Goal: Task Accomplishment & Management: Use online tool/utility

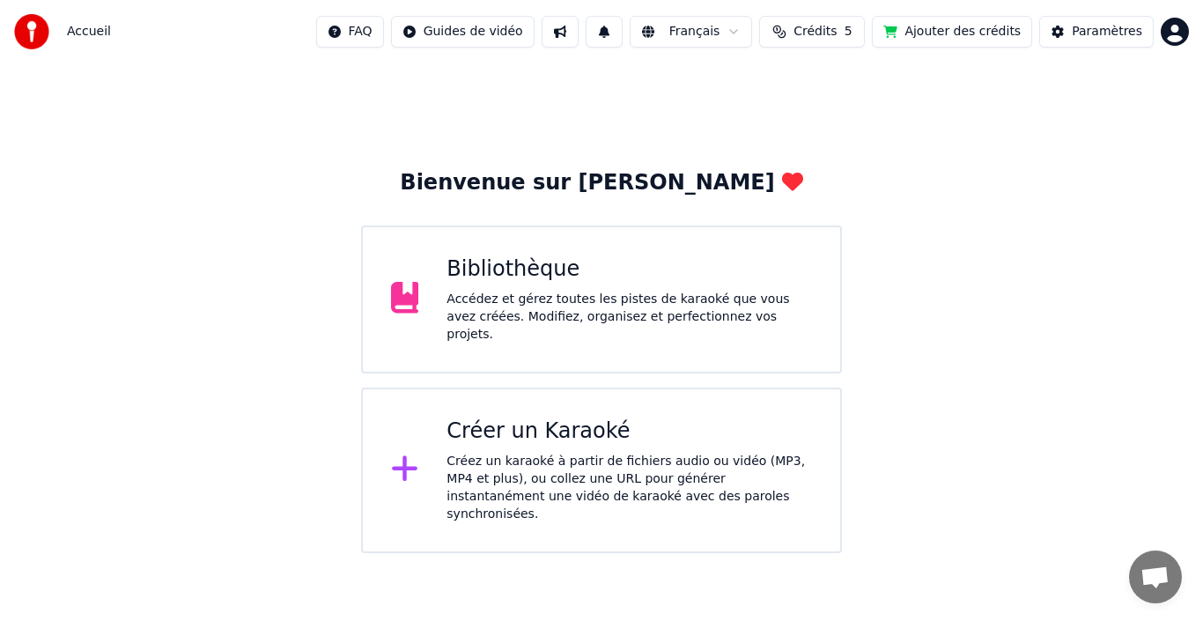
click at [542, 317] on div "Accédez et gérez toutes les pistes de karaoké que vous avez créées. Modifiez, o…" at bounding box center [628, 317] width 365 height 53
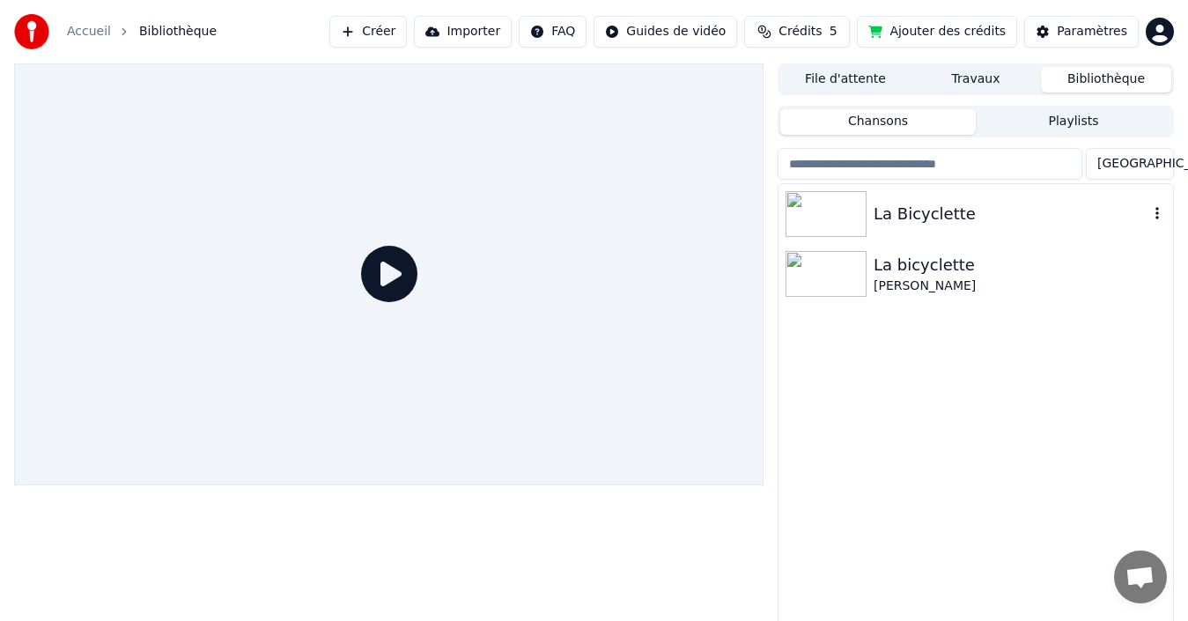
click at [841, 209] on img at bounding box center [826, 214] width 81 height 46
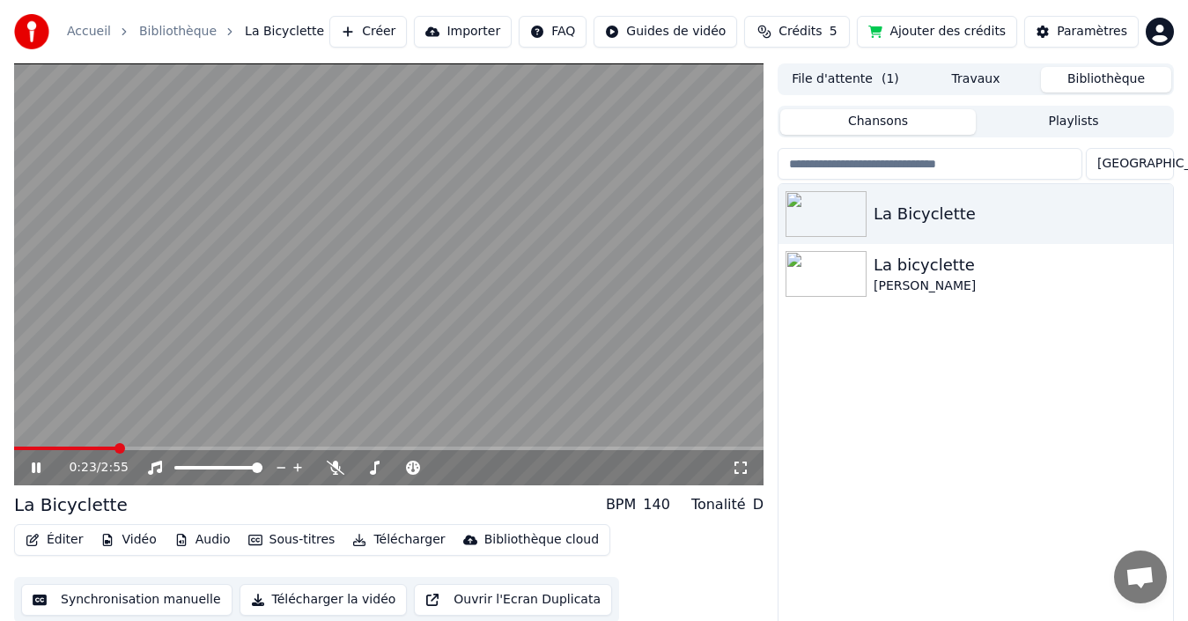
click at [153, 599] on button "Synchronisation manuelle" at bounding box center [126, 600] width 211 height 32
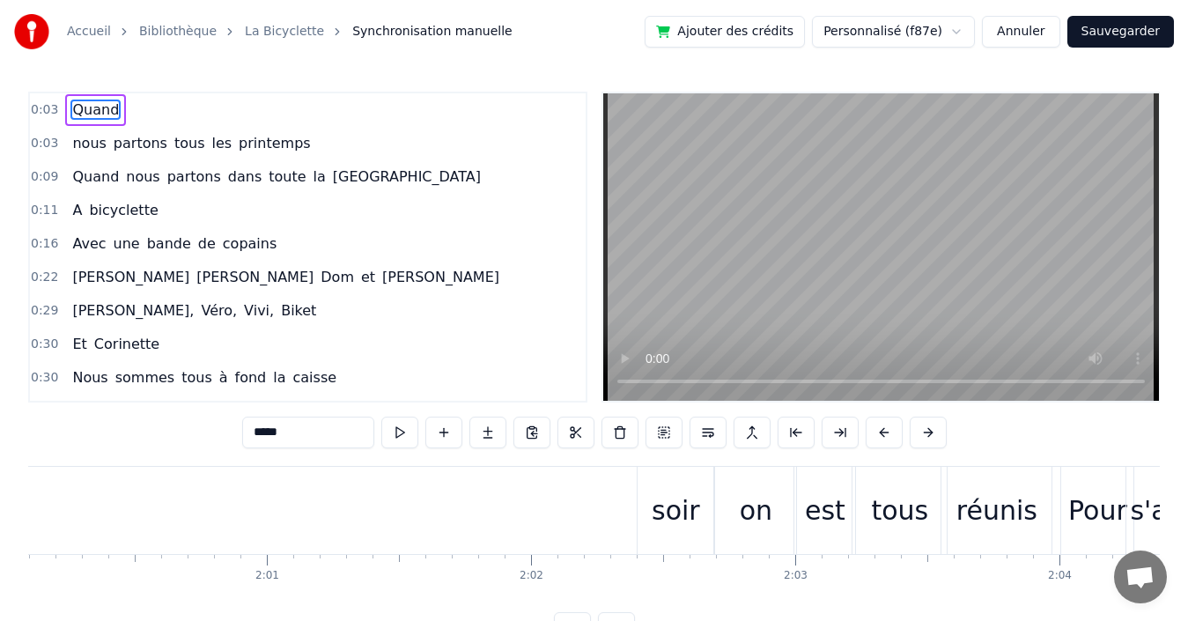
scroll to position [0, 31392]
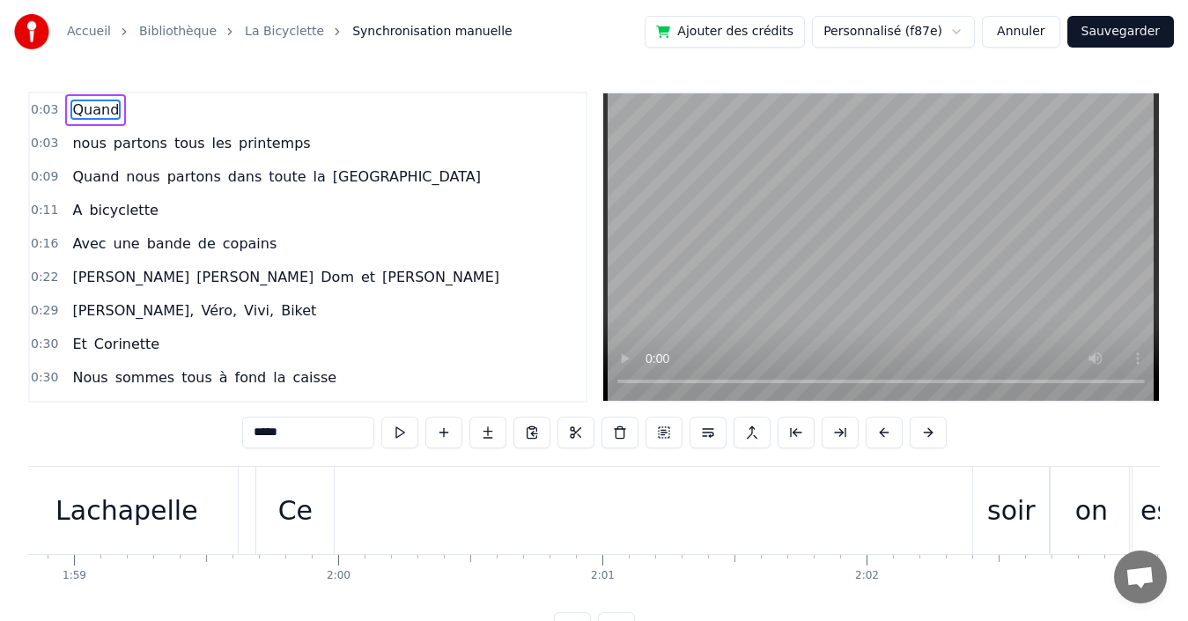
click at [299, 525] on div "Ce" at bounding box center [295, 510] width 34 height 40
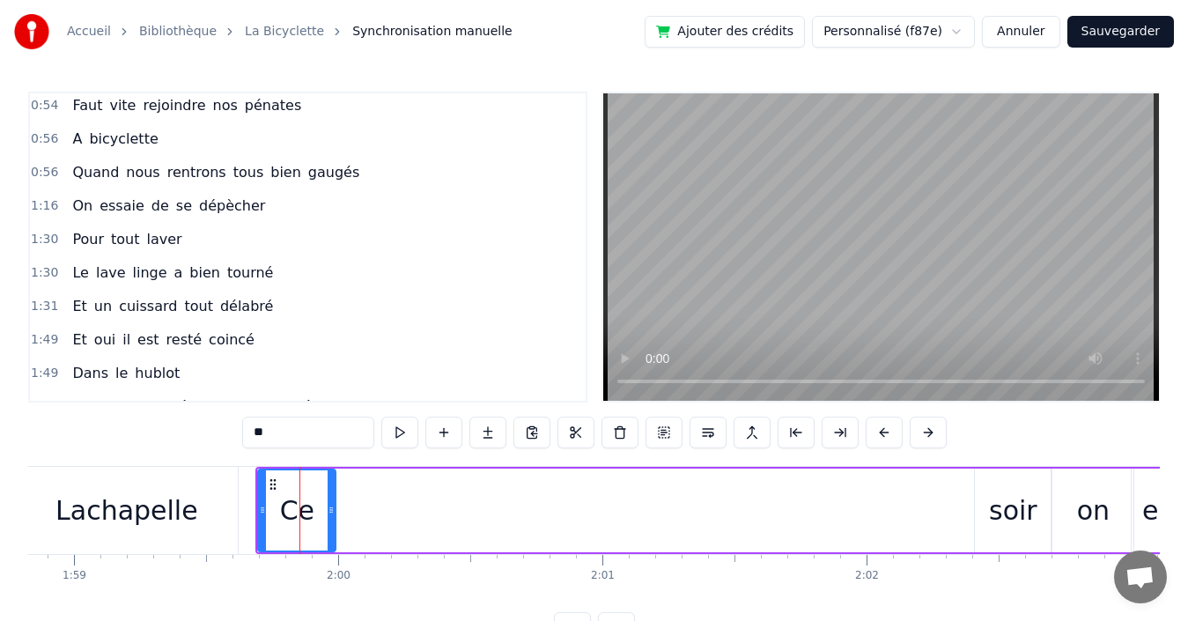
scroll to position [1402, 0]
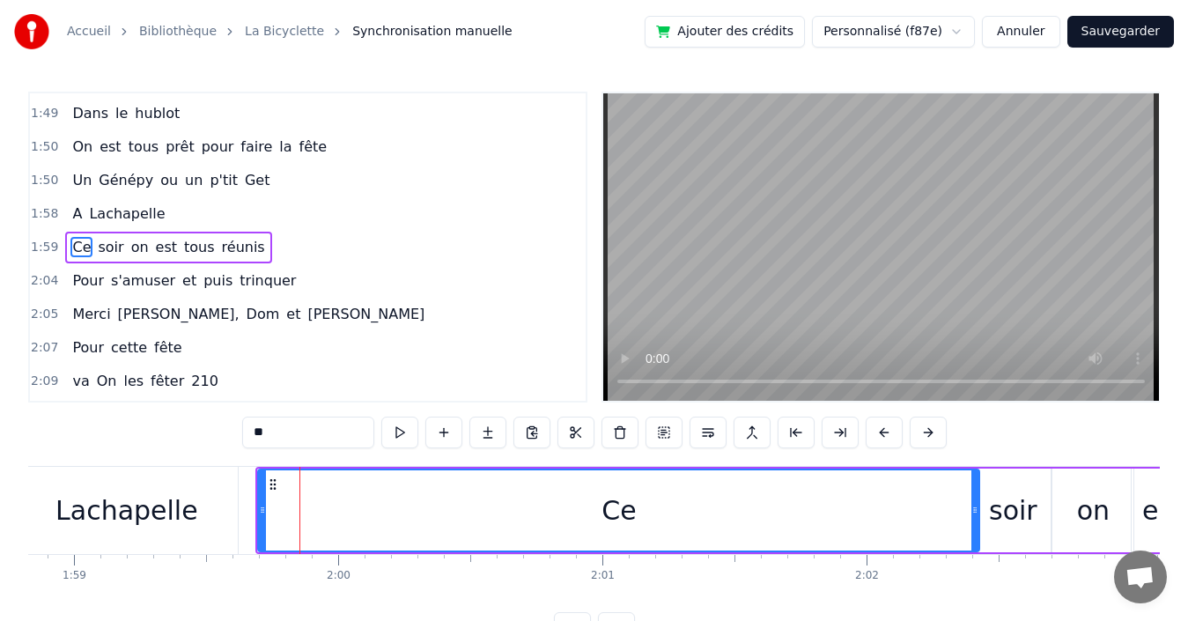
drag, startPoint x: 335, startPoint y: 513, endPoint x: 978, endPoint y: 529, distance: 643.9
click at [978, 529] on div at bounding box center [974, 510] width 7 height 80
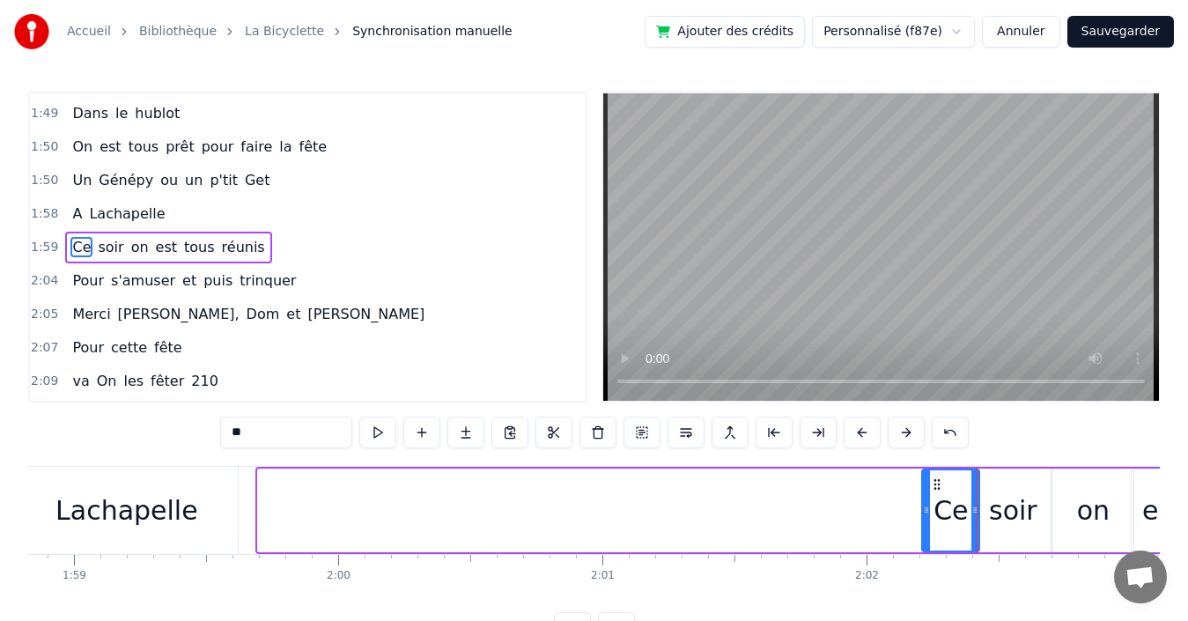
drag, startPoint x: 260, startPoint y: 502, endPoint x: 924, endPoint y: 512, distance: 664.0
click at [924, 512] on div at bounding box center [926, 510] width 7 height 80
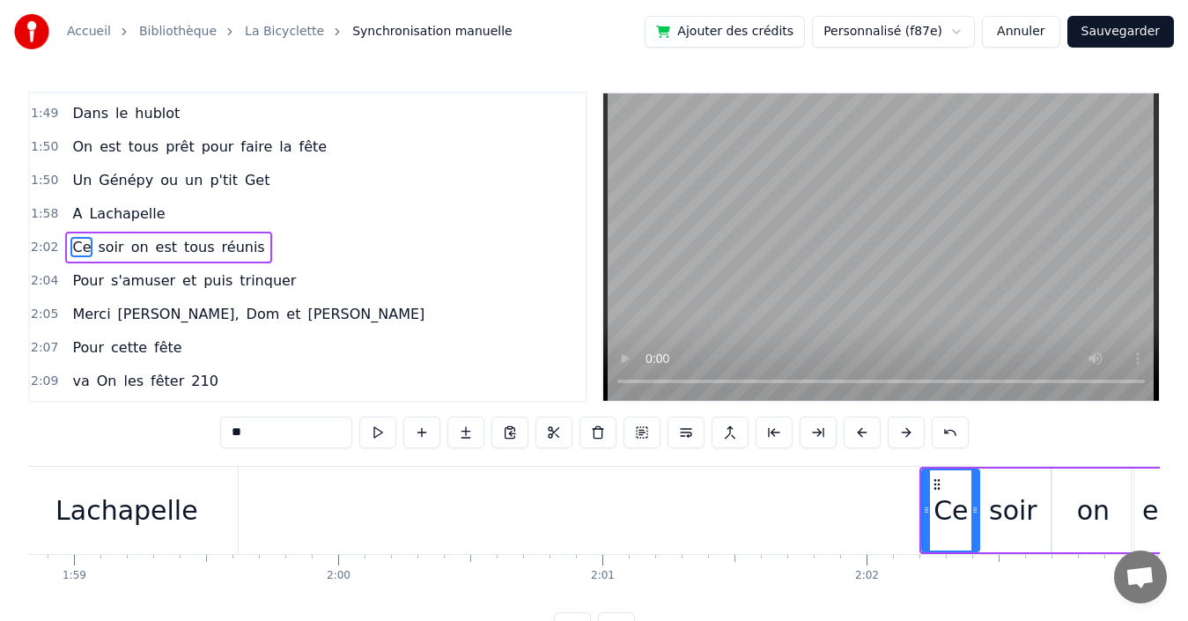
click at [1012, 516] on div "soir" at bounding box center [1013, 510] width 48 height 40
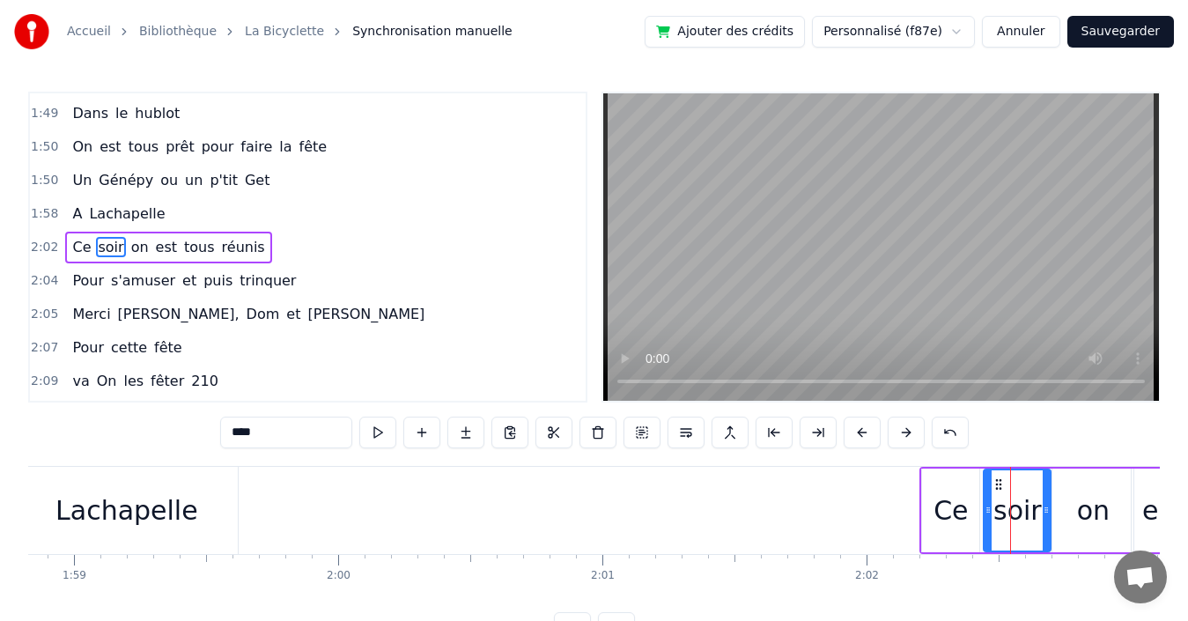
click at [986, 515] on icon at bounding box center [988, 510] width 7 height 14
click at [940, 516] on div "Ce" at bounding box center [950, 510] width 34 height 40
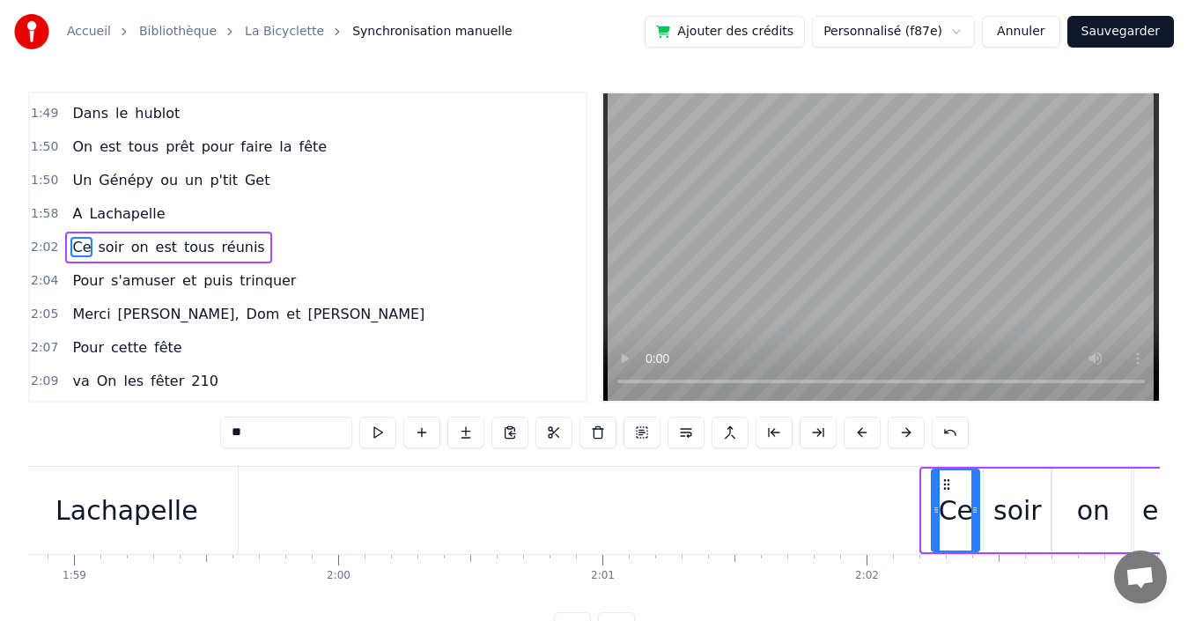
drag, startPoint x: 925, startPoint y: 517, endPoint x: 934, endPoint y: 516, distance: 9.7
click at [934, 516] on div at bounding box center [936, 510] width 7 height 80
click at [150, 510] on div "Lachapelle" at bounding box center [126, 510] width 143 height 40
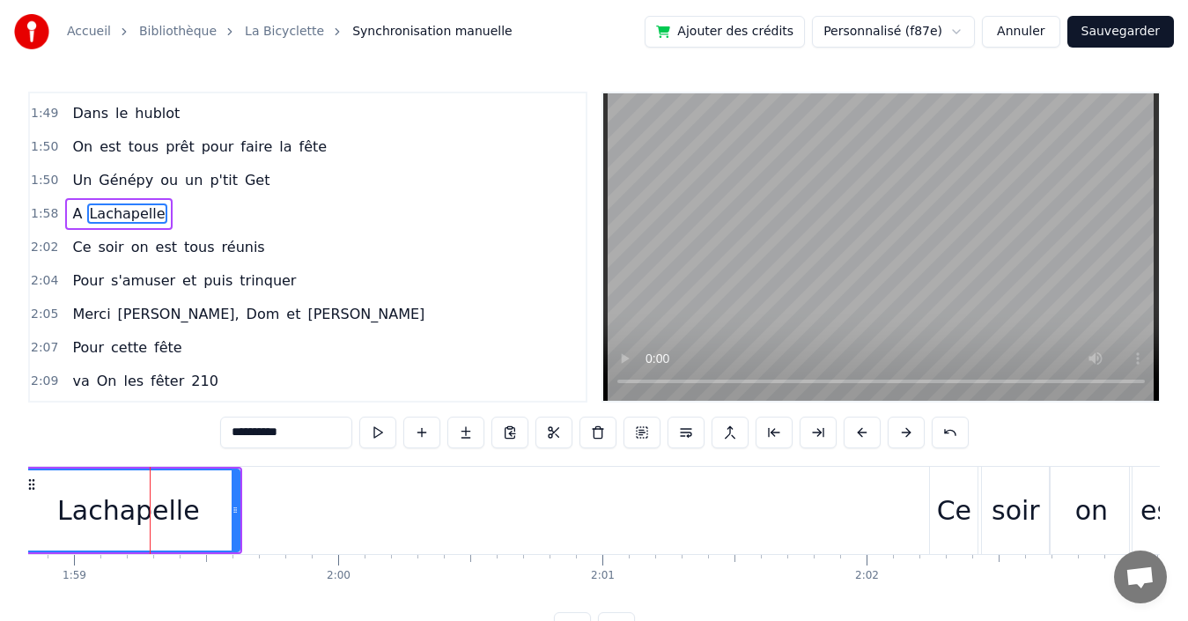
scroll to position [1368, 0]
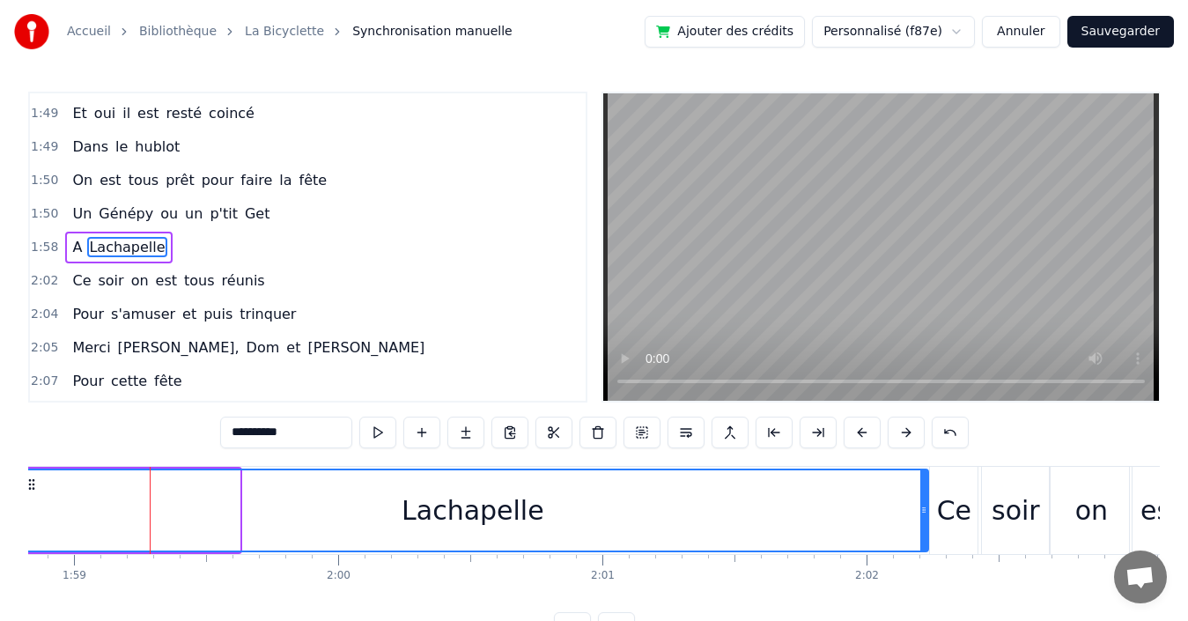
drag, startPoint x: 237, startPoint y: 506, endPoint x: 926, endPoint y: 530, distance: 689.0
click at [926, 530] on div at bounding box center [923, 510] width 7 height 80
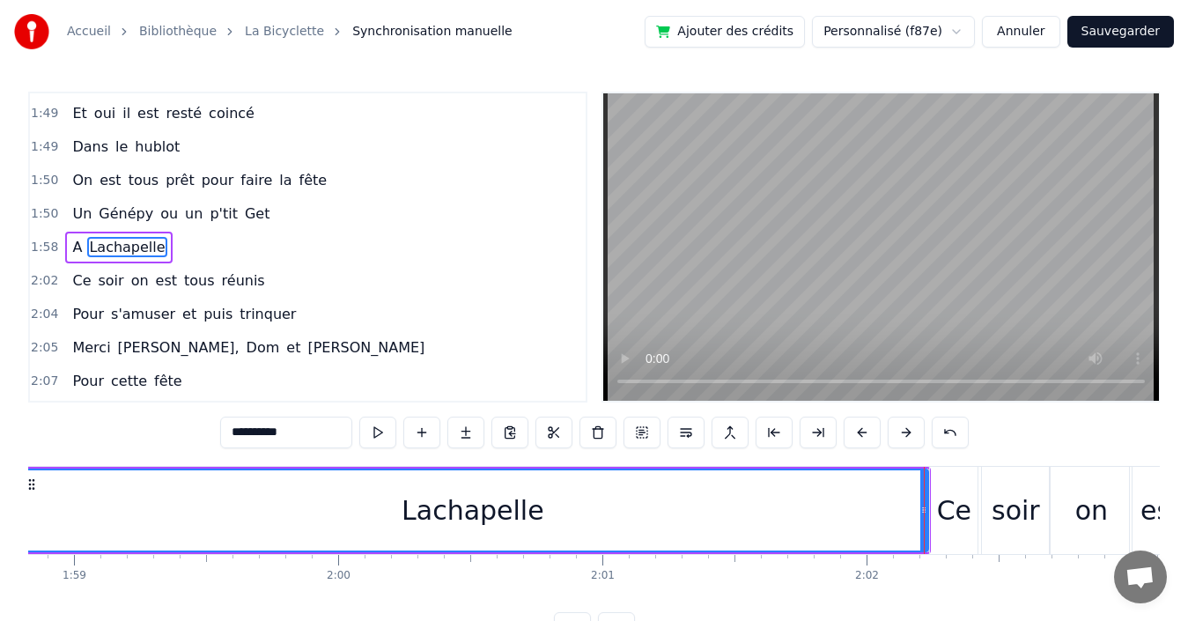
click at [167, 505] on div "Lachapelle" at bounding box center [473, 510] width 910 height 80
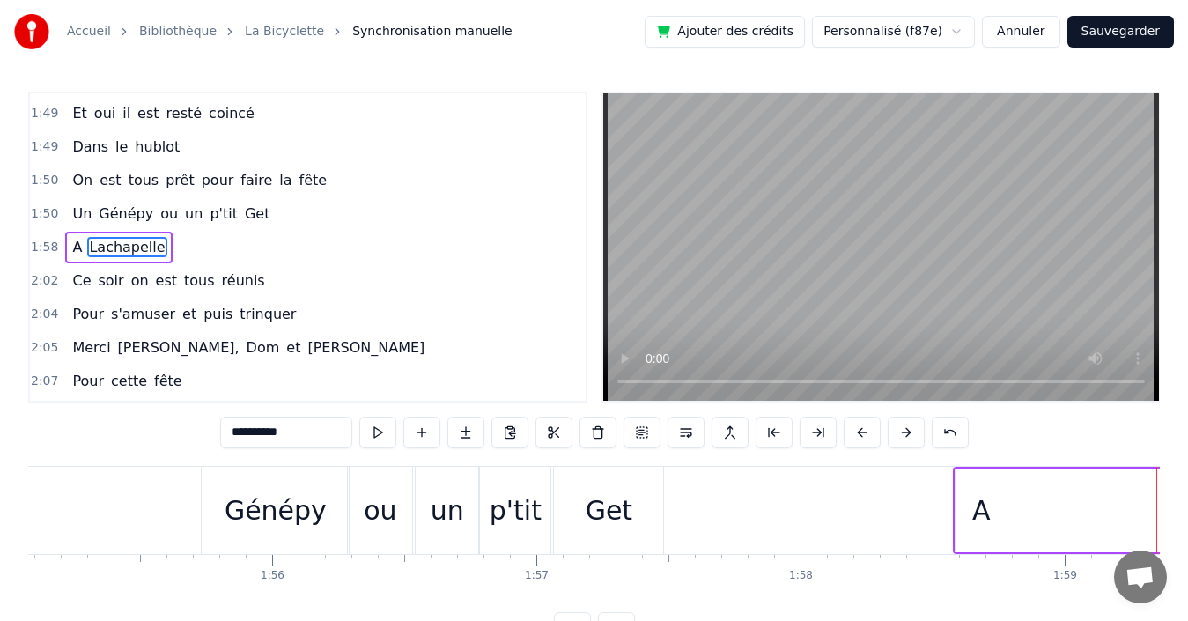
drag, startPoint x: 1013, startPoint y: 518, endPoint x: 1186, endPoint y: 511, distance: 173.6
click at [1186, 511] on div "Accueil Bibliothèque La Bicyclette Synchronisation manuelle Ajouter des crédits…" at bounding box center [594, 322] width 1188 height 644
click at [976, 513] on div "A" at bounding box center [981, 510] width 18 height 40
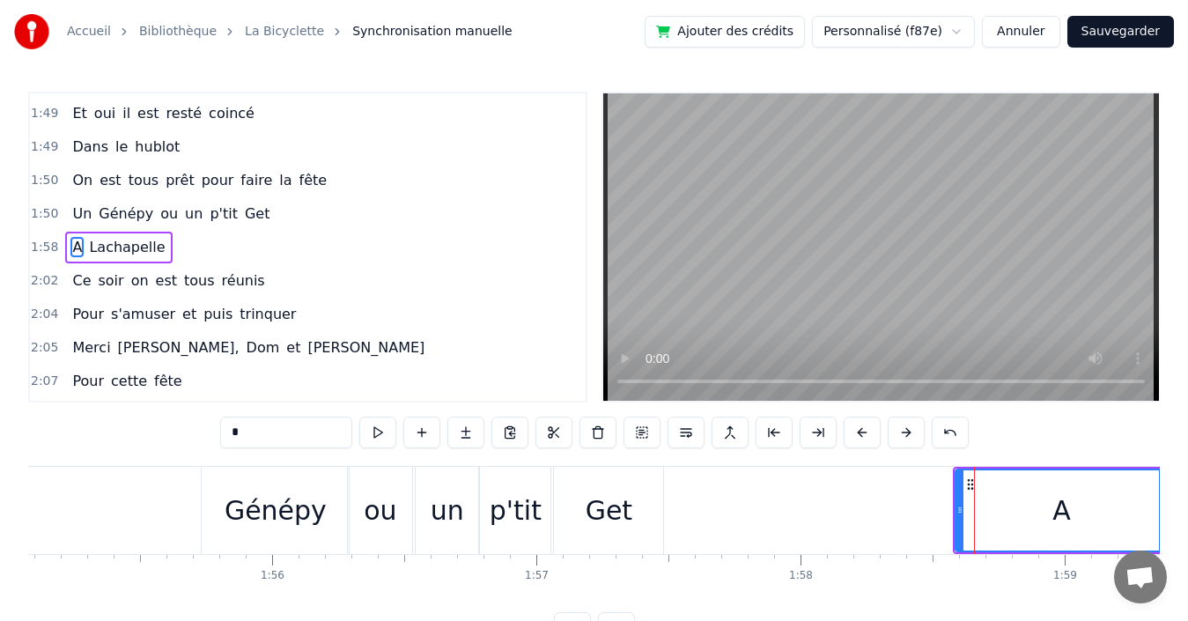
drag, startPoint x: 1006, startPoint y: 514, endPoint x: 1166, endPoint y: 513, distance: 160.3
click at [1166, 513] on div "Accueil Bibliothèque La Bicyclette Synchronisation manuelle Ajouter des crédits…" at bounding box center [594, 322] width 1188 height 644
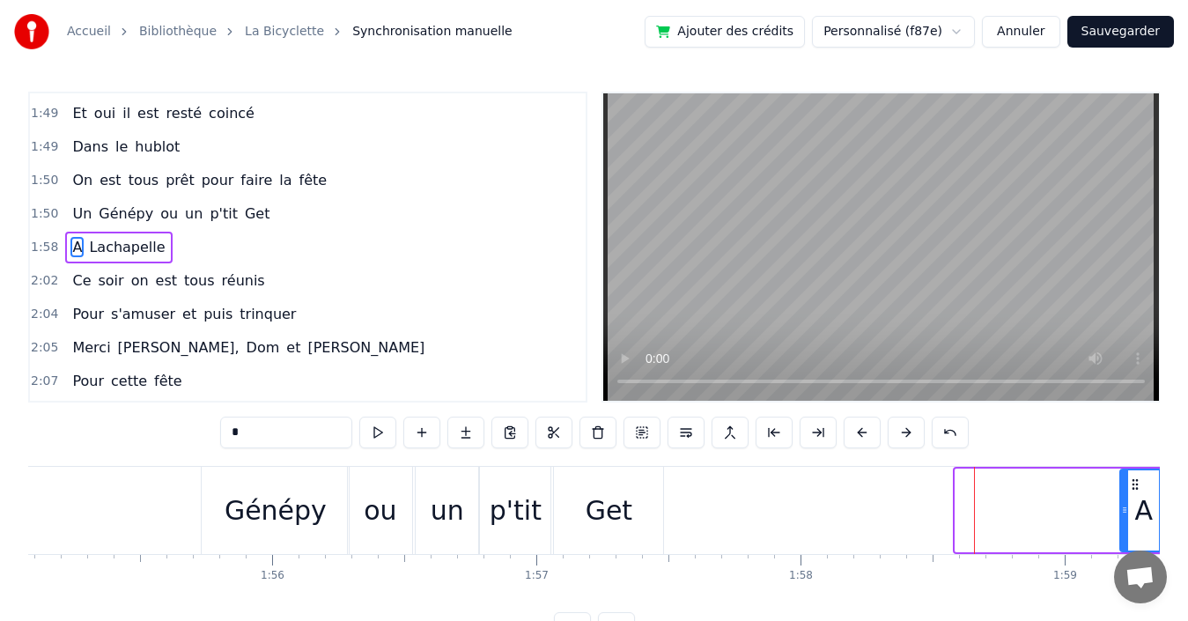
drag, startPoint x: 958, startPoint y: 514, endPoint x: 1123, endPoint y: 512, distance: 164.7
click at [1123, 512] on icon at bounding box center [1124, 510] width 7 height 14
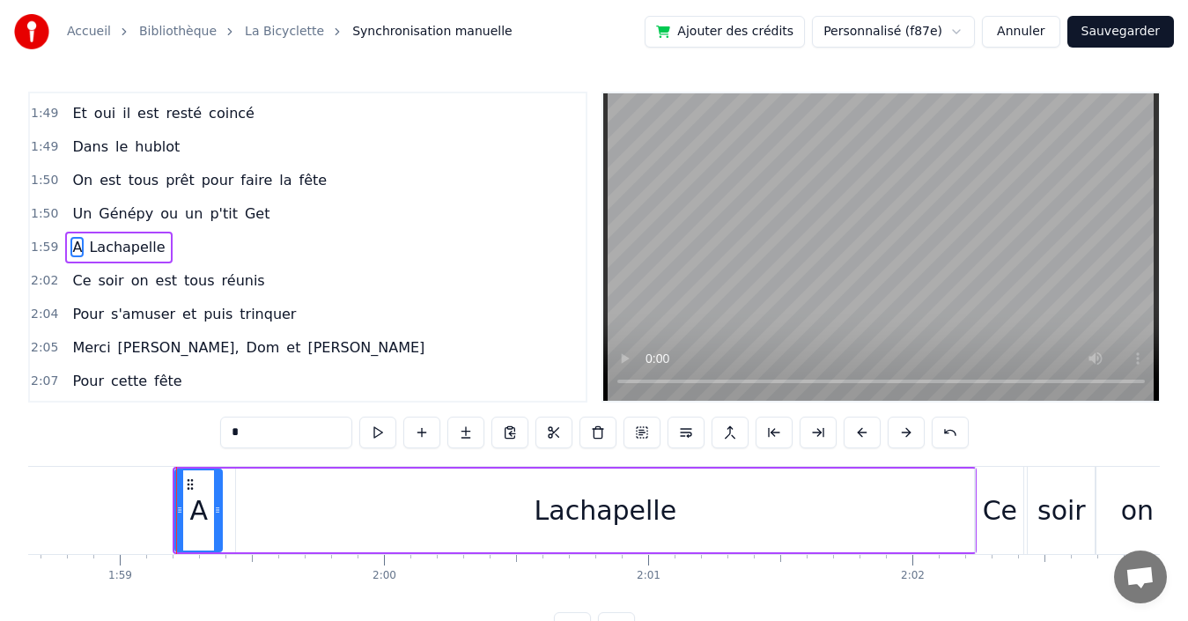
scroll to position [0, 31406]
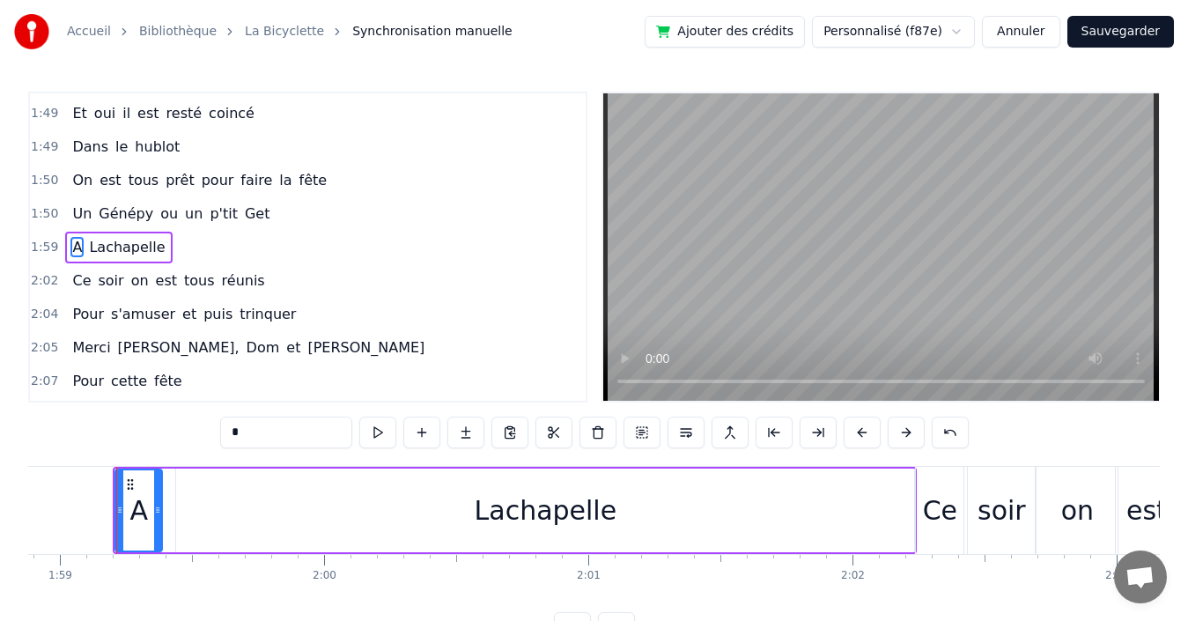
click at [494, 507] on div "Lachapelle" at bounding box center [546, 510] width 143 height 40
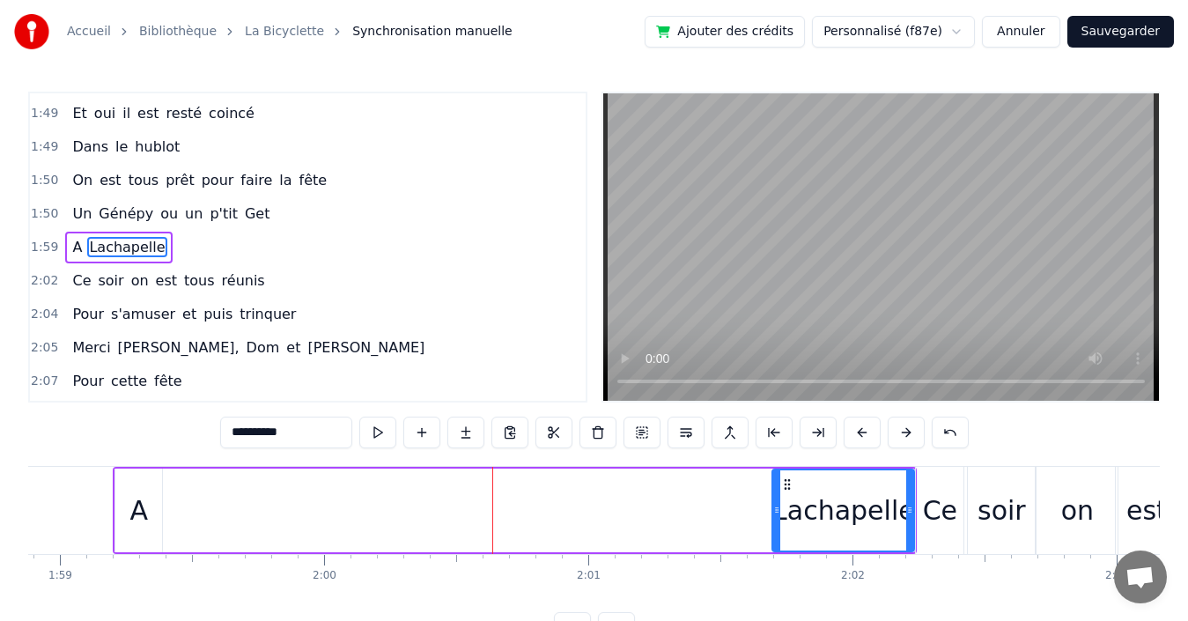
drag, startPoint x: 181, startPoint y: 507, endPoint x: 777, endPoint y: 531, distance: 595.8
click at [777, 531] on div at bounding box center [776, 510] width 7 height 80
click at [142, 511] on div "A" at bounding box center [139, 510] width 18 height 40
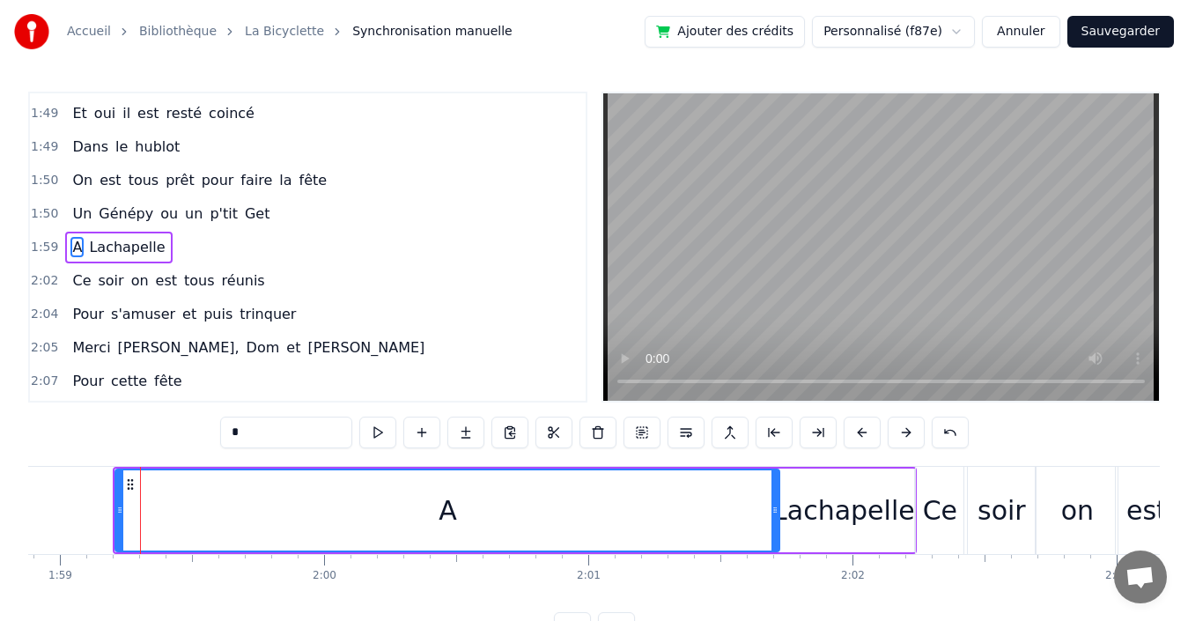
drag, startPoint x: 157, startPoint y: 508, endPoint x: 774, endPoint y: 535, distance: 617.9
click at [774, 535] on div at bounding box center [774, 510] width 7 height 80
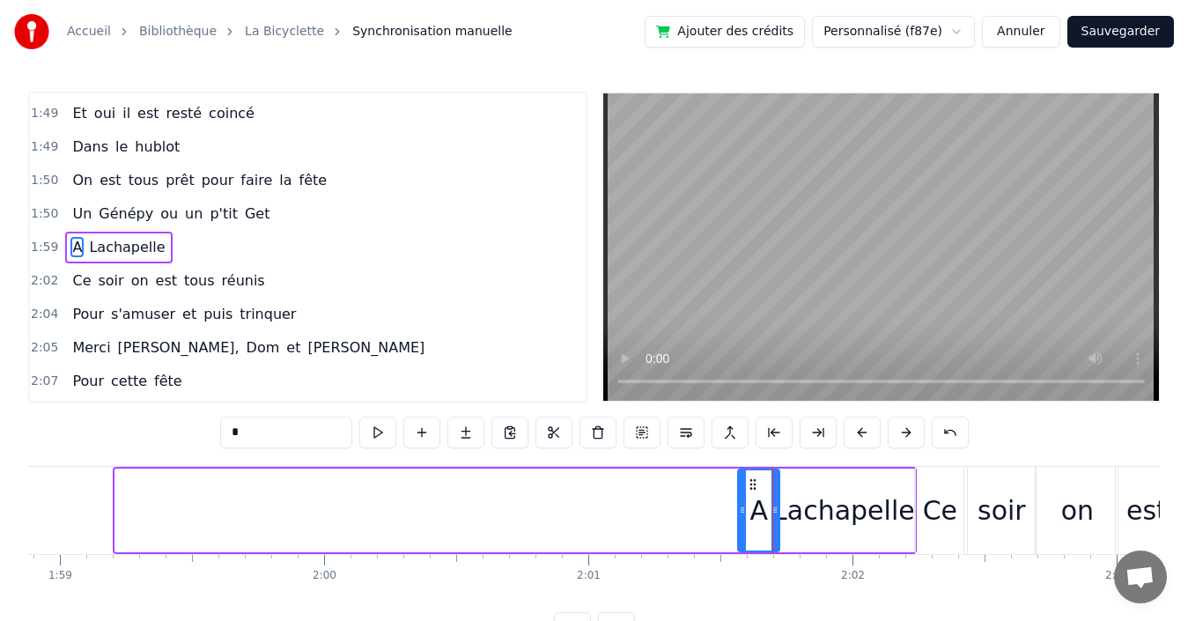
drag, startPoint x: 118, startPoint y: 498, endPoint x: 741, endPoint y: 516, distance: 622.8
click at [741, 516] on div at bounding box center [742, 510] width 7 height 80
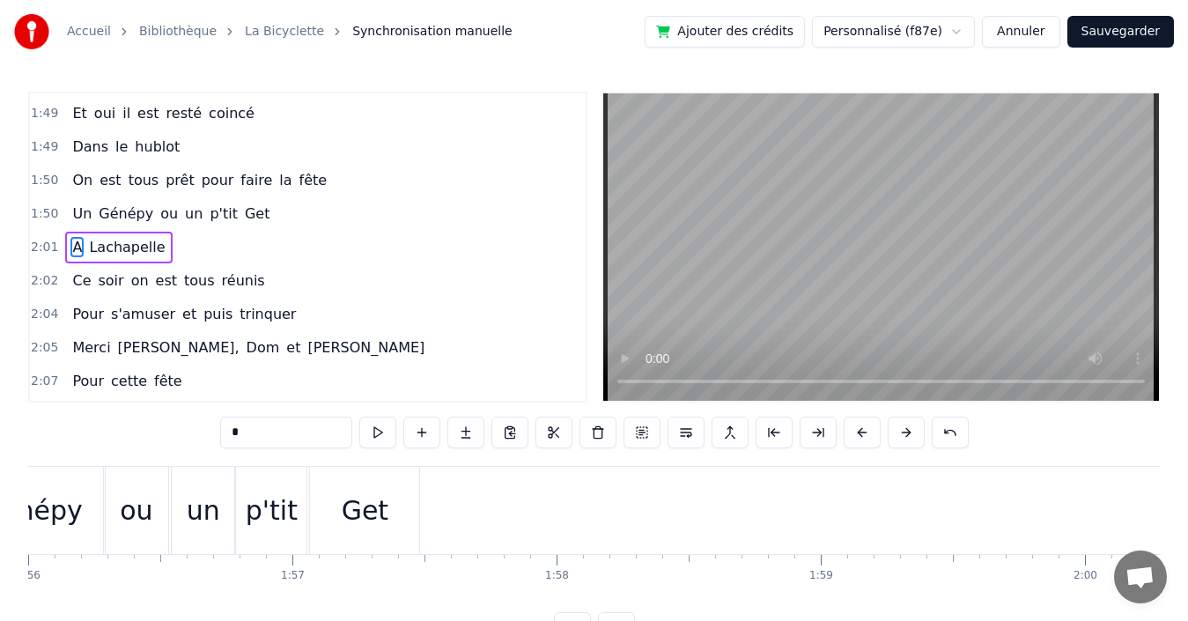
scroll to position [0, 30458]
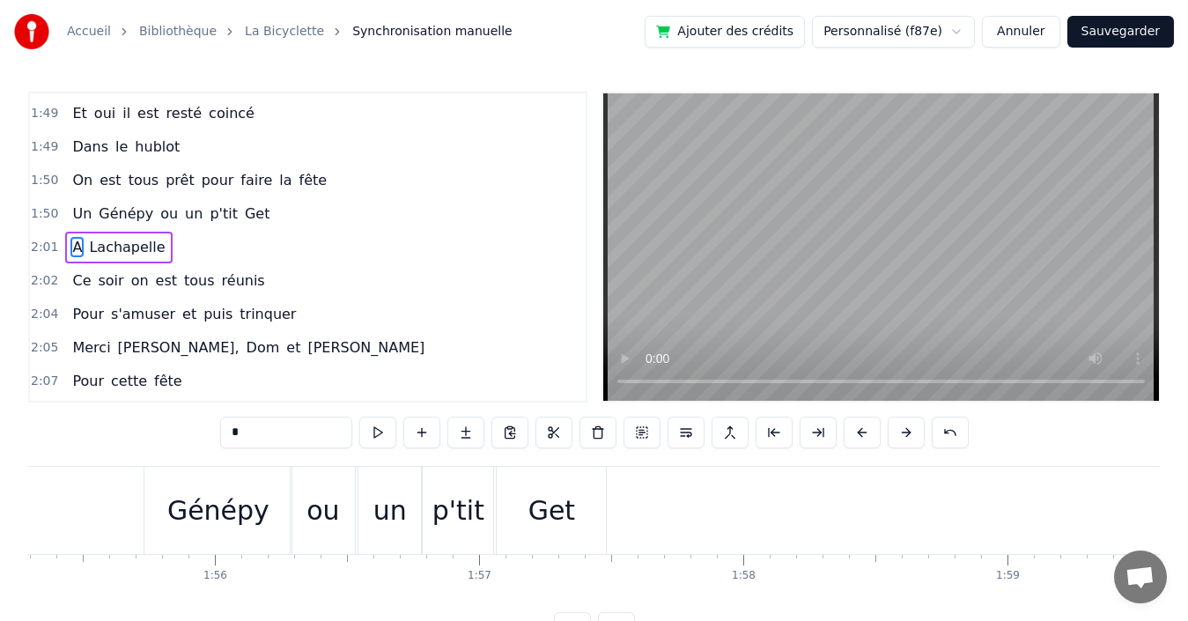
click at [548, 521] on div "Get" at bounding box center [551, 510] width 47 height 40
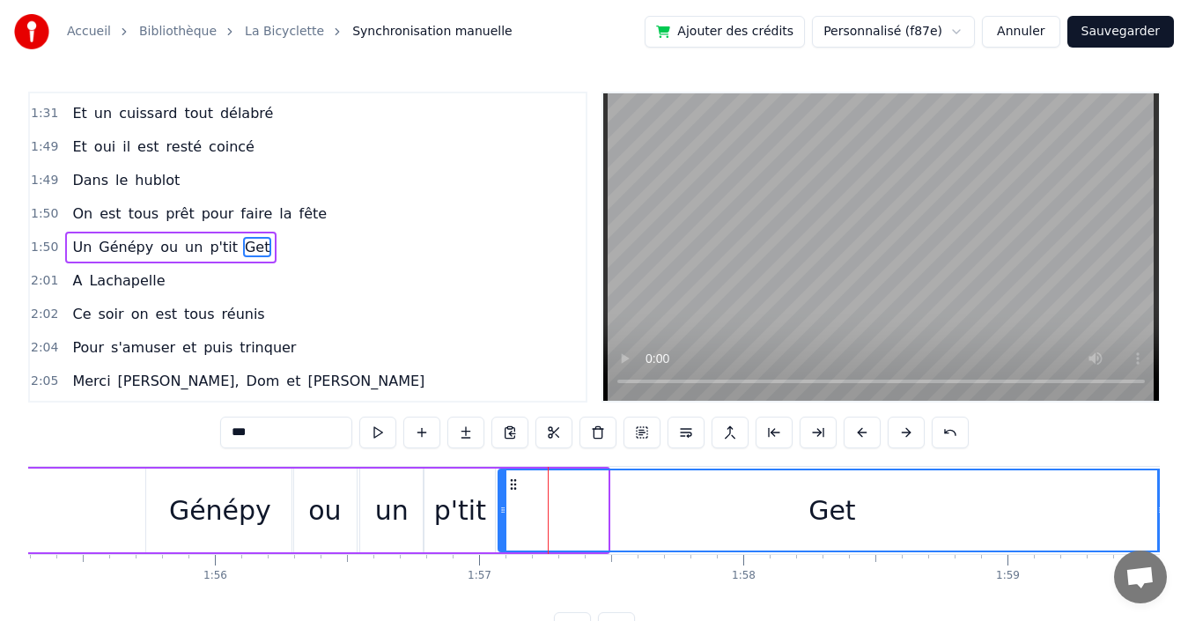
drag, startPoint x: 601, startPoint y: 516, endPoint x: 1159, endPoint y: 517, distance: 557.4
click at [1159, 517] on div at bounding box center [1160, 510] width 7 height 80
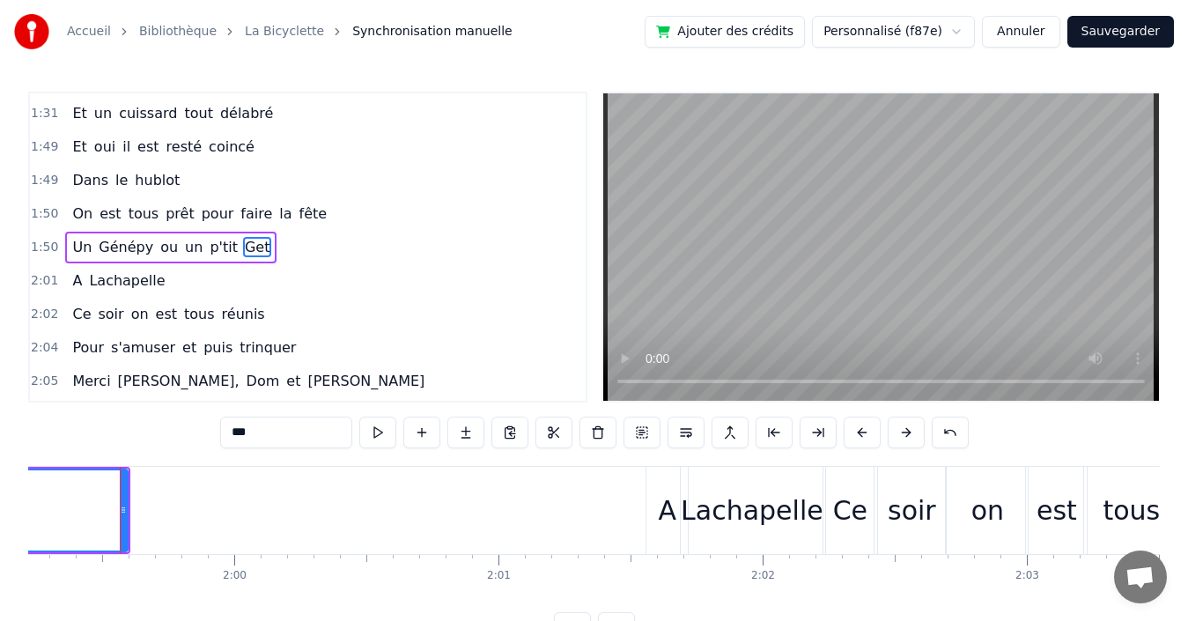
scroll to position [0, 31499]
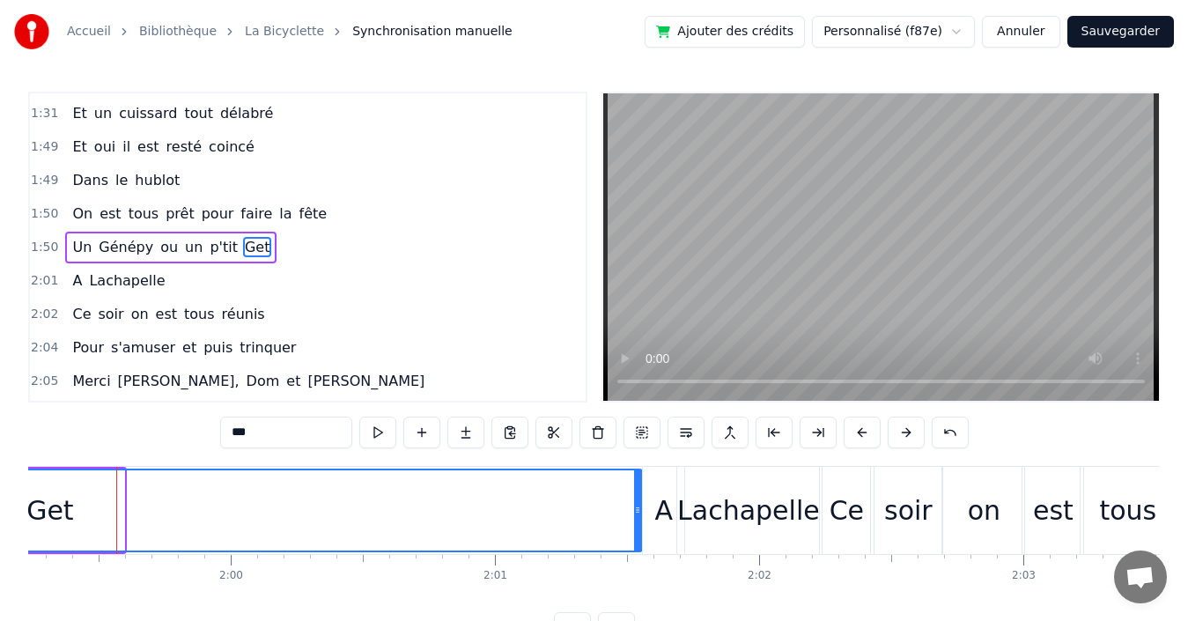
drag, startPoint x: 123, startPoint y: 510, endPoint x: 641, endPoint y: 527, distance: 518.1
click at [641, 527] on div at bounding box center [637, 510] width 7 height 80
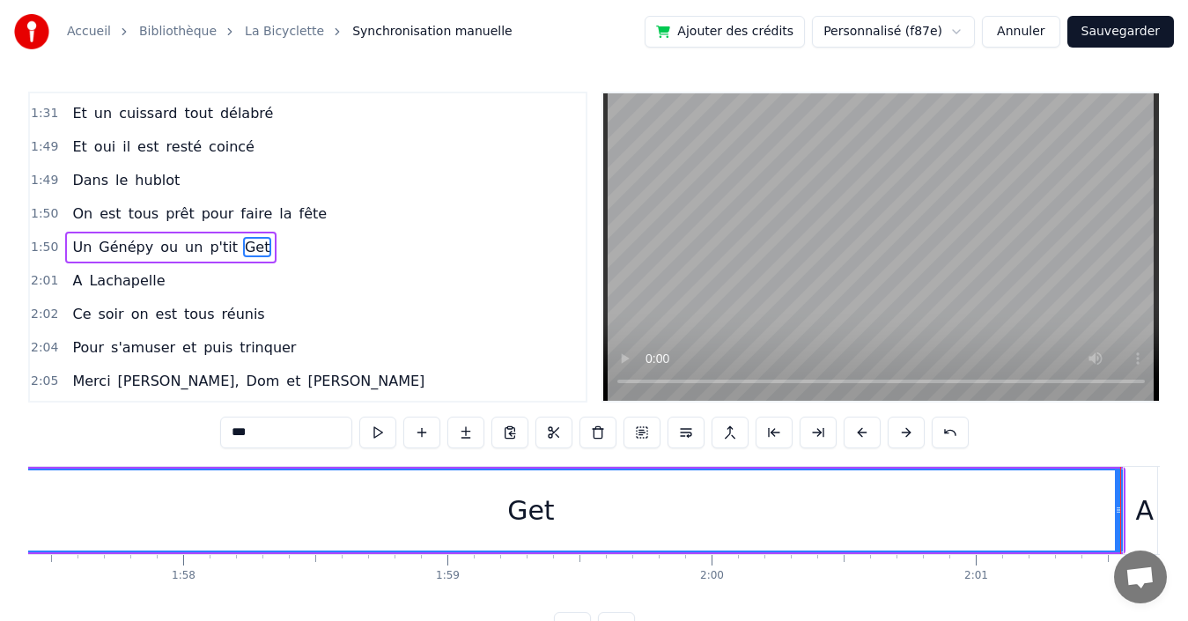
scroll to position [0, 30645]
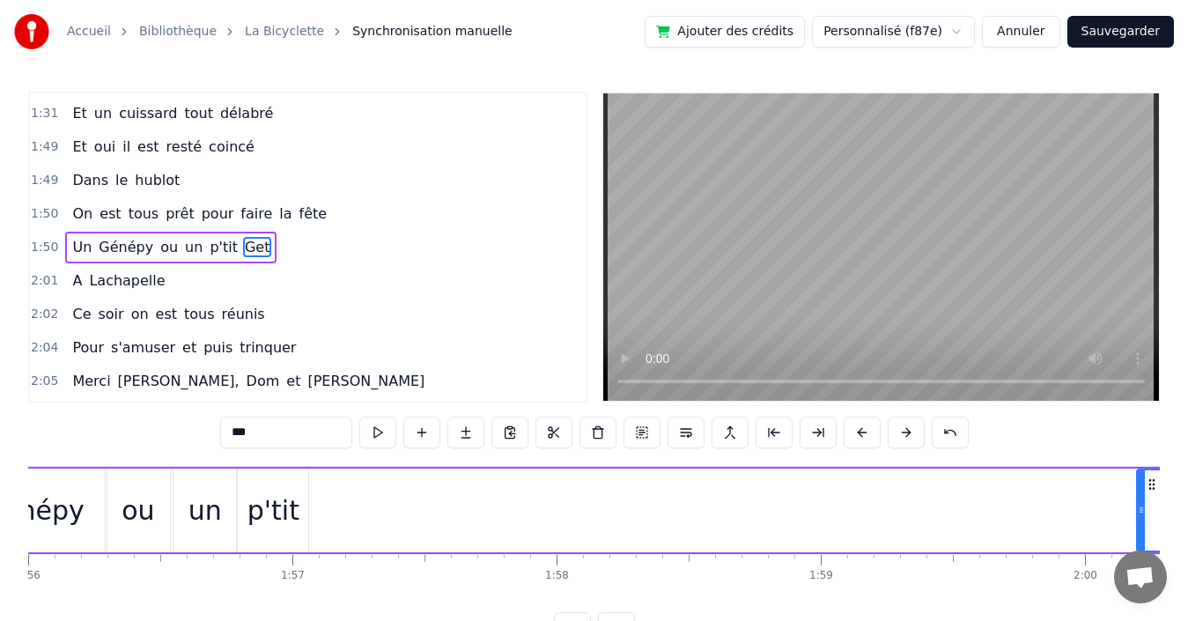
drag, startPoint x: 317, startPoint y: 505, endPoint x: 1142, endPoint y: 527, distance: 825.4
click at [1142, 527] on div at bounding box center [1141, 510] width 7 height 80
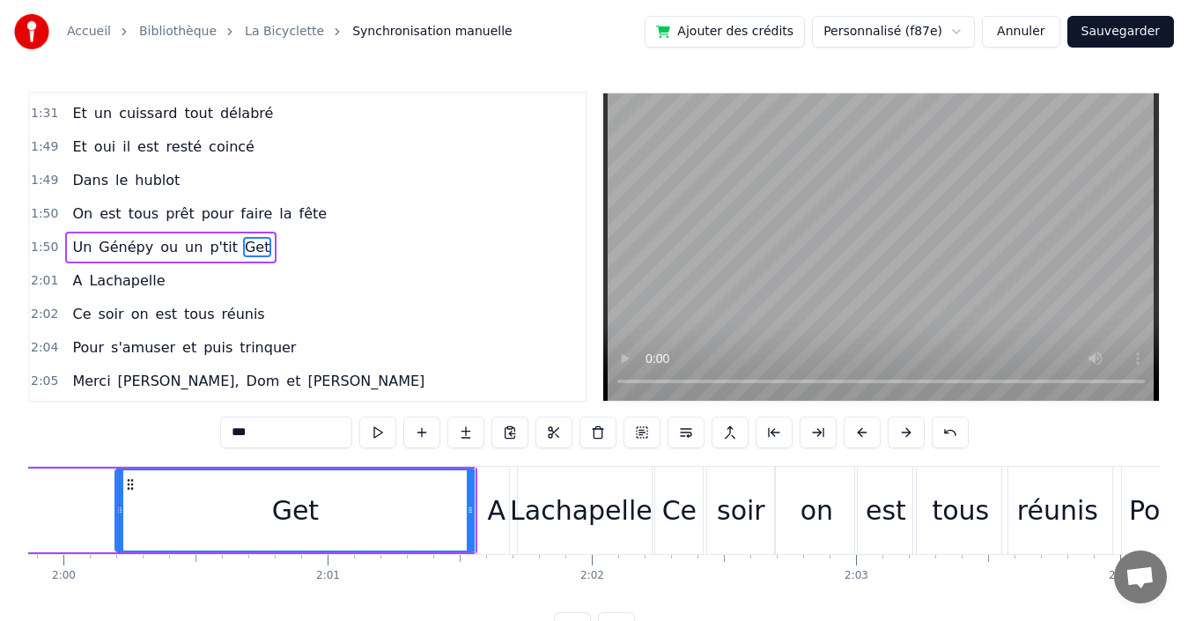
scroll to position [0, 31669]
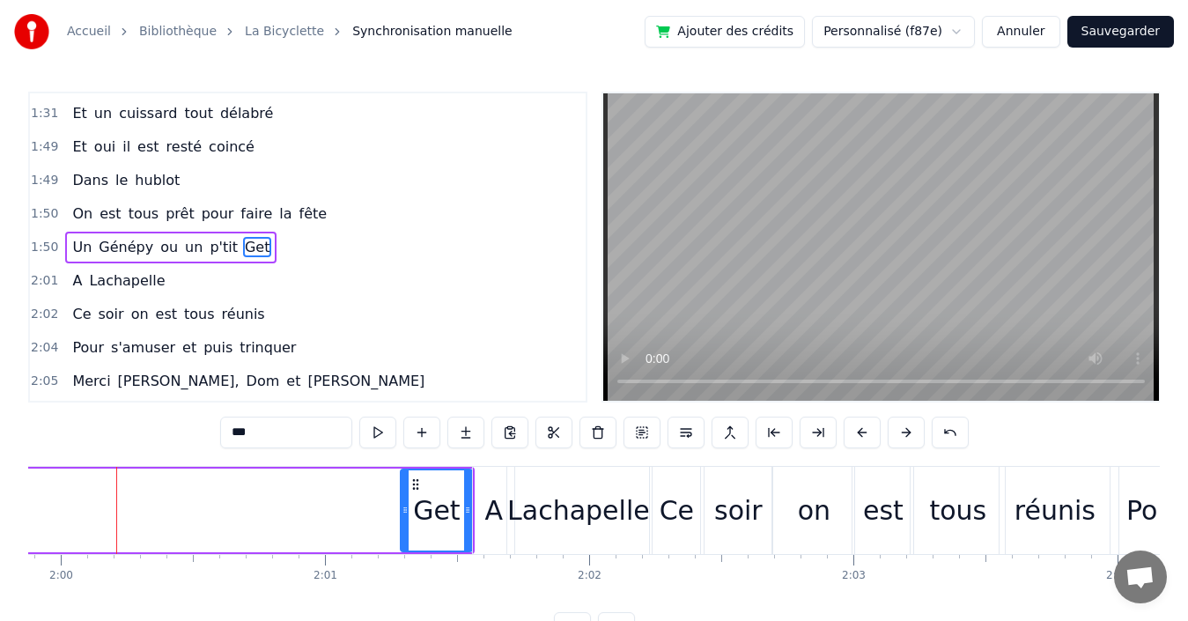
drag, startPoint x: 117, startPoint y: 498, endPoint x: 405, endPoint y: 502, distance: 288.0
click at [405, 502] on div at bounding box center [405, 510] width 7 height 80
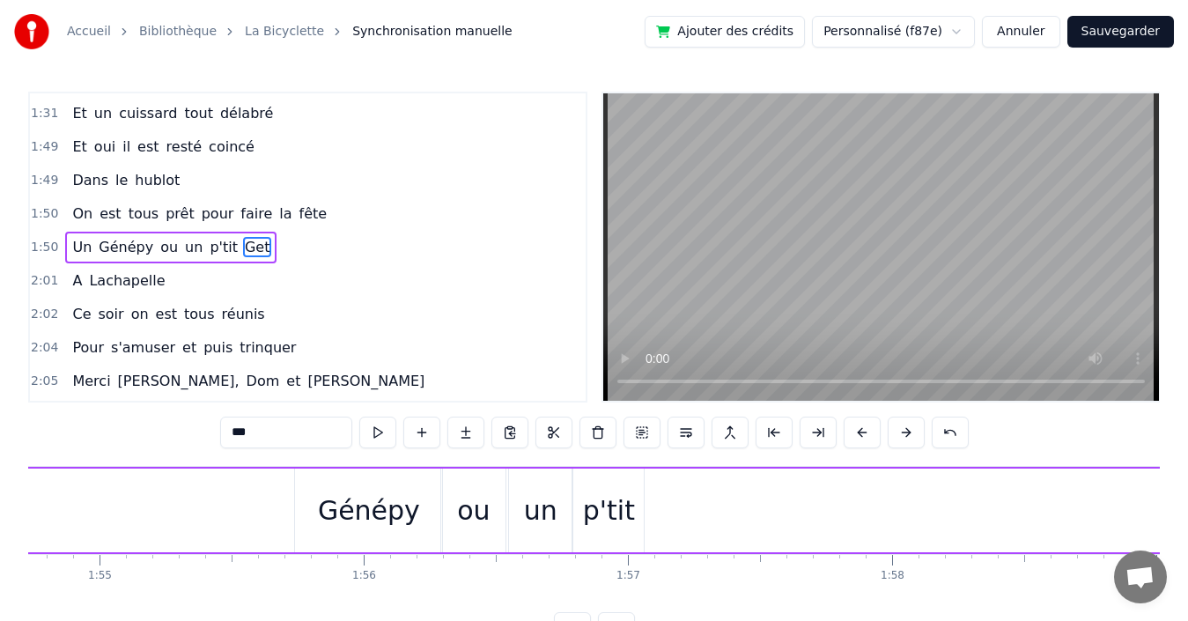
scroll to position [0, 30384]
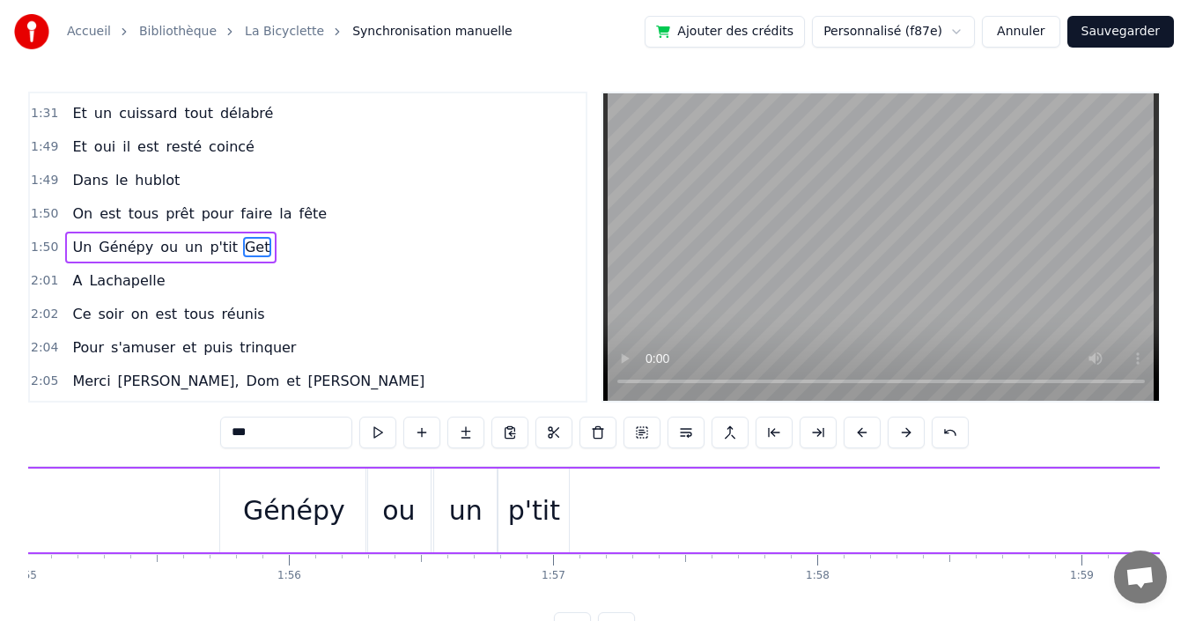
click at [542, 513] on div "p'tit" at bounding box center [534, 510] width 52 height 40
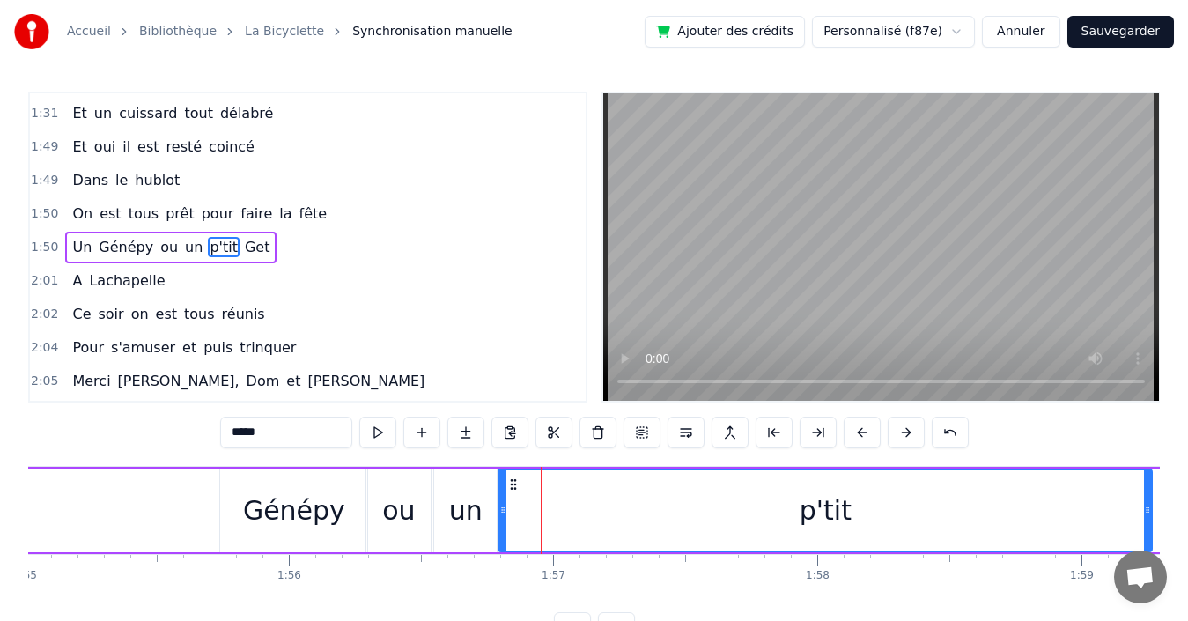
drag, startPoint x: 565, startPoint y: 510, endPoint x: 1100, endPoint y: 531, distance: 534.9
click at [1147, 531] on div at bounding box center [1147, 510] width 7 height 80
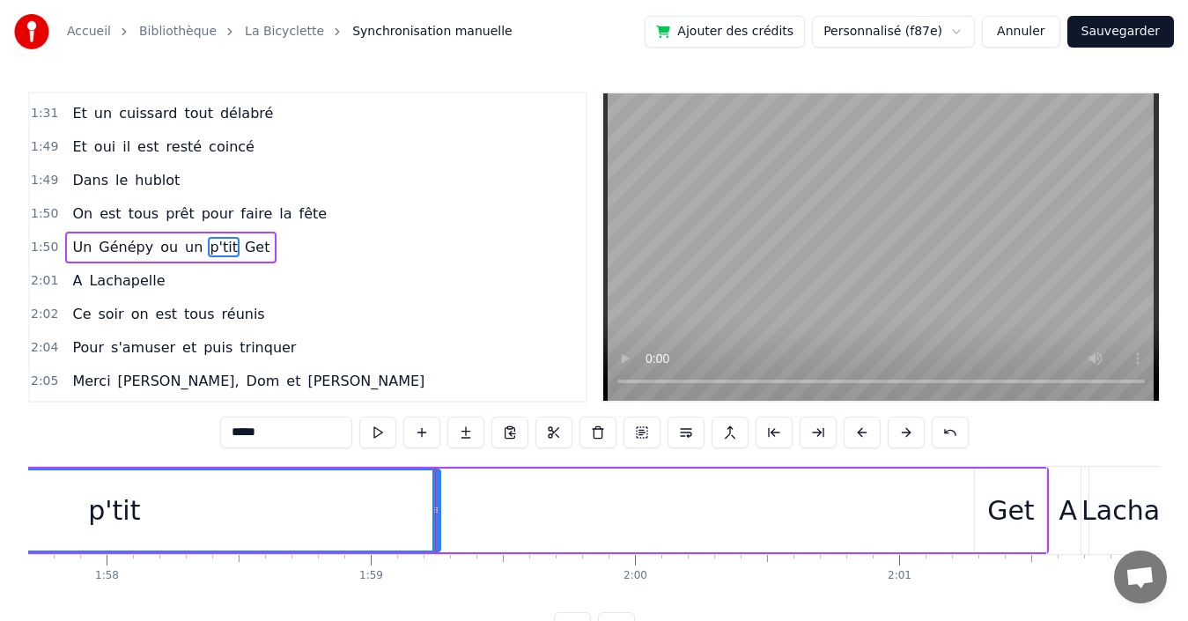
scroll to position [0, 31414]
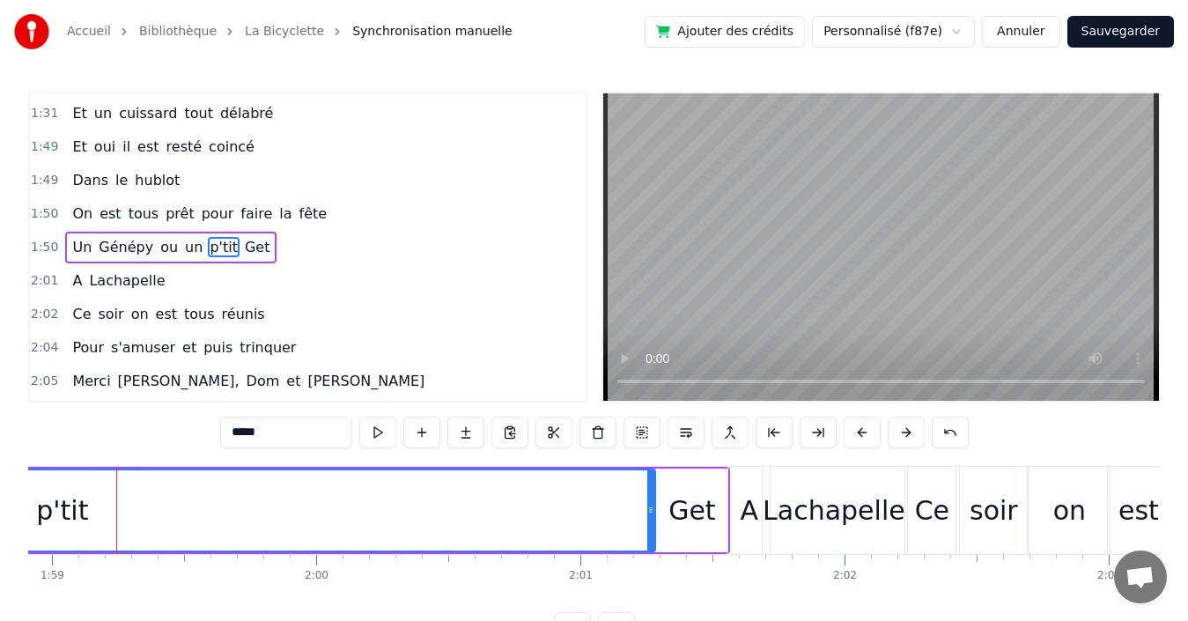
drag, startPoint x: 118, startPoint y: 508, endPoint x: 652, endPoint y: 516, distance: 533.7
click at [652, 516] on icon at bounding box center [650, 510] width 7 height 14
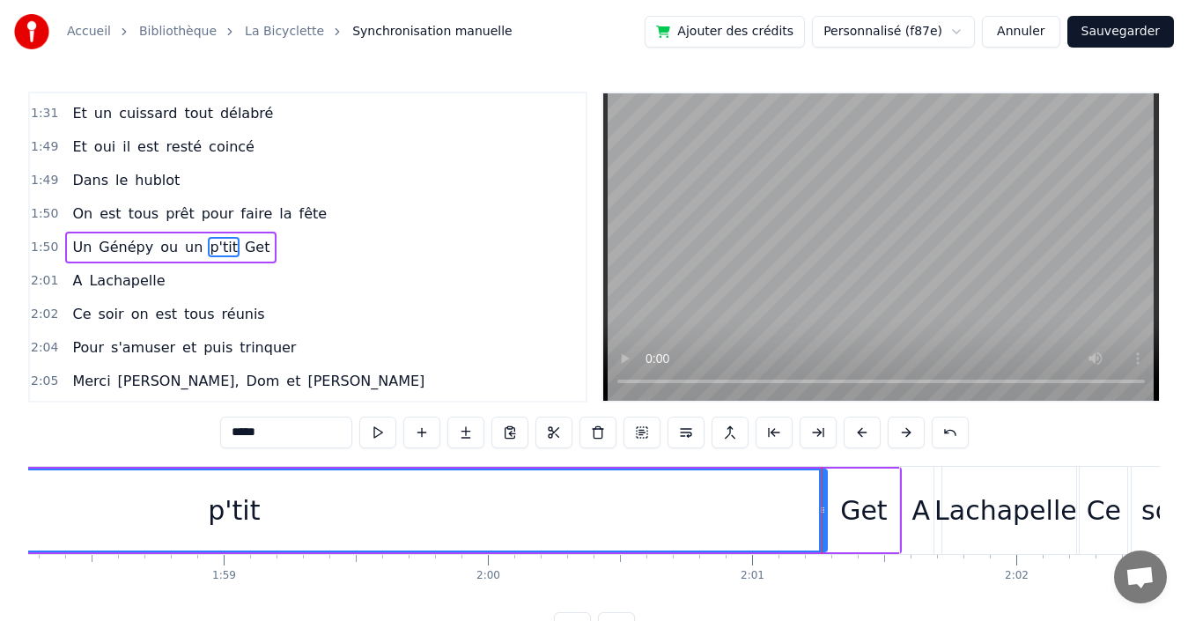
scroll to position [0, 30757]
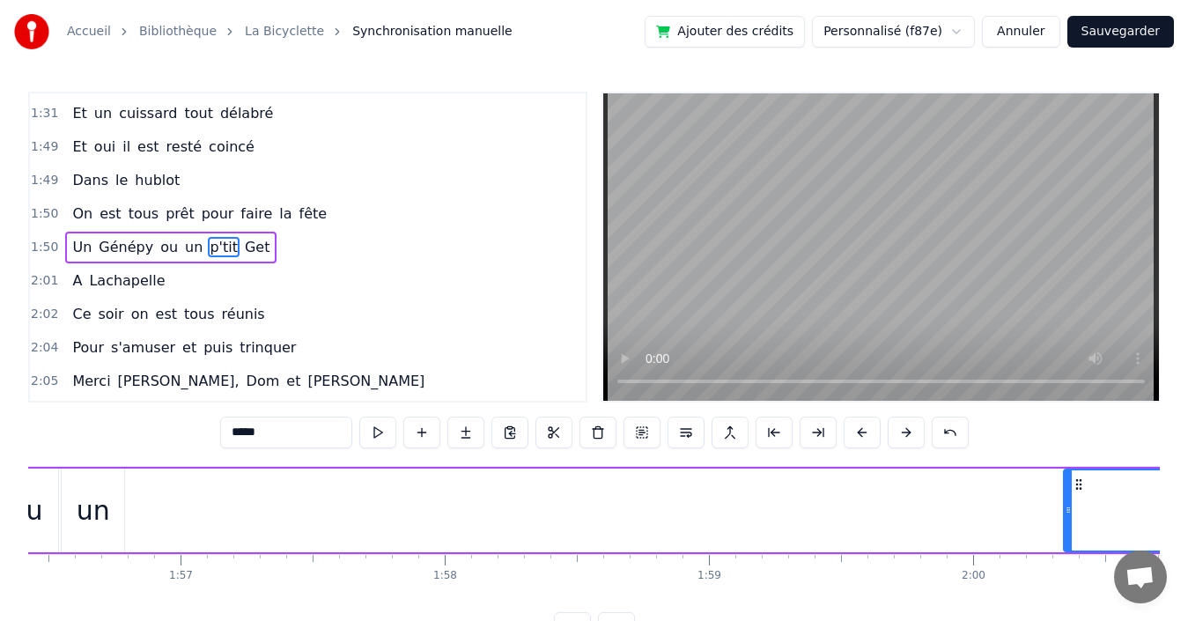
drag, startPoint x: 129, startPoint y: 497, endPoint x: 1066, endPoint y: 516, distance: 938.0
click at [1066, 516] on div at bounding box center [1068, 510] width 7 height 80
click at [96, 494] on div "un" at bounding box center [93, 510] width 33 height 40
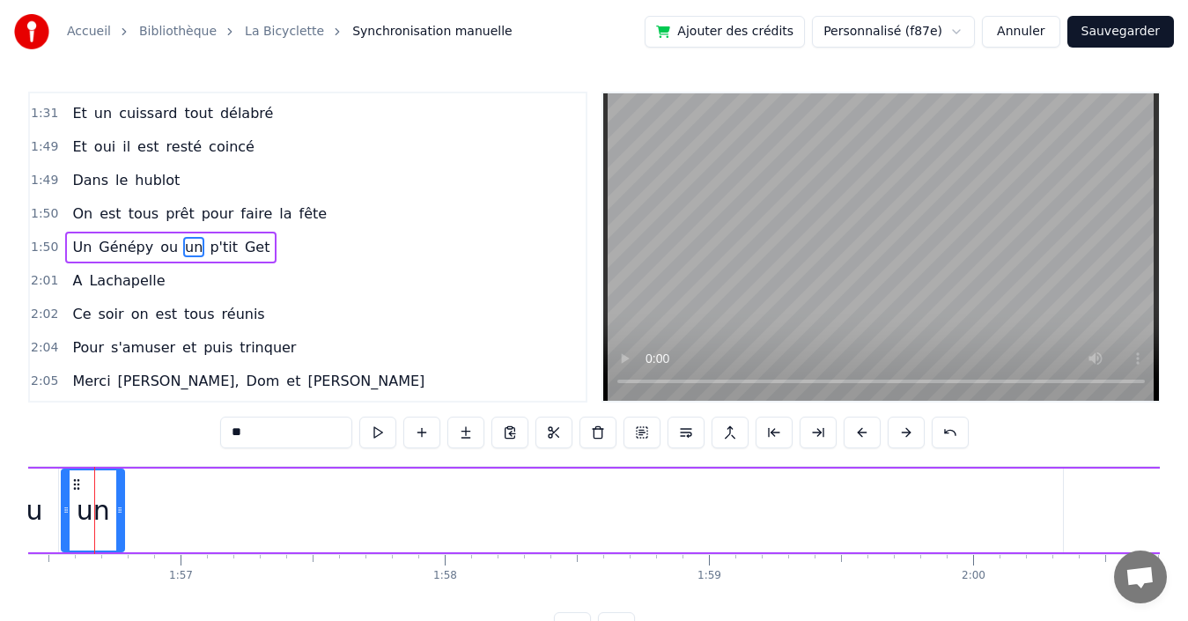
scroll to position [0, 30735]
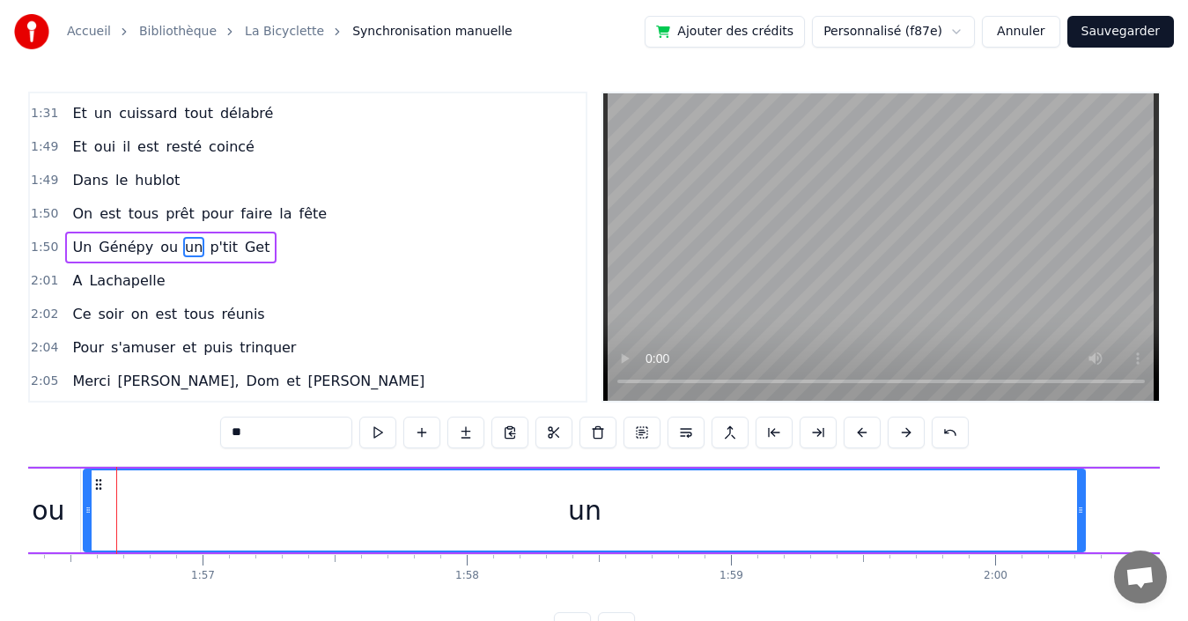
drag, startPoint x: 141, startPoint y: 505, endPoint x: 996, endPoint y: 491, distance: 855.2
click at [1080, 481] on div at bounding box center [1080, 510] width 7 height 80
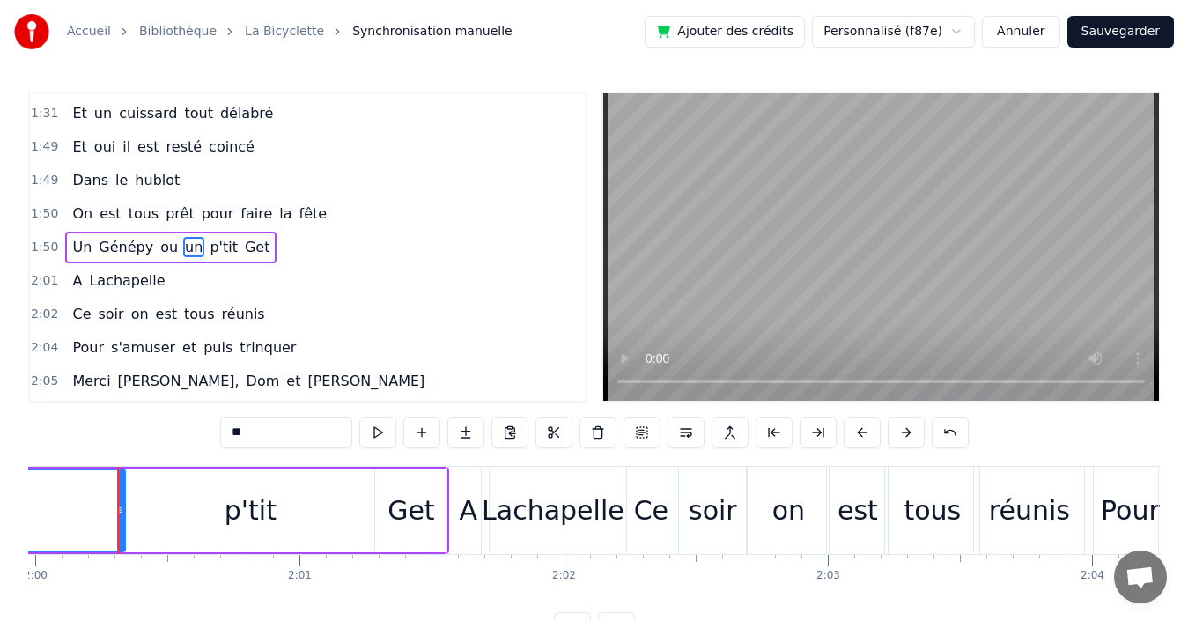
scroll to position [0, 31697]
click at [232, 498] on div "p'tit" at bounding box center [249, 510] width 52 height 40
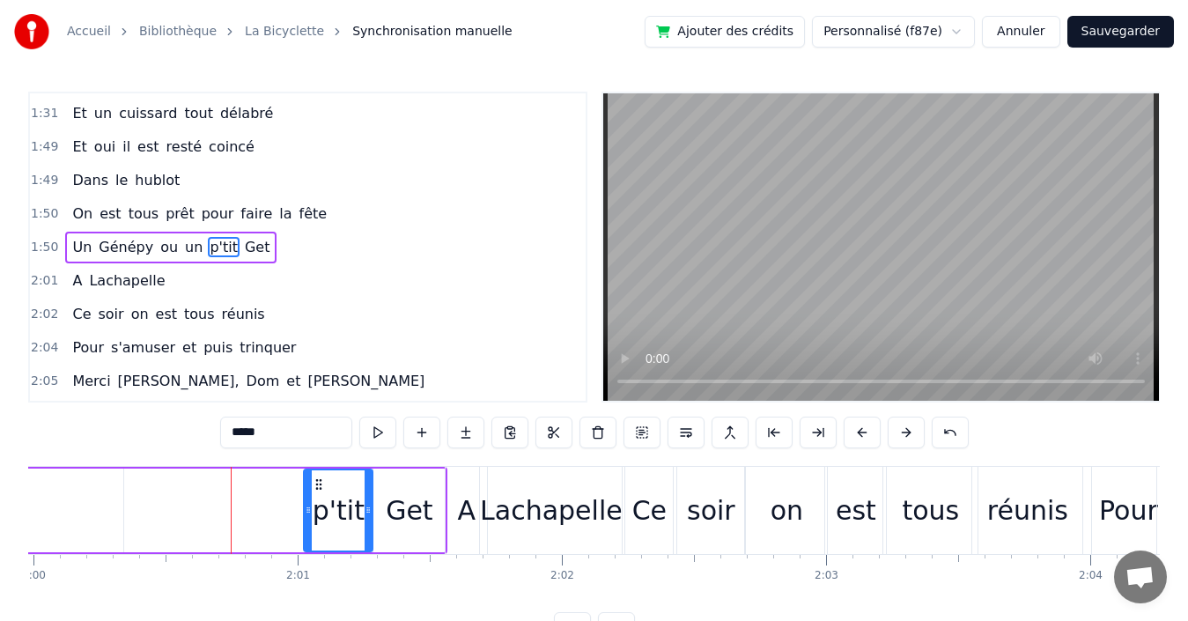
drag, startPoint x: 129, startPoint y: 502, endPoint x: 309, endPoint y: 501, distance: 179.6
click at [309, 501] on div at bounding box center [308, 510] width 7 height 80
click at [375, 501] on div at bounding box center [373, 510] width 7 height 80
click at [307, 505] on icon at bounding box center [309, 510] width 7 height 14
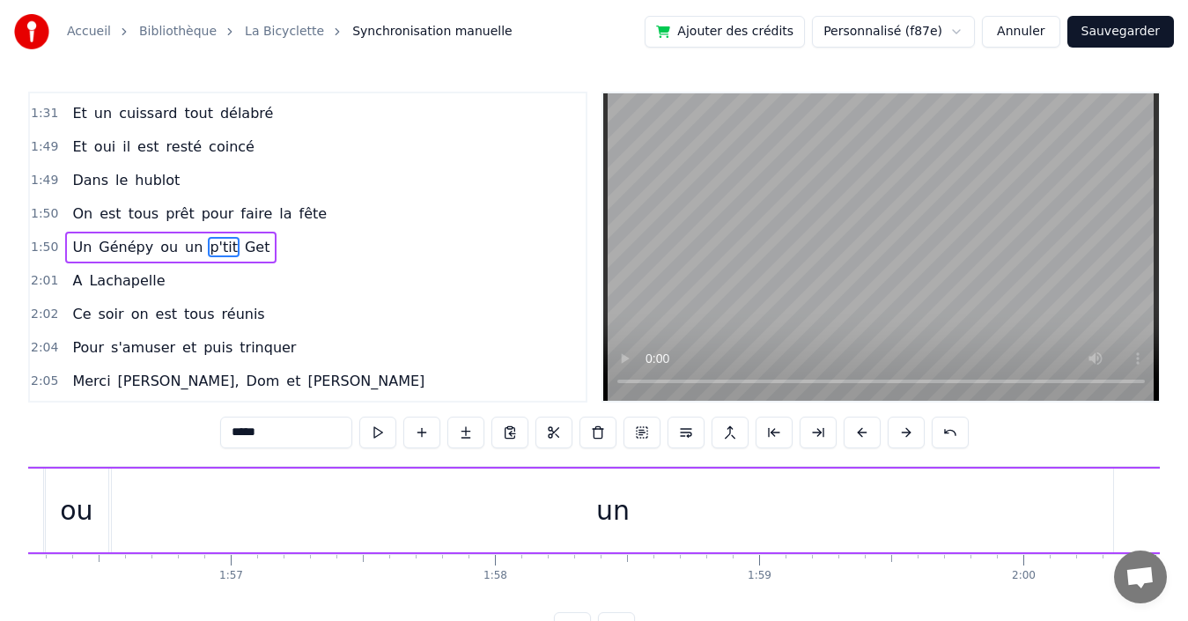
click at [1096, 512] on div "un" at bounding box center [612, 510] width 1001 height 84
type input "**"
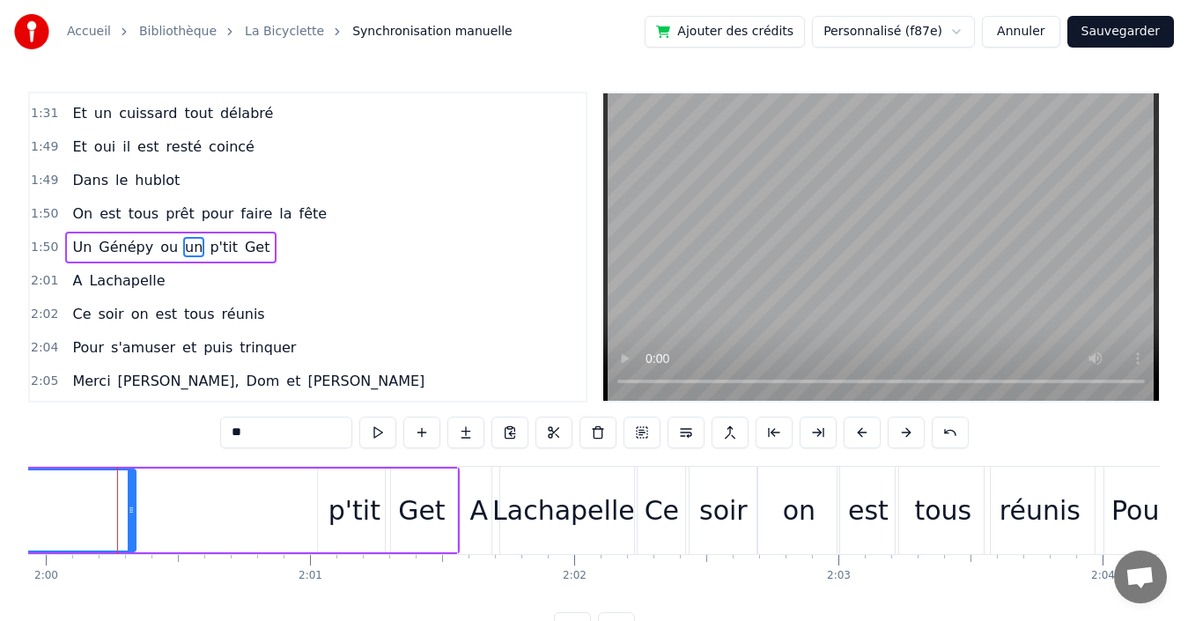
scroll to position [0, 31685]
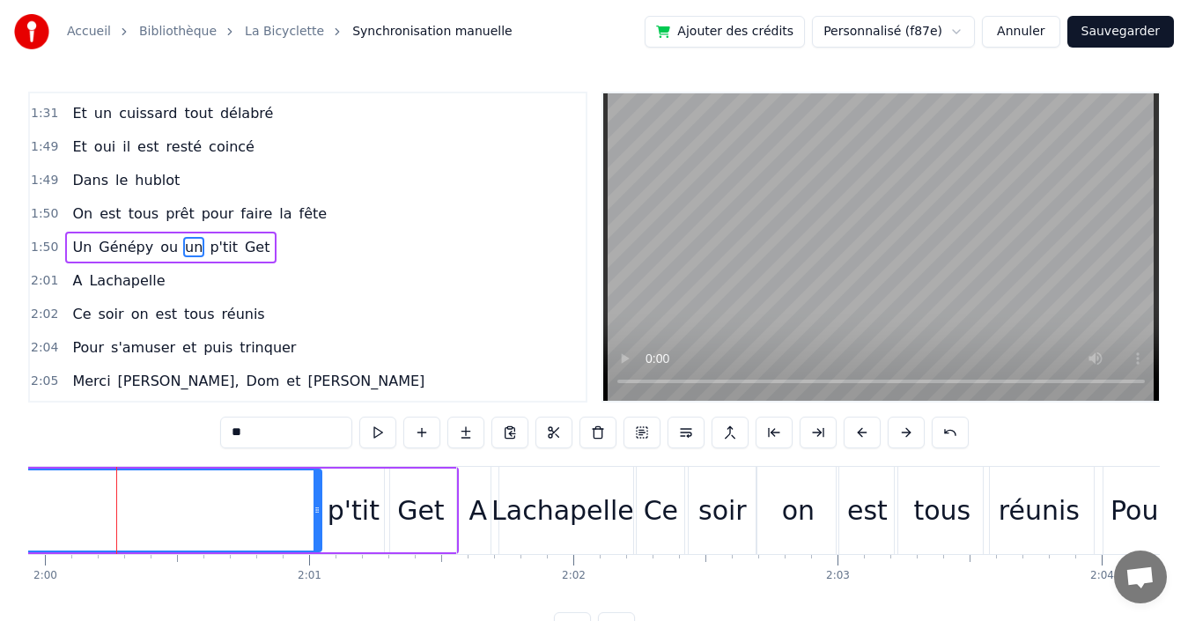
drag, startPoint x: 132, startPoint y: 502, endPoint x: 319, endPoint y: 497, distance: 186.8
click at [319, 497] on div at bounding box center [316, 510] width 7 height 80
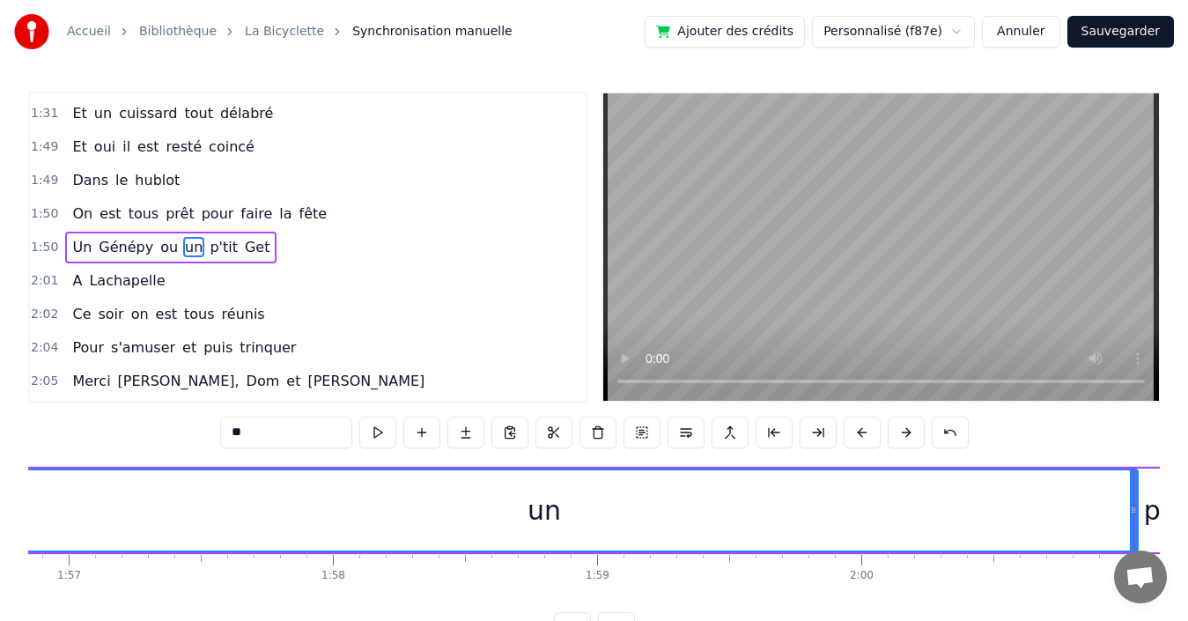
scroll to position [0, 30496]
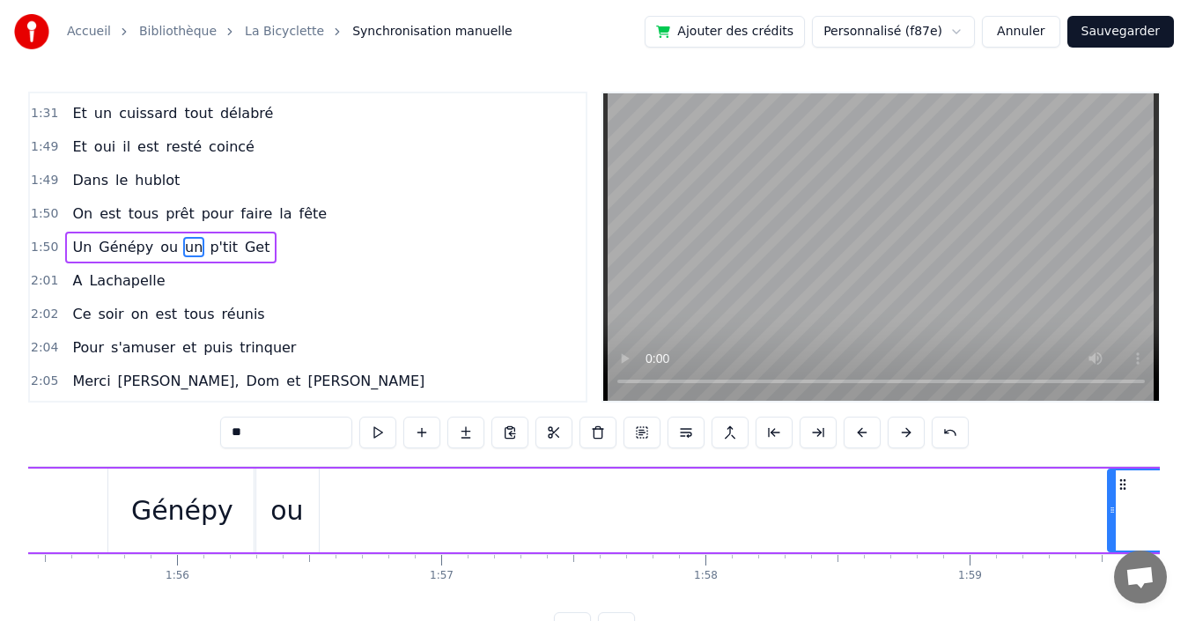
drag, startPoint x: 327, startPoint y: 490, endPoint x: 1056, endPoint y: 485, distance: 729.2
click at [1111, 482] on div at bounding box center [1112, 510] width 7 height 80
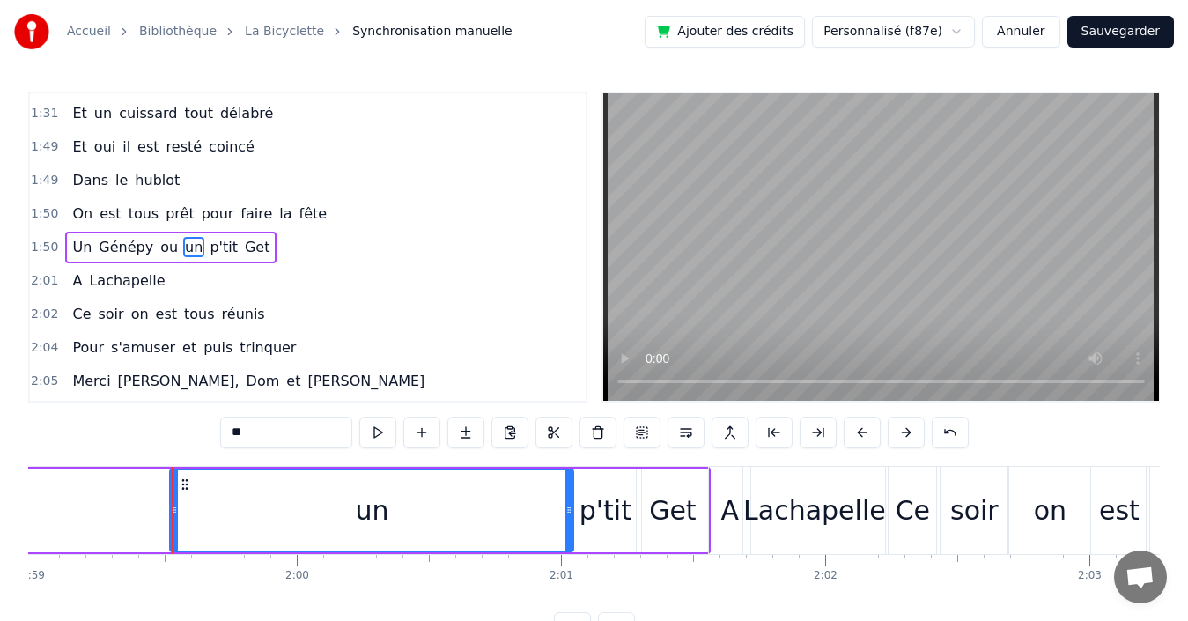
scroll to position [0, 31489]
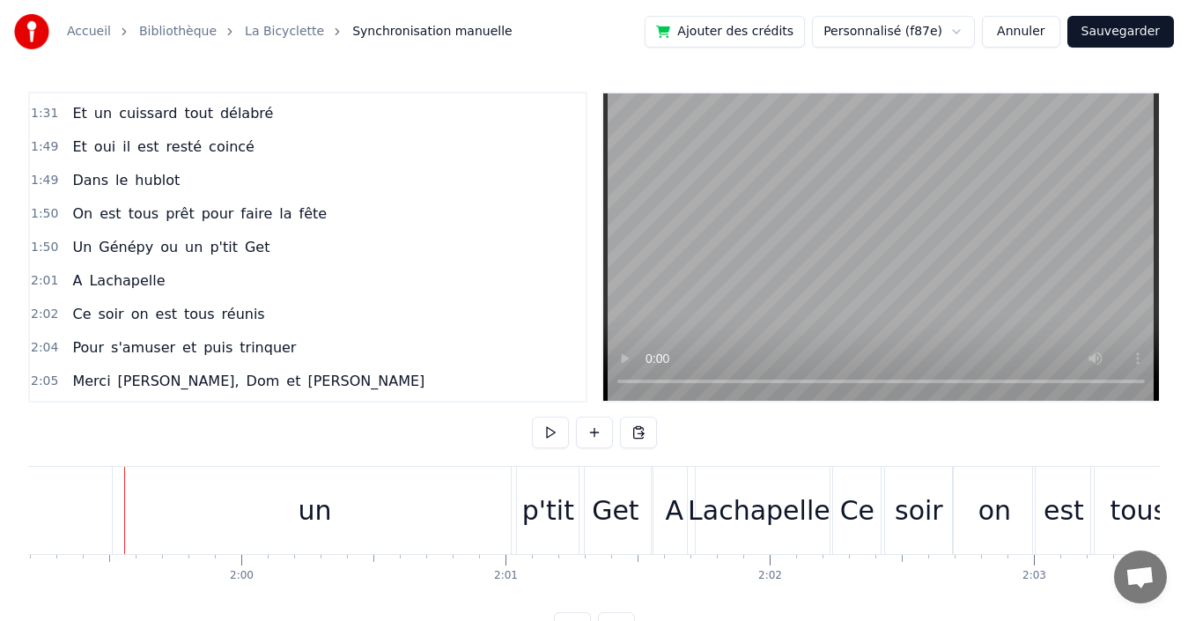
click at [197, 493] on div "un" at bounding box center [314, 510] width 403 height 87
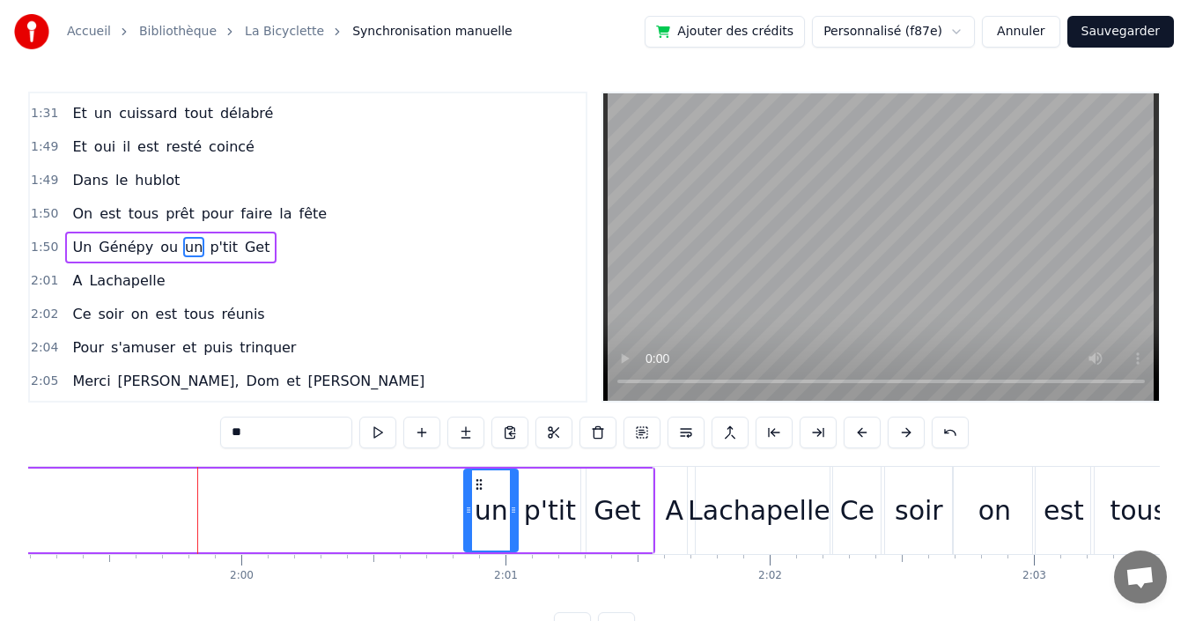
drag, startPoint x: 117, startPoint y: 495, endPoint x: 467, endPoint y: 516, distance: 350.2
click at [467, 516] on div at bounding box center [468, 510] width 7 height 80
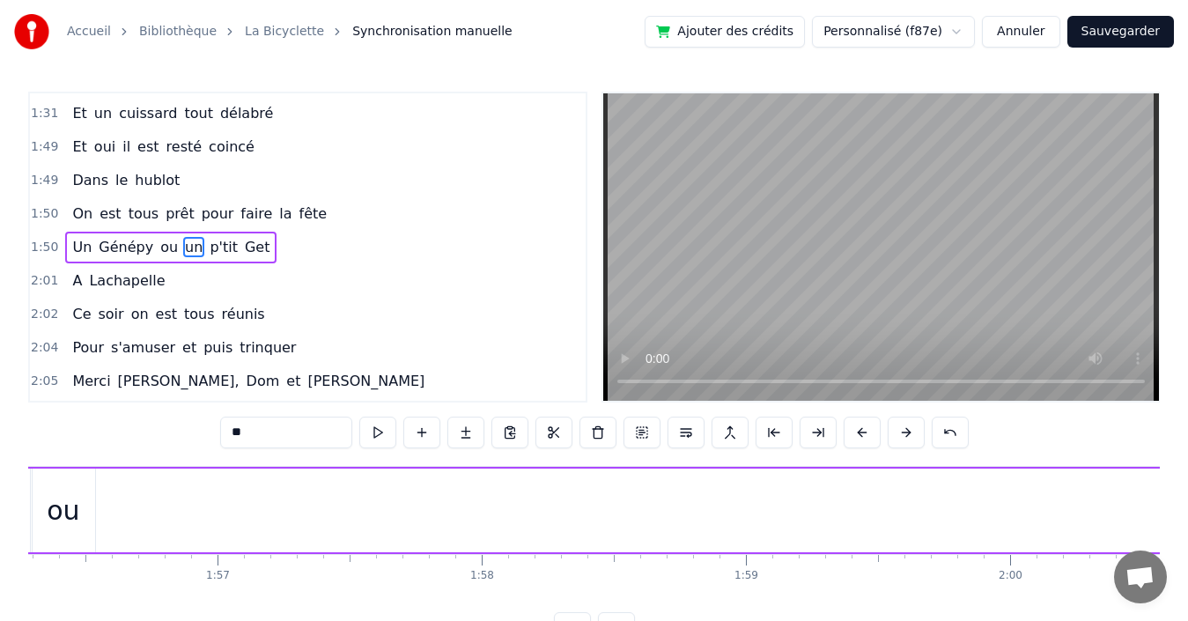
scroll to position [0, 30458]
click at [332, 519] on div "ou" at bounding box center [324, 510] width 33 height 40
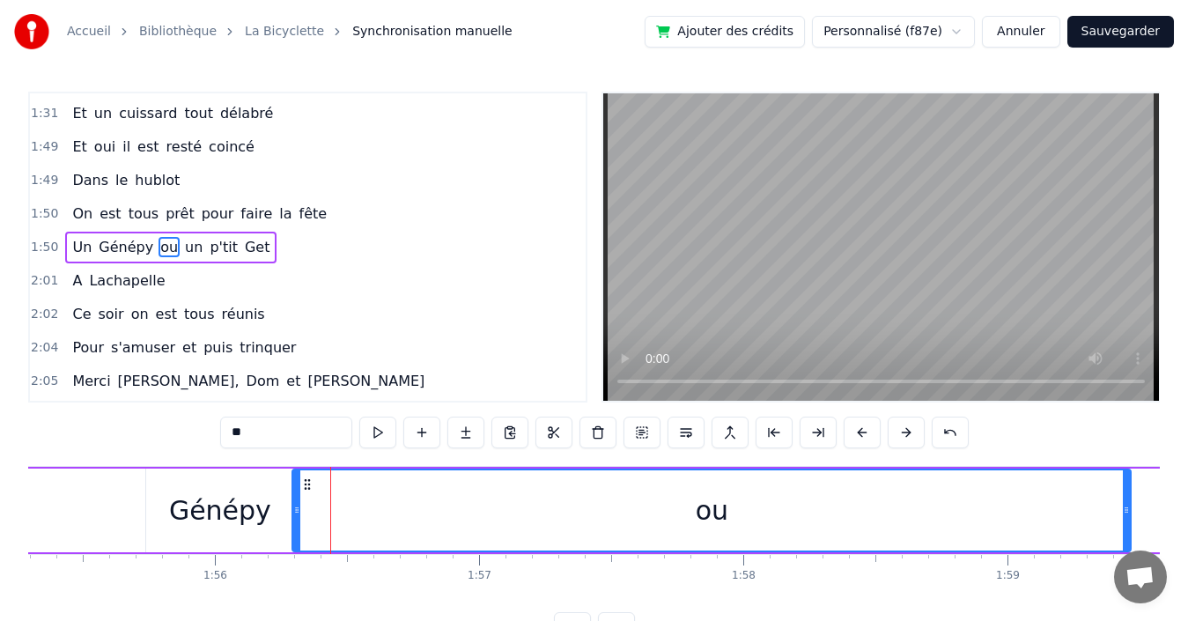
drag, startPoint x: 353, startPoint y: 513, endPoint x: 1127, endPoint y: 510, distance: 774.1
click at [1127, 510] on icon at bounding box center [1126, 510] width 7 height 14
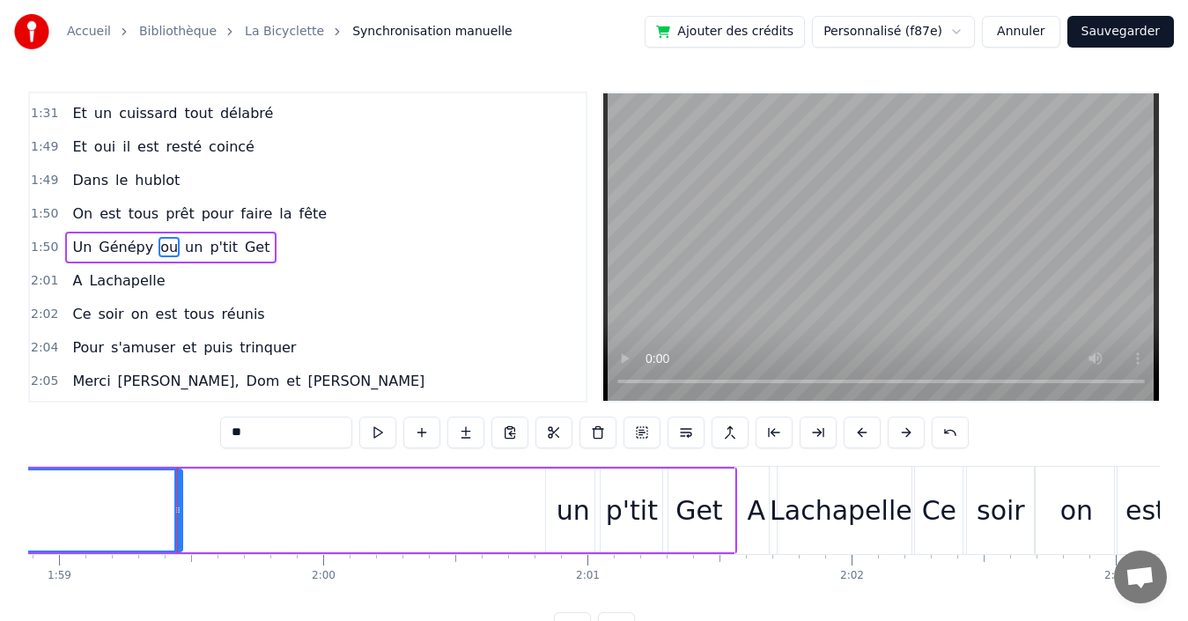
scroll to position [0, 31468]
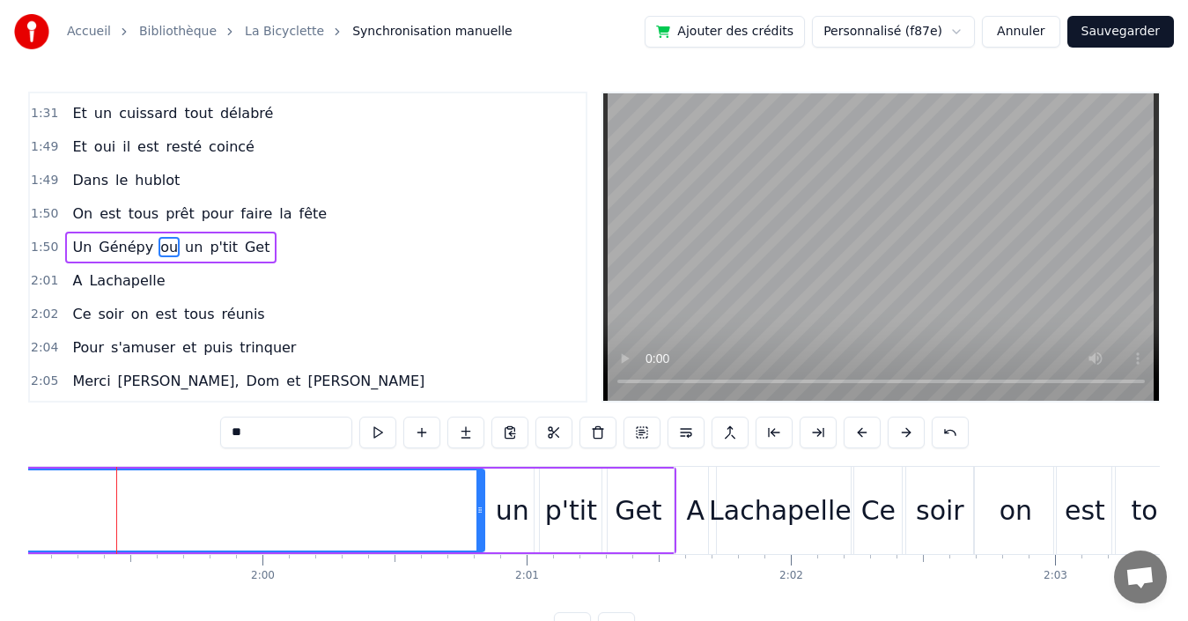
drag, startPoint x: 119, startPoint y: 501, endPoint x: 482, endPoint y: 516, distance: 363.1
click at [482, 516] on div at bounding box center [479, 510] width 7 height 80
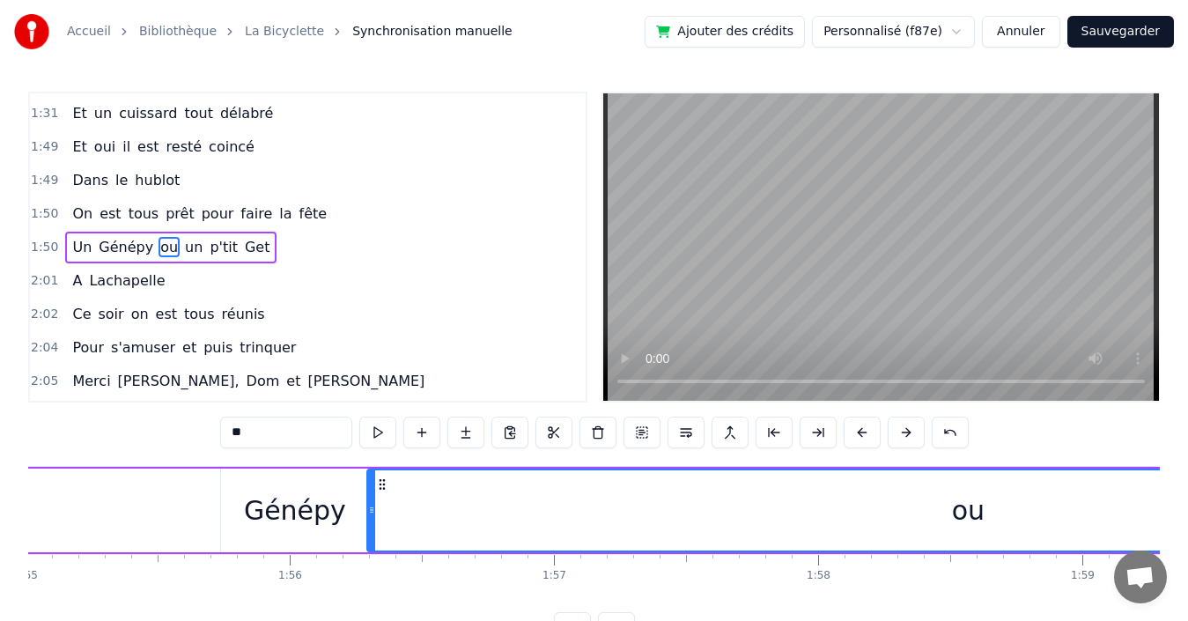
scroll to position [0, 30533]
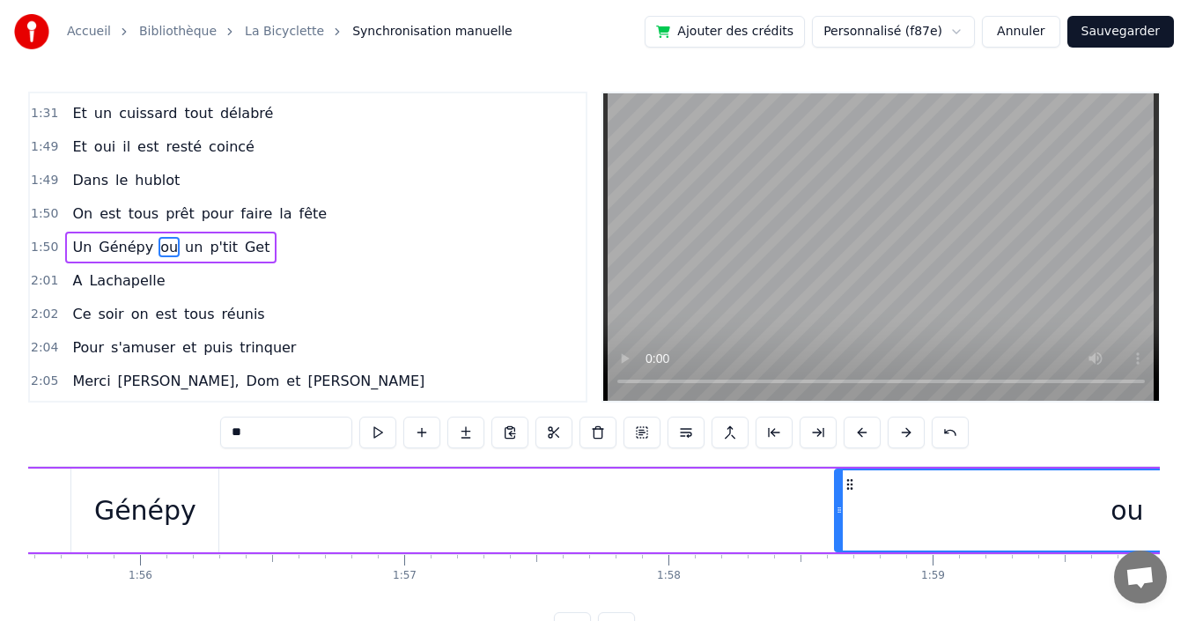
drag, startPoint x: 223, startPoint y: 502, endPoint x: 840, endPoint y: 526, distance: 617.8
click at [840, 526] on div at bounding box center [839, 510] width 7 height 80
click at [167, 513] on div "Génépy" at bounding box center [145, 510] width 102 height 40
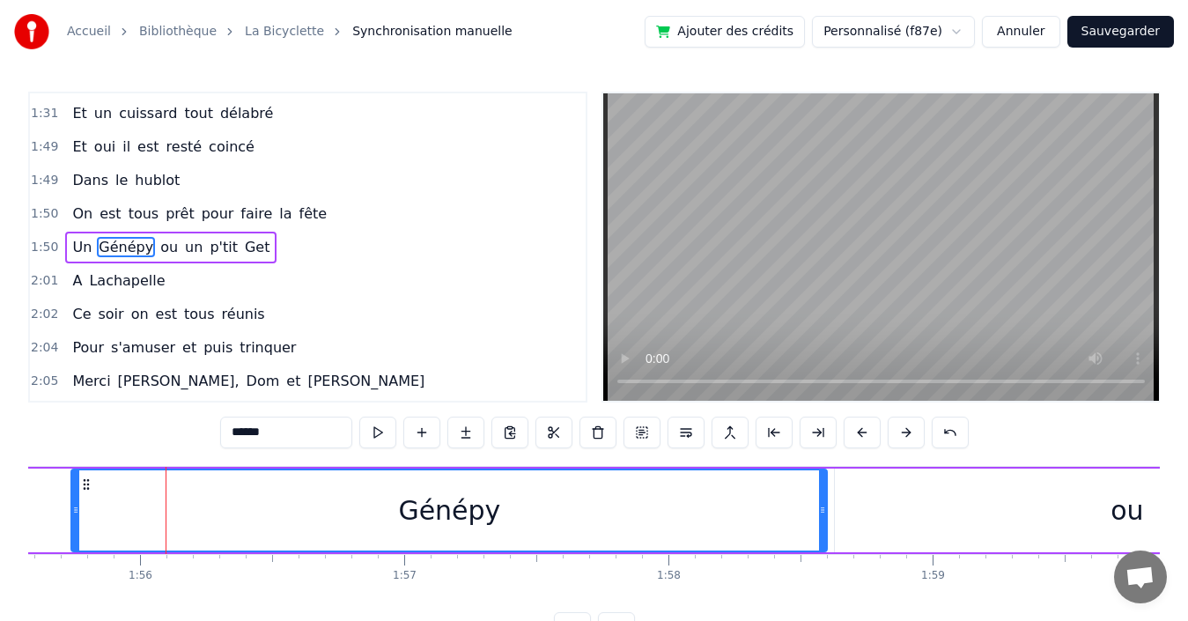
drag, startPoint x: 217, startPoint y: 514, endPoint x: 825, endPoint y: 527, distance: 608.6
click at [825, 527] on div at bounding box center [822, 510] width 7 height 80
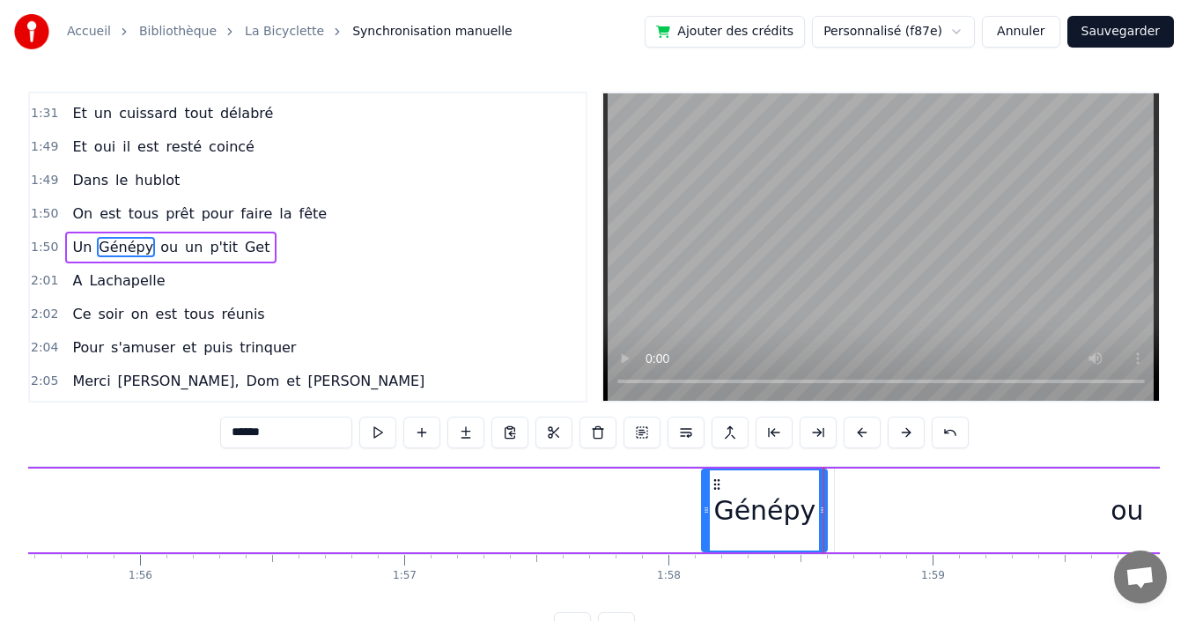
drag, startPoint x: 73, startPoint y: 495, endPoint x: 704, endPoint y: 504, distance: 630.6
click at [704, 504] on div at bounding box center [706, 510] width 7 height 80
click at [968, 511] on div "ou" at bounding box center [1127, 510] width 584 height 84
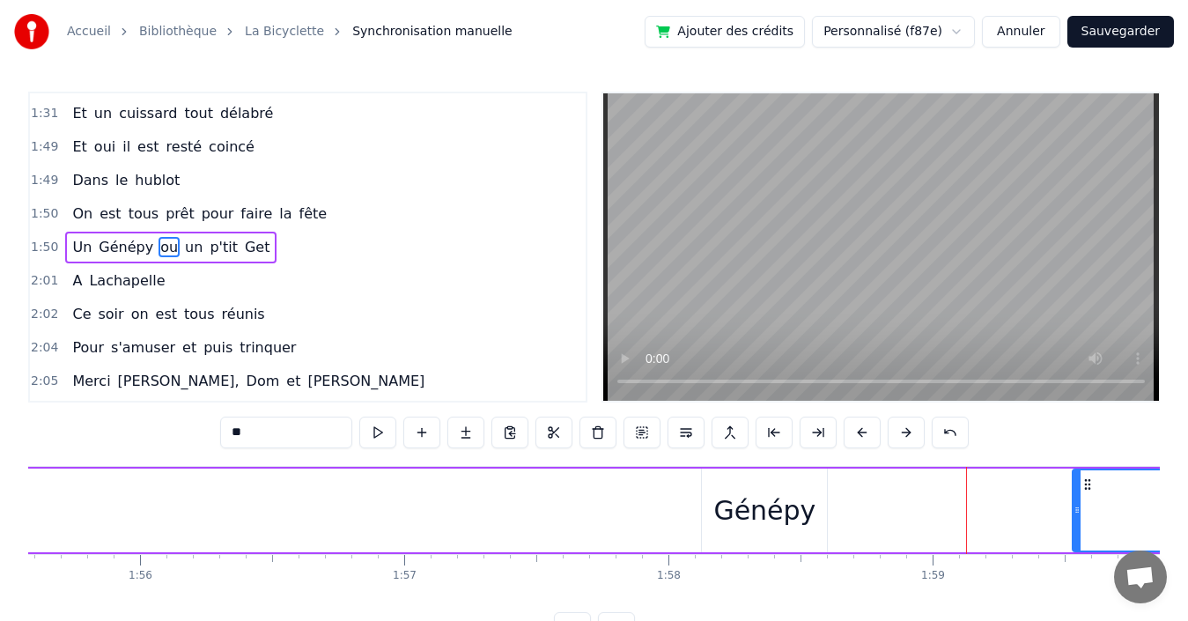
drag, startPoint x: 839, startPoint y: 513, endPoint x: 1077, endPoint y: 515, distance: 237.8
click at [1077, 515] on icon at bounding box center [1076, 510] width 7 height 14
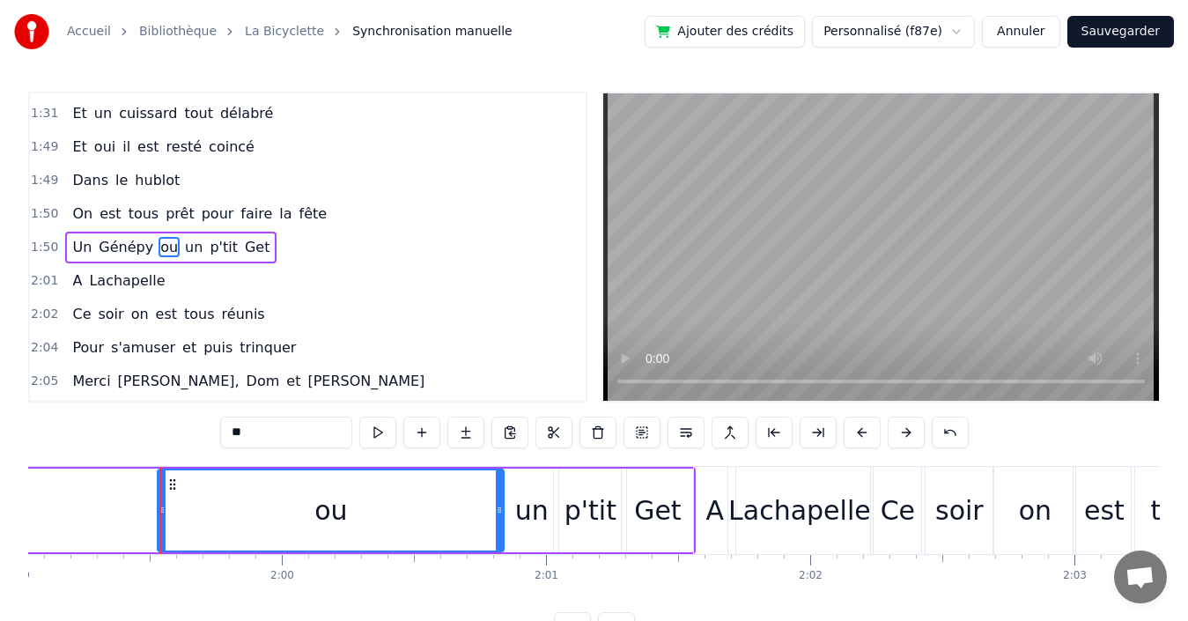
scroll to position [0, 31492]
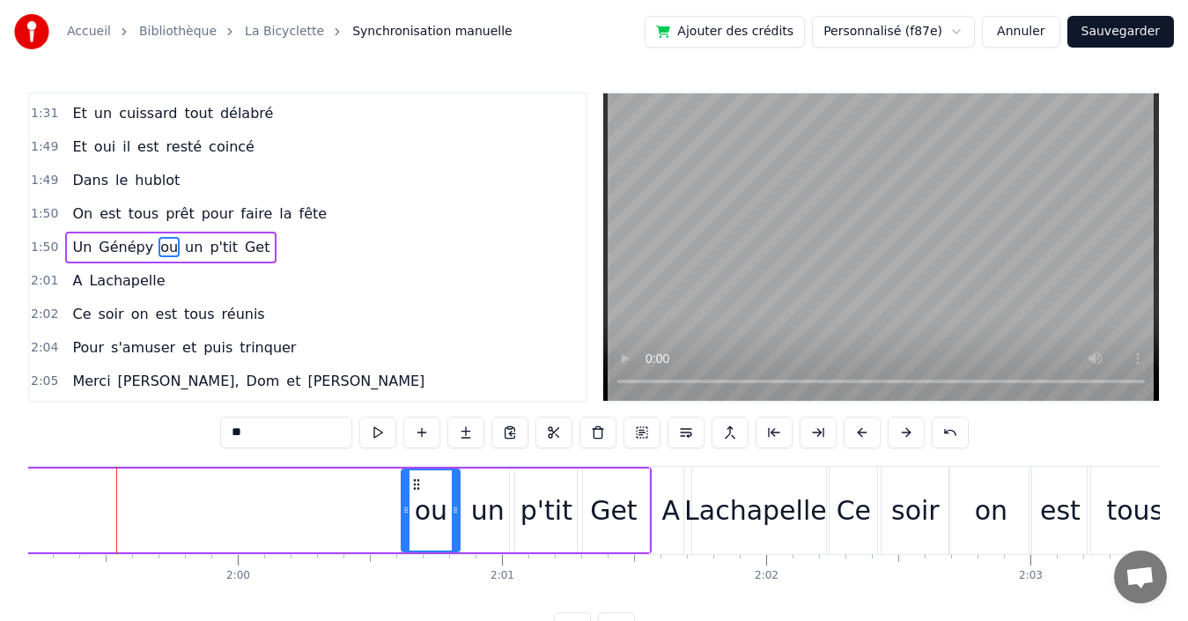
drag, startPoint x: 119, startPoint y: 498, endPoint x: 407, endPoint y: 511, distance: 288.2
click at [407, 511] on div at bounding box center [405, 510] width 7 height 80
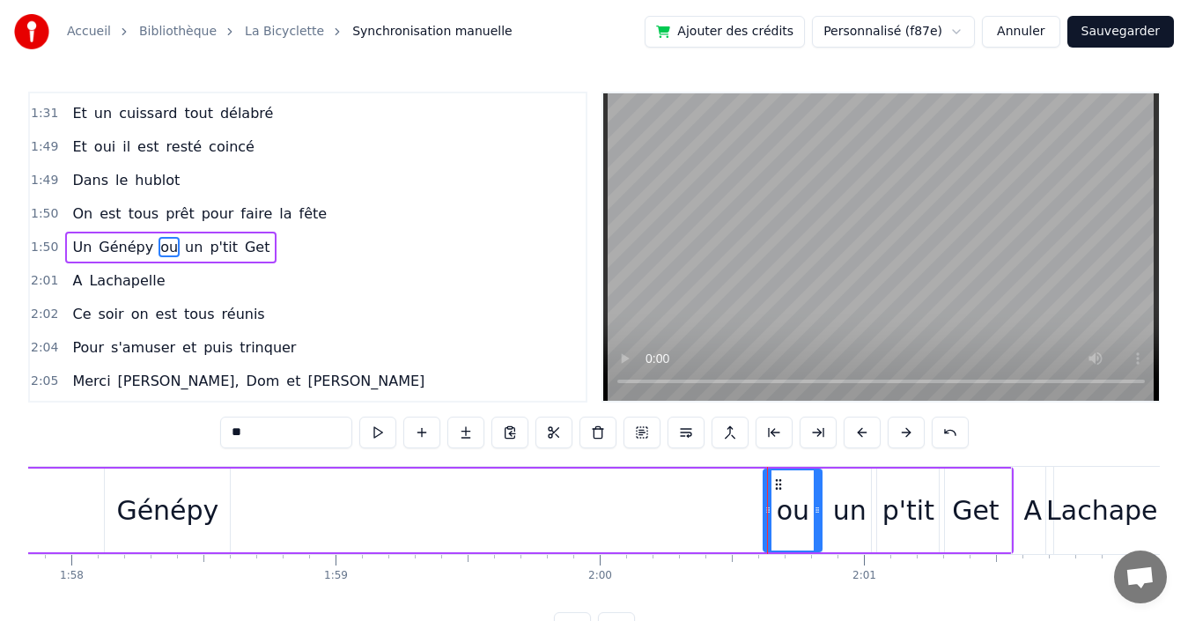
scroll to position [0, 30944]
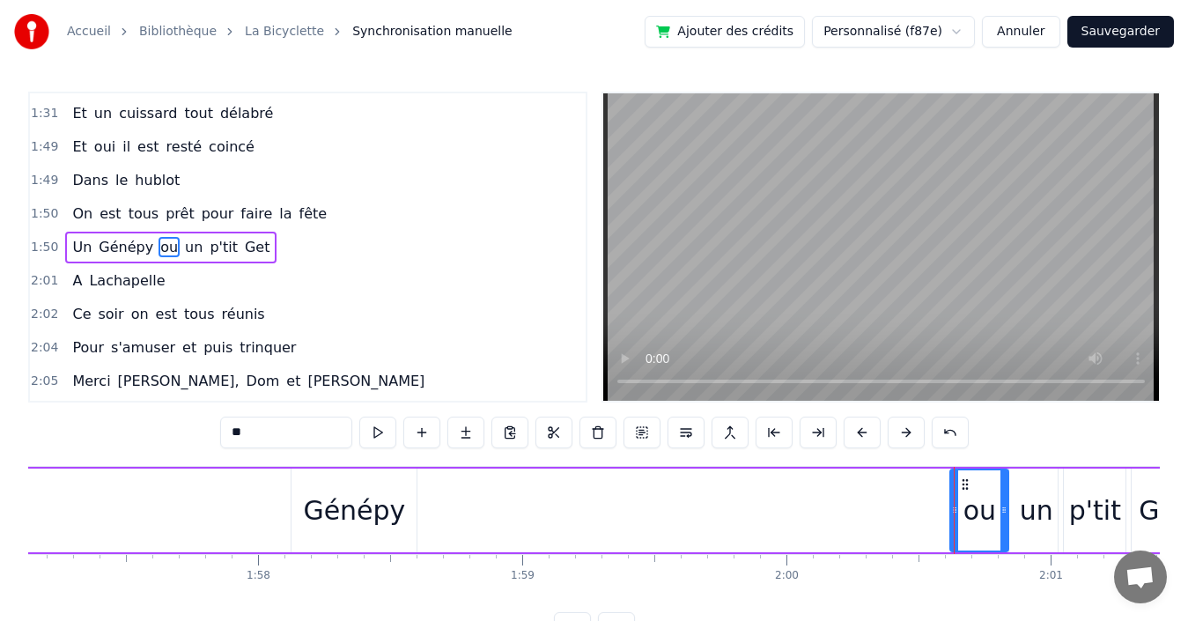
click at [380, 508] on div "Génépy" at bounding box center [354, 510] width 102 height 40
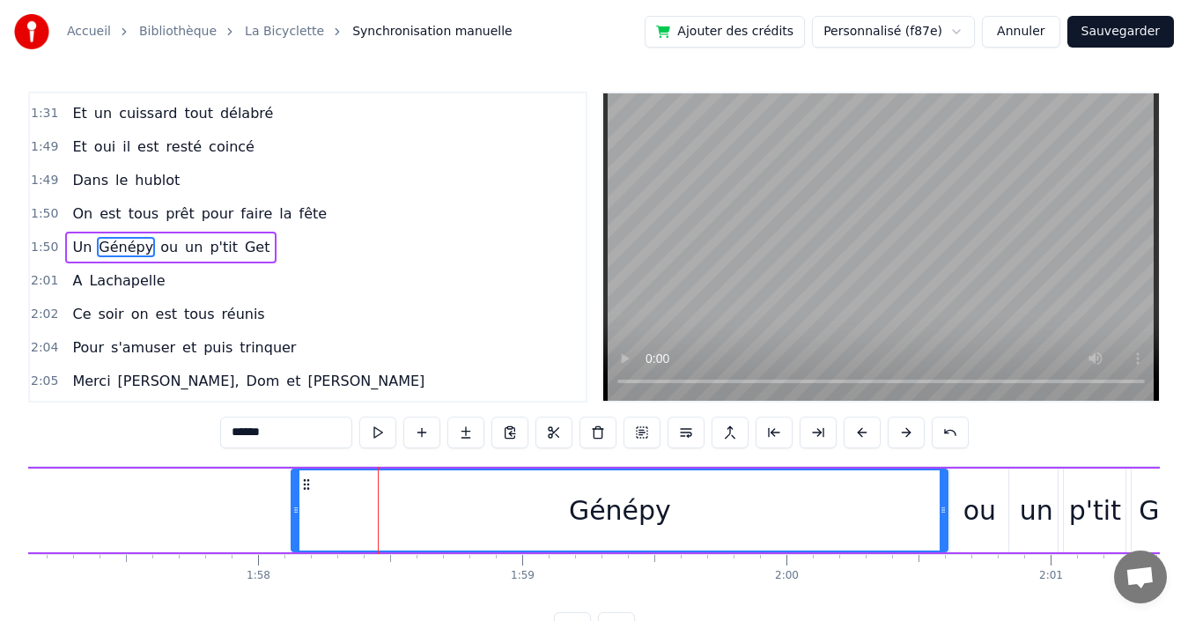
drag, startPoint x: 415, startPoint y: 508, endPoint x: 946, endPoint y: 514, distance: 531.0
click at [946, 514] on icon at bounding box center [943, 510] width 7 height 14
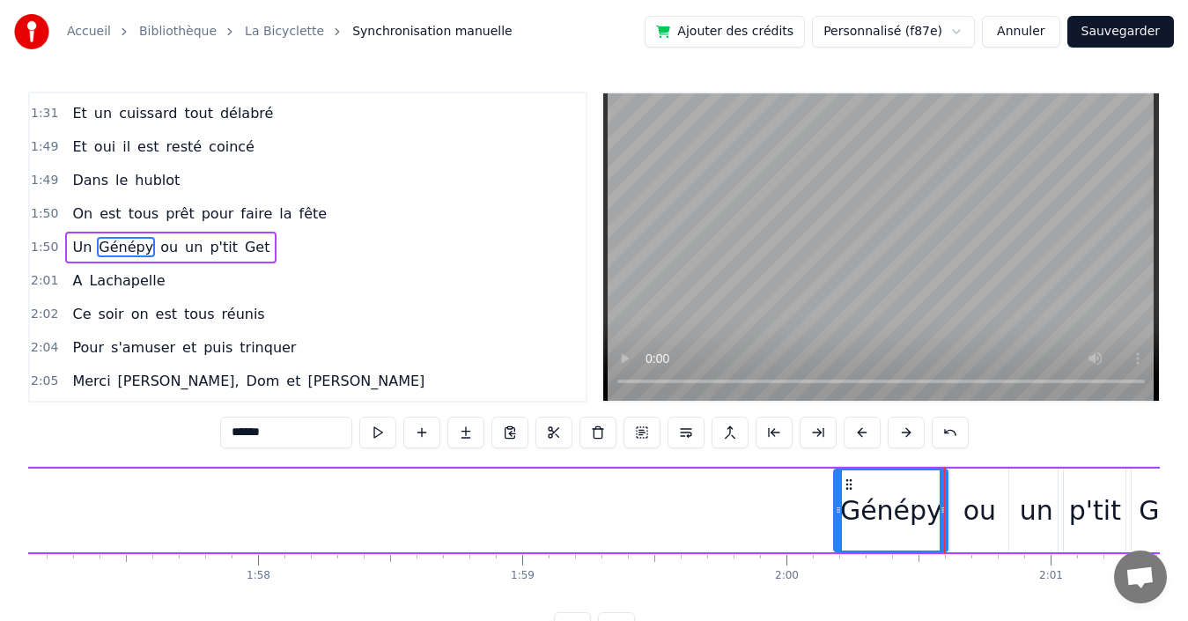
drag, startPoint x: 297, startPoint y: 504, endPoint x: 839, endPoint y: 513, distance: 542.5
click at [839, 513] on icon at bounding box center [838, 510] width 7 height 14
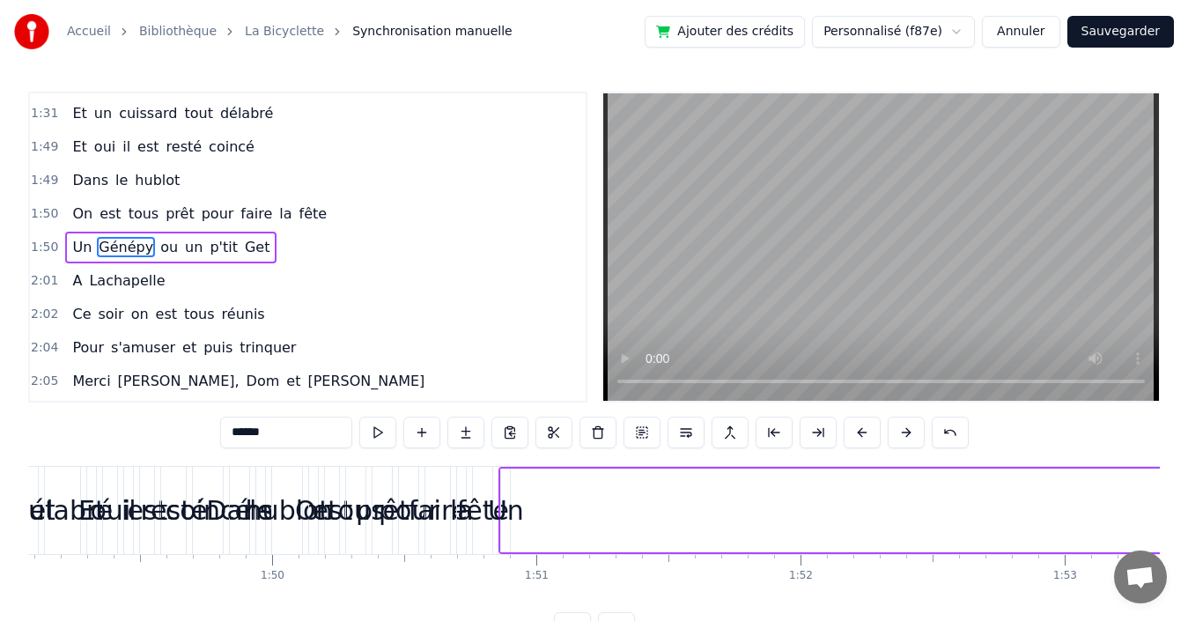
scroll to position [0, 28704]
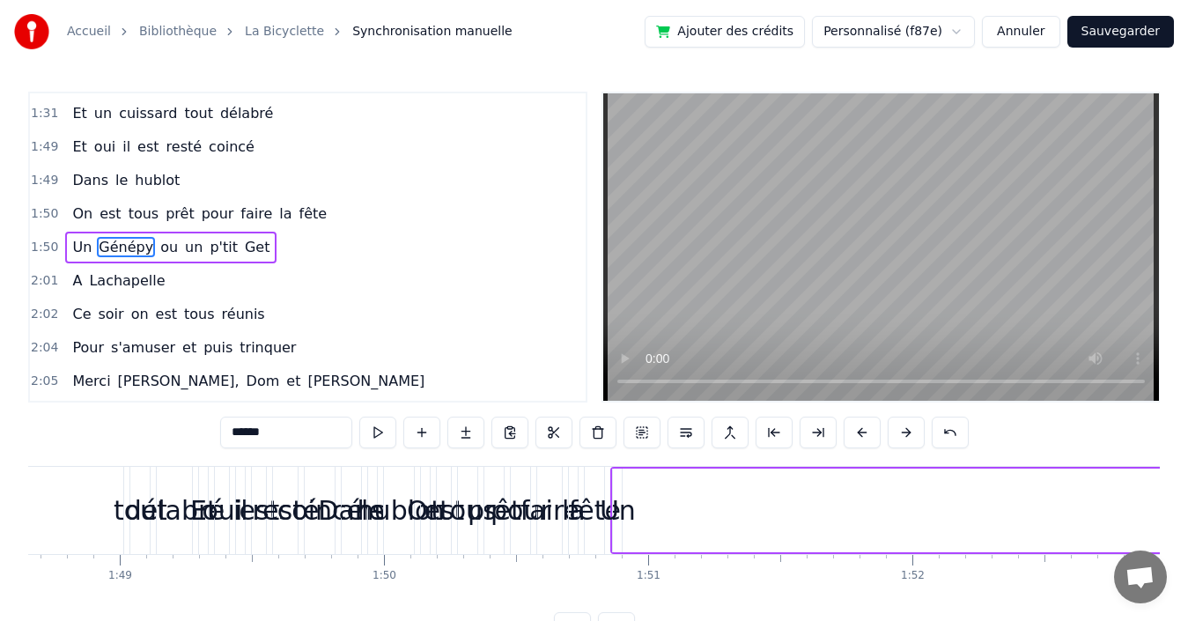
click at [70, 244] on span "Un" at bounding box center [81, 247] width 23 height 20
type input "**"
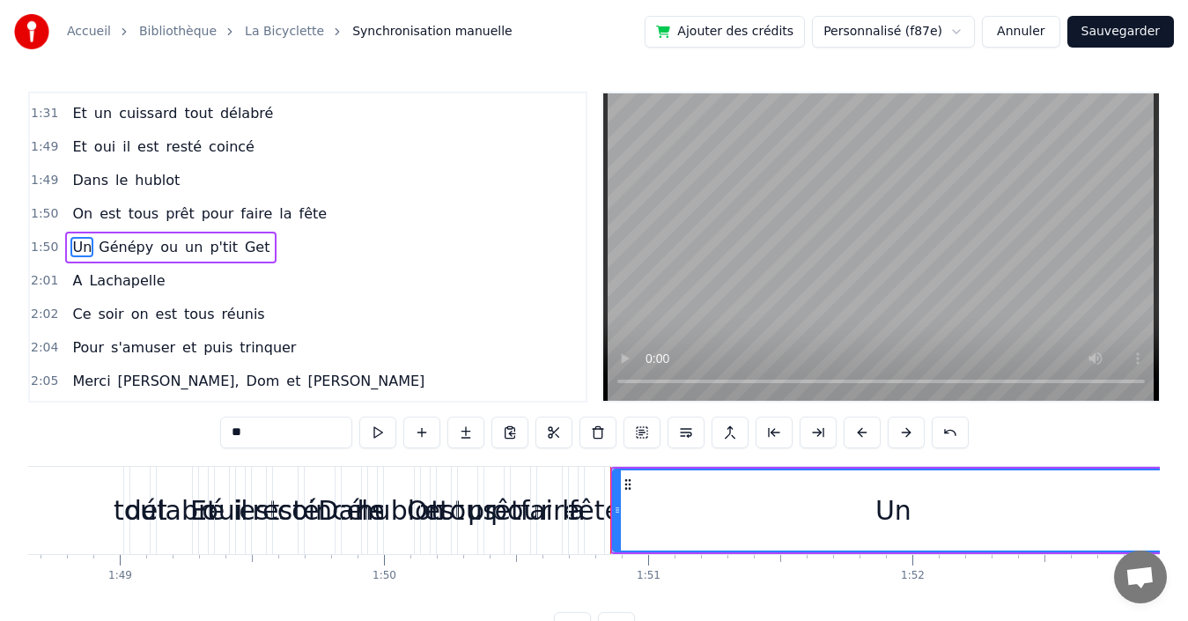
drag, startPoint x: 618, startPoint y: 505, endPoint x: 1169, endPoint y: 505, distance: 551.3
click at [1169, 505] on div "Accueil Bibliothèque La Bicyclette Synchronisation manuelle Ajouter des crédits…" at bounding box center [594, 322] width 1188 height 644
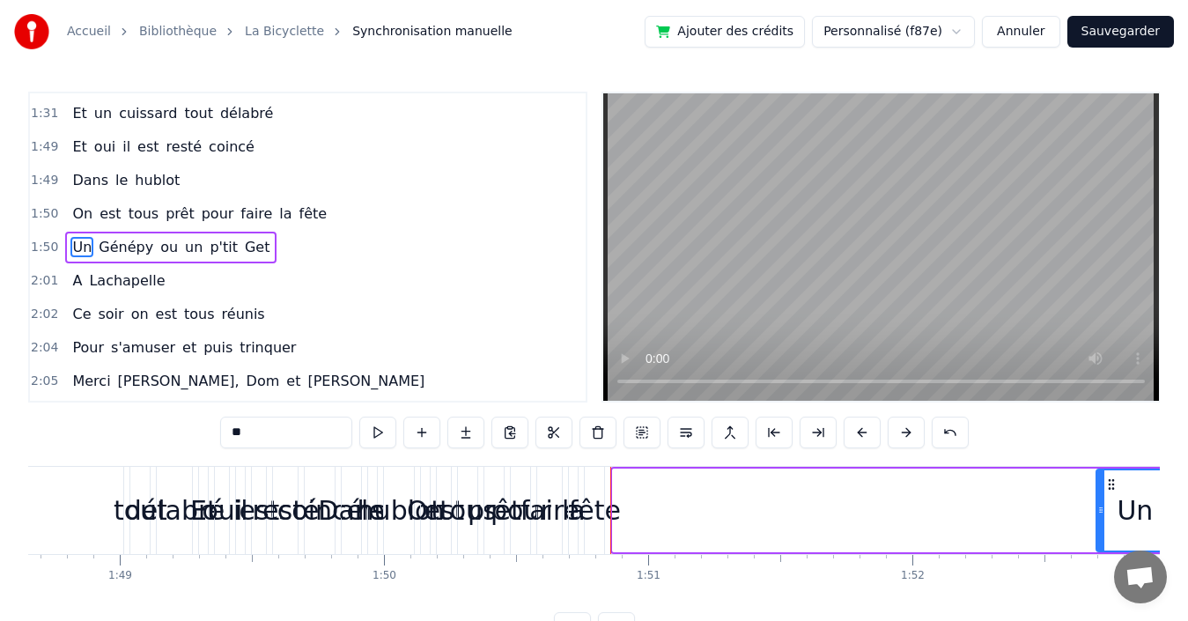
drag, startPoint x: 616, startPoint y: 503, endPoint x: 1100, endPoint y: 505, distance: 483.5
click at [1100, 505] on icon at bounding box center [1100, 510] width 7 height 14
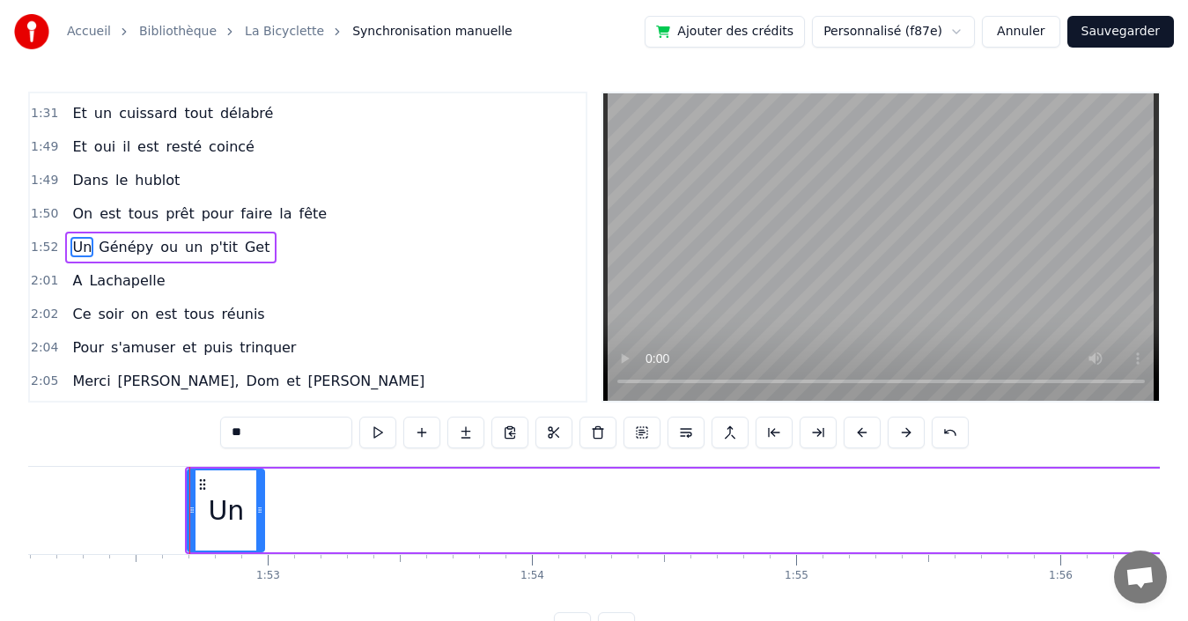
scroll to position [0, 29686]
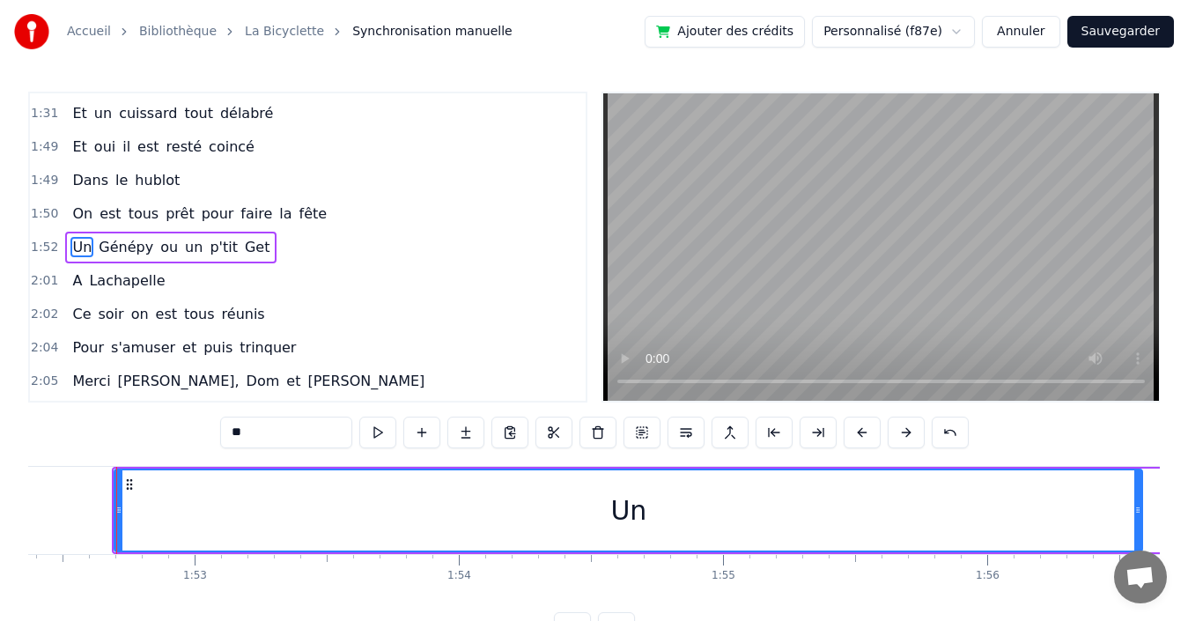
drag, startPoint x: 187, startPoint y: 496, endPoint x: 1138, endPoint y: 554, distance: 952.8
click at [1138, 554] on body "Accueil Bibliothèque La Bicyclette Synchronisation manuelle Ajouter des crédits…" at bounding box center [594, 322] width 1188 height 644
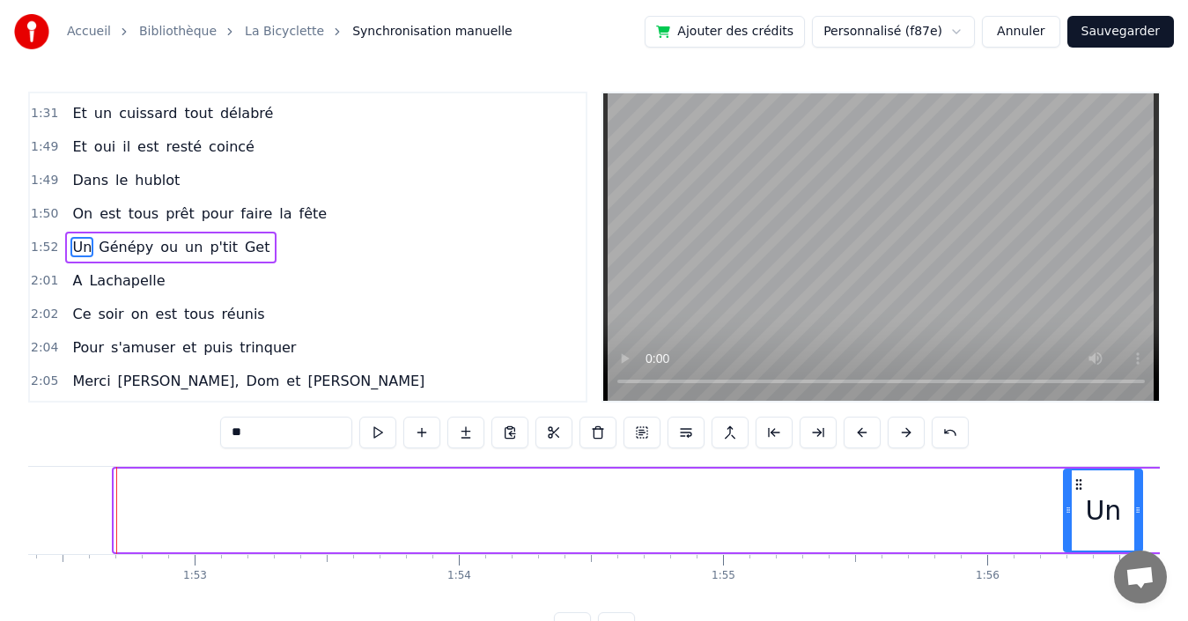
drag, startPoint x: 117, startPoint y: 507, endPoint x: 1066, endPoint y: 505, distance: 949.3
click at [1066, 505] on icon at bounding box center [1068, 510] width 7 height 14
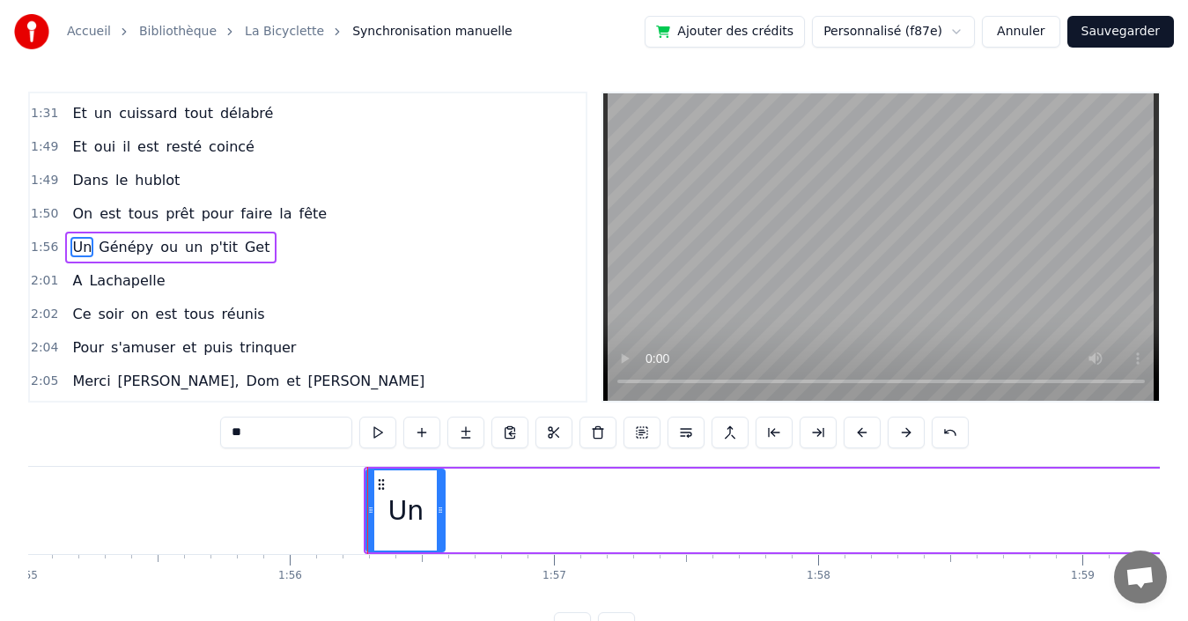
scroll to position [0, 30421]
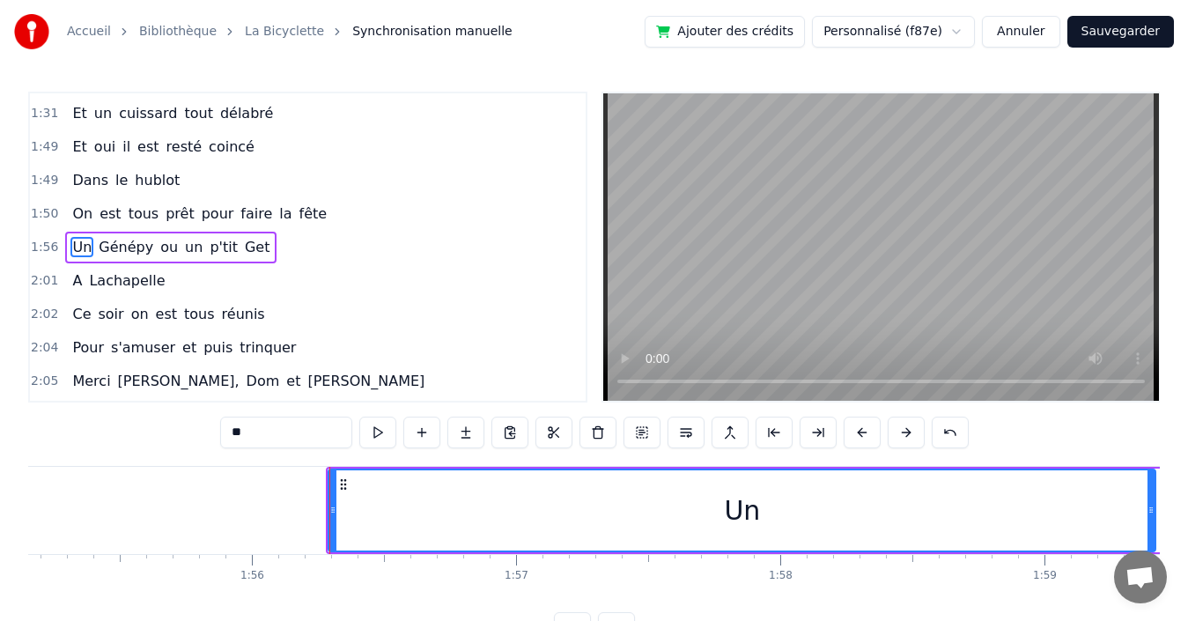
drag, startPoint x: 402, startPoint y: 498, endPoint x: 1151, endPoint y: 500, distance: 748.5
click at [1151, 500] on div at bounding box center [1150, 510] width 7 height 80
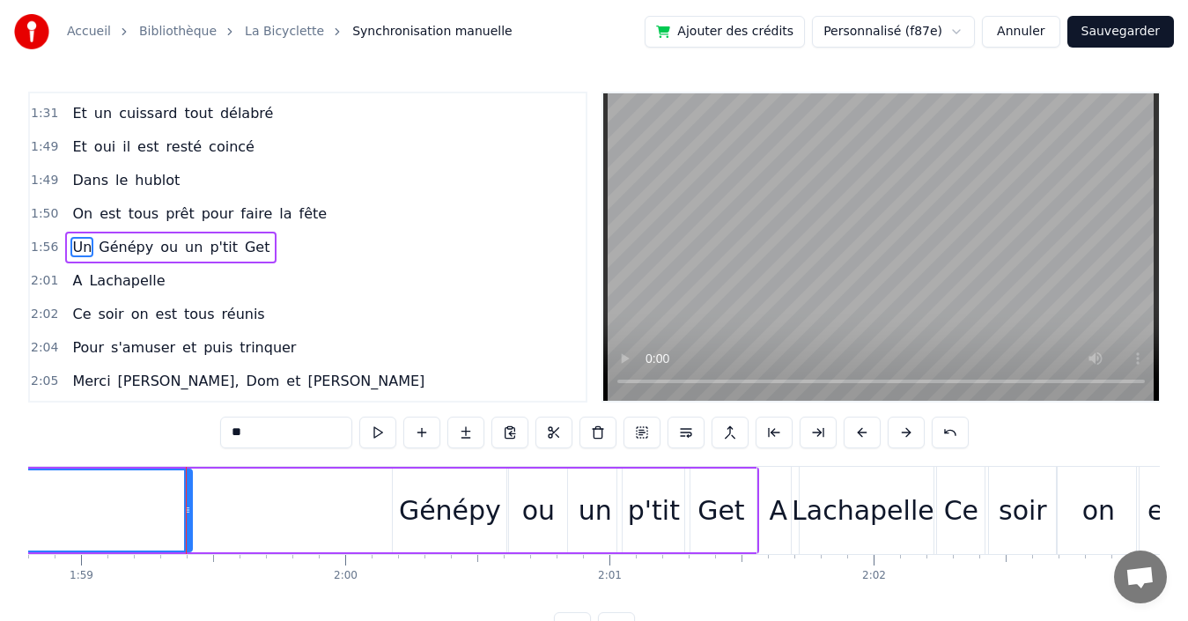
scroll to position [0, 31454]
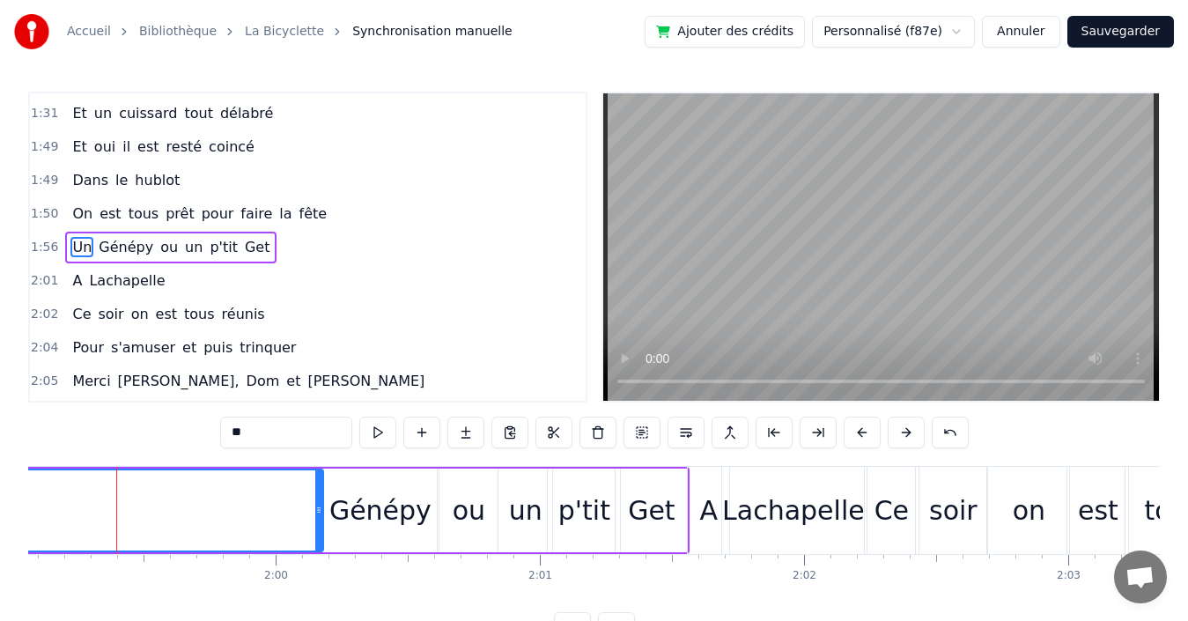
drag, startPoint x: 119, startPoint y: 508, endPoint x: 320, endPoint y: 511, distance: 200.8
click at [320, 511] on icon at bounding box center [318, 510] width 7 height 14
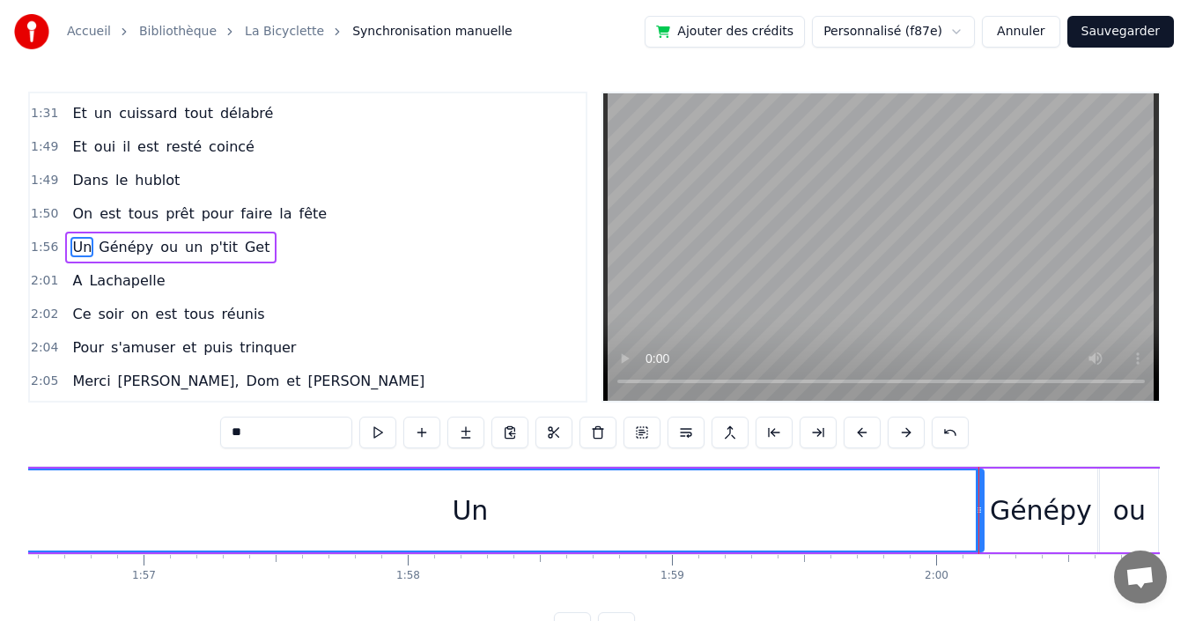
scroll to position [0, 30496]
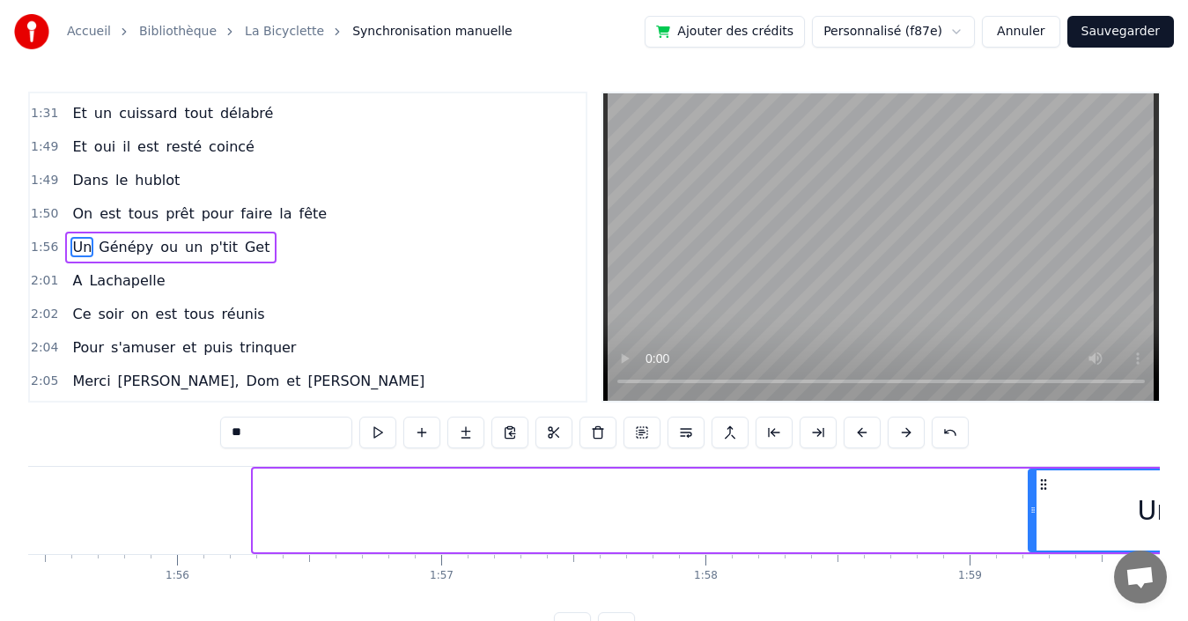
drag, startPoint x: 287, startPoint y: 501, endPoint x: 1058, endPoint y: 521, distance: 771.7
click at [1036, 521] on div at bounding box center [1032, 510] width 7 height 80
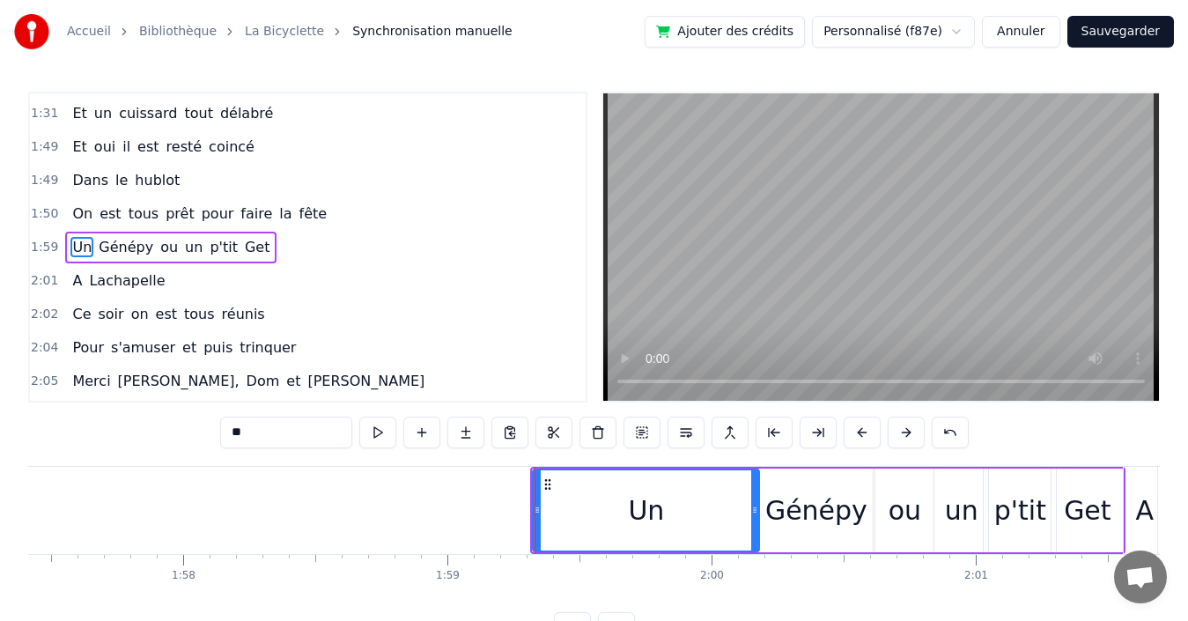
scroll to position [0, 31093]
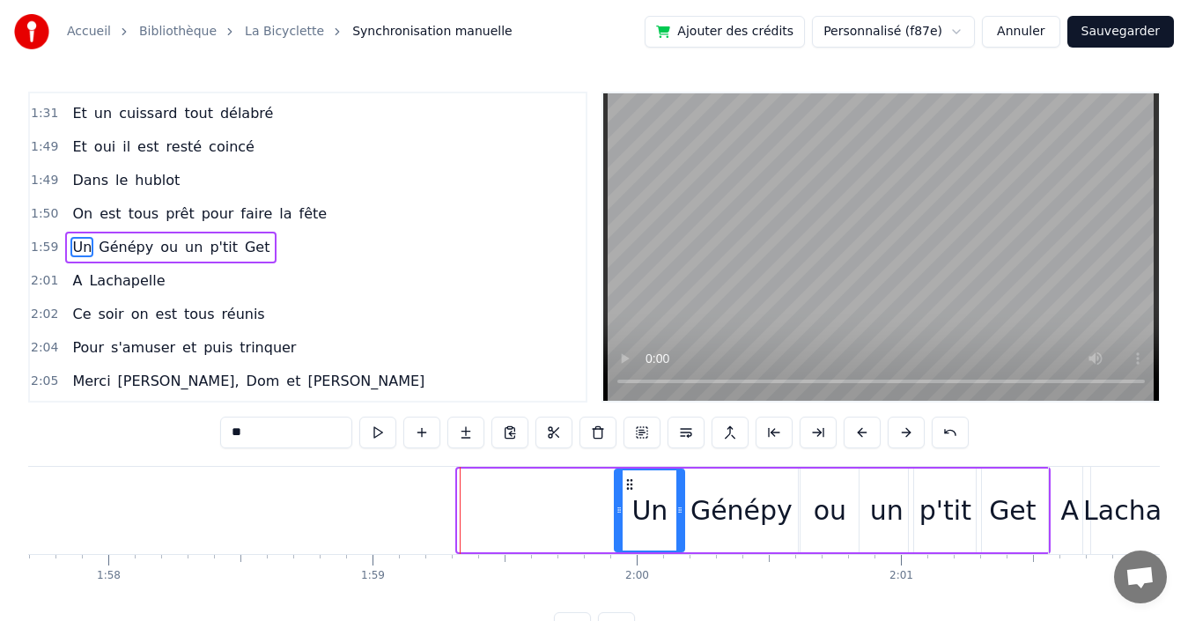
drag, startPoint x: 461, startPoint y: 506, endPoint x: 617, endPoint y: 510, distance: 156.8
click at [617, 510] on icon at bounding box center [619, 510] width 7 height 14
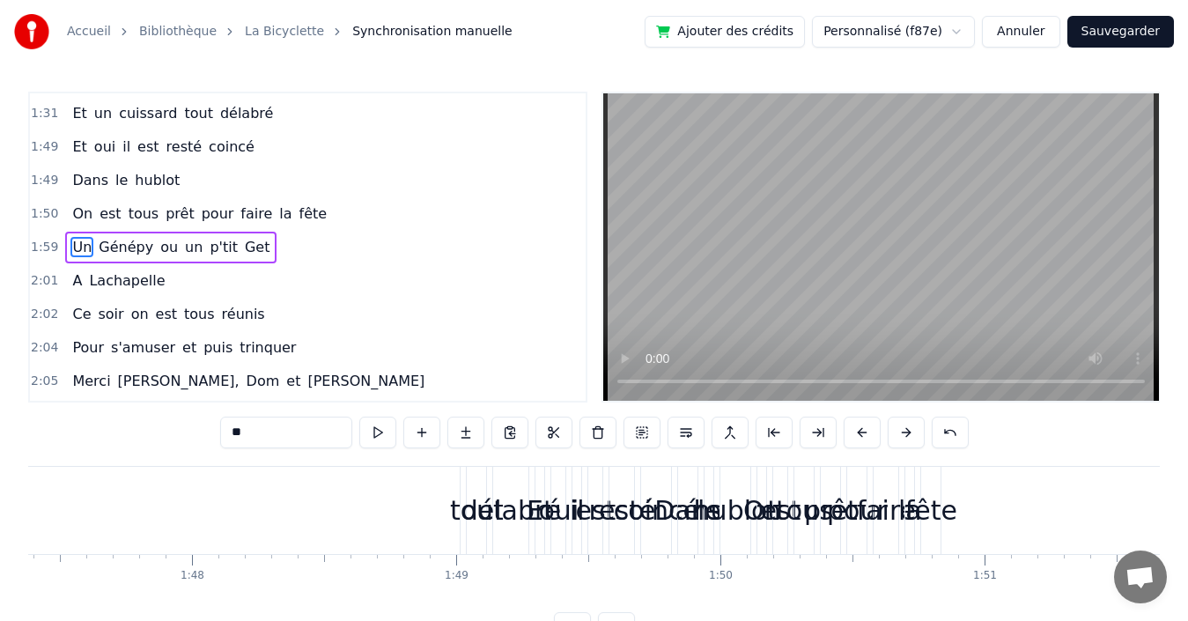
scroll to position [0, 28704]
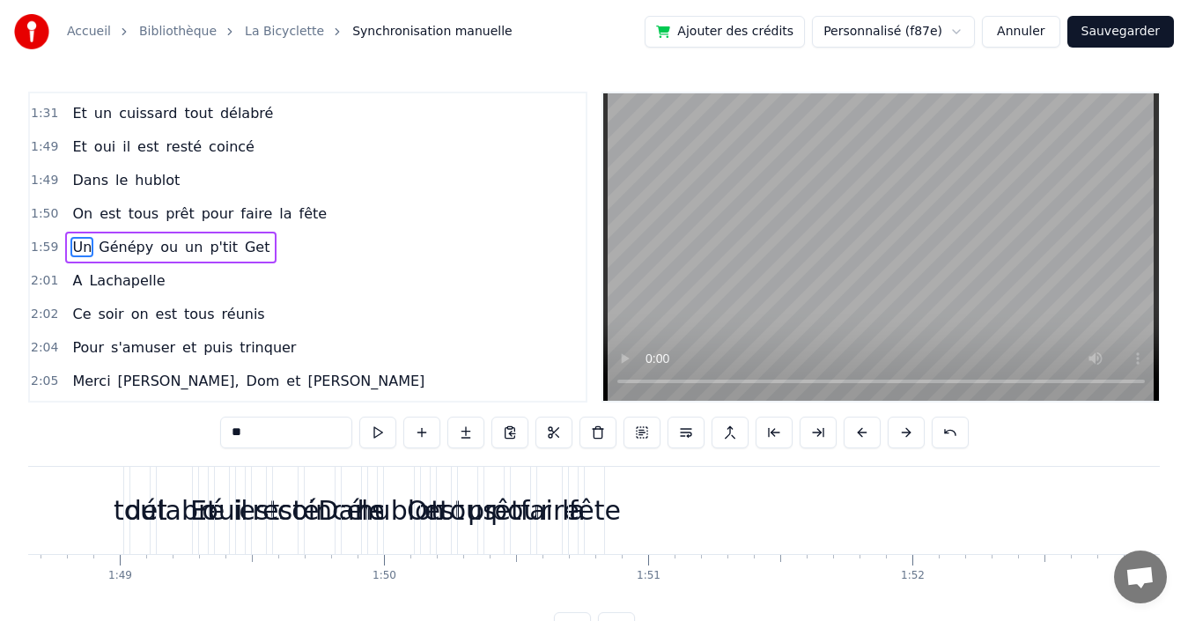
click at [312, 210] on div "1:50 On est tous prêt pour faire la fête" at bounding box center [308, 213] width 556 height 33
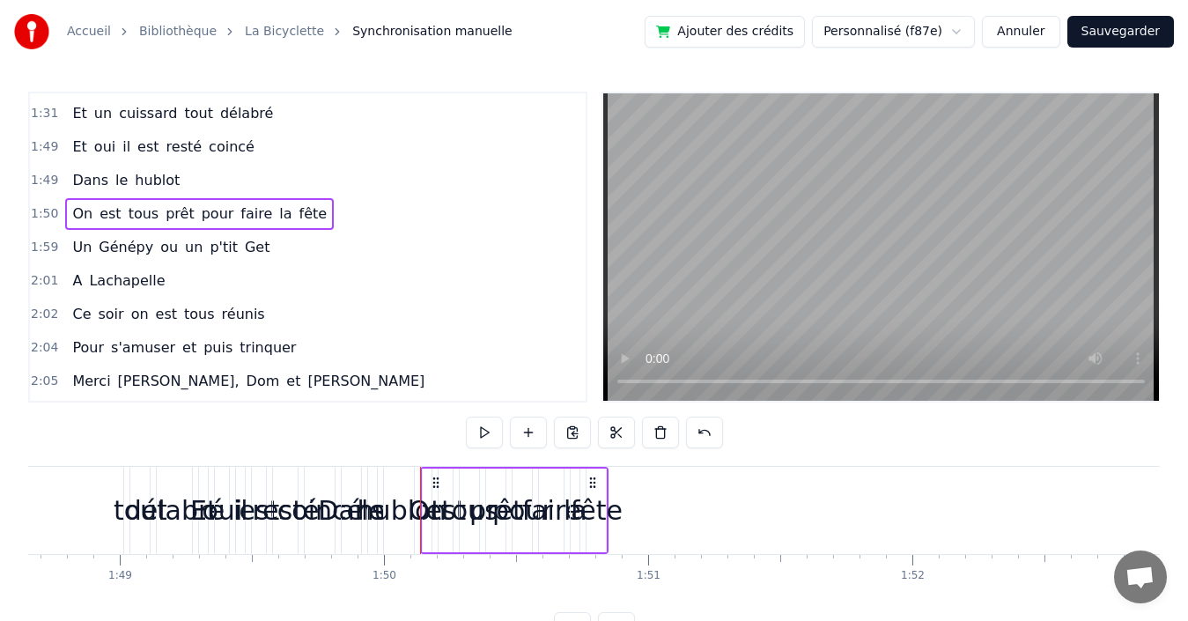
click at [298, 217] on span "fête" at bounding box center [314, 213] width 32 height 20
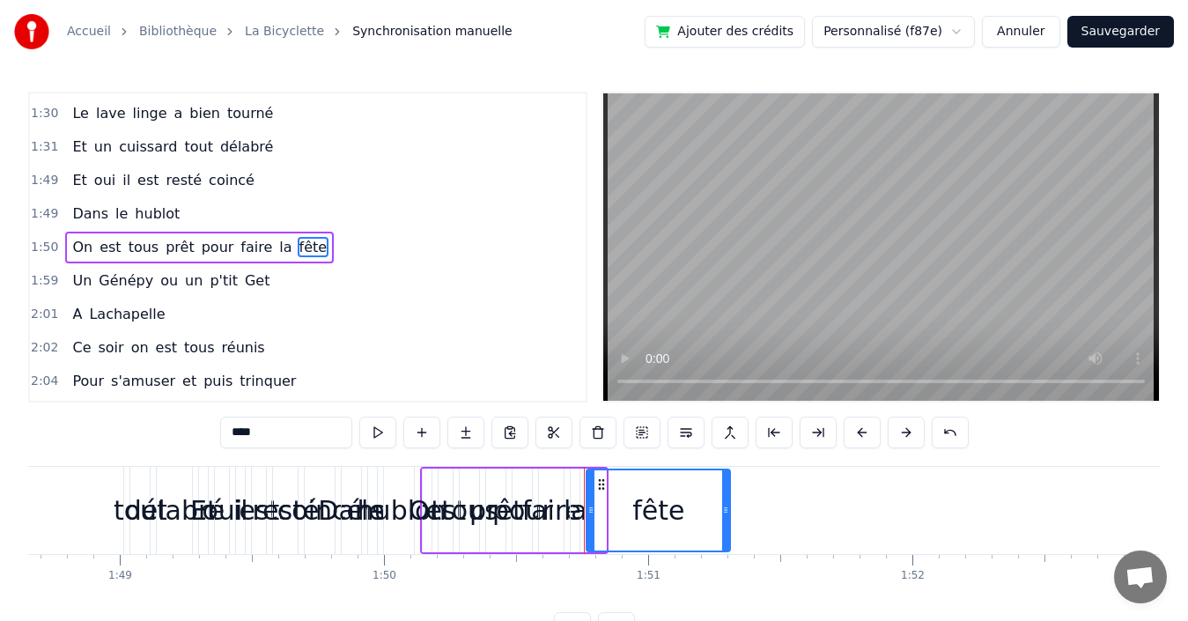
drag, startPoint x: 604, startPoint y: 510, endPoint x: 689, endPoint y: 513, distance: 84.6
click at [728, 513] on icon at bounding box center [725, 510] width 7 height 14
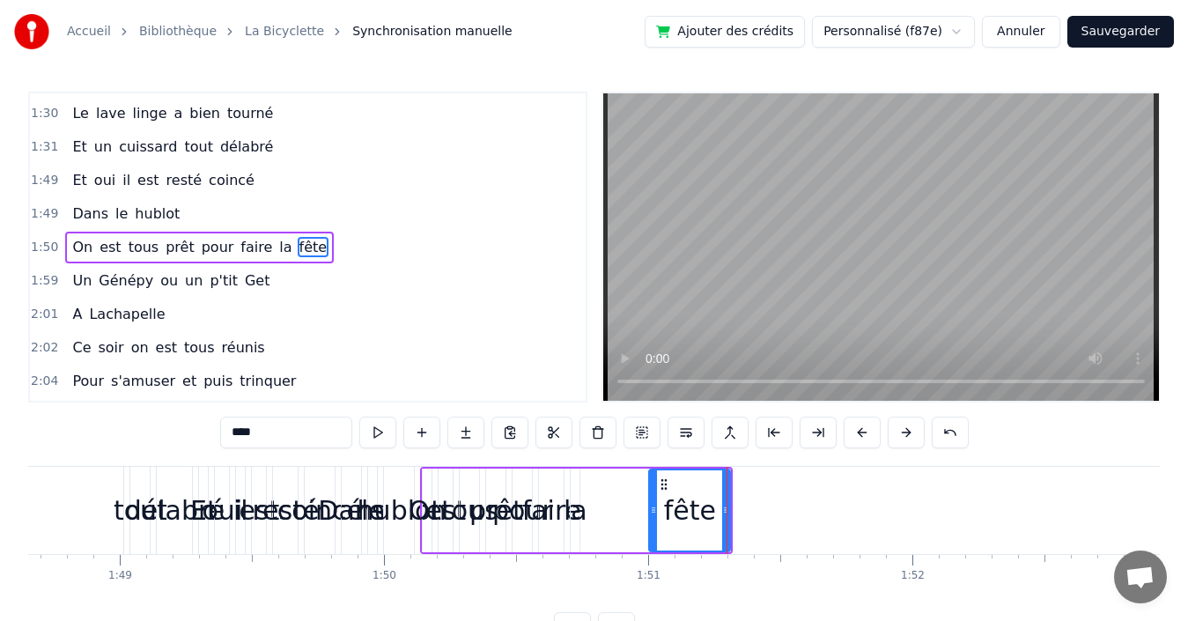
drag, startPoint x: 592, startPoint y: 507, endPoint x: 654, endPoint y: 507, distance: 62.5
click at [654, 507] on icon at bounding box center [653, 510] width 7 height 14
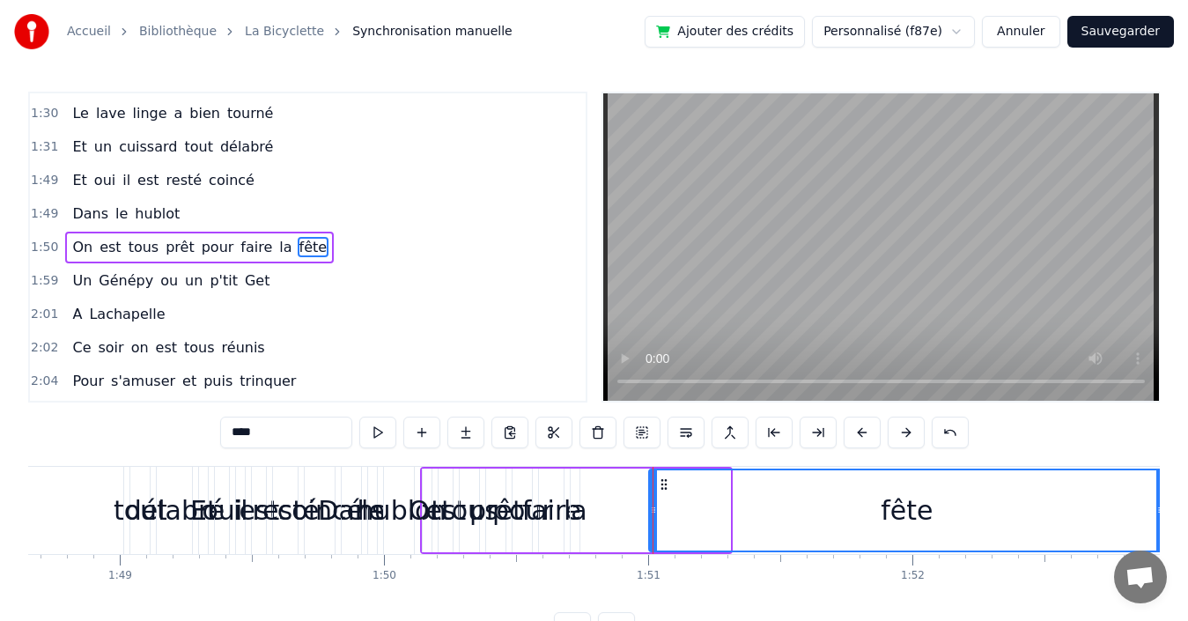
drag, startPoint x: 727, startPoint y: 510, endPoint x: 1161, endPoint y: 505, distance: 434.2
click at [1161, 505] on div "Accueil Bibliothèque La Bicyclette Synchronisation manuelle Ajouter des crédits…" at bounding box center [594, 322] width 1188 height 644
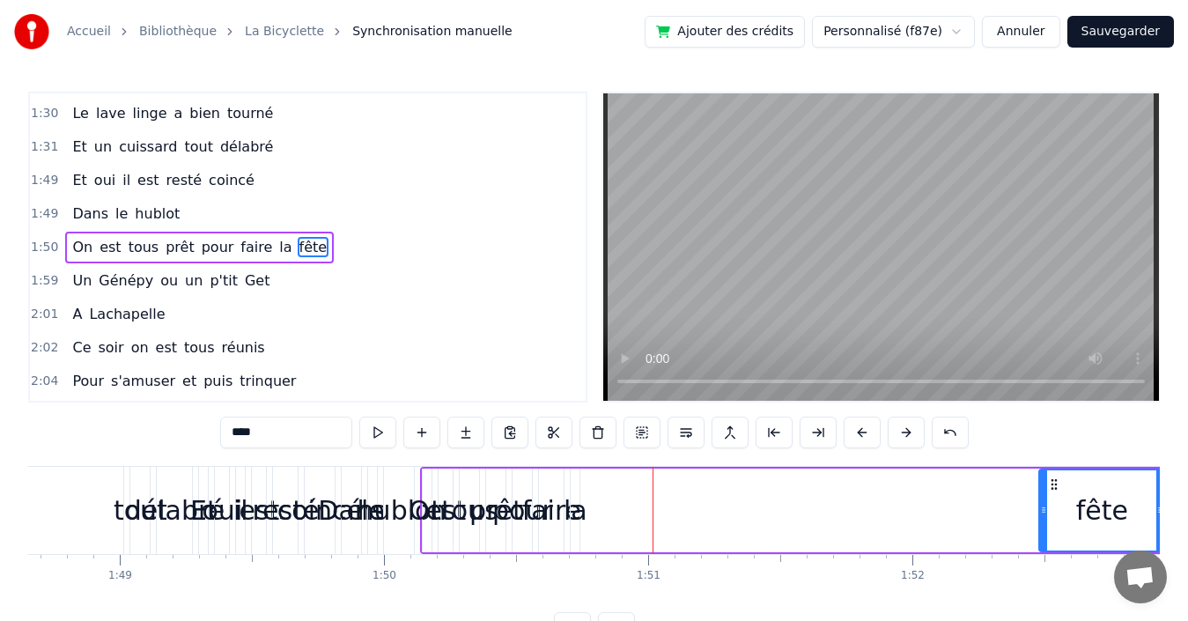
drag, startPoint x: 655, startPoint y: 508, endPoint x: 1045, endPoint y: 506, distance: 390.1
click at [1045, 506] on icon at bounding box center [1043, 510] width 7 height 14
click at [277, 248] on span "la" at bounding box center [285, 247] width 16 height 20
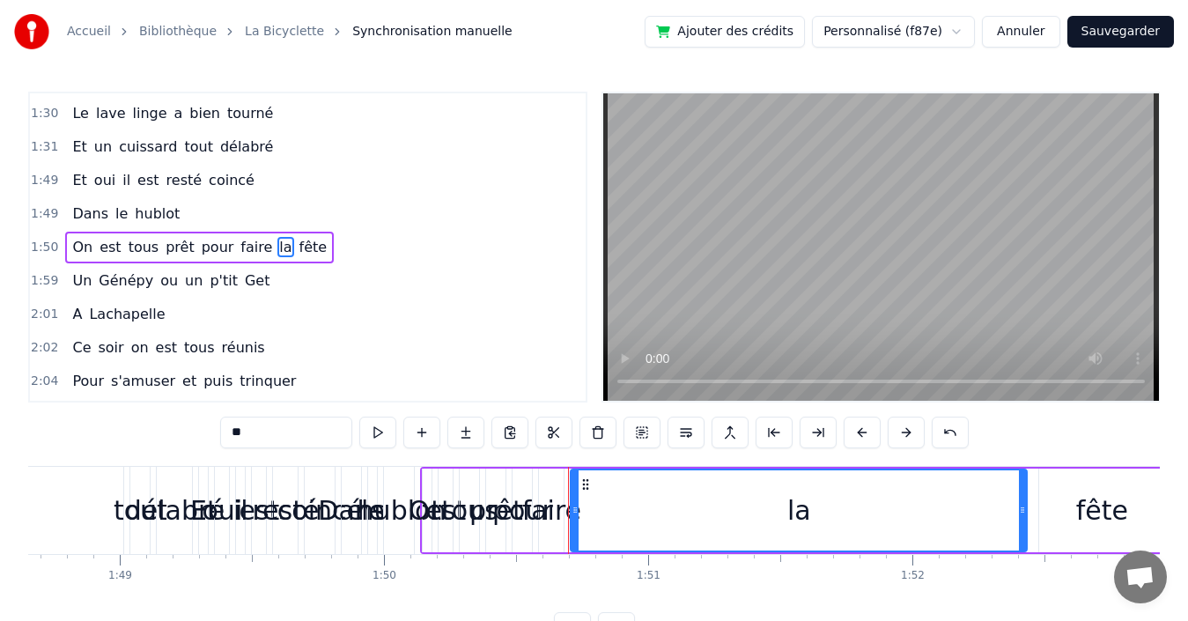
drag, startPoint x: 578, startPoint y: 508, endPoint x: 1025, endPoint y: 505, distance: 447.4
click at [1025, 505] on icon at bounding box center [1022, 510] width 7 height 14
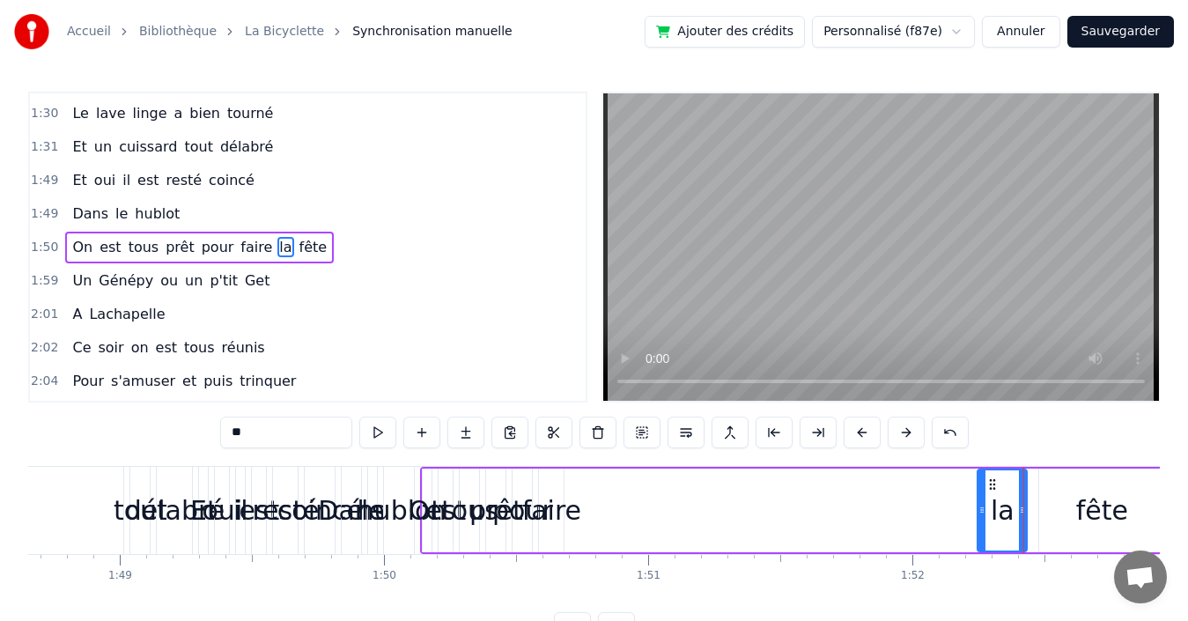
drag, startPoint x: 575, startPoint y: 500, endPoint x: 983, endPoint y: 504, distance: 407.7
click at [983, 504] on div at bounding box center [981, 510] width 7 height 80
click at [572, 508] on div "faire" at bounding box center [551, 510] width 59 height 40
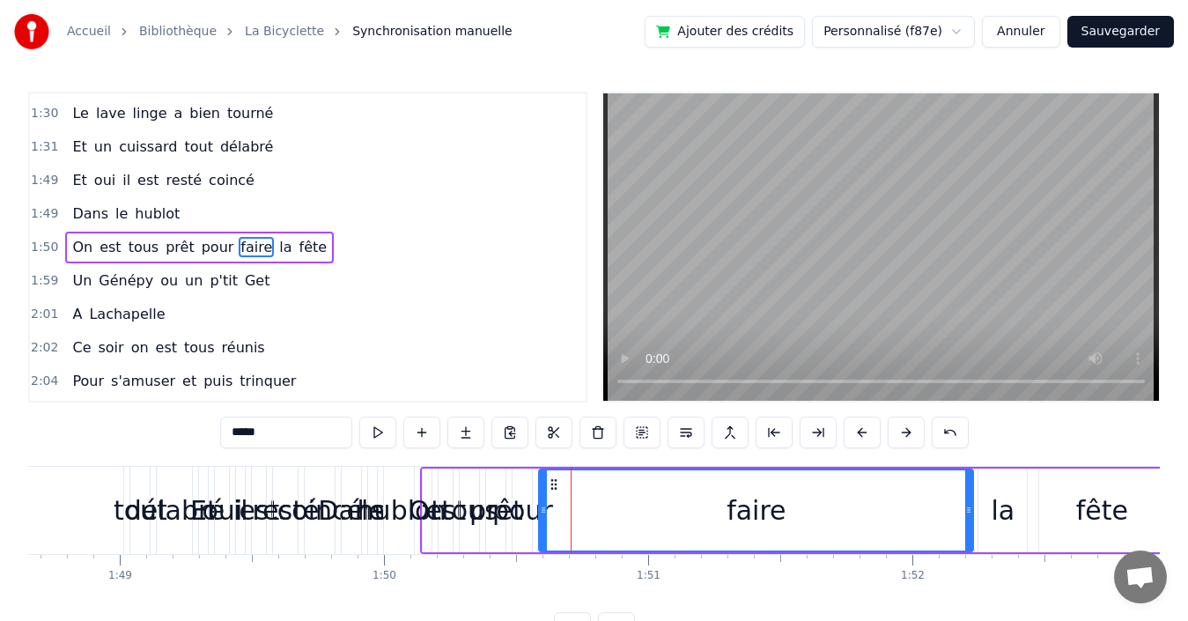
drag, startPoint x: 558, startPoint y: 506, endPoint x: 968, endPoint y: 508, distance: 409.5
click at [968, 508] on icon at bounding box center [968, 510] width 7 height 14
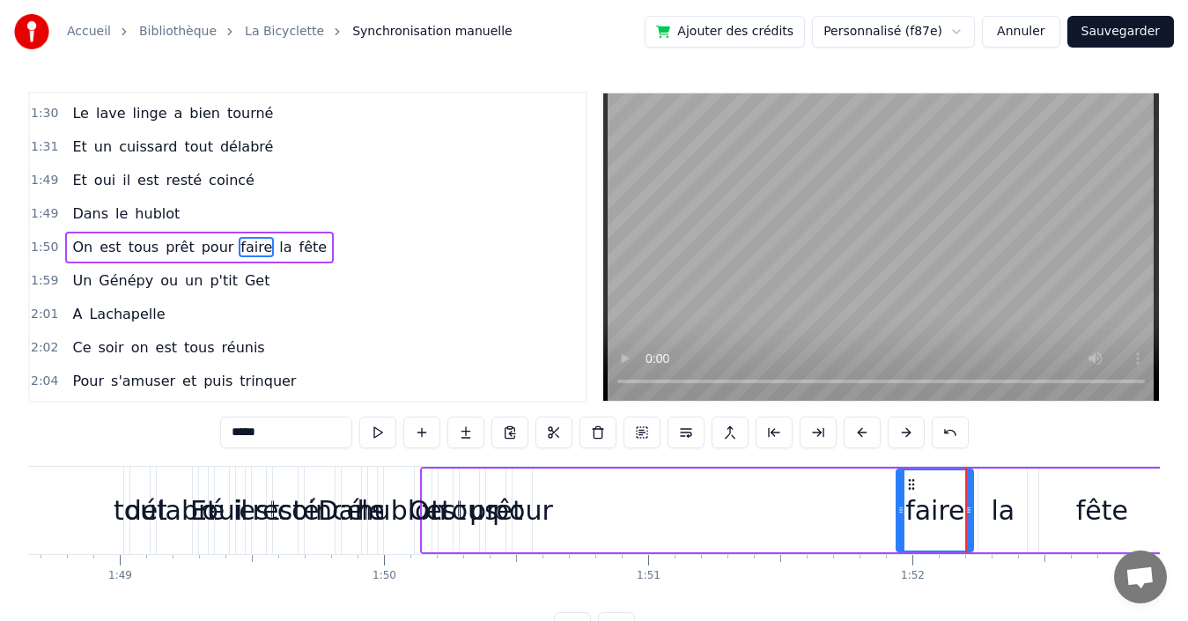
drag, startPoint x: 572, startPoint y: 508, endPoint x: 902, endPoint y: 514, distance: 330.3
click at [902, 514] on icon at bounding box center [900, 510] width 7 height 14
click at [537, 513] on div "pour" at bounding box center [522, 510] width 61 height 40
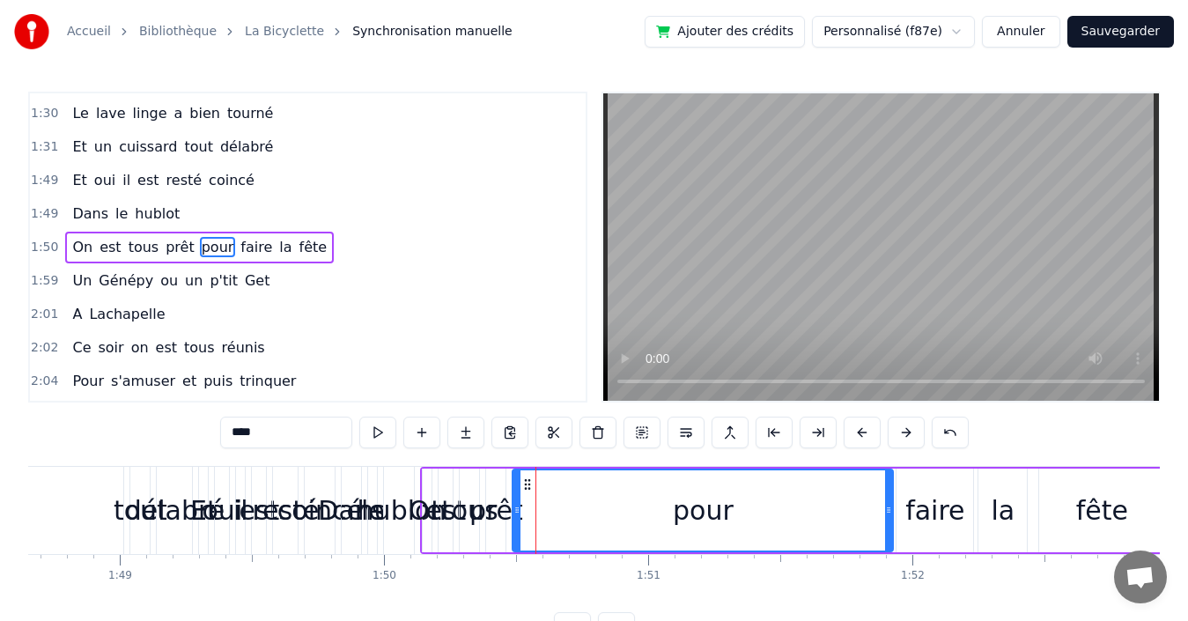
drag, startPoint x: 580, startPoint y: 508, endPoint x: 890, endPoint y: 517, distance: 310.1
click at [890, 517] on div at bounding box center [888, 510] width 7 height 80
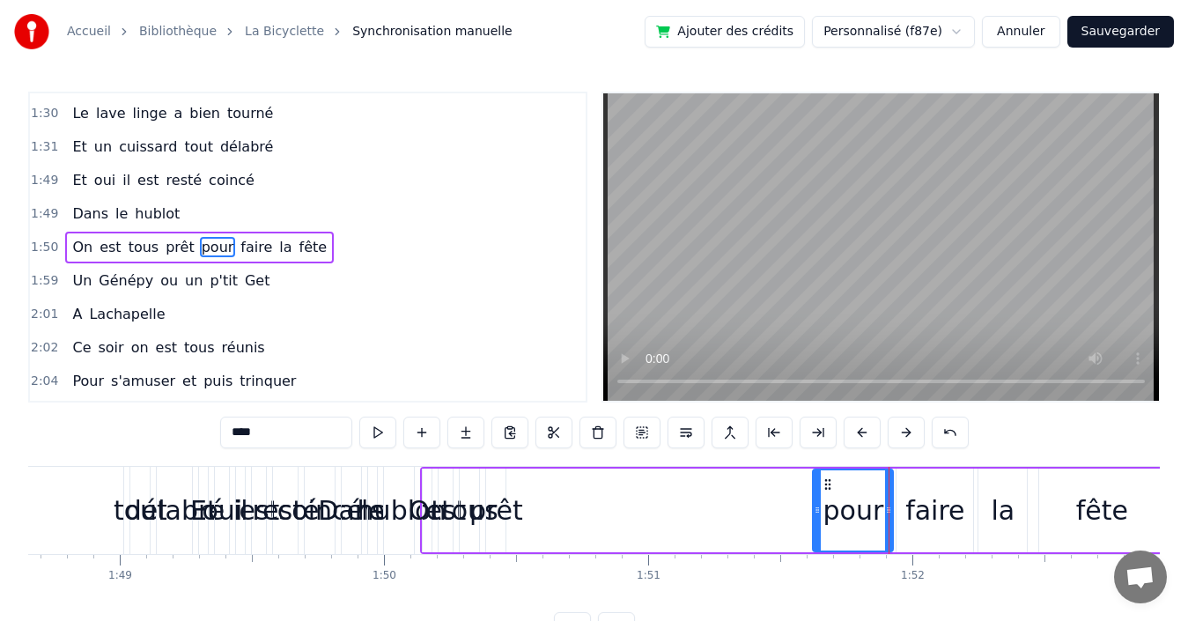
drag, startPoint x: 515, startPoint y: 510, endPoint x: 815, endPoint y: 516, distance: 300.4
click at [815, 516] on icon at bounding box center [817, 510] width 7 height 14
click at [164, 246] on span "prêt" at bounding box center [180, 247] width 33 height 20
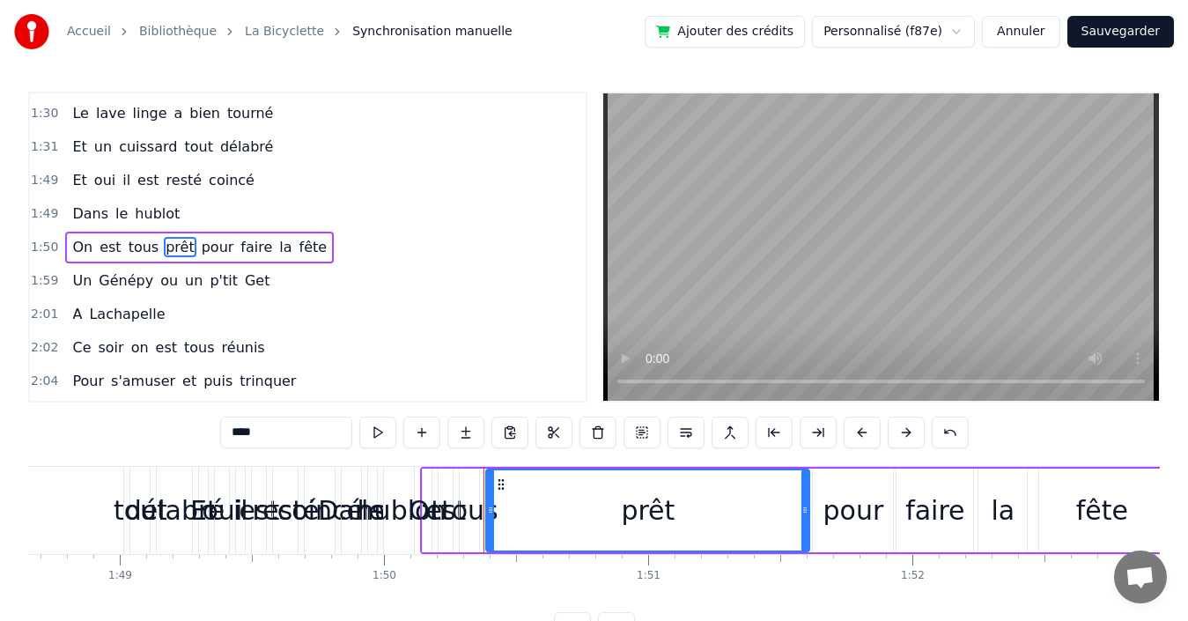
drag, startPoint x: 503, startPoint y: 514, endPoint x: 807, endPoint y: 524, distance: 304.0
click at [807, 524] on div at bounding box center [804, 510] width 7 height 80
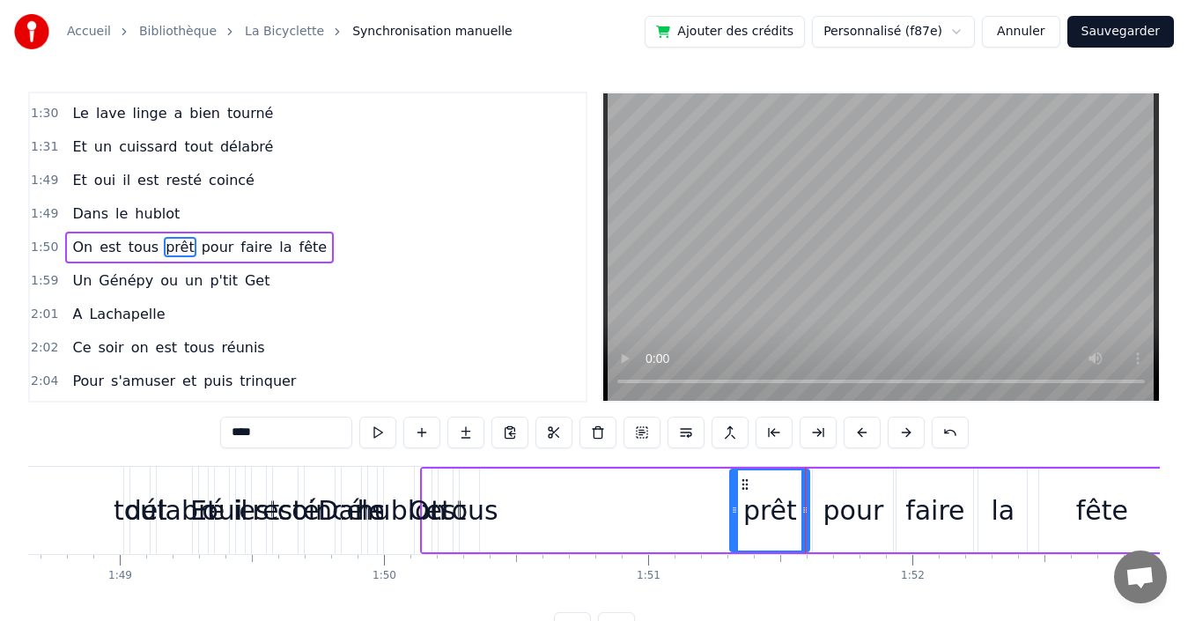
drag, startPoint x: 488, startPoint y: 512, endPoint x: 683, endPoint y: 511, distance: 195.5
click at [731, 514] on icon at bounding box center [734, 510] width 7 height 14
click at [129, 243] on span "tous" at bounding box center [144, 247] width 34 height 20
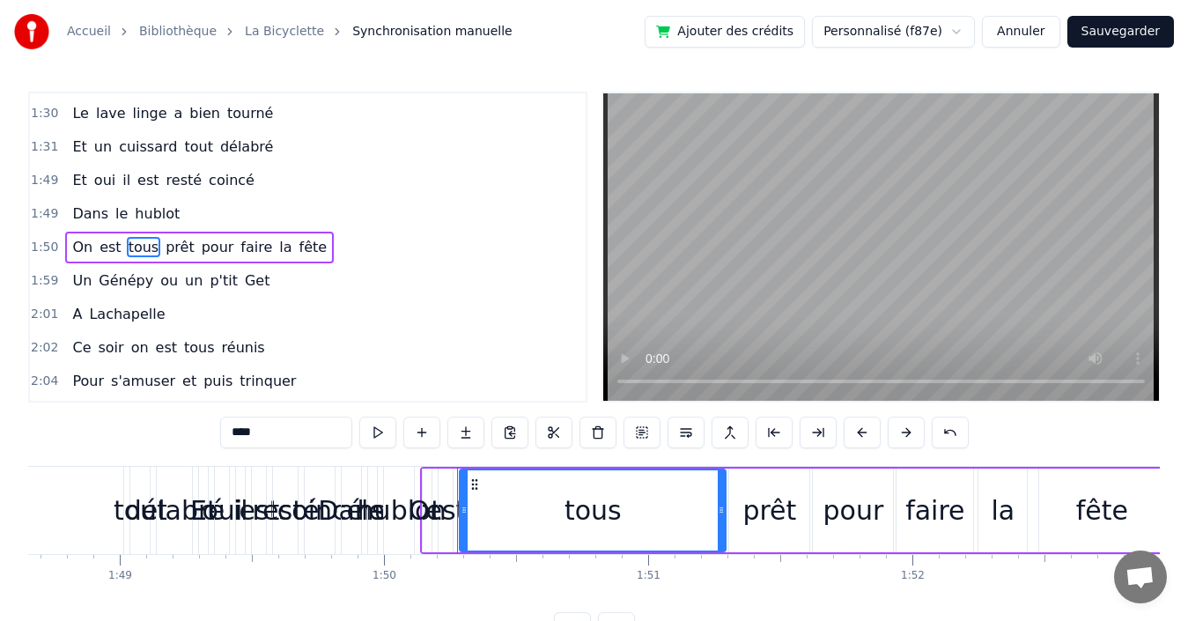
drag, startPoint x: 475, startPoint y: 492, endPoint x: 721, endPoint y: 497, distance: 246.6
click at [721, 497] on div at bounding box center [721, 510] width 7 height 80
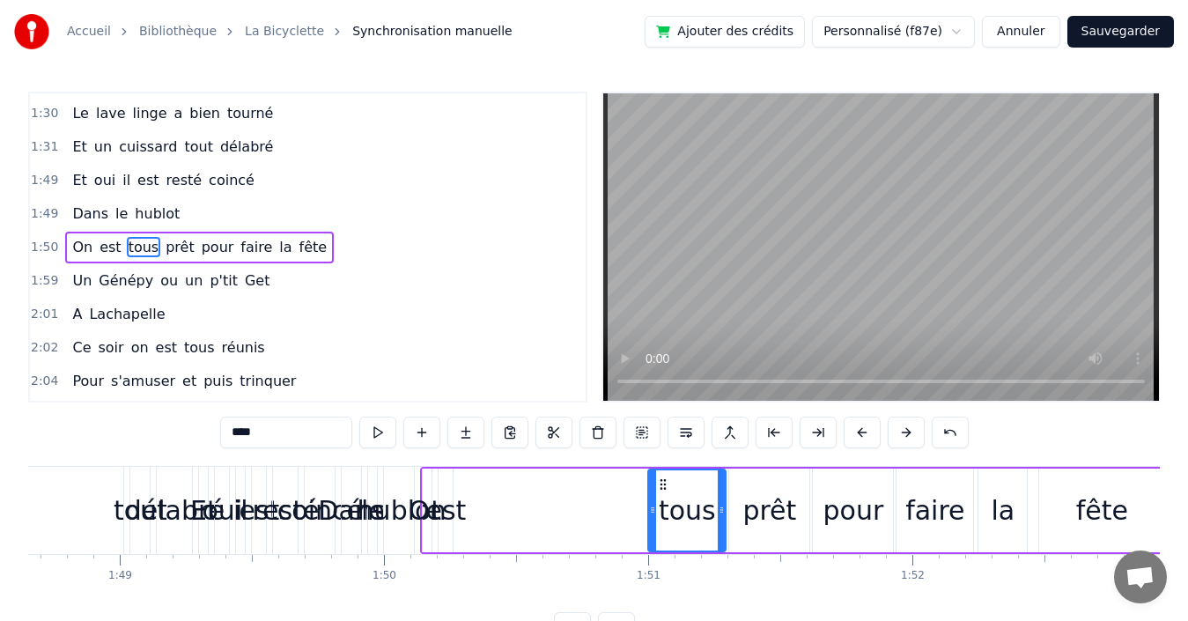
drag, startPoint x: 464, startPoint y: 494, endPoint x: 653, endPoint y: 493, distance: 188.5
click at [653, 493] on div at bounding box center [652, 510] width 7 height 80
click at [99, 251] on span "est" at bounding box center [110, 247] width 25 height 20
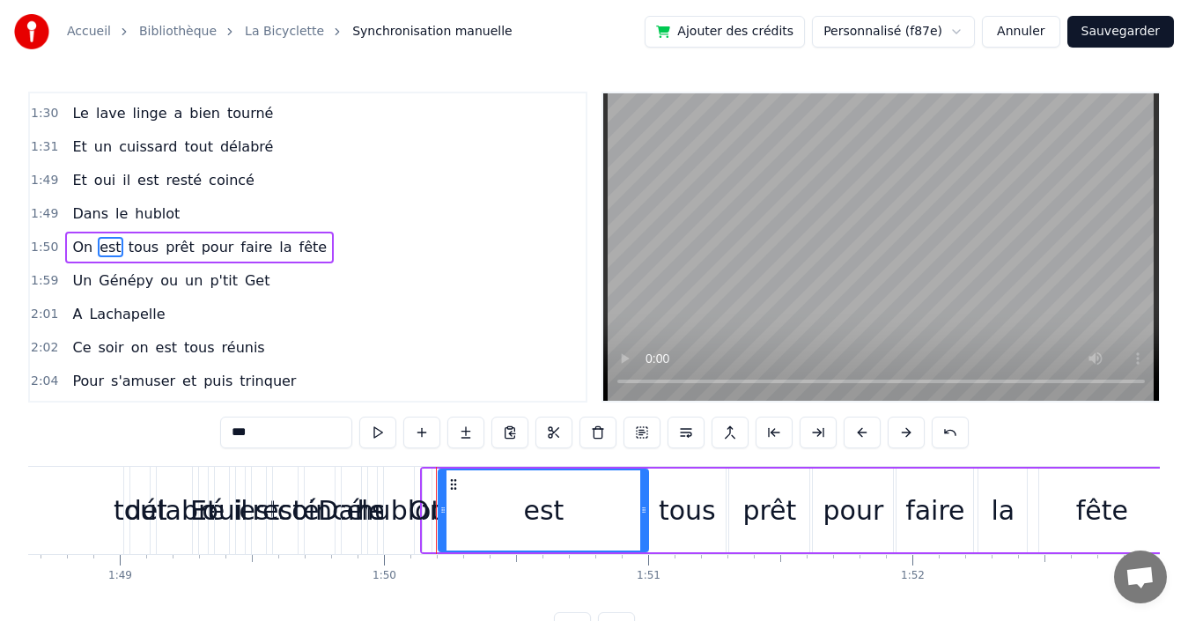
drag, startPoint x: 448, startPoint y: 511, endPoint x: 564, endPoint y: 507, distance: 115.4
click at [641, 506] on icon at bounding box center [643, 510] width 7 height 14
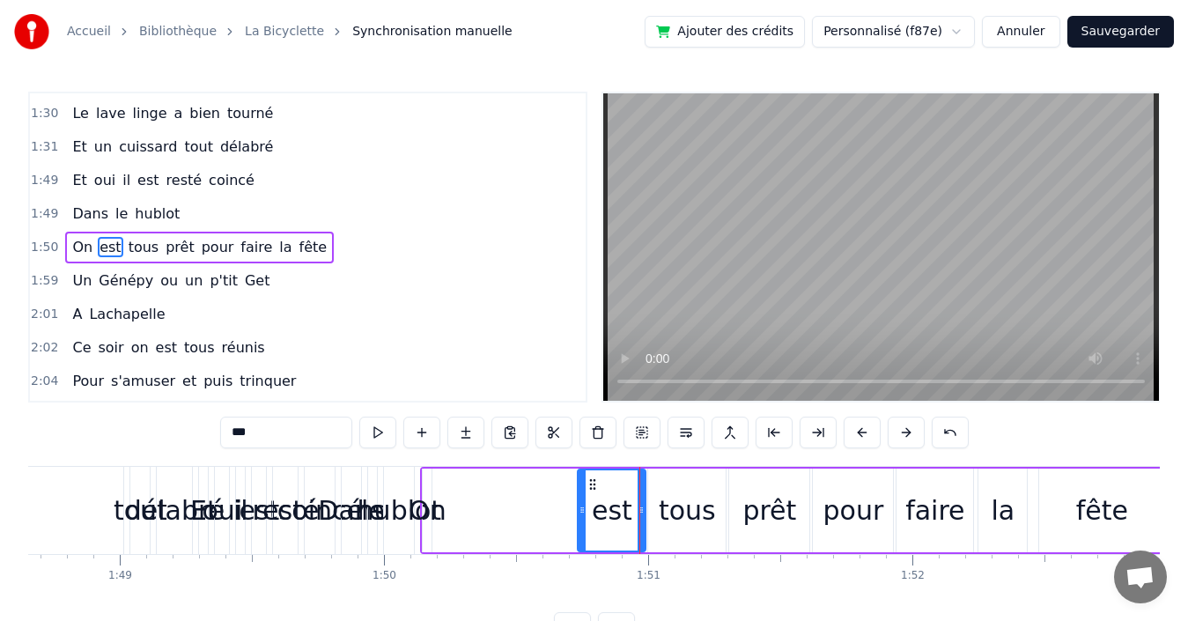
drag, startPoint x: 471, startPoint y: 494, endPoint x: 586, endPoint y: 497, distance: 115.4
click at [586, 497] on div at bounding box center [582, 510] width 7 height 80
click at [431, 505] on div "On" at bounding box center [428, 510] width 38 height 40
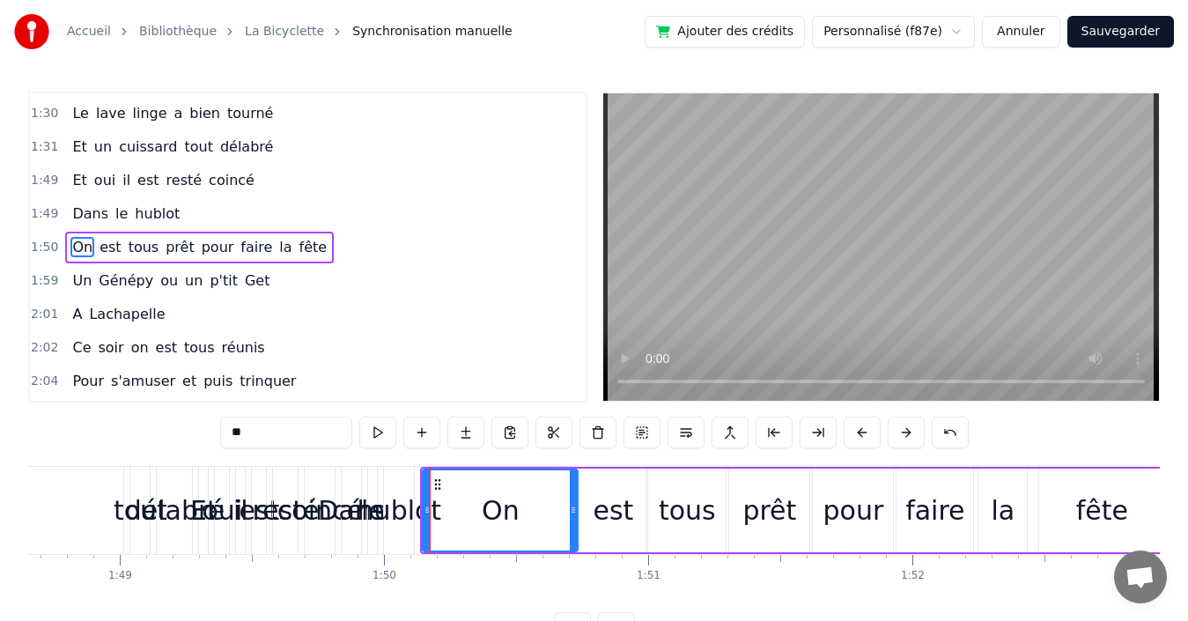
drag, startPoint x: 427, startPoint y: 500, endPoint x: 573, endPoint y: 498, distance: 146.2
click at [573, 498] on div at bounding box center [573, 510] width 7 height 80
drag, startPoint x: 426, startPoint y: 501, endPoint x: 519, endPoint y: 501, distance: 92.5
click at [519, 501] on div at bounding box center [519, 510] width 7 height 80
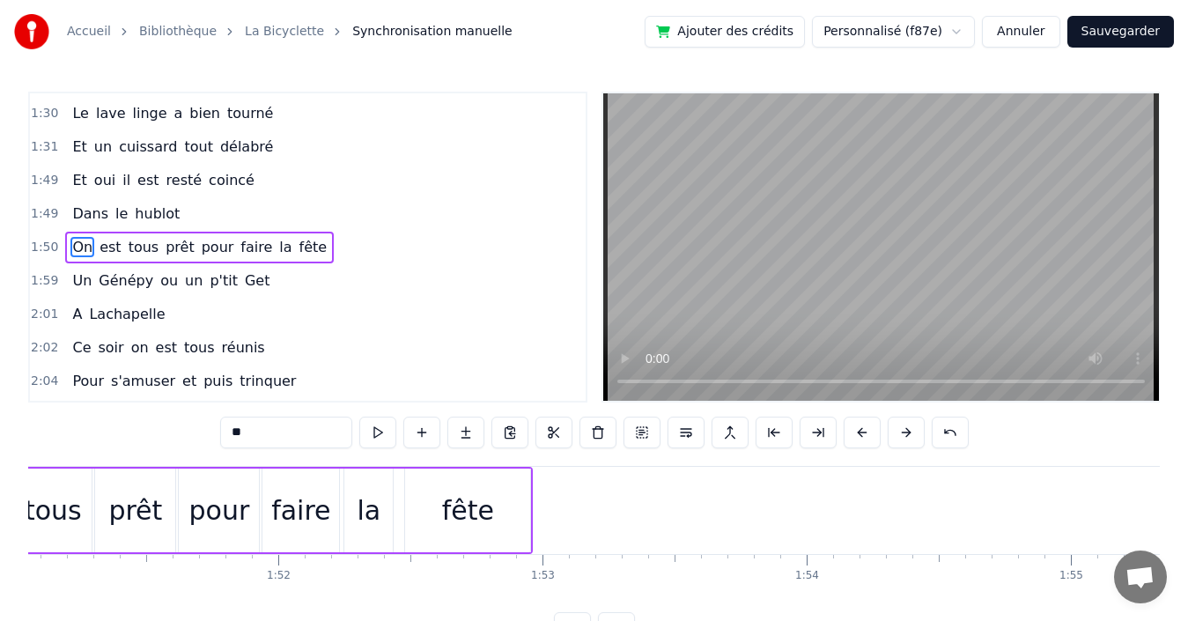
scroll to position [0, 29488]
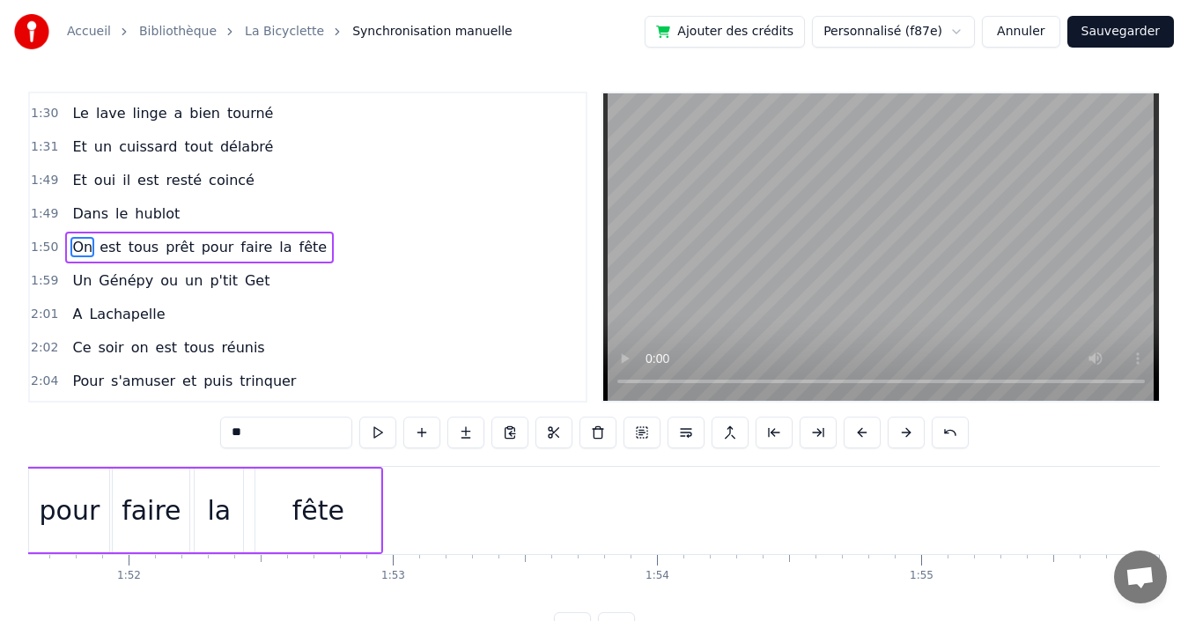
click at [365, 515] on div "fête" at bounding box center [317, 510] width 125 height 84
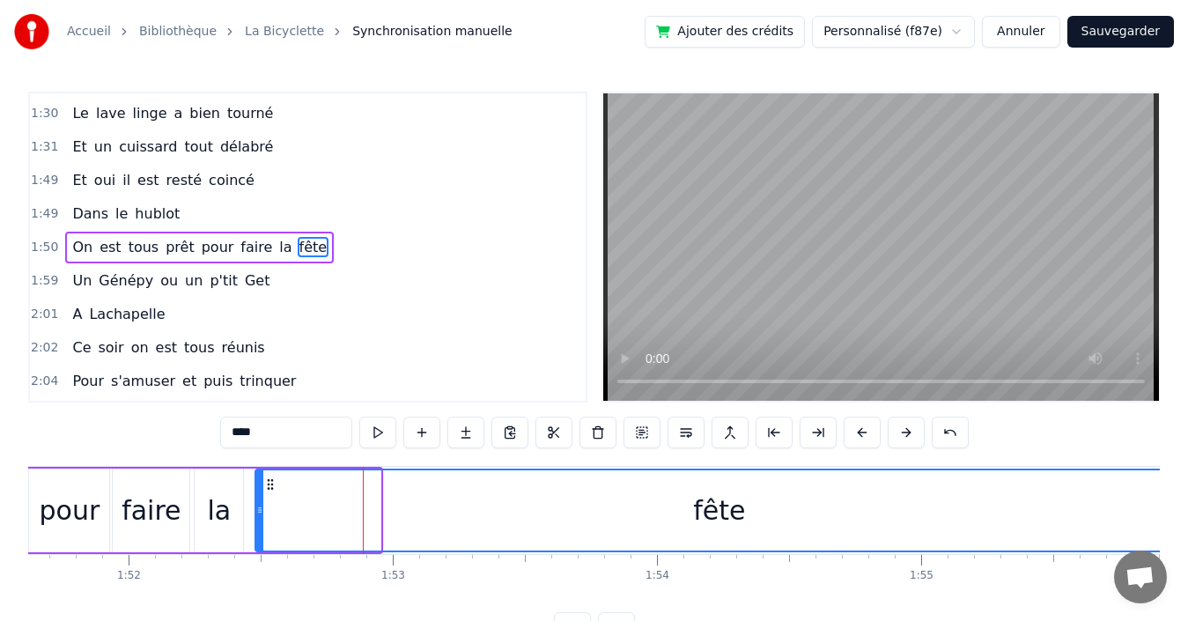
drag, startPoint x: 376, startPoint y: 512, endPoint x: 1178, endPoint y: 559, distance: 803.6
click at [1178, 559] on div "Accueil Bibliothèque La Bicyclette Synchronisation manuelle Ajouter des crédits…" at bounding box center [594, 322] width 1188 height 644
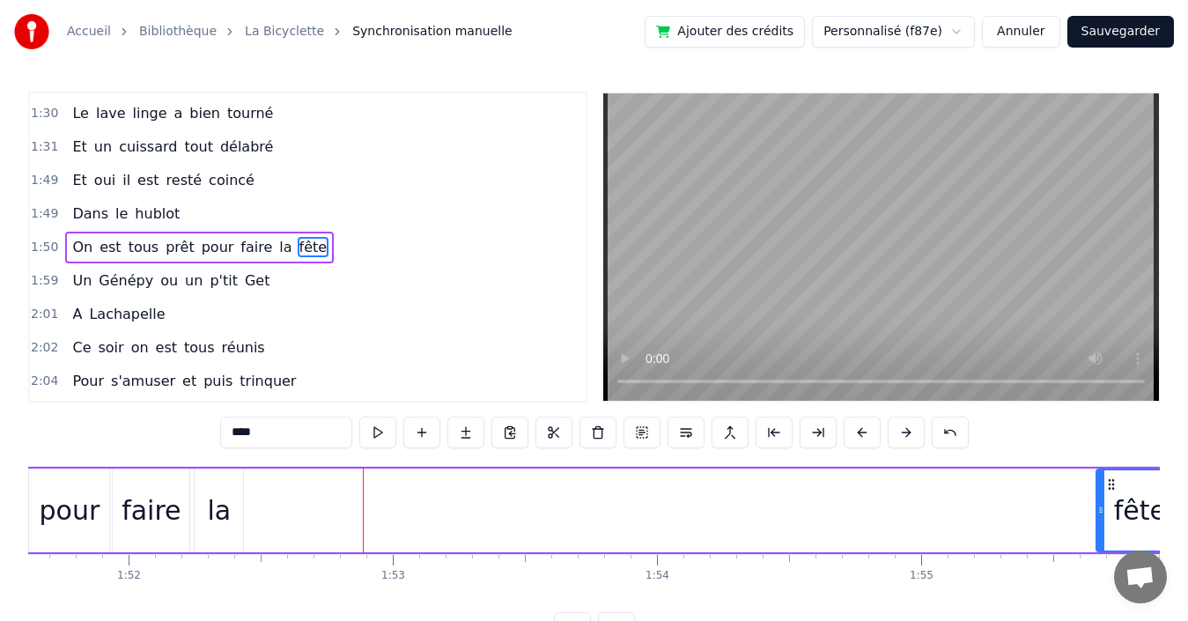
drag, startPoint x: 259, startPoint y: 513, endPoint x: 1100, endPoint y: 546, distance: 841.6
click at [1100, 546] on div at bounding box center [1100, 510] width 7 height 80
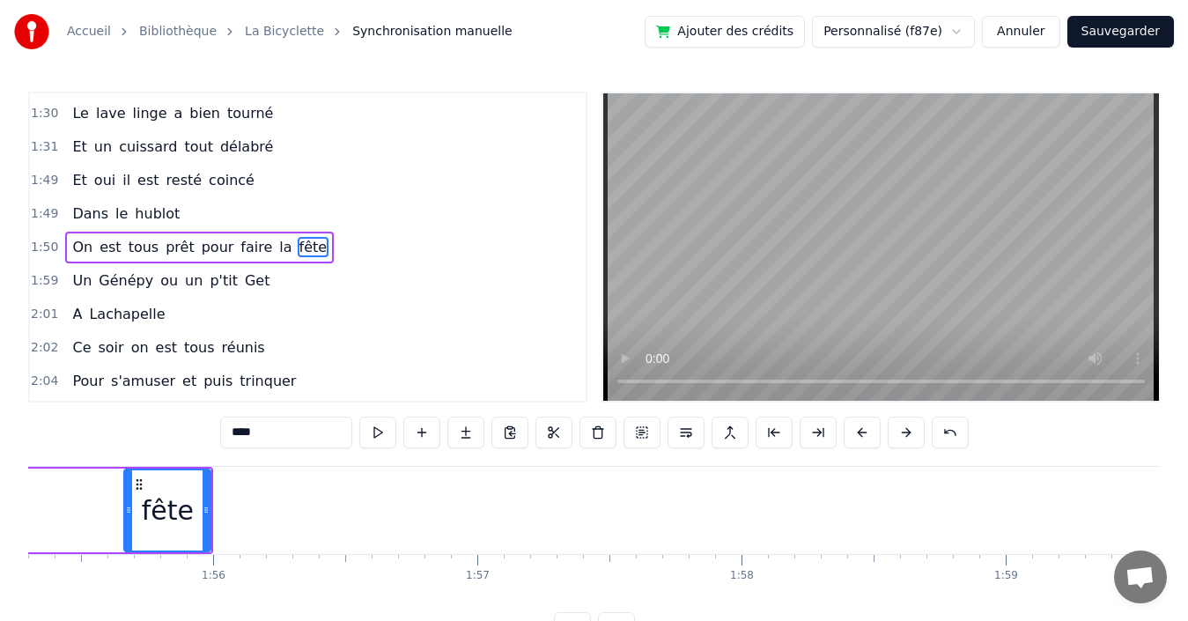
scroll to position [0, 30470]
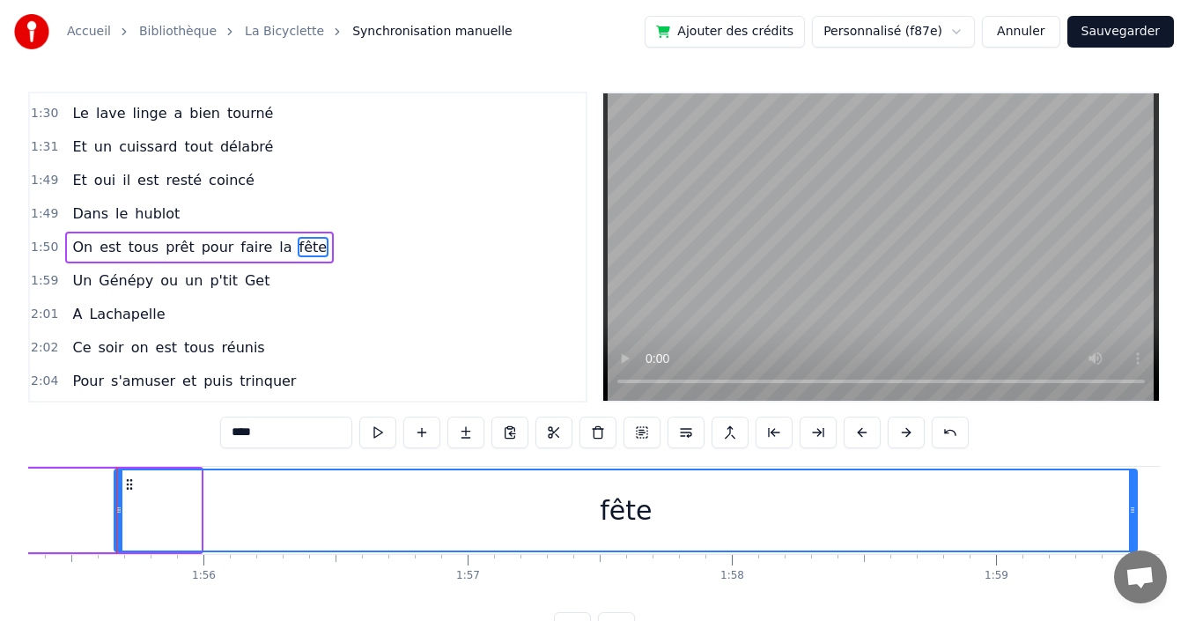
drag, startPoint x: 198, startPoint y: 509, endPoint x: 1135, endPoint y: 551, distance: 937.9
click at [1135, 551] on body "Accueil Bibliothèque La Bicyclette Synchronisation manuelle Ajouter des crédits…" at bounding box center [594, 322] width 1188 height 644
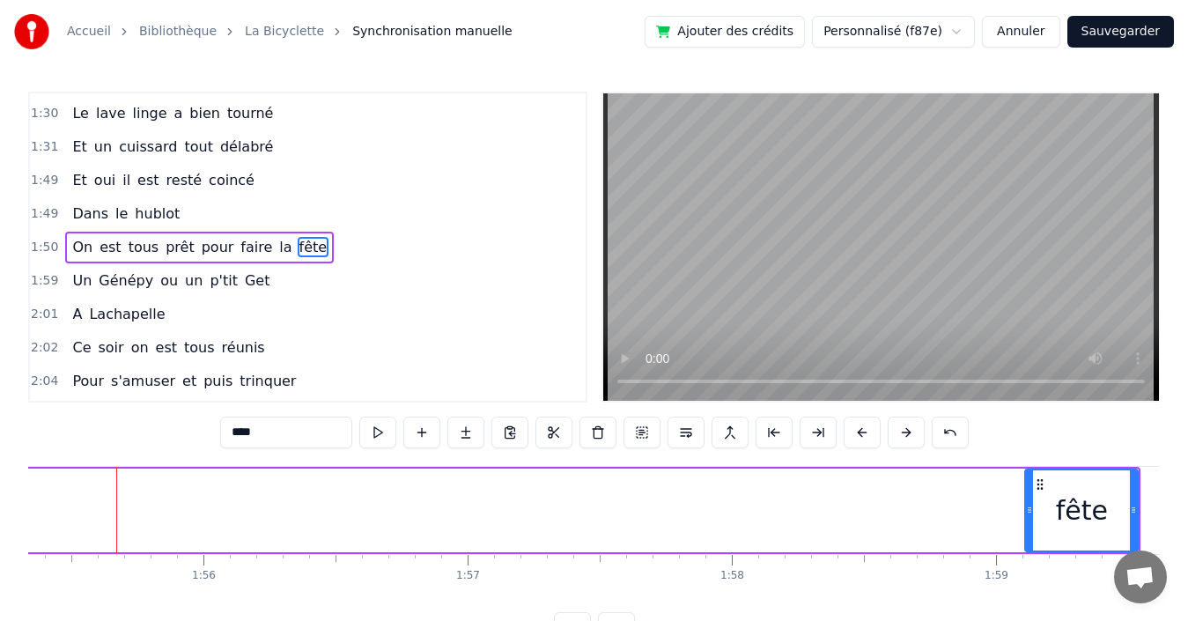
drag, startPoint x: 120, startPoint y: 505, endPoint x: 1031, endPoint y: 524, distance: 911.6
click at [1031, 524] on div at bounding box center [1029, 510] width 7 height 80
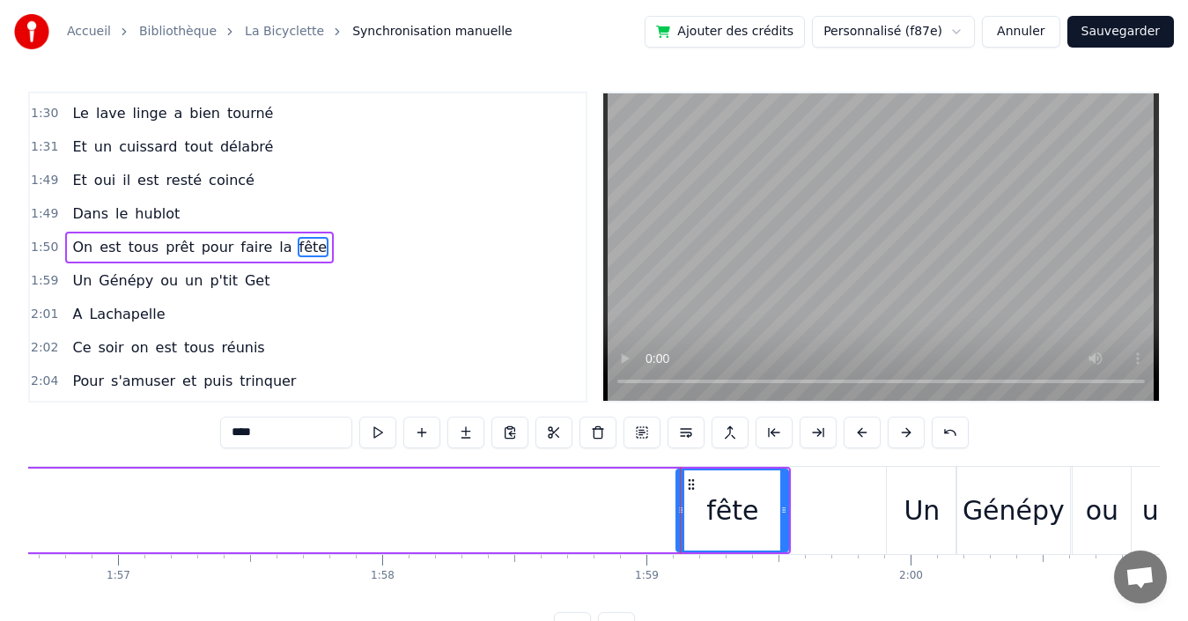
scroll to position [0, 30822]
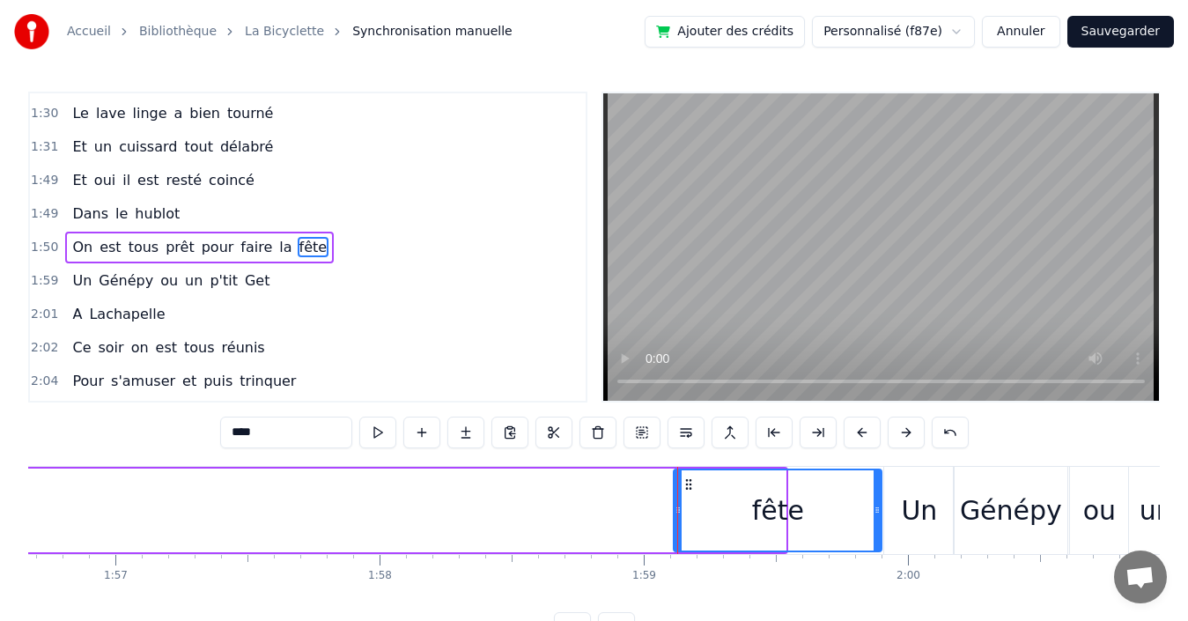
drag, startPoint x: 782, startPoint y: 511, endPoint x: 878, endPoint y: 511, distance: 96.0
click at [878, 511] on icon at bounding box center [877, 510] width 7 height 14
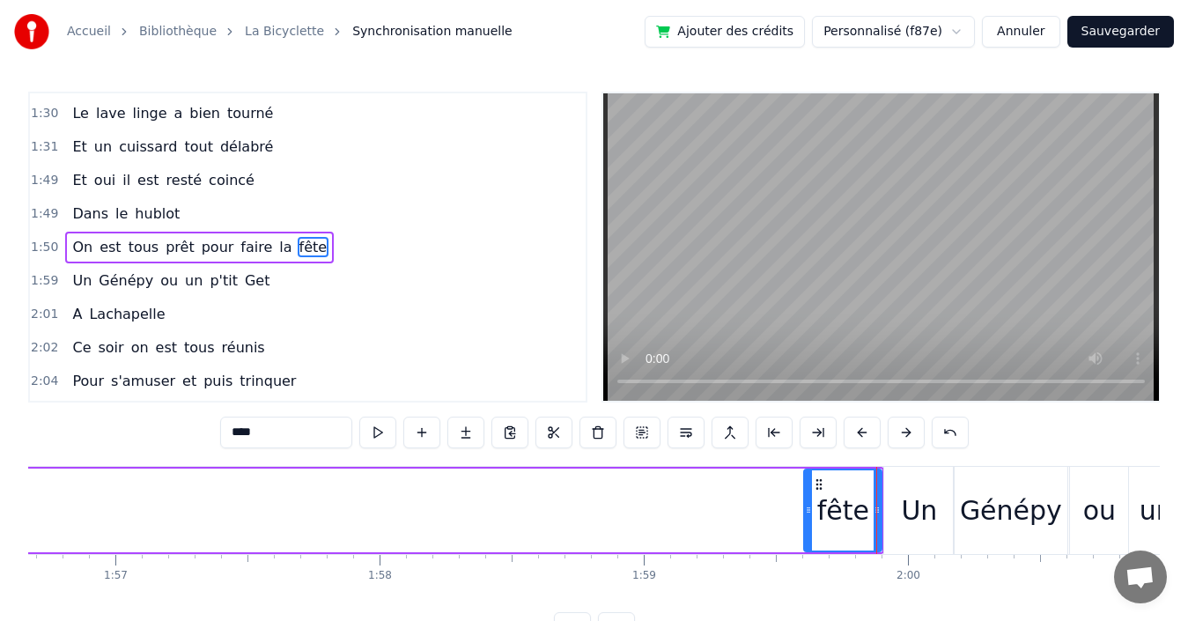
drag, startPoint x: 677, startPoint y: 502, endPoint x: 808, endPoint y: 505, distance: 130.4
click at [808, 505] on div at bounding box center [808, 510] width 7 height 80
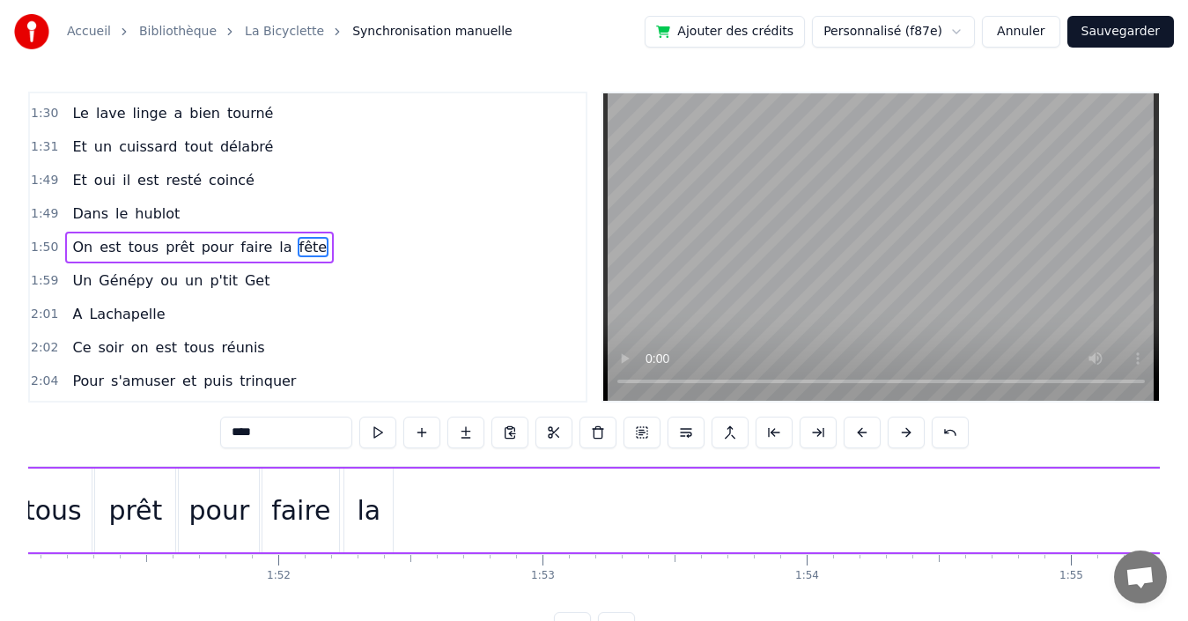
scroll to position [0, 29264]
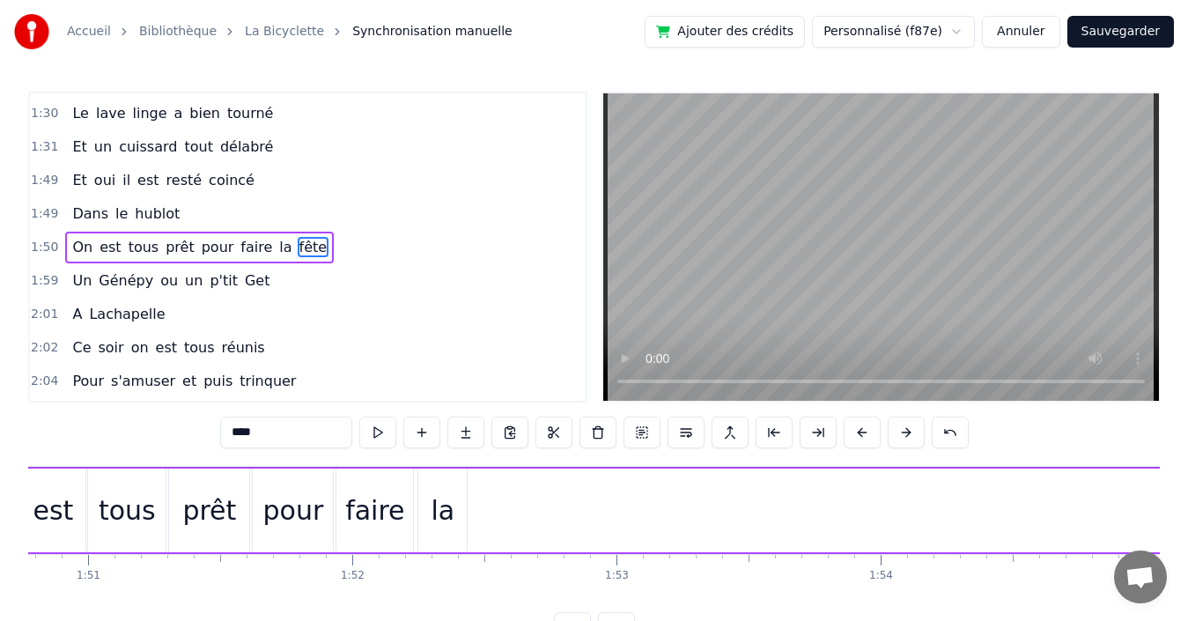
click at [443, 522] on div "la" at bounding box center [443, 510] width 24 height 40
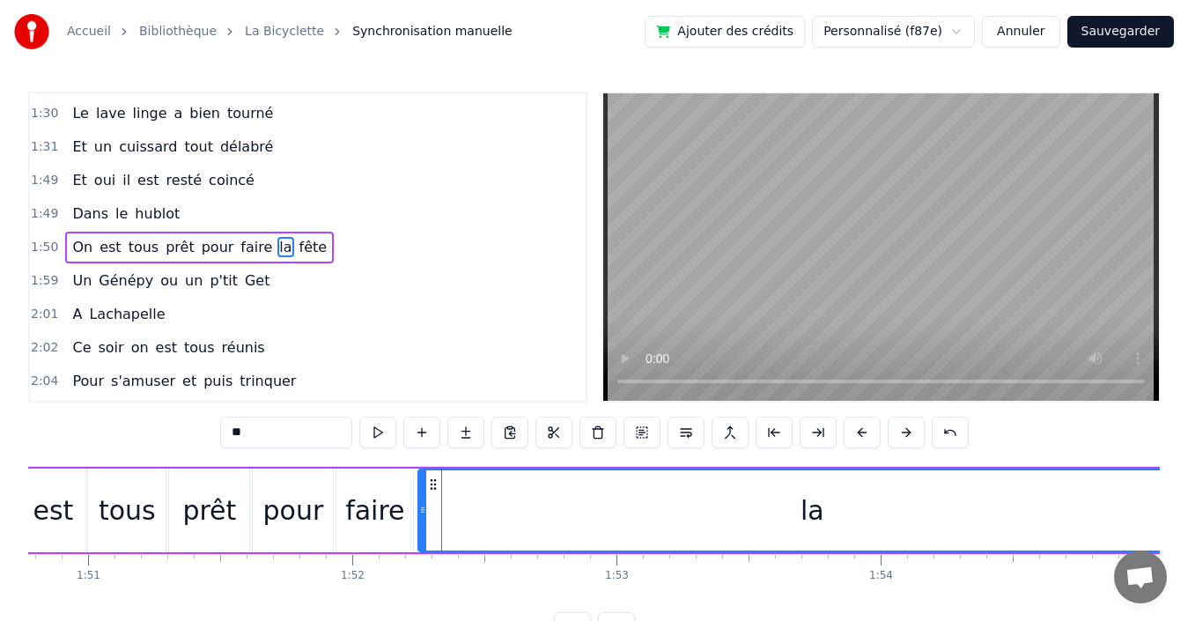
drag, startPoint x: 463, startPoint y: 511, endPoint x: 1202, endPoint y: 537, distance: 739.3
click at [1188, 537] on html "Accueil Bibliothèque La Bicyclette Synchronisation manuelle Ajouter des crédits…" at bounding box center [594, 336] width 1188 height 672
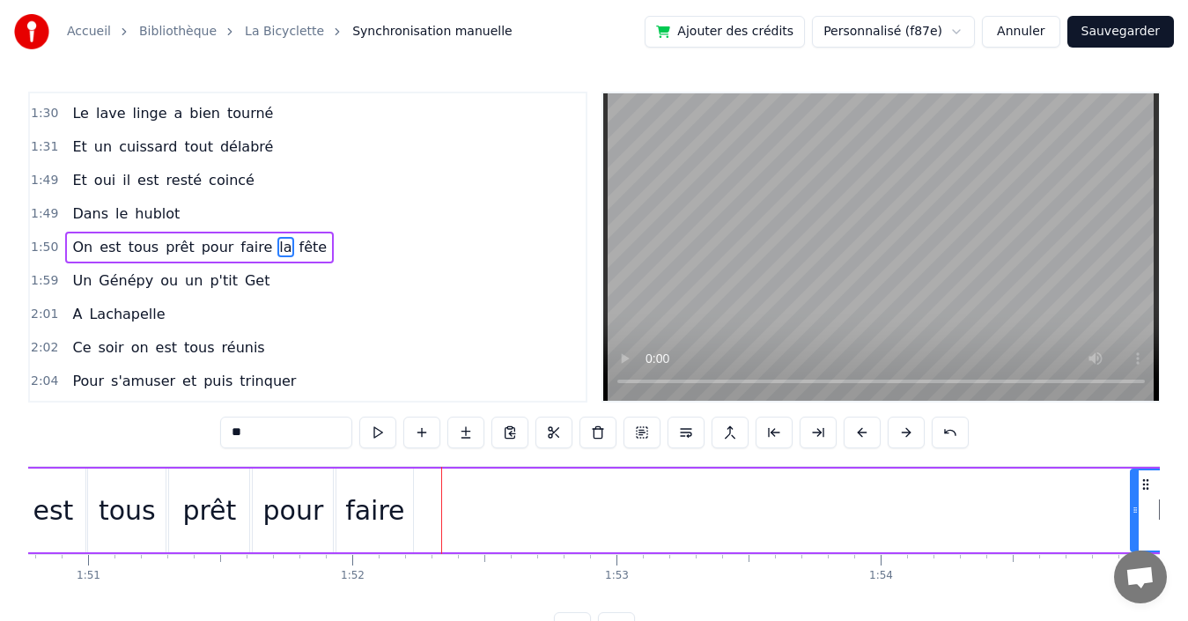
drag, startPoint x: 420, startPoint y: 507, endPoint x: 1132, endPoint y: 522, distance: 712.6
click at [1132, 522] on div at bounding box center [1135, 510] width 7 height 80
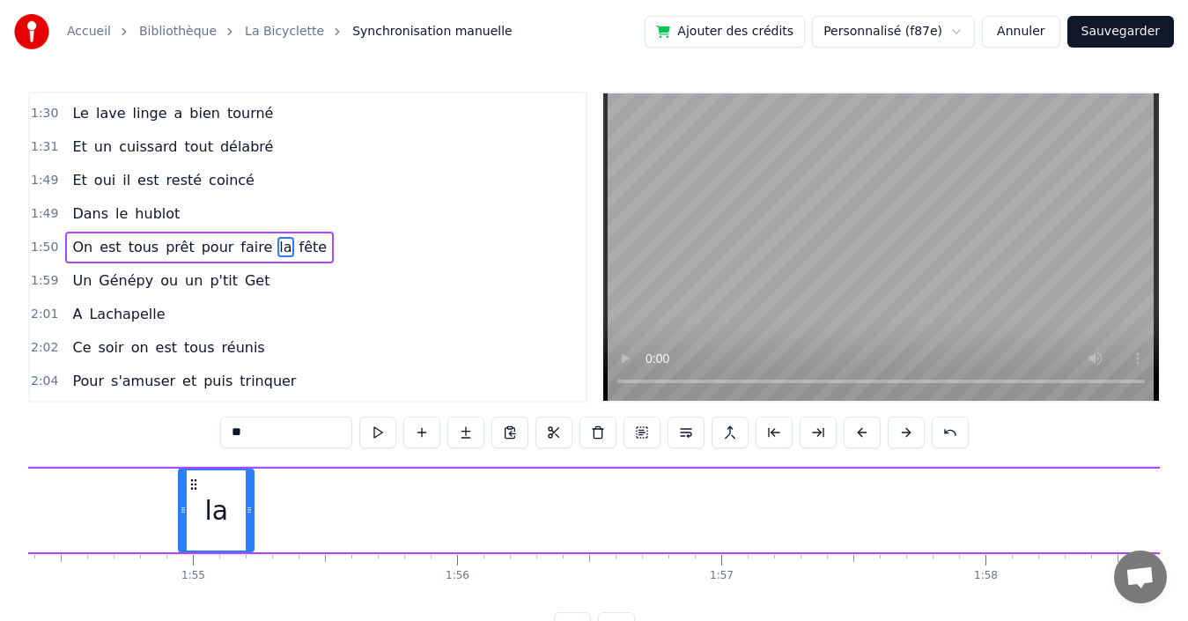
scroll to position [0, 30279]
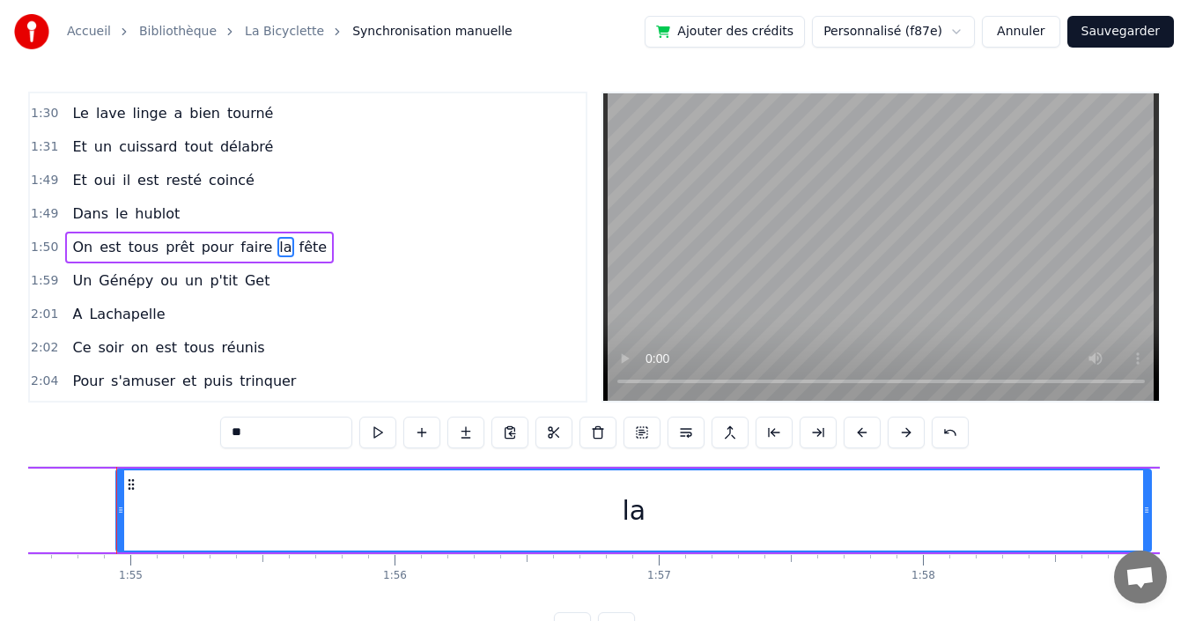
drag, startPoint x: 247, startPoint y: 506, endPoint x: 1147, endPoint y: 549, distance: 900.1
click at [1147, 549] on div at bounding box center [1146, 510] width 7 height 80
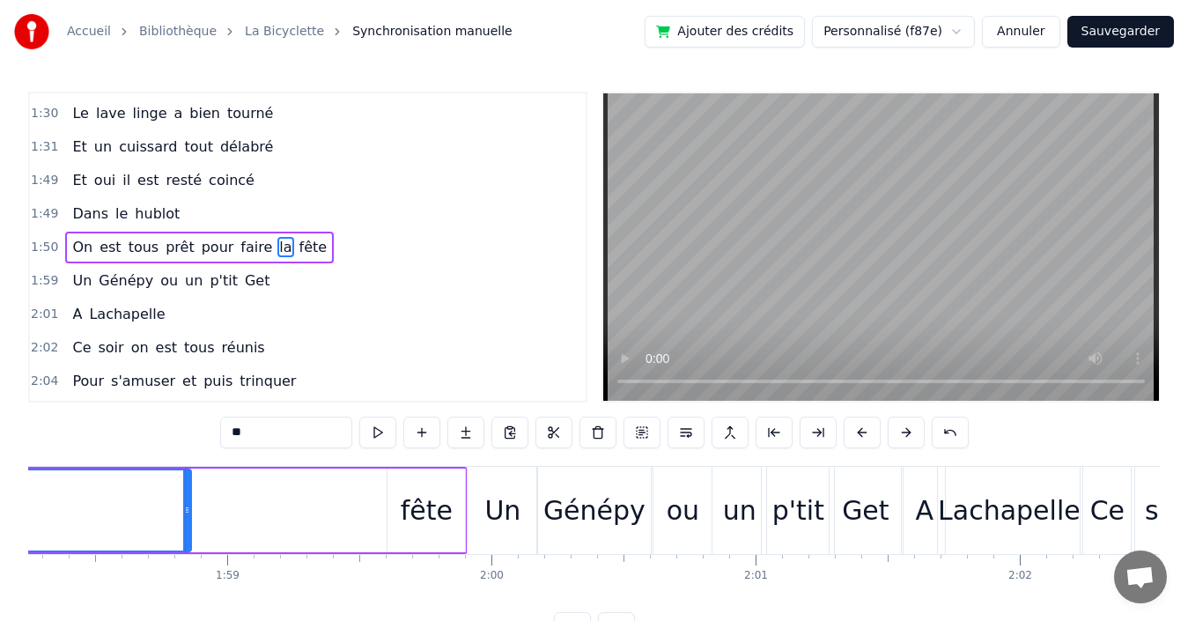
scroll to position [0, 31307]
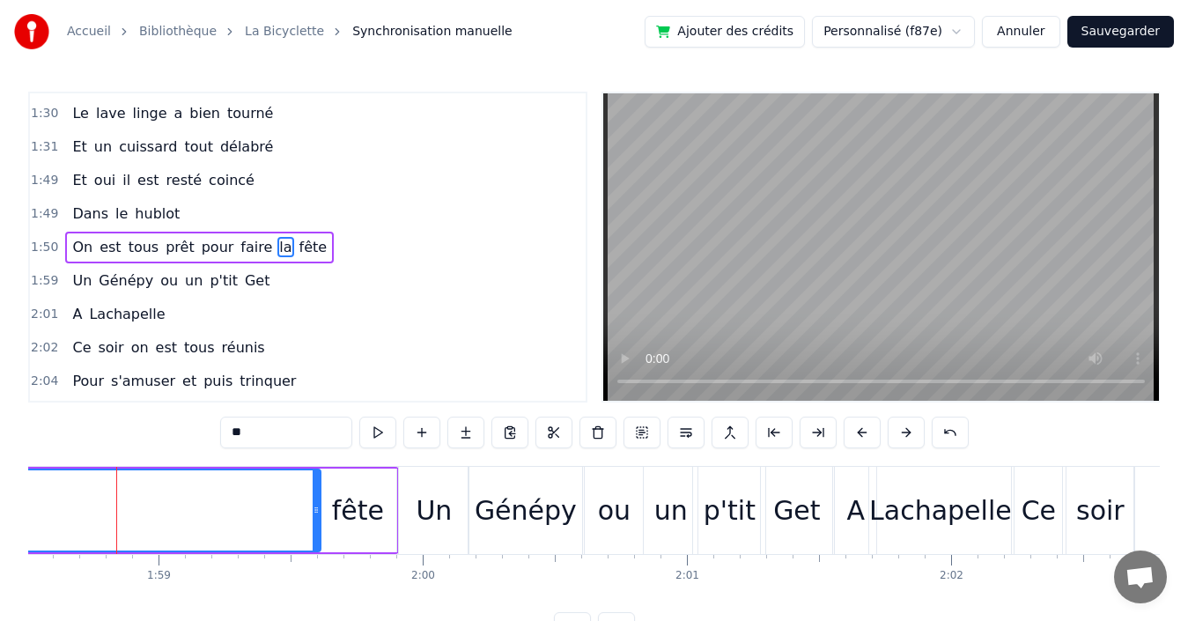
drag, startPoint x: 153, startPoint y: 499, endPoint x: 318, endPoint y: 503, distance: 164.7
click at [318, 503] on icon at bounding box center [316, 510] width 7 height 14
click at [335, 501] on div "fête" at bounding box center [358, 510] width 52 height 40
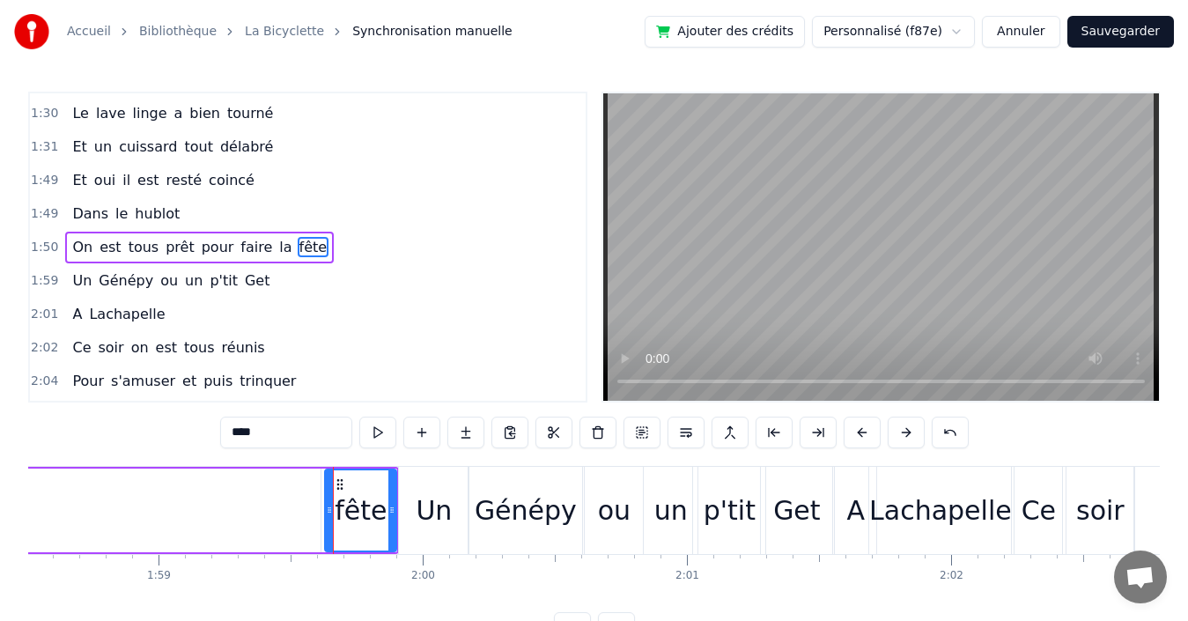
click at [328, 505] on icon at bounding box center [329, 510] width 7 height 14
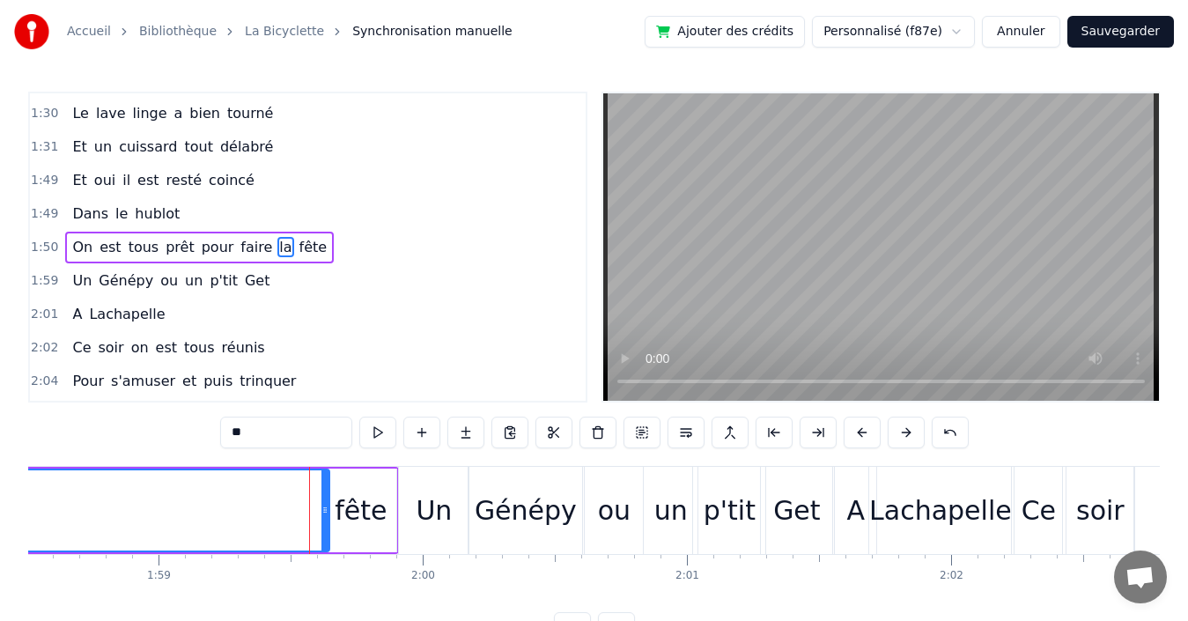
click at [323, 505] on icon at bounding box center [324, 510] width 7 height 14
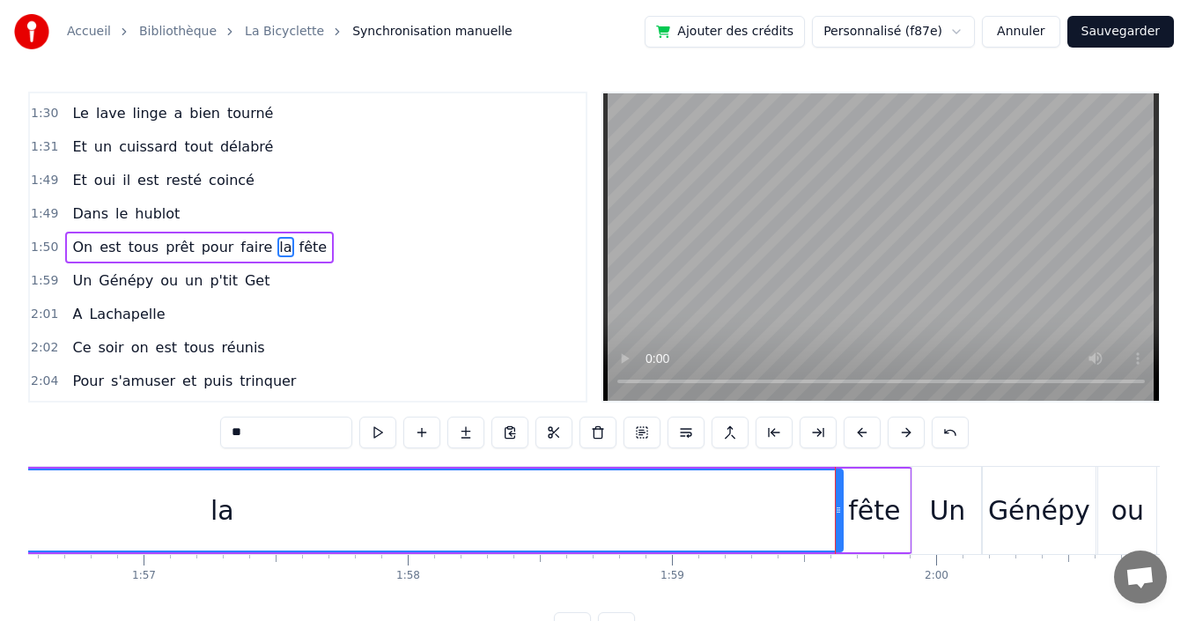
scroll to position [0, 30421]
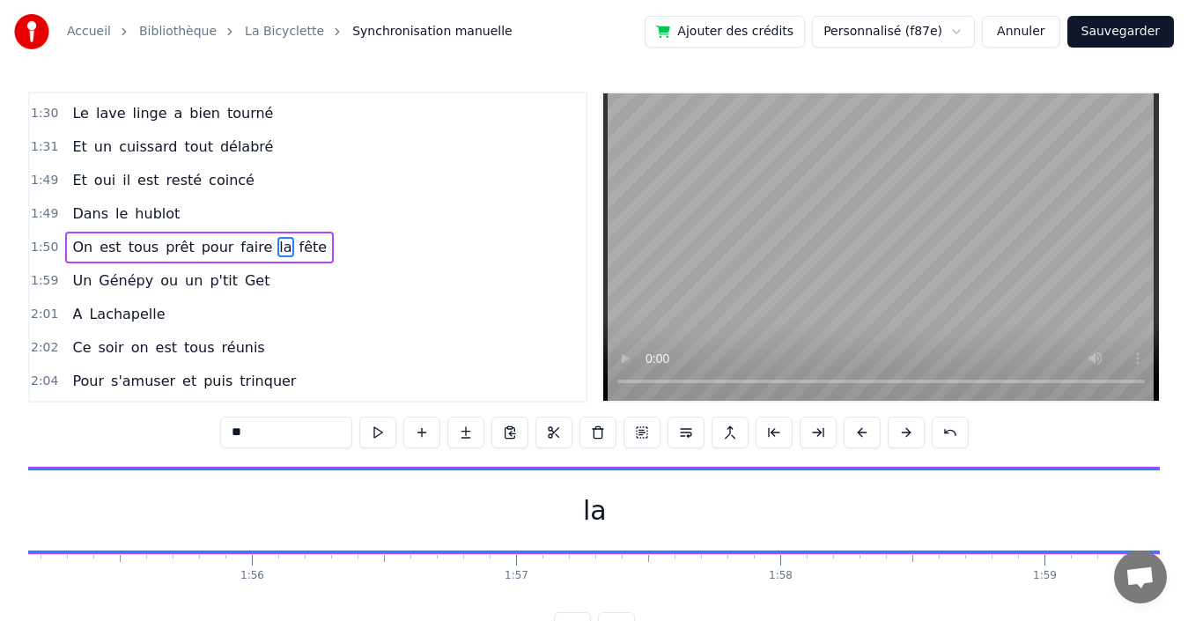
click at [476, 528] on div "la" at bounding box center [594, 510] width 1240 height 80
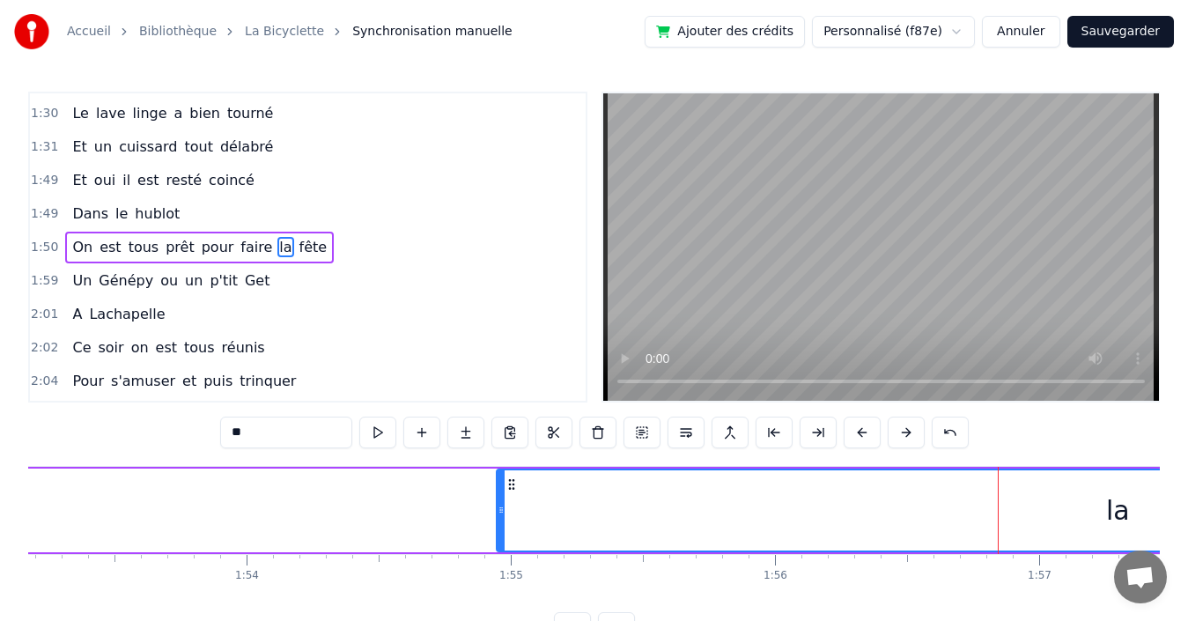
scroll to position [0, 29787]
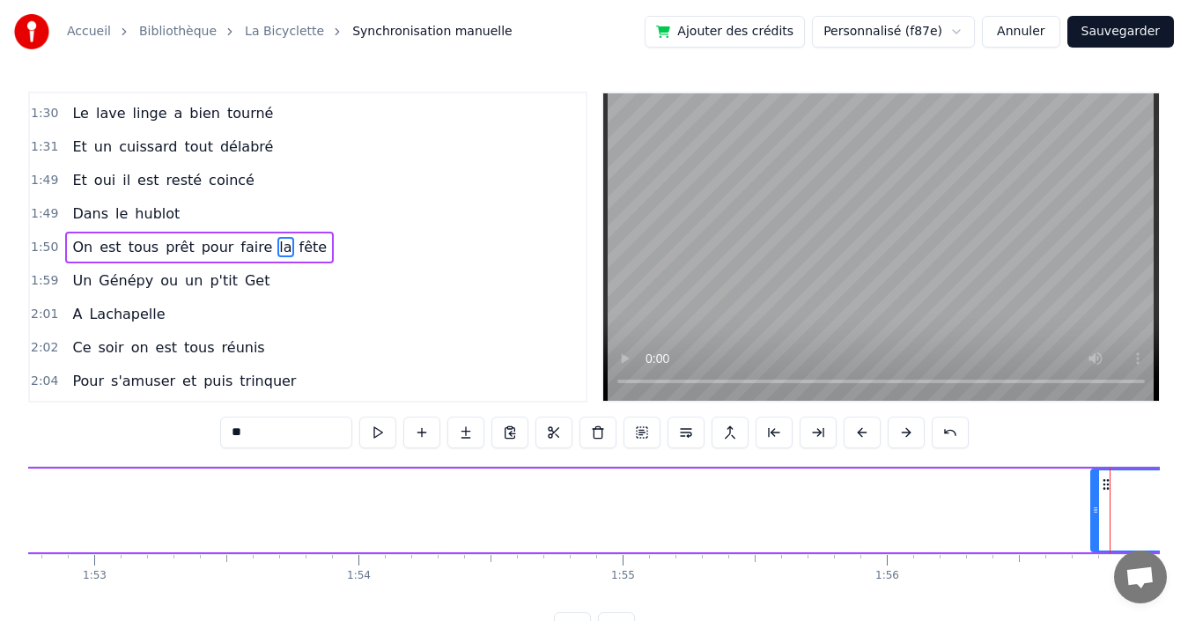
drag, startPoint x: 612, startPoint y: 513, endPoint x: 1101, endPoint y: 536, distance: 489.3
click at [1099, 536] on div at bounding box center [1095, 510] width 7 height 80
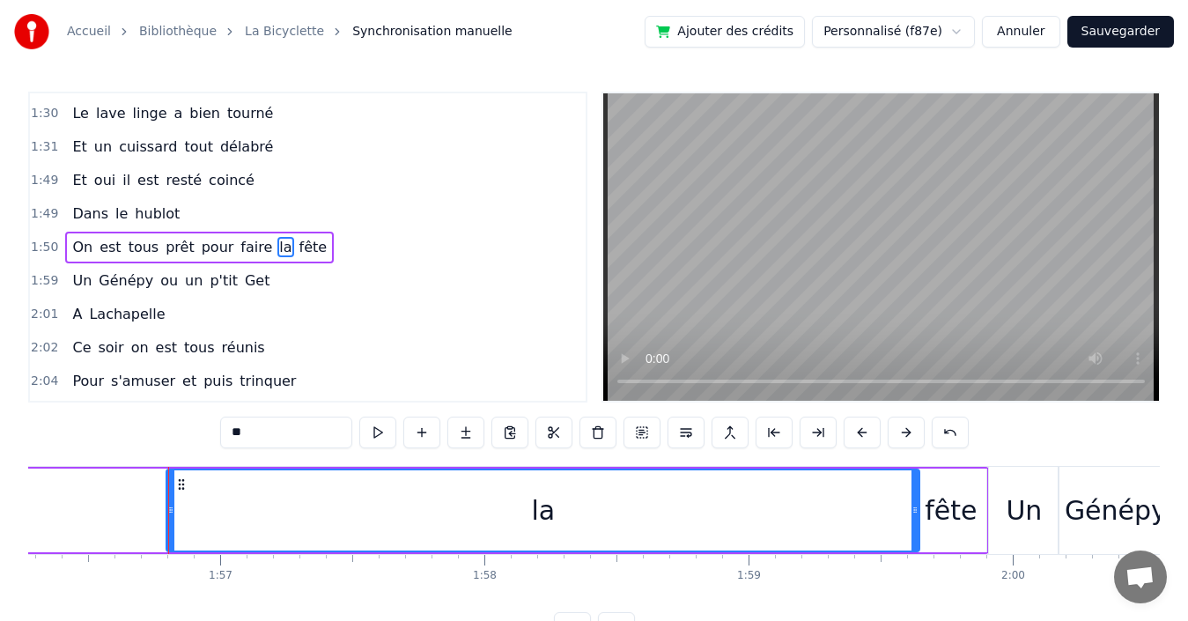
scroll to position [0, 30769]
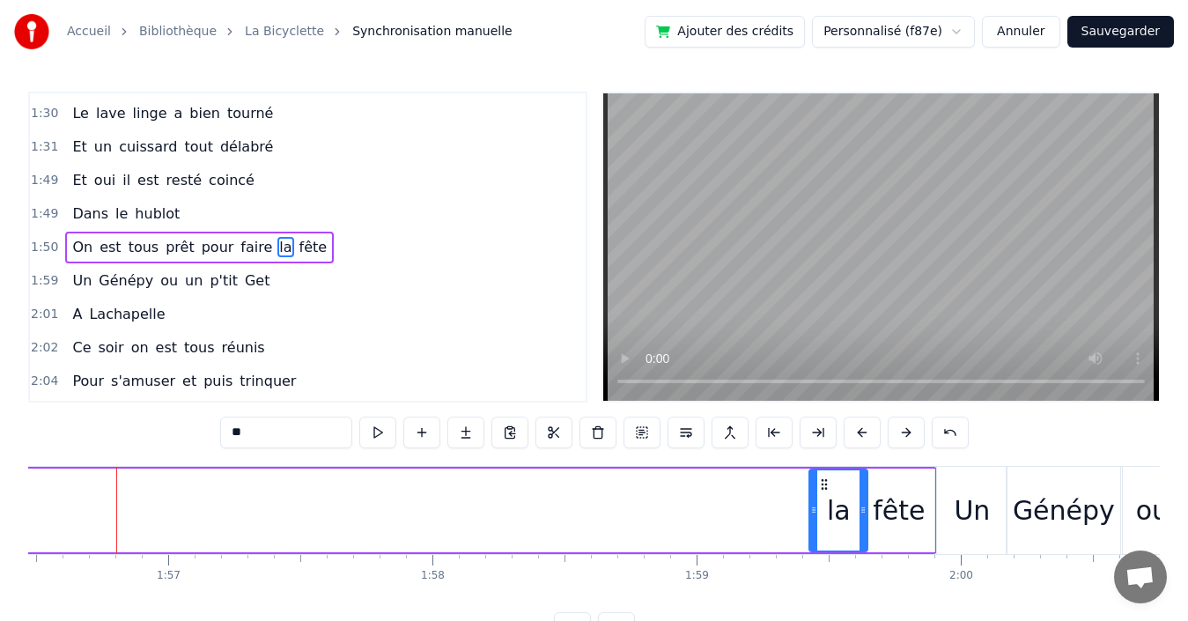
drag, startPoint x: 118, startPoint y: 507, endPoint x: 813, endPoint y: 505, distance: 694.8
click at [813, 505] on icon at bounding box center [813, 510] width 7 height 14
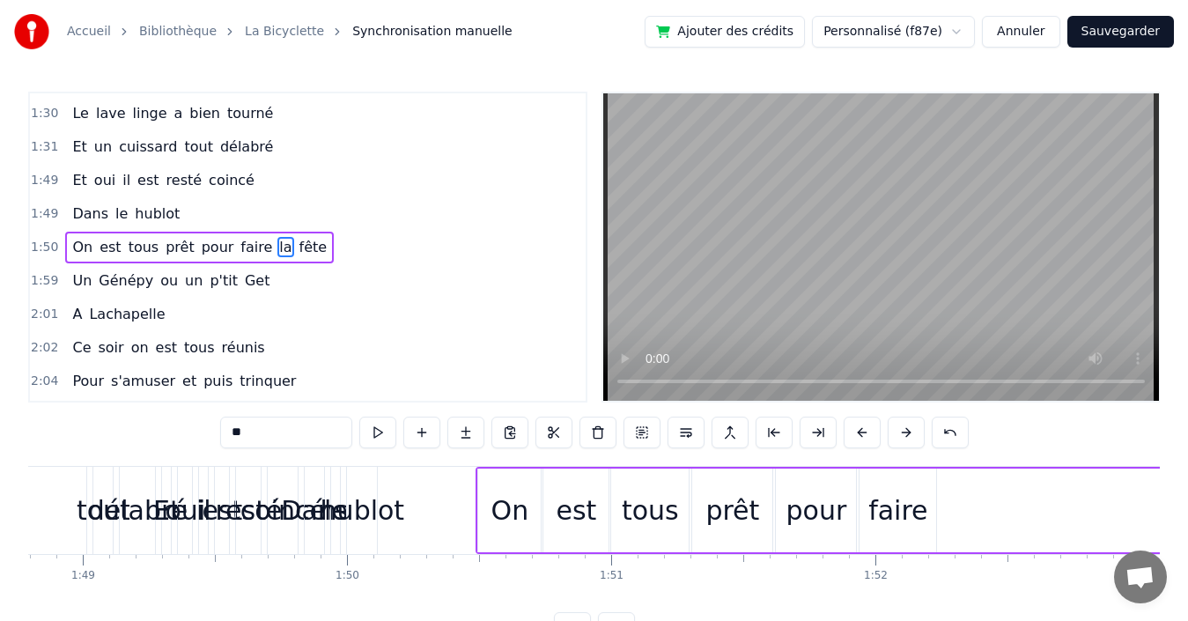
scroll to position [0, 29115]
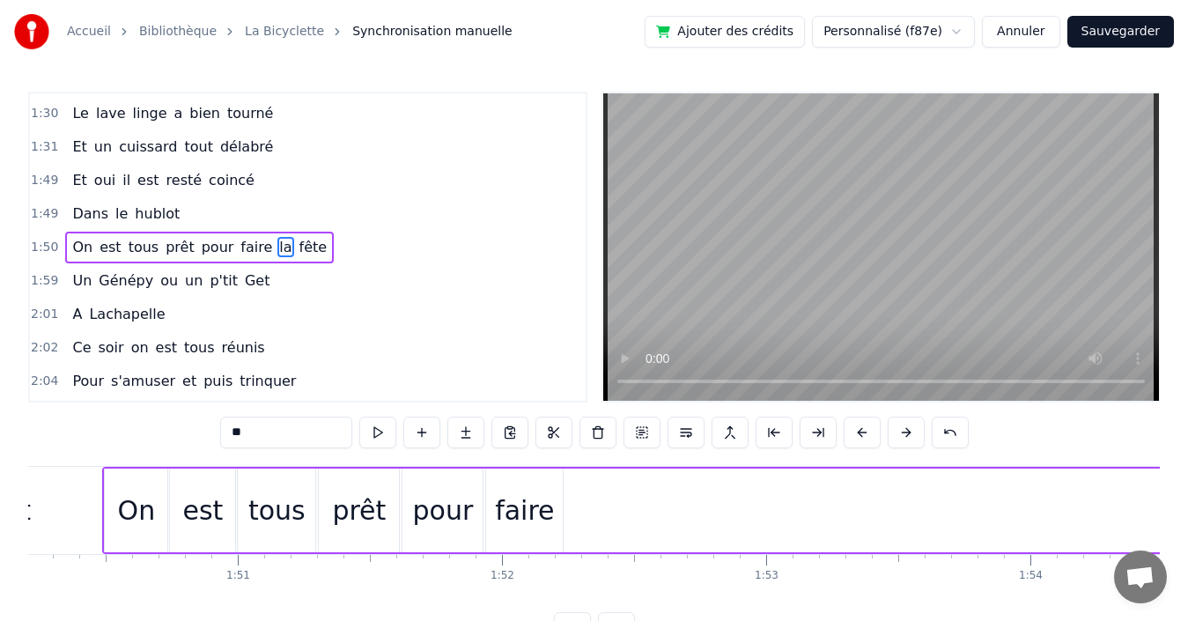
click at [517, 502] on div "faire" at bounding box center [524, 510] width 59 height 40
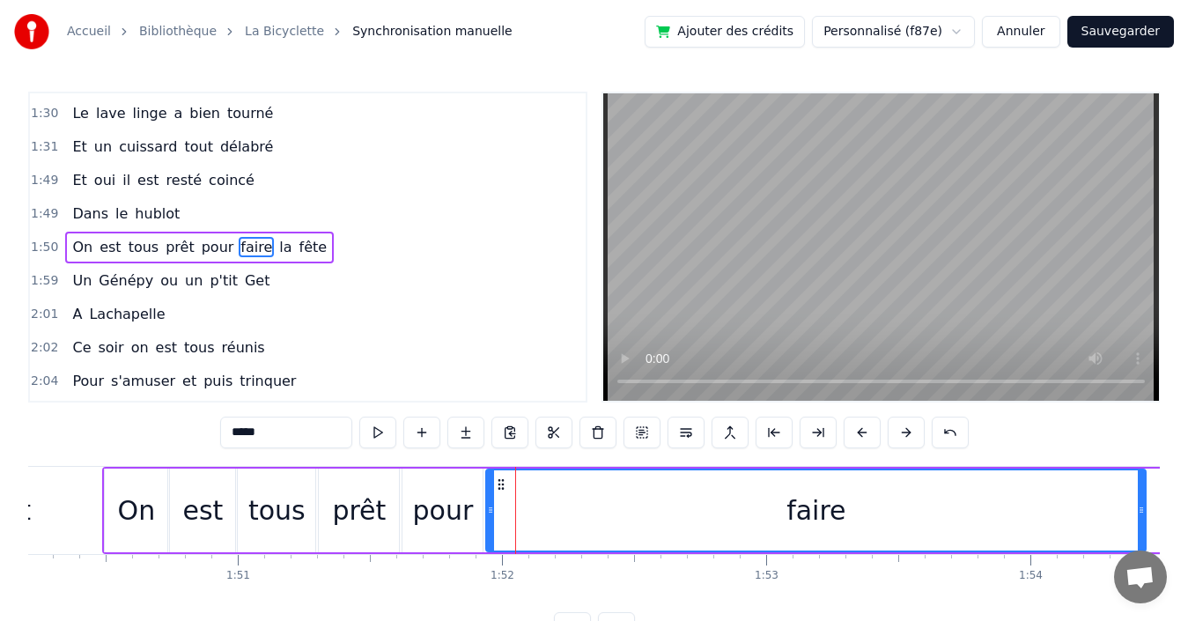
drag, startPoint x: 560, startPoint y: 505, endPoint x: 1143, endPoint y: 509, distance: 583.0
click at [1143, 509] on icon at bounding box center [1141, 510] width 7 height 14
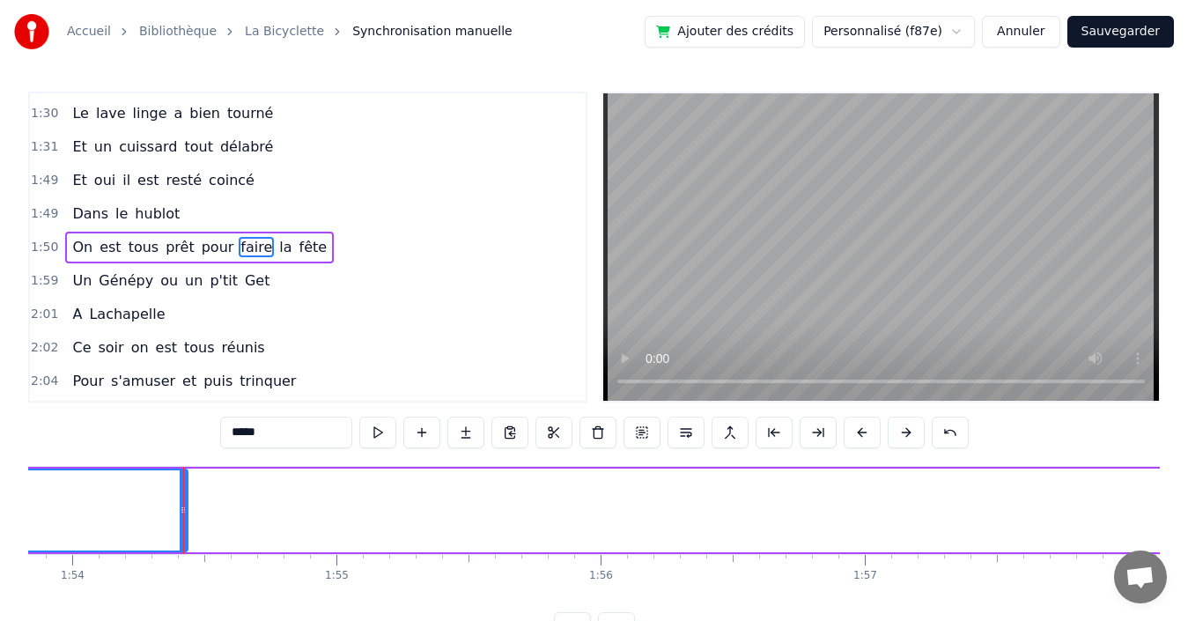
scroll to position [0, 30140]
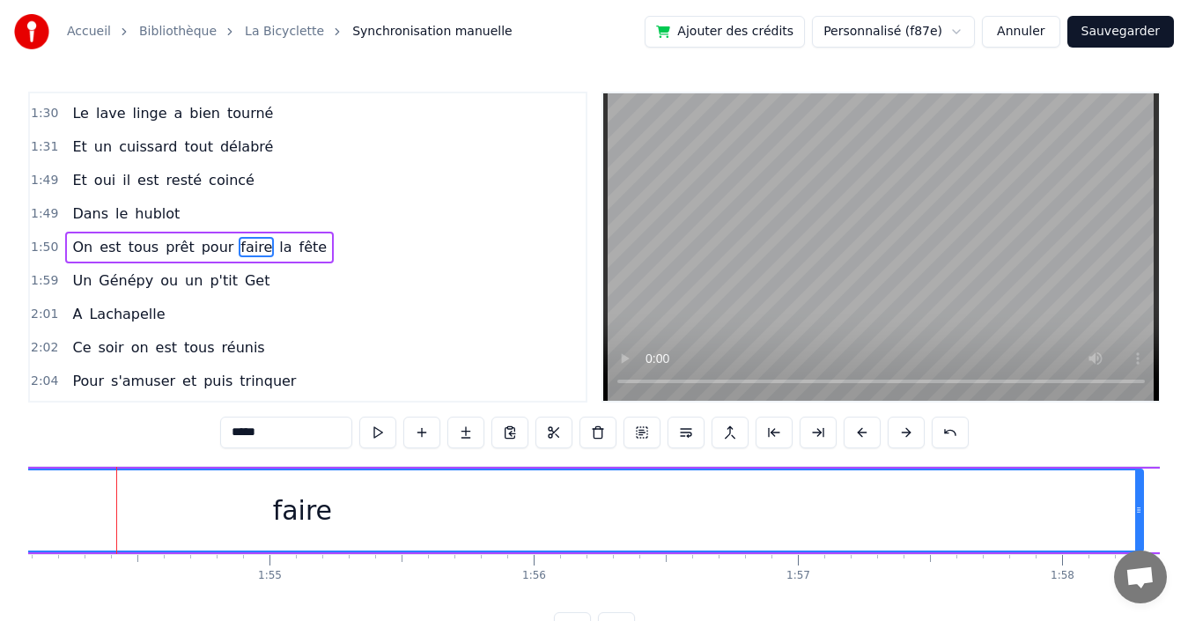
drag, startPoint x: 114, startPoint y: 507, endPoint x: 1137, endPoint y: 521, distance: 1022.5
click at [1137, 521] on div at bounding box center [1138, 510] width 7 height 80
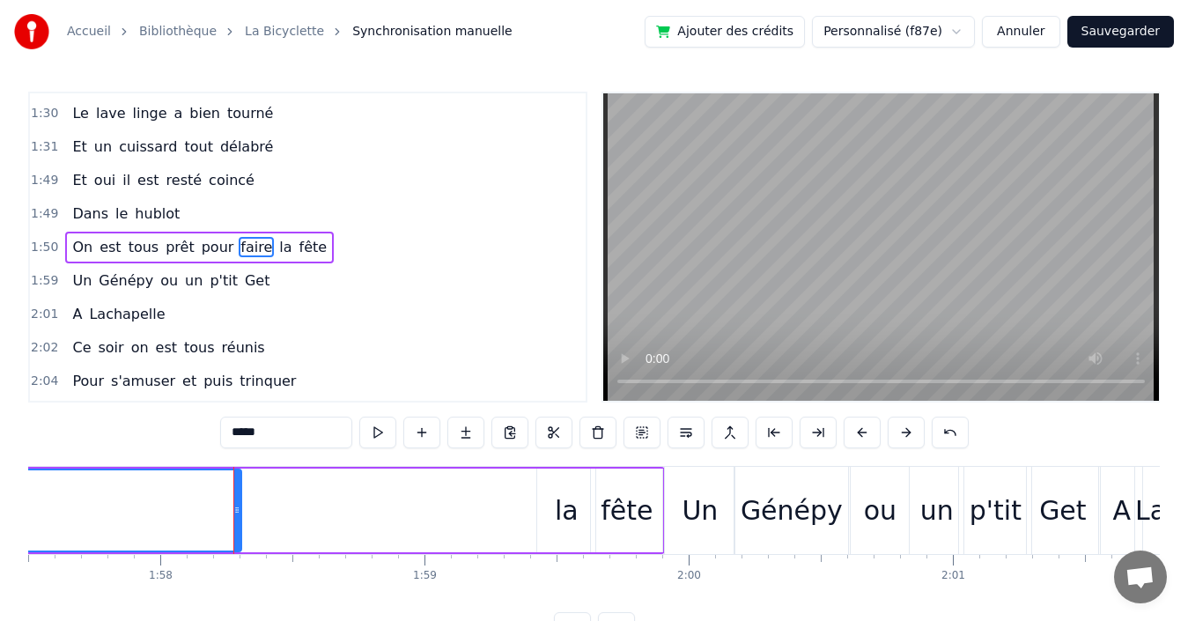
scroll to position [0, 31159]
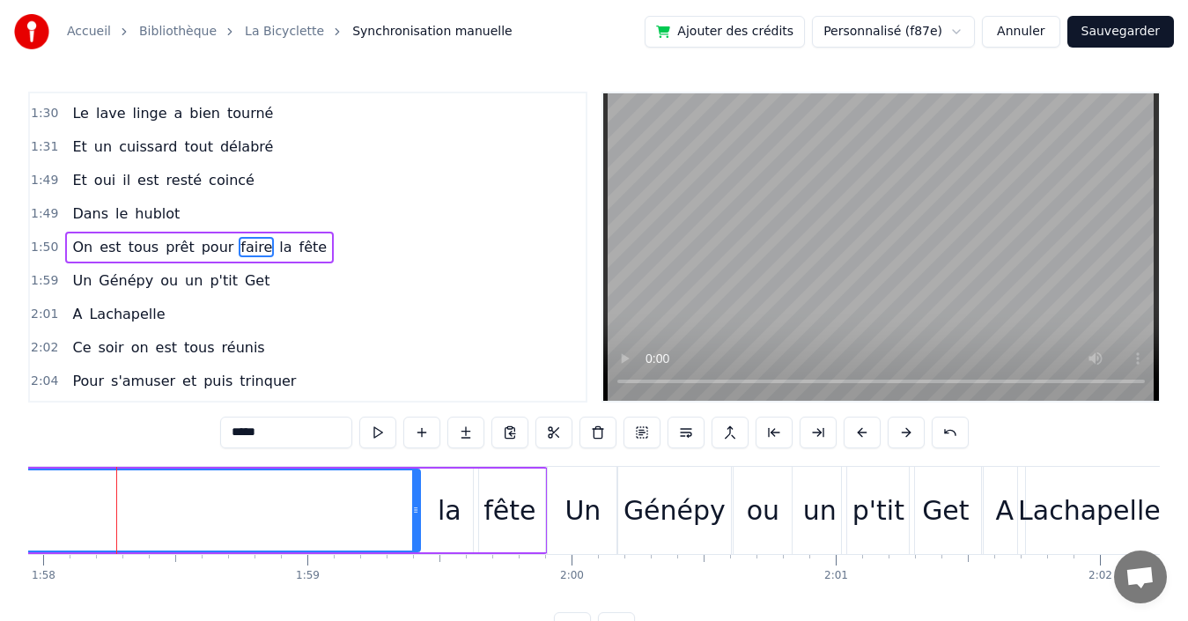
drag, startPoint x: 120, startPoint y: 490, endPoint x: 416, endPoint y: 498, distance: 296.0
click at [416, 498] on div at bounding box center [415, 510] width 7 height 80
click at [441, 496] on div "la" at bounding box center [450, 510] width 24 height 40
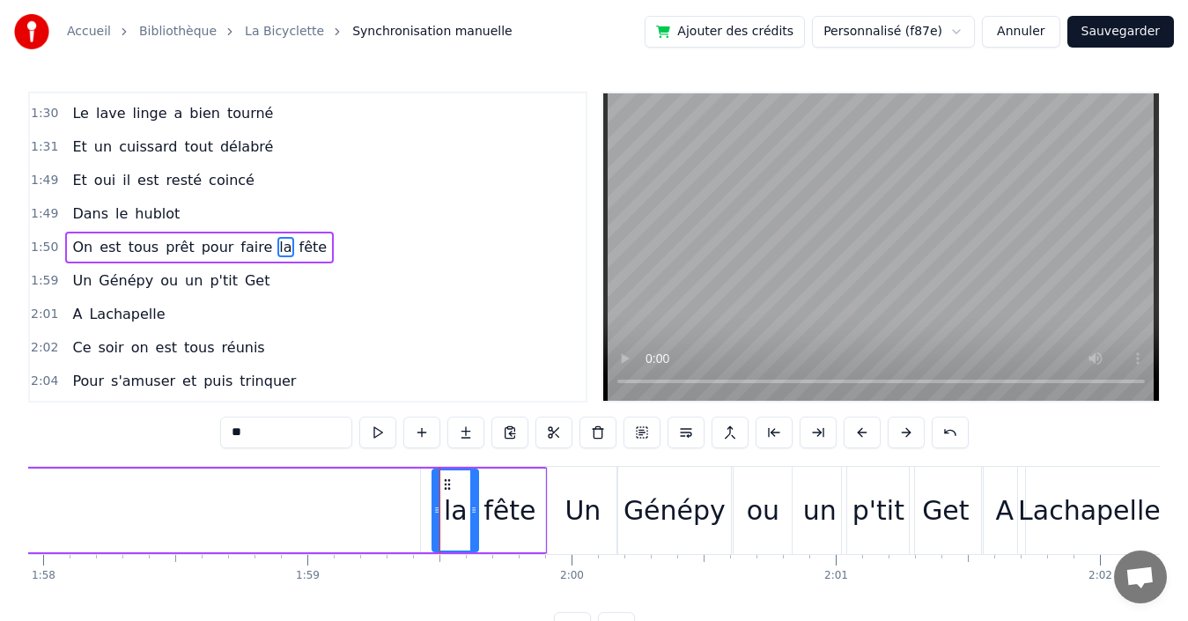
drag, startPoint x: 426, startPoint y: 498, endPoint x: 439, endPoint y: 496, distance: 12.5
click at [439, 496] on div at bounding box center [436, 510] width 7 height 80
drag, startPoint x: 385, startPoint y: 500, endPoint x: 396, endPoint y: 500, distance: 11.4
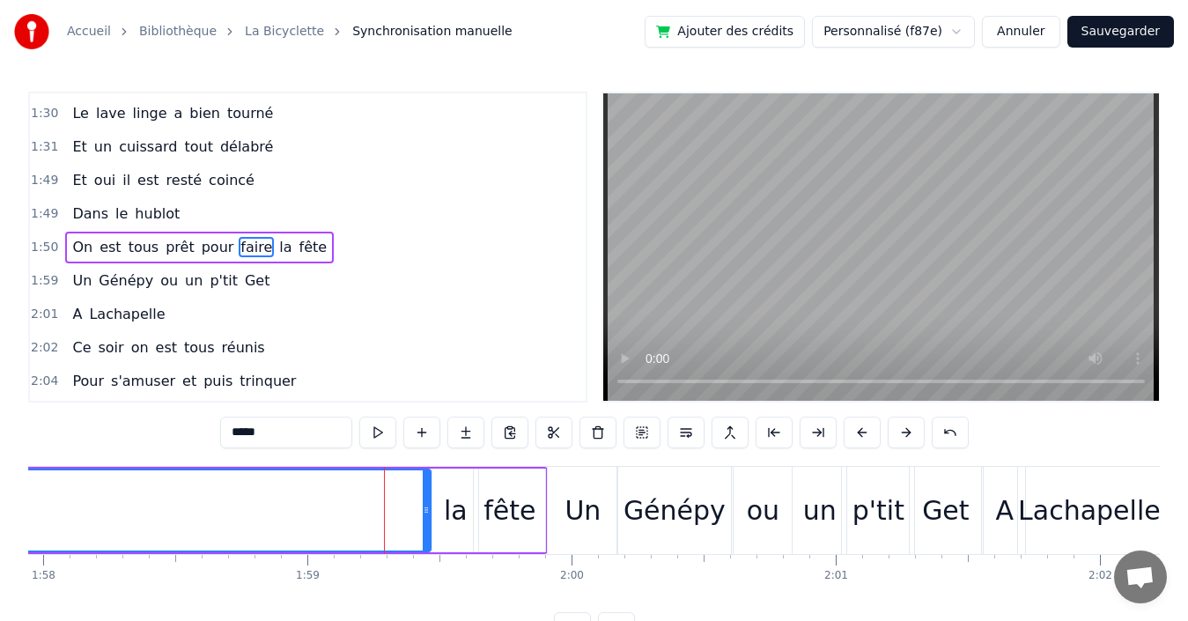
drag, startPoint x: 417, startPoint y: 500, endPoint x: 427, endPoint y: 500, distance: 10.6
click at [427, 500] on div at bounding box center [426, 510] width 7 height 80
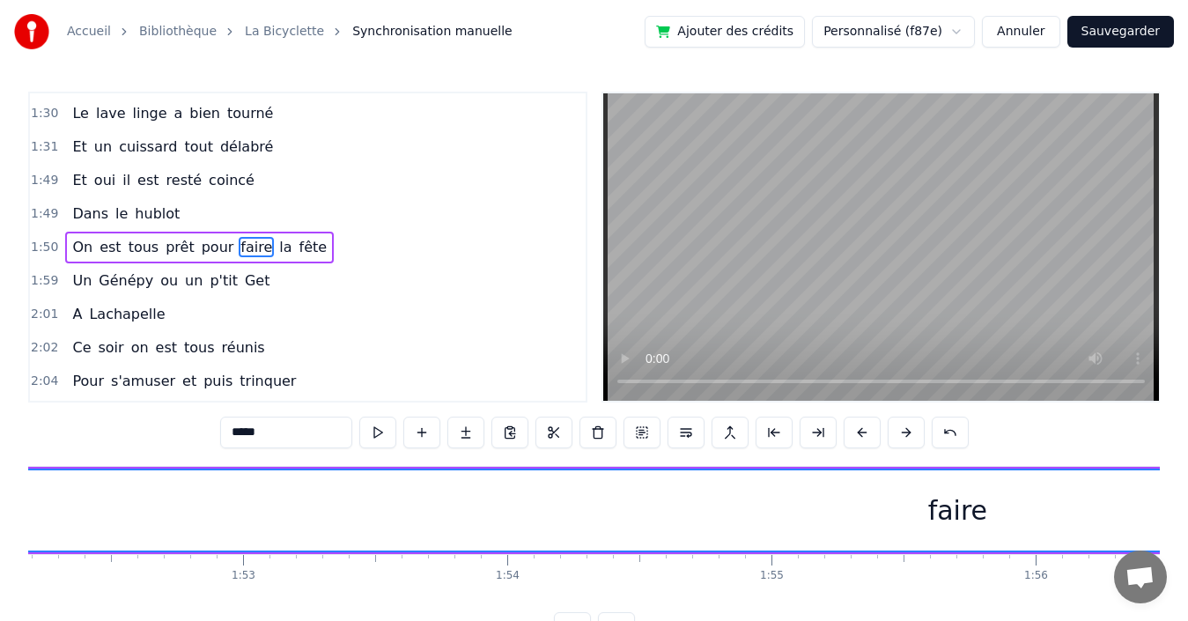
scroll to position [0, 29040]
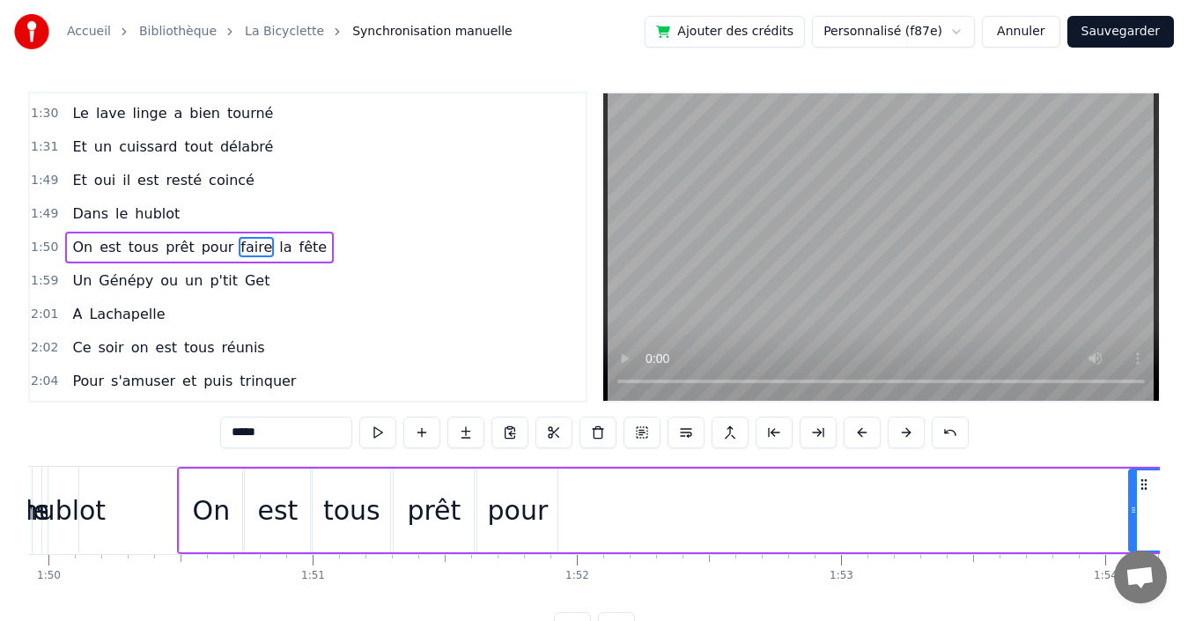
drag, startPoint x: 565, startPoint y: 512, endPoint x: 1136, endPoint y: 535, distance: 571.1
click at [1136, 535] on div at bounding box center [1133, 510] width 7 height 80
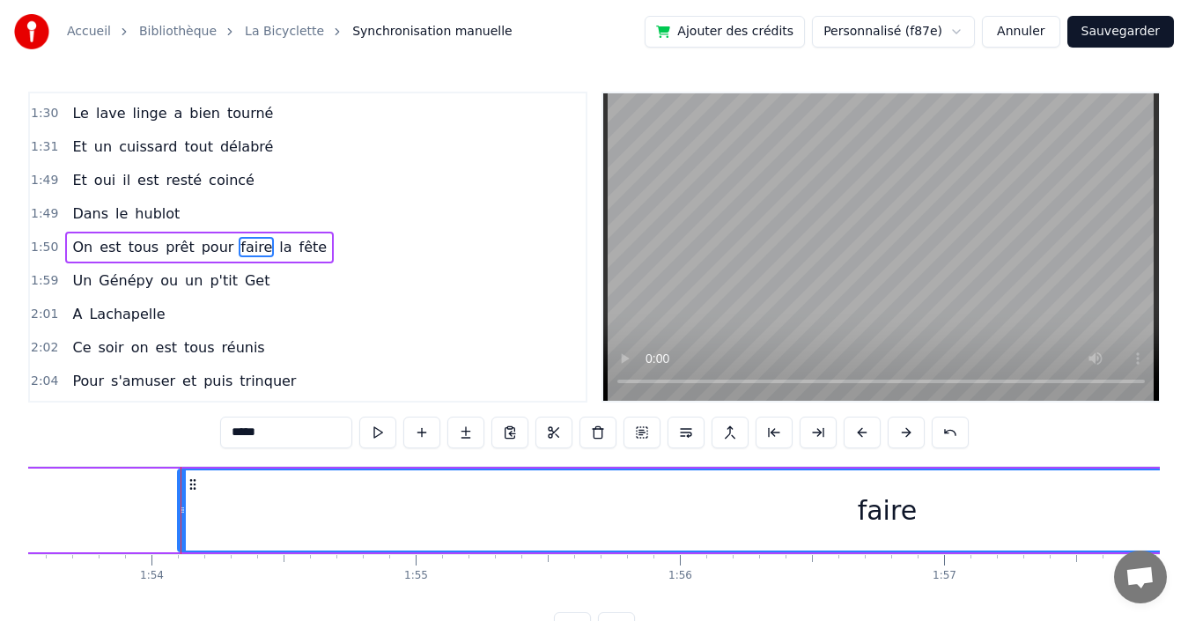
scroll to position [0, 30058]
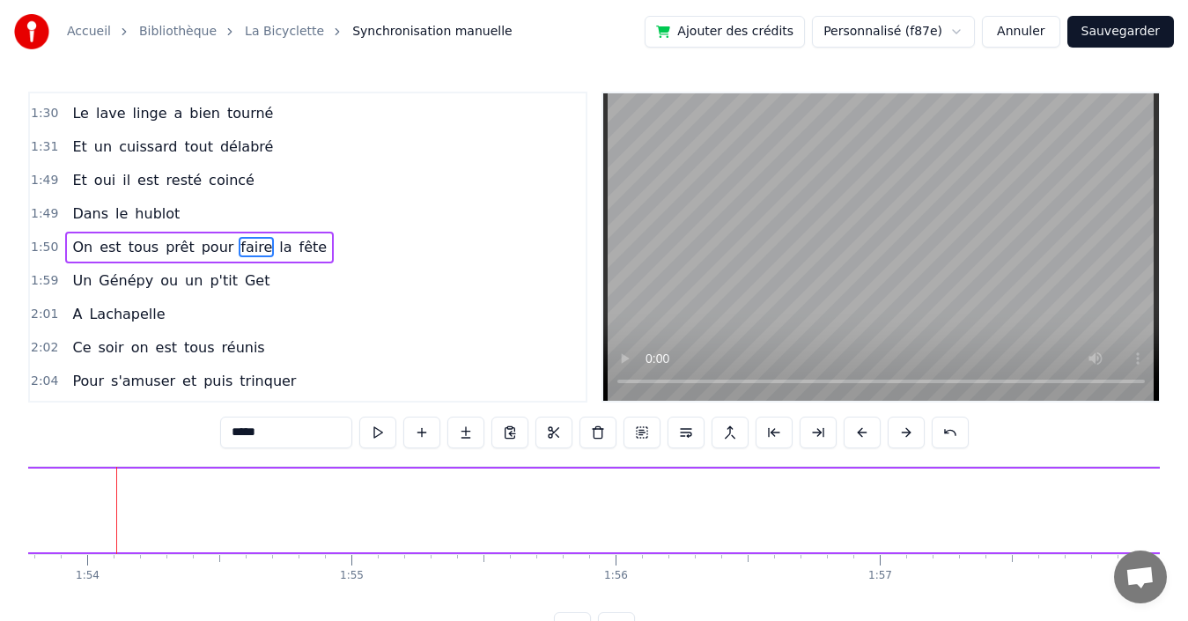
drag, startPoint x: 120, startPoint y: 493, endPoint x: 1169, endPoint y: 522, distance: 1049.2
click at [1169, 522] on div "Accueil Bibliothèque La Bicyclette Synchronisation manuelle Ajouter des crédits…" at bounding box center [594, 322] width 1188 height 644
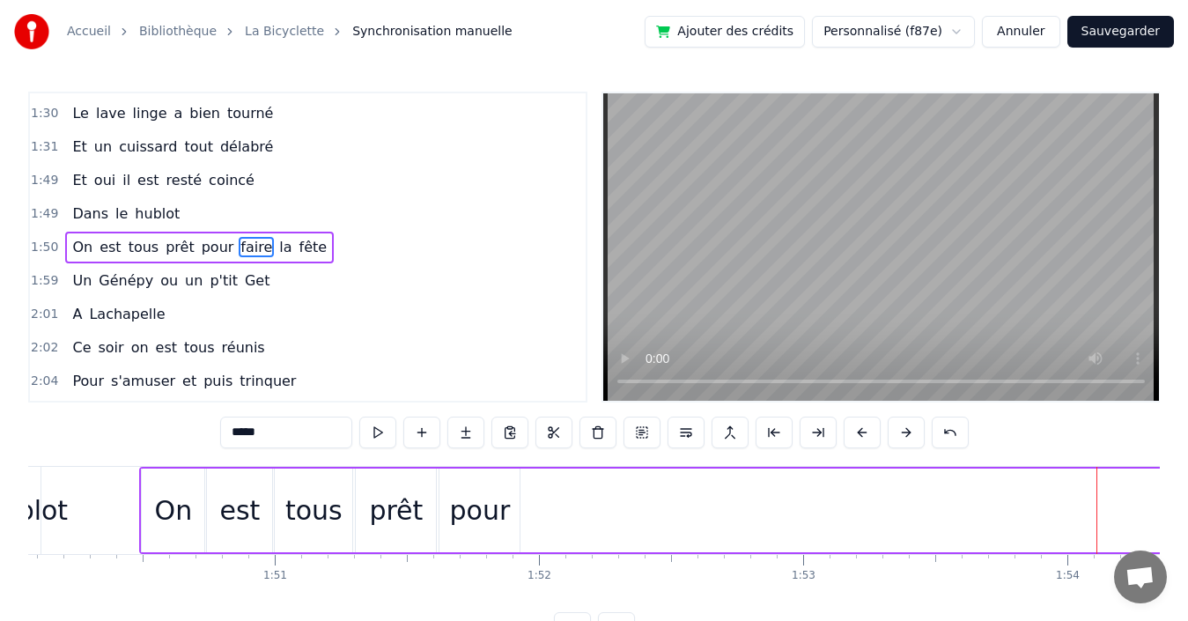
click at [489, 521] on div "pour" at bounding box center [479, 510] width 61 height 40
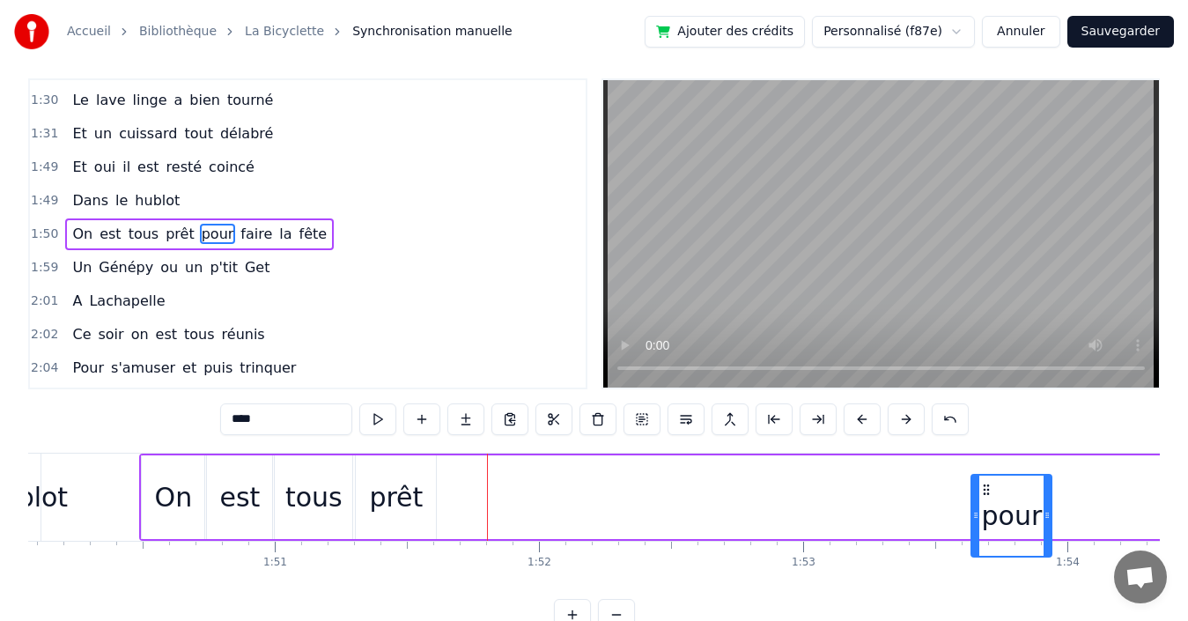
scroll to position [30, 0]
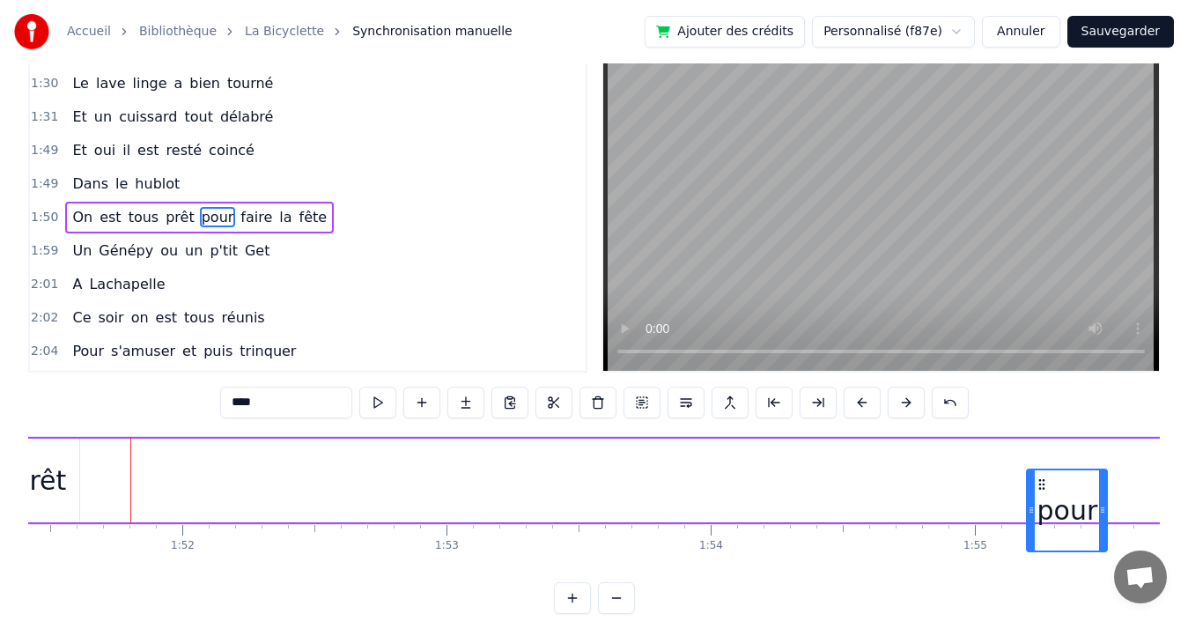
drag, startPoint x: 456, startPoint y: 486, endPoint x: 1070, endPoint y: 457, distance: 614.5
click at [1070, 457] on div "On est tous prêt pour faire la fête" at bounding box center [1026, 480] width 2489 height 87
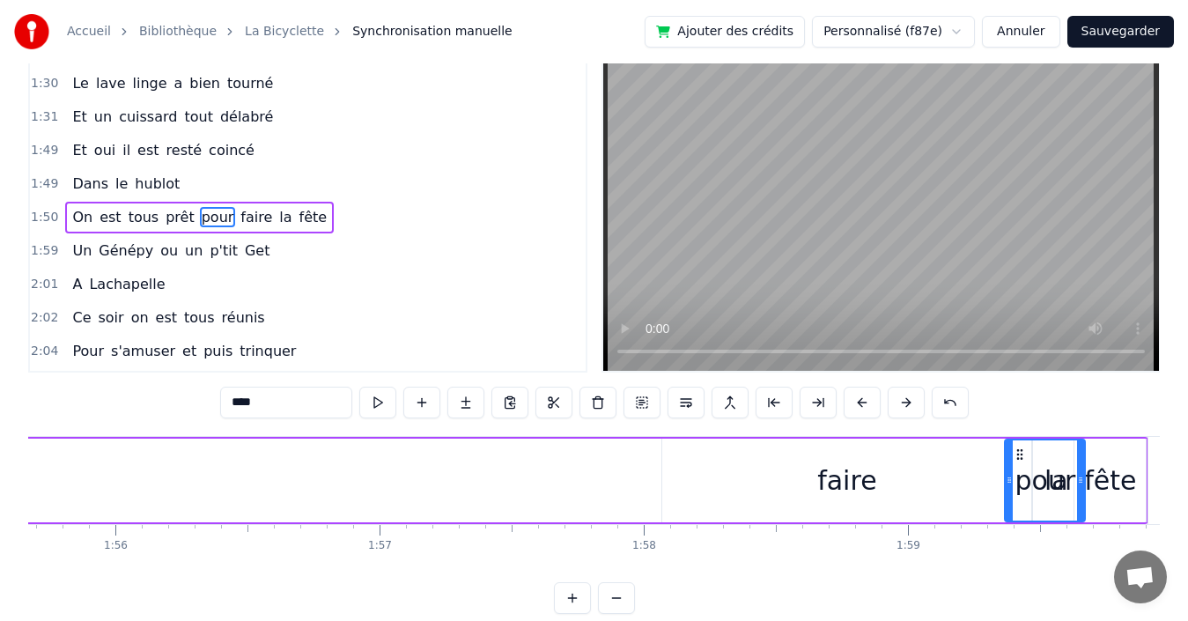
scroll to position [0, 30576]
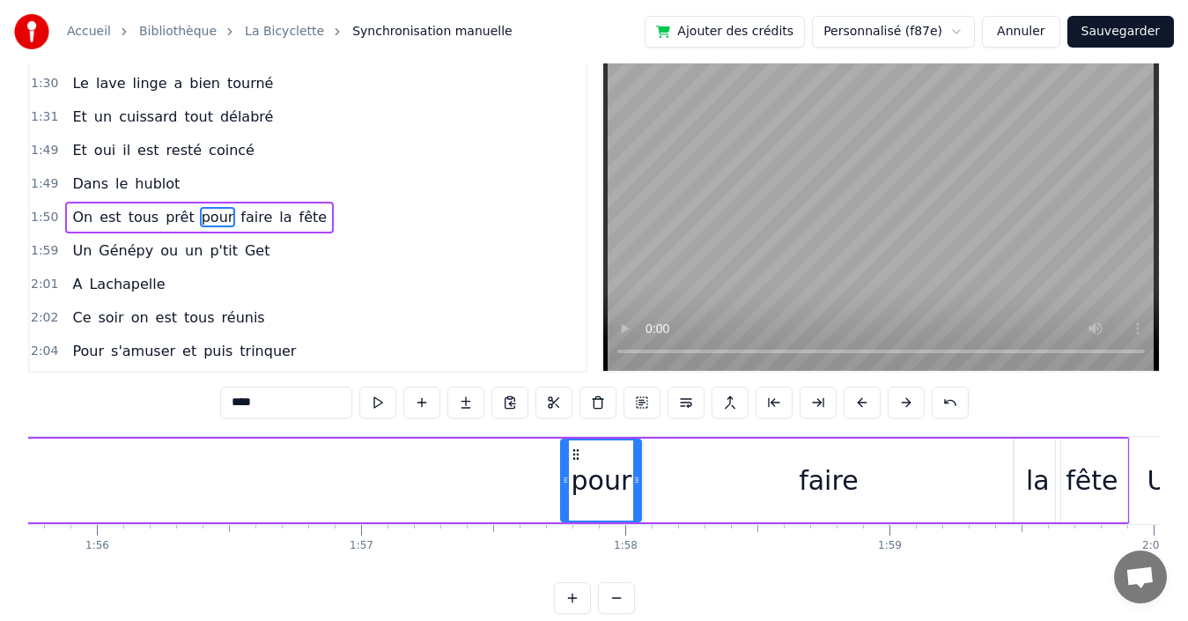
drag, startPoint x: 1082, startPoint y: 447, endPoint x: 574, endPoint y: 455, distance: 508.2
click at [574, 455] on icon at bounding box center [576, 454] width 14 height 14
click at [745, 466] on div "faire" at bounding box center [828, 481] width 369 height 84
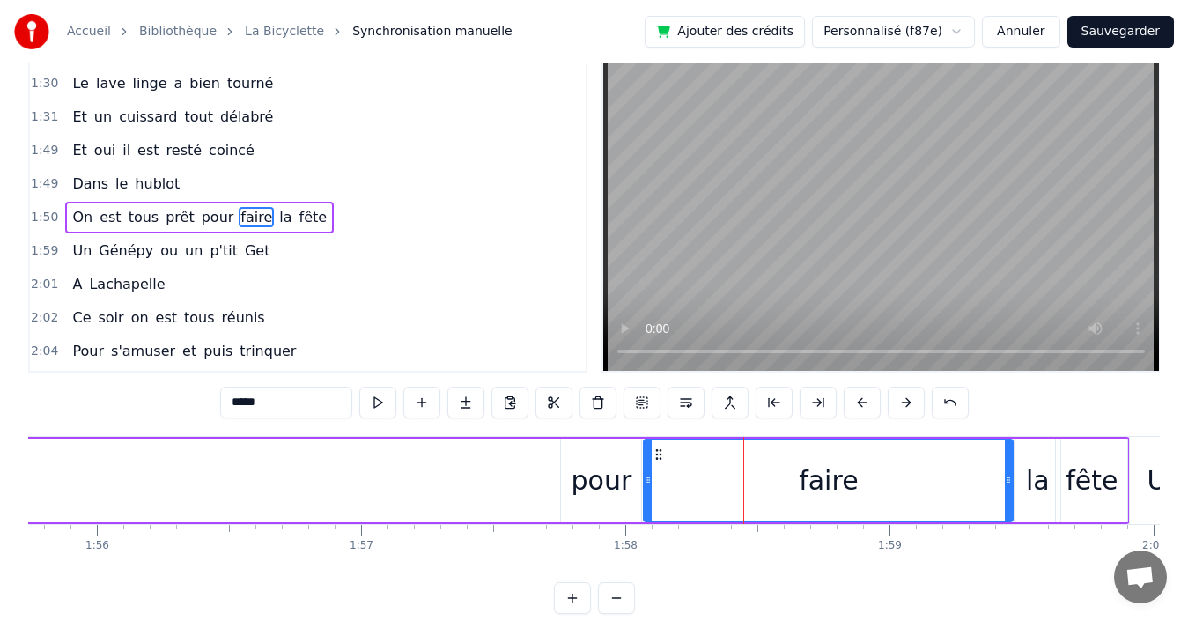
scroll to position [0, 0]
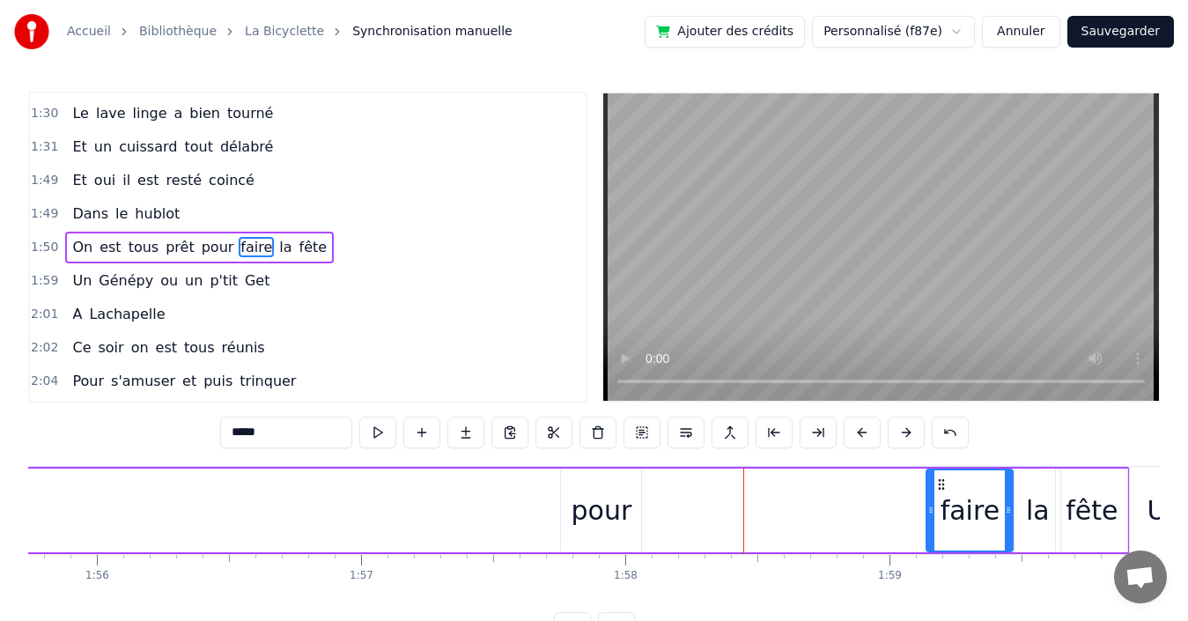
drag, startPoint x: 650, startPoint y: 498, endPoint x: 933, endPoint y: 498, distance: 282.7
click at [933, 498] on div at bounding box center [930, 510] width 7 height 80
click at [1039, 511] on div "la" at bounding box center [1038, 510] width 24 height 40
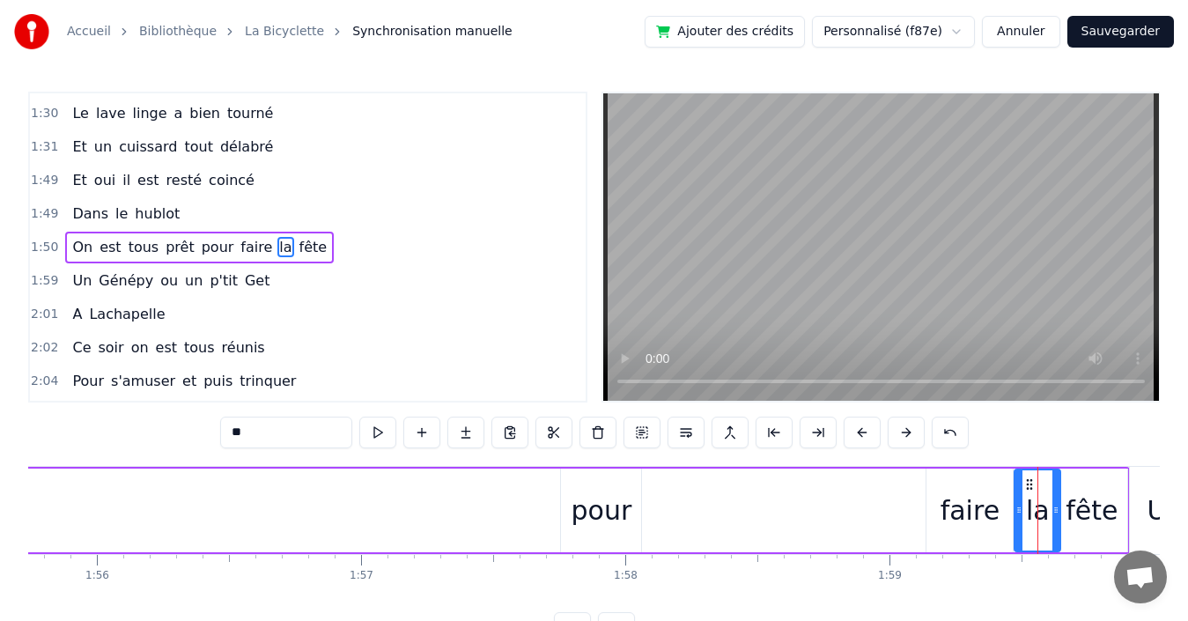
click at [1082, 507] on div "fête" at bounding box center [1092, 510] width 52 height 40
type input "****"
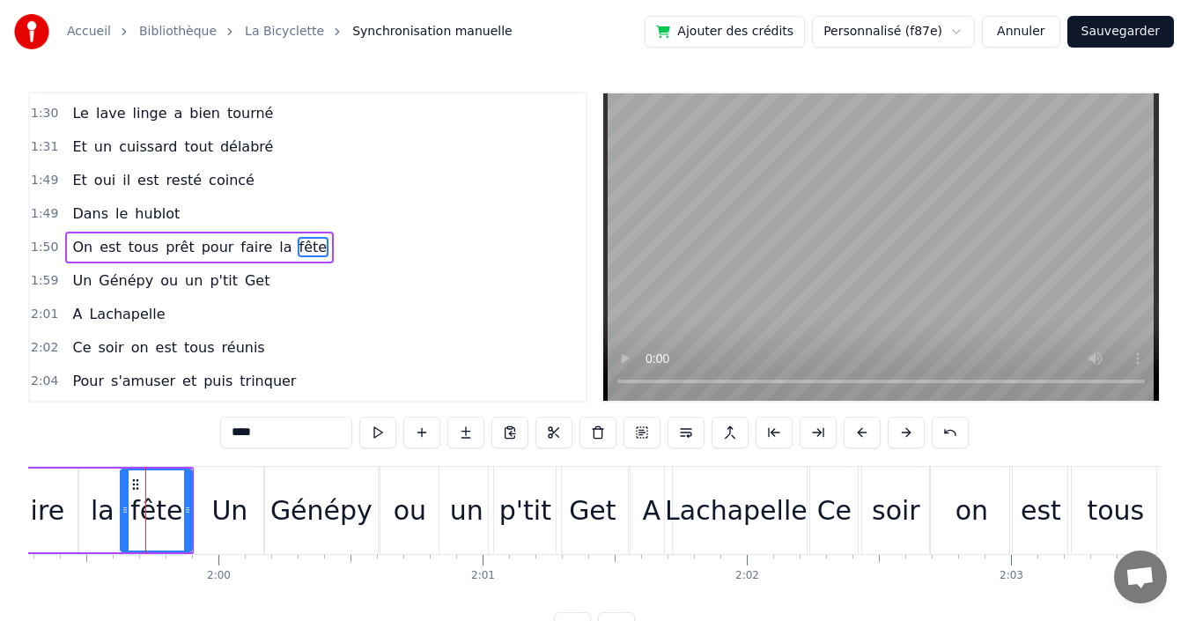
scroll to position [0, 31541]
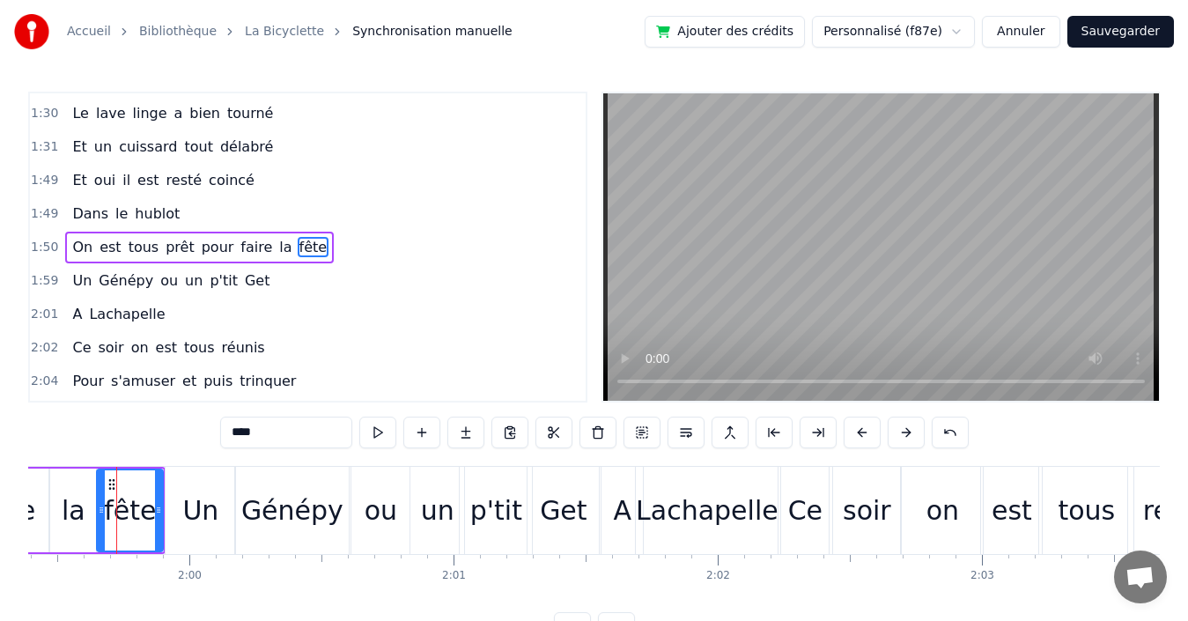
click at [100, 515] on icon at bounding box center [101, 510] width 7 height 14
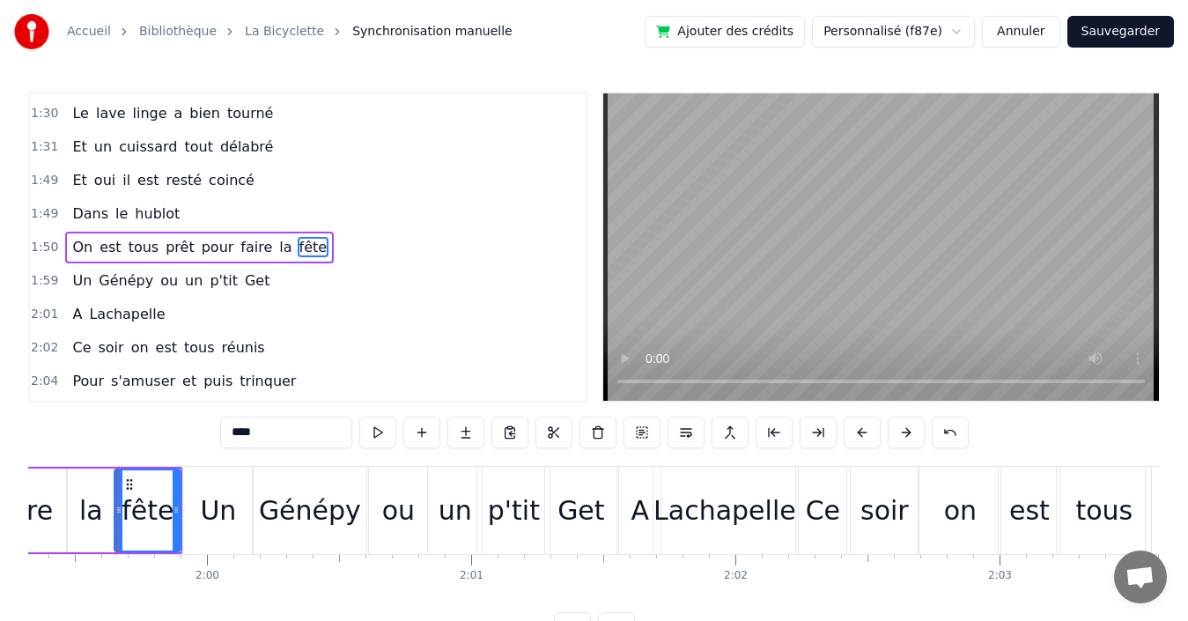
scroll to position [0, 30757]
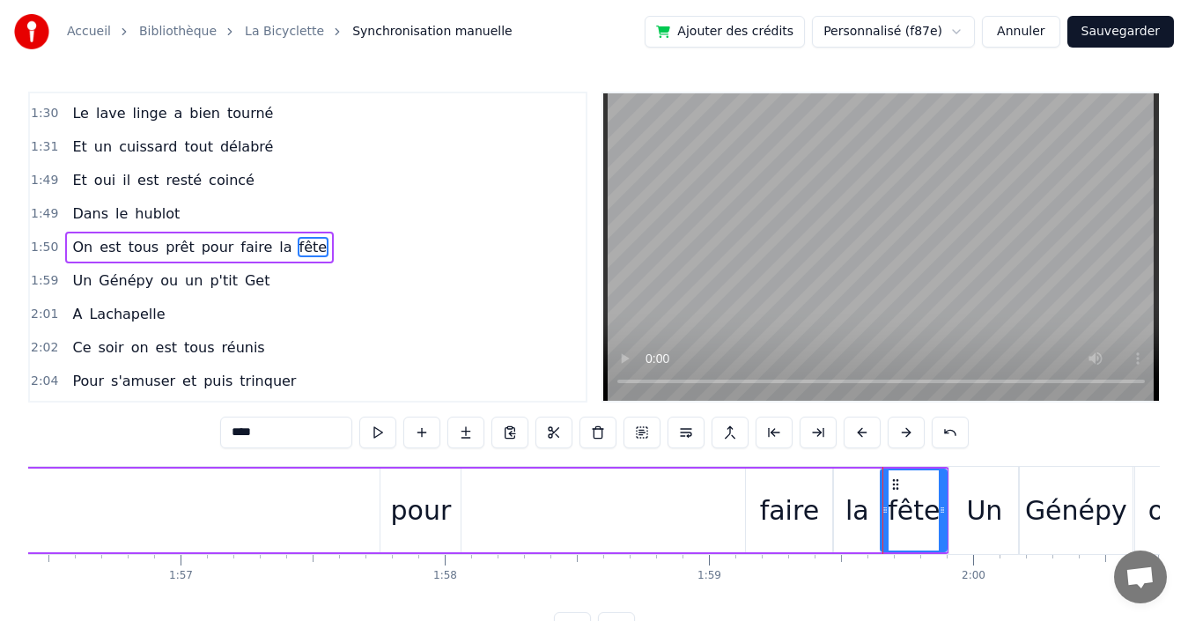
drag, startPoint x: 427, startPoint y: 505, endPoint x: 565, endPoint y: 499, distance: 138.4
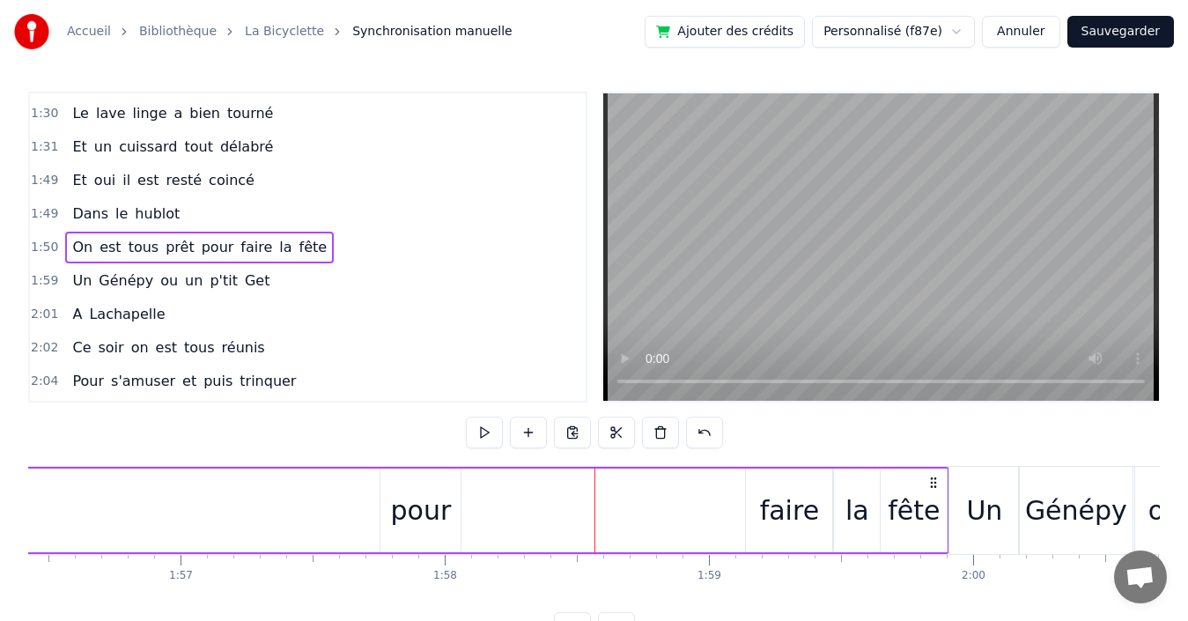
click at [410, 497] on div "pour" at bounding box center [421, 510] width 61 height 40
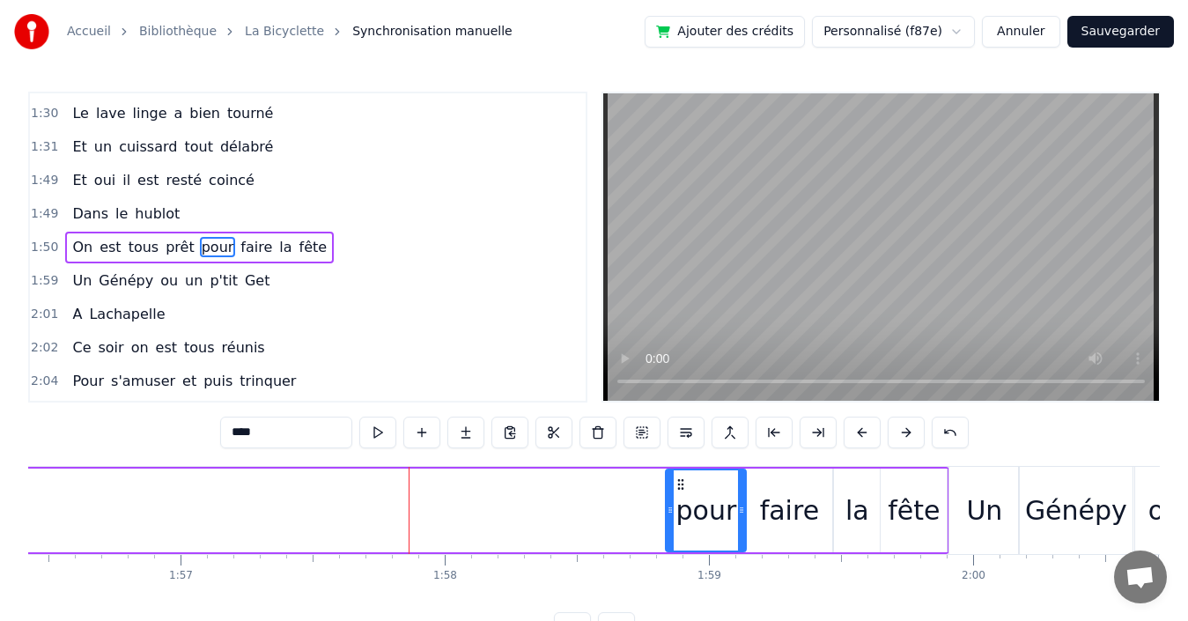
drag, startPoint x: 396, startPoint y: 483, endPoint x: 682, endPoint y: 484, distance: 285.3
click at [682, 484] on icon at bounding box center [681, 484] width 14 height 14
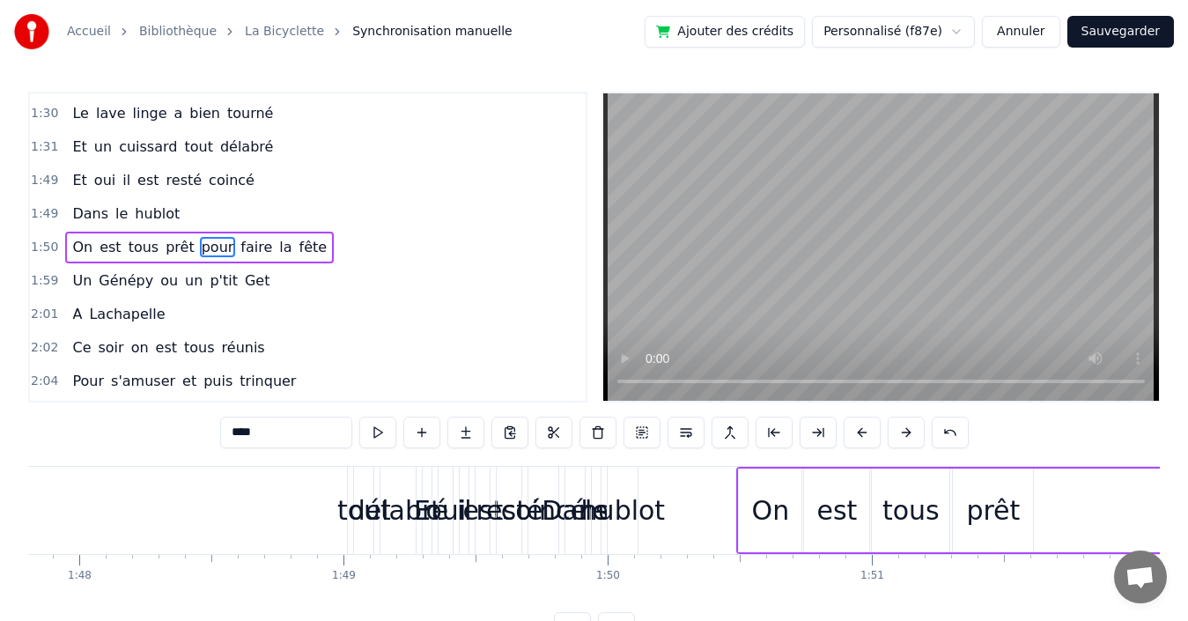
scroll to position [0, 28778]
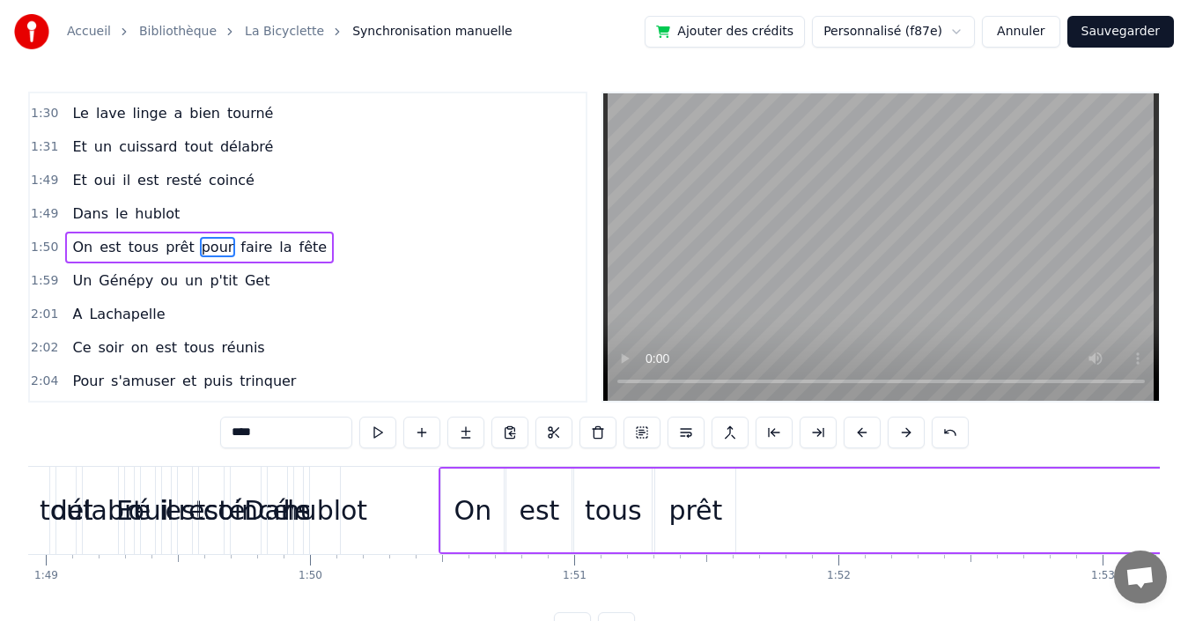
click at [697, 513] on div "prêt" at bounding box center [695, 510] width 54 height 40
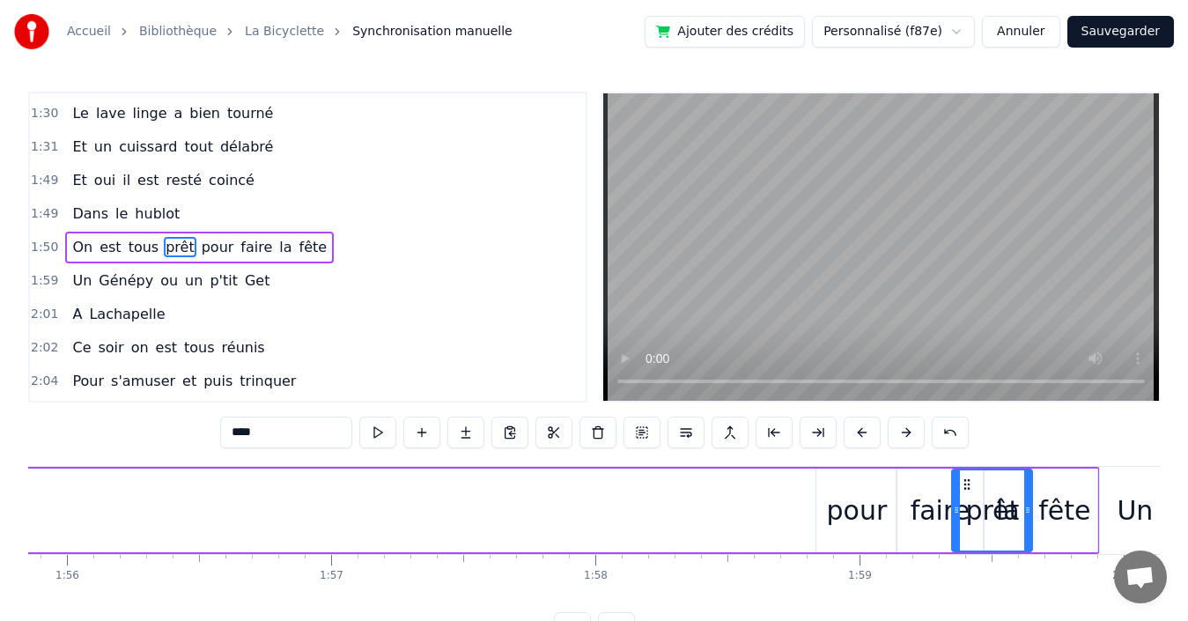
scroll to position [0, 30613]
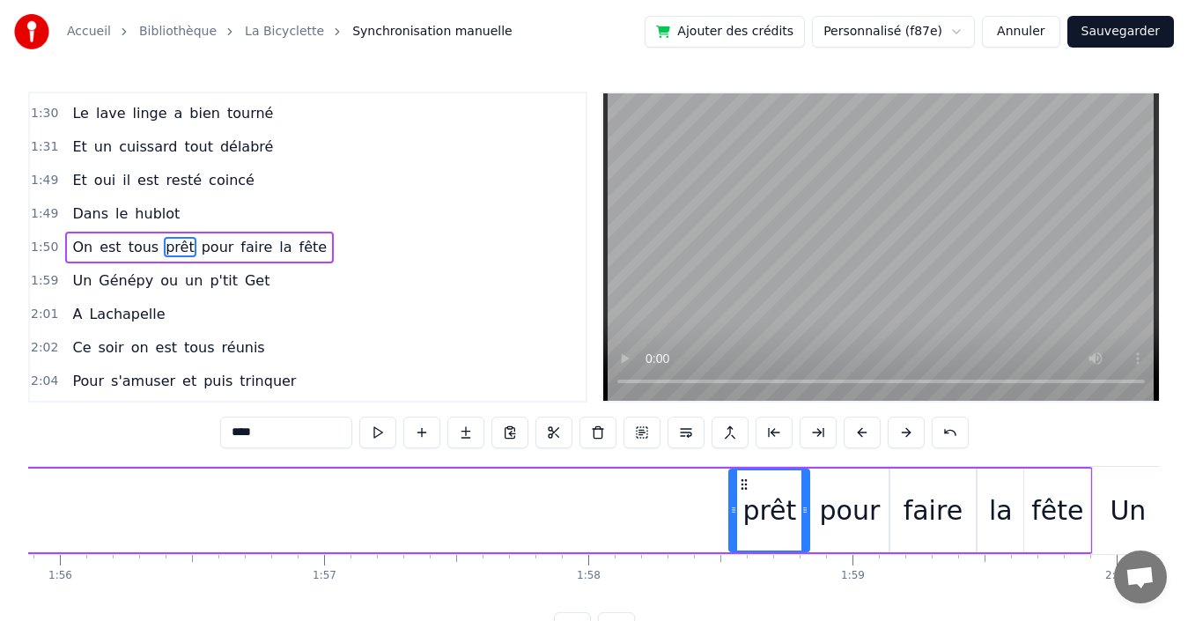
drag, startPoint x: 723, startPoint y: 487, endPoint x: 744, endPoint y: 470, distance: 27.0
click at [744, 470] on div "prêt" at bounding box center [769, 510] width 78 height 80
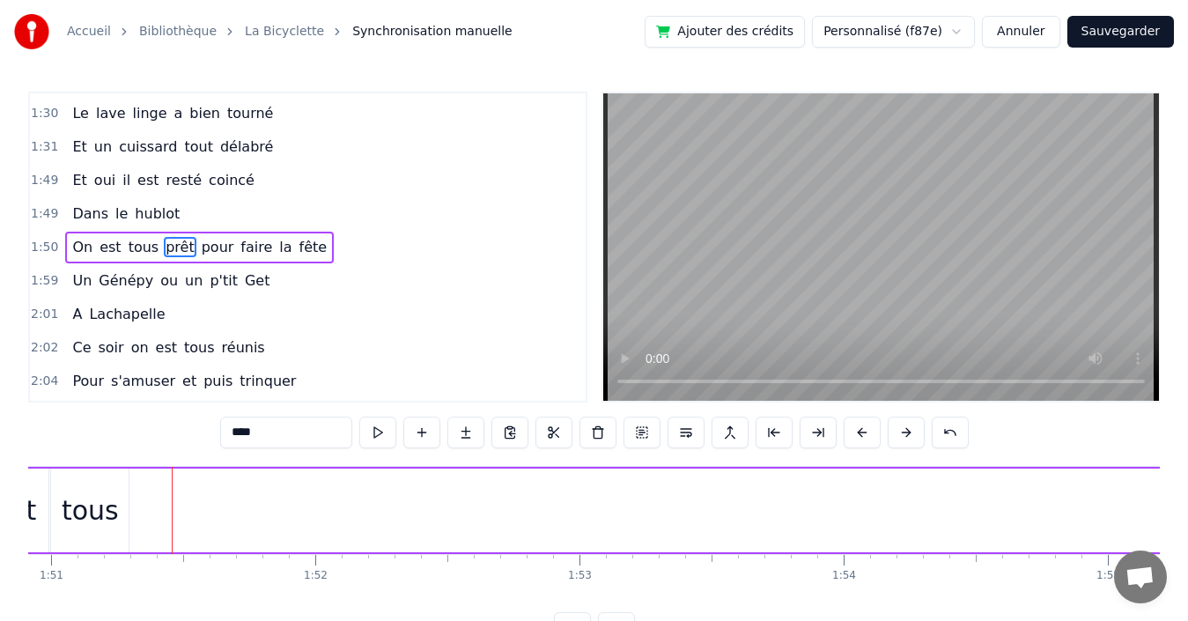
scroll to position [0, 29226]
click at [170, 510] on div "tous" at bounding box center [164, 510] width 57 height 40
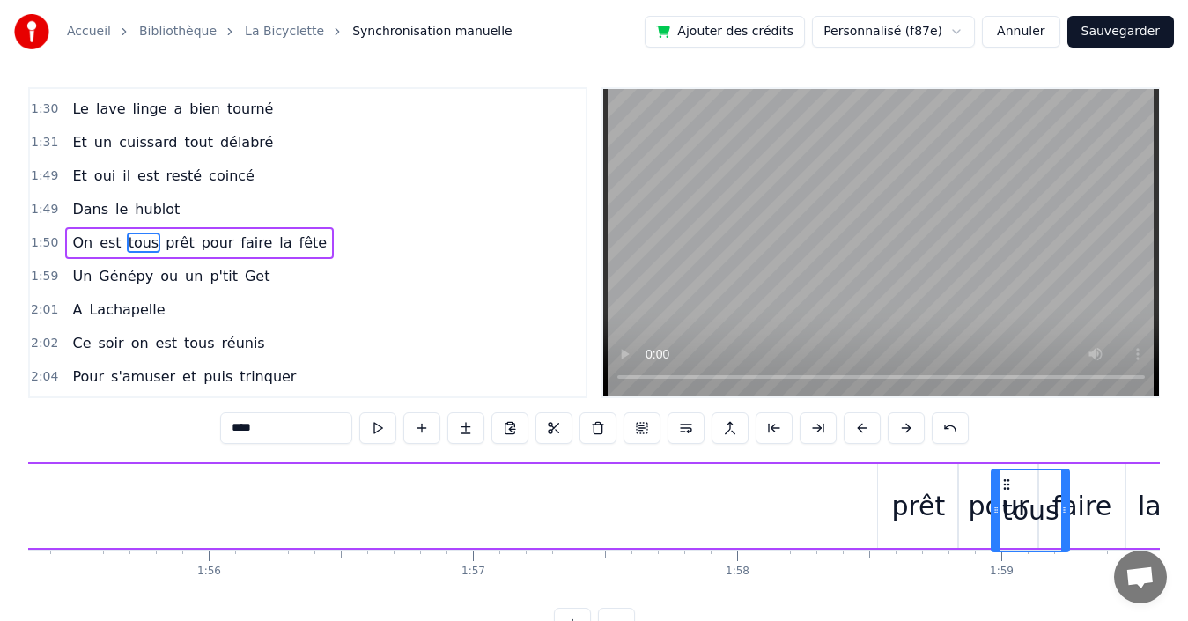
scroll to position [0, 30465]
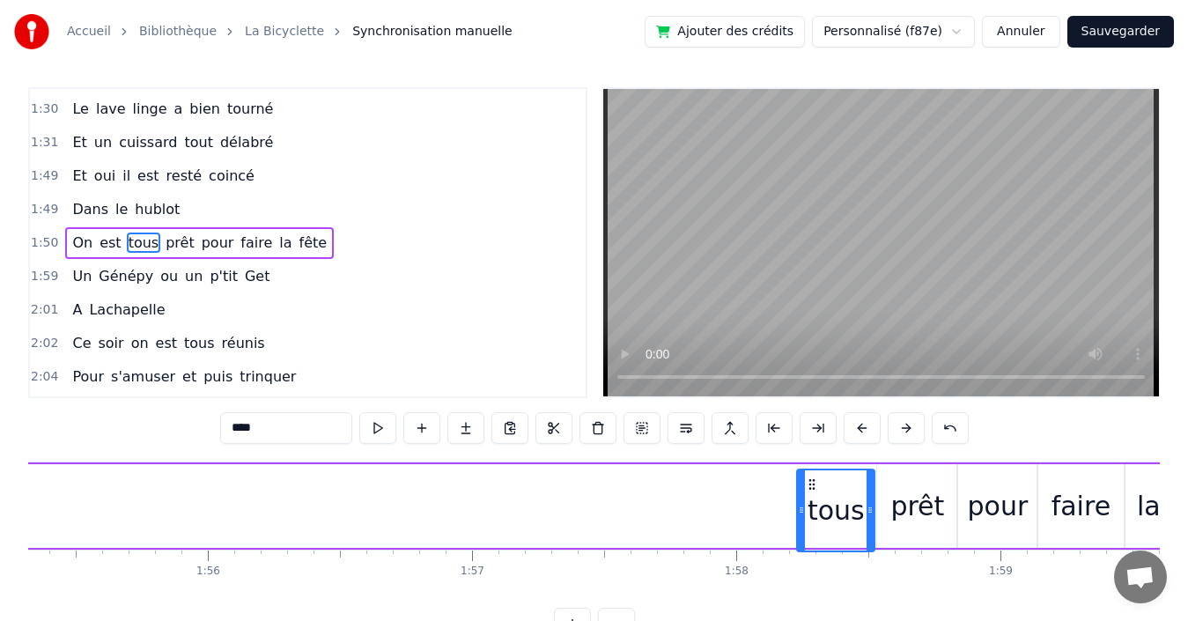
drag, startPoint x: 139, startPoint y: 483, endPoint x: 810, endPoint y: 476, distance: 671.1
click at [810, 477] on icon at bounding box center [812, 484] width 14 height 14
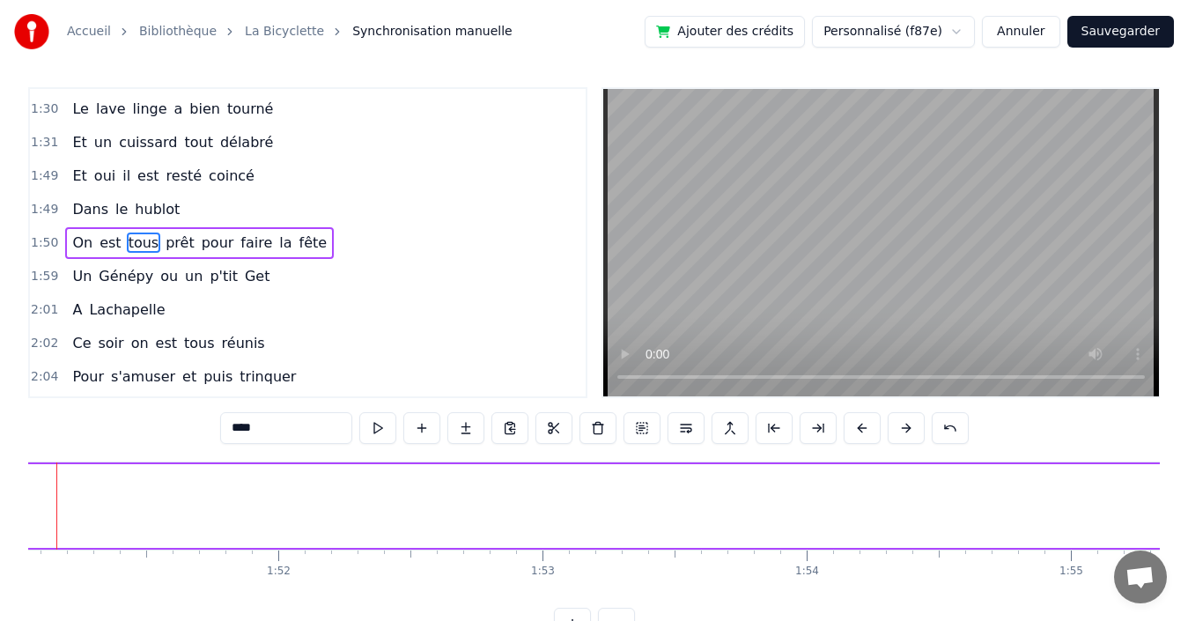
scroll to position [0, 28928]
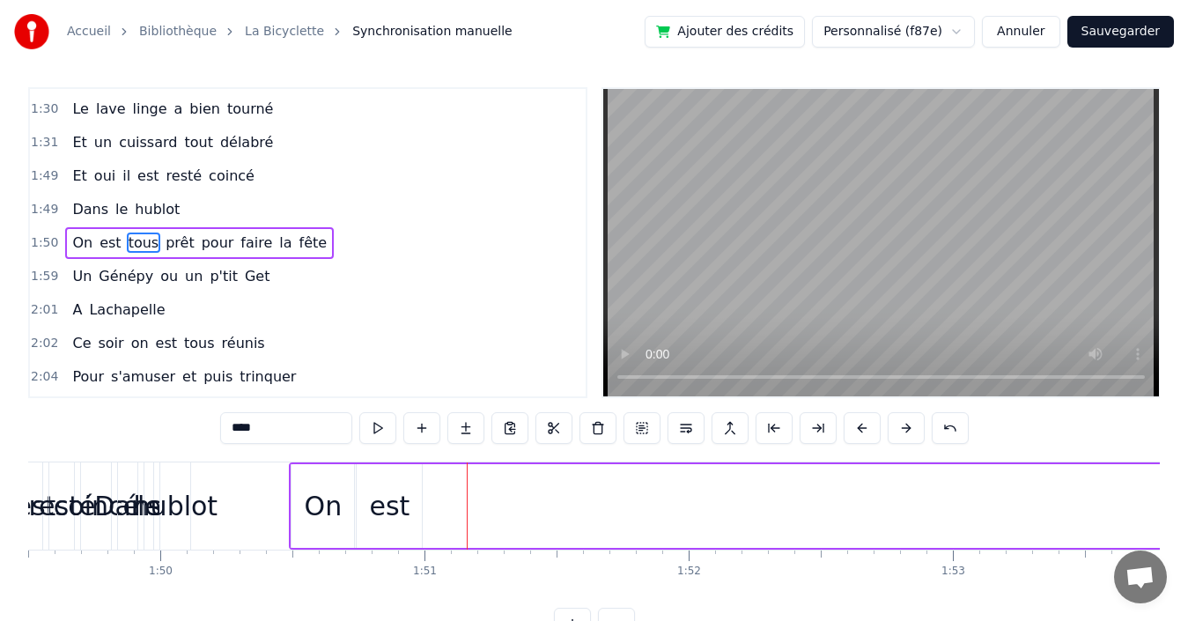
click at [395, 505] on div "est" at bounding box center [389, 506] width 41 height 40
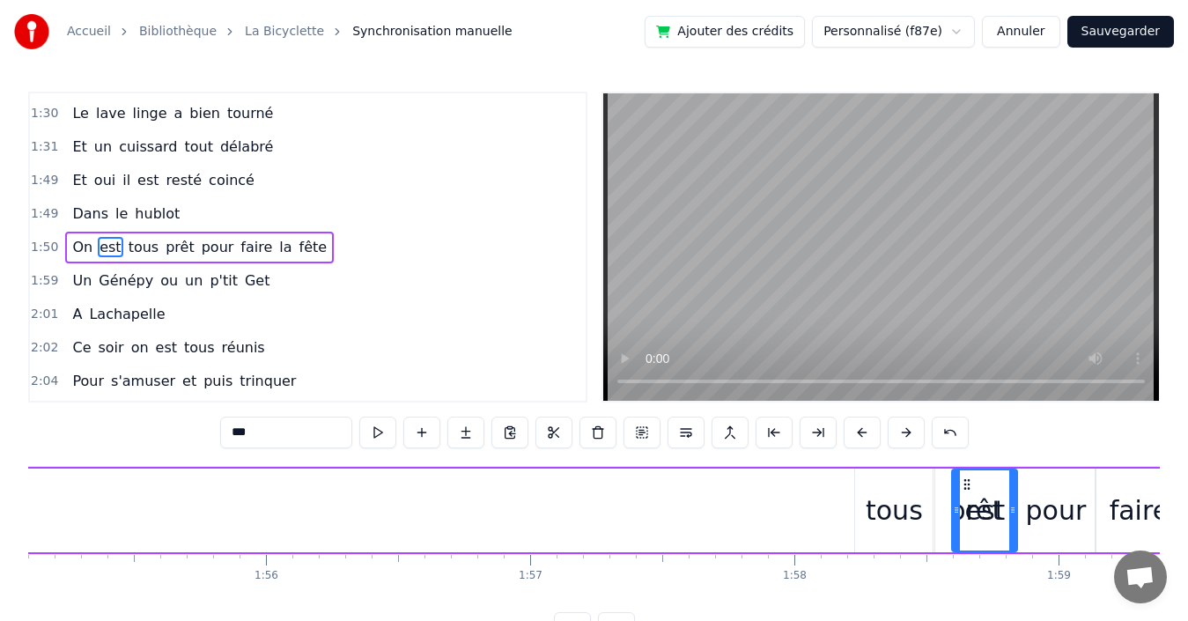
scroll to position [0, 30412]
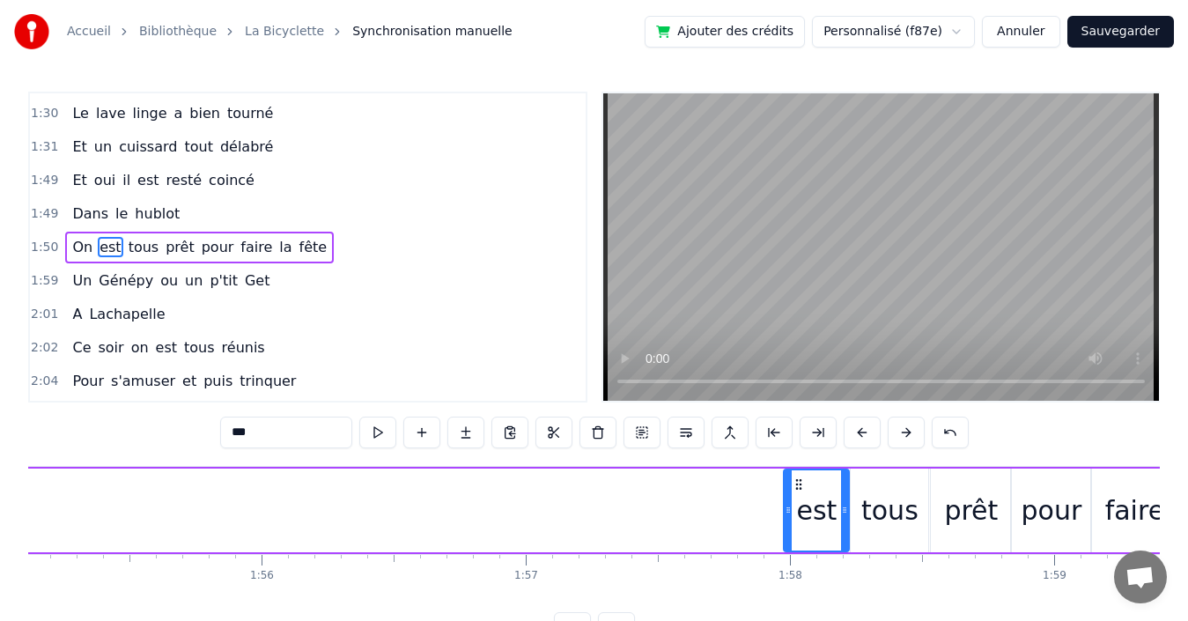
drag, startPoint x: 368, startPoint y: 483, endPoint x: 795, endPoint y: 470, distance: 427.3
click at [795, 470] on div "est" at bounding box center [816, 510] width 63 height 80
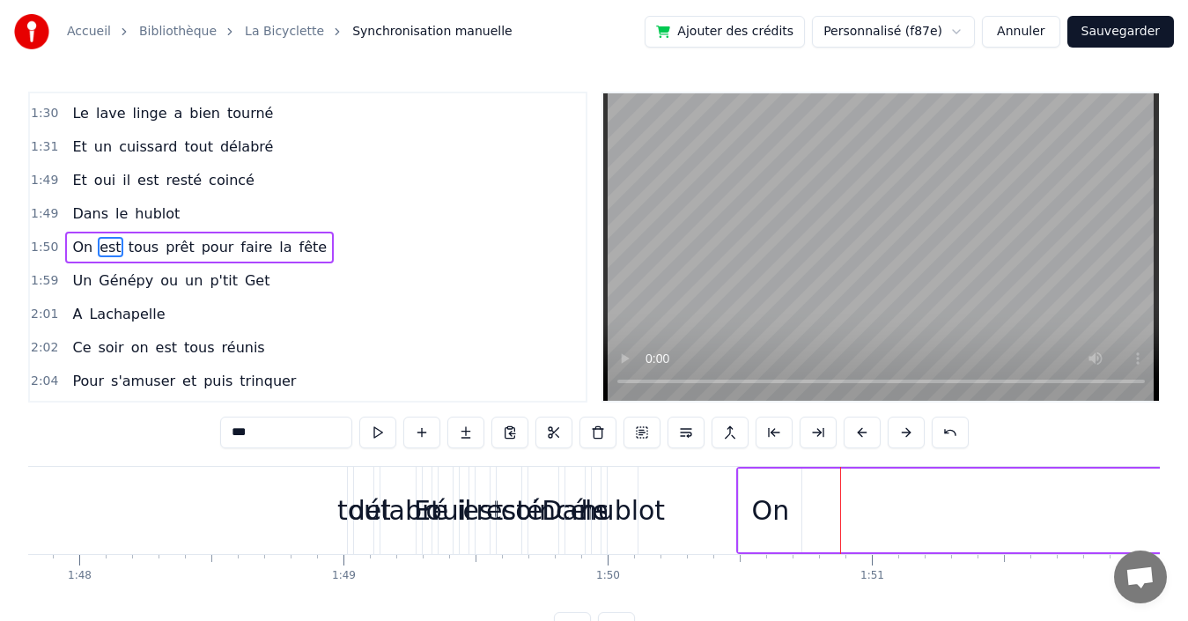
scroll to position [0, 28667]
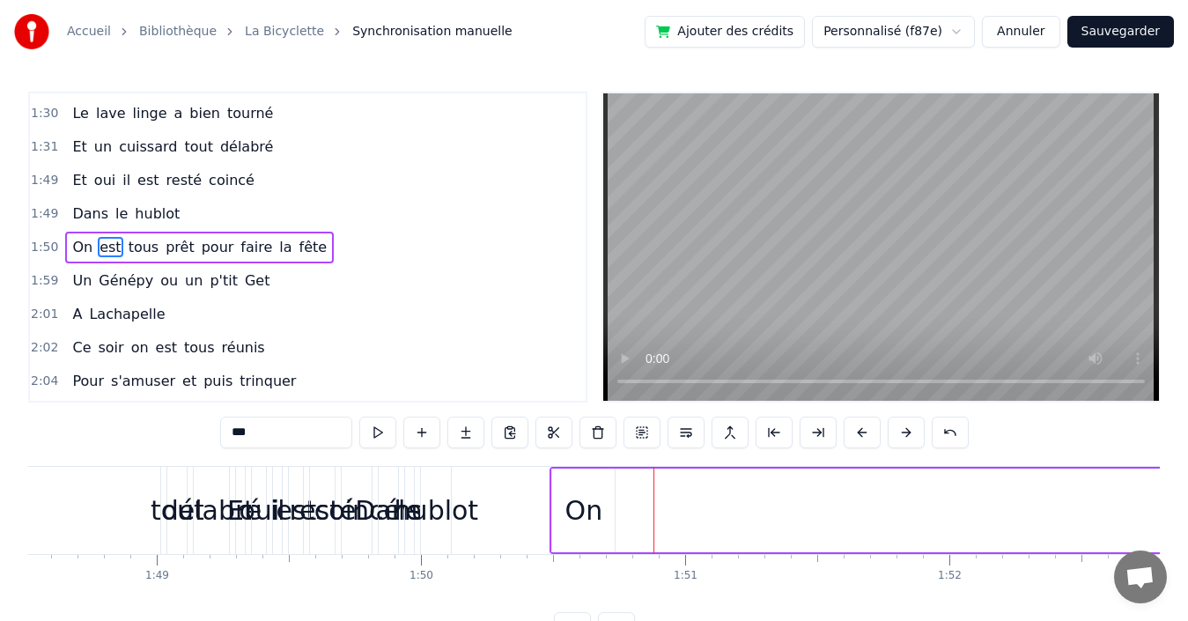
click at [590, 516] on div "On" at bounding box center [584, 510] width 38 height 40
type input "**"
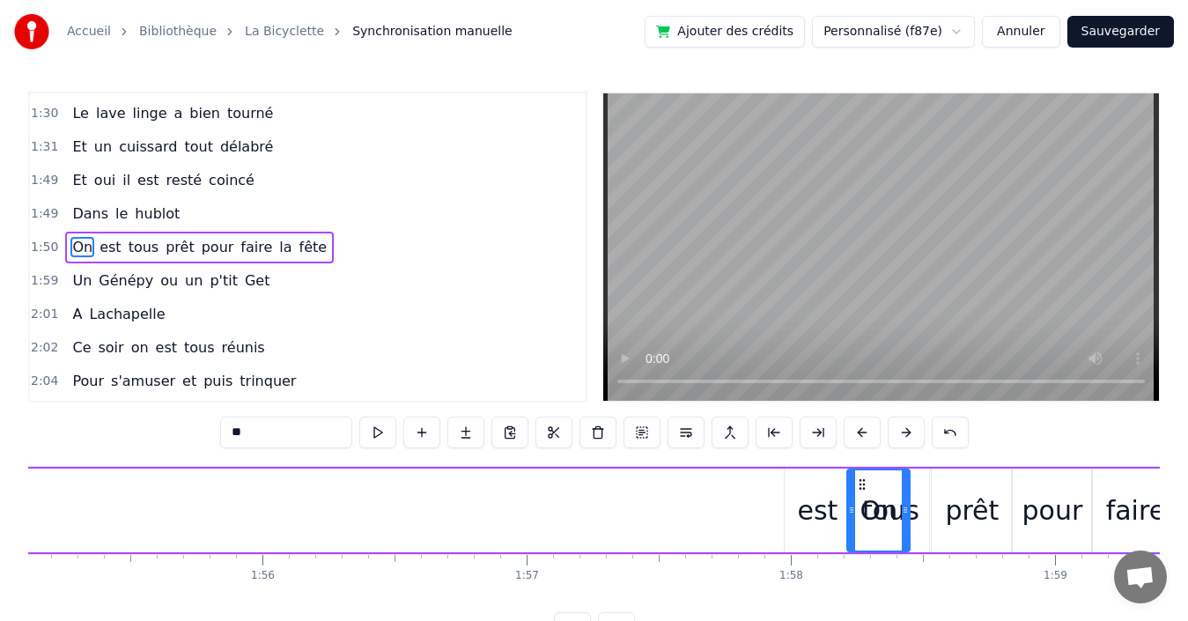
scroll to position [0, 30413]
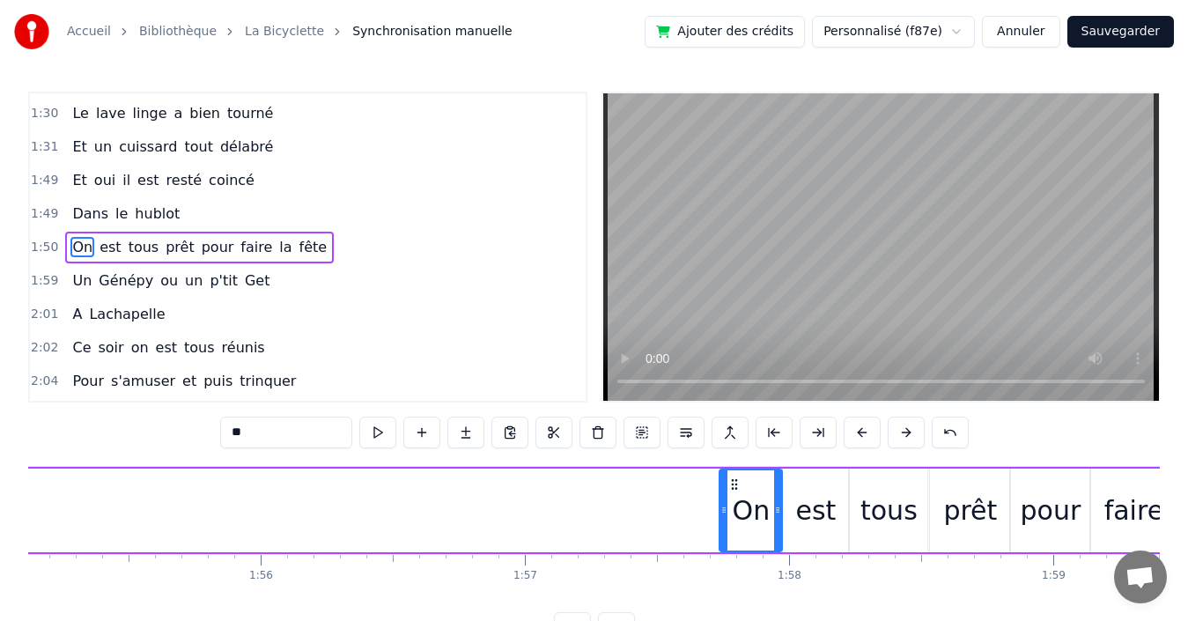
drag, startPoint x: 567, startPoint y: 485, endPoint x: 734, endPoint y: 457, distance: 169.7
click at [734, 457] on div "0:03 Quand 0:03 nous partons tous les printemps 0:09 Quand nous partons dans to…" at bounding box center [594, 368] width 1132 height 552
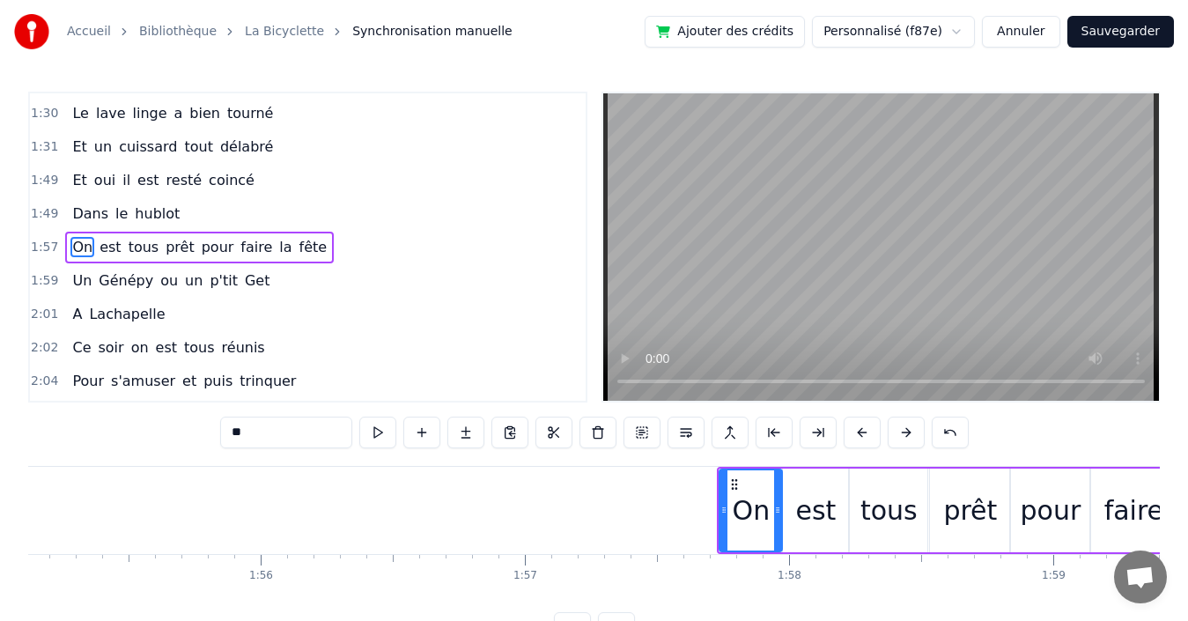
click at [327, 219] on div "1:49 Dans le hublot" at bounding box center [308, 213] width 556 height 33
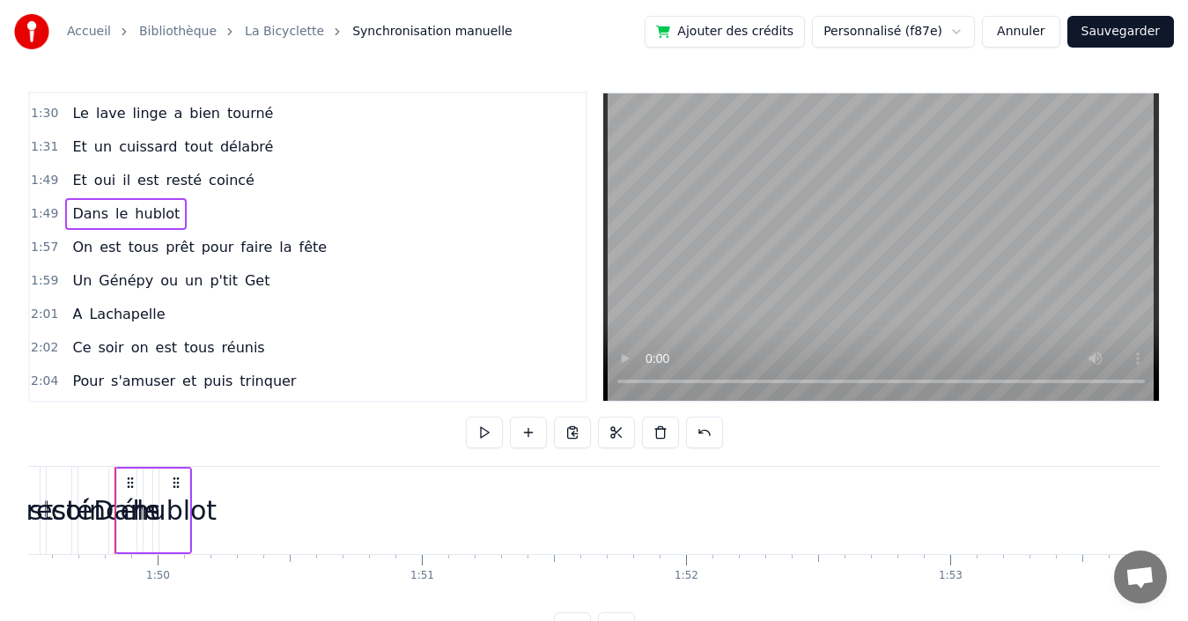
scroll to position [0, 28929]
click at [140, 212] on span "hublot" at bounding box center [157, 213] width 48 height 20
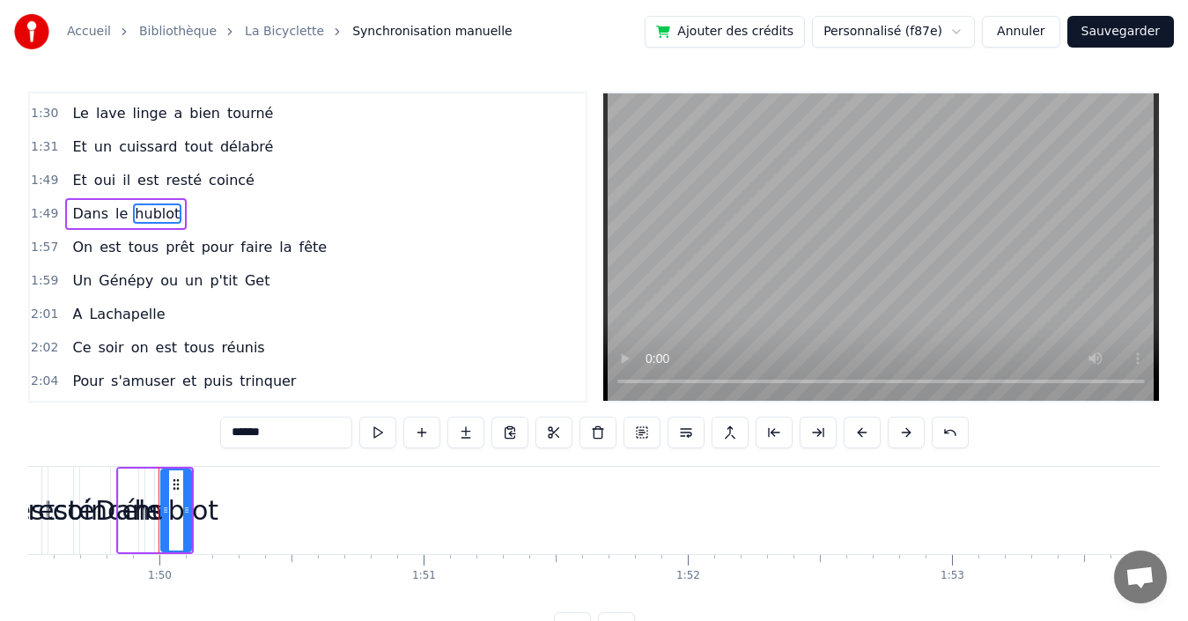
scroll to position [1268, 0]
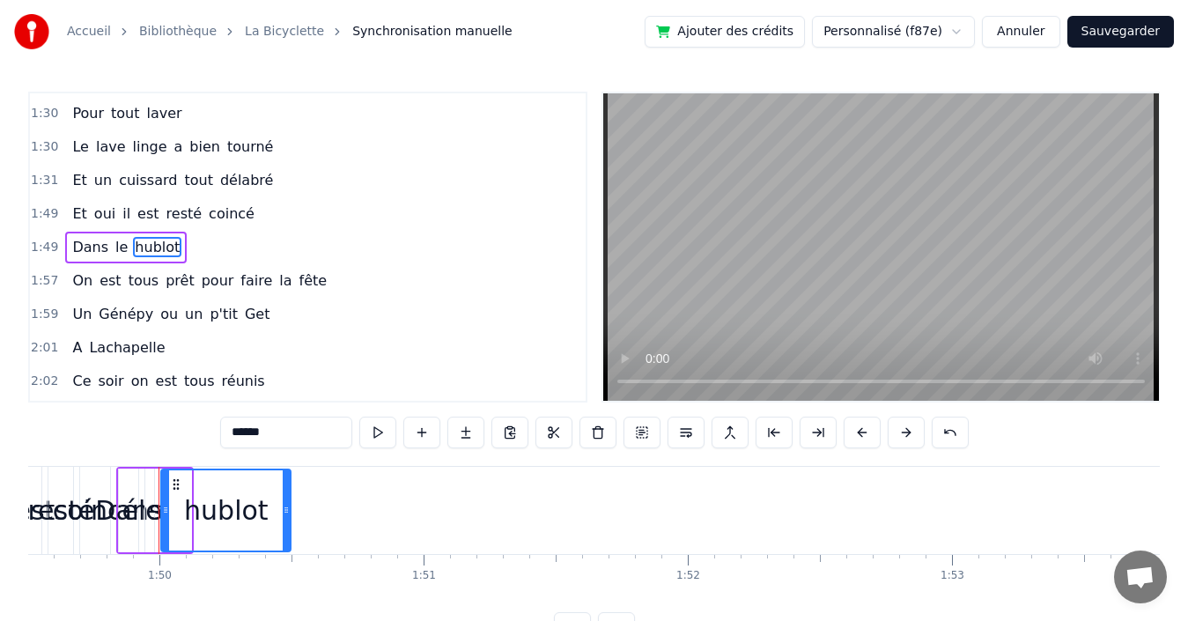
drag, startPoint x: 197, startPoint y: 499, endPoint x: 285, endPoint y: 495, distance: 88.2
click at [289, 494] on div at bounding box center [286, 510] width 7 height 80
drag, startPoint x: 165, startPoint y: 498, endPoint x: 190, endPoint y: 494, distance: 25.8
click at [190, 494] on div at bounding box center [191, 510] width 7 height 80
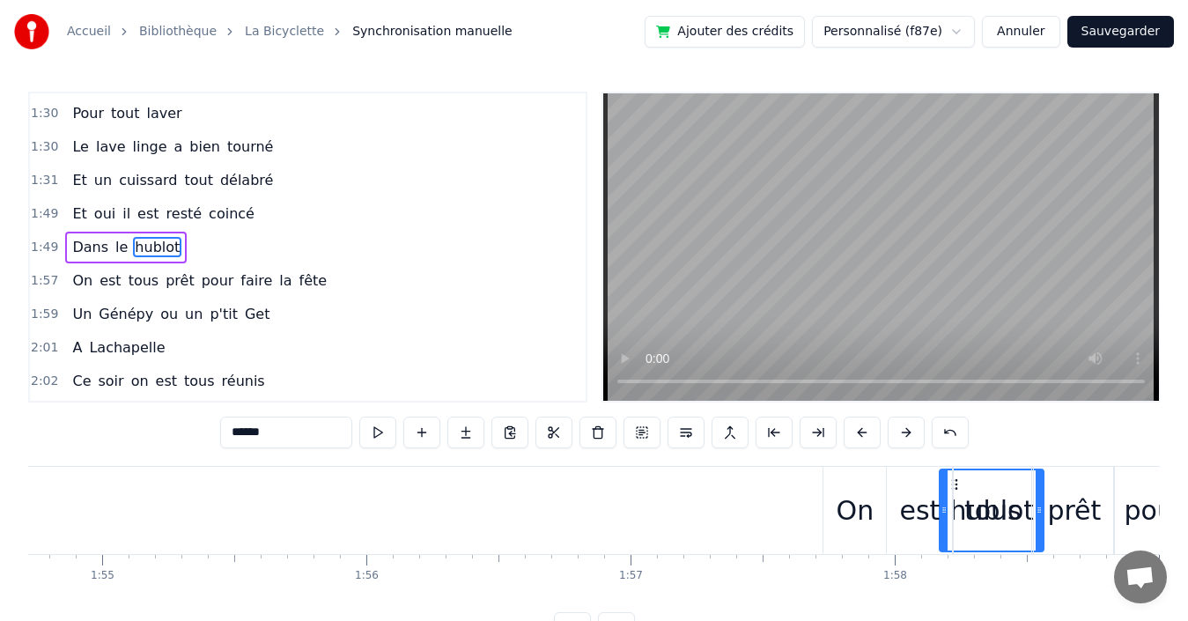
scroll to position [0, 30337]
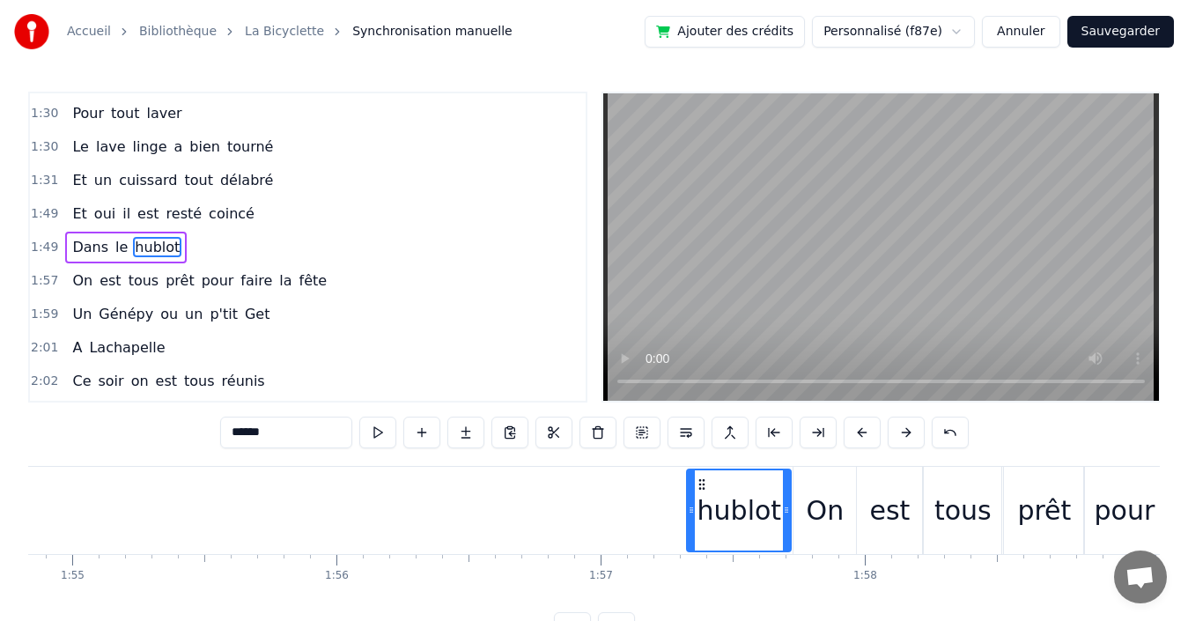
drag, startPoint x: 200, startPoint y: 485, endPoint x: 700, endPoint y: 491, distance: 500.2
click at [700, 491] on div "hublot" at bounding box center [739, 510] width 102 height 80
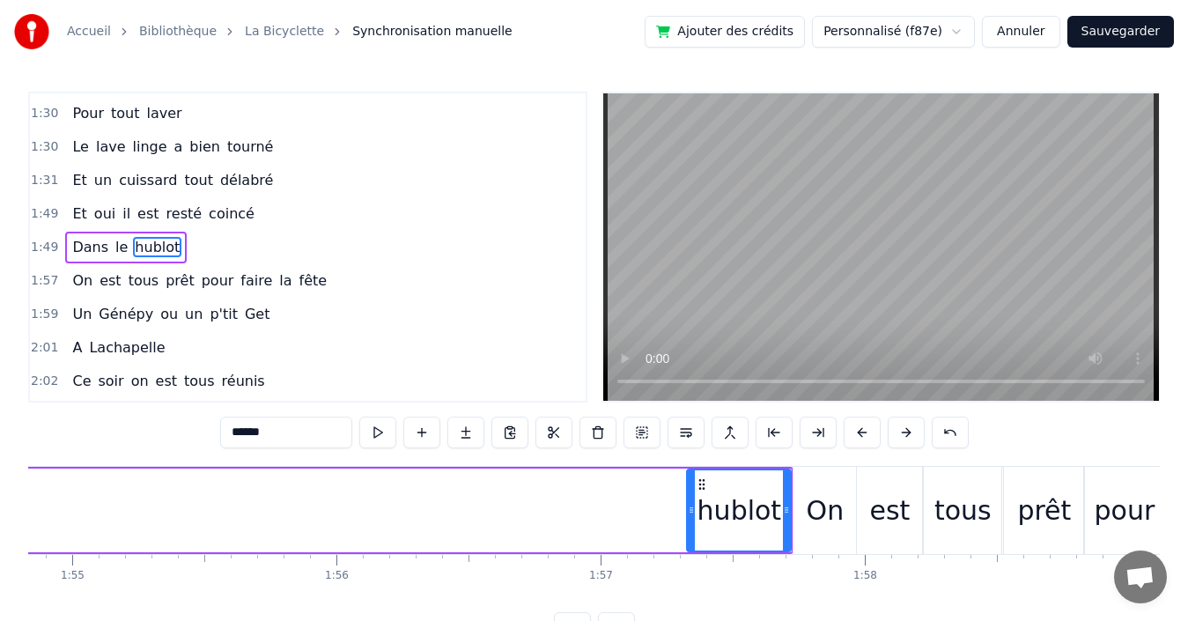
click at [114, 246] on span "le" at bounding box center [122, 247] width 16 height 20
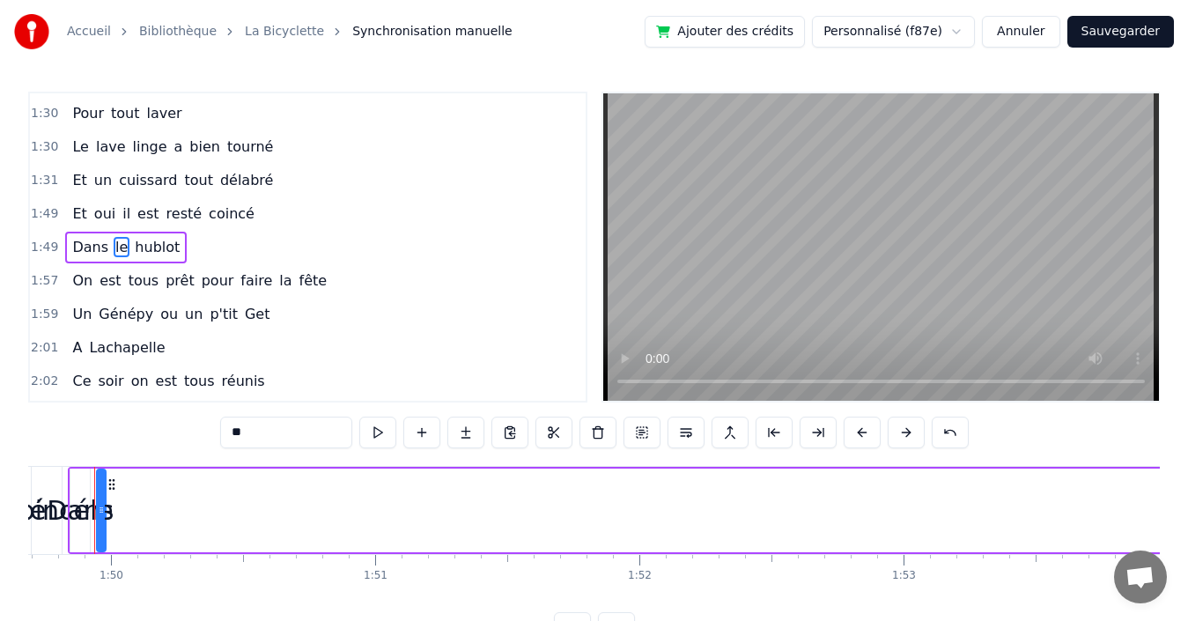
scroll to position [0, 28955]
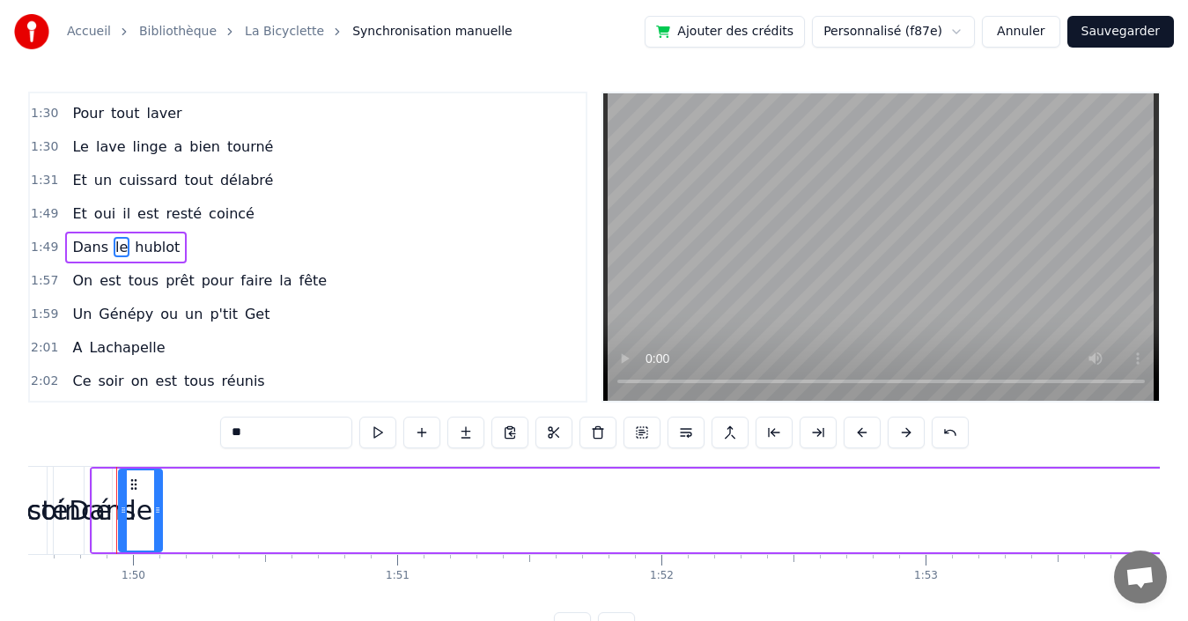
drag, startPoint x: 126, startPoint y: 497, endPoint x: 160, endPoint y: 490, distance: 34.9
click at [160, 490] on div at bounding box center [157, 510] width 7 height 80
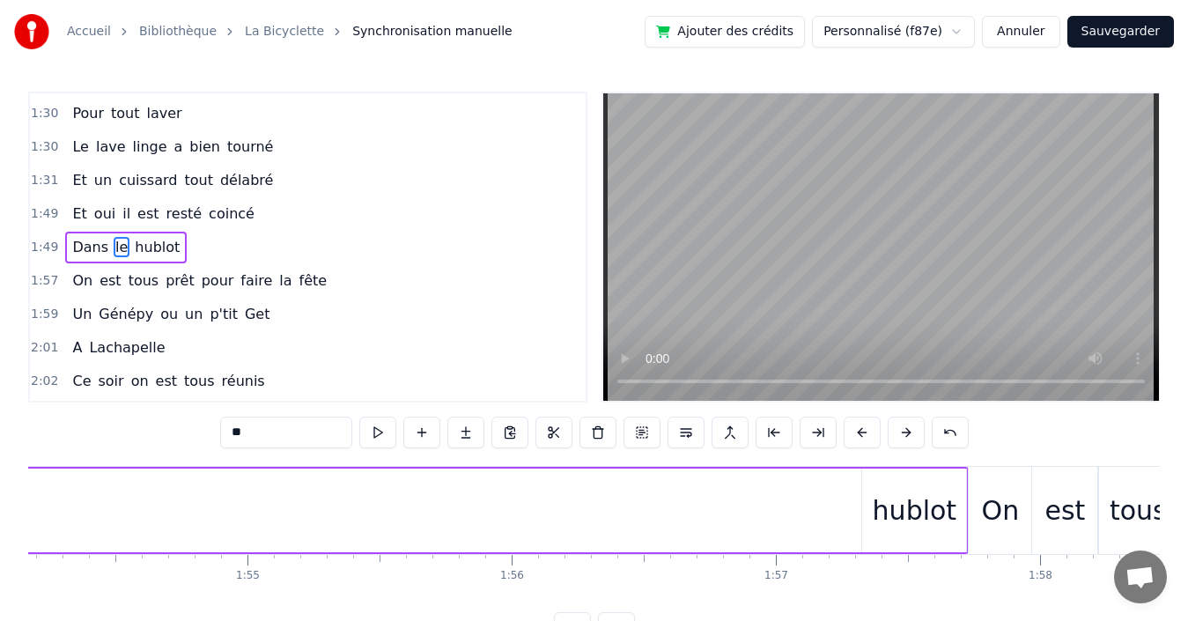
scroll to position [0, 30290]
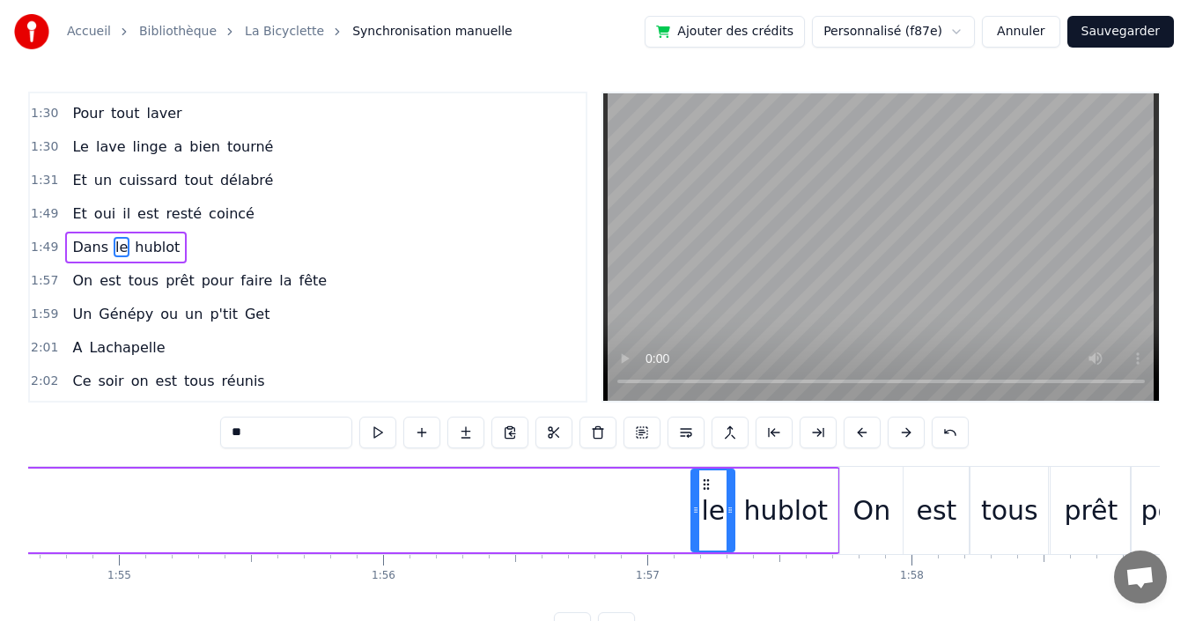
drag, startPoint x: 134, startPoint y: 482, endPoint x: 706, endPoint y: 468, distance: 572.6
click at [706, 468] on div "le" at bounding box center [712, 510] width 45 height 84
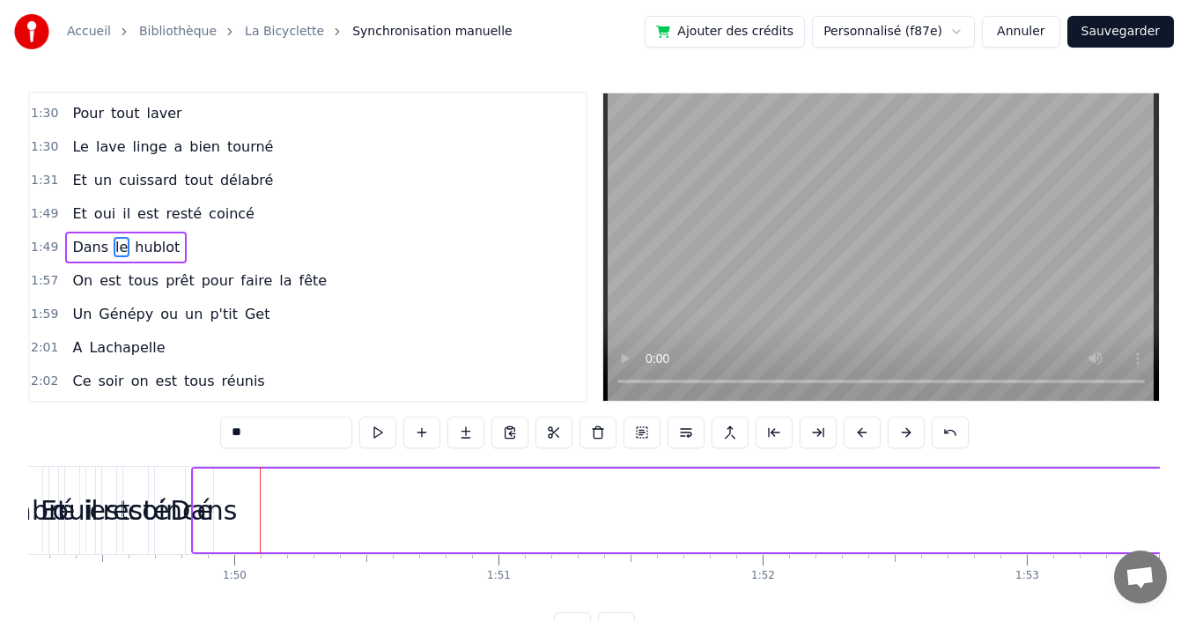
scroll to position [0, 28816]
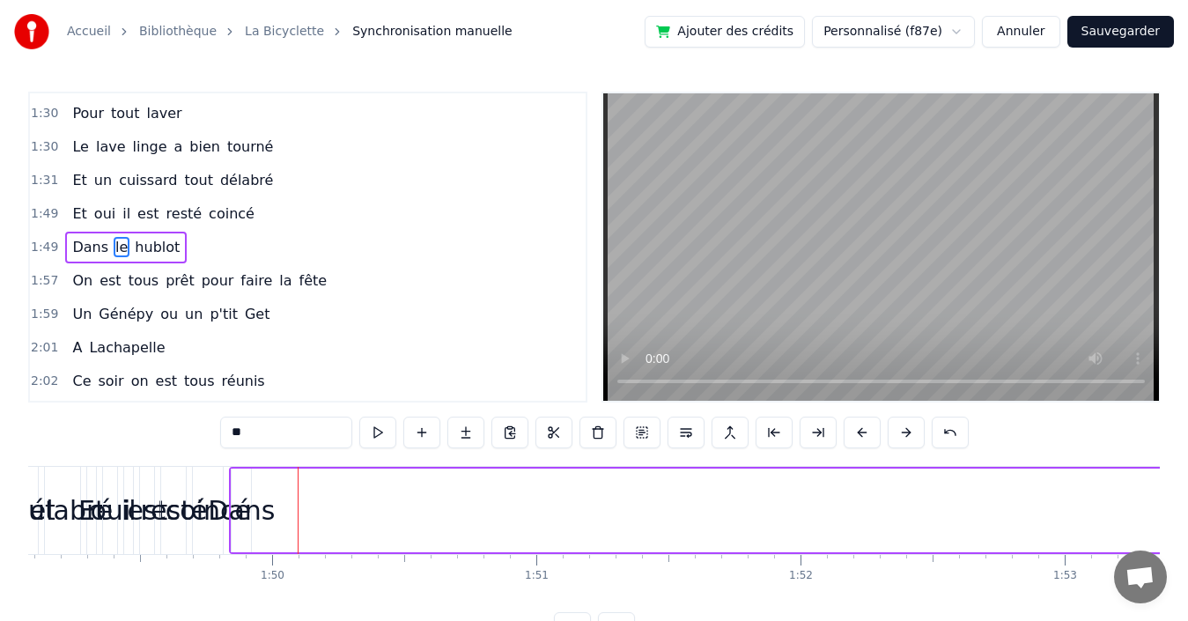
click at [83, 243] on span "Dans" at bounding box center [90, 247] width 40 height 20
type input "****"
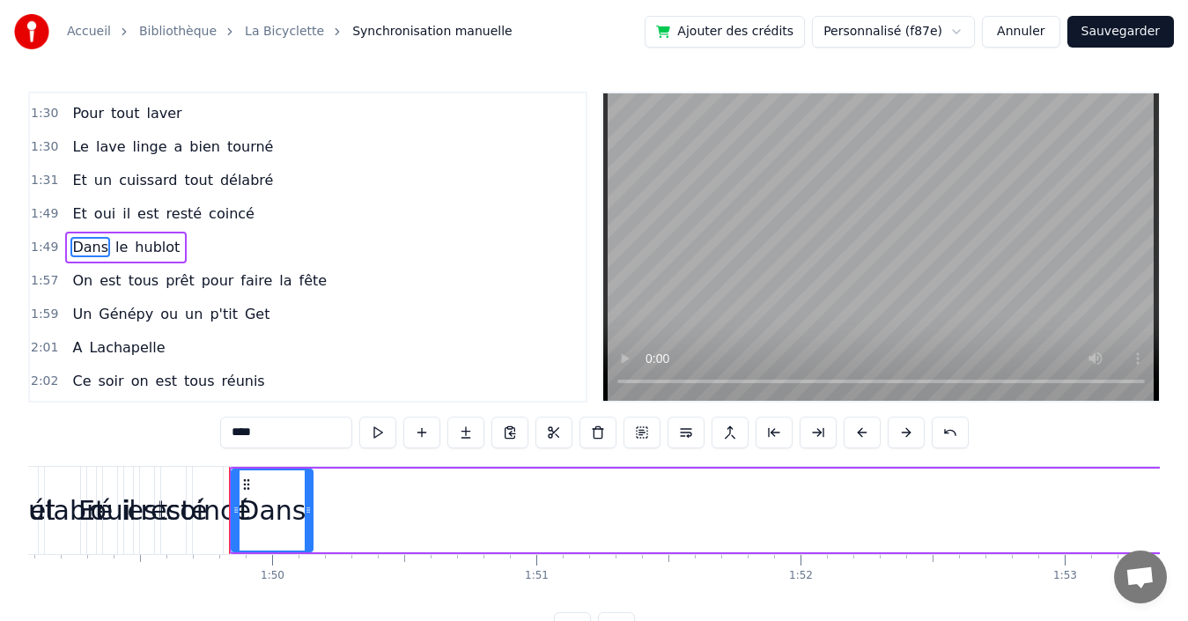
drag, startPoint x: 247, startPoint y: 498, endPoint x: 309, endPoint y: 495, distance: 61.7
click at [309, 495] on div at bounding box center [308, 510] width 7 height 80
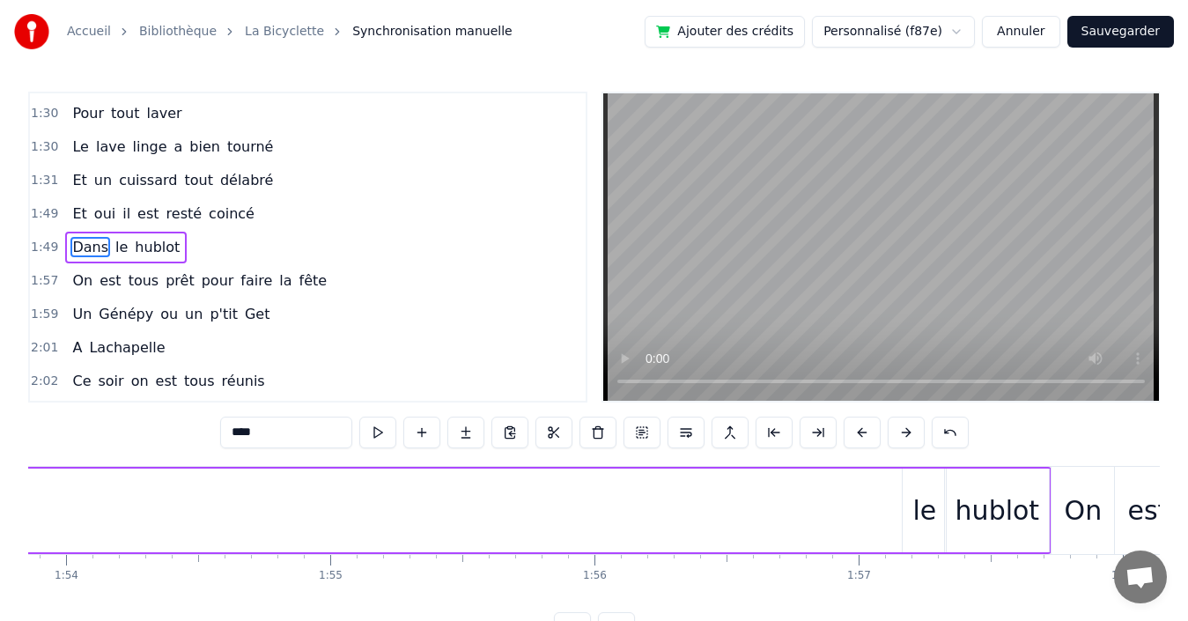
scroll to position [0, 30118]
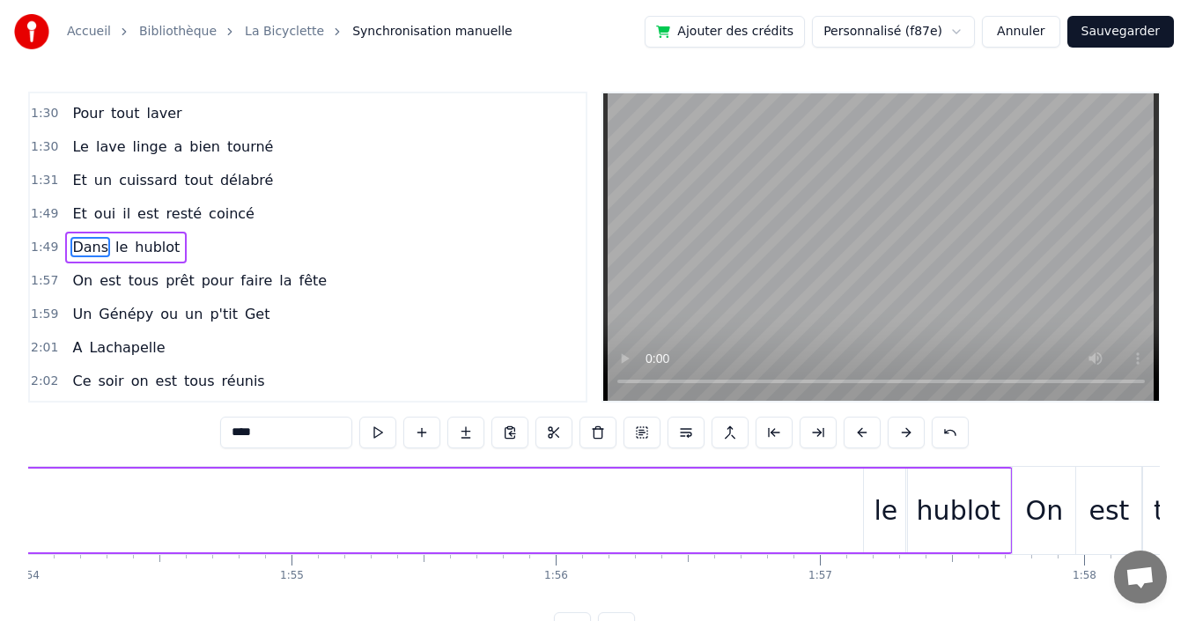
drag, startPoint x: 244, startPoint y: 484, endPoint x: 340, endPoint y: 492, distance: 96.3
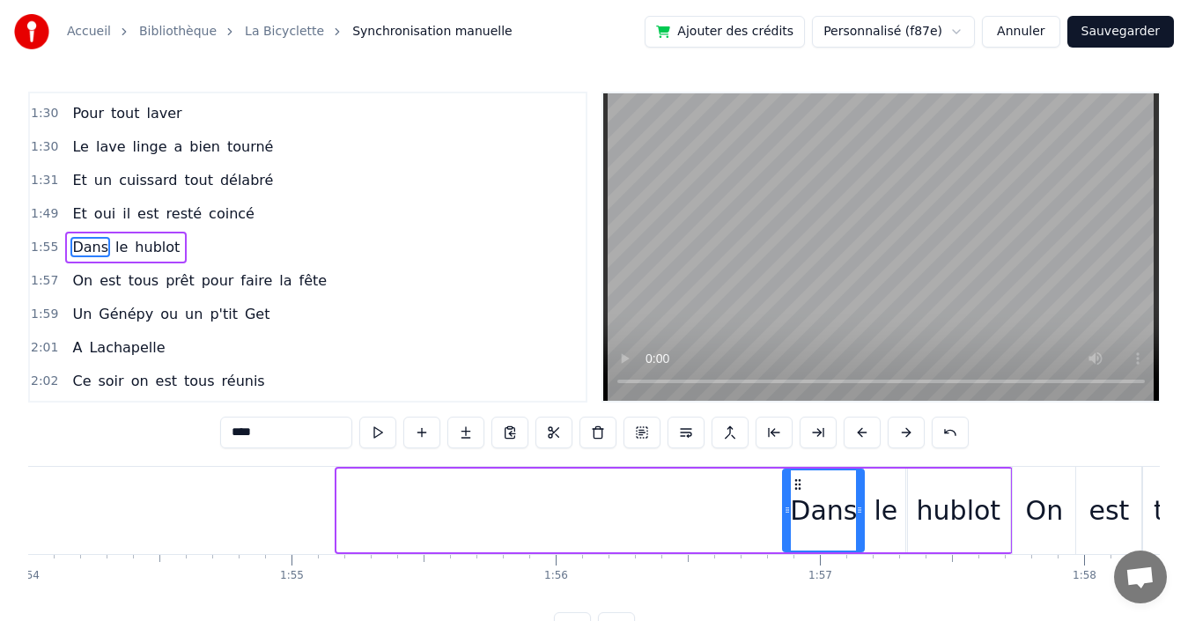
drag, startPoint x: 349, startPoint y: 483, endPoint x: 794, endPoint y: 483, distance: 445.6
click at [794, 483] on icon at bounding box center [798, 484] width 14 height 14
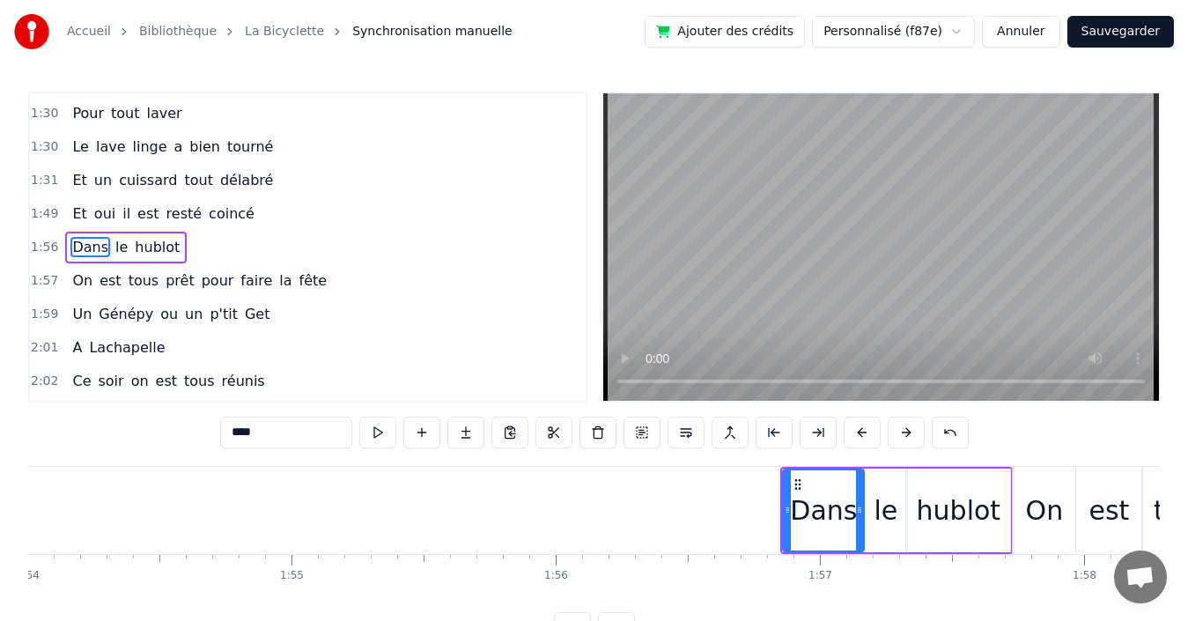
click at [250, 218] on div "1:49 Et oui il est resté coincé" at bounding box center [308, 213] width 556 height 33
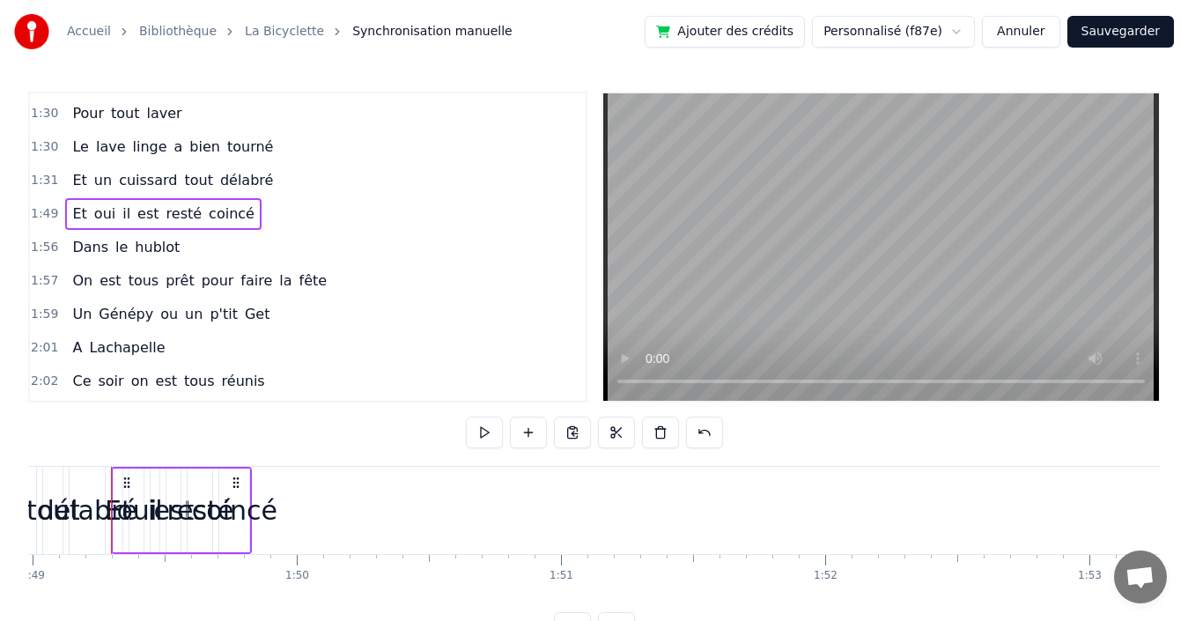
scroll to position [0, 28786]
click at [218, 217] on span "coincé" at bounding box center [231, 213] width 49 height 20
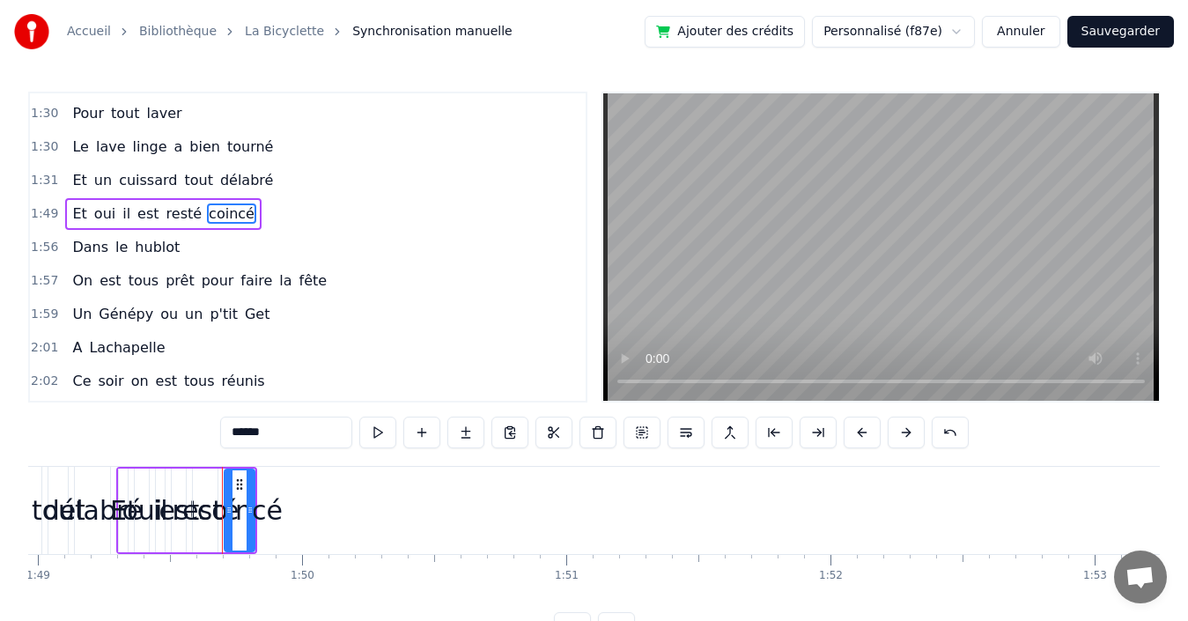
scroll to position [1235, 0]
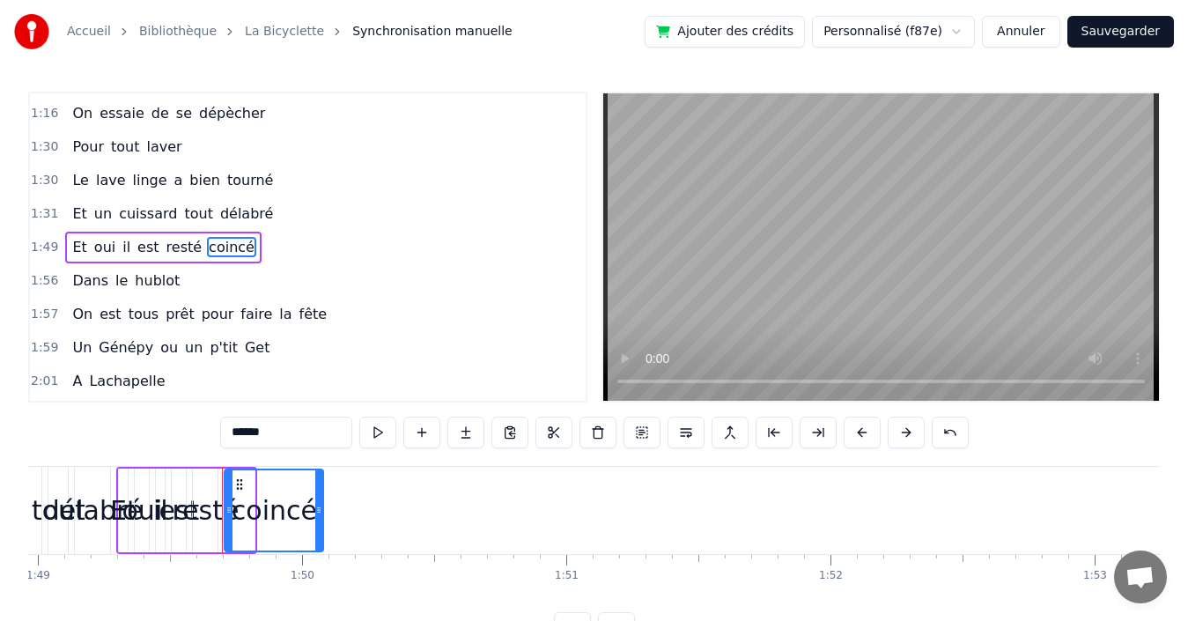
drag, startPoint x: 253, startPoint y: 493, endPoint x: 321, endPoint y: 490, distance: 68.7
click at [321, 490] on div at bounding box center [318, 510] width 7 height 80
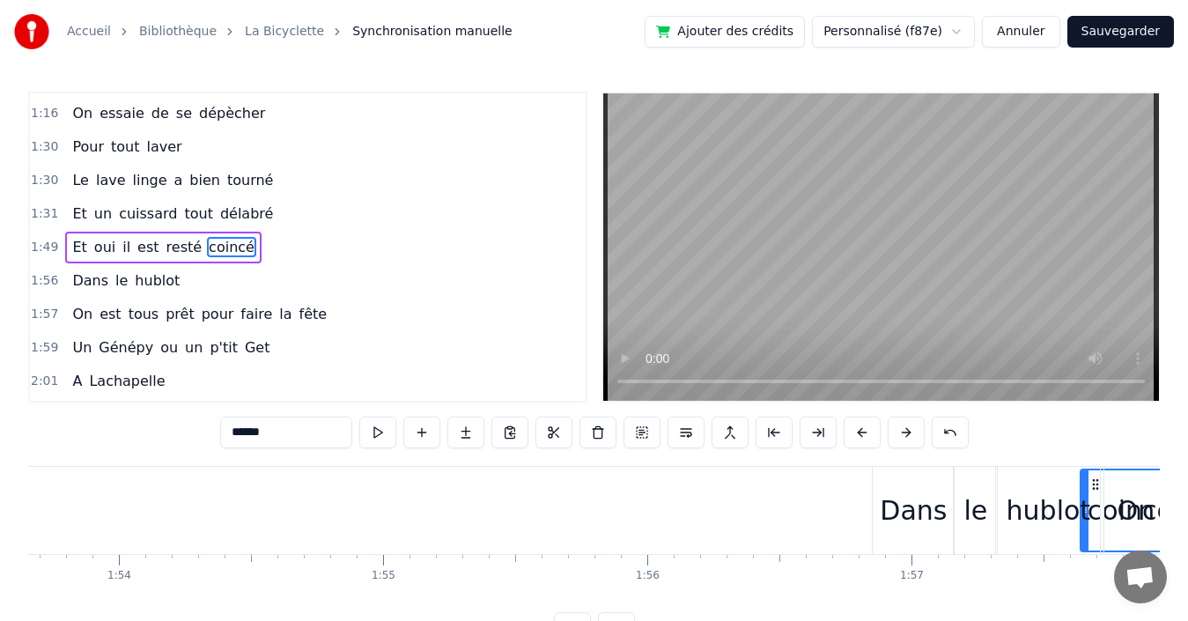
scroll to position [0, 30052]
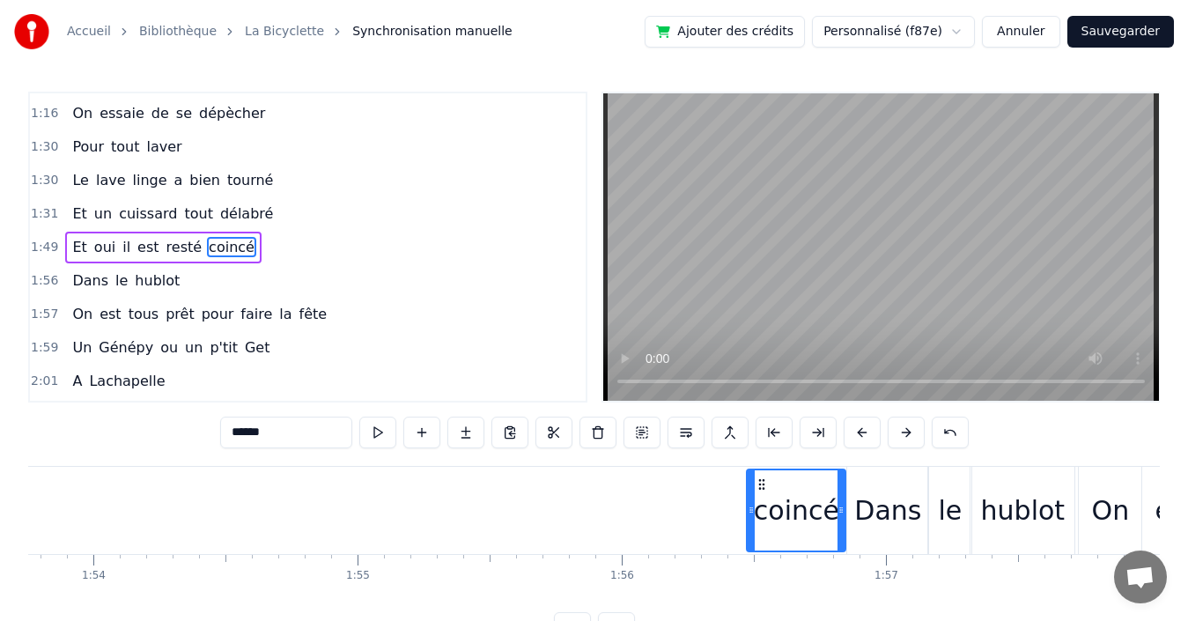
drag, startPoint x: 239, startPoint y: 483, endPoint x: 761, endPoint y: 457, distance: 522.9
click at [761, 457] on div "0:03 Quand 0:03 nous partons tous les printemps 0:09 Quand nous partons dans to…" at bounding box center [594, 368] width 1132 height 552
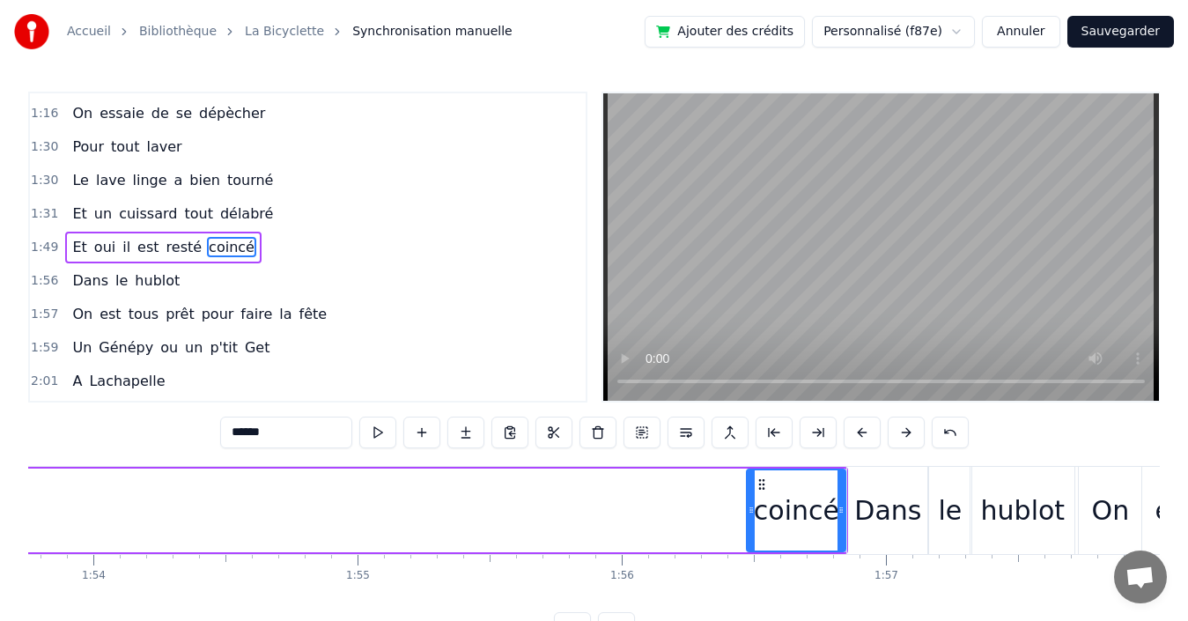
click at [171, 250] on span "resté" at bounding box center [185, 247] width 40 height 20
type input "*****"
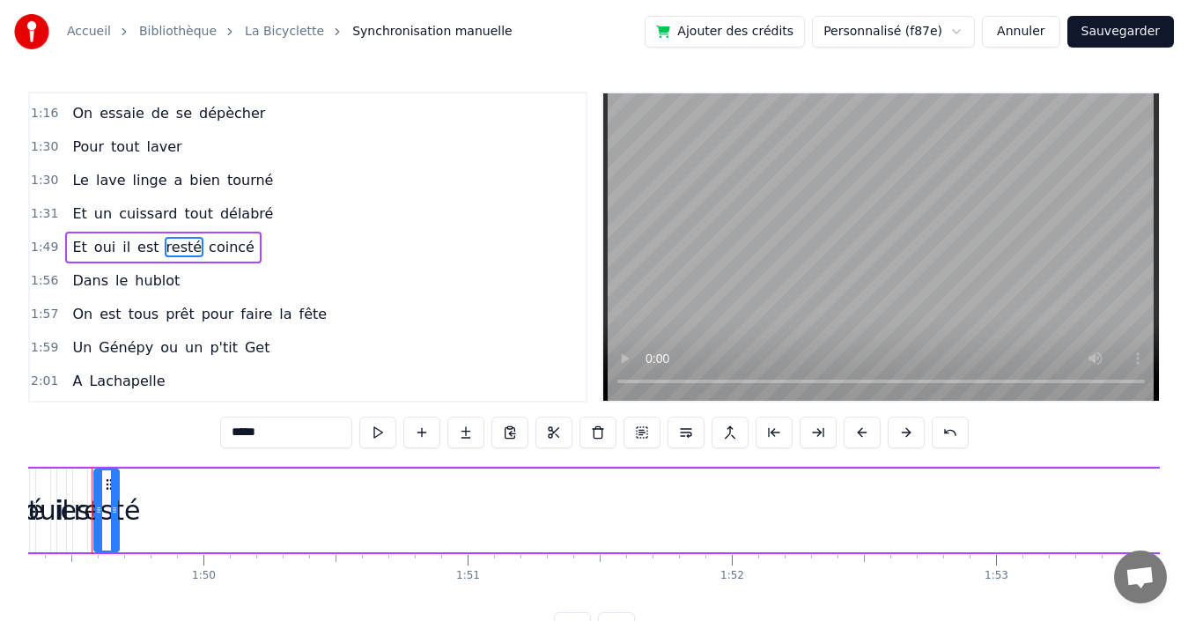
scroll to position [0, 28860]
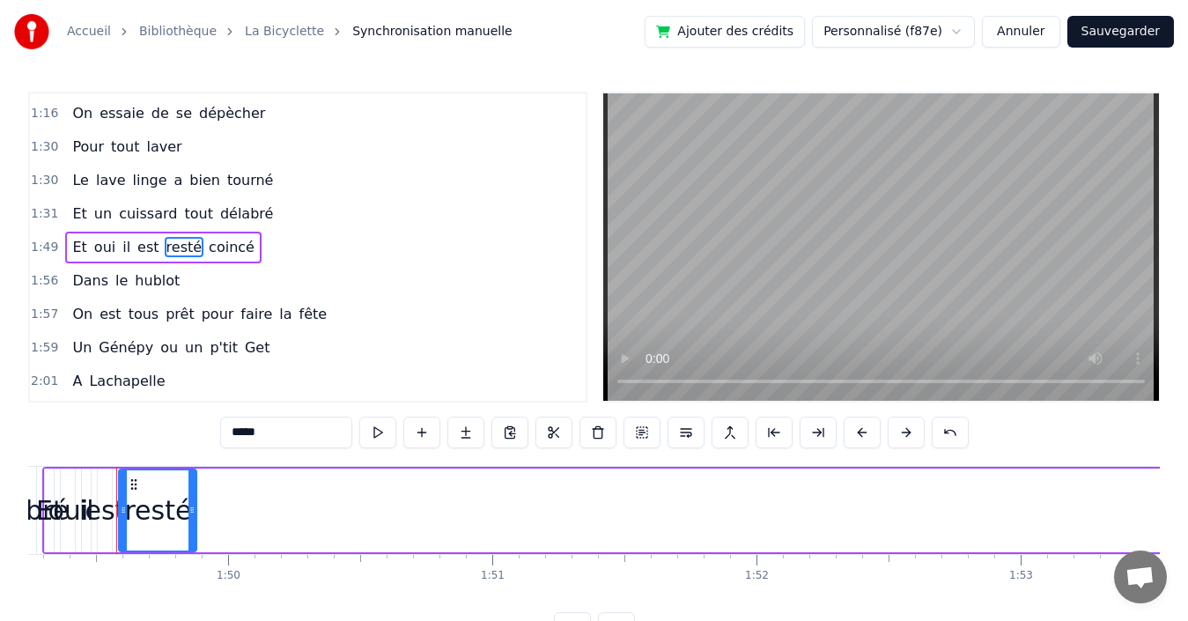
drag, startPoint x: 140, startPoint y: 489, endPoint x: 193, endPoint y: 483, distance: 53.2
click at [193, 483] on div at bounding box center [191, 510] width 7 height 80
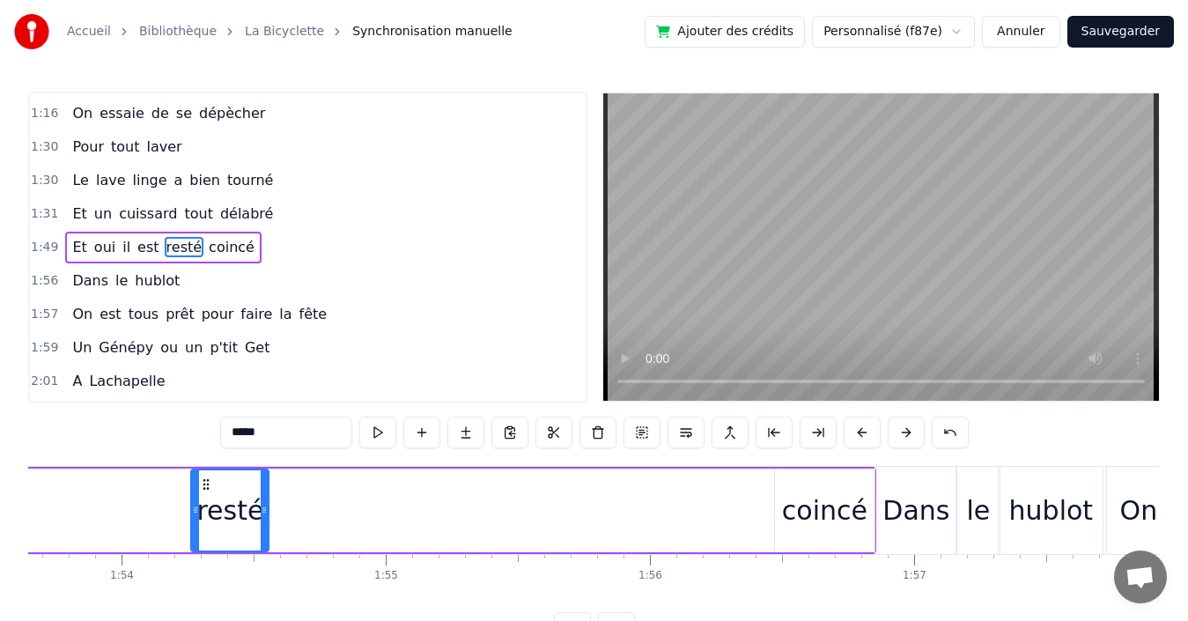
scroll to position [0, 30026]
drag, startPoint x: 131, startPoint y: 483, endPoint x: 729, endPoint y: 486, distance: 597.9
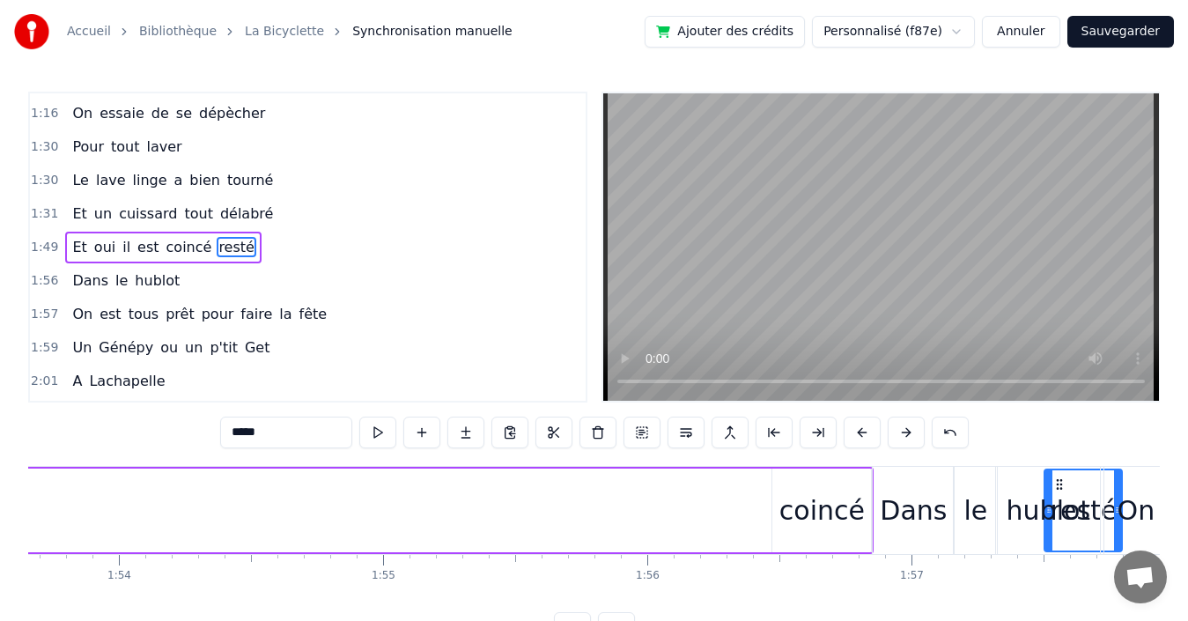
drag, startPoint x: 1058, startPoint y: 483, endPoint x: 744, endPoint y: 493, distance: 314.6
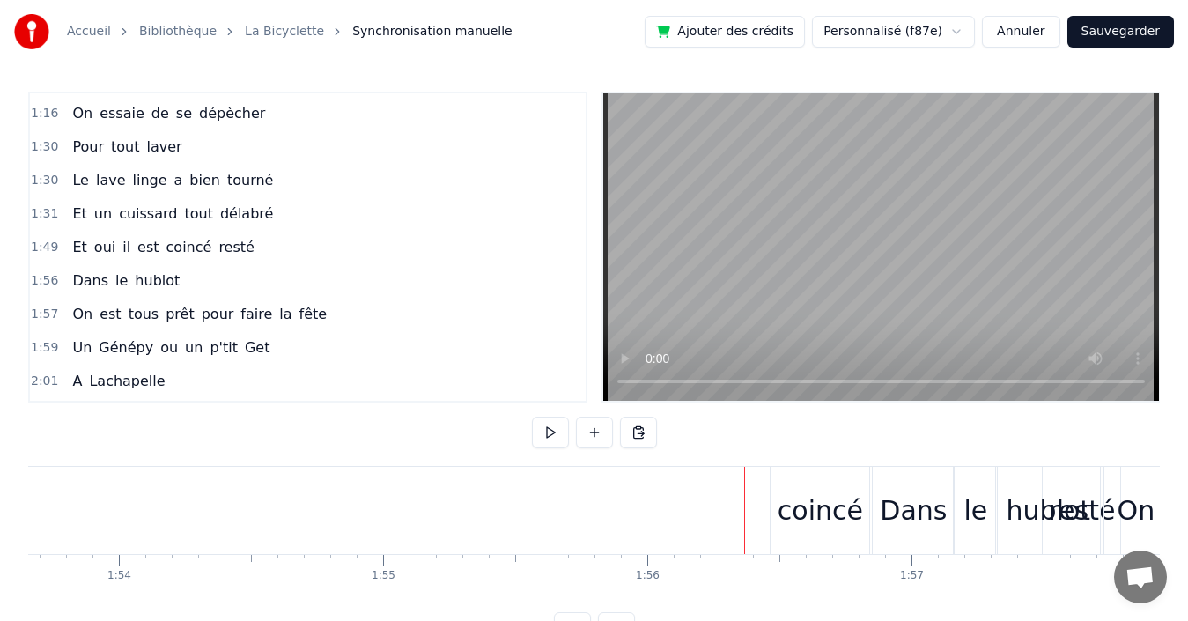
click at [217, 246] on span "resté" at bounding box center [237, 247] width 40 height 20
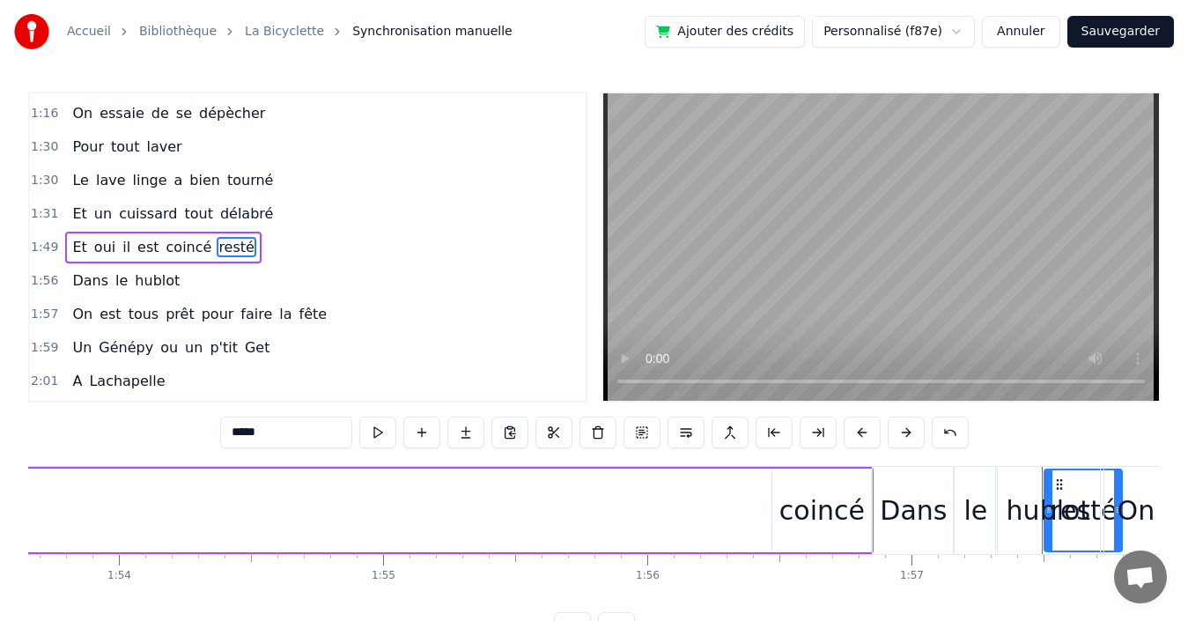
drag, startPoint x: 1059, startPoint y: 483, endPoint x: 1032, endPoint y: 483, distance: 27.3
click at [1032, 483] on div "hublot" at bounding box center [1048, 510] width 104 height 87
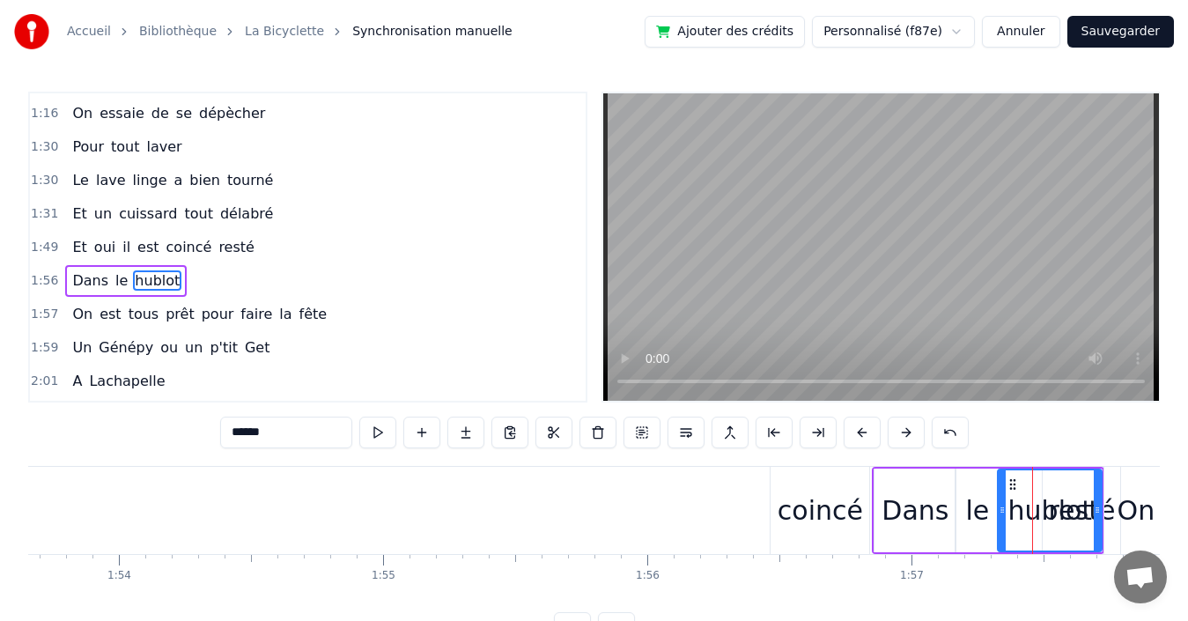
scroll to position [1268, 0]
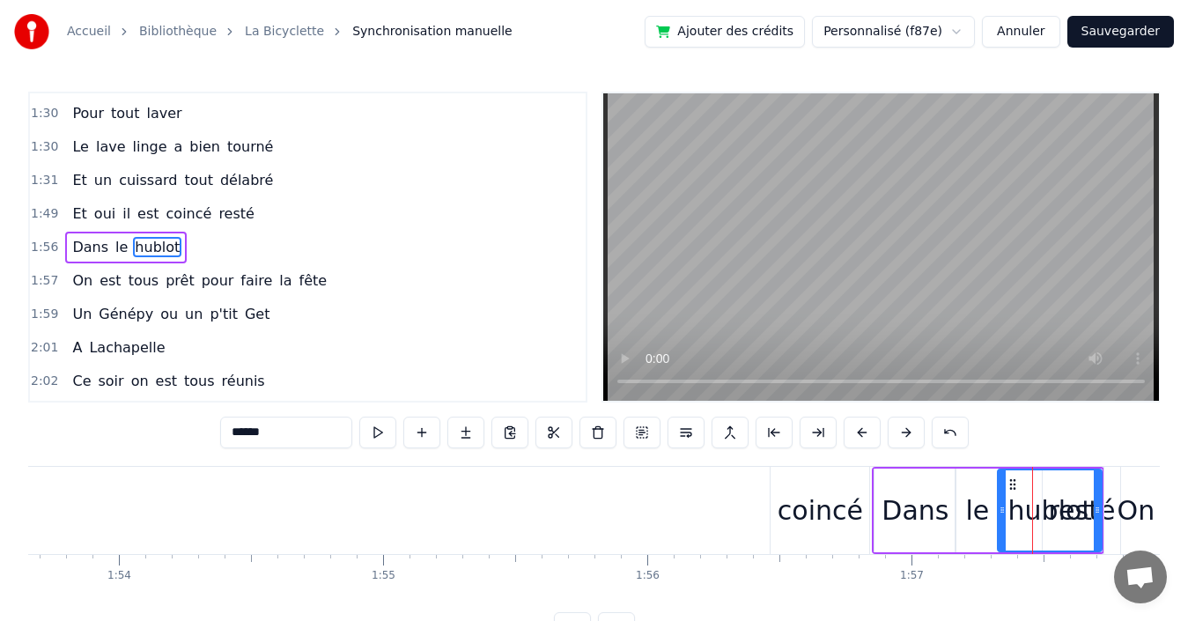
click at [219, 215] on span "resté" at bounding box center [237, 213] width 40 height 20
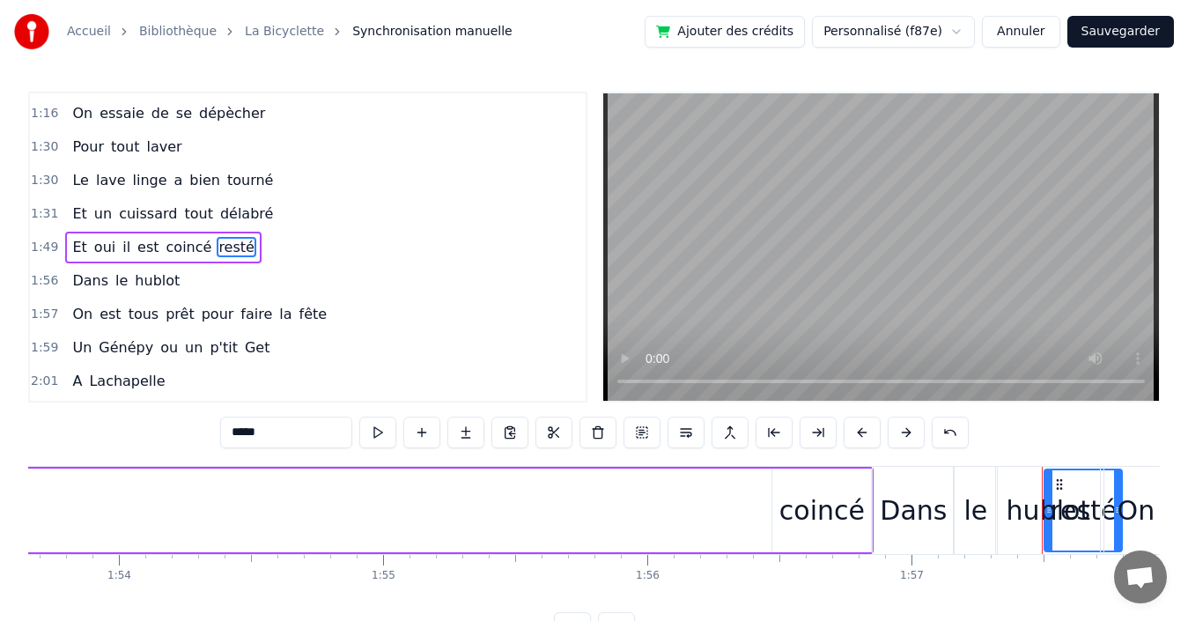
click at [1061, 484] on div "hublot" at bounding box center [1048, 510] width 104 height 87
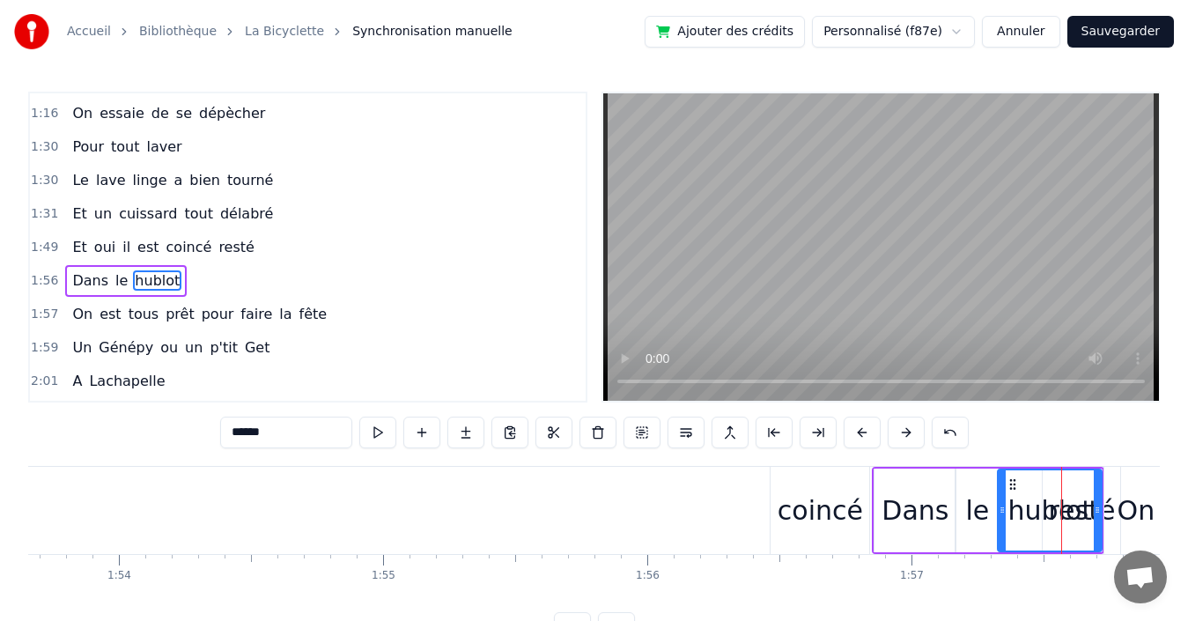
scroll to position [1268, 0]
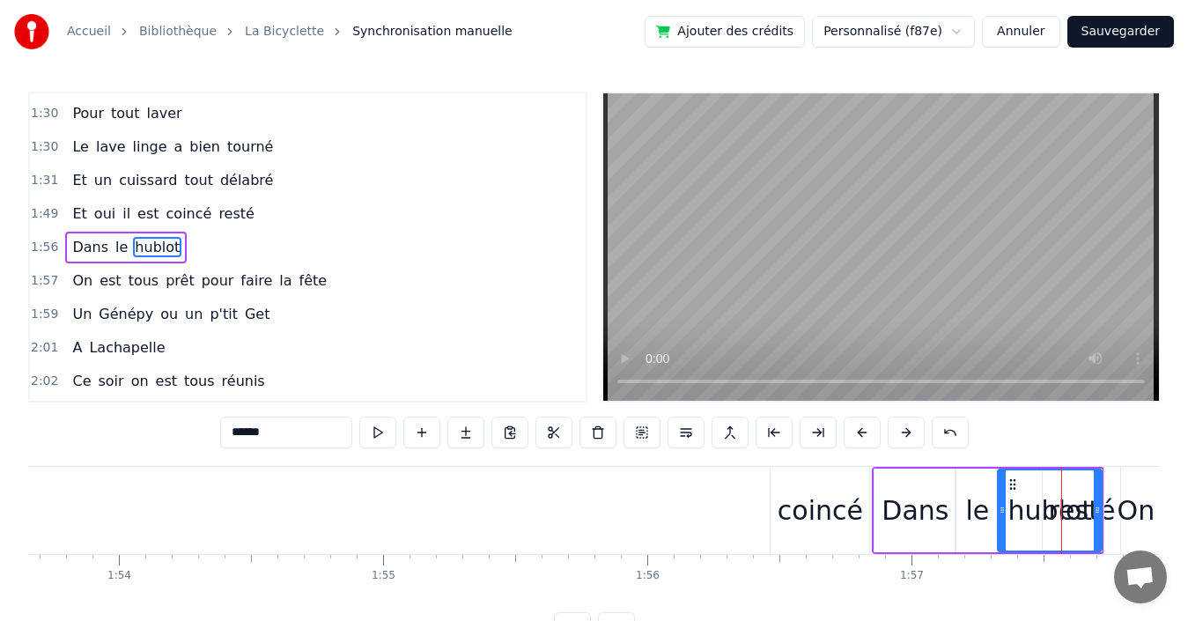
click at [217, 210] on span "resté" at bounding box center [237, 213] width 40 height 20
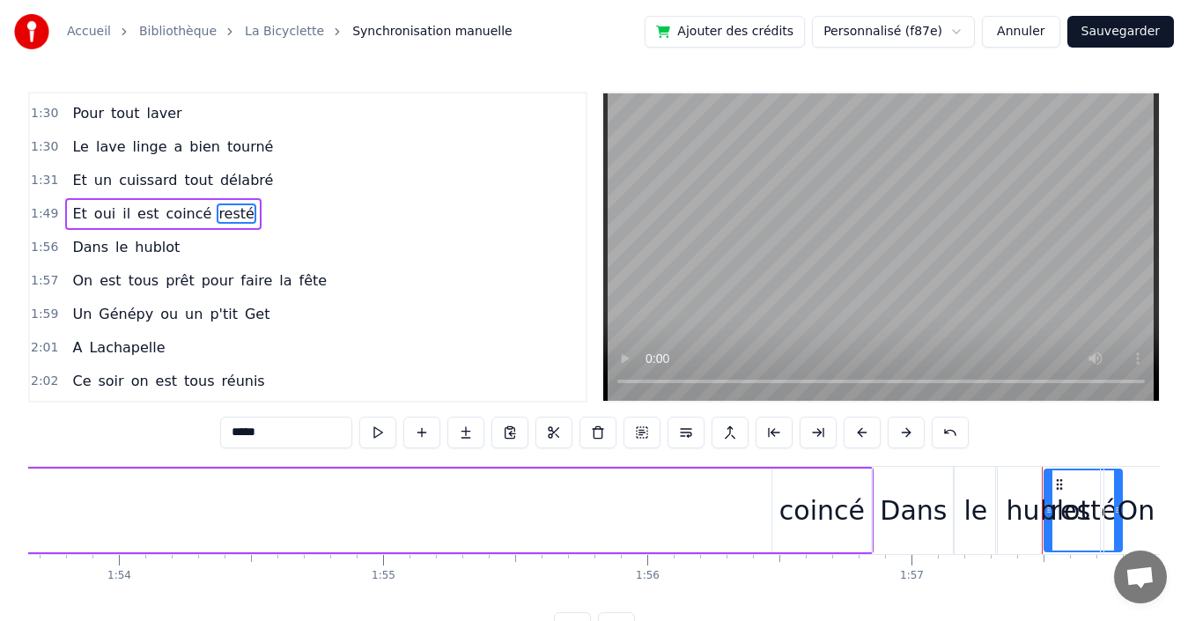
scroll to position [1235, 0]
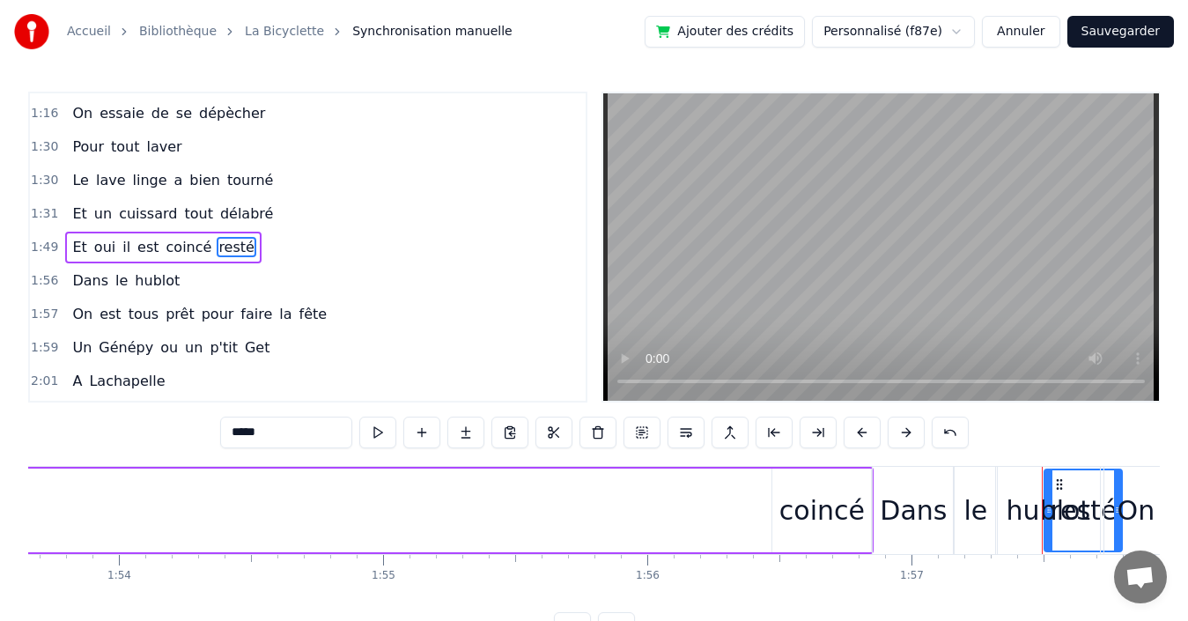
click at [1064, 477] on div "hublot" at bounding box center [1048, 510] width 104 height 87
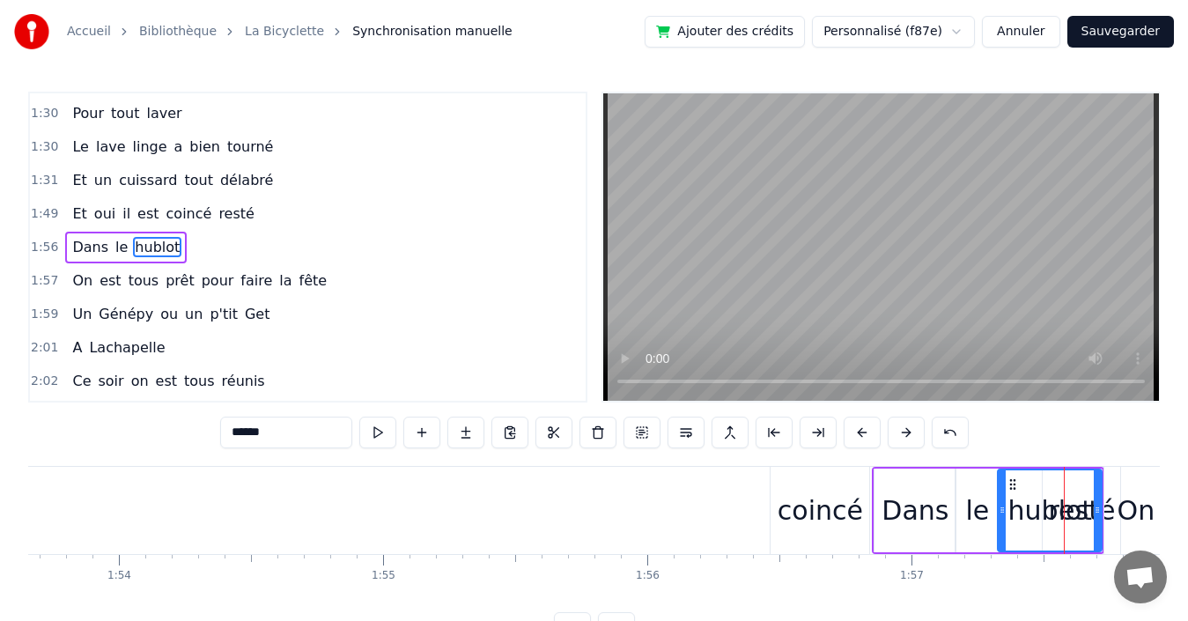
click at [219, 218] on span "resté" at bounding box center [237, 213] width 40 height 20
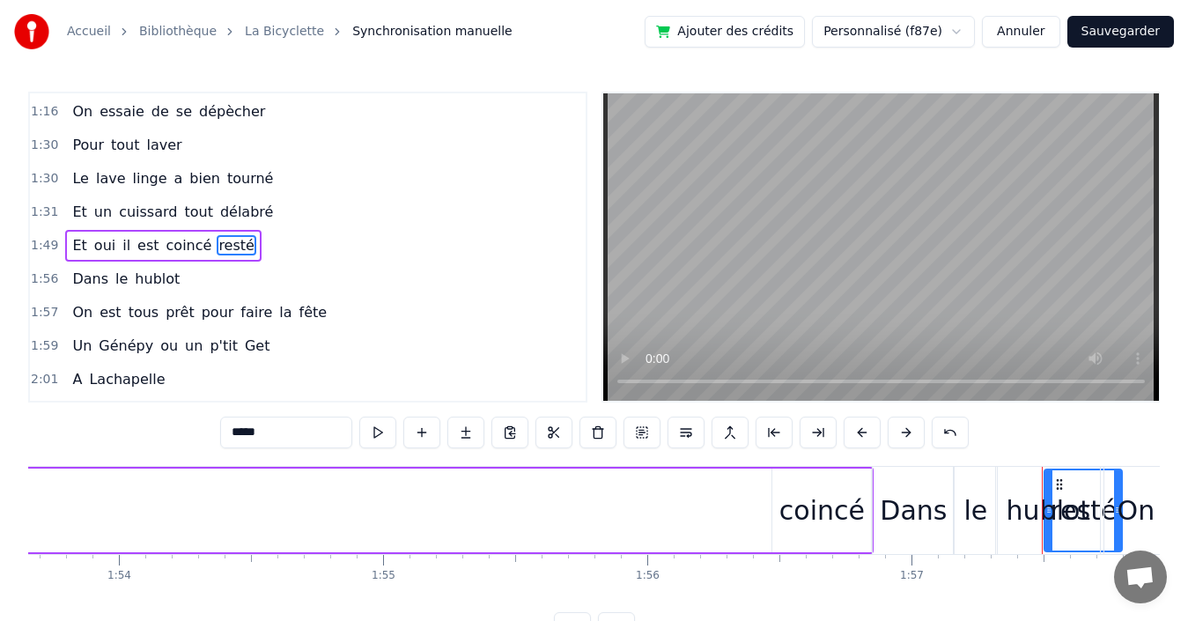
scroll to position [1235, 0]
click at [1130, 498] on div "On" at bounding box center [1136, 510] width 38 height 40
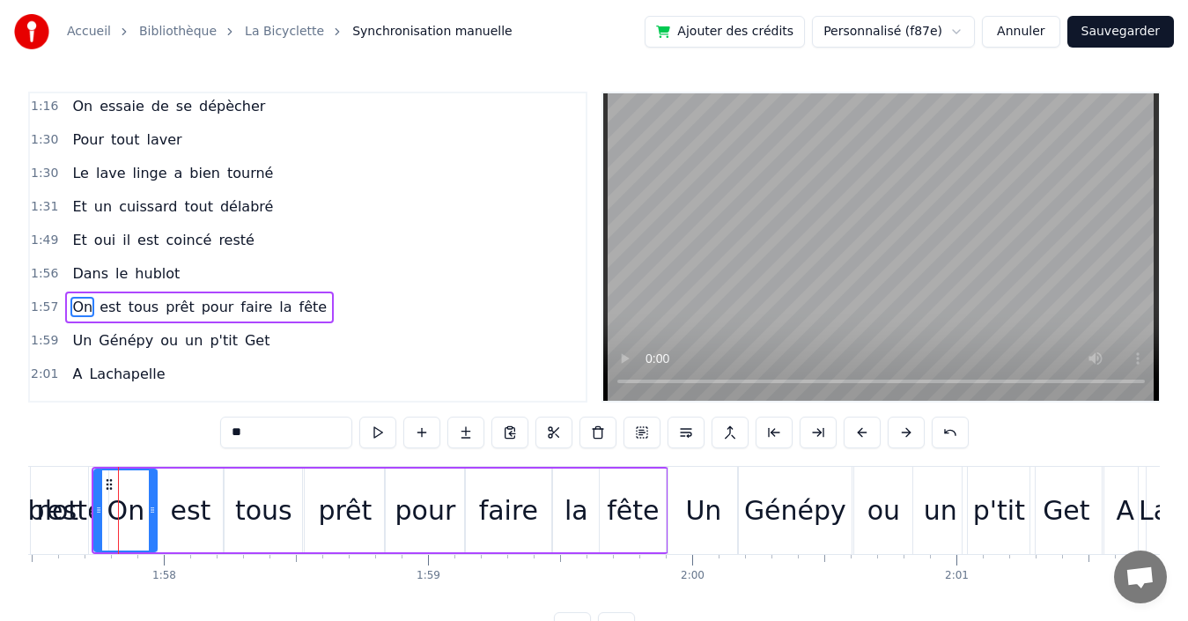
scroll to position [0, 31040]
click at [58, 508] on div "hublot" at bounding box center [35, 510] width 85 height 40
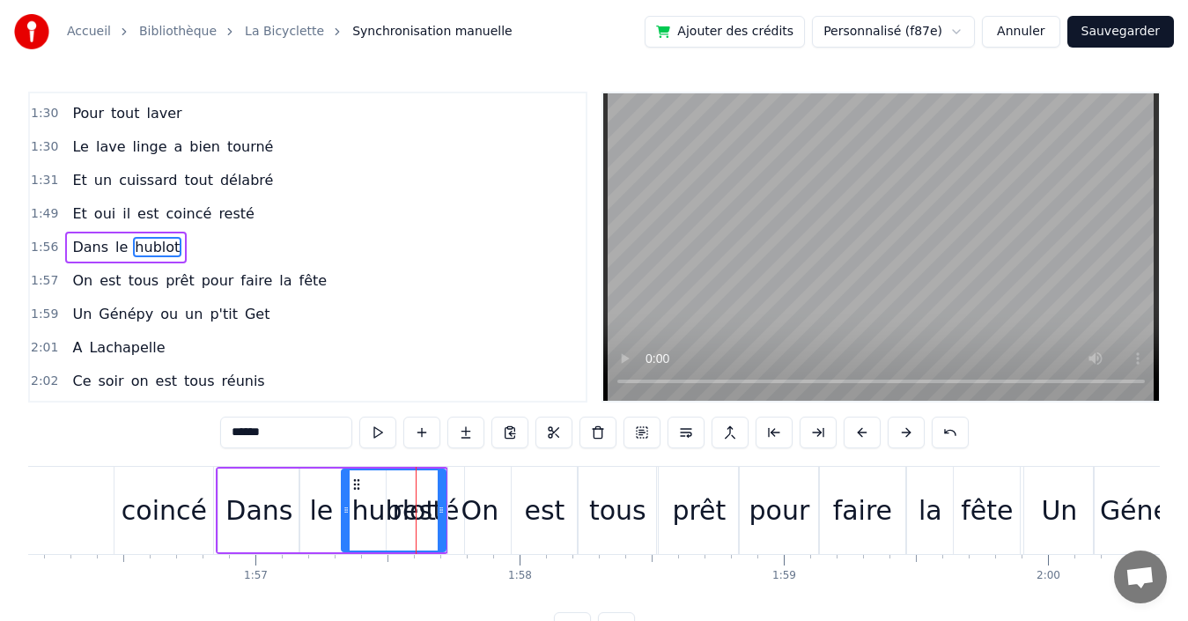
scroll to position [0, 30495]
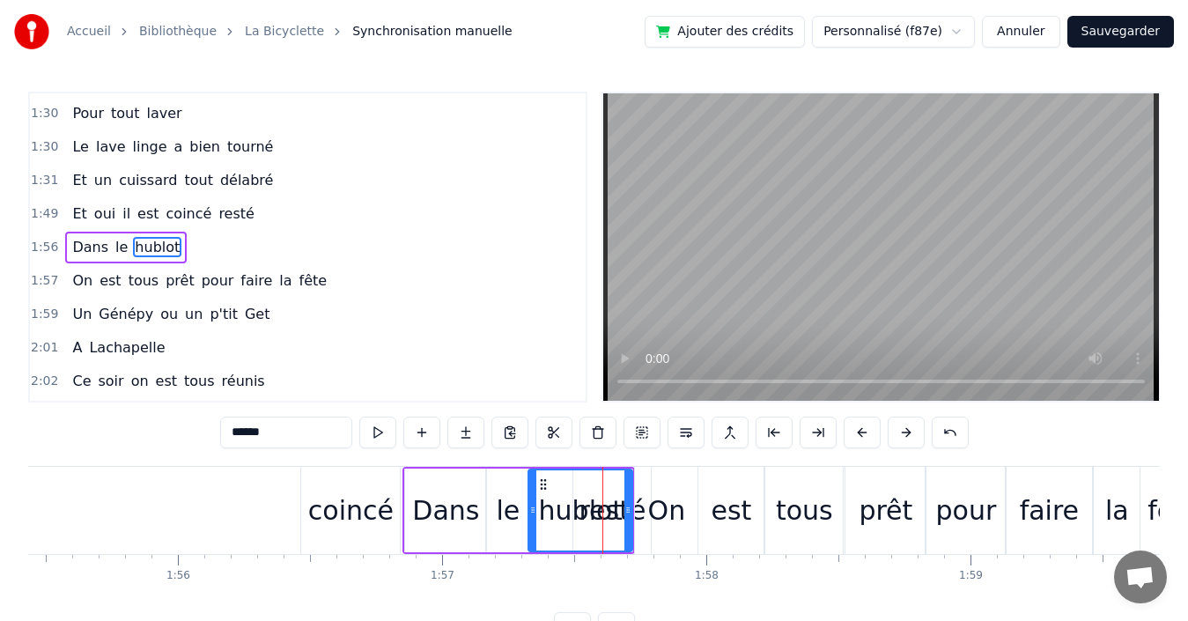
click at [218, 211] on span "resté" at bounding box center [237, 213] width 40 height 20
type input "*****"
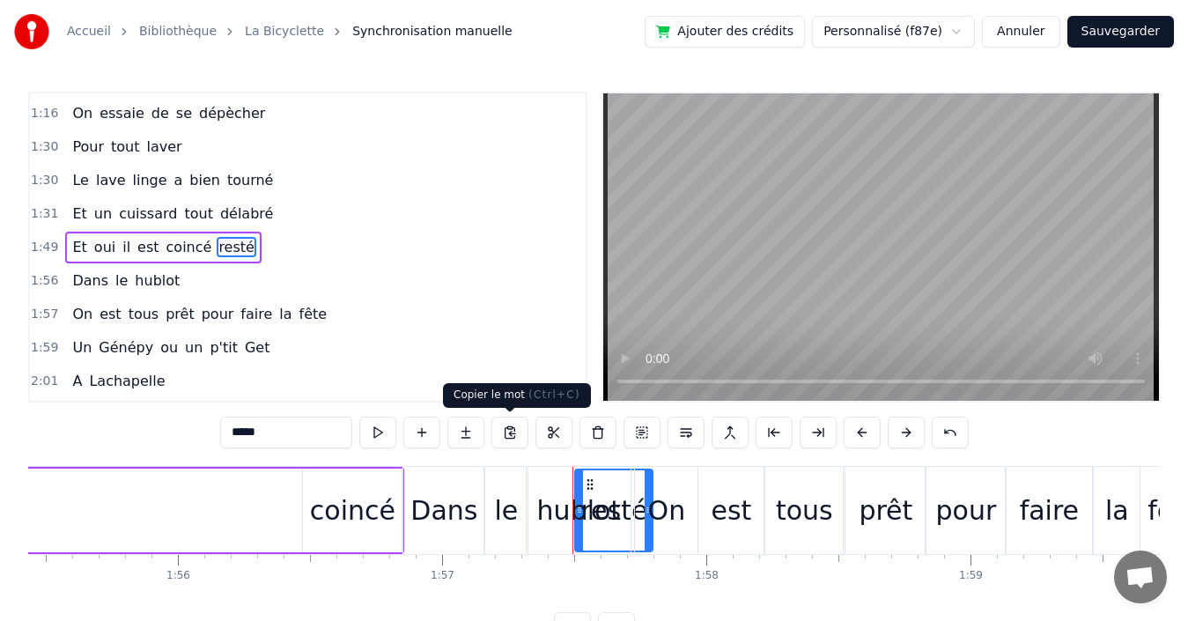
click at [505, 429] on button at bounding box center [509, 433] width 37 height 32
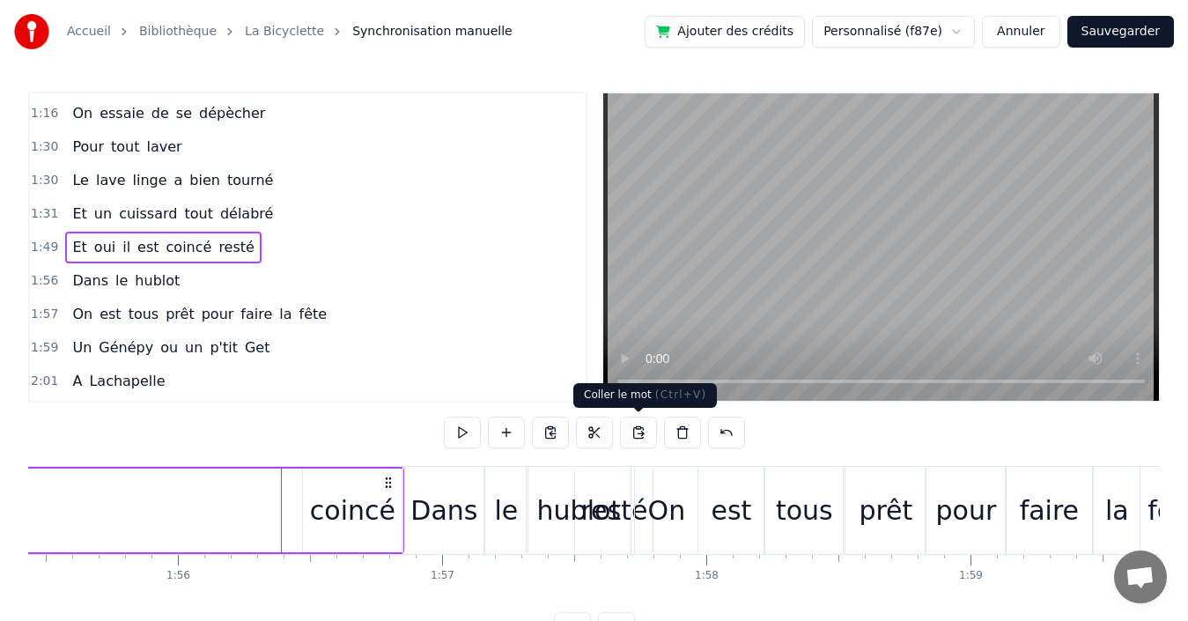
click at [637, 431] on button at bounding box center [638, 433] width 37 height 32
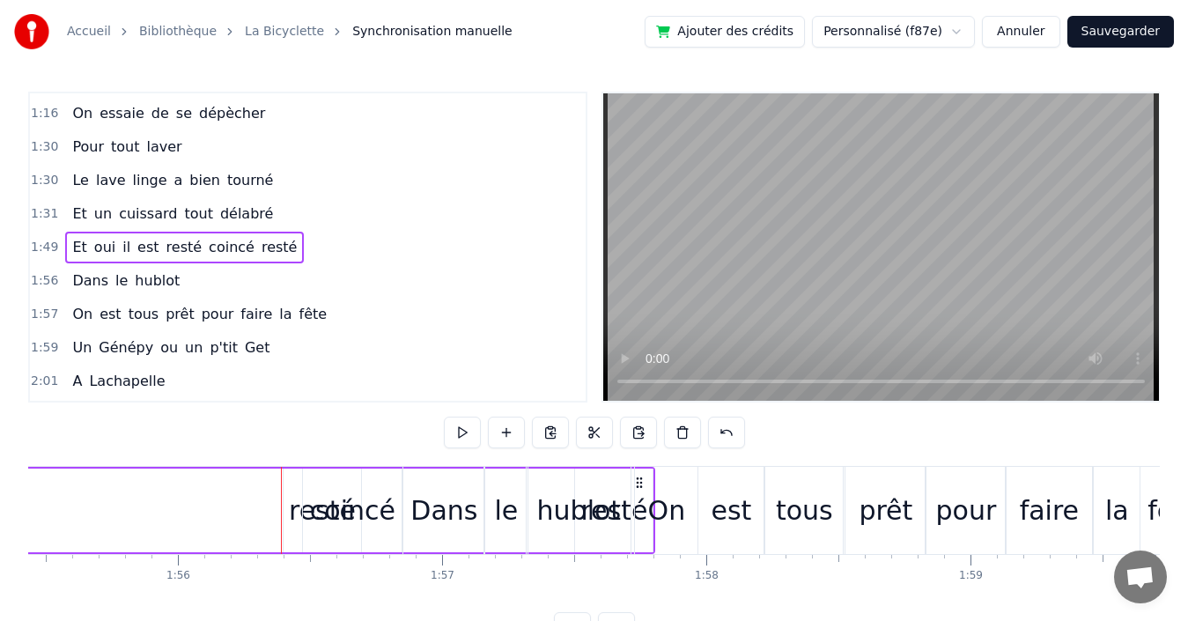
click at [260, 247] on span "resté" at bounding box center [280, 247] width 40 height 20
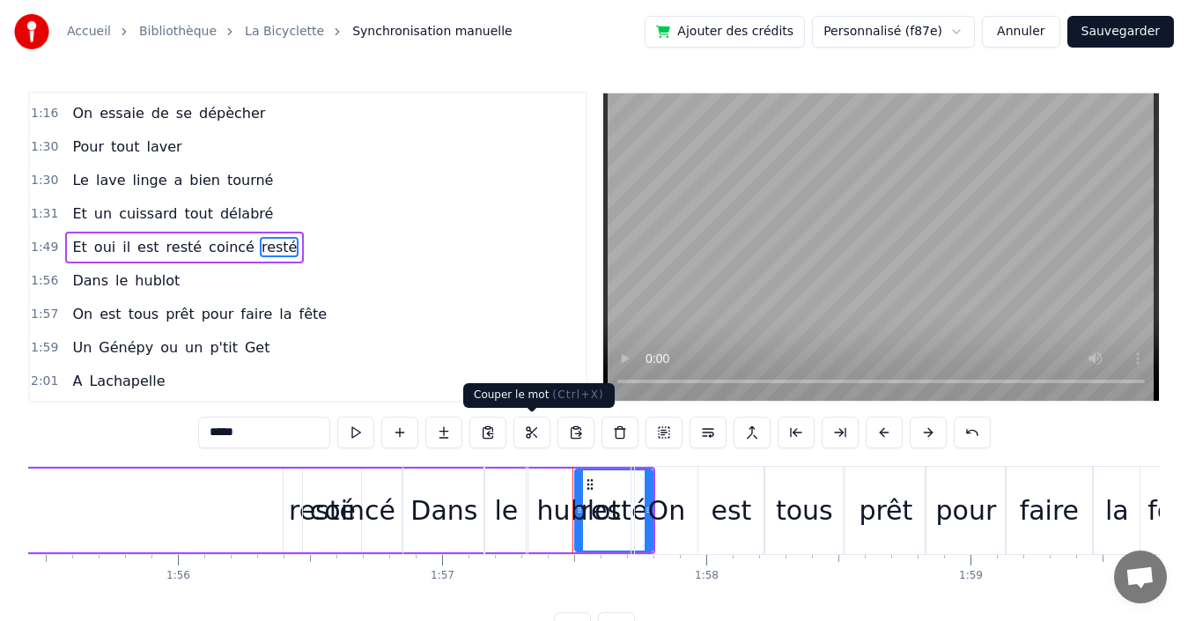
click at [529, 434] on button at bounding box center [531, 433] width 37 height 32
click at [167, 248] on span "resté" at bounding box center [185, 247] width 40 height 20
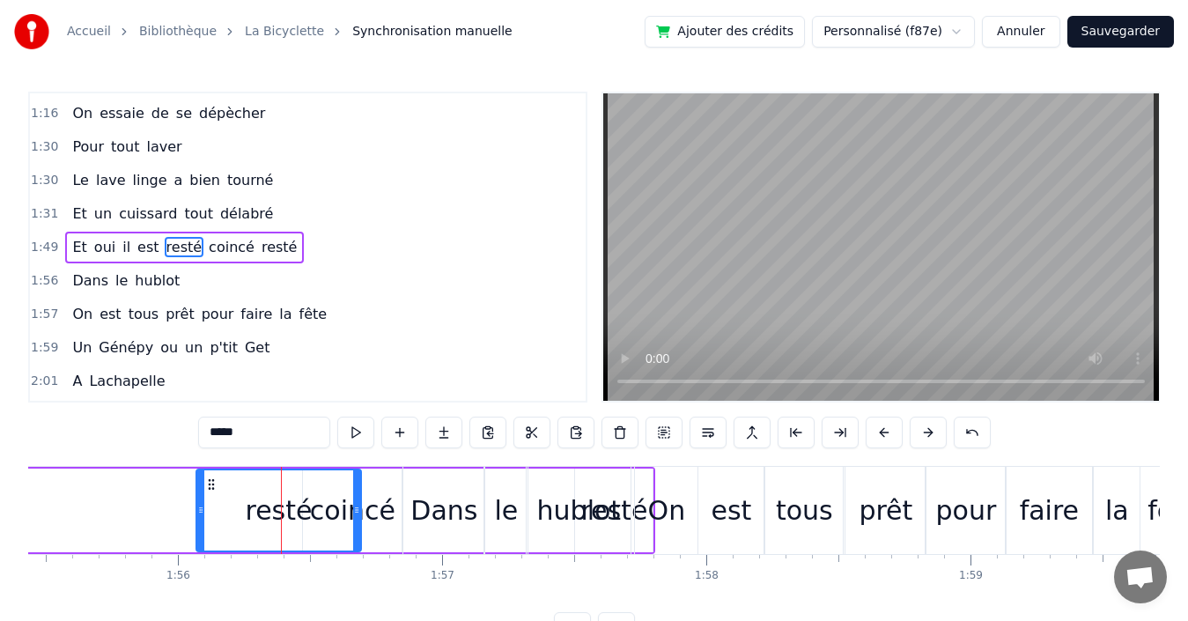
drag, startPoint x: 286, startPoint y: 494, endPoint x: 199, endPoint y: 498, distance: 87.3
click at [199, 498] on div at bounding box center [200, 510] width 7 height 80
drag, startPoint x: 355, startPoint y: 498, endPoint x: 299, endPoint y: 505, distance: 56.8
click at [299, 505] on div at bounding box center [300, 510] width 7 height 80
click at [260, 247] on span "resté" at bounding box center [280, 247] width 40 height 20
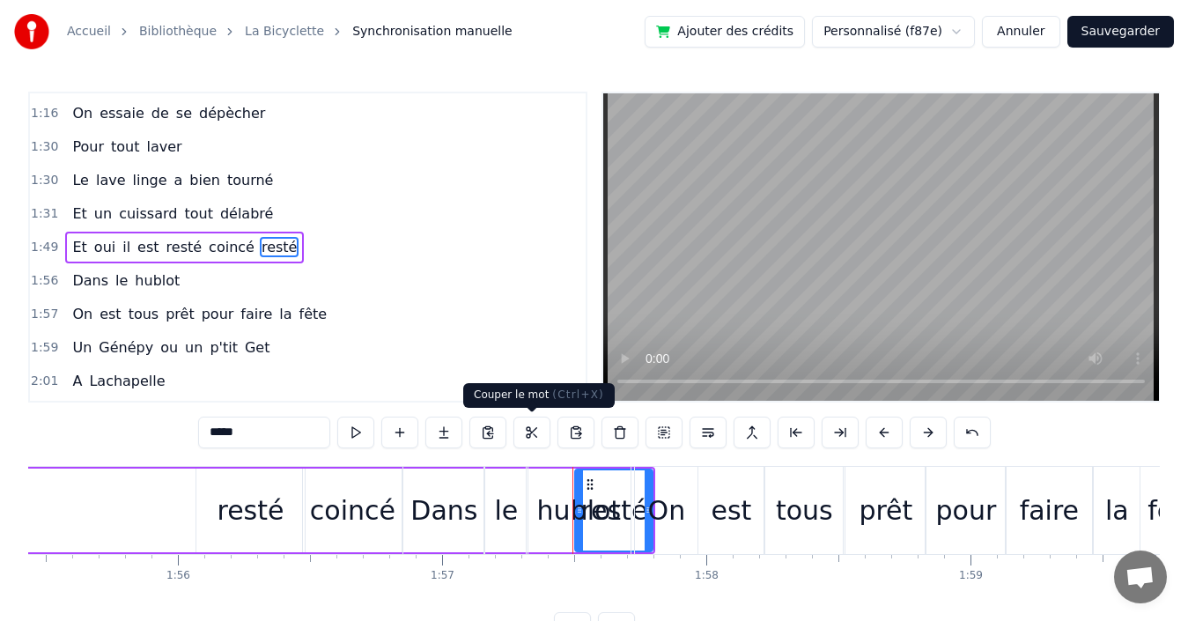
click at [527, 432] on button at bounding box center [531, 433] width 37 height 32
click at [207, 247] on span "coincé" at bounding box center [231, 247] width 49 height 20
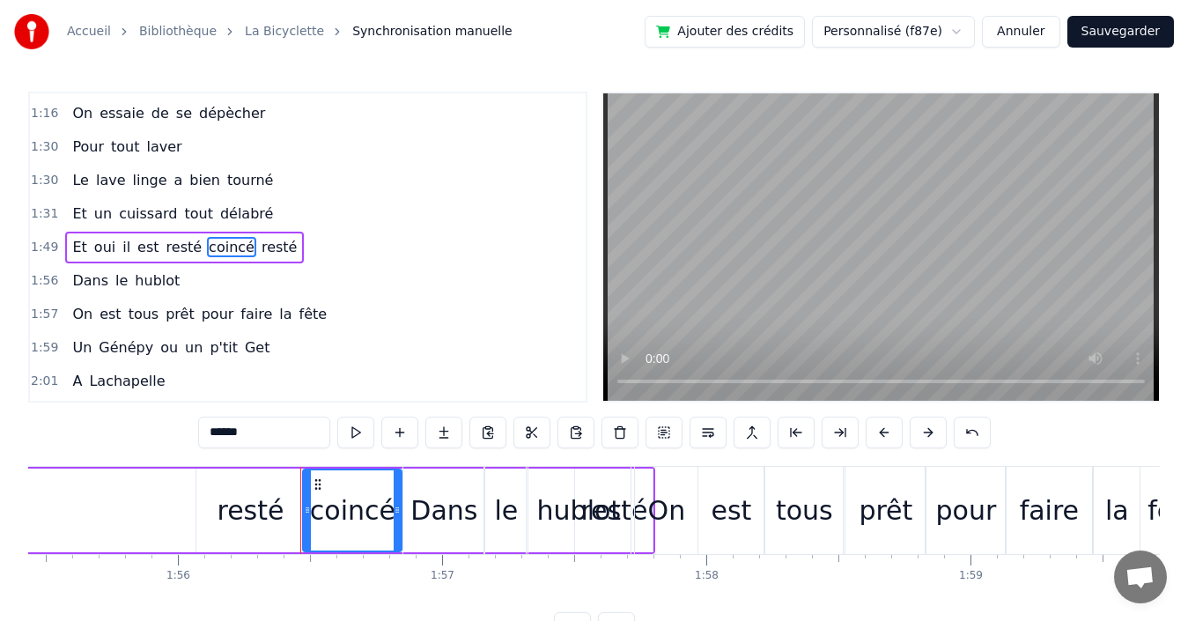
click at [260, 248] on span "resté" at bounding box center [280, 247] width 40 height 20
type input "*****"
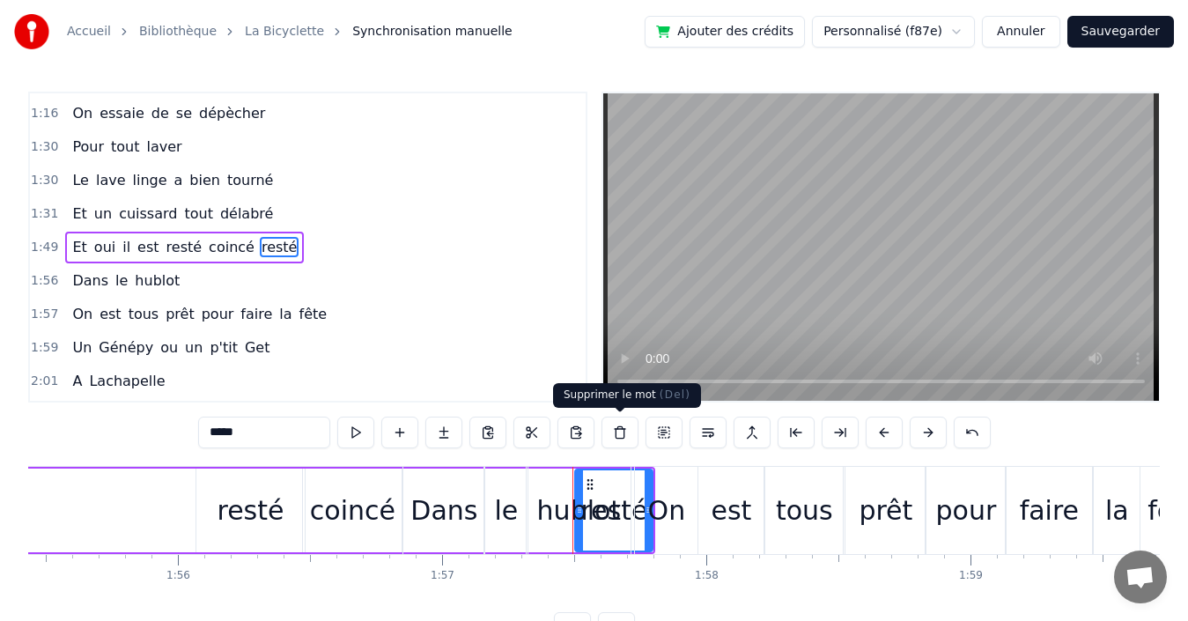
click at [619, 433] on button at bounding box center [619, 433] width 37 height 32
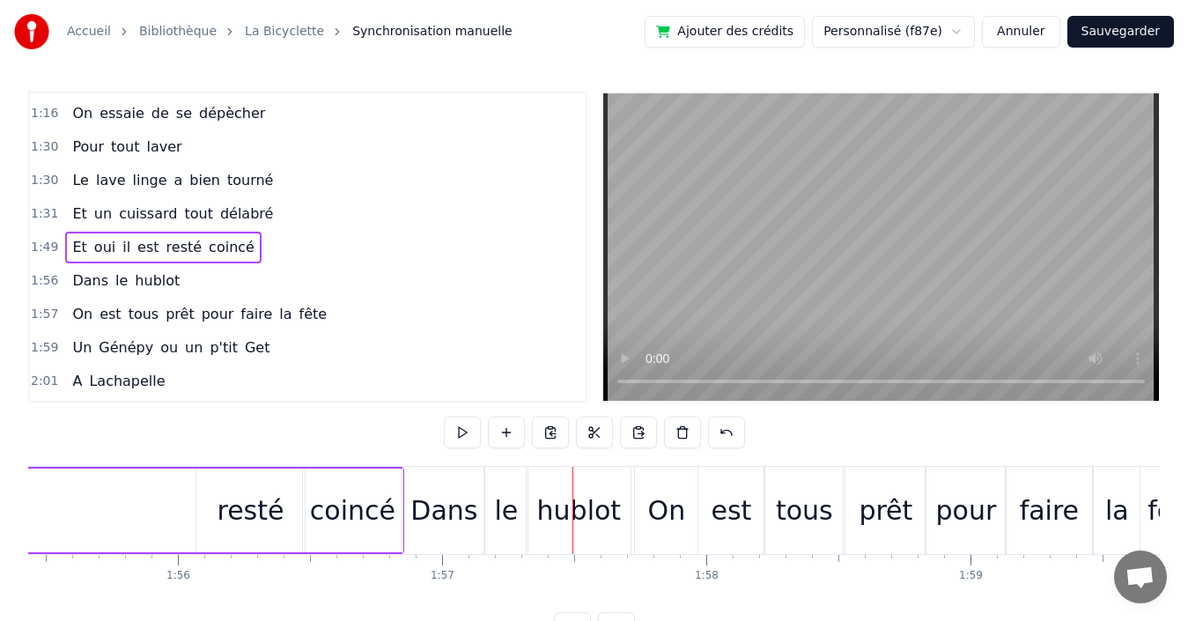
click at [136, 250] on span "est" at bounding box center [148, 247] width 25 height 20
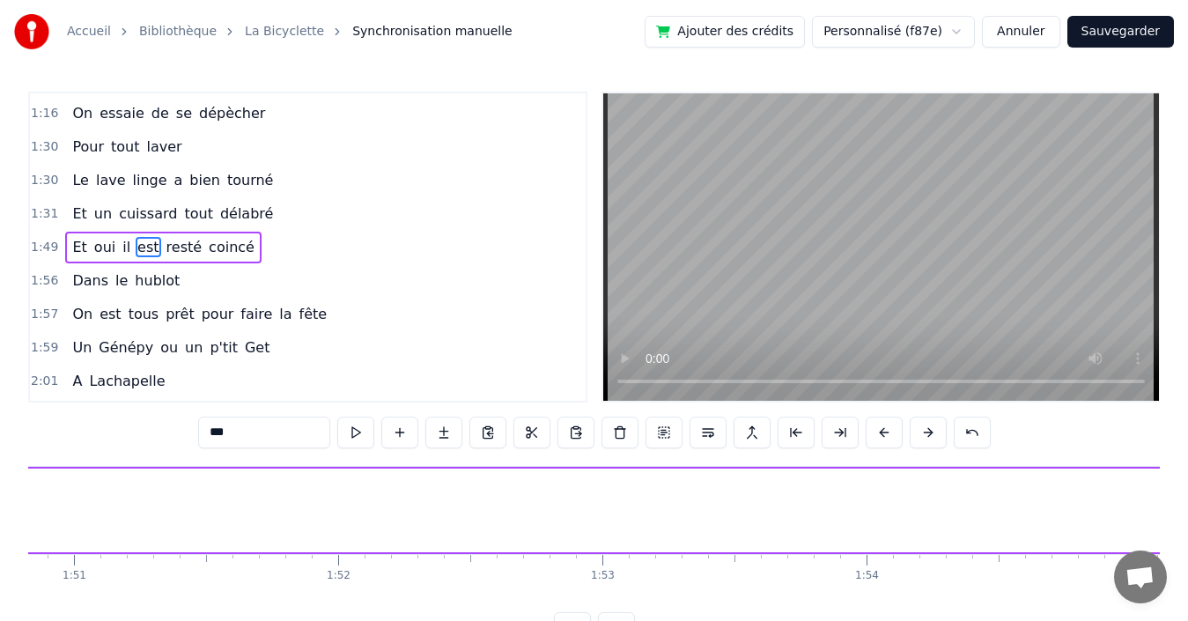
scroll to position [0, 28839]
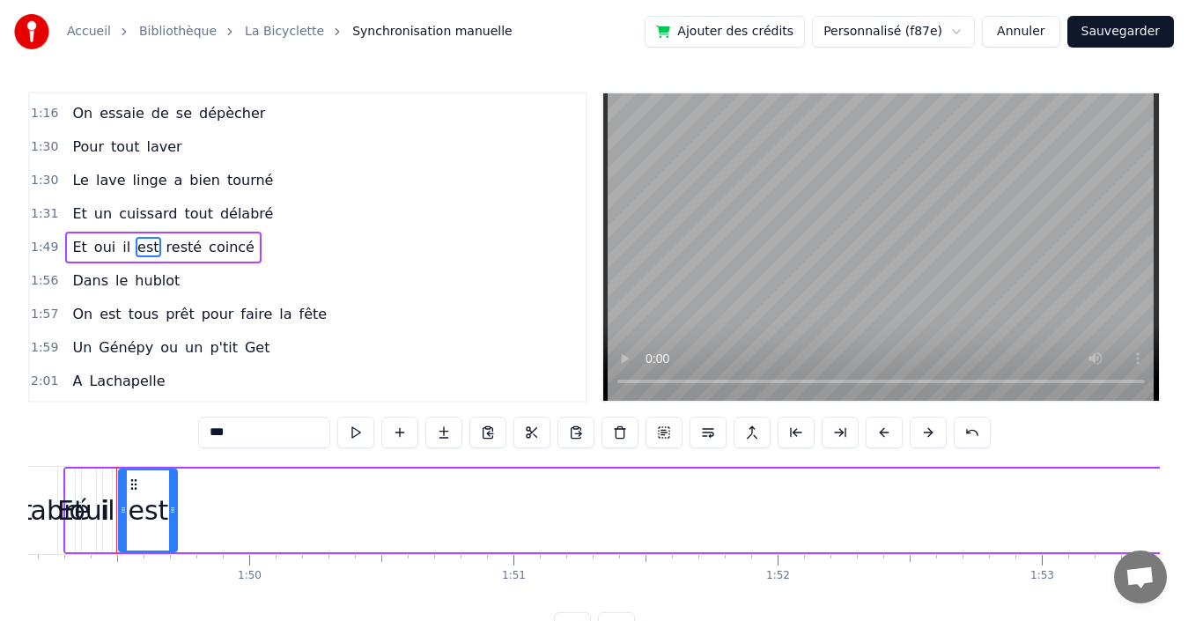
drag, startPoint x: 131, startPoint y: 503, endPoint x: 175, endPoint y: 499, distance: 44.2
click at [175, 499] on div at bounding box center [172, 510] width 7 height 80
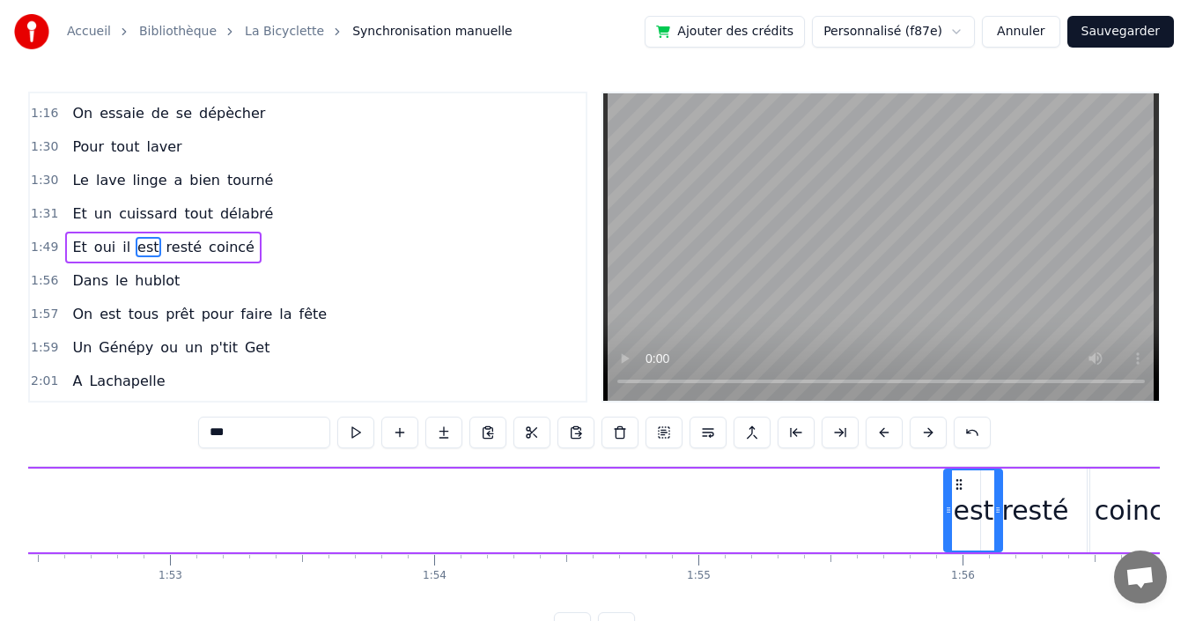
scroll to position [0, 29715]
drag, startPoint x: 132, startPoint y: 481, endPoint x: 922, endPoint y: 480, distance: 789.9
click at [928, 480] on icon at bounding box center [932, 484] width 14 height 14
click at [121, 247] on span "il" at bounding box center [126, 247] width 11 height 20
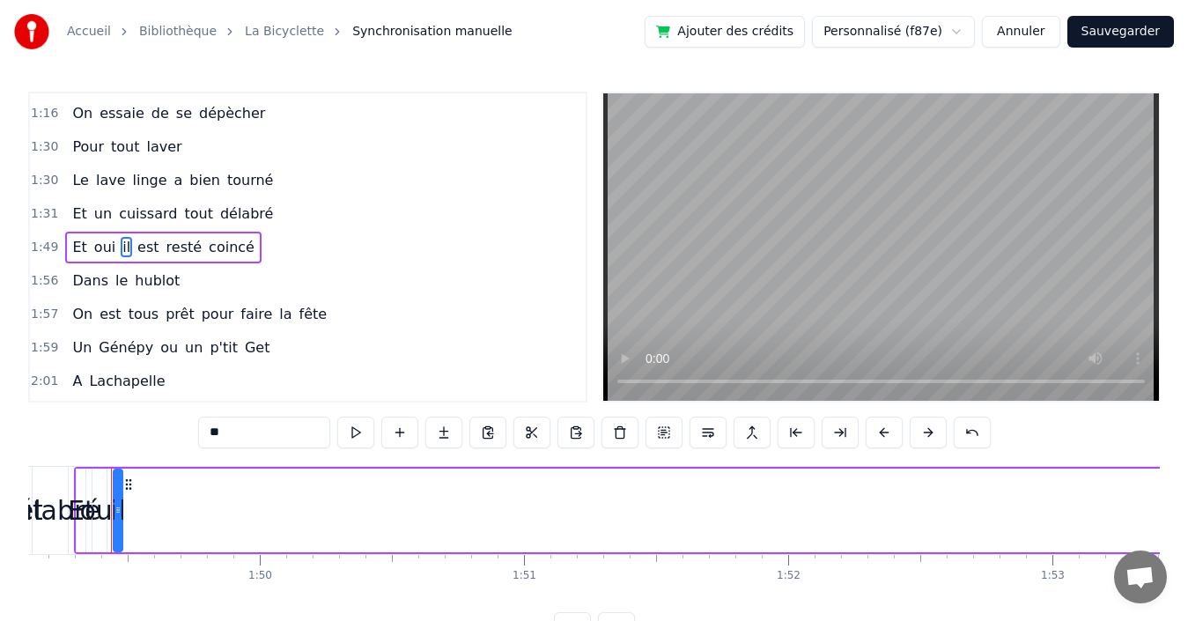
scroll to position [0, 28823]
drag, startPoint x: 124, startPoint y: 498, endPoint x: 154, endPoint y: 494, distance: 30.1
click at [154, 494] on div at bounding box center [153, 510] width 7 height 80
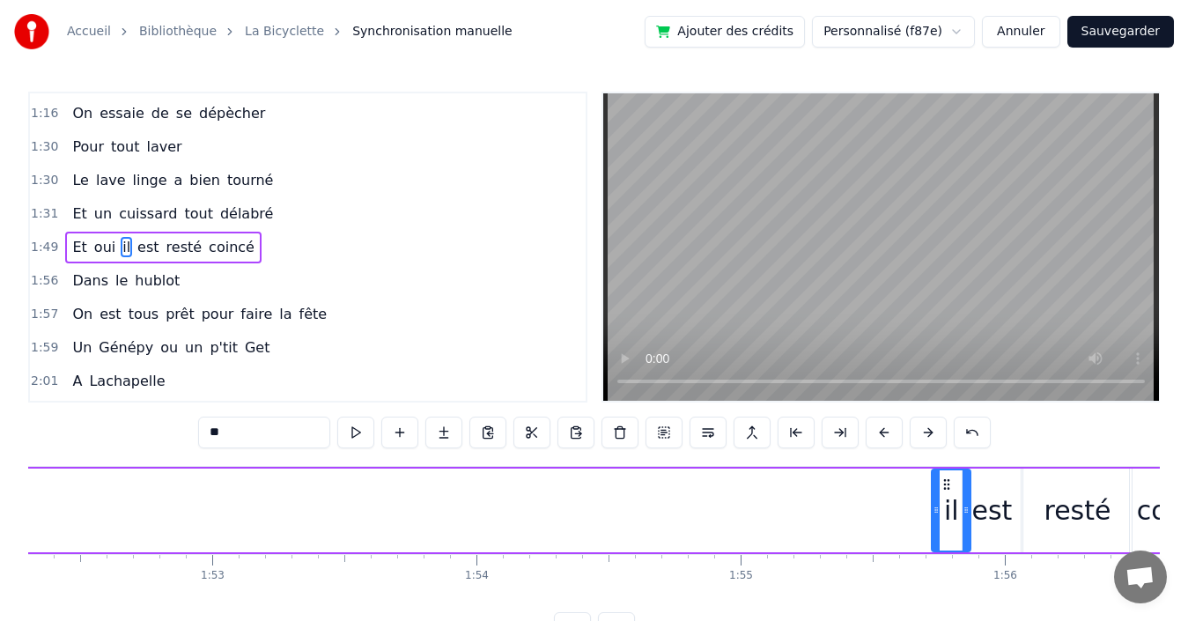
scroll to position [0, 29674]
drag, startPoint x: 132, startPoint y: 483, endPoint x: 929, endPoint y: 466, distance: 797.1
click at [929, 467] on div "Et oui il est resté coincé" at bounding box center [227, 510] width 1997 height 87
click at [99, 245] on span "oui" at bounding box center [104, 247] width 25 height 20
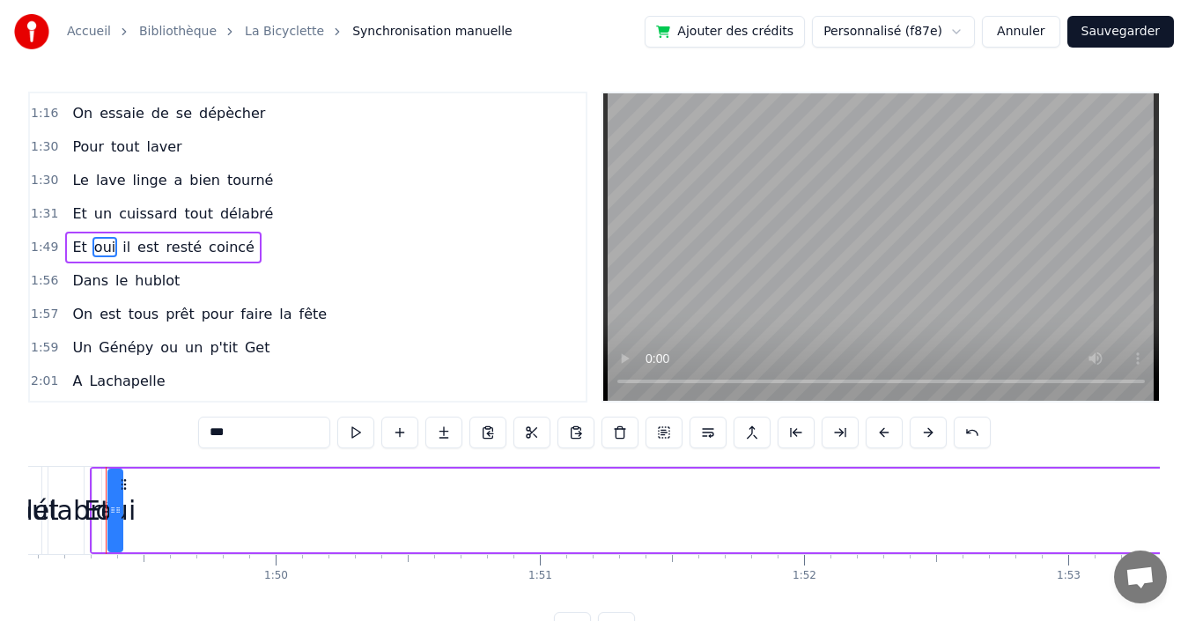
scroll to position [0, 28802]
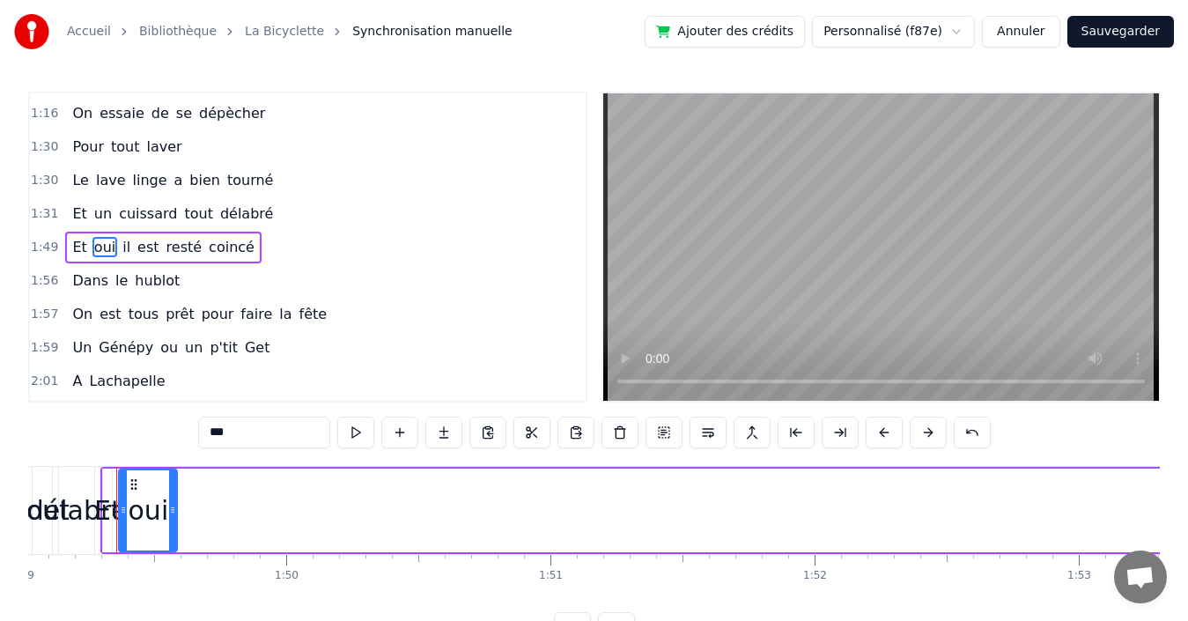
drag, startPoint x: 130, startPoint y: 503, endPoint x: 174, endPoint y: 495, distance: 44.7
click at [174, 495] on div at bounding box center [172, 510] width 7 height 80
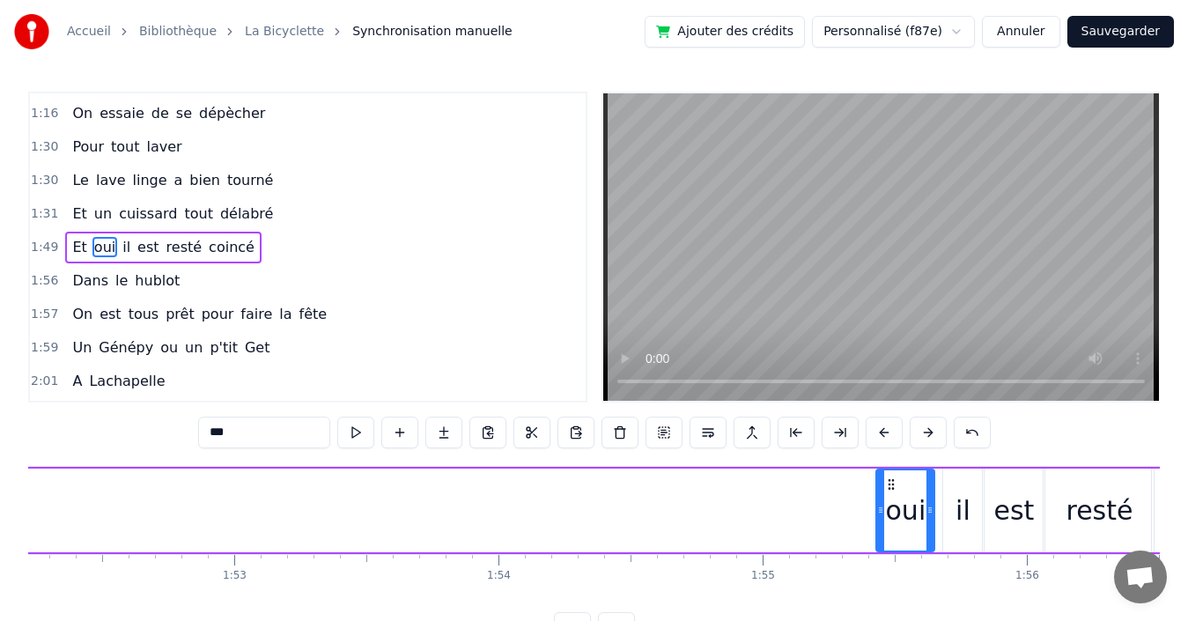
scroll to position [0, 29650]
drag, startPoint x: 133, startPoint y: 483, endPoint x: 952, endPoint y: 486, distance: 819.0
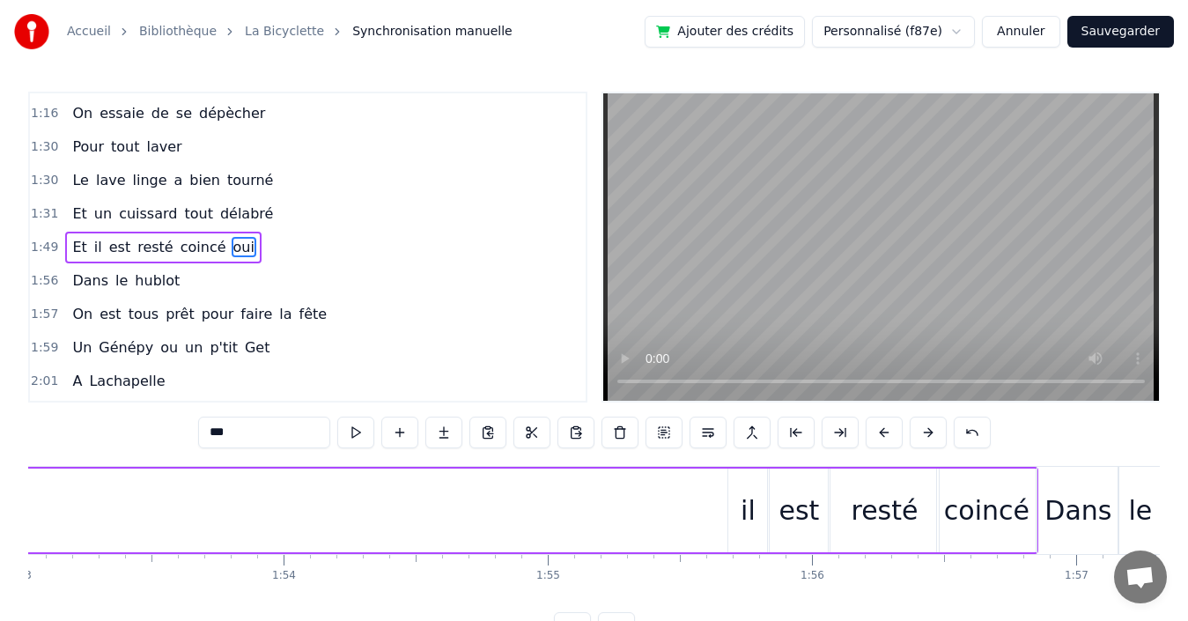
scroll to position [0, 29973]
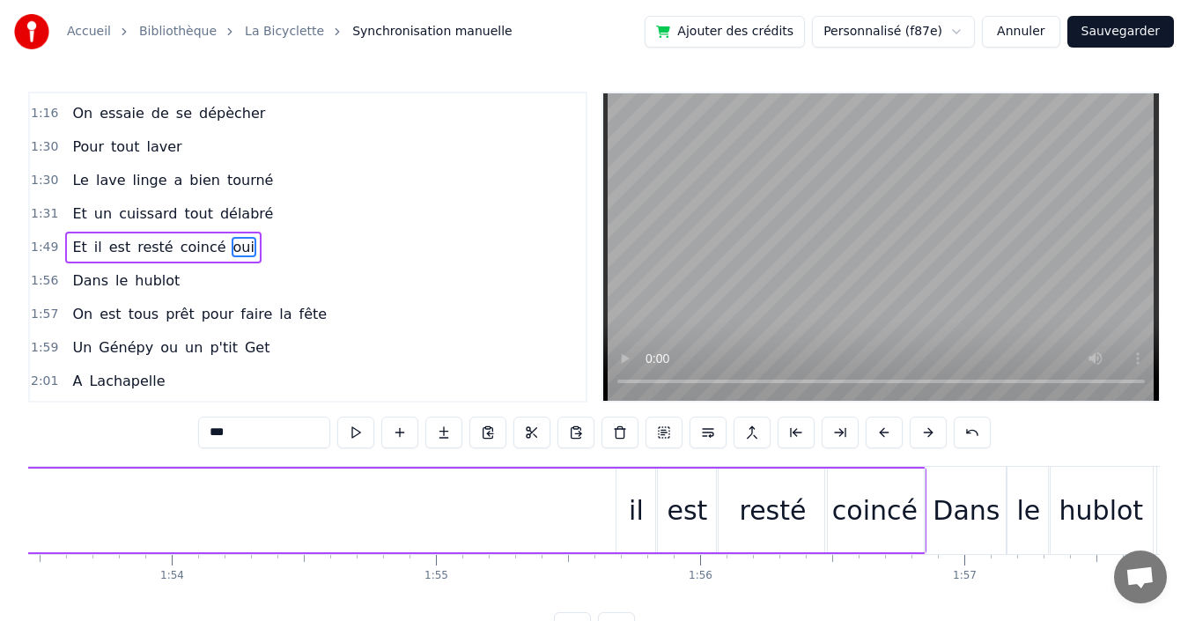
click at [187, 243] on span "coincé" at bounding box center [203, 247] width 49 height 20
click at [232, 247] on span "oui" at bounding box center [244, 247] width 25 height 20
type input "***"
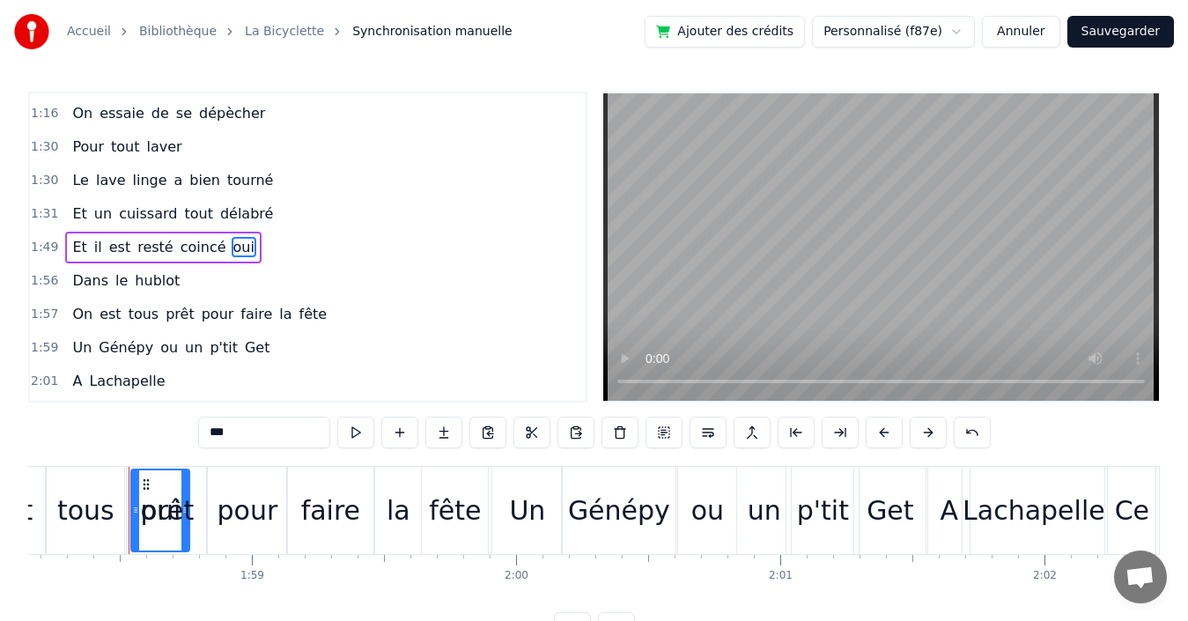
scroll to position [0, 31226]
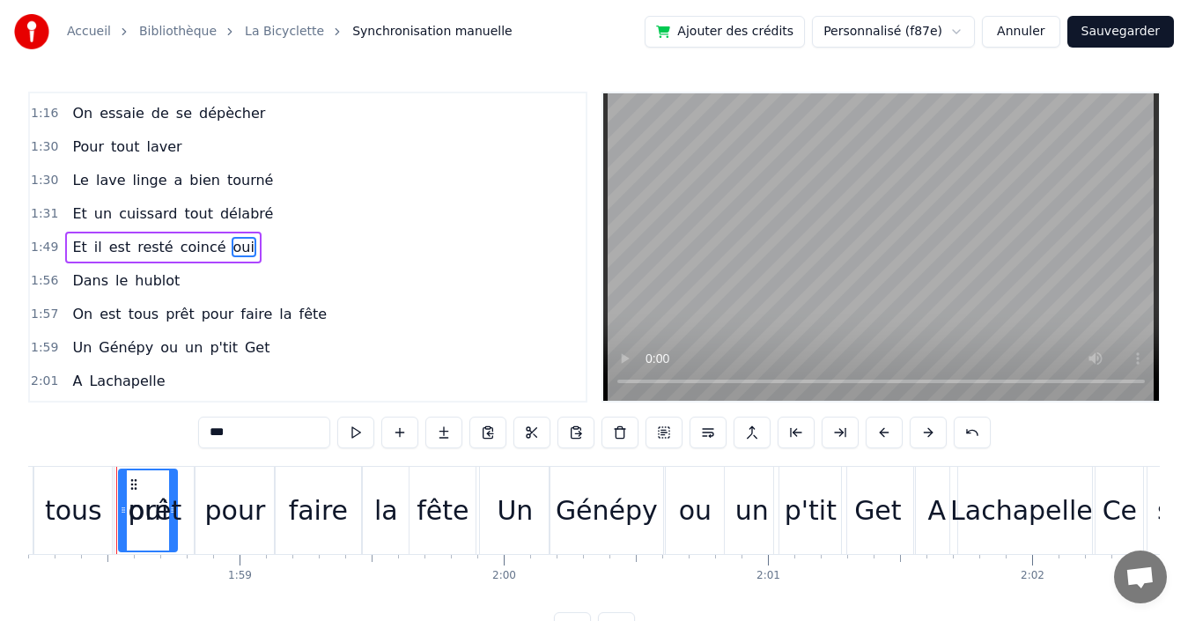
drag, startPoint x: 133, startPoint y: 481, endPoint x: 86, endPoint y: 477, distance: 46.8
click at [86, 477] on div "On est tous prêt pour faire la fête" at bounding box center [191, 510] width 577 height 87
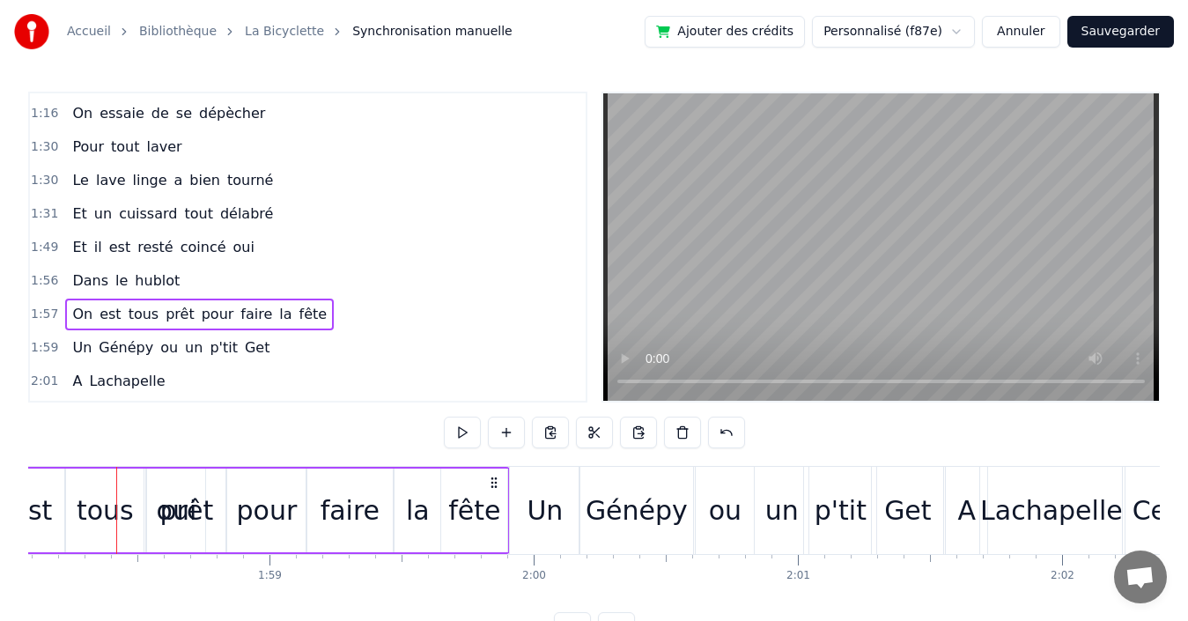
click at [232, 247] on span "oui" at bounding box center [244, 247] width 25 height 20
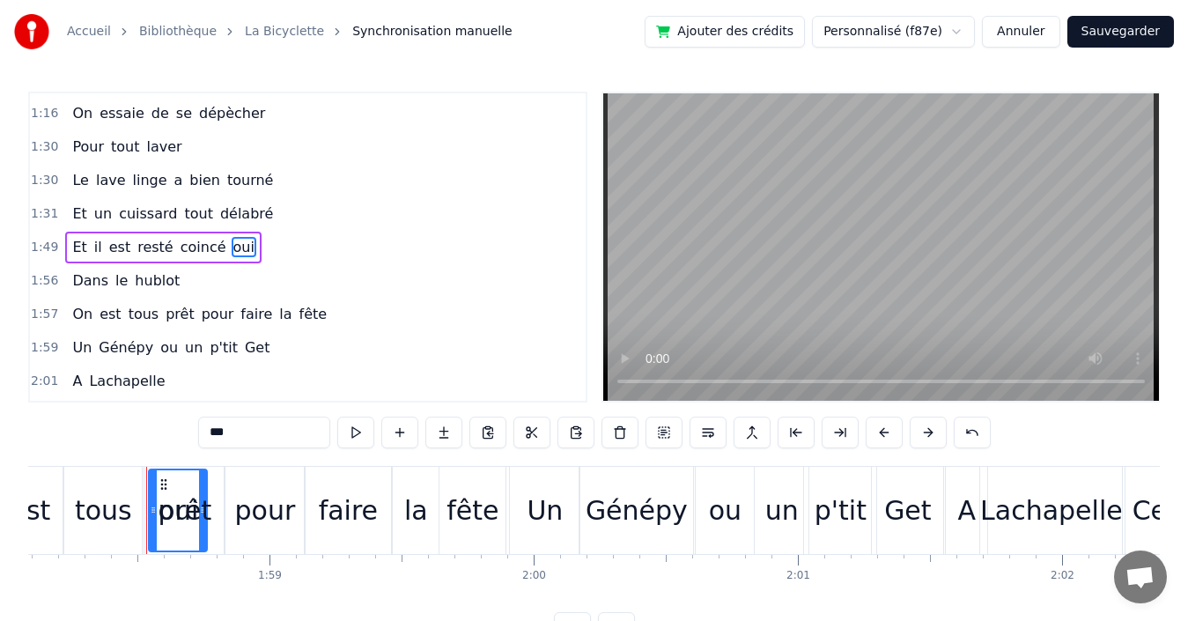
drag, startPoint x: 163, startPoint y: 483, endPoint x: 136, endPoint y: 480, distance: 27.5
click at [136, 480] on div "On est tous prêt pour faire la fête" at bounding box center [221, 510] width 577 height 87
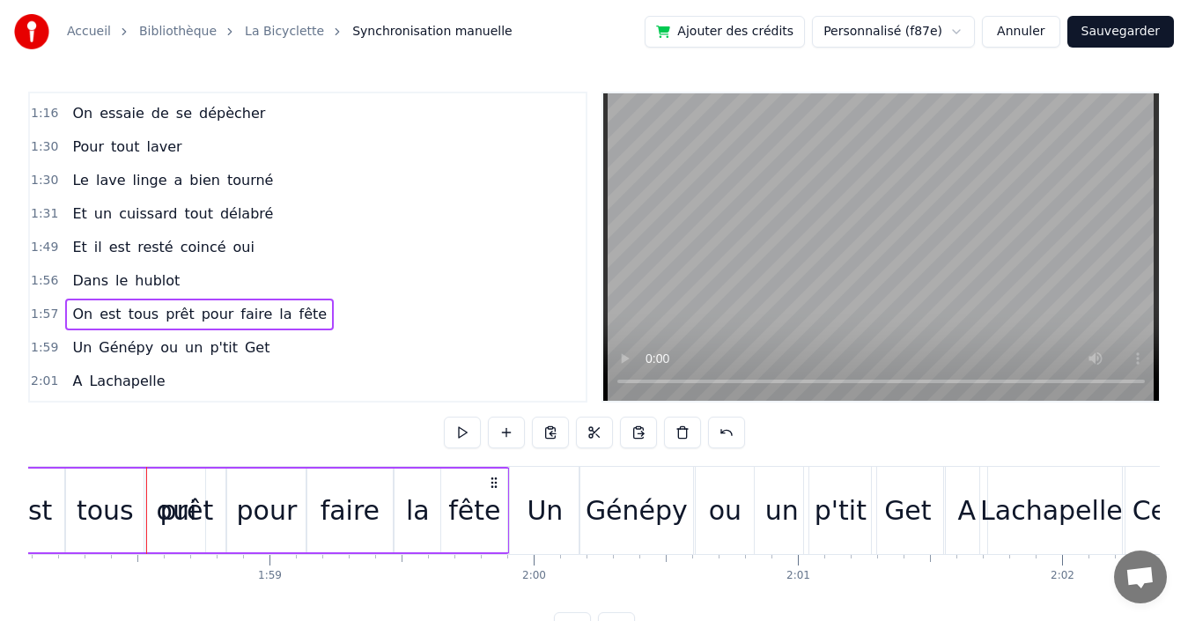
click at [232, 253] on span "oui" at bounding box center [244, 247] width 25 height 20
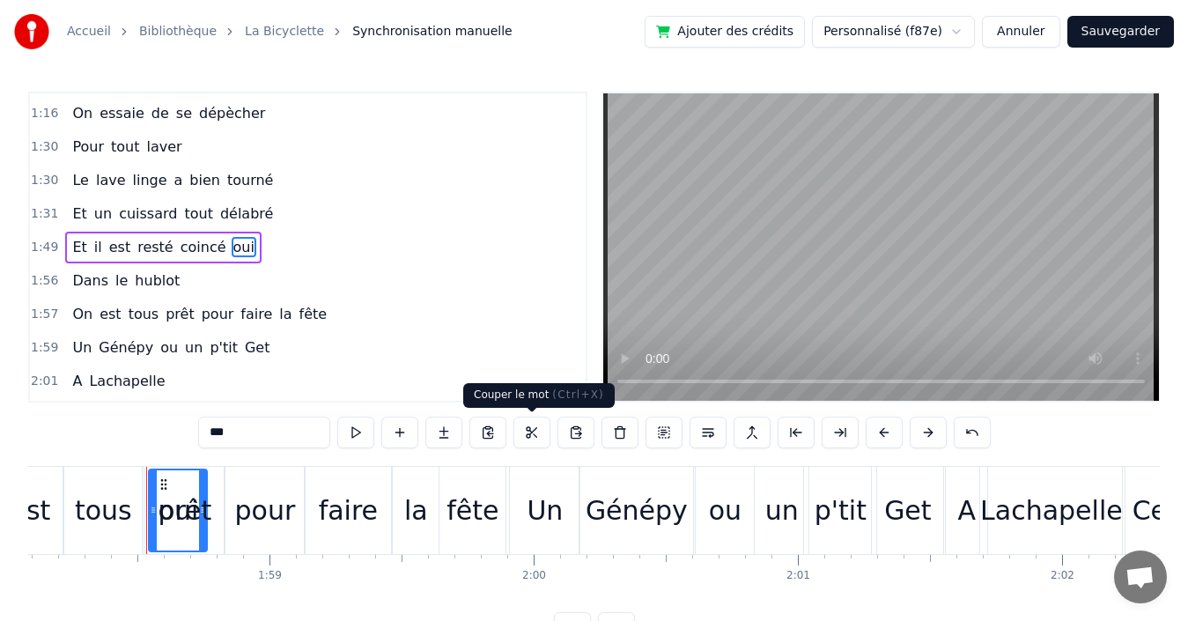
click at [527, 431] on button at bounding box center [531, 433] width 37 height 32
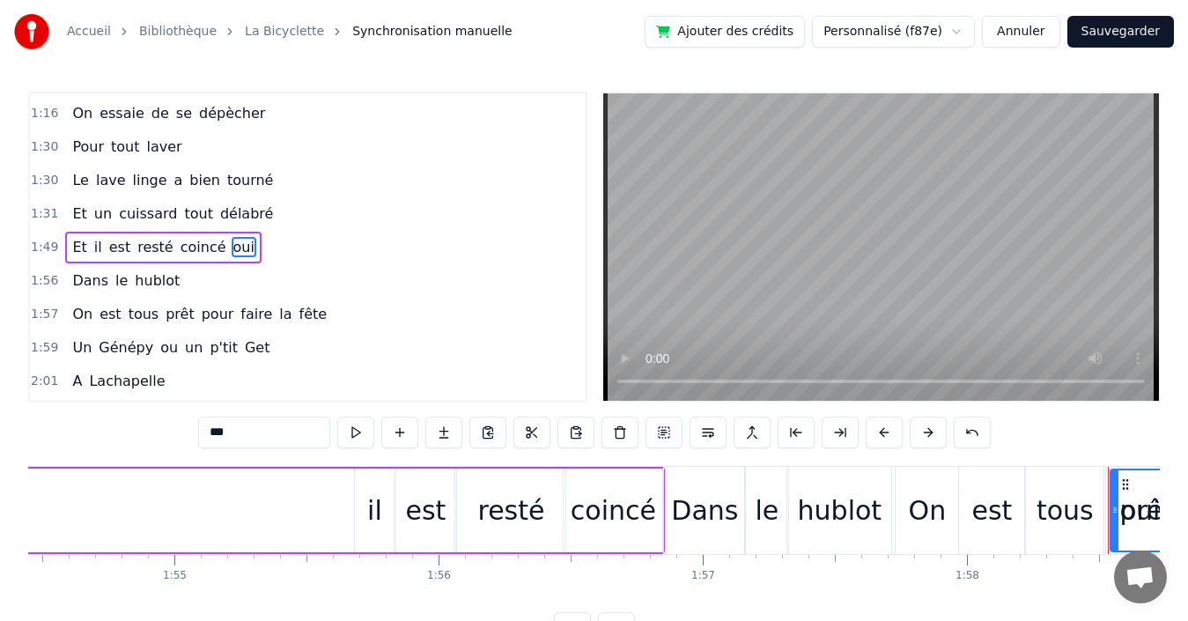
scroll to position [0, 30198]
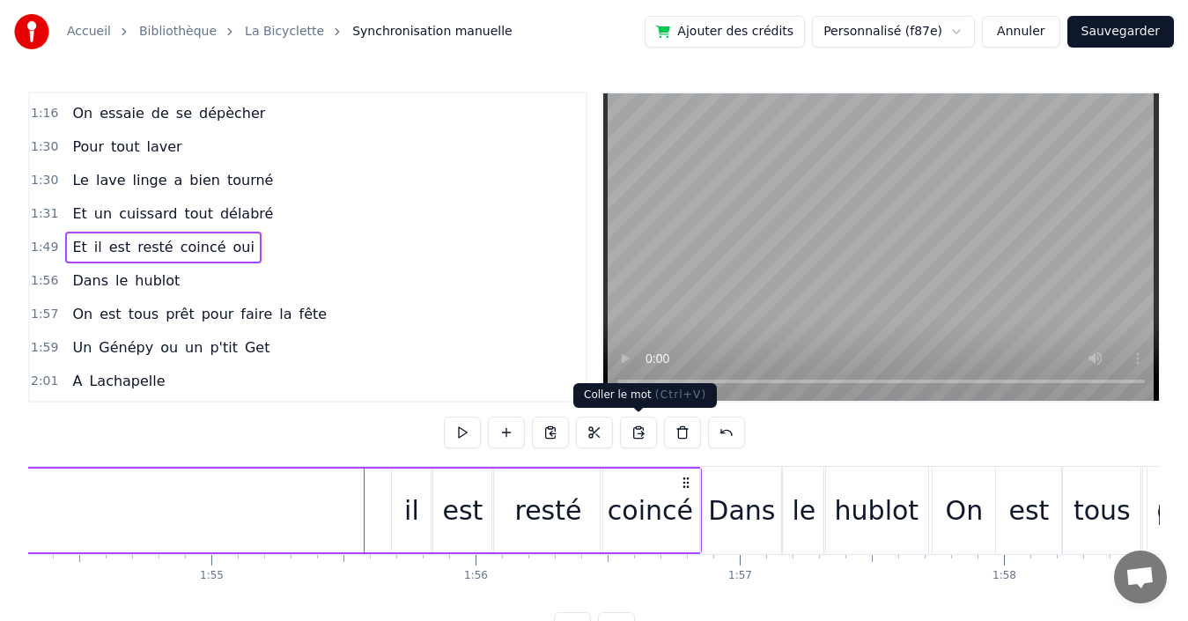
click at [633, 430] on button at bounding box center [638, 433] width 37 height 32
click at [96, 243] on span "oui" at bounding box center [104, 247] width 25 height 20
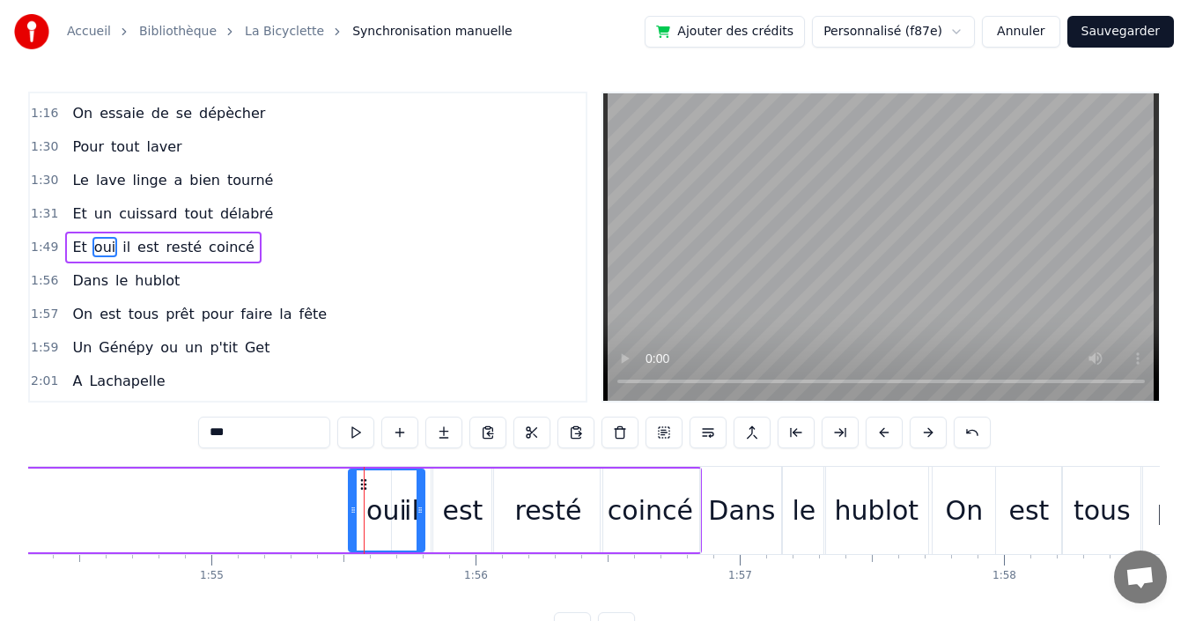
drag, startPoint x: 370, startPoint y: 494, endPoint x: 352, endPoint y: 493, distance: 17.6
click at [352, 493] on div at bounding box center [353, 510] width 7 height 80
drag, startPoint x: 421, startPoint y: 487, endPoint x: 396, endPoint y: 489, distance: 24.7
click at [396, 489] on div at bounding box center [395, 510] width 7 height 80
click at [75, 247] on span "Et" at bounding box center [79, 247] width 18 height 20
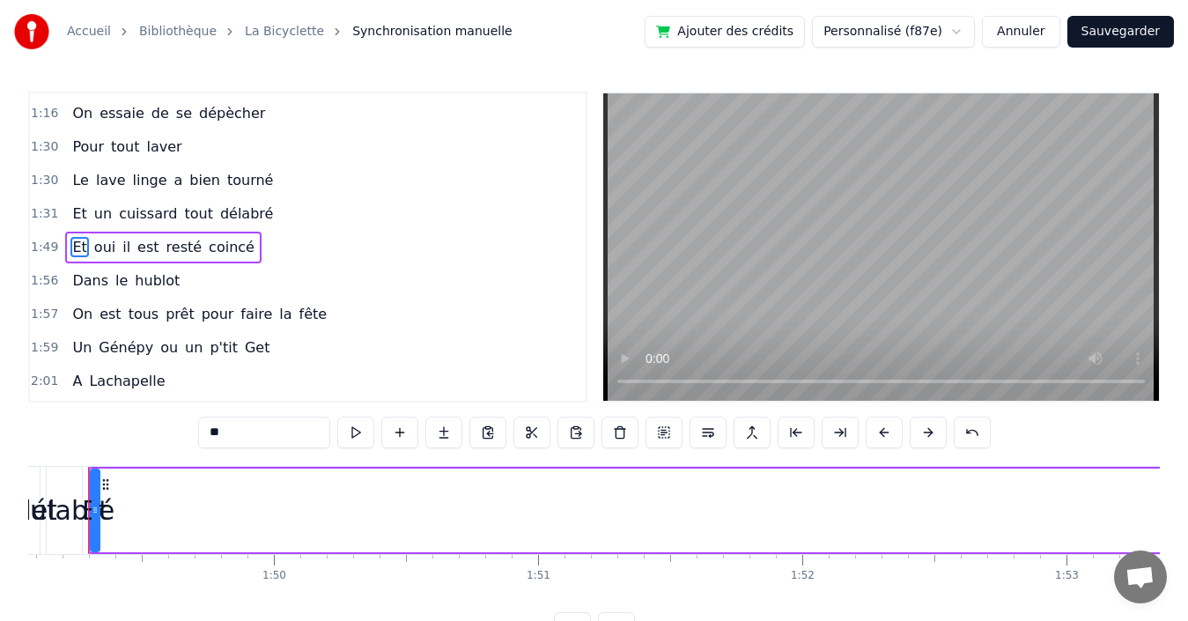
scroll to position [0, 28786]
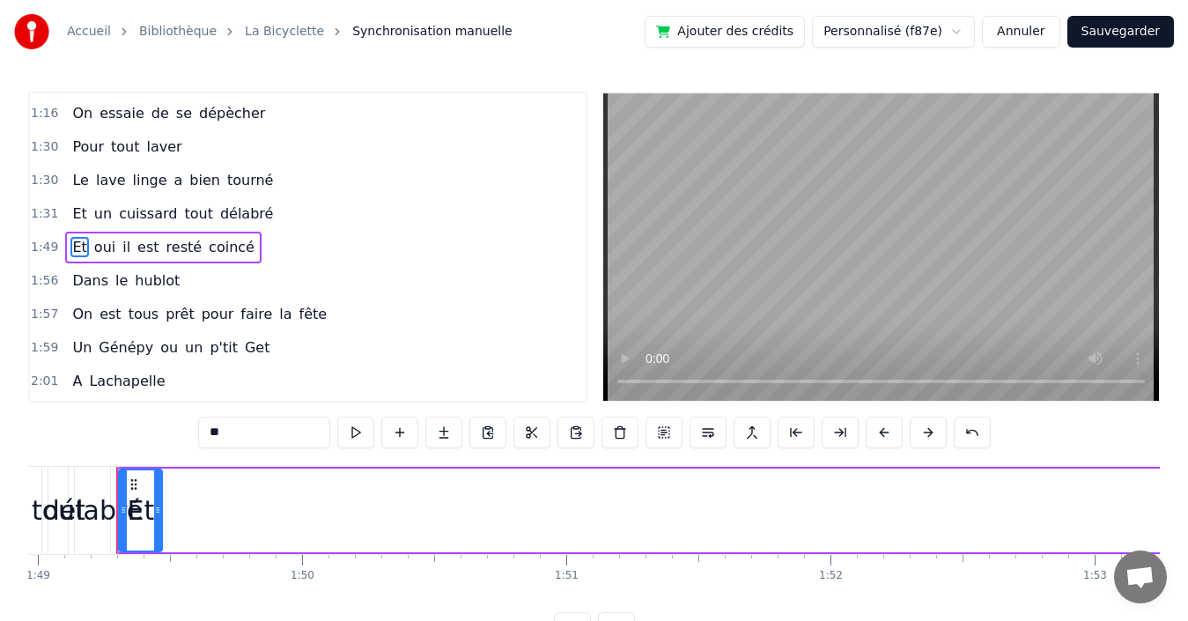
drag, startPoint x: 126, startPoint y: 493, endPoint x: 160, endPoint y: 485, distance: 35.2
click at [160, 485] on div at bounding box center [157, 510] width 7 height 80
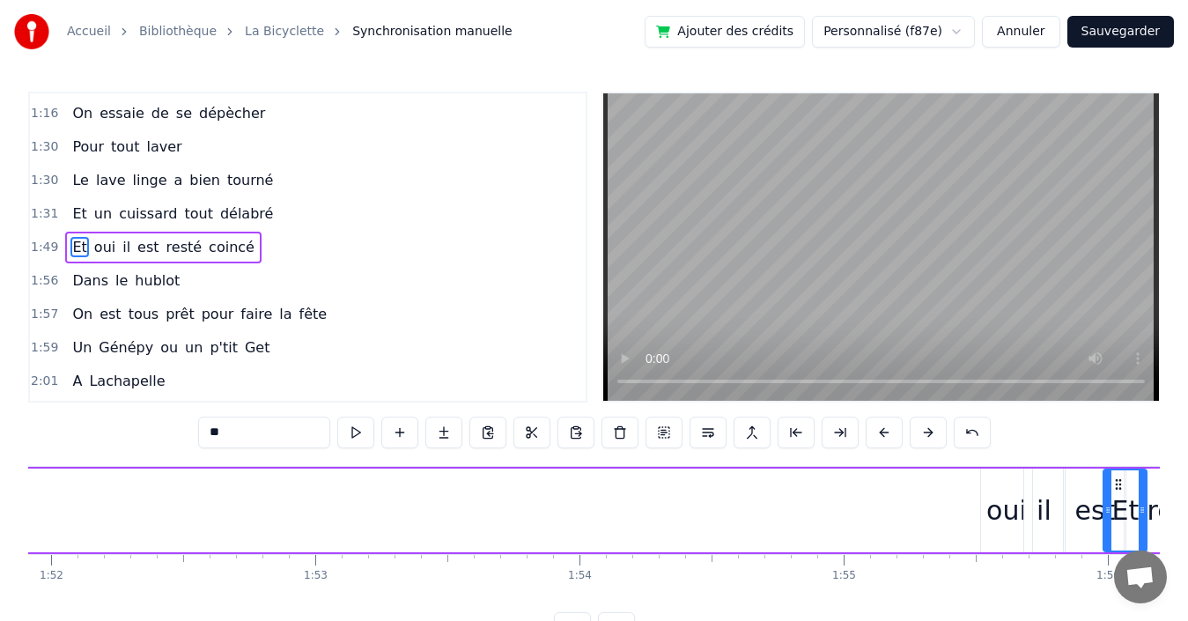
scroll to position [0, 29612]
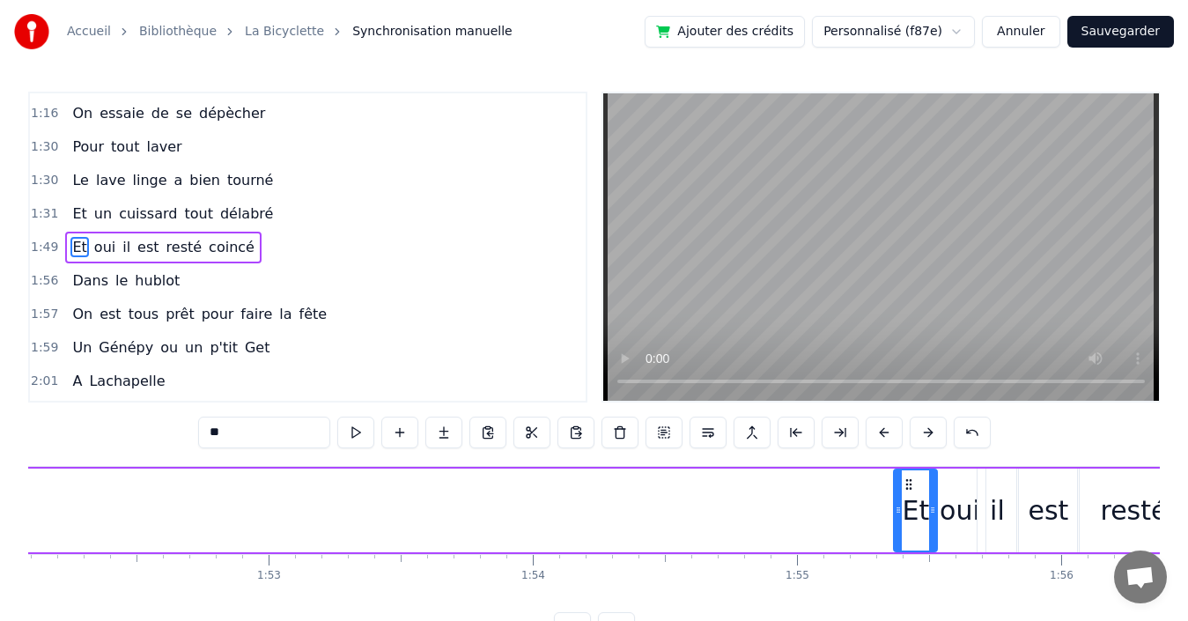
drag, startPoint x: 131, startPoint y: 482, endPoint x: 906, endPoint y: 490, distance: 775.0
click at [906, 490] on icon at bounding box center [909, 484] width 14 height 14
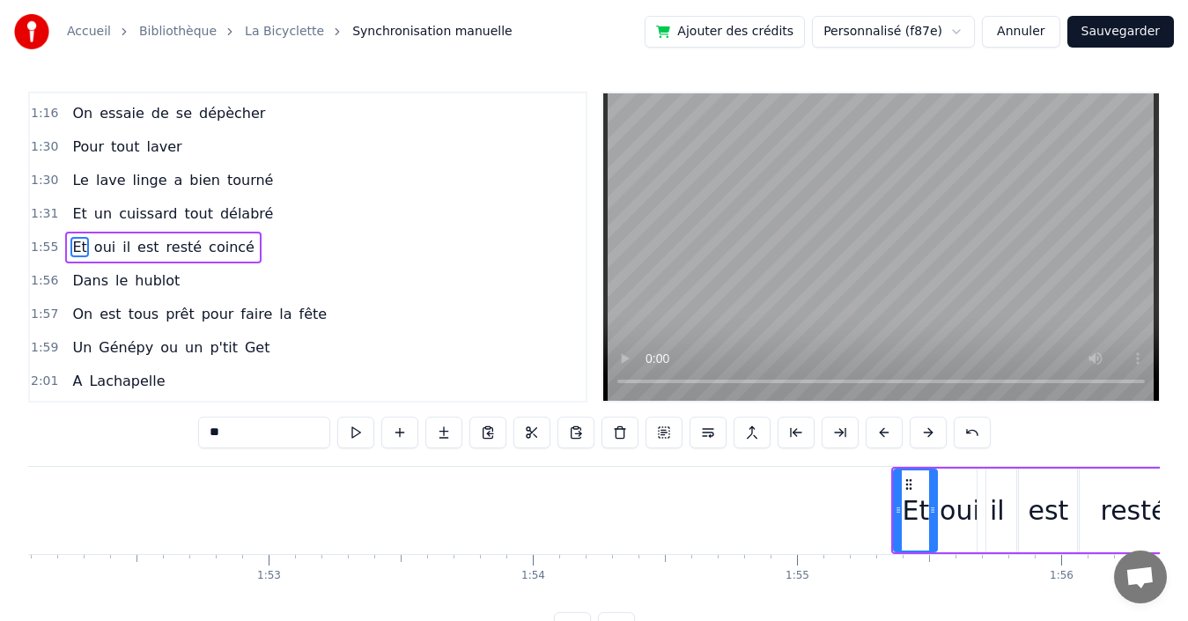
click at [218, 213] on span "délabré" at bounding box center [246, 213] width 56 height 20
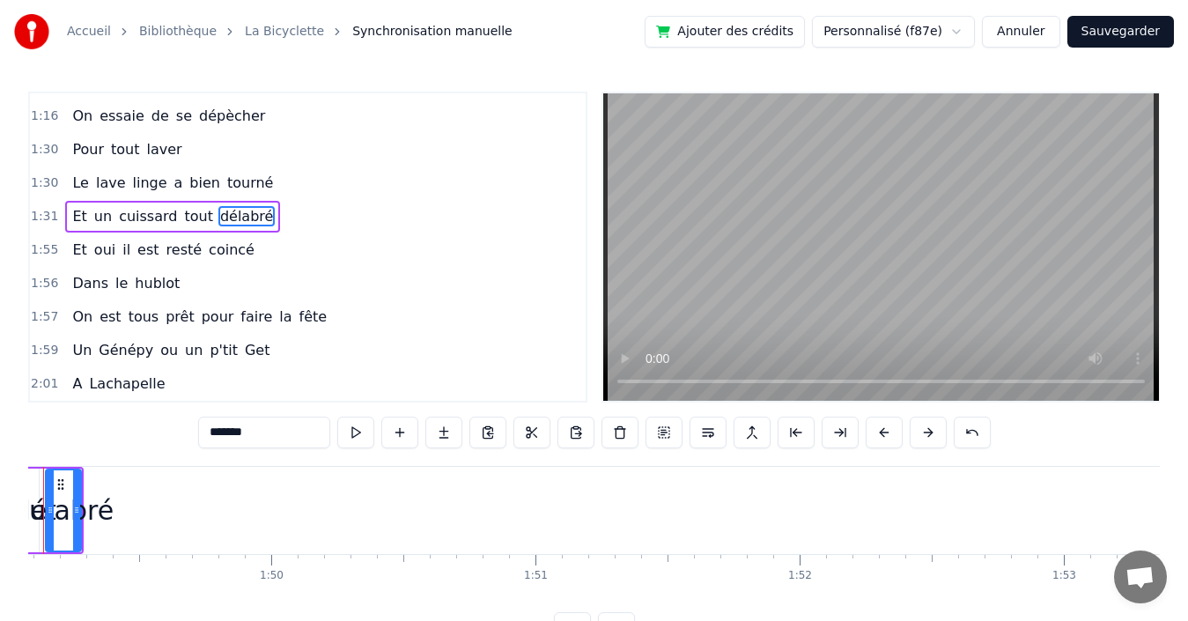
scroll to position [0, 28744]
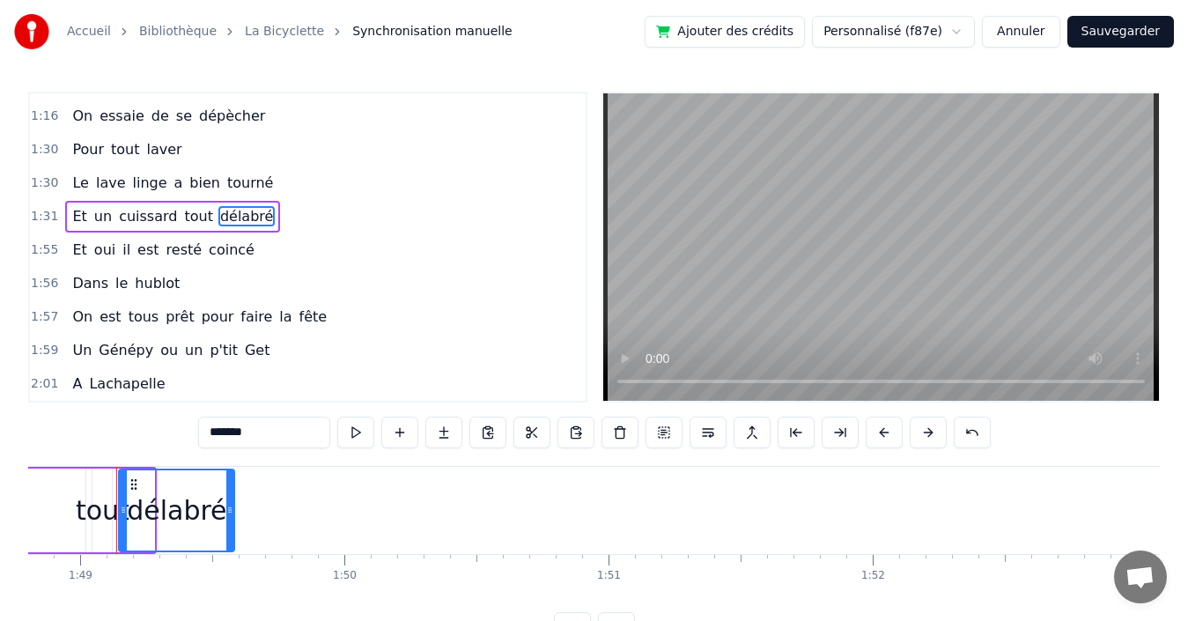
drag, startPoint x: 151, startPoint y: 492, endPoint x: 232, endPoint y: 490, distance: 80.2
click at [232, 490] on div at bounding box center [229, 510] width 7 height 80
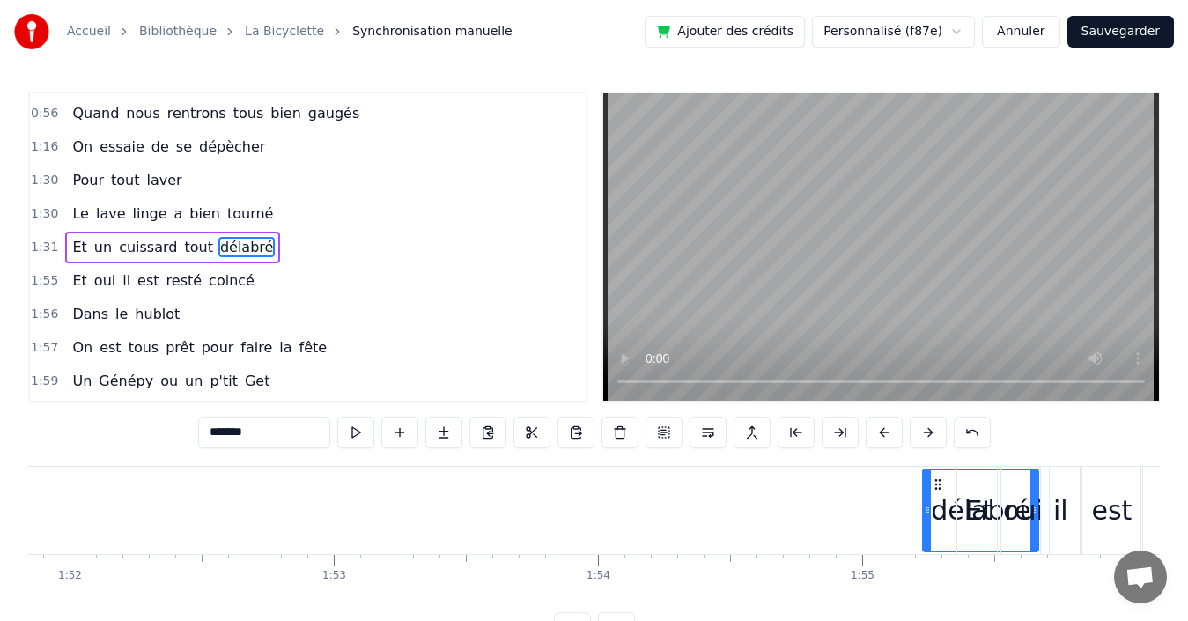
scroll to position [0, 29549]
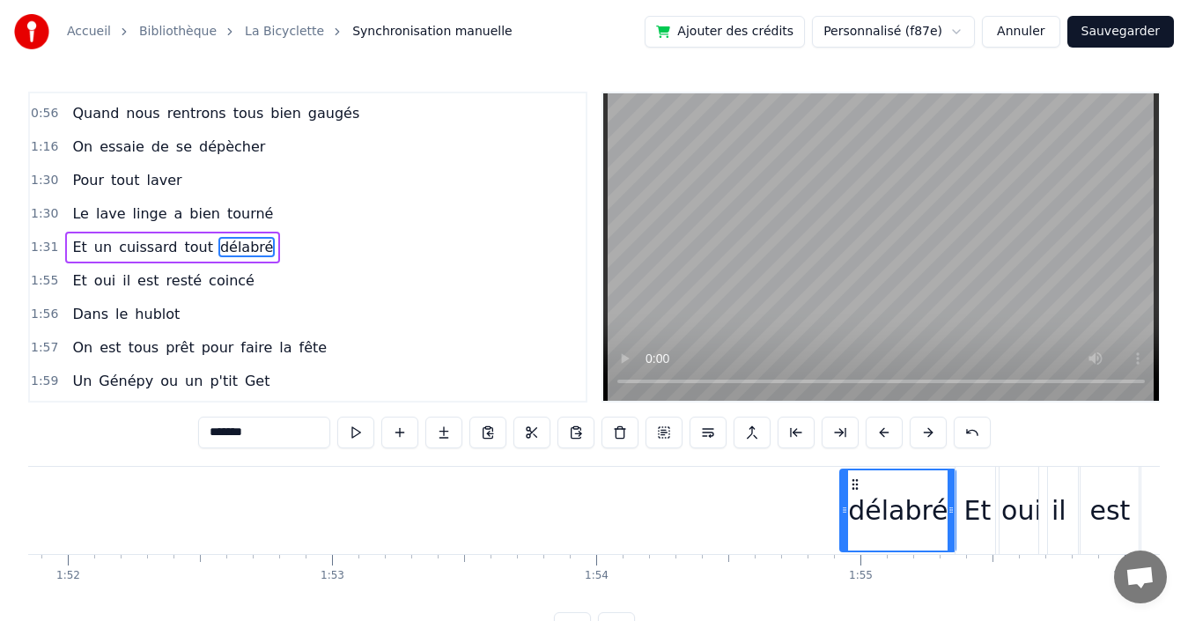
drag, startPoint x: 138, startPoint y: 480, endPoint x: 854, endPoint y: 460, distance: 716.2
click at [854, 460] on div "0:03 Quand 0:03 nous partons tous les printemps 0:09 Quand nous partons dans to…" at bounding box center [594, 368] width 1132 height 552
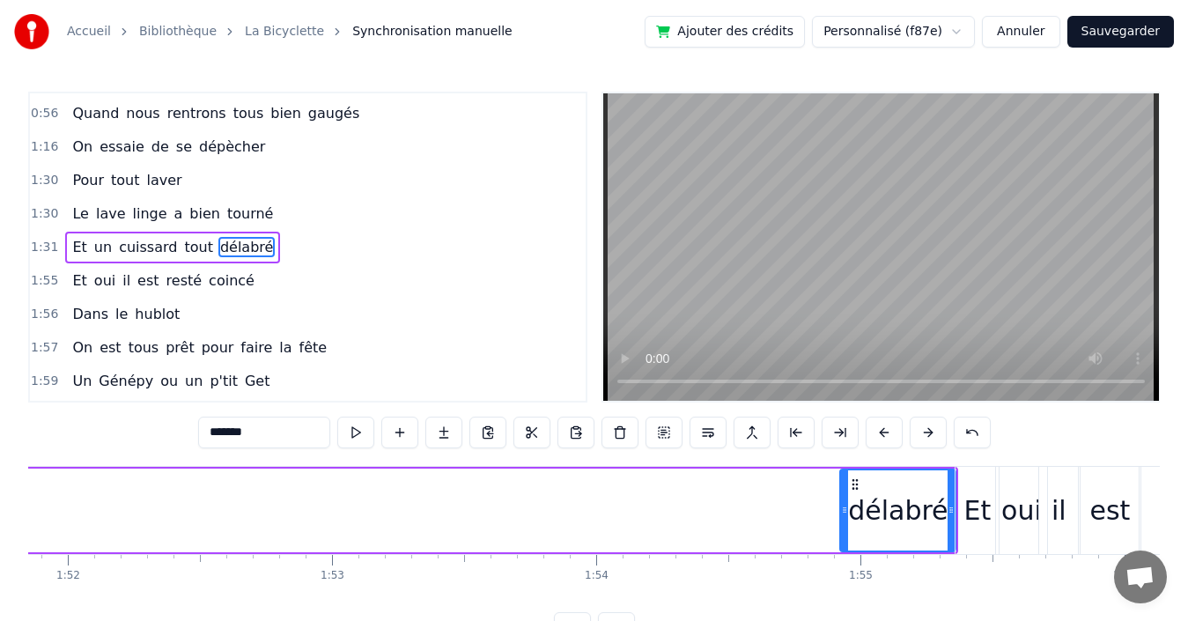
click at [182, 249] on span "tout" at bounding box center [198, 247] width 32 height 20
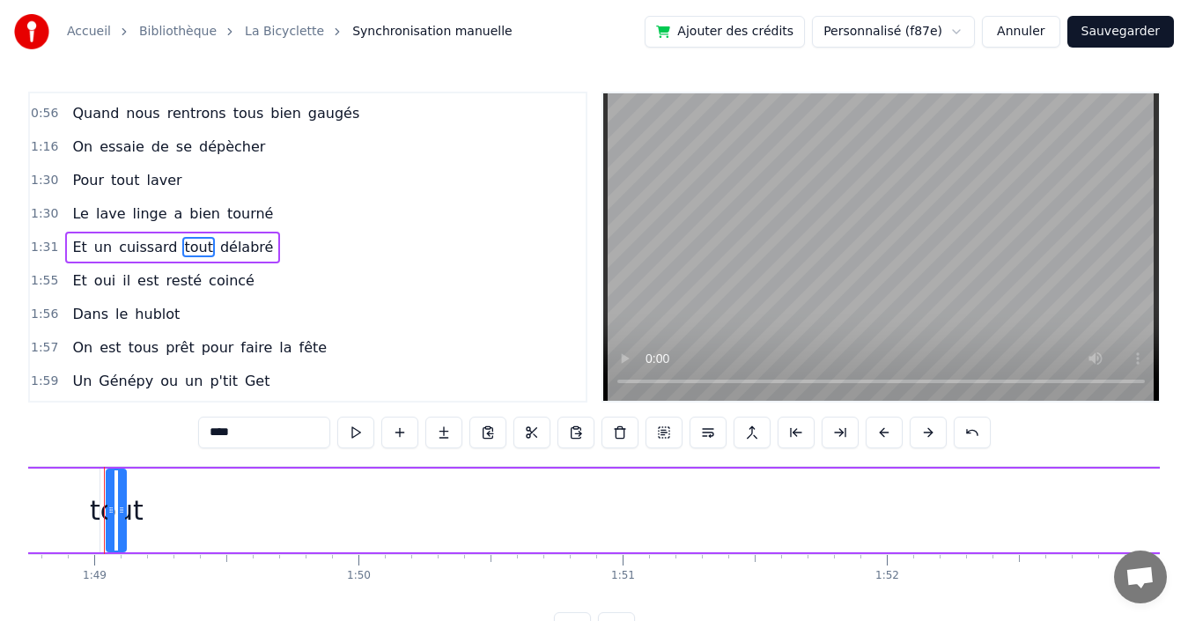
scroll to position [0, 28717]
drag, startPoint x: 133, startPoint y: 496, endPoint x: 183, endPoint y: 492, distance: 50.3
click at [183, 492] on div at bounding box center [184, 510] width 7 height 80
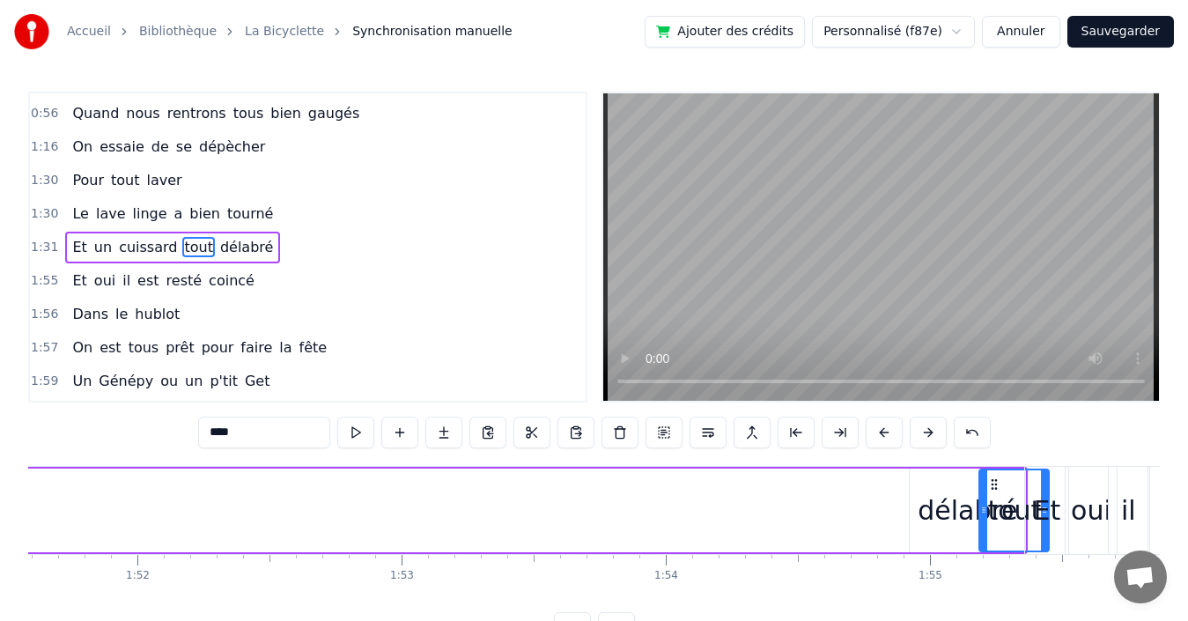
scroll to position [0, 29484]
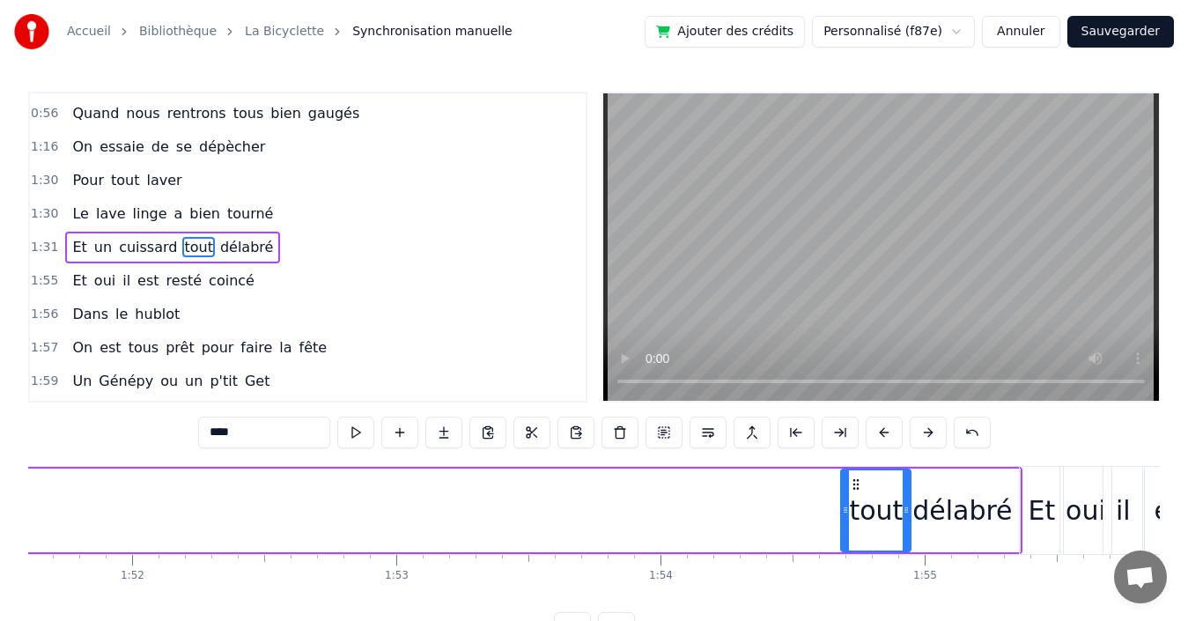
drag, startPoint x: 133, startPoint y: 482, endPoint x: 855, endPoint y: 475, distance: 722.1
click at [855, 475] on div "tout" at bounding box center [876, 510] width 68 height 80
click at [129, 243] on span "cuissard" at bounding box center [148, 247] width 62 height 20
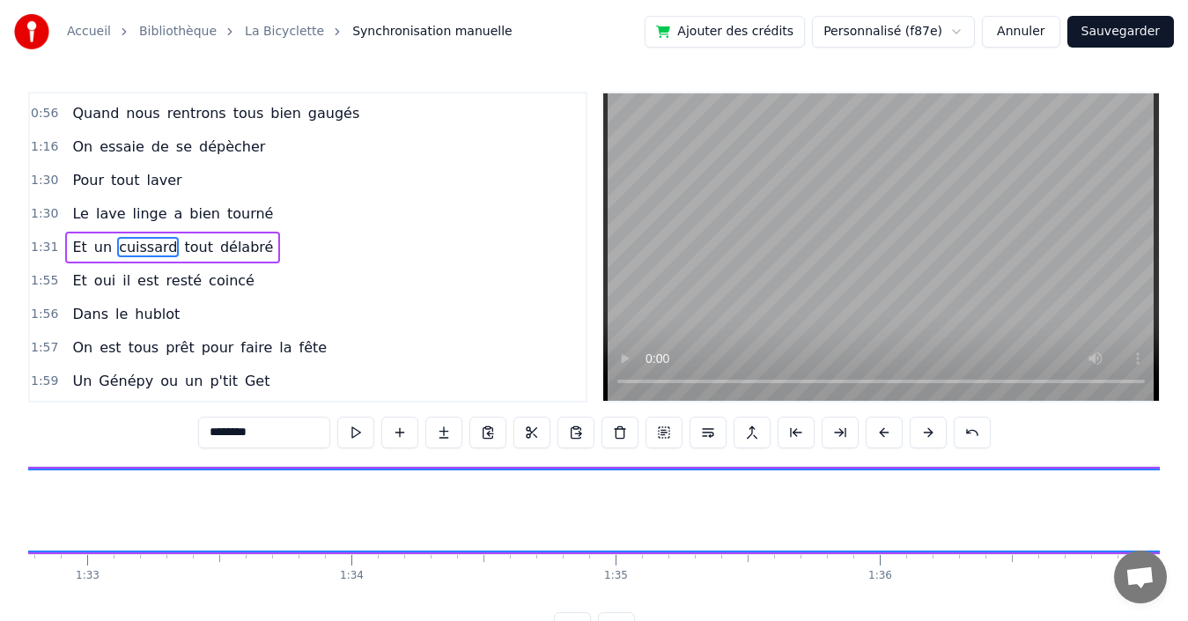
scroll to position [0, 24216]
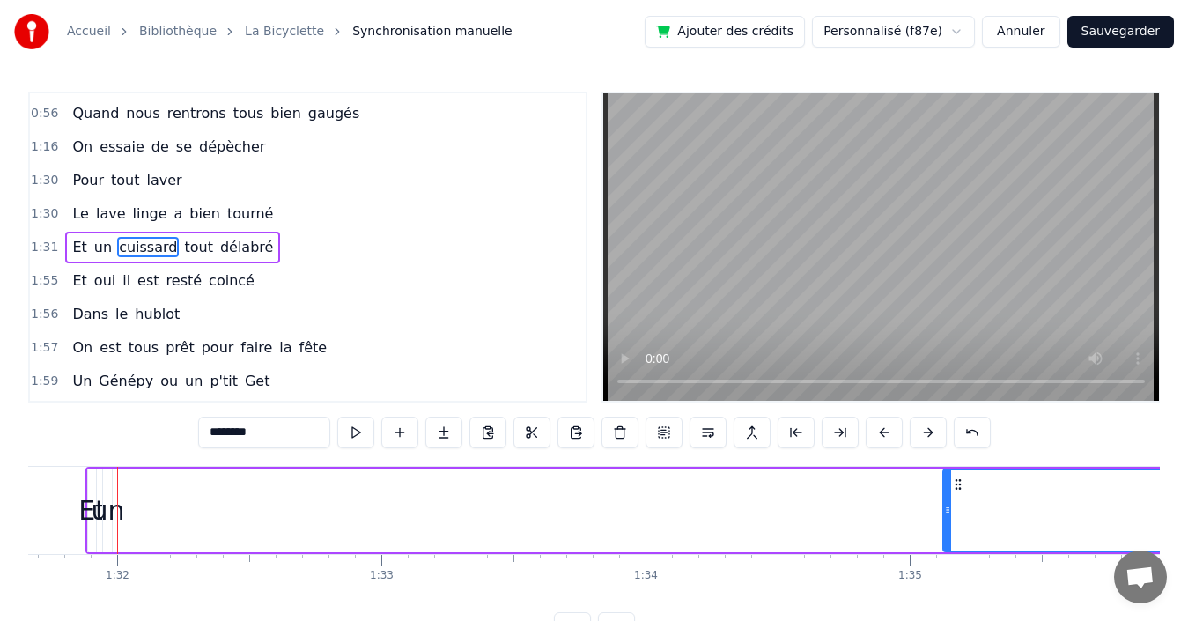
drag, startPoint x: 128, startPoint y: 488, endPoint x: 971, endPoint y: 477, distance: 843.7
click at [951, 477] on div at bounding box center [947, 510] width 7 height 80
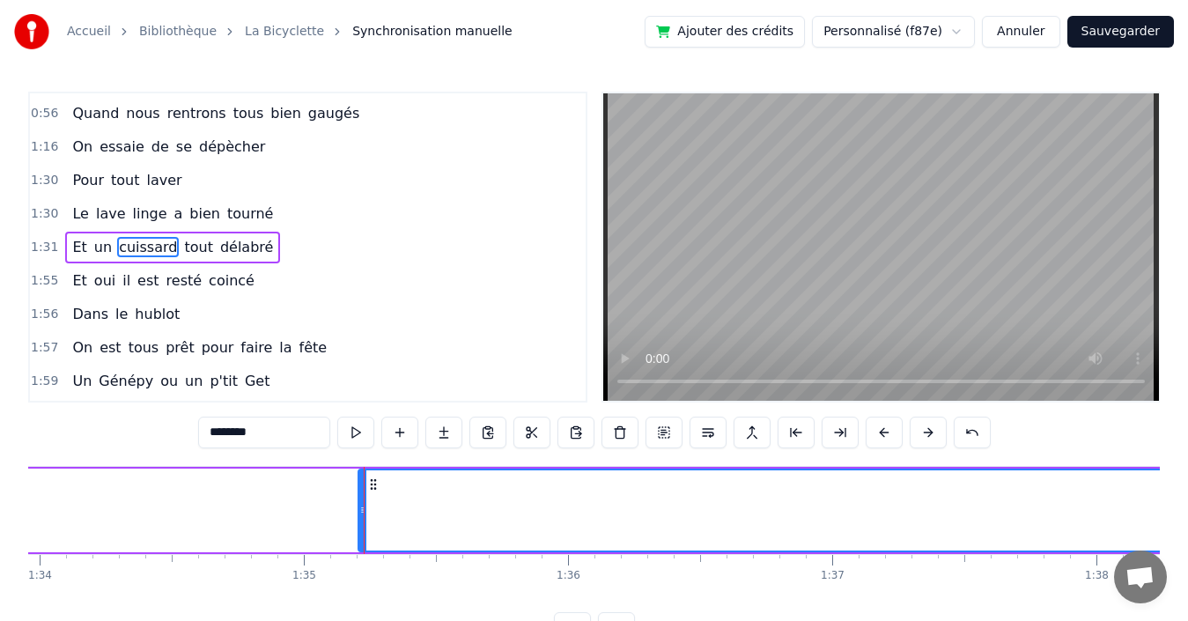
scroll to position [0, 24748]
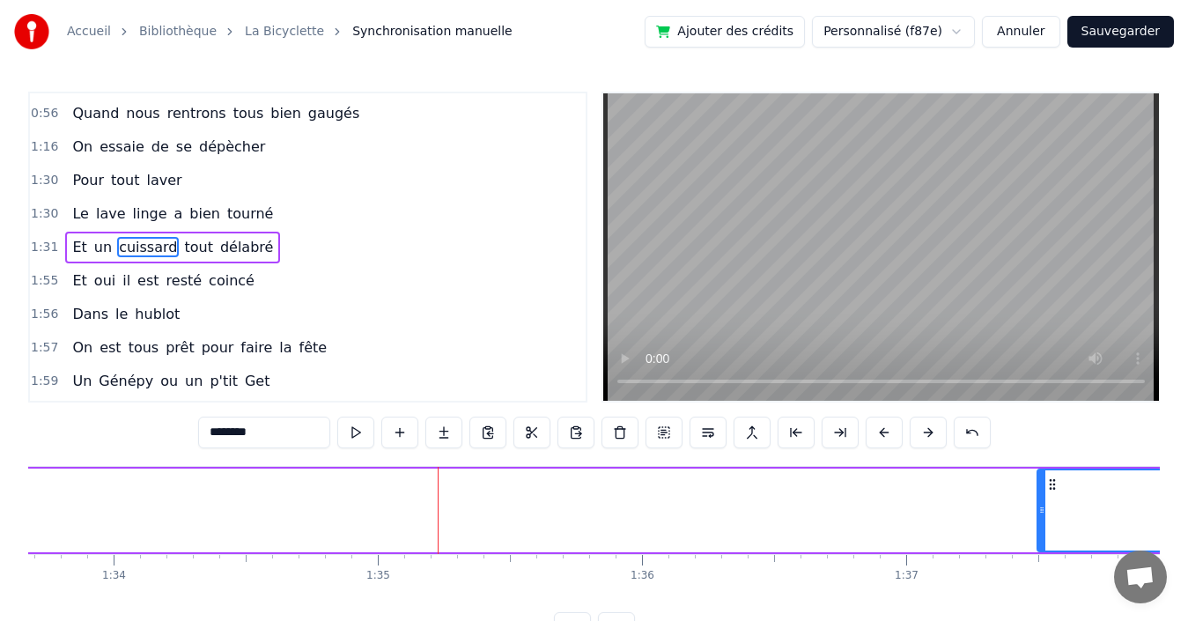
drag, startPoint x: 437, startPoint y: 513, endPoint x: 1042, endPoint y: 494, distance: 605.3
click at [1042, 494] on div at bounding box center [1041, 510] width 7 height 80
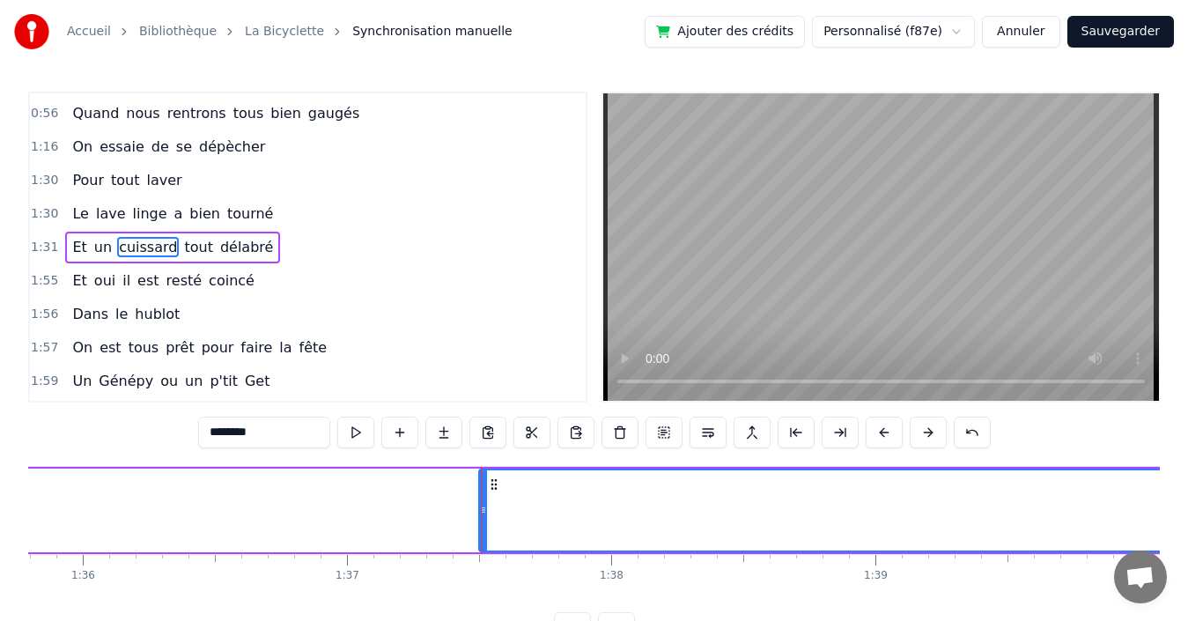
scroll to position [0, 25383]
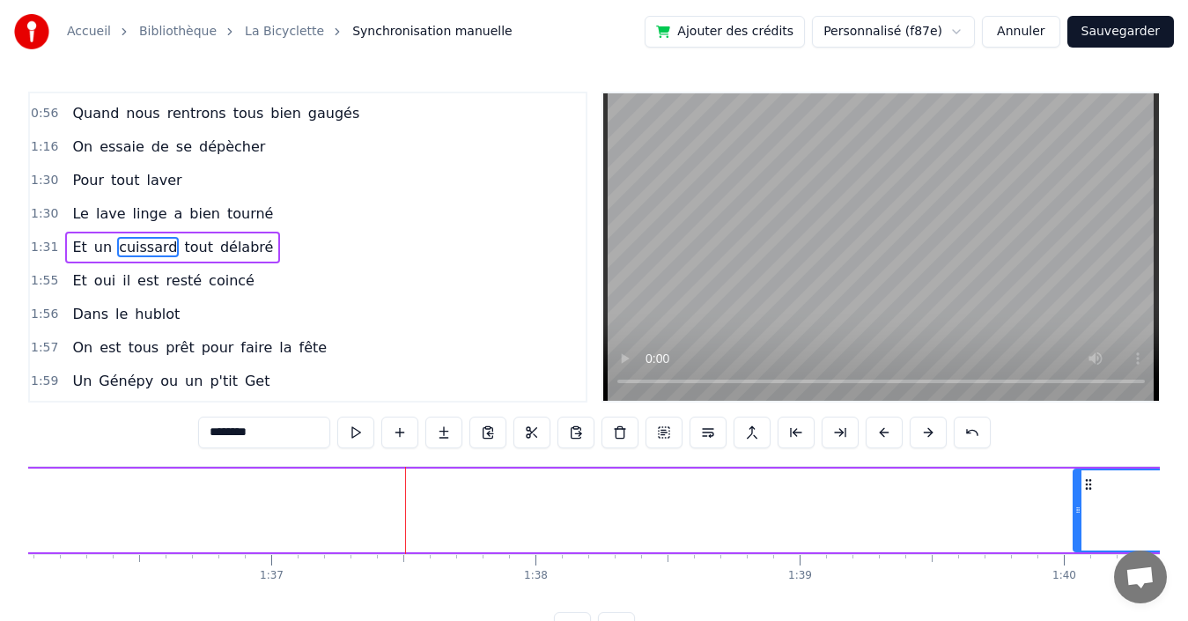
drag, startPoint x: 409, startPoint y: 494, endPoint x: 1079, endPoint y: 483, distance: 670.2
click at [1079, 483] on div at bounding box center [1077, 510] width 7 height 80
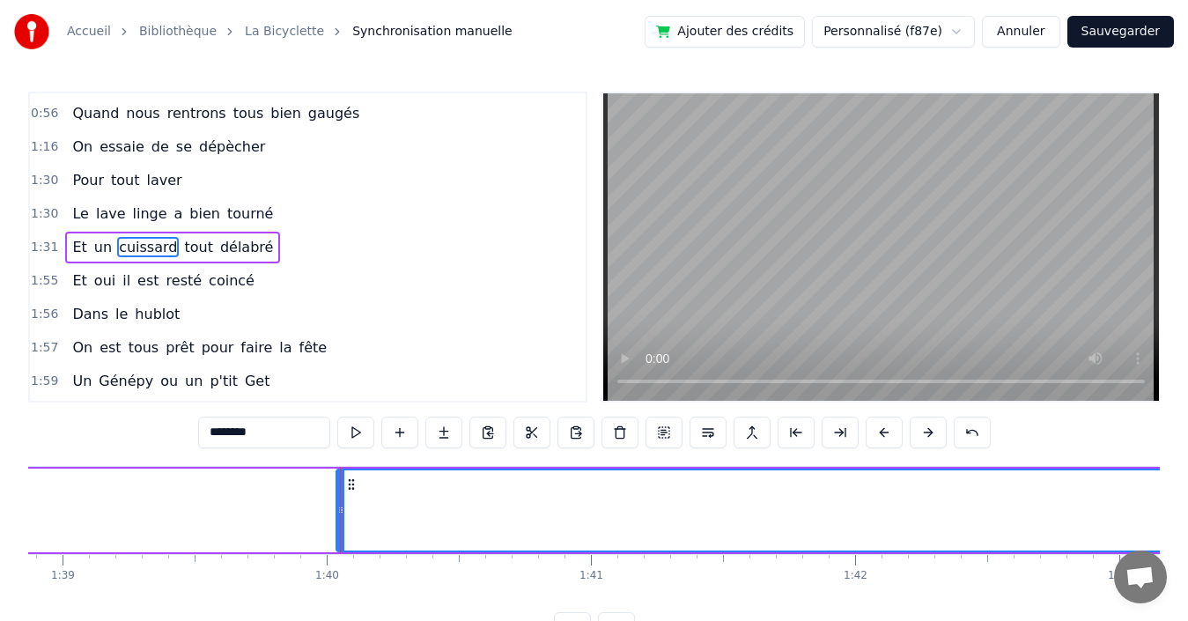
scroll to position [0, 26343]
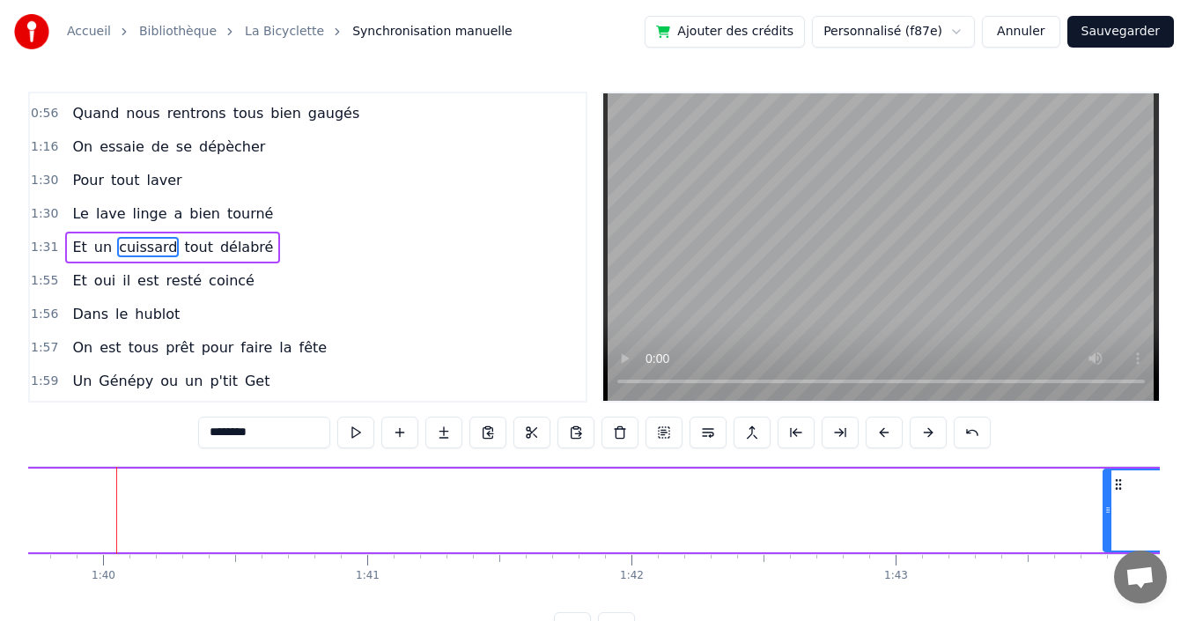
drag, startPoint x: 115, startPoint y: 502, endPoint x: 1106, endPoint y: 495, distance: 990.7
click at [1106, 495] on div at bounding box center [1107, 510] width 7 height 80
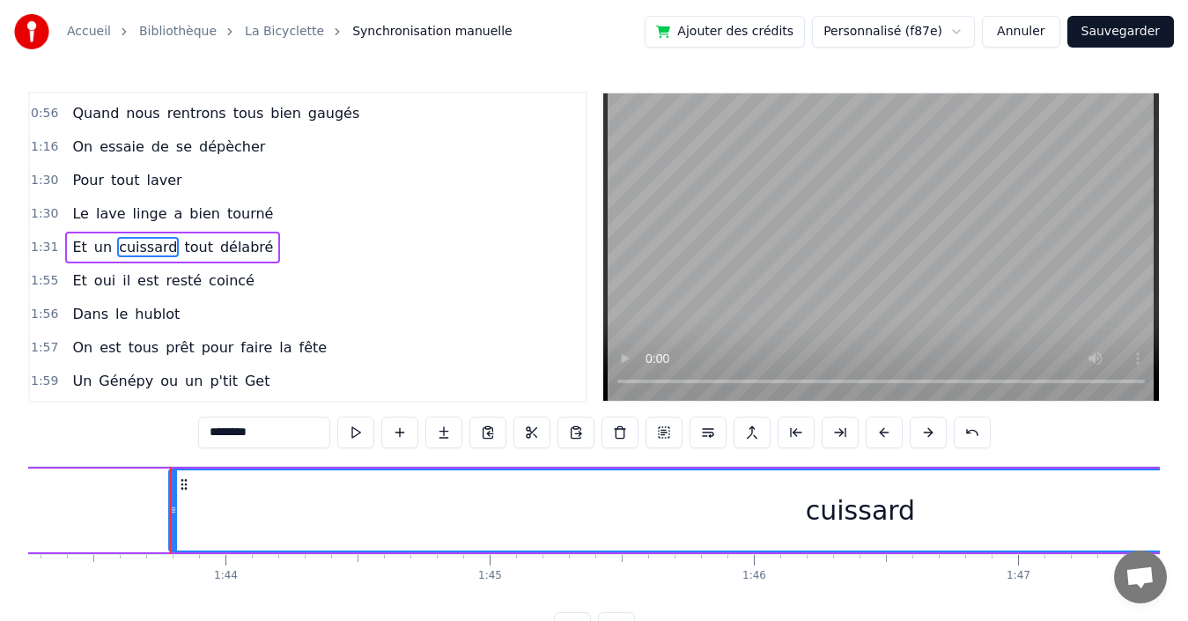
scroll to position [0, 27331]
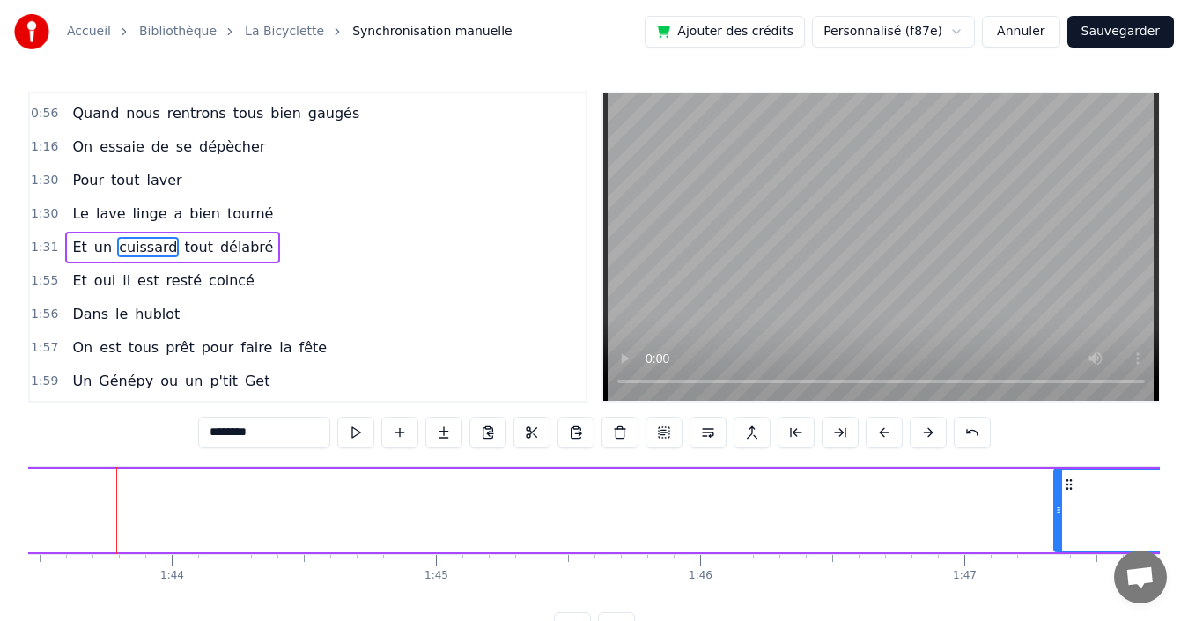
drag, startPoint x: 122, startPoint y: 498, endPoint x: 1060, endPoint y: 479, distance: 938.9
click at [1060, 479] on div at bounding box center [1058, 510] width 7 height 80
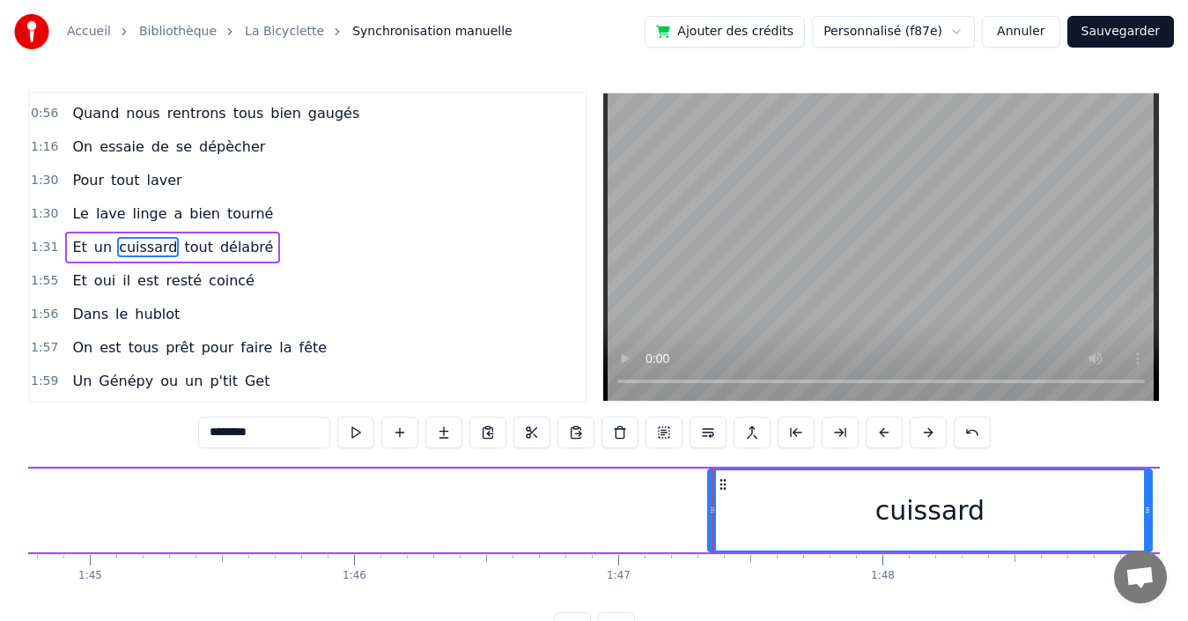
scroll to position [0, 27684]
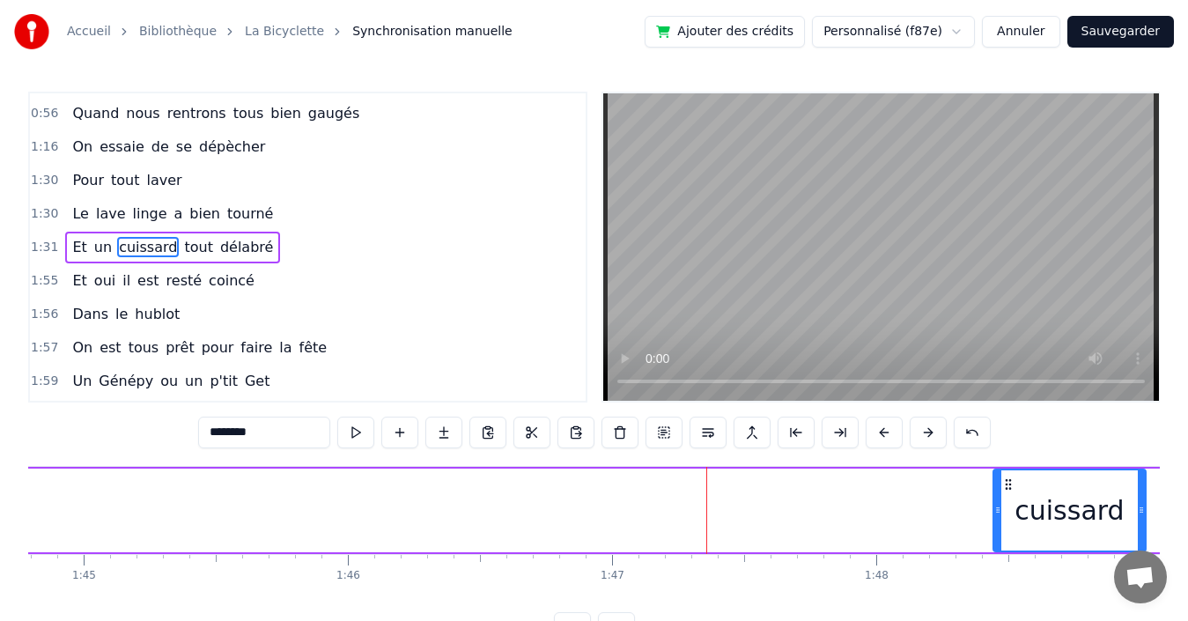
drag, startPoint x: 704, startPoint y: 514, endPoint x: 996, endPoint y: 509, distance: 291.5
click at [996, 509] on icon at bounding box center [997, 510] width 7 height 14
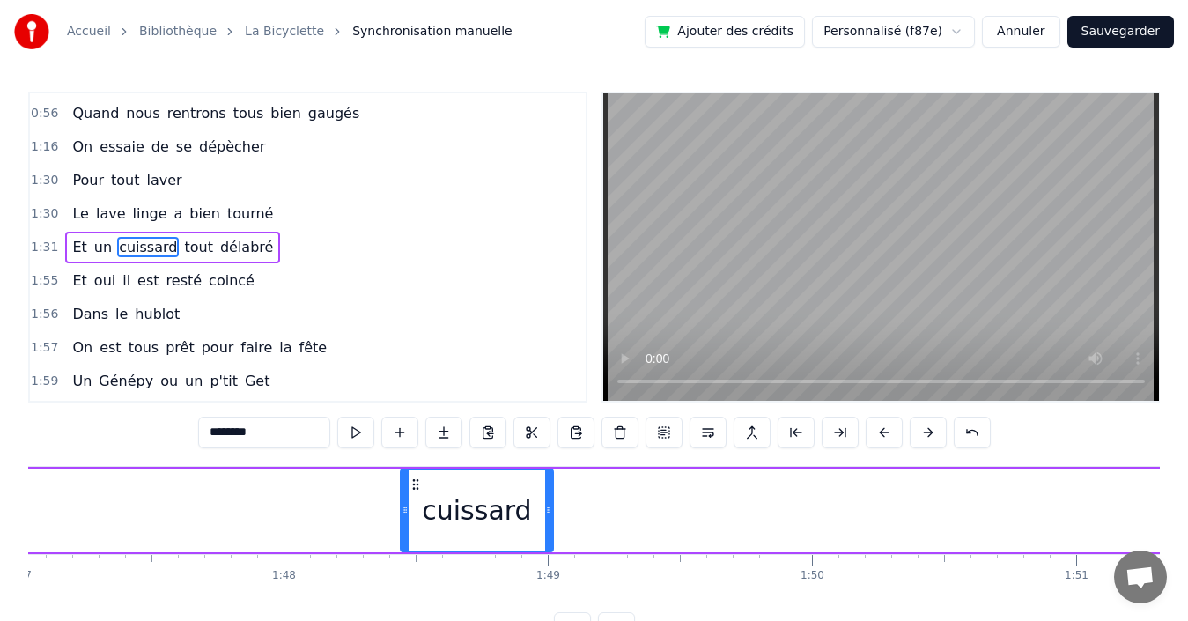
scroll to position [0, 28282]
drag, startPoint x: 399, startPoint y: 485, endPoint x: 417, endPoint y: 485, distance: 17.6
click at [417, 485] on div at bounding box center [415, 510] width 7 height 80
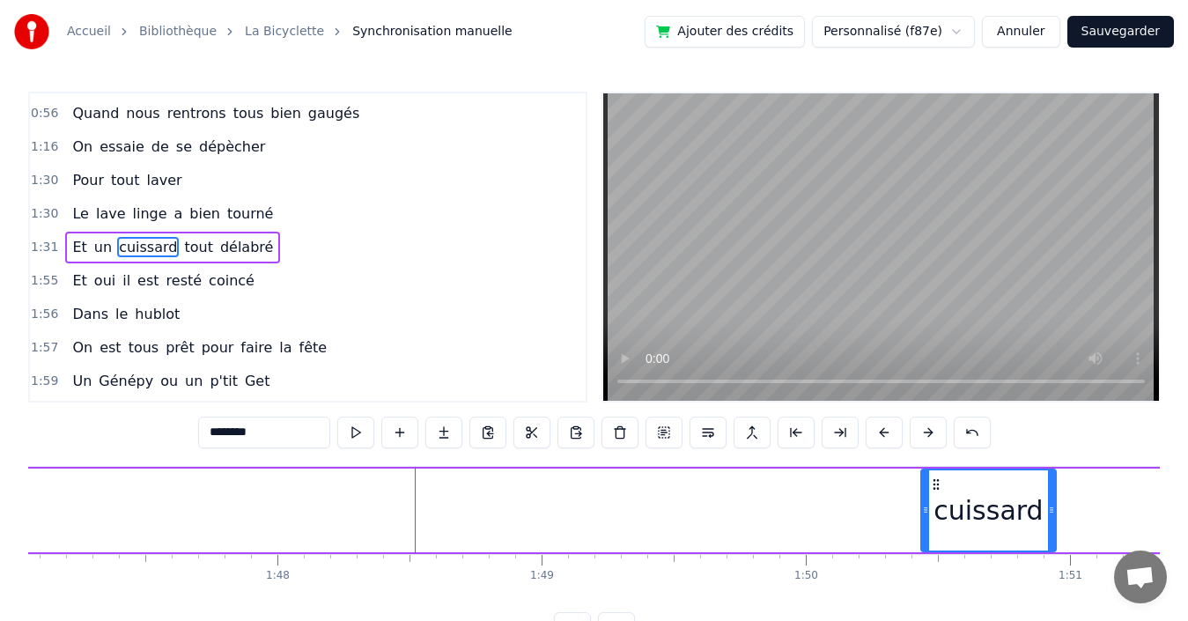
drag, startPoint x: 426, startPoint y: 483, endPoint x: 935, endPoint y: 480, distance: 509.0
click at [935, 480] on icon at bounding box center [936, 484] width 14 height 14
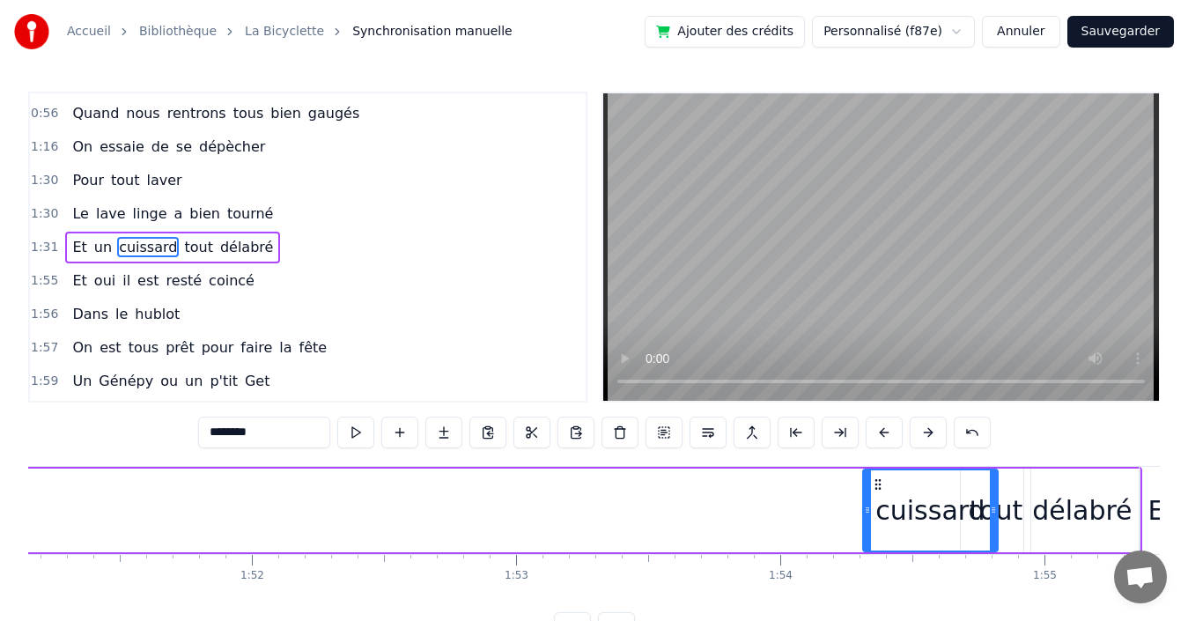
scroll to position [0, 29366]
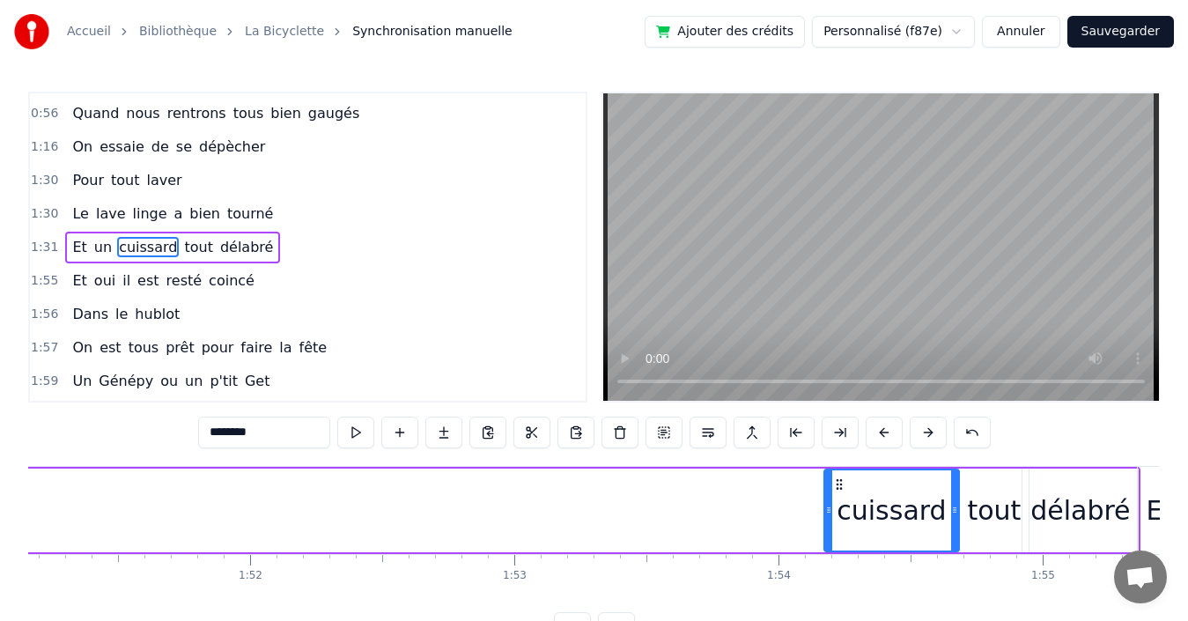
drag, startPoint x: 370, startPoint y: 482, endPoint x: 837, endPoint y: 463, distance: 467.1
click at [837, 463] on div "0:03 Quand 0:03 nous partons tous les printemps 0:09 Quand nous partons dans to…" at bounding box center [594, 368] width 1132 height 552
click at [95, 249] on span "un" at bounding box center [102, 247] width 21 height 20
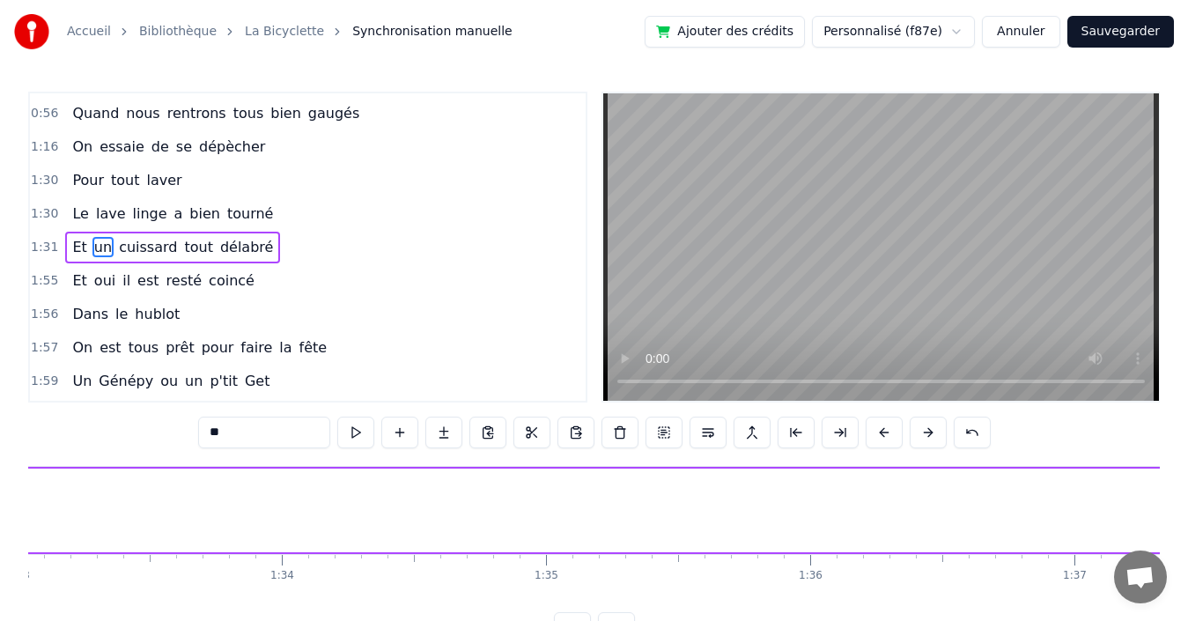
scroll to position [0, 24200]
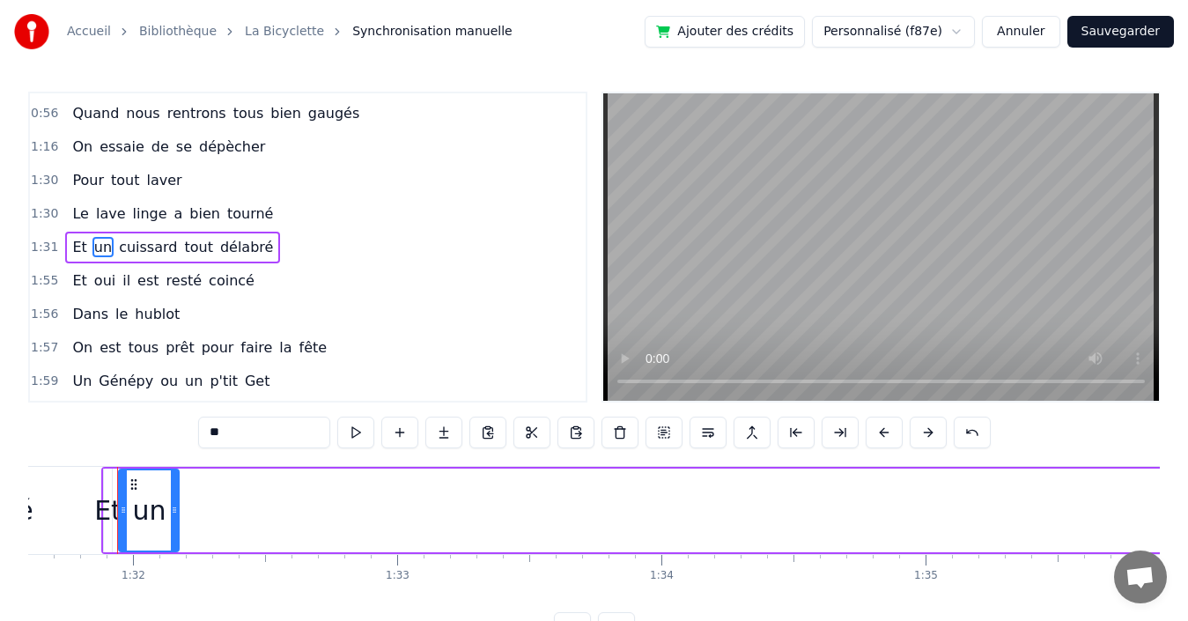
drag, startPoint x: 127, startPoint y: 496, endPoint x: 178, endPoint y: 491, distance: 51.3
click at [178, 491] on div at bounding box center [174, 510] width 7 height 80
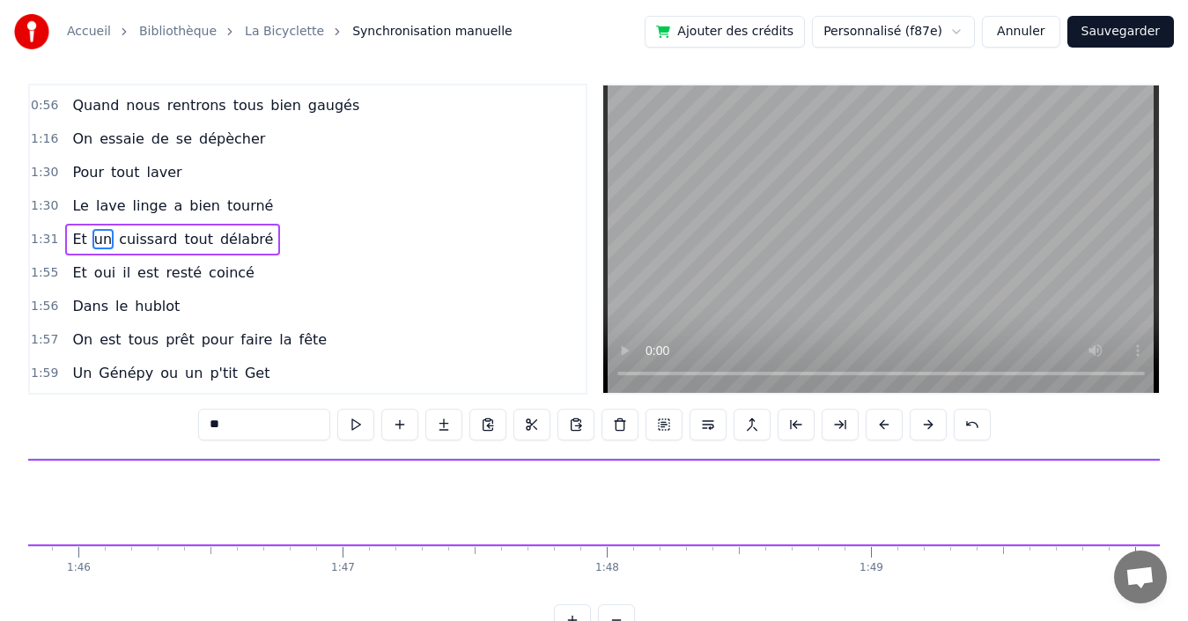
scroll to position [0, 27958]
drag, startPoint x: 132, startPoint y: 484, endPoint x: 347, endPoint y: 508, distance: 216.2
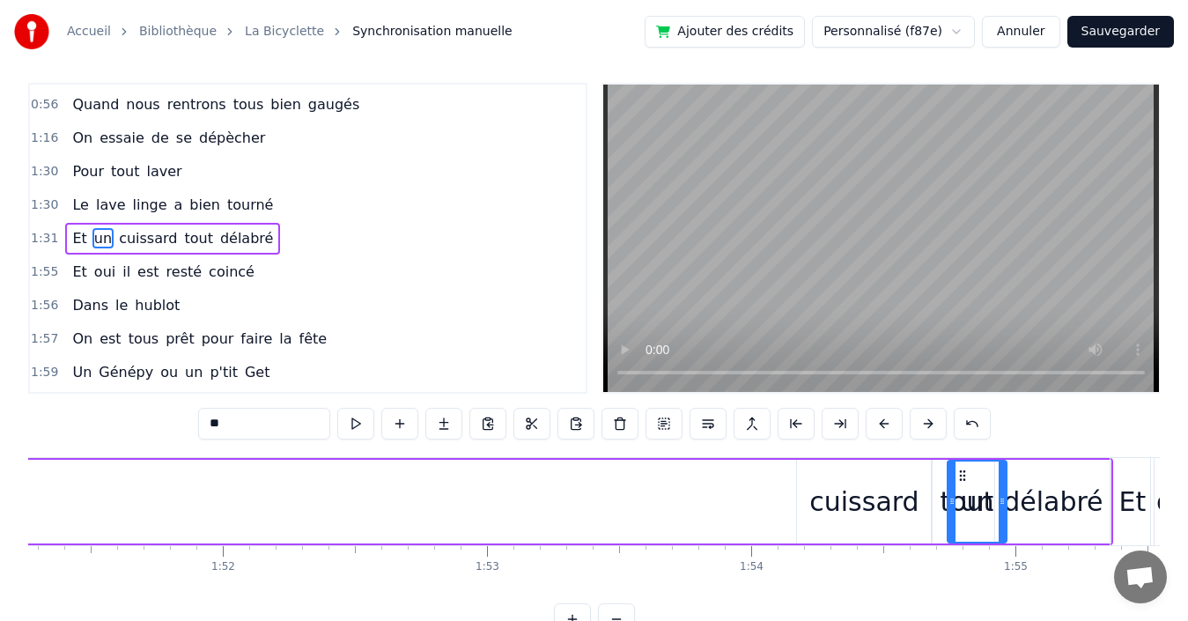
scroll to position [0, 29402]
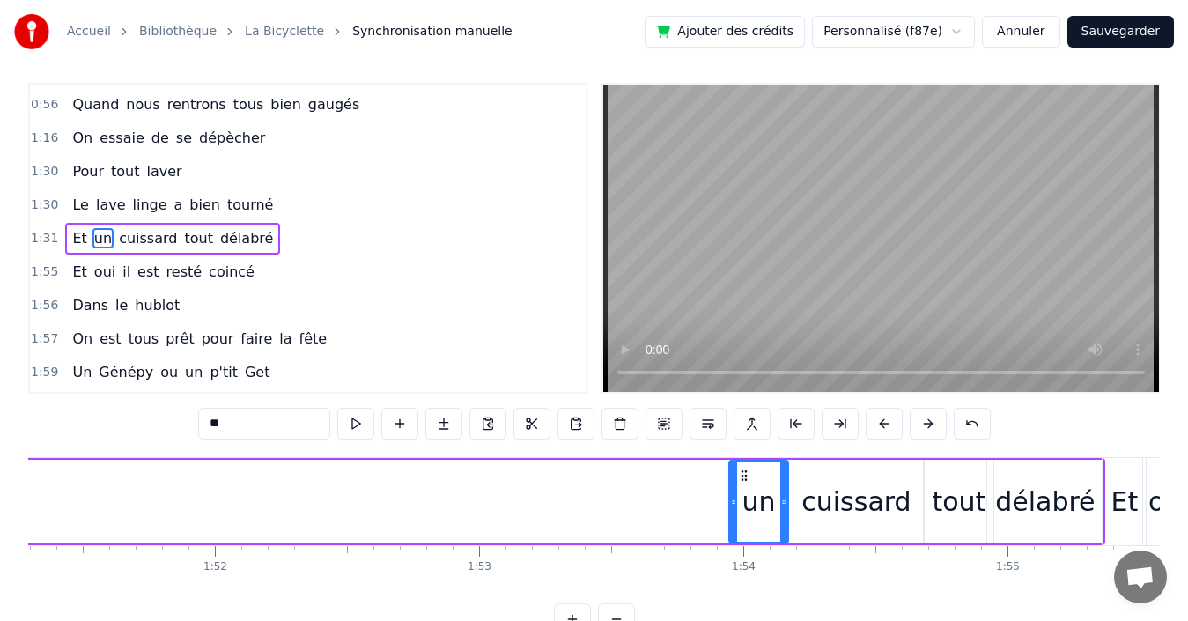
drag, startPoint x: 335, startPoint y: 471, endPoint x: 742, endPoint y: 470, distance: 407.7
click at [742, 470] on circle at bounding box center [741, 470] width 1 height 1
click at [70, 239] on span "Et" at bounding box center [79, 238] width 18 height 20
type input "**"
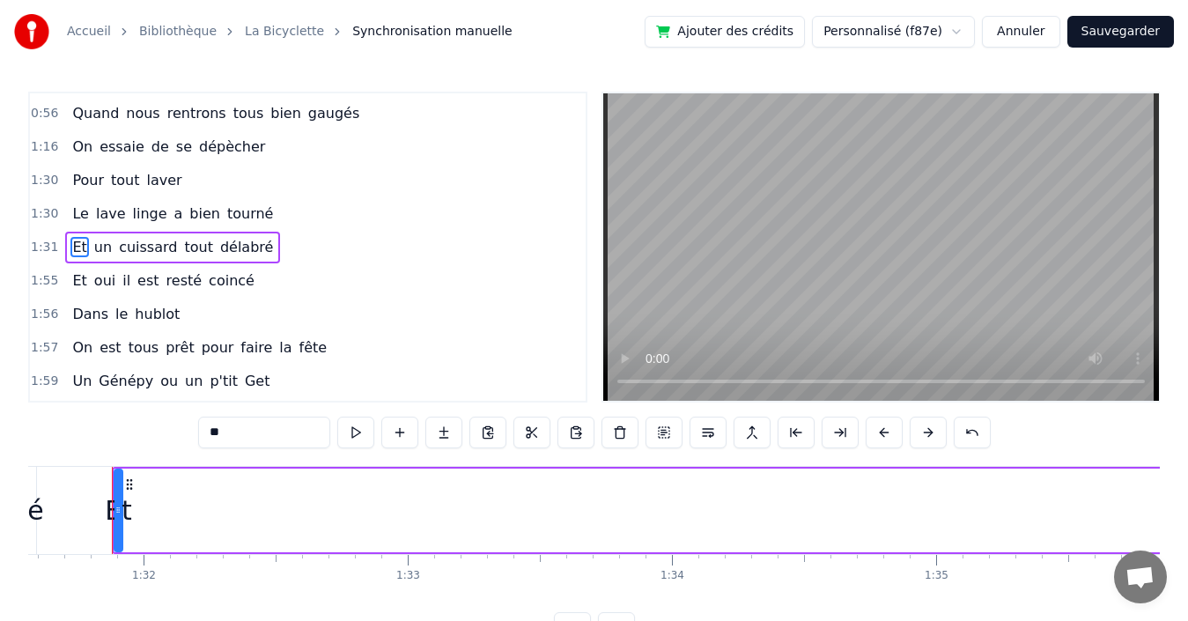
scroll to position [0, 24184]
drag, startPoint x: 124, startPoint y: 480, endPoint x: 167, endPoint y: 473, distance: 43.7
click at [167, 473] on div at bounding box center [166, 510] width 7 height 80
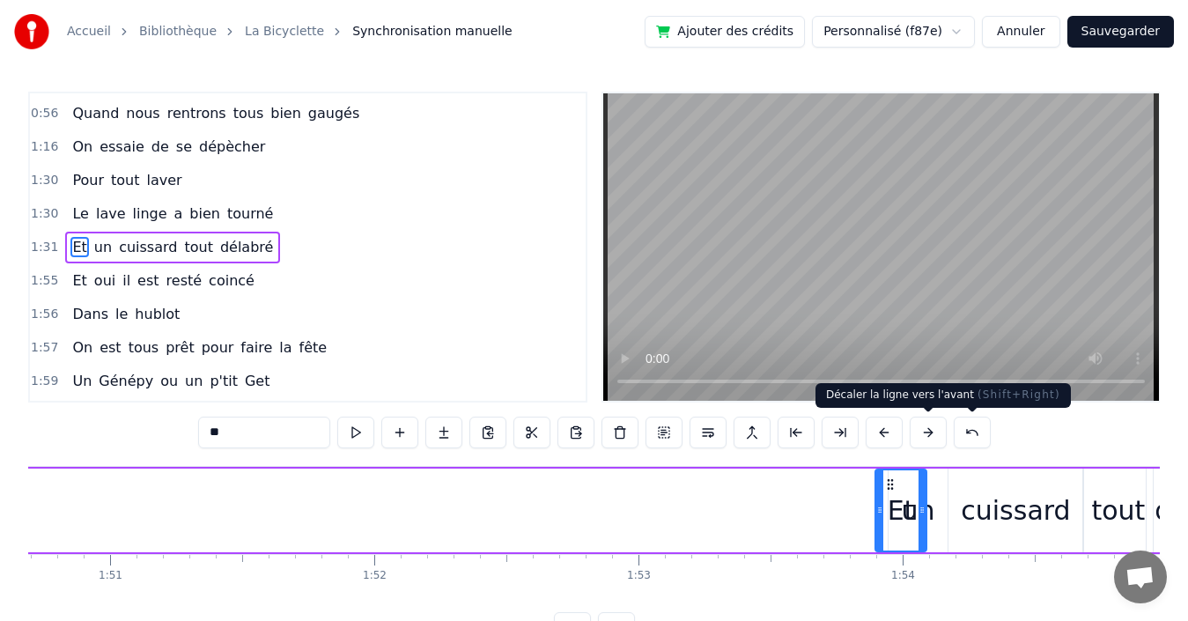
scroll to position [0, 29244]
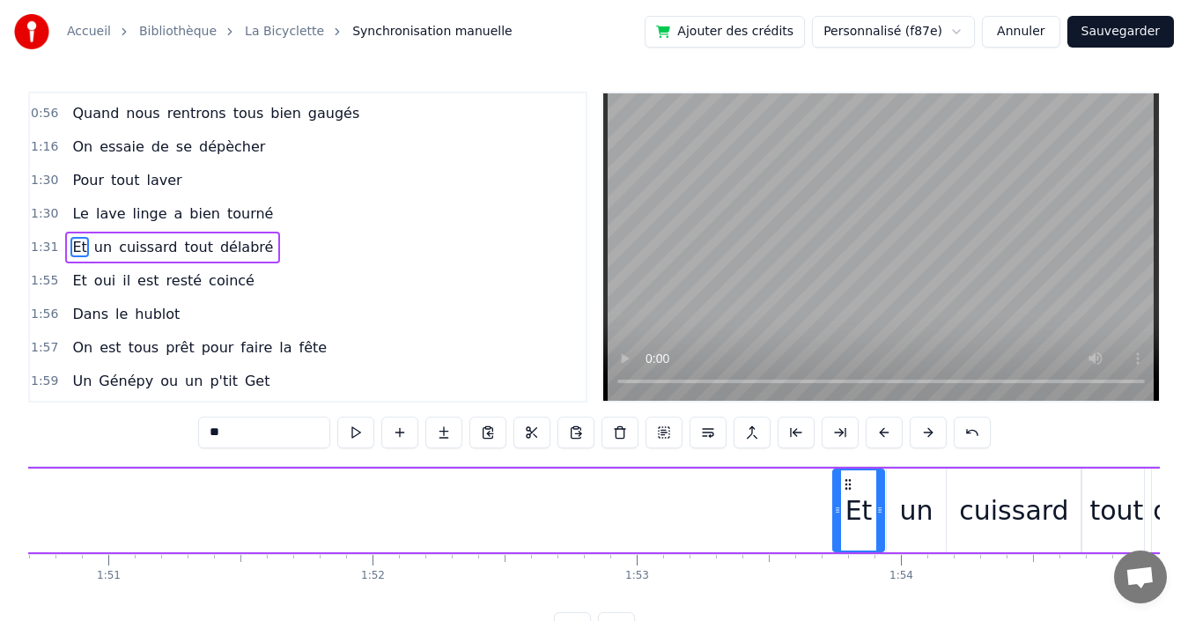
drag, startPoint x: 133, startPoint y: 483, endPoint x: 796, endPoint y: 461, distance: 663.5
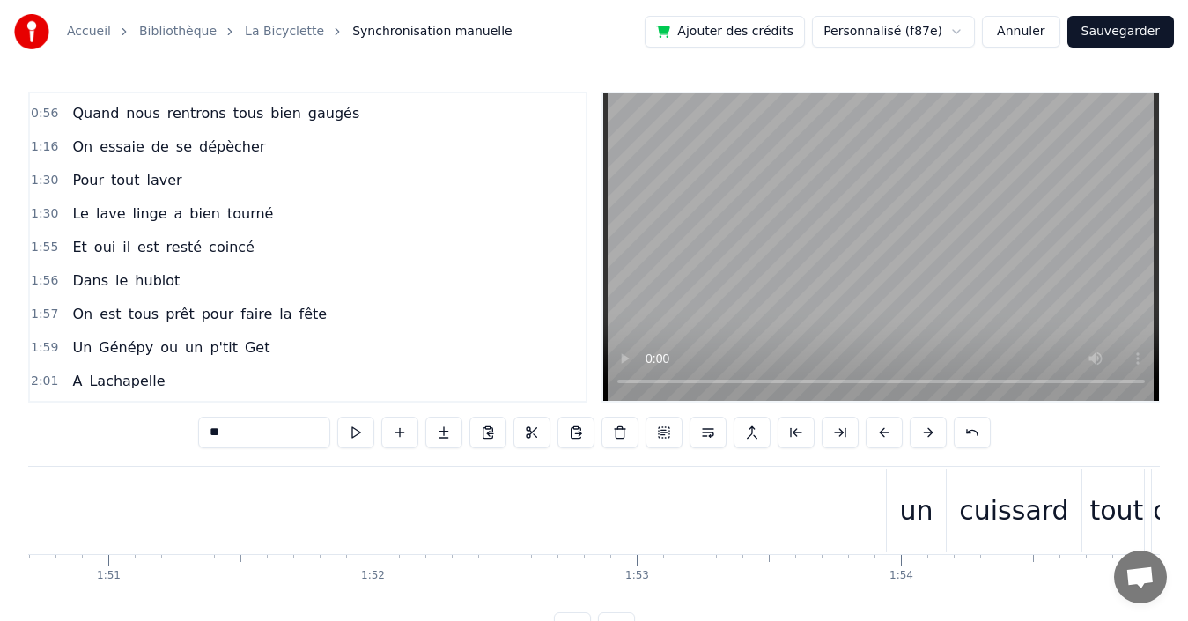
click at [286, 208] on div "1:30 Le lave linge a bien tourné" at bounding box center [308, 213] width 556 height 33
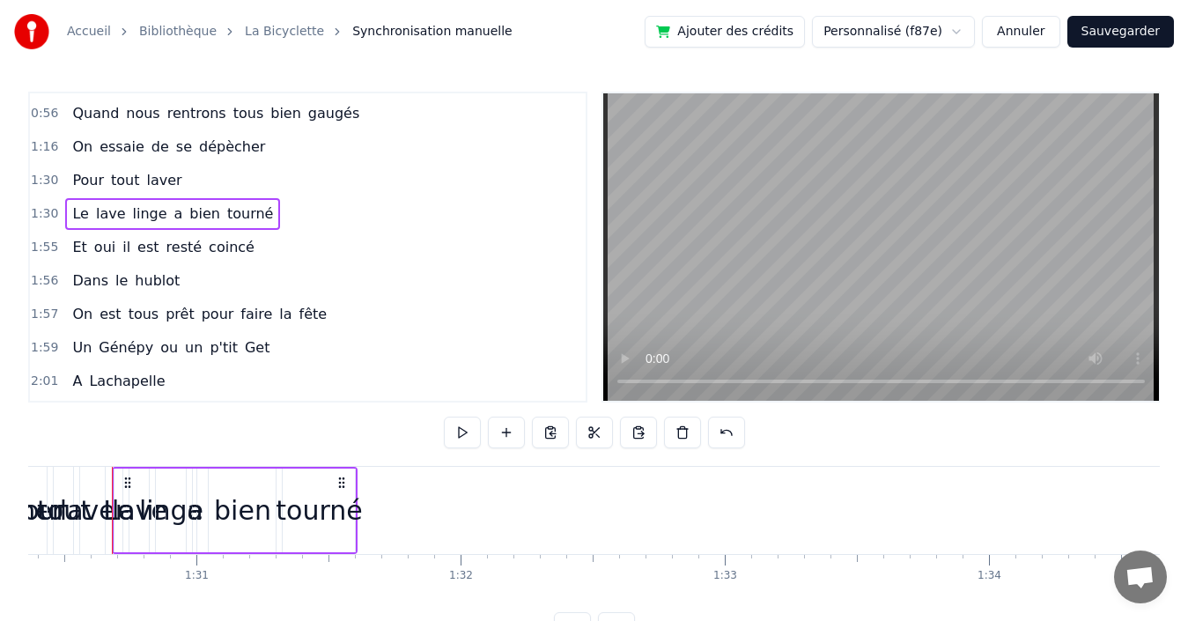
scroll to position [0, 23867]
click at [254, 245] on div "1:55 Et oui il est resté coincé" at bounding box center [308, 247] width 556 height 33
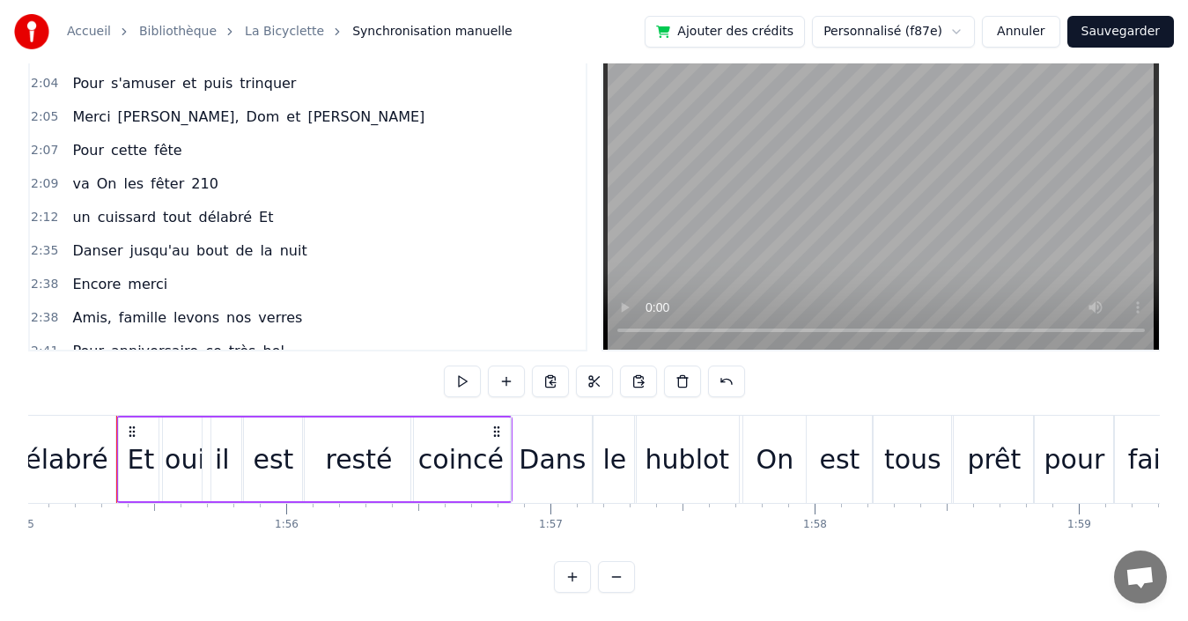
scroll to position [1424, 0]
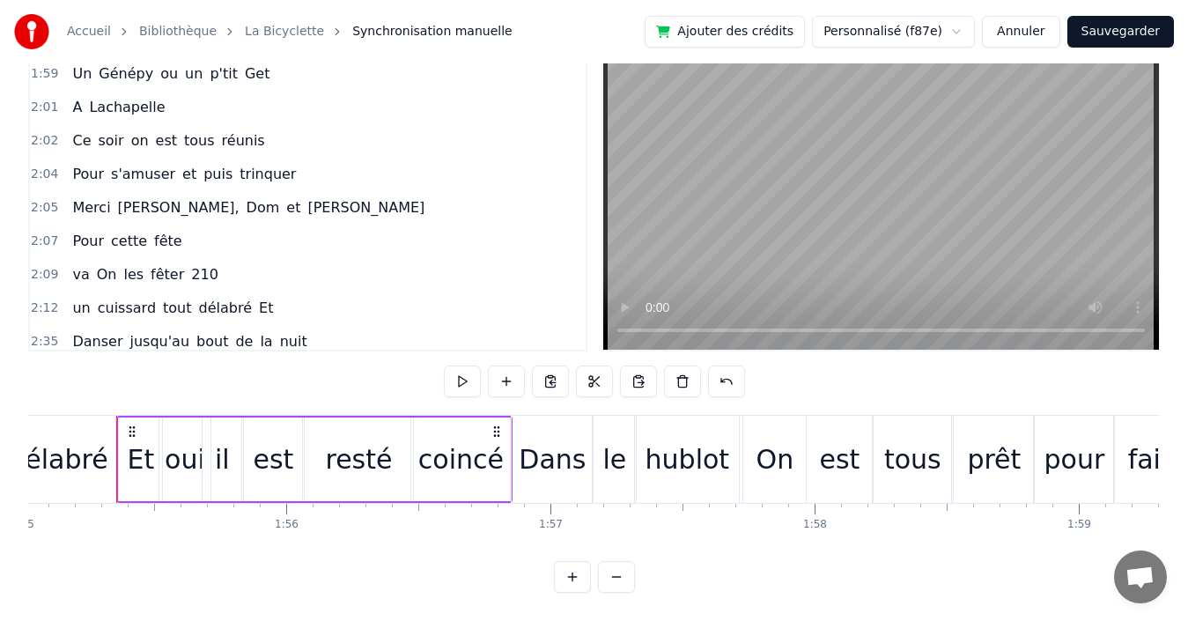
click at [558, 440] on div "Dans" at bounding box center [552, 459] width 67 height 40
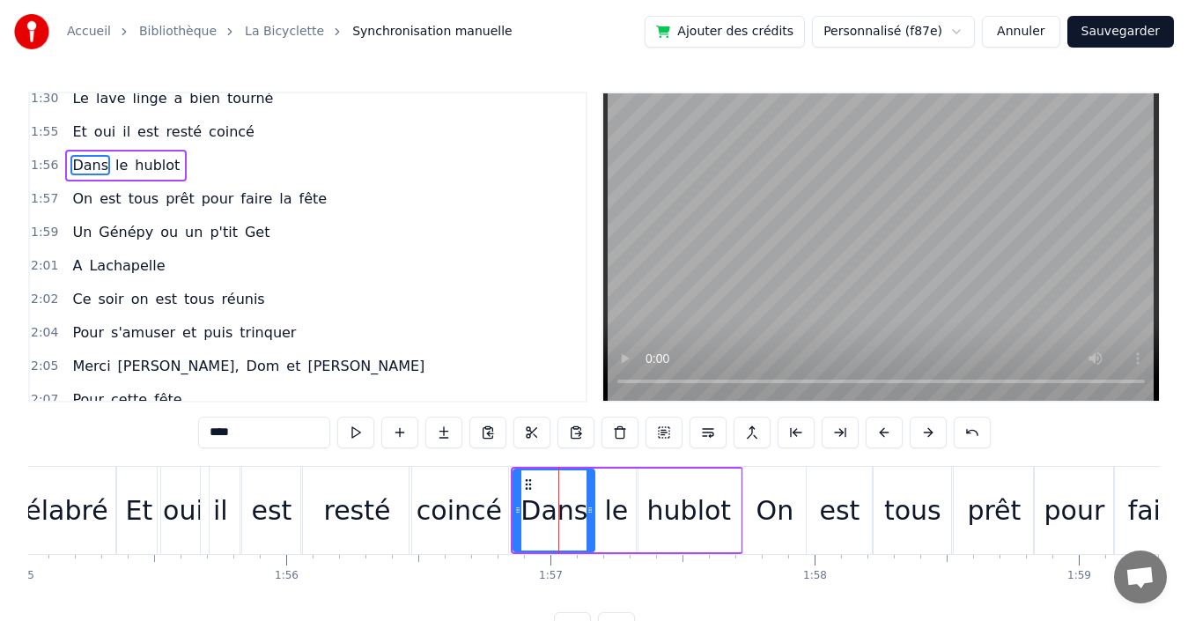
scroll to position [1323, 0]
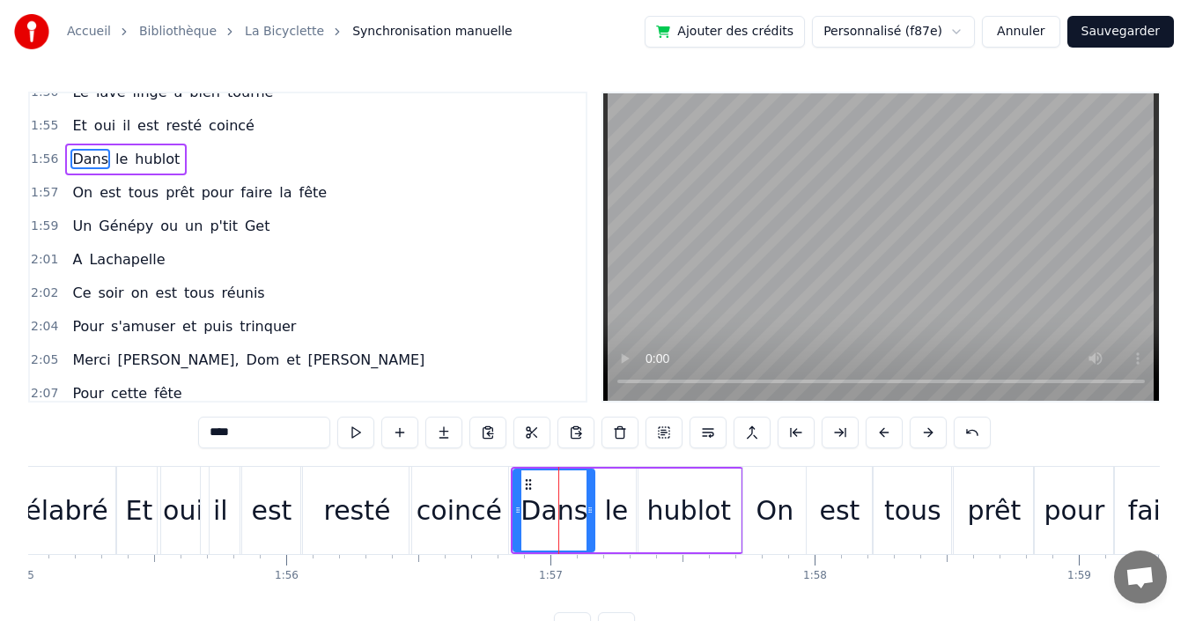
click at [77, 501] on div "délabré" at bounding box center [58, 510] width 100 height 40
type input "*******"
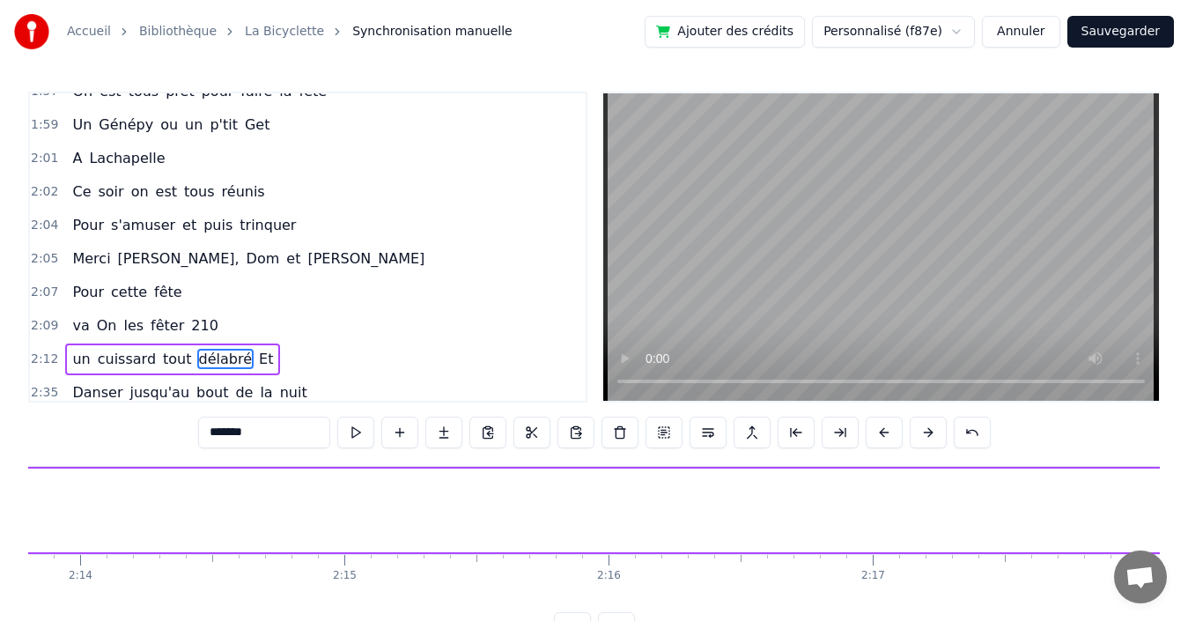
scroll to position [0, 35087]
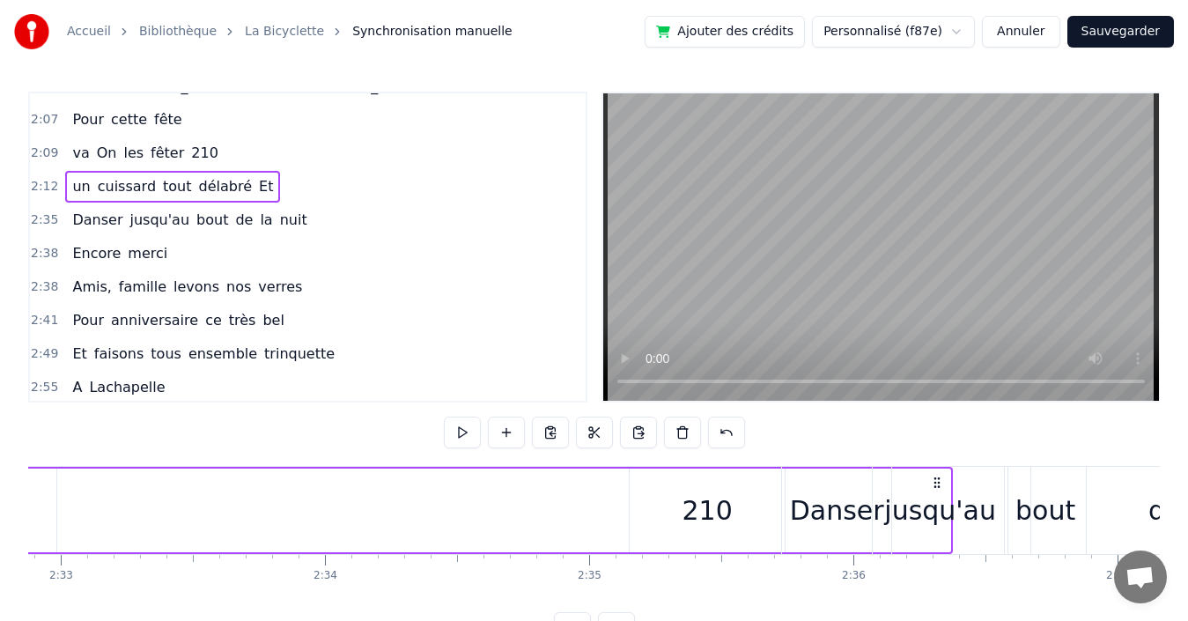
scroll to position [1600, 0]
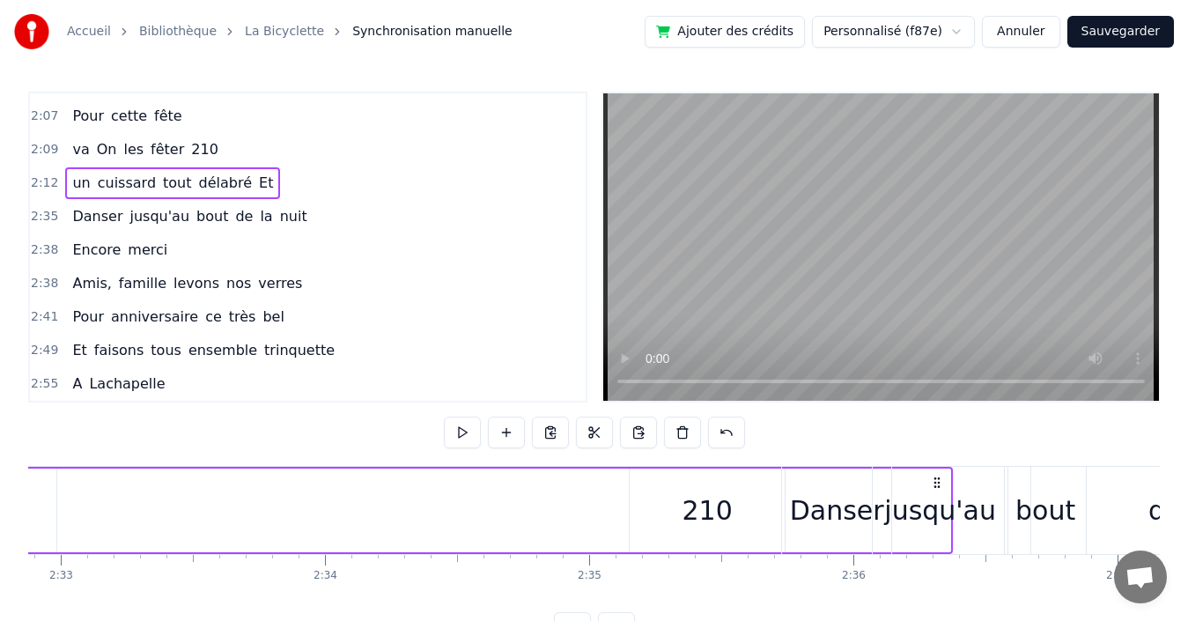
click at [189, 150] on span "210" at bounding box center [204, 149] width 31 height 20
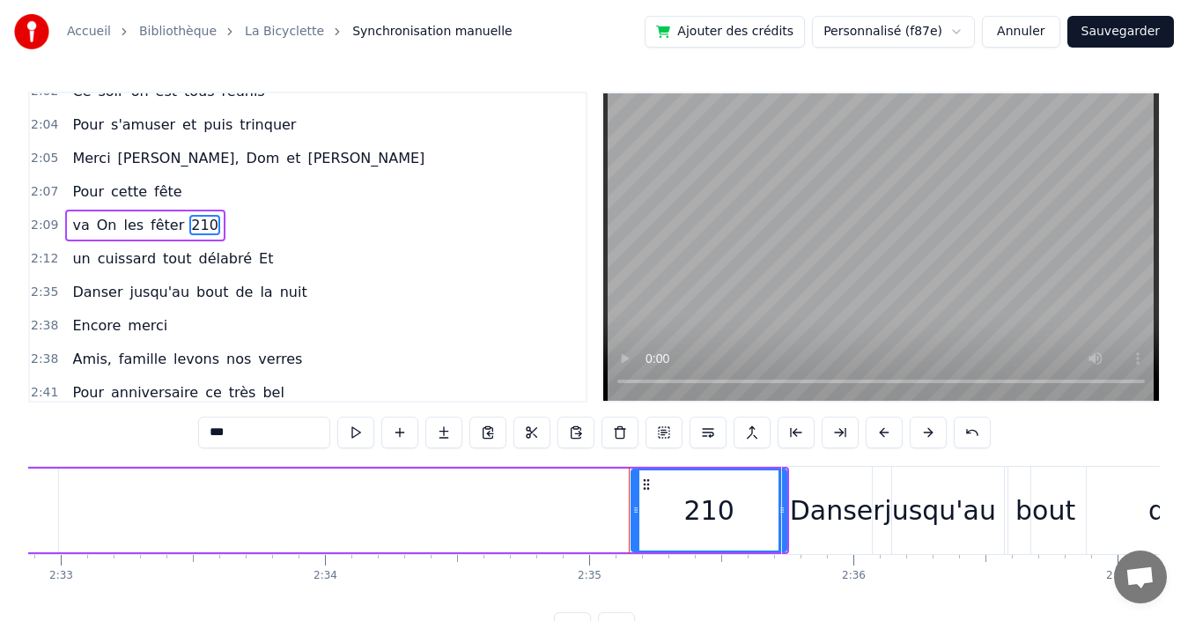
scroll to position [1502, 0]
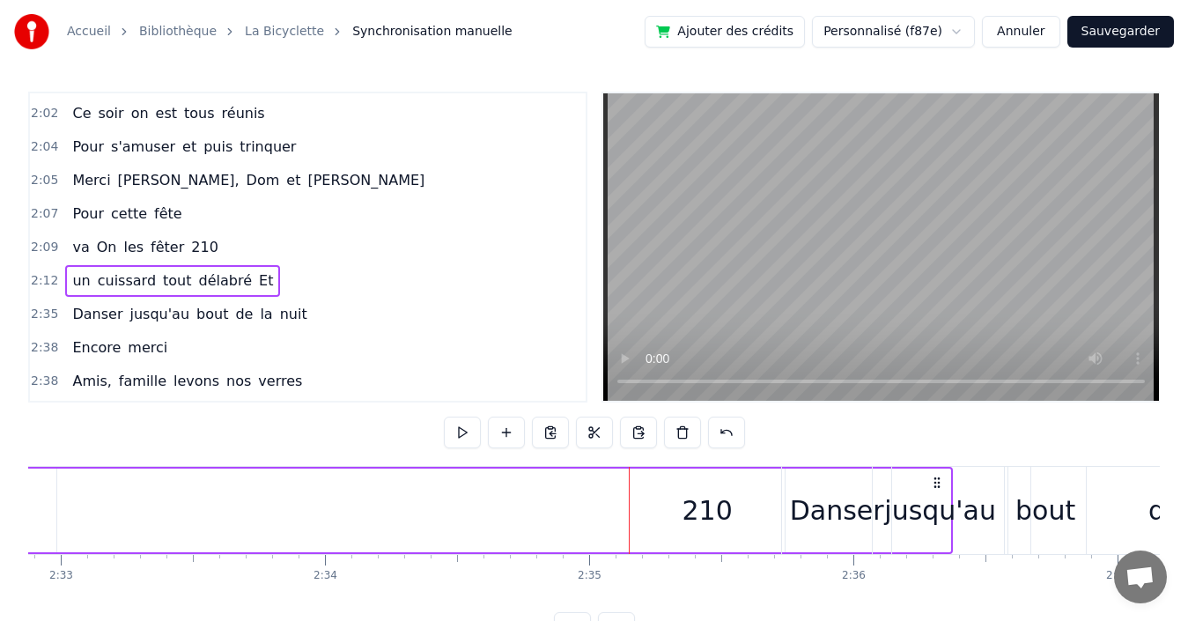
click at [189, 247] on span "210" at bounding box center [204, 247] width 31 height 20
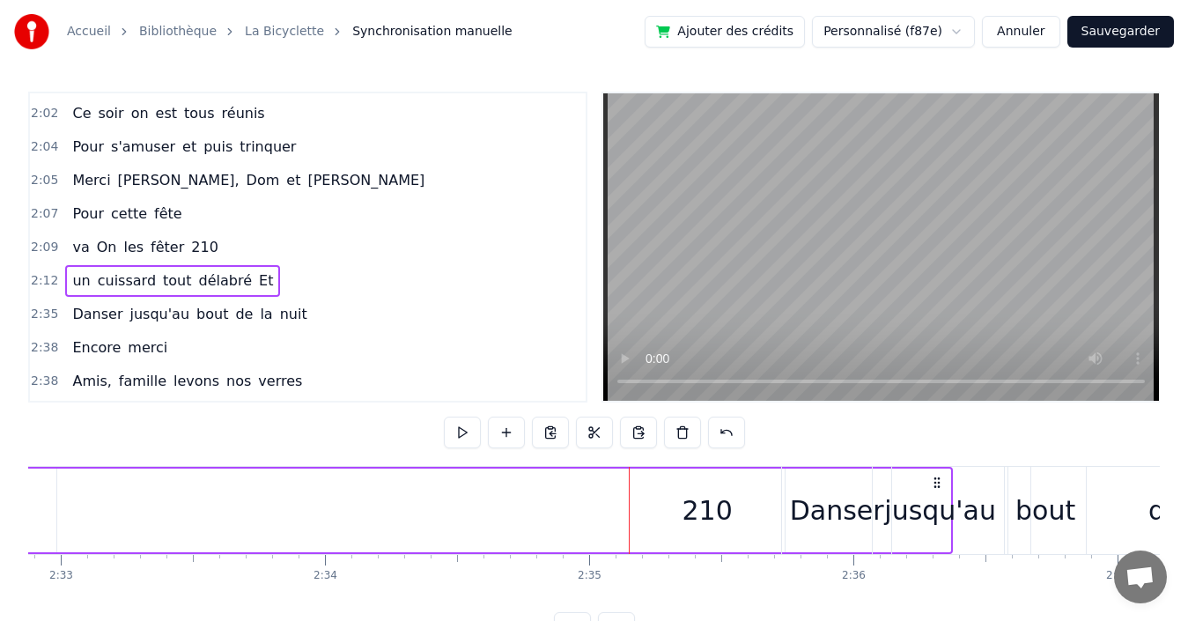
click at [822, 491] on div "Danser" at bounding box center [837, 510] width 94 height 40
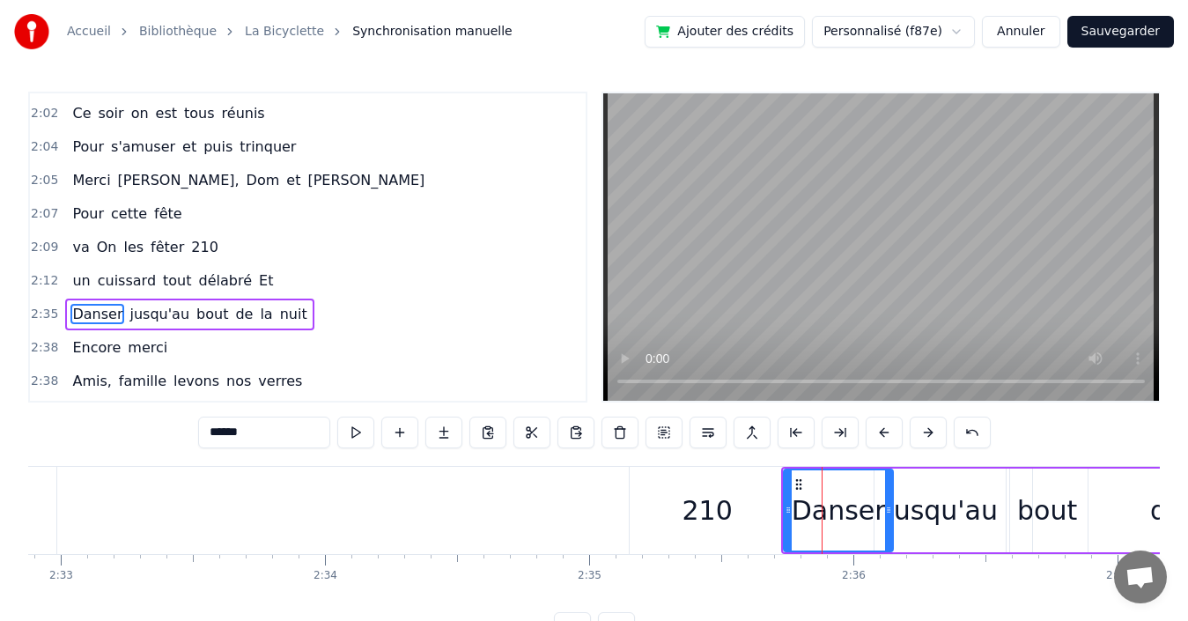
scroll to position [1569, 0]
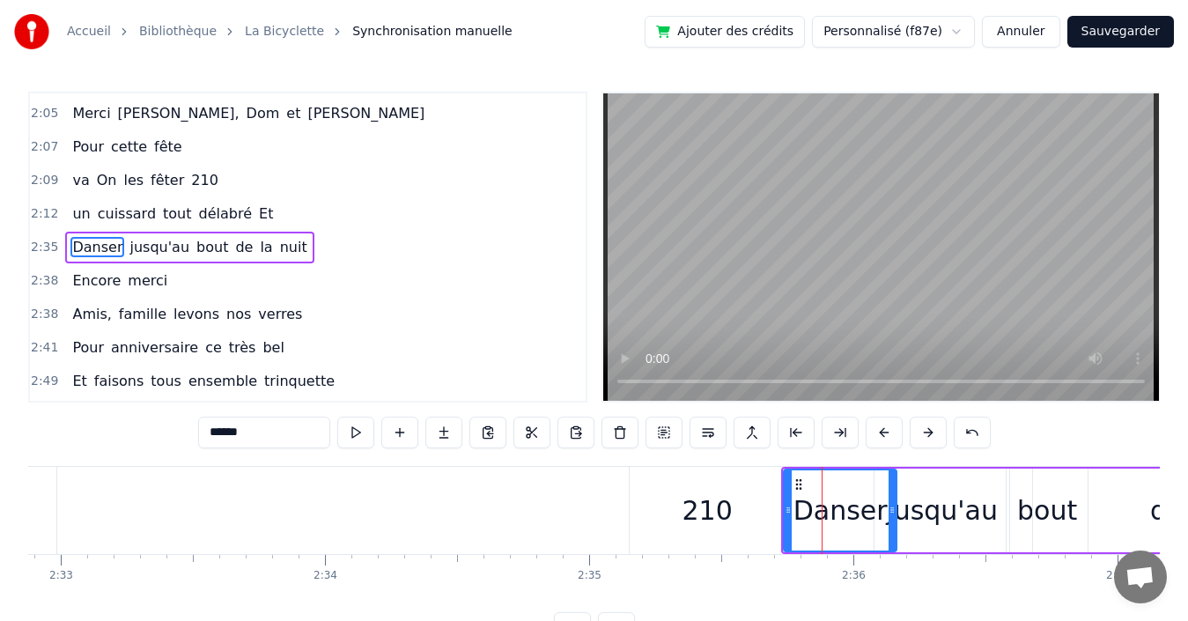
click at [894, 489] on div at bounding box center [892, 510] width 7 height 80
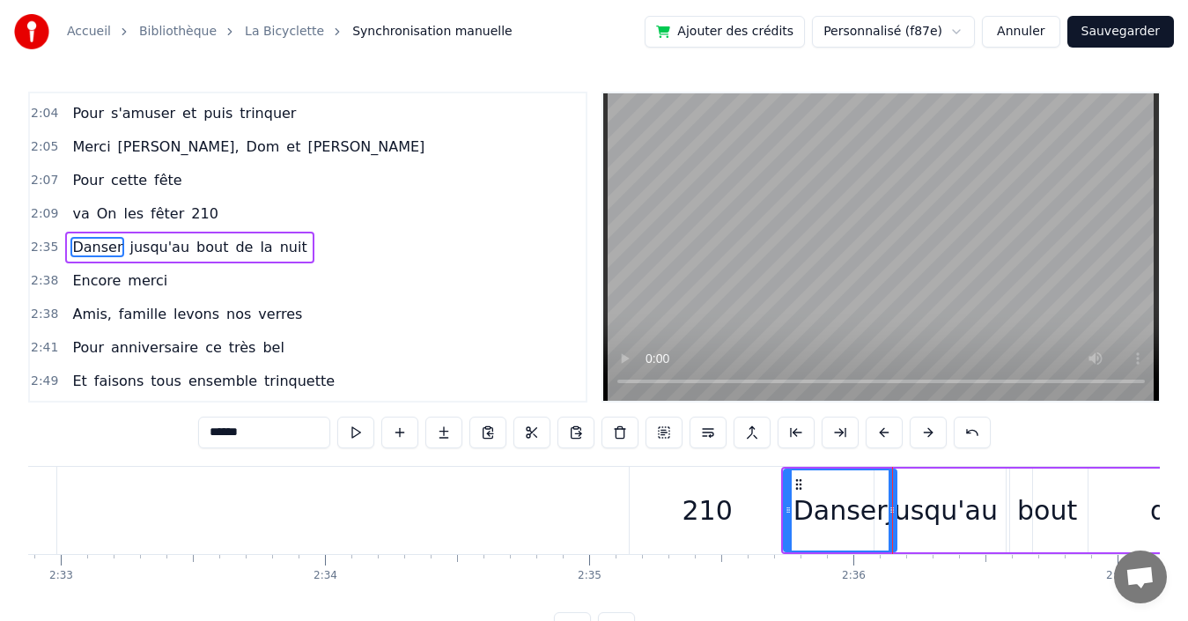
click at [933, 505] on div "jusqu'au" at bounding box center [942, 510] width 112 height 40
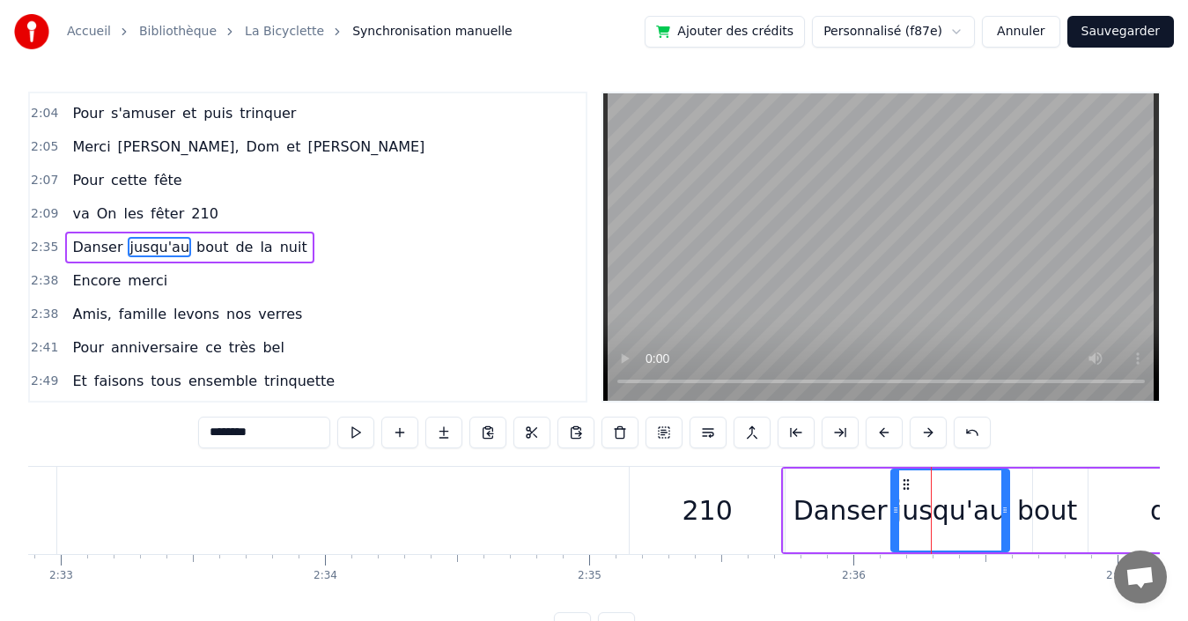
drag, startPoint x: 879, startPoint y: 481, endPoint x: 896, endPoint y: 479, distance: 16.8
click at [896, 479] on div at bounding box center [895, 510] width 7 height 80
click at [719, 499] on div "210" at bounding box center [707, 510] width 50 height 40
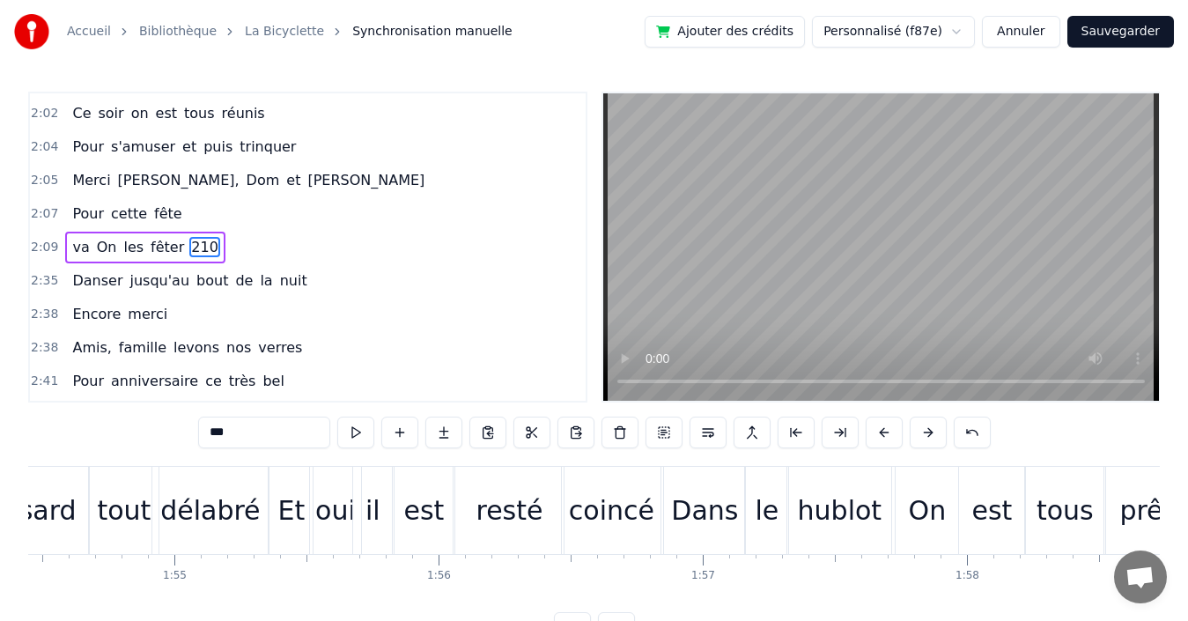
scroll to position [0, 29787]
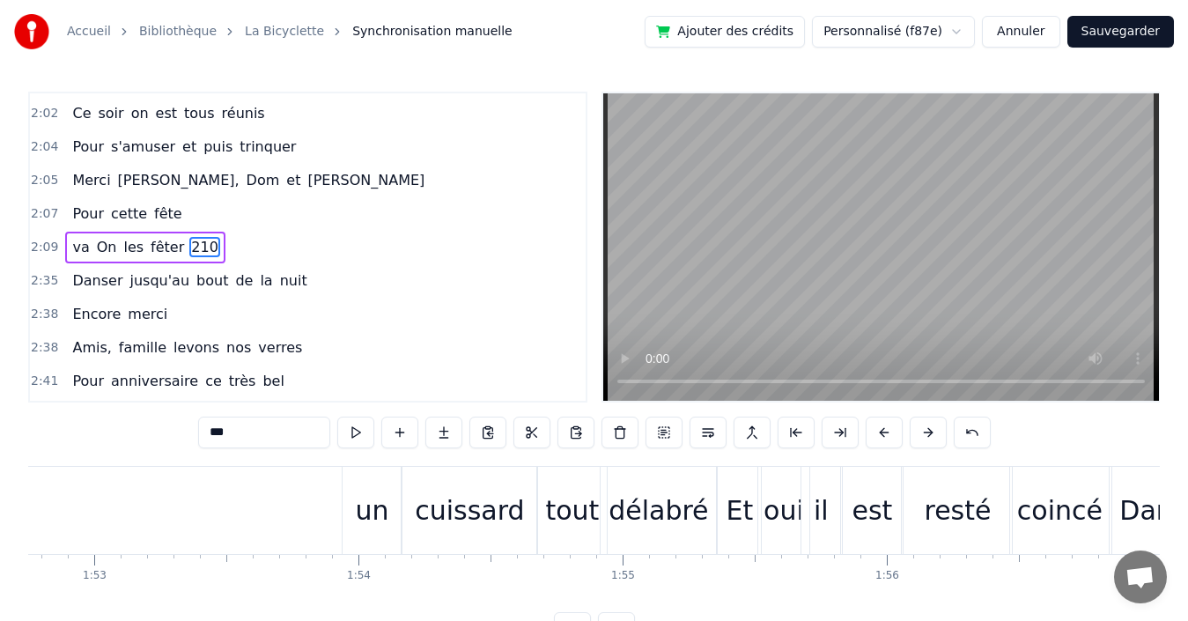
click at [655, 520] on div "délabré" at bounding box center [658, 510] width 100 height 40
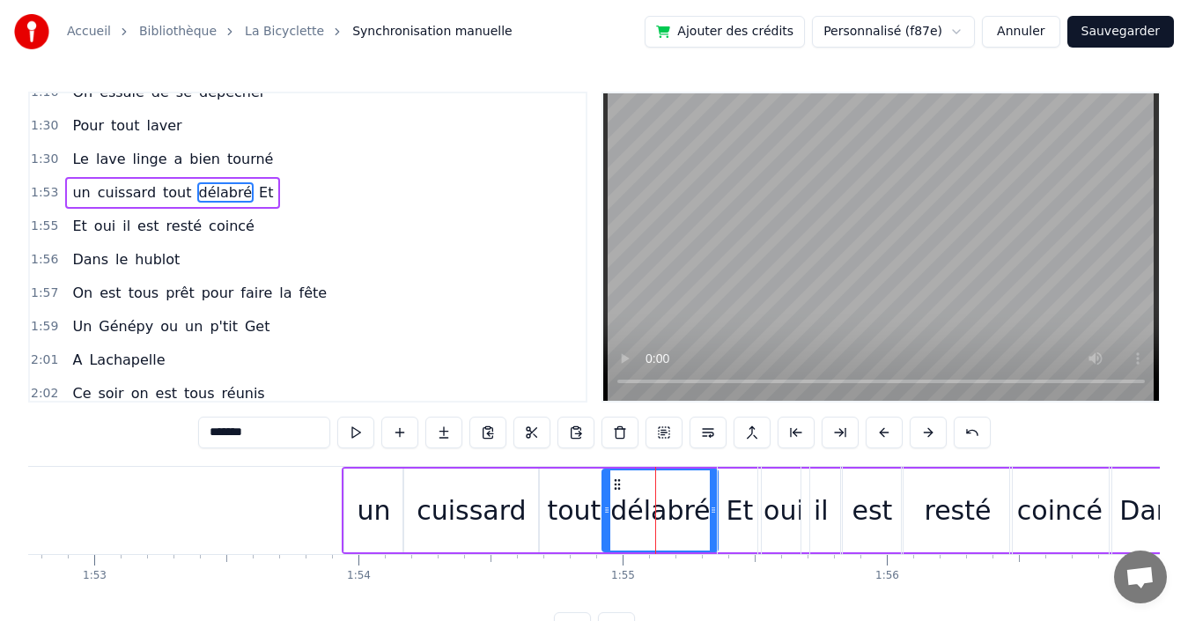
scroll to position [1201, 0]
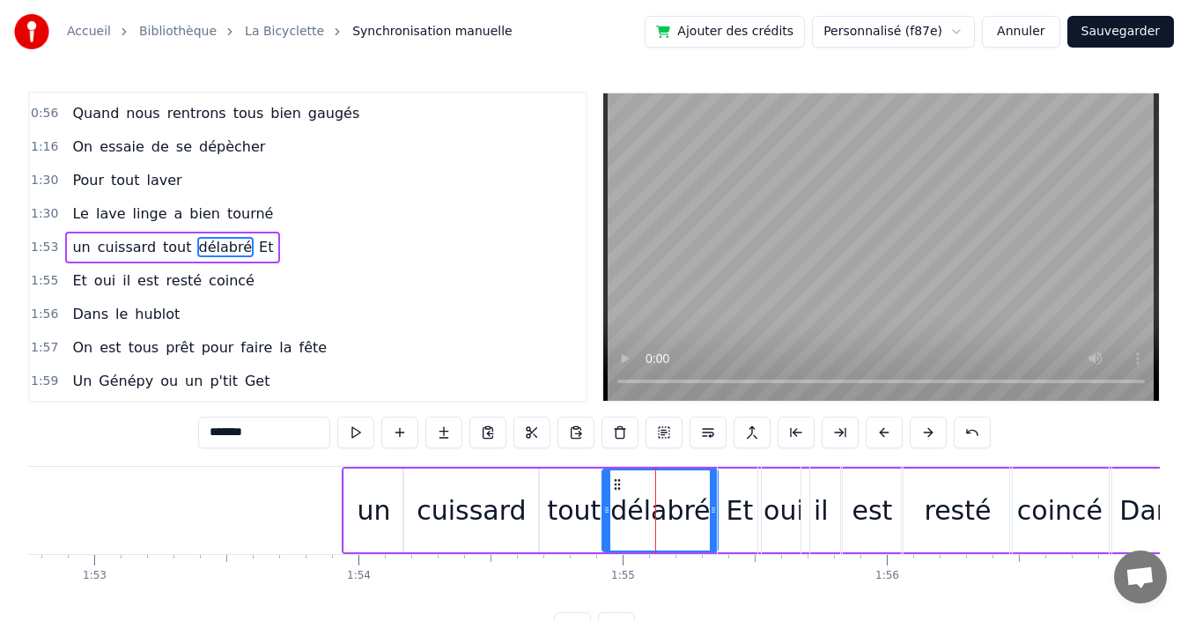
click at [257, 247] on span "Et" at bounding box center [266, 247] width 18 height 20
type input "**"
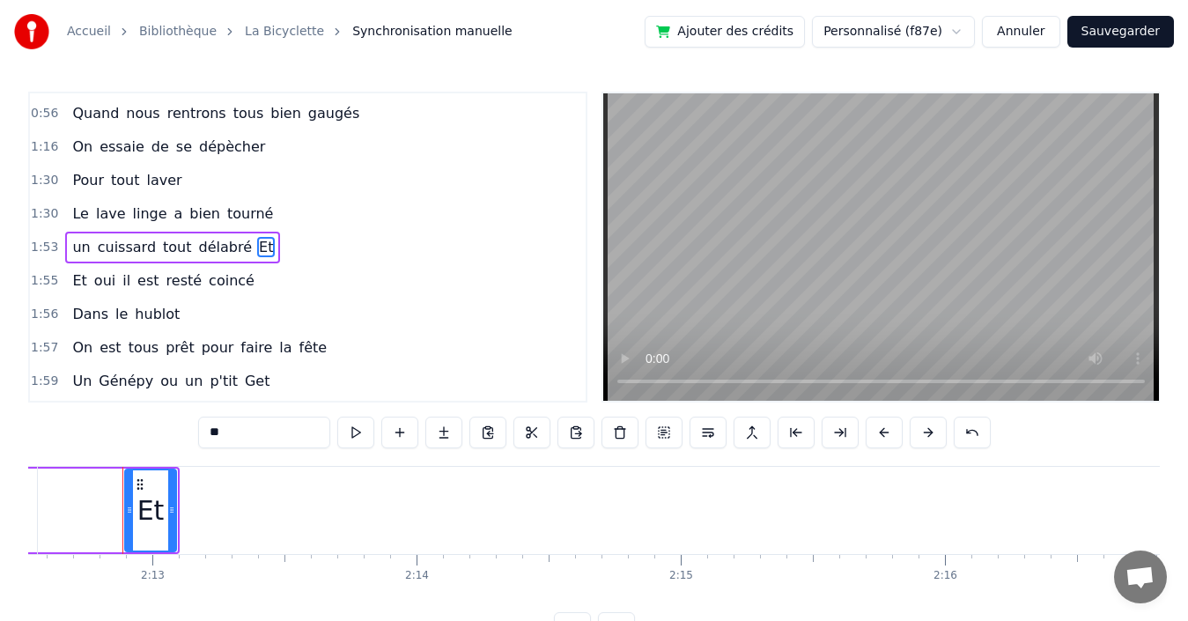
scroll to position [0, 35017]
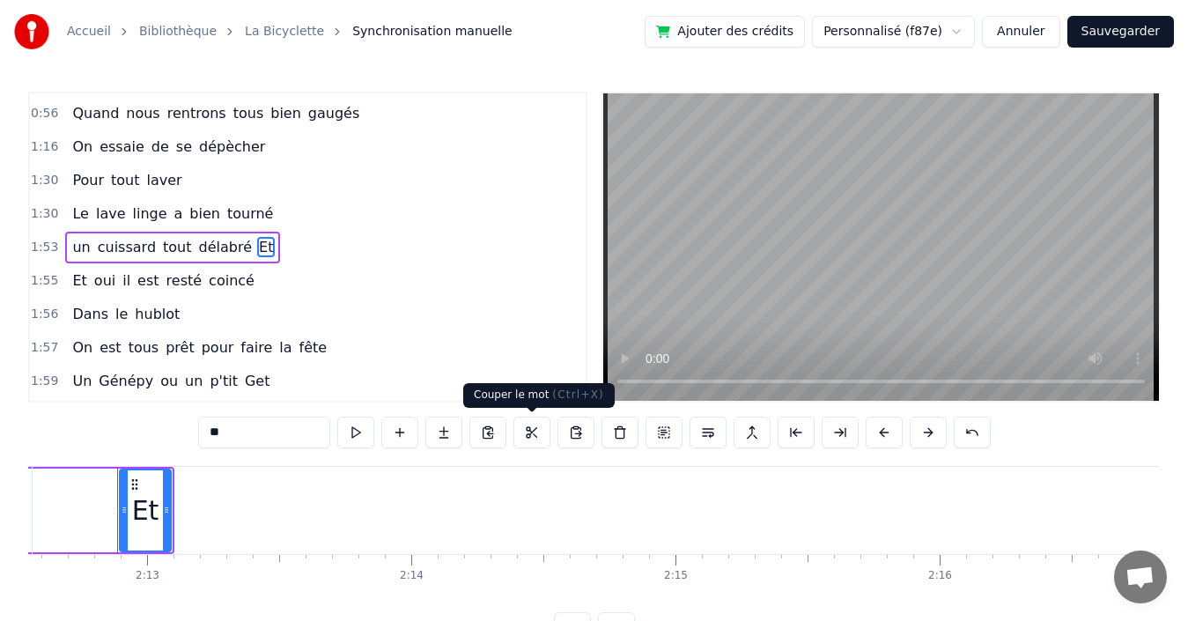
click at [530, 431] on button at bounding box center [531, 433] width 37 height 32
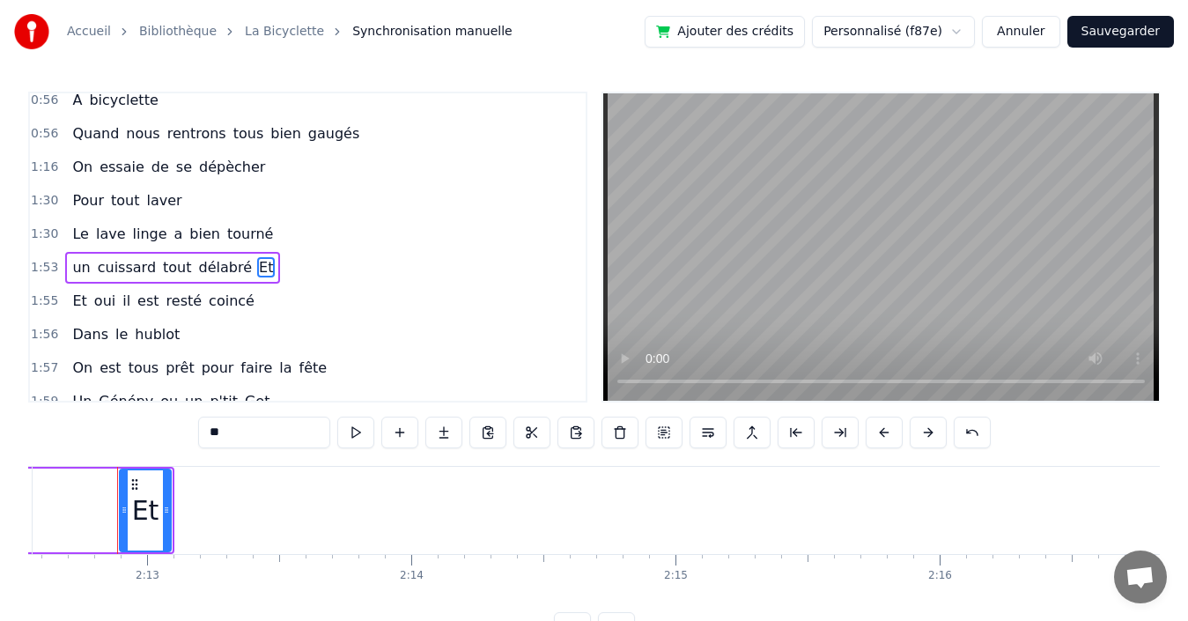
scroll to position [1160, 0]
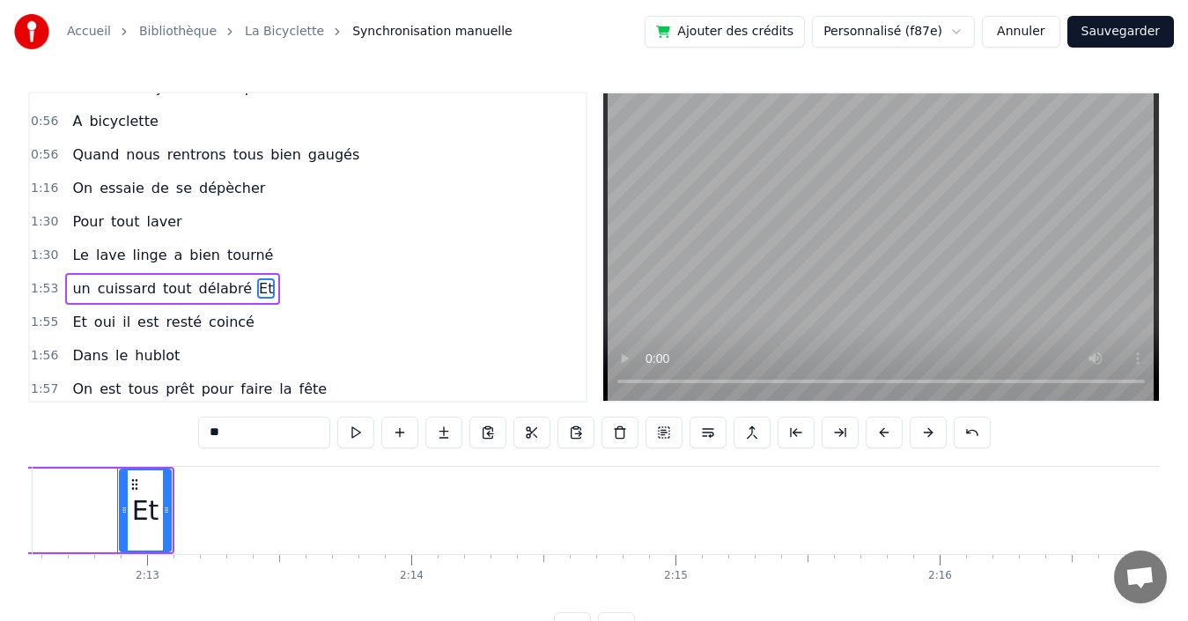
click at [404, 267] on div "1:30 Le lave linge a bien tourné" at bounding box center [308, 255] width 556 height 33
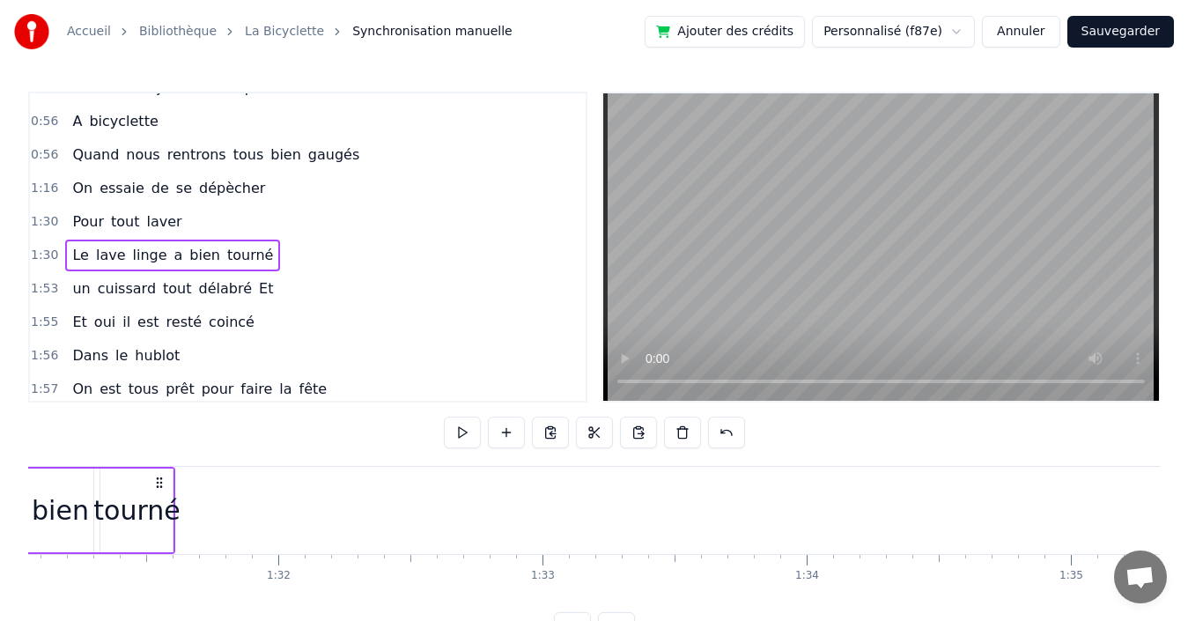
scroll to position [0, 23867]
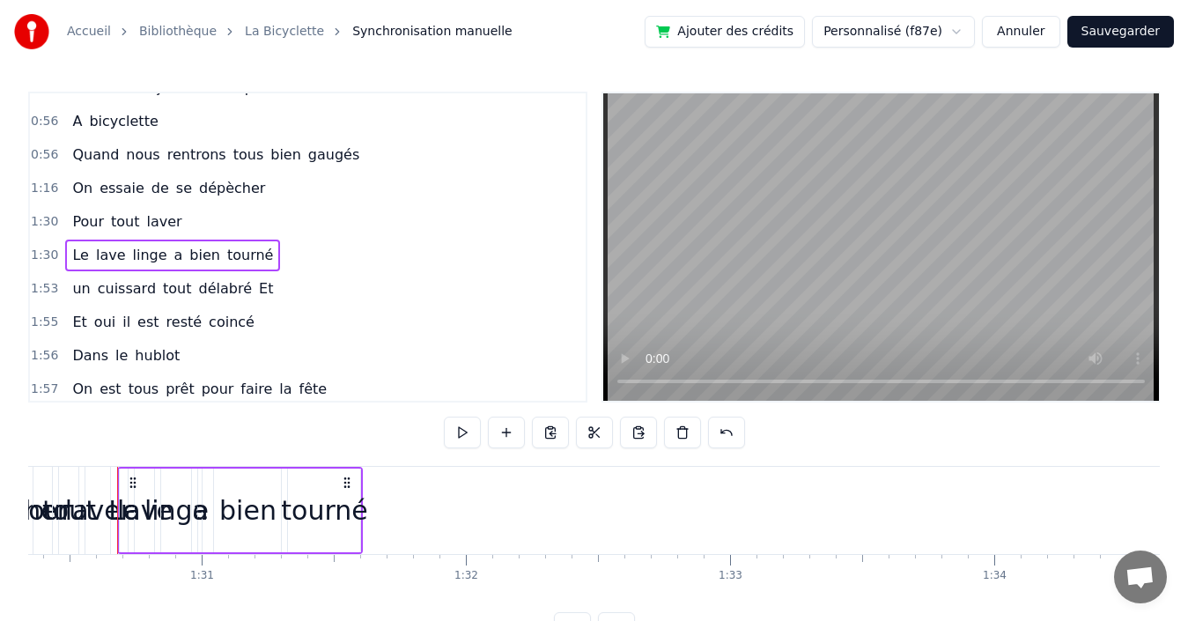
click at [257, 289] on span "Et" at bounding box center [266, 288] width 18 height 20
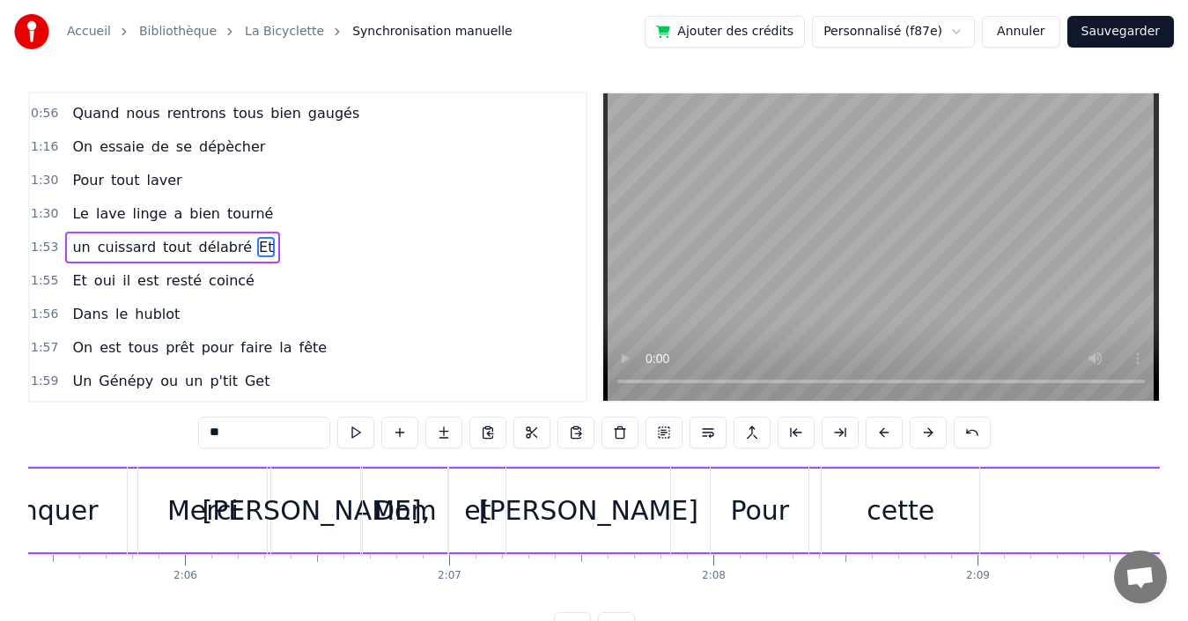
scroll to position [0, 35017]
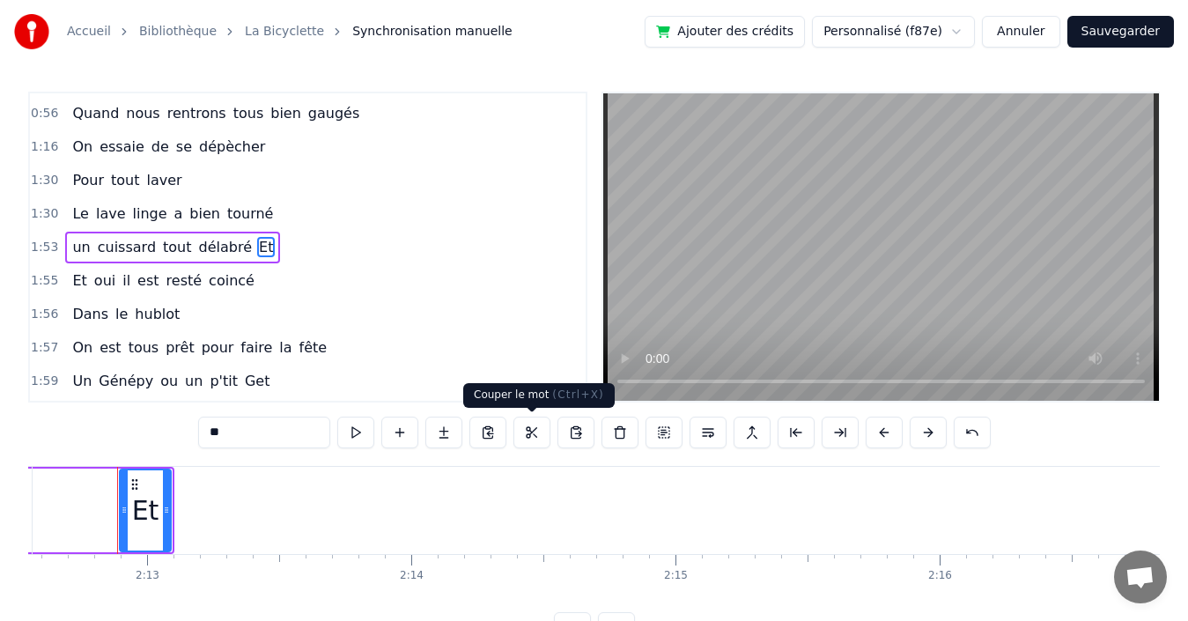
click at [534, 432] on button at bounding box center [531, 433] width 37 height 32
click at [76, 252] on span "un" at bounding box center [80, 247] width 21 height 20
type input "**"
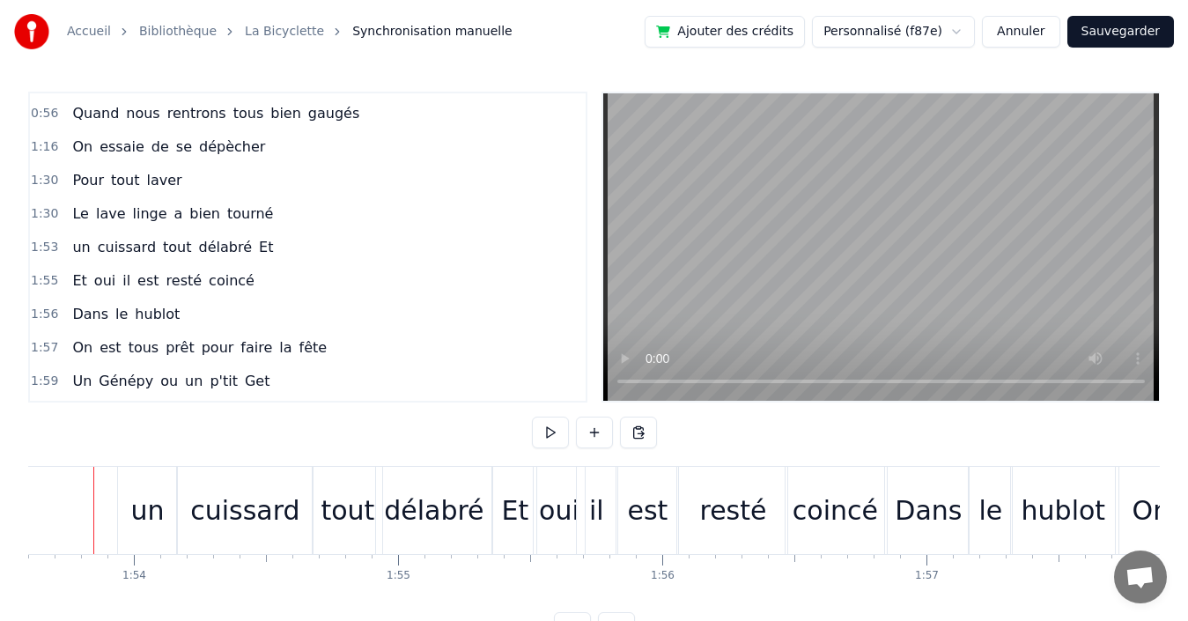
scroll to position [0, 29988]
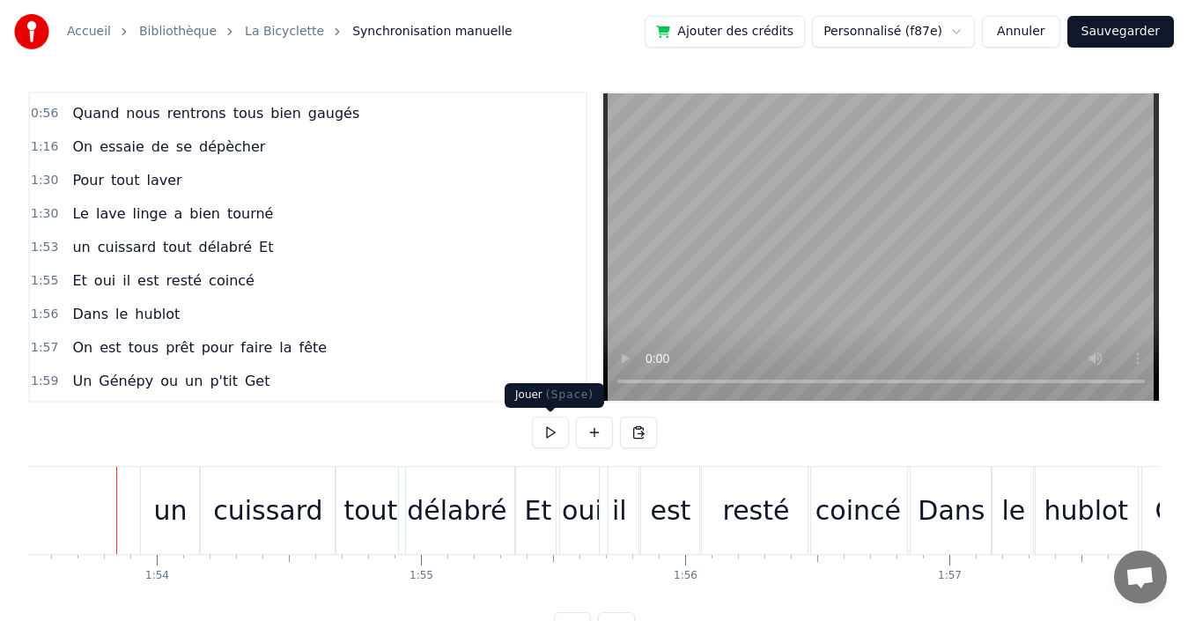
click at [545, 431] on button at bounding box center [550, 433] width 37 height 32
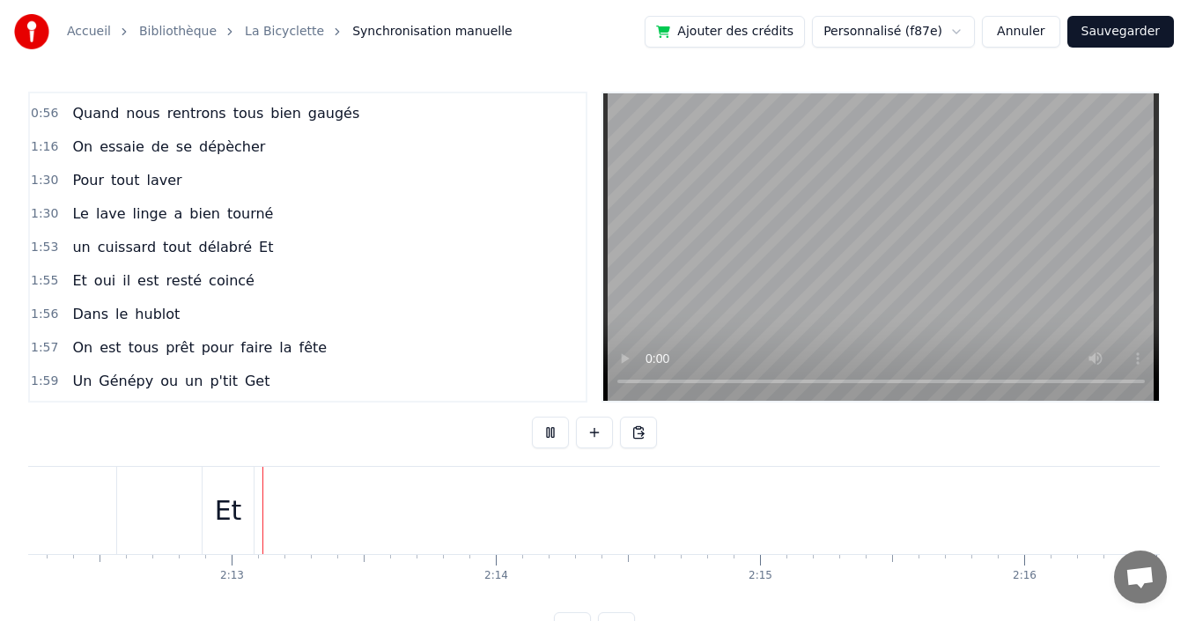
scroll to position [0, 34981]
click at [422, 256] on div "1:53 un cuissard tout délabré Et" at bounding box center [308, 247] width 556 height 33
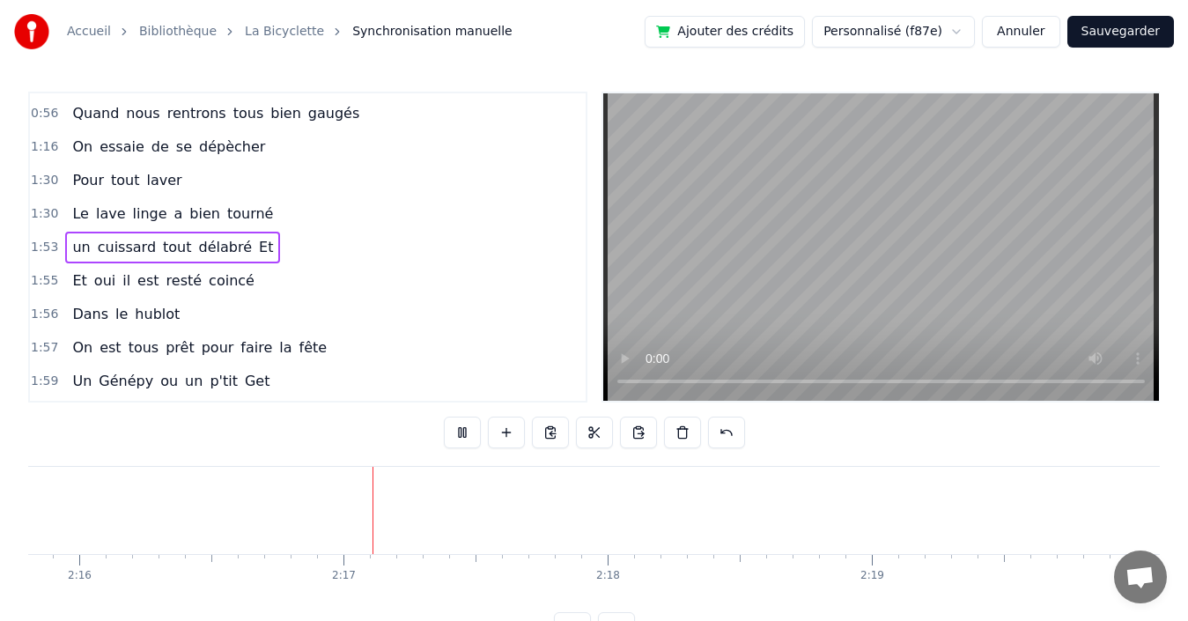
scroll to position [0, 35989]
click at [389, 256] on div "1:53 un cuissard tout délabré Et" at bounding box center [308, 247] width 556 height 33
click at [257, 247] on span "Et" at bounding box center [266, 247] width 18 height 20
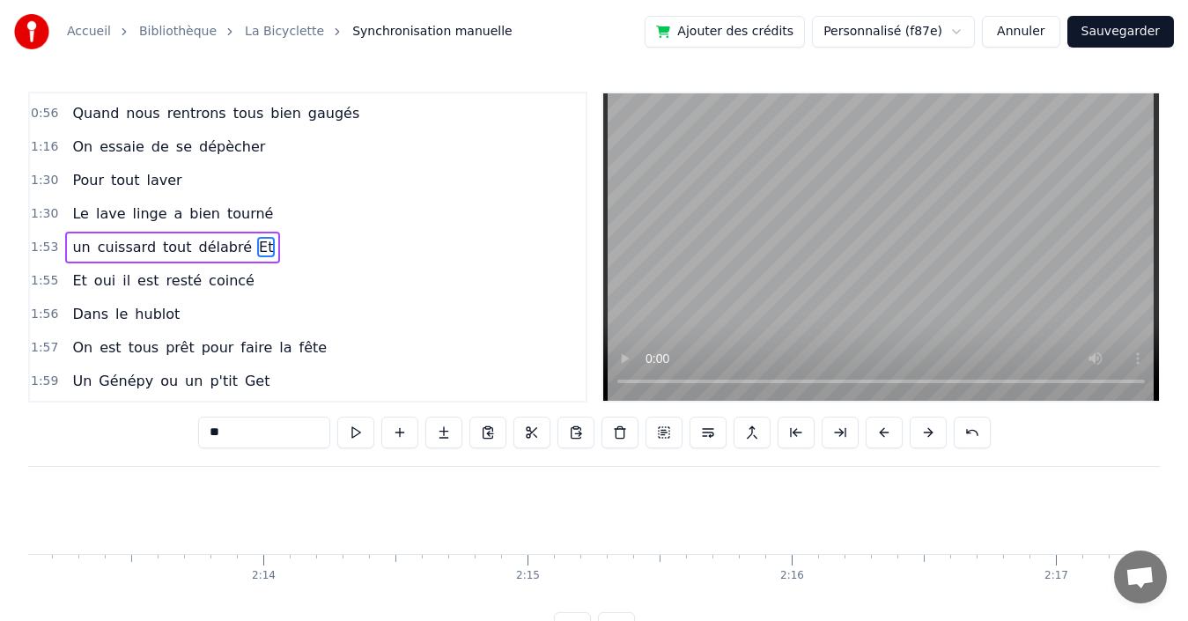
scroll to position [0, 35017]
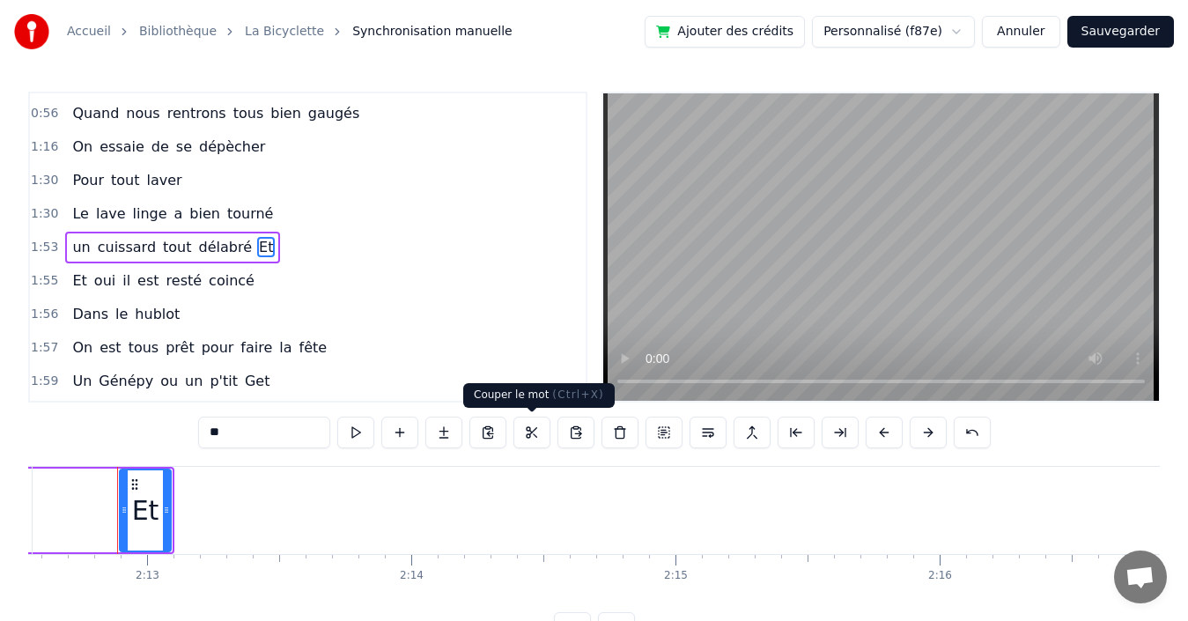
click at [526, 432] on button at bounding box center [531, 433] width 37 height 32
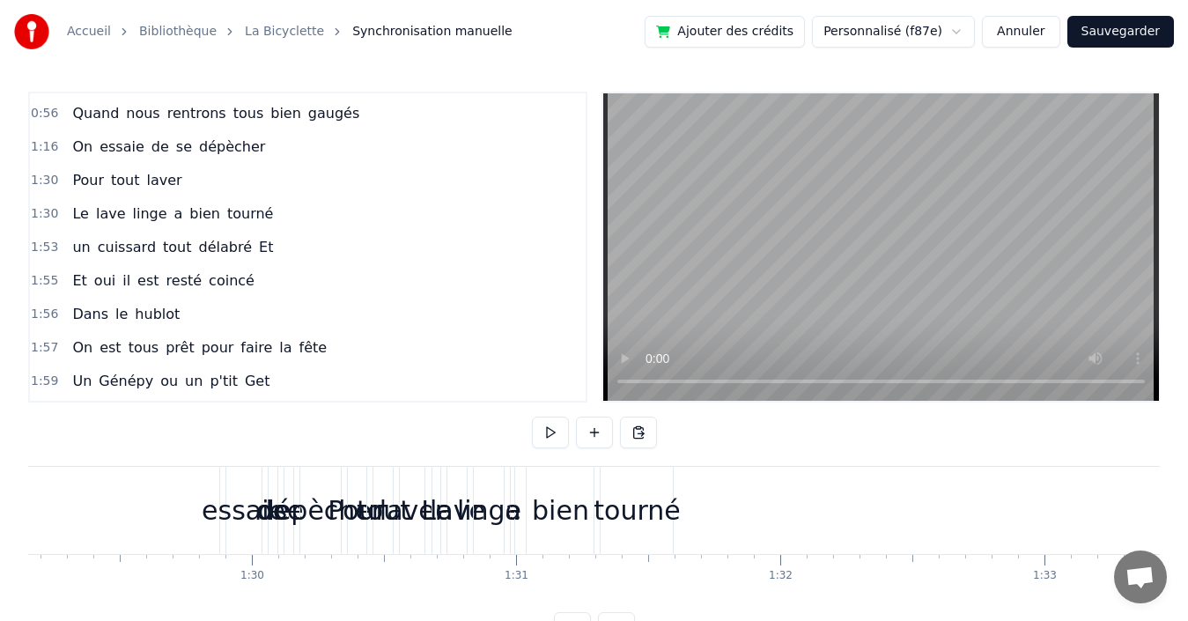
scroll to position [0, 23665]
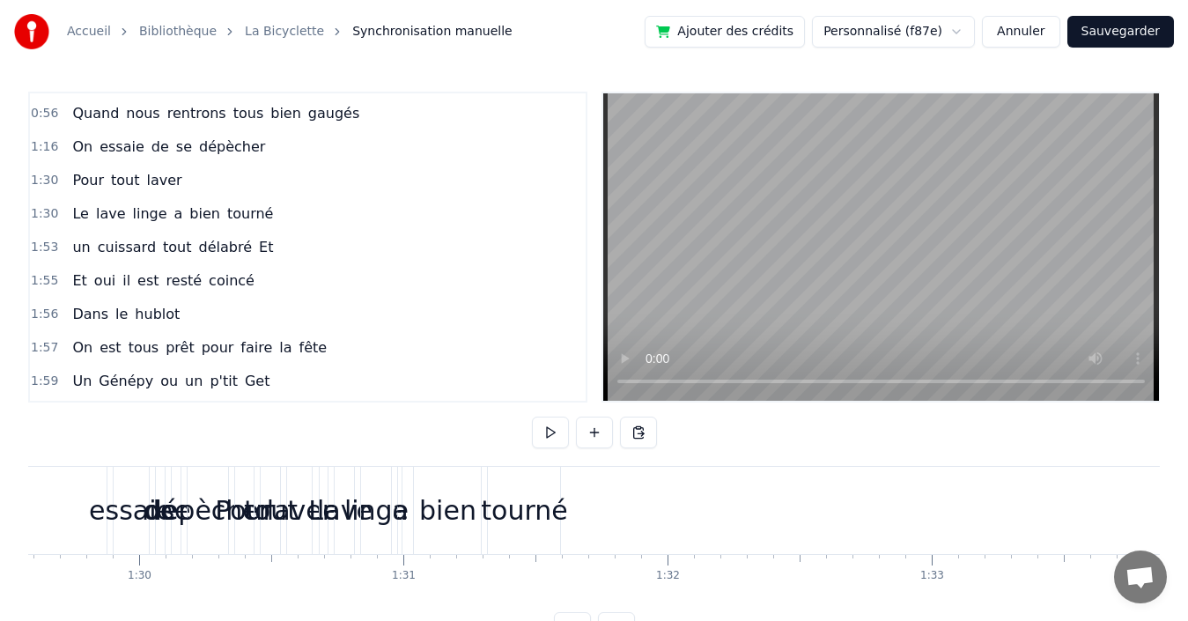
click at [541, 524] on div "tourné" at bounding box center [524, 510] width 86 height 40
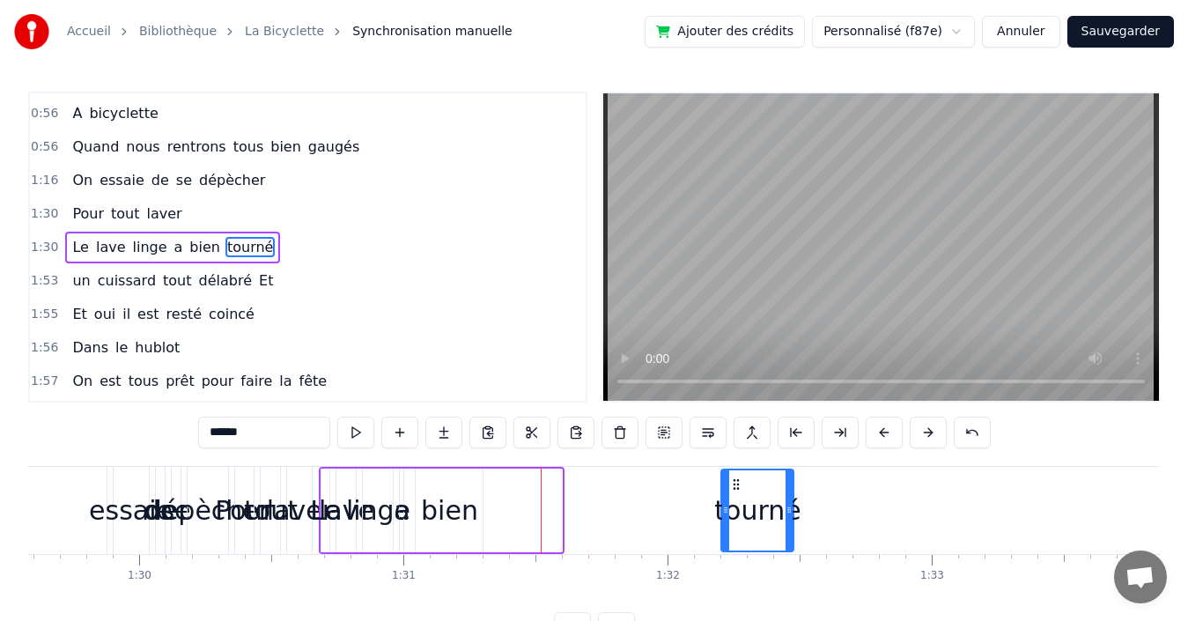
drag, startPoint x: 505, startPoint y: 483, endPoint x: 736, endPoint y: 467, distance: 232.1
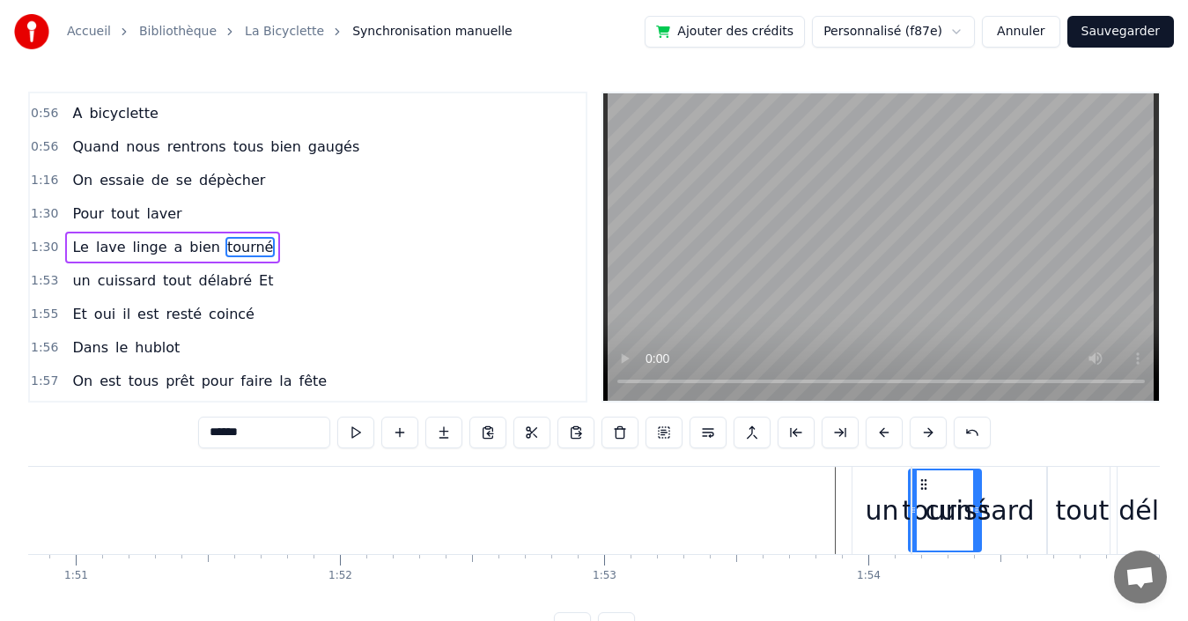
scroll to position [0, 29284]
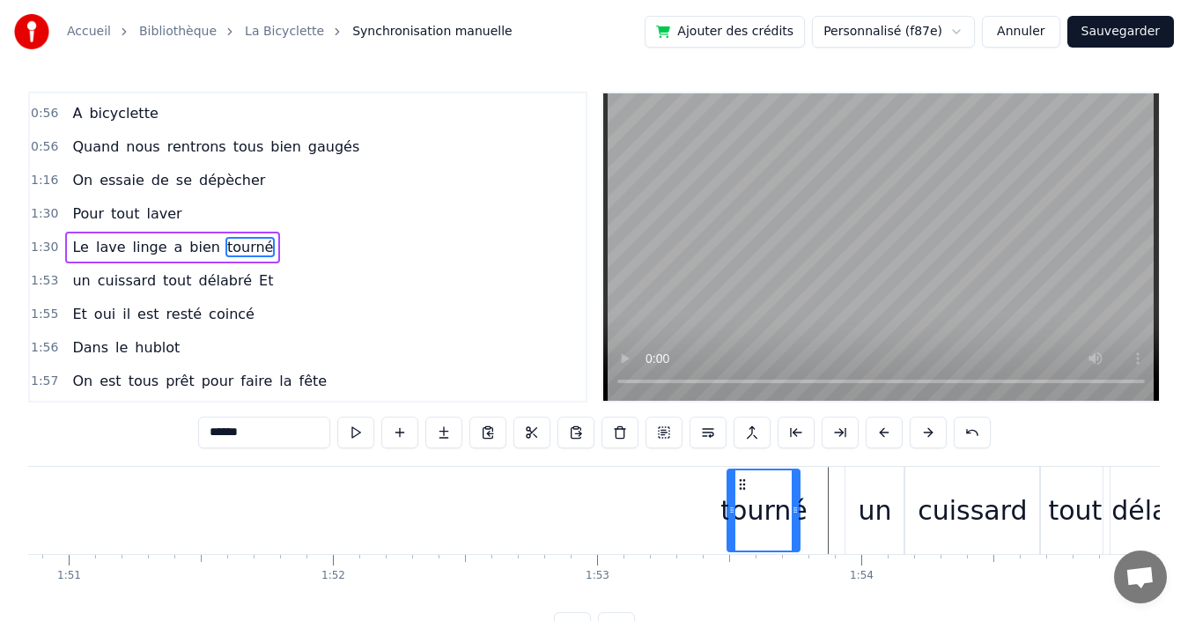
click at [743, 479] on icon at bounding box center [742, 484] width 14 height 14
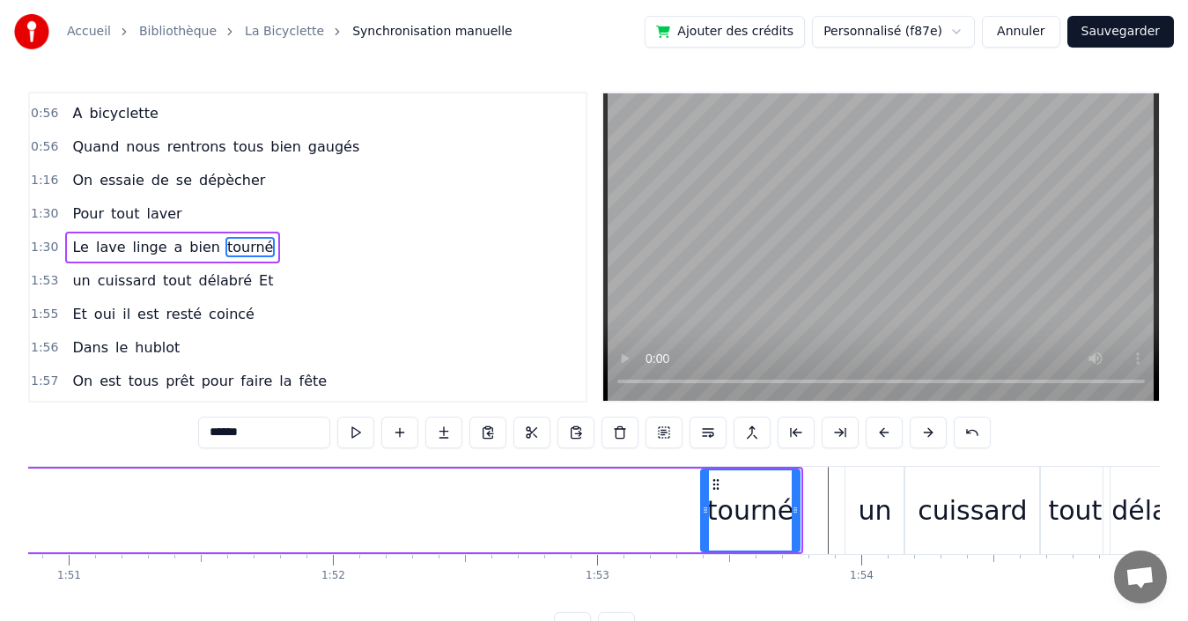
drag, startPoint x: 732, startPoint y: 503, endPoint x: 704, endPoint y: 504, distance: 27.3
click at [704, 504] on icon at bounding box center [705, 510] width 7 height 14
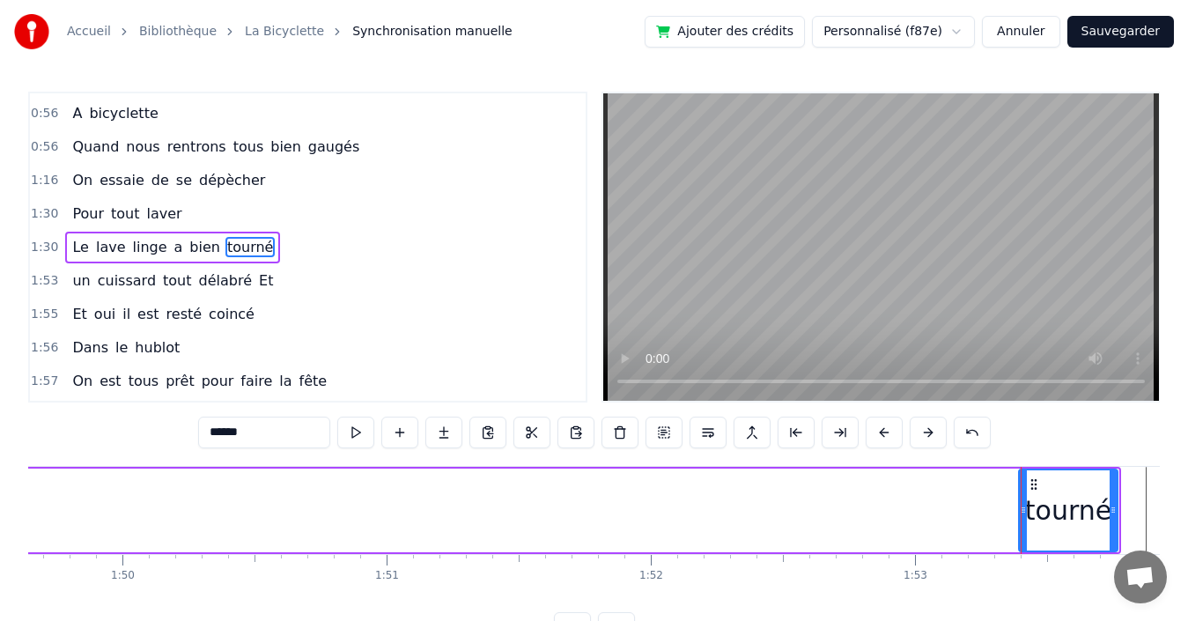
scroll to position [0, 28928]
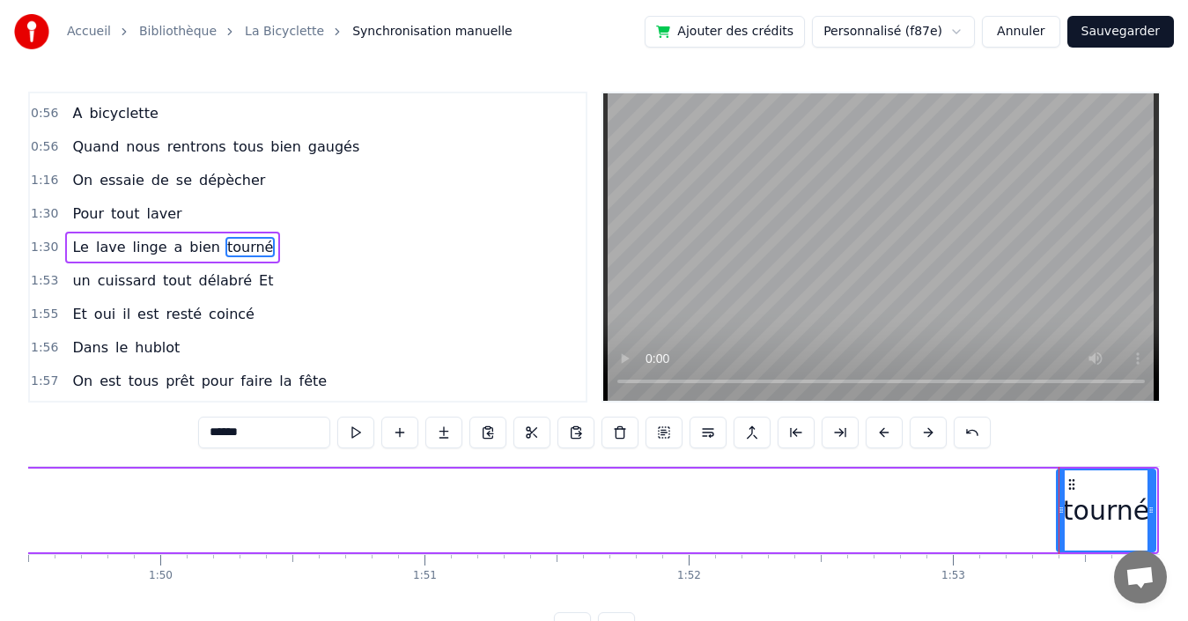
click at [188, 247] on span "bien" at bounding box center [205, 247] width 34 height 20
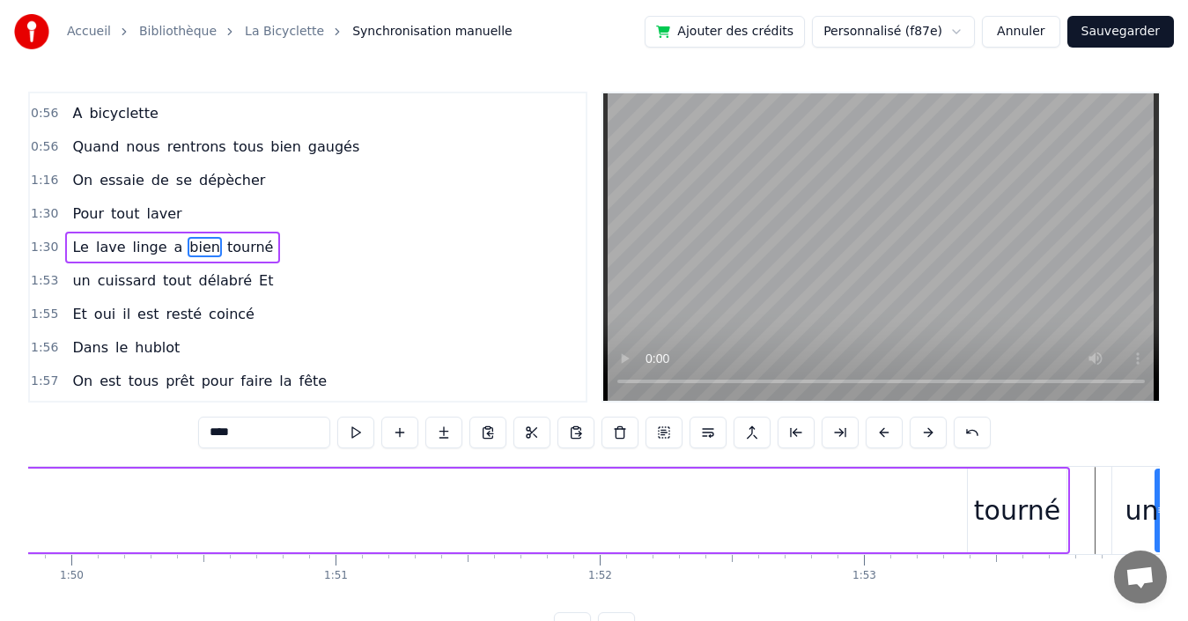
scroll to position [0, 29074]
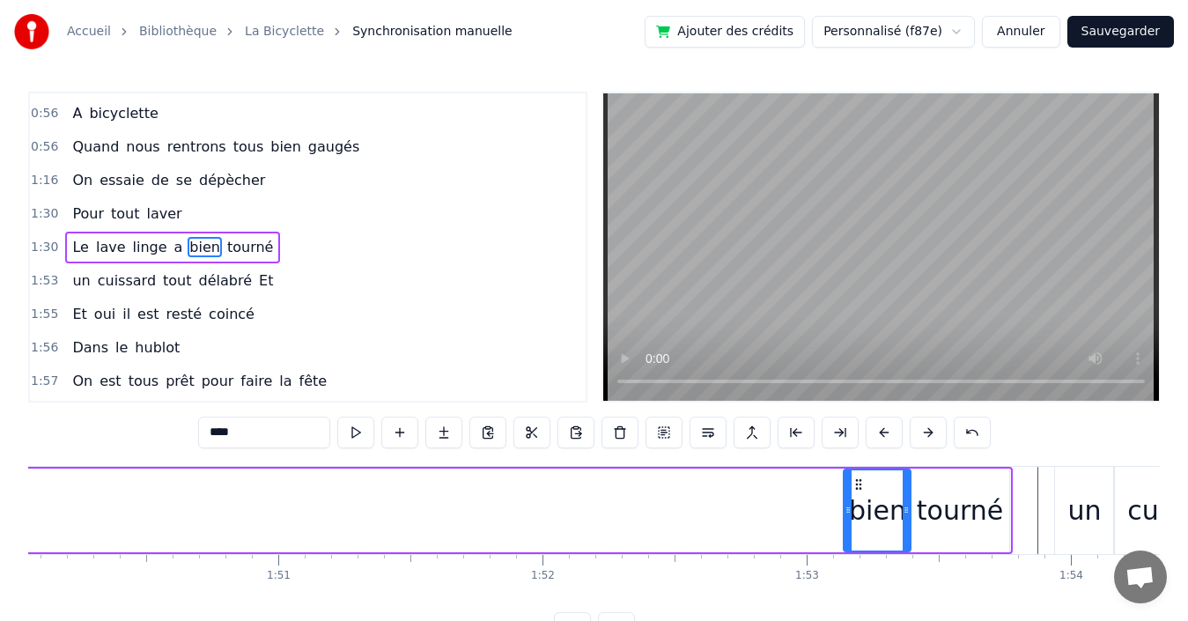
drag, startPoint x: 157, startPoint y: 476, endPoint x: 857, endPoint y: 469, distance: 700.1
click at [857, 470] on div "bien" at bounding box center [877, 510] width 65 height 80
click at [173, 241] on span "a" at bounding box center [179, 247] width 12 height 20
type input "*"
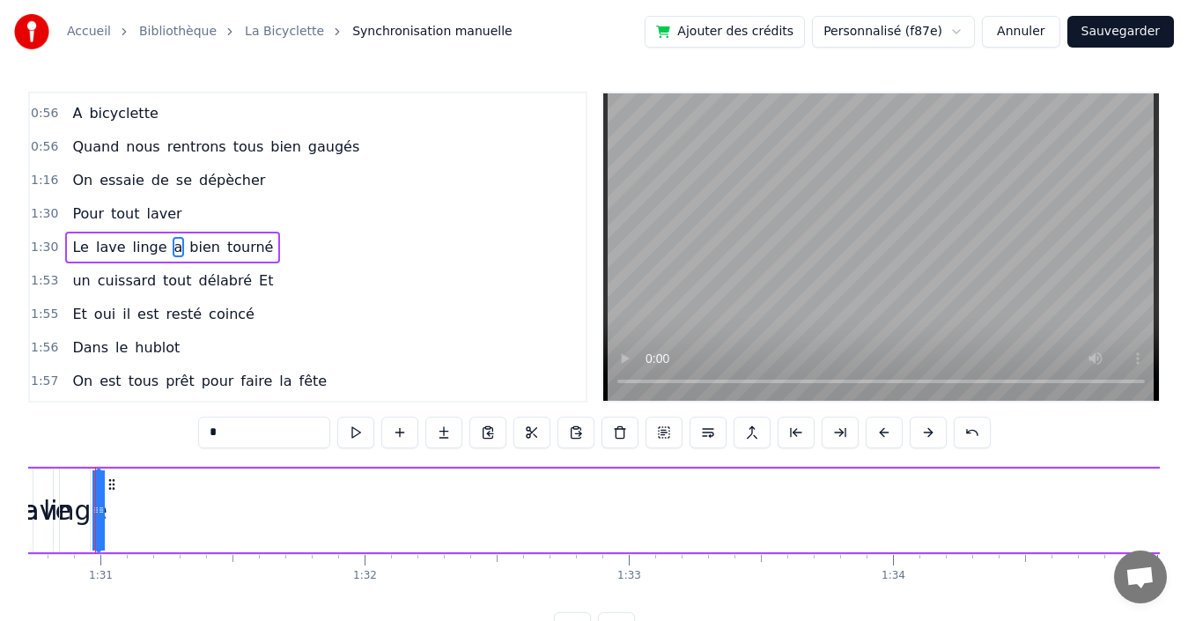
scroll to position [0, 23946]
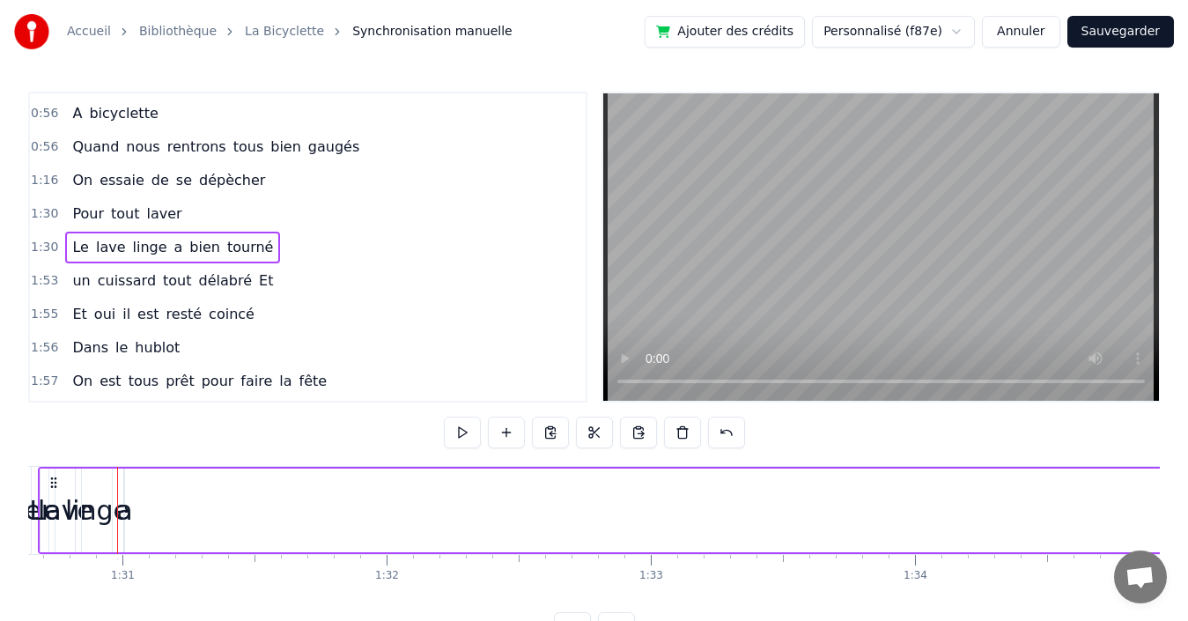
click at [124, 506] on div "a" at bounding box center [124, 510] width 16 height 40
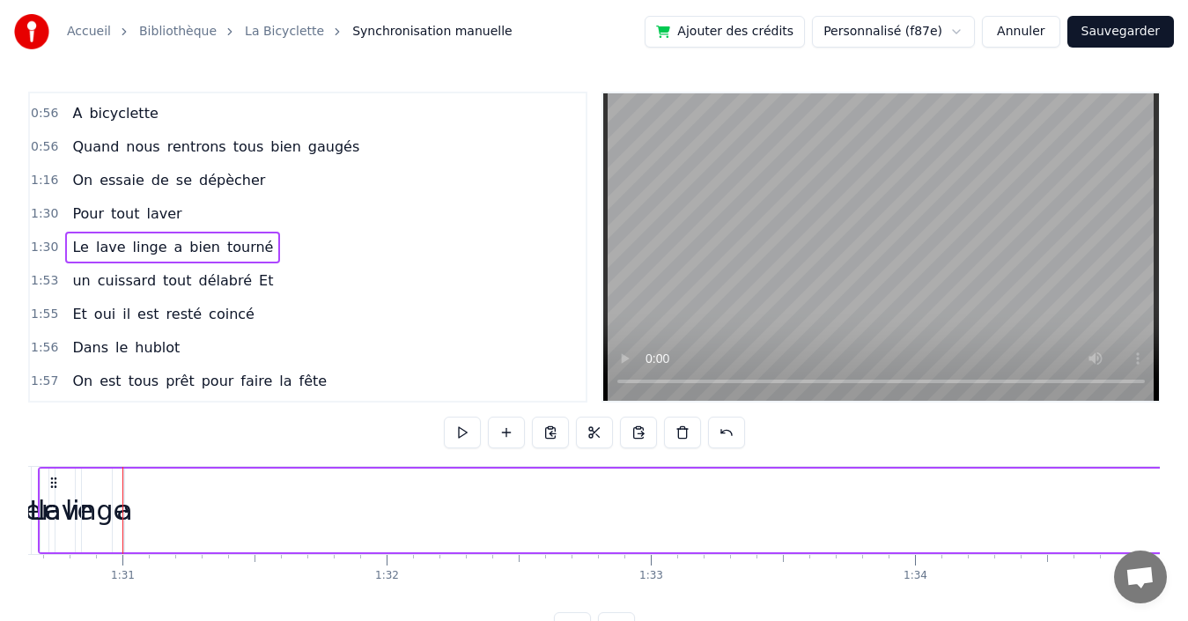
click at [173, 248] on span "a" at bounding box center [179, 247] width 12 height 20
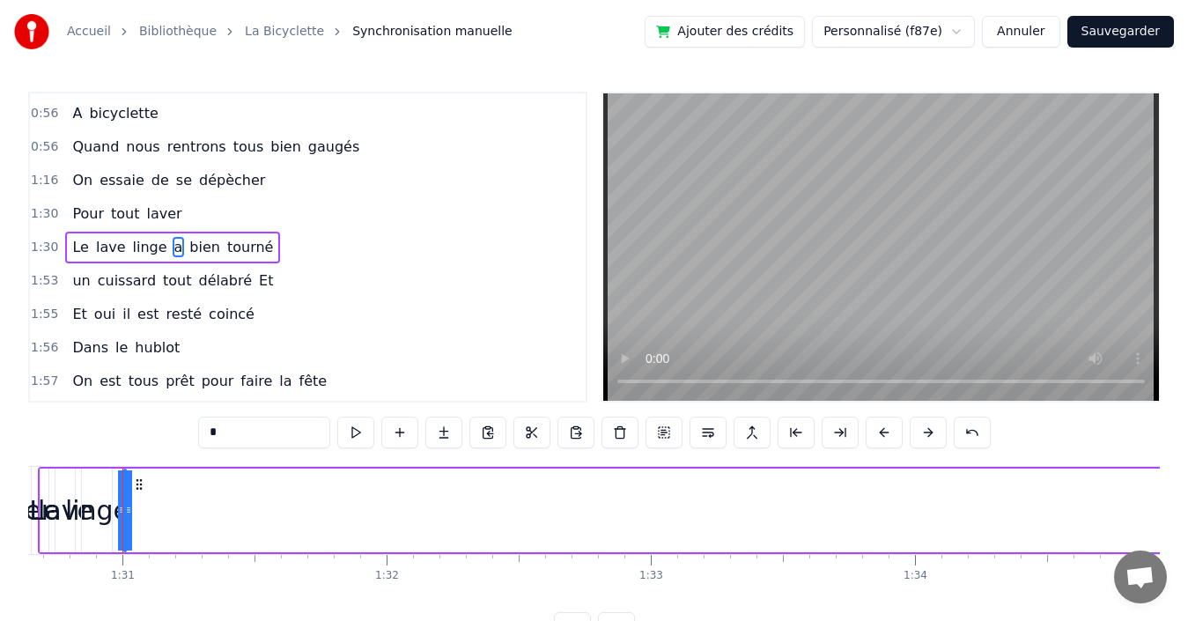
drag, startPoint x: 129, startPoint y: 510, endPoint x: 140, endPoint y: 506, distance: 12.0
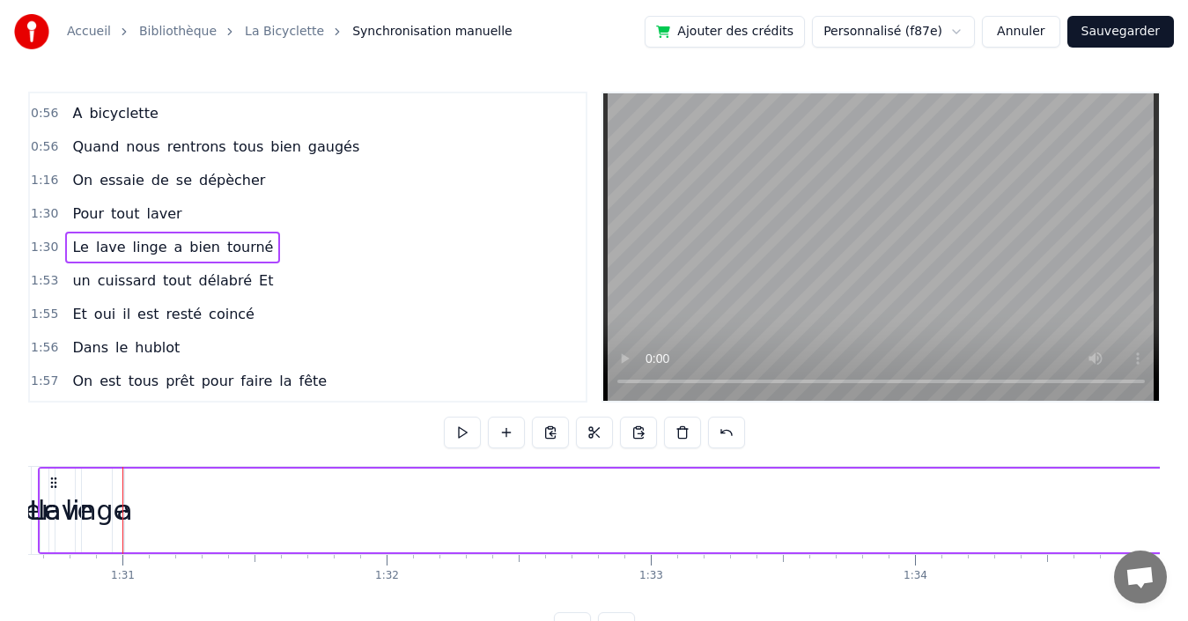
click at [173, 252] on span "a" at bounding box center [179, 247] width 12 height 20
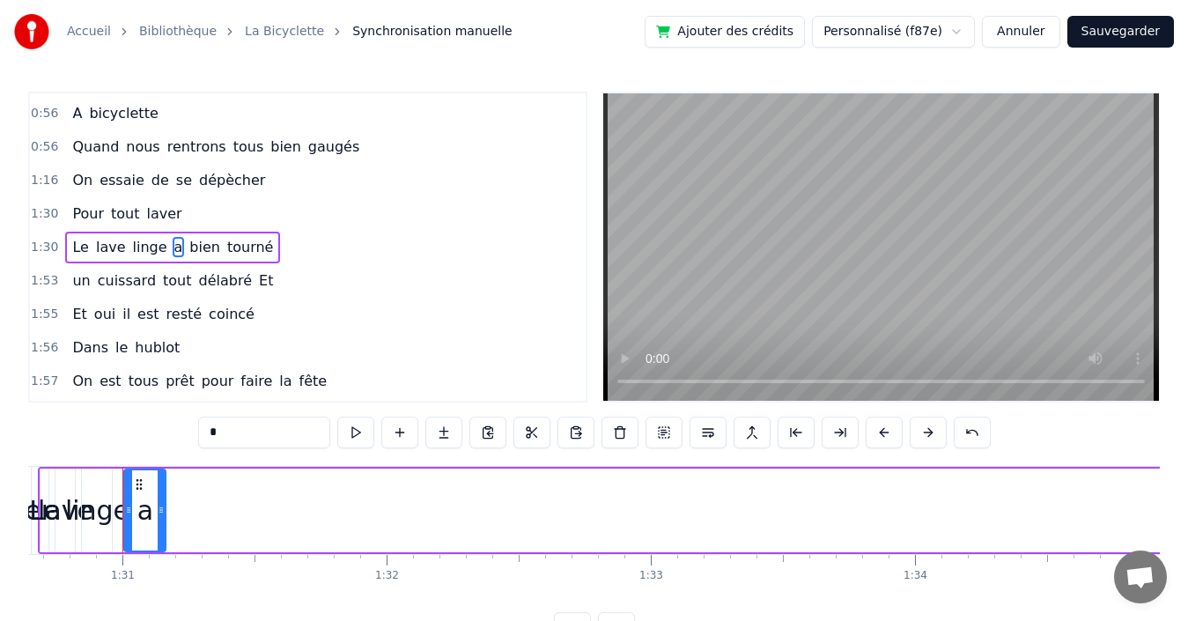
drag, startPoint x: 121, startPoint y: 505, endPoint x: 164, endPoint y: 498, distance: 43.6
click at [164, 498] on div at bounding box center [161, 510] width 7 height 80
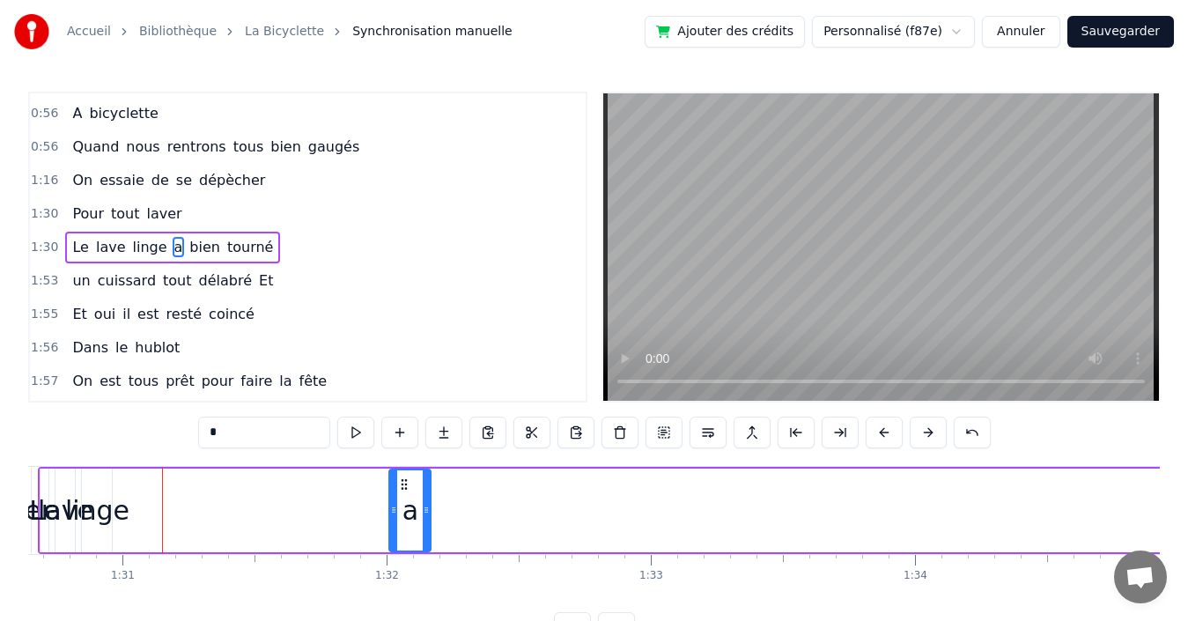
drag, startPoint x: 138, startPoint y: 483, endPoint x: 405, endPoint y: 483, distance: 266.8
click at [403, 483] on circle at bounding box center [402, 483] width 1 height 1
click at [137, 244] on span "linge" at bounding box center [150, 247] width 38 height 20
type input "*****"
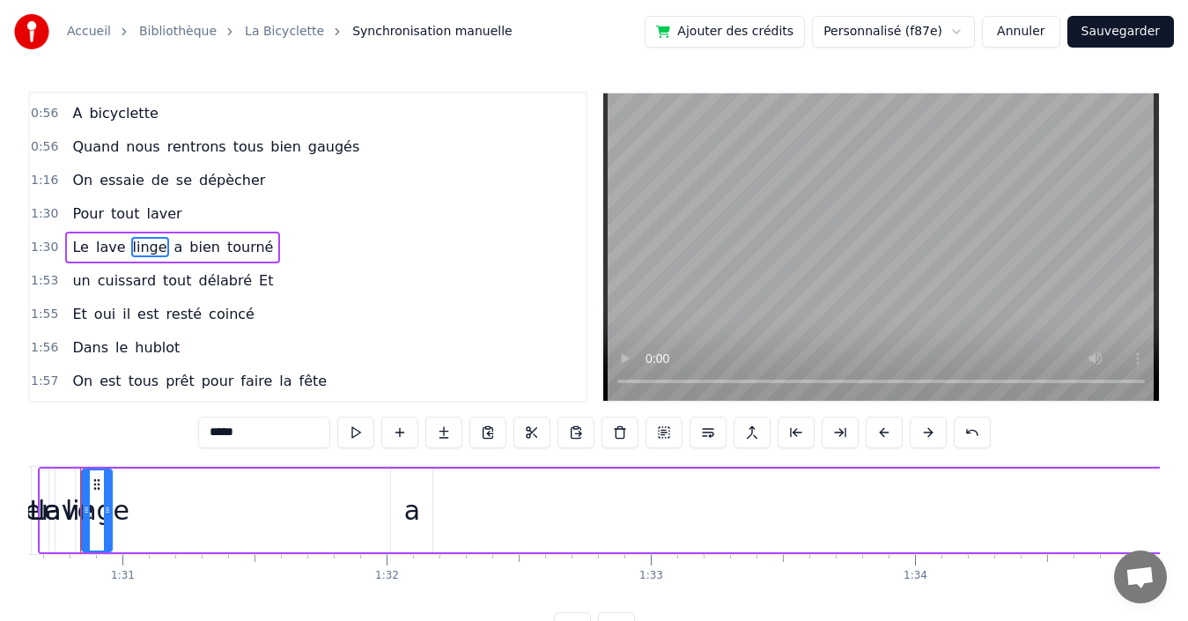
scroll to position [0, 23909]
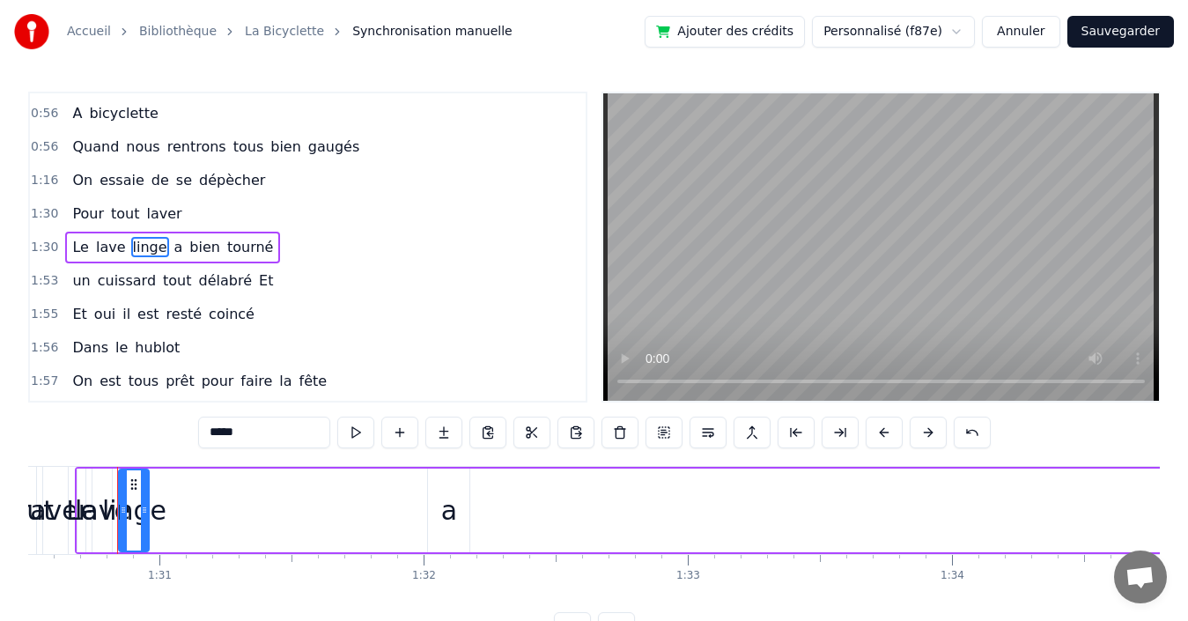
drag, startPoint x: 153, startPoint y: 483, endPoint x: 205, endPoint y: 488, distance: 52.2
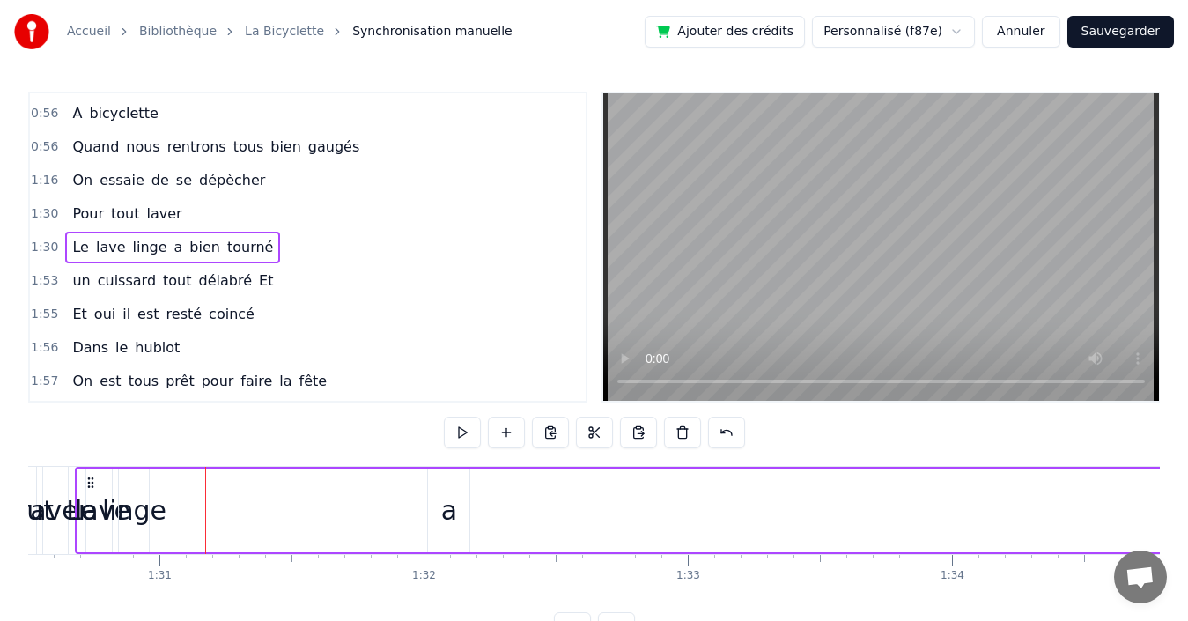
click at [136, 512] on div "linge" at bounding box center [134, 510] width 64 height 40
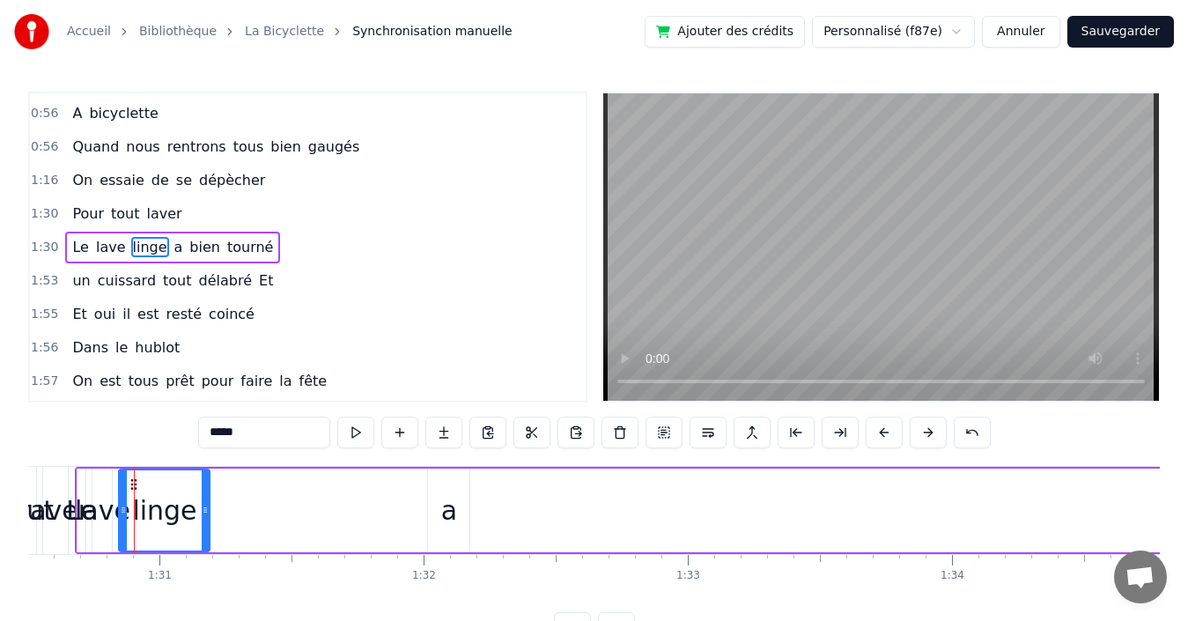
drag, startPoint x: 144, startPoint y: 502, endPoint x: 205, endPoint y: 499, distance: 60.8
click at [205, 499] on div at bounding box center [205, 510] width 7 height 80
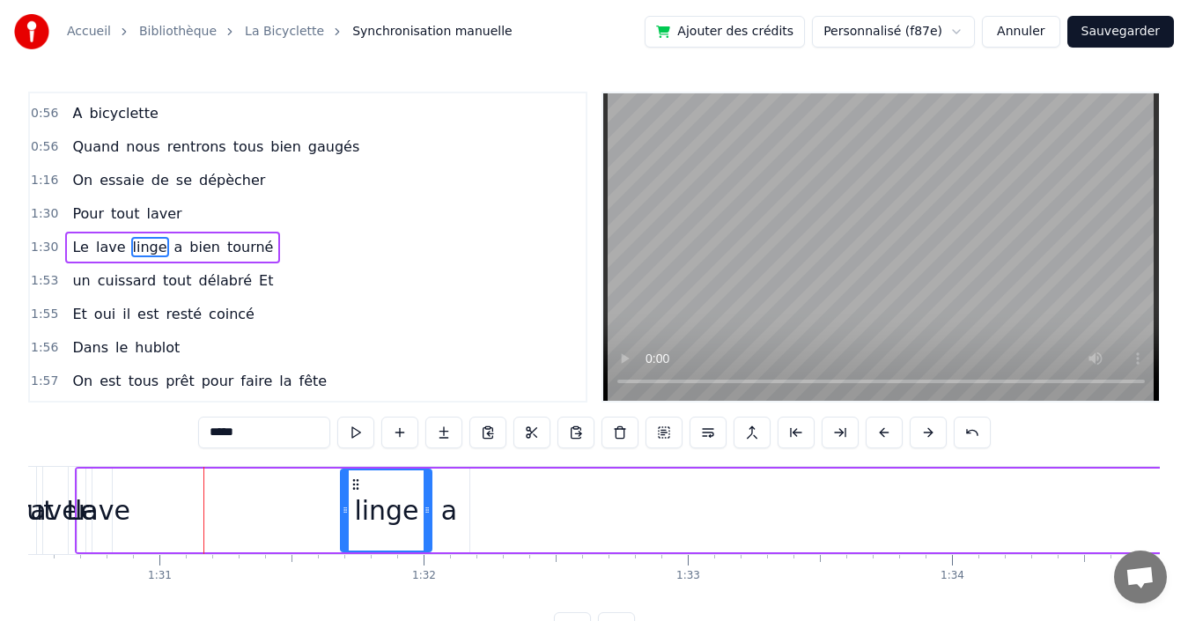
drag, startPoint x: 133, startPoint y: 482, endPoint x: 355, endPoint y: 464, distance: 222.6
click at [355, 464] on div "0:03 Quand 0:03 nous partons tous les printemps 0:09 Quand nous partons dans to…" at bounding box center [594, 368] width 1132 height 552
click at [438, 481] on div "a" at bounding box center [448, 510] width 41 height 84
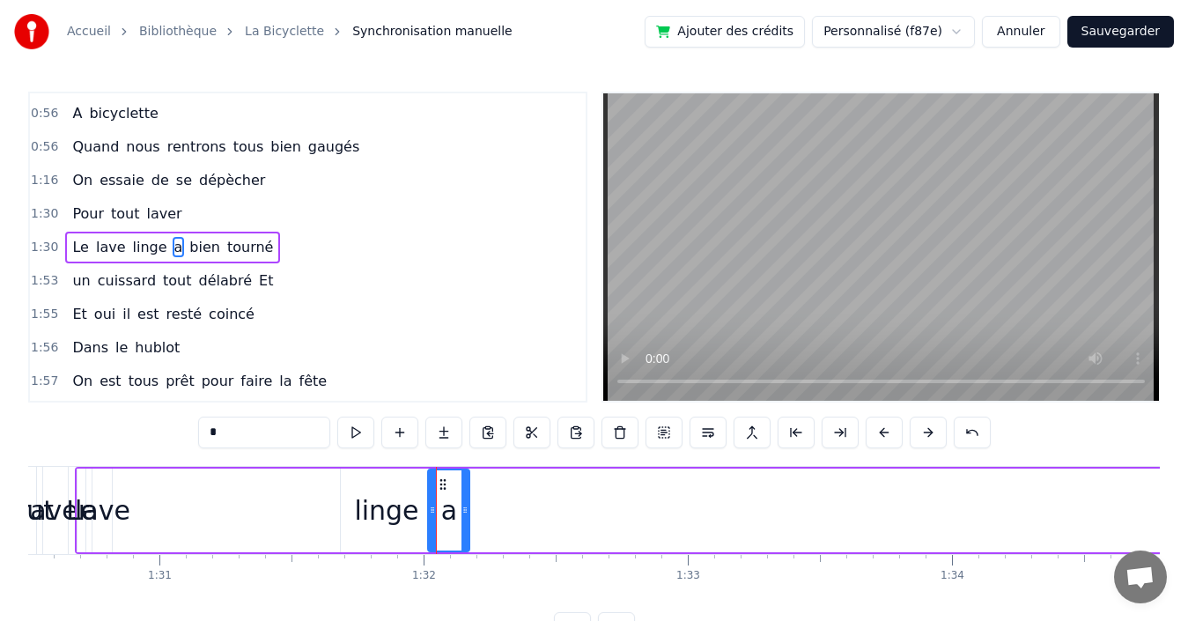
click at [396, 485] on div "linge" at bounding box center [386, 510] width 91 height 84
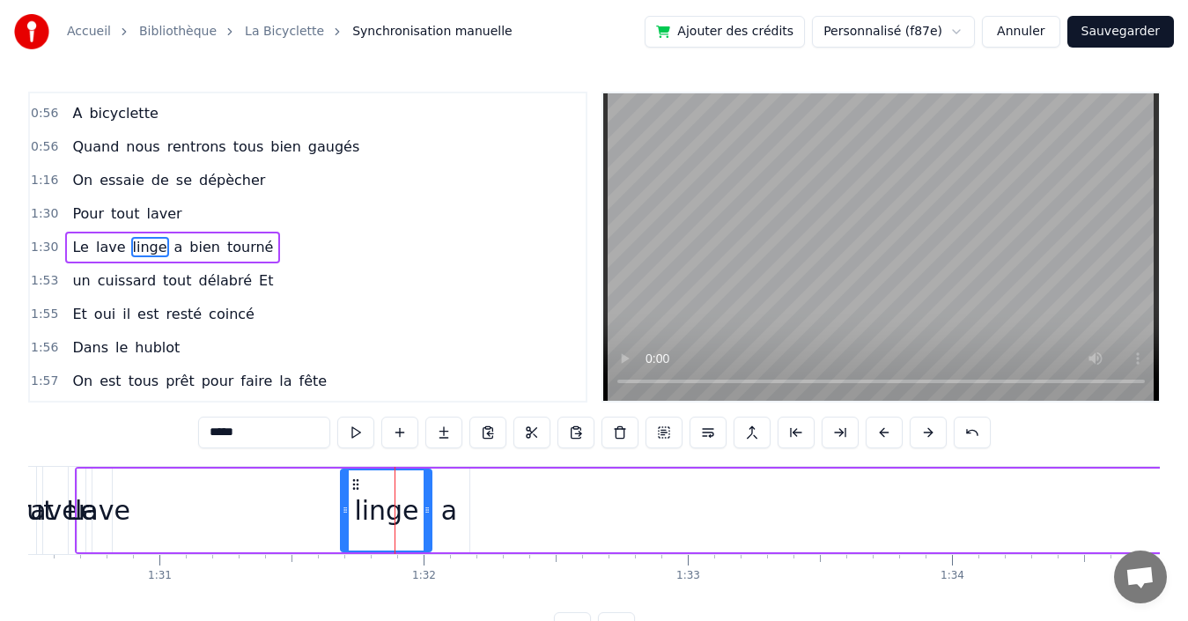
click at [446, 489] on div "a" at bounding box center [448, 510] width 41 height 84
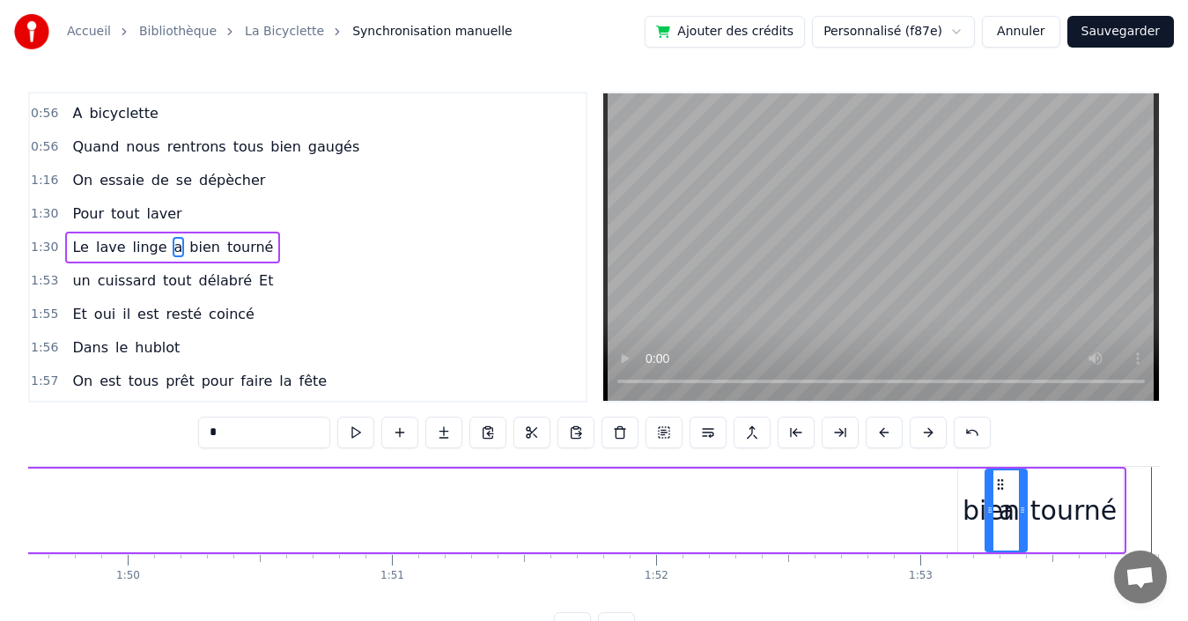
scroll to position [0, 28974]
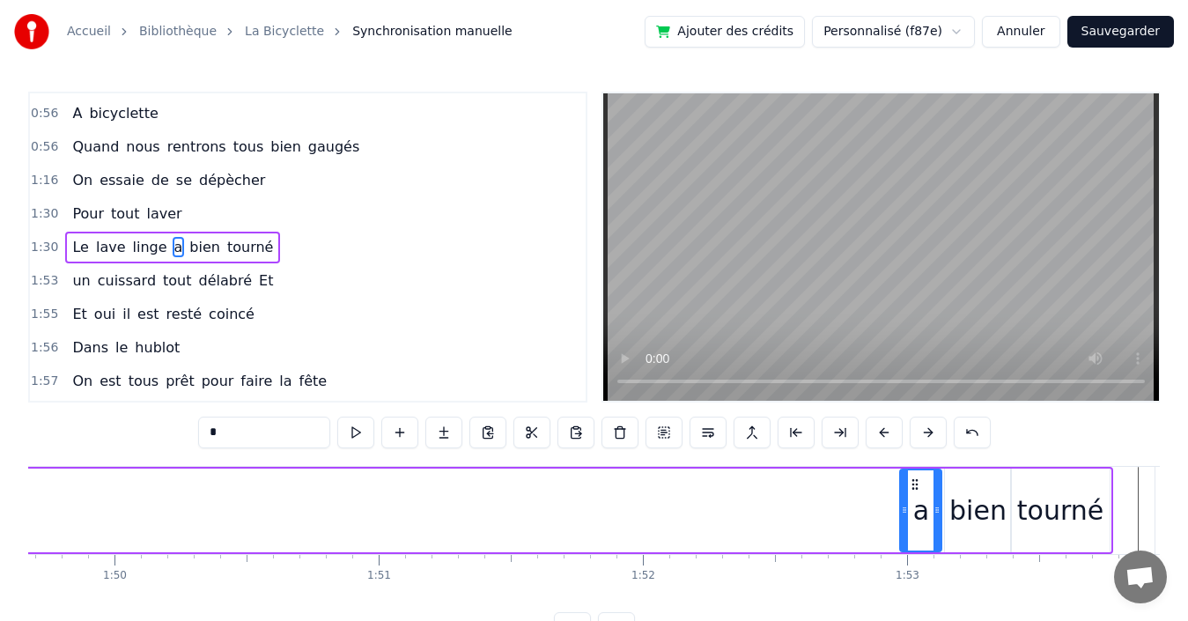
drag, startPoint x: 441, startPoint y: 482, endPoint x: 913, endPoint y: 479, distance: 472.0
click at [913, 479] on icon at bounding box center [915, 484] width 14 height 14
click at [131, 246] on span "linge" at bounding box center [150, 247] width 38 height 20
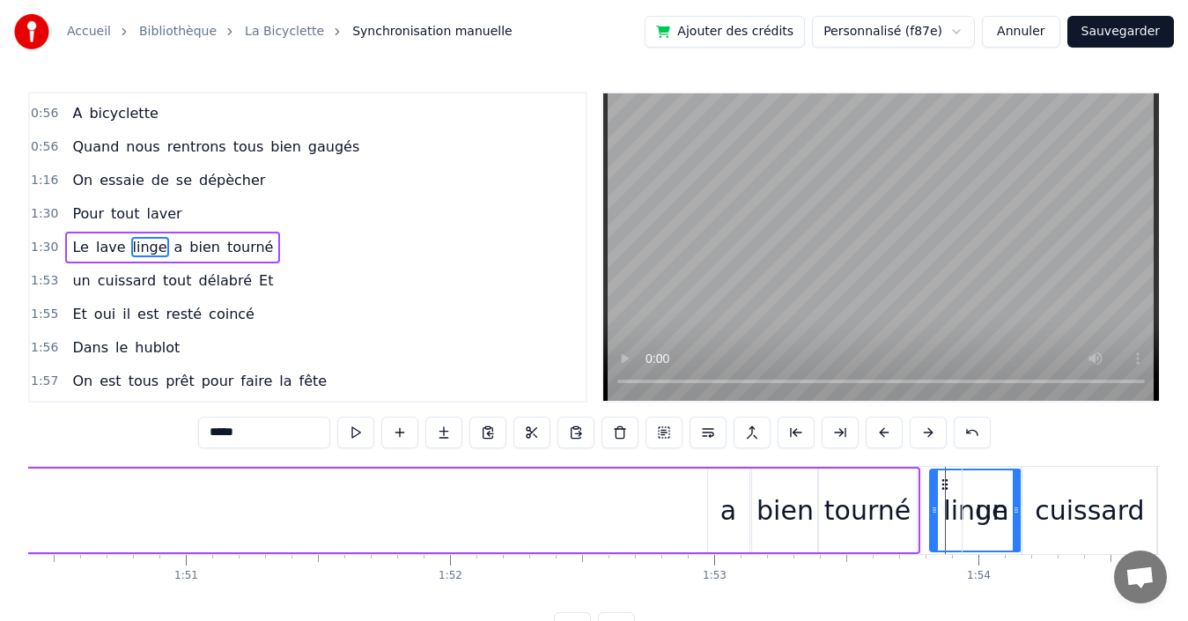
scroll to position [0, 29184]
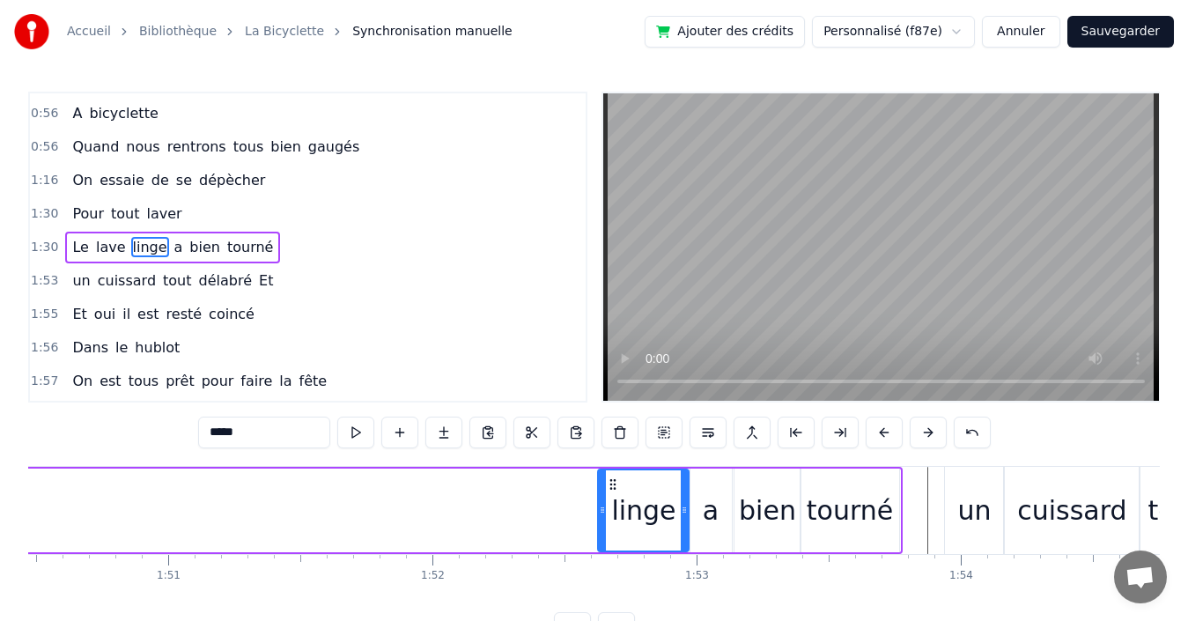
drag, startPoint x: 132, startPoint y: 480, endPoint x: 611, endPoint y: 472, distance: 479.1
click at [611, 472] on div "linge" at bounding box center [643, 510] width 89 height 80
click at [99, 250] on span "lave" at bounding box center [110, 247] width 33 height 20
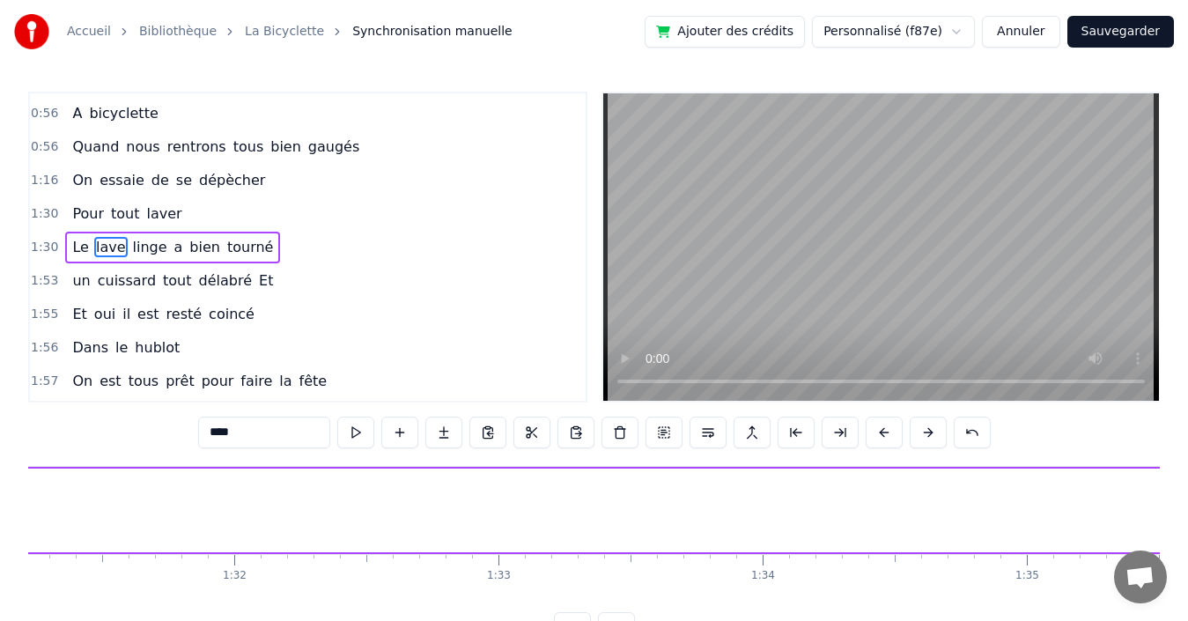
scroll to position [0, 23883]
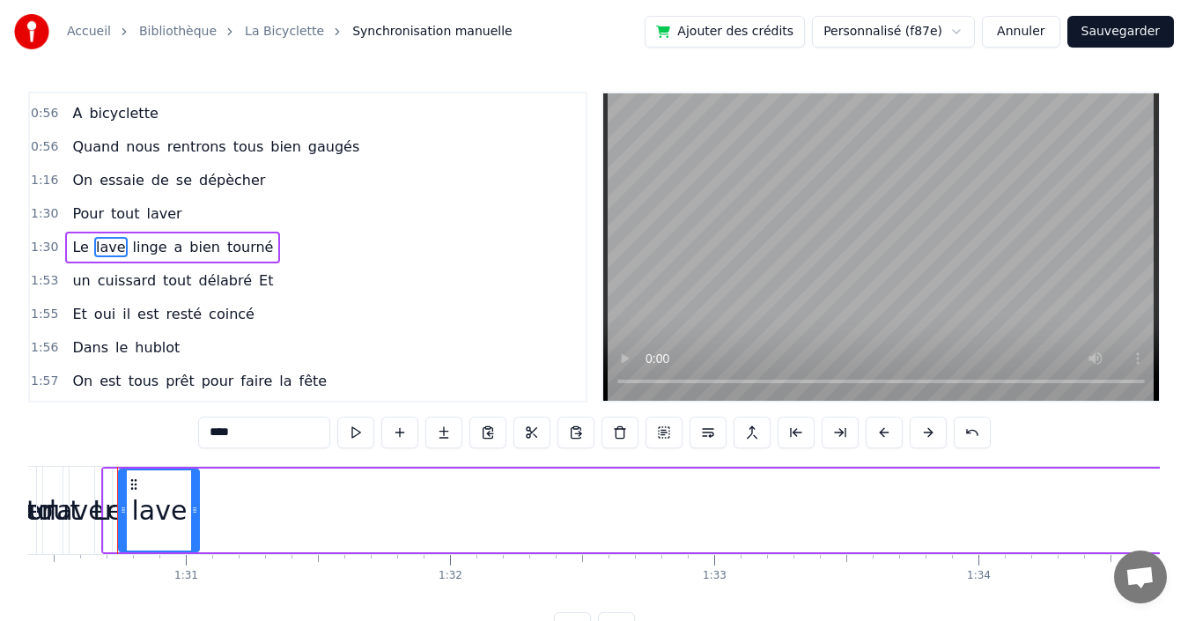
drag, startPoint x: 134, startPoint y: 491, endPoint x: 195, endPoint y: 488, distance: 60.9
click at [195, 488] on div at bounding box center [194, 510] width 7 height 80
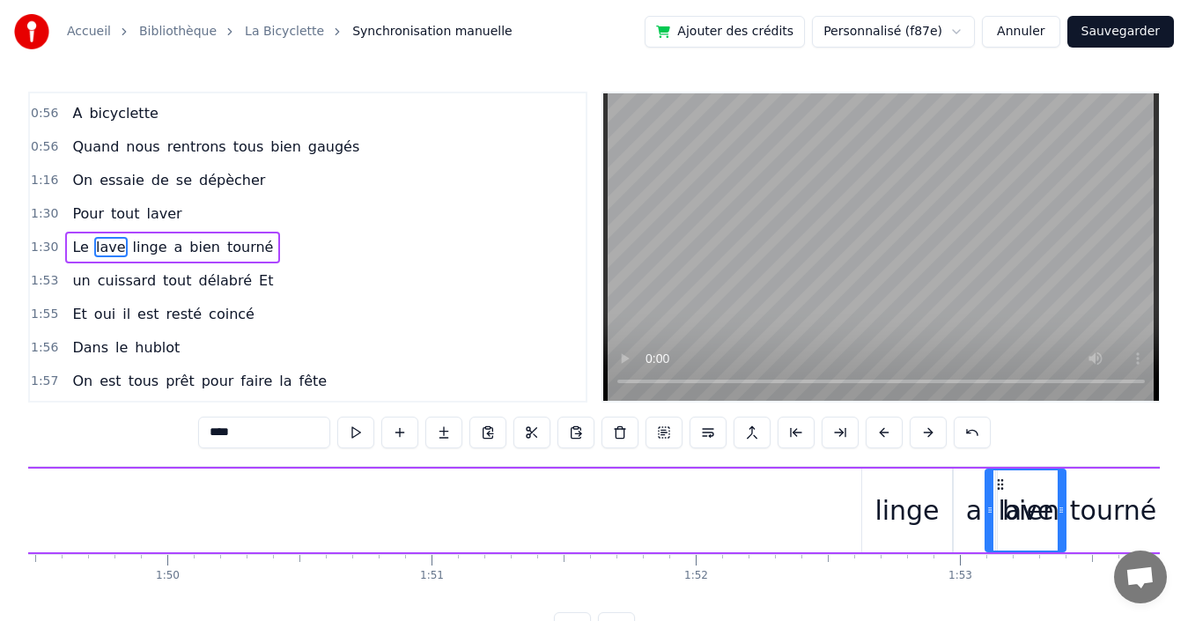
scroll to position [0, 28927]
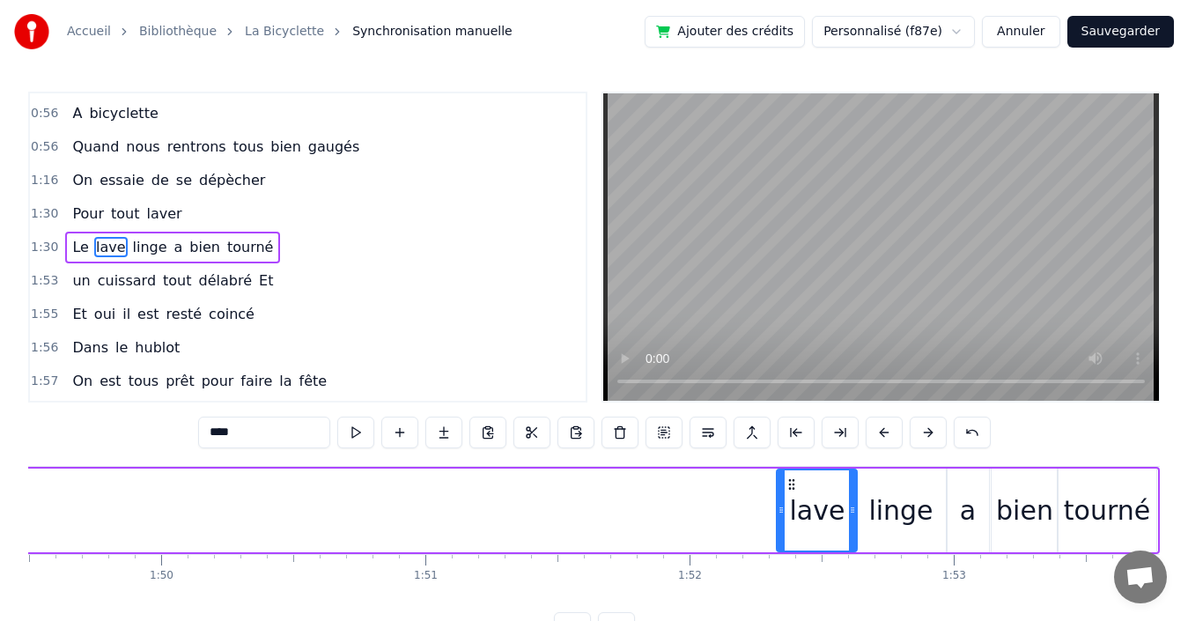
drag, startPoint x: 132, startPoint y: 483, endPoint x: 790, endPoint y: 468, distance: 658.0
click at [790, 468] on div "lave" at bounding box center [817, 510] width 82 height 84
click at [74, 247] on span "Le" at bounding box center [79, 247] width 19 height 20
type input "**"
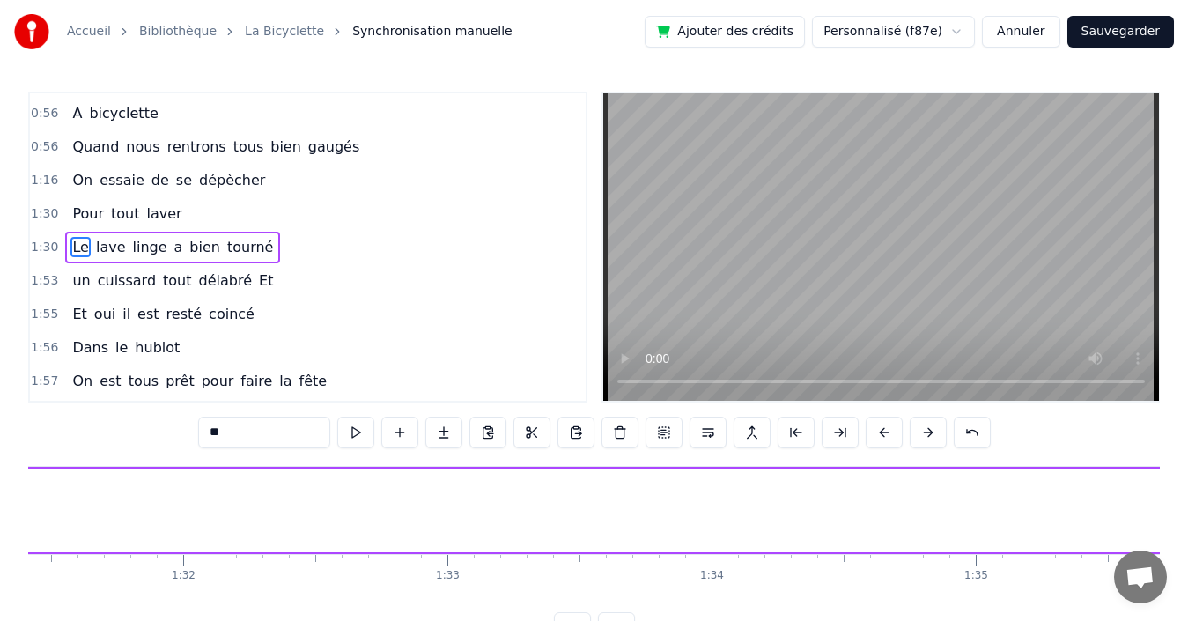
scroll to position [0, 23867]
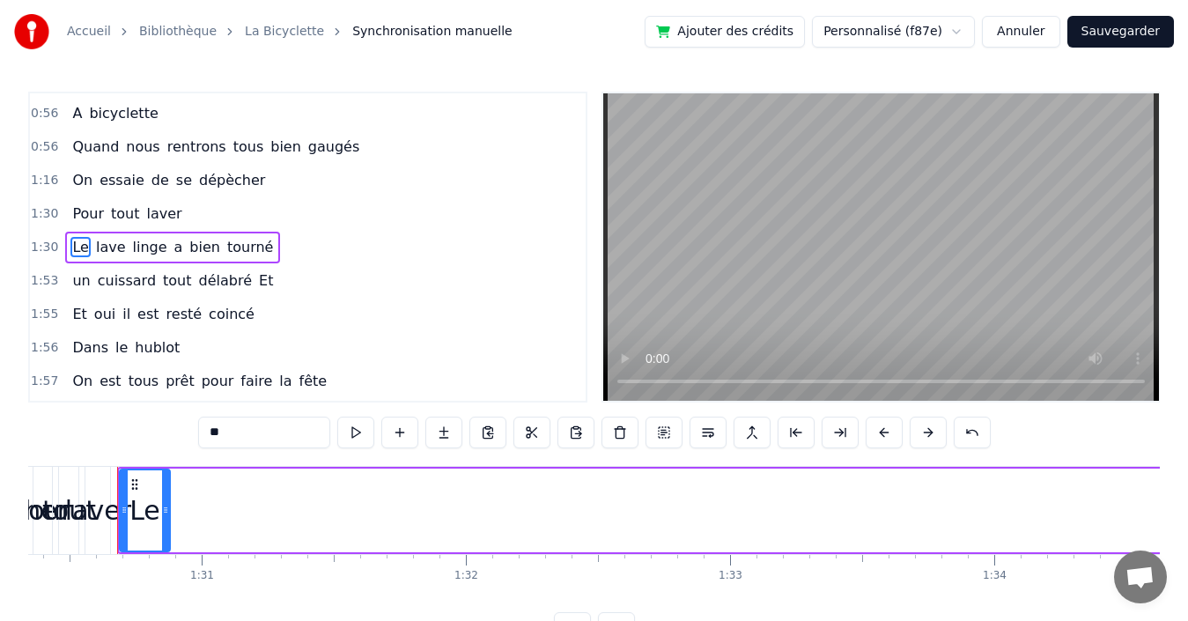
drag, startPoint x: 125, startPoint y: 502, endPoint x: 167, endPoint y: 494, distance: 43.0
click at [167, 494] on div at bounding box center [165, 510] width 7 height 80
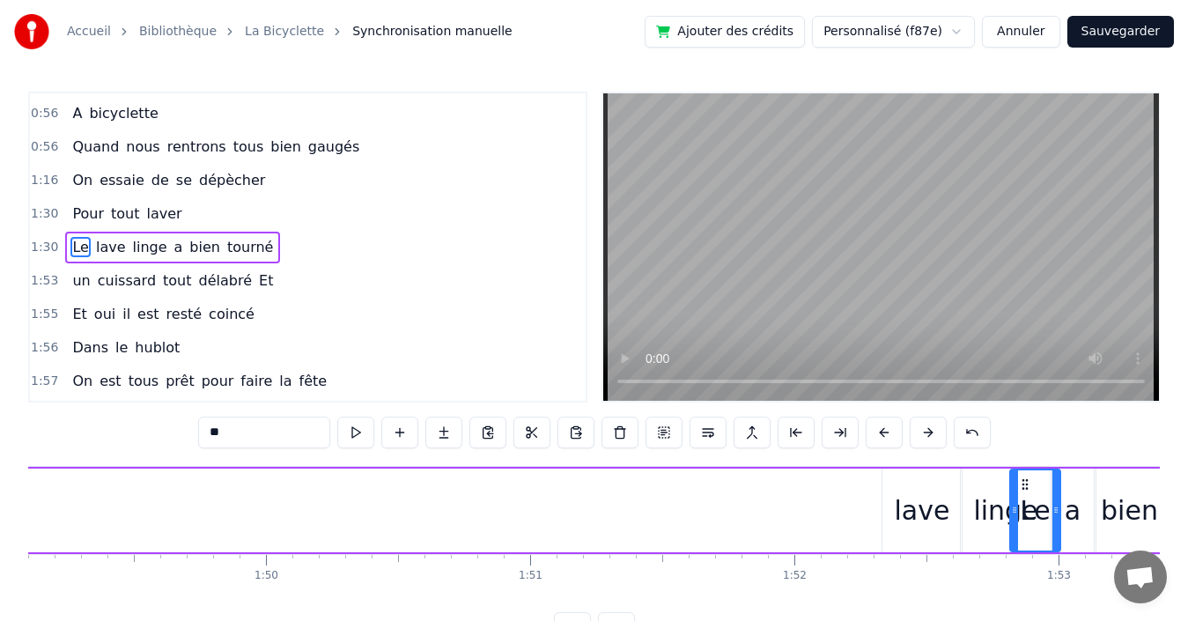
scroll to position [0, 28845]
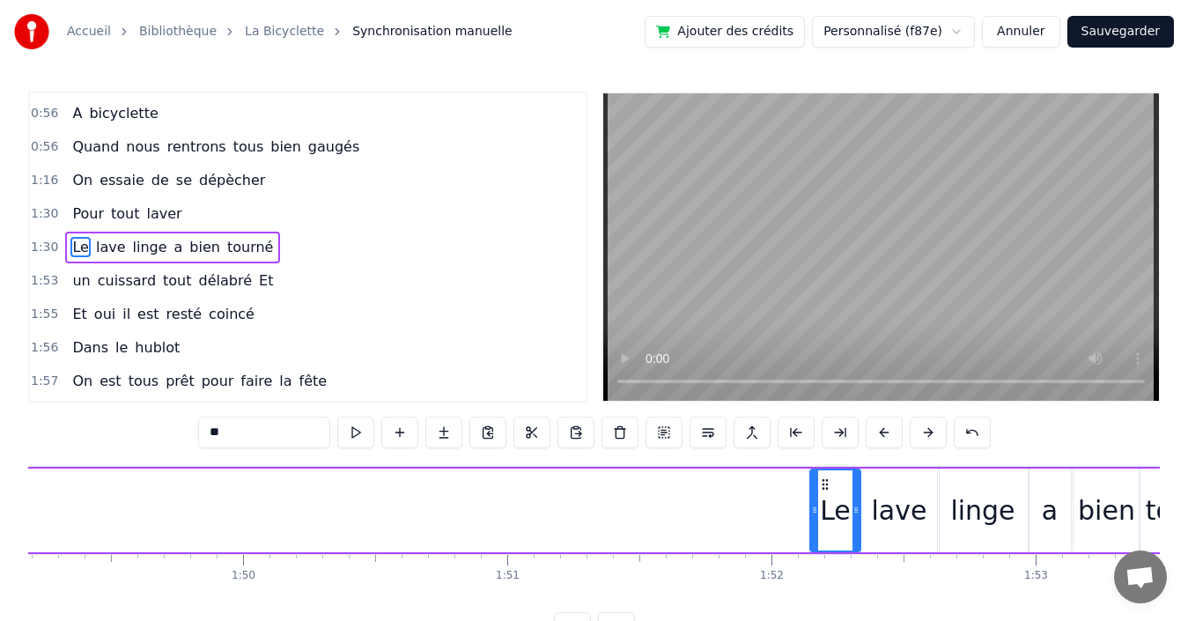
drag, startPoint x: 132, startPoint y: 483, endPoint x: 822, endPoint y: 478, distance: 690.4
click at [822, 478] on icon at bounding box center [825, 484] width 14 height 14
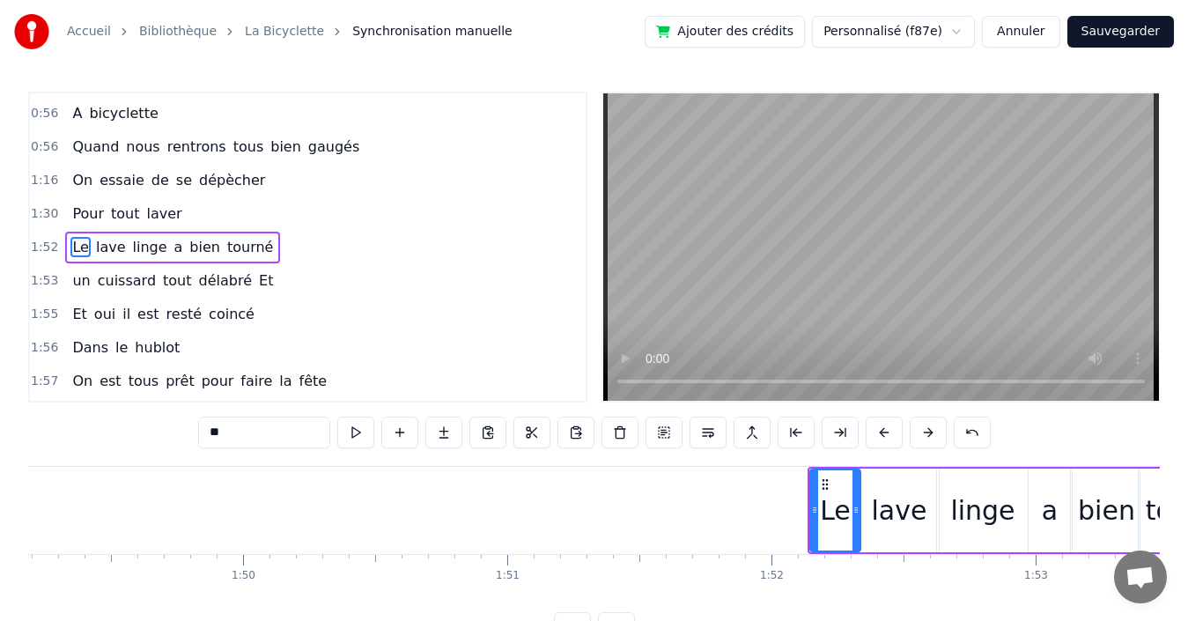
click at [340, 241] on div "1:52 Le lave linge a bien tourné" at bounding box center [308, 247] width 556 height 33
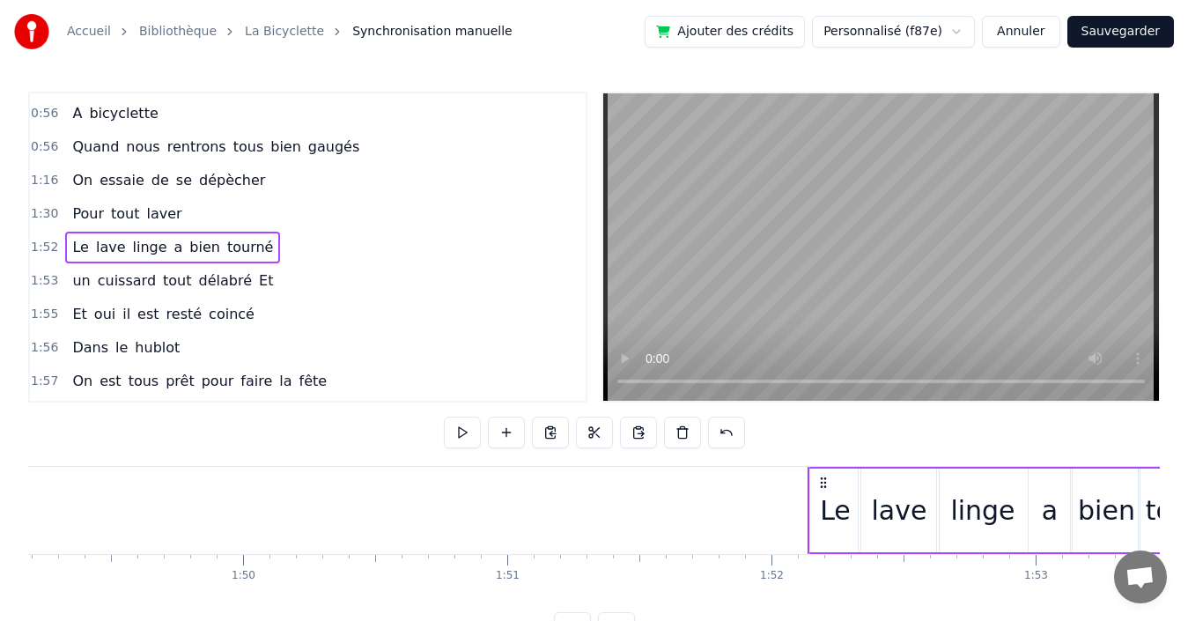
click at [187, 211] on div "1:30 Pour tout laver" at bounding box center [308, 213] width 556 height 33
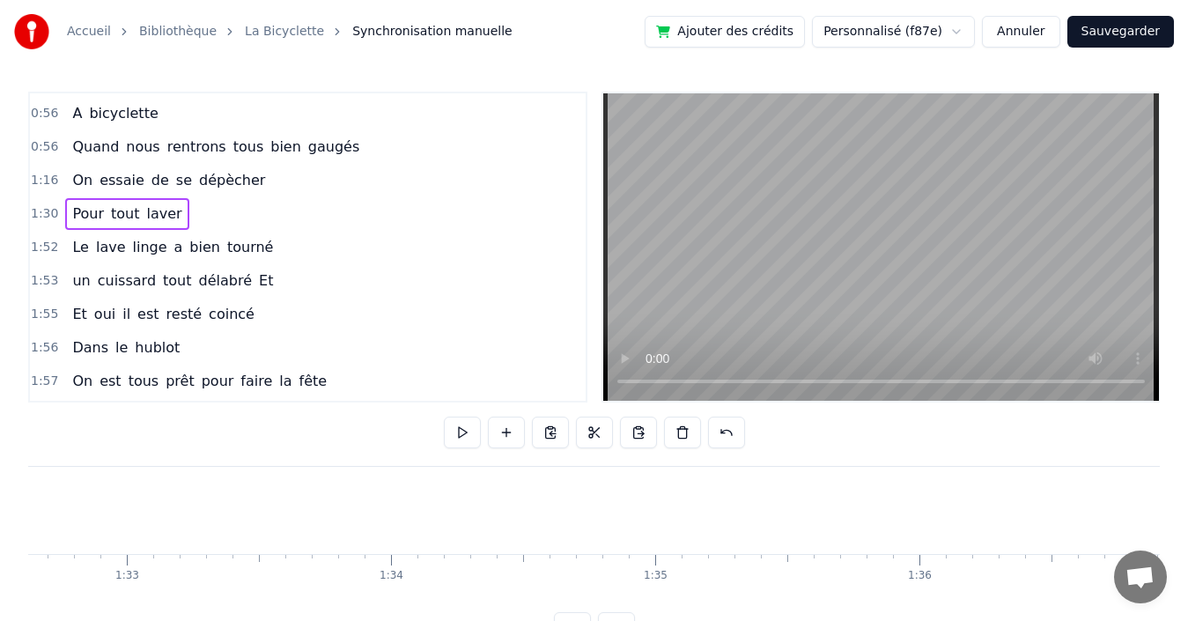
scroll to position [0, 23783]
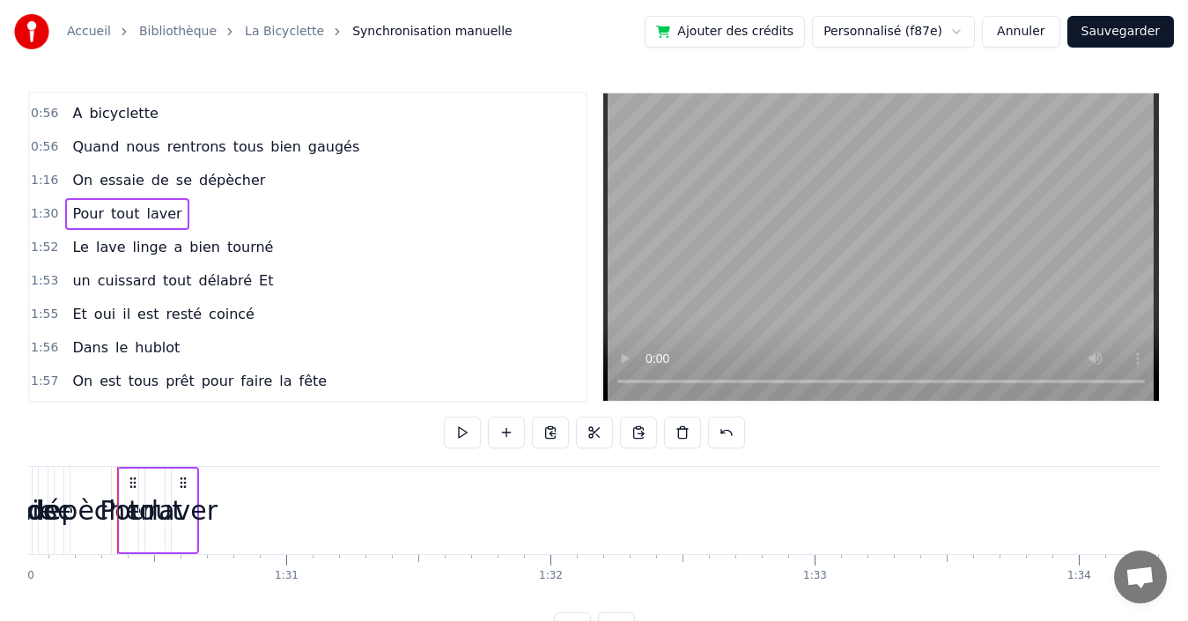
click at [150, 214] on span "laver" at bounding box center [164, 213] width 39 height 20
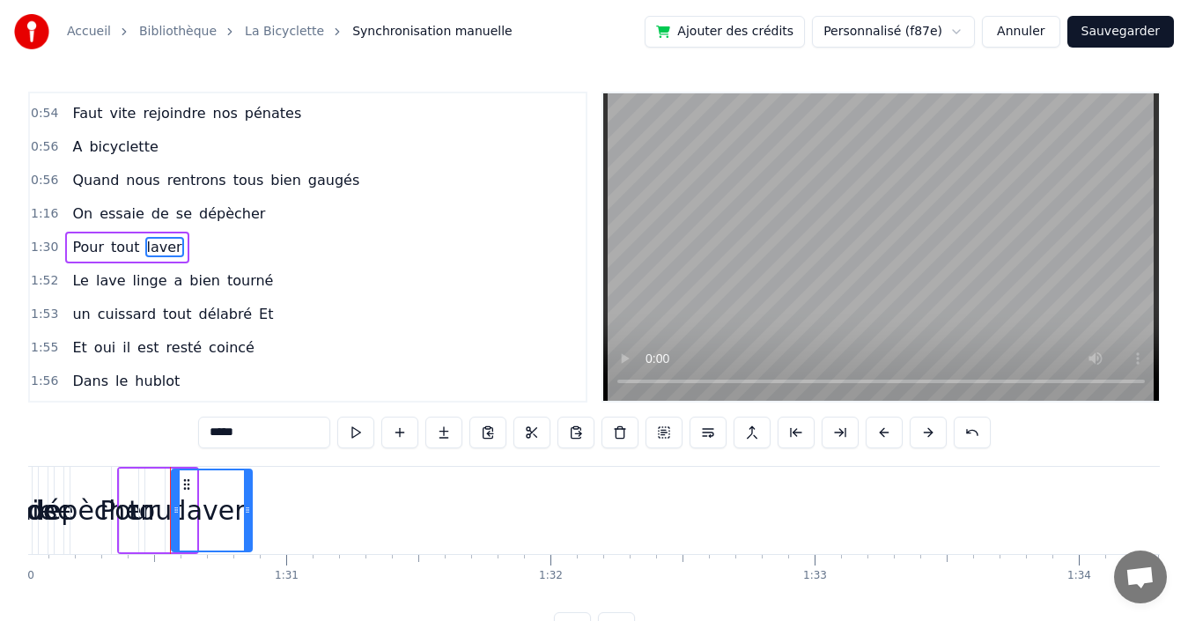
drag, startPoint x: 195, startPoint y: 512, endPoint x: 234, endPoint y: 499, distance: 41.5
click at [248, 500] on div at bounding box center [247, 510] width 7 height 80
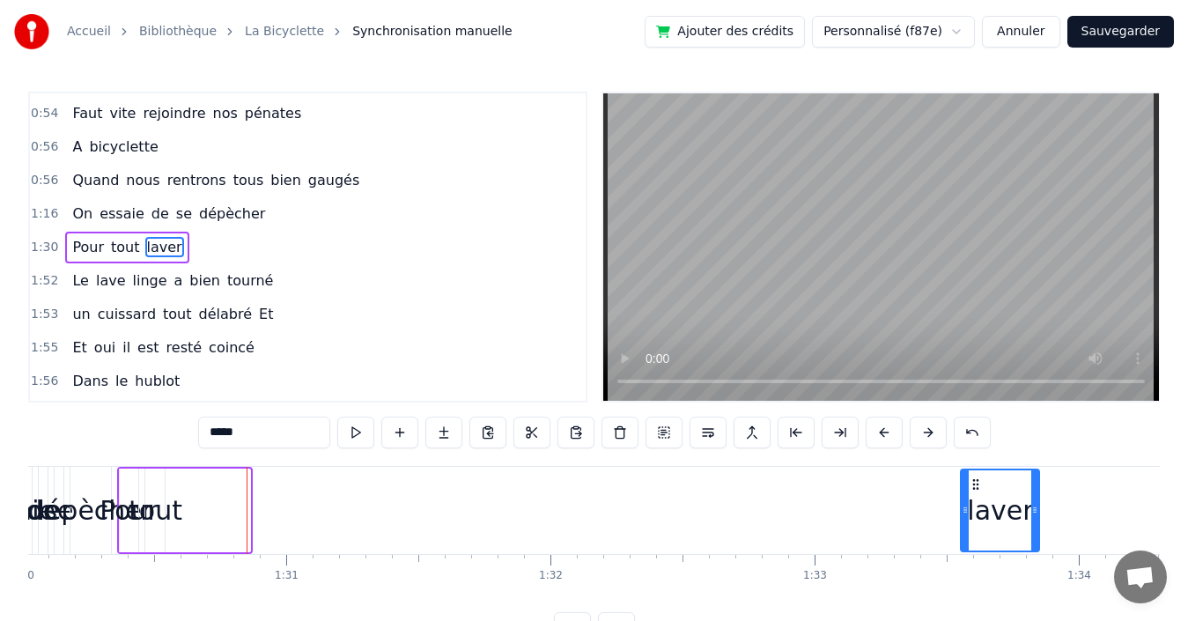
drag, startPoint x: 203, startPoint y: 481, endPoint x: 975, endPoint y: 500, distance: 771.7
click at [975, 500] on div "laver" at bounding box center [1000, 510] width 77 height 80
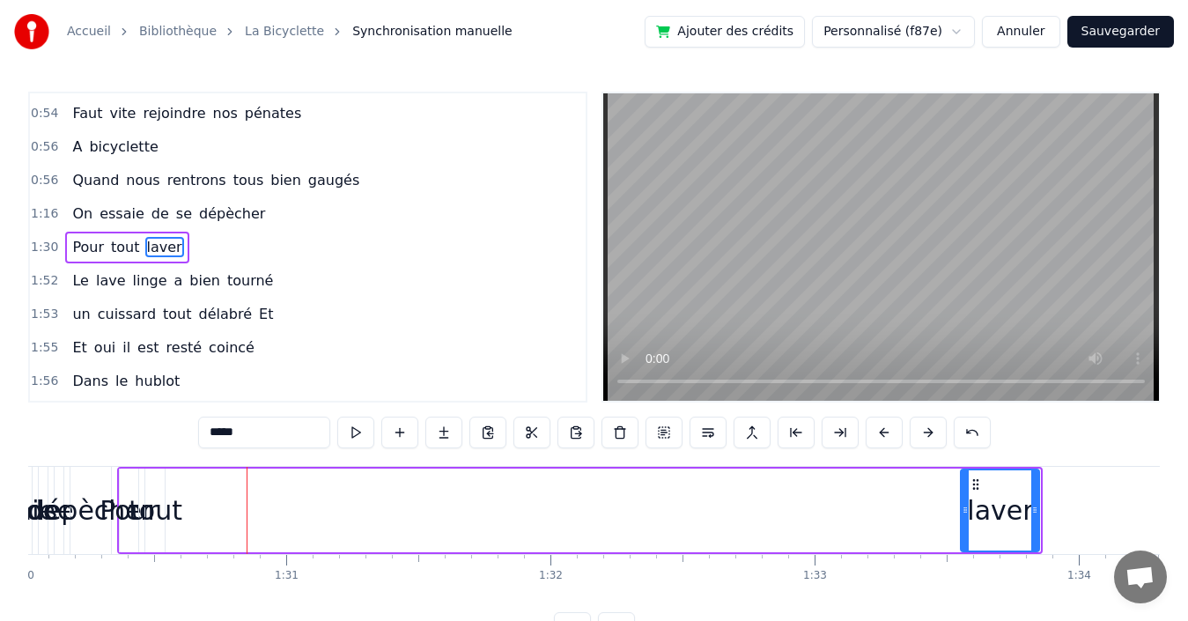
click at [119, 254] on span "tout" at bounding box center [125, 247] width 32 height 20
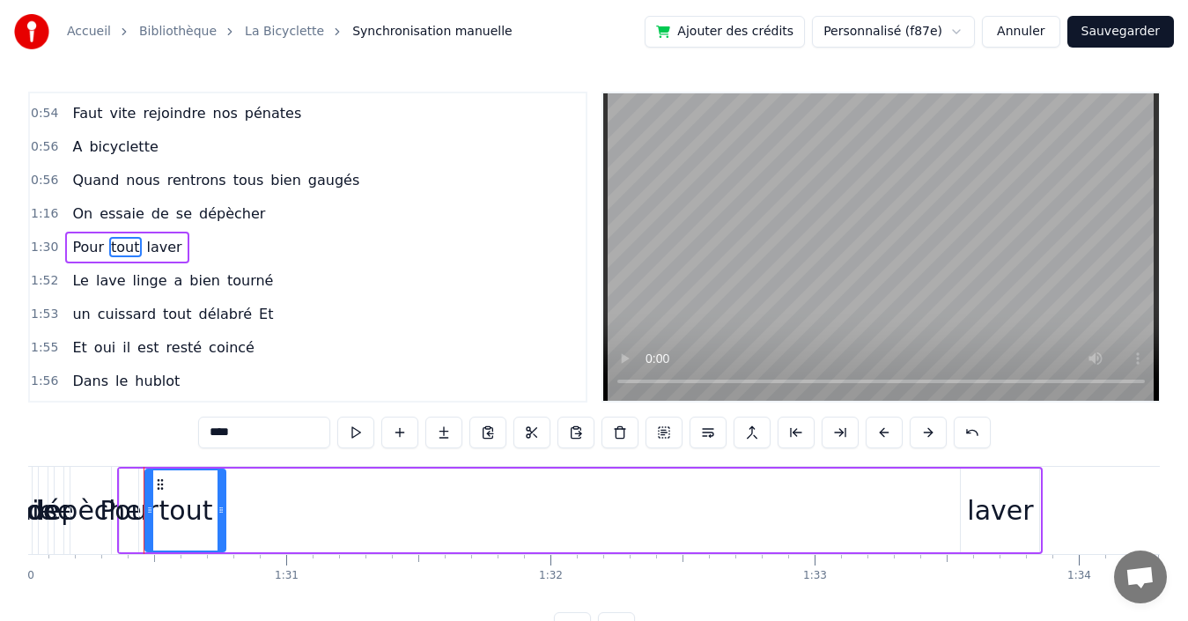
drag, startPoint x: 181, startPoint y: 477, endPoint x: 224, endPoint y: 477, distance: 42.3
click at [224, 477] on div at bounding box center [221, 510] width 7 height 80
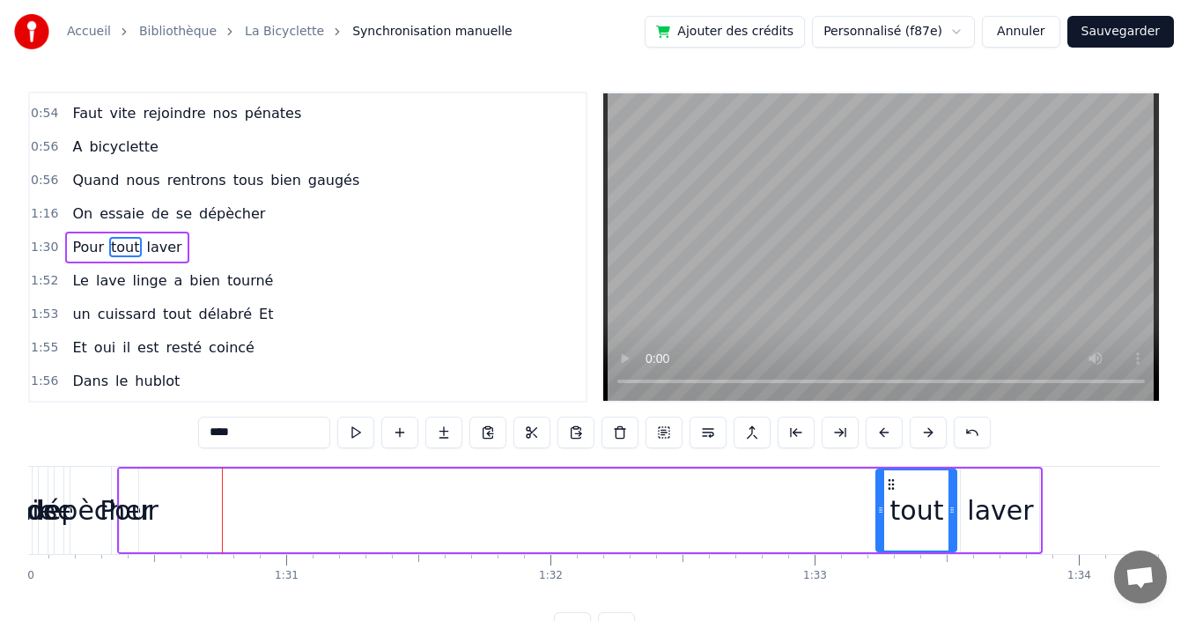
drag, startPoint x: 157, startPoint y: 483, endPoint x: 888, endPoint y: 469, distance: 731.0
click at [888, 470] on div "tout" at bounding box center [916, 510] width 78 height 80
click at [79, 248] on span "Pour" at bounding box center [87, 247] width 35 height 20
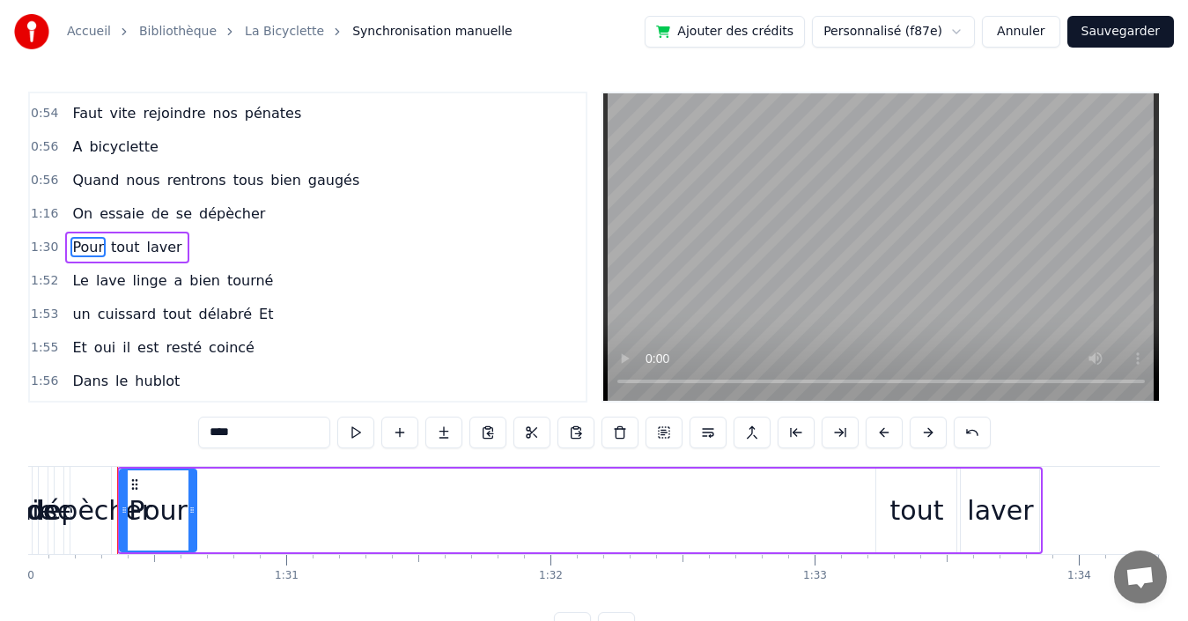
drag, startPoint x: 137, startPoint y: 494, endPoint x: 195, endPoint y: 490, distance: 58.3
click at [195, 490] on div at bounding box center [191, 510] width 7 height 80
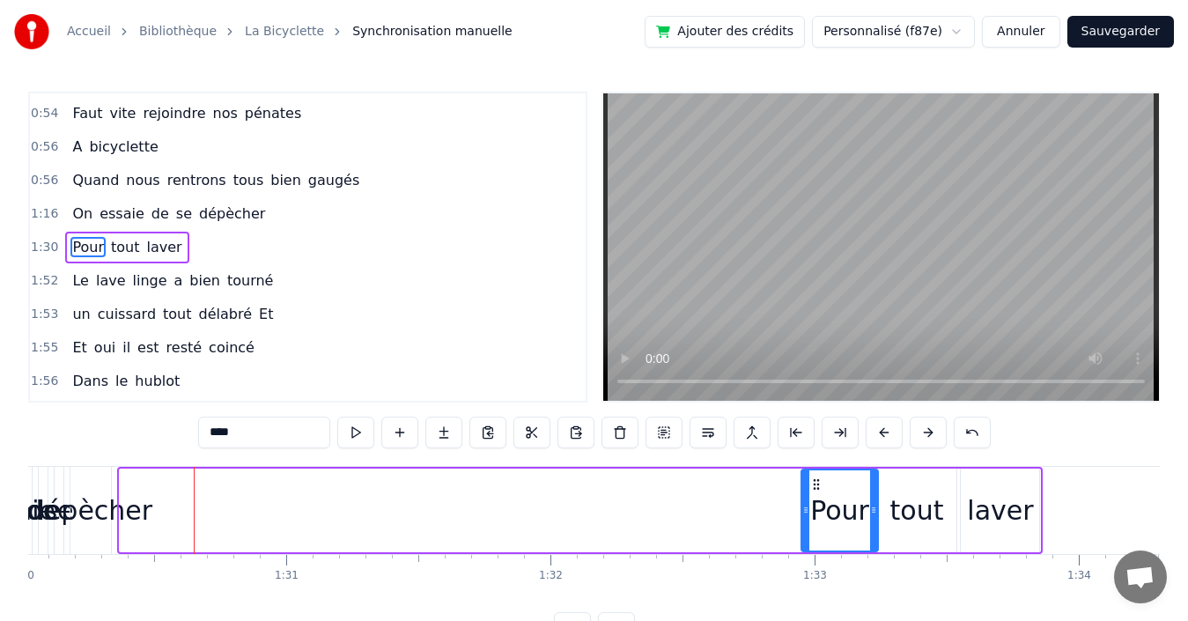
drag, startPoint x: 133, startPoint y: 484, endPoint x: 815, endPoint y: 488, distance: 681.6
click at [815, 488] on icon at bounding box center [816, 484] width 14 height 14
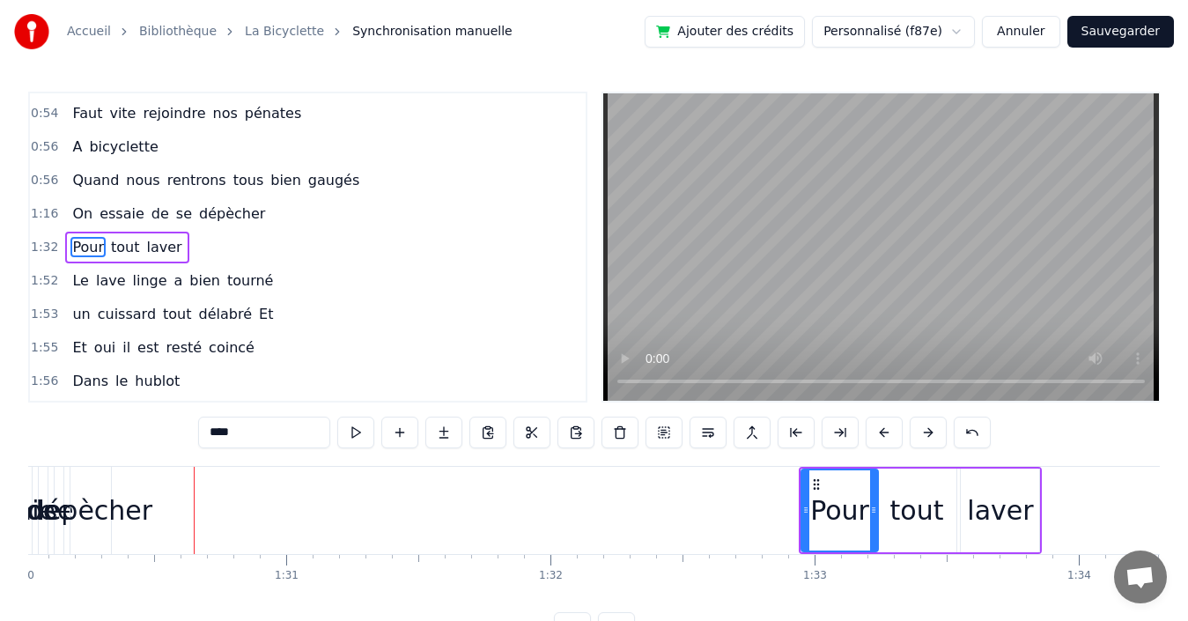
click at [994, 509] on div "laver" at bounding box center [1000, 510] width 66 height 40
type input "*****"
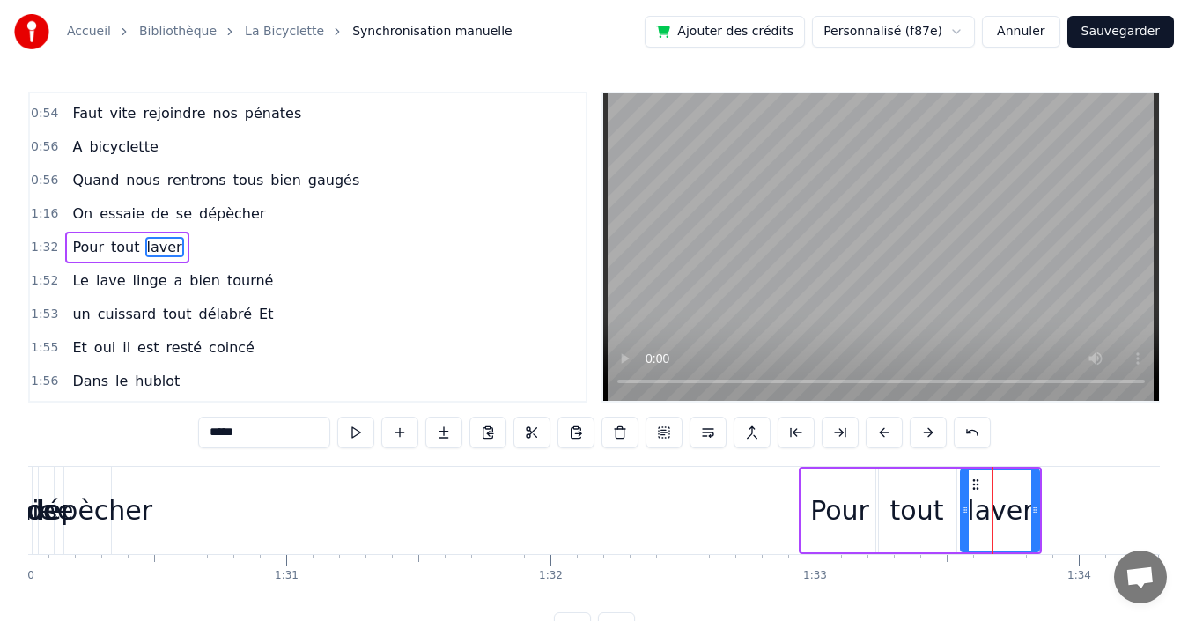
click at [356, 249] on div "1:32 Pour tout laver" at bounding box center [308, 247] width 556 height 33
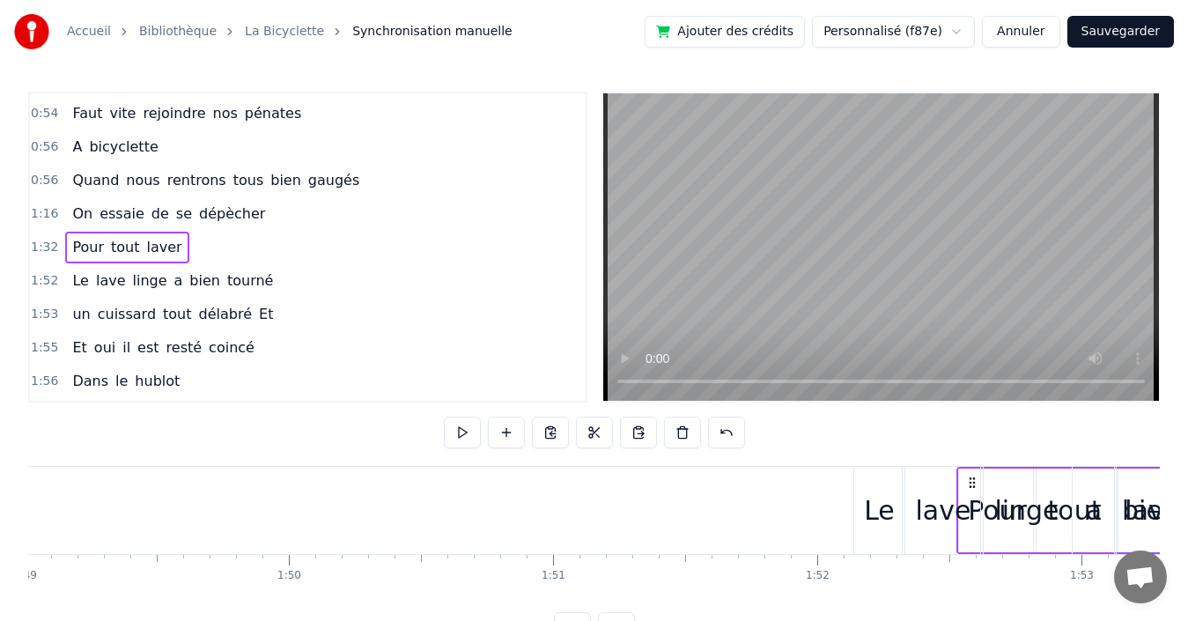
scroll to position [0, 28811]
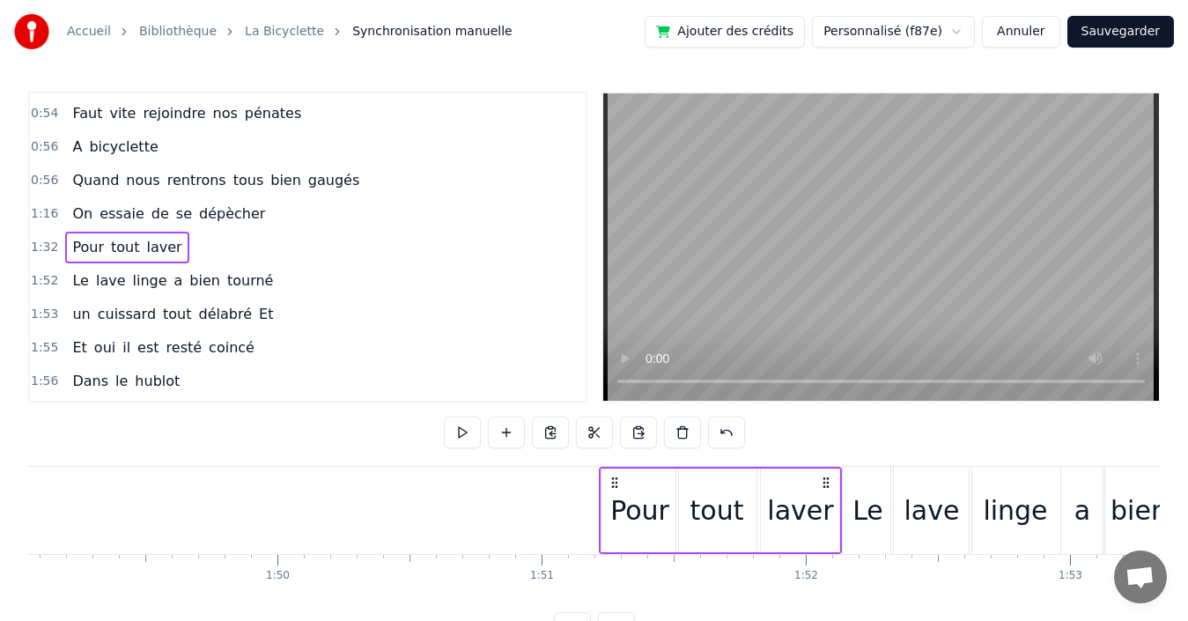
drag, startPoint x: 813, startPoint y: 483, endPoint x: 613, endPoint y: 505, distance: 201.2
click at [613, 505] on div "Pour tout laver" at bounding box center [721, 510] width 244 height 87
click at [263, 214] on div "1:16 On essaie de se dépècher" at bounding box center [308, 213] width 556 height 33
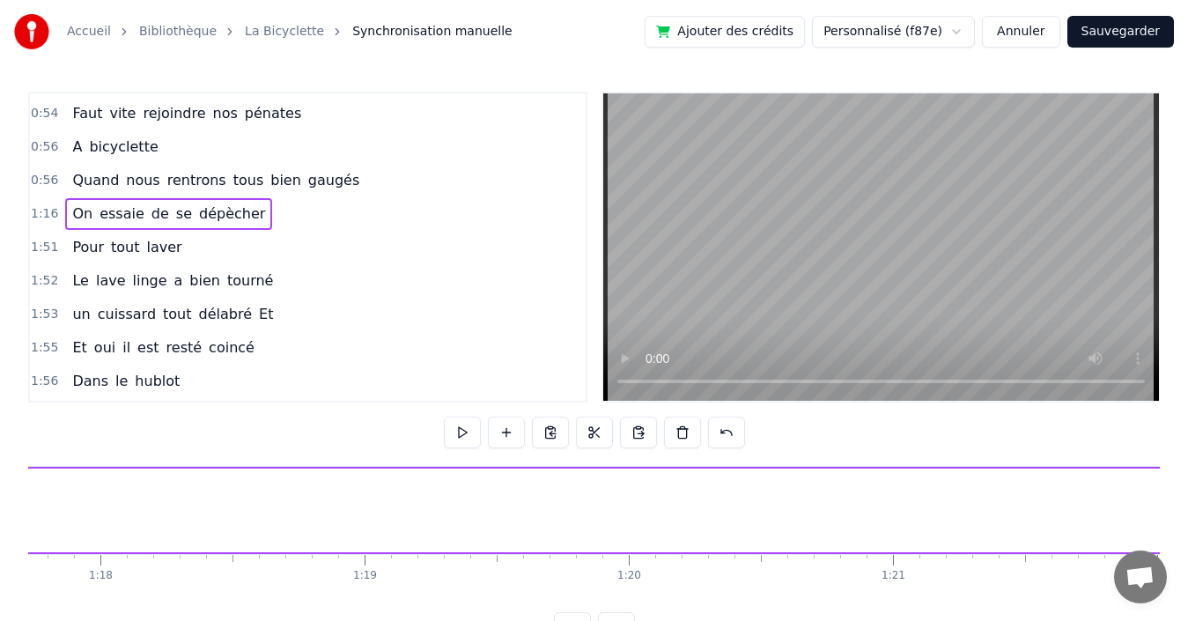
scroll to position [0, 20073]
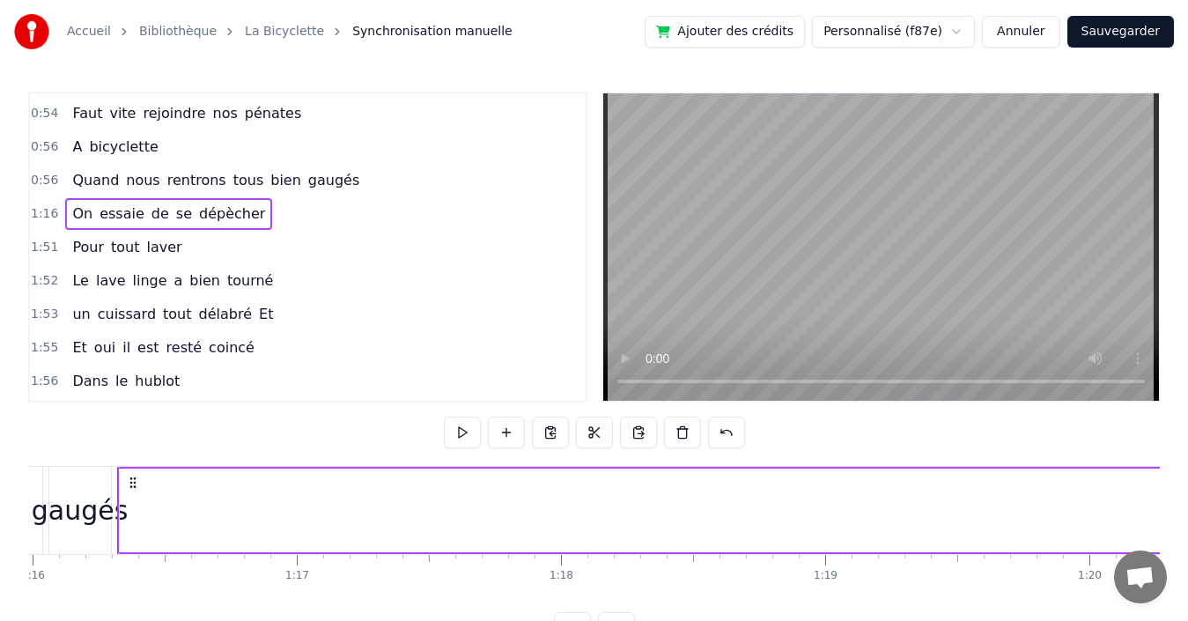
click at [214, 210] on span "dépècher" at bounding box center [232, 213] width 70 height 20
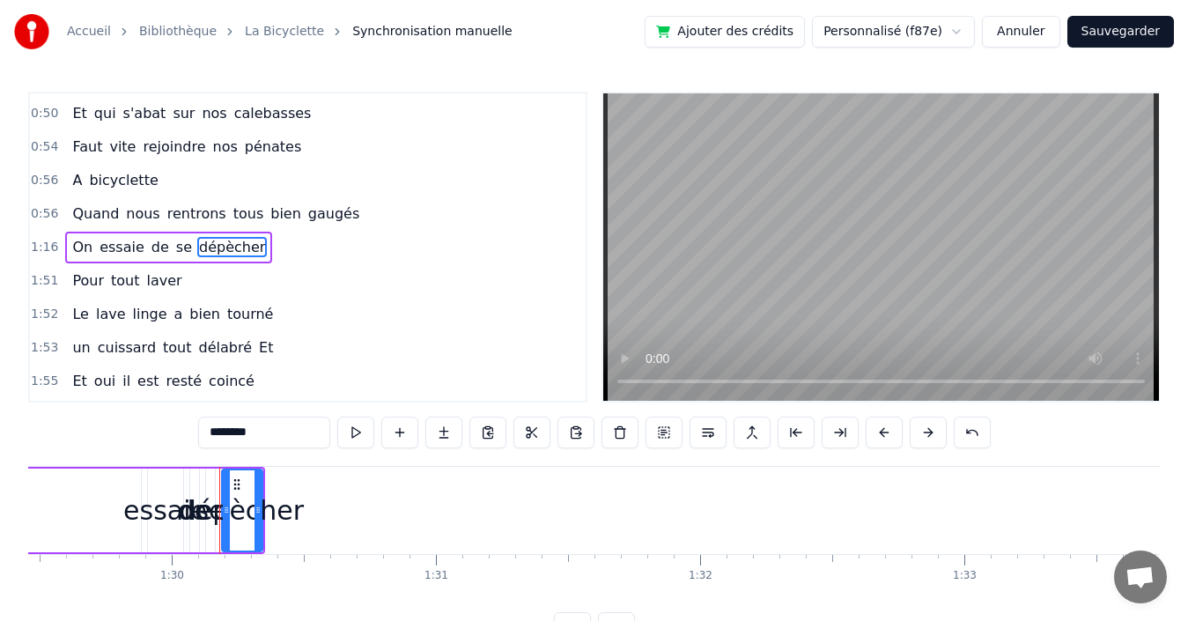
scroll to position [0, 23735]
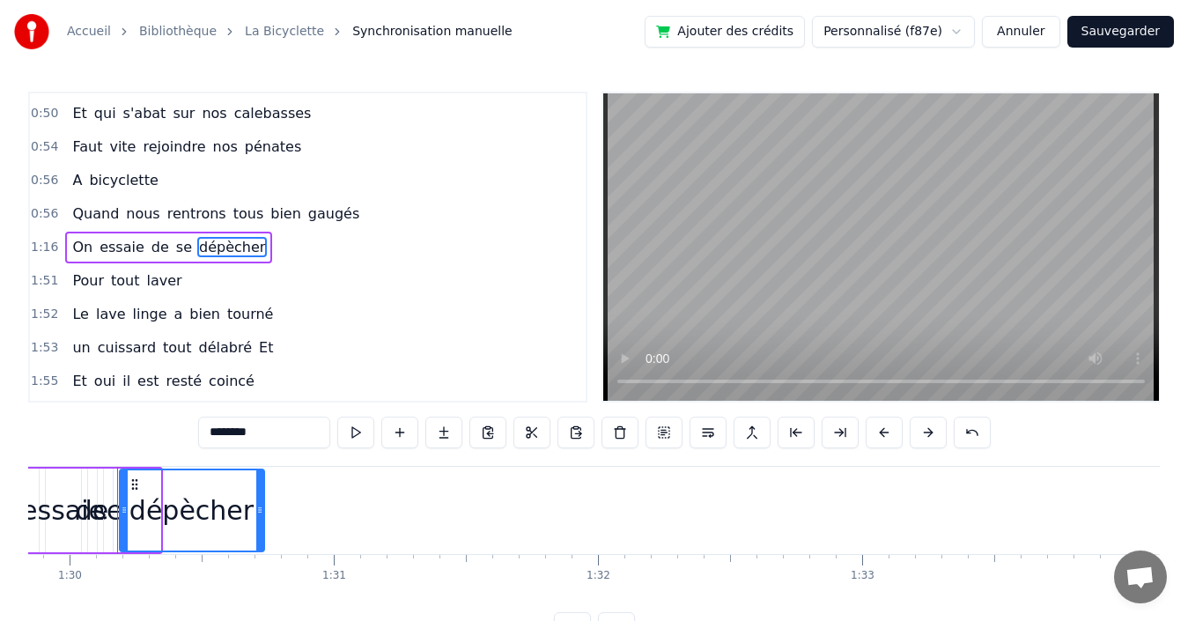
drag, startPoint x: 159, startPoint y: 494, endPoint x: 262, endPoint y: 490, distance: 103.1
click at [262, 490] on div at bounding box center [259, 510] width 7 height 80
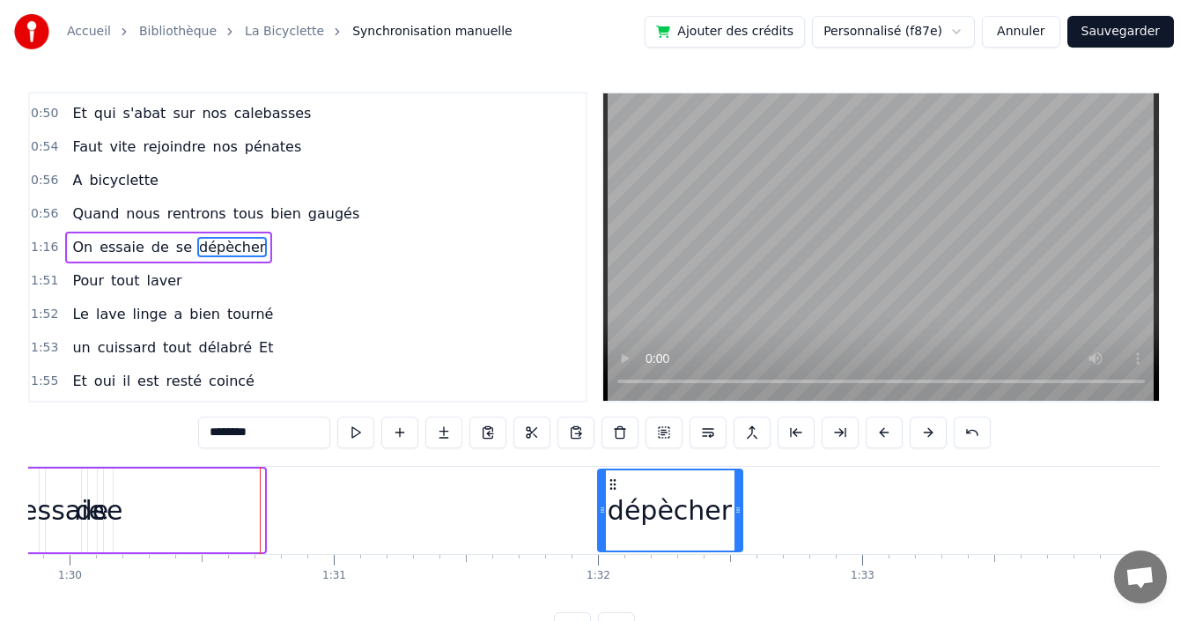
drag, startPoint x: 134, startPoint y: 484, endPoint x: 612, endPoint y: 471, distance: 478.4
click at [612, 471] on div "dépècher" at bounding box center [670, 510] width 143 height 80
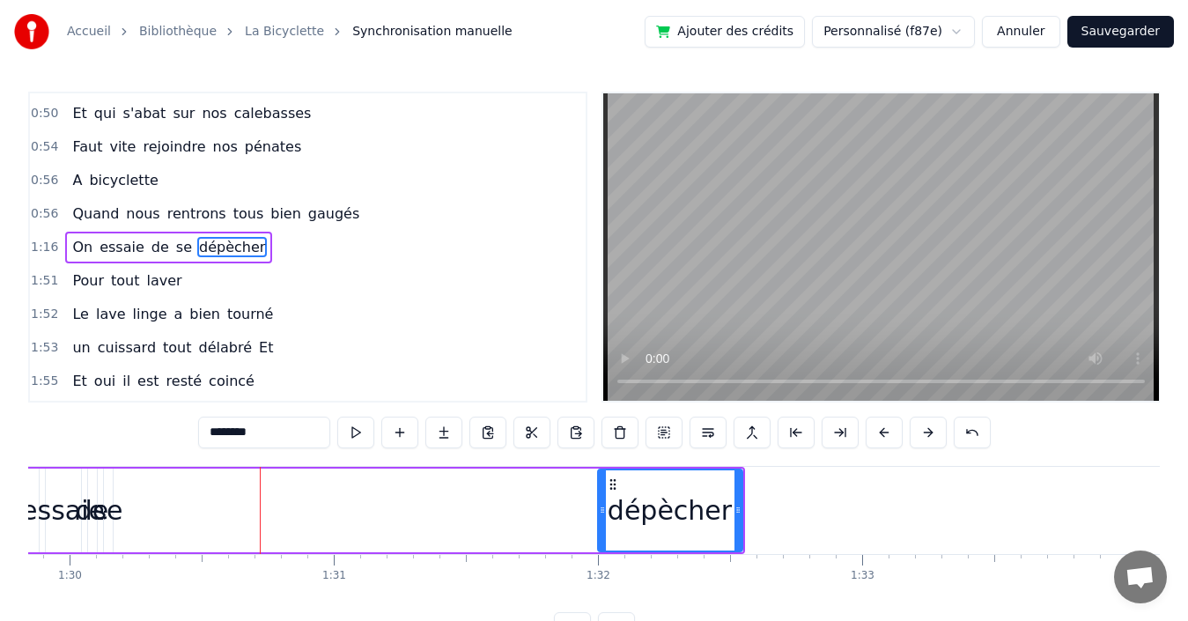
click at [174, 247] on span "se" at bounding box center [183, 247] width 19 height 20
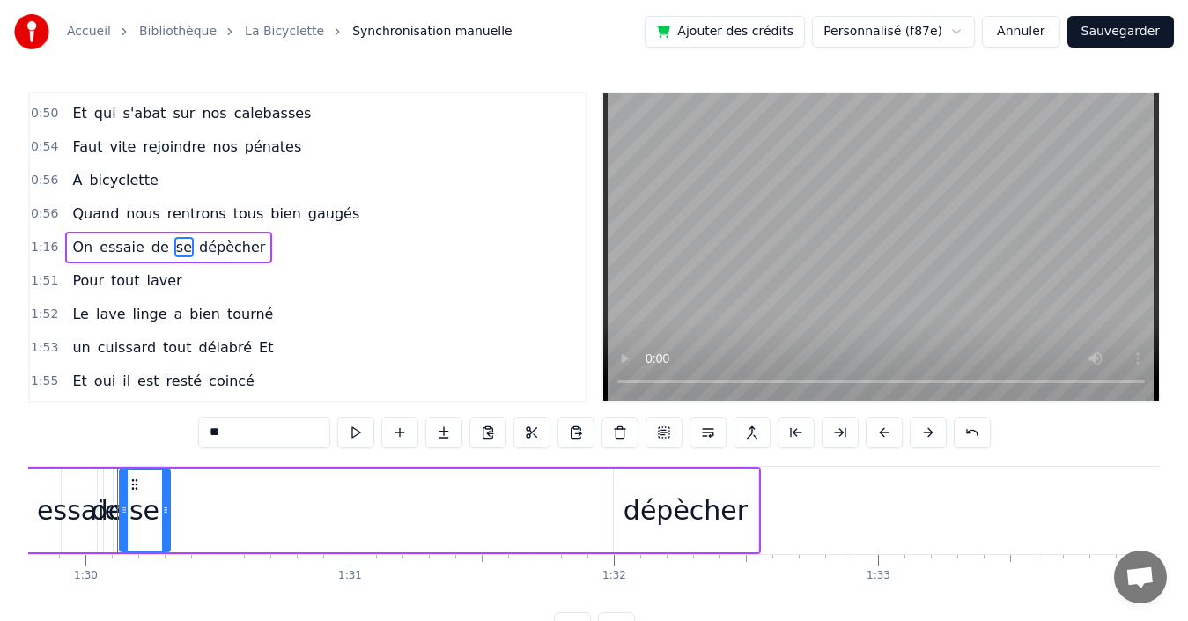
drag, startPoint x: 125, startPoint y: 490, endPoint x: 166, endPoint y: 483, distance: 42.0
click at [166, 483] on div at bounding box center [165, 510] width 7 height 80
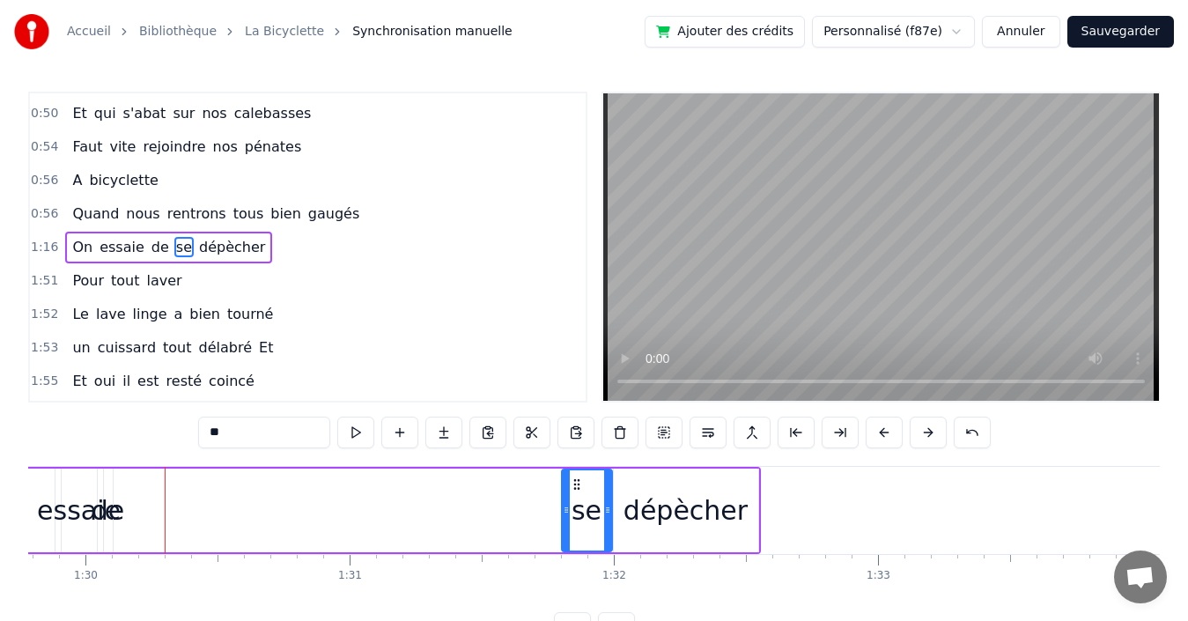
drag, startPoint x: 135, startPoint y: 483, endPoint x: 516, endPoint y: 484, distance: 381.3
click at [572, 484] on icon at bounding box center [577, 484] width 14 height 14
click at [150, 245] on span "de" at bounding box center [160, 247] width 21 height 20
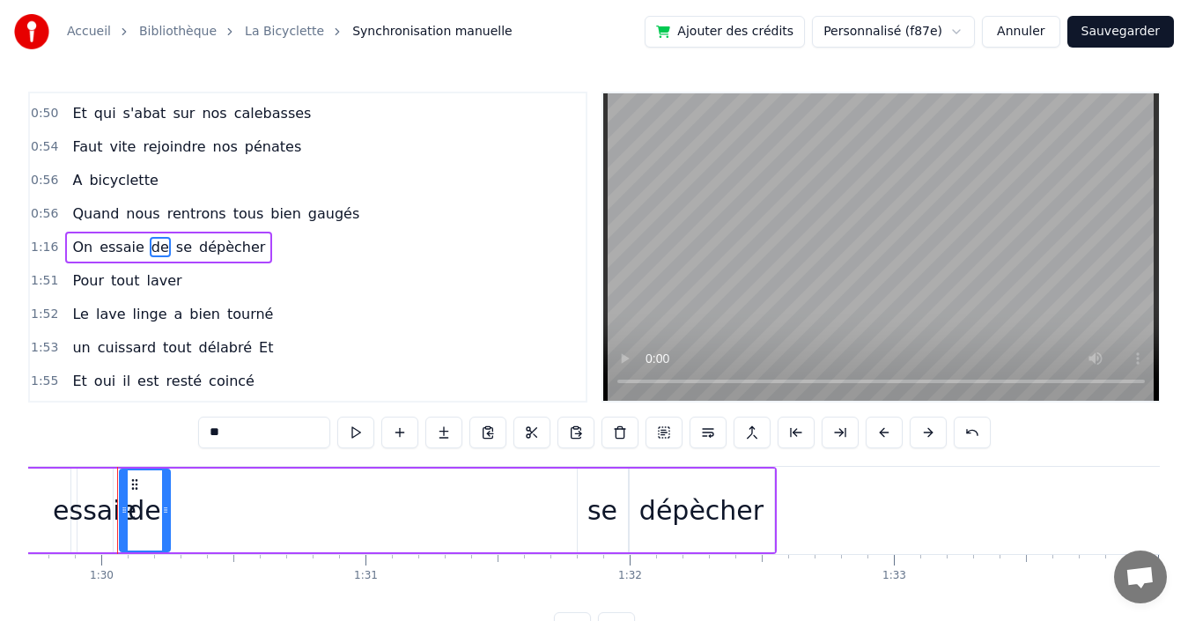
drag, startPoint x: 131, startPoint y: 498, endPoint x: 167, endPoint y: 490, distance: 36.8
click at [167, 490] on div at bounding box center [165, 510] width 7 height 80
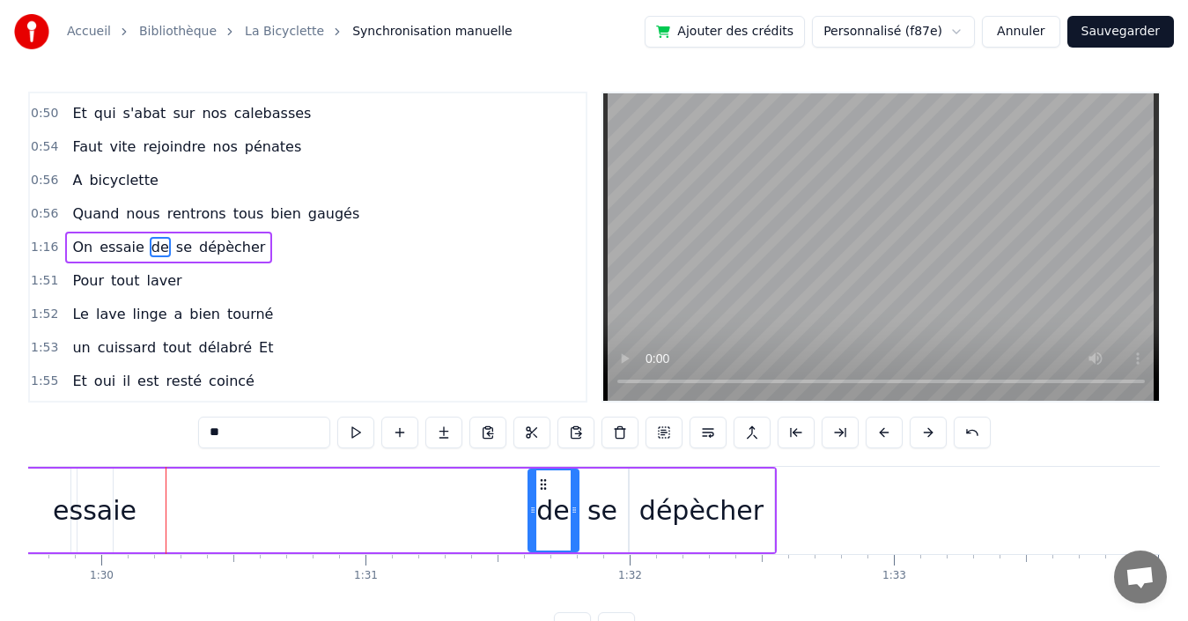
drag, startPoint x: 133, startPoint y: 483, endPoint x: 542, endPoint y: 485, distance: 408.6
click at [542, 485] on icon at bounding box center [543, 484] width 14 height 14
click at [109, 253] on span "essaie" at bounding box center [122, 247] width 48 height 20
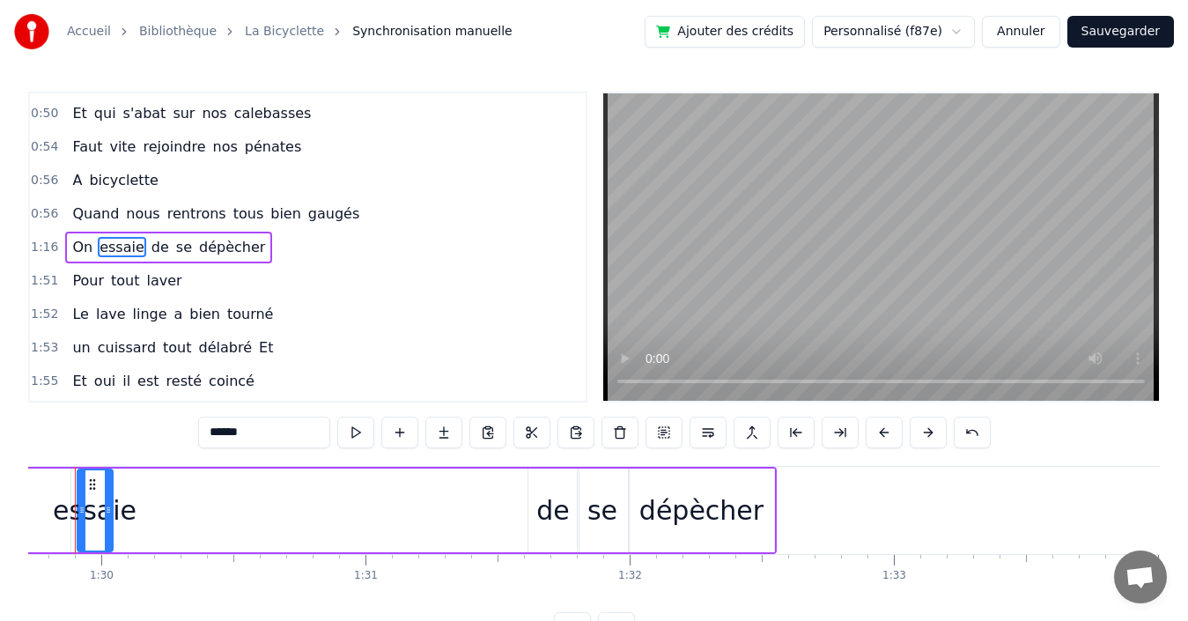
scroll to position [0, 23661]
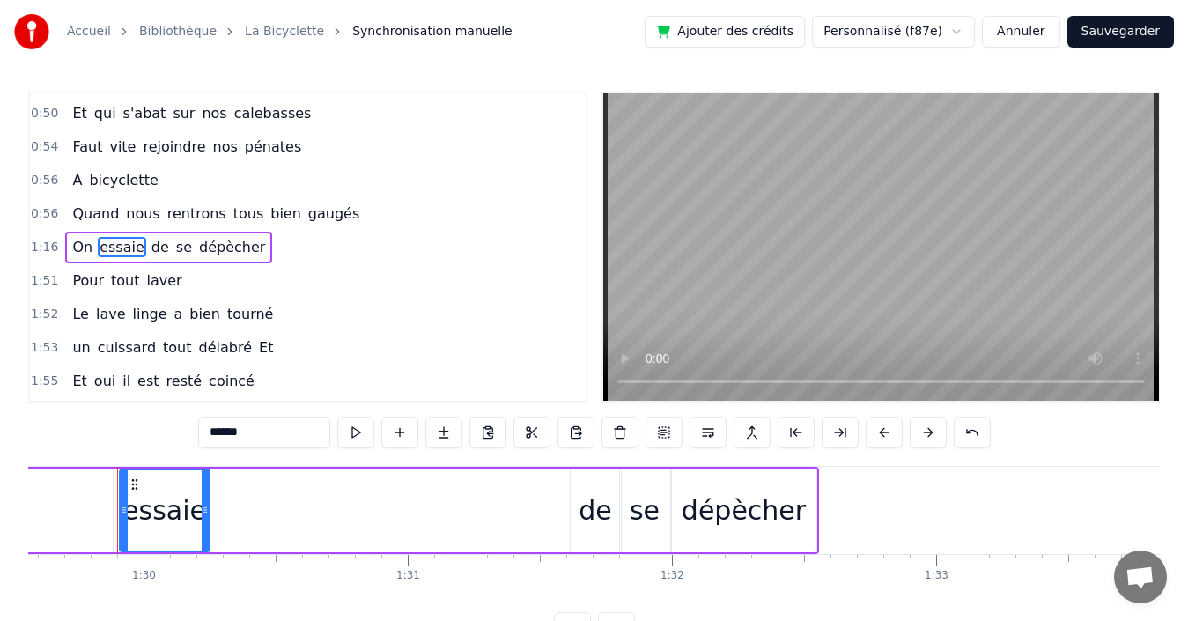
drag, startPoint x: 153, startPoint y: 478, endPoint x: 208, endPoint y: 473, distance: 54.9
click at [208, 473] on div at bounding box center [205, 510] width 7 height 80
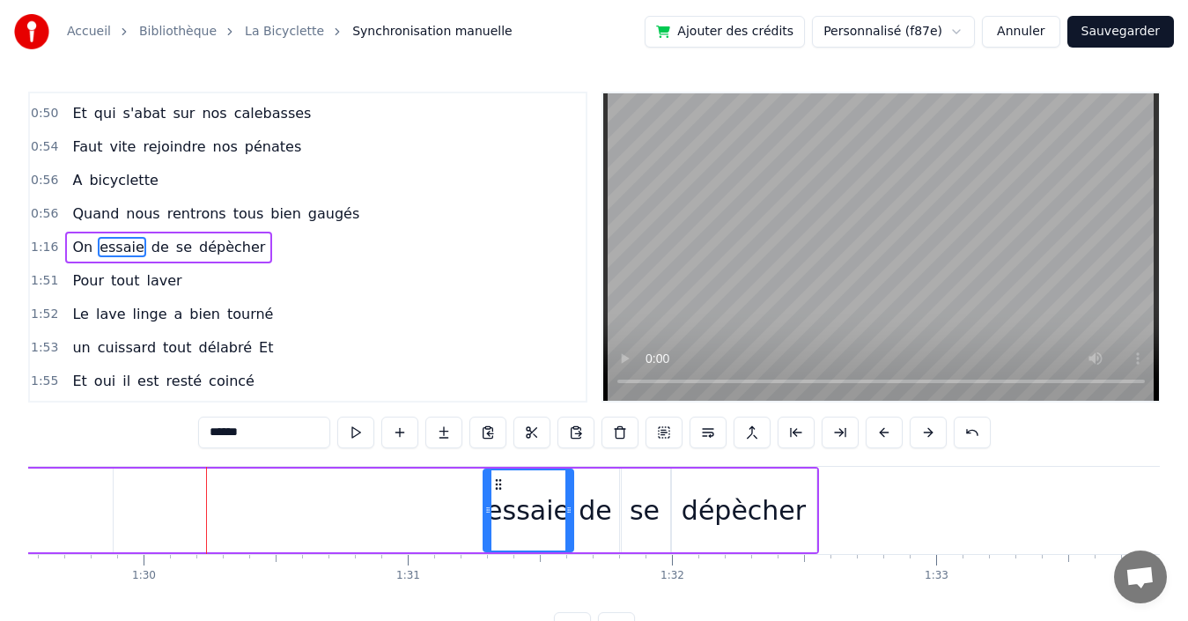
drag, startPoint x: 134, startPoint y: 483, endPoint x: 498, endPoint y: 471, distance: 363.9
click at [498, 471] on div "essaie" at bounding box center [528, 510] width 88 height 80
click at [75, 243] on span "On" at bounding box center [82, 247] width 24 height 20
type input "**"
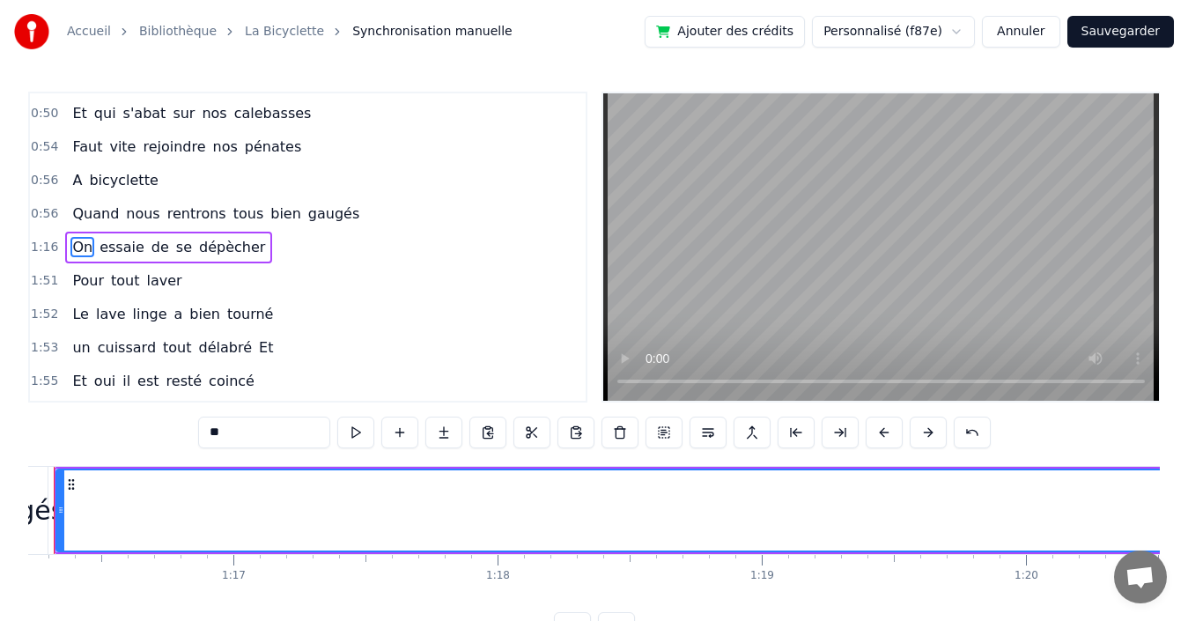
scroll to position [0, 20073]
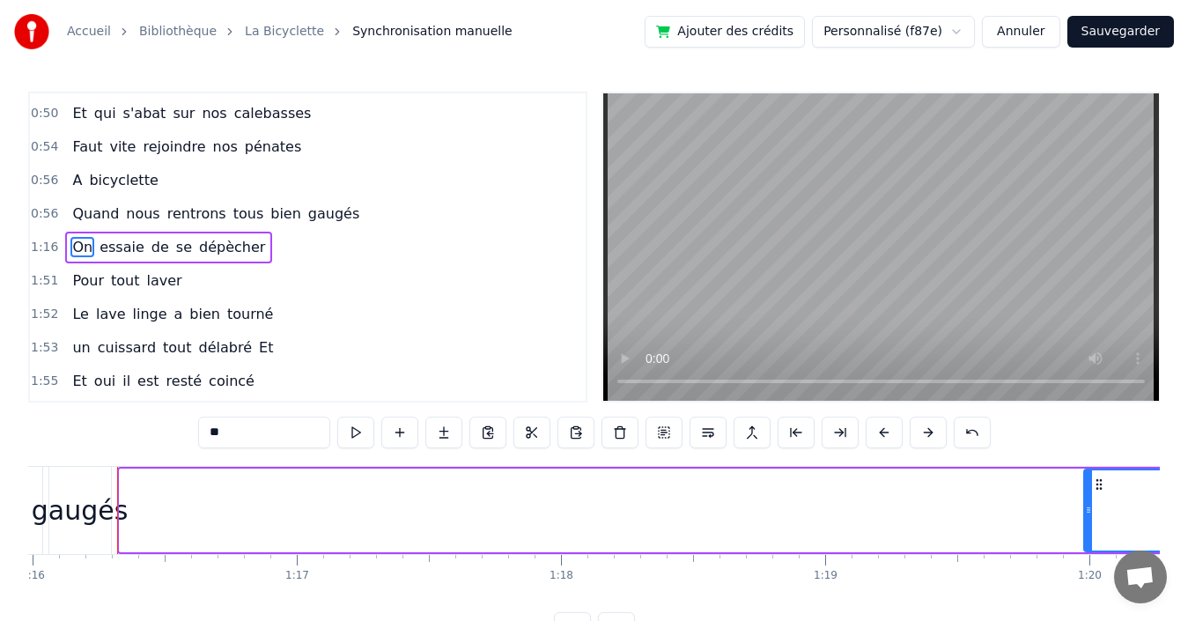
drag, startPoint x: 122, startPoint y: 502, endPoint x: 1087, endPoint y: 461, distance: 965.2
click at [1087, 461] on div "0:03 Quand 0:03 nous partons tous les printemps 0:09 Quand nous partons dans to…" at bounding box center [594, 368] width 1132 height 552
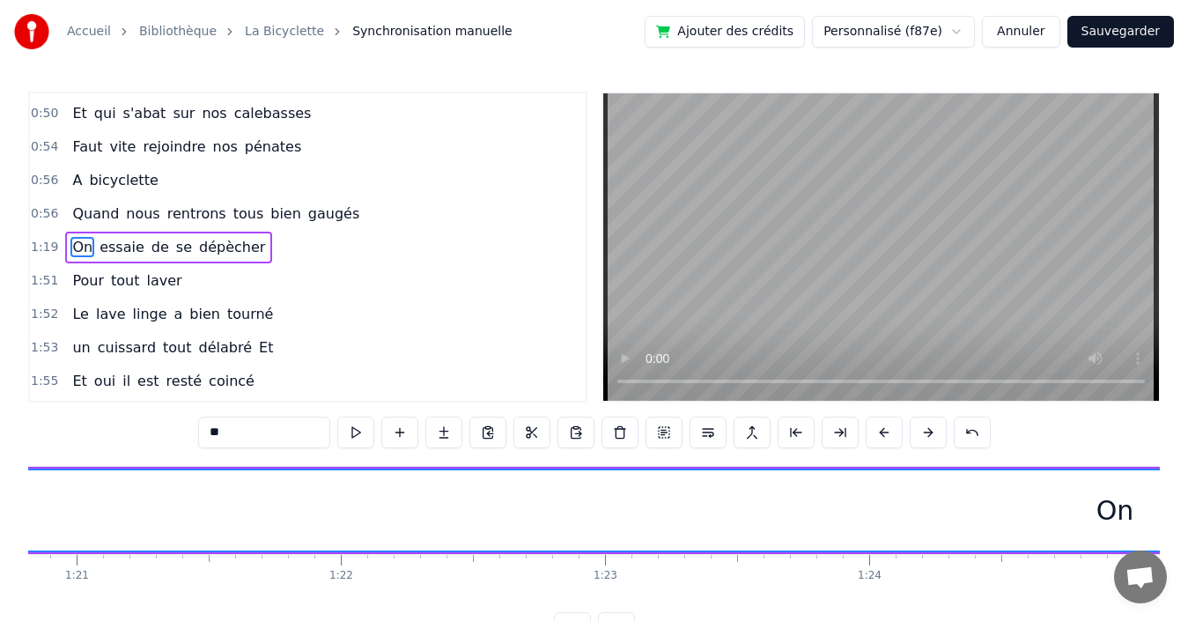
scroll to position [0, 20865]
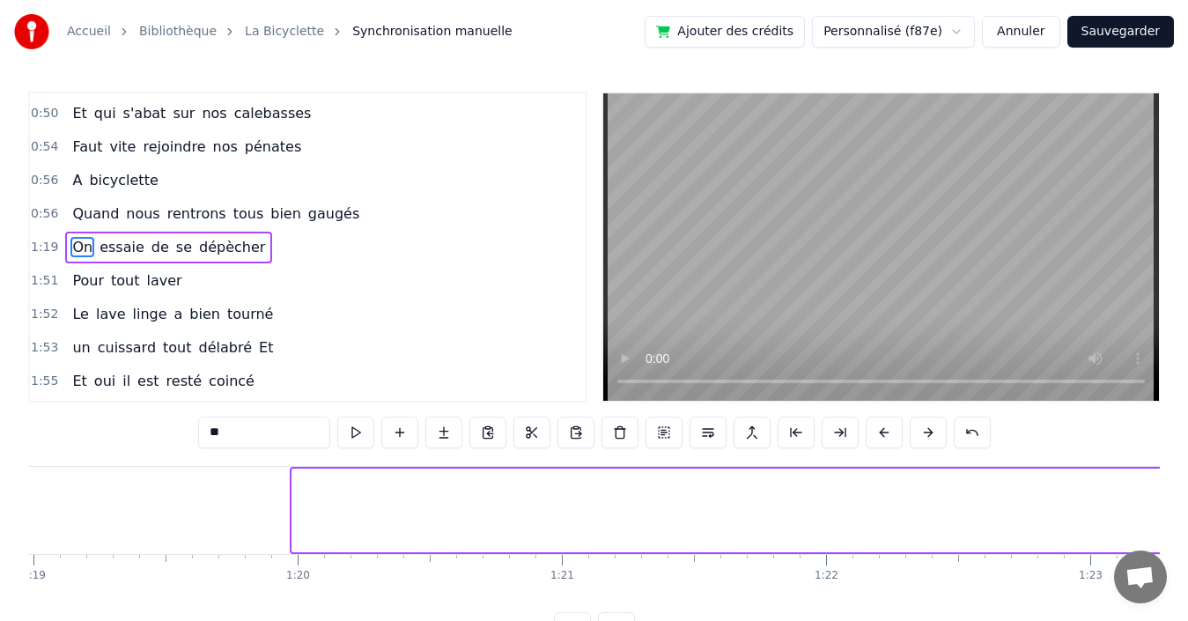
drag, startPoint x: 296, startPoint y: 514, endPoint x: 1166, endPoint y: 473, distance: 871.0
click at [1166, 473] on div "Accueil Bibliothèque La Bicyclette Synchronisation manuelle Ajouter des crédits…" at bounding box center [594, 322] width 1188 height 644
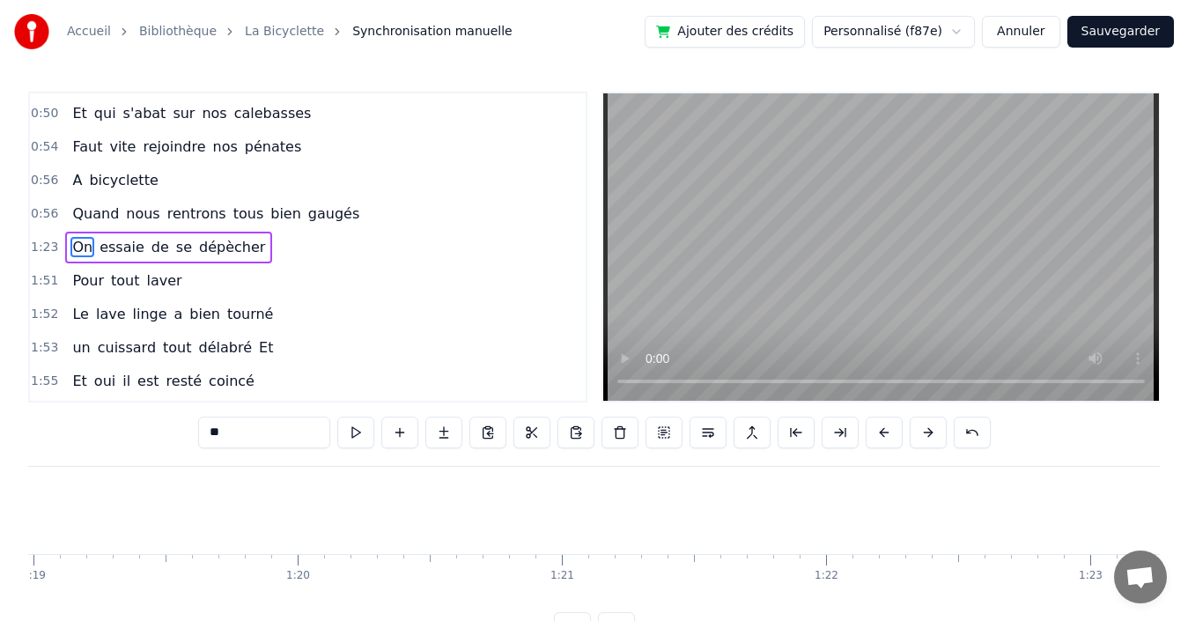
click at [278, 248] on div "1:23 On essaie de se dépècher" at bounding box center [308, 247] width 556 height 33
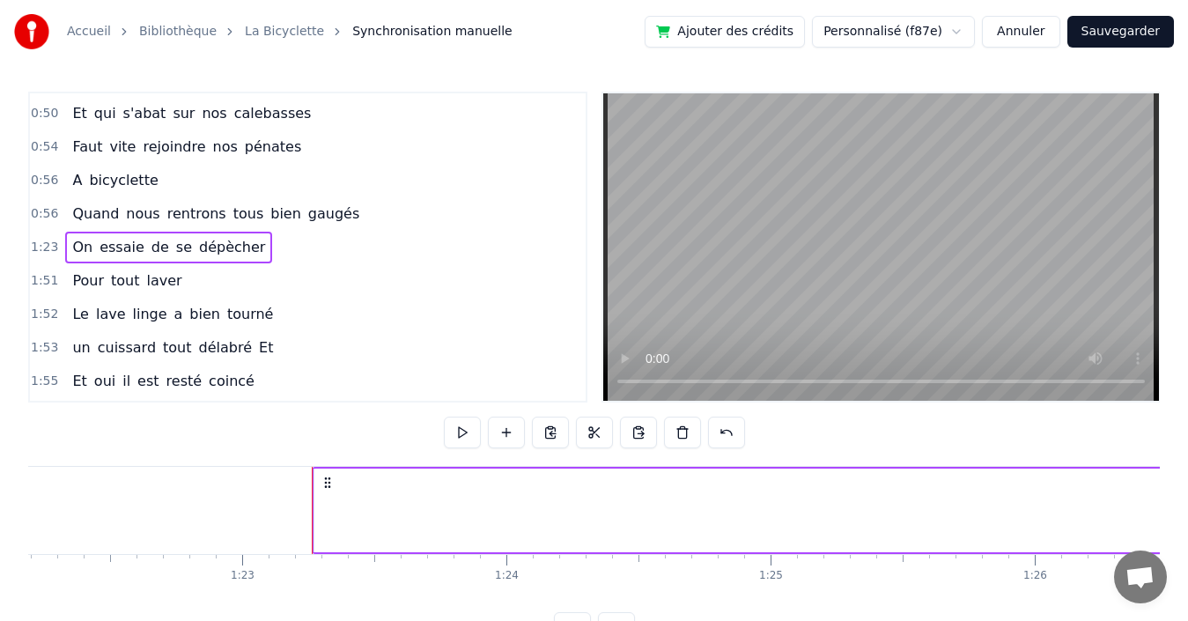
scroll to position [0, 21908]
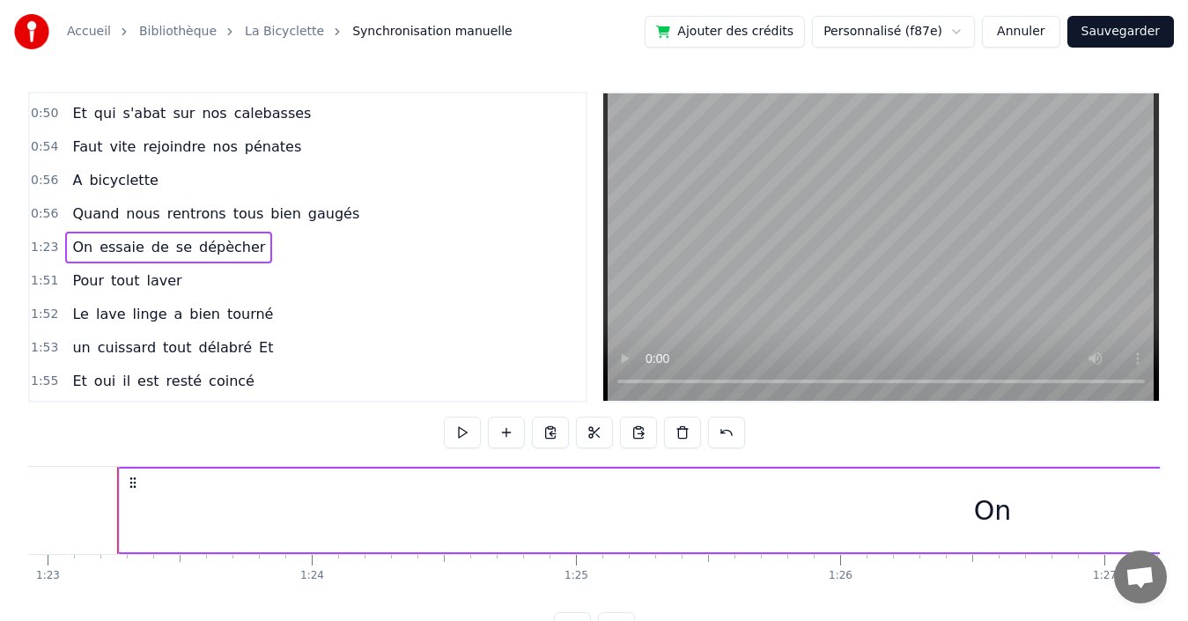
click at [71, 246] on span "On" at bounding box center [82, 247] width 24 height 20
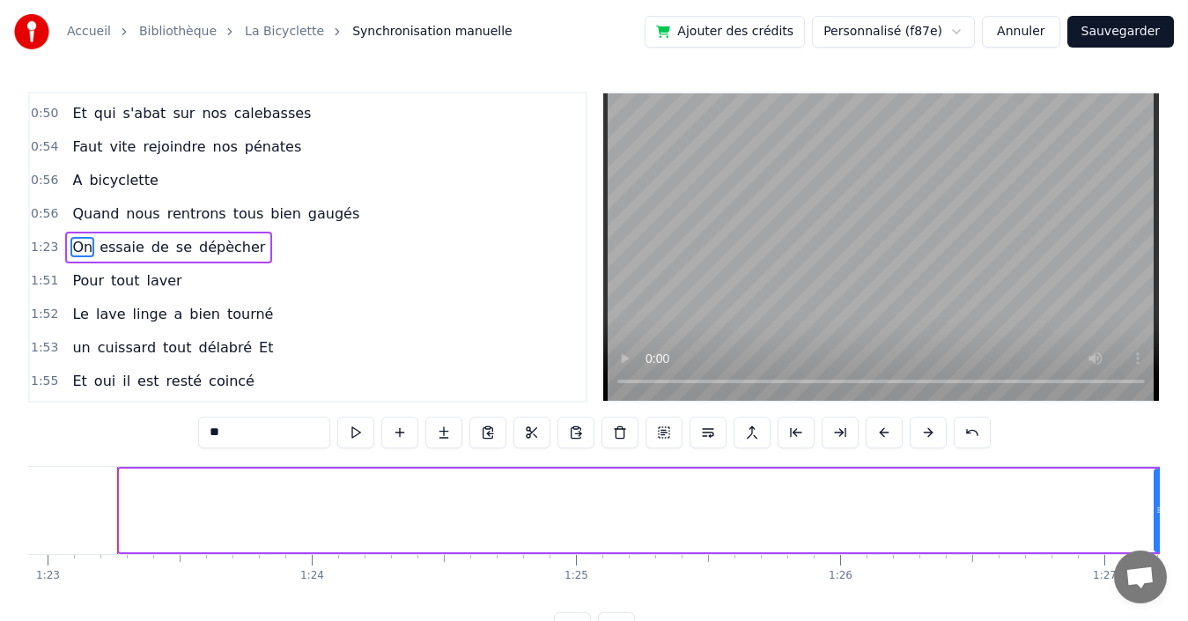
drag, startPoint x: 123, startPoint y: 505, endPoint x: 1158, endPoint y: 473, distance: 1035.2
click at [1158, 473] on div at bounding box center [1158, 510] width 7 height 80
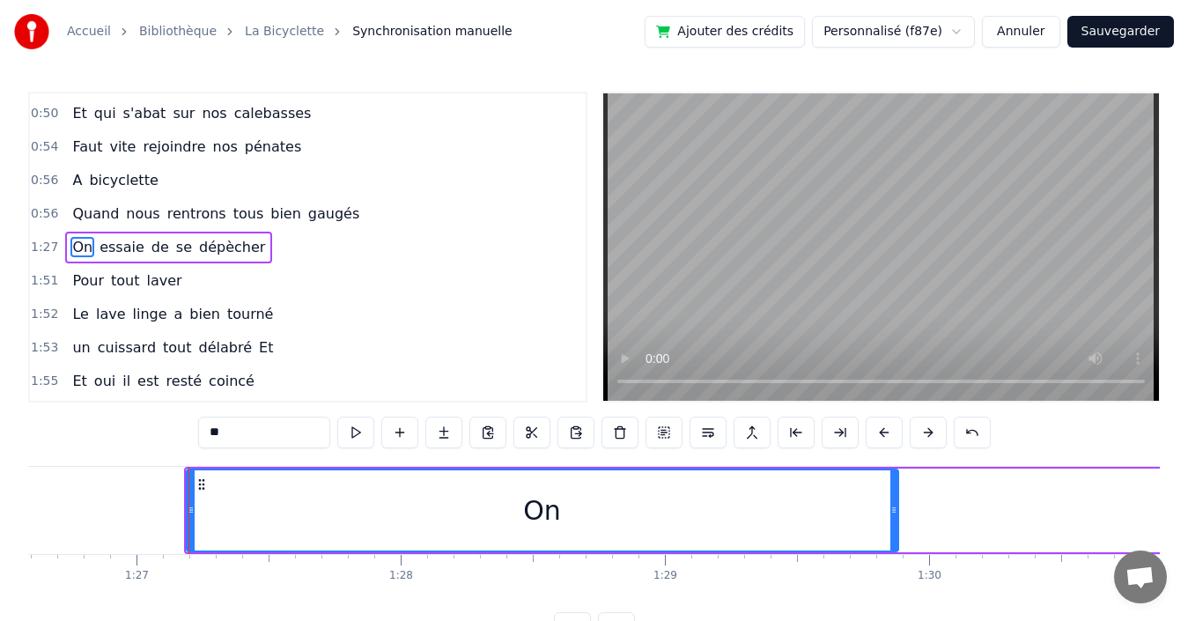
scroll to position [0, 22948]
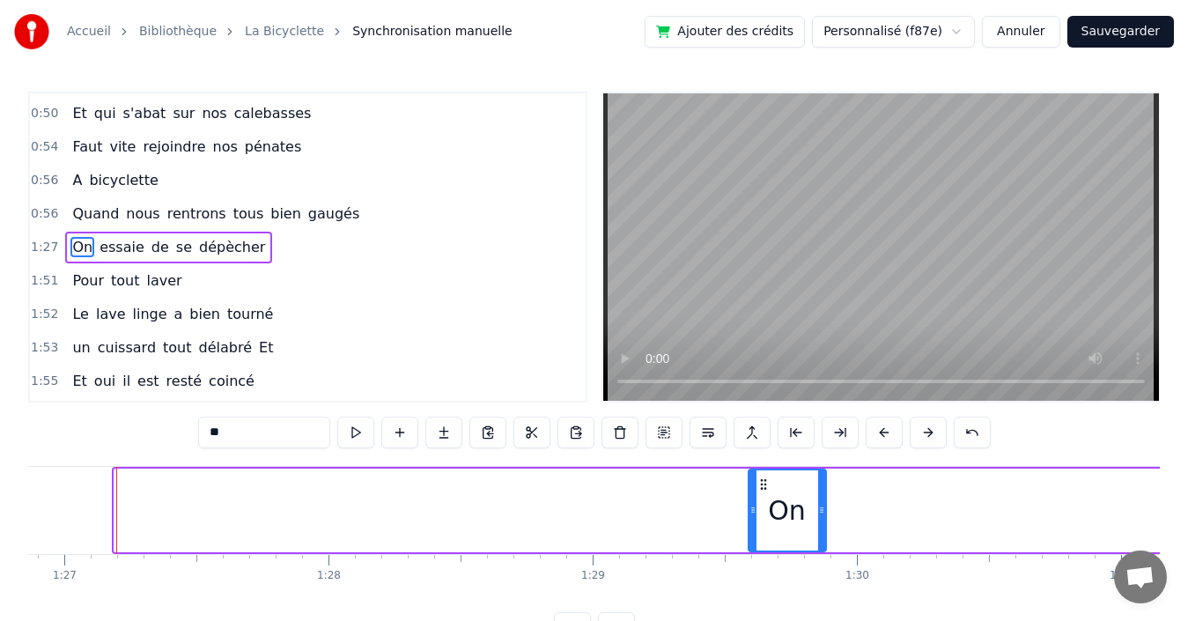
drag, startPoint x: 121, startPoint y: 502, endPoint x: 755, endPoint y: 485, distance: 634.3
click at [755, 485] on div at bounding box center [752, 510] width 7 height 80
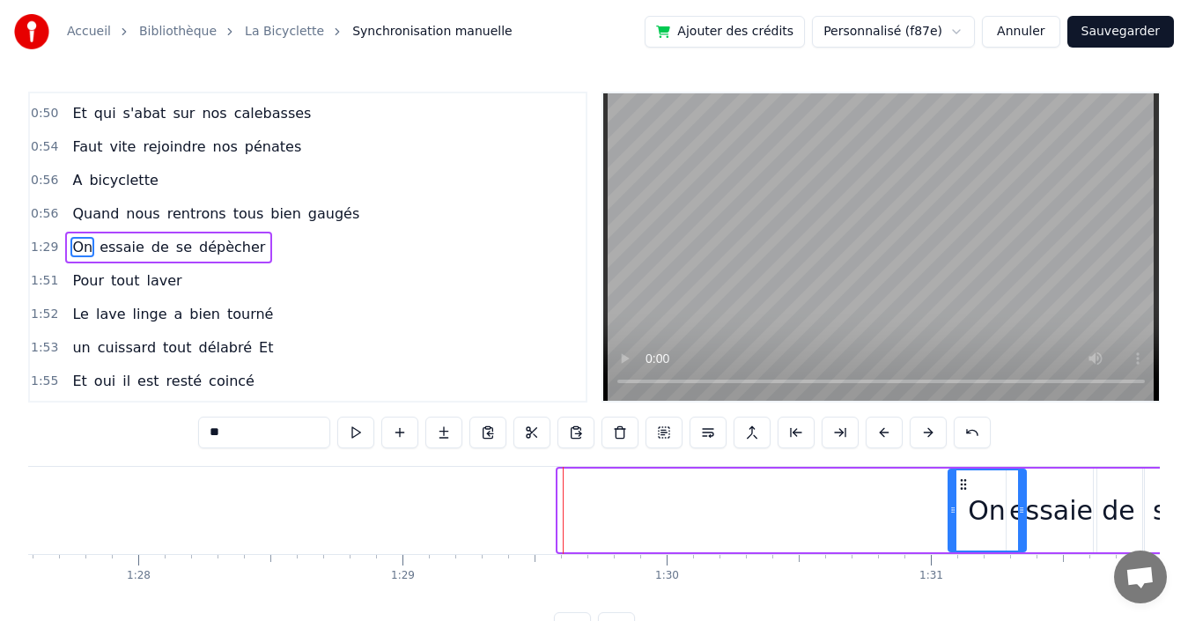
scroll to position [0, 23145]
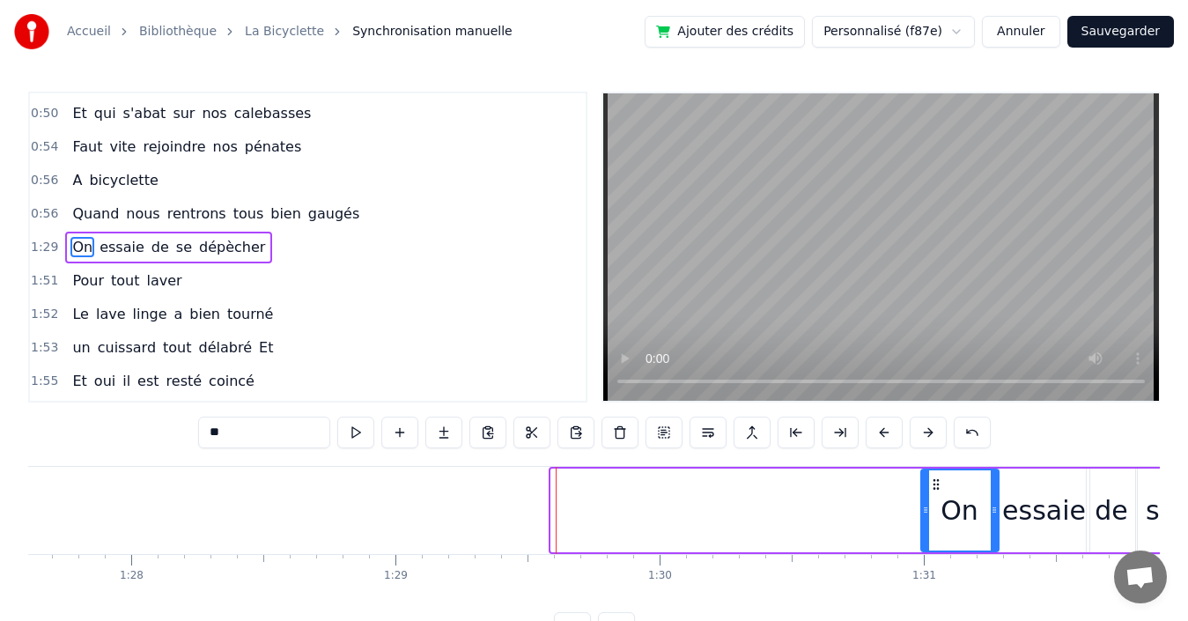
drag, startPoint x: 585, startPoint y: 481, endPoint x: 933, endPoint y: 493, distance: 348.9
click at [933, 493] on div "On" at bounding box center [960, 510] width 76 height 80
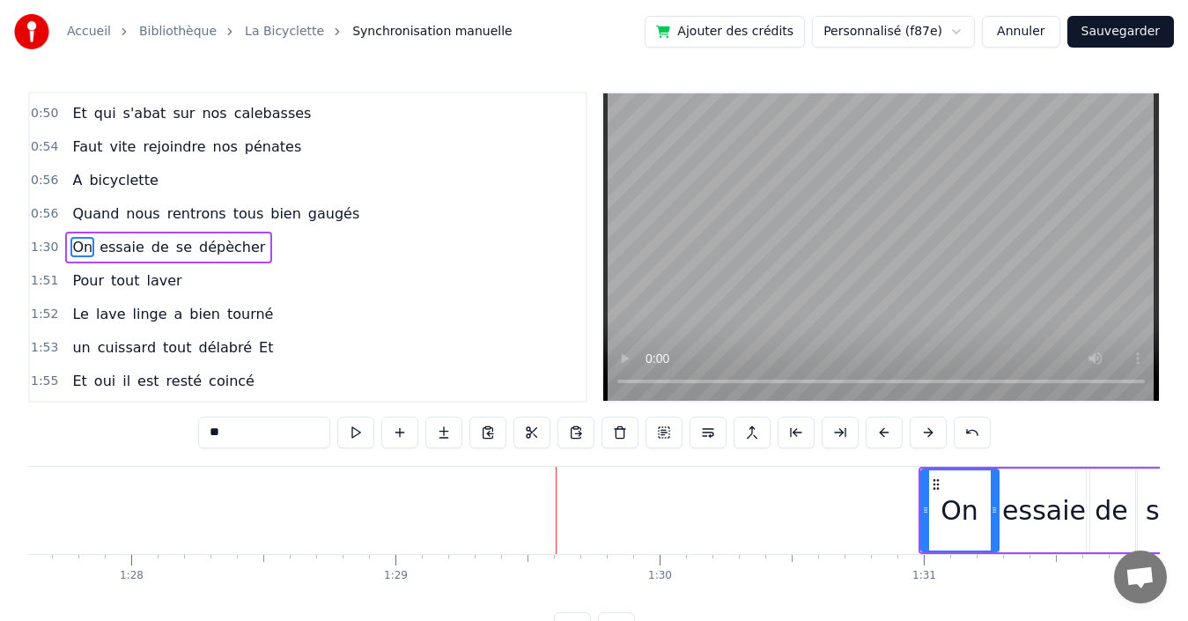
click at [302, 251] on div "1:30 On essaie de se dépècher" at bounding box center [308, 247] width 556 height 33
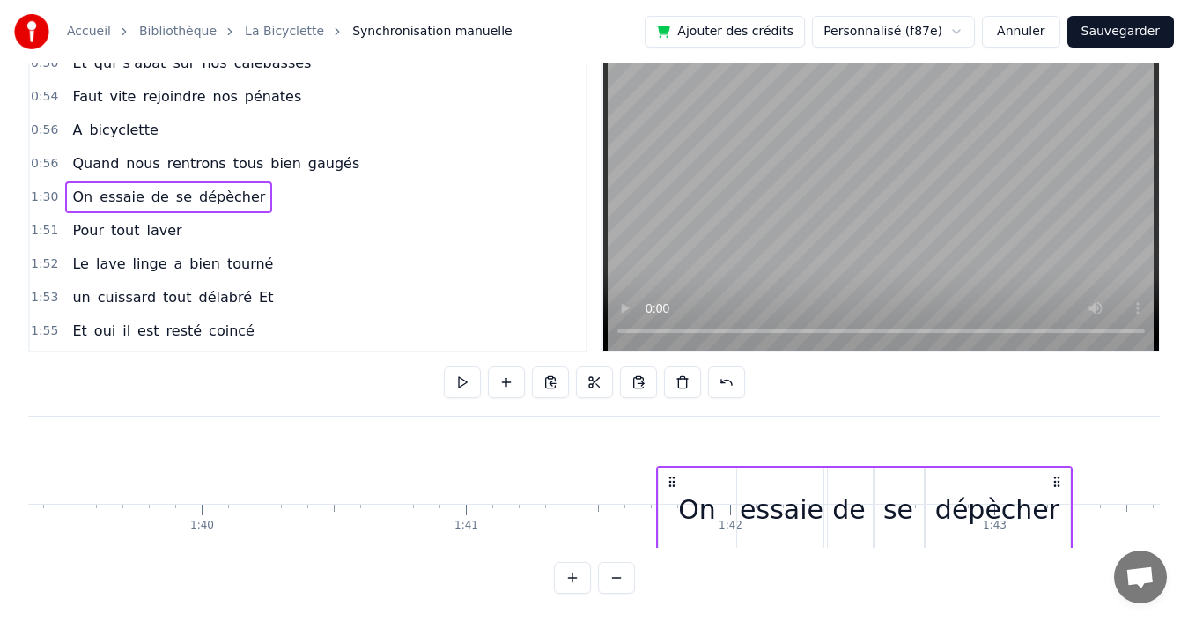
scroll to position [56, 0]
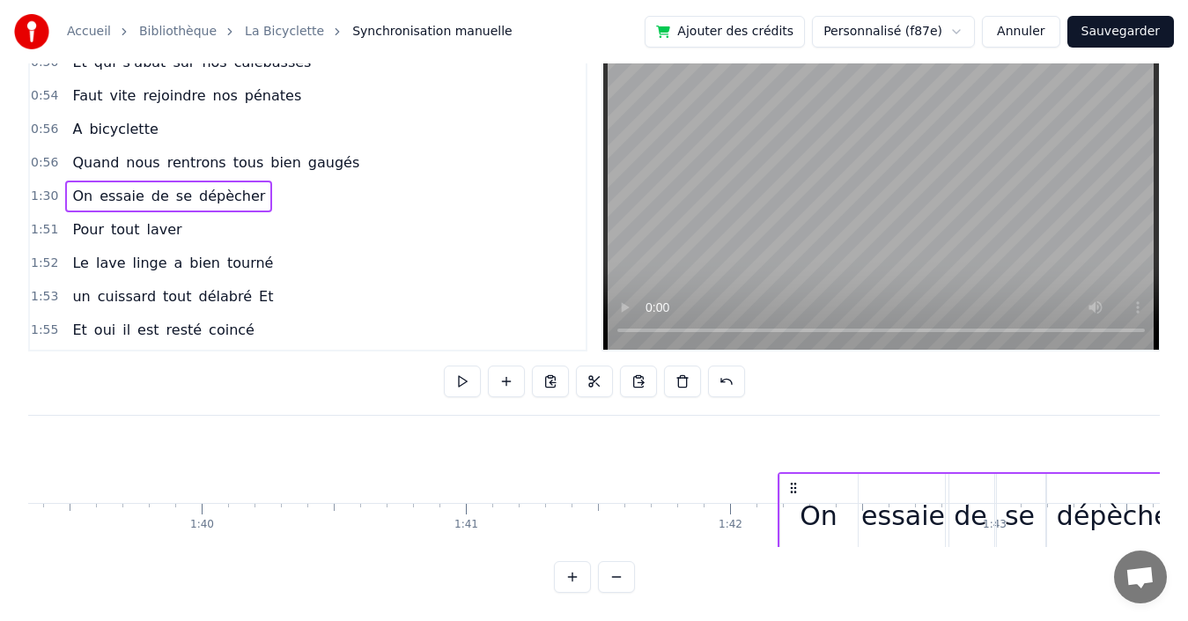
drag, startPoint x: 188, startPoint y: 482, endPoint x: 792, endPoint y: 430, distance: 605.4
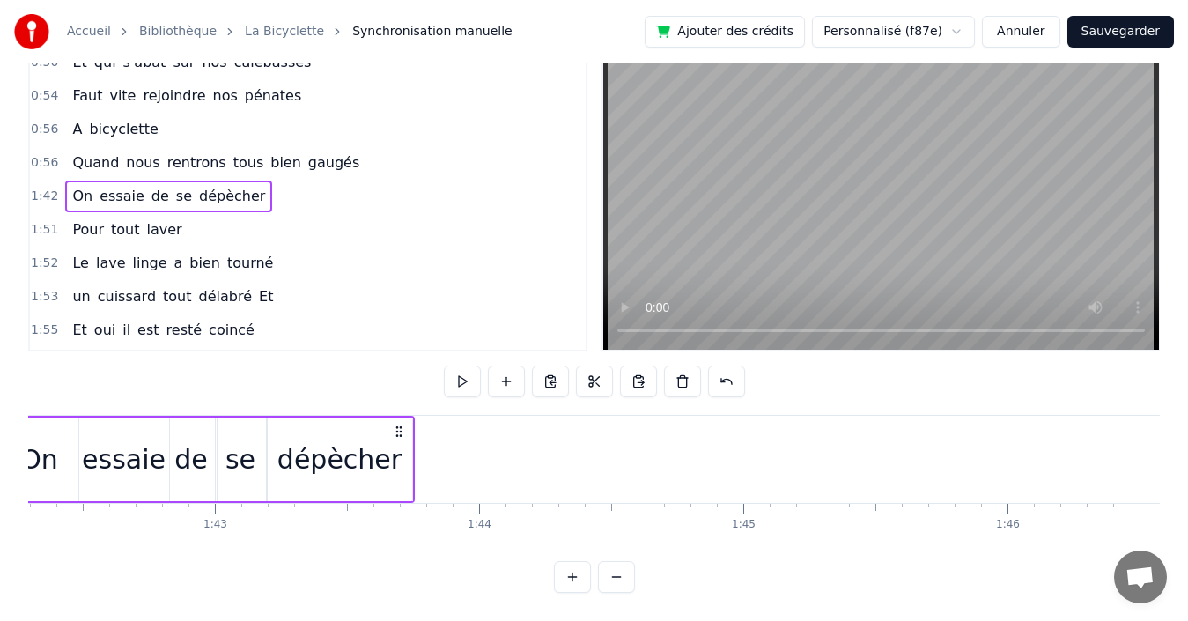
scroll to position [0, 26651]
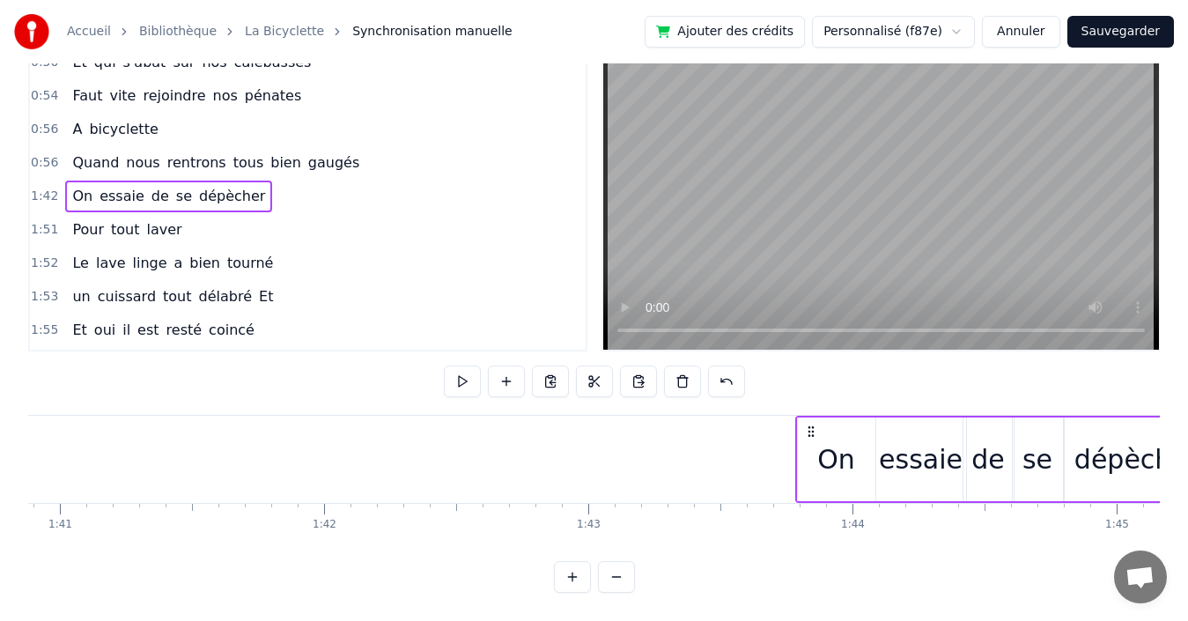
drag, startPoint x: 386, startPoint y: 422, endPoint x: 809, endPoint y: 419, distance: 423.6
click at [809, 424] on icon at bounding box center [811, 431] width 14 height 14
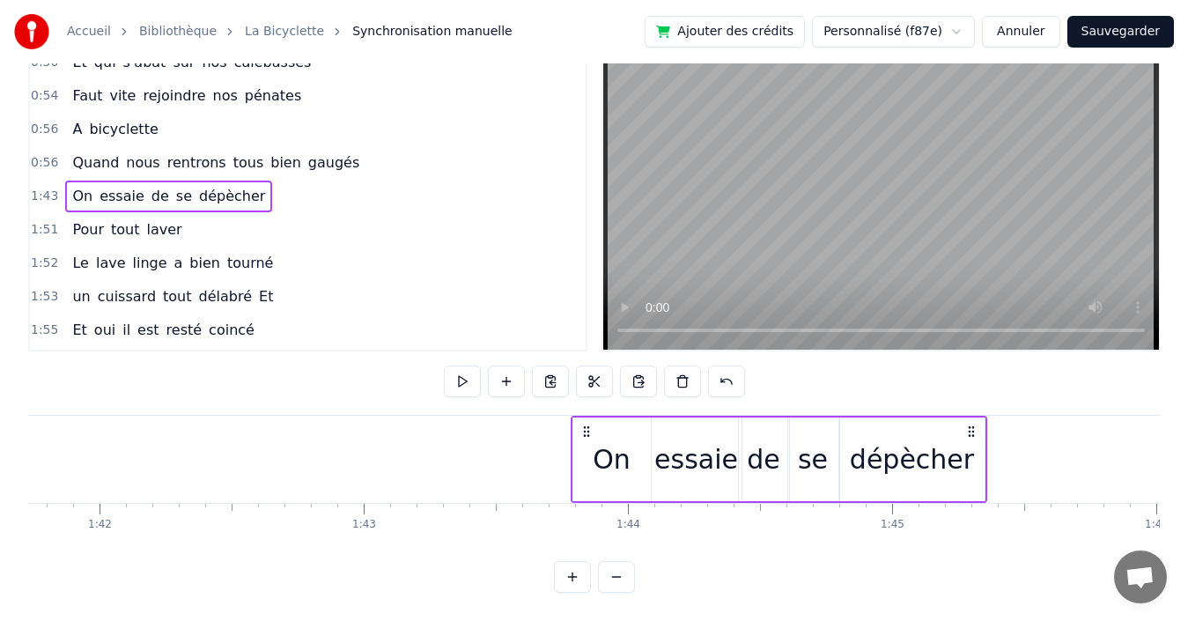
scroll to position [0, 27211]
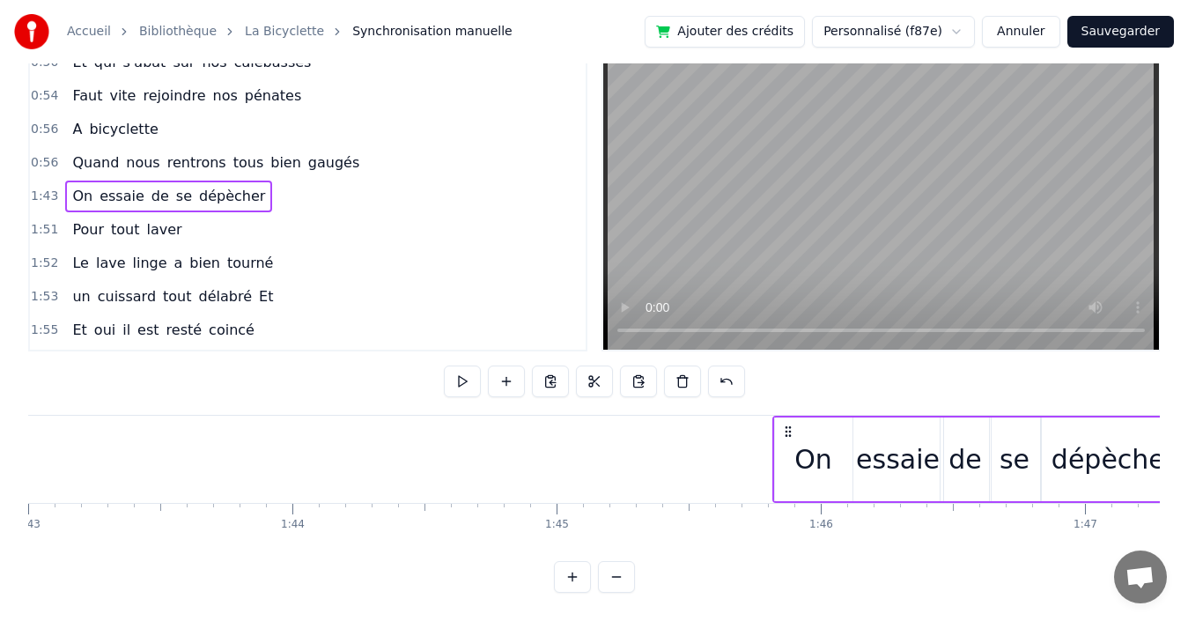
drag, startPoint x: 250, startPoint y: 424, endPoint x: 787, endPoint y: 417, distance: 537.2
click at [787, 417] on div "On essaie de se dépècher" at bounding box center [980, 459] width 417 height 87
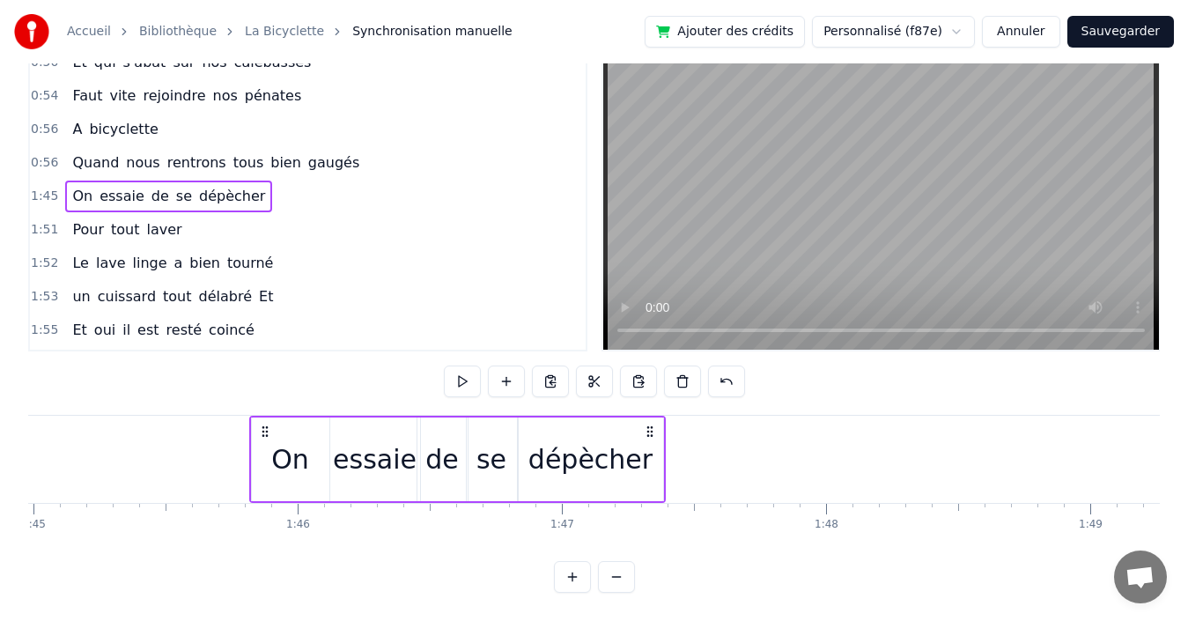
scroll to position [0, 27846]
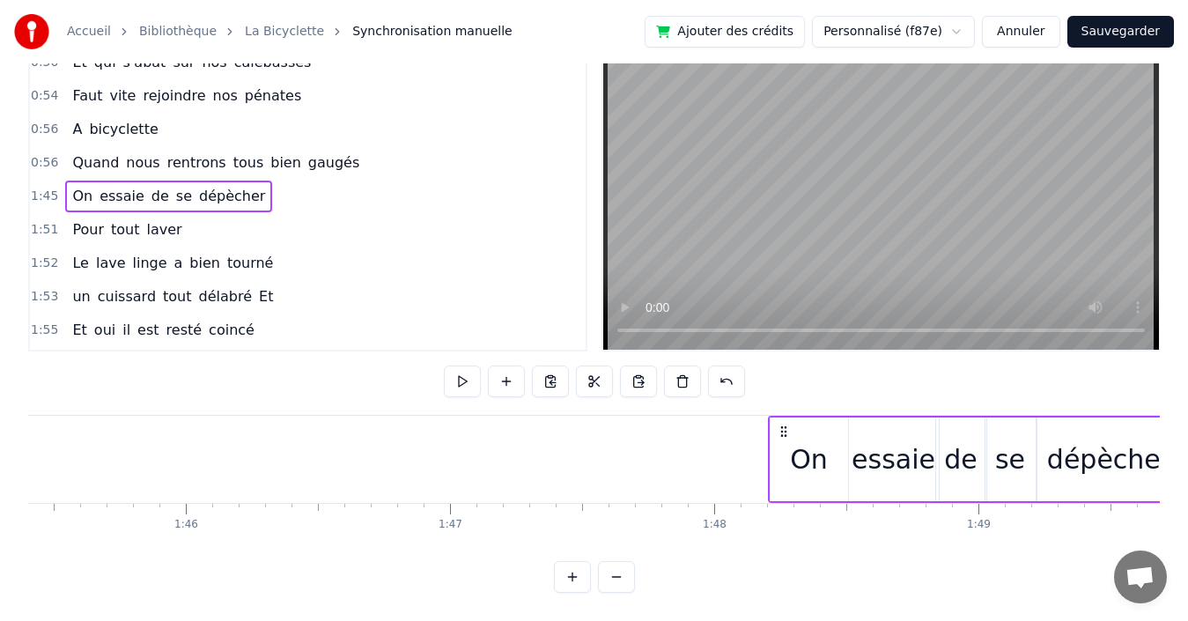
drag, startPoint x: 164, startPoint y: 420, endPoint x: 782, endPoint y: 406, distance: 618.3
click at [782, 406] on div "0:03 Quand 0:03 nous partons tous les printemps 0:09 Quand nous partons dans to…" at bounding box center [594, 317] width 1132 height 552
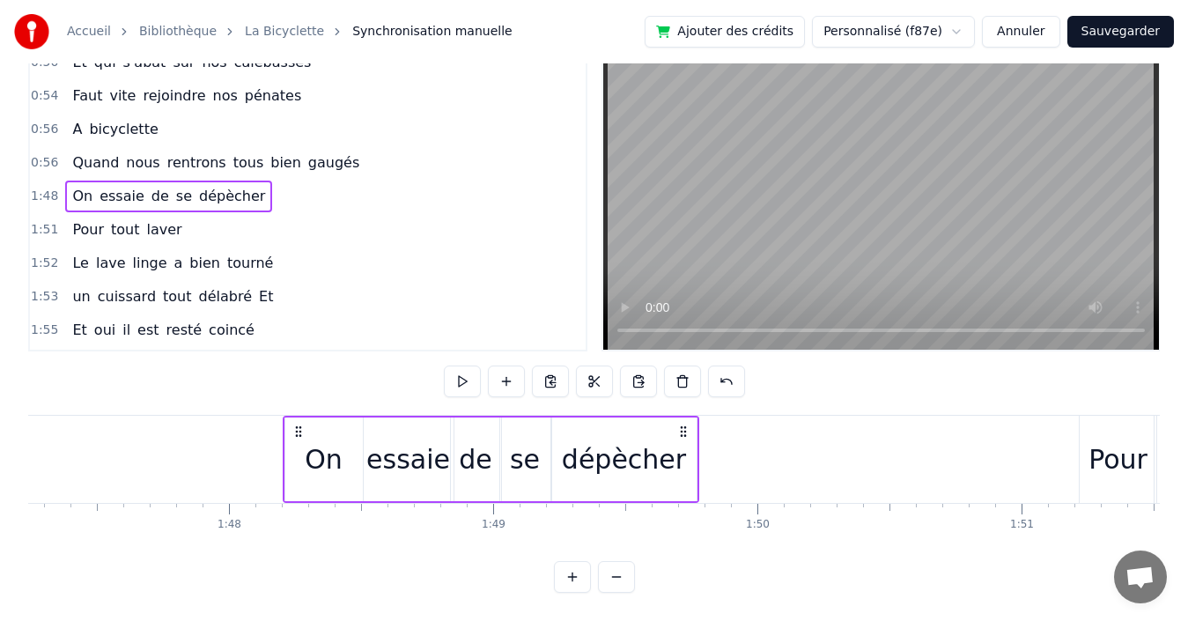
scroll to position [0, 28443]
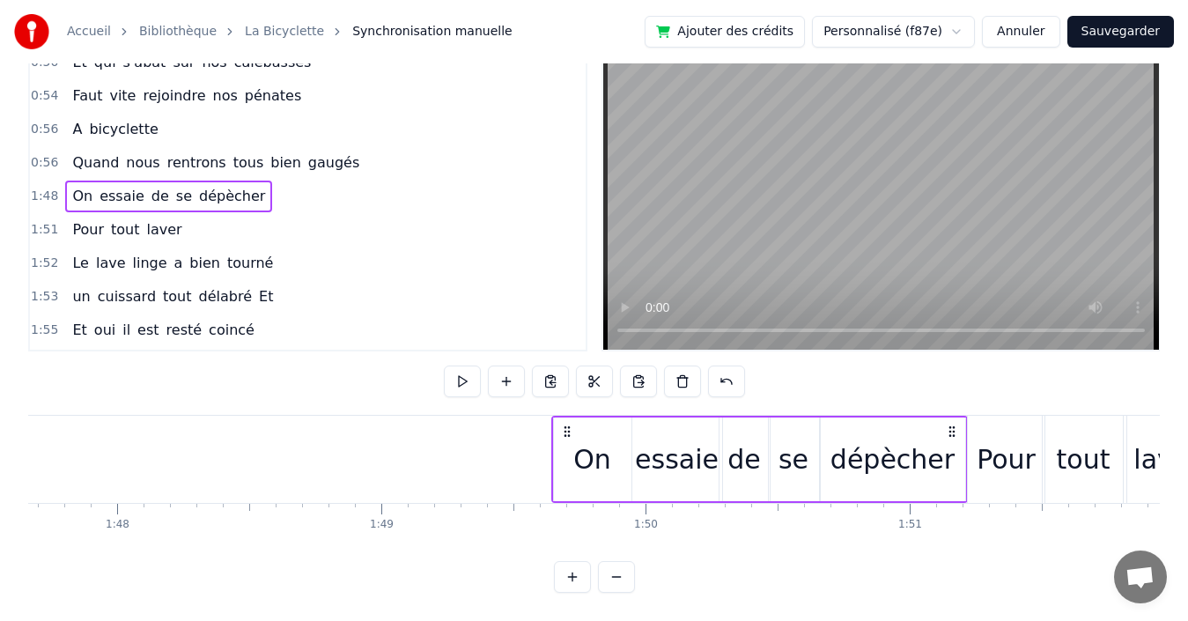
drag, startPoint x: 188, startPoint y: 425, endPoint x: 568, endPoint y: 424, distance: 380.4
click at [568, 424] on icon at bounding box center [567, 431] width 14 height 14
click at [271, 215] on div "1:51 Pour tout laver" at bounding box center [308, 229] width 556 height 33
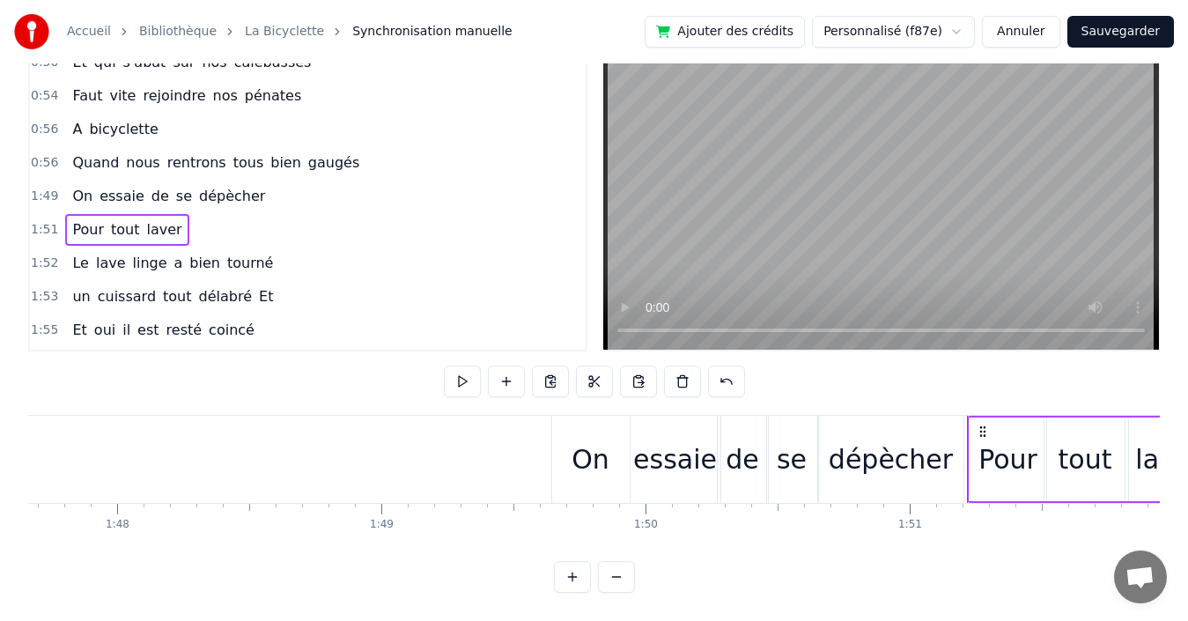
click at [286, 193] on div "1:49 On essaie de se dépècher" at bounding box center [308, 196] width 556 height 33
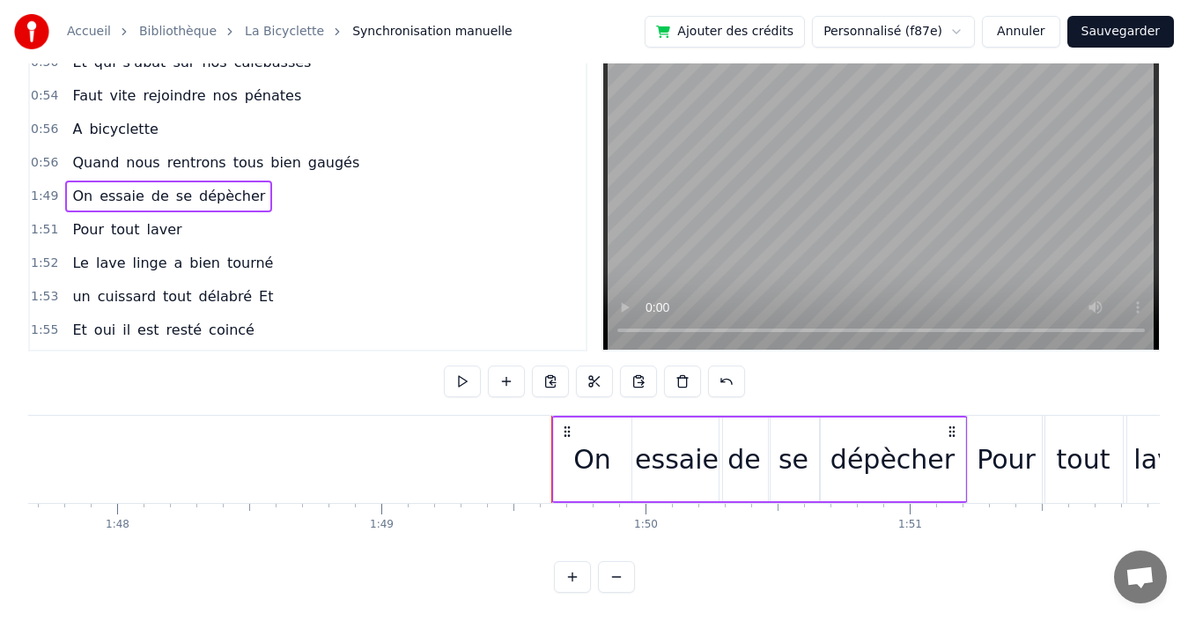
click at [364, 155] on div "0:56 Quand nous rentrons tous bien gaugés" at bounding box center [308, 162] width 556 height 33
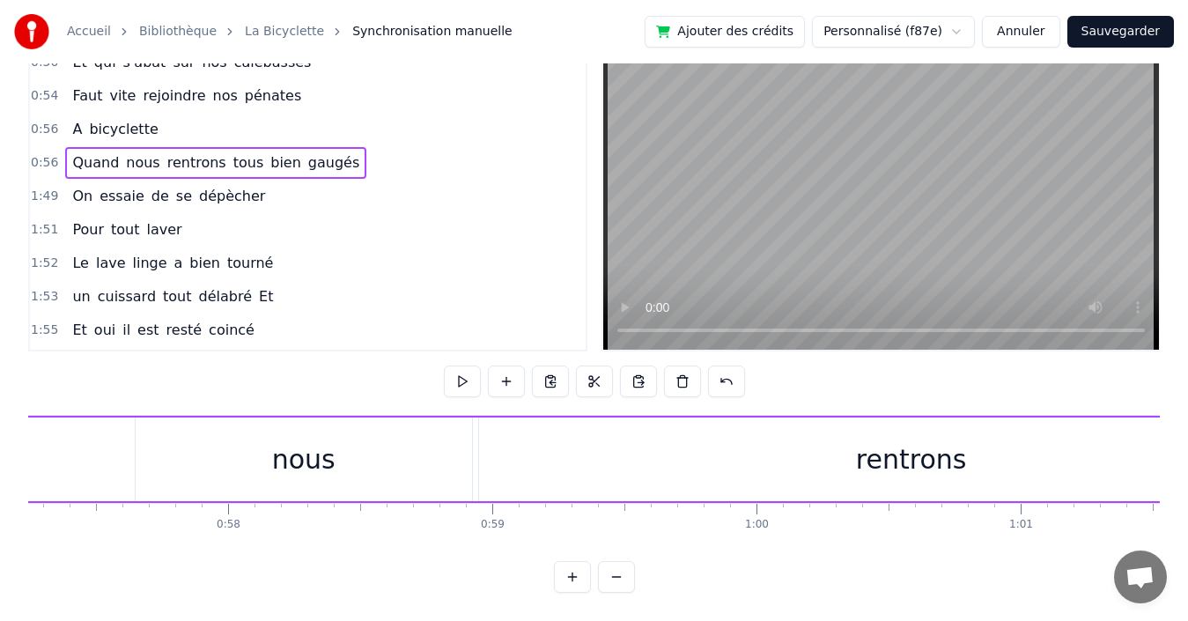
scroll to position [0, 14885]
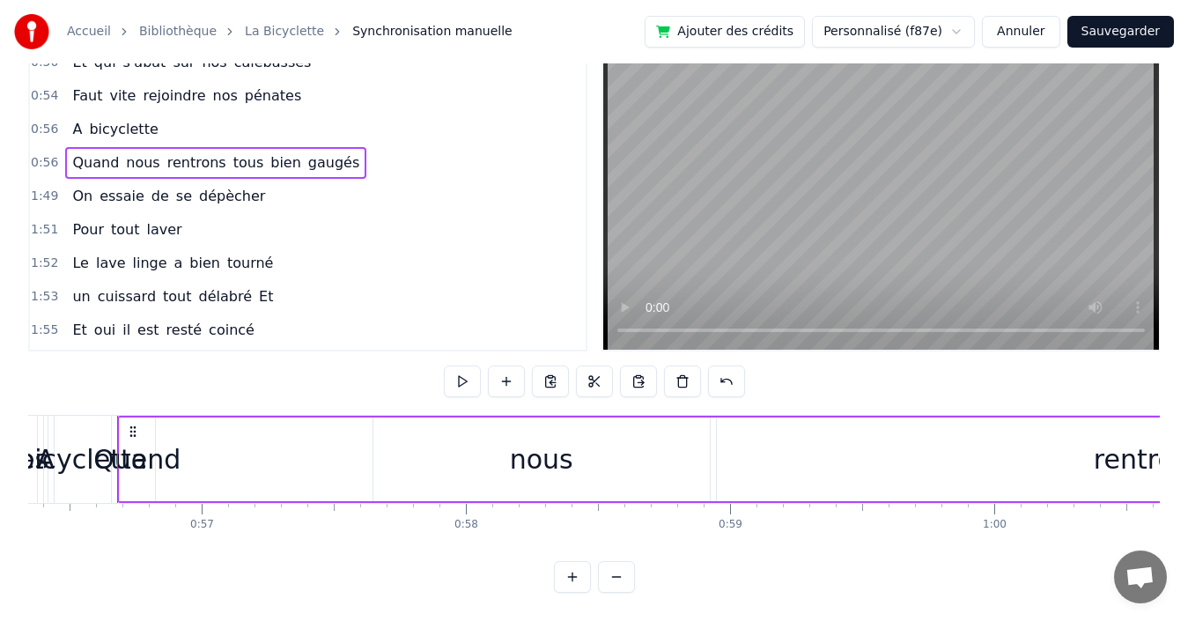
click at [160, 452] on div "Quand" at bounding box center [136, 459] width 87 height 40
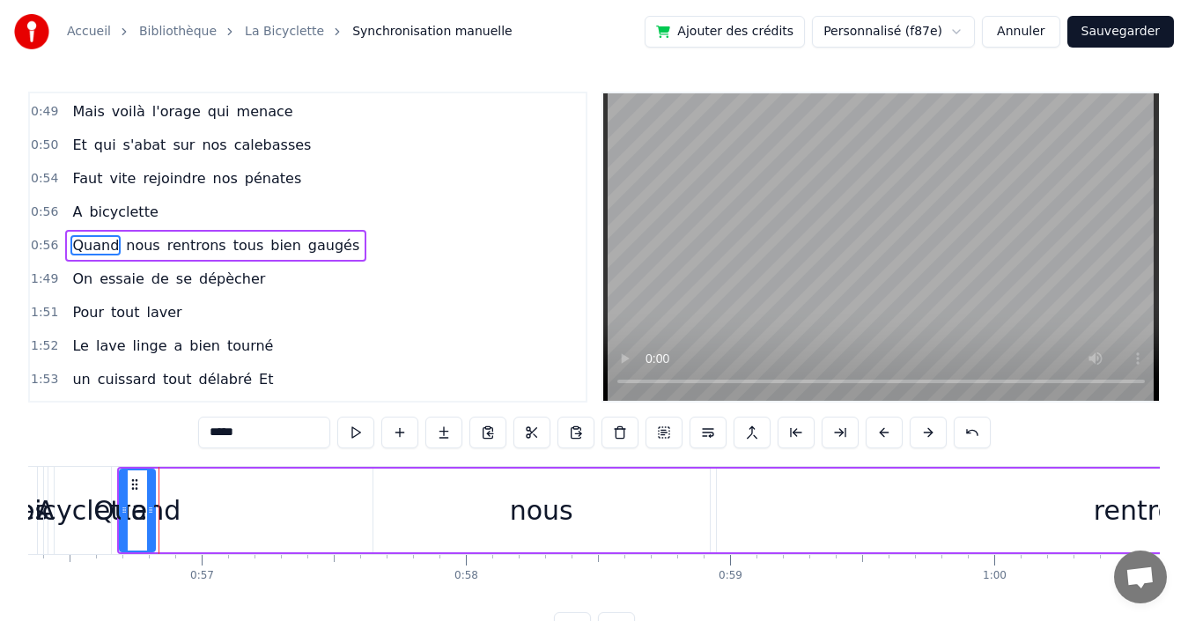
scroll to position [1067, 0]
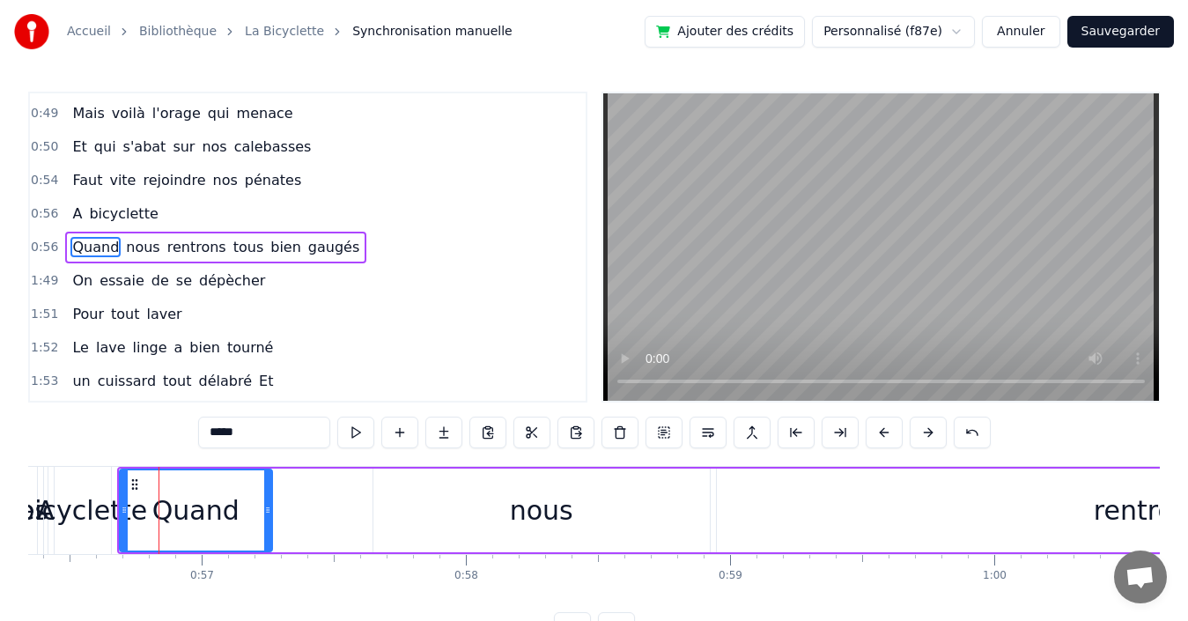
drag, startPoint x: 156, startPoint y: 497, endPoint x: 269, endPoint y: 491, distance: 112.8
click at [269, 491] on div at bounding box center [267, 510] width 7 height 80
drag, startPoint x: 125, startPoint y: 492, endPoint x: 167, endPoint y: 494, distance: 42.3
click at [167, 494] on div at bounding box center [166, 510] width 7 height 80
click at [533, 500] on div "nous" at bounding box center [541, 510] width 63 height 40
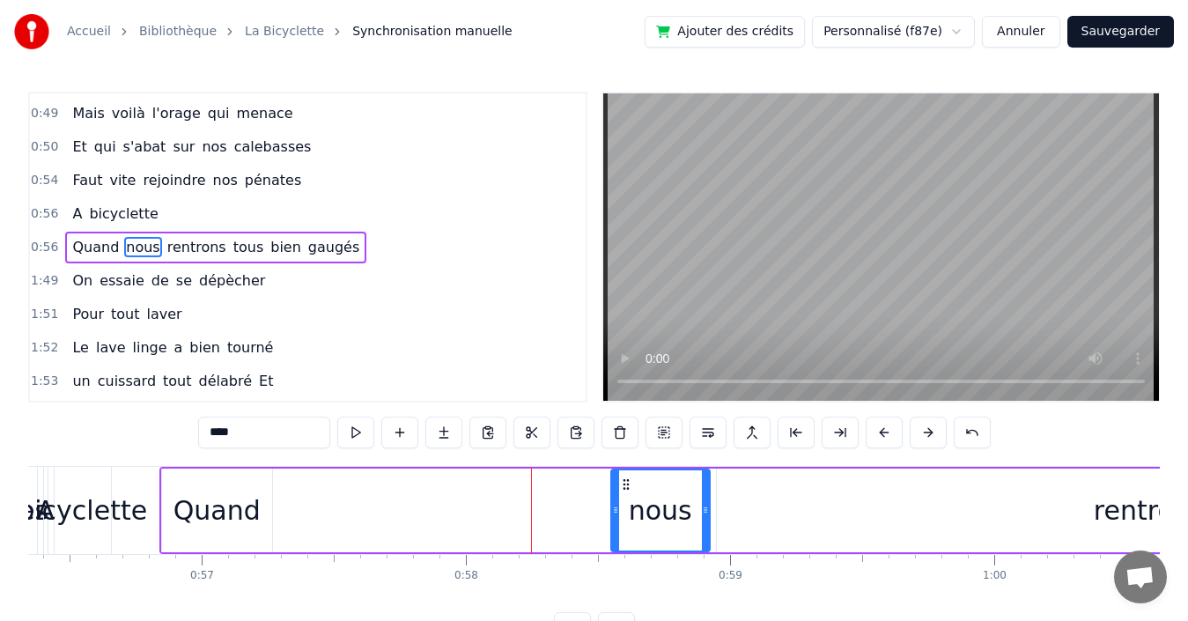
drag, startPoint x: 380, startPoint y: 502, endPoint x: 617, endPoint y: 494, distance: 237.9
click at [617, 494] on div at bounding box center [615, 510] width 7 height 80
click at [227, 504] on div "Quand" at bounding box center [216, 510] width 87 height 40
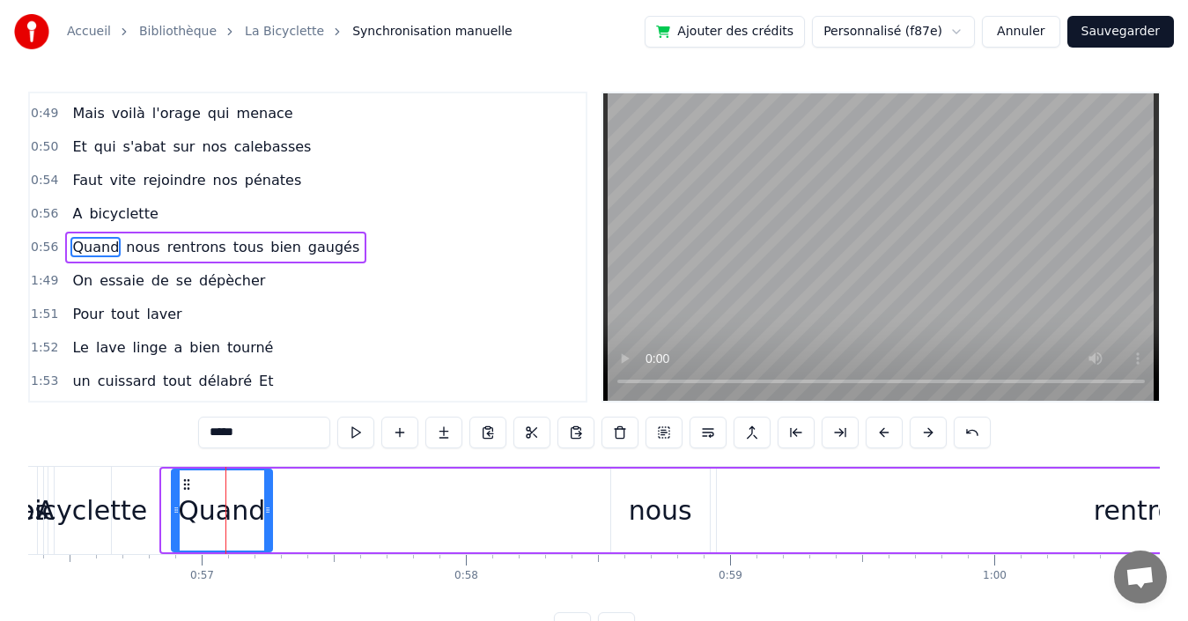
drag, startPoint x: 164, startPoint y: 508, endPoint x: 173, endPoint y: 505, distance: 10.0
click at [173, 505] on icon at bounding box center [176, 510] width 7 height 14
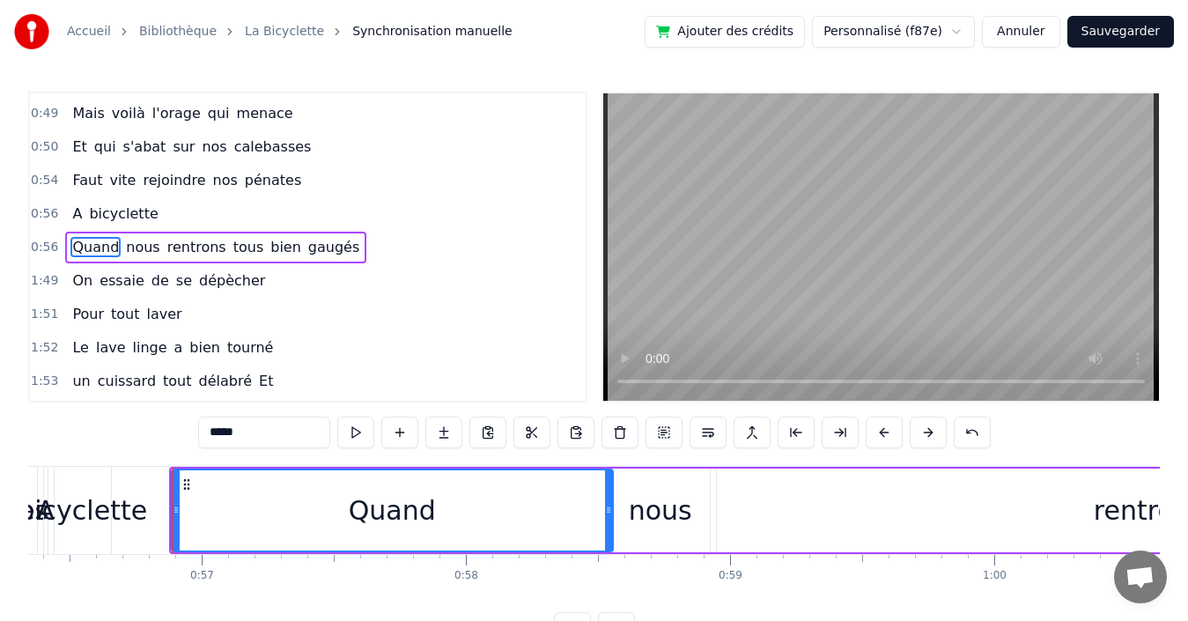
drag, startPoint x: 308, startPoint y: 497, endPoint x: 608, endPoint y: 490, distance: 299.5
click at [608, 490] on div at bounding box center [608, 510] width 7 height 80
click at [306, 249] on span "gaugés" at bounding box center [333, 247] width 55 height 20
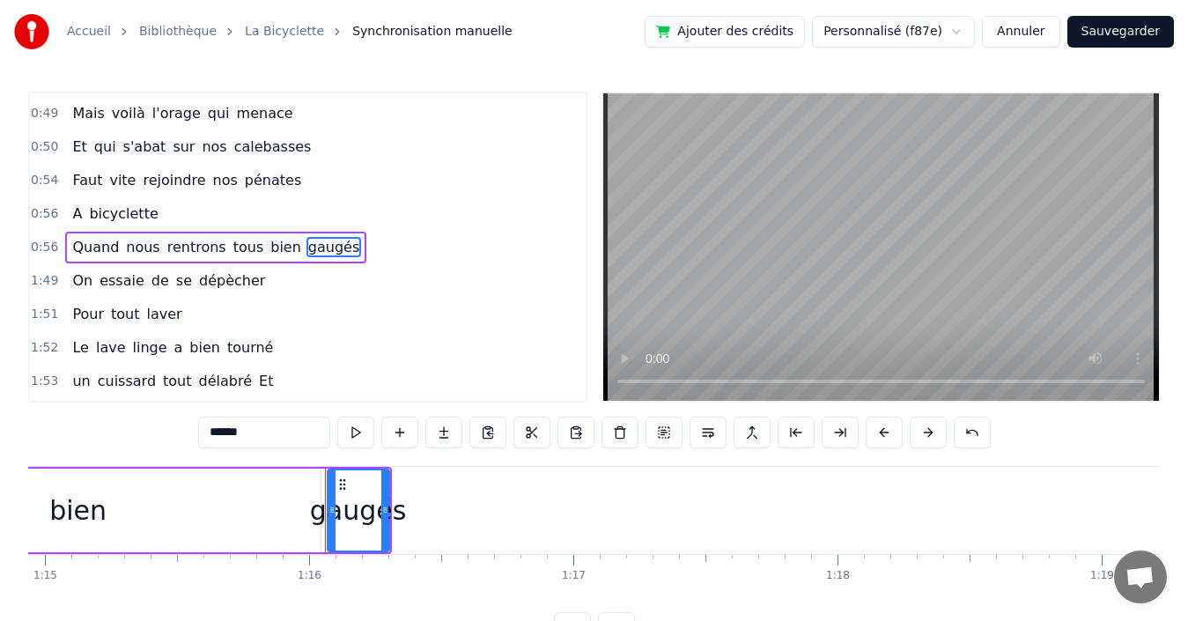
scroll to position [0, 20005]
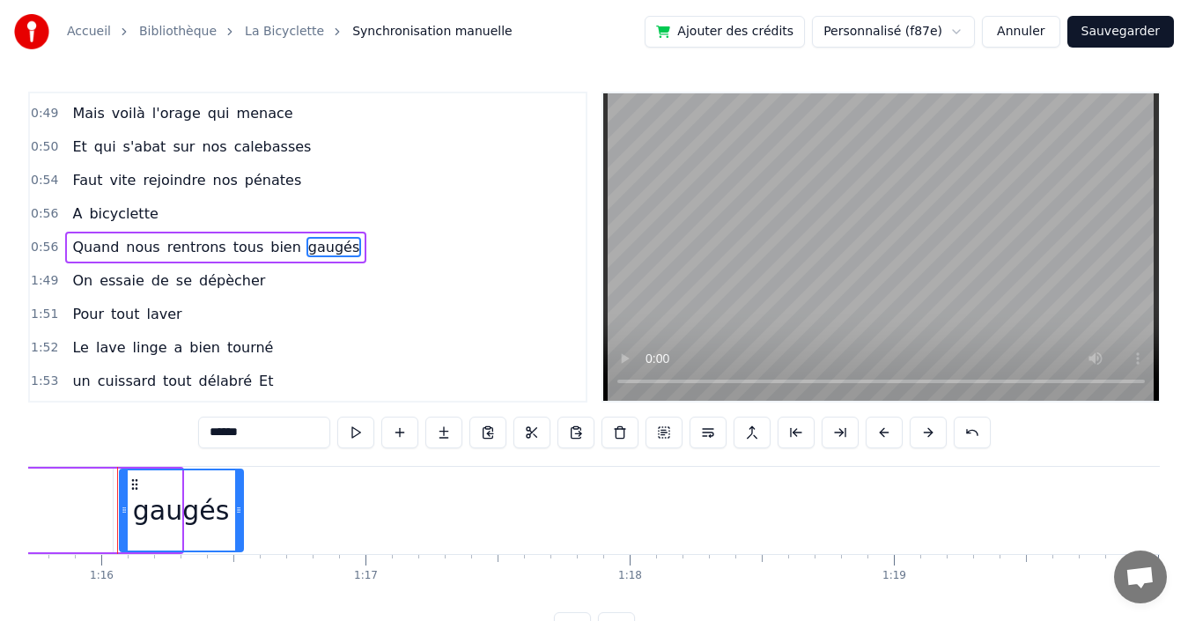
drag, startPoint x: 179, startPoint y: 511, endPoint x: 240, endPoint y: 505, distance: 61.9
click at [240, 505] on icon at bounding box center [238, 510] width 7 height 14
click at [269, 246] on span "bien" at bounding box center [286, 247] width 34 height 20
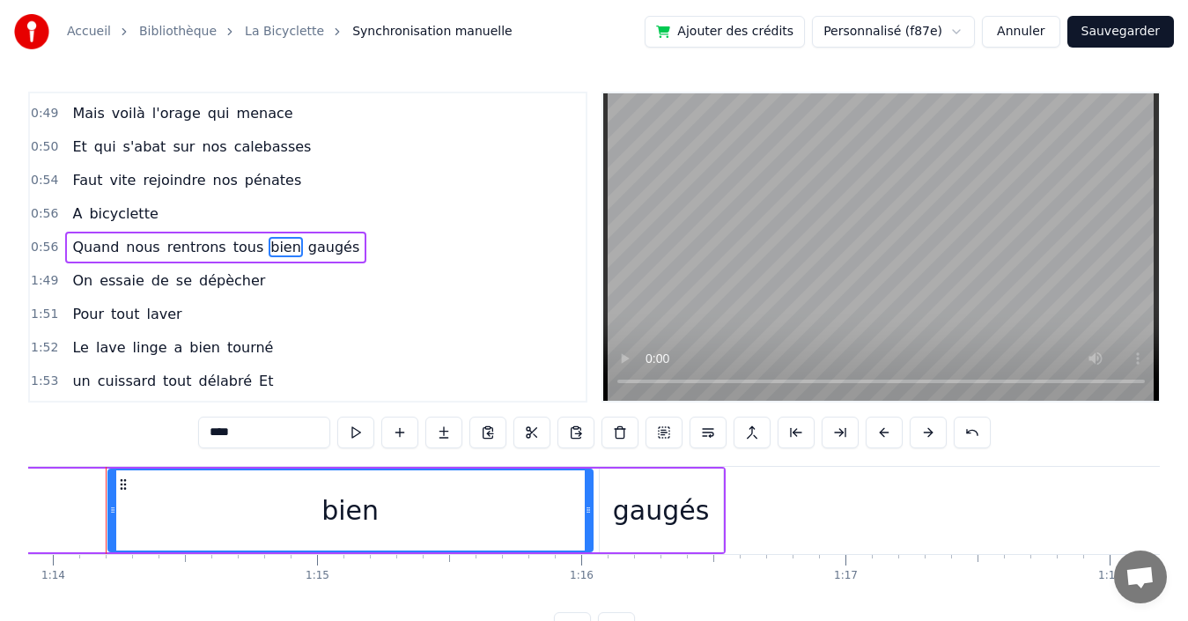
scroll to position [0, 19513]
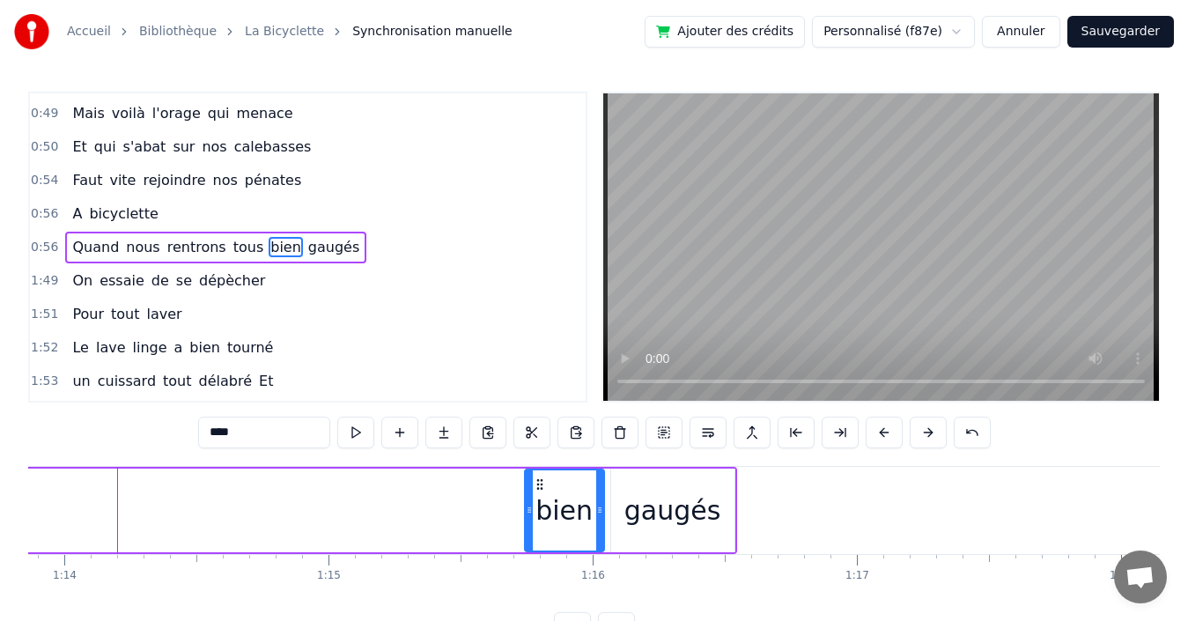
drag, startPoint x: 126, startPoint y: 504, endPoint x: 531, endPoint y: 492, distance: 405.2
click at [531, 492] on div at bounding box center [529, 510] width 7 height 80
click at [232, 247] on span "tous" at bounding box center [249, 247] width 34 height 20
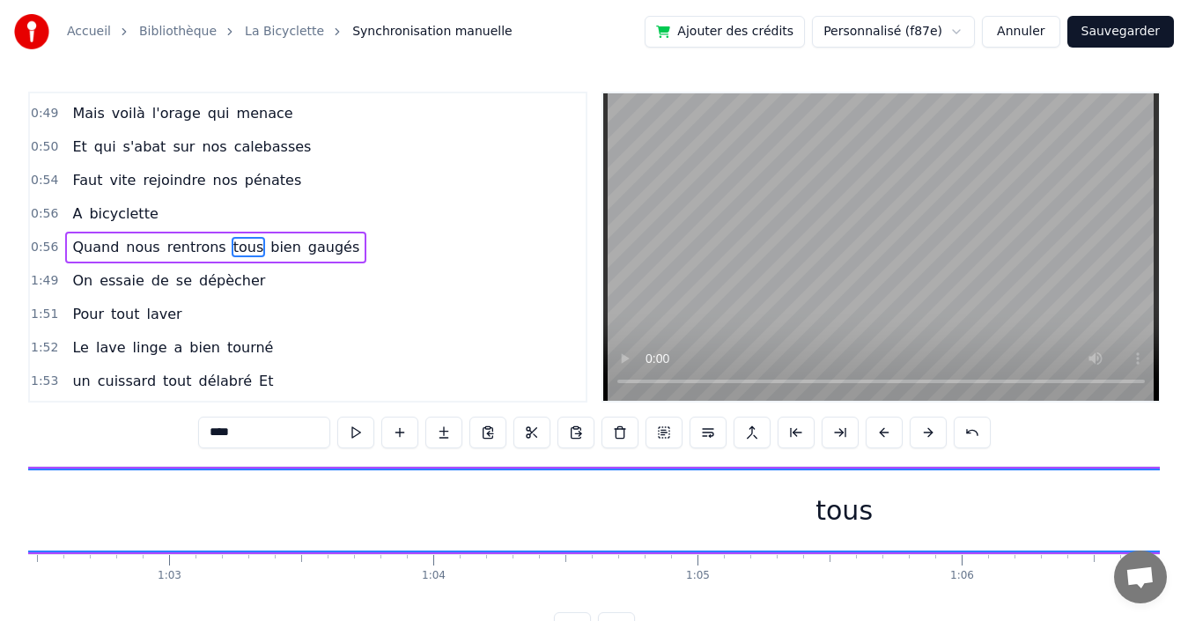
scroll to position [0, 16375]
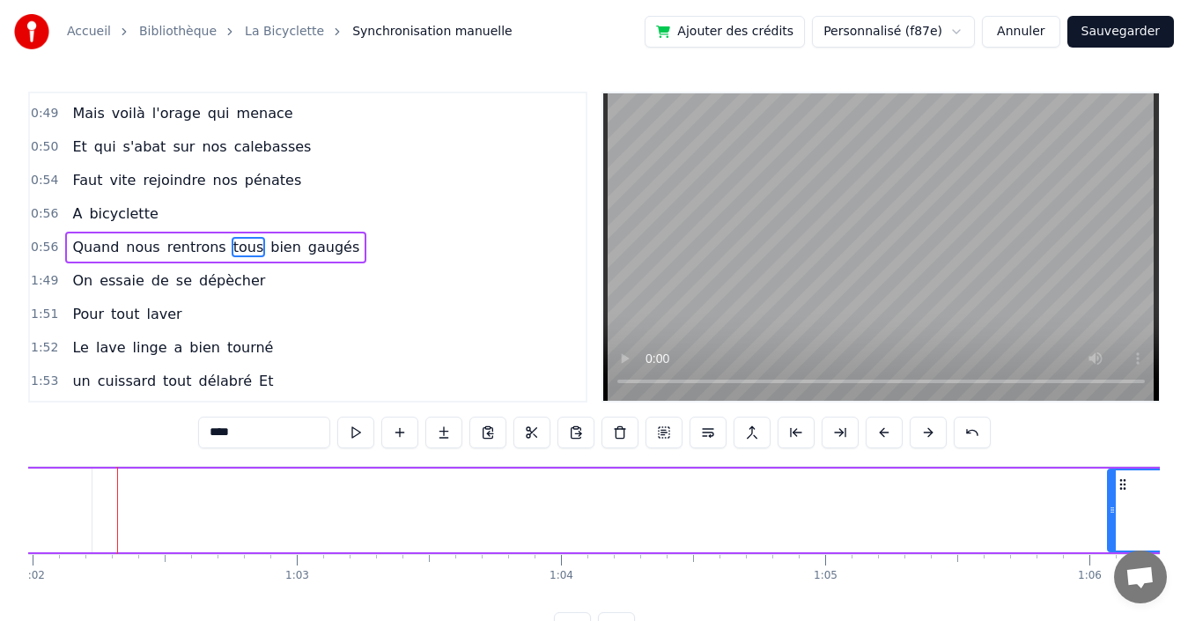
drag, startPoint x: 122, startPoint y: 499, endPoint x: 1110, endPoint y: 472, distance: 988.4
click at [1110, 472] on div at bounding box center [1112, 510] width 7 height 80
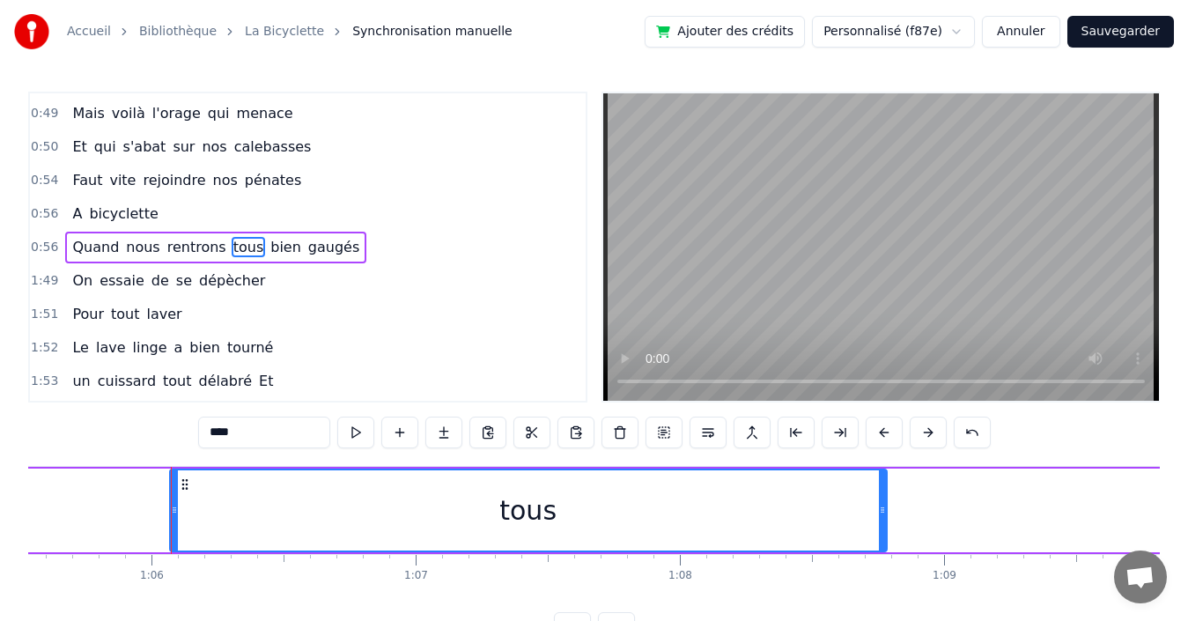
scroll to position [0, 17367]
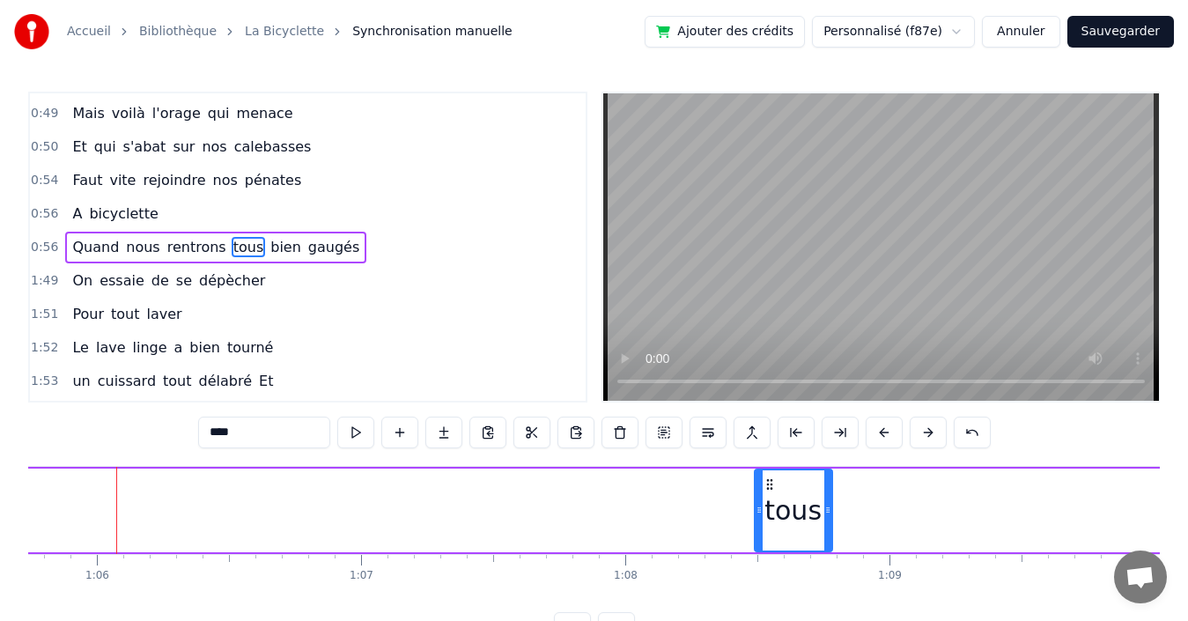
drag, startPoint x: 119, startPoint y: 507, endPoint x: 758, endPoint y: 503, distance: 639.3
click at [758, 503] on icon at bounding box center [759, 510] width 7 height 14
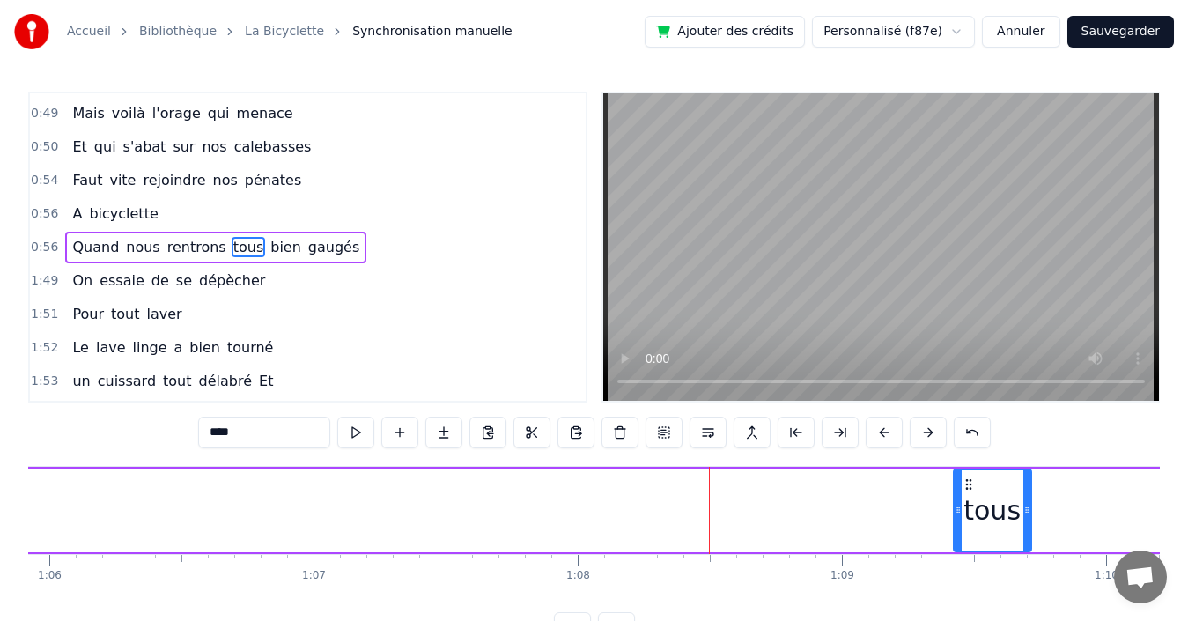
drag, startPoint x: 770, startPoint y: 480, endPoint x: 1014, endPoint y: 473, distance: 244.9
click at [1014, 473] on div "tous" at bounding box center [993, 510] width 76 height 80
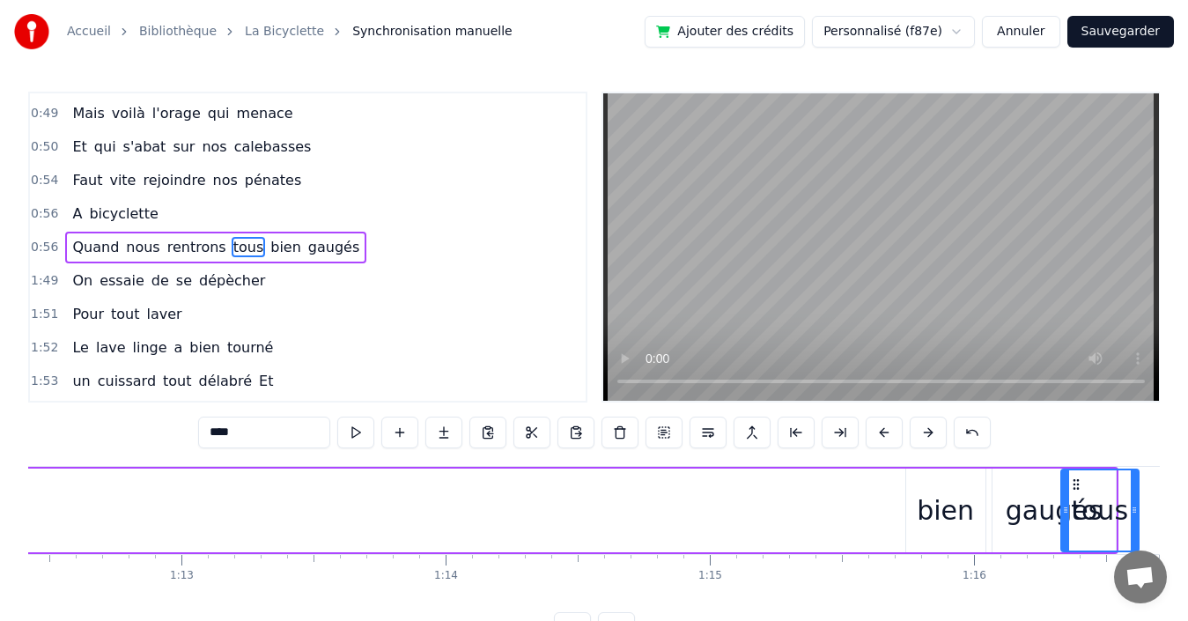
scroll to position [0, 19144]
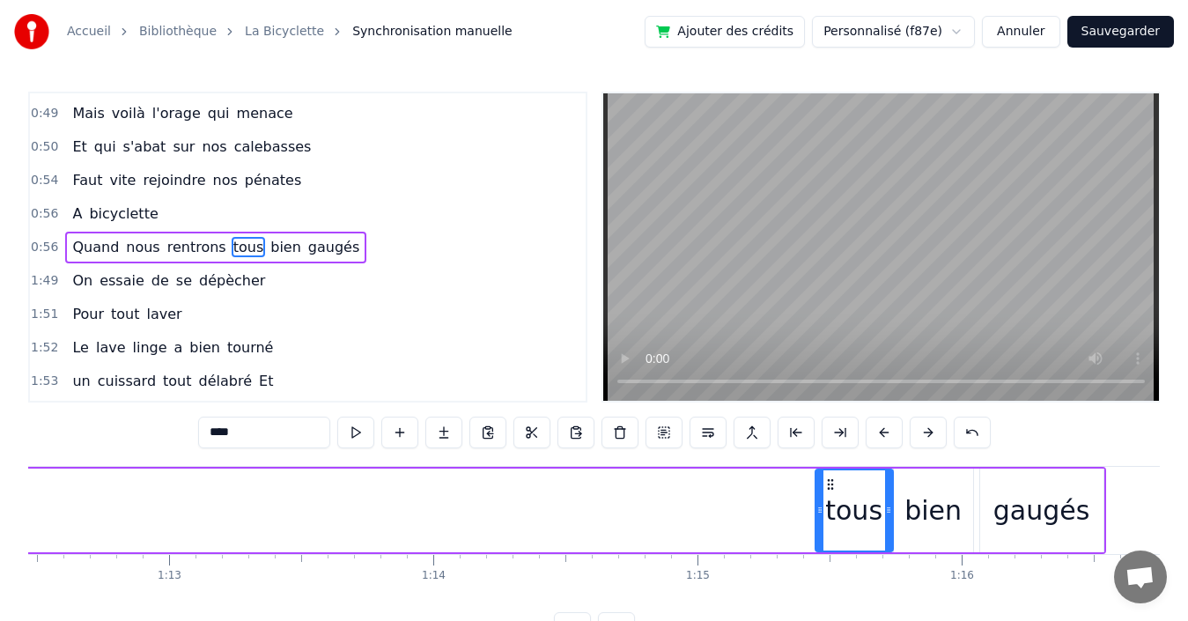
drag, startPoint x: 374, startPoint y: 483, endPoint x: 830, endPoint y: 494, distance: 456.3
click at [830, 494] on div "tous" at bounding box center [854, 510] width 76 height 80
click at [171, 247] on span "rentrons" at bounding box center [197, 247] width 63 height 20
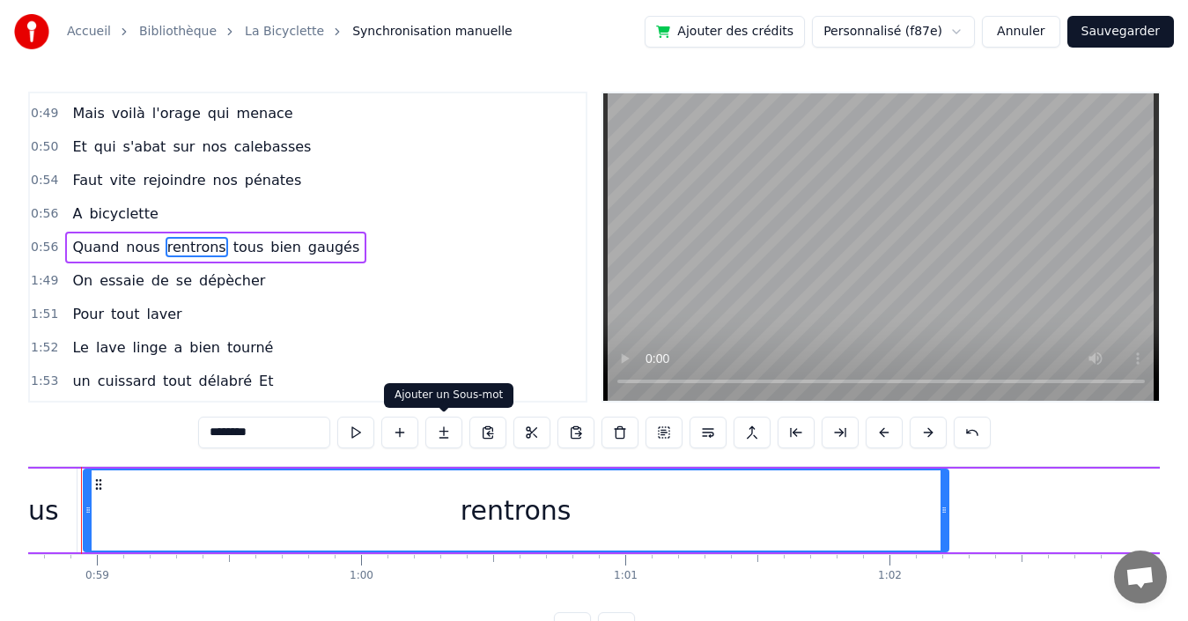
scroll to position [0, 15482]
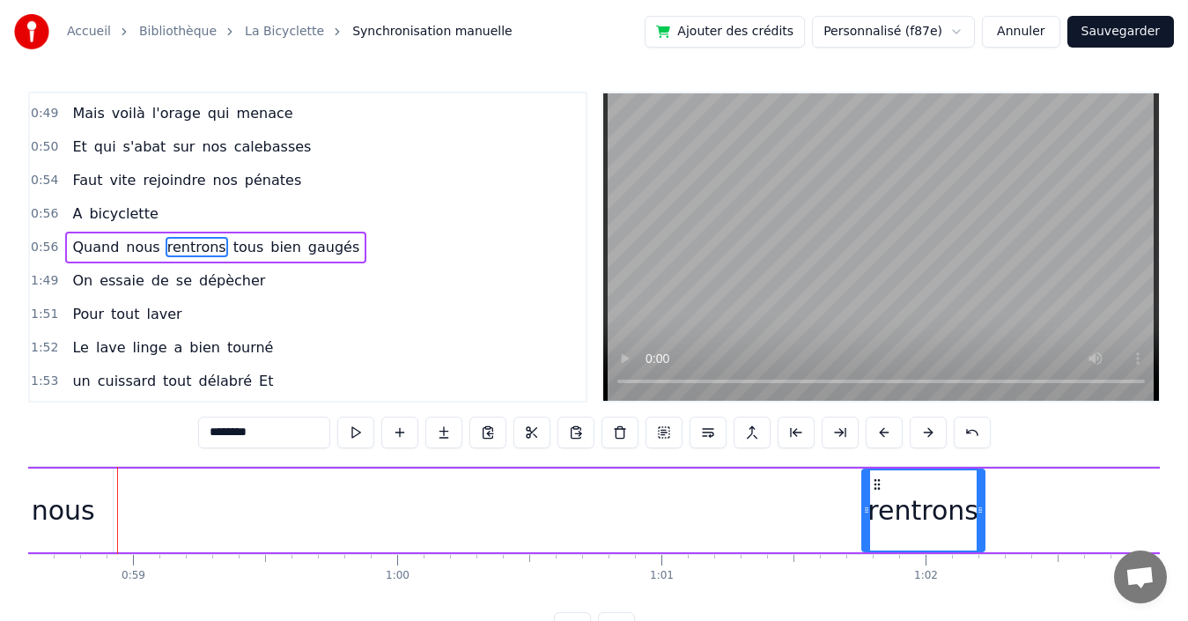
drag, startPoint x: 125, startPoint y: 505, endPoint x: 867, endPoint y: 515, distance: 742.4
click at [867, 515] on icon at bounding box center [866, 510] width 7 height 14
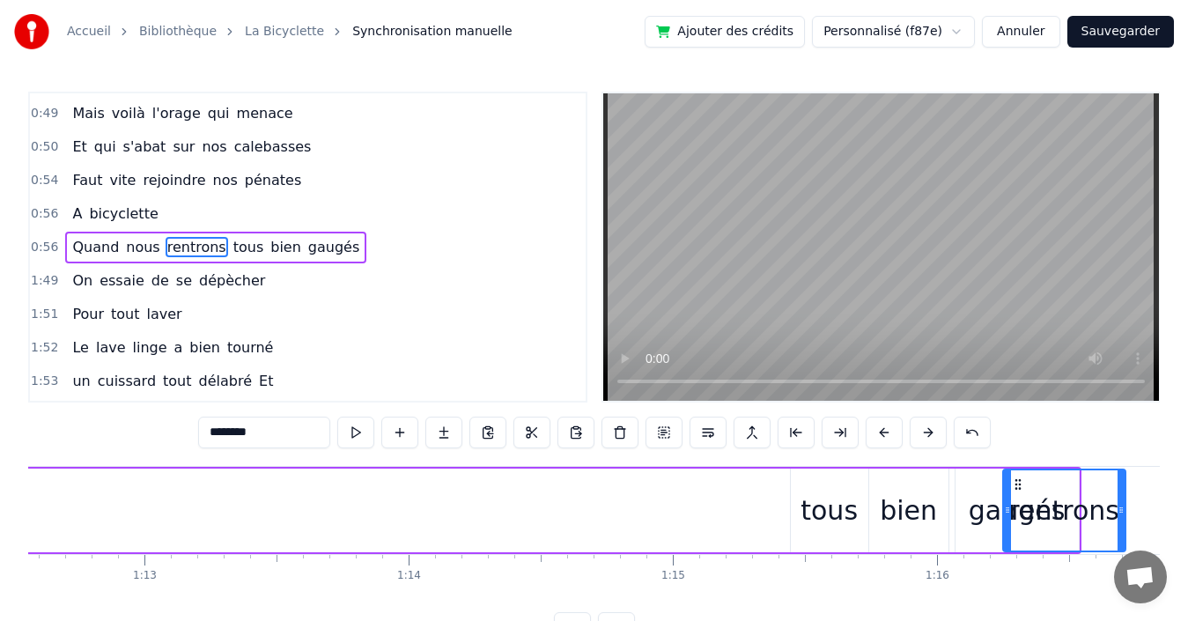
scroll to position [0, 19203]
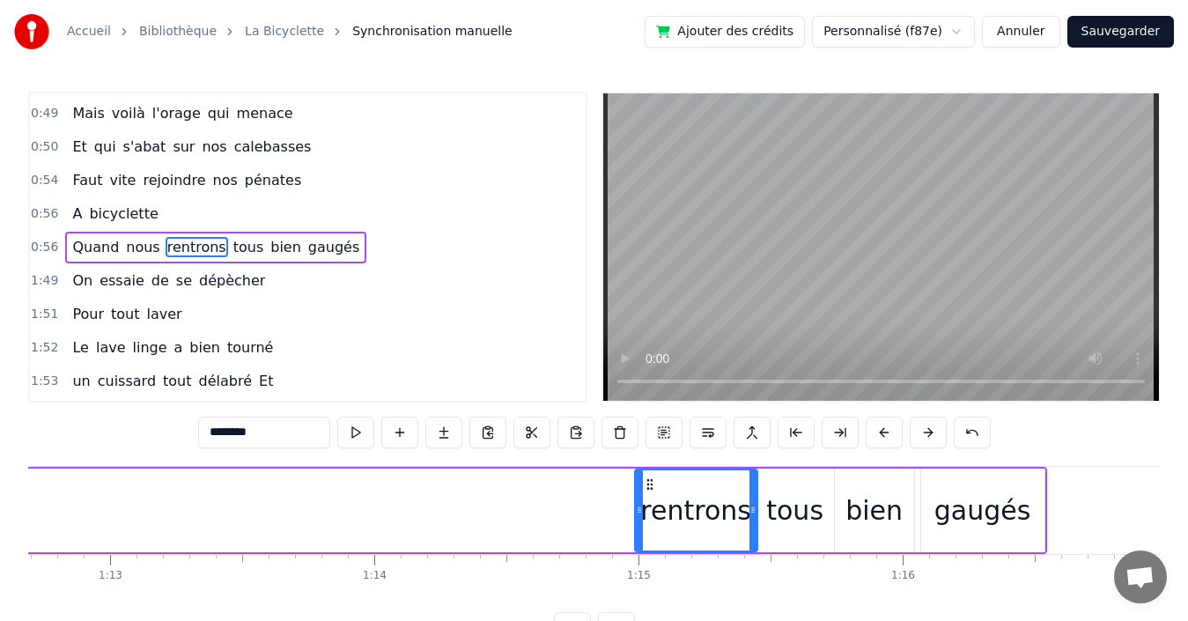
drag, startPoint x: 874, startPoint y: 482, endPoint x: 647, endPoint y: 496, distance: 227.6
click at [647, 496] on div "rentrons" at bounding box center [696, 510] width 121 height 80
click at [873, 511] on div "bien" at bounding box center [873, 510] width 57 height 40
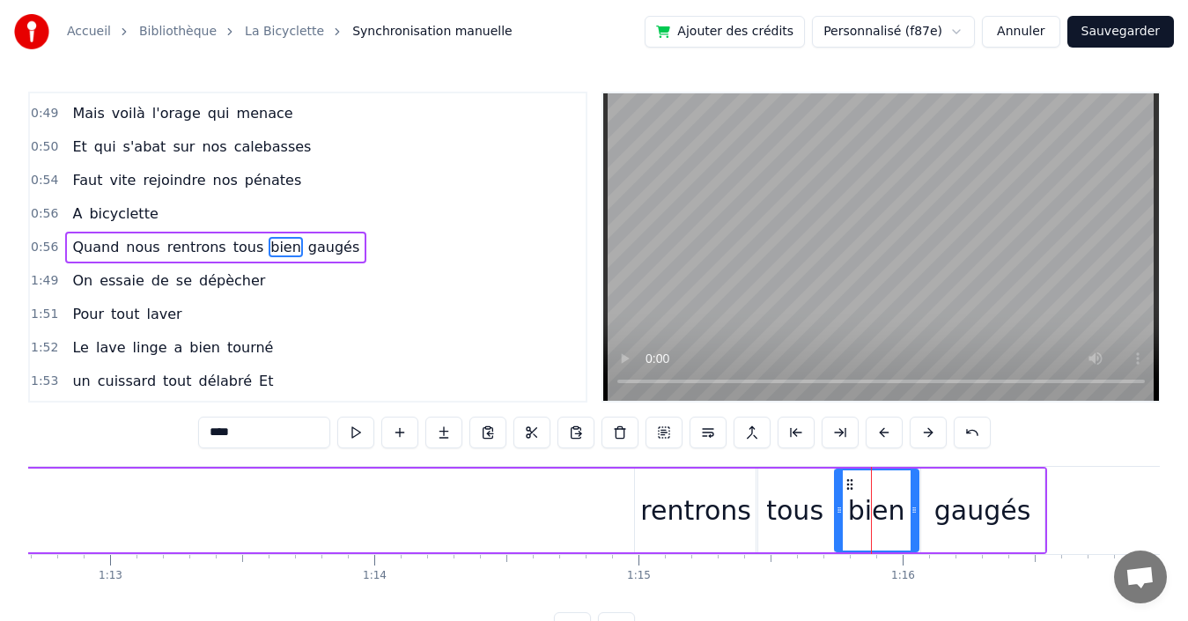
click at [915, 508] on icon at bounding box center [914, 510] width 7 height 14
click at [798, 514] on div "tous" at bounding box center [794, 510] width 57 height 40
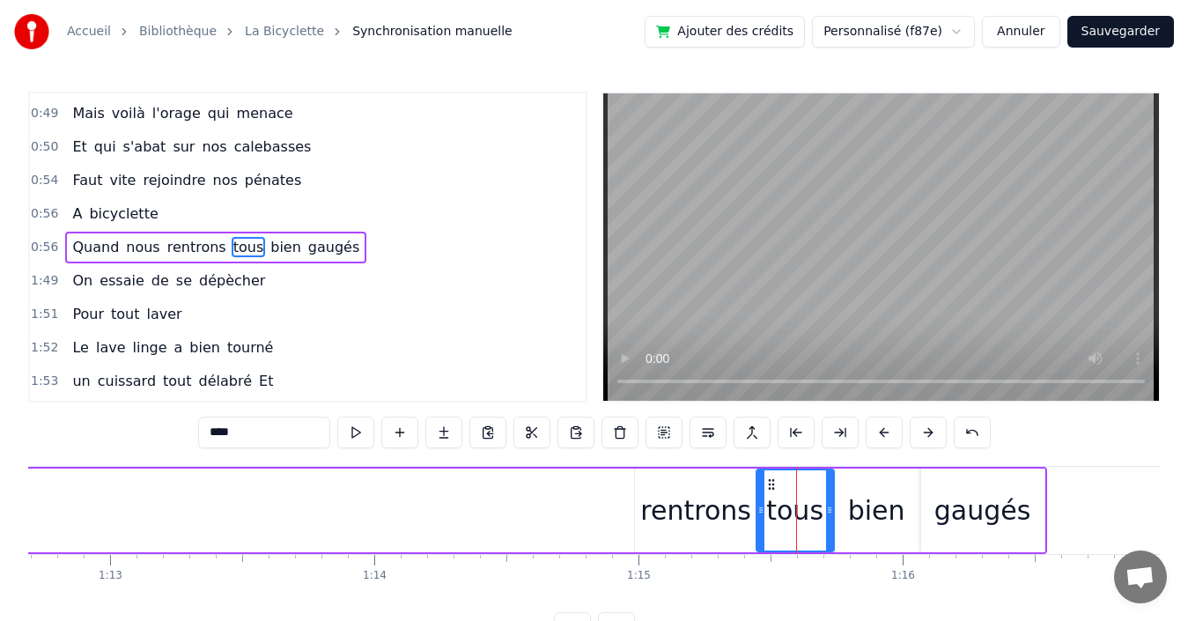
click at [871, 498] on div "bien" at bounding box center [876, 510] width 57 height 40
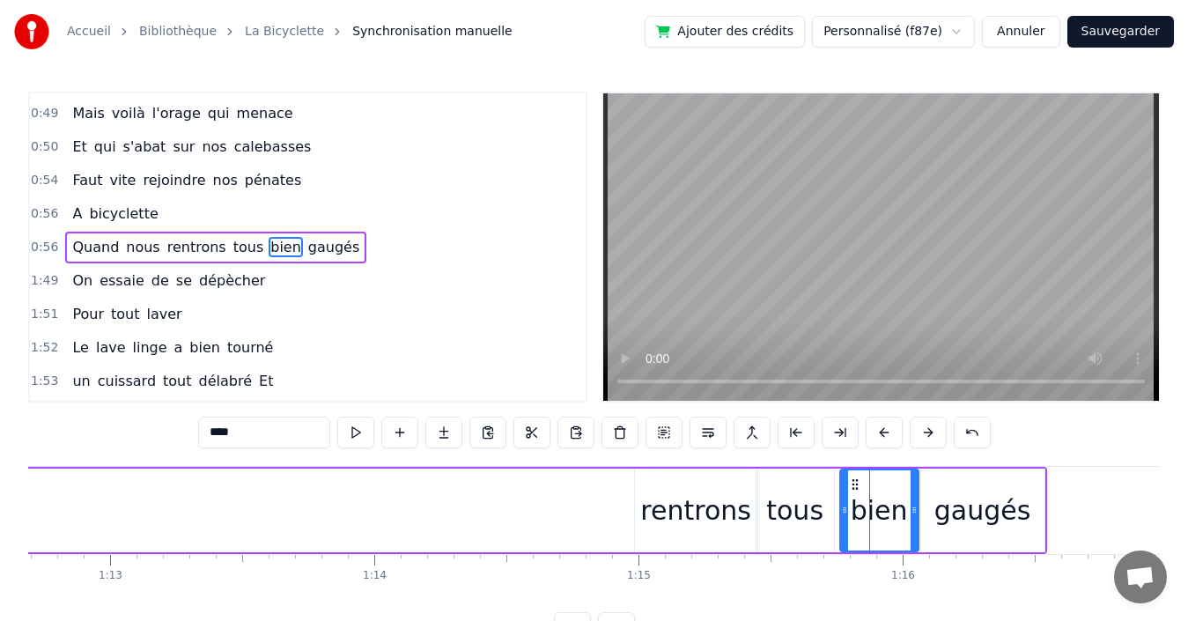
drag, startPoint x: 841, startPoint y: 502, endPoint x: 800, endPoint y: 505, distance: 41.5
click at [845, 502] on div at bounding box center [844, 510] width 7 height 80
click at [790, 505] on div "tous" at bounding box center [794, 510] width 57 height 40
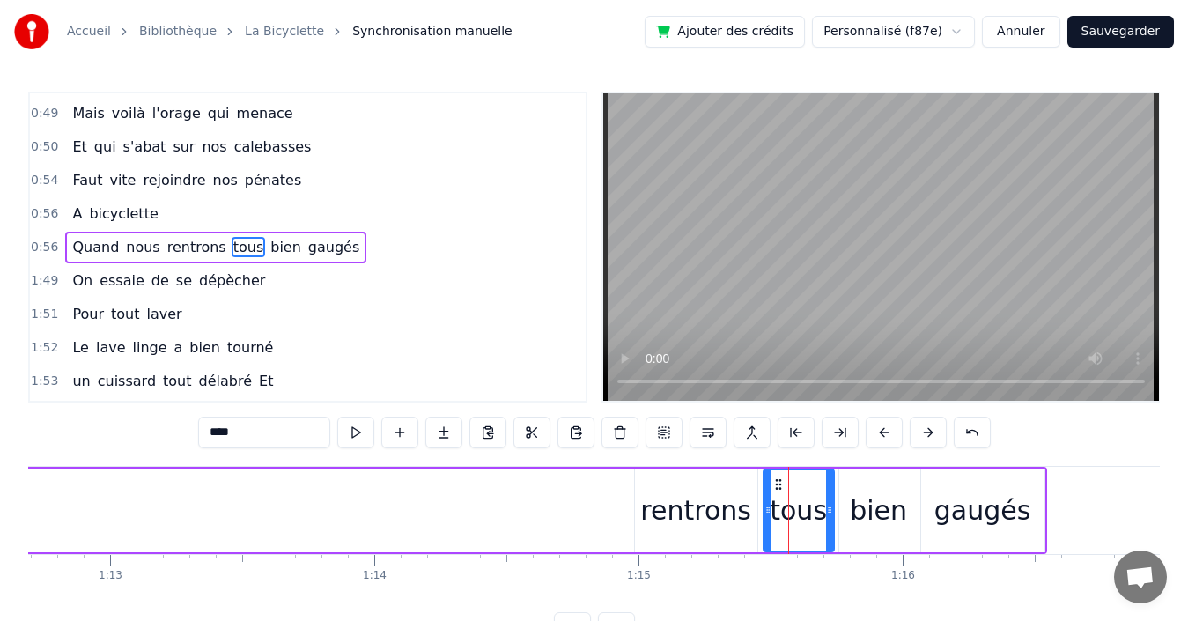
click at [768, 504] on icon at bounding box center [767, 510] width 7 height 14
click at [693, 505] on div "rentrons" at bounding box center [695, 510] width 111 height 40
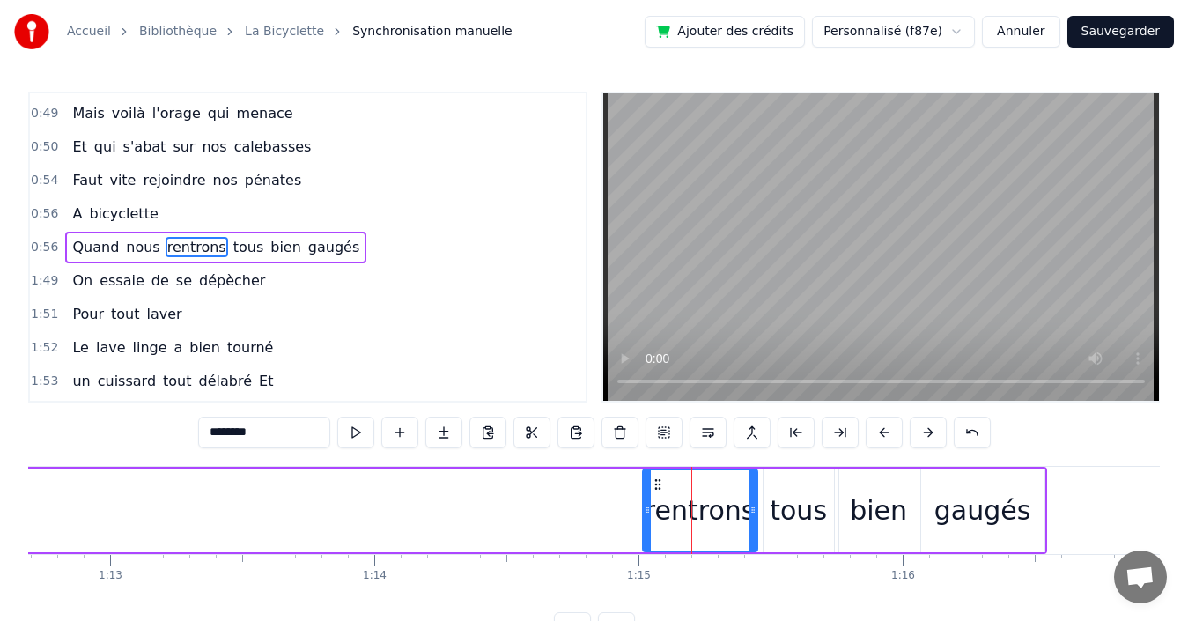
click at [646, 506] on icon at bounding box center [647, 510] width 7 height 14
click at [124, 247] on span "nous" at bounding box center [142, 247] width 37 height 20
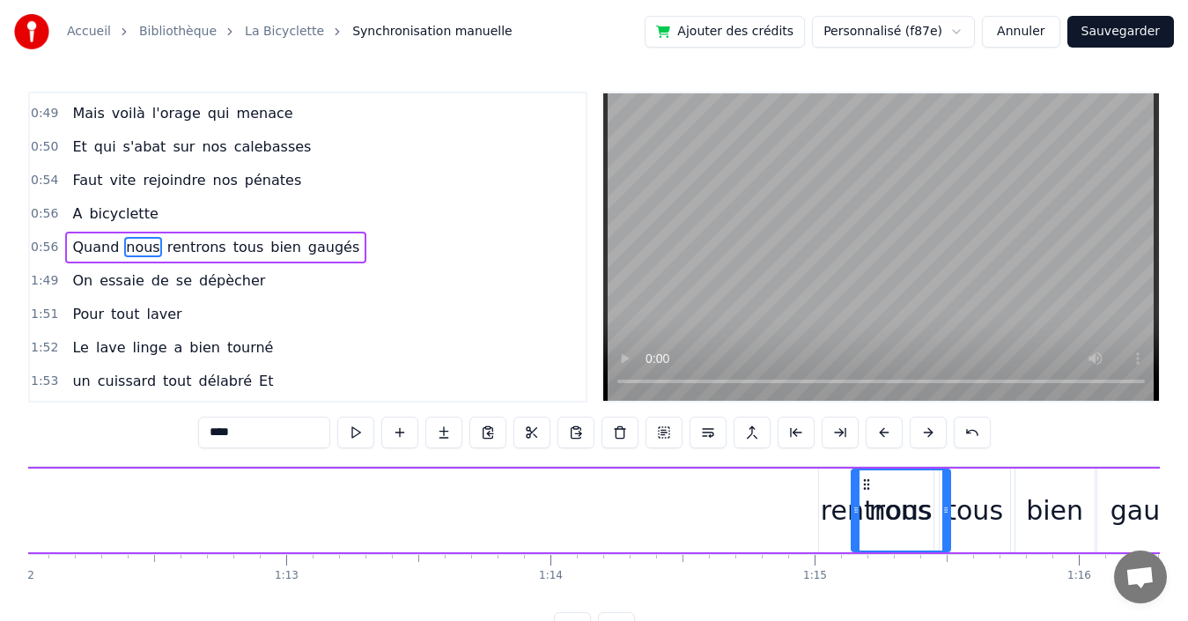
scroll to position [0, 19029]
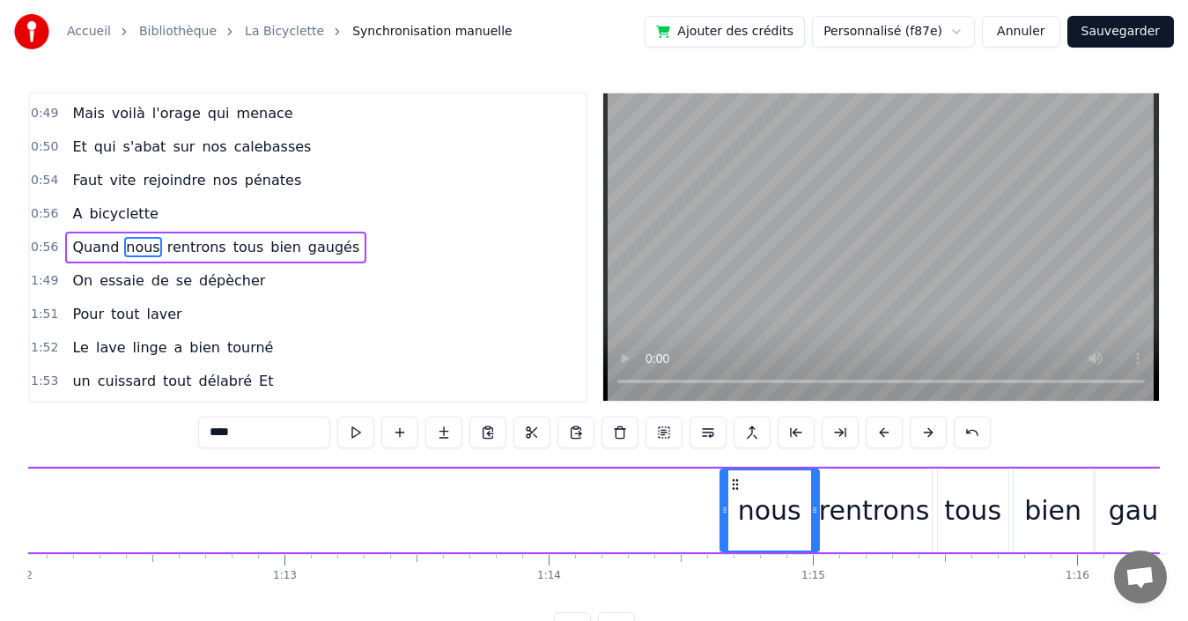
drag, startPoint x: 132, startPoint y: 482, endPoint x: 733, endPoint y: 488, distance: 600.6
click at [733, 488] on icon at bounding box center [735, 484] width 14 height 14
click at [77, 244] on span "Quand" at bounding box center [95, 247] width 50 height 20
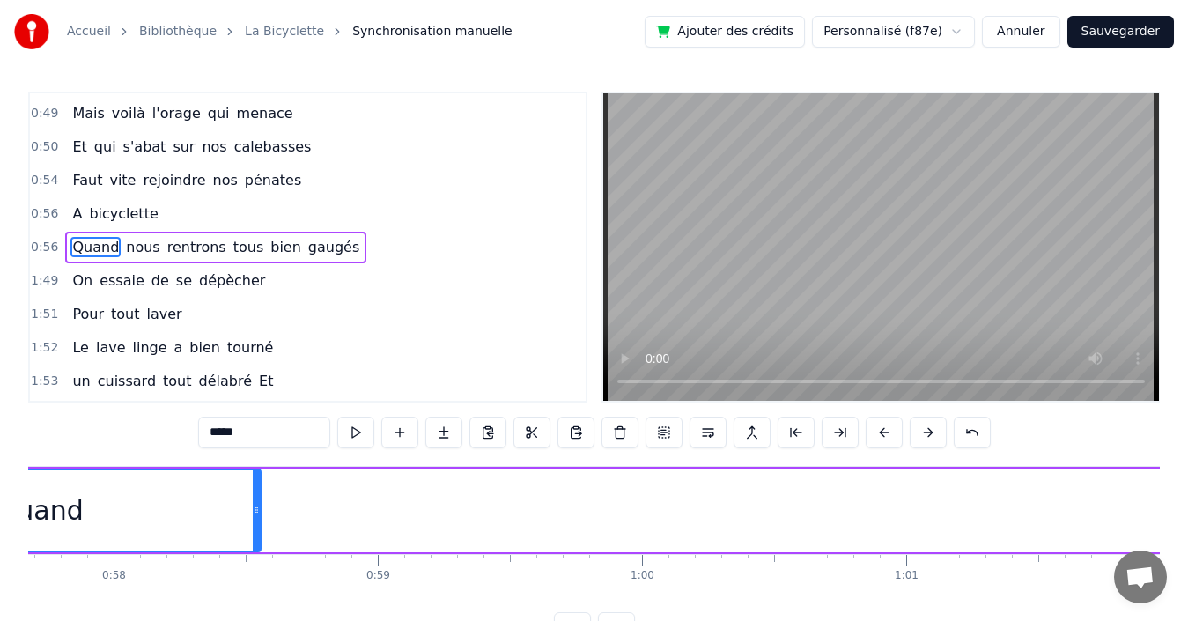
scroll to position [0, 14937]
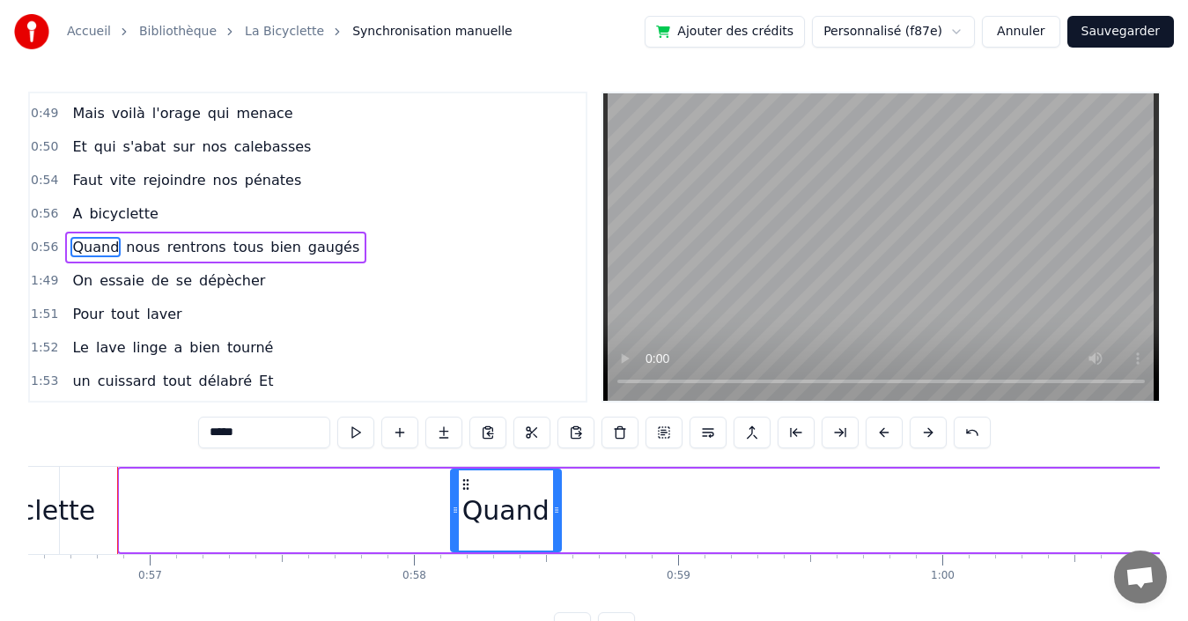
drag, startPoint x: 122, startPoint y: 505, endPoint x: 453, endPoint y: 490, distance: 331.4
click at [453, 490] on div at bounding box center [455, 510] width 7 height 80
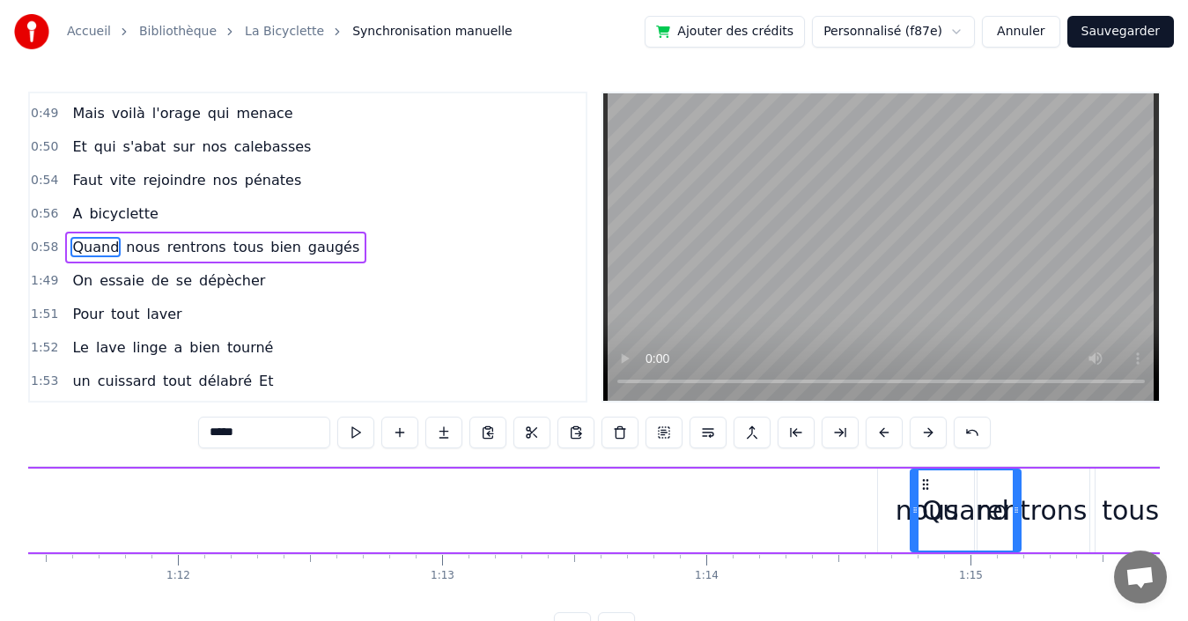
scroll to position [0, 18879]
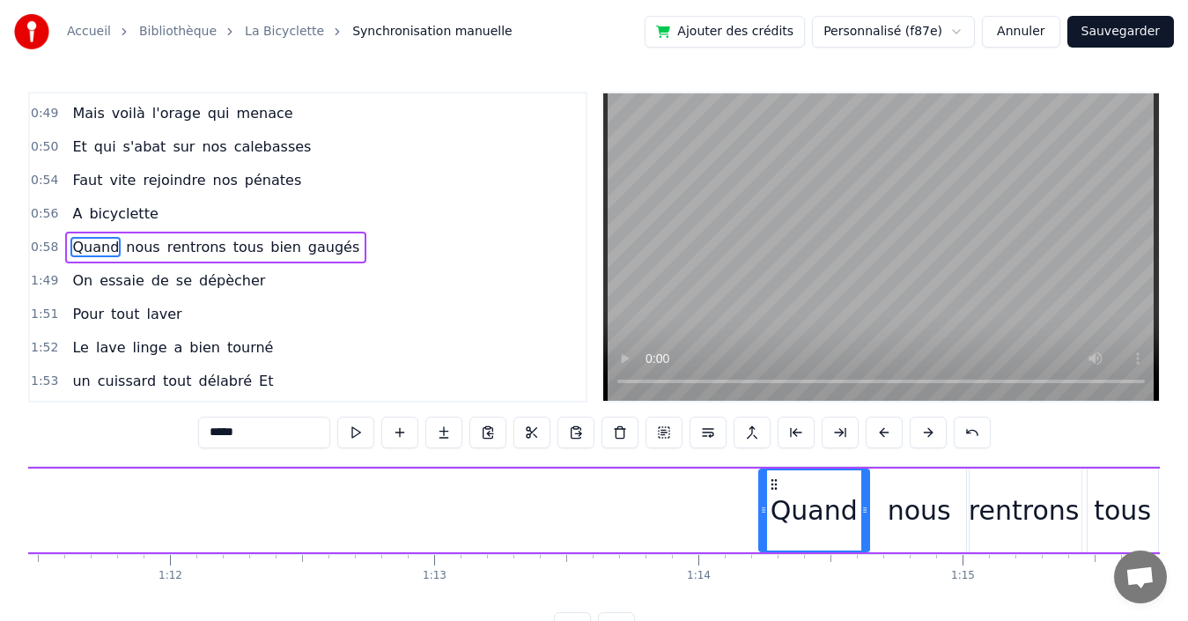
drag, startPoint x: 462, startPoint y: 482, endPoint x: 771, endPoint y: 473, distance: 308.3
click at [771, 473] on div "Quand" at bounding box center [814, 510] width 108 height 80
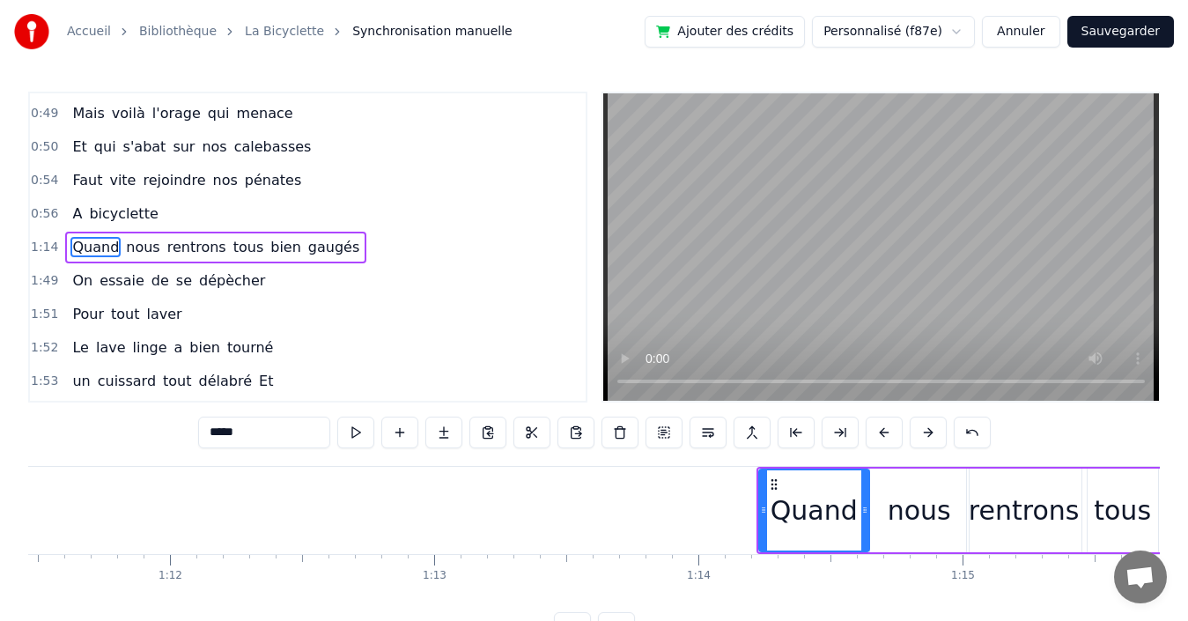
click at [896, 492] on div "nous" at bounding box center [919, 510] width 63 height 40
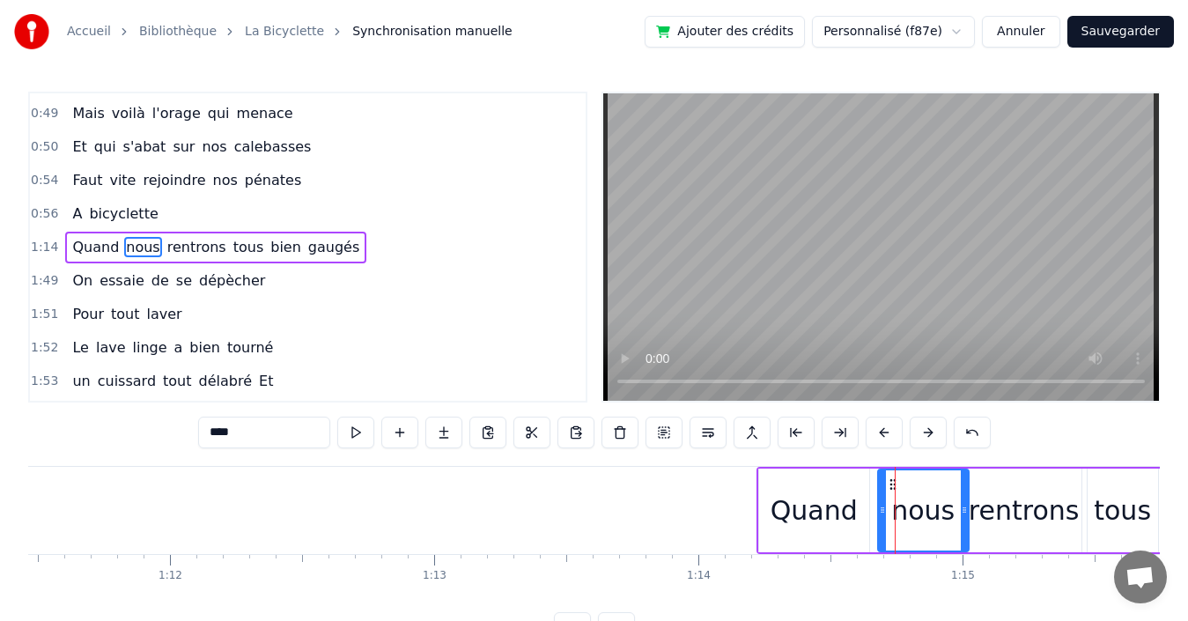
drag, startPoint x: 875, startPoint y: 501, endPoint x: 866, endPoint y: 501, distance: 9.7
click at [884, 501] on div at bounding box center [882, 510] width 7 height 80
click at [828, 504] on div "Quand" at bounding box center [814, 510] width 87 height 40
type input "*****"
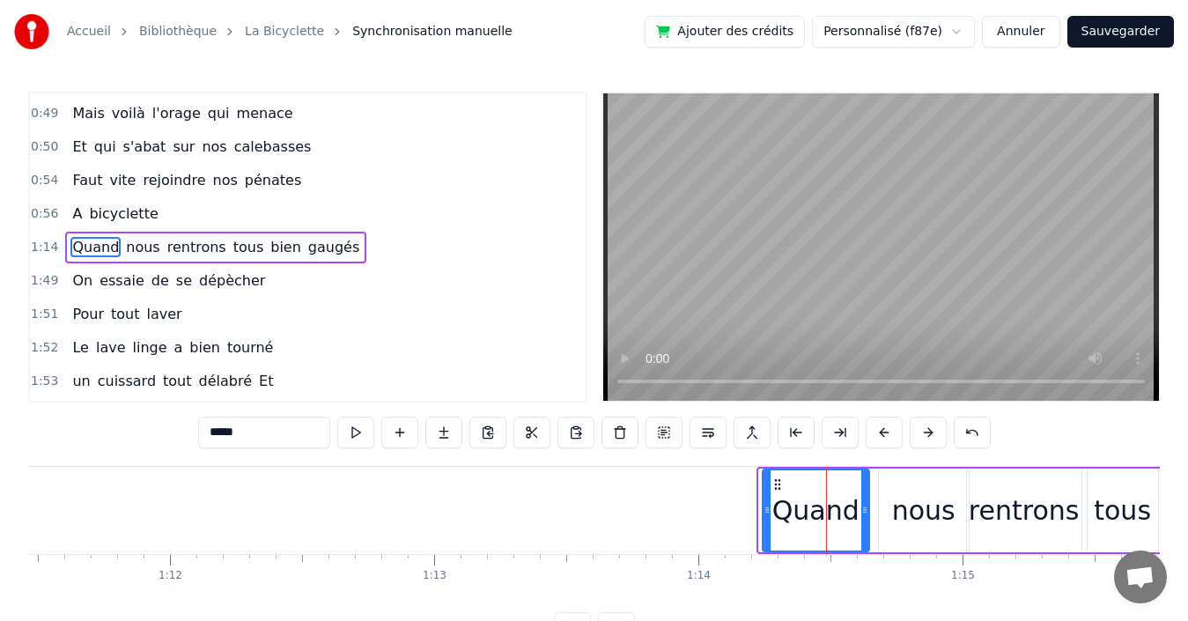
click at [764, 507] on icon at bounding box center [766, 510] width 7 height 14
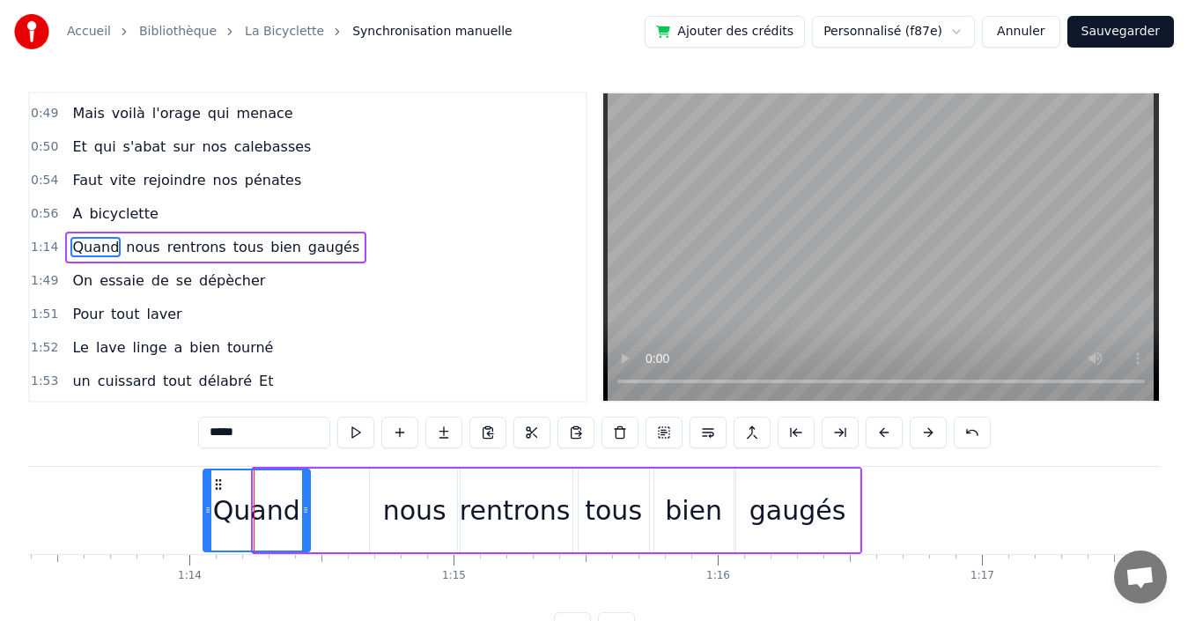
scroll to position [0, 19377]
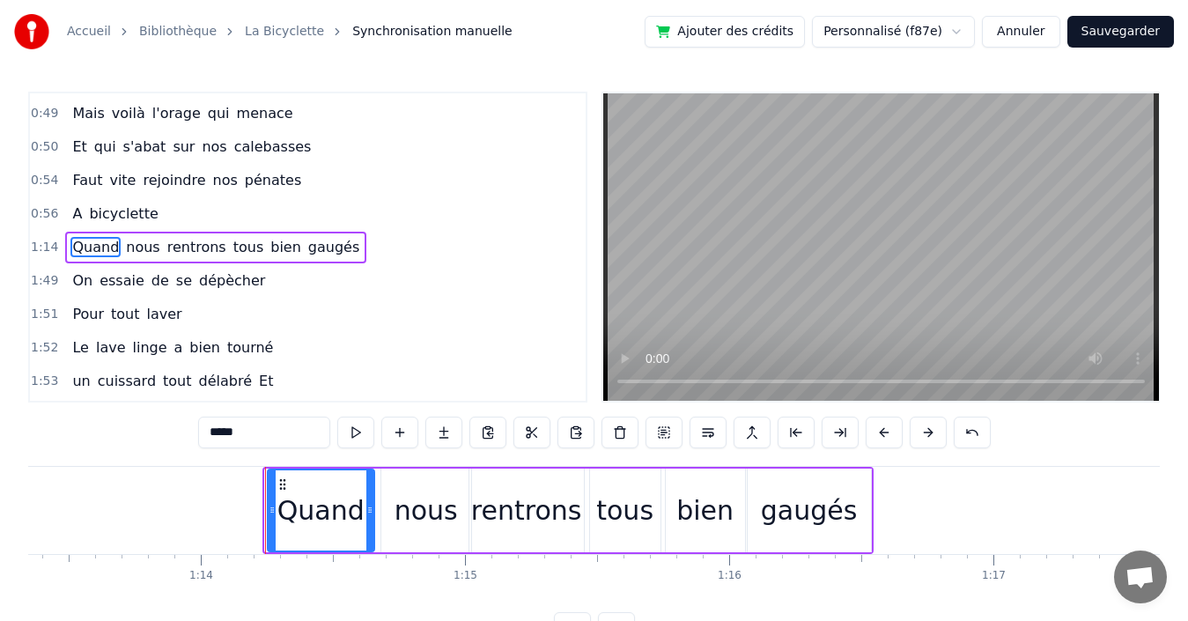
drag, startPoint x: 209, startPoint y: 482, endPoint x: 282, endPoint y: 487, distance: 73.3
click at [282, 487] on icon at bounding box center [283, 484] width 14 height 14
click at [287, 482] on icon at bounding box center [291, 484] width 14 height 14
click at [428, 222] on div "0:56 A bicyclette" at bounding box center [308, 213] width 556 height 33
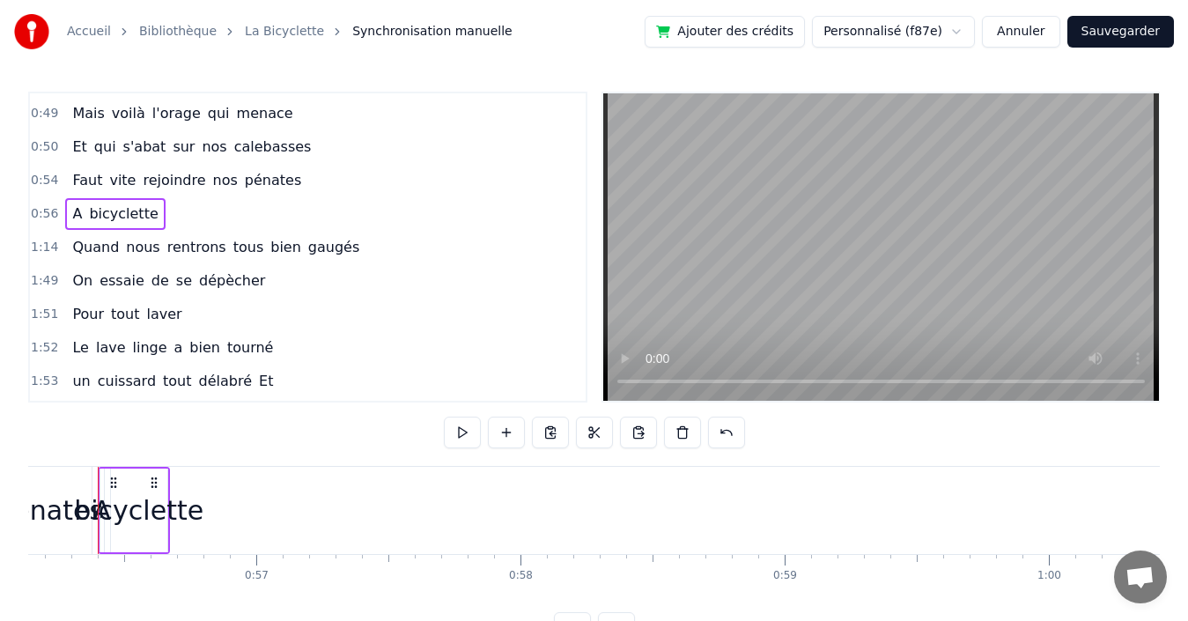
scroll to position [0, 14811]
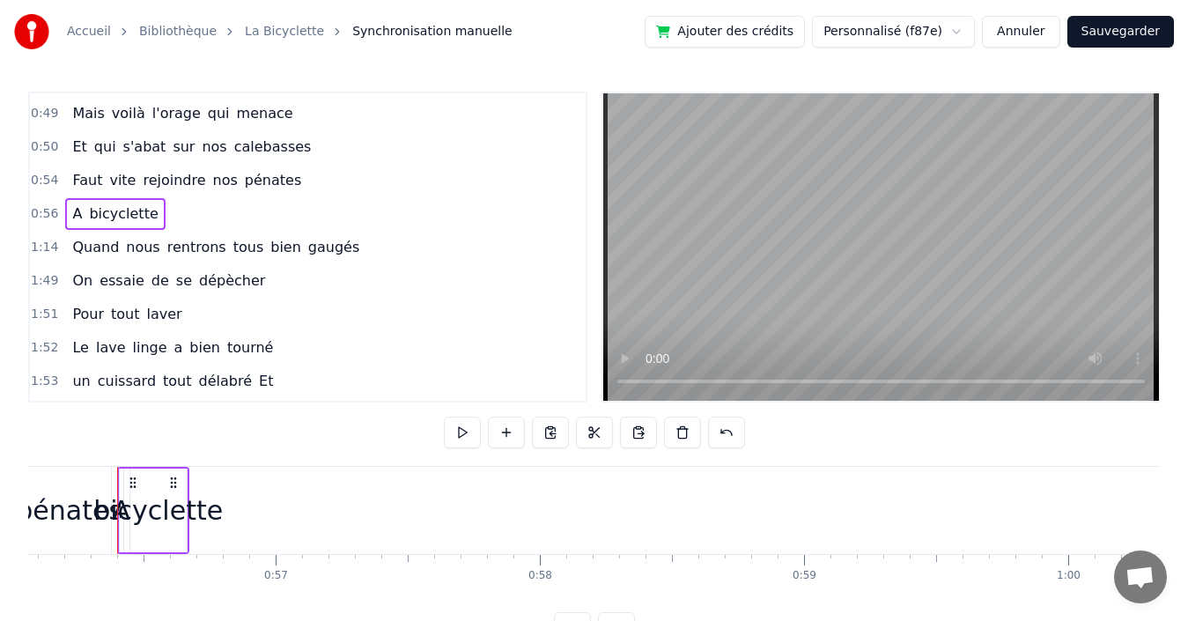
drag, startPoint x: 361, startPoint y: 249, endPoint x: 372, endPoint y: 247, distance: 11.6
click at [363, 249] on div "1:14 Quand nous rentrons tous bien gaugés" at bounding box center [308, 247] width 556 height 33
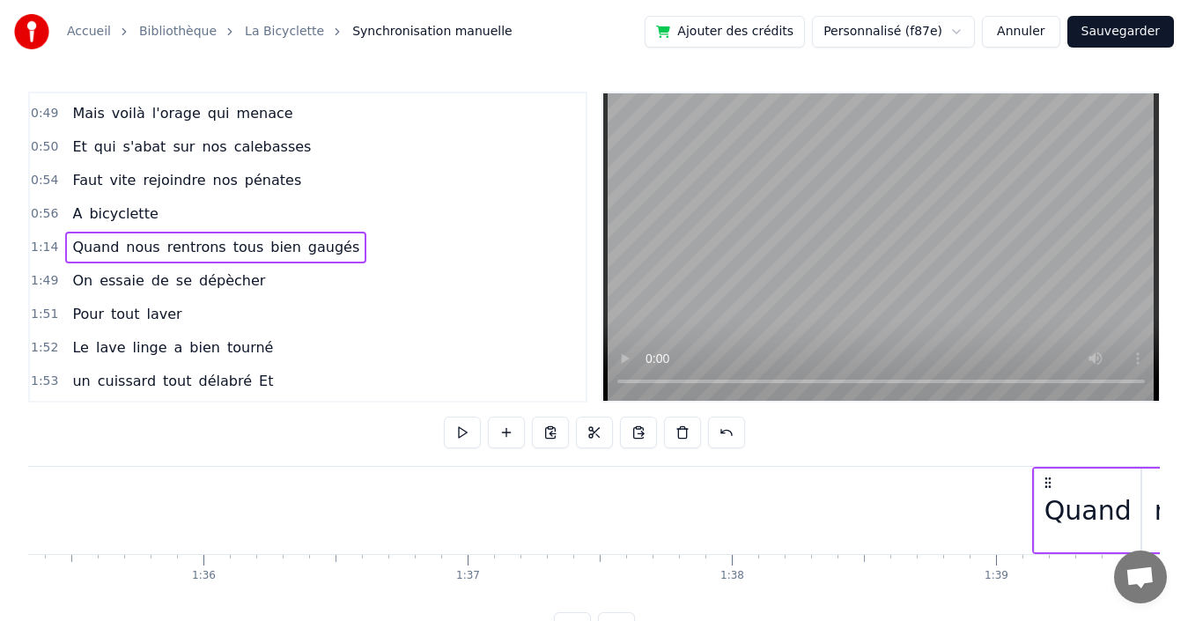
scroll to position [0, 25209]
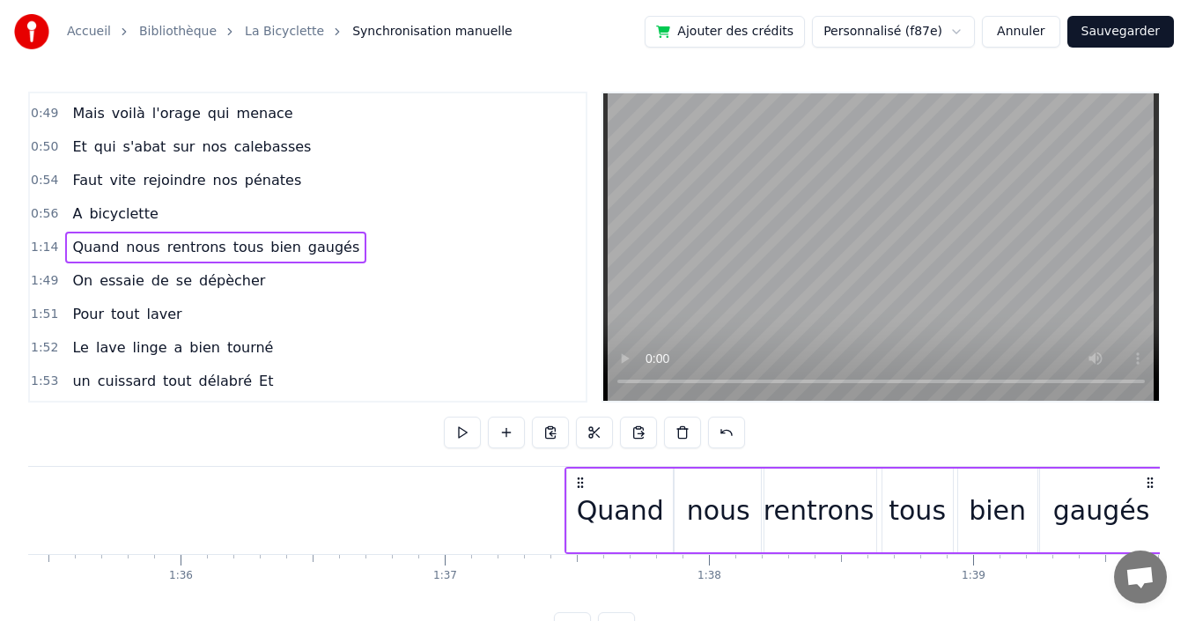
drag, startPoint x: 133, startPoint y: 482, endPoint x: 580, endPoint y: 482, distance: 447.3
click at [580, 482] on icon at bounding box center [580, 483] width 14 height 14
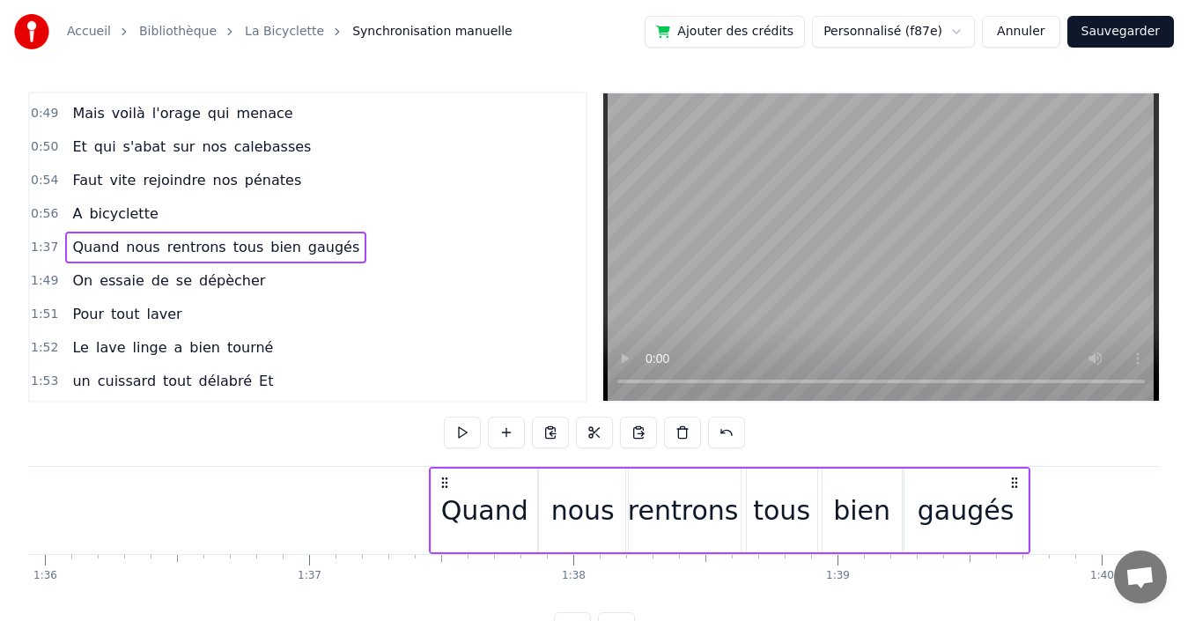
scroll to position [0, 25568]
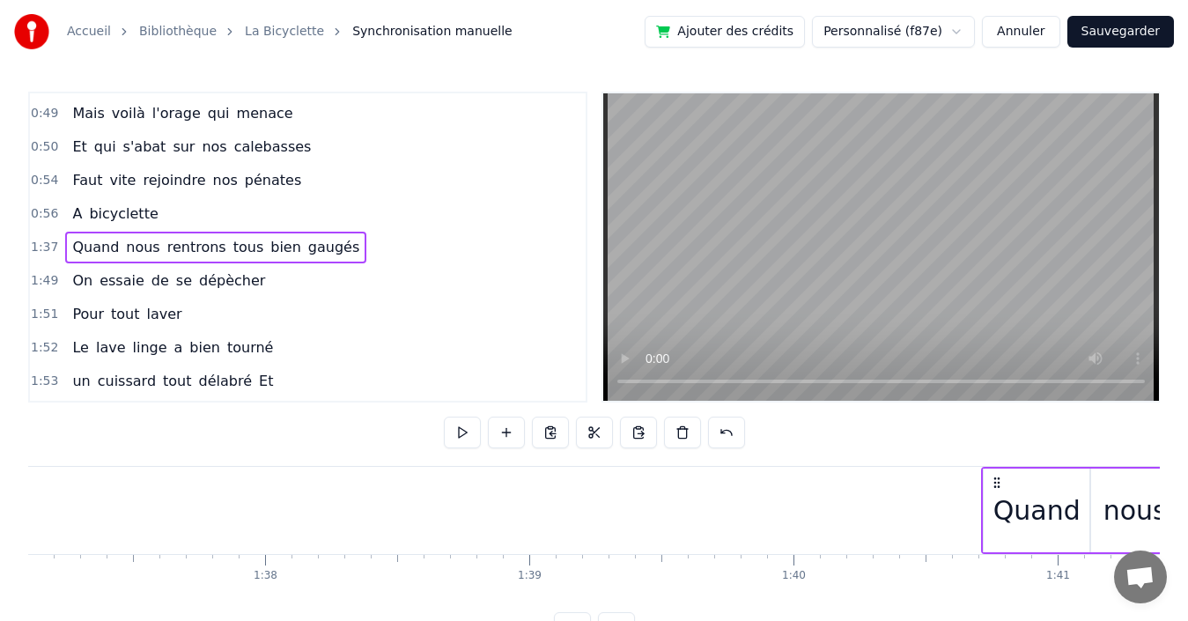
drag, startPoint x: 222, startPoint y: 482, endPoint x: 1014, endPoint y: 473, distance: 791.7
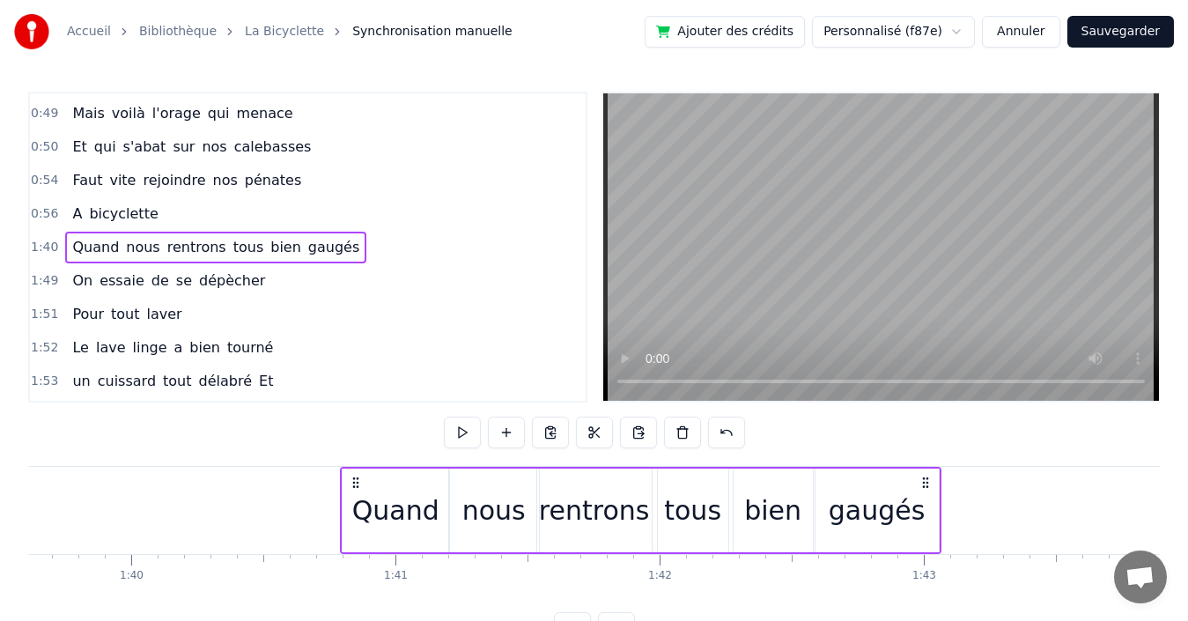
scroll to position [0, 26352]
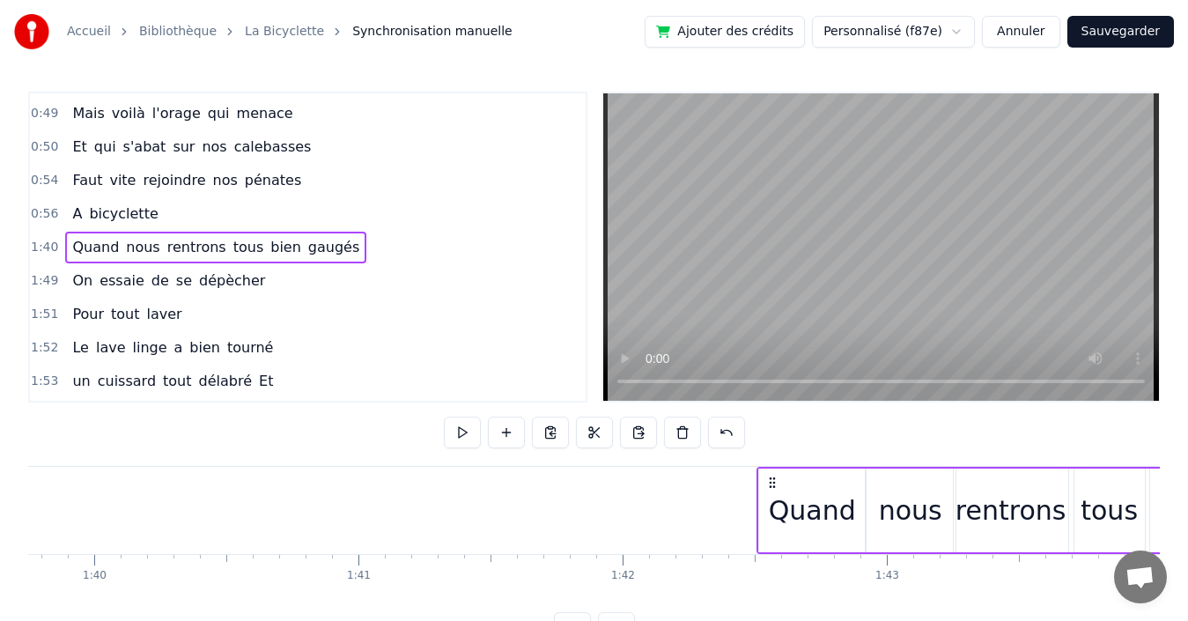
drag, startPoint x: 320, startPoint y: 479, endPoint x: 773, endPoint y: 468, distance: 453.6
click at [773, 468] on div "Quand nous rentrons tous bien gaugés" at bounding box center [1056, 510] width 601 height 87
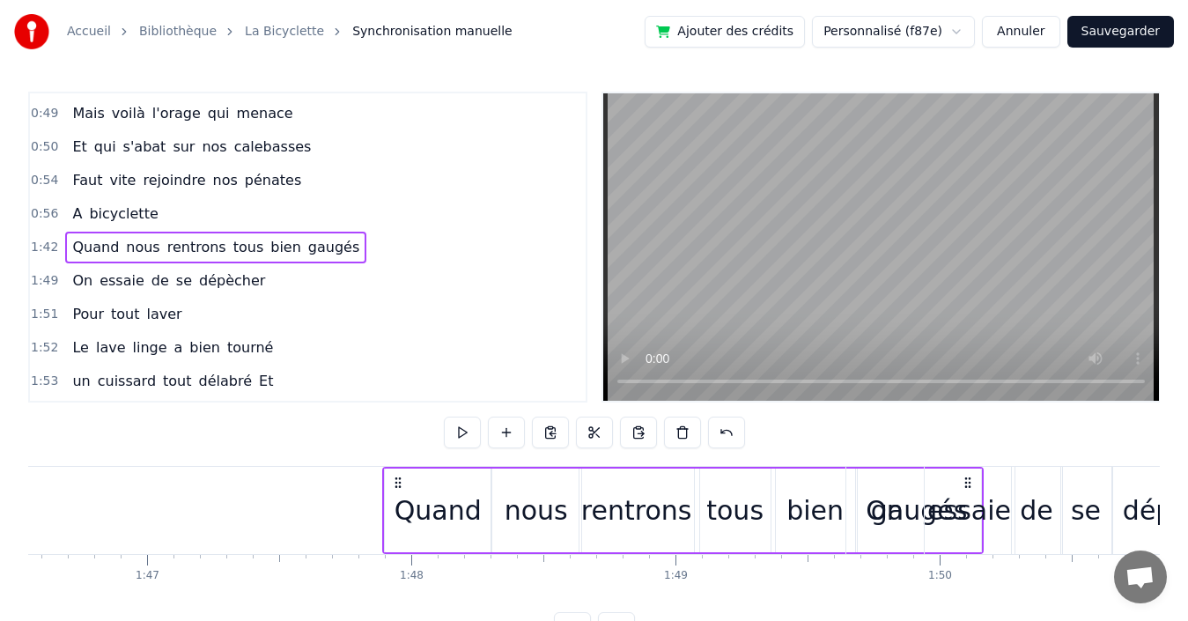
scroll to position [0, 28162]
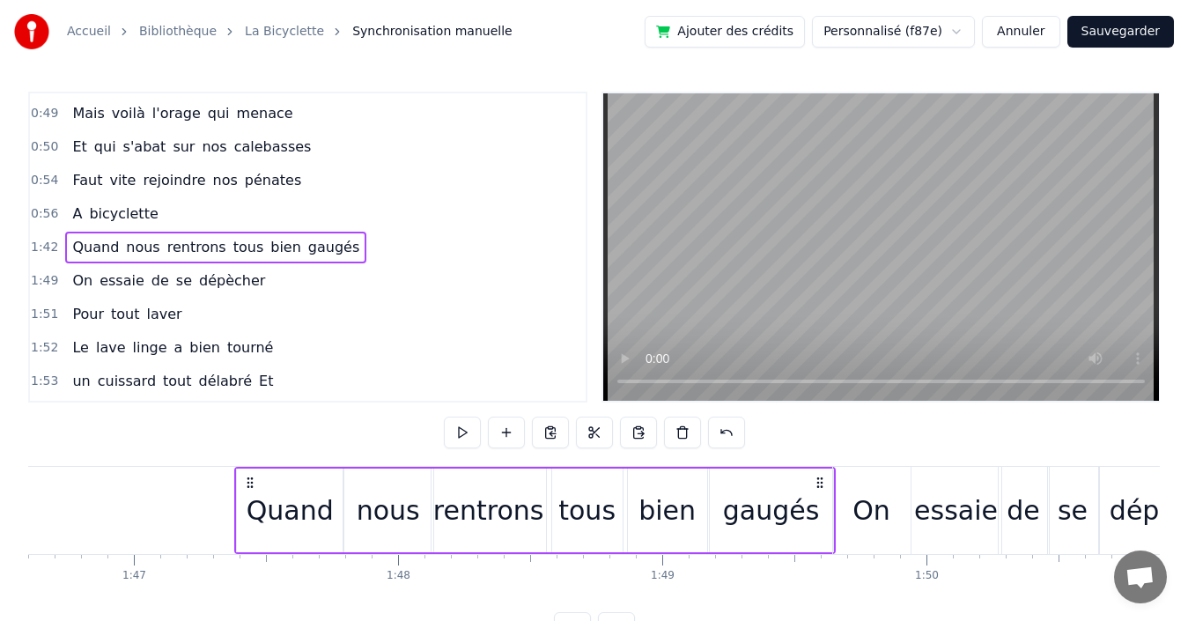
drag, startPoint x: 893, startPoint y: 481, endPoint x: 819, endPoint y: 483, distance: 74.0
click at [819, 483] on icon at bounding box center [820, 483] width 14 height 14
click at [341, 281] on div "1:49 On essaie de se dépècher" at bounding box center [308, 280] width 556 height 33
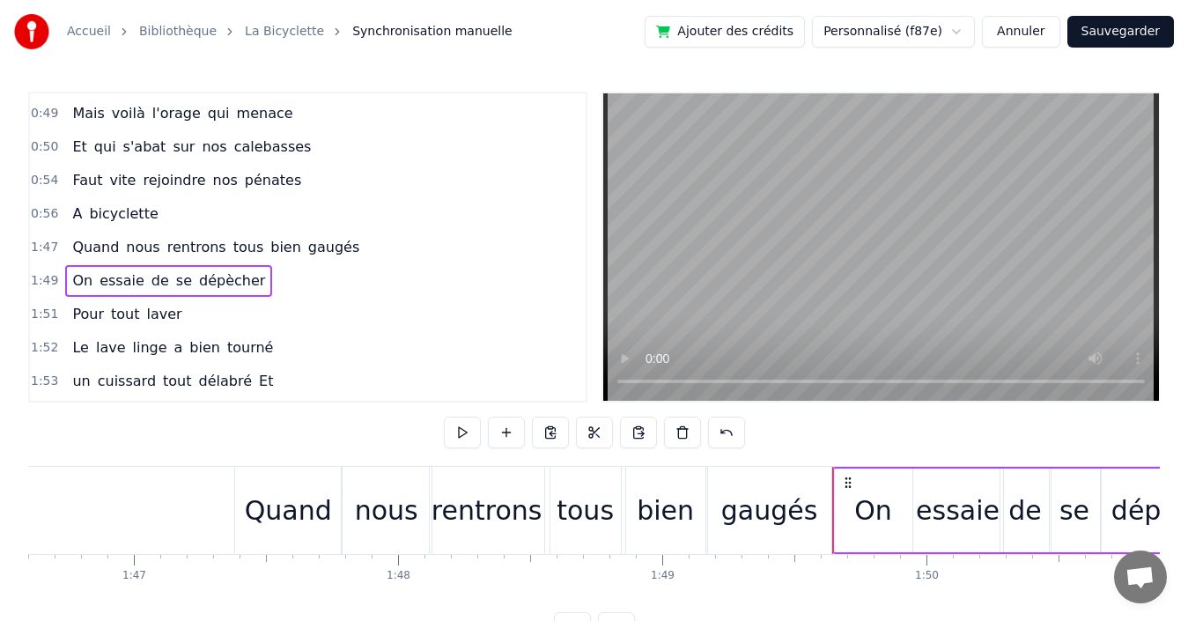
click at [351, 250] on div "1:47 Quand nous rentrons tous bien gaugés" at bounding box center [308, 247] width 556 height 33
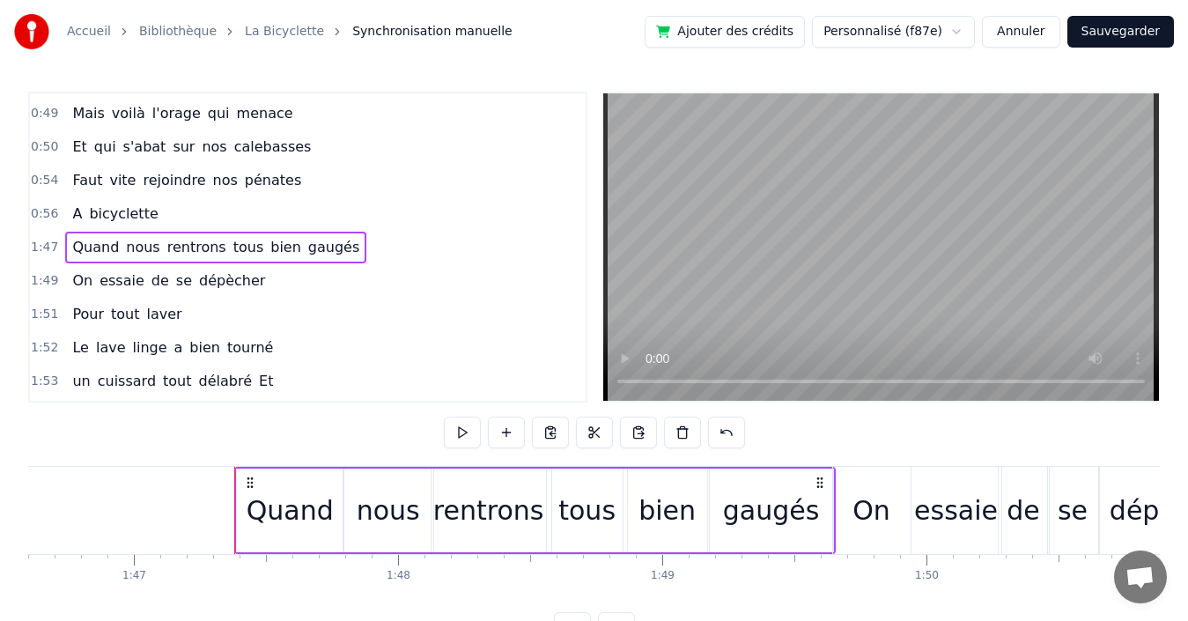
click at [584, 508] on div "tous" at bounding box center [586, 510] width 57 height 40
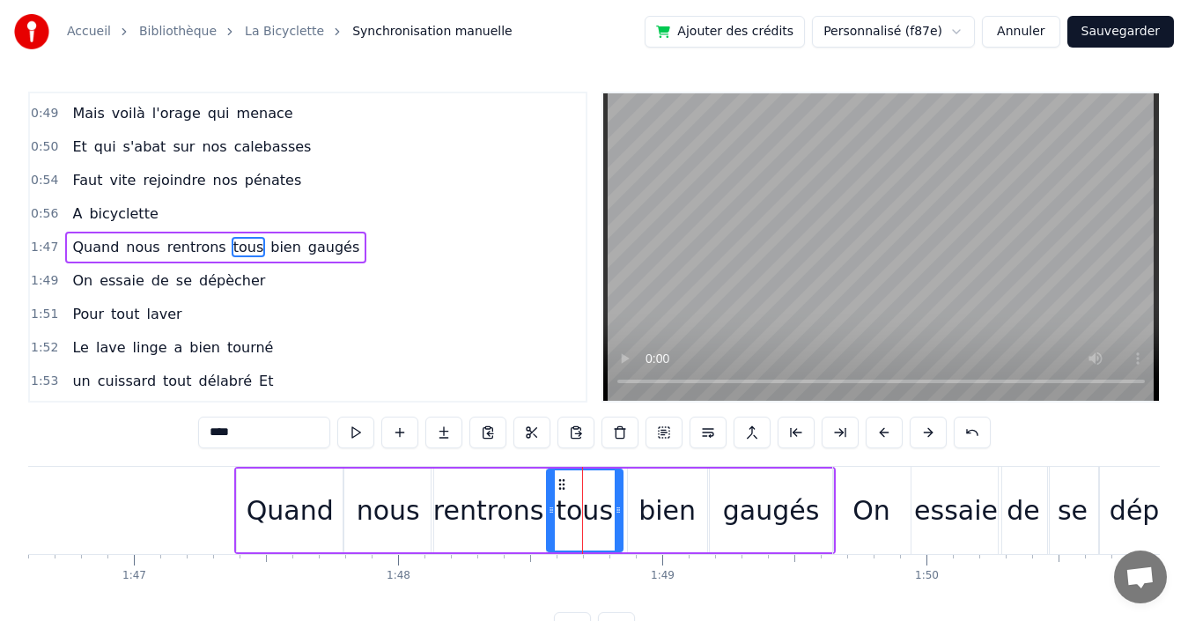
click at [553, 513] on icon at bounding box center [551, 510] width 7 height 14
click at [657, 508] on div "bien" at bounding box center [666, 510] width 57 height 40
type input "****"
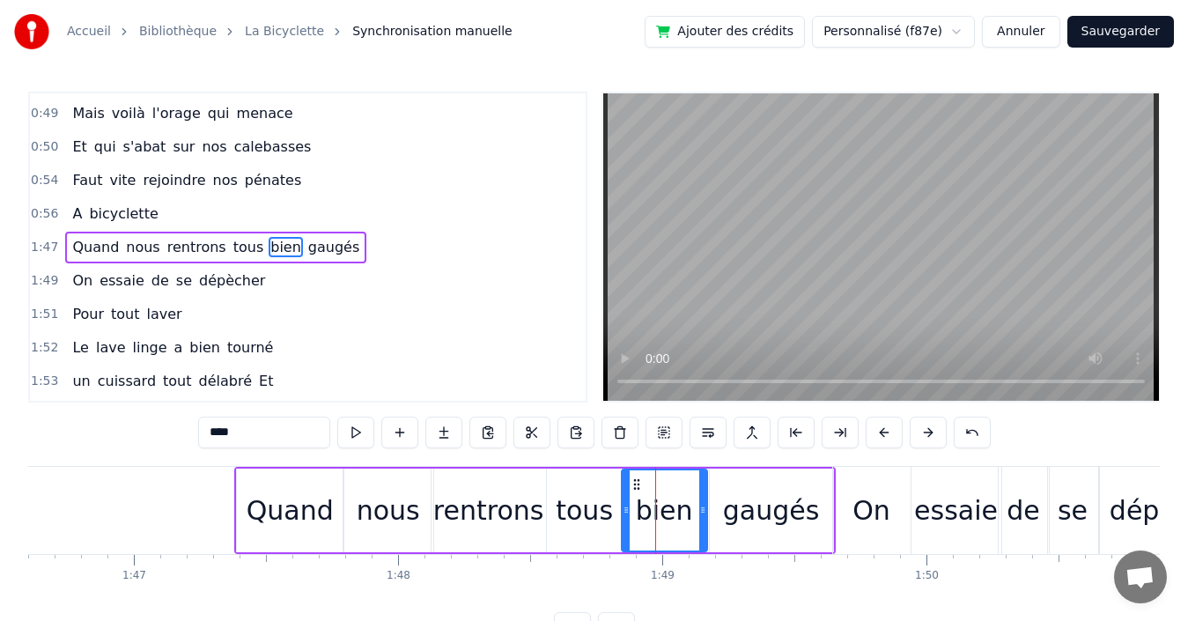
click at [623, 506] on icon at bounding box center [626, 510] width 7 height 14
click at [172, 214] on div "0:56 A bicyclette" at bounding box center [308, 213] width 556 height 33
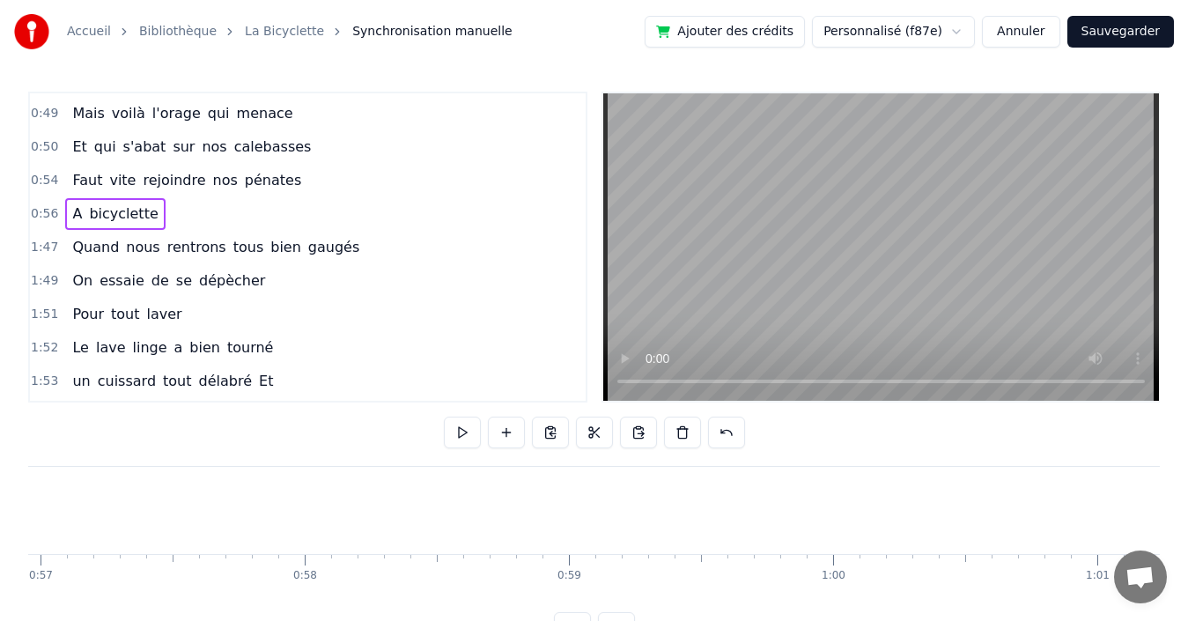
scroll to position [0, 14811]
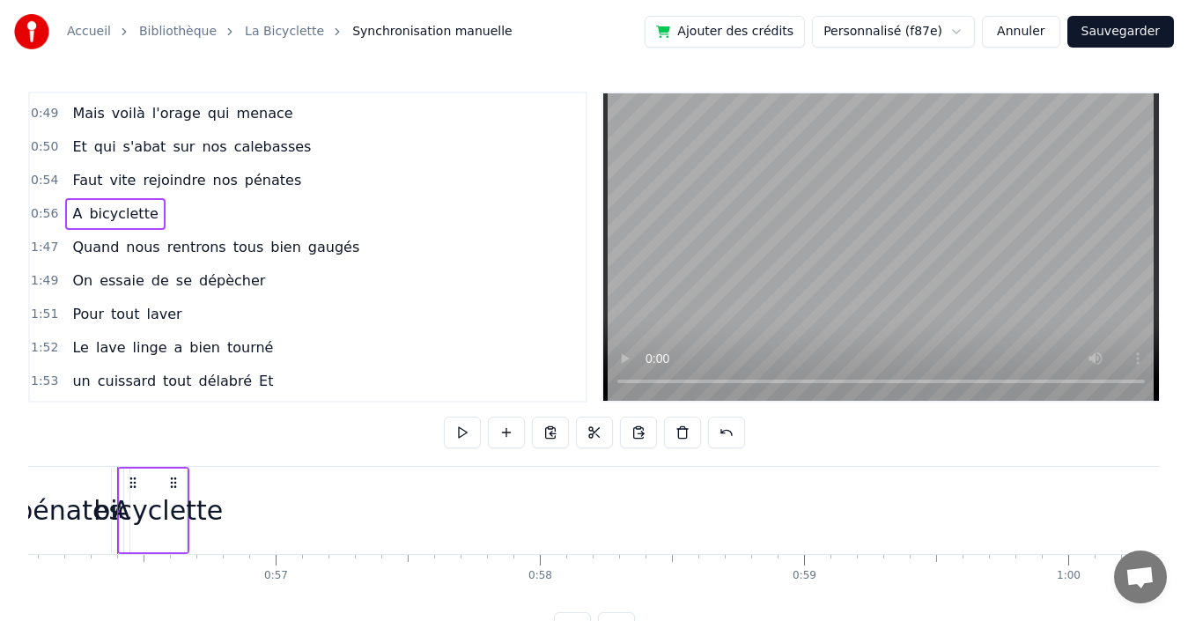
click at [154, 498] on div "bicyclette" at bounding box center [157, 510] width 129 height 40
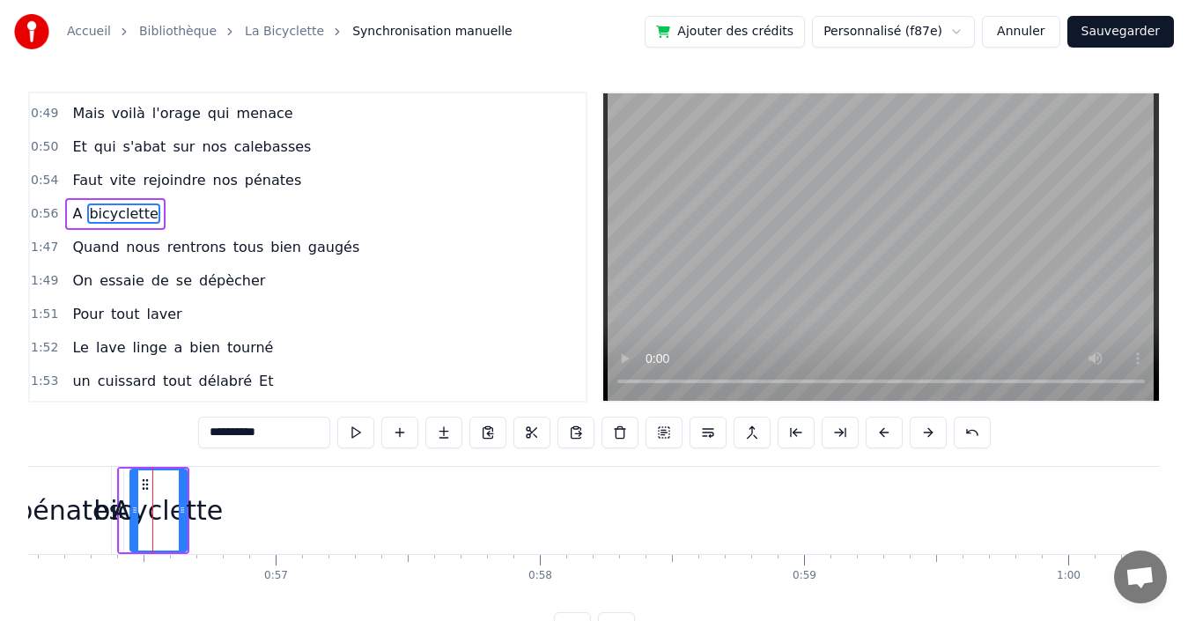
scroll to position [1034, 0]
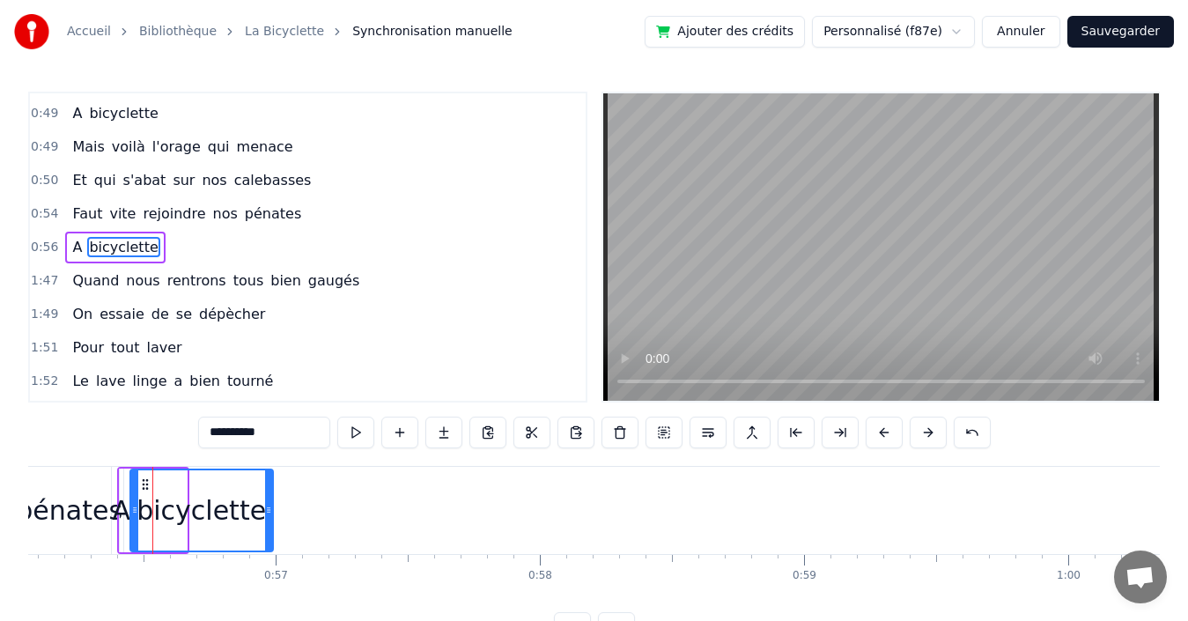
drag, startPoint x: 183, startPoint y: 494, endPoint x: 269, endPoint y: 487, distance: 86.6
click at [269, 487] on div at bounding box center [268, 510] width 7 height 80
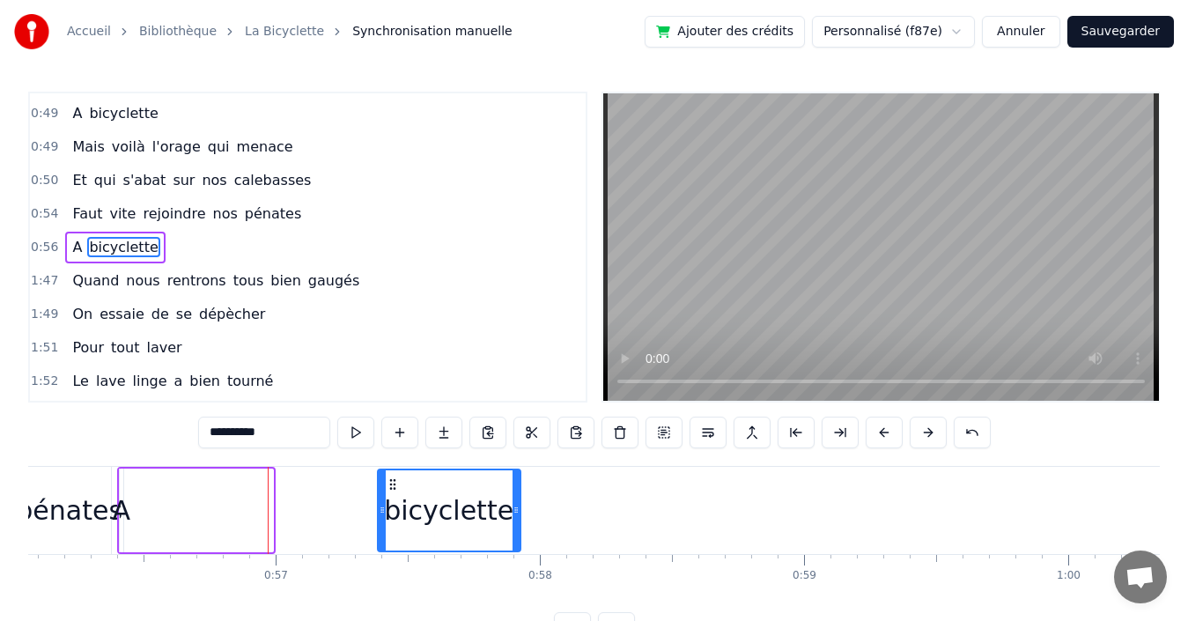
drag, startPoint x: 144, startPoint y: 482, endPoint x: 392, endPoint y: 479, distance: 247.5
click at [392, 479] on icon at bounding box center [393, 484] width 14 height 14
click at [70, 247] on span "A" at bounding box center [76, 247] width 13 height 20
type input "*"
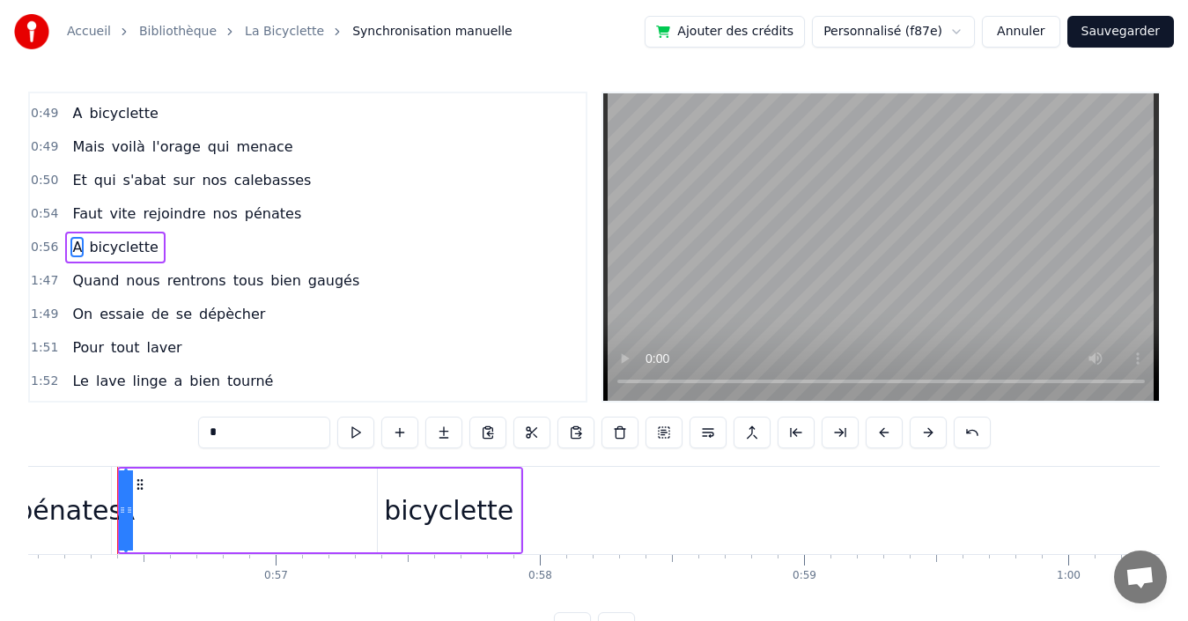
drag, startPoint x: 125, startPoint y: 492, endPoint x: 195, endPoint y: 508, distance: 72.2
click at [215, 505] on div "A bicyclette" at bounding box center [320, 510] width 406 height 87
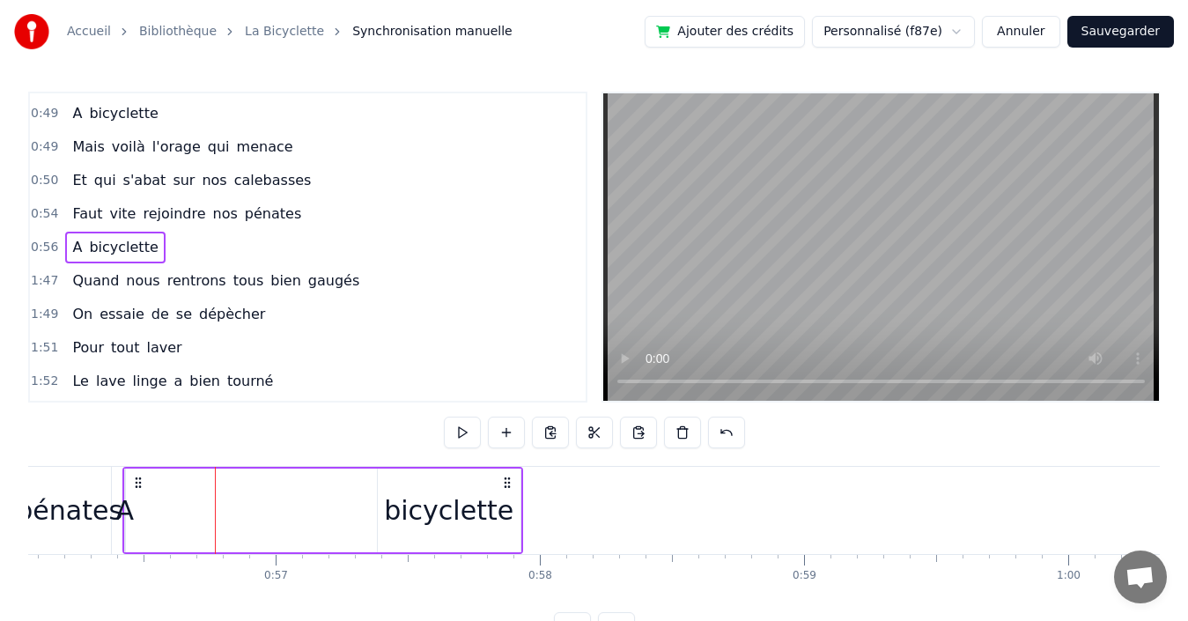
click at [74, 253] on span "A" at bounding box center [76, 247] width 13 height 20
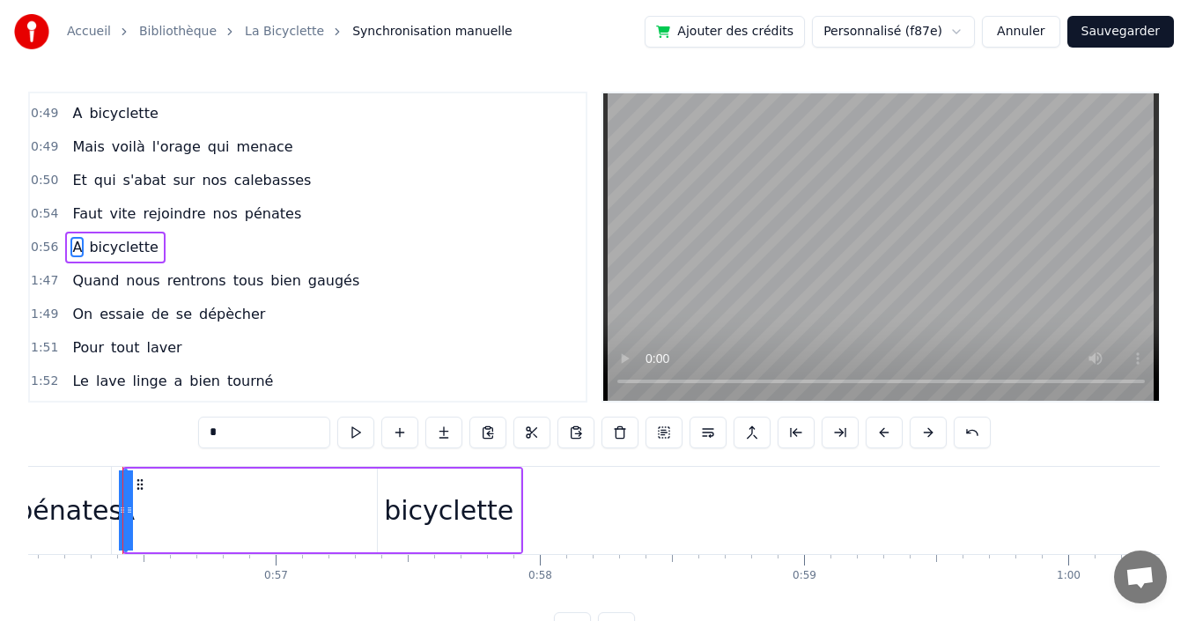
drag, startPoint x: 130, startPoint y: 506, endPoint x: 143, endPoint y: 505, distance: 12.4
click at [168, 503] on div "A bicyclette" at bounding box center [322, 510] width 401 height 87
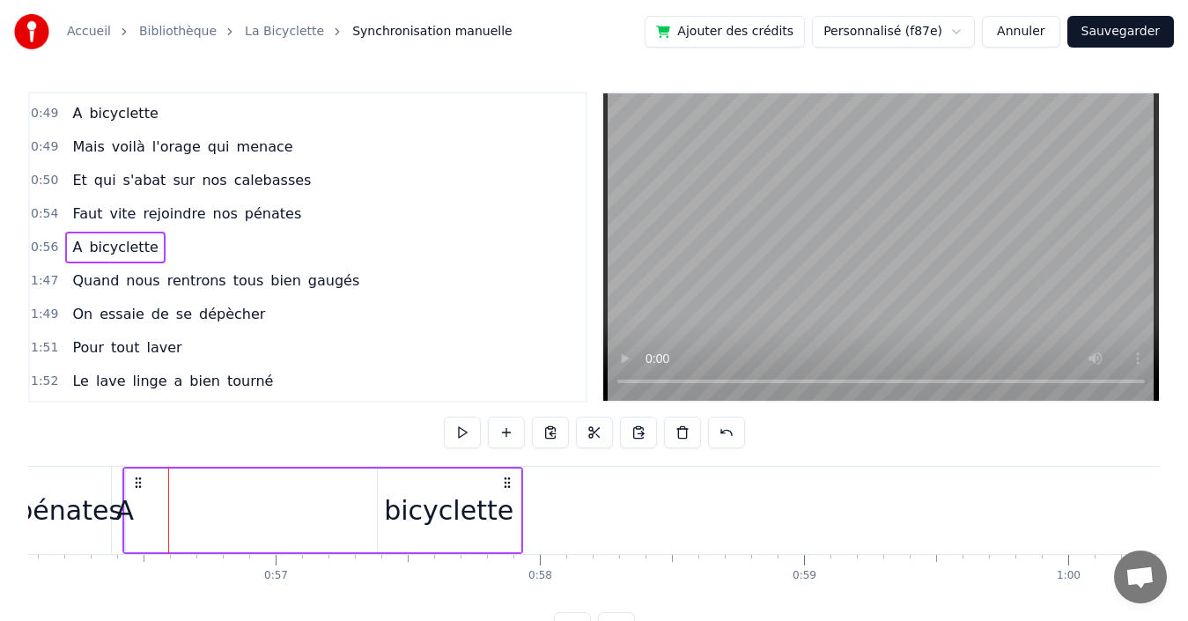
click at [72, 253] on span "A" at bounding box center [76, 247] width 13 height 20
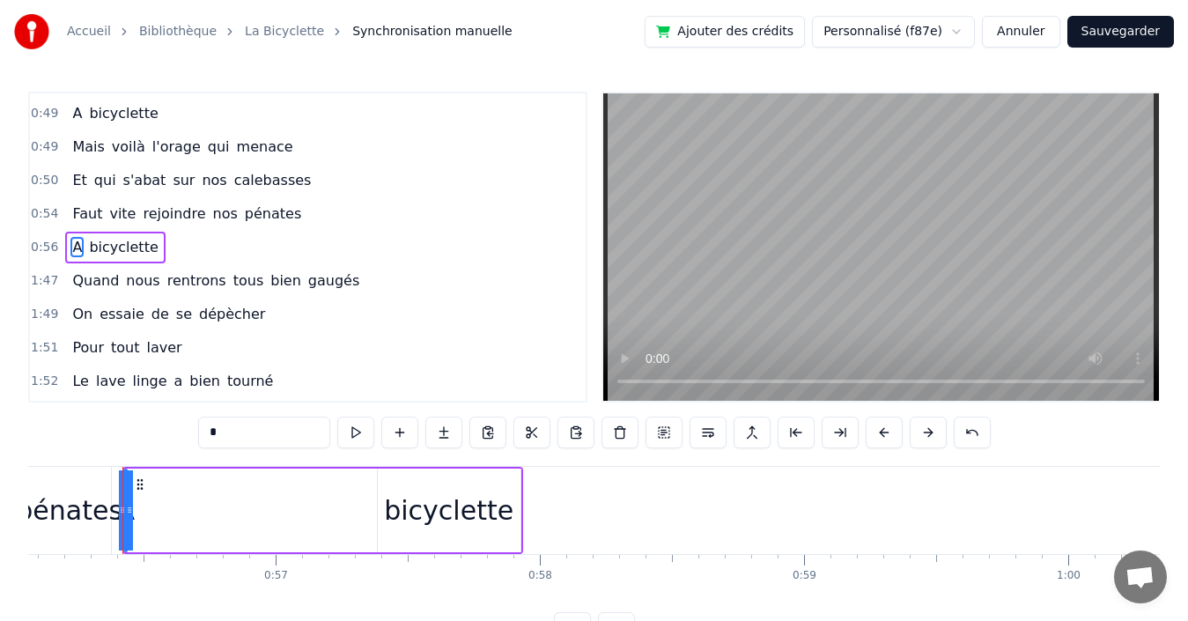
drag, startPoint x: 126, startPoint y: 497, endPoint x: 148, endPoint y: 495, distance: 22.1
click at [148, 495] on div "A bicyclette" at bounding box center [322, 510] width 401 height 87
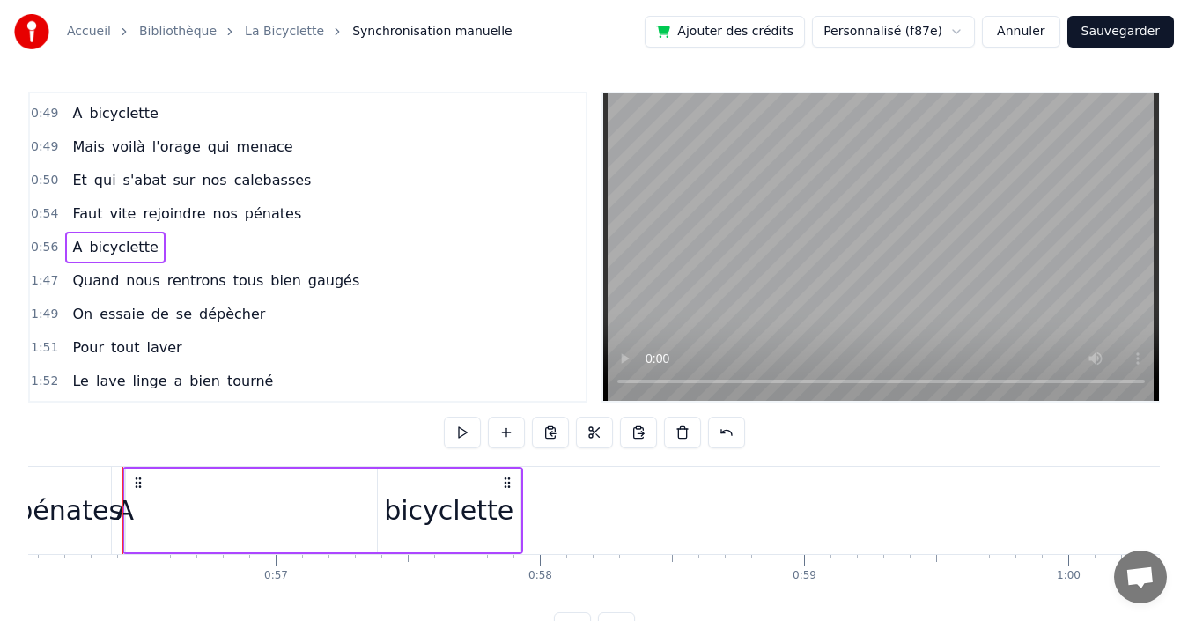
click at [413, 501] on div "bicyclette" at bounding box center [448, 510] width 129 height 40
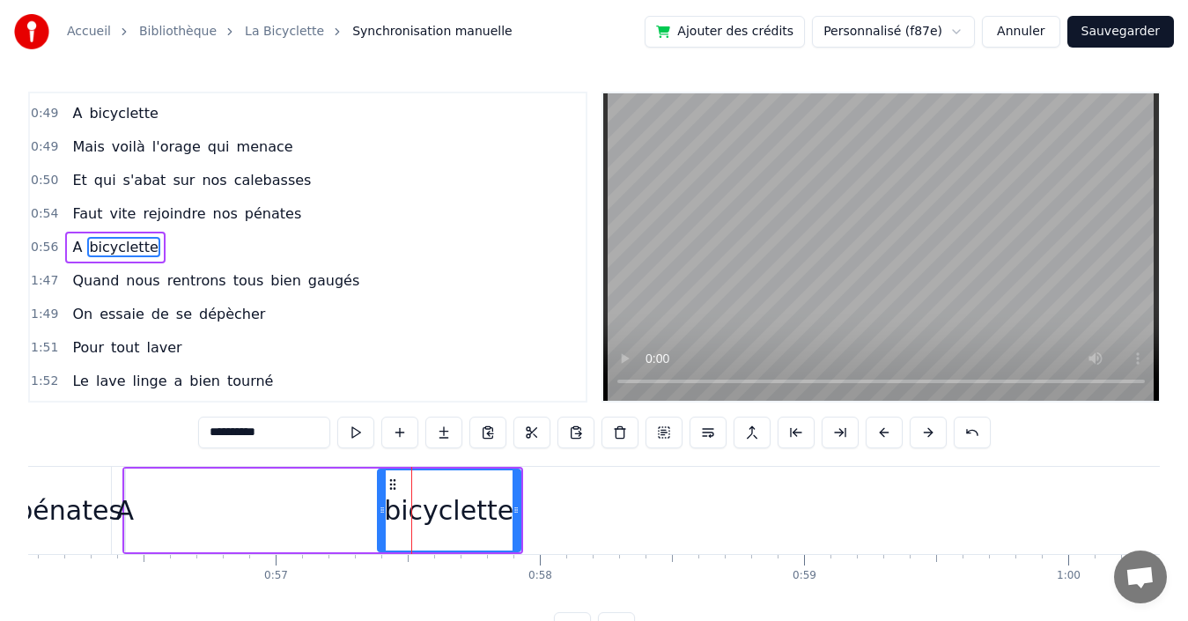
click at [70, 250] on span "A" at bounding box center [76, 247] width 13 height 20
type input "*"
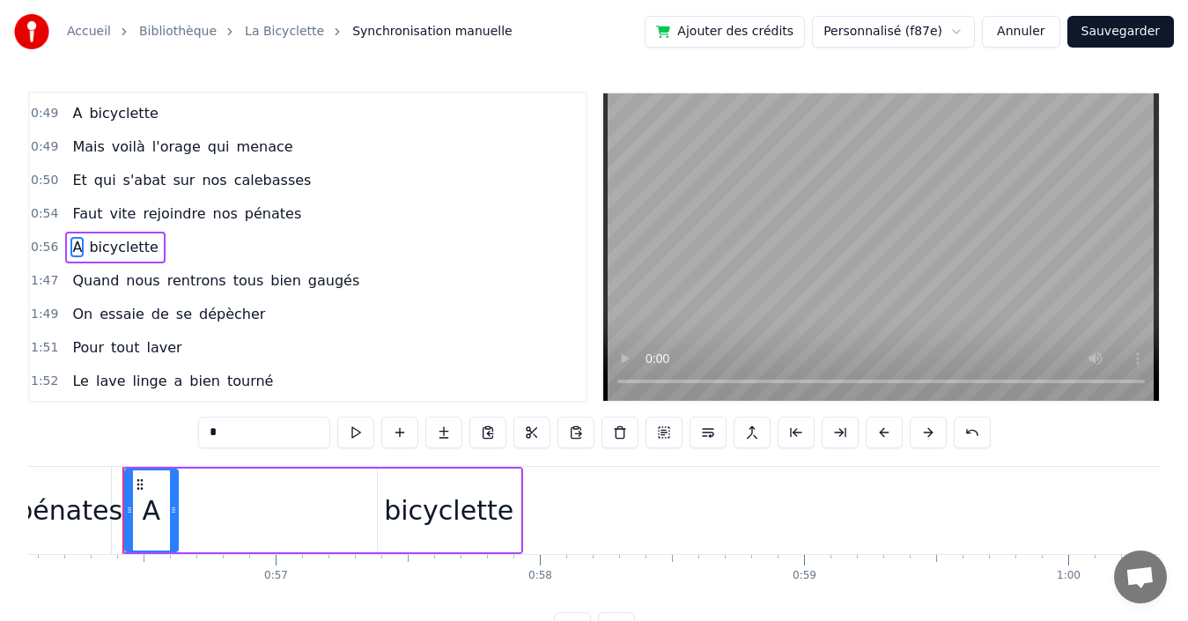
drag, startPoint x: 125, startPoint y: 505, endPoint x: 180, endPoint y: 502, distance: 54.7
click at [180, 502] on div "A bicyclette" at bounding box center [322, 510] width 401 height 87
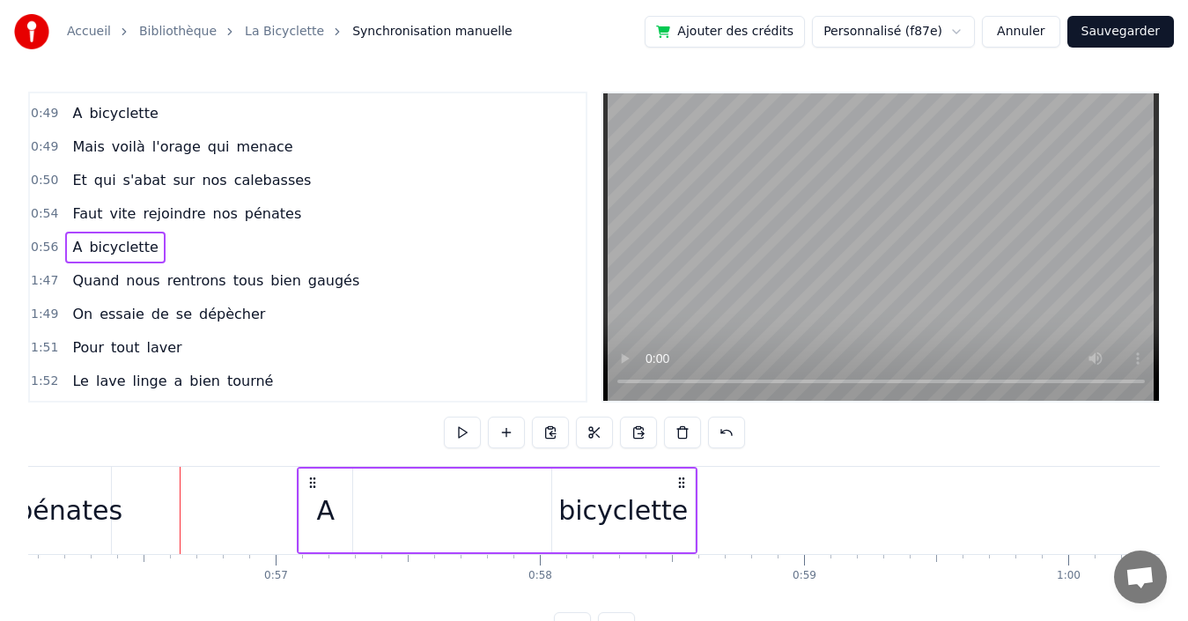
drag, startPoint x: 140, startPoint y: 482, endPoint x: 314, endPoint y: 471, distance: 174.7
click at [314, 471] on div "A bicyclette" at bounding box center [497, 510] width 401 height 87
click at [358, 348] on div "1:51 Pour tout laver" at bounding box center [308, 347] width 556 height 33
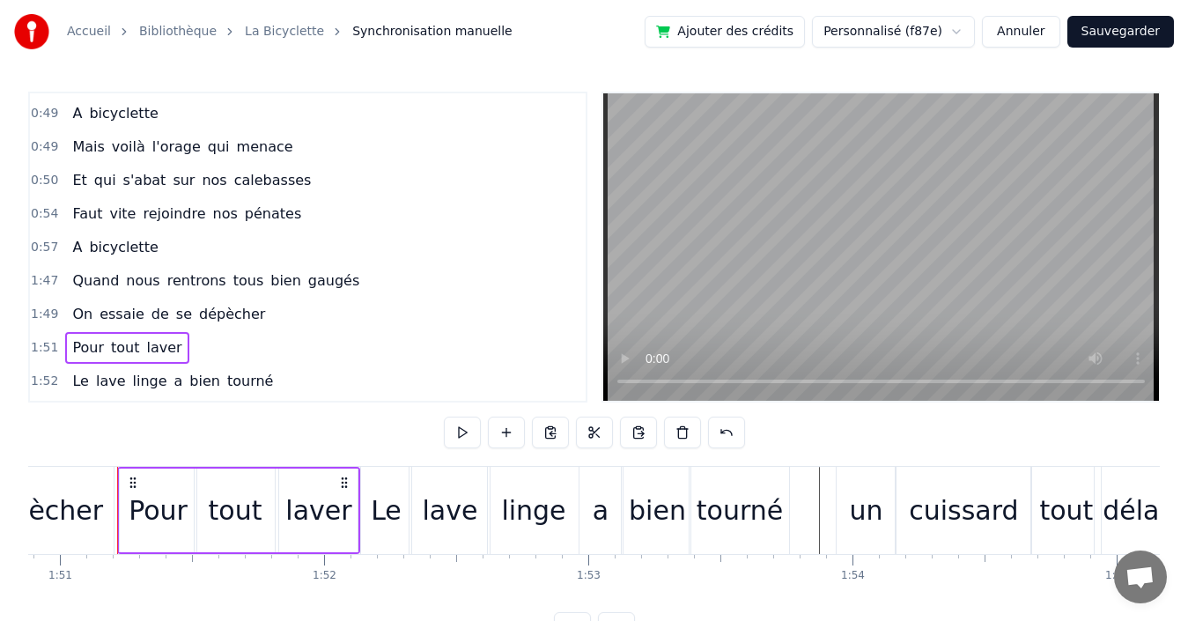
click at [70, 245] on span "A" at bounding box center [76, 247] width 13 height 20
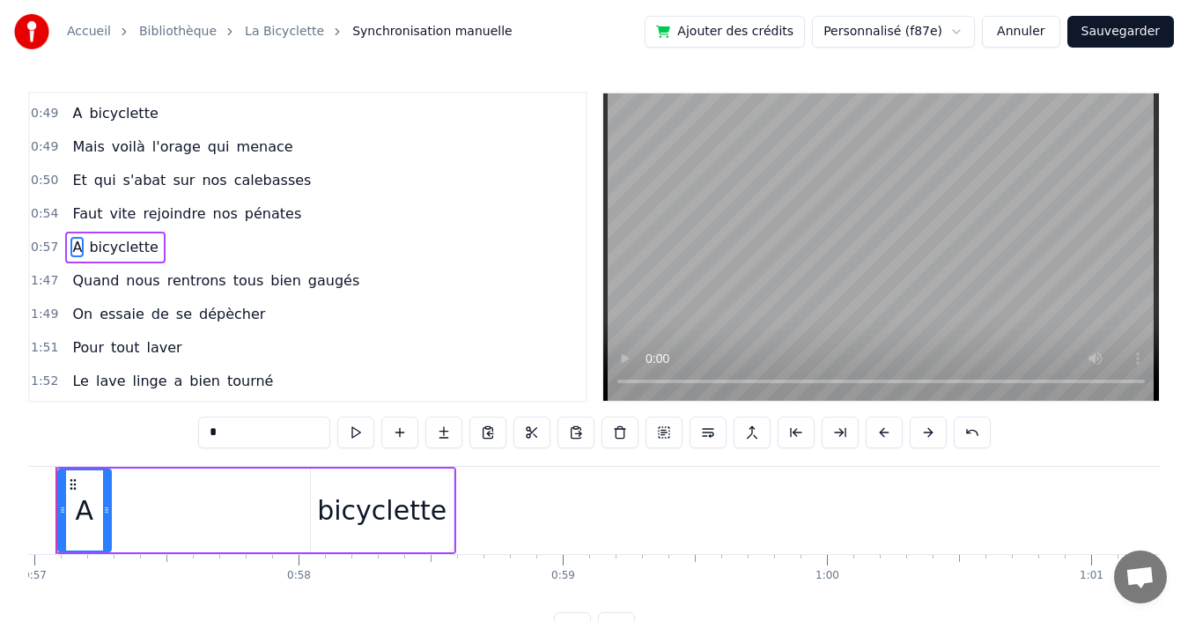
scroll to position [0, 14991]
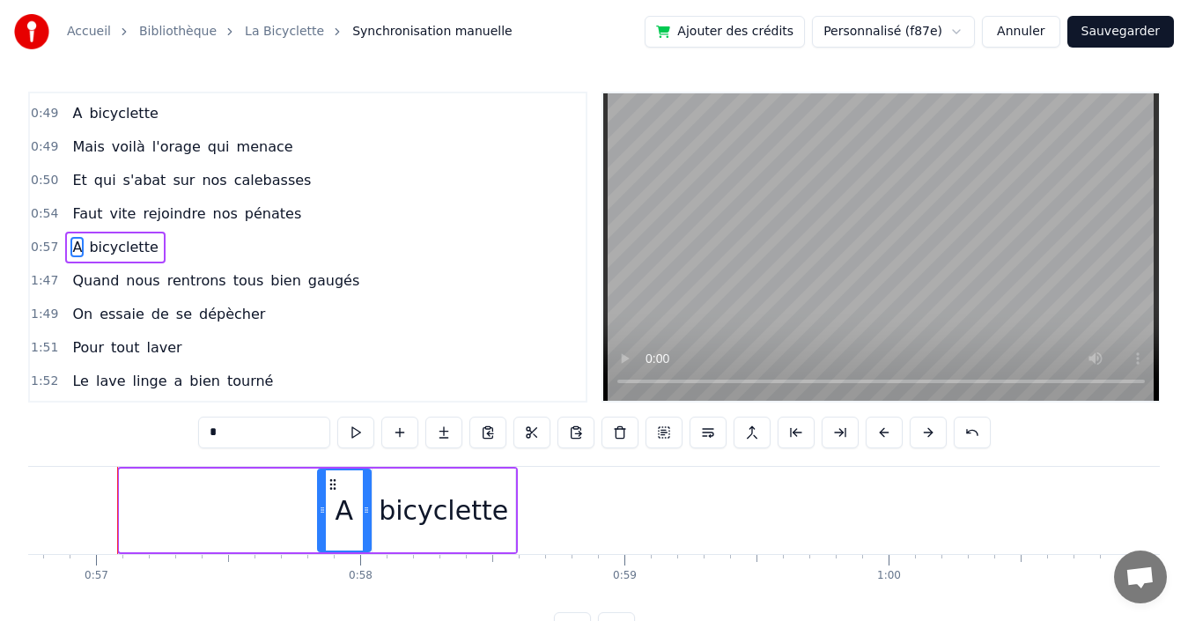
drag, startPoint x: 134, startPoint y: 485, endPoint x: 332, endPoint y: 489, distance: 198.2
click at [332, 489] on icon at bounding box center [333, 484] width 14 height 14
click at [331, 486] on icon at bounding box center [333, 484] width 14 height 14
click at [301, 217] on div "0:54 Faut vite rejoindre nos pénates" at bounding box center [308, 213] width 556 height 33
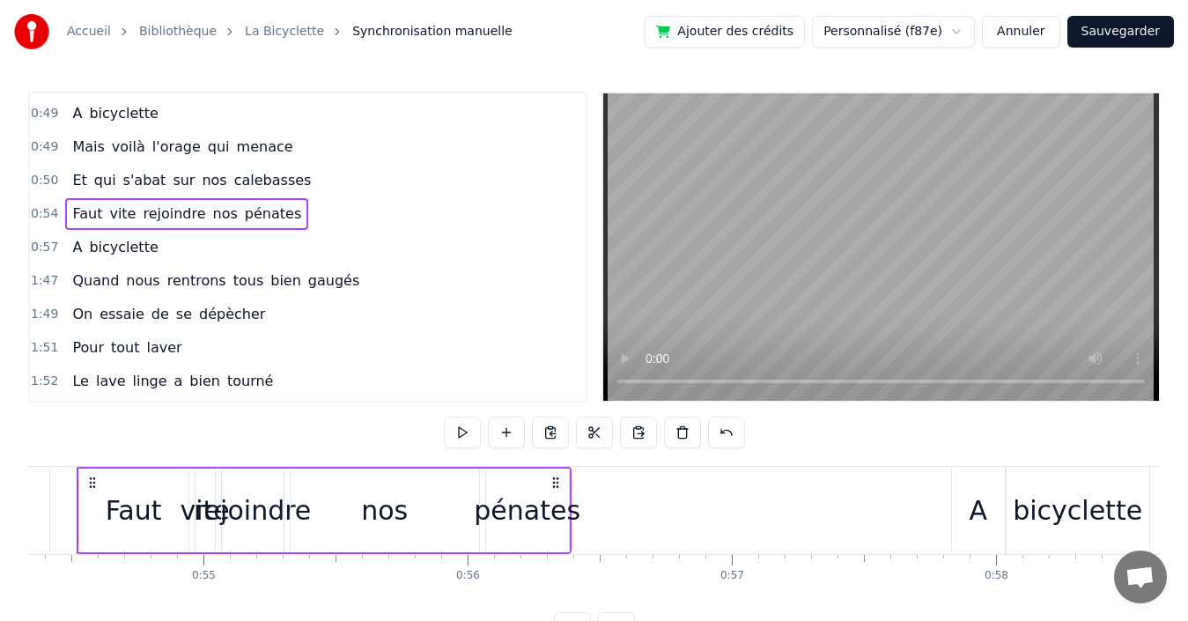
scroll to position [0, 14314]
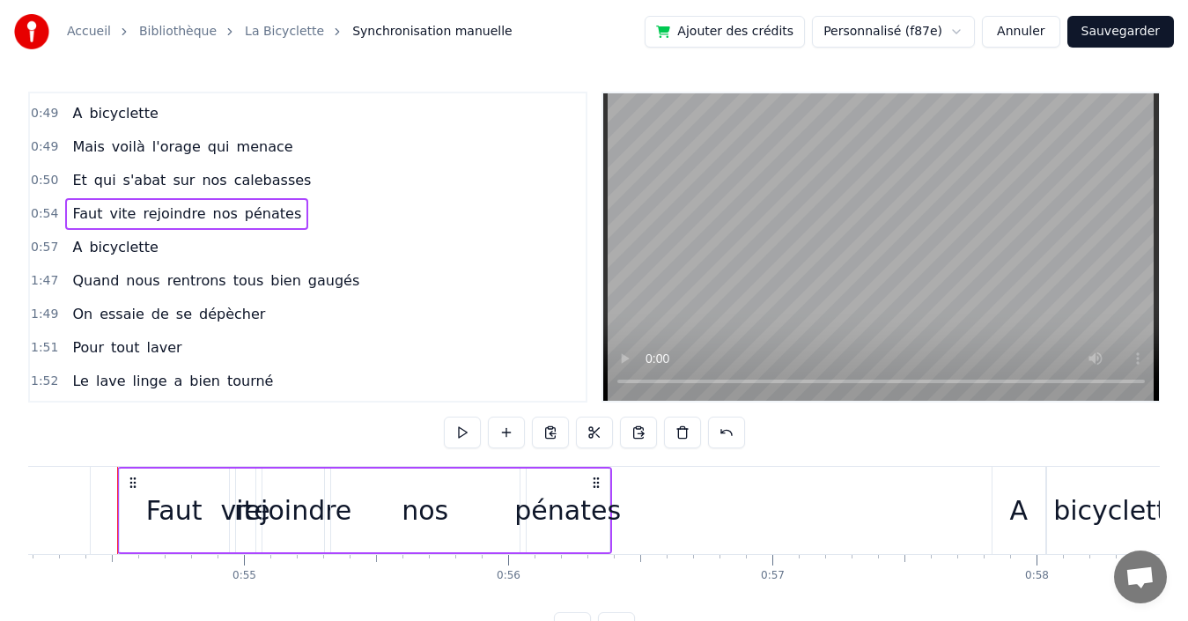
click at [279, 240] on div "0:57 A bicyclette" at bounding box center [308, 247] width 556 height 33
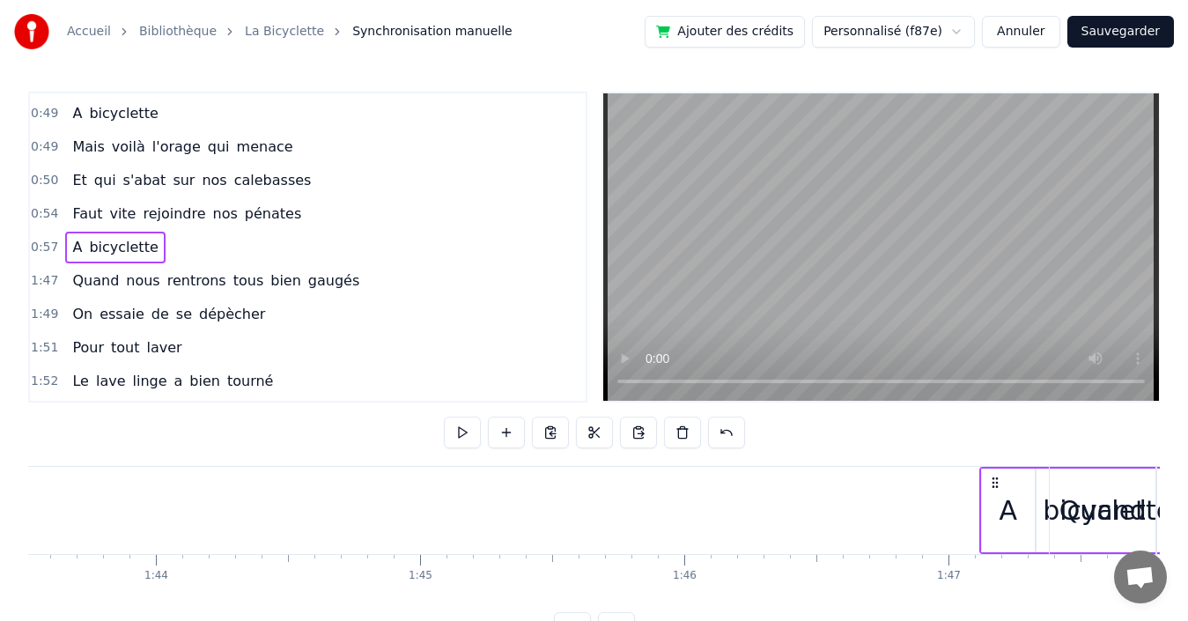
scroll to position [0, 27348]
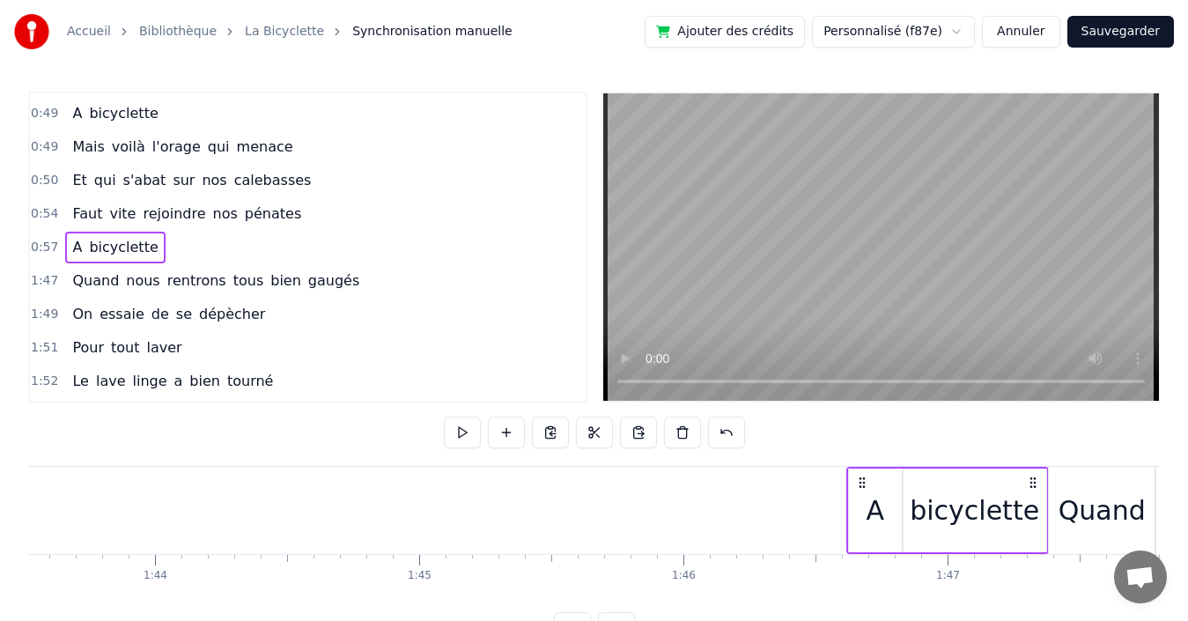
drag, startPoint x: 1006, startPoint y: 477, endPoint x: 860, endPoint y: 473, distance: 145.4
click at [860, 473] on div "A bicyclette" at bounding box center [947, 510] width 203 height 87
click at [316, 212] on div "0:54 Faut vite rejoindre nos pénates" at bounding box center [308, 213] width 556 height 33
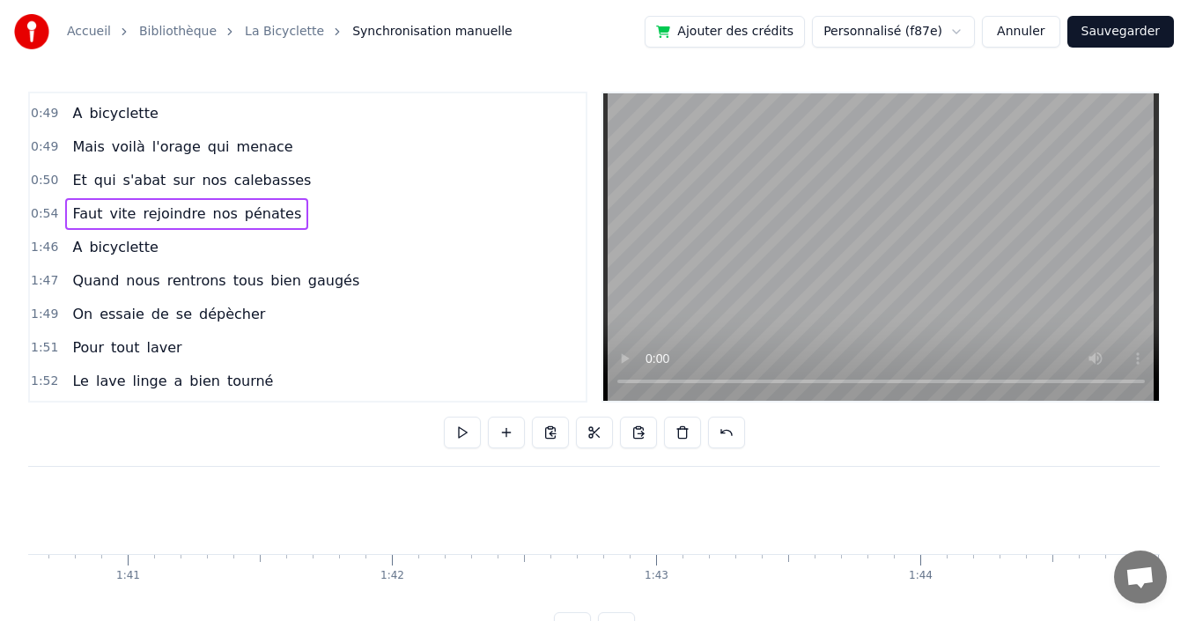
click at [316, 212] on div "0:54 Faut vite rejoindre nos pénates" at bounding box center [308, 213] width 556 height 33
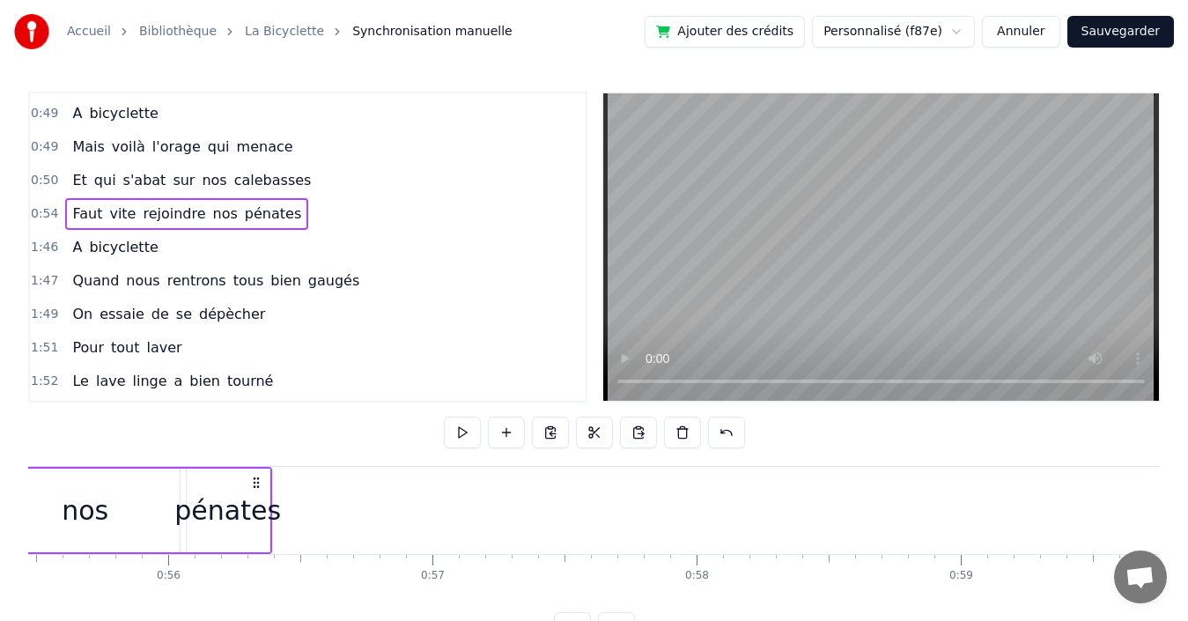
scroll to position [0, 14314]
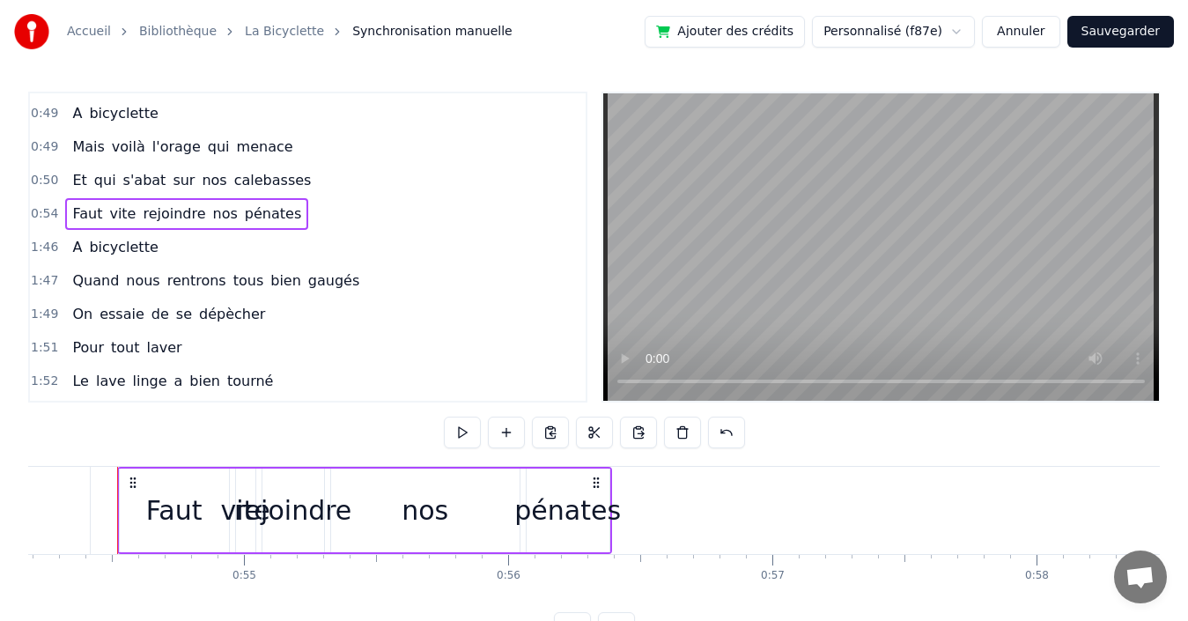
click at [552, 516] on div "pénates" at bounding box center [567, 510] width 107 height 40
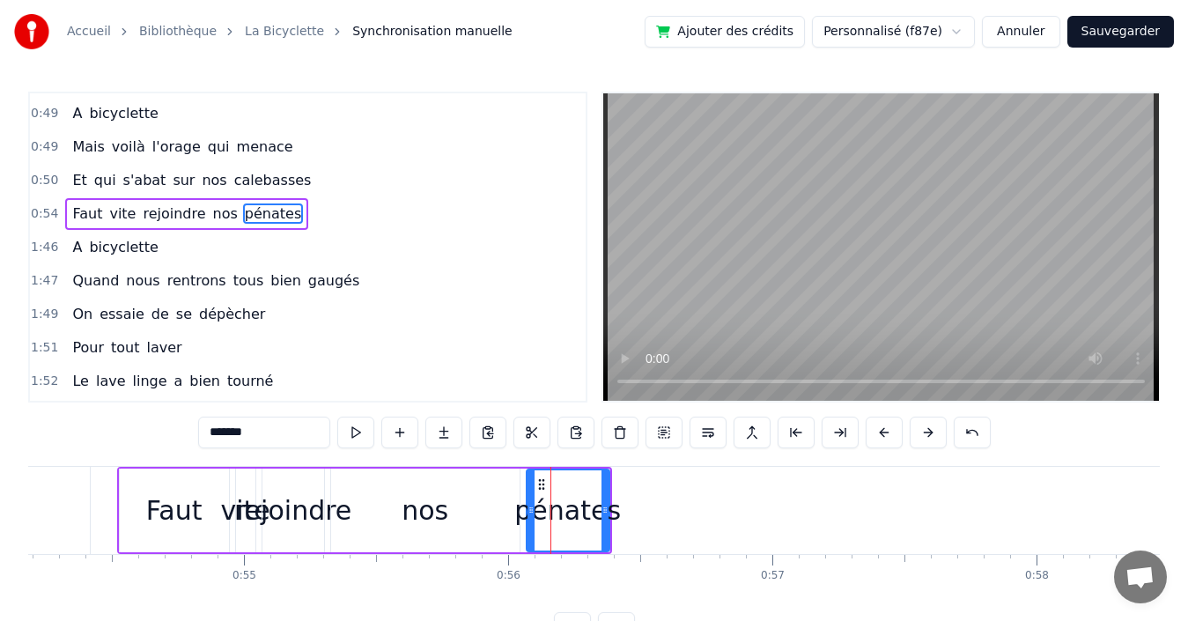
scroll to position [1000, 0]
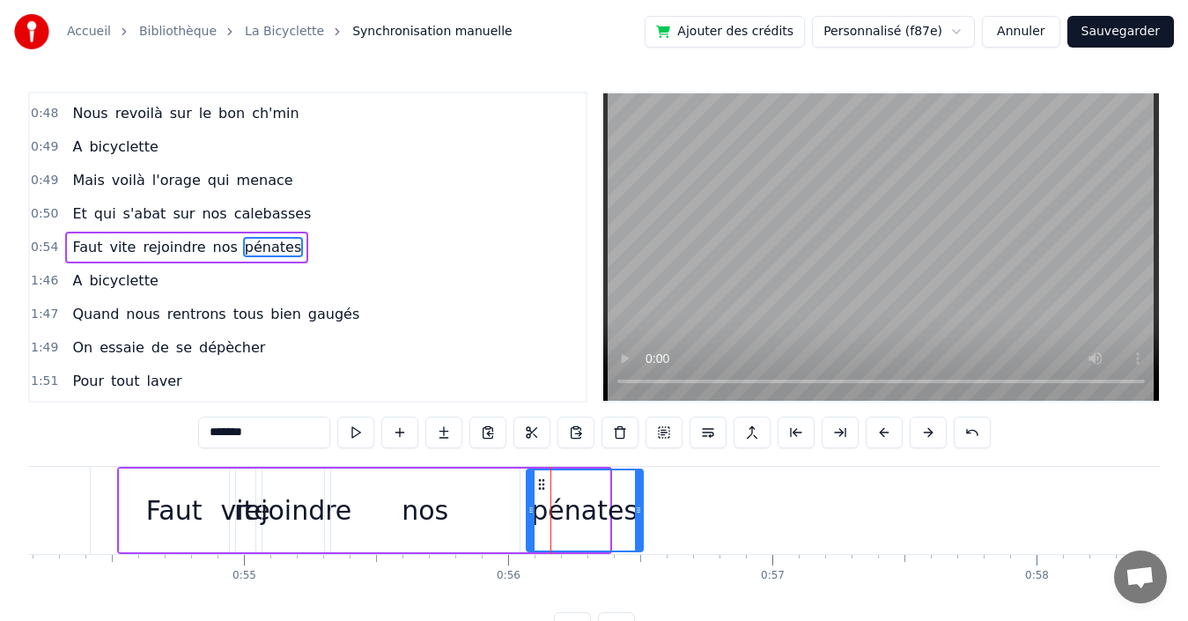
drag, startPoint x: 604, startPoint y: 513, endPoint x: 638, endPoint y: 510, distance: 33.6
click at [638, 510] on icon at bounding box center [638, 510] width 7 height 14
click at [419, 506] on div "nos" at bounding box center [425, 510] width 47 height 40
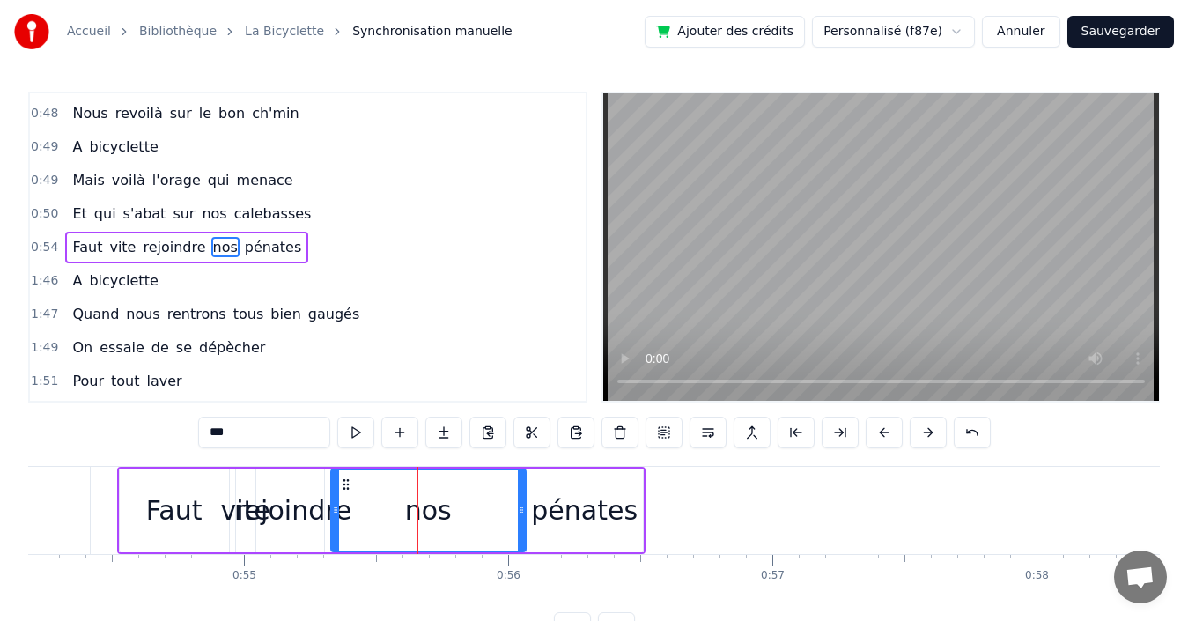
click at [522, 505] on icon at bounding box center [521, 510] width 7 height 14
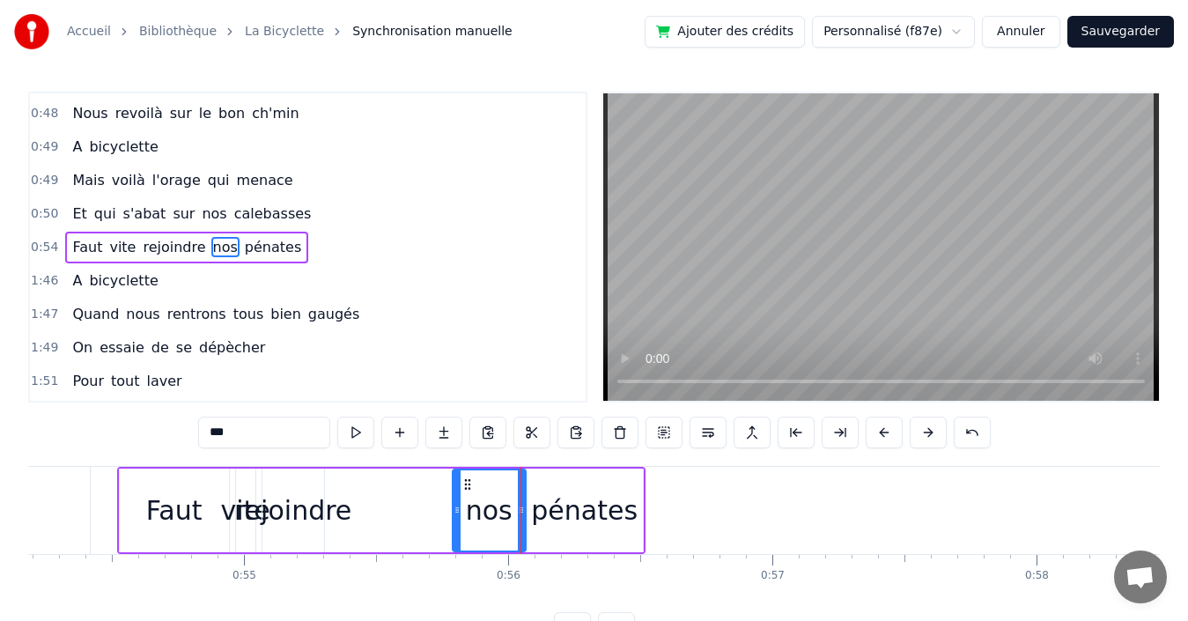
drag, startPoint x: 333, startPoint y: 506, endPoint x: 454, endPoint y: 498, distance: 121.8
click at [454, 498] on div at bounding box center [457, 510] width 7 height 80
click at [298, 512] on div "rejoindre" at bounding box center [292, 510] width 117 height 40
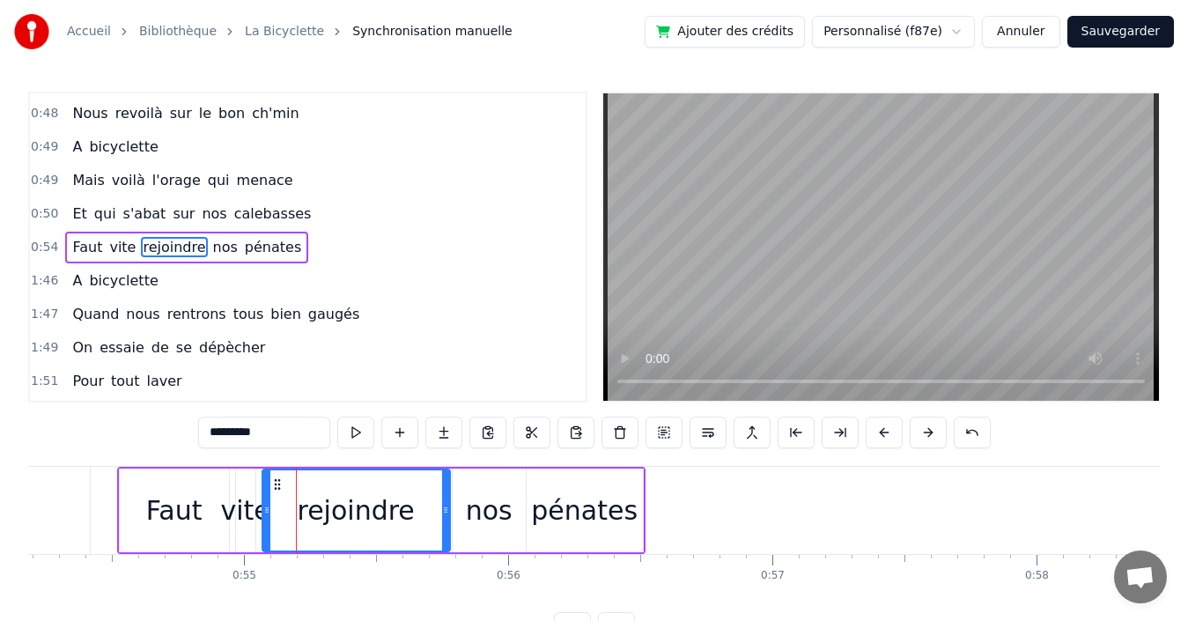
drag, startPoint x: 321, startPoint y: 506, endPoint x: 446, endPoint y: 498, distance: 126.2
click at [446, 498] on div at bounding box center [445, 510] width 7 height 80
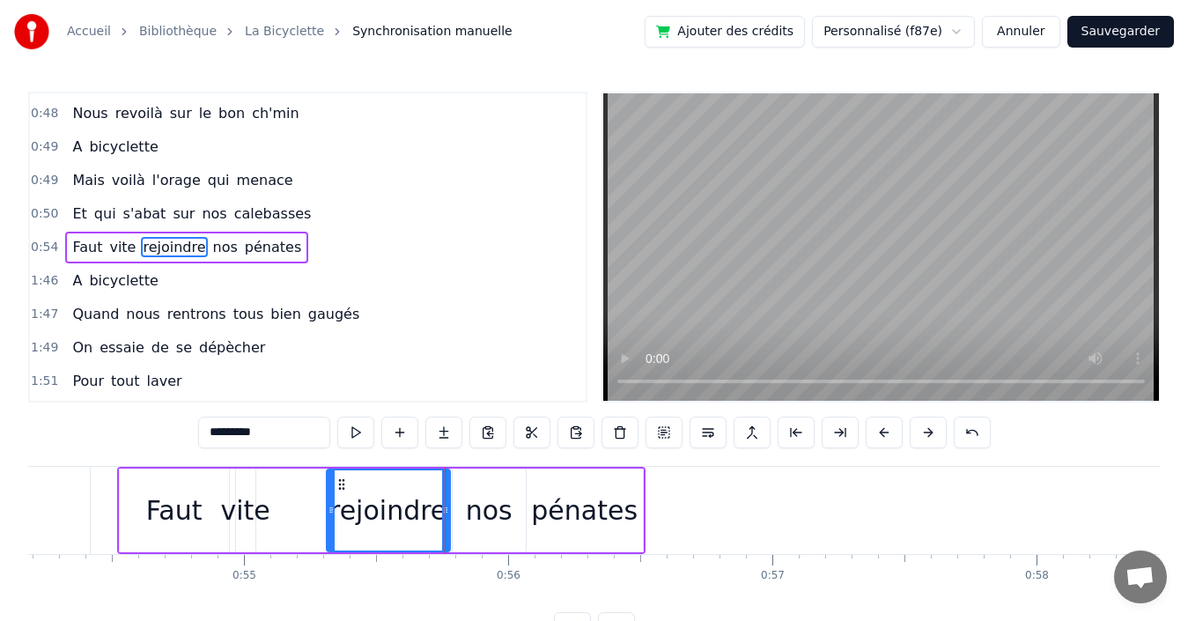
drag, startPoint x: 266, startPoint y: 505, endPoint x: 330, endPoint y: 498, distance: 64.7
click at [330, 498] on div at bounding box center [331, 510] width 7 height 80
click at [252, 520] on div "vite" at bounding box center [245, 510] width 49 height 40
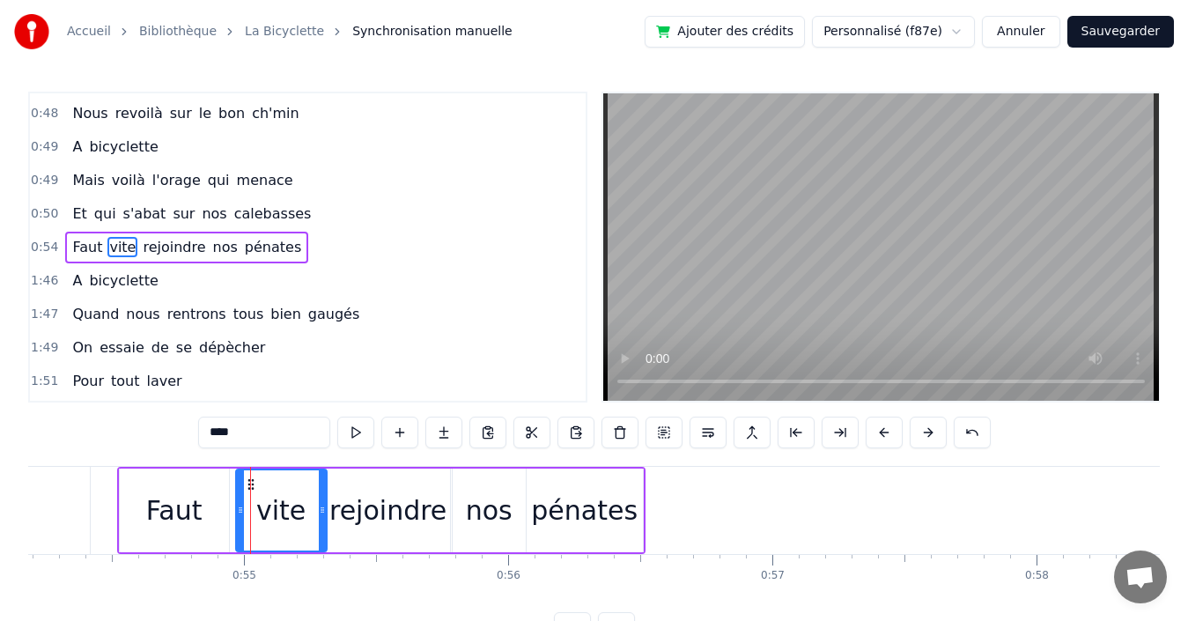
drag, startPoint x: 253, startPoint y: 517, endPoint x: 324, endPoint y: 513, distance: 71.5
click at [324, 513] on div at bounding box center [322, 510] width 7 height 80
drag, startPoint x: 240, startPoint y: 506, endPoint x: 264, endPoint y: 502, distance: 25.0
click at [264, 502] on div at bounding box center [265, 510] width 7 height 80
click at [181, 512] on div "Faut" at bounding box center [174, 510] width 56 height 40
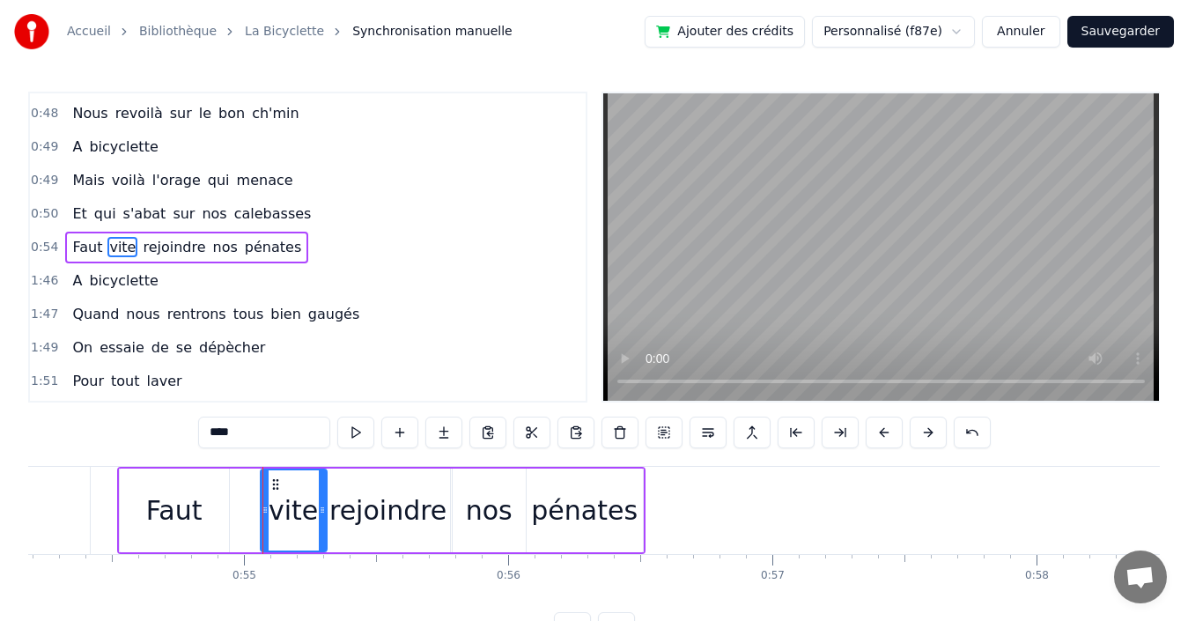
type input "****"
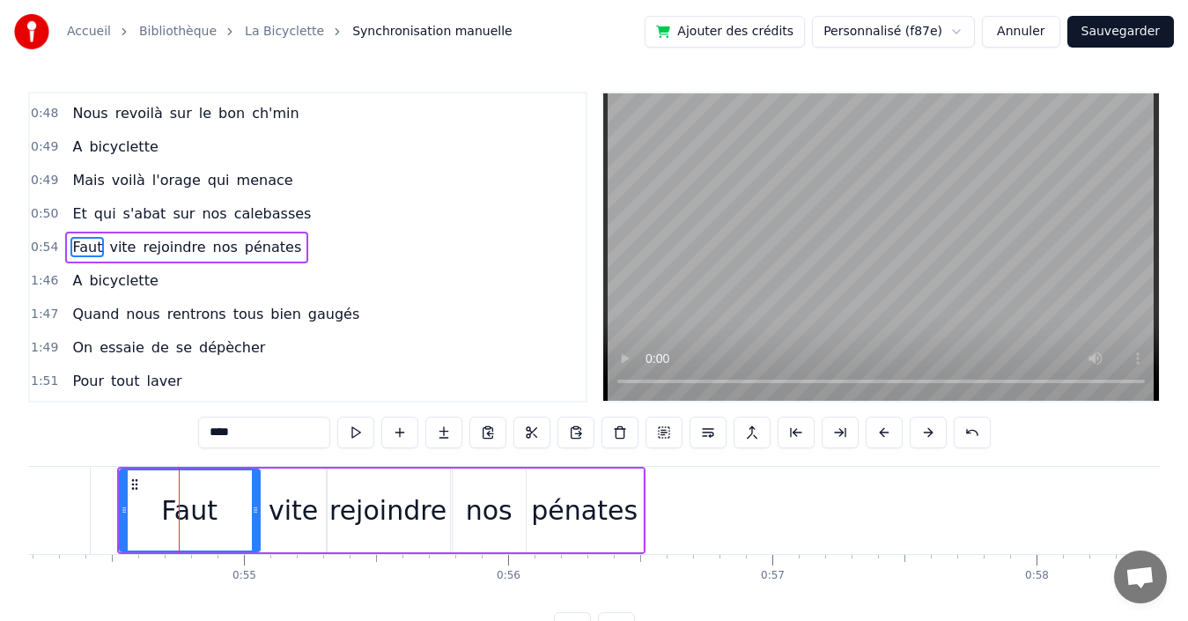
drag, startPoint x: 226, startPoint y: 503, endPoint x: 257, endPoint y: 500, distance: 30.9
click at [257, 500] on div at bounding box center [255, 510] width 7 height 80
drag, startPoint x: 124, startPoint y: 508, endPoint x: 183, endPoint y: 502, distance: 59.3
click at [183, 502] on div at bounding box center [183, 510] width 7 height 80
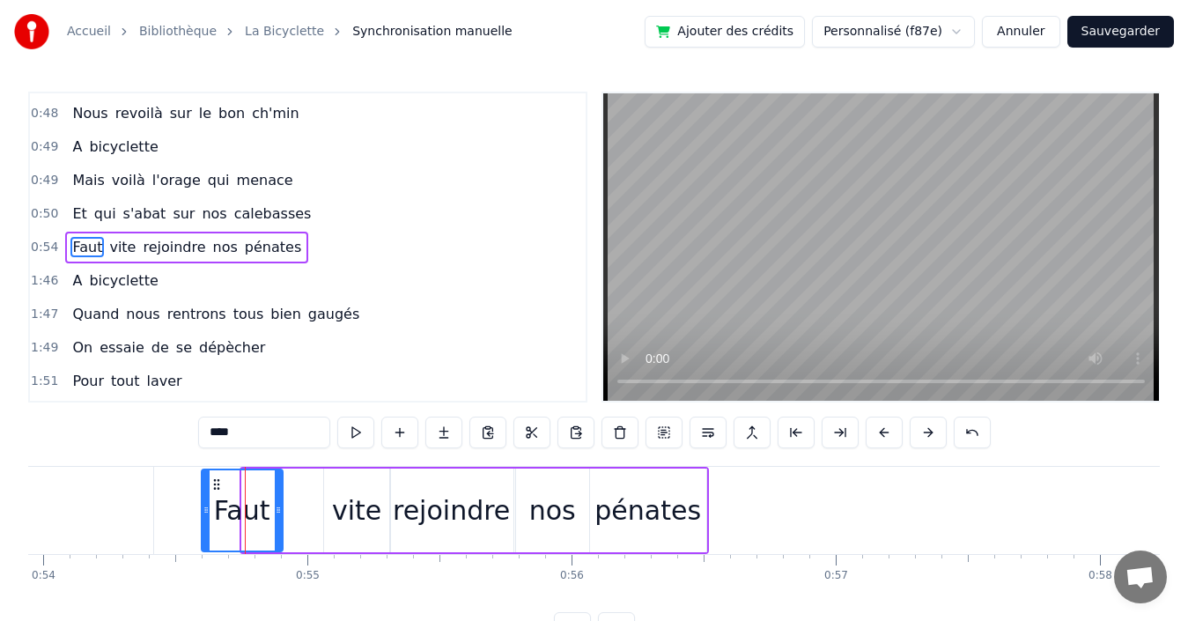
scroll to position [0, 14237]
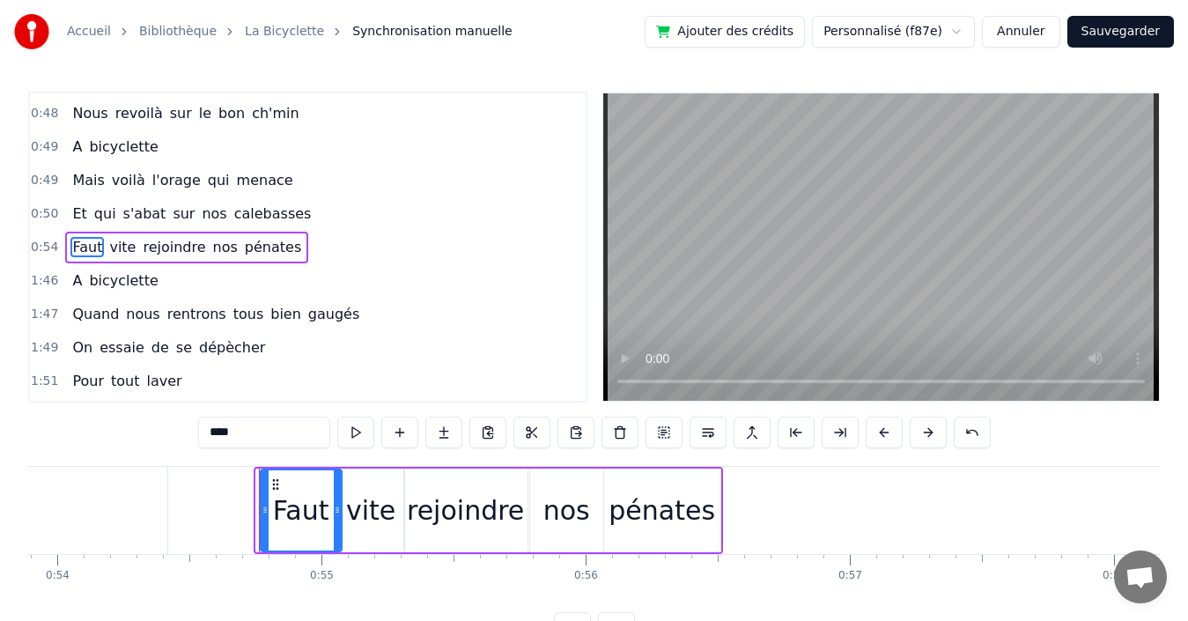
drag, startPoint x: 193, startPoint y: 480, endPoint x: 275, endPoint y: 498, distance: 83.8
click at [275, 498] on div "Faut" at bounding box center [301, 510] width 79 height 80
click at [325, 224] on div "0:50 Et qui s'abat sur nos calebasses" at bounding box center [308, 213] width 556 height 33
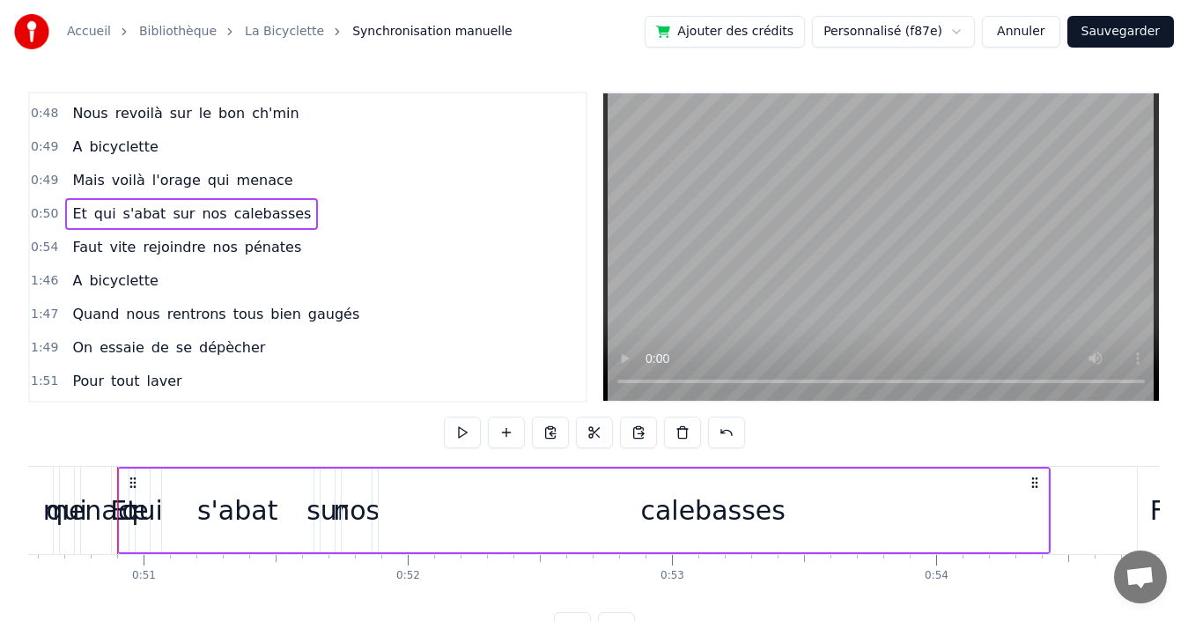
click at [313, 251] on div "0:54 Faut vite rejoindre nos pénates" at bounding box center [308, 247] width 556 height 33
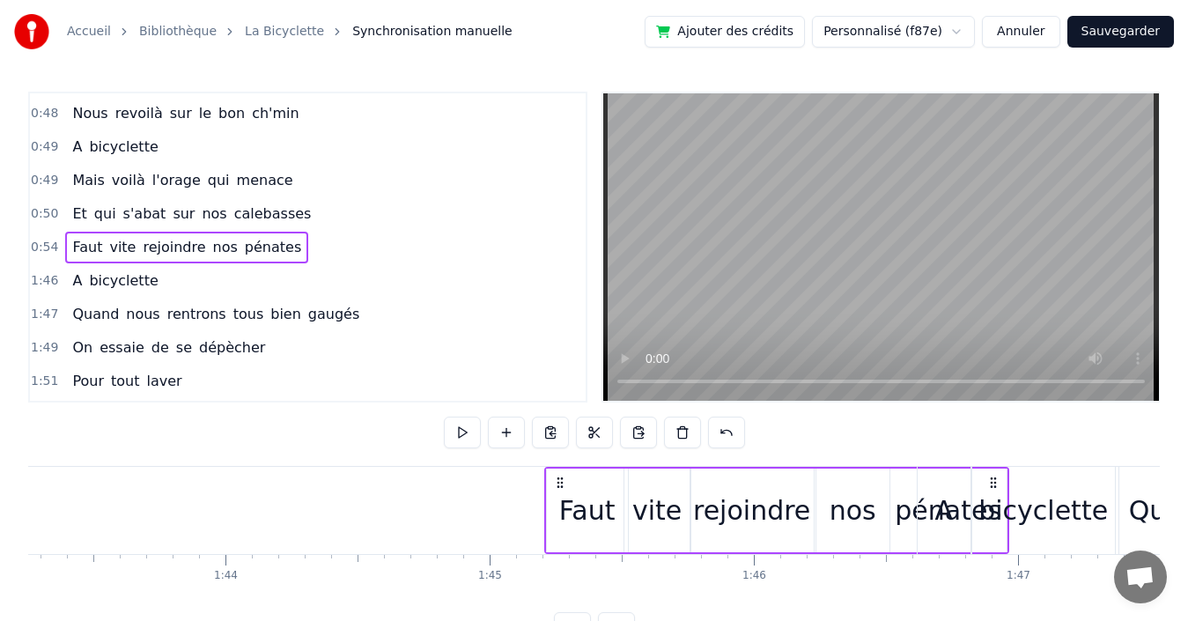
scroll to position [0, 27288]
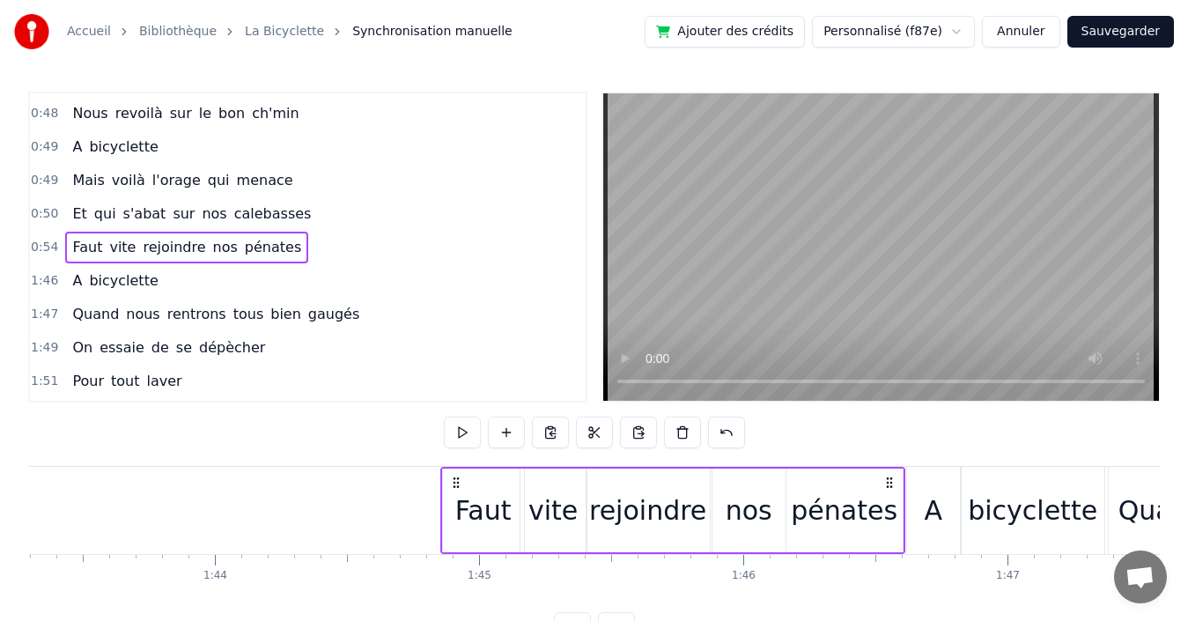
drag, startPoint x: 564, startPoint y: 481, endPoint x: 887, endPoint y: 493, distance: 323.4
click at [887, 493] on div "Faut vite rejoindre nos pénates" at bounding box center [672, 510] width 465 height 87
click at [291, 215] on div "0:50 Et qui s'abat sur nos calebasses" at bounding box center [308, 213] width 556 height 33
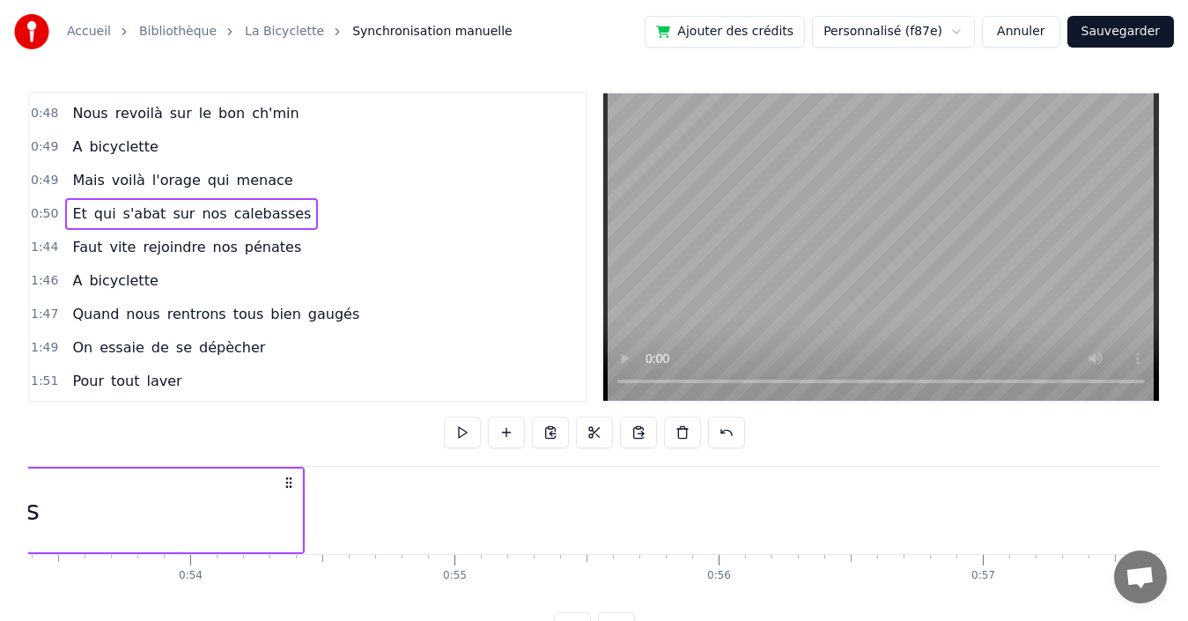
scroll to position [0, 13358]
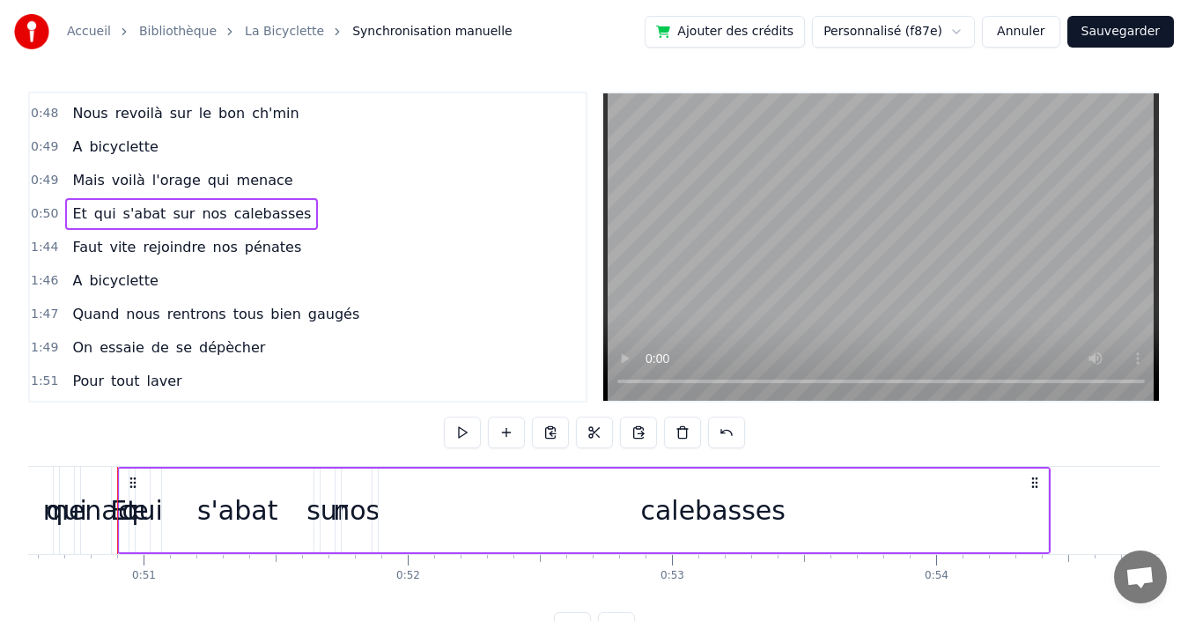
click at [687, 505] on div "calebasses" at bounding box center [712, 510] width 144 height 40
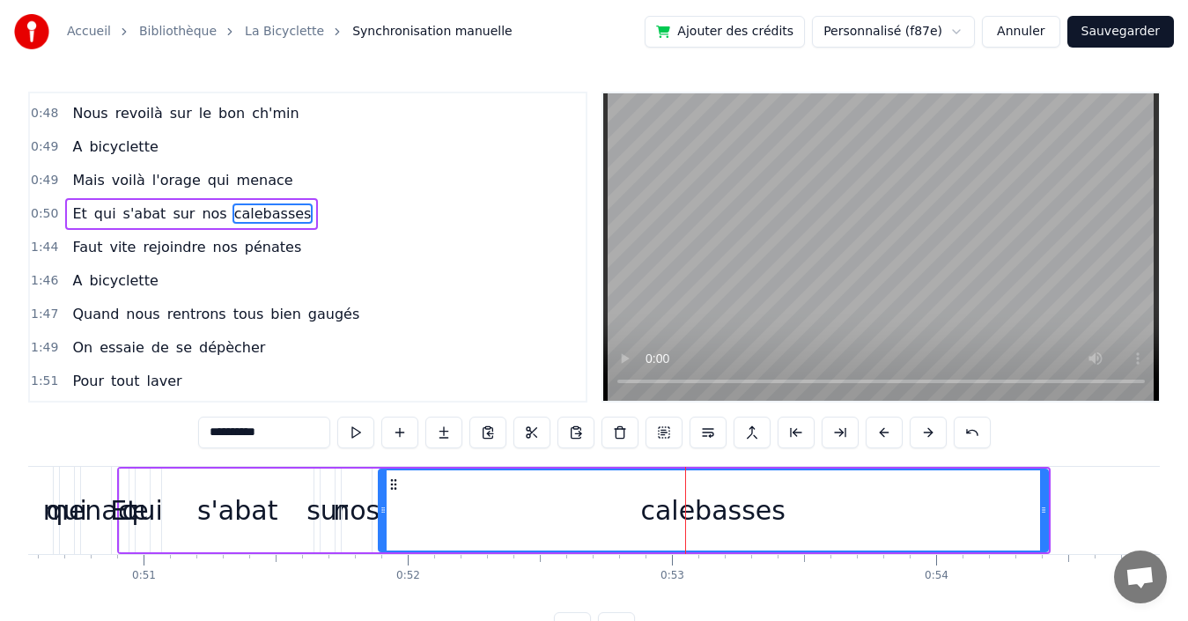
scroll to position [967, 0]
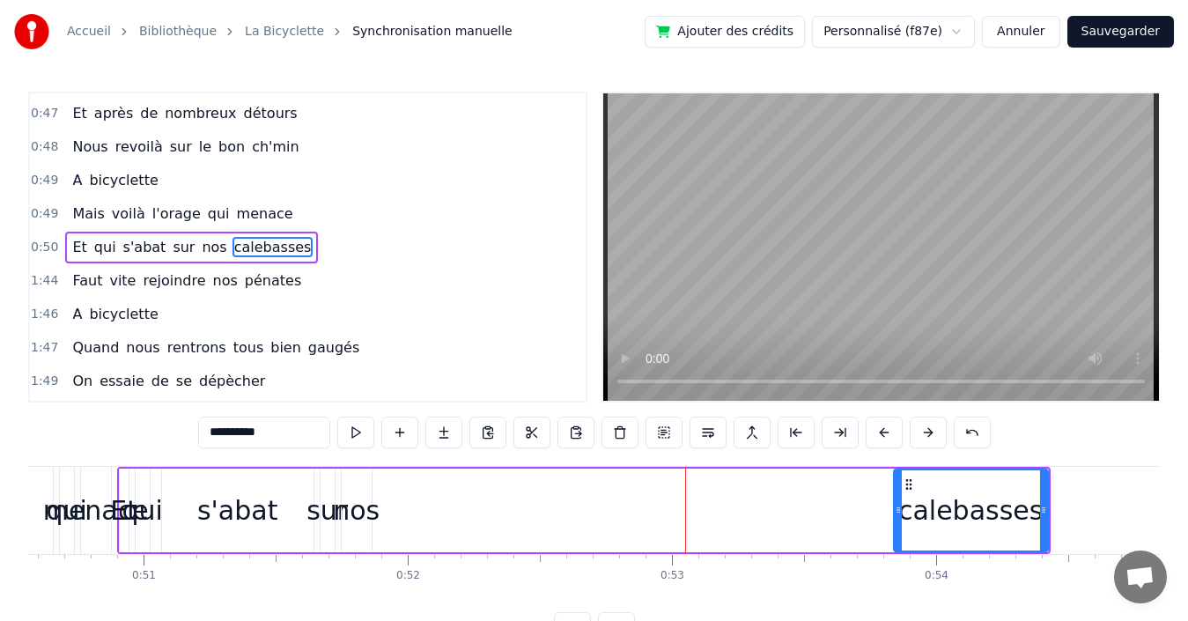
drag, startPoint x: 382, startPoint y: 508, endPoint x: 897, endPoint y: 490, distance: 515.5
click at [897, 490] on div at bounding box center [898, 510] width 7 height 80
click at [200, 247] on span "nos" at bounding box center [214, 247] width 28 height 20
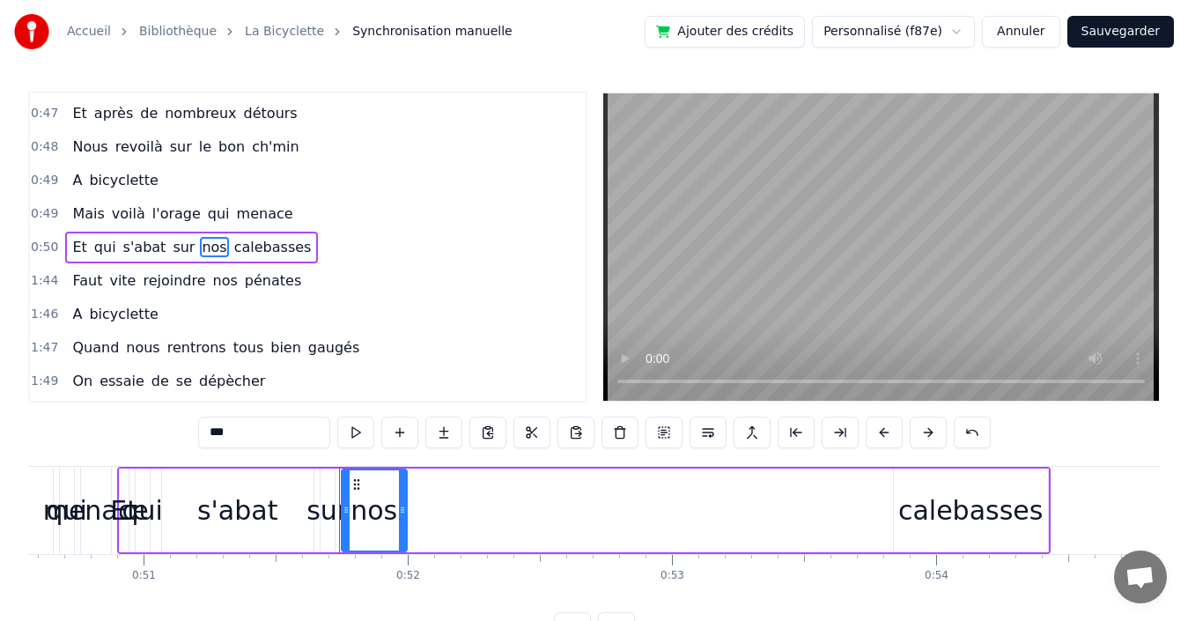
drag, startPoint x: 370, startPoint y: 499, endPoint x: 405, endPoint y: 495, distance: 35.5
click at [405, 495] on div at bounding box center [402, 510] width 7 height 80
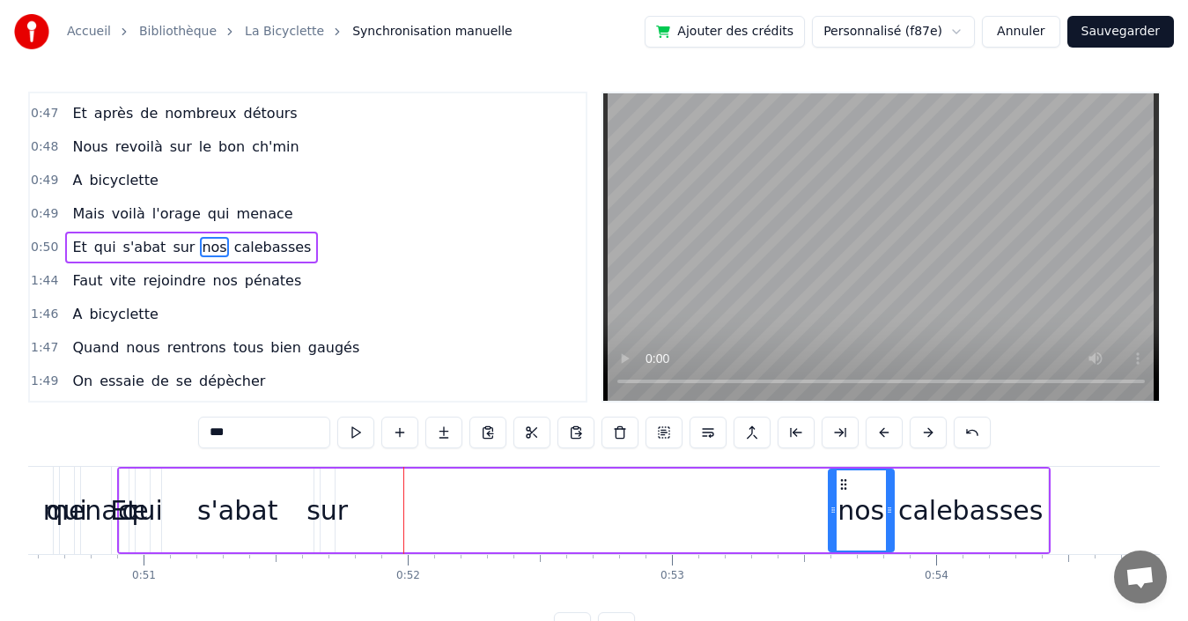
drag, startPoint x: 355, startPoint y: 485, endPoint x: 842, endPoint y: 474, distance: 487.1
click at [842, 474] on div "nos" at bounding box center [861, 510] width 63 height 80
click at [326, 512] on div "sur" at bounding box center [326, 510] width 41 height 40
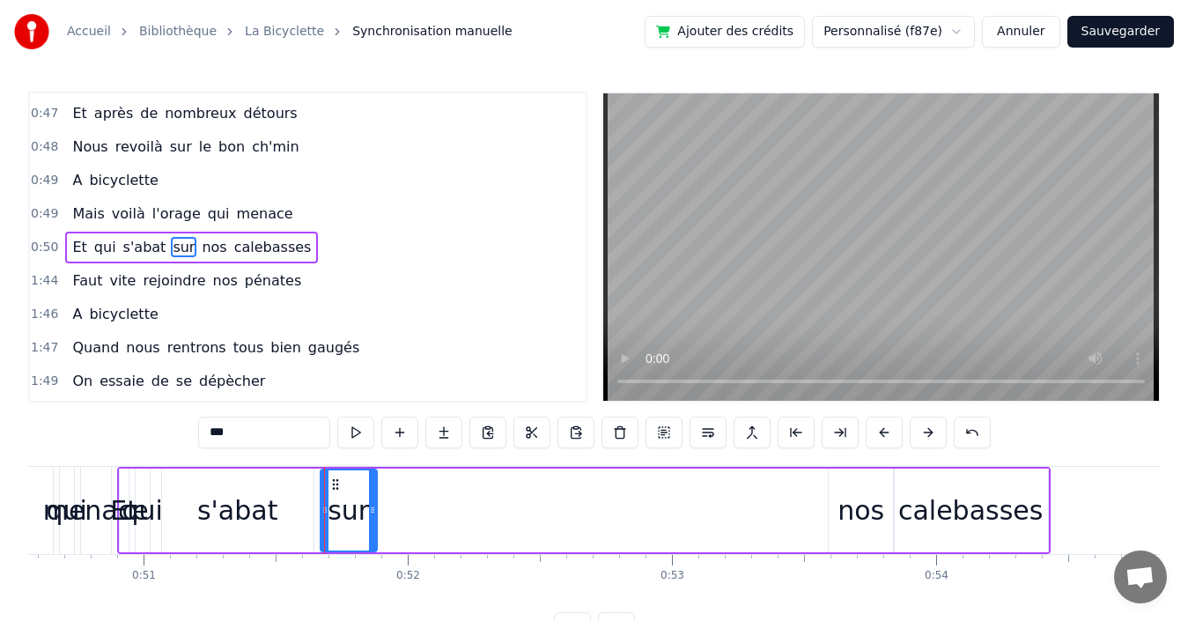
drag, startPoint x: 333, startPoint y: 505, endPoint x: 375, endPoint y: 500, distance: 42.5
click at [375, 500] on div at bounding box center [372, 510] width 7 height 80
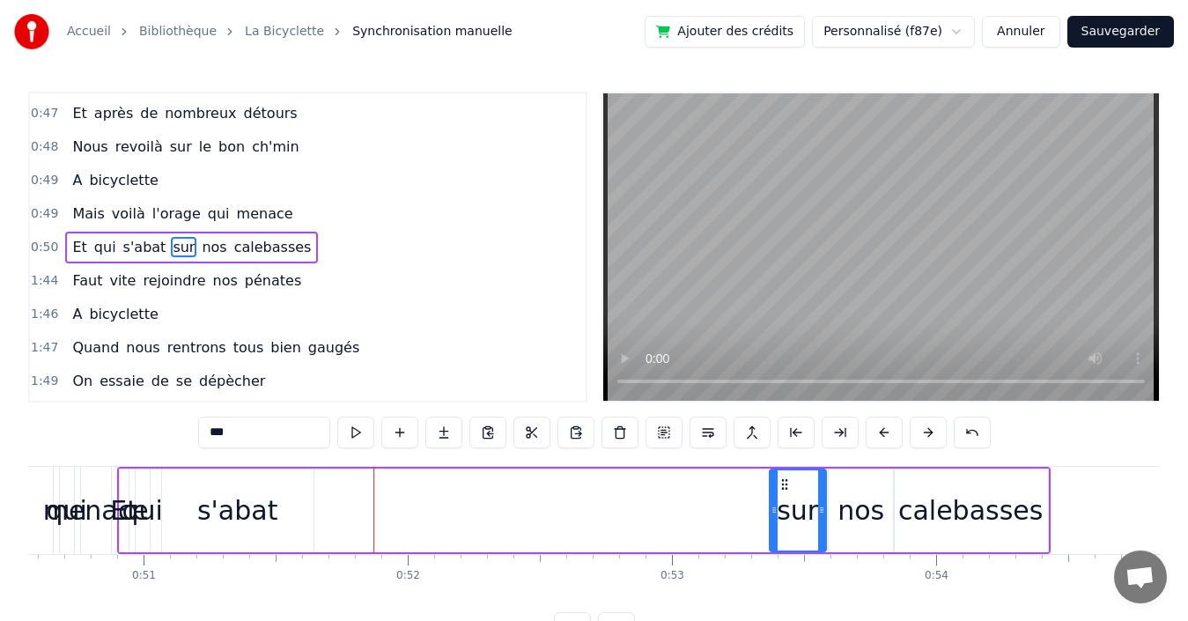
drag, startPoint x: 333, startPoint y: 482, endPoint x: 782, endPoint y: 480, distance: 449.1
click at [782, 480] on icon at bounding box center [785, 484] width 14 height 14
click at [248, 513] on div "s'abat" at bounding box center [237, 510] width 80 height 40
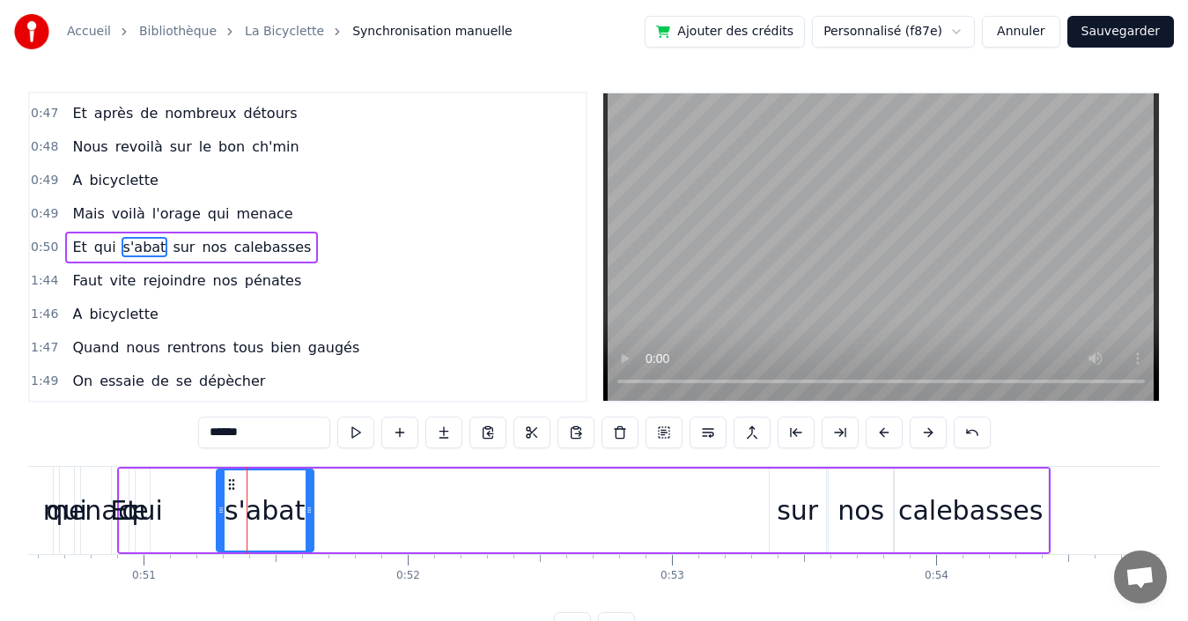
drag, startPoint x: 172, startPoint y: 508, endPoint x: 221, endPoint y: 501, distance: 49.8
click at [221, 501] on div at bounding box center [221, 510] width 7 height 80
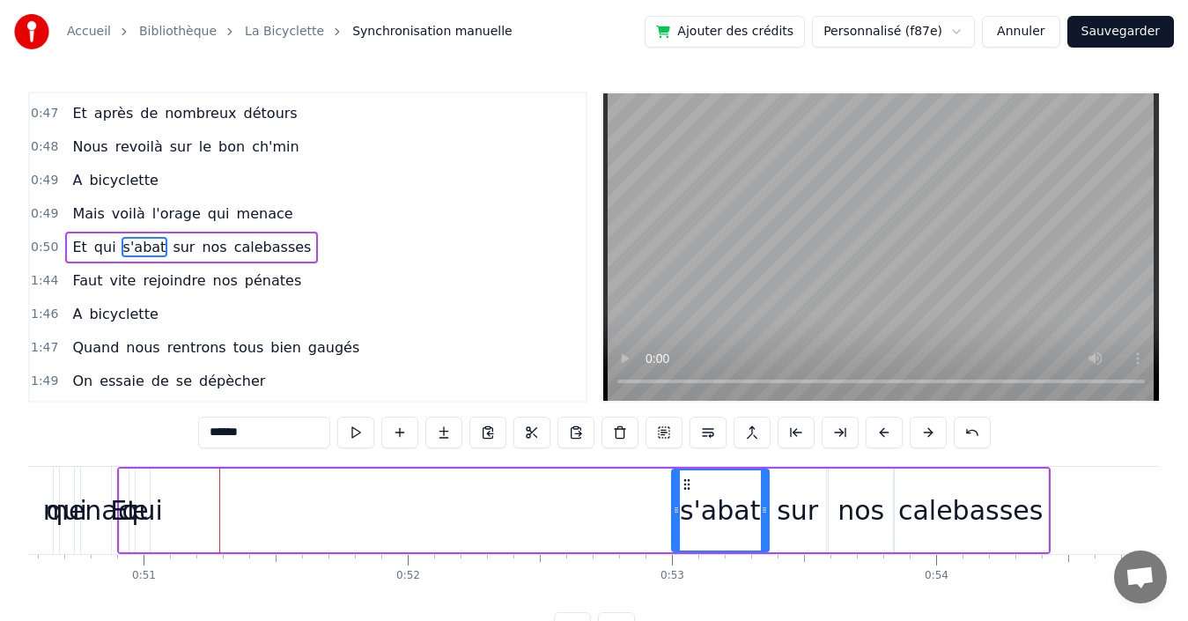
drag, startPoint x: 232, startPoint y: 485, endPoint x: 688, endPoint y: 481, distance: 455.3
click at [688, 481] on icon at bounding box center [687, 484] width 14 height 14
click at [97, 247] on span "qui" at bounding box center [105, 247] width 26 height 20
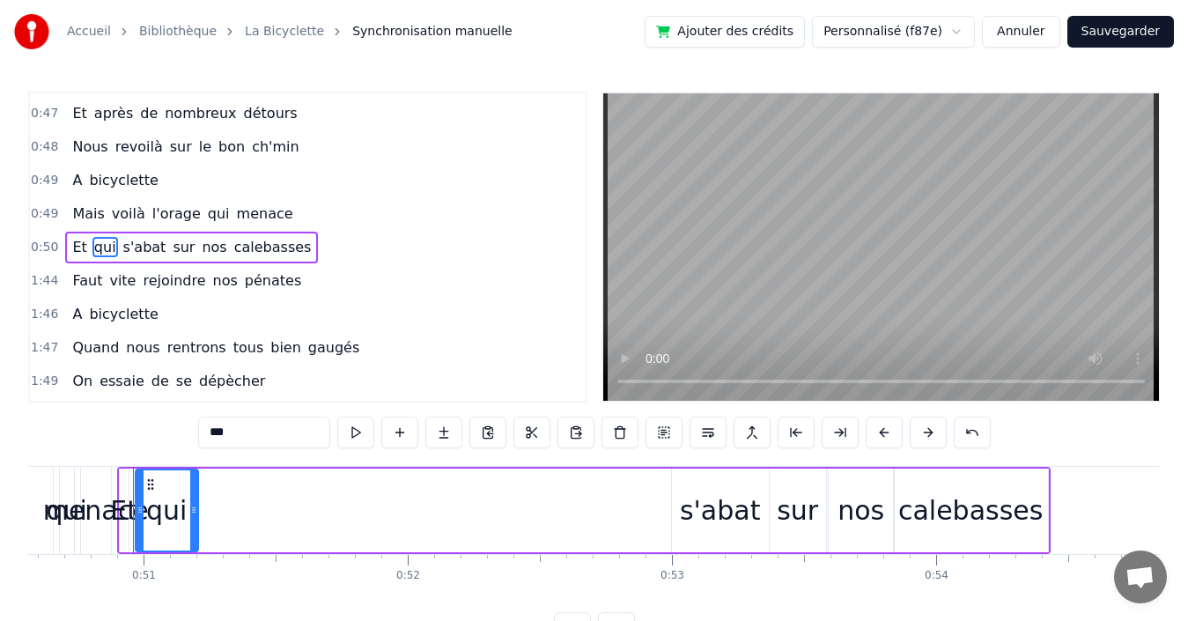
drag, startPoint x: 146, startPoint y: 497, endPoint x: 195, endPoint y: 492, distance: 48.6
click at [195, 492] on div at bounding box center [193, 510] width 7 height 80
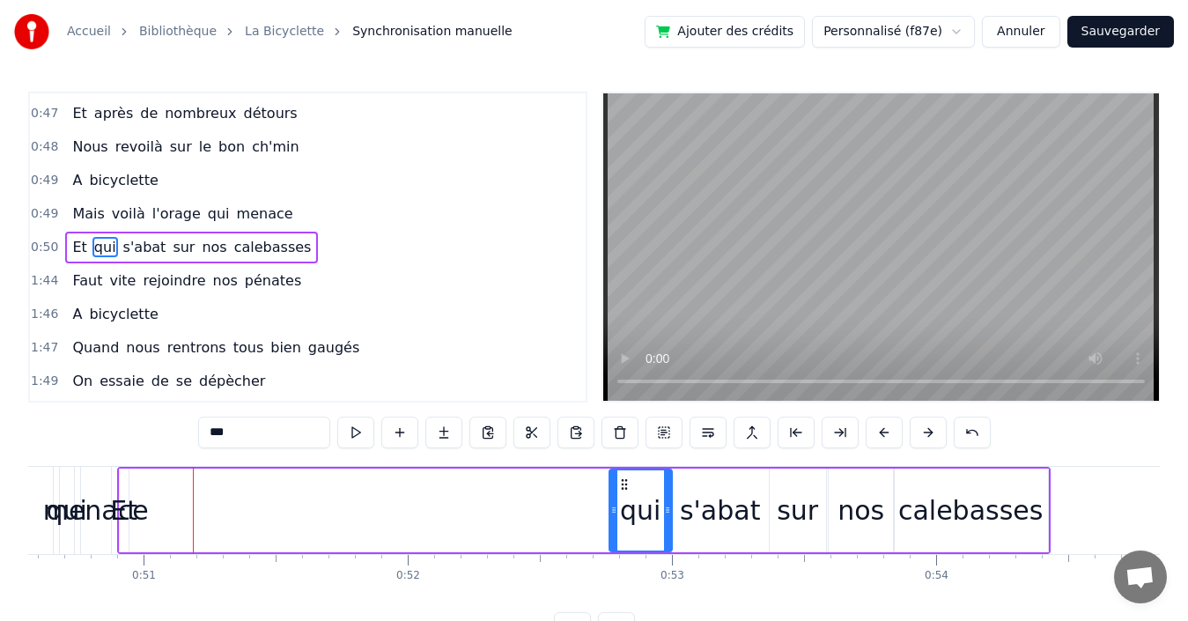
drag, startPoint x: 151, startPoint y: 483, endPoint x: 623, endPoint y: 491, distance: 471.2
click at [623, 491] on div "qui" at bounding box center [640, 510] width 61 height 80
click at [70, 247] on span "Et" at bounding box center [79, 247] width 18 height 20
type input "**"
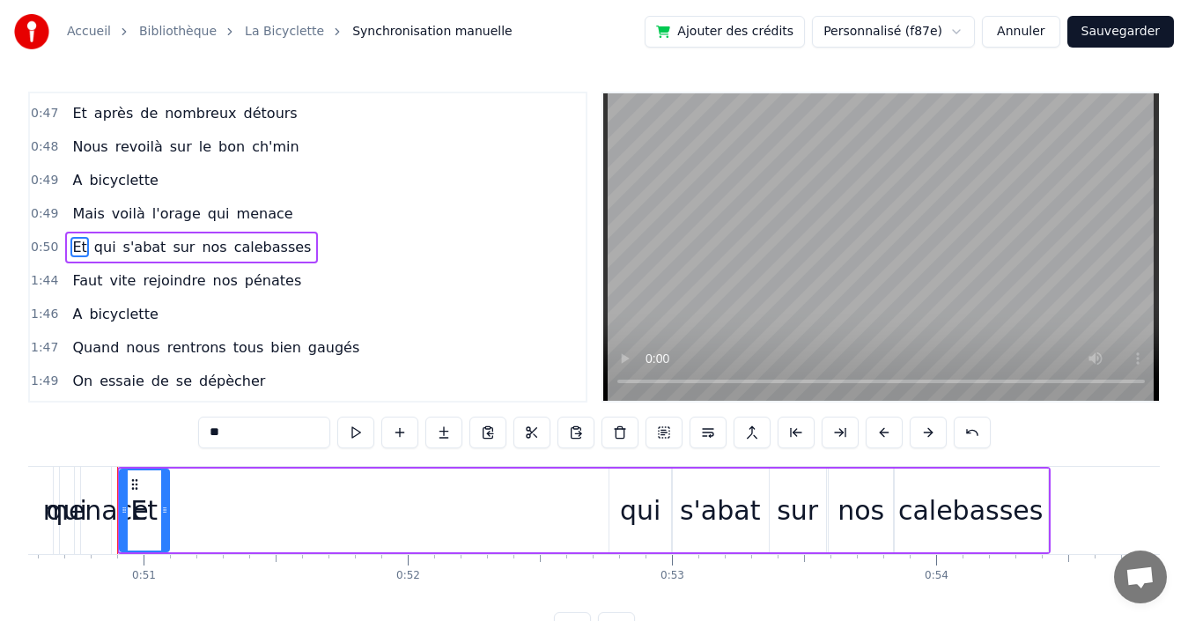
drag, startPoint x: 131, startPoint y: 503, endPoint x: 166, endPoint y: 504, distance: 34.4
click at [166, 504] on icon at bounding box center [164, 510] width 7 height 14
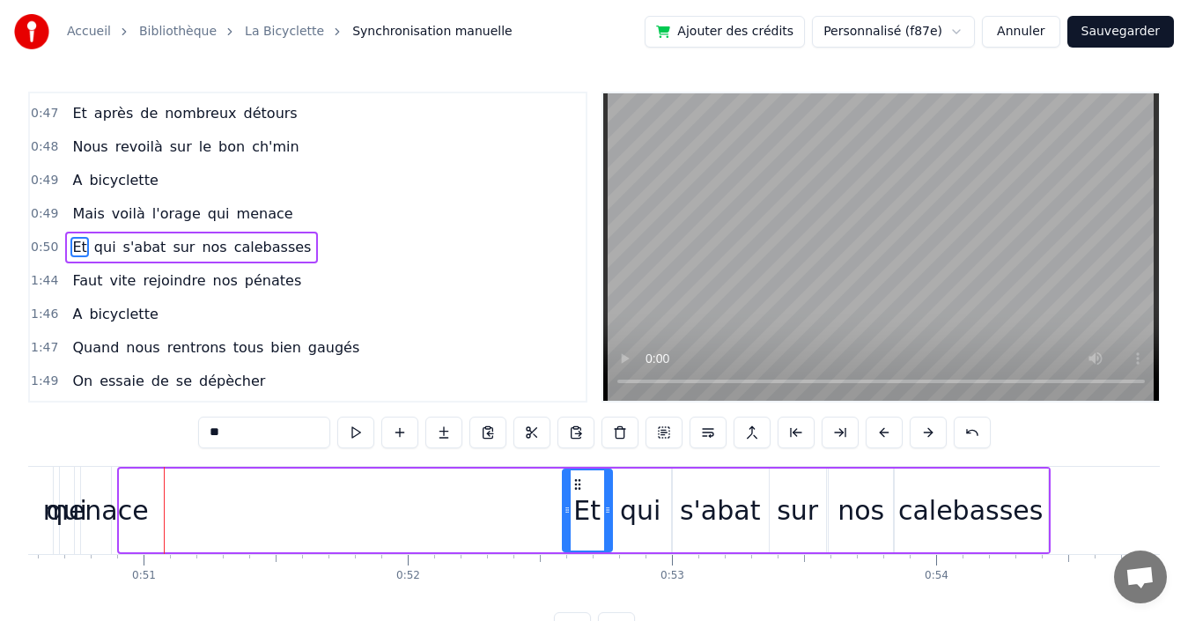
drag, startPoint x: 139, startPoint y: 481, endPoint x: 578, endPoint y: 490, distance: 438.6
click at [578, 490] on icon at bounding box center [578, 484] width 14 height 14
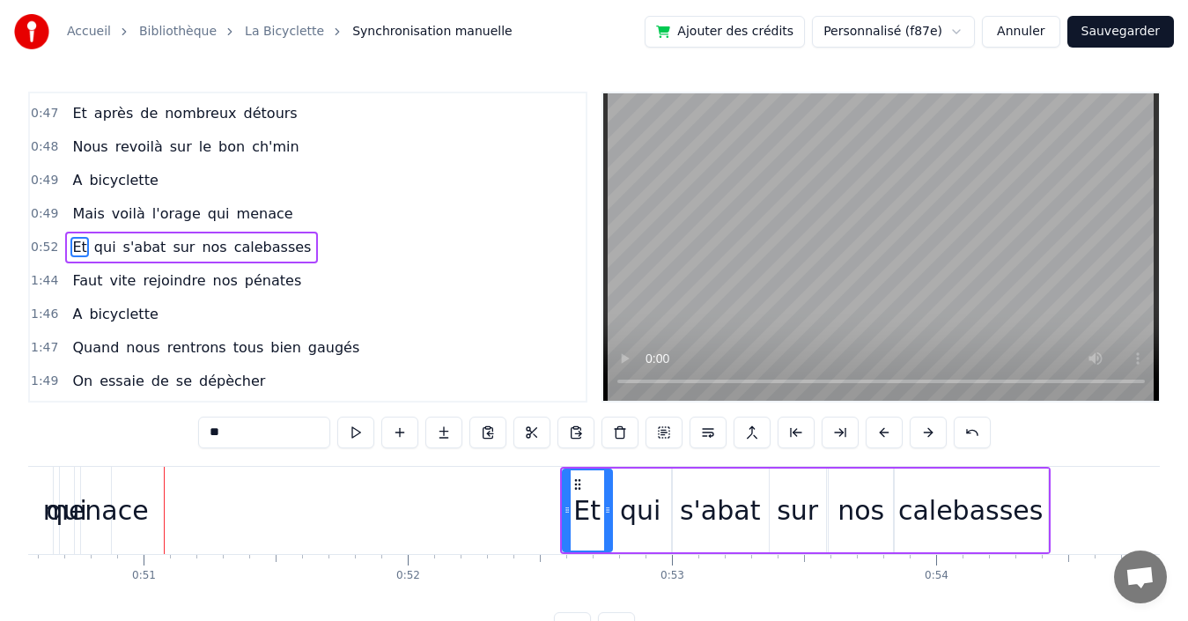
click at [301, 212] on div "0:49 Mais voilà l'orage qui menace" at bounding box center [308, 213] width 556 height 33
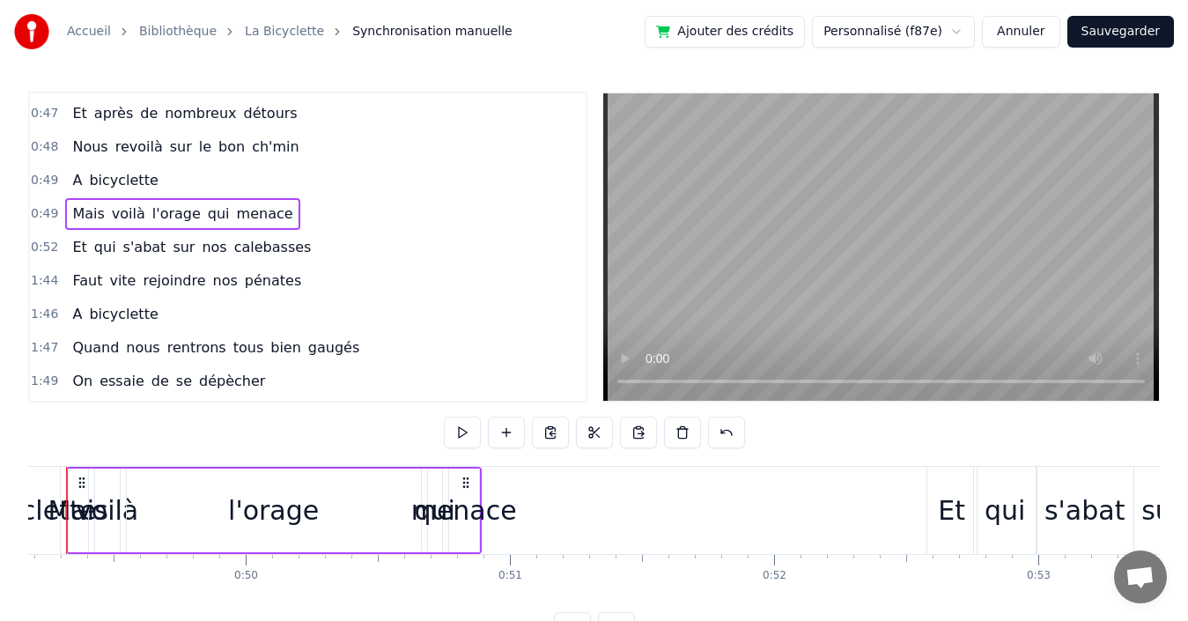
scroll to position [0, 12941]
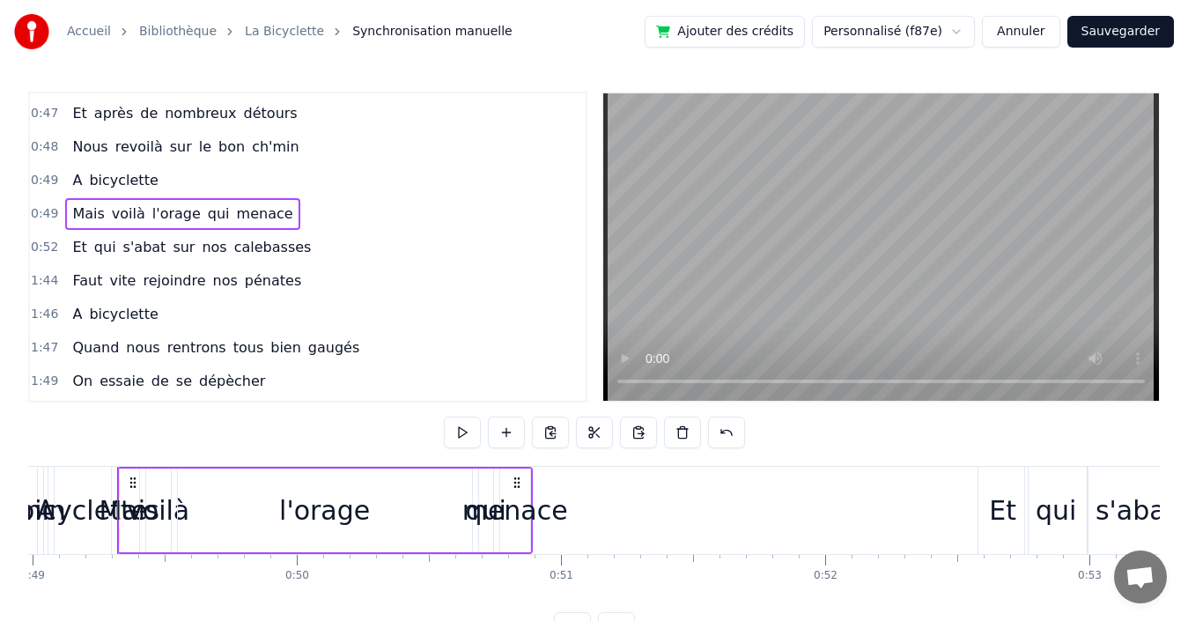
click at [298, 242] on div "0:52 Et qui s'abat sur nos calebasses" at bounding box center [308, 247] width 556 height 33
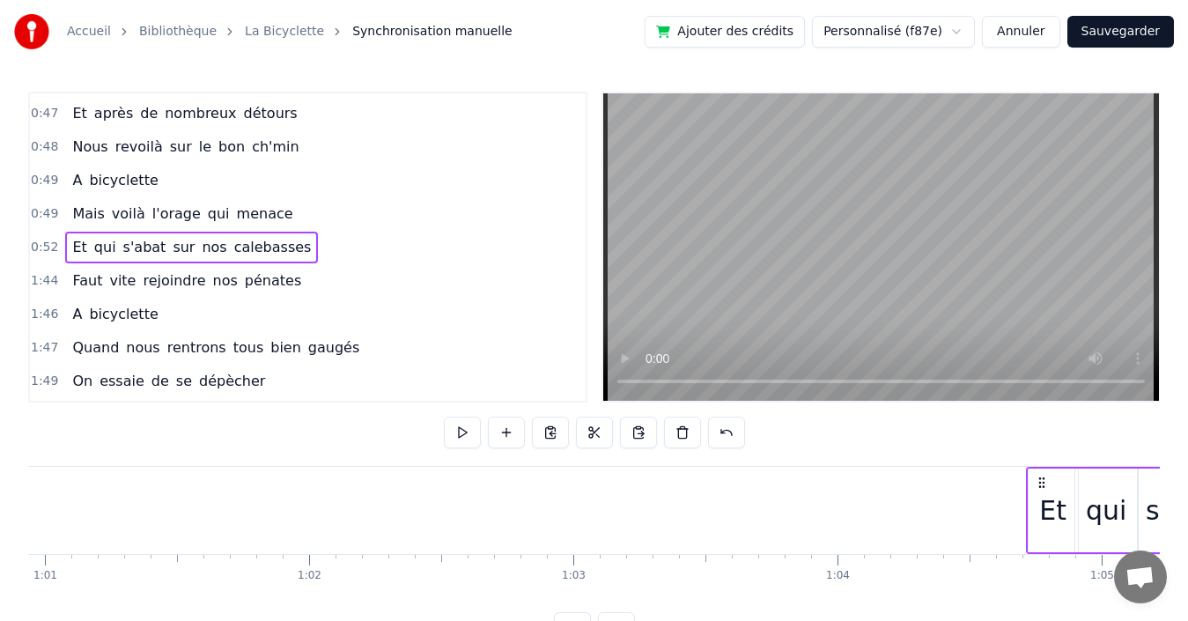
drag, startPoint x: 993, startPoint y: 480, endPoint x: 1051, endPoint y: 479, distance: 57.2
click at [1049, 479] on icon at bounding box center [1042, 483] width 14 height 14
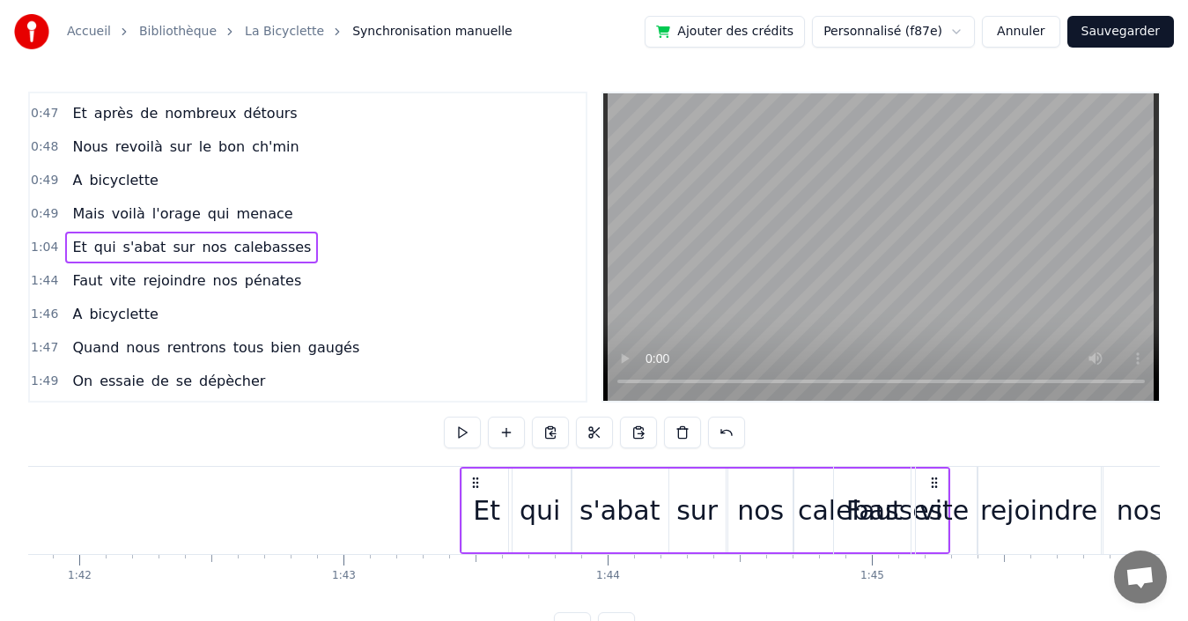
scroll to position [0, 26914]
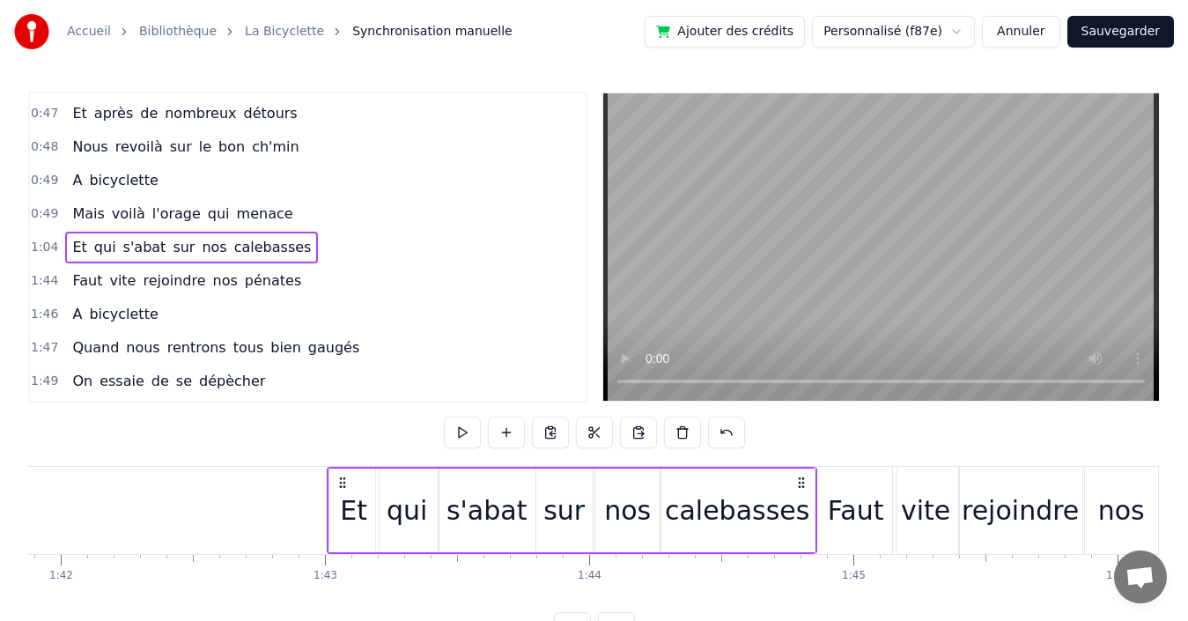
drag, startPoint x: 551, startPoint y: 482, endPoint x: 799, endPoint y: 505, distance: 248.6
click at [799, 505] on div "Et qui s'abat sur nos calebasses" at bounding box center [572, 510] width 490 height 87
click at [293, 216] on div "0:49 Mais voilà l'orage qui menace" at bounding box center [308, 213] width 556 height 33
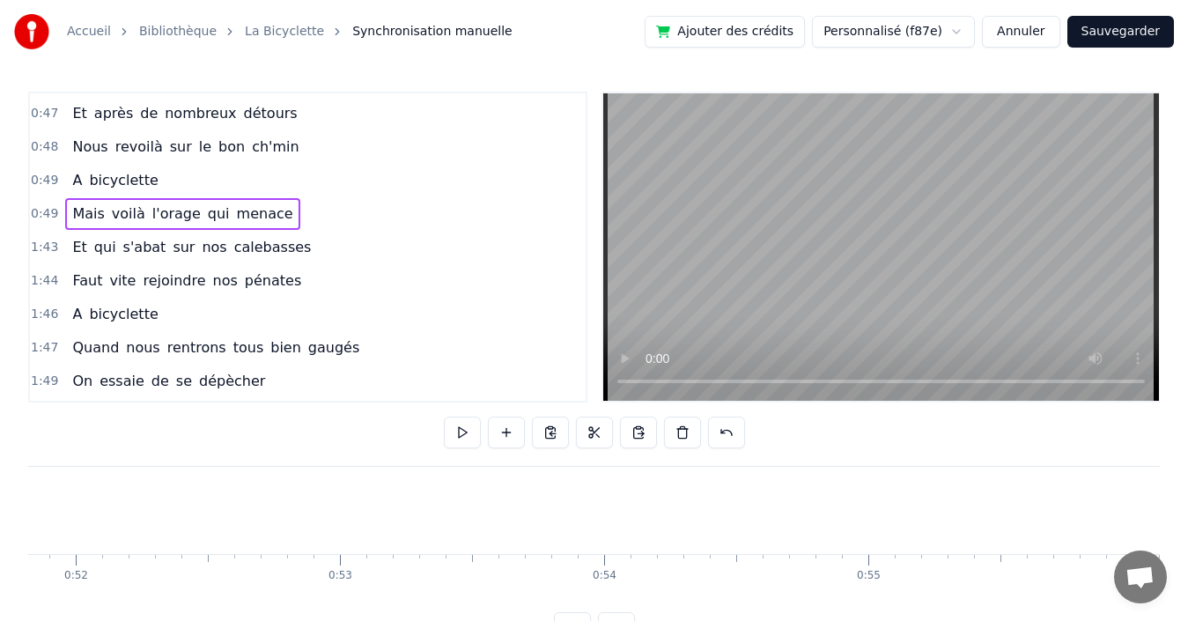
scroll to position [0, 12941]
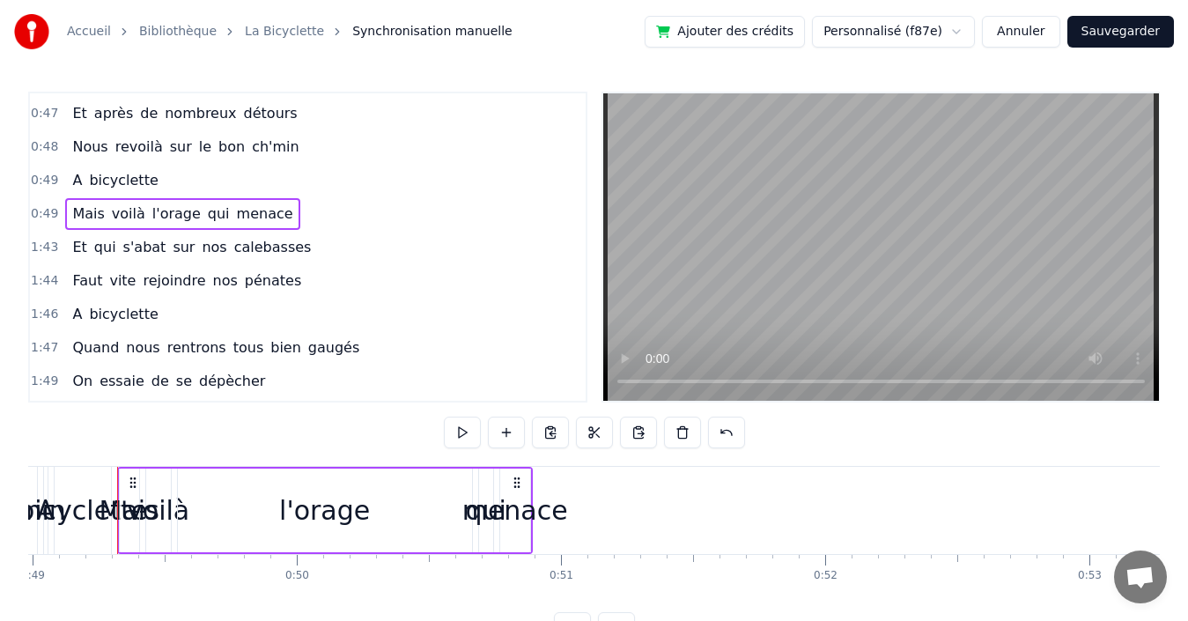
click at [245, 223] on span "menace" at bounding box center [265, 213] width 60 height 20
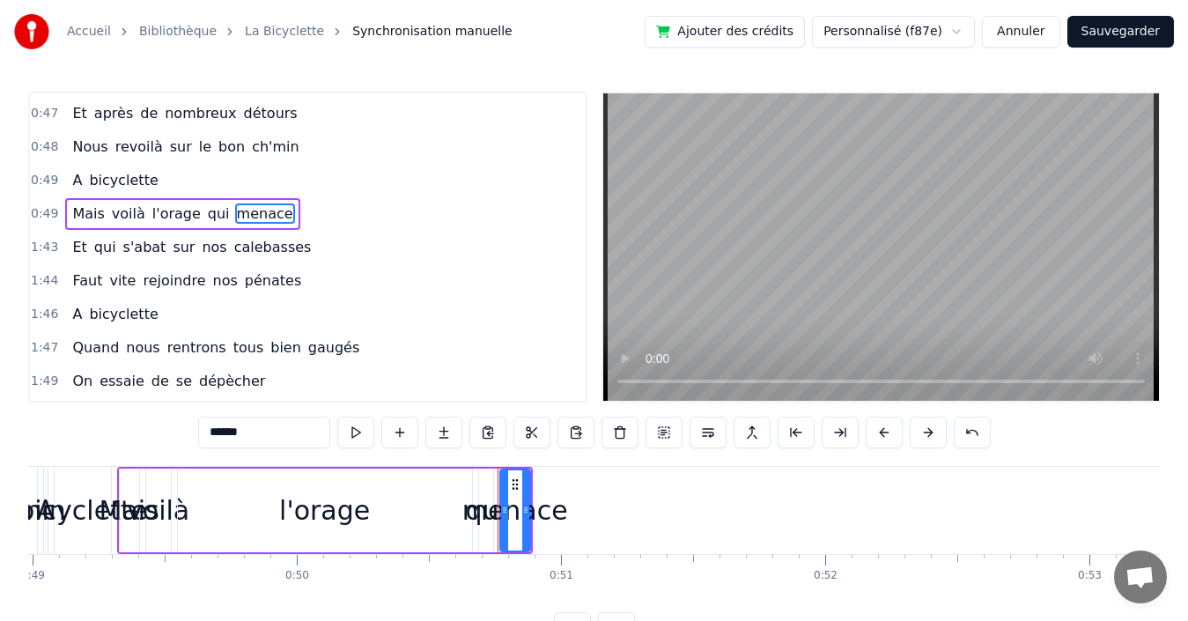
scroll to position [933, 0]
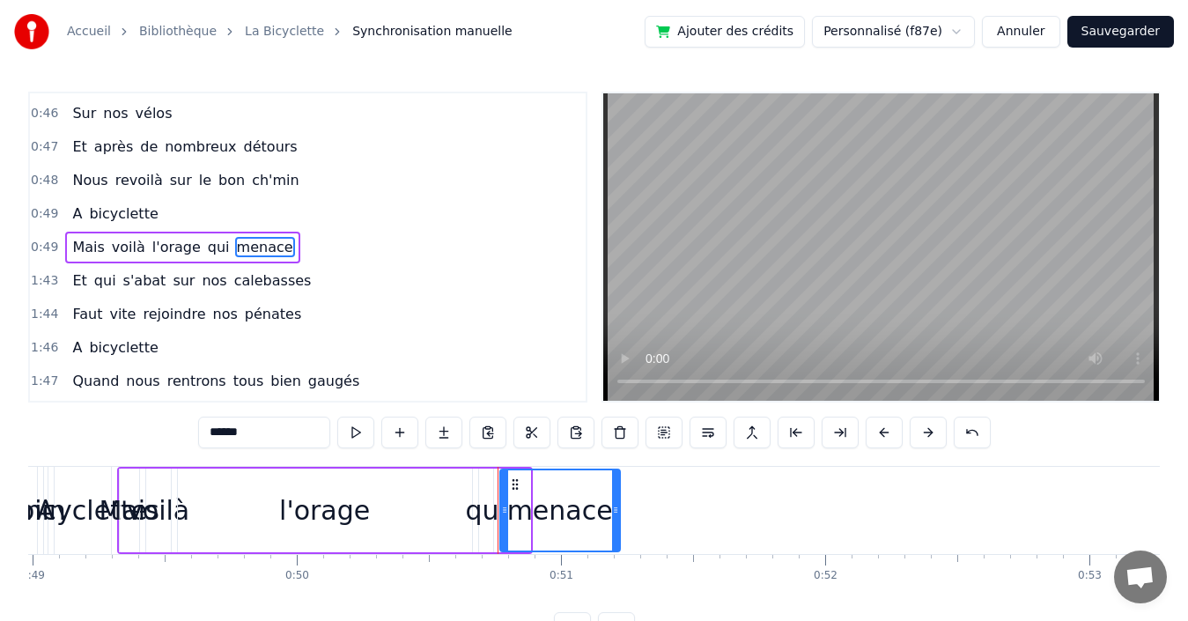
drag, startPoint x: 538, startPoint y: 505, endPoint x: 617, endPoint y: 505, distance: 79.3
click at [617, 505] on icon at bounding box center [615, 510] width 7 height 14
click at [206, 245] on span "qui" at bounding box center [219, 247] width 26 height 20
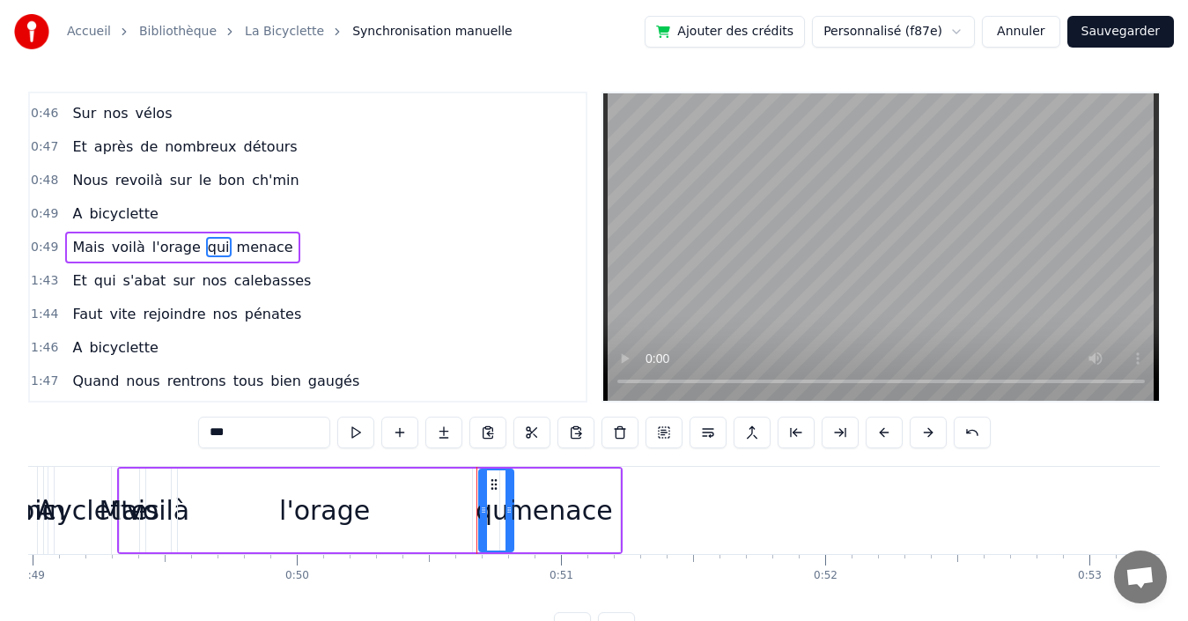
click at [507, 500] on div at bounding box center [508, 510] width 7 height 80
drag, startPoint x: 482, startPoint y: 504, endPoint x: 454, endPoint y: 507, distance: 27.5
click at [454, 507] on icon at bounding box center [456, 510] width 7 height 14
click at [562, 505] on div "menace" at bounding box center [560, 510] width 106 height 40
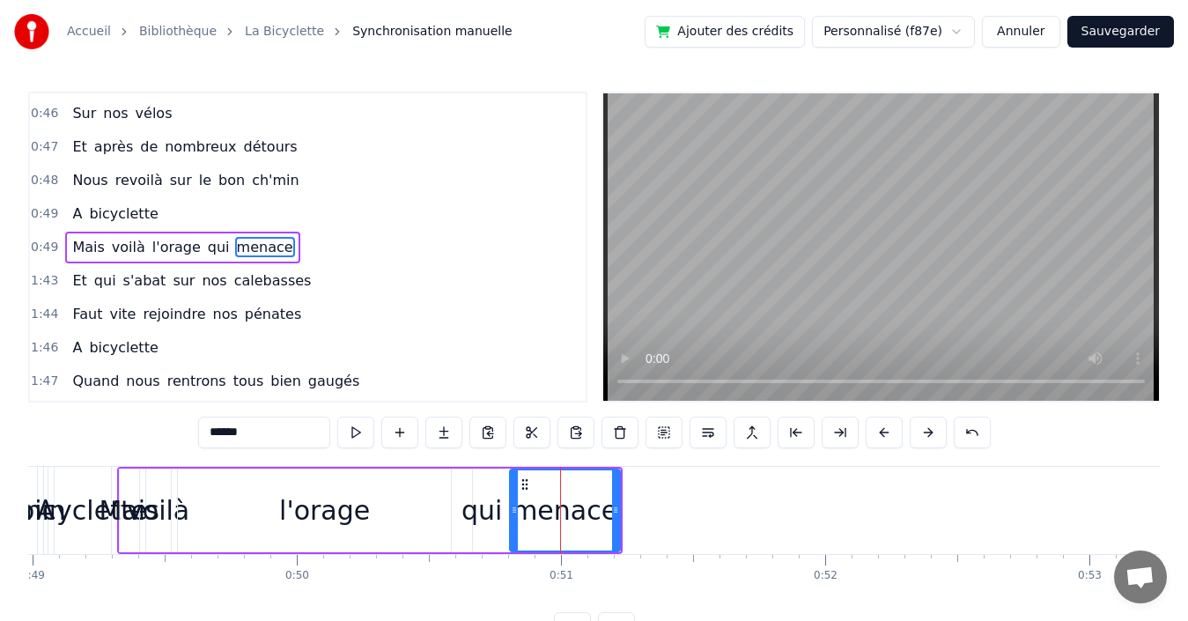
drag, startPoint x: 505, startPoint y: 502, endPoint x: 514, endPoint y: 500, distance: 9.8
click at [514, 500] on div at bounding box center [514, 510] width 7 height 80
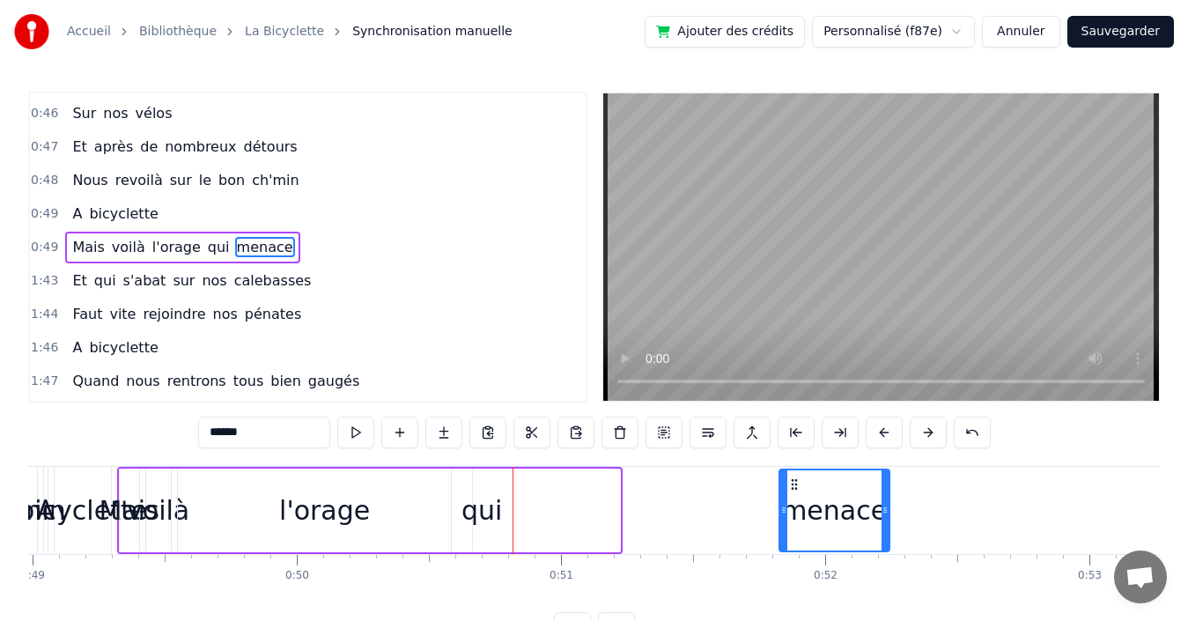
drag, startPoint x: 526, startPoint y: 483, endPoint x: 795, endPoint y: 476, distance: 269.6
click at [795, 476] on div "menace" at bounding box center [834, 510] width 108 height 80
click at [494, 503] on div "qui" at bounding box center [481, 510] width 41 height 40
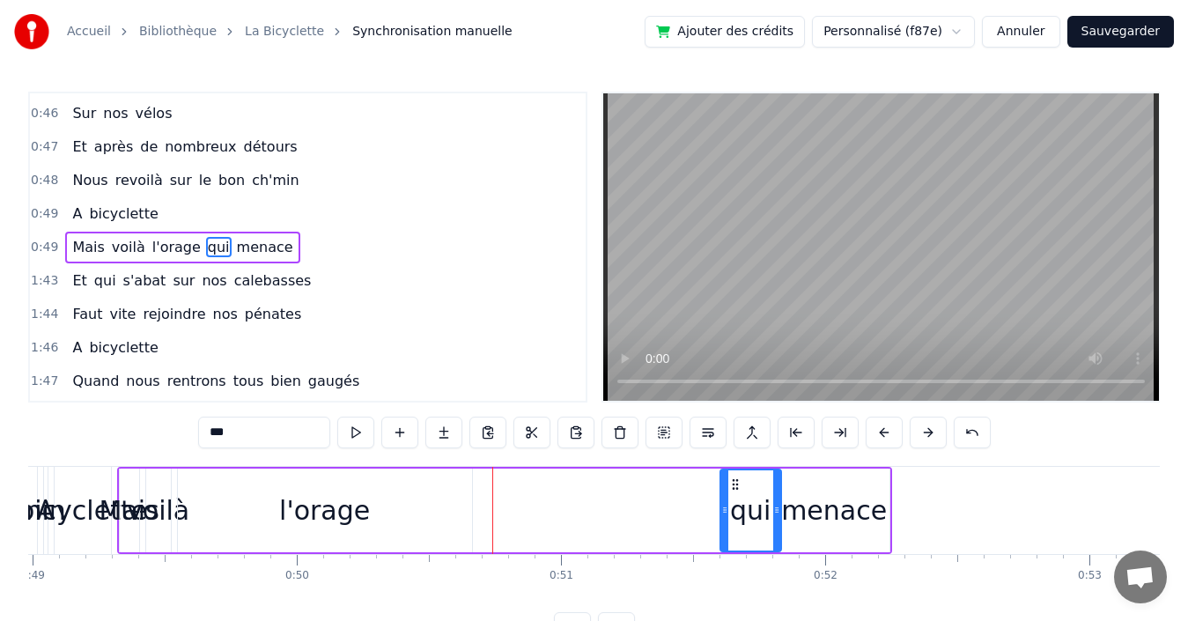
drag, startPoint x: 465, startPoint y: 483, endPoint x: 734, endPoint y: 482, distance: 268.6
click at [734, 482] on icon at bounding box center [735, 484] width 14 height 14
click at [157, 241] on span "l'orage" at bounding box center [177, 247] width 52 height 20
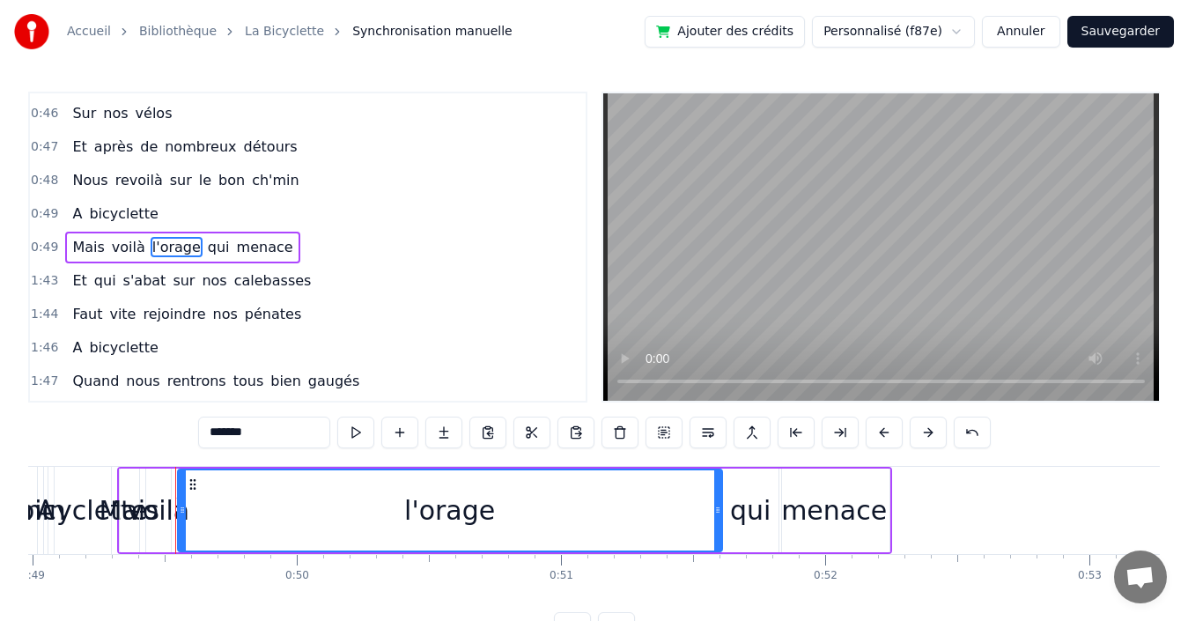
drag, startPoint x: 474, startPoint y: 510, endPoint x: 644, endPoint y: 498, distance: 170.3
click at [719, 503] on icon at bounding box center [717, 510] width 7 height 14
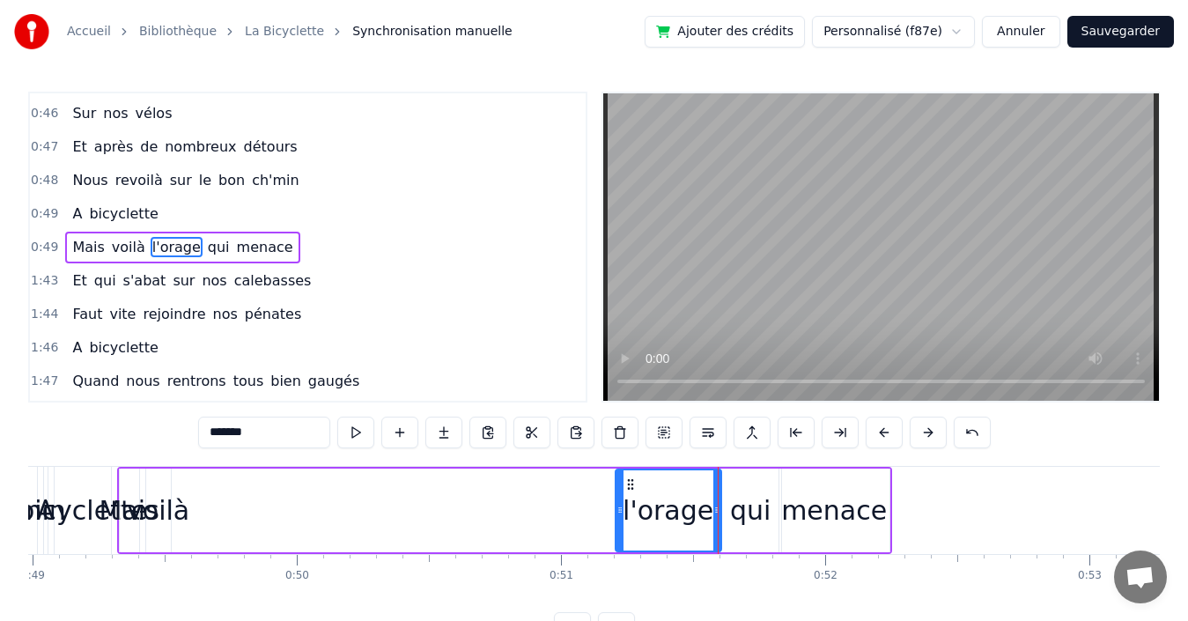
drag, startPoint x: 182, startPoint y: 505, endPoint x: 594, endPoint y: 501, distance: 412.1
click at [618, 504] on icon at bounding box center [619, 510] width 7 height 14
click at [118, 247] on span "voilà" at bounding box center [128, 247] width 37 height 20
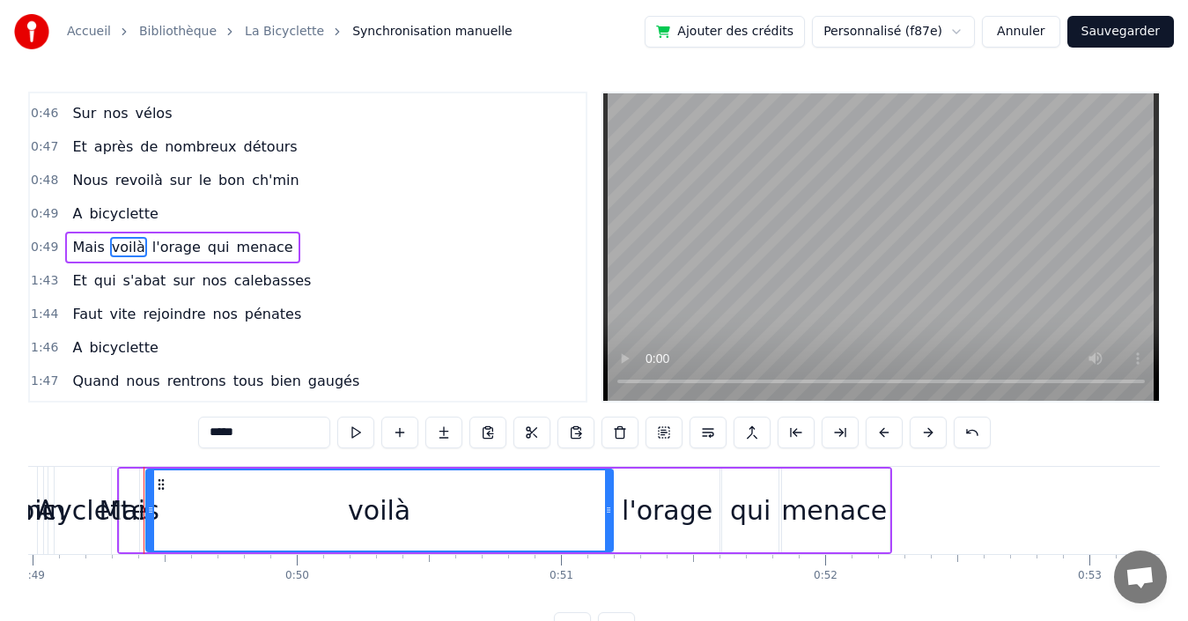
drag, startPoint x: 167, startPoint y: 484, endPoint x: 609, endPoint y: 484, distance: 442.1
click at [609, 484] on div at bounding box center [608, 510] width 7 height 80
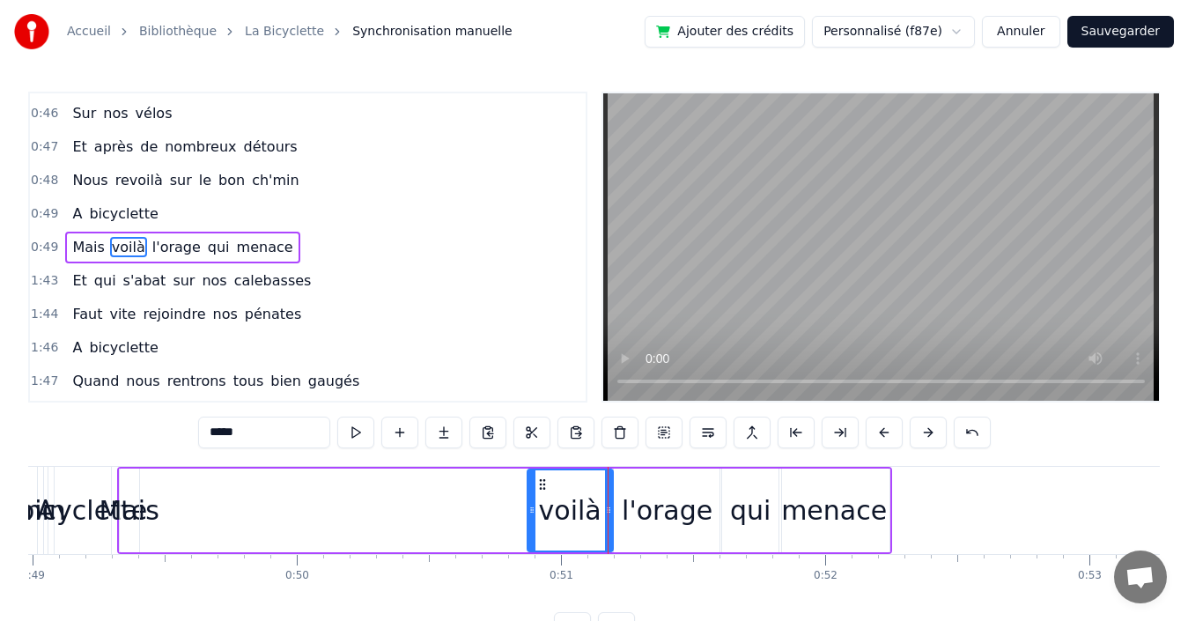
drag, startPoint x: 152, startPoint y: 489, endPoint x: 532, endPoint y: 495, distance: 379.6
click at [532, 495] on div at bounding box center [531, 510] width 7 height 80
drag, startPoint x: 77, startPoint y: 245, endPoint x: 84, endPoint y: 298, distance: 53.2
click at [77, 244] on span "Mais" at bounding box center [87, 247] width 35 height 20
type input "****"
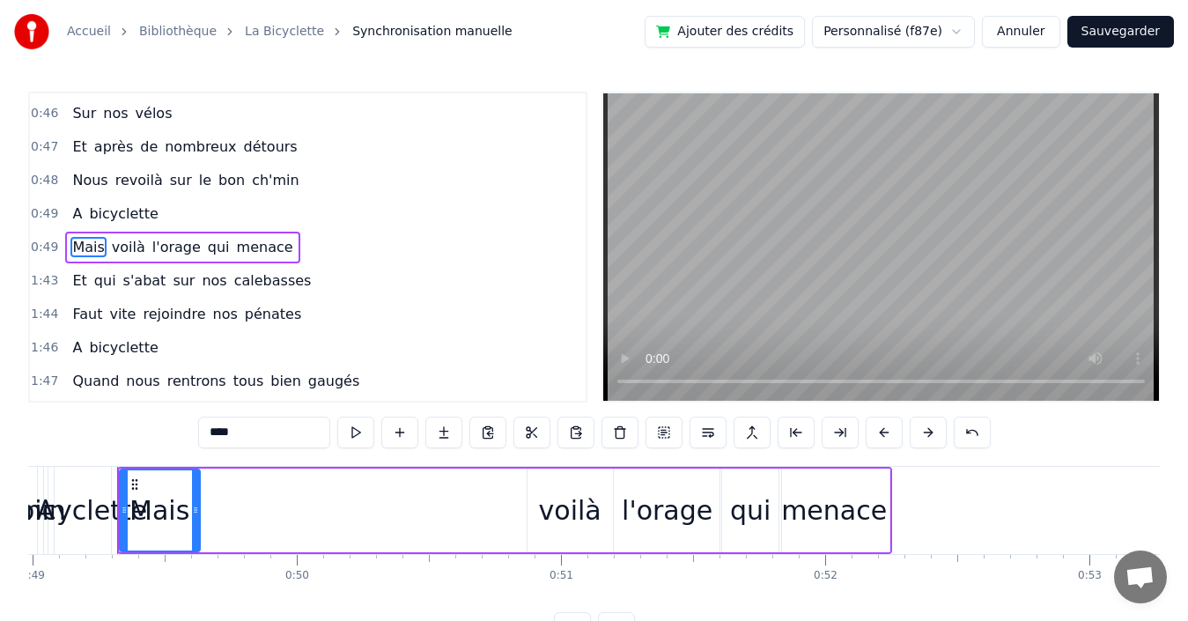
drag, startPoint x: 136, startPoint y: 505, endPoint x: 196, endPoint y: 499, distance: 61.0
click at [196, 499] on div at bounding box center [195, 510] width 7 height 80
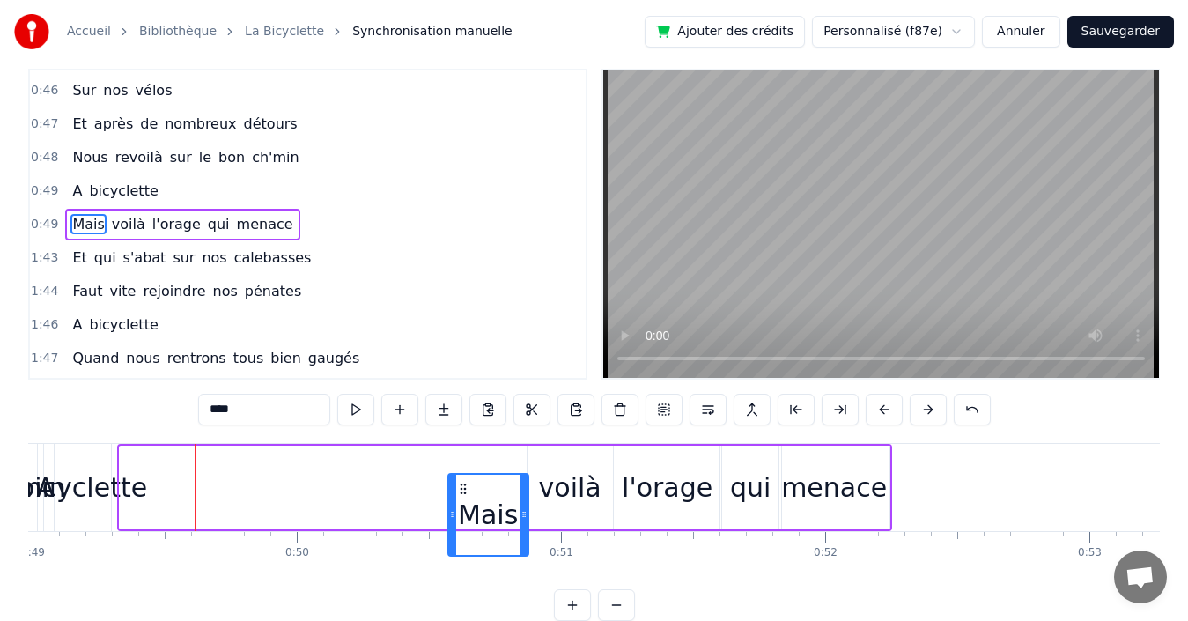
scroll to position [28, 0]
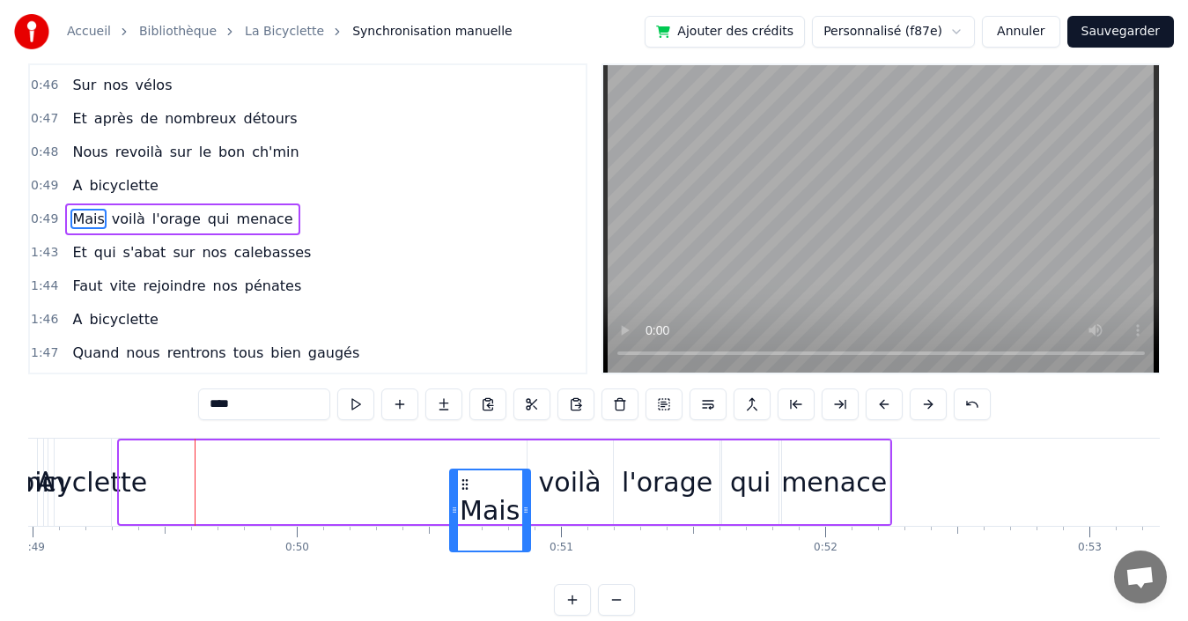
drag, startPoint x: 130, startPoint y: 483, endPoint x: 461, endPoint y: 460, distance: 331.0
click at [461, 460] on div "Mais voilà l'orage qui menace" at bounding box center [504, 482] width 775 height 87
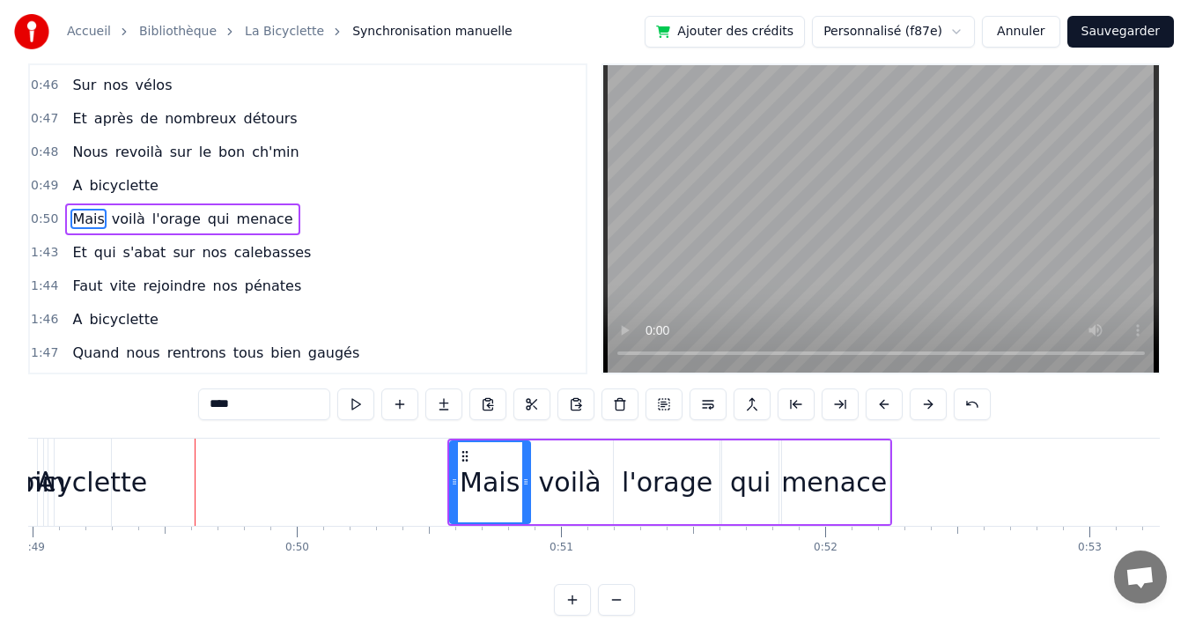
click at [323, 176] on div "0:49 A bicyclette" at bounding box center [308, 185] width 556 height 33
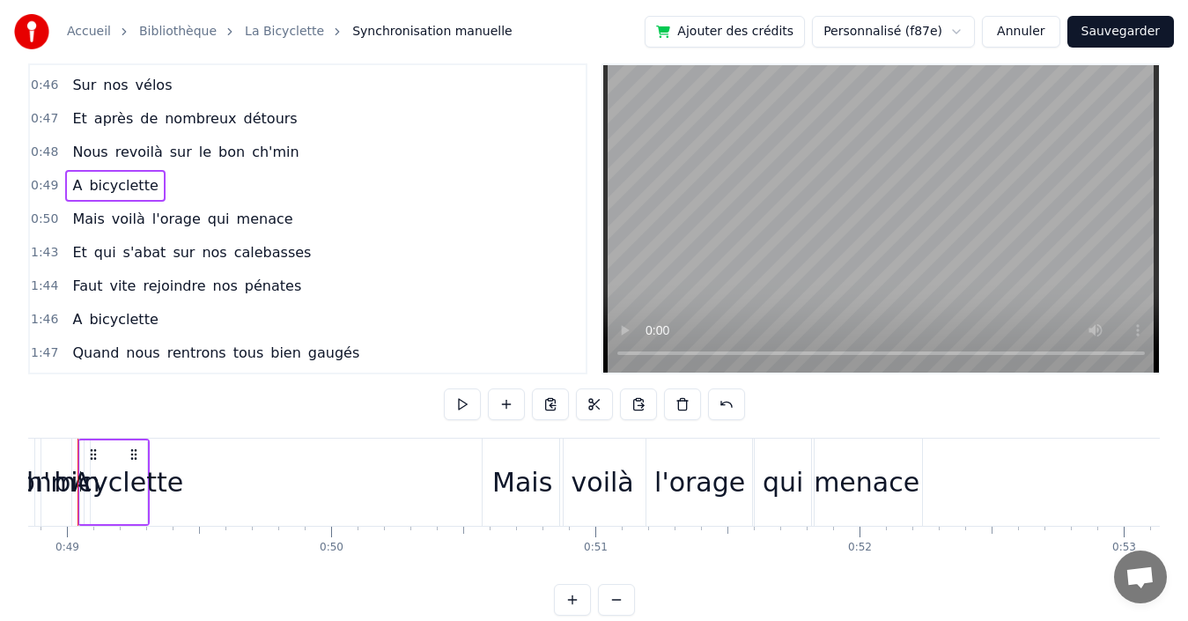
scroll to position [0, 12867]
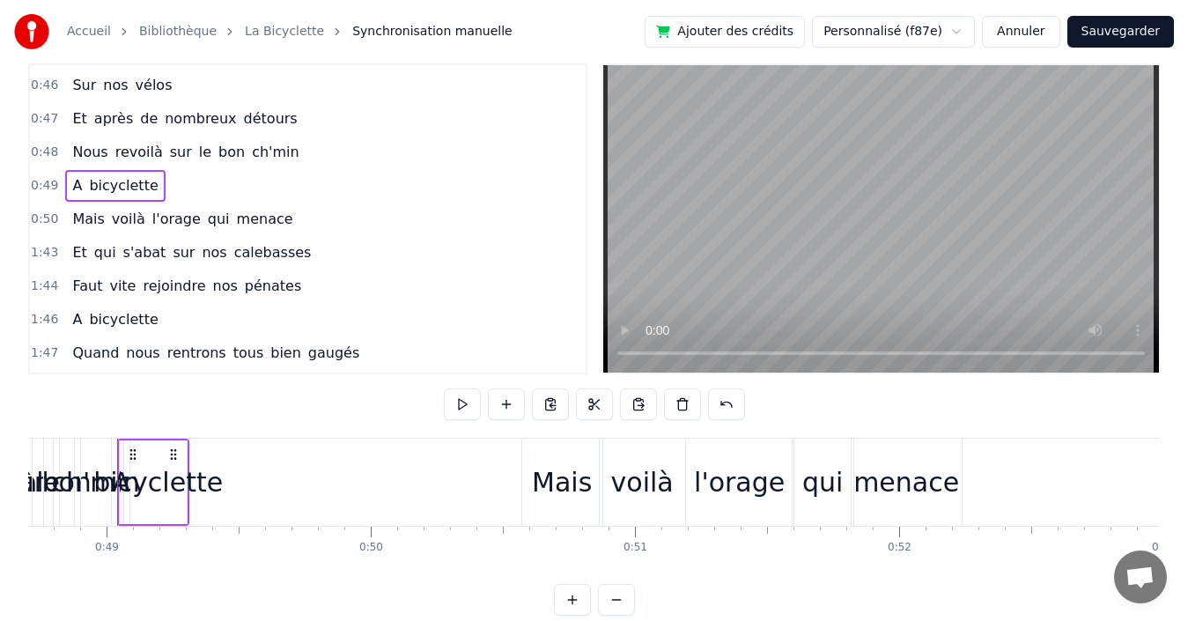
click at [317, 219] on div "0:50 Mais voilà l'orage qui menace" at bounding box center [308, 219] width 556 height 33
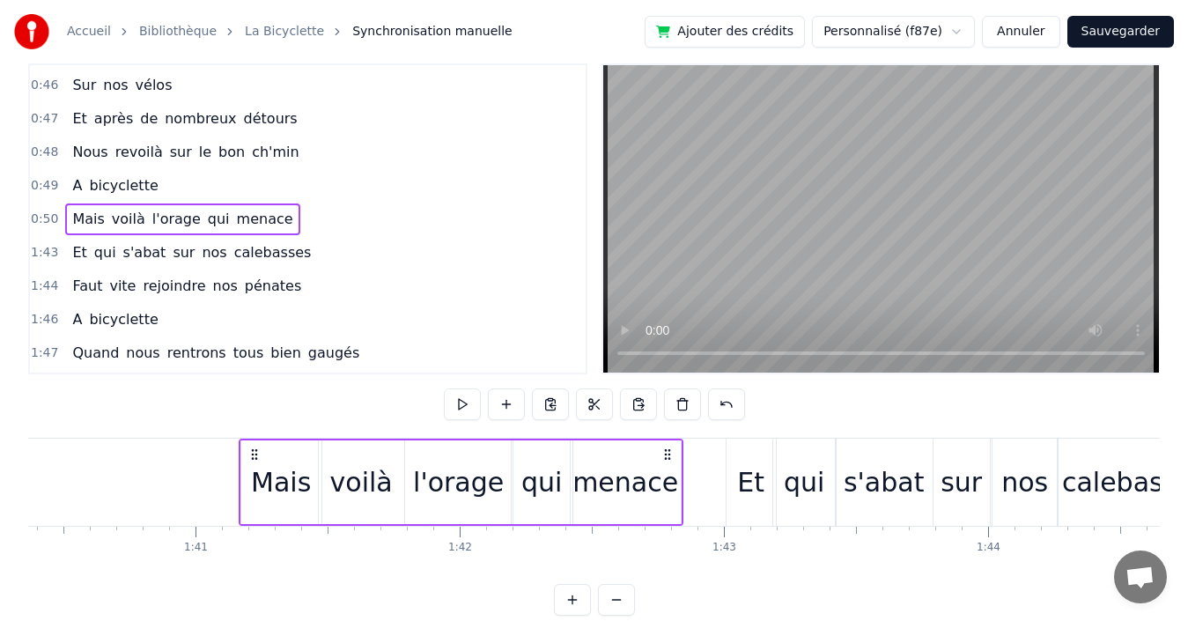
scroll to position [0, 26512]
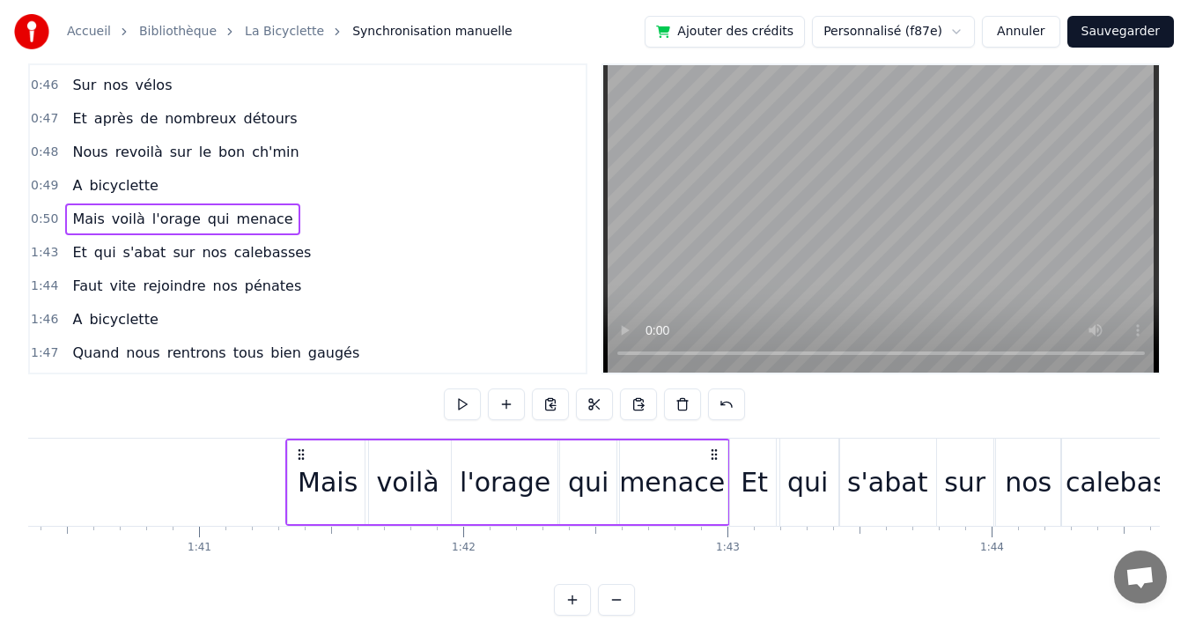
drag, startPoint x: 537, startPoint y: 451, endPoint x: 301, endPoint y: 487, distance: 238.7
click at [301, 487] on div "Mais voilà l'orage qui menace" at bounding box center [507, 482] width 445 height 87
click at [303, 245] on div "1:43 Et qui s'abat sur nos calebasses" at bounding box center [308, 252] width 556 height 33
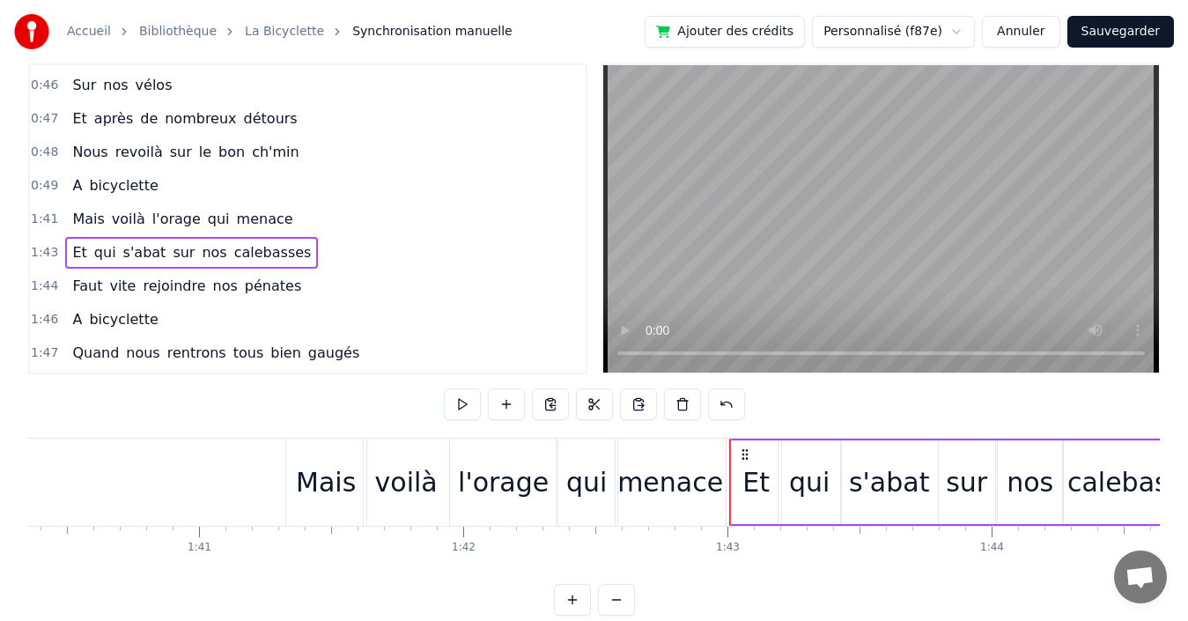
click at [300, 223] on div "1:41 Mais voilà l'orage qui menace" at bounding box center [308, 219] width 556 height 33
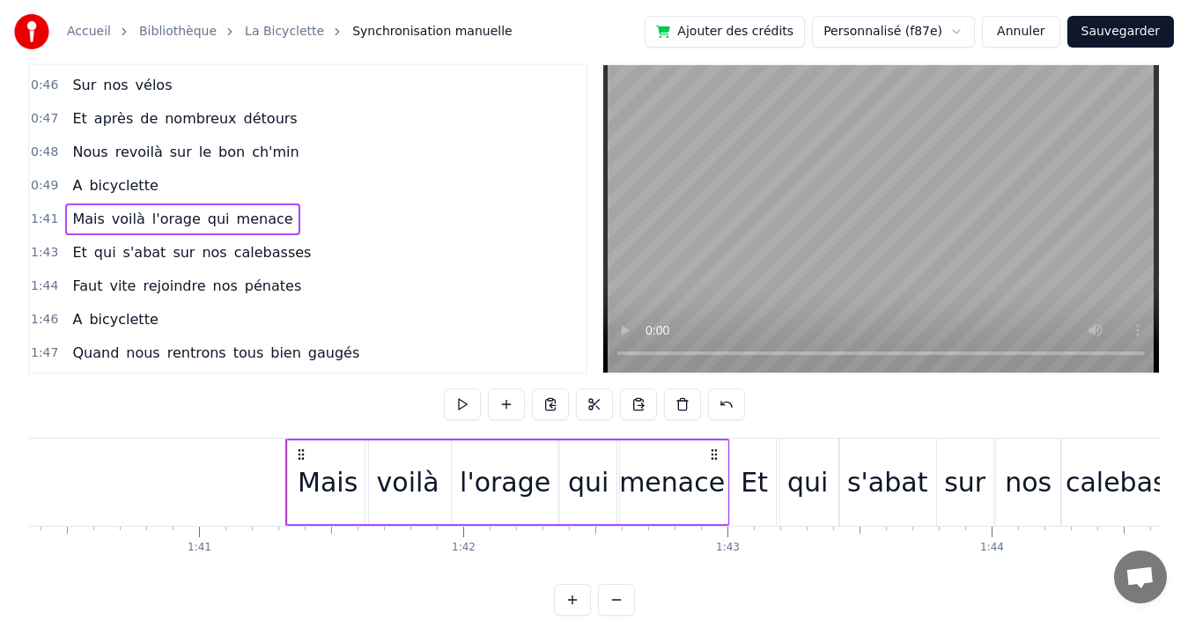
click at [273, 178] on div "0:49 A bicyclette" at bounding box center [308, 185] width 556 height 33
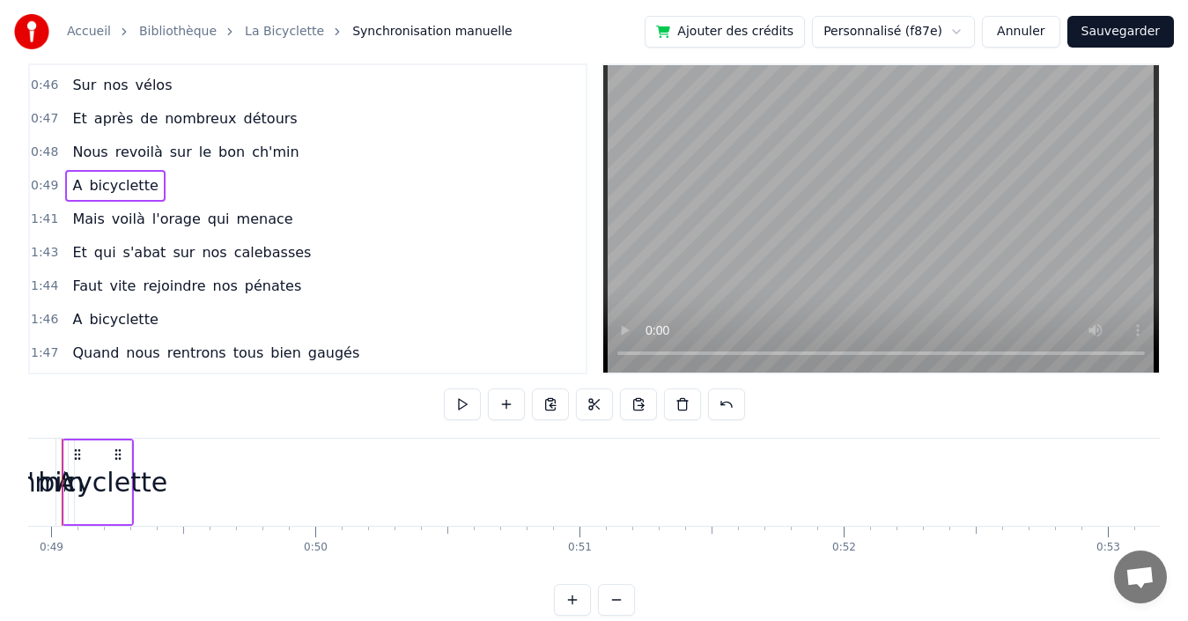
scroll to position [0, 12867]
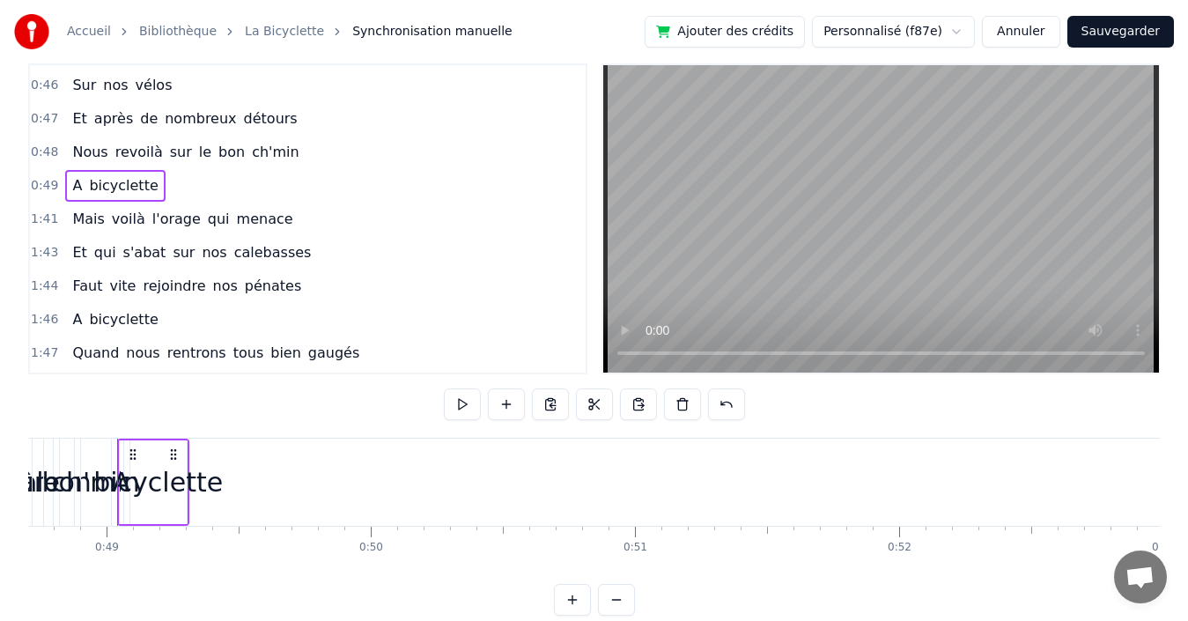
click at [171, 483] on div "bicyclette" at bounding box center [157, 482] width 129 height 40
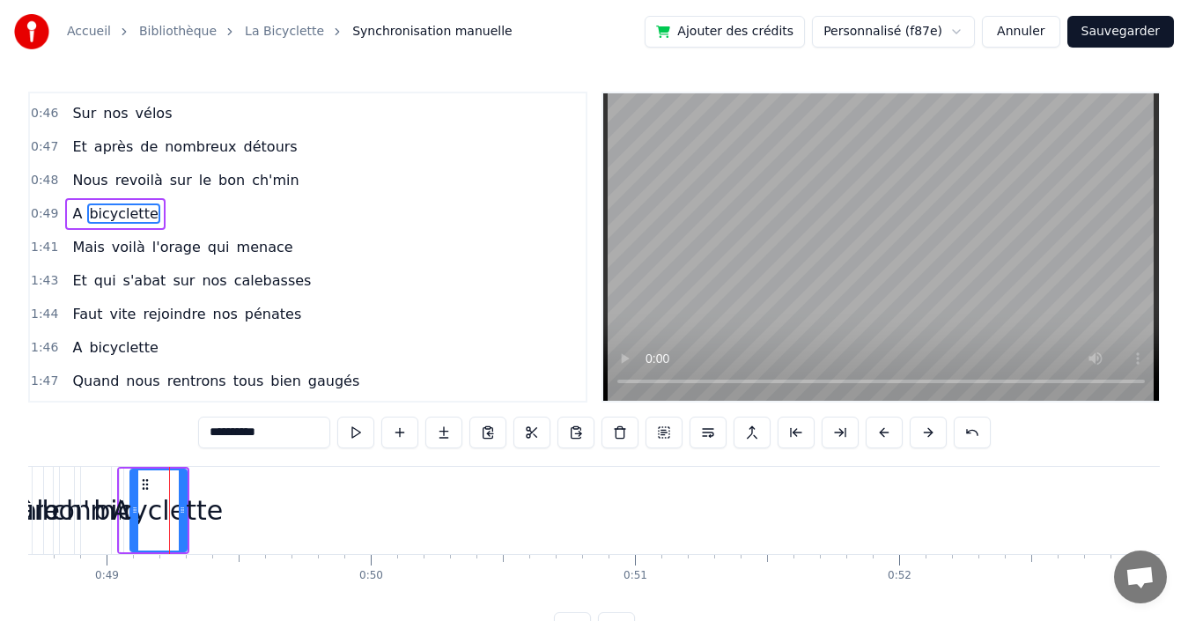
scroll to position [900, 0]
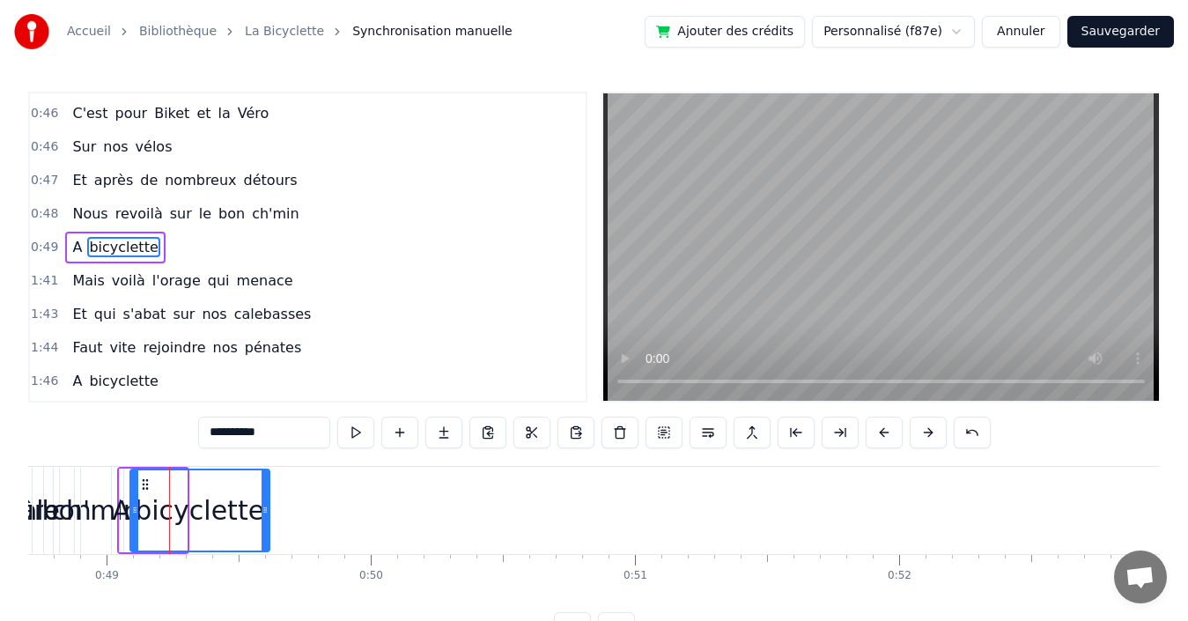
drag, startPoint x: 184, startPoint y: 488, endPoint x: 267, endPoint y: 491, distance: 82.9
click at [267, 491] on div at bounding box center [265, 510] width 7 height 80
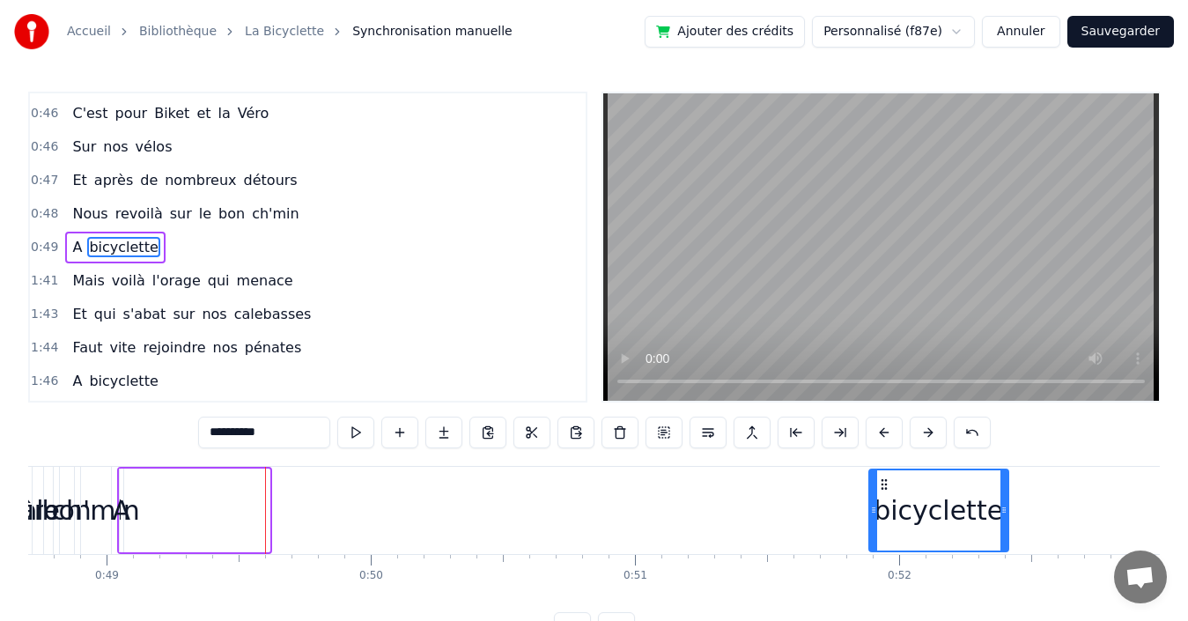
drag, startPoint x: 145, startPoint y: 484, endPoint x: 884, endPoint y: 477, distance: 738.9
click at [884, 477] on icon at bounding box center [884, 484] width 14 height 14
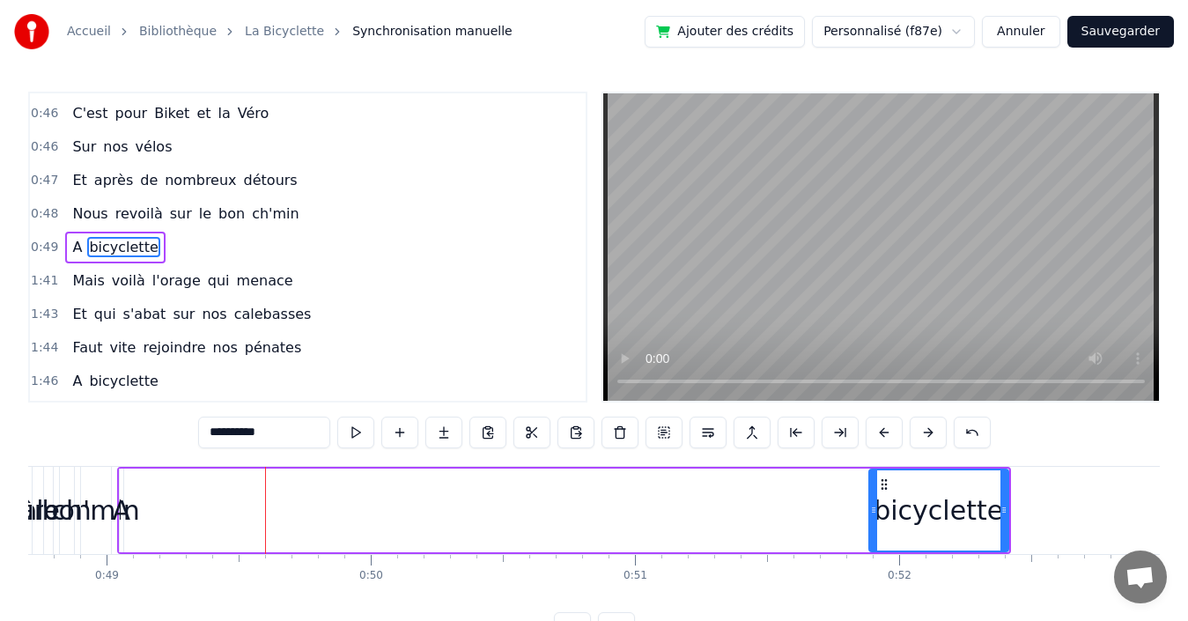
click at [71, 246] on span "A" at bounding box center [76, 247] width 13 height 20
type input "*"
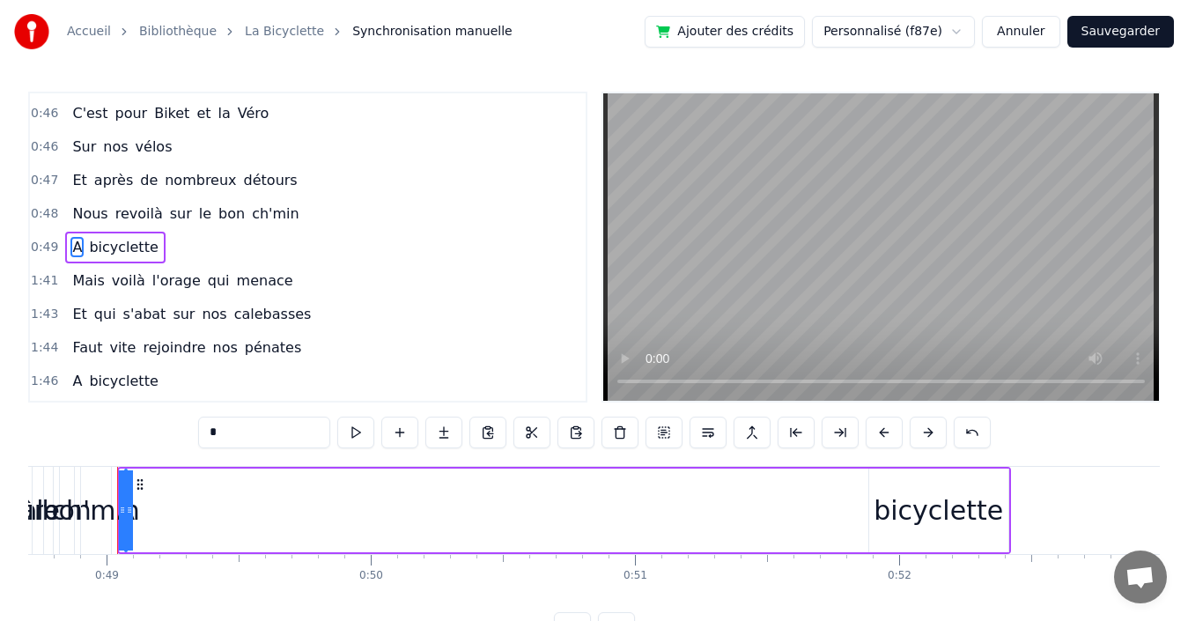
drag, startPoint x: 123, startPoint y: 509, endPoint x: 140, endPoint y: 503, distance: 17.8
click at [156, 502] on div "A bicyclette" at bounding box center [564, 510] width 894 height 87
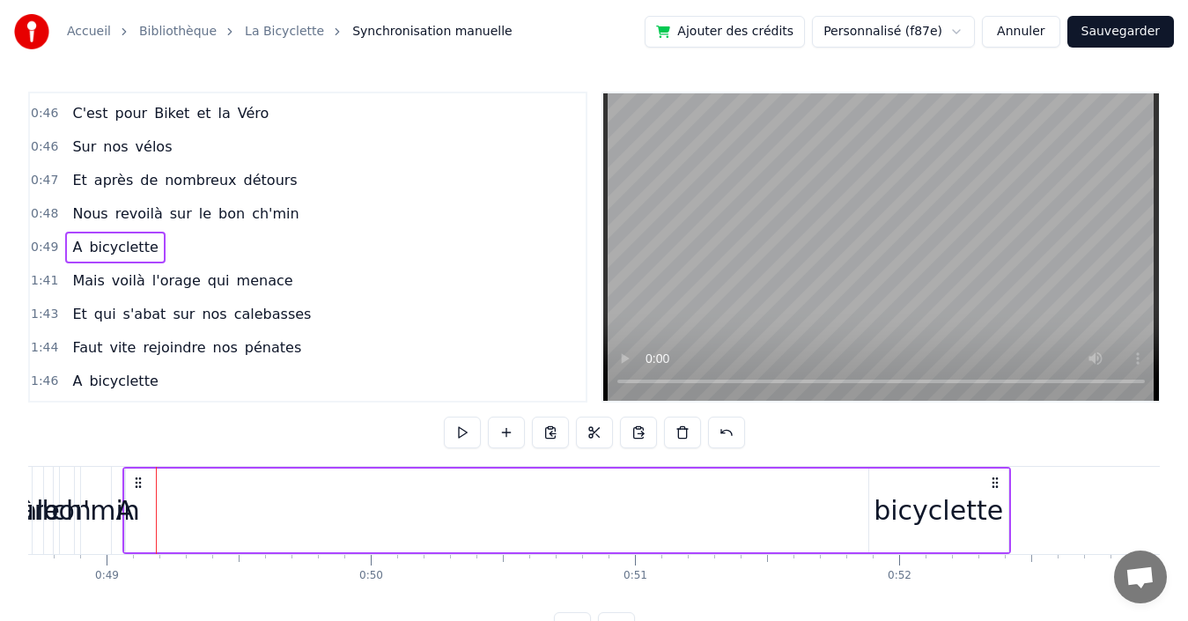
click at [71, 249] on span "A" at bounding box center [76, 247] width 13 height 20
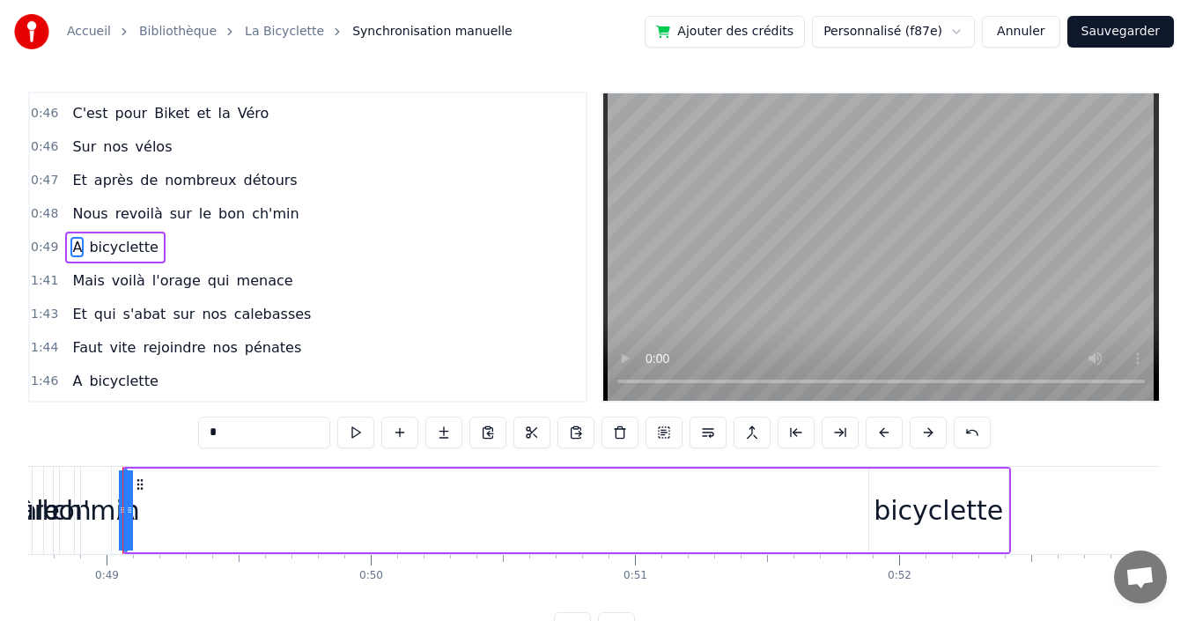
click at [140, 497] on div "A bicyclette" at bounding box center [566, 510] width 889 height 87
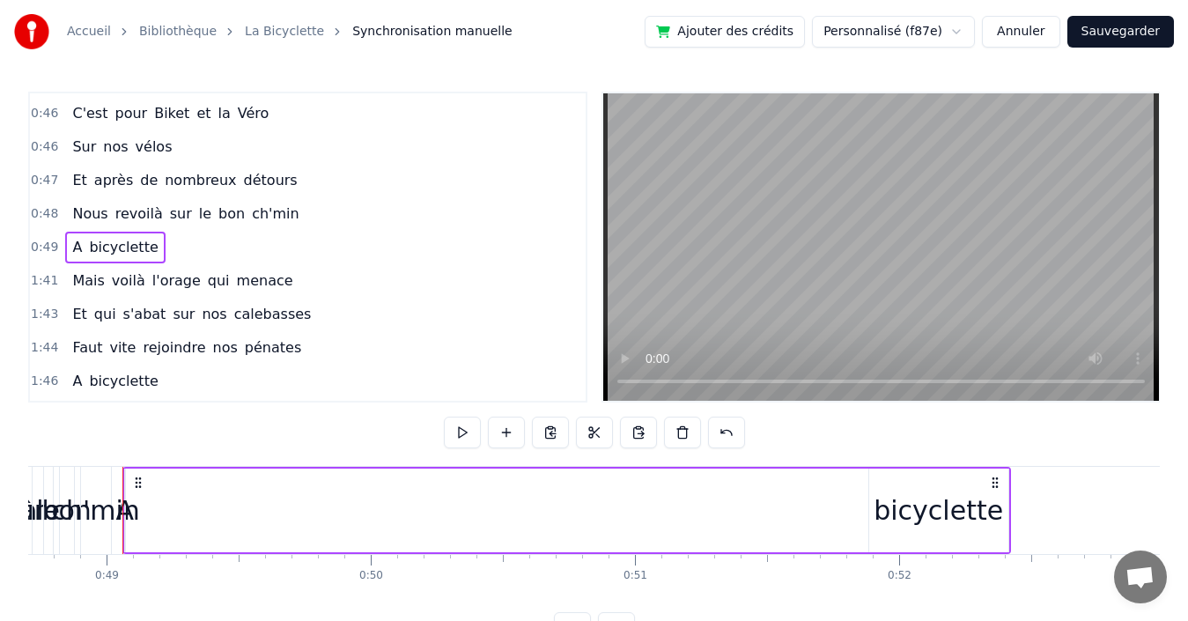
click at [70, 245] on span "A" at bounding box center [76, 247] width 13 height 20
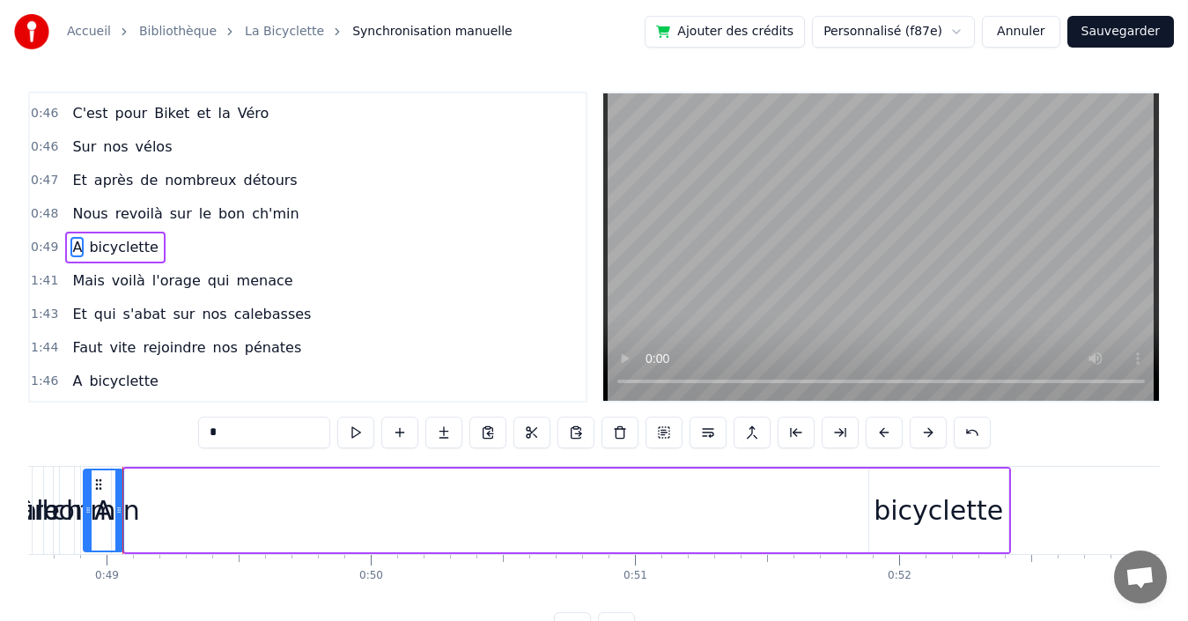
drag, startPoint x: 126, startPoint y: 512, endPoint x: 85, endPoint y: 511, distance: 41.4
click at [85, 511] on icon at bounding box center [88, 510] width 7 height 14
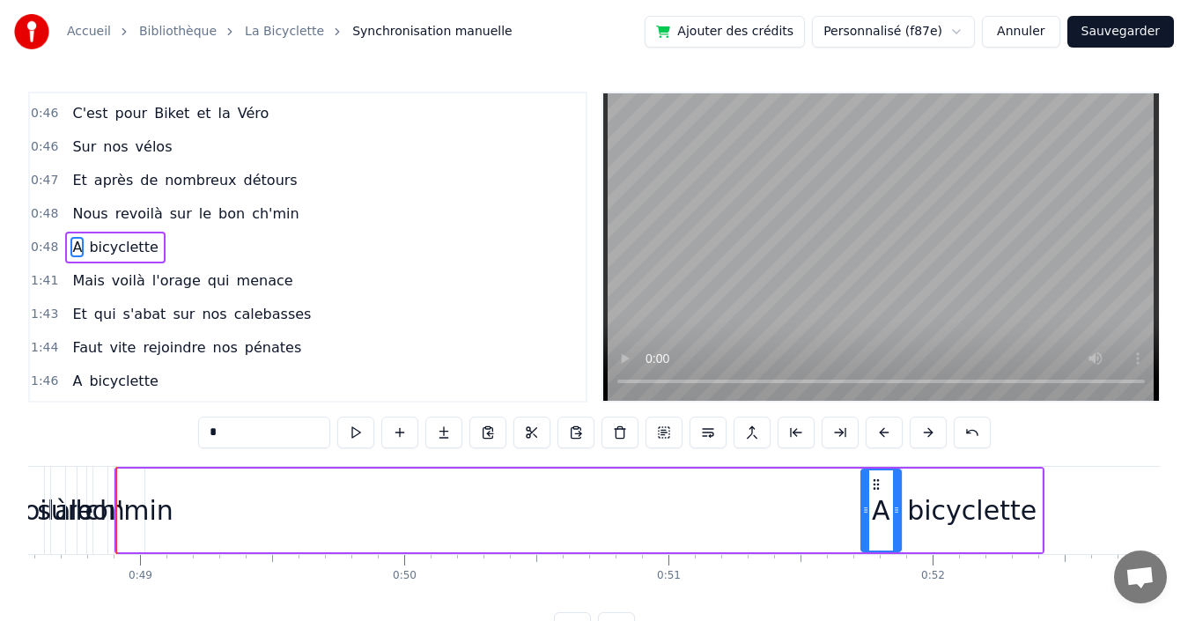
drag, startPoint x: 137, startPoint y: 483, endPoint x: 874, endPoint y: 478, distance: 736.2
click at [874, 478] on icon at bounding box center [876, 484] width 14 height 14
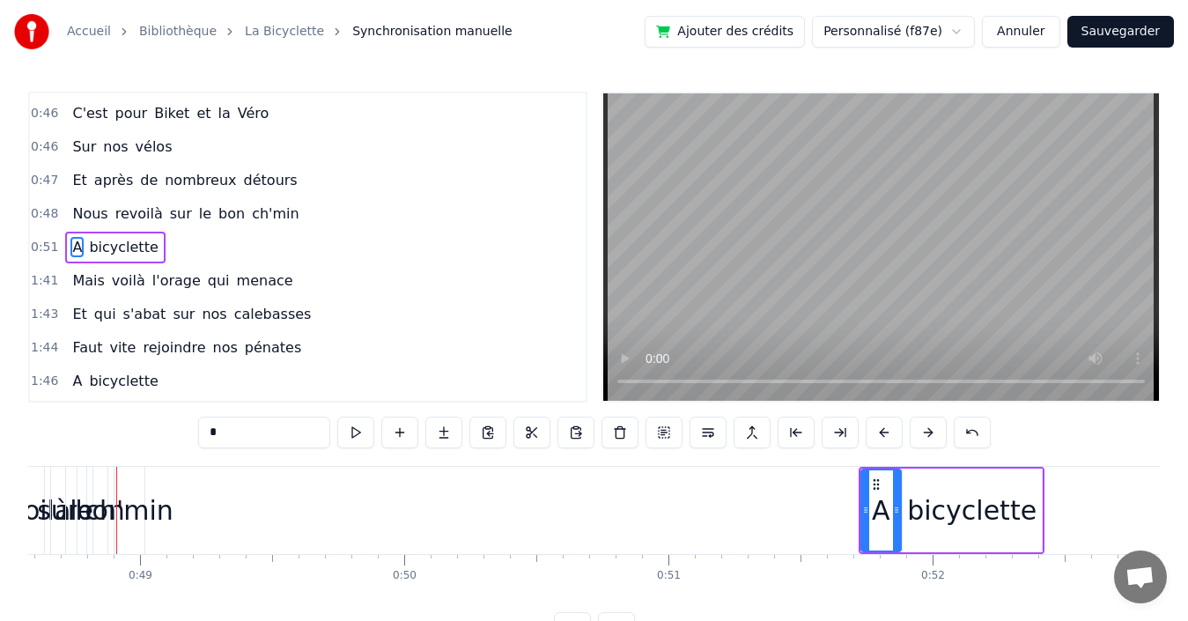
click at [296, 211] on div "0:48 Nous revoilà sur le bon ch'min" at bounding box center [308, 213] width 556 height 33
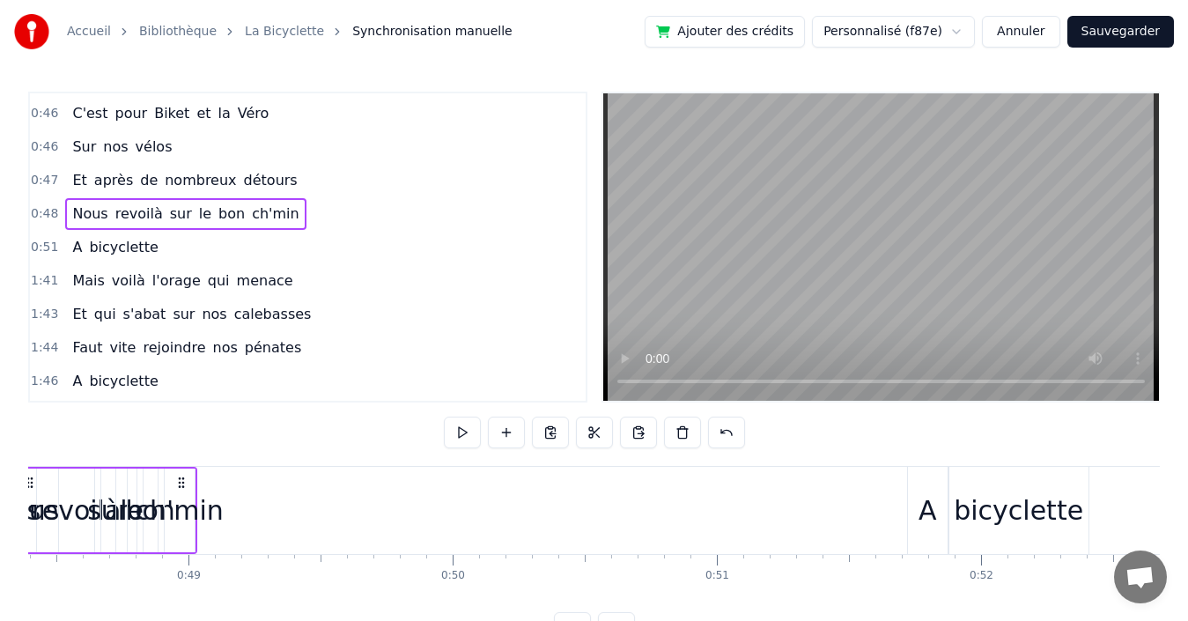
scroll to position [0, 12682]
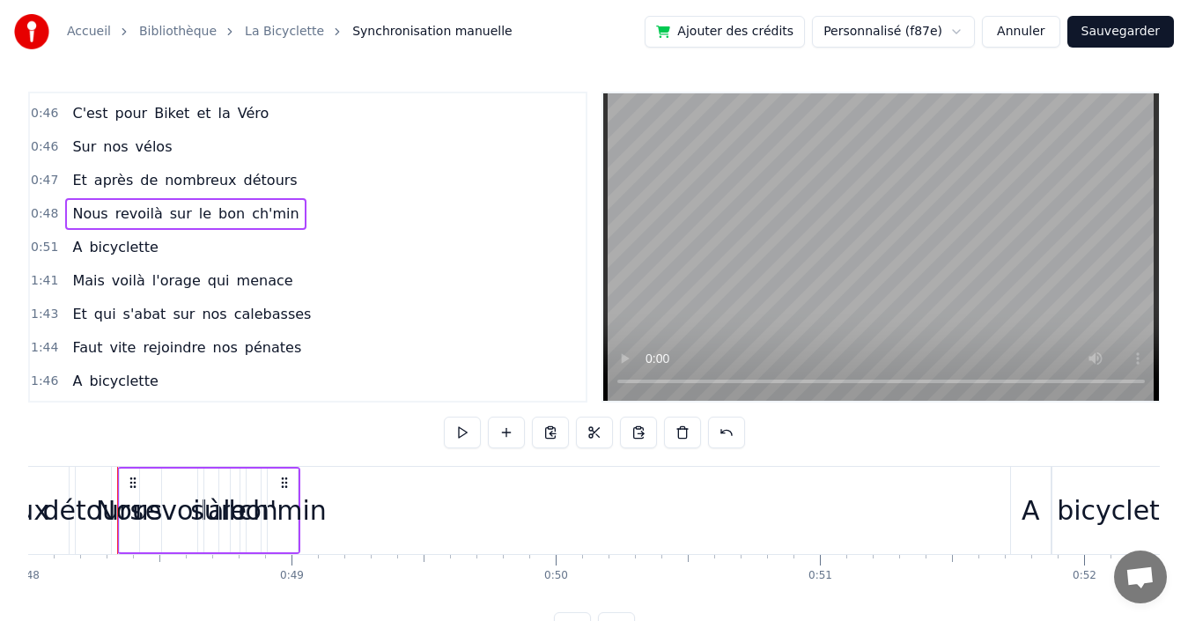
click at [283, 240] on div "0:51 A bicyclette" at bounding box center [308, 247] width 556 height 33
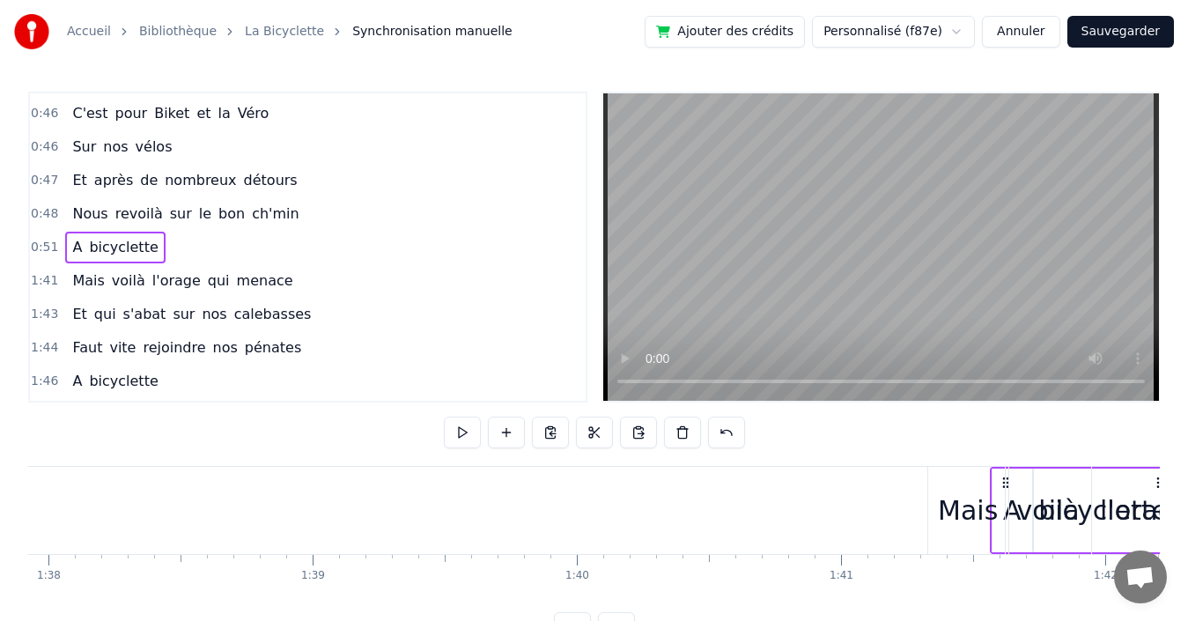
scroll to position [0, 25871]
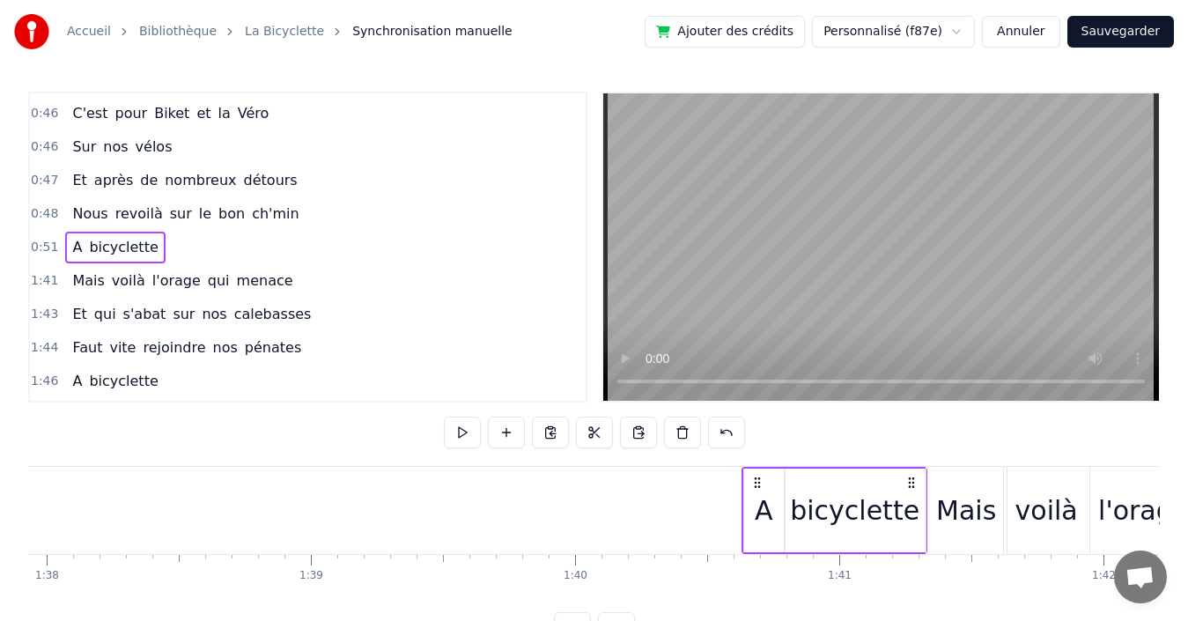
drag, startPoint x: 1022, startPoint y: 483, endPoint x: 744, endPoint y: 488, distance: 278.3
click at [753, 488] on icon at bounding box center [757, 483] width 14 height 14
click at [1122, 38] on button "Sauvegarder" at bounding box center [1120, 32] width 107 height 32
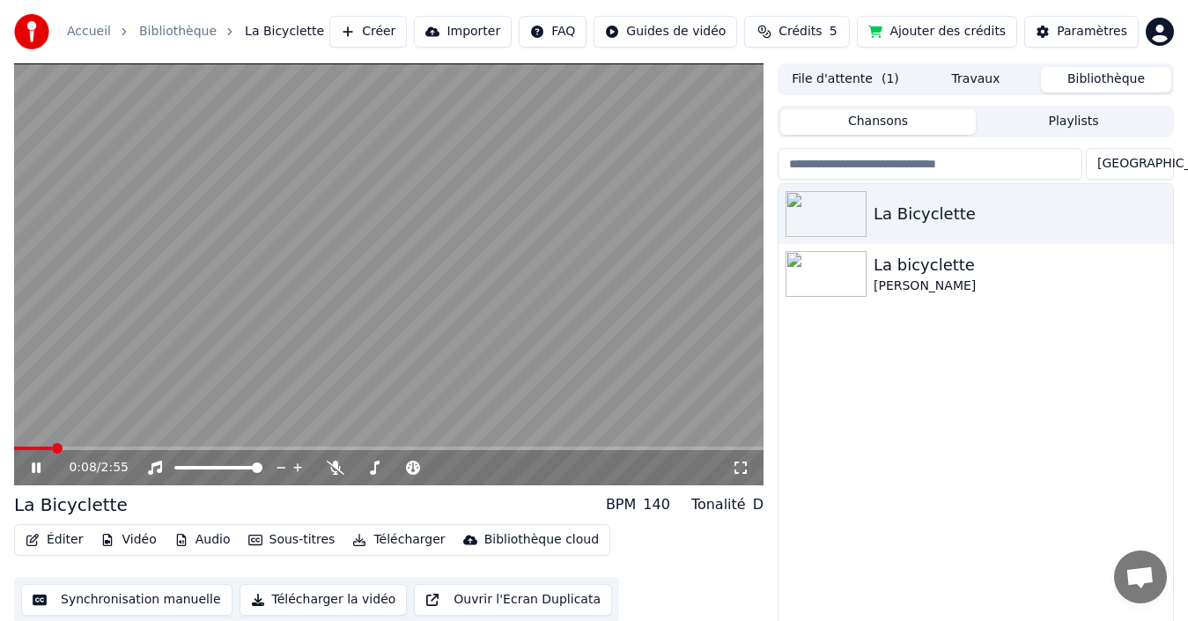
click at [110, 602] on button "Synchronisation manuelle" at bounding box center [126, 600] width 211 height 32
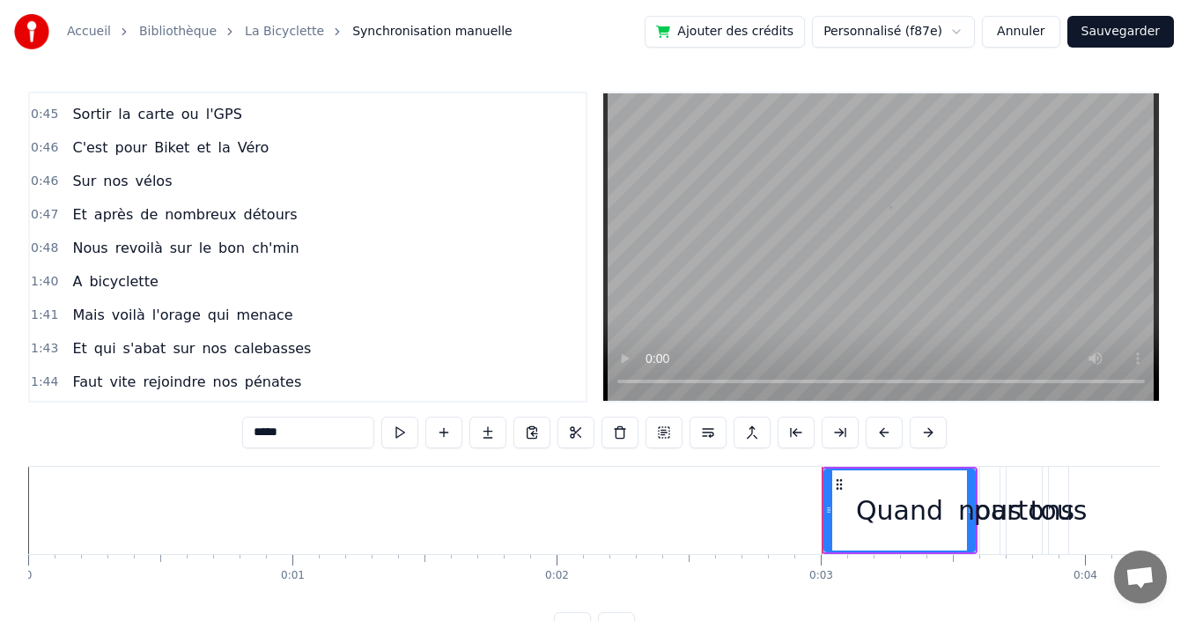
scroll to position [969, 0]
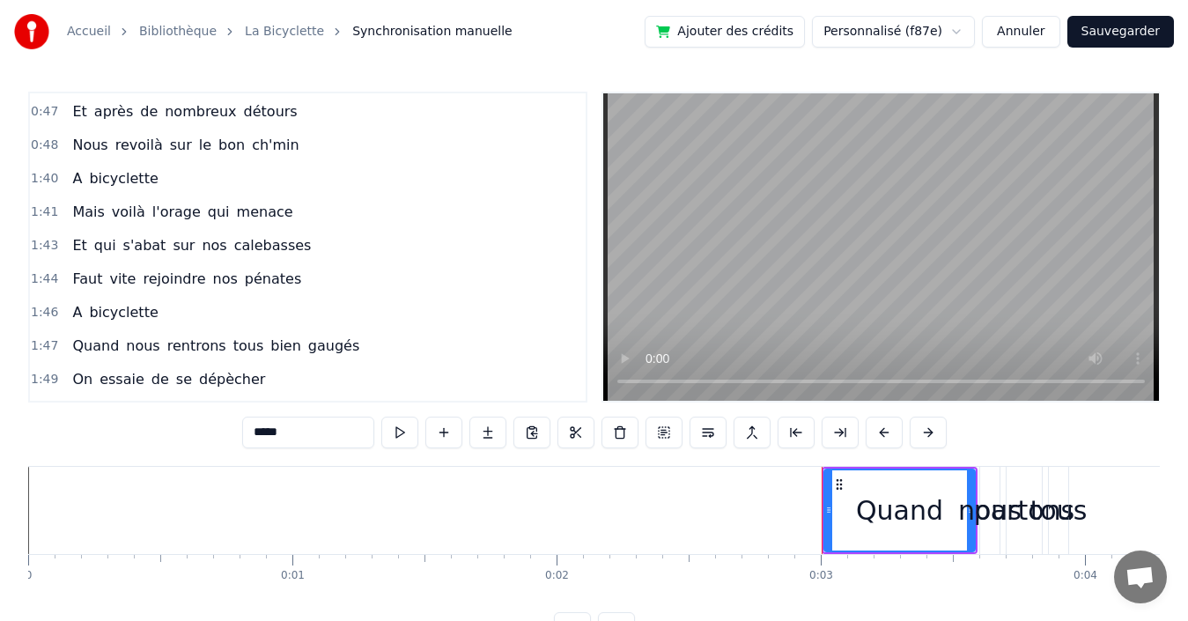
click at [316, 189] on div "1:40 A bicyclette" at bounding box center [308, 178] width 556 height 33
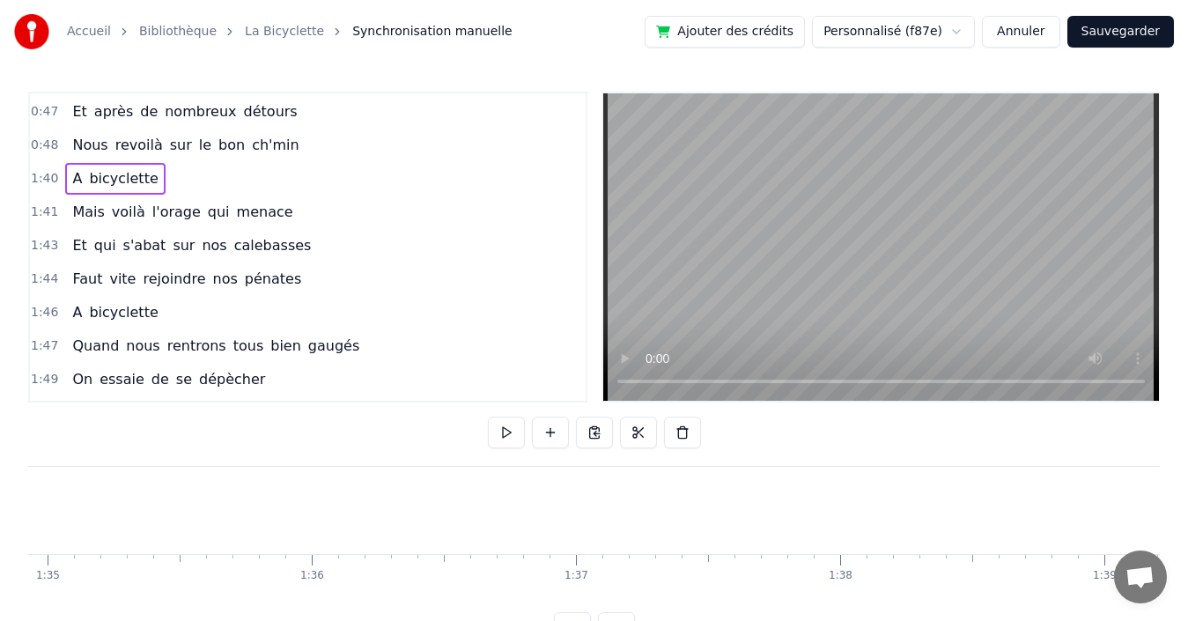
scroll to position [0, 26496]
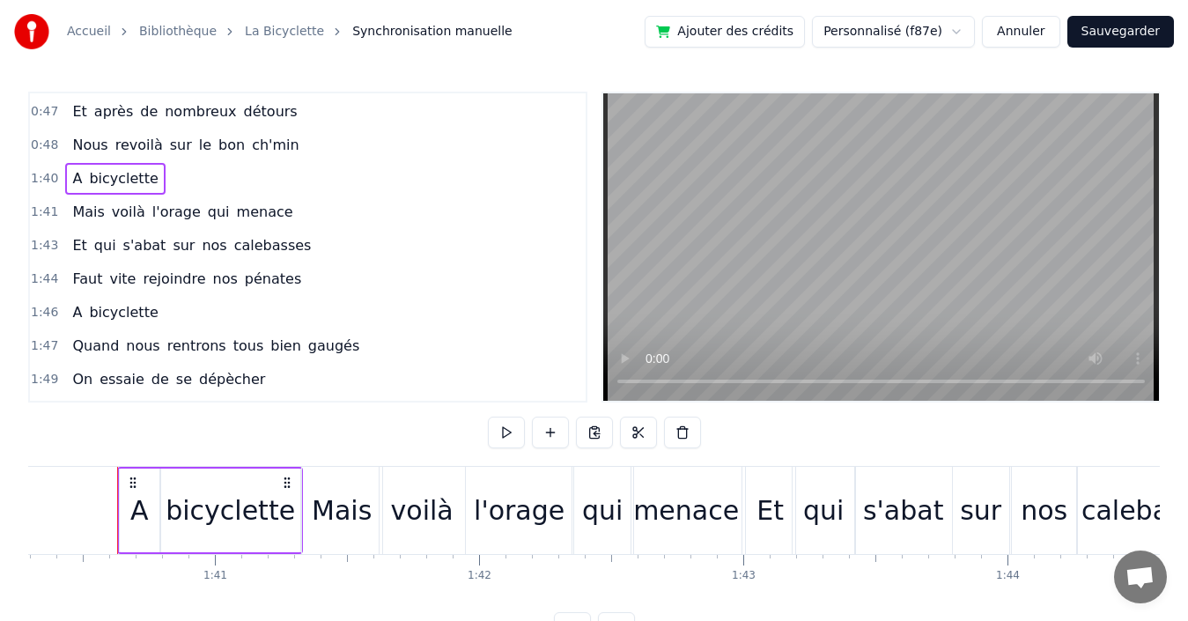
click at [311, 147] on div "0:48 Nous revoilà sur le bon ch'min" at bounding box center [308, 145] width 556 height 33
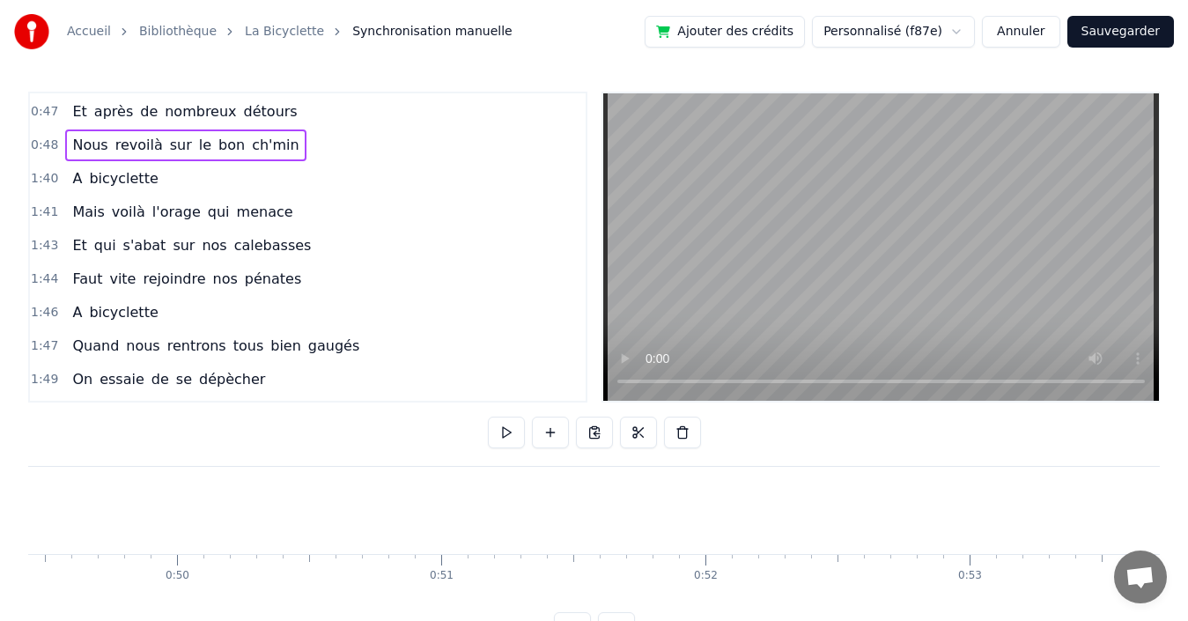
scroll to position [0, 12682]
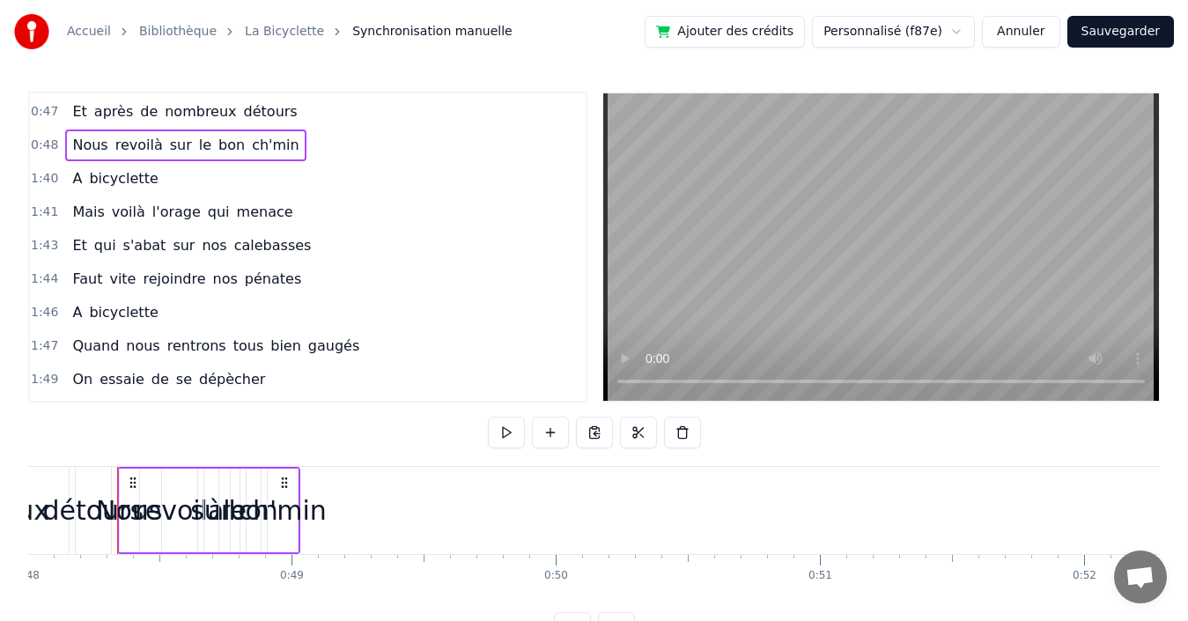
drag, startPoint x: 253, startPoint y: 143, endPoint x: 402, endPoint y: 188, distance: 156.5
click at [253, 142] on span "ch'min" at bounding box center [275, 145] width 51 height 20
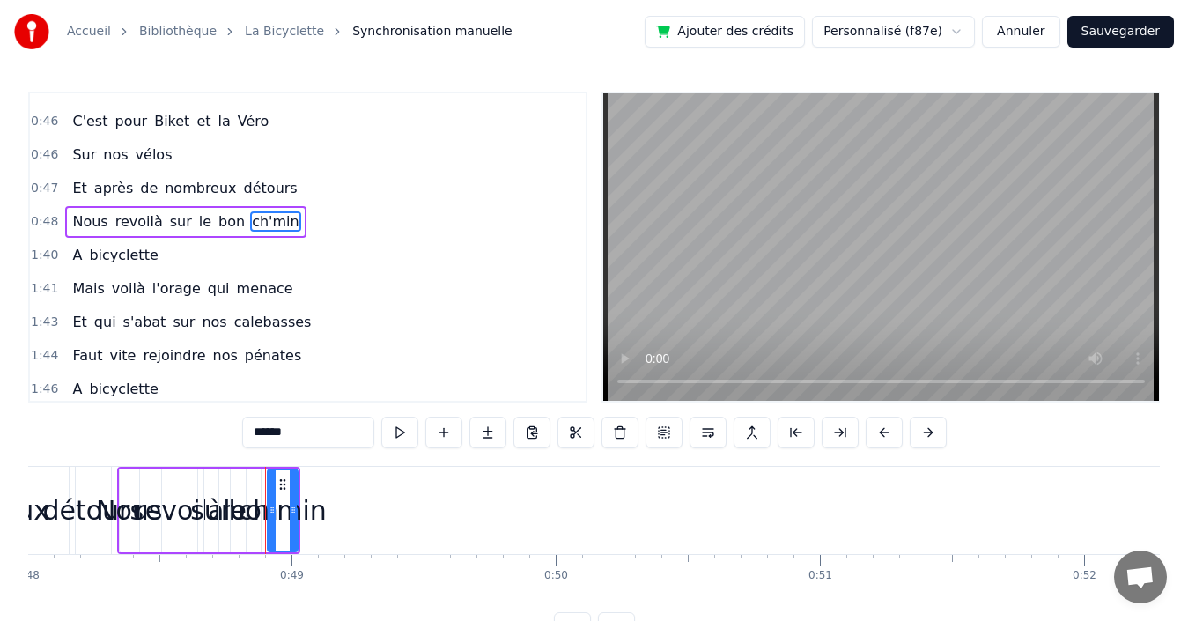
scroll to position [867, 0]
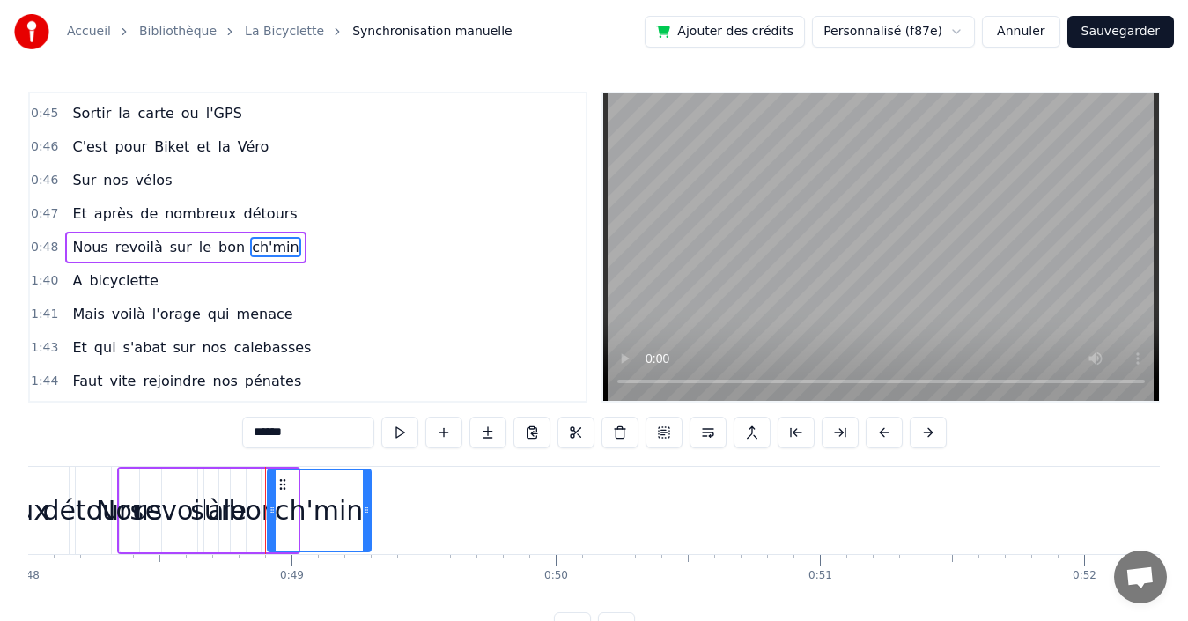
drag, startPoint x: 294, startPoint y: 505, endPoint x: 367, endPoint y: 500, distance: 73.2
click at [367, 500] on div at bounding box center [366, 510] width 7 height 80
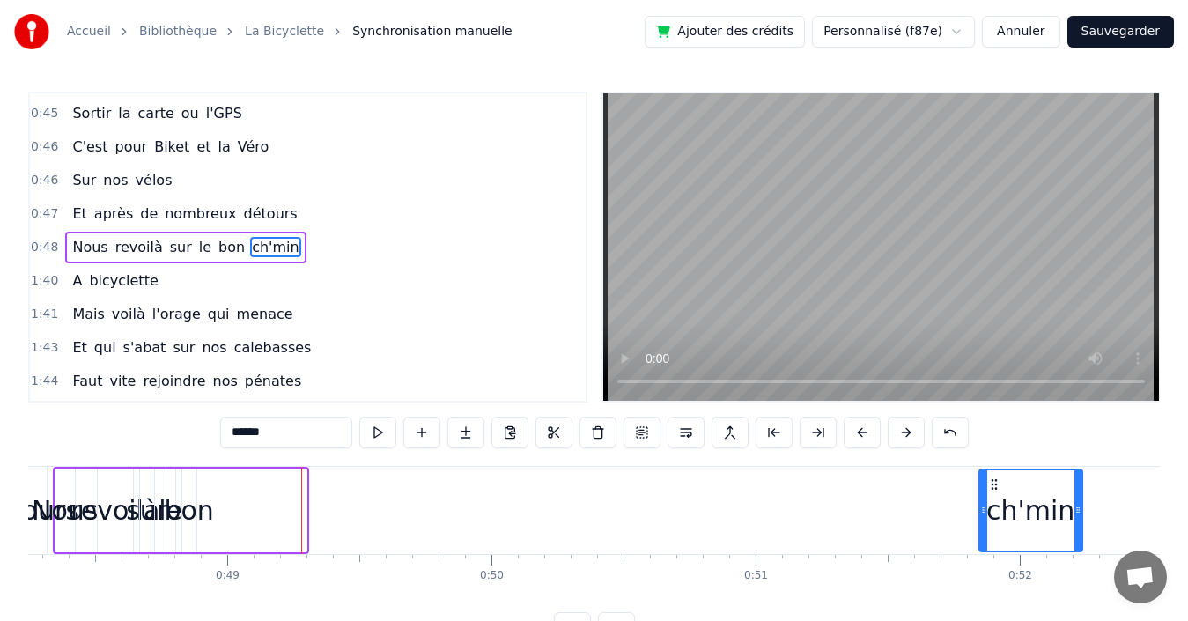
drag, startPoint x: 299, startPoint y: 483, endPoint x: 1003, endPoint y: 481, distance: 704.5
click at [1001, 481] on icon at bounding box center [994, 484] width 14 height 14
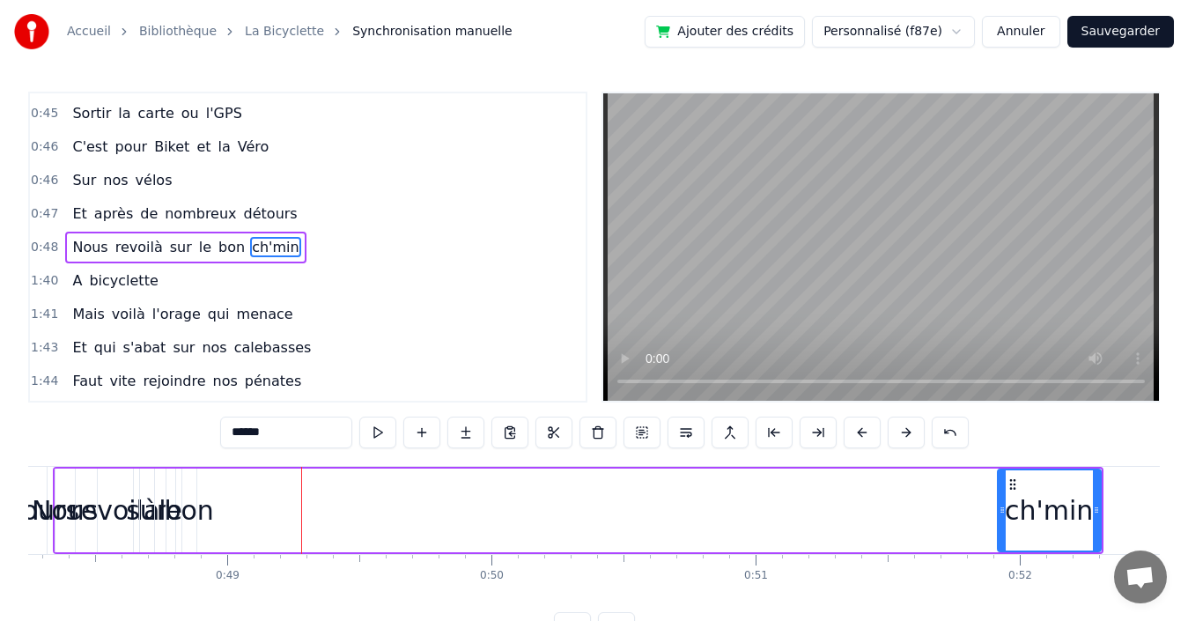
scroll to position [0, 12754]
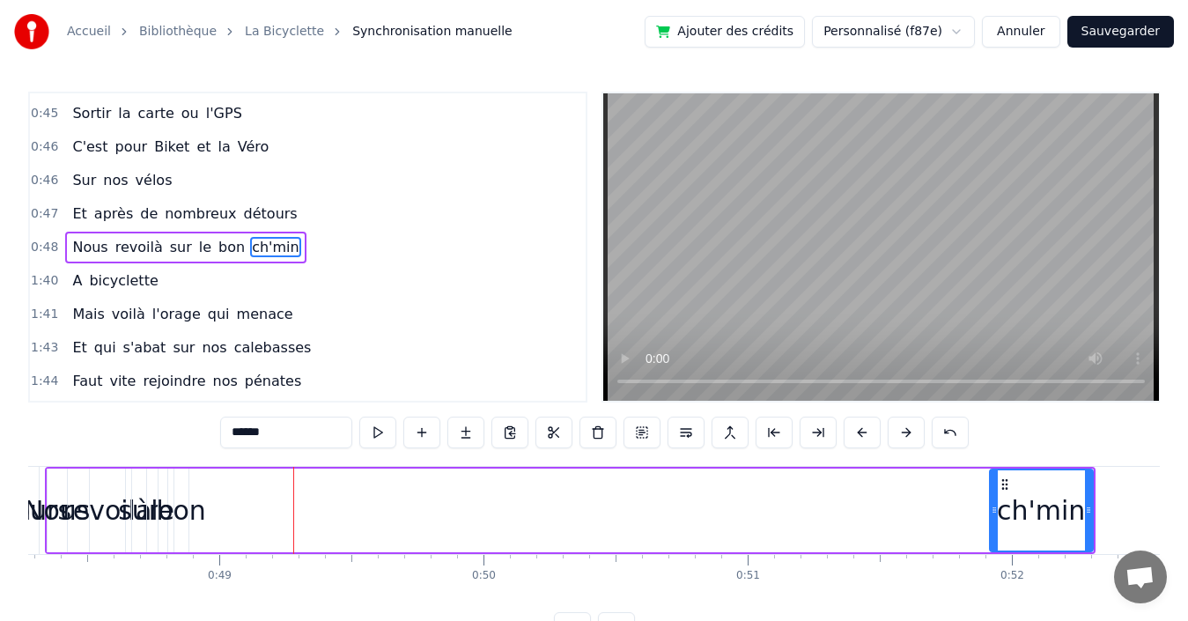
click at [217, 244] on span "bon" at bounding box center [232, 247] width 30 height 20
type input "***"
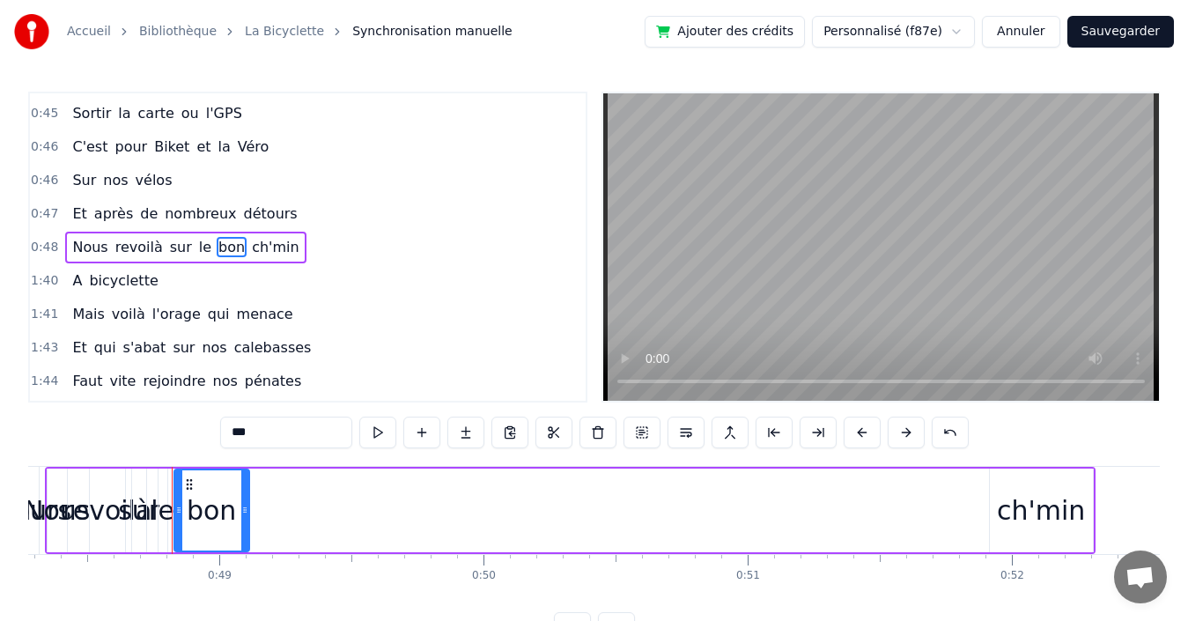
drag, startPoint x: 186, startPoint y: 505, endPoint x: 247, endPoint y: 503, distance: 60.8
click at [247, 503] on icon at bounding box center [244, 510] width 7 height 14
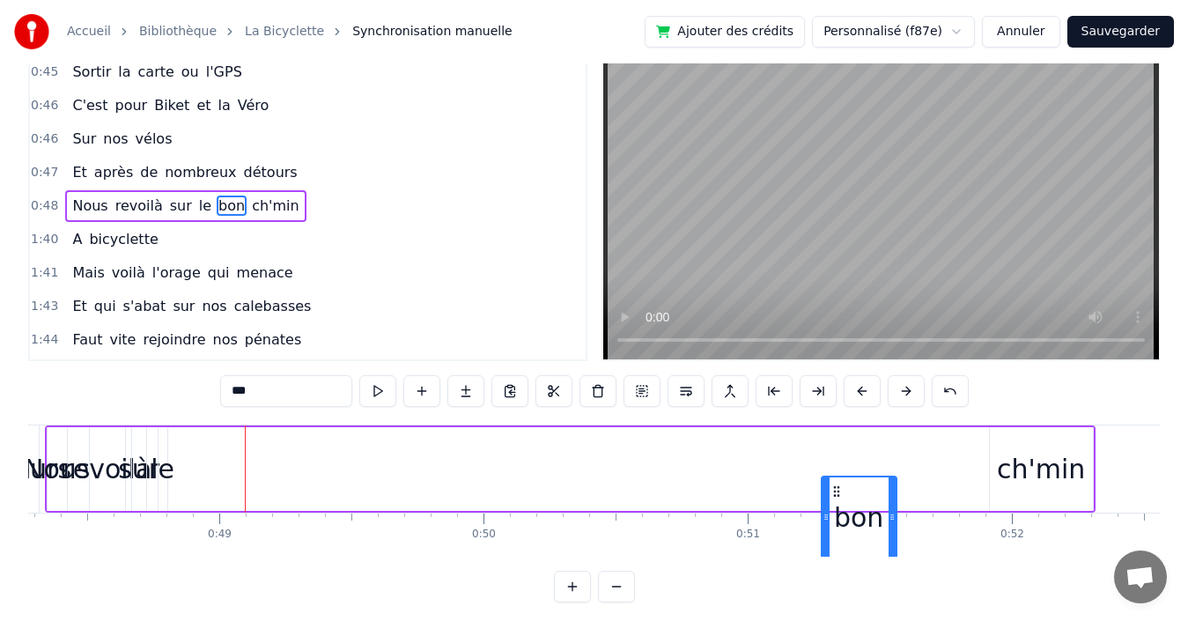
scroll to position [49, 0]
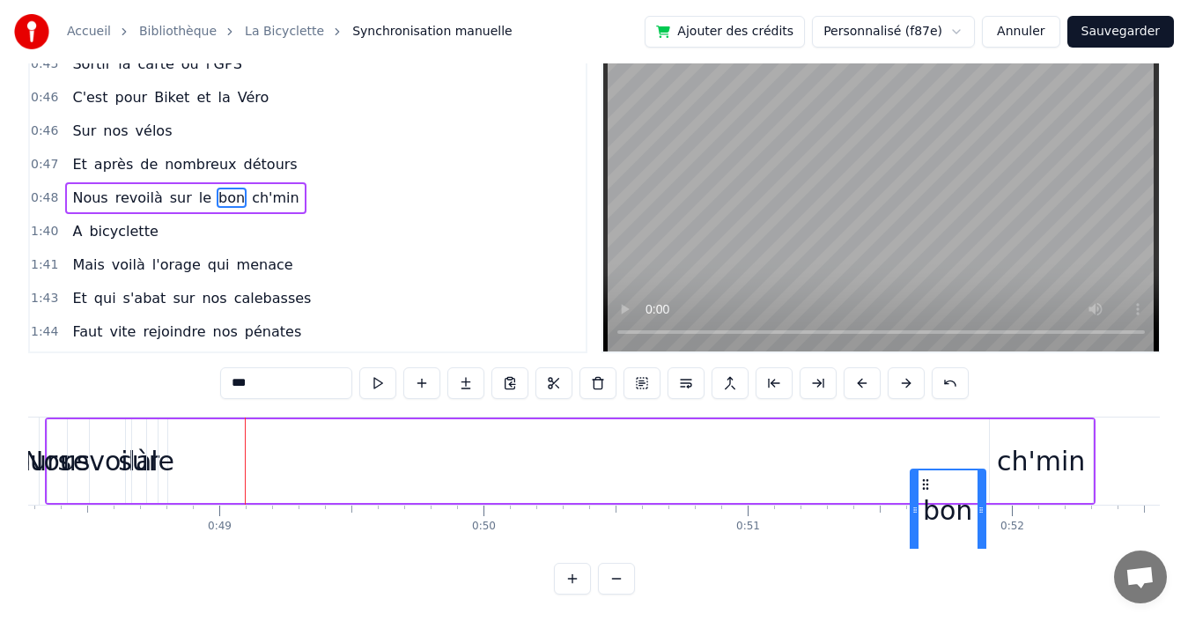
drag, startPoint x: 188, startPoint y: 483, endPoint x: 924, endPoint y: 420, distance: 738.8
click at [924, 420] on div "Nous revoilà sur le bon ch'min" at bounding box center [570, 460] width 1051 height 87
click at [178, 195] on div "Nous revoilà sur le bon ch'min" at bounding box center [185, 198] width 240 height 32
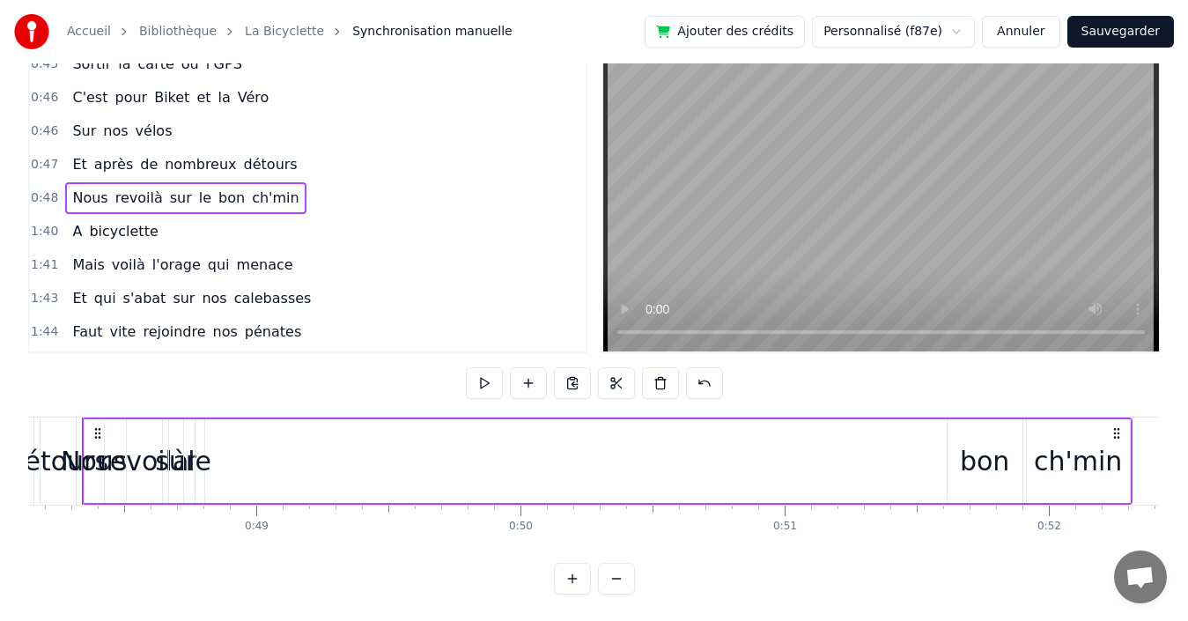
scroll to position [0, 12682]
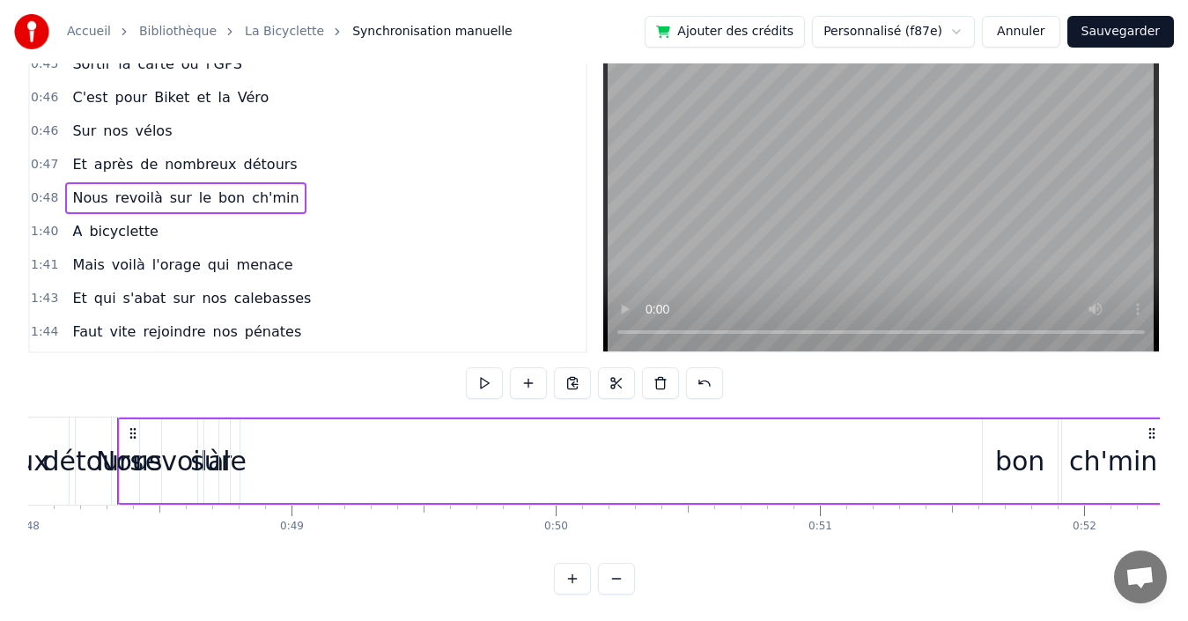
click at [197, 198] on span "le" at bounding box center [205, 198] width 16 height 20
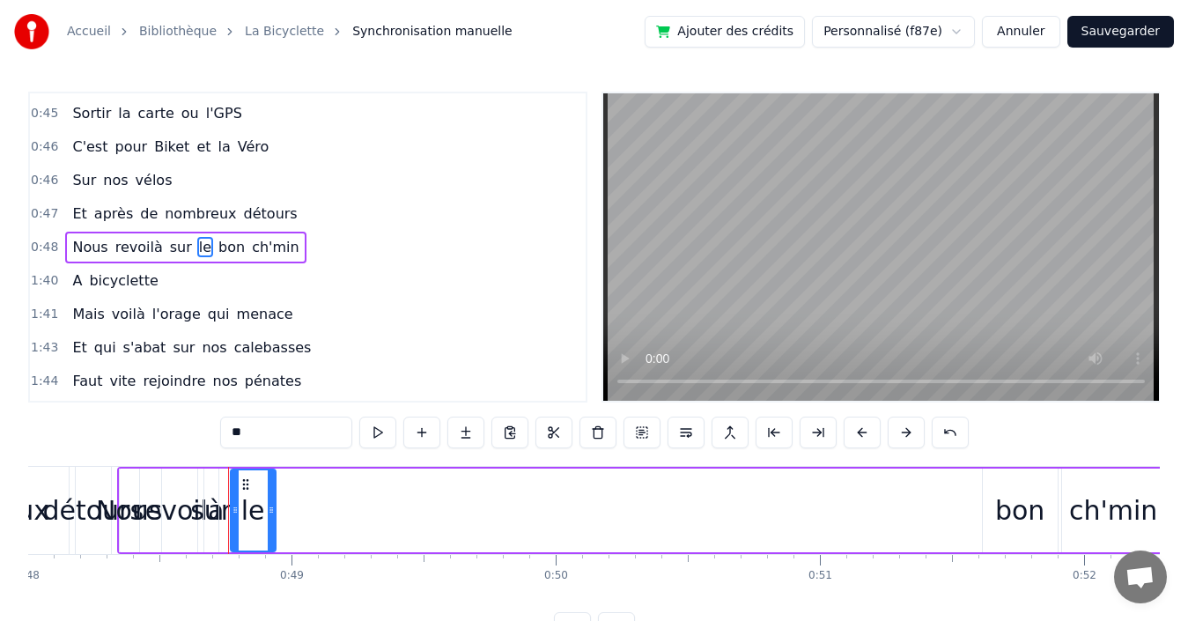
drag, startPoint x: 236, startPoint y: 512, endPoint x: 272, endPoint y: 511, distance: 36.1
click at [272, 511] on icon at bounding box center [271, 510] width 7 height 14
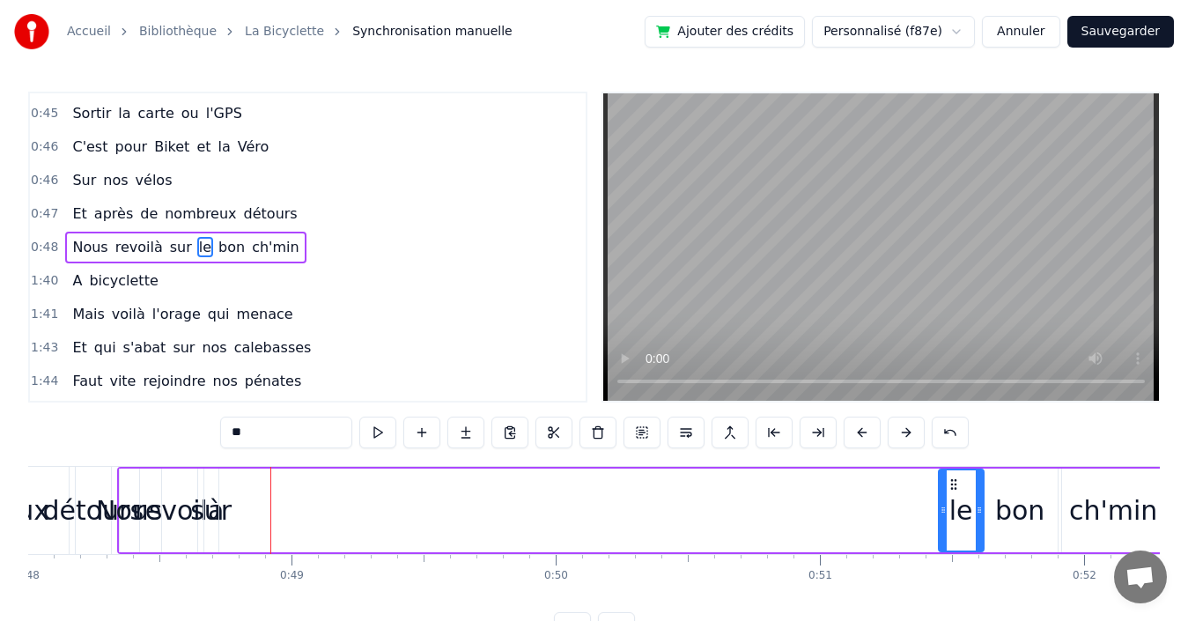
drag, startPoint x: 247, startPoint y: 480, endPoint x: 904, endPoint y: 494, distance: 658.0
click at [952, 492] on div "le" at bounding box center [961, 510] width 43 height 80
click at [168, 247] on span "sur" at bounding box center [181, 247] width 26 height 20
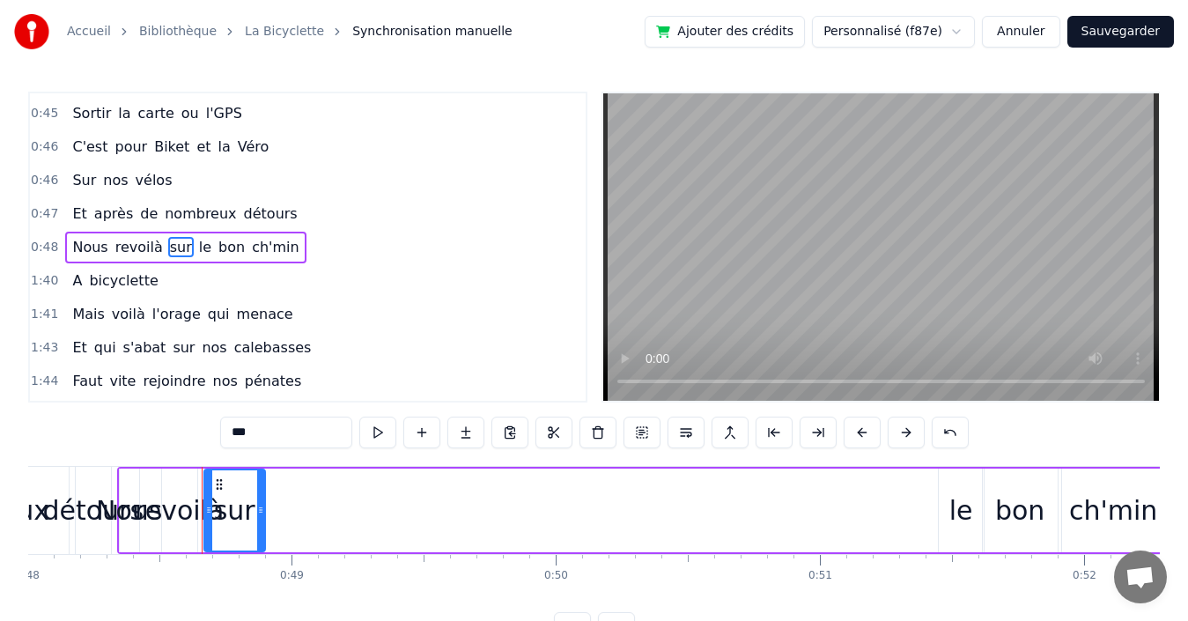
drag, startPoint x: 215, startPoint y: 492, endPoint x: 245, endPoint y: 488, distance: 30.3
click at [261, 487] on div at bounding box center [260, 510] width 7 height 80
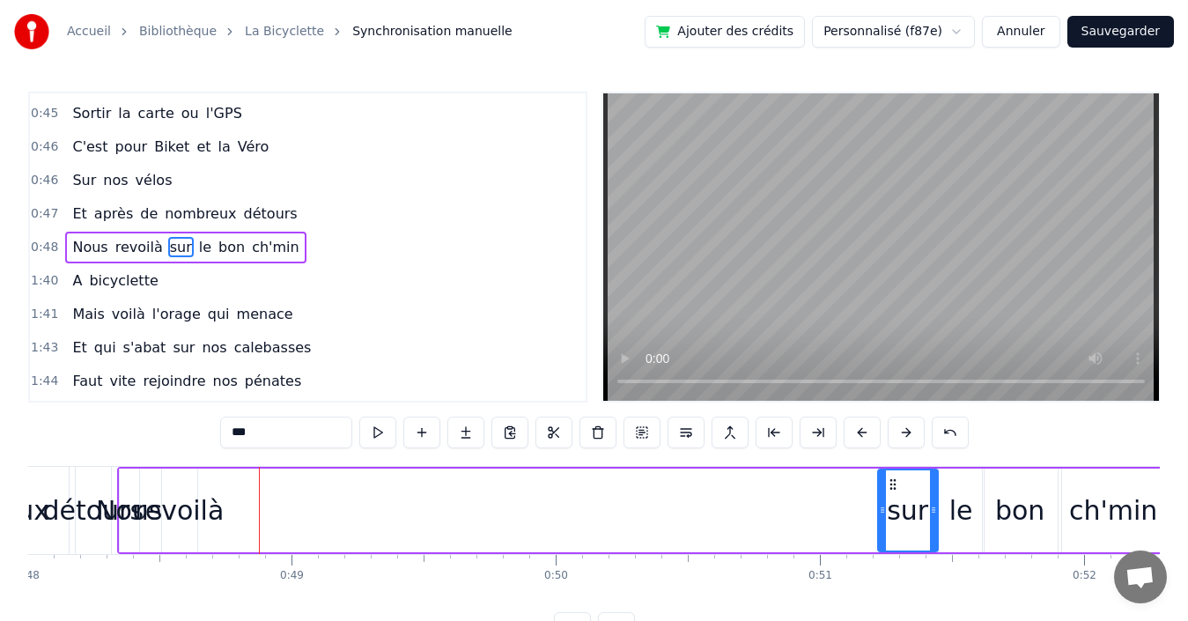
drag, startPoint x: 218, startPoint y: 484, endPoint x: 892, endPoint y: 502, distance: 673.9
click at [892, 502] on div "sur" at bounding box center [908, 510] width 58 height 80
click at [130, 250] on span "revoilà" at bounding box center [139, 247] width 51 height 20
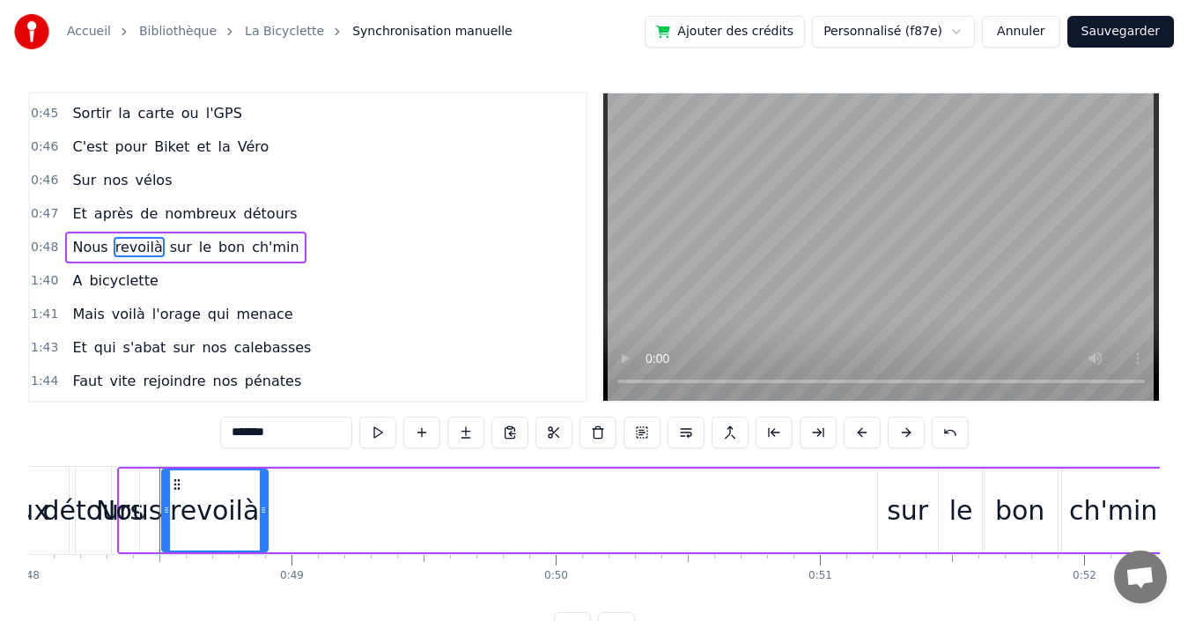
drag, startPoint x: 192, startPoint y: 500, endPoint x: 214, endPoint y: 492, distance: 23.4
click at [262, 501] on div at bounding box center [263, 510] width 7 height 80
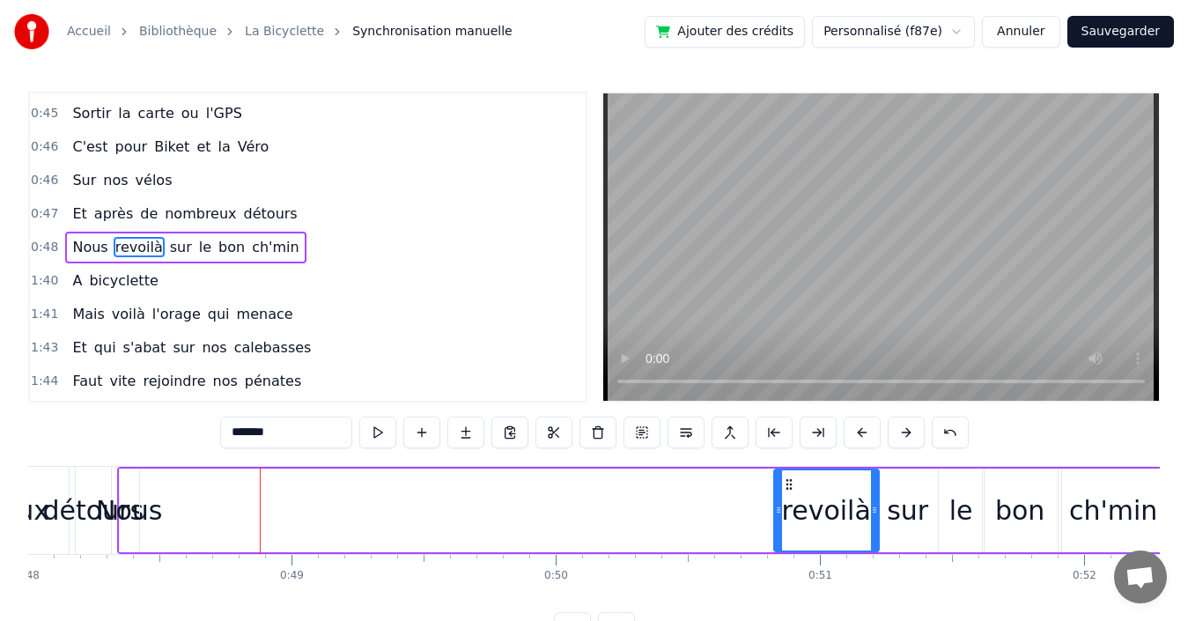
drag, startPoint x: 178, startPoint y: 483, endPoint x: 790, endPoint y: 508, distance: 612.5
click at [790, 508] on div "revoilà" at bounding box center [826, 510] width 103 height 80
click at [85, 249] on span "Nous" at bounding box center [89, 247] width 39 height 20
type input "****"
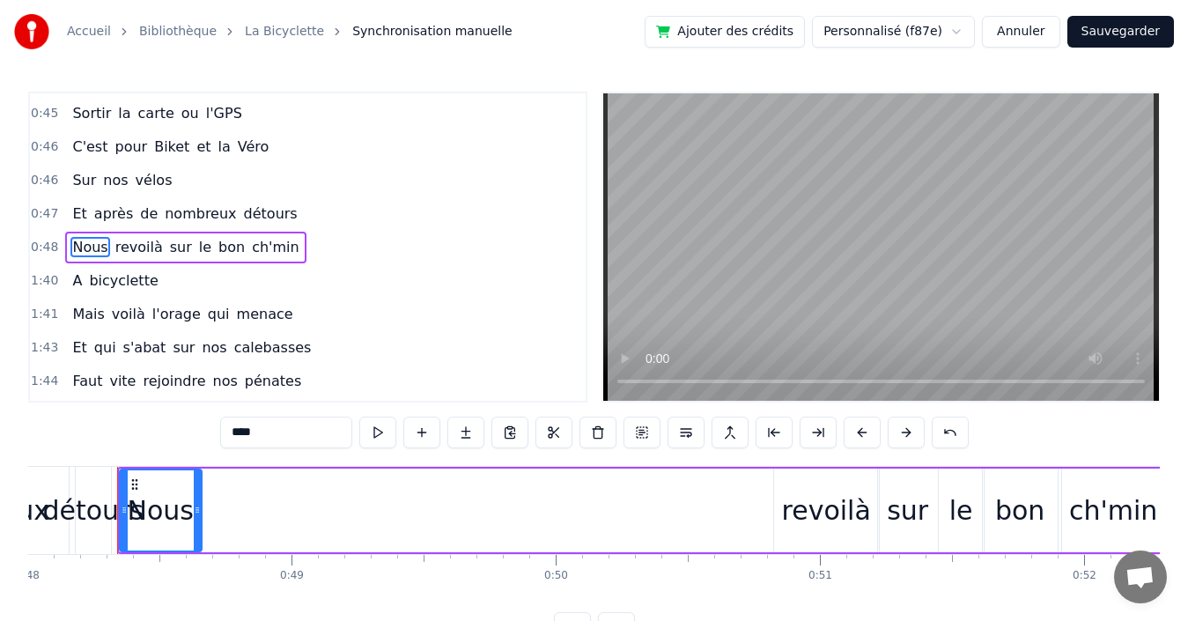
drag, startPoint x: 133, startPoint y: 499, endPoint x: 171, endPoint y: 502, distance: 38.0
click at [195, 503] on div at bounding box center [197, 510] width 7 height 80
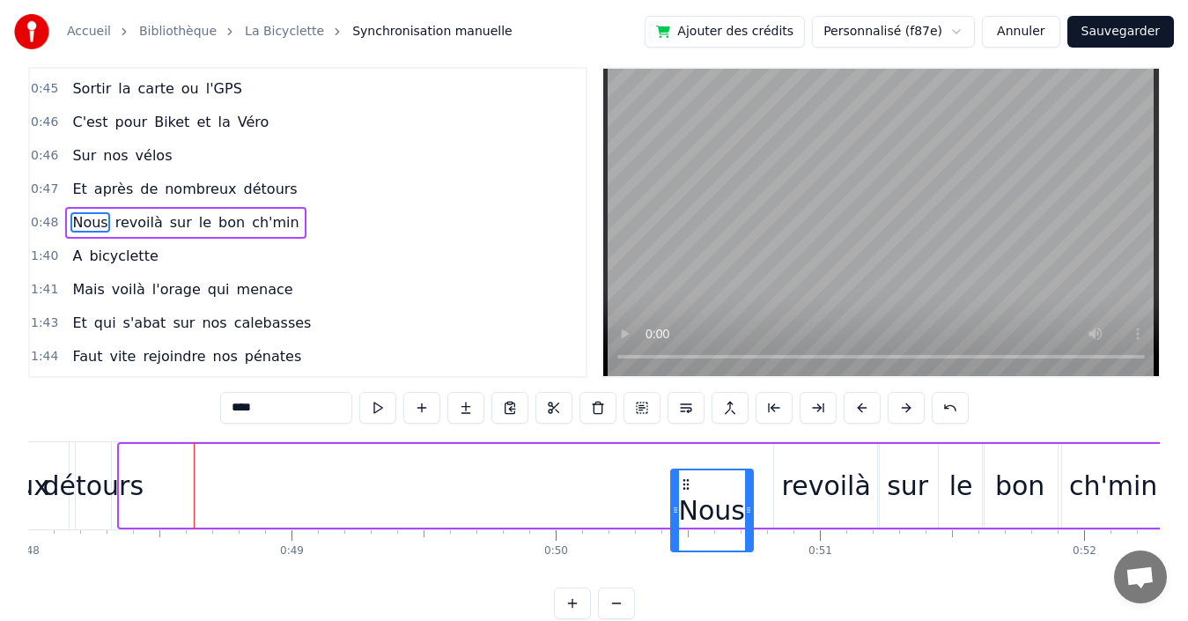
scroll to position [26, 0]
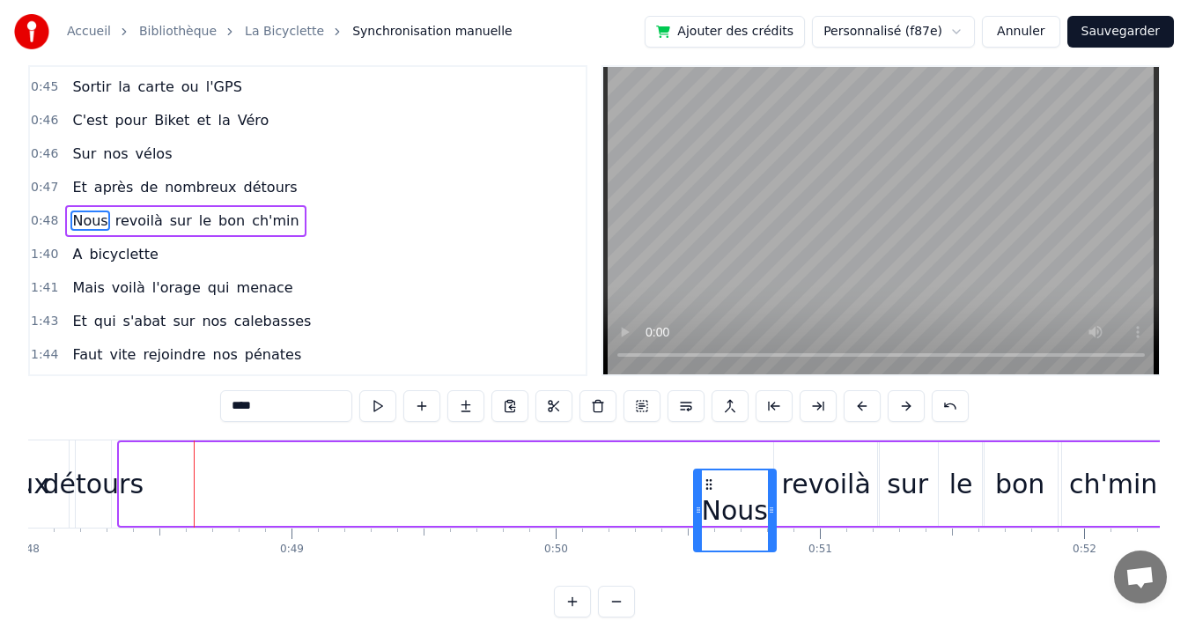
drag, startPoint x: 136, startPoint y: 483, endPoint x: 710, endPoint y: 470, distance: 574.3
click at [710, 470] on div "Nous" at bounding box center [735, 510] width 80 height 80
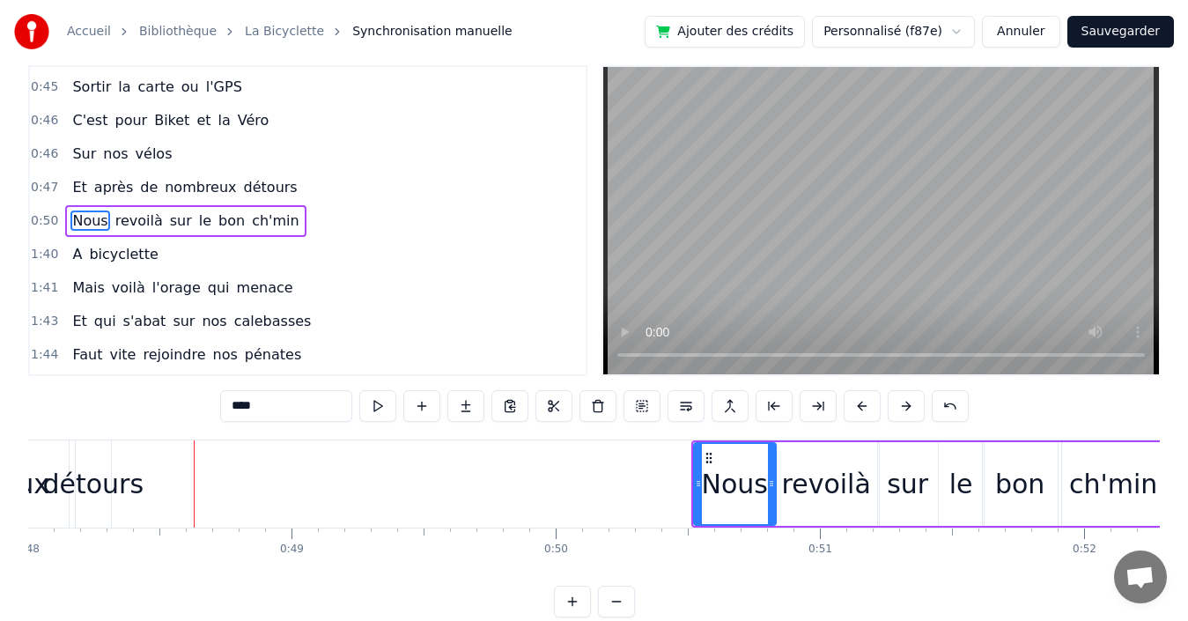
click at [295, 188] on div "0:47 Et après de nombreux détours" at bounding box center [308, 187] width 556 height 33
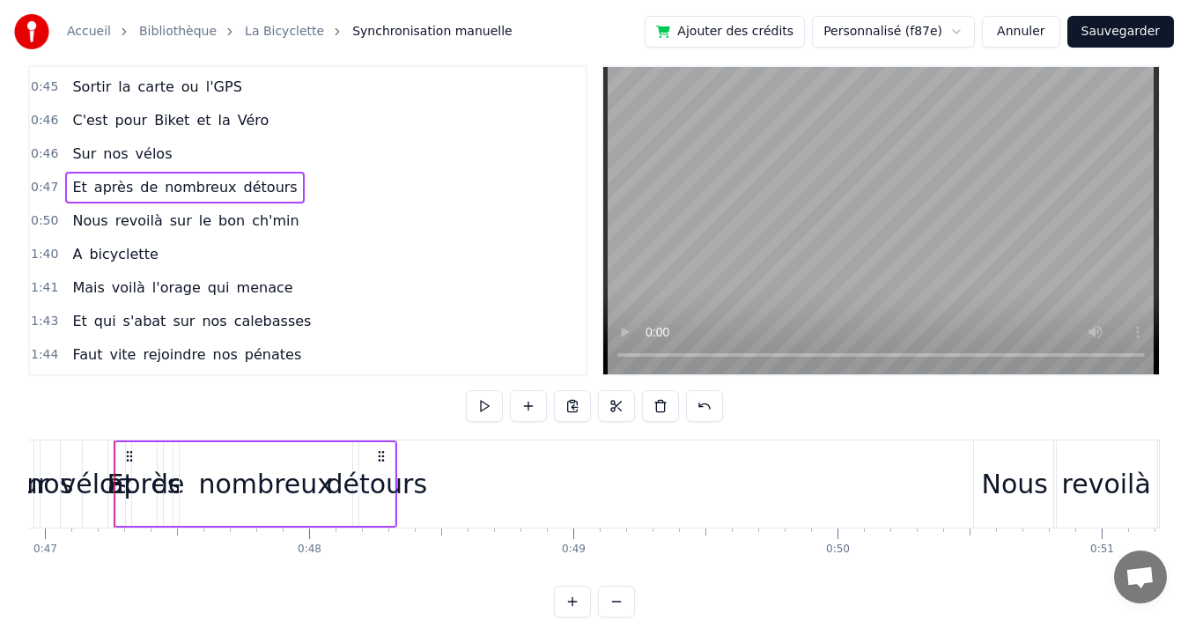
scroll to position [0, 12396]
click at [298, 215] on div "0:50 Nous revoilà sur le bon ch'min" at bounding box center [308, 220] width 556 height 33
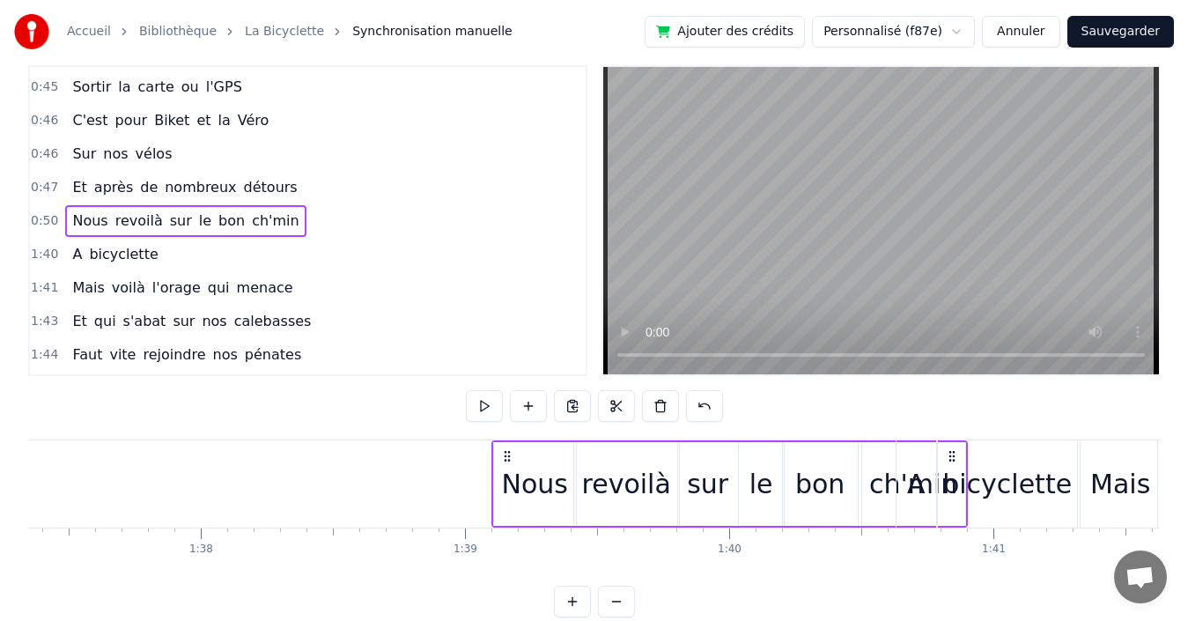
scroll to position [0, 25723]
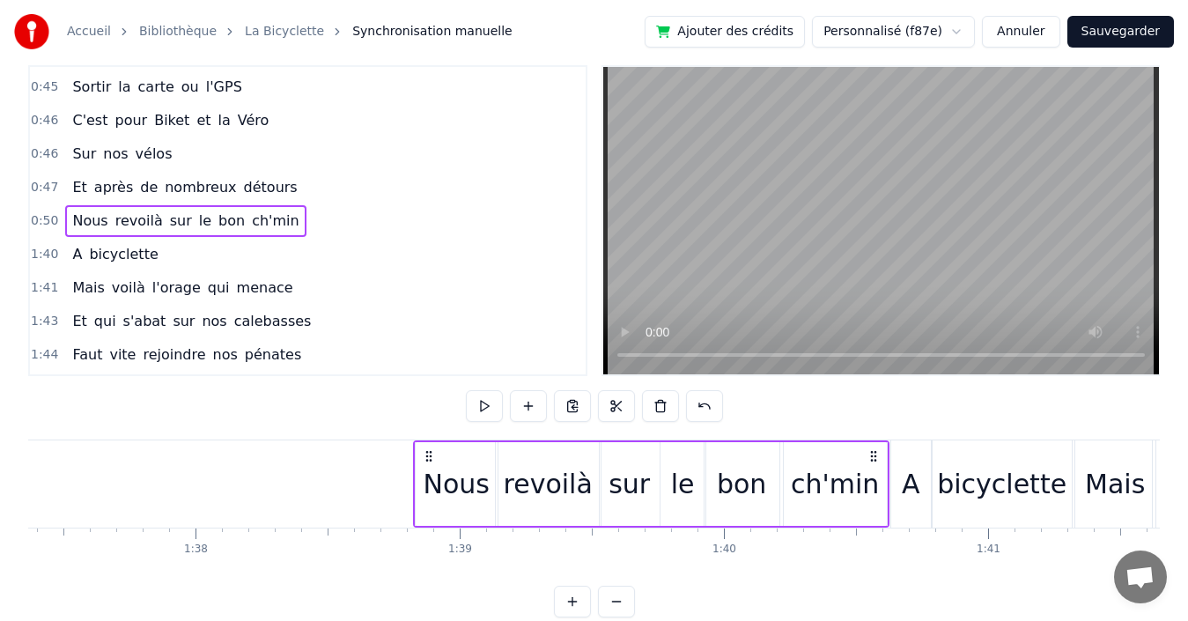
drag, startPoint x: 657, startPoint y: 452, endPoint x: 874, endPoint y: 460, distance: 216.8
click at [874, 460] on icon at bounding box center [874, 456] width 14 height 14
click at [300, 186] on div "0:47 Et après de nombreux détours" at bounding box center [308, 187] width 556 height 33
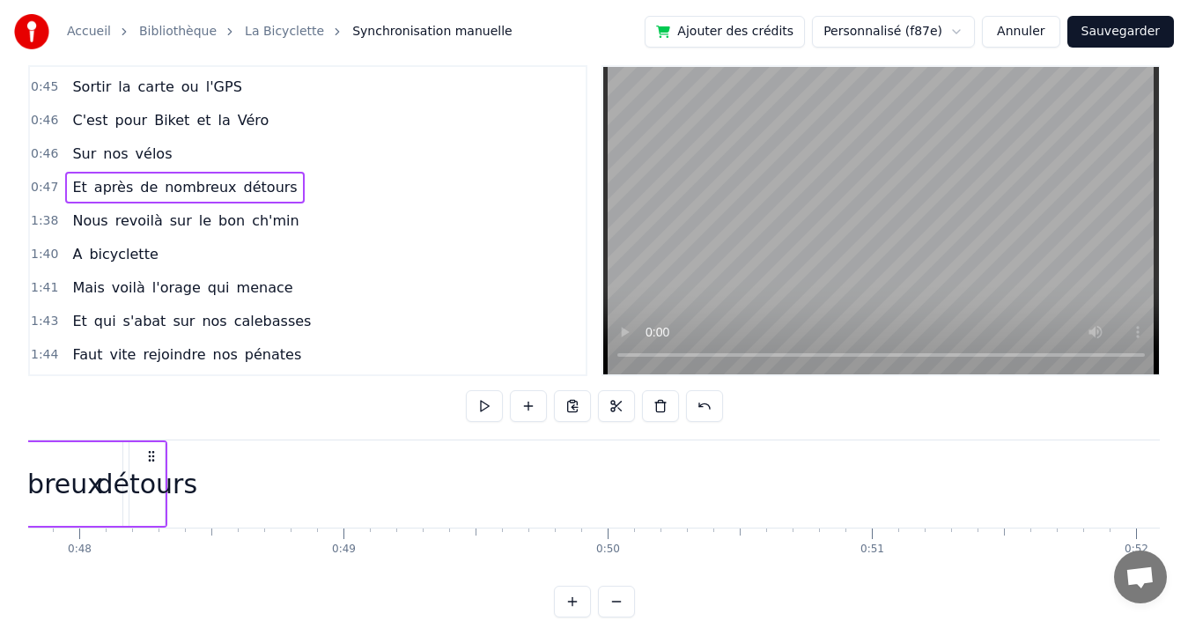
scroll to position [0, 12396]
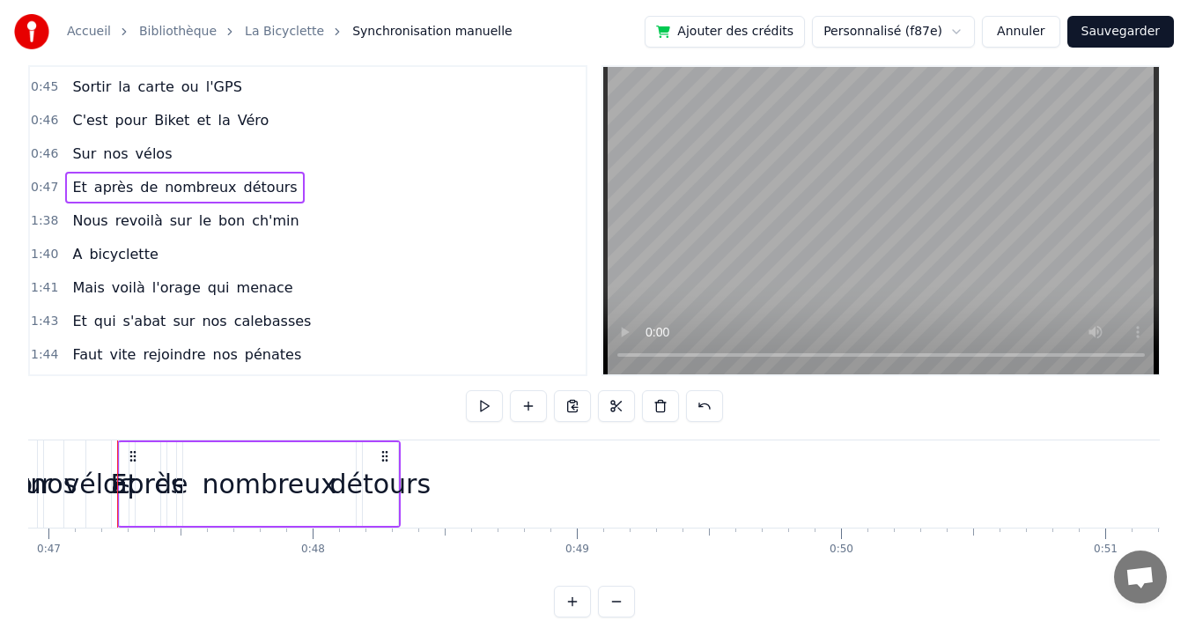
click at [256, 182] on span "détours" at bounding box center [270, 187] width 57 height 20
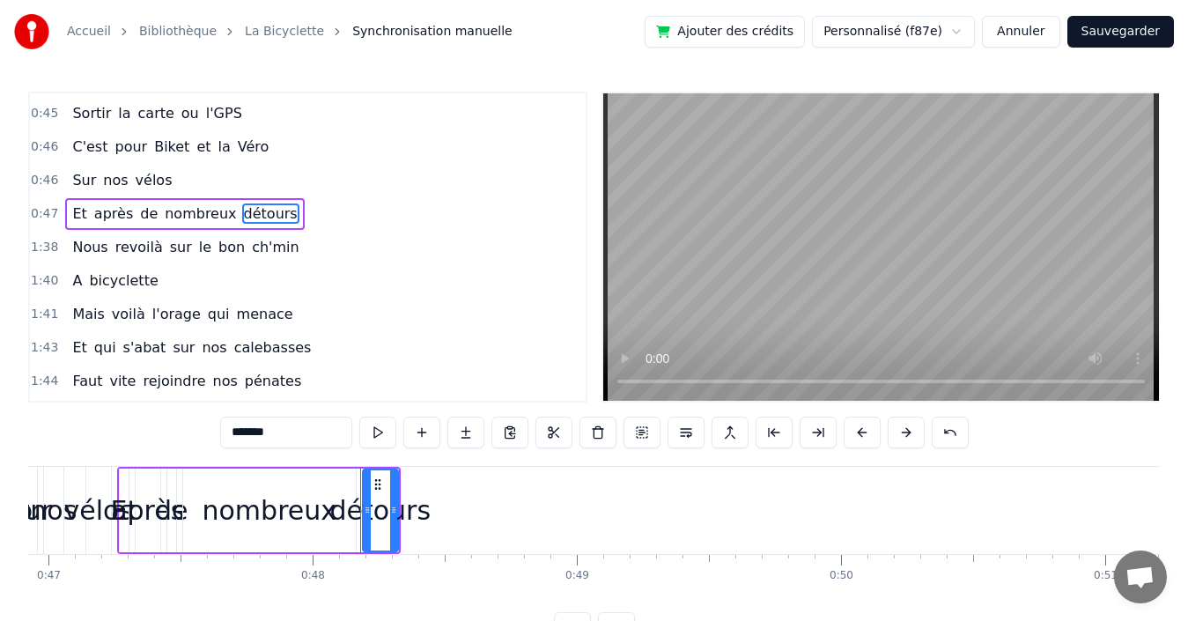
scroll to position [833, 0]
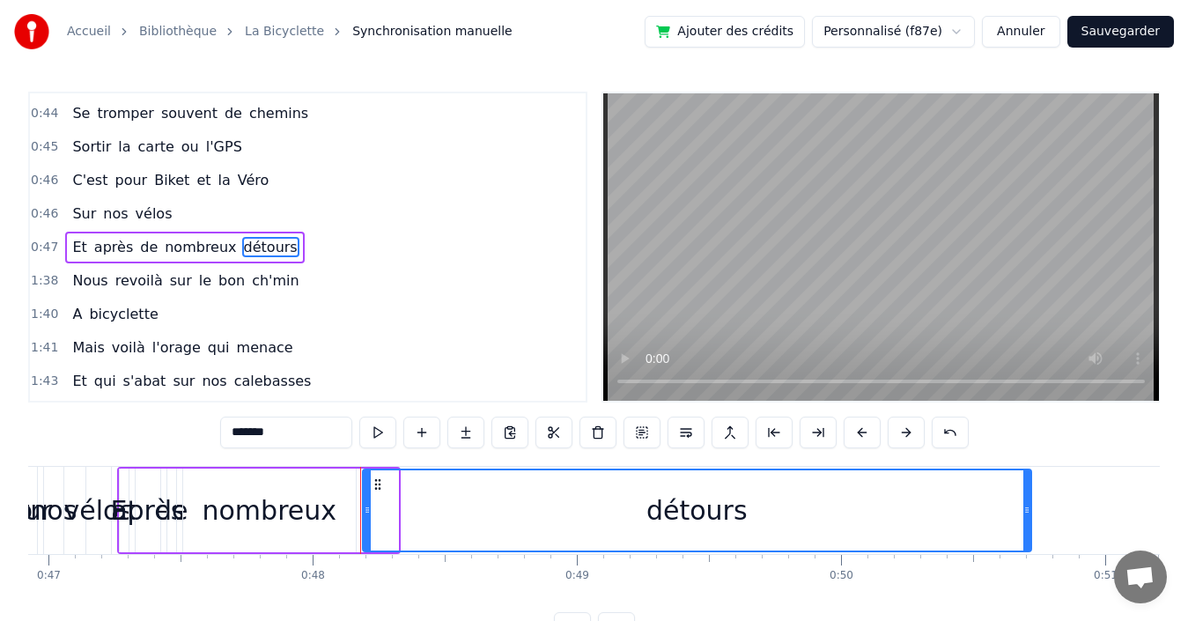
drag, startPoint x: 396, startPoint y: 502, endPoint x: 1028, endPoint y: 490, distance: 631.5
click at [1029, 490] on div at bounding box center [1026, 510] width 7 height 80
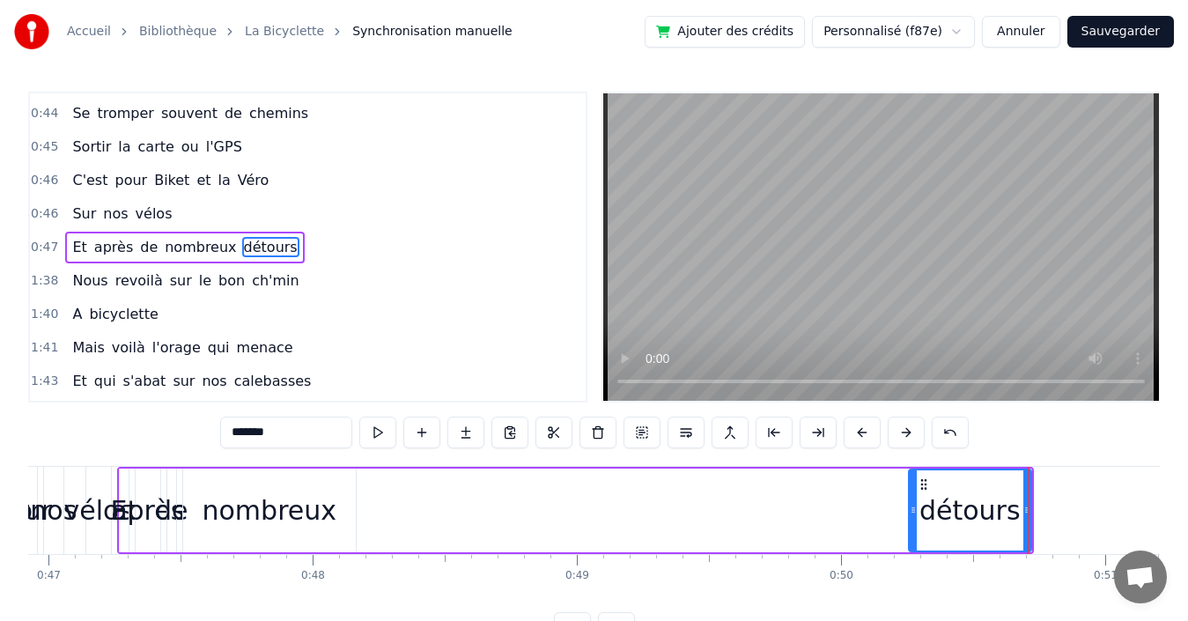
drag, startPoint x: 365, startPoint y: 504, endPoint x: 787, endPoint y: 502, distance: 421.8
click at [910, 509] on icon at bounding box center [913, 510] width 7 height 14
click at [293, 510] on div "nombreux" at bounding box center [270, 510] width 135 height 40
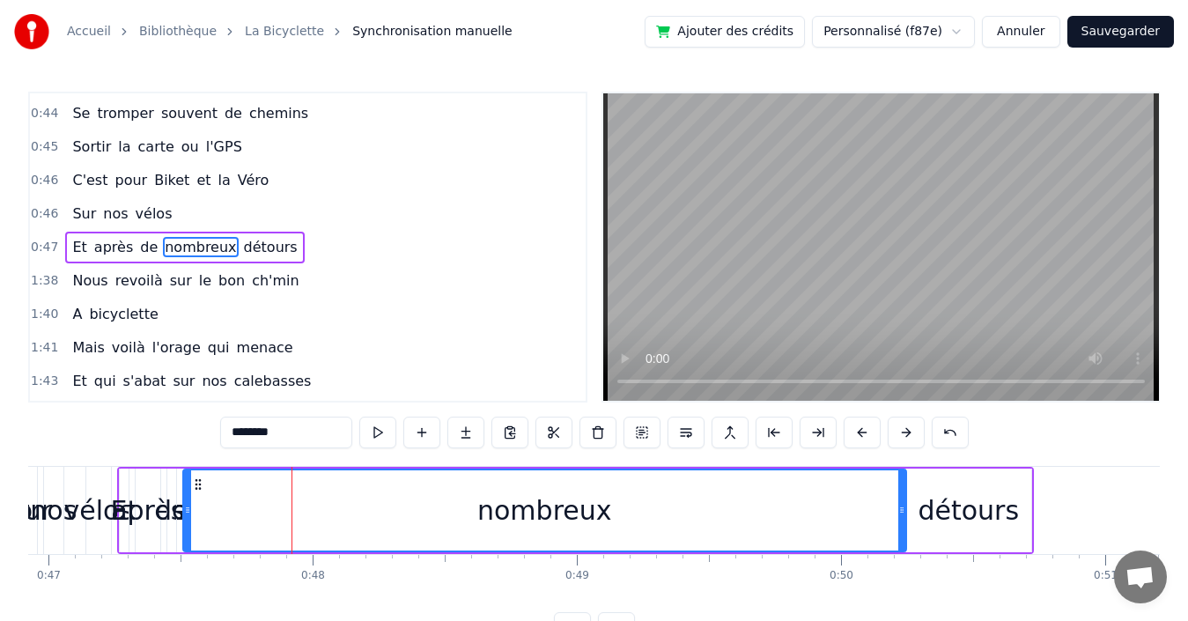
drag, startPoint x: 353, startPoint y: 509, endPoint x: 904, endPoint y: 514, distance: 550.4
click at [904, 514] on icon at bounding box center [901, 510] width 7 height 14
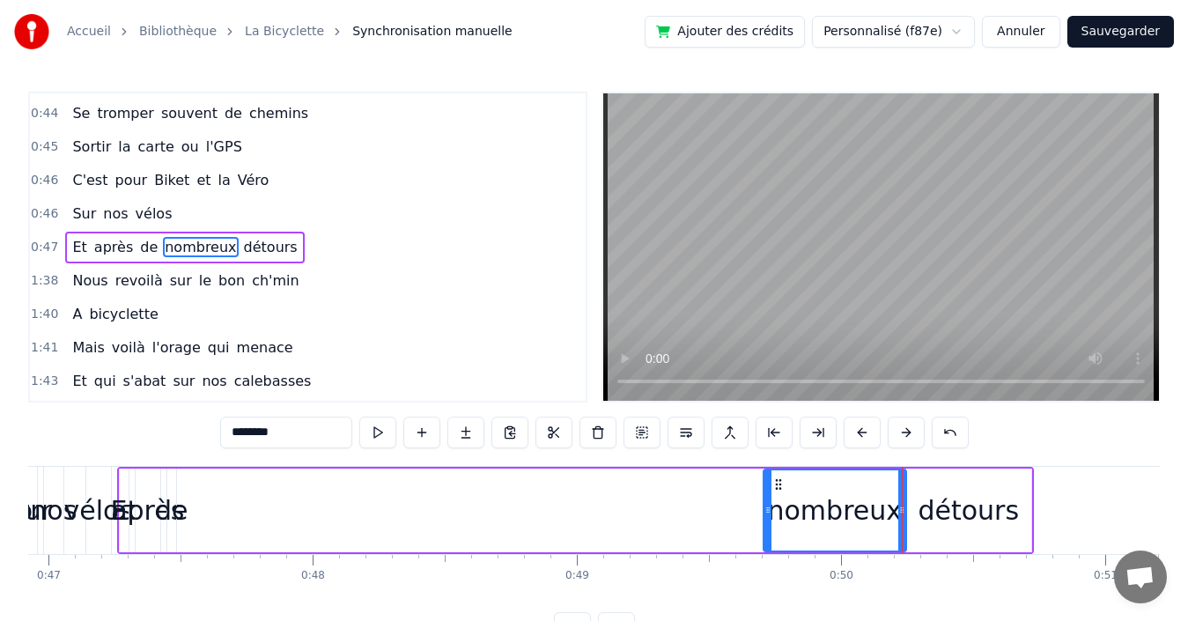
drag, startPoint x: 187, startPoint y: 499, endPoint x: 767, endPoint y: 512, distance: 580.5
click at [767, 512] on div at bounding box center [767, 510] width 7 height 80
drag, startPoint x: 129, startPoint y: 240, endPoint x: 135, endPoint y: 247, distance: 9.4
click at [138, 240] on span "de" at bounding box center [148, 247] width 21 height 20
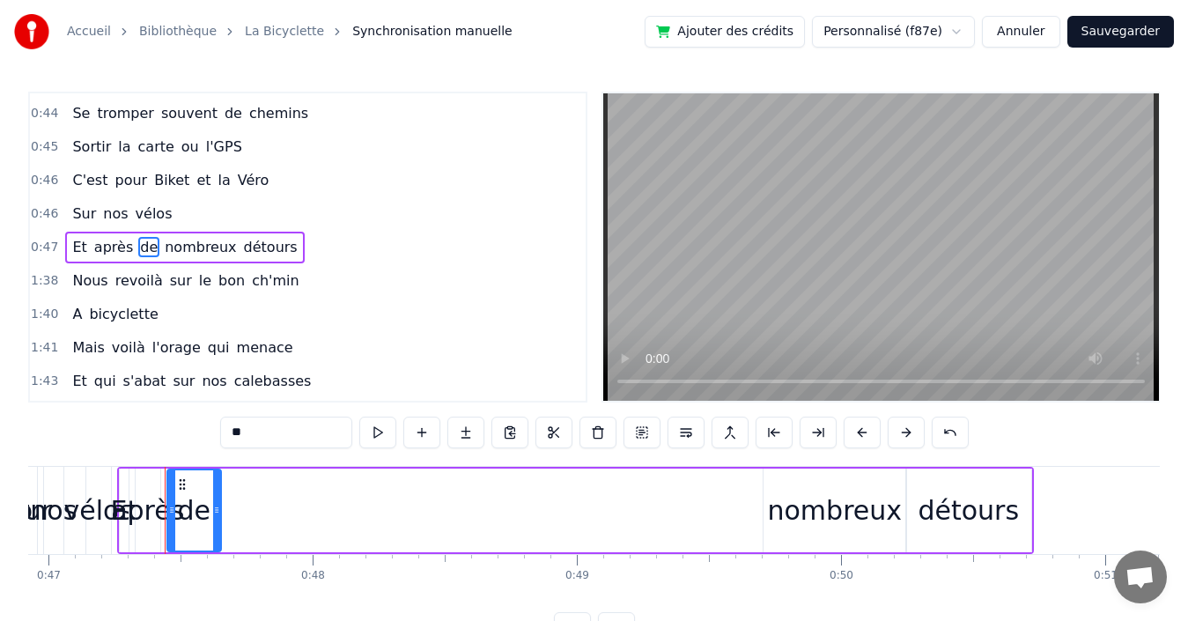
drag, startPoint x: 173, startPoint y: 502, endPoint x: 218, endPoint y: 498, distance: 45.1
click at [218, 498] on div at bounding box center [216, 510] width 7 height 80
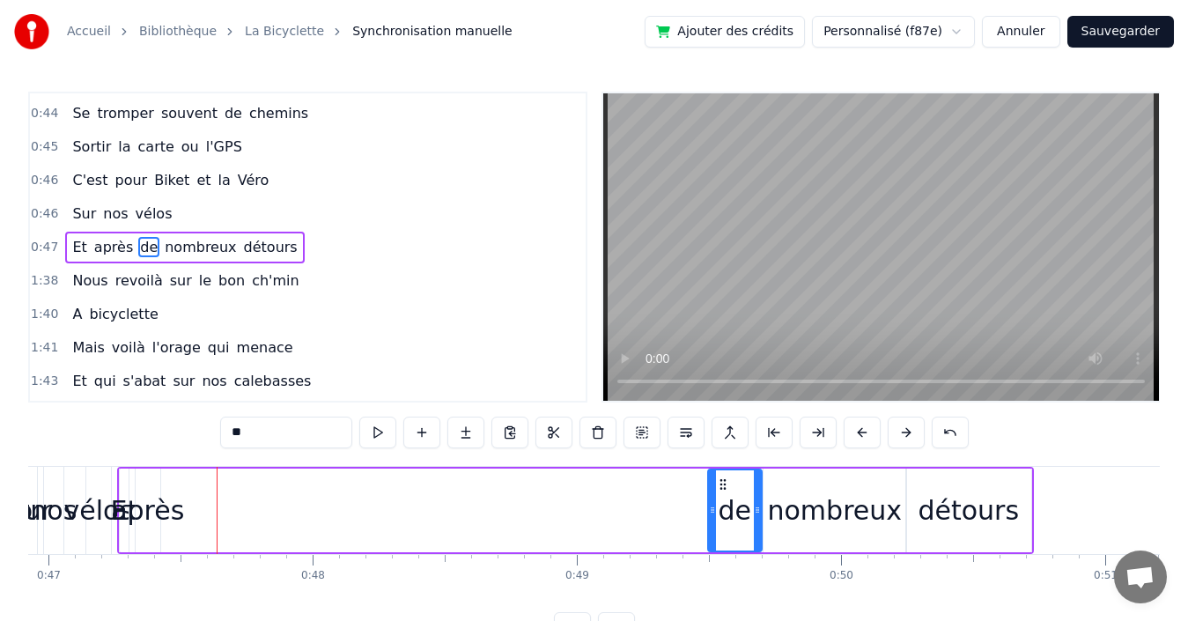
drag, startPoint x: 180, startPoint y: 482, endPoint x: 720, endPoint y: 490, distance: 540.8
click at [720, 490] on icon at bounding box center [723, 484] width 14 height 14
click at [107, 253] on span "après" at bounding box center [113, 247] width 42 height 20
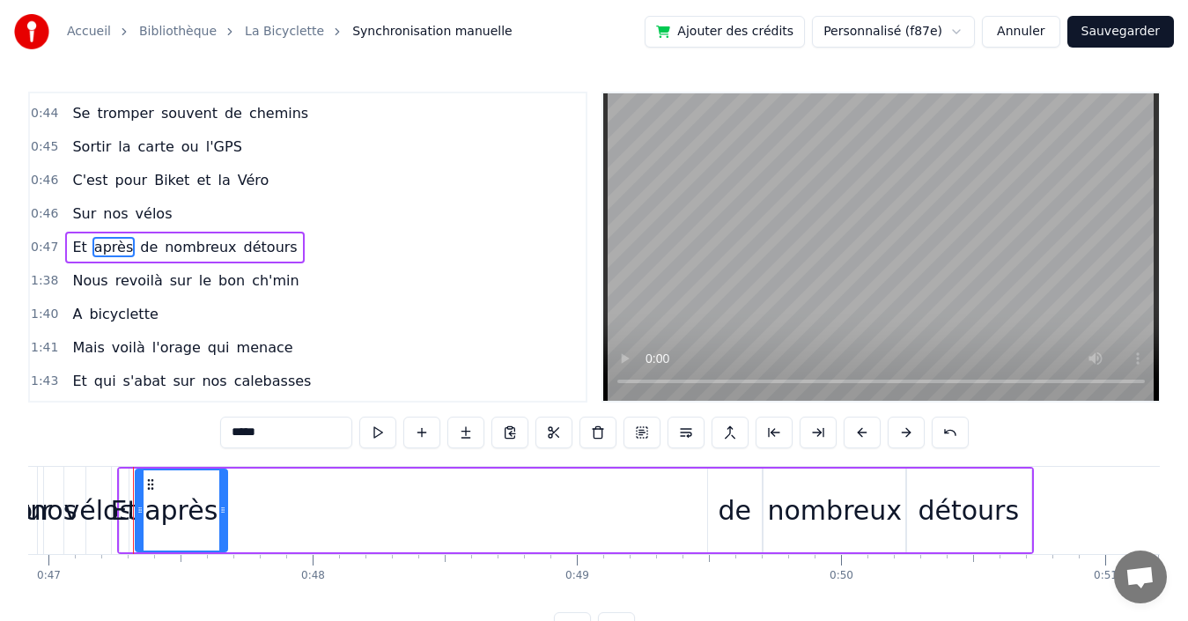
drag, startPoint x: 157, startPoint y: 486, endPoint x: 224, endPoint y: 492, distance: 67.2
click at [224, 492] on div at bounding box center [222, 510] width 7 height 80
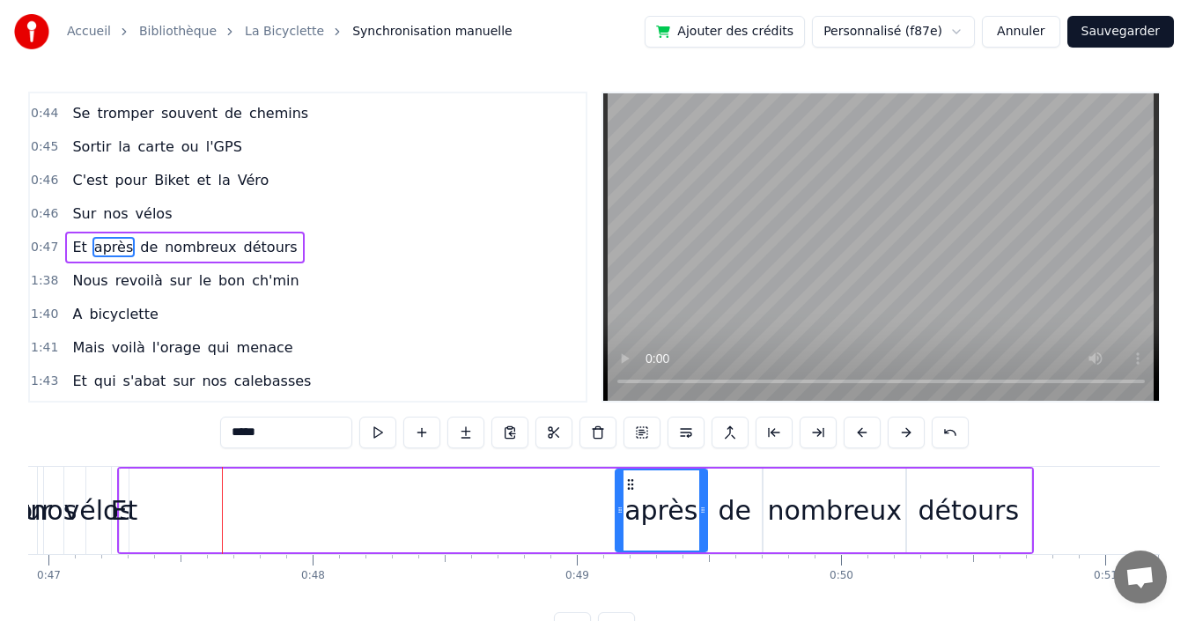
drag, startPoint x: 150, startPoint y: 483, endPoint x: 630, endPoint y: 469, distance: 480.1
click at [630, 470] on div "après" at bounding box center [661, 510] width 90 height 80
click at [78, 245] on span "Et" at bounding box center [79, 247] width 18 height 20
type input "**"
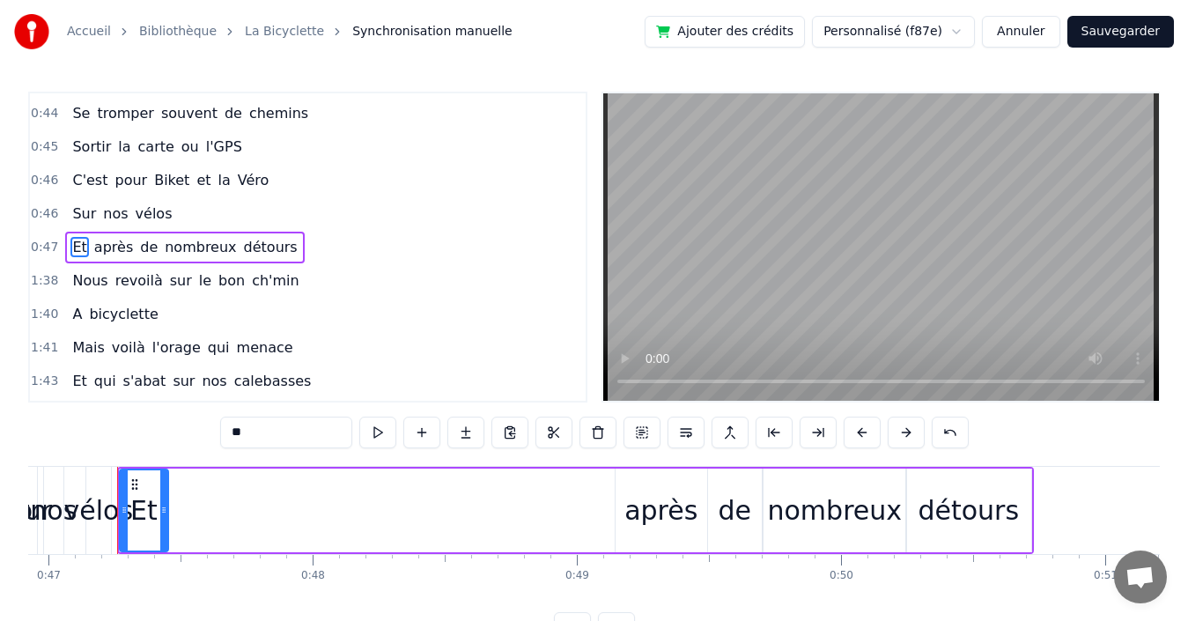
drag, startPoint x: 126, startPoint y: 492, endPoint x: 166, endPoint y: 484, distance: 40.4
click at [166, 484] on div at bounding box center [163, 510] width 7 height 80
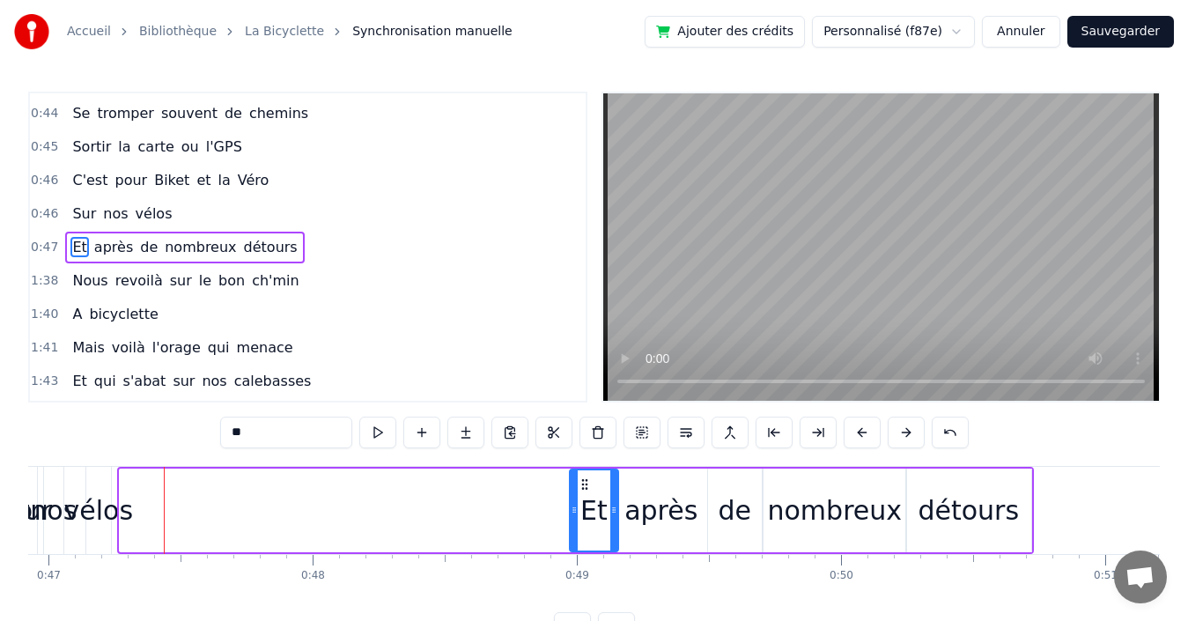
drag, startPoint x: 133, startPoint y: 483, endPoint x: 579, endPoint y: 490, distance: 445.7
click at [583, 490] on icon at bounding box center [585, 484] width 14 height 14
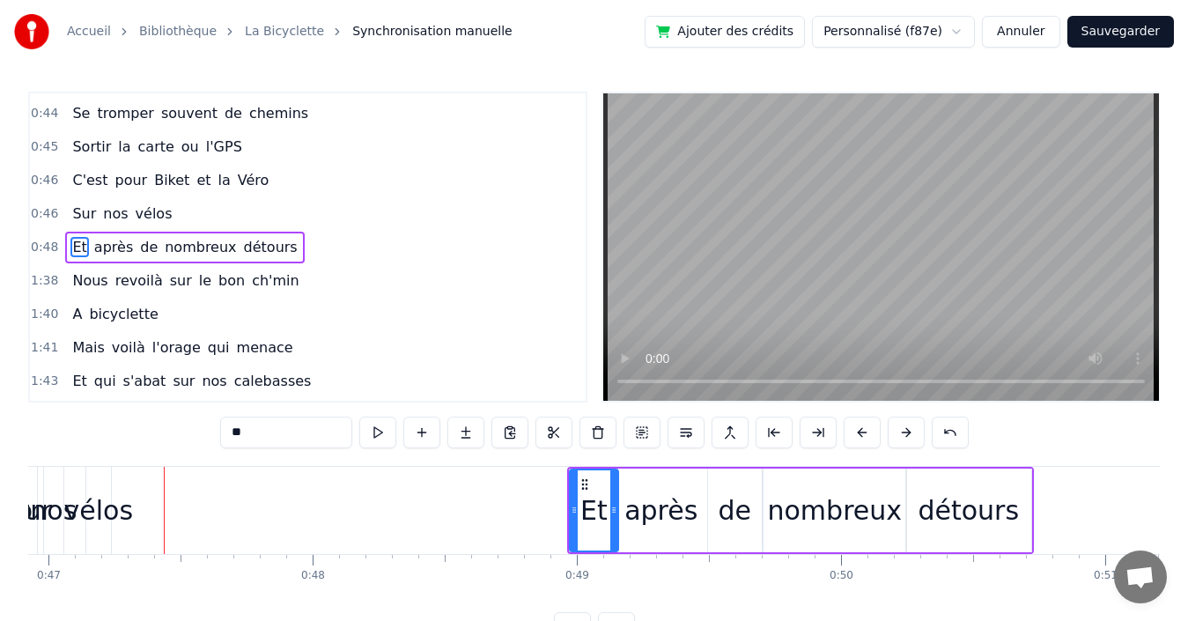
click at [291, 281] on div "1:38 Nous revoilà sur le bon ch'min" at bounding box center [308, 280] width 556 height 33
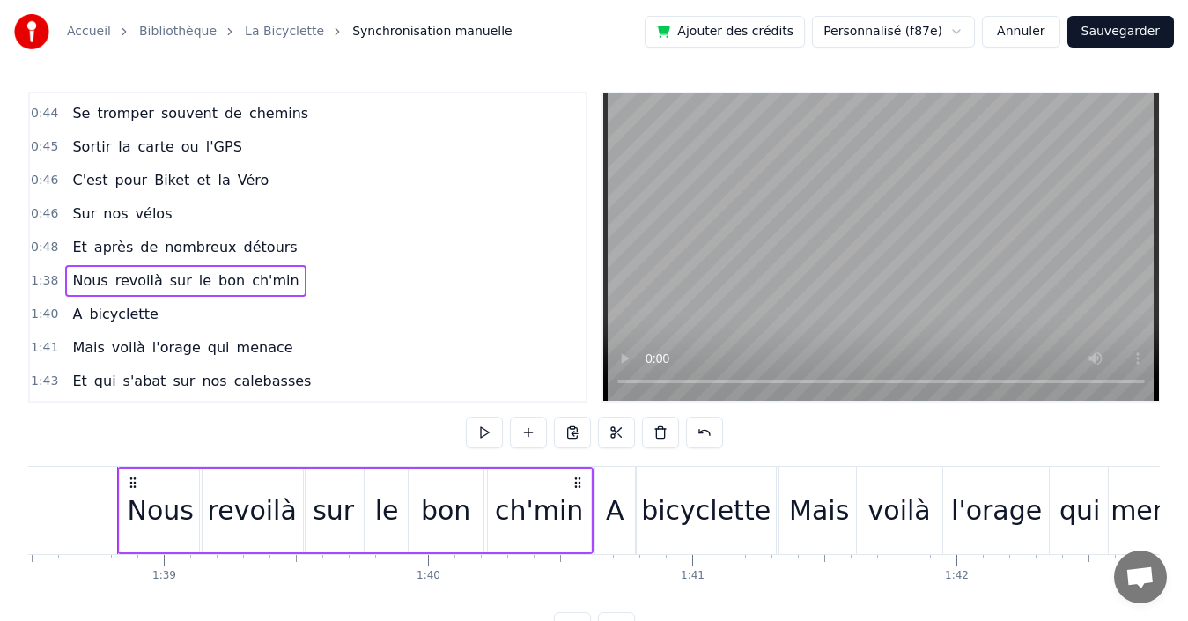
click at [304, 254] on div "0:48 Et après de nombreux détours" at bounding box center [308, 247] width 556 height 33
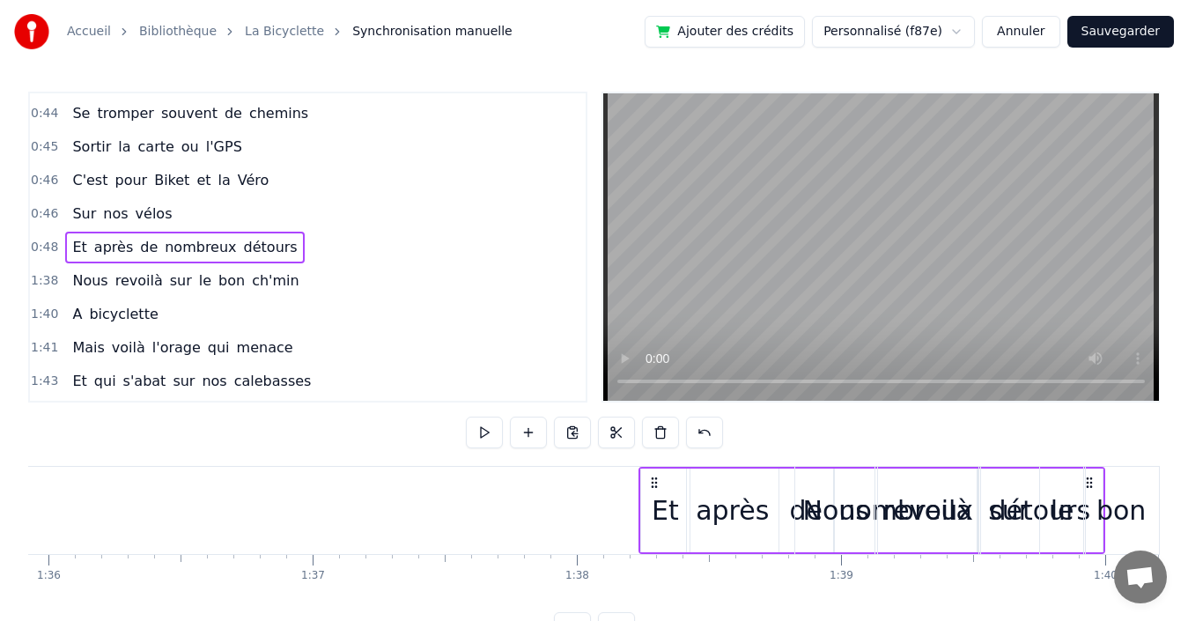
scroll to position [0, 25349]
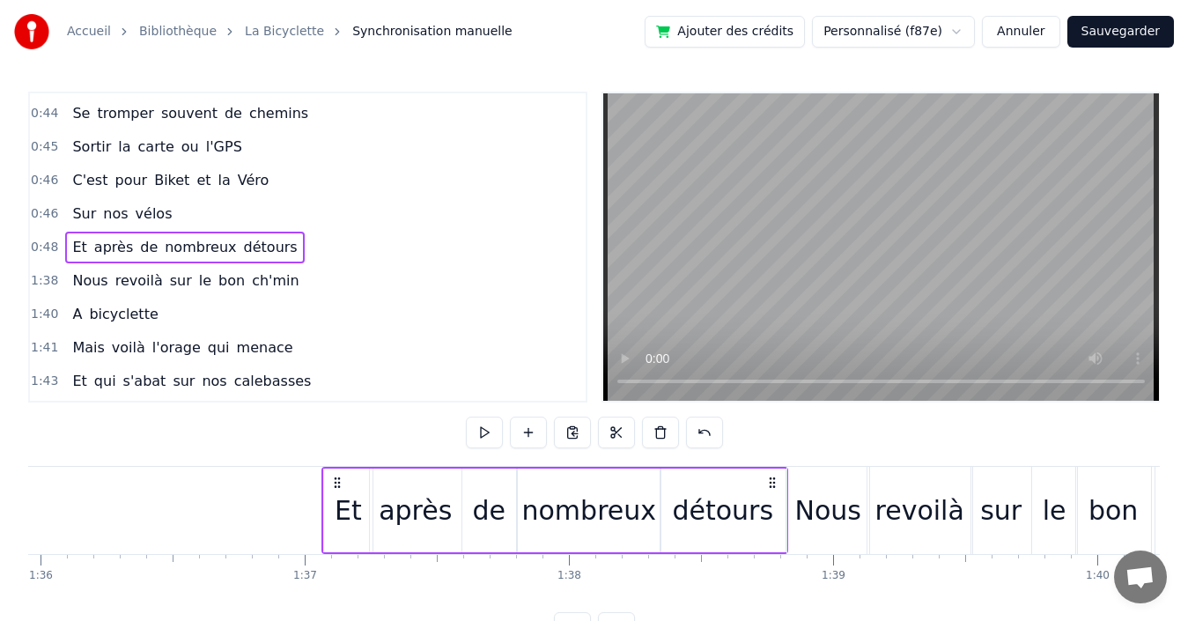
drag, startPoint x: 565, startPoint y: 481, endPoint x: 770, endPoint y: 502, distance: 205.4
click at [770, 502] on div "Et après de nombreux détours" at bounding box center [554, 510] width 467 height 87
click at [166, 213] on div "0:46 Sur nos vélos" at bounding box center [308, 213] width 556 height 33
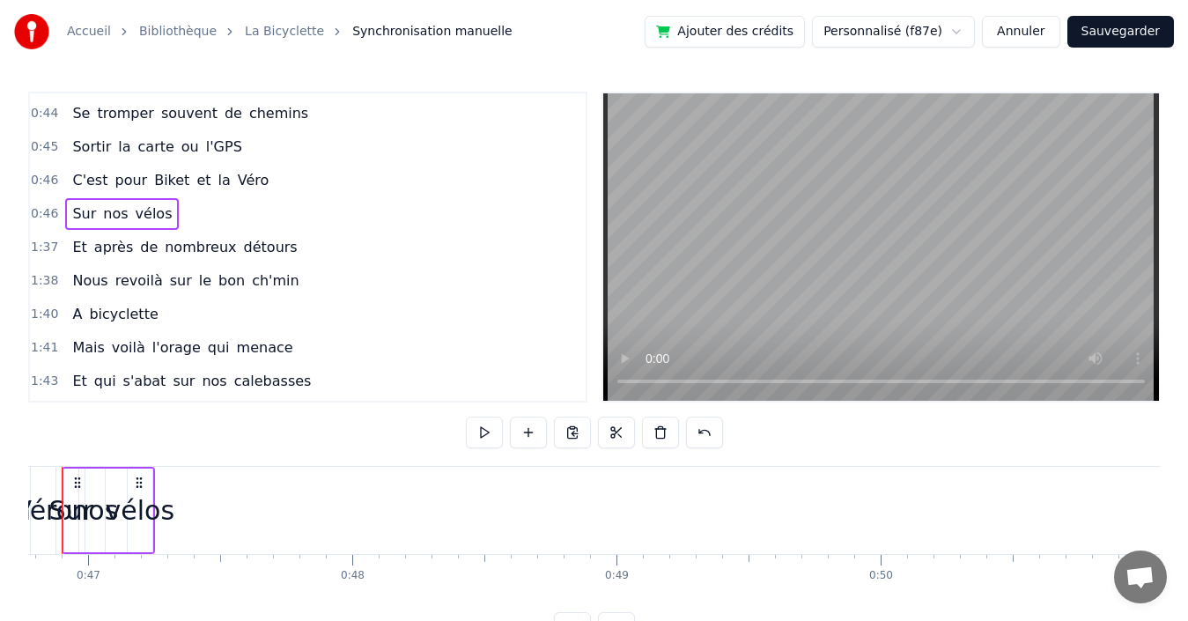
scroll to position [0, 12301]
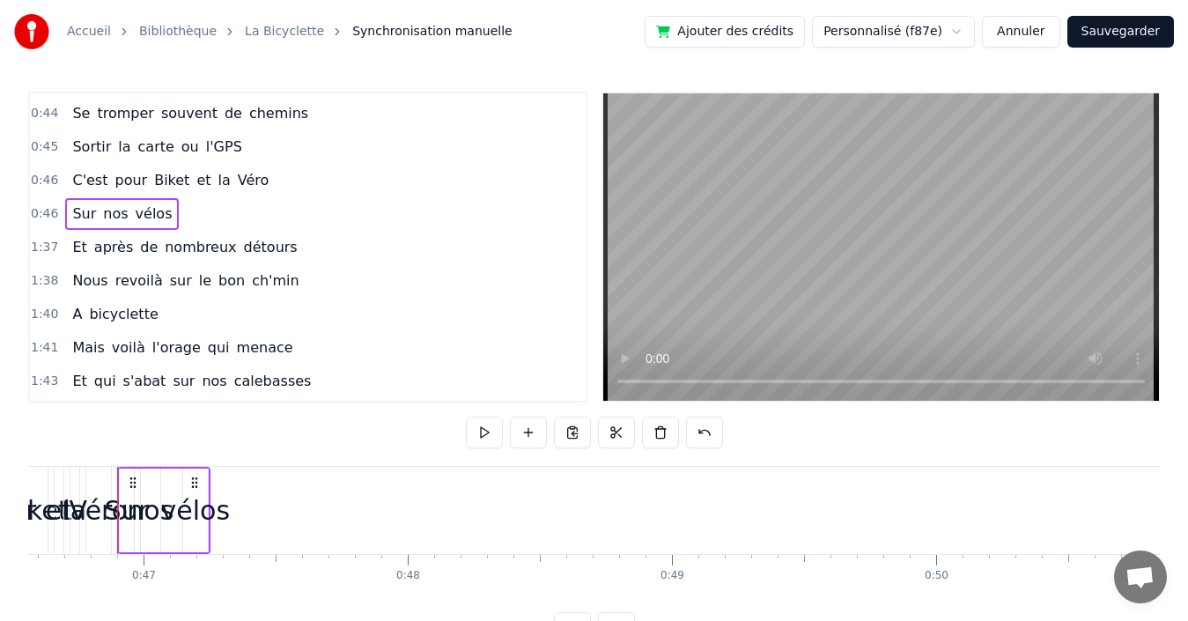
click at [139, 214] on span "vélos" at bounding box center [154, 213] width 41 height 20
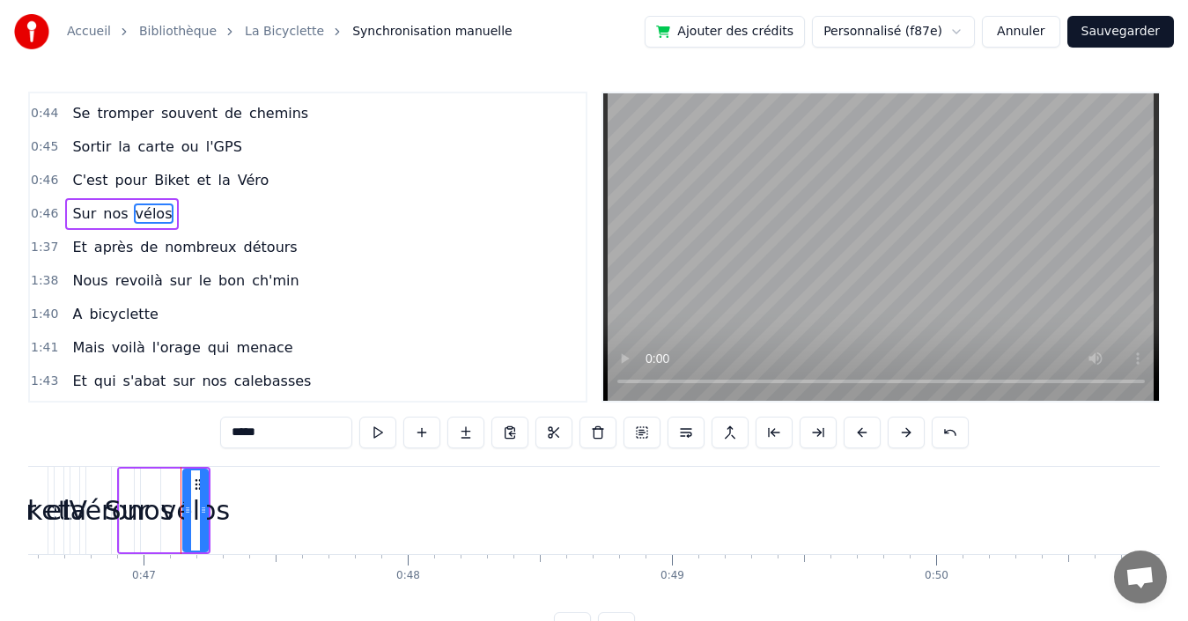
scroll to position [800, 0]
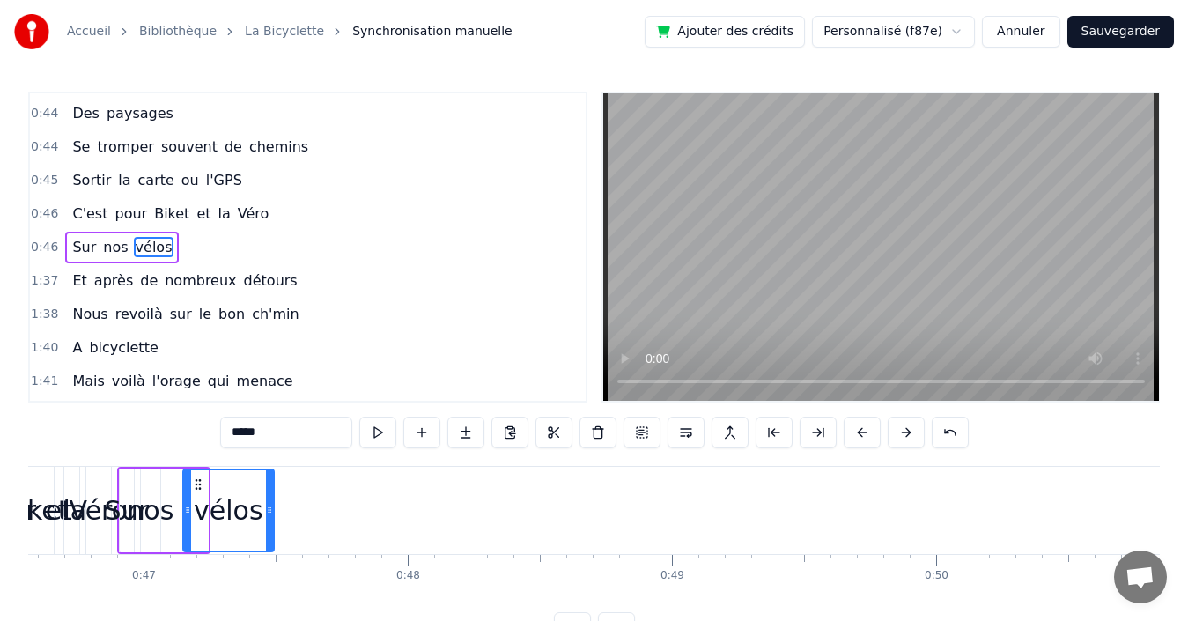
drag, startPoint x: 221, startPoint y: 498, endPoint x: 270, endPoint y: 498, distance: 49.3
click at [270, 498] on div at bounding box center [269, 510] width 7 height 80
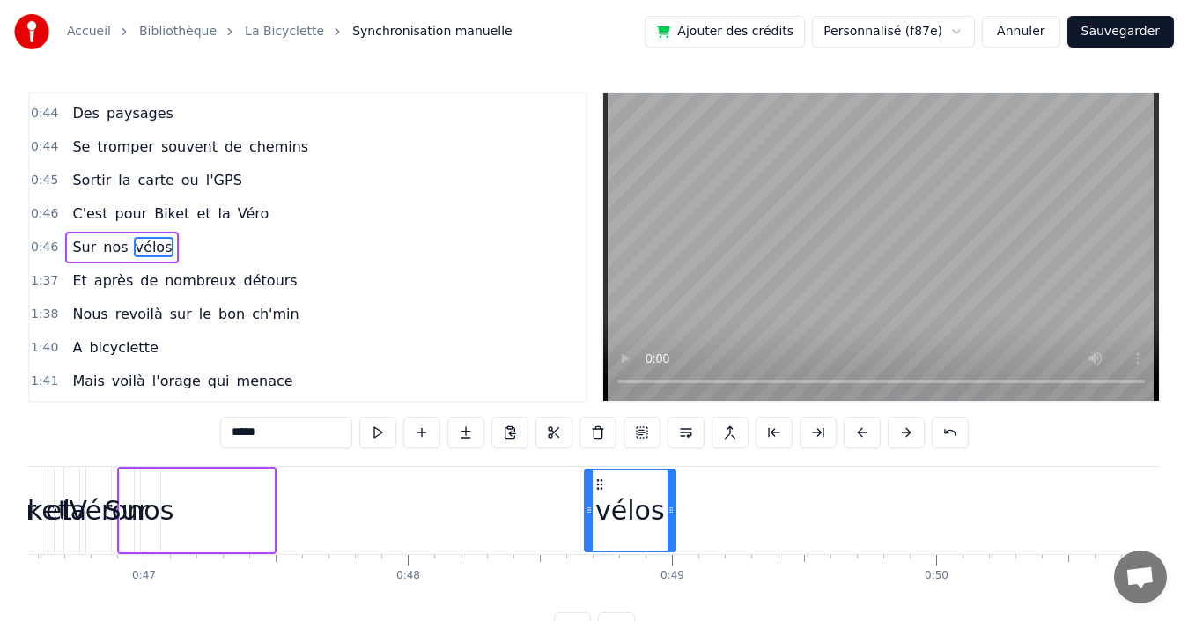
drag, startPoint x: 195, startPoint y: 482, endPoint x: 608, endPoint y: 490, distance: 412.2
click at [607, 490] on icon at bounding box center [600, 484] width 14 height 14
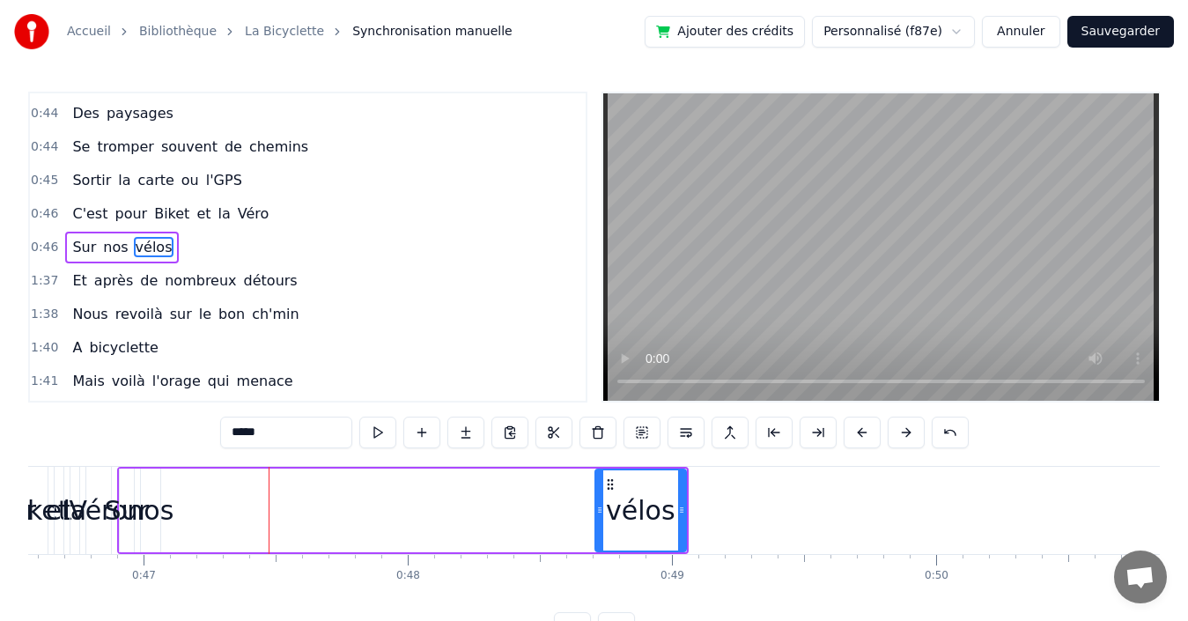
click at [158, 513] on div "nos" at bounding box center [150, 510] width 47 height 40
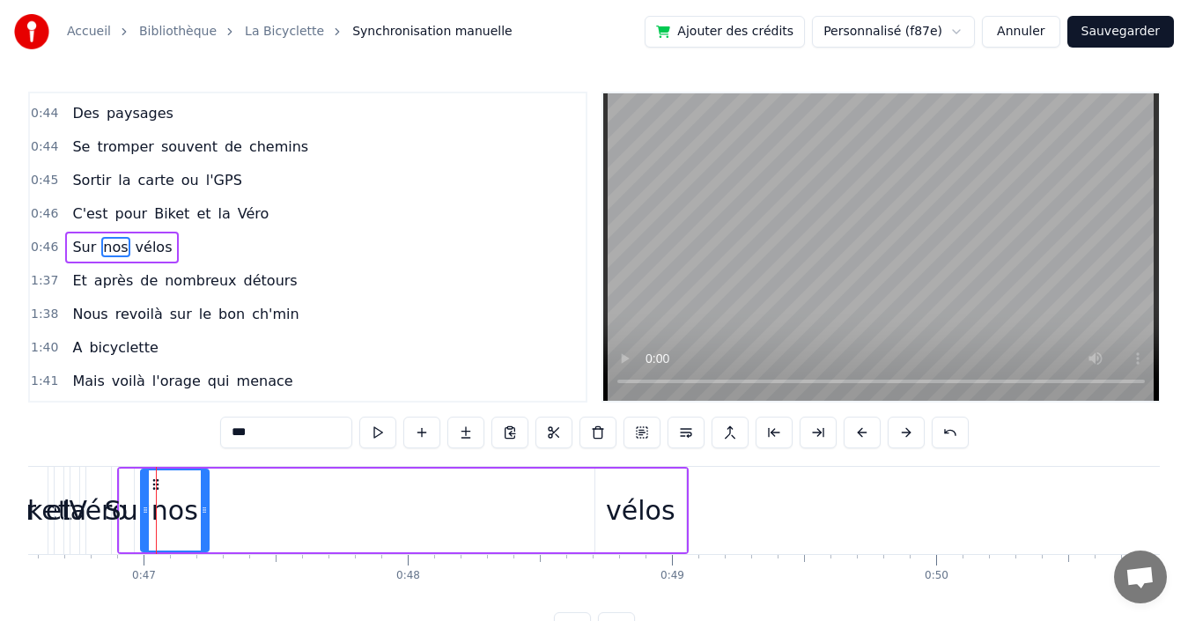
drag, startPoint x: 155, startPoint y: 512, endPoint x: 203, endPoint y: 510, distance: 48.5
click at [203, 510] on icon at bounding box center [204, 510] width 7 height 14
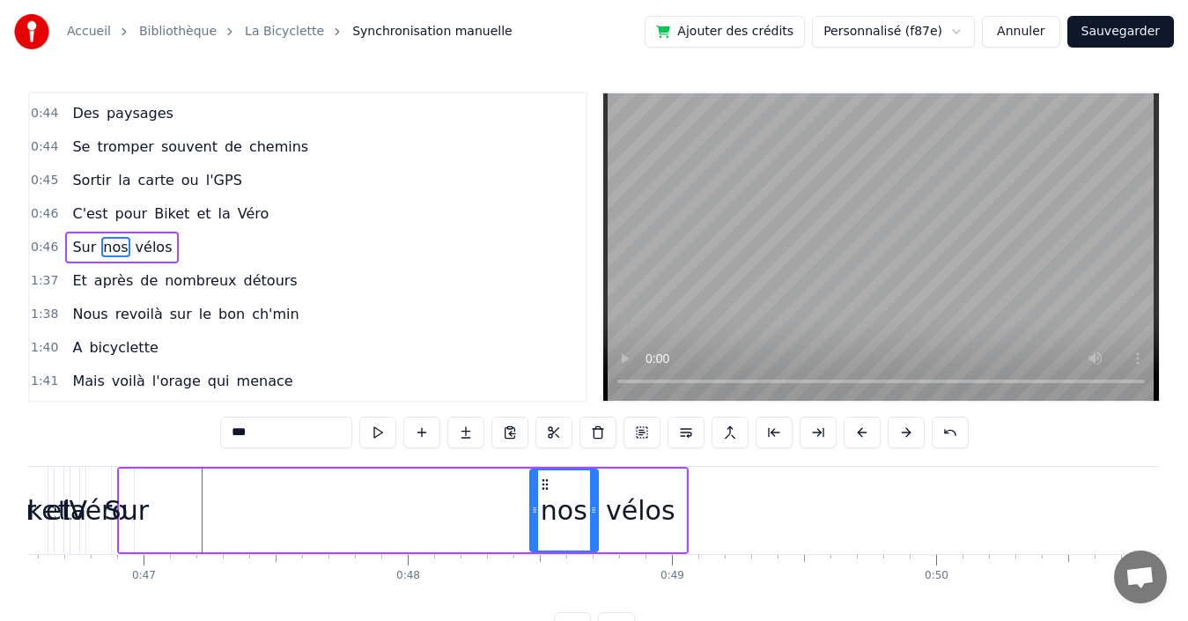
drag, startPoint x: 158, startPoint y: 482, endPoint x: 547, endPoint y: 498, distance: 389.6
click at [547, 498] on div "nos" at bounding box center [564, 510] width 66 height 80
click at [130, 509] on div "Sur" at bounding box center [127, 510] width 44 height 40
type input "***"
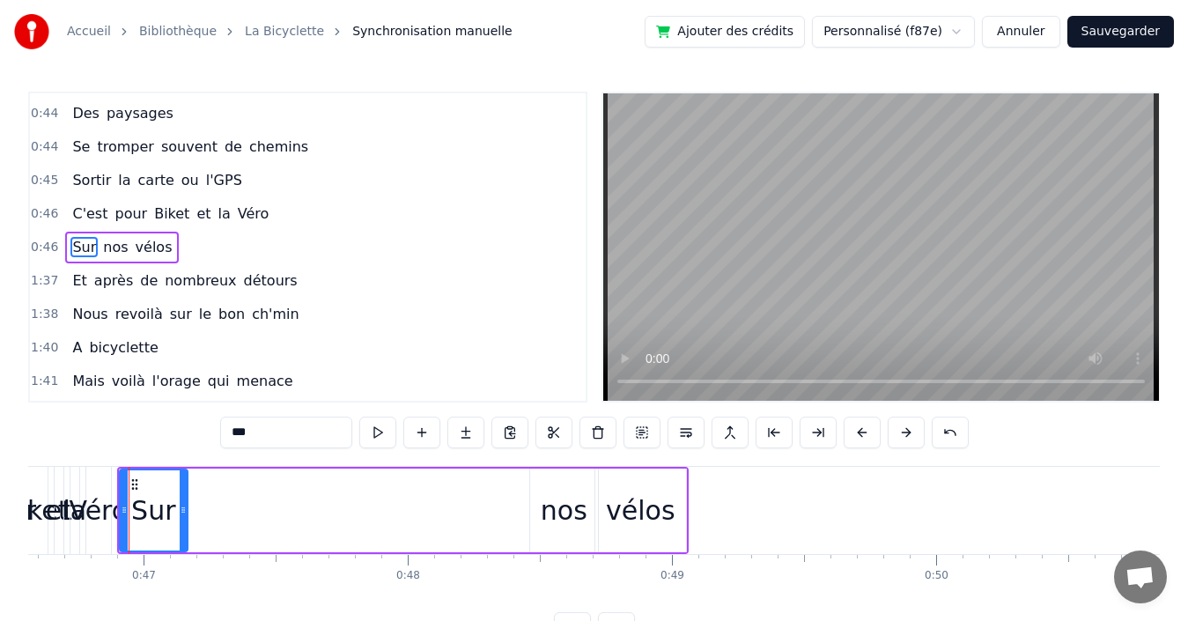
drag, startPoint x: 129, startPoint y: 506, endPoint x: 183, endPoint y: 501, distance: 54.0
click at [183, 501] on div at bounding box center [183, 510] width 7 height 80
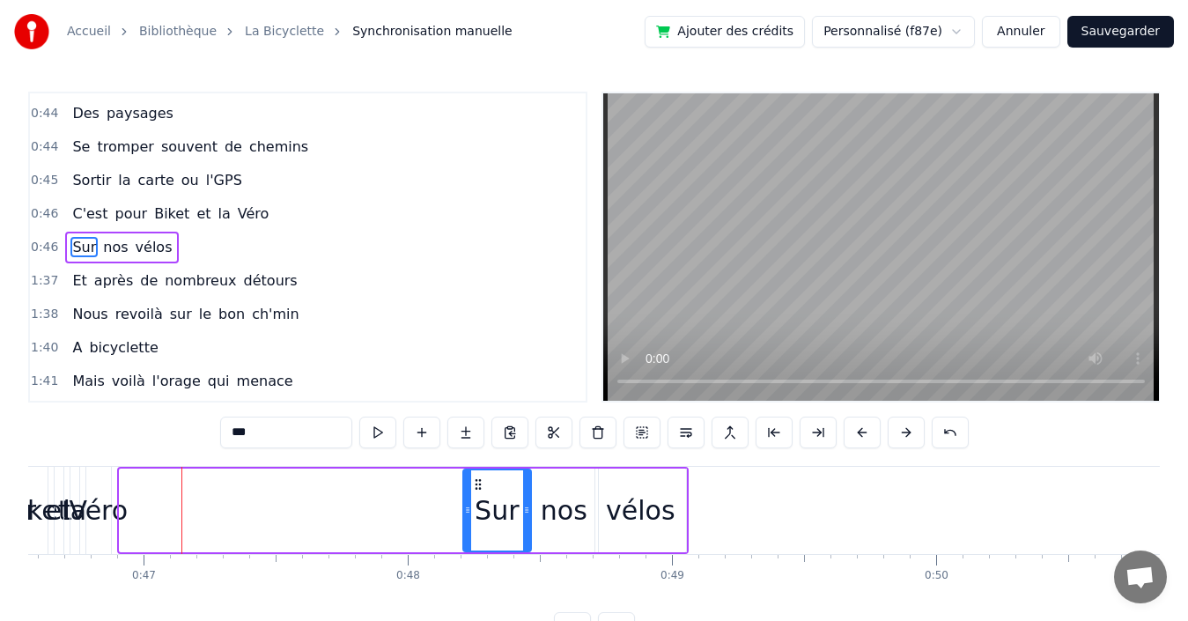
drag, startPoint x: 135, startPoint y: 480, endPoint x: 478, endPoint y: 491, distance: 343.6
click at [478, 491] on div "Sur" at bounding box center [497, 510] width 66 height 80
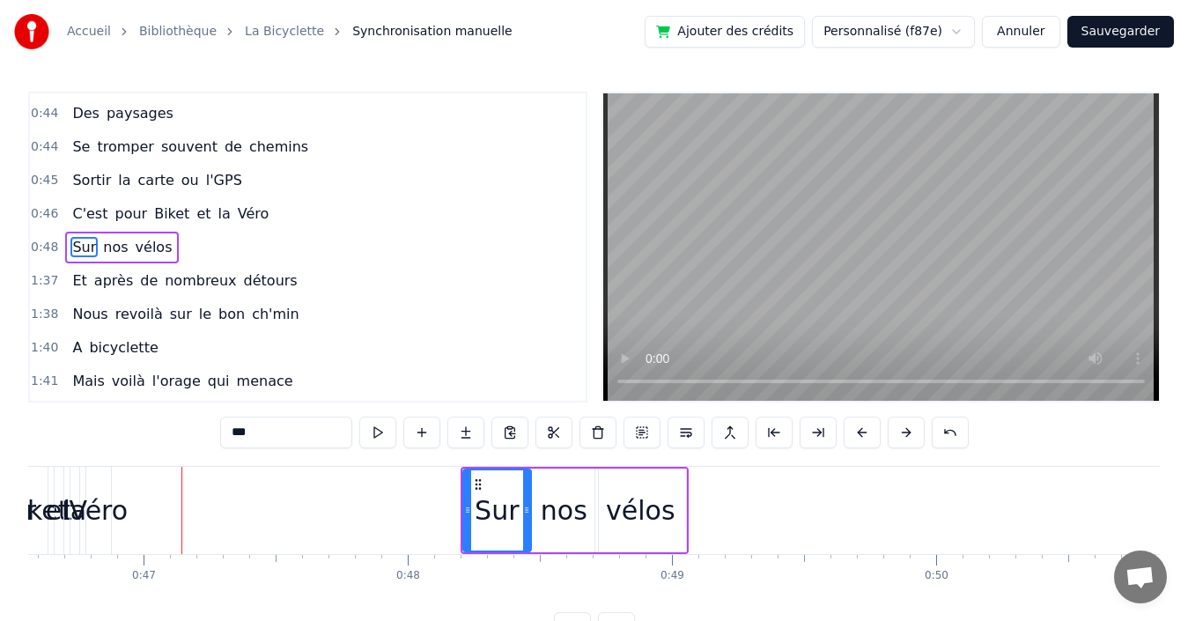
click at [304, 219] on div "0:46 C'est pour Biket et la Véro" at bounding box center [308, 213] width 556 height 33
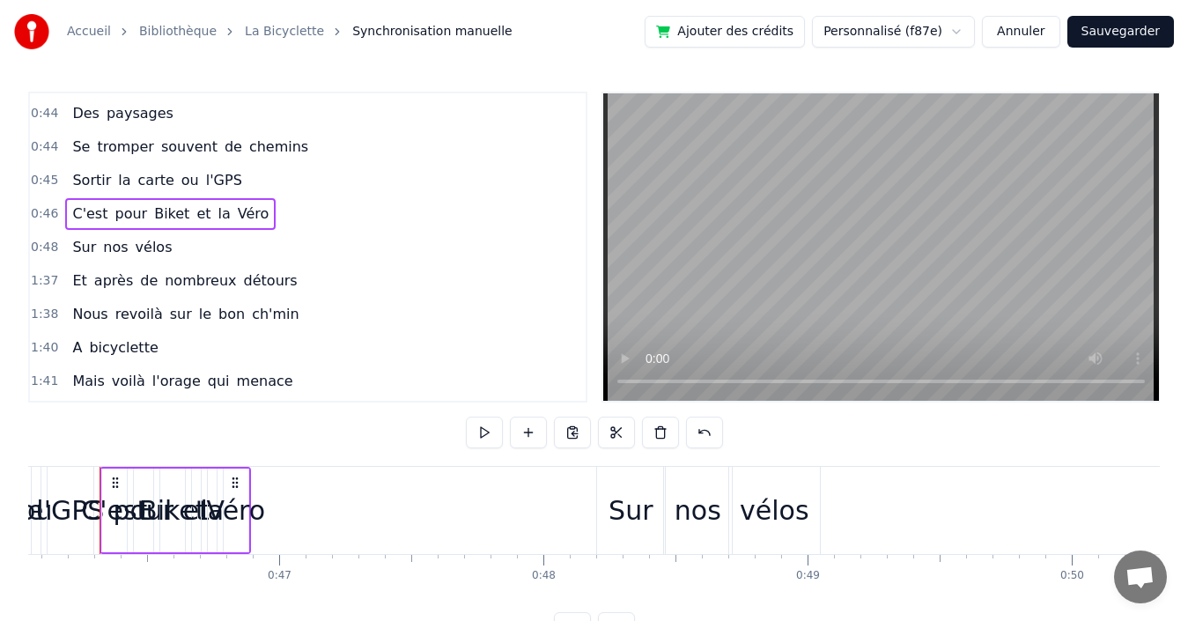
scroll to position [0, 12148]
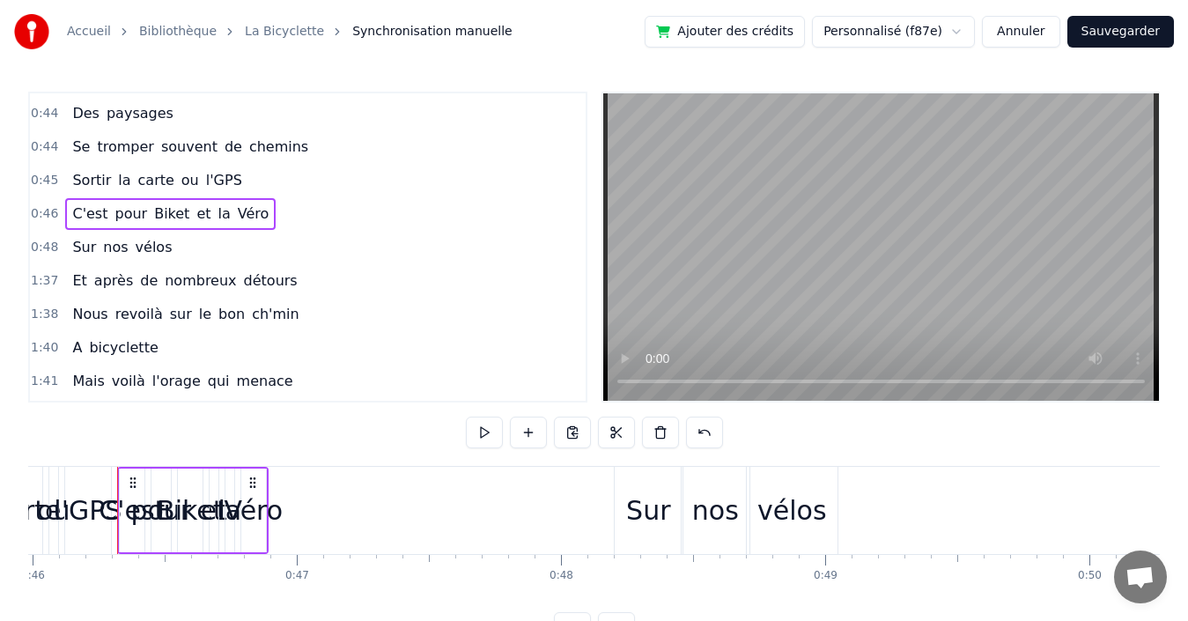
click at [292, 239] on div "0:48 Sur nos vélos" at bounding box center [308, 247] width 556 height 33
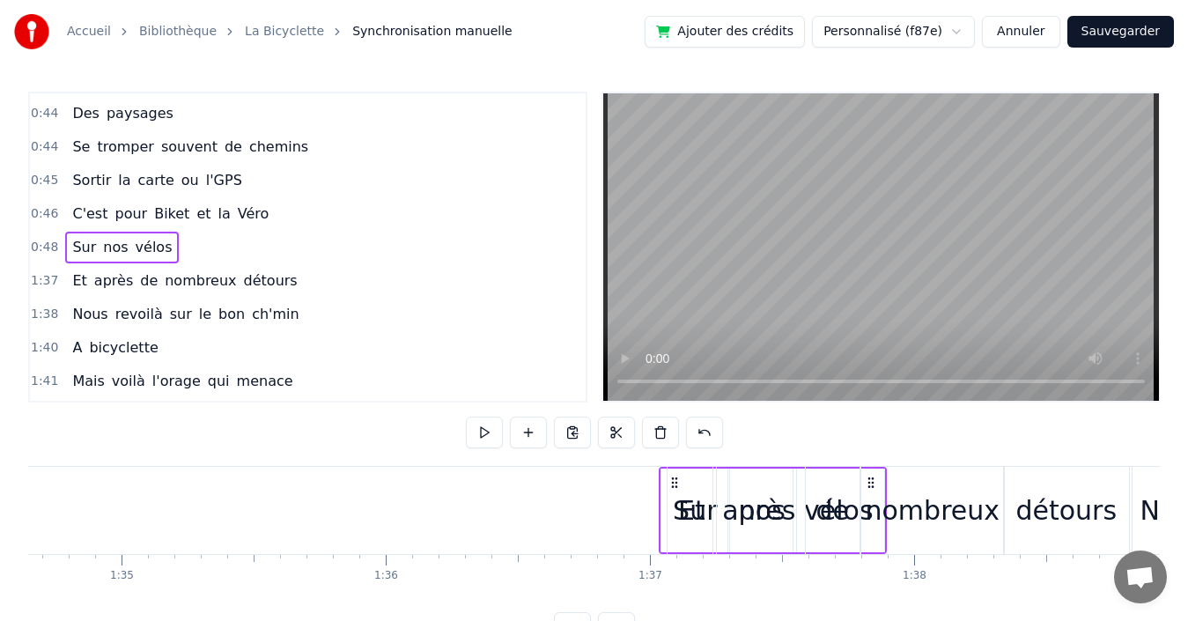
scroll to position [0, 25008]
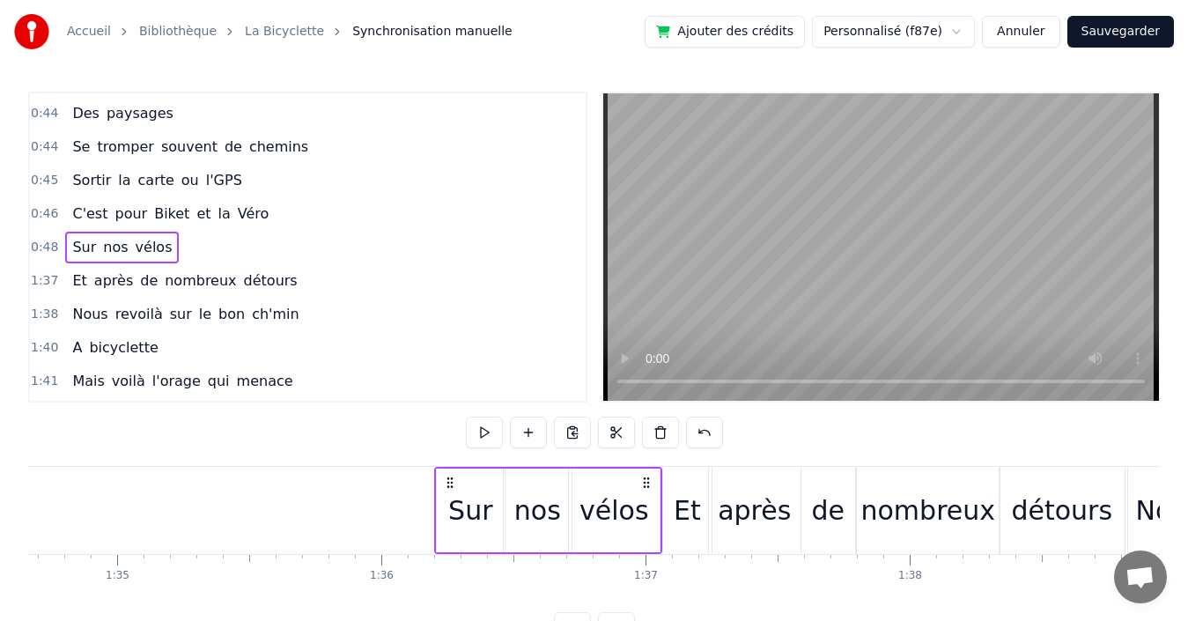
drag, startPoint x: 824, startPoint y: 481, endPoint x: 645, endPoint y: 489, distance: 179.8
click at [645, 489] on icon at bounding box center [646, 483] width 14 height 14
drag, startPoint x: 255, startPoint y: 214, endPoint x: 291, endPoint y: 210, distance: 36.4
click at [256, 213] on div "0:46 C'est pour Biket et la Véro" at bounding box center [308, 213] width 556 height 33
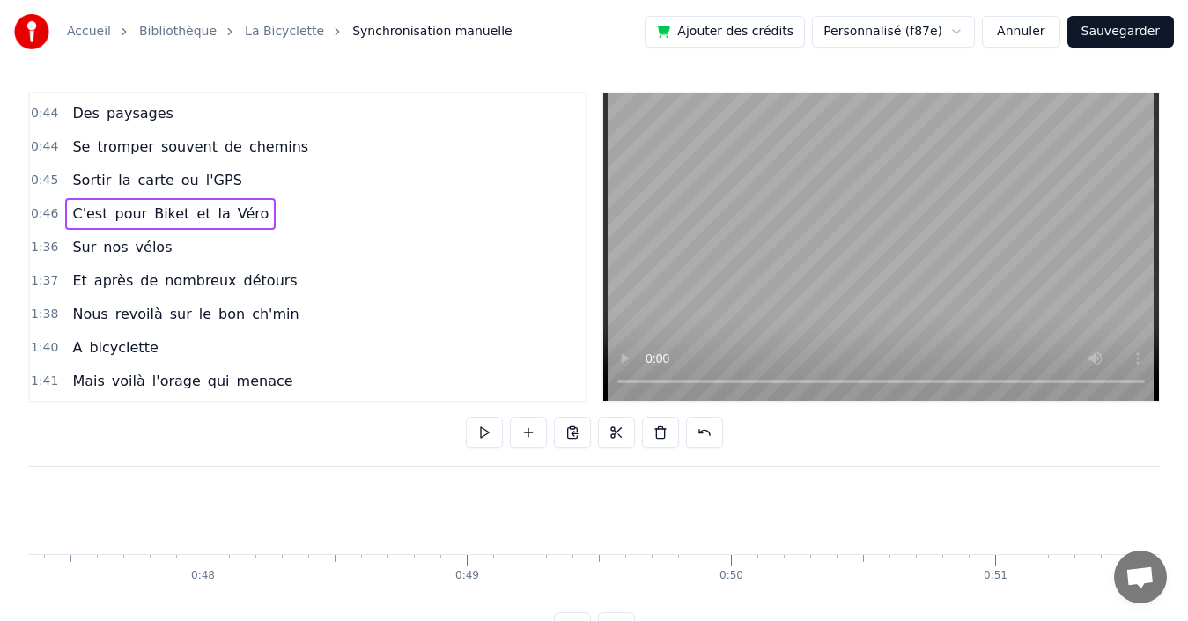
scroll to position [0, 12148]
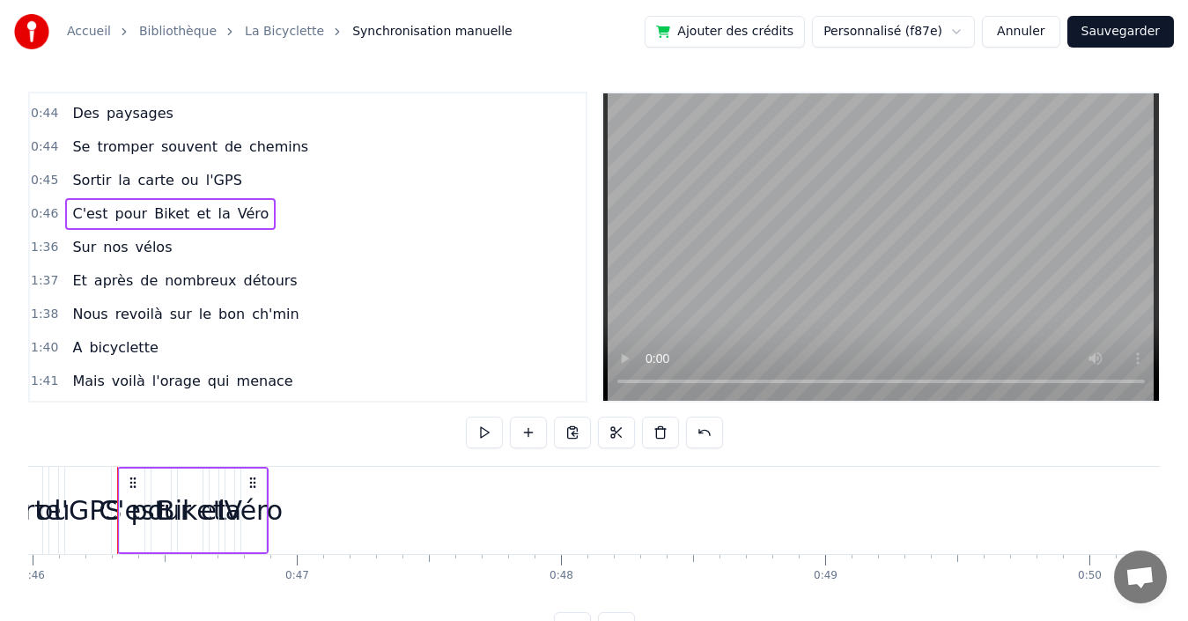
drag, startPoint x: 226, startPoint y: 207, endPoint x: 280, endPoint y: 238, distance: 61.9
click at [236, 207] on span "Véro" at bounding box center [253, 213] width 35 height 20
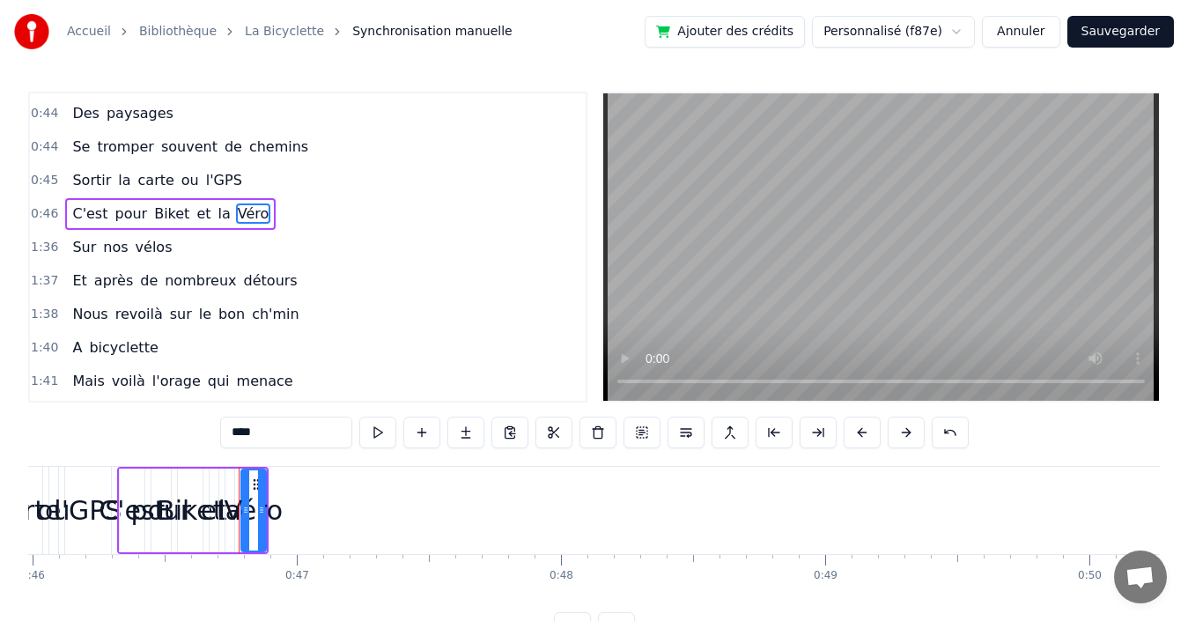
scroll to position [766, 0]
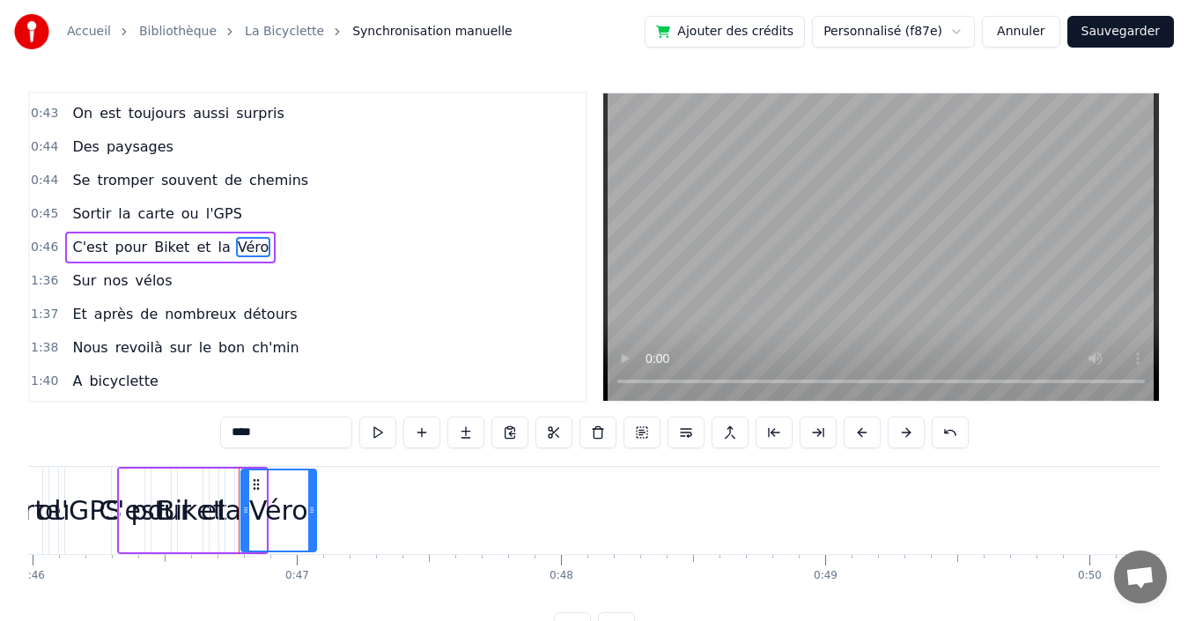
drag, startPoint x: 262, startPoint y: 512, endPoint x: 313, endPoint y: 512, distance: 50.2
click at [313, 512] on circle at bounding box center [312, 512] width 1 height 1
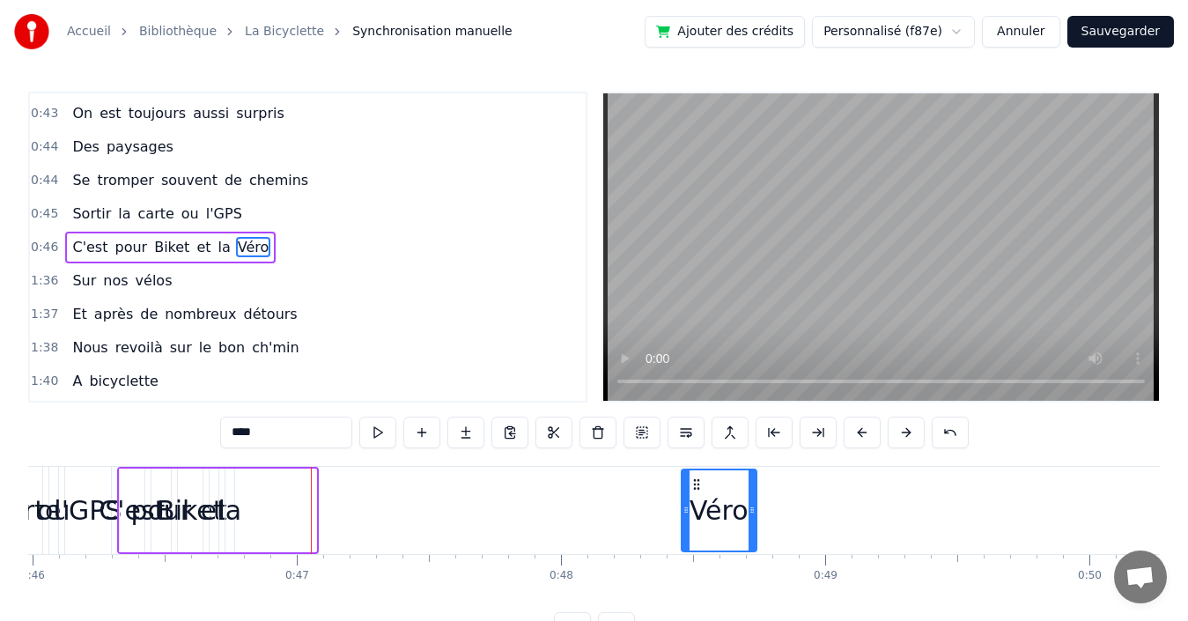
drag, startPoint x: 255, startPoint y: 483, endPoint x: 696, endPoint y: 491, distance: 440.4
click at [696, 491] on div "Véro" at bounding box center [718, 510] width 73 height 80
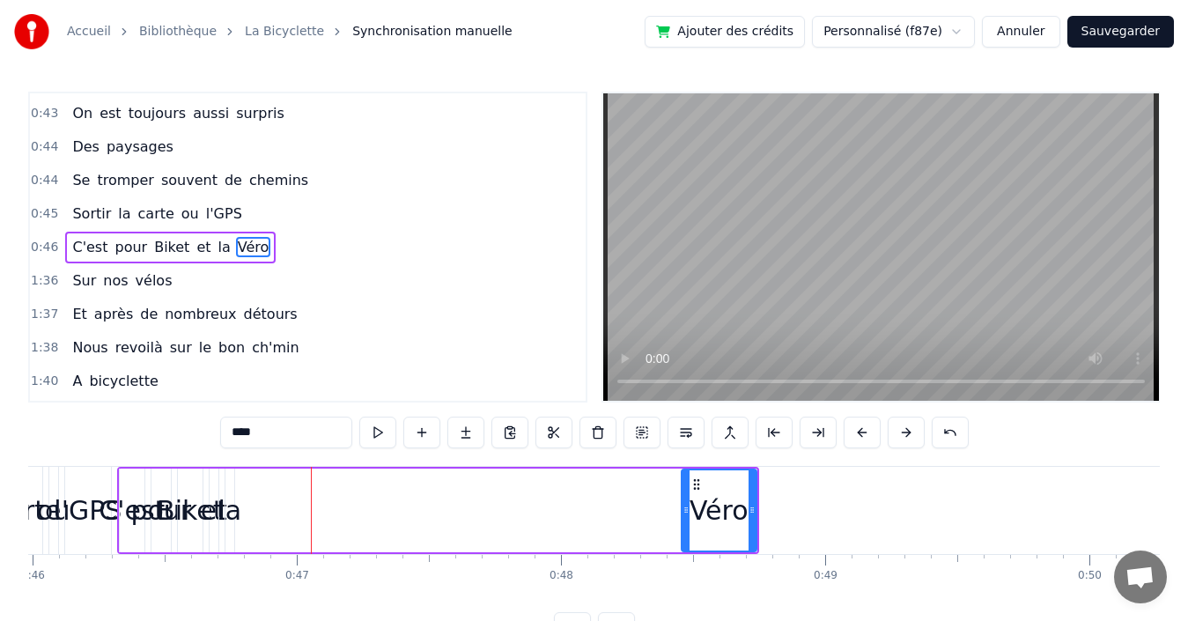
click at [217, 254] on span "la" at bounding box center [225, 247] width 16 height 20
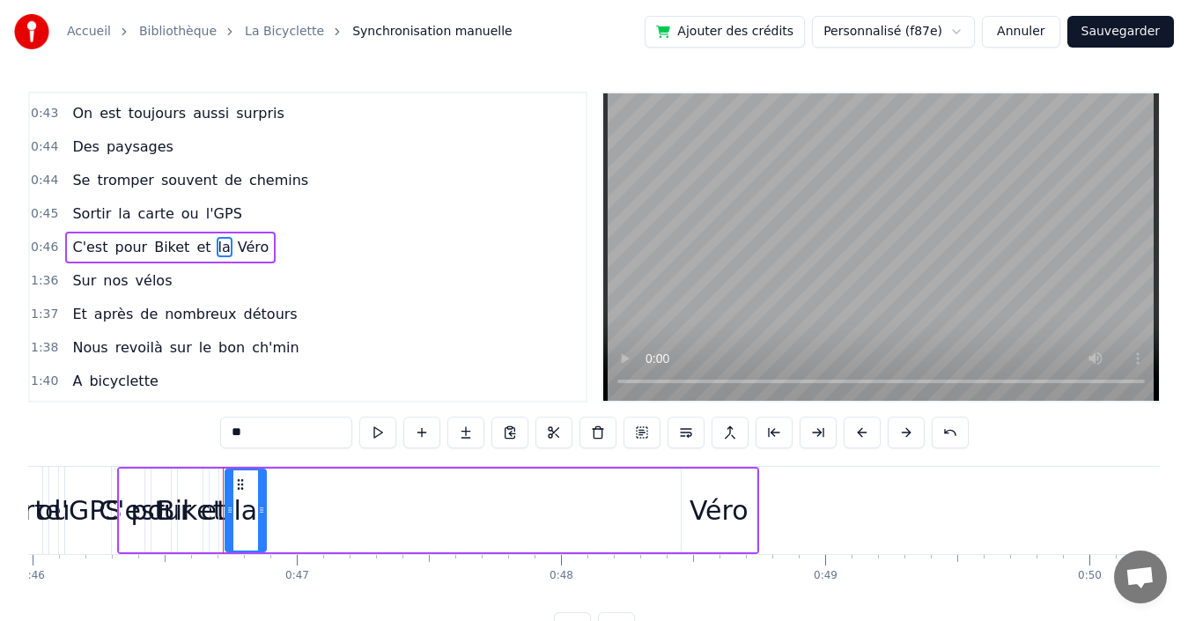
drag, startPoint x: 232, startPoint y: 509, endPoint x: 263, endPoint y: 501, distance: 32.7
click at [263, 501] on div at bounding box center [261, 510] width 7 height 80
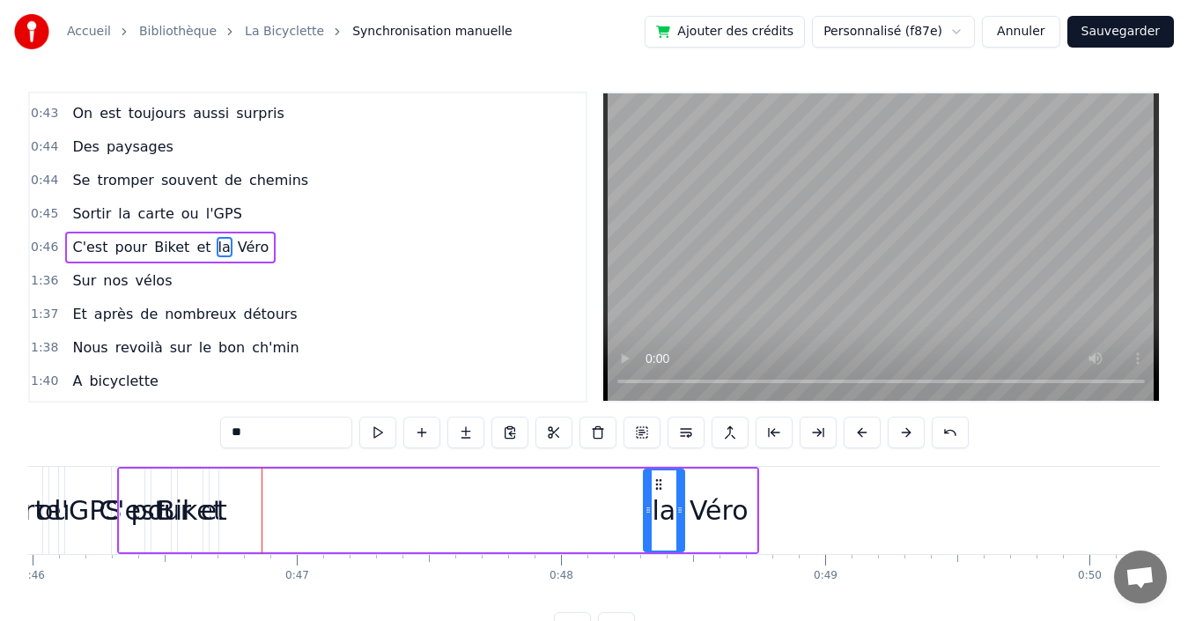
drag, startPoint x: 239, startPoint y: 483, endPoint x: 551, endPoint y: 493, distance: 312.8
click at [656, 497] on div "la" at bounding box center [664, 510] width 39 height 80
click at [195, 250] on span "et" at bounding box center [204, 247] width 18 height 20
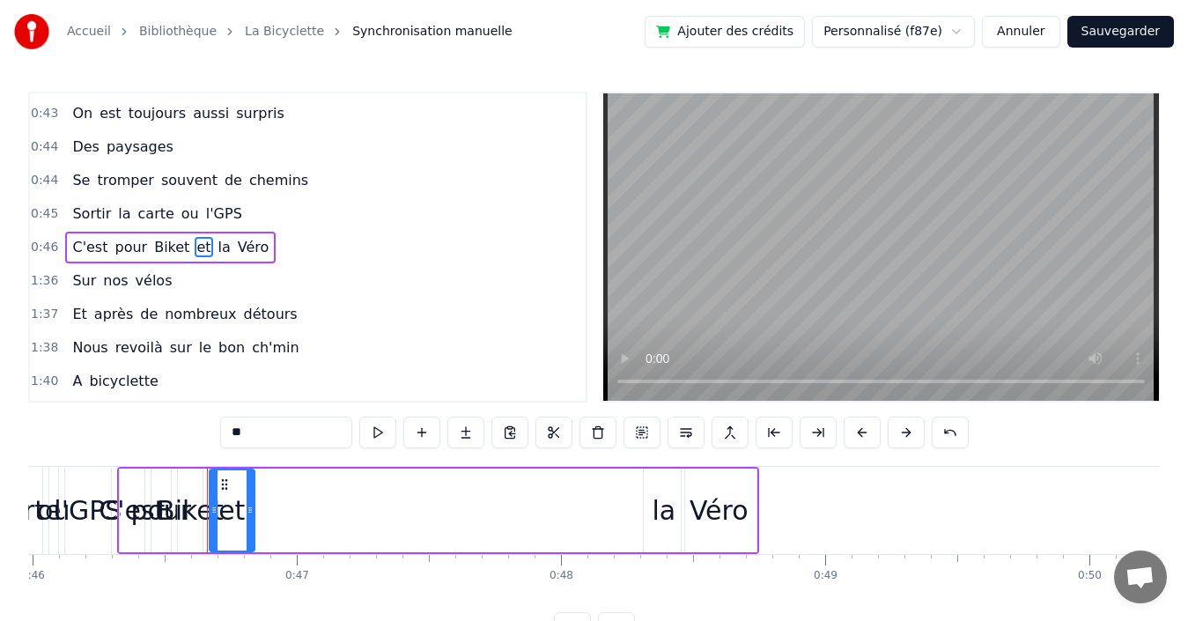
drag, startPoint x: 215, startPoint y: 512, endPoint x: 251, endPoint y: 508, distance: 36.3
click at [251, 508] on icon at bounding box center [250, 510] width 7 height 14
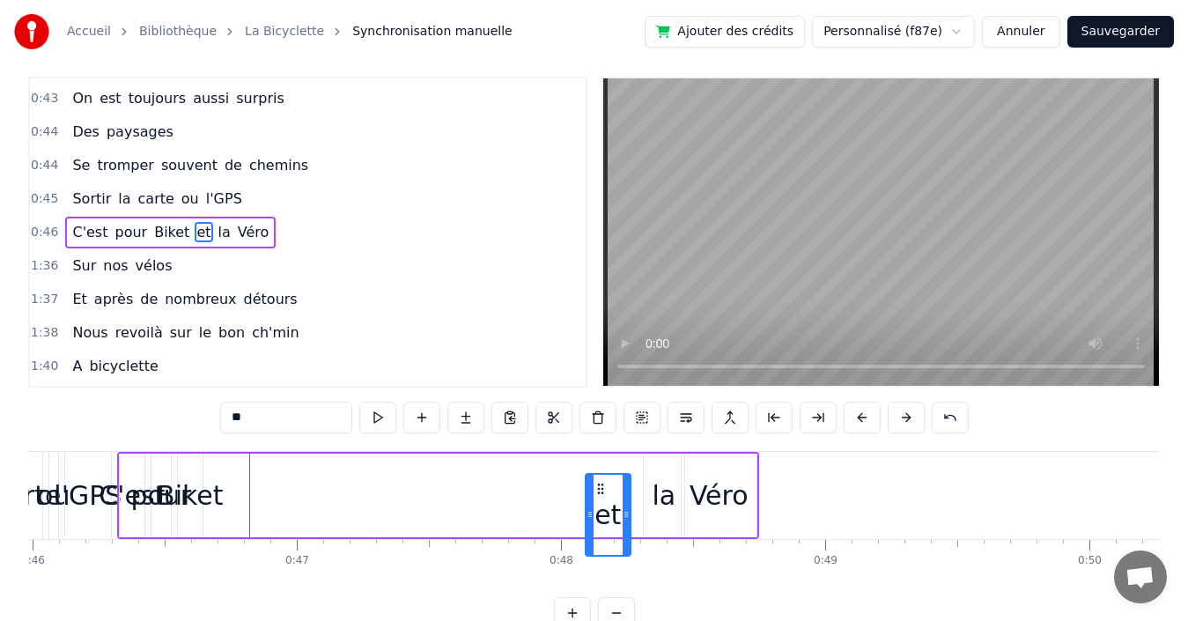
scroll to position [28, 0]
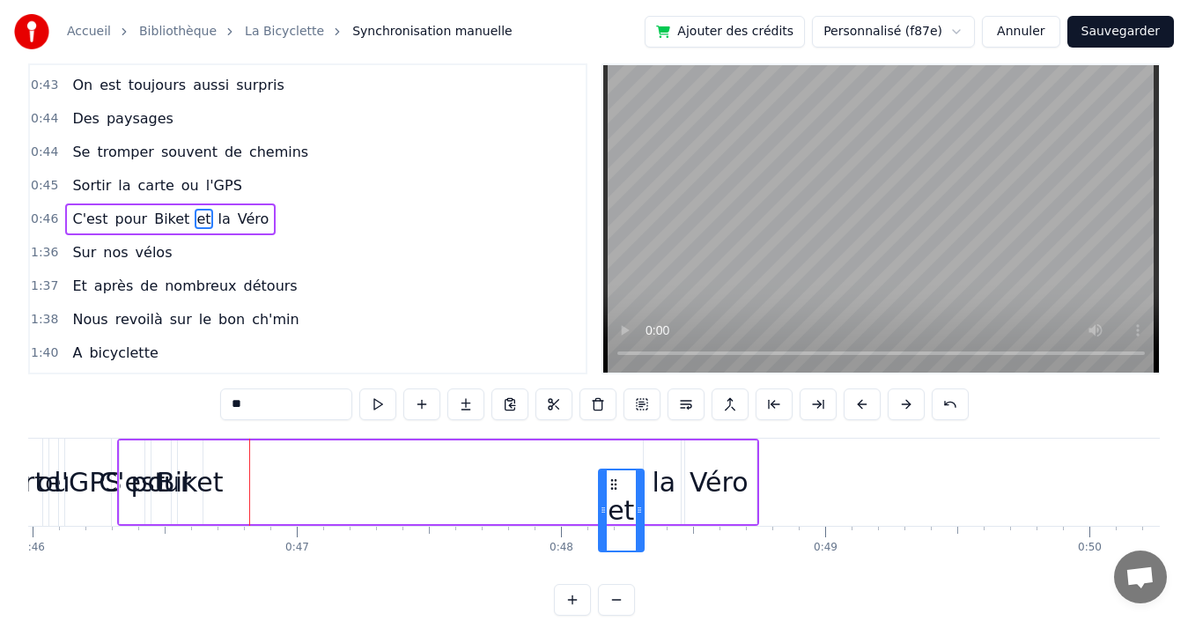
drag, startPoint x: 223, startPoint y: 483, endPoint x: 612, endPoint y: 461, distance: 389.8
click at [612, 461] on div "C'est pour Biket et la Véro" at bounding box center [438, 482] width 642 height 87
click at [152, 211] on span "Biket" at bounding box center [171, 219] width 39 height 20
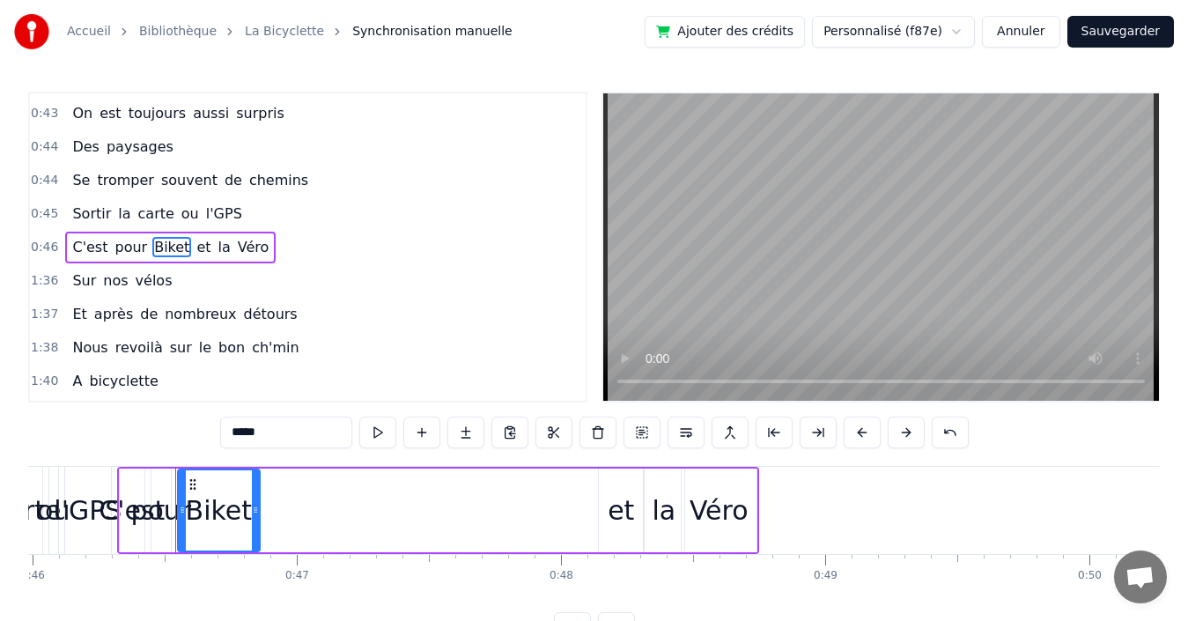
drag, startPoint x: 200, startPoint y: 490, endPoint x: 257, endPoint y: 488, distance: 57.3
click at [257, 488] on div at bounding box center [255, 510] width 7 height 80
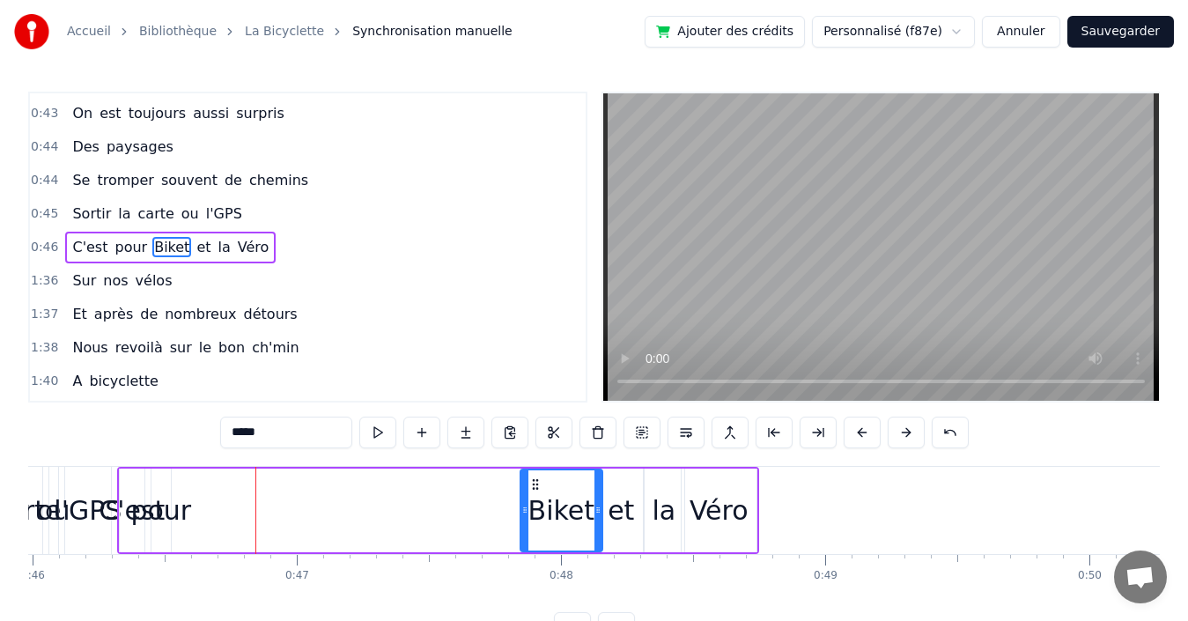
drag, startPoint x: 193, startPoint y: 483, endPoint x: 535, endPoint y: 474, distance: 342.7
click at [535, 474] on div "Biket" at bounding box center [561, 510] width 80 height 80
click at [115, 247] on span "pour" at bounding box center [131, 247] width 36 height 20
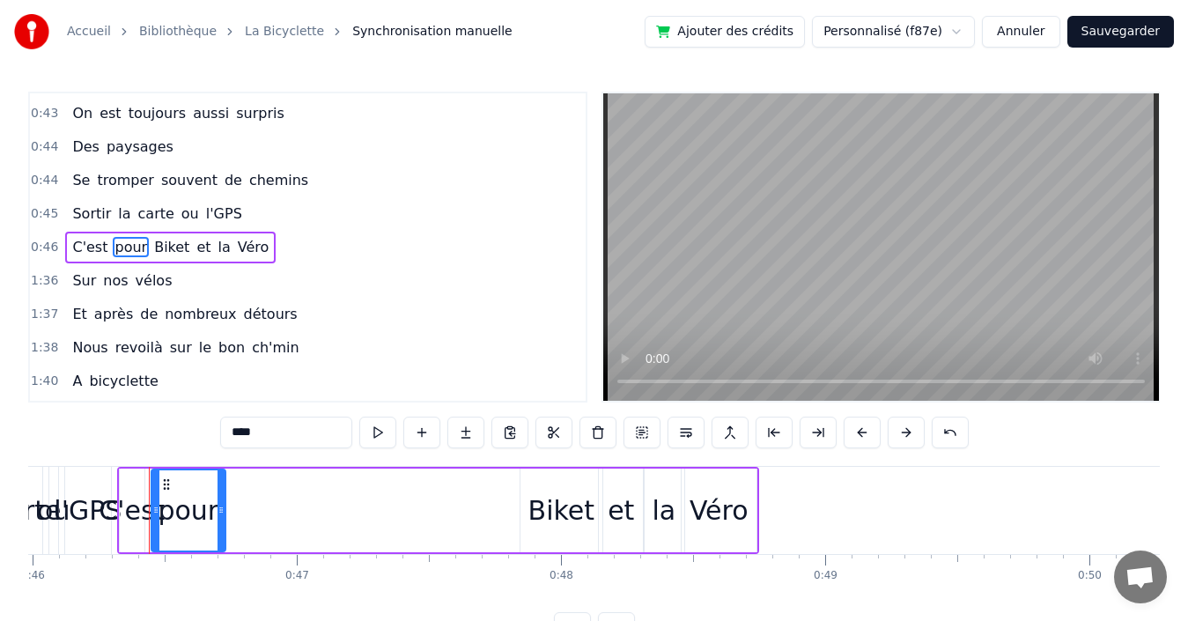
drag, startPoint x: 167, startPoint y: 489, endPoint x: 222, endPoint y: 488, distance: 54.6
click at [222, 488] on div at bounding box center [221, 510] width 7 height 80
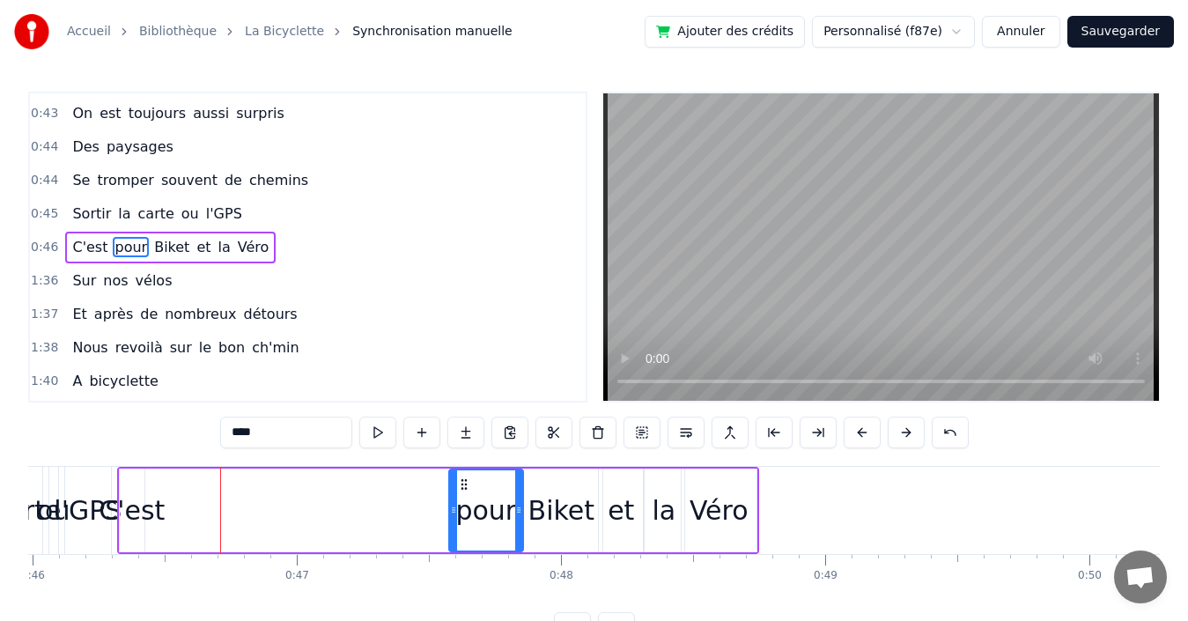
drag, startPoint x: 165, startPoint y: 483, endPoint x: 462, endPoint y: 488, distance: 297.7
click at [462, 488] on icon at bounding box center [464, 484] width 14 height 14
click at [78, 244] on span "C'est" at bounding box center [89, 247] width 39 height 20
type input "*****"
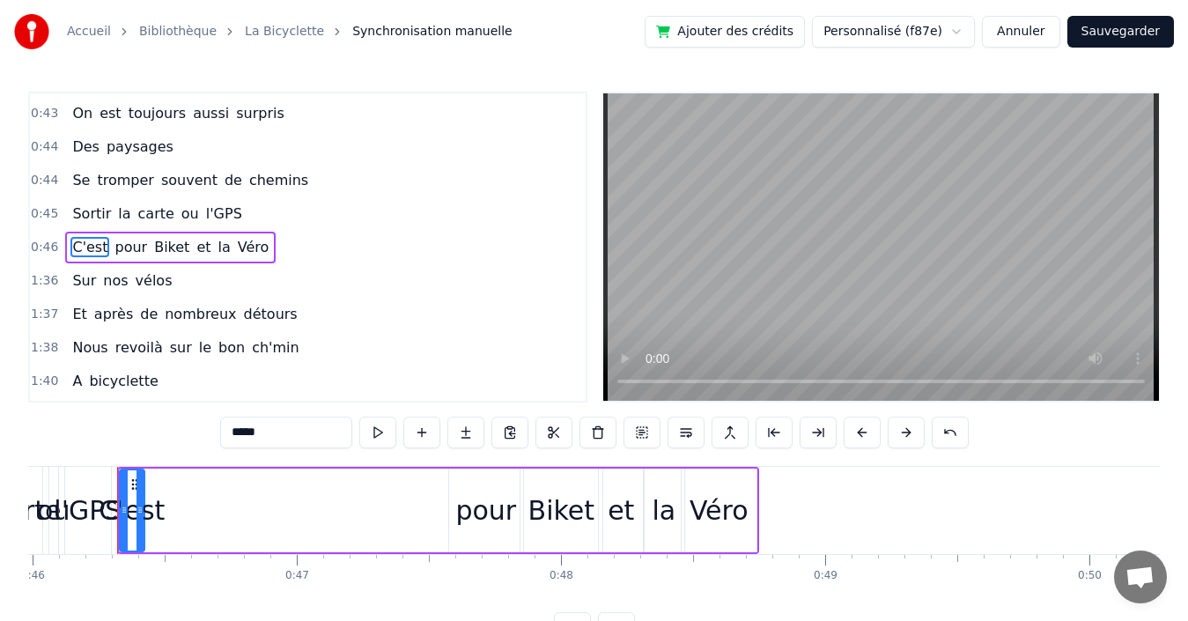
drag, startPoint x: 150, startPoint y: 489, endPoint x: 194, endPoint y: 487, distance: 44.1
click at [230, 484] on div "C'est pour Biket et la Véro" at bounding box center [438, 510] width 642 height 87
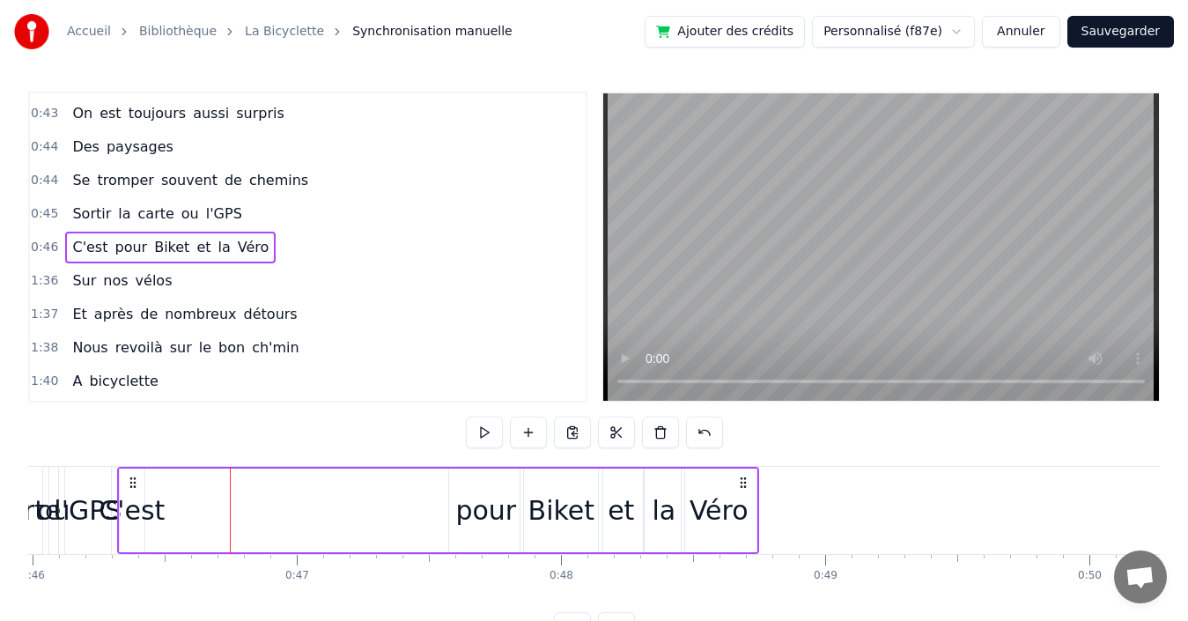
click at [136, 506] on div "C'est" at bounding box center [132, 510] width 66 height 40
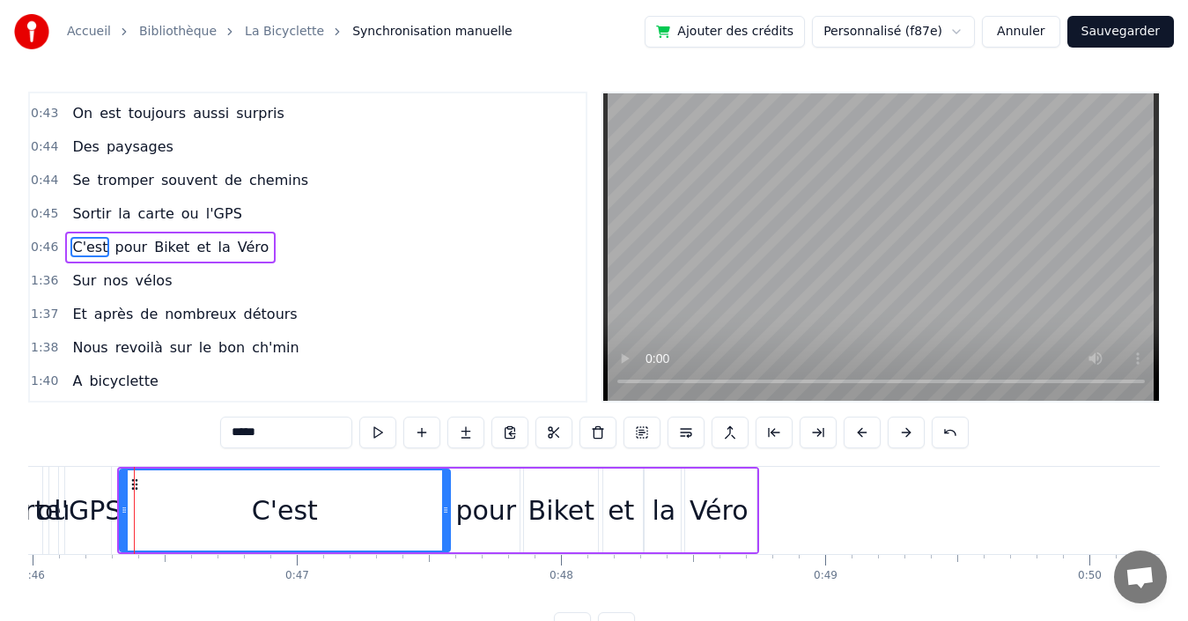
drag, startPoint x: 143, startPoint y: 495, endPoint x: 448, endPoint y: 497, distance: 305.6
click at [448, 497] on div at bounding box center [445, 510] width 7 height 80
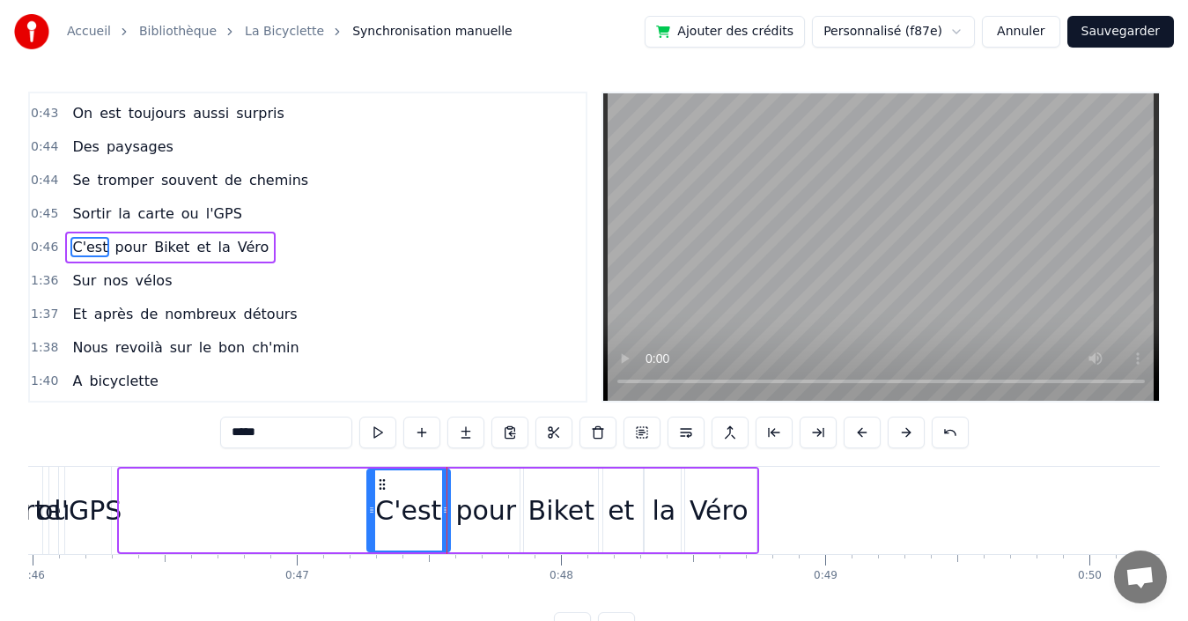
drag, startPoint x: 126, startPoint y: 505, endPoint x: 370, endPoint y: 495, distance: 244.1
click at [370, 495] on div at bounding box center [371, 510] width 7 height 80
drag, startPoint x: 247, startPoint y: 213, endPoint x: 259, endPoint y: 215, distance: 12.5
click at [251, 213] on div "0:45 Sortir la carte ou l'GPS" at bounding box center [308, 213] width 556 height 33
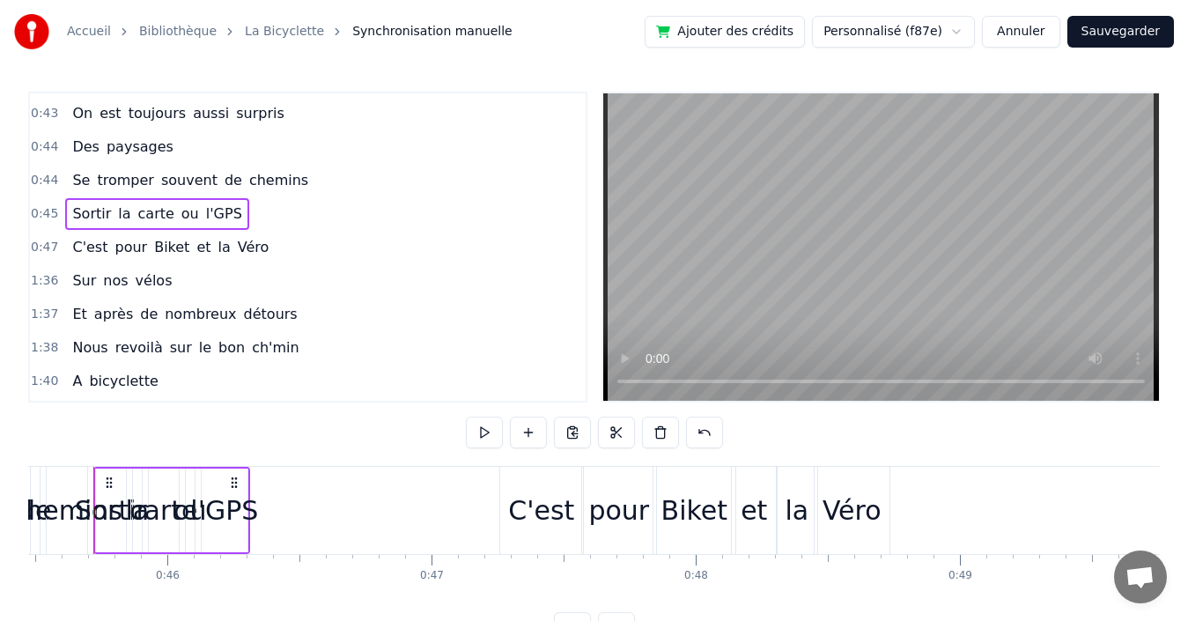
scroll to position [0, 11989]
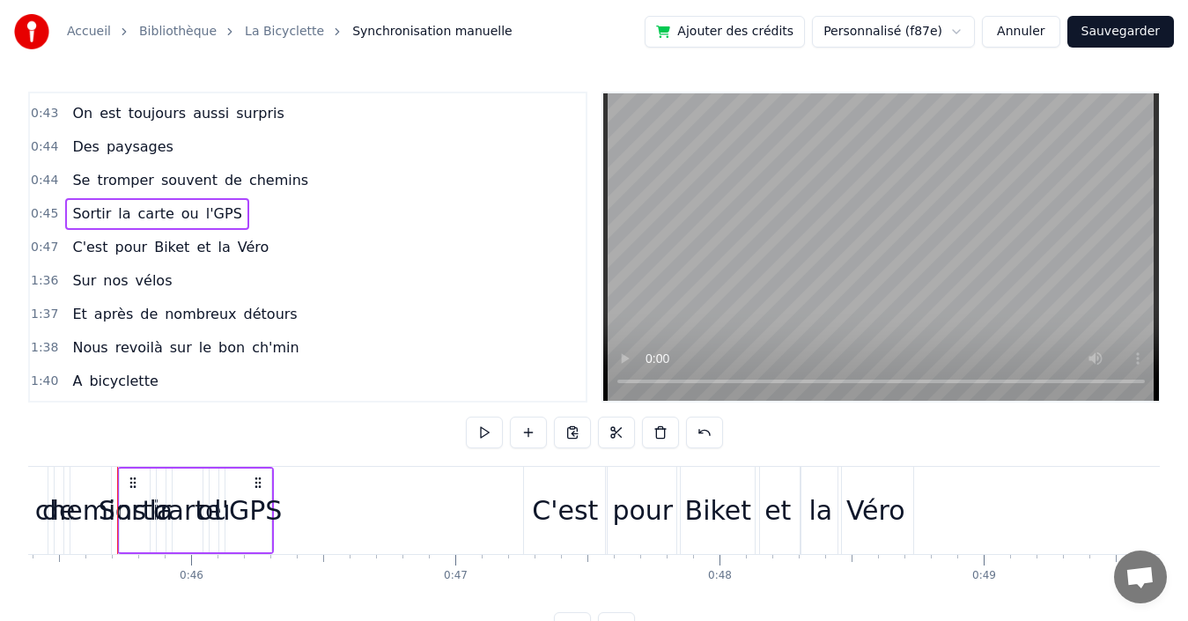
click at [269, 246] on div "0:47 C'est pour Biket et la Véro" at bounding box center [308, 247] width 556 height 33
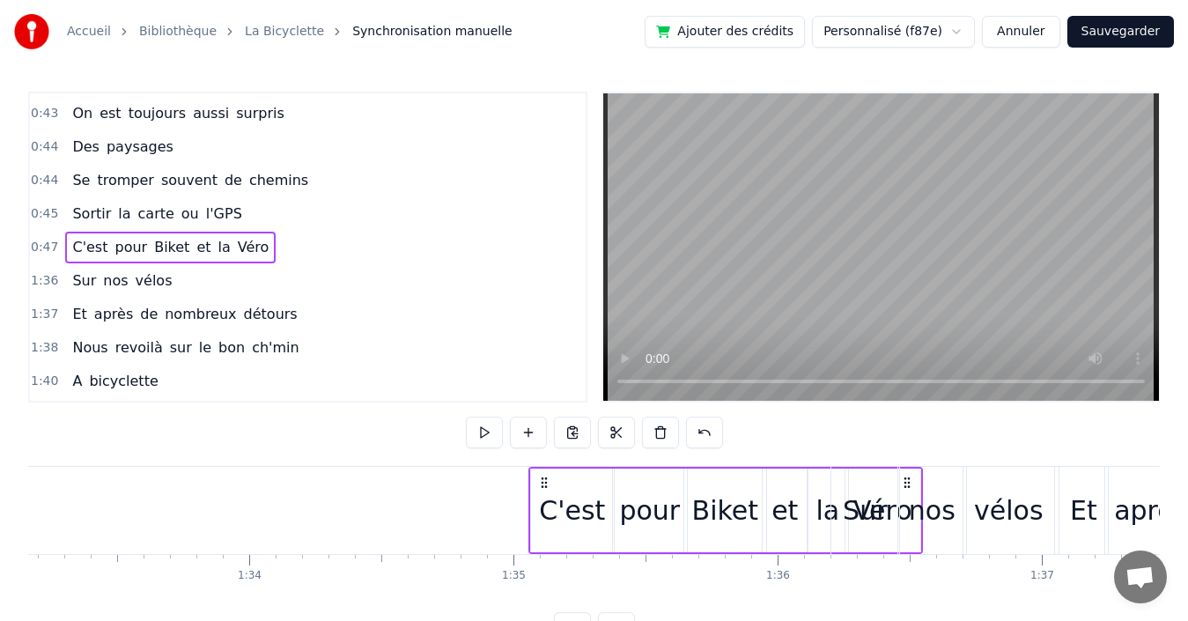
scroll to position [0, 24619]
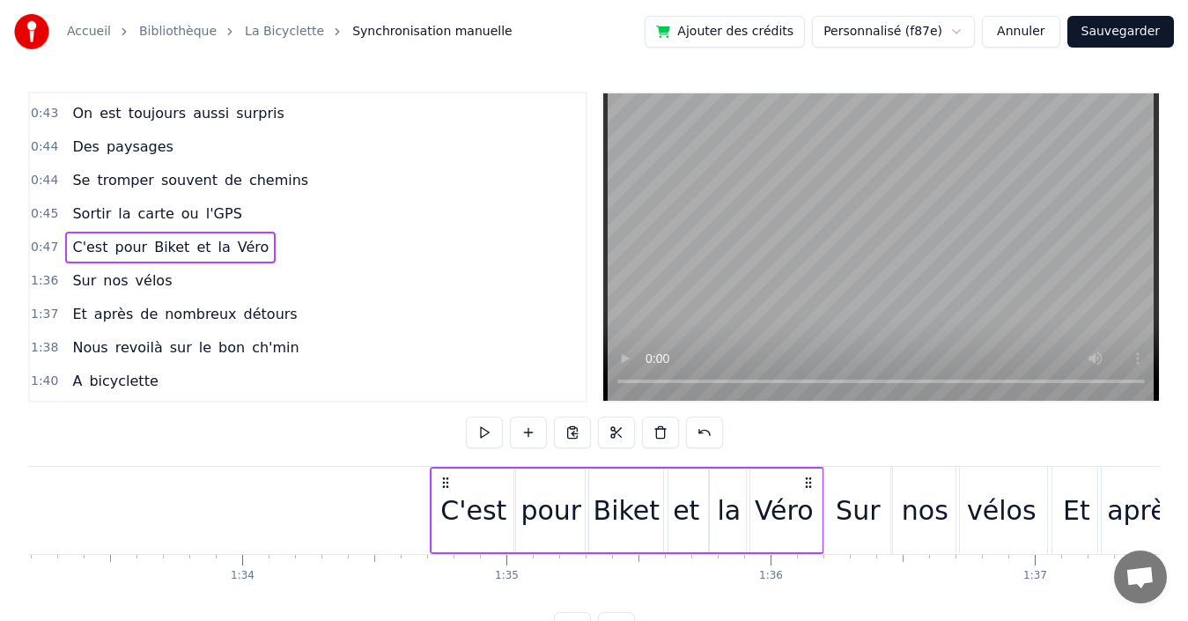
drag, startPoint x: 899, startPoint y: 484, endPoint x: 806, endPoint y: 480, distance: 93.4
click at [806, 480] on icon at bounding box center [808, 483] width 14 height 14
click at [252, 212] on div "0:45 Sortir la carte ou l'GPS" at bounding box center [308, 213] width 556 height 33
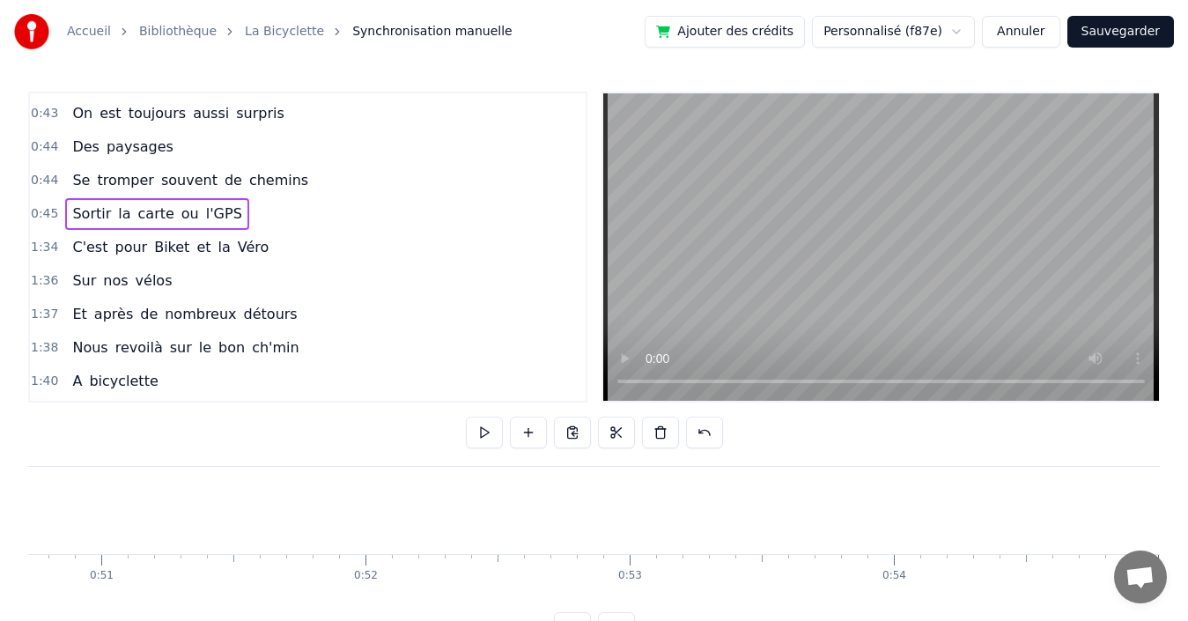
scroll to position [0, 11989]
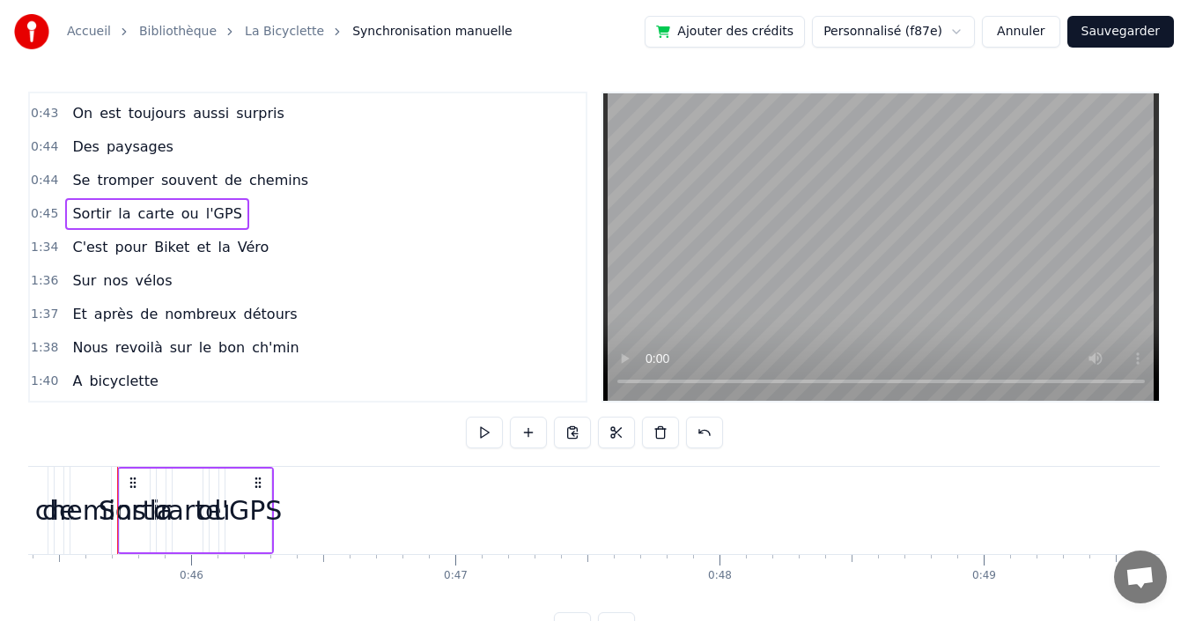
click at [204, 212] on span "l'GPS" at bounding box center [224, 213] width 40 height 20
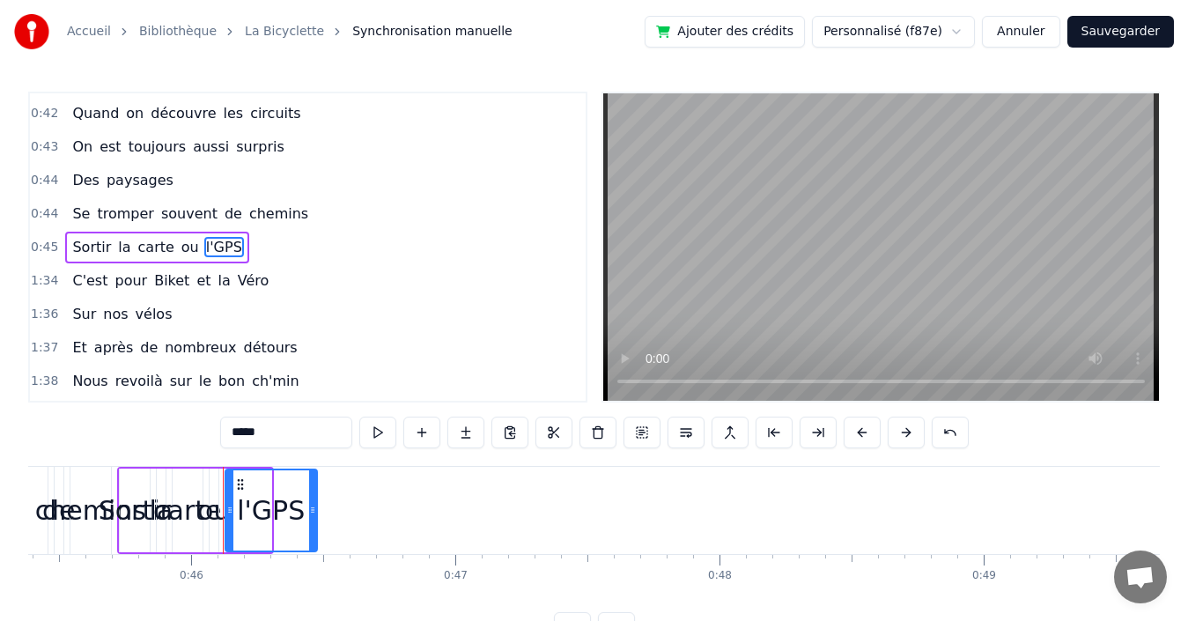
drag, startPoint x: 268, startPoint y: 490, endPoint x: 313, endPoint y: 492, distance: 45.9
click at [313, 492] on div at bounding box center [312, 510] width 7 height 80
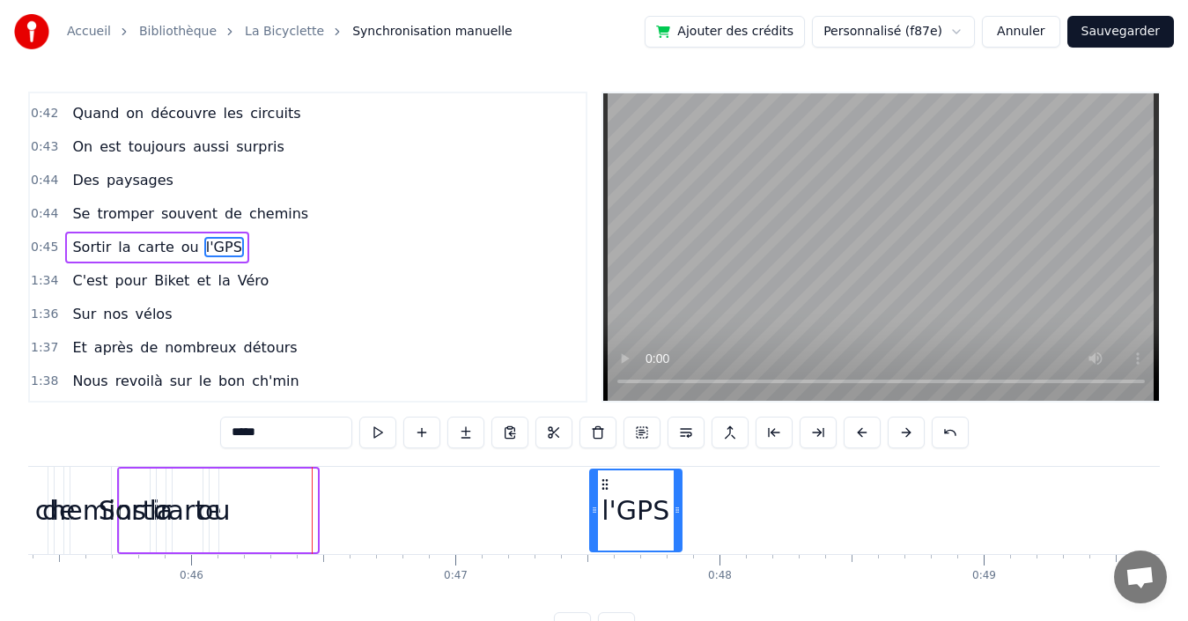
drag, startPoint x: 272, startPoint y: 483, endPoint x: 603, endPoint y: 490, distance: 331.2
click at [603, 490] on icon at bounding box center [605, 484] width 14 height 14
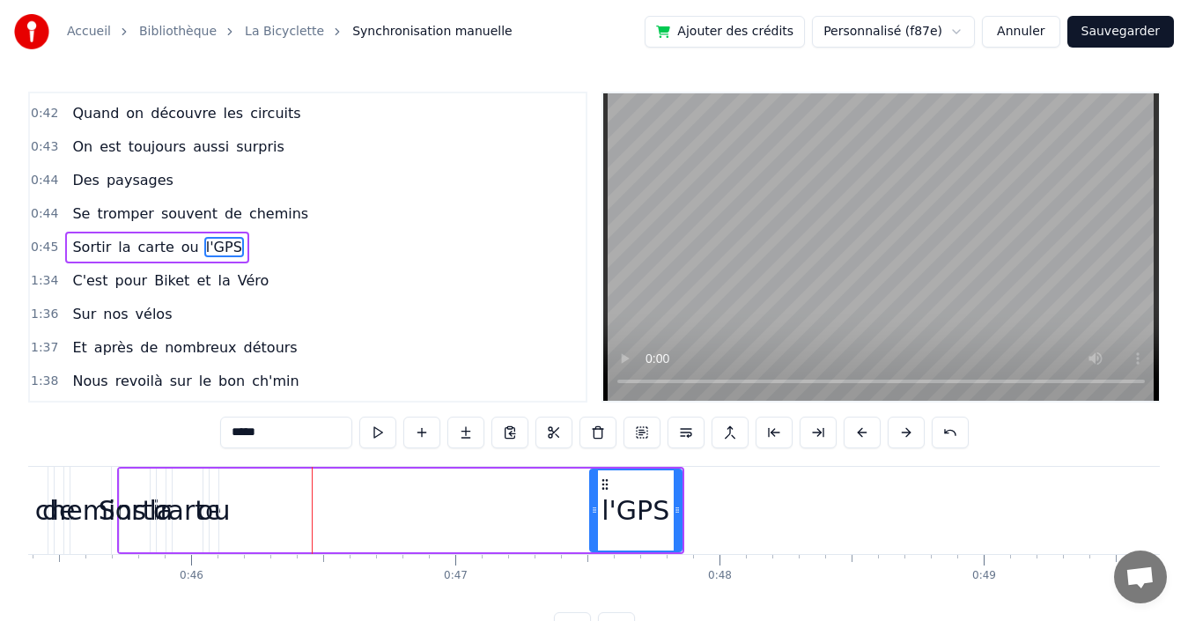
drag, startPoint x: 171, startPoint y: 249, endPoint x: 186, endPoint y: 261, distance: 18.8
click at [180, 249] on span "ou" at bounding box center [190, 247] width 21 height 20
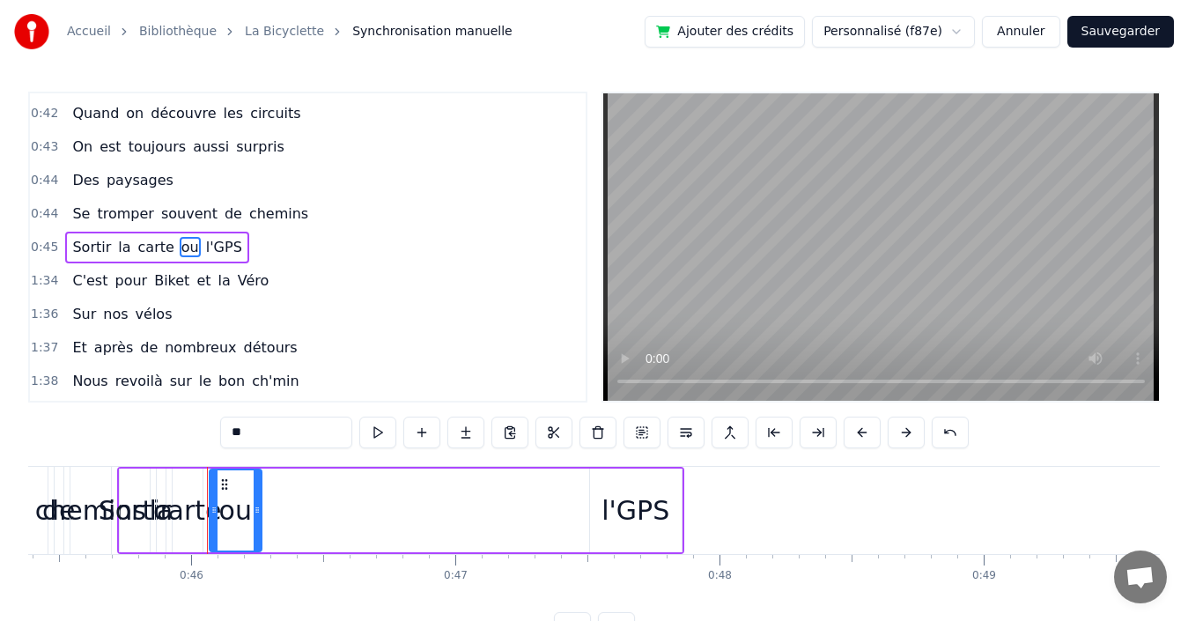
drag, startPoint x: 217, startPoint y: 490, endPoint x: 260, endPoint y: 488, distance: 43.2
click at [260, 488] on div at bounding box center [257, 510] width 7 height 80
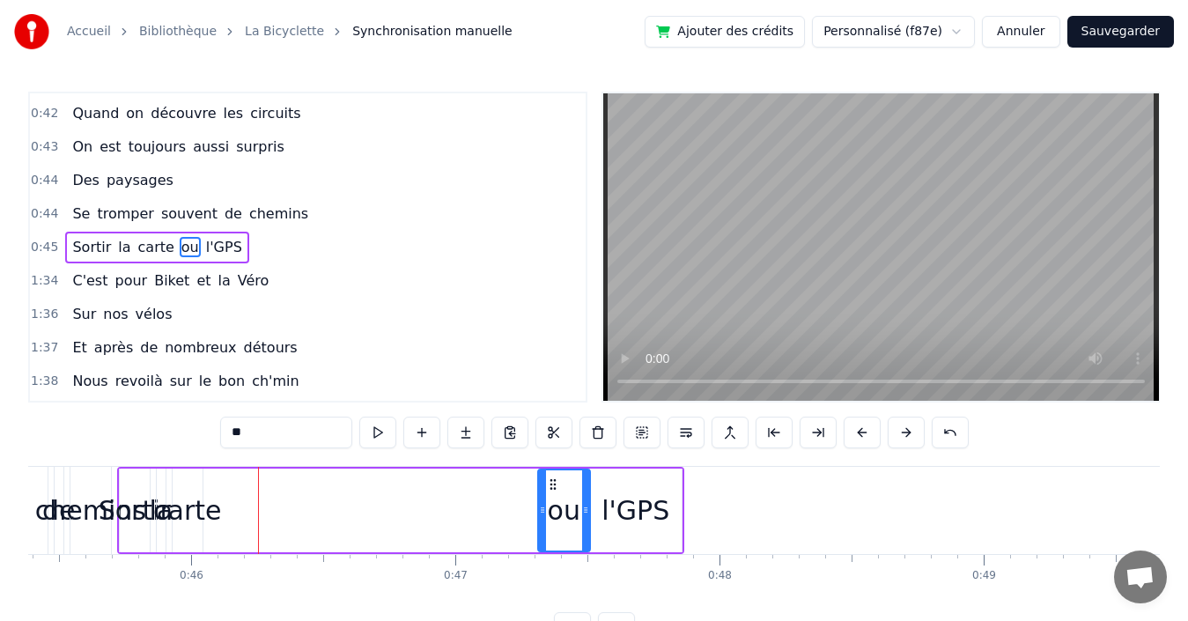
drag, startPoint x: 286, startPoint y: 484, endPoint x: 552, endPoint y: 490, distance: 266.0
click at [552, 490] on icon at bounding box center [553, 484] width 14 height 14
click at [139, 244] on span "carte" at bounding box center [156, 247] width 40 height 20
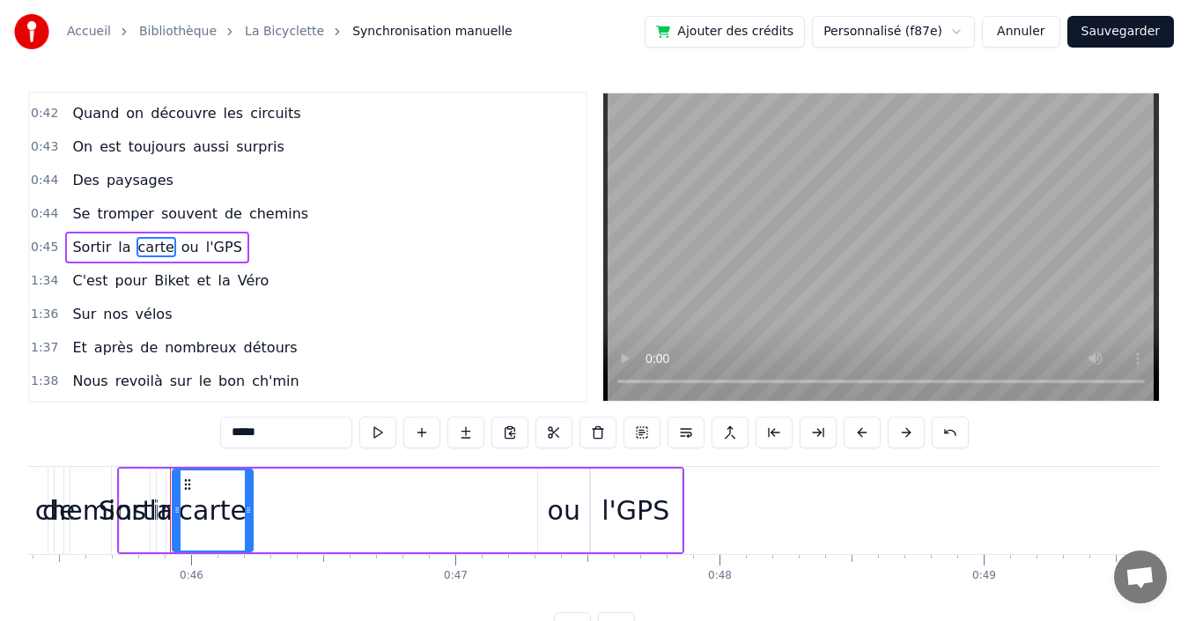
drag, startPoint x: 201, startPoint y: 491, endPoint x: 251, endPoint y: 490, distance: 50.2
click at [251, 490] on div at bounding box center [248, 510] width 7 height 80
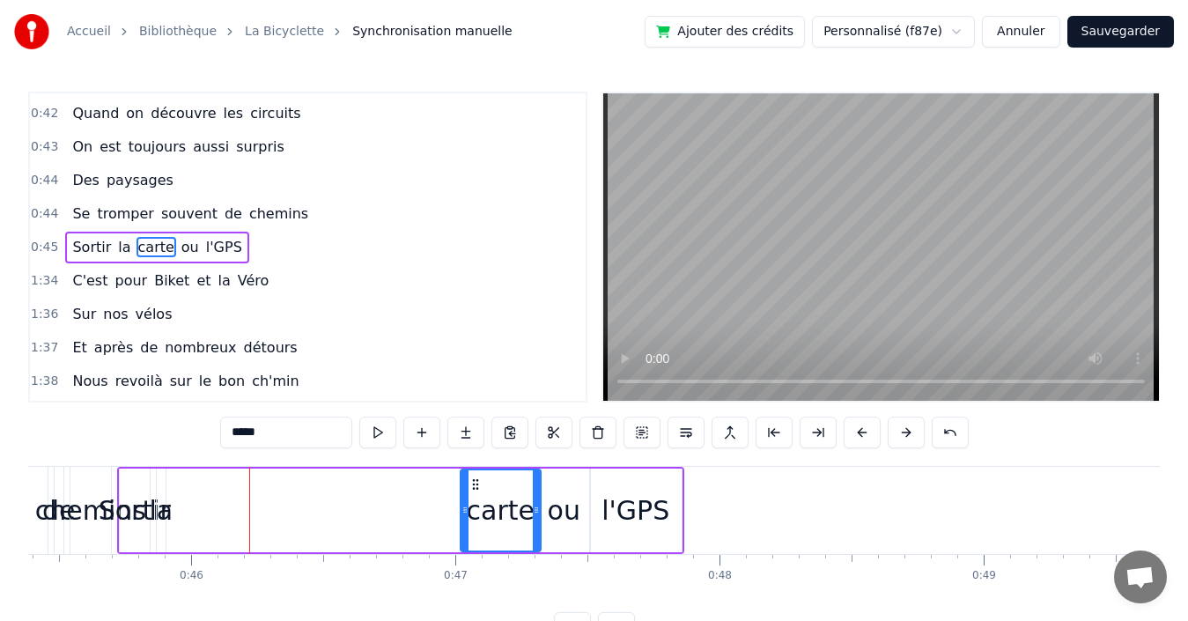
drag, startPoint x: 184, startPoint y: 480, endPoint x: 472, endPoint y: 486, distance: 288.0
click at [472, 486] on icon at bounding box center [475, 484] width 14 height 14
click at [116, 240] on span "la" at bounding box center [124, 247] width 16 height 20
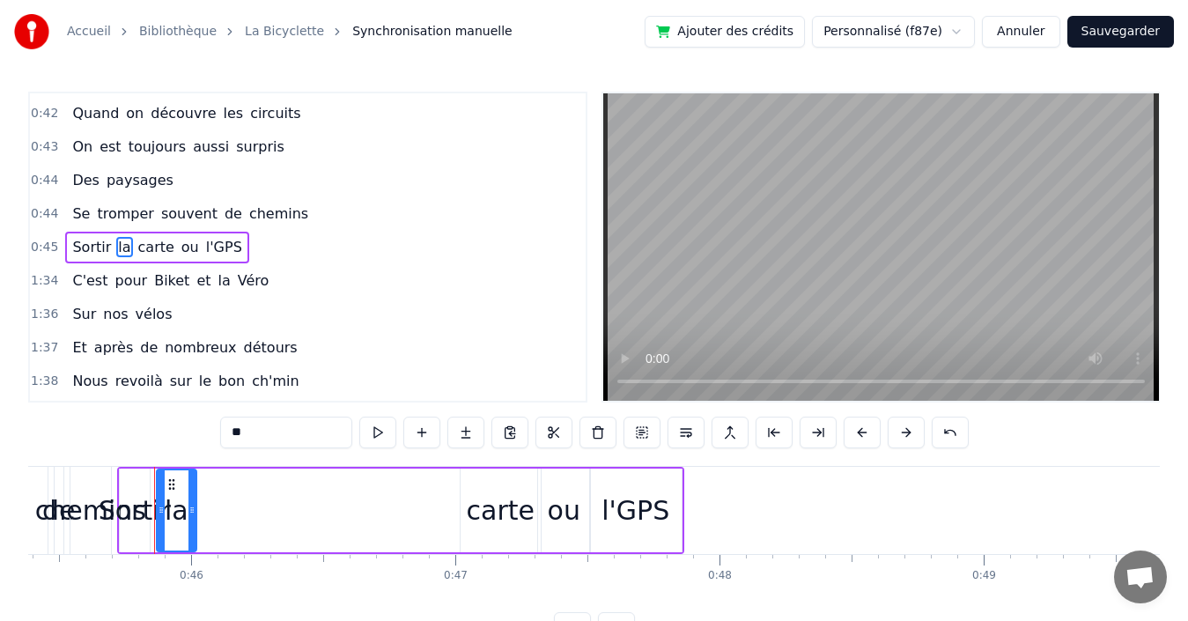
drag, startPoint x: 174, startPoint y: 485, endPoint x: 194, endPoint y: 484, distance: 19.4
click at [194, 484] on div at bounding box center [191, 510] width 7 height 80
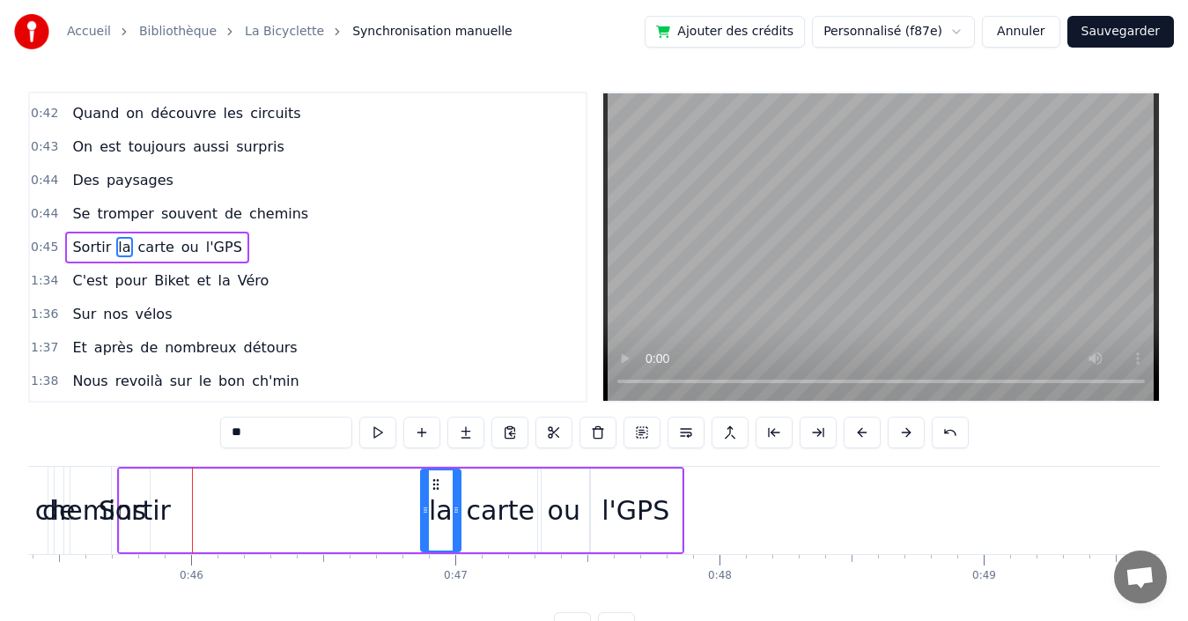
drag, startPoint x: 170, startPoint y: 482, endPoint x: 434, endPoint y: 481, distance: 264.2
click at [434, 481] on icon at bounding box center [436, 484] width 14 height 14
click at [79, 247] on span "Sortir" at bounding box center [91, 247] width 42 height 20
type input "******"
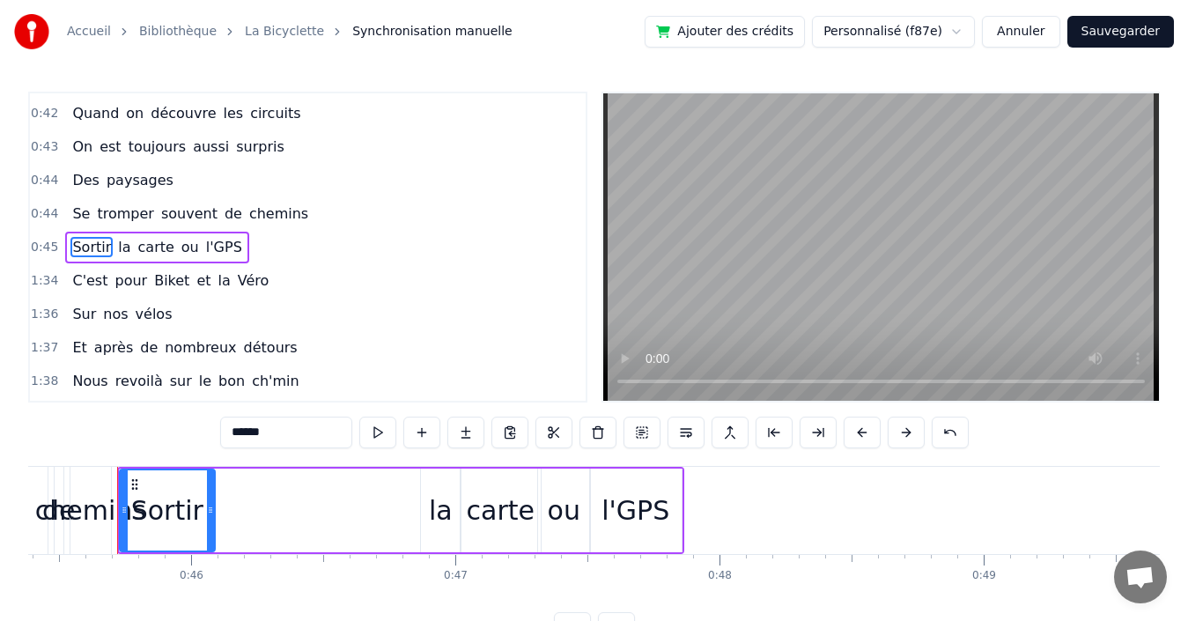
drag, startPoint x: 146, startPoint y: 486, endPoint x: 211, endPoint y: 484, distance: 65.2
click at [211, 484] on div at bounding box center [210, 510] width 7 height 80
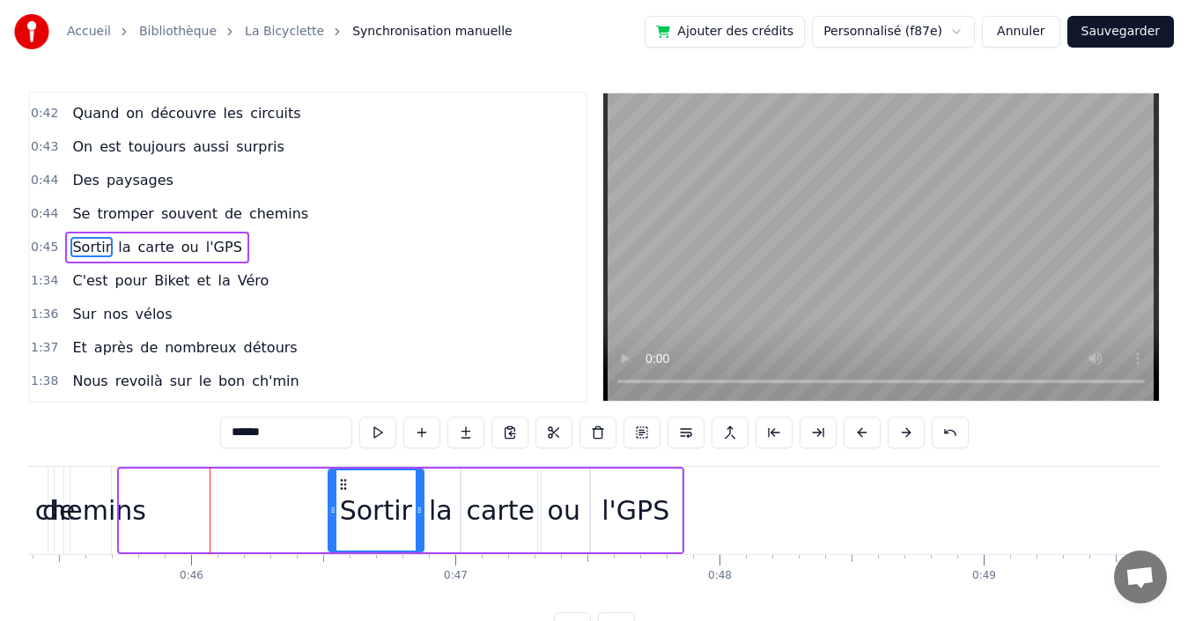
drag, startPoint x: 134, startPoint y: 483, endPoint x: 343, endPoint y: 490, distance: 208.9
click at [343, 490] on icon at bounding box center [343, 484] width 14 height 14
drag, startPoint x: 287, startPoint y: 210, endPoint x: 312, endPoint y: 222, distance: 27.6
click at [288, 210] on div "0:44 Se tromper souvent de chemins" at bounding box center [308, 213] width 556 height 33
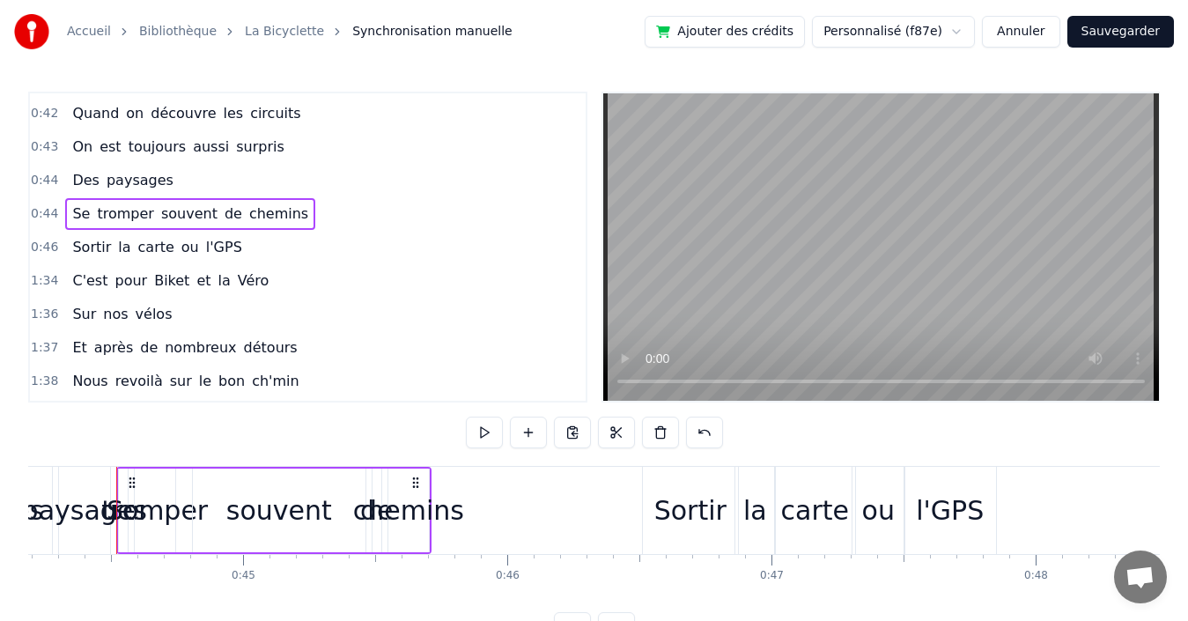
scroll to position [0, 11672]
click at [285, 242] on div "0:46 Sortir la carte ou l'GPS" at bounding box center [308, 247] width 556 height 33
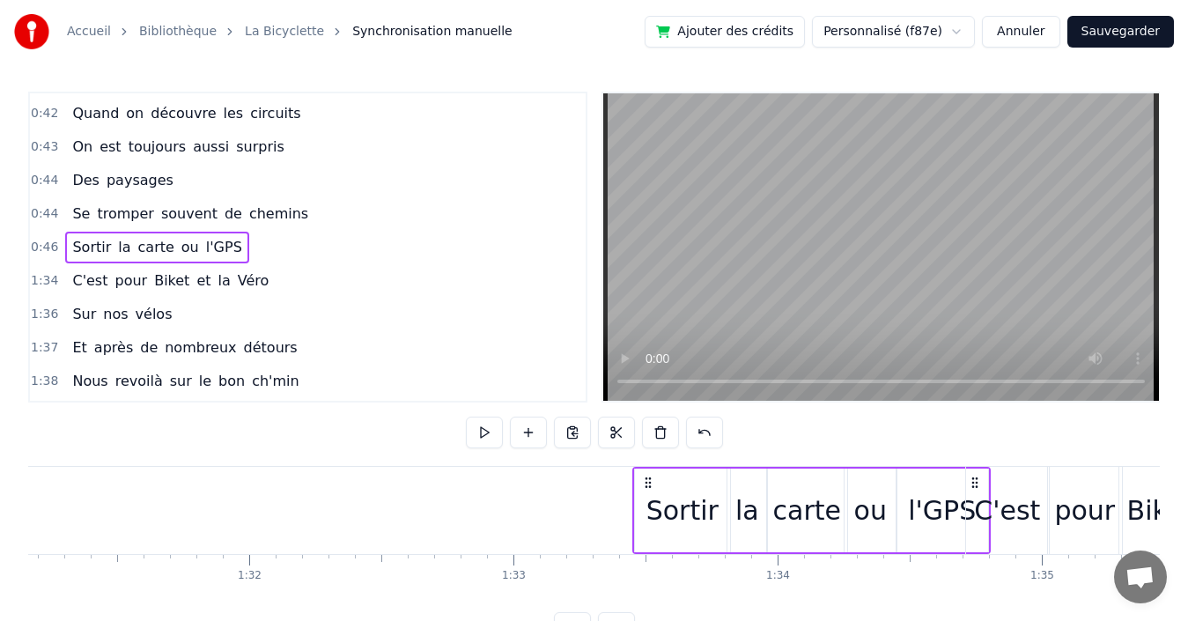
scroll to position [0, 24087]
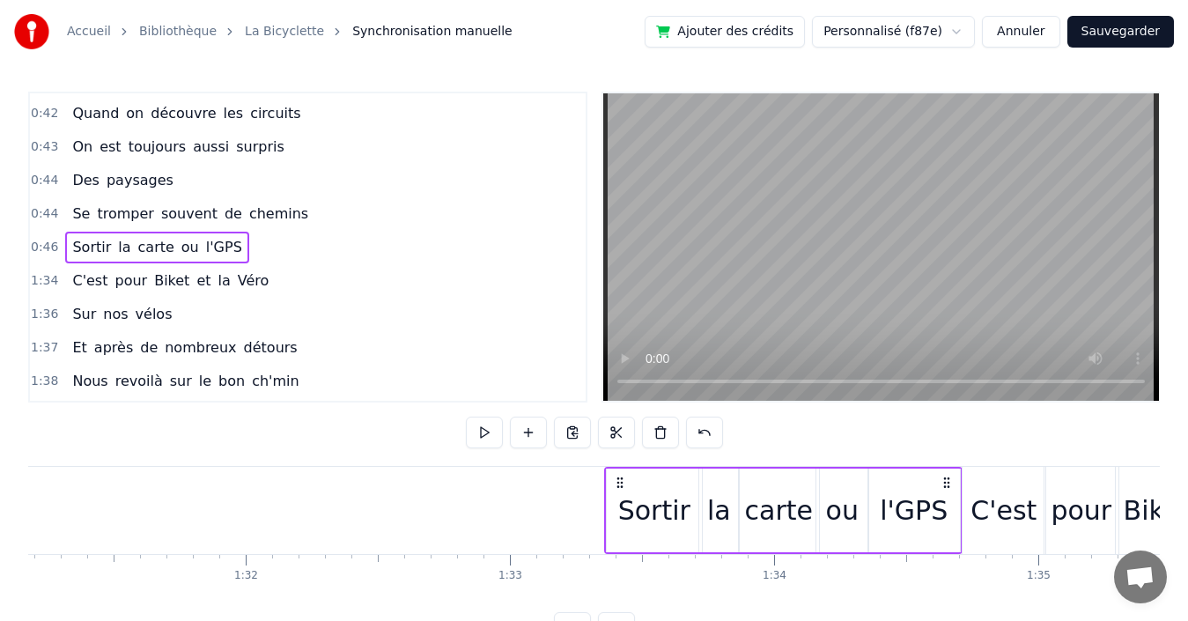
drag, startPoint x: 985, startPoint y: 481, endPoint x: 947, endPoint y: 464, distance: 42.2
click at [947, 464] on div "0:03 Quand 0:03 nous partons tous les printemps 0:09 Quand nous partons dans to…" at bounding box center [594, 368] width 1132 height 552
click at [345, 210] on div "0:44 Se tromper souvent de chemins" at bounding box center [308, 213] width 556 height 33
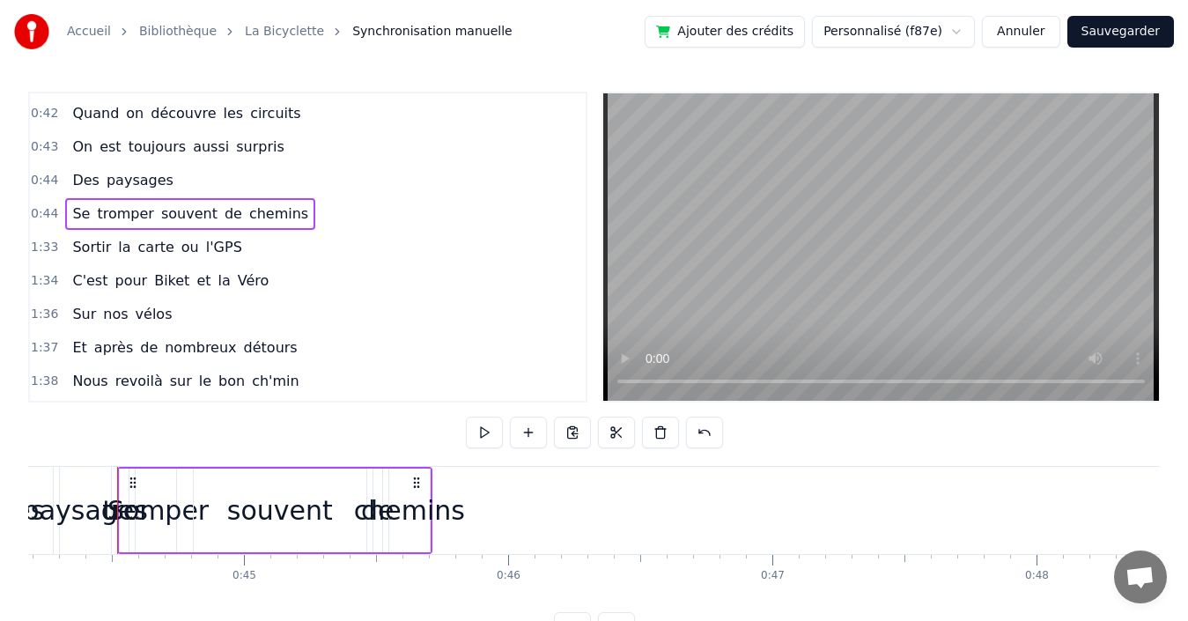
click at [339, 250] on div "1:33 Sortir la carte ou l'GPS" at bounding box center [308, 247] width 556 height 33
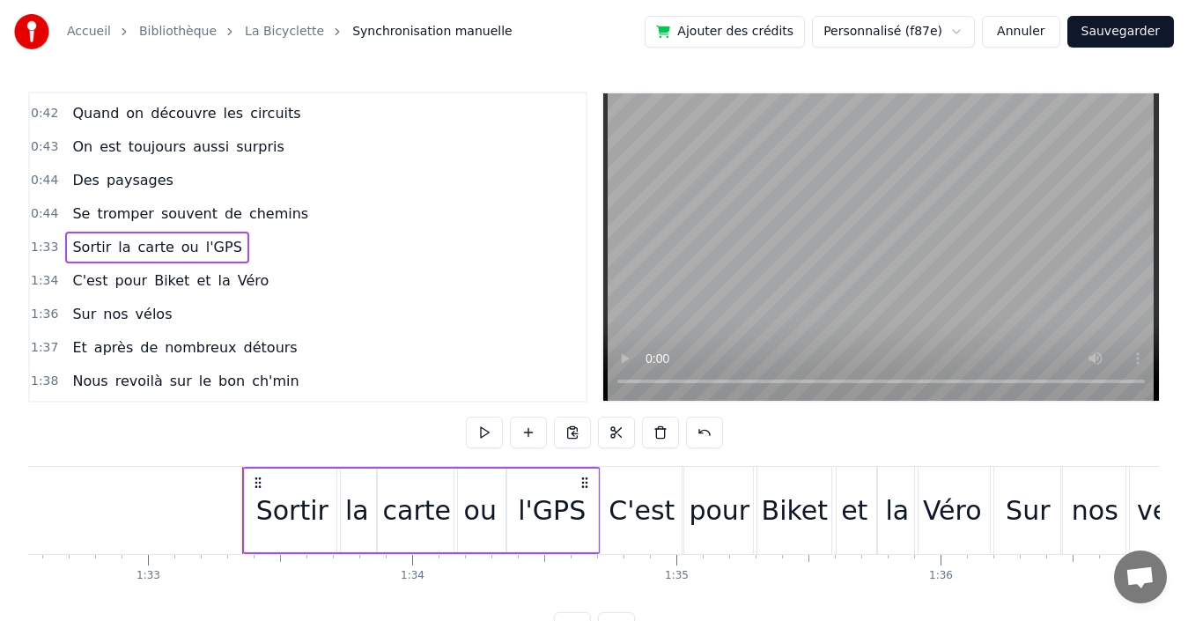
scroll to position [0, 24574]
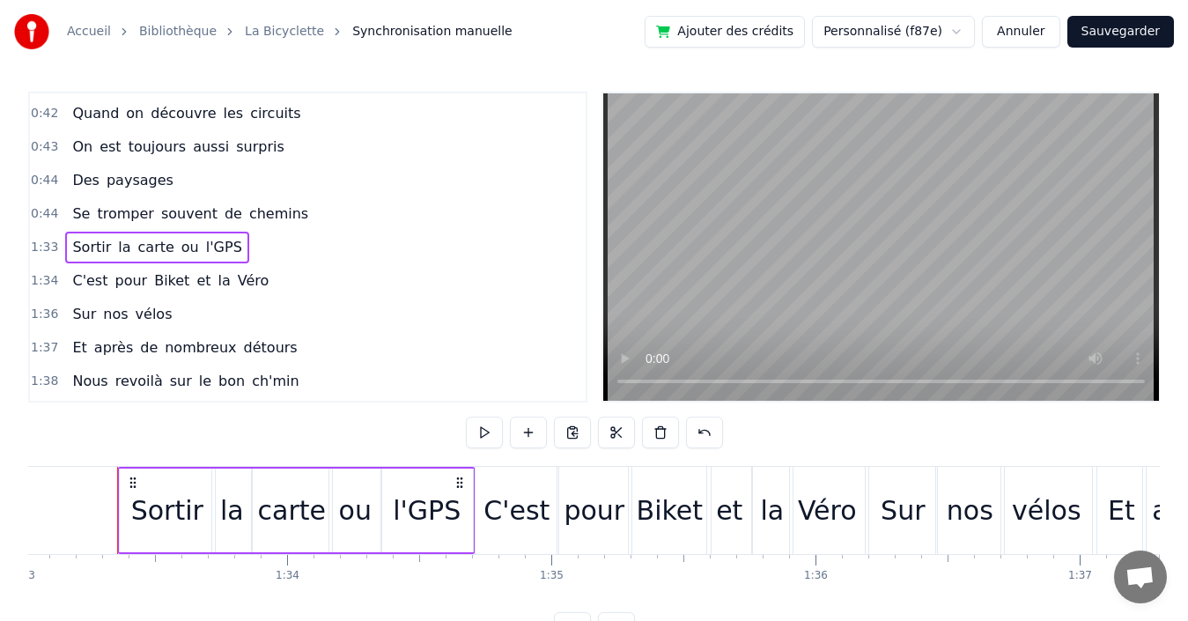
click at [338, 205] on div "0:44 Se tromper souvent de chemins" at bounding box center [308, 213] width 556 height 33
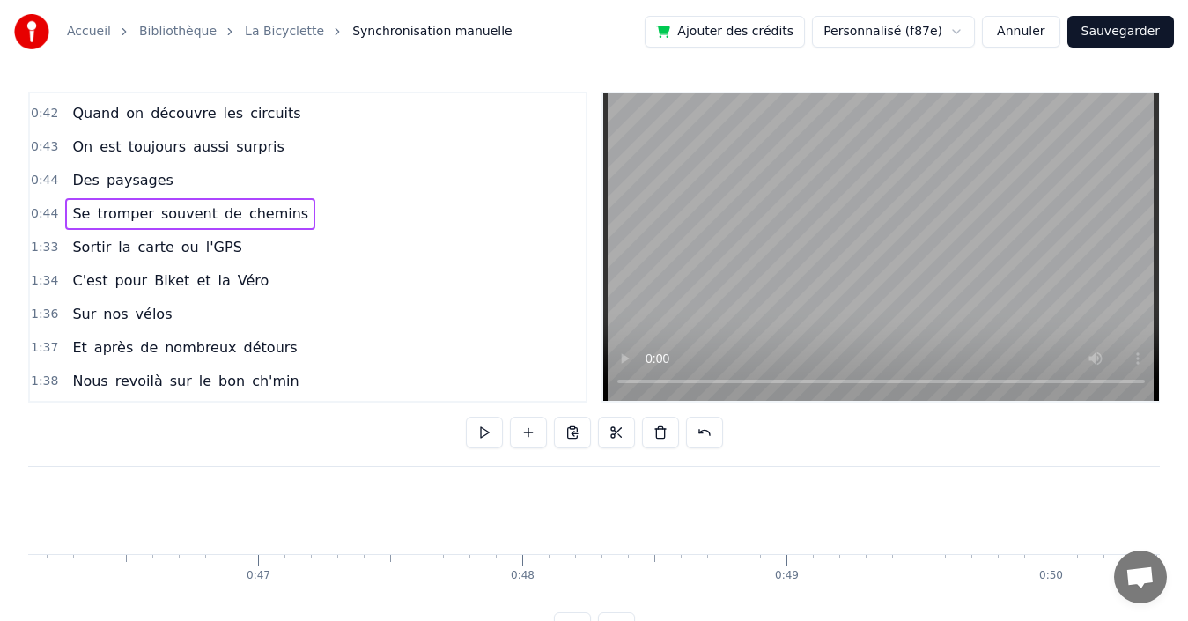
scroll to position [0, 11672]
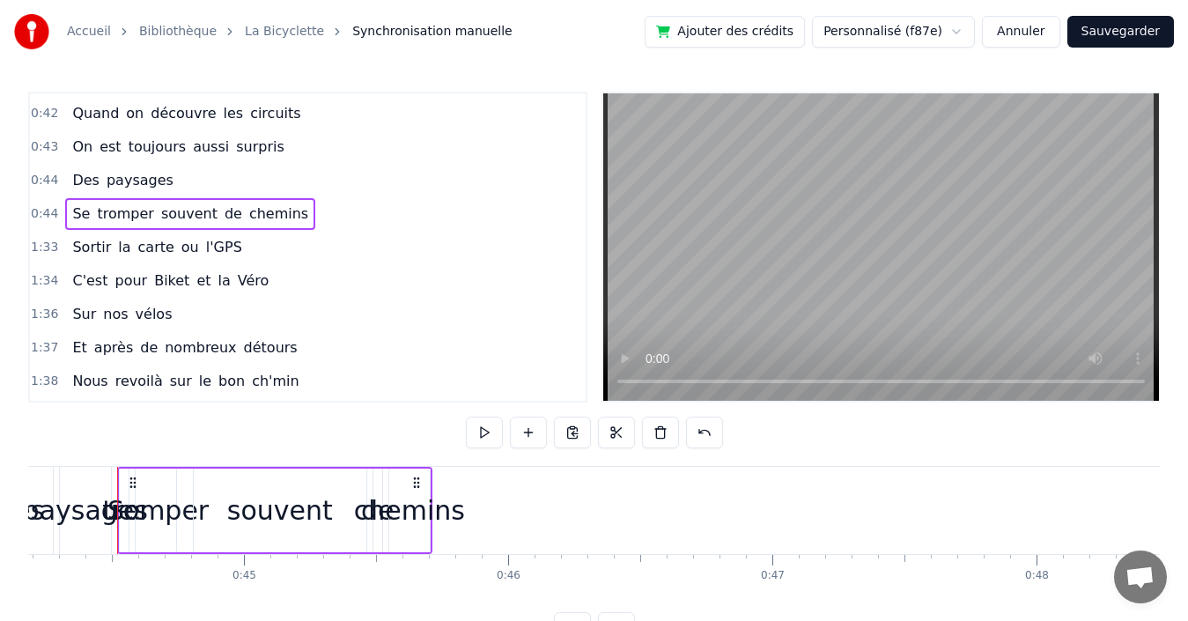
click at [247, 210] on span "chemins" at bounding box center [278, 213] width 63 height 20
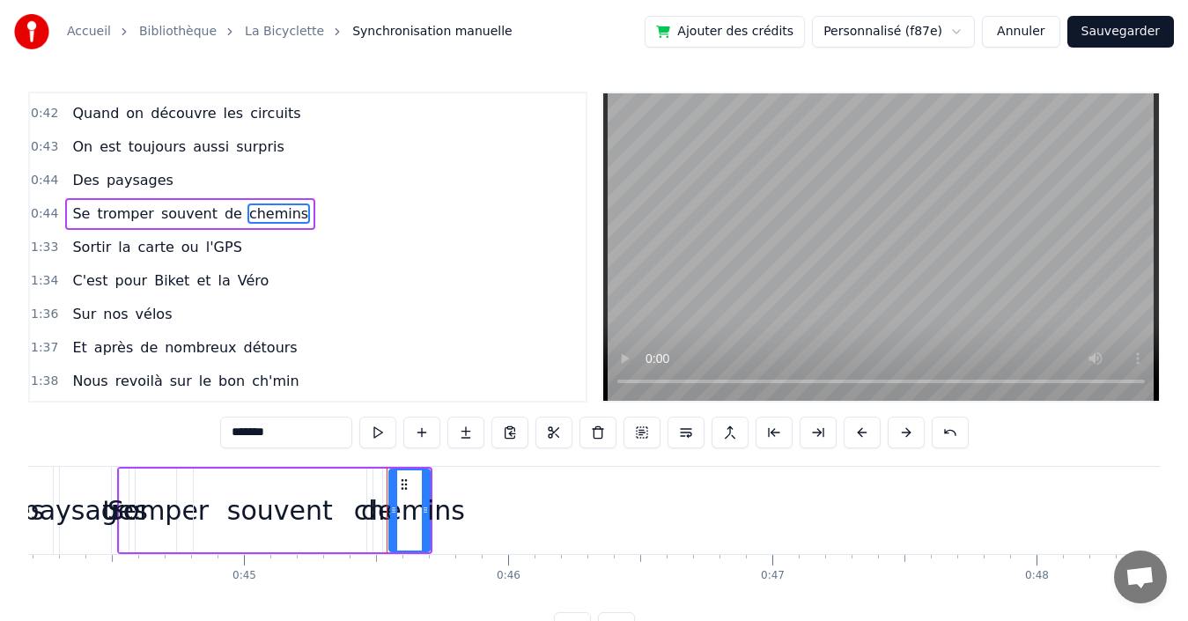
scroll to position [699, 0]
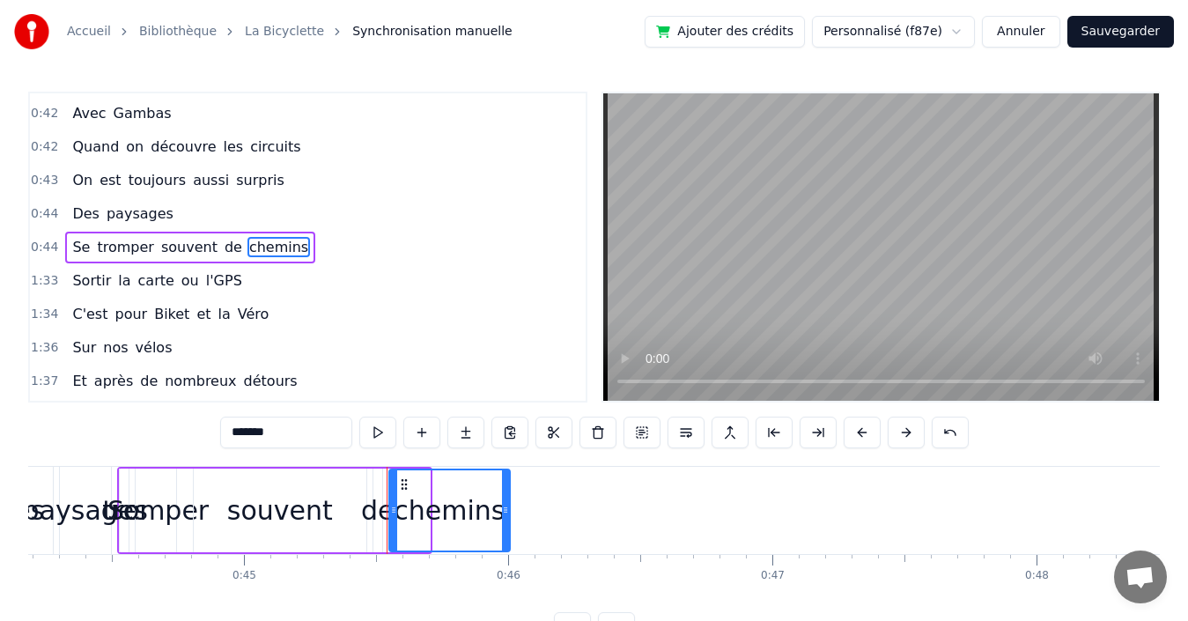
drag, startPoint x: 427, startPoint y: 514, endPoint x: 507, endPoint y: 511, distance: 80.2
click at [507, 511] on icon at bounding box center [505, 510] width 7 height 14
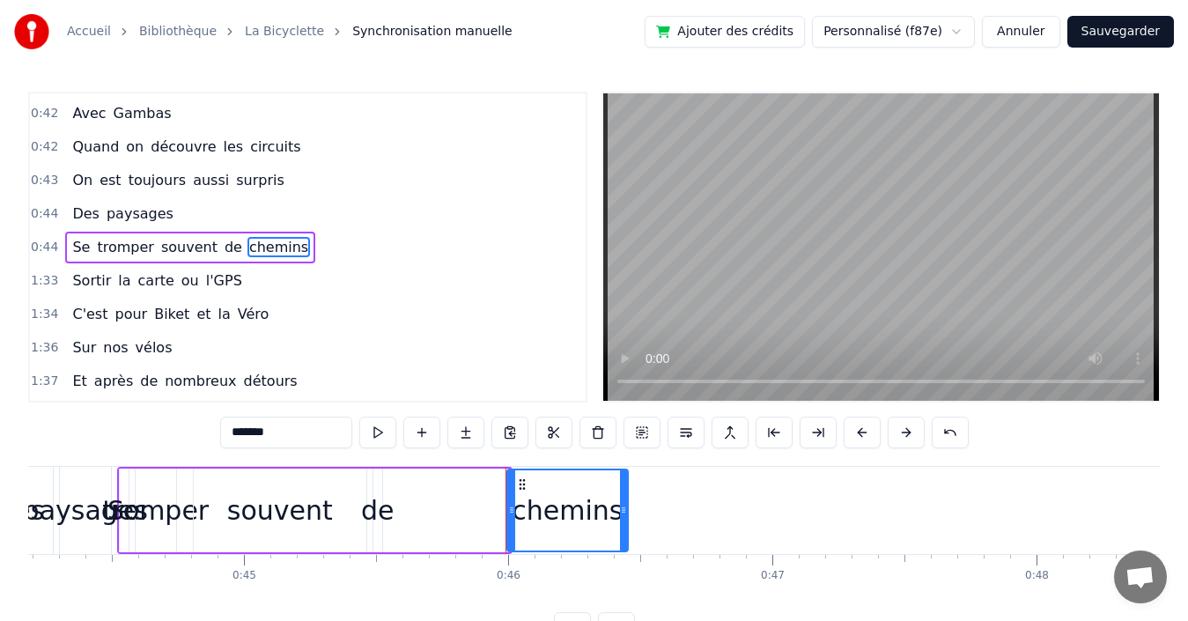
drag, startPoint x: 404, startPoint y: 483, endPoint x: 522, endPoint y: 485, distance: 118.0
click at [522, 485] on icon at bounding box center [522, 484] width 14 height 14
click at [382, 512] on div "de" at bounding box center [377, 510] width 33 height 40
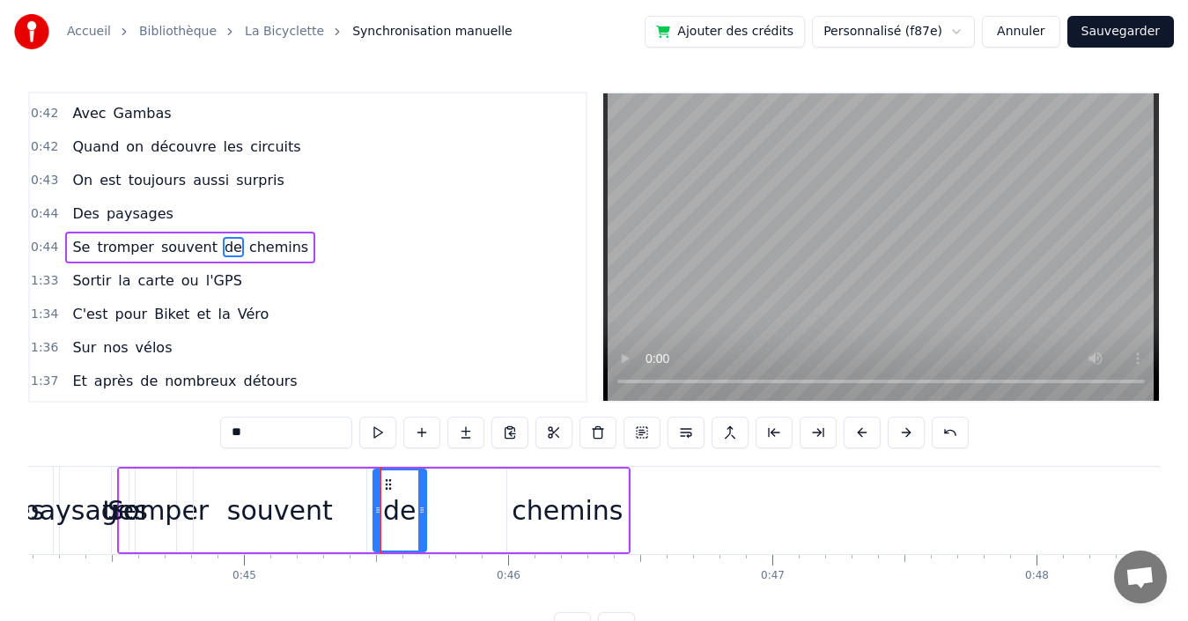
drag, startPoint x: 379, startPoint y: 498, endPoint x: 394, endPoint y: 491, distance: 16.5
click at [422, 496] on div at bounding box center [421, 510] width 7 height 80
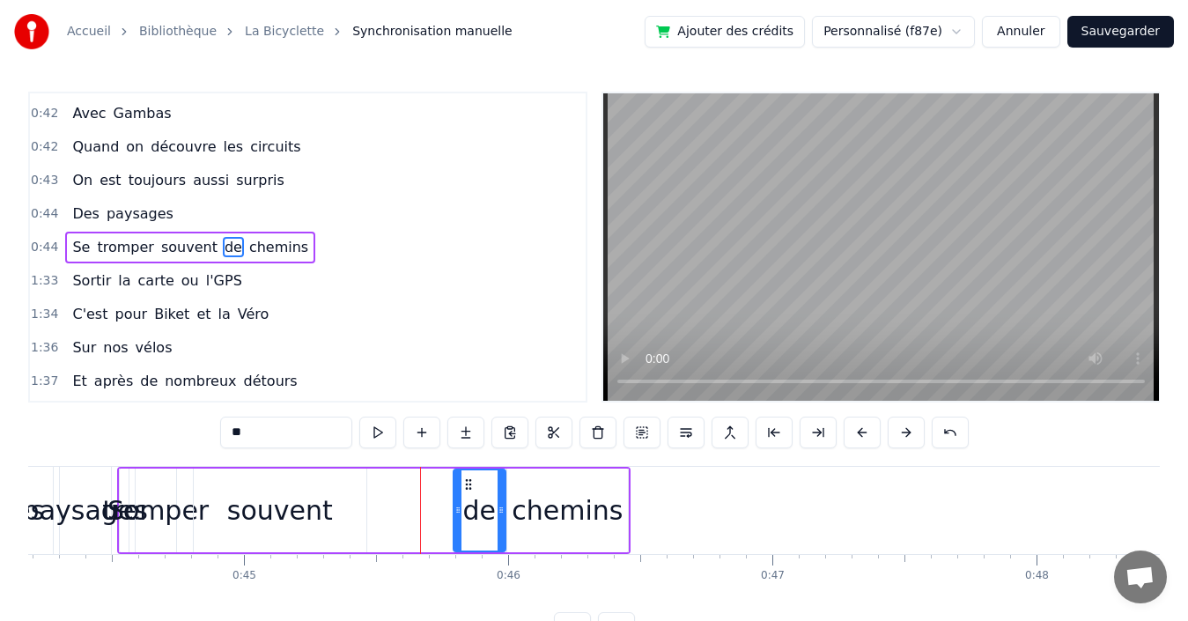
drag, startPoint x: 387, startPoint y: 484, endPoint x: 467, endPoint y: 486, distance: 80.2
click at [467, 486] on icon at bounding box center [468, 484] width 14 height 14
click at [295, 508] on div "souvent" at bounding box center [280, 510] width 106 height 40
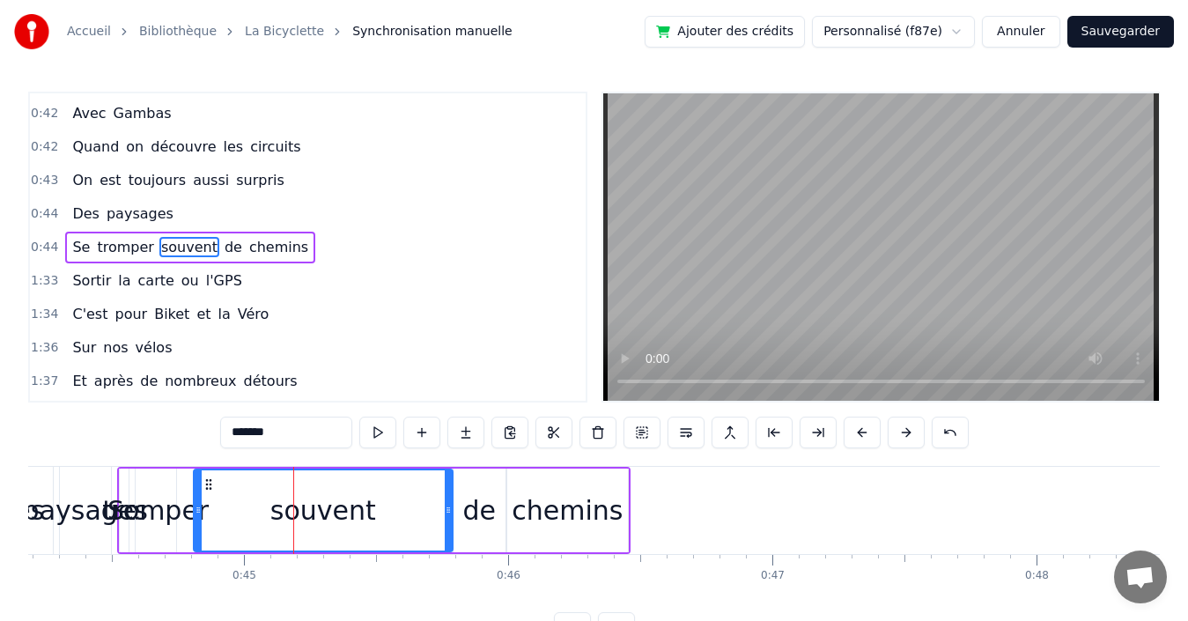
drag, startPoint x: 362, startPoint y: 483, endPoint x: 448, endPoint y: 481, distance: 86.3
click at [448, 481] on div at bounding box center [448, 510] width 7 height 80
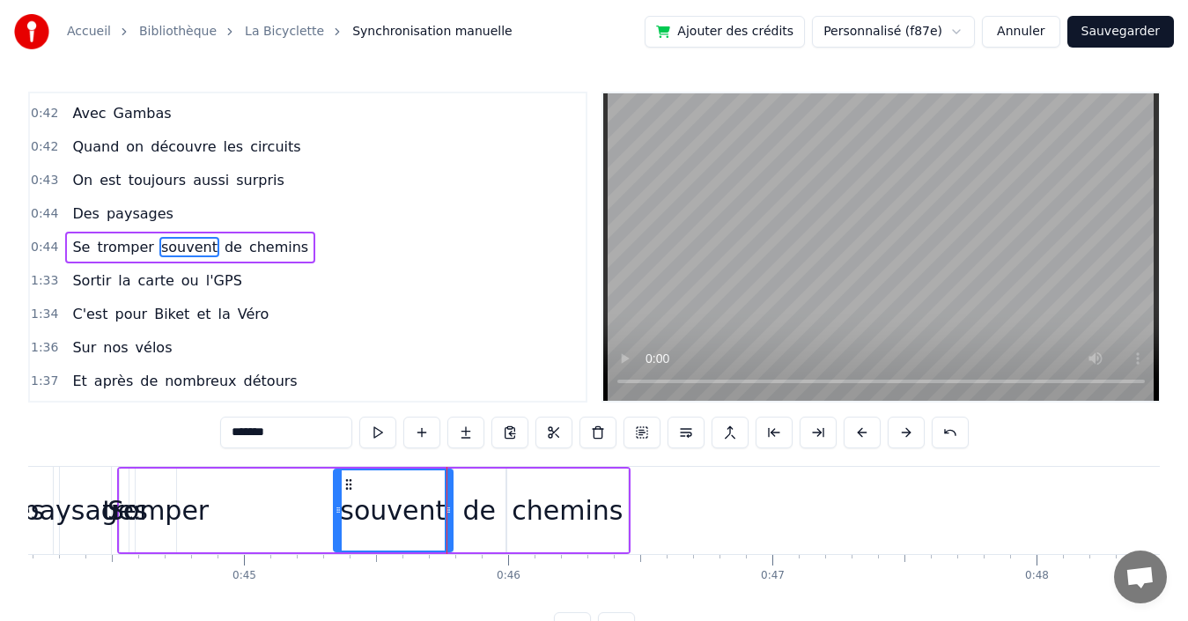
drag, startPoint x: 198, startPoint y: 486, endPoint x: 338, endPoint y: 483, distance: 140.0
click at [338, 483] on div at bounding box center [338, 510] width 7 height 80
click at [177, 509] on div "tromper" at bounding box center [155, 510] width 107 height 40
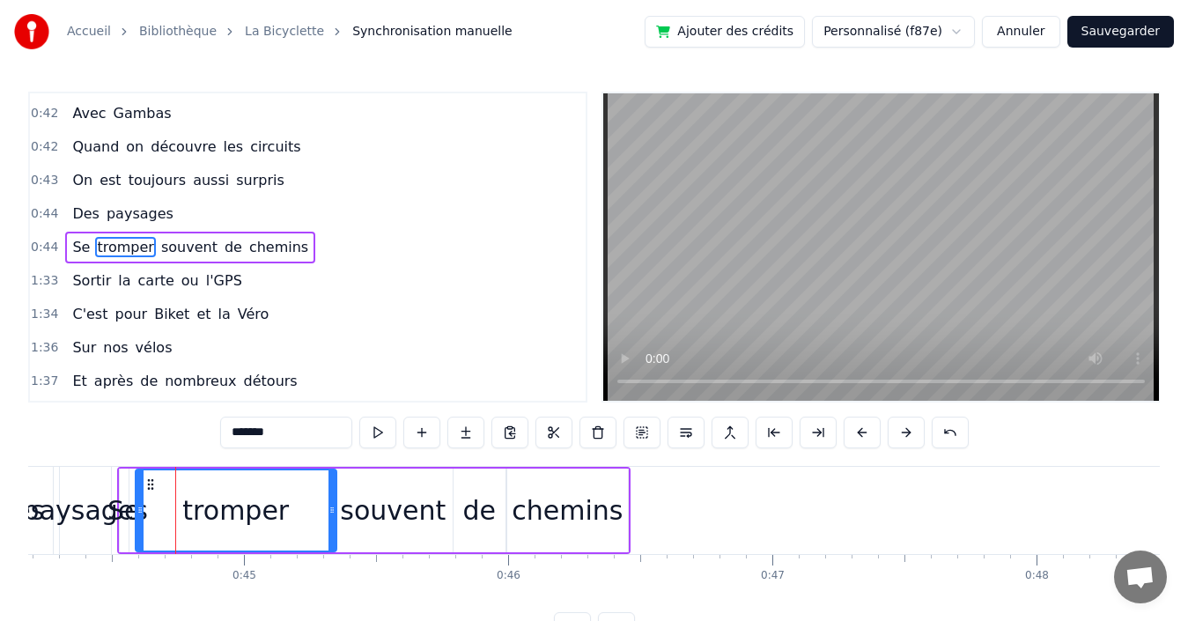
drag, startPoint x: 173, startPoint y: 495, endPoint x: 333, endPoint y: 494, distance: 160.3
click at [333, 494] on div at bounding box center [331, 510] width 7 height 80
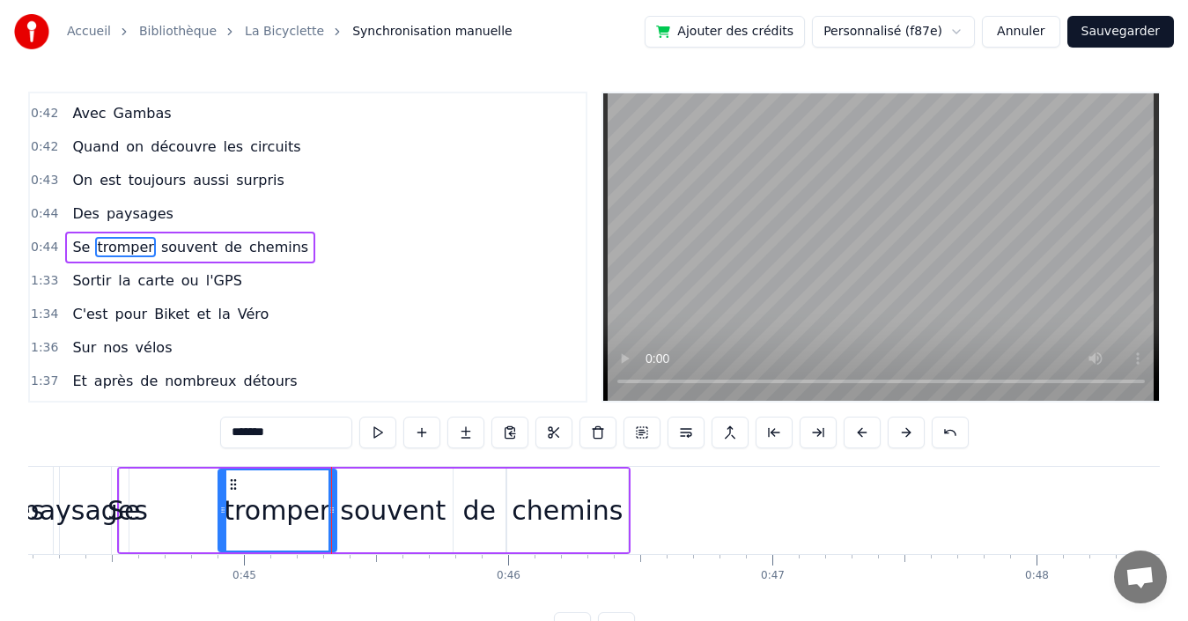
drag, startPoint x: 138, startPoint y: 492, endPoint x: 221, endPoint y: 491, distance: 82.8
click at [221, 491] on div at bounding box center [222, 510] width 7 height 80
click at [73, 245] on span "Se" at bounding box center [80, 247] width 21 height 20
type input "**"
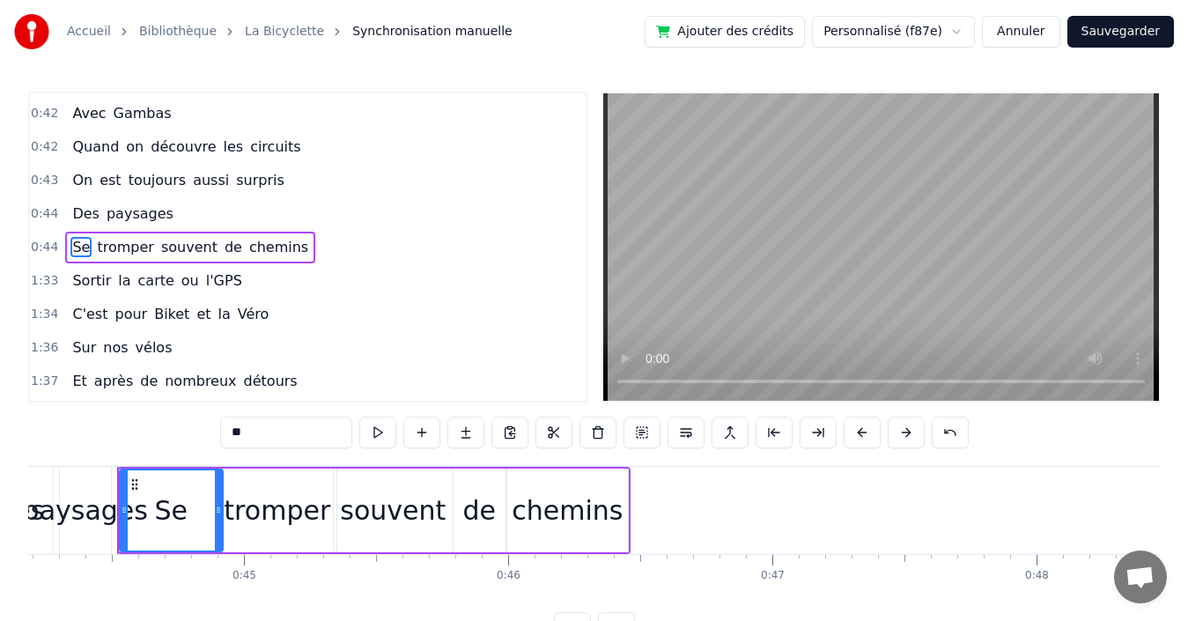
drag, startPoint x: 124, startPoint y: 497, endPoint x: 218, endPoint y: 494, distance: 94.3
click at [218, 494] on div at bounding box center [218, 510] width 7 height 80
drag, startPoint x: 123, startPoint y: 495, endPoint x: 175, endPoint y: 491, distance: 52.1
click at [175, 491] on div at bounding box center [176, 510] width 7 height 80
click at [301, 208] on div "0:44 Des paysages" at bounding box center [308, 213] width 556 height 33
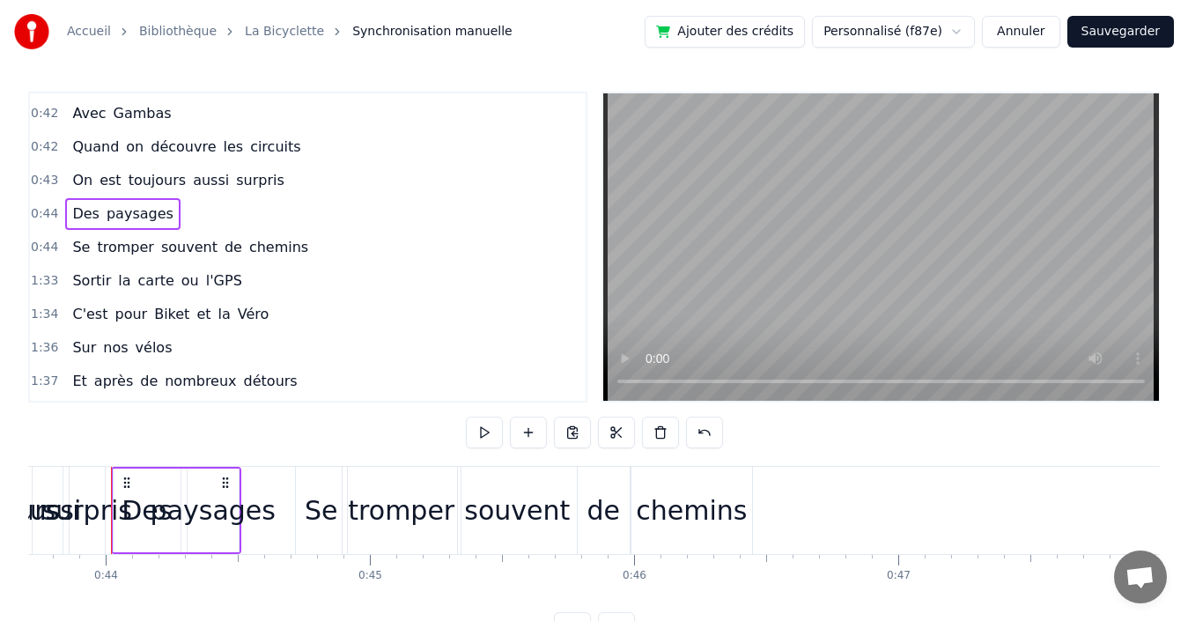
scroll to position [0, 11540]
click at [291, 245] on div "0:44 Se tromper souvent de chemins" at bounding box center [308, 247] width 556 height 33
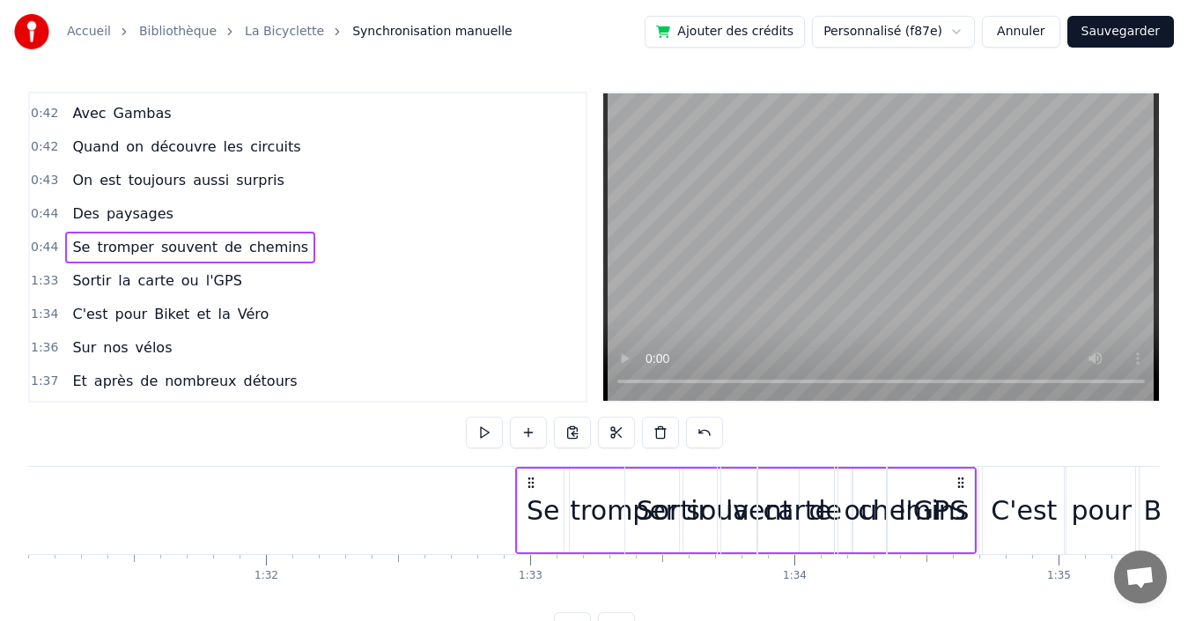
scroll to position [0, 24068]
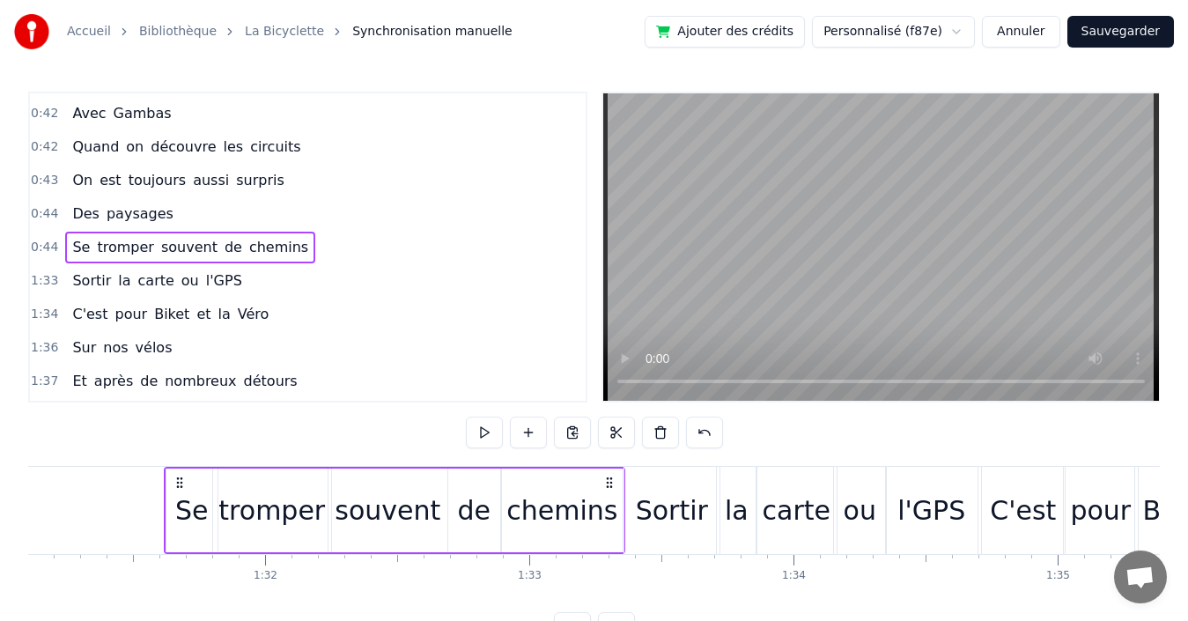
drag, startPoint x: 745, startPoint y: 483, endPoint x: 608, endPoint y: 498, distance: 138.2
click at [608, 498] on div "Se tromper souvent de chemins" at bounding box center [394, 510] width 461 height 87
click at [1111, 31] on button "Sauvegarder" at bounding box center [1120, 32] width 107 height 32
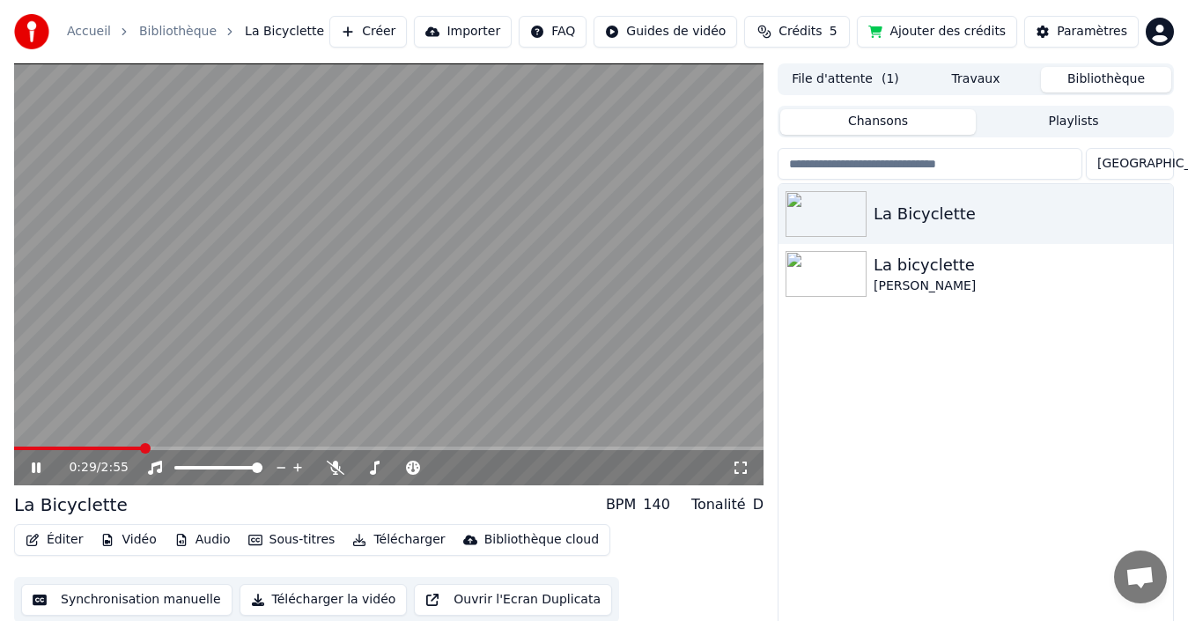
drag, startPoint x: 78, startPoint y: 600, endPoint x: 95, endPoint y: 577, distance: 28.4
click at [87, 588] on button "Synchronisation manuelle" at bounding box center [126, 600] width 211 height 32
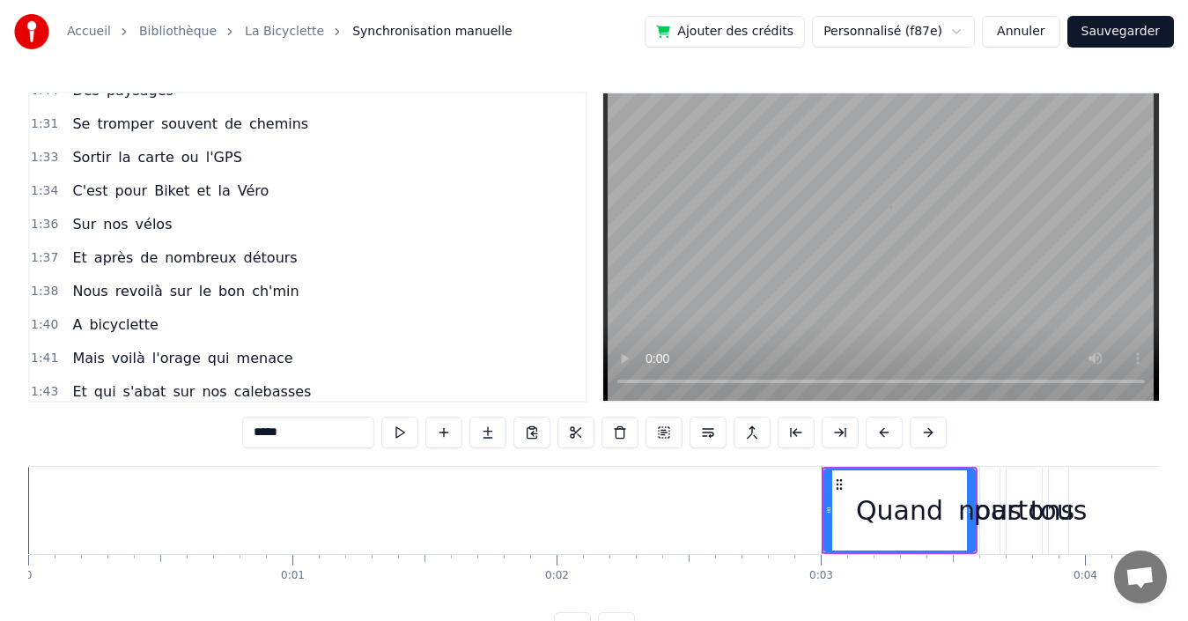
scroll to position [793, 0]
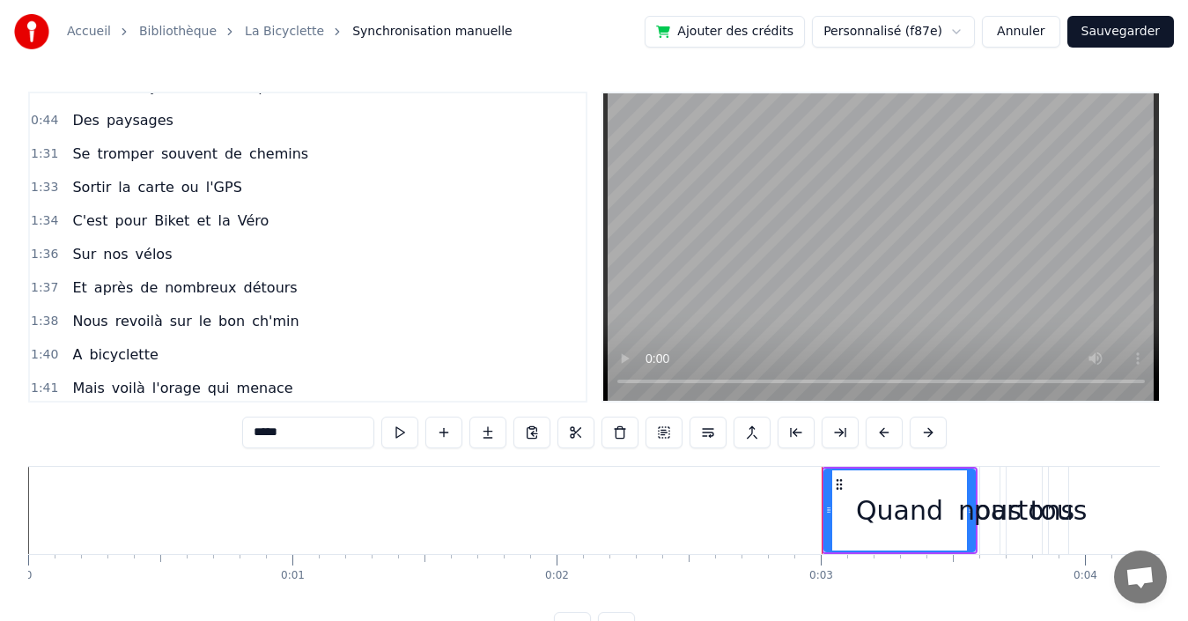
click at [293, 154] on div "1:31 Se tromper souvent de chemins" at bounding box center [308, 153] width 556 height 33
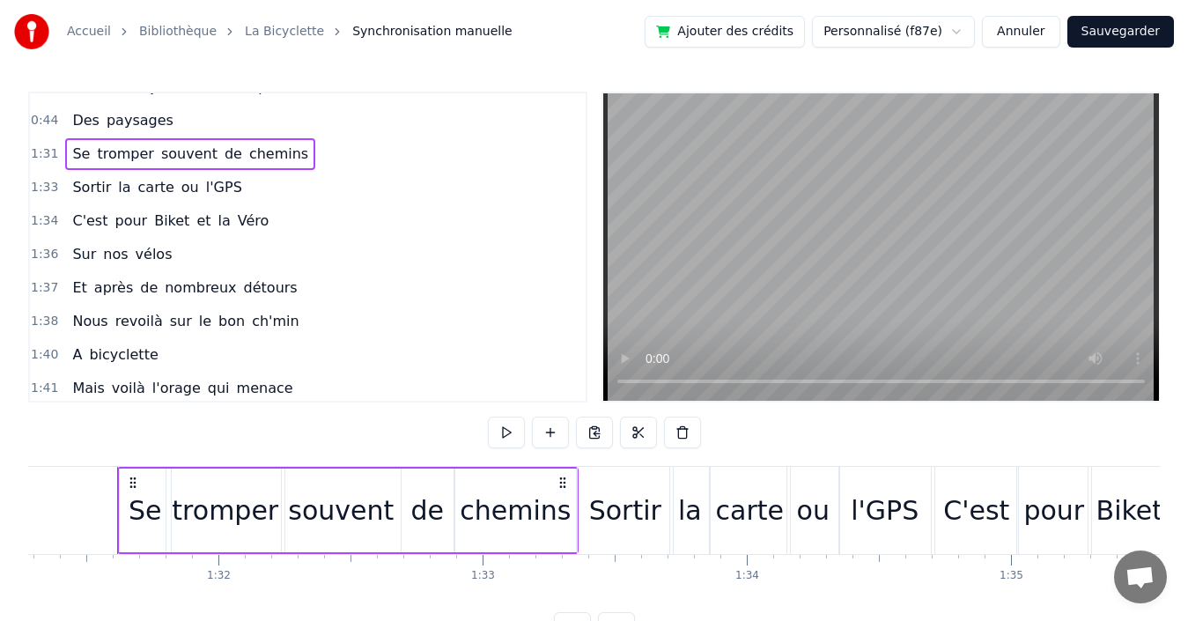
click at [294, 122] on div "0:44 Des paysages" at bounding box center [308, 120] width 556 height 33
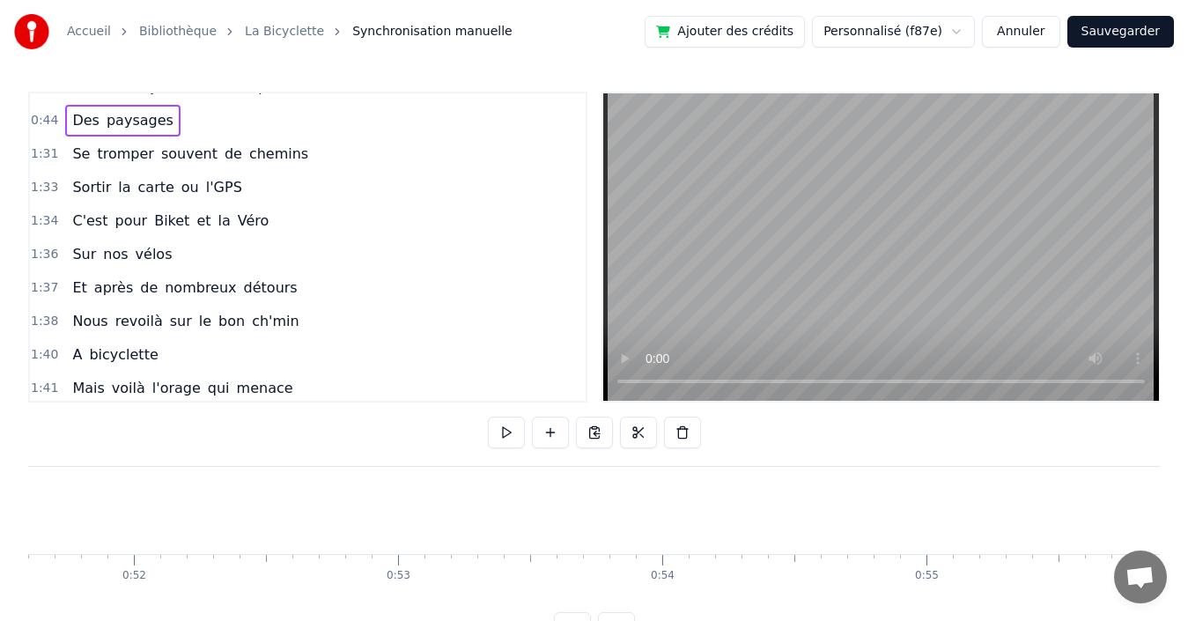
scroll to position [0, 11540]
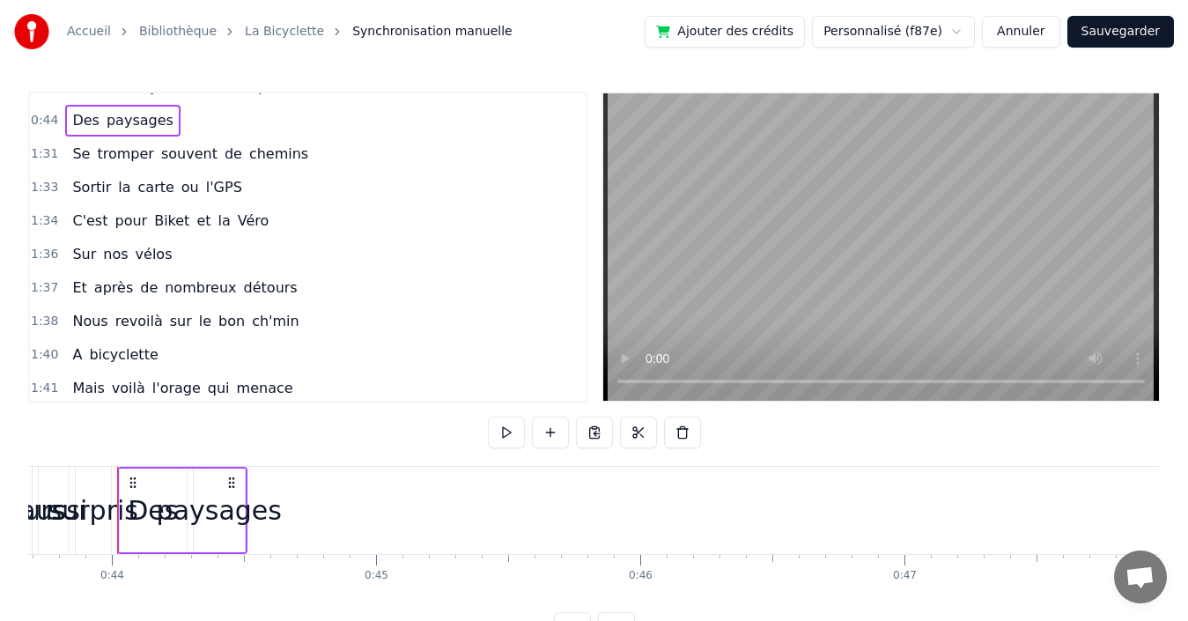
click at [212, 508] on div "paysages" at bounding box center [219, 510] width 125 height 40
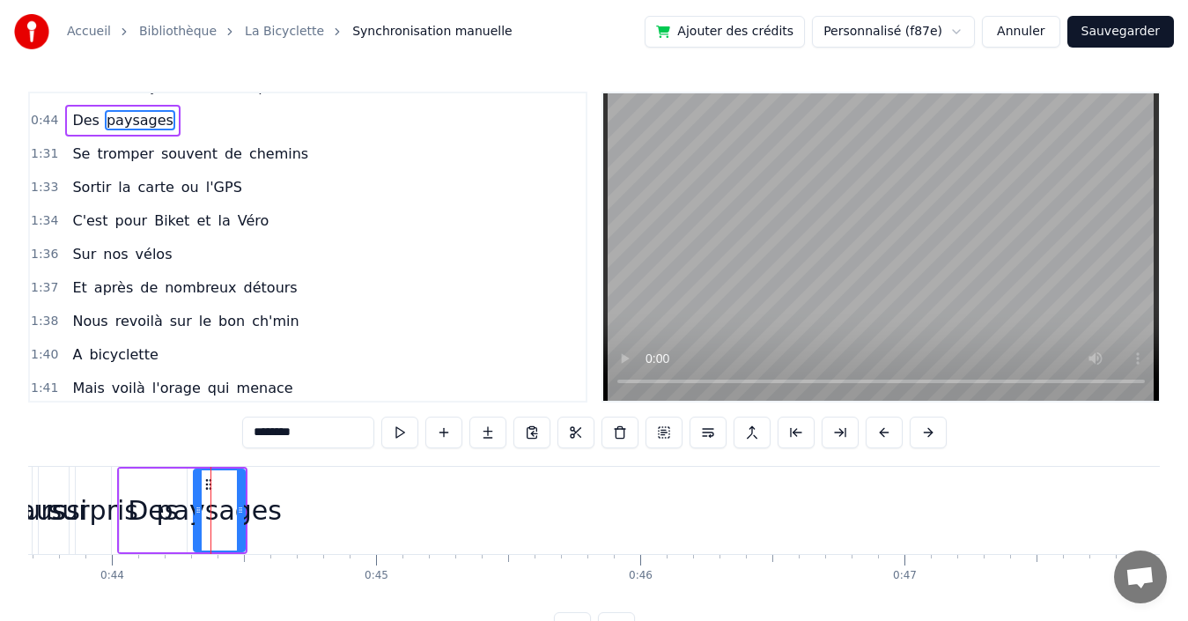
scroll to position [666, 0]
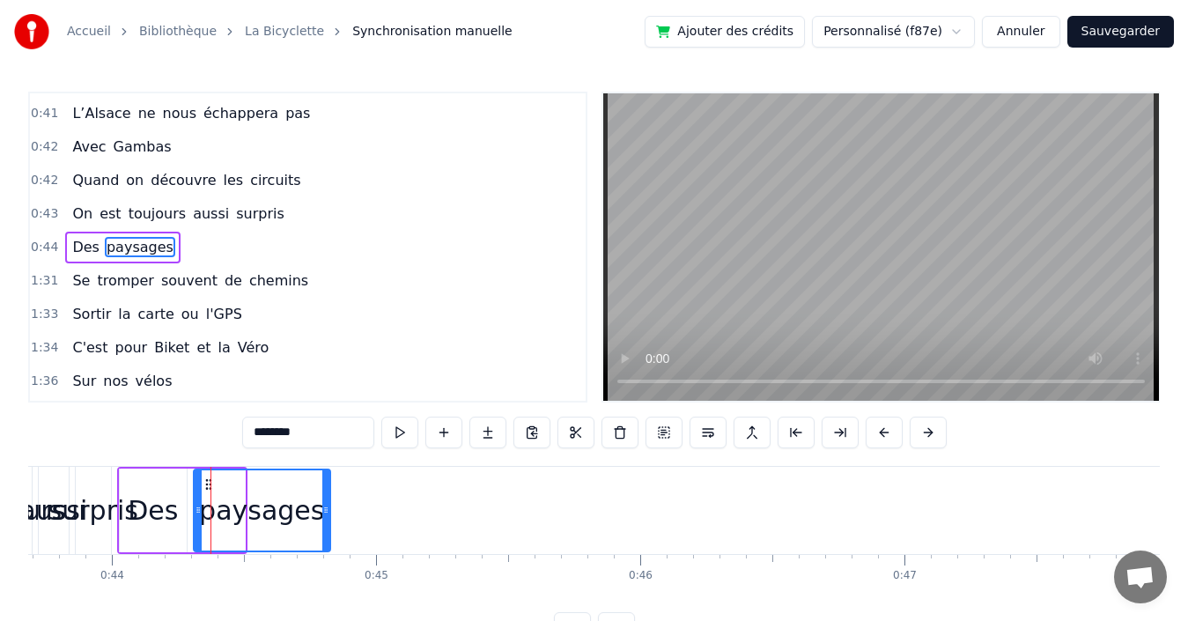
drag, startPoint x: 240, startPoint y: 505, endPoint x: 325, endPoint y: 506, distance: 85.4
click at [325, 506] on icon at bounding box center [325, 510] width 7 height 14
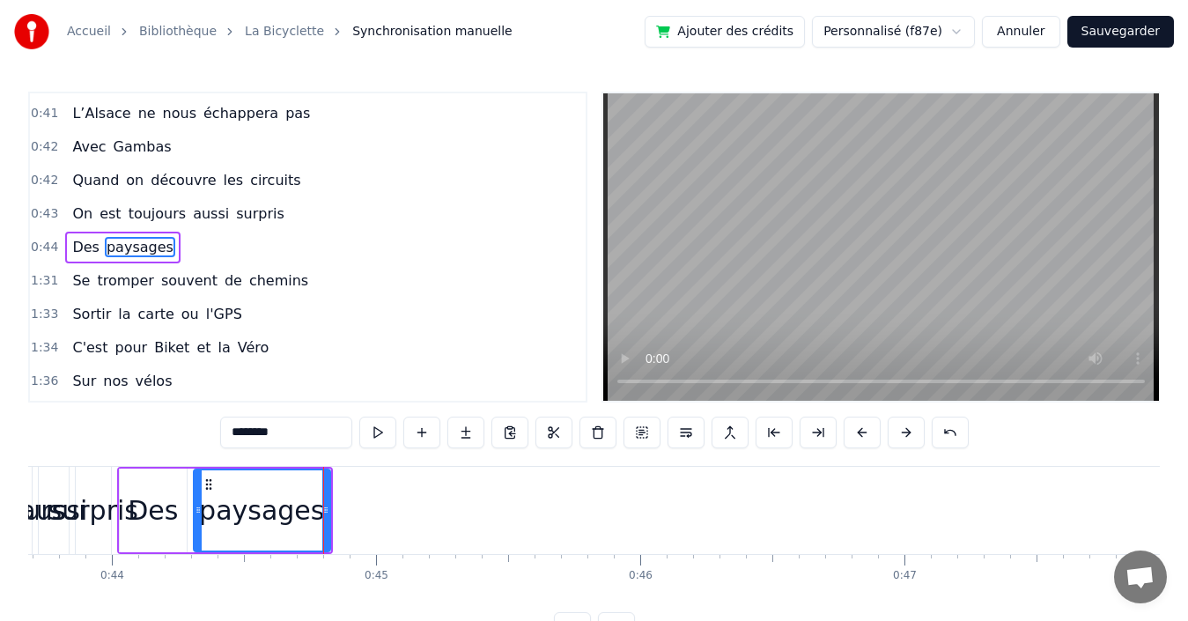
click at [151, 512] on div "Des" at bounding box center [153, 510] width 50 height 40
type input "***"
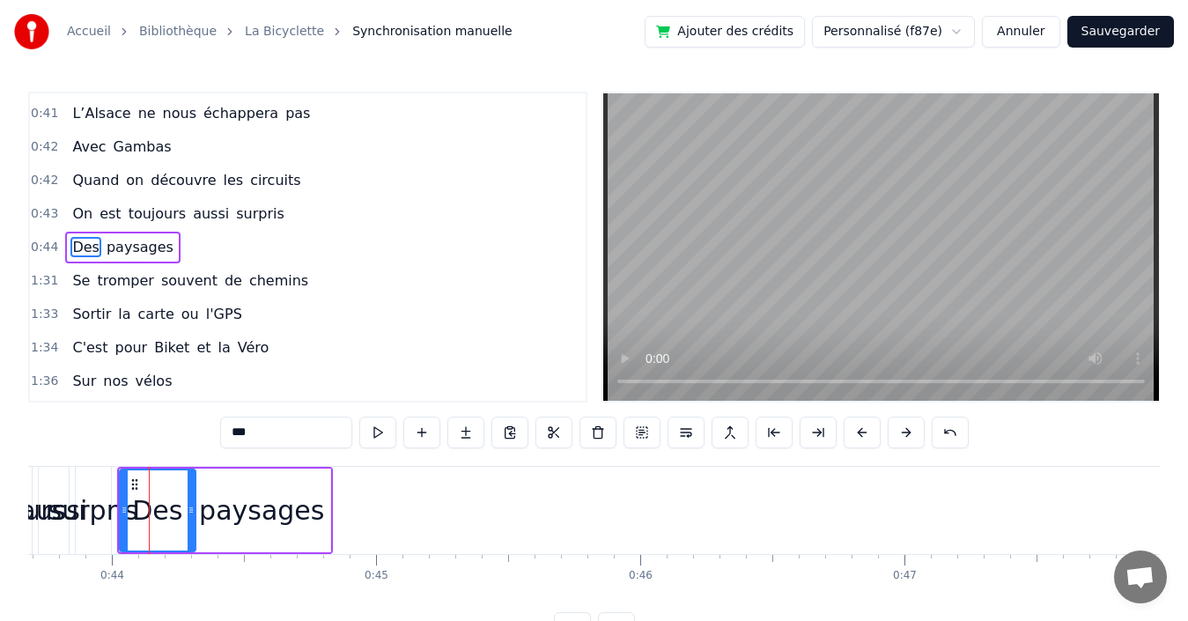
click at [192, 508] on circle at bounding box center [191, 507] width 1 height 1
click at [128, 505] on icon at bounding box center [130, 510] width 7 height 14
click at [326, 248] on div "0:44 Des paysages" at bounding box center [308, 247] width 556 height 33
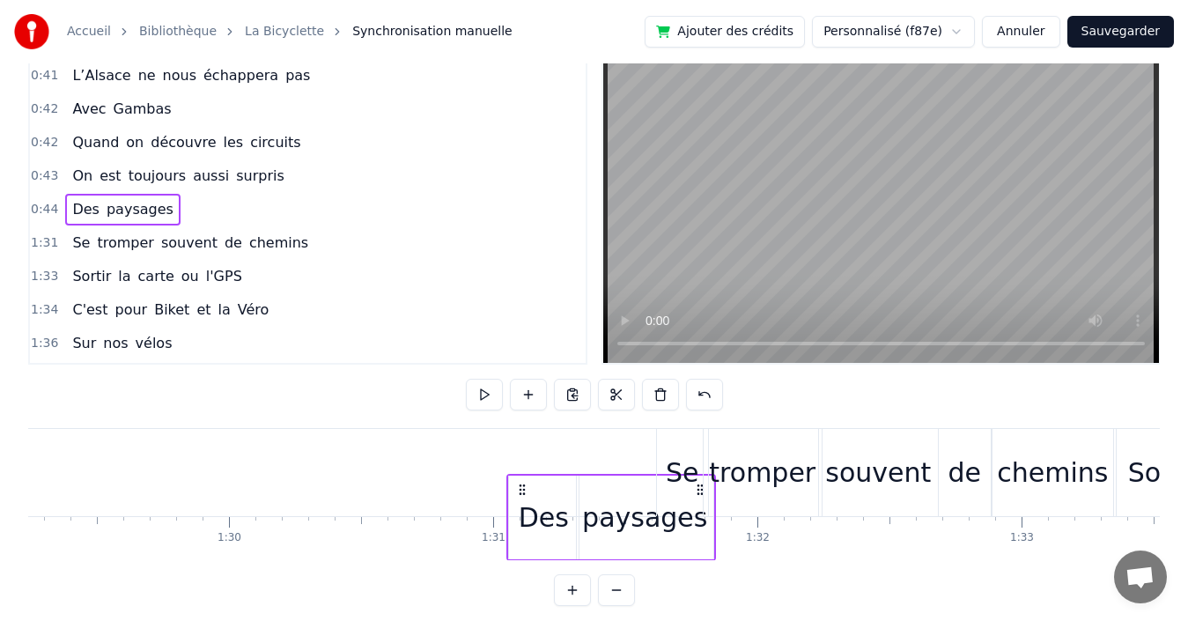
scroll to position [45, 0]
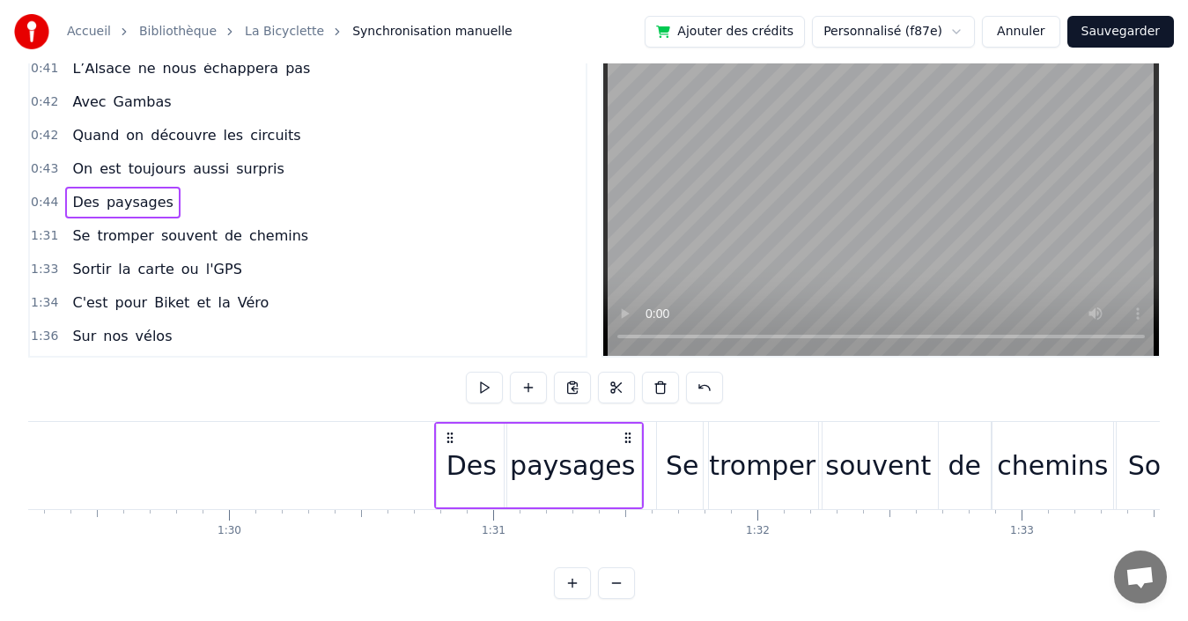
drag, startPoint x: 317, startPoint y: 482, endPoint x: 666, endPoint y: 486, distance: 348.7
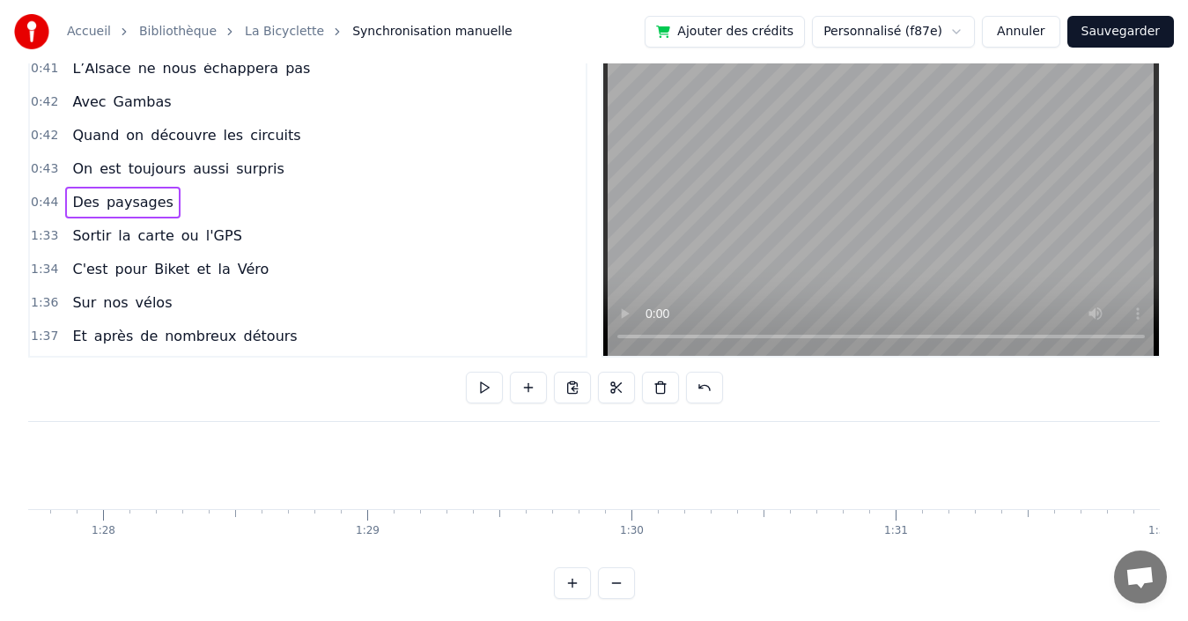
scroll to position [0, 23879]
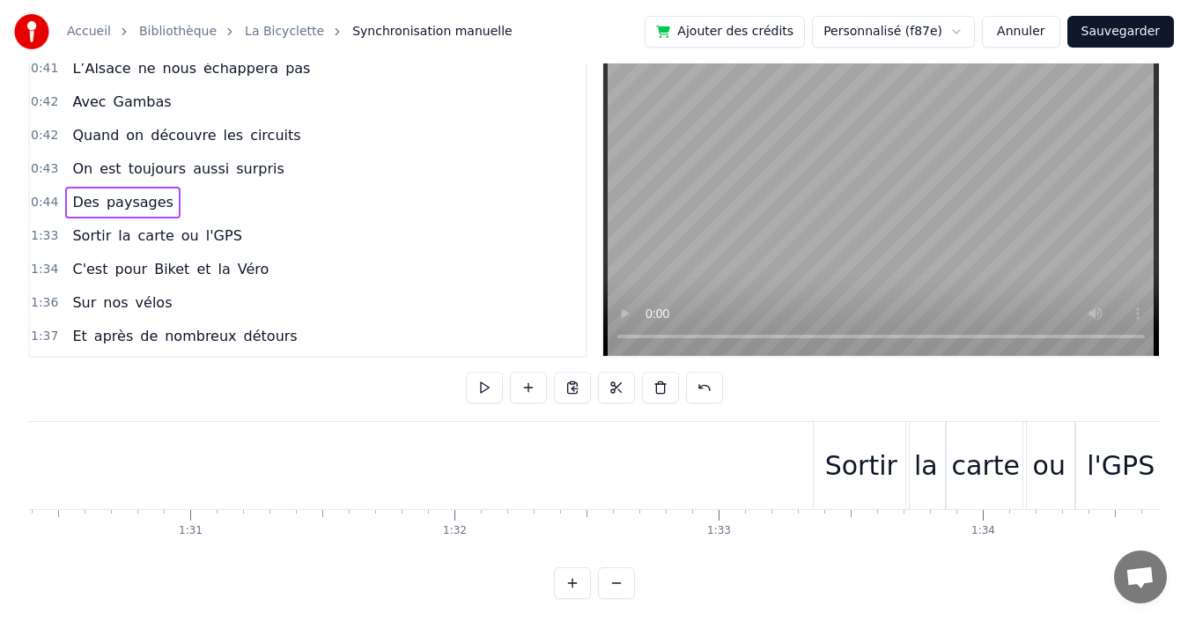
click at [307, 162] on div "0:43 On est toujours aussi surpris" at bounding box center [308, 168] width 556 height 33
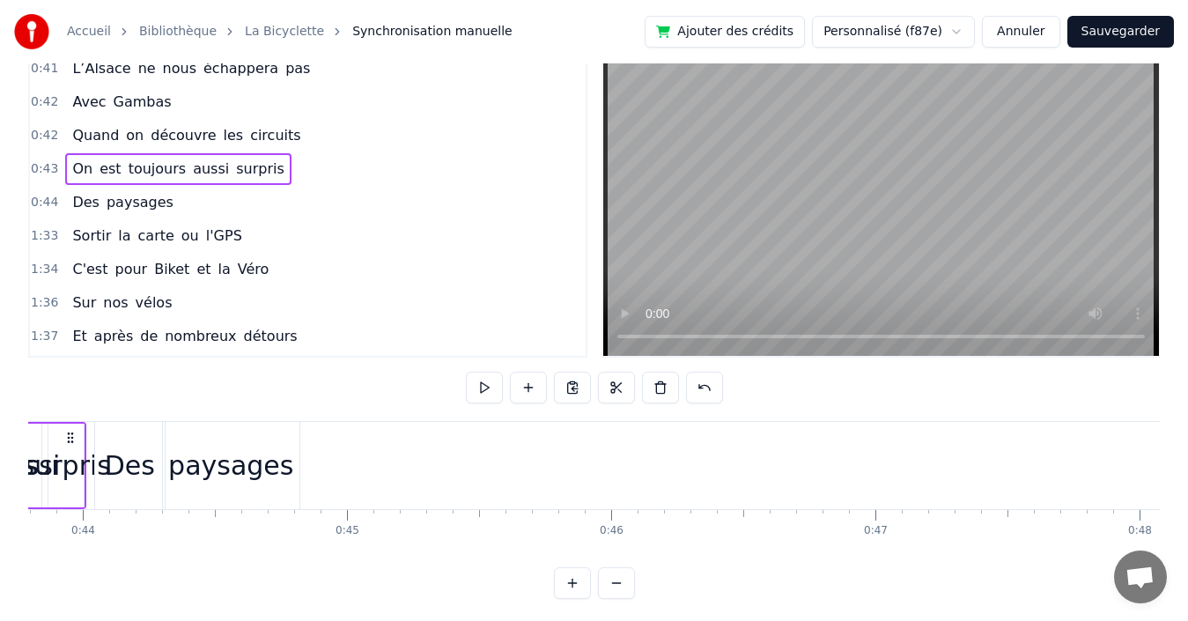
scroll to position [0, 11350]
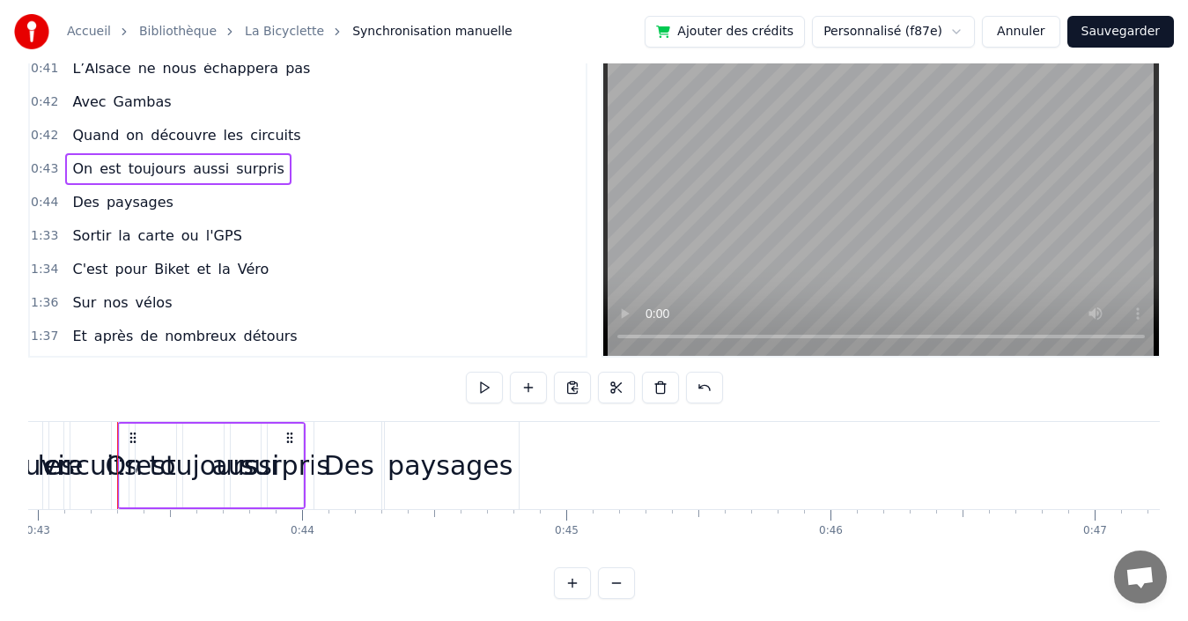
click at [301, 202] on div "0:44 Des paysages" at bounding box center [308, 202] width 556 height 33
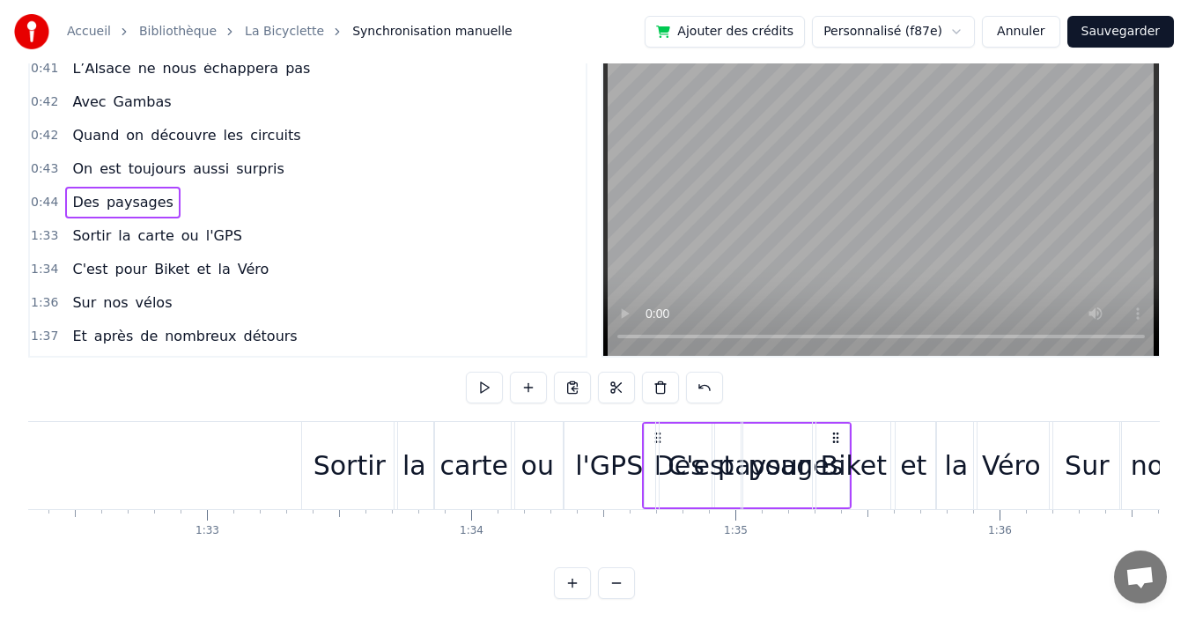
scroll to position [0, 24395]
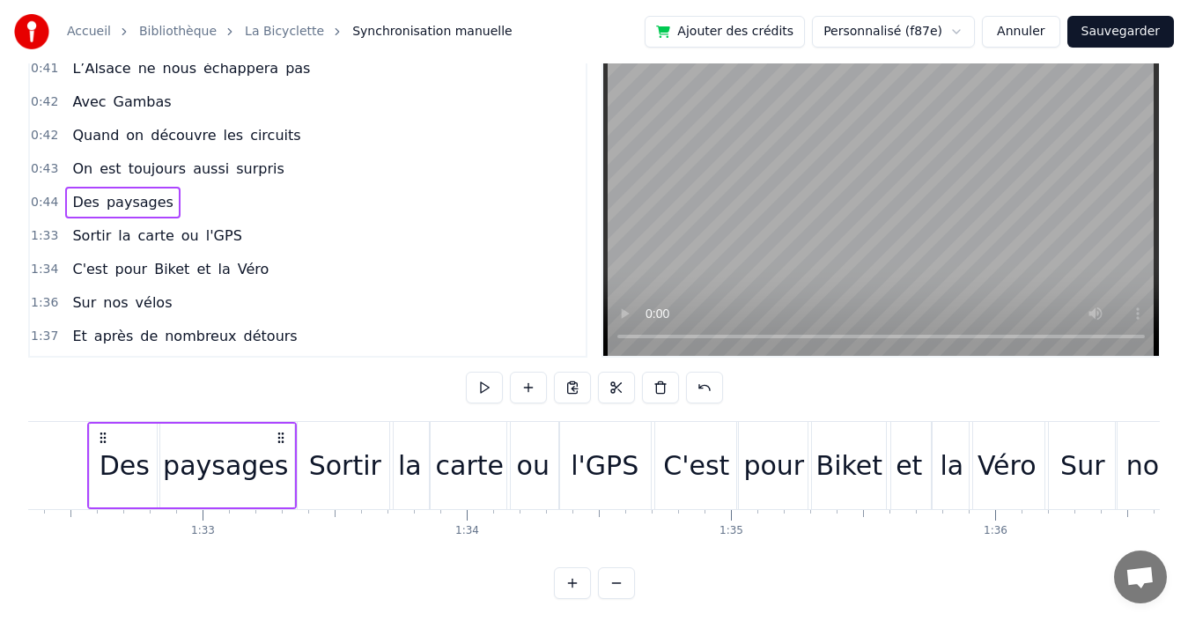
drag, startPoint x: 506, startPoint y: 435, endPoint x: 280, endPoint y: 429, distance: 226.4
click at [280, 429] on div "Des paysages" at bounding box center [192, 465] width 210 height 87
click at [273, 164] on div "0:43 On est toujours aussi surpris" at bounding box center [308, 168] width 556 height 33
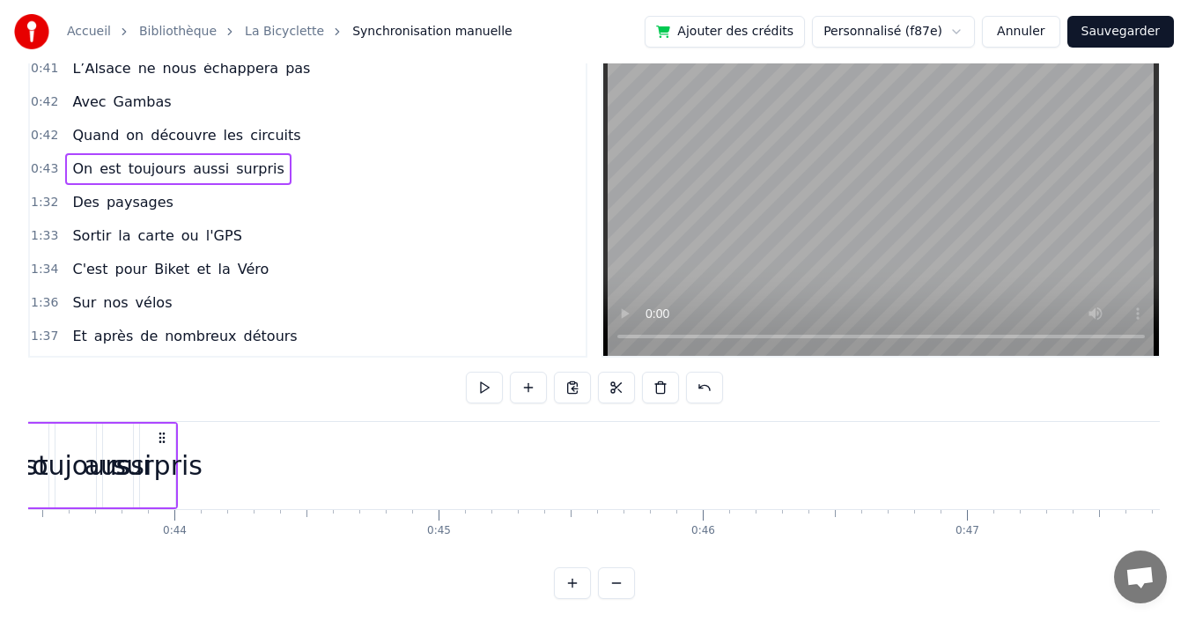
scroll to position [0, 11350]
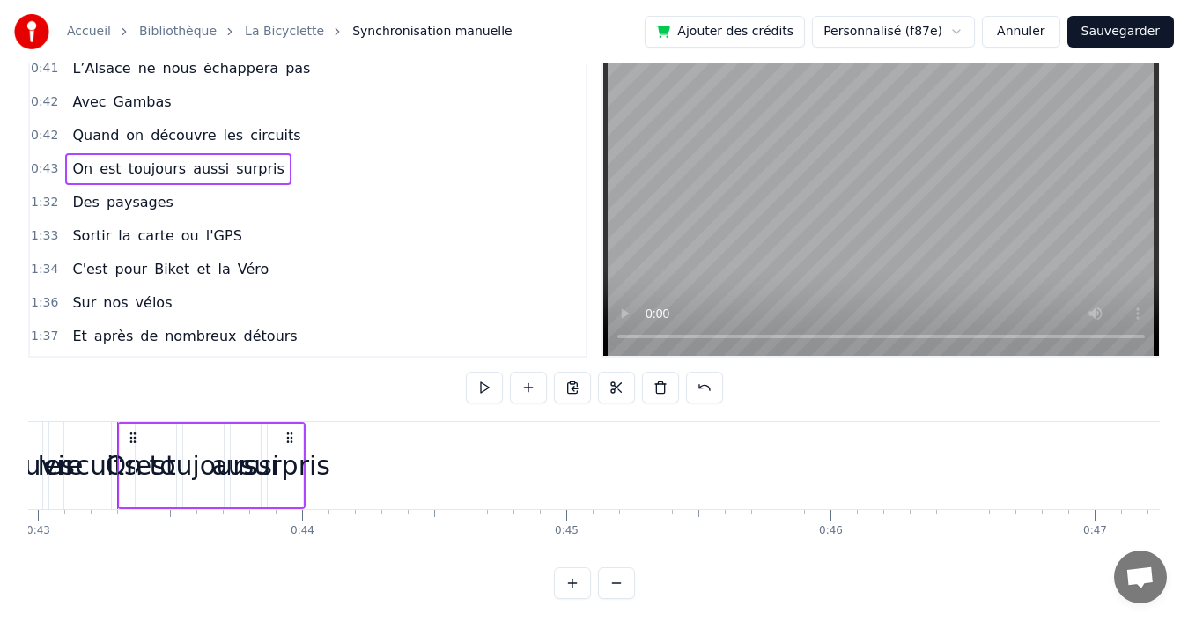
click at [235, 166] on span "surpris" at bounding box center [260, 169] width 52 height 20
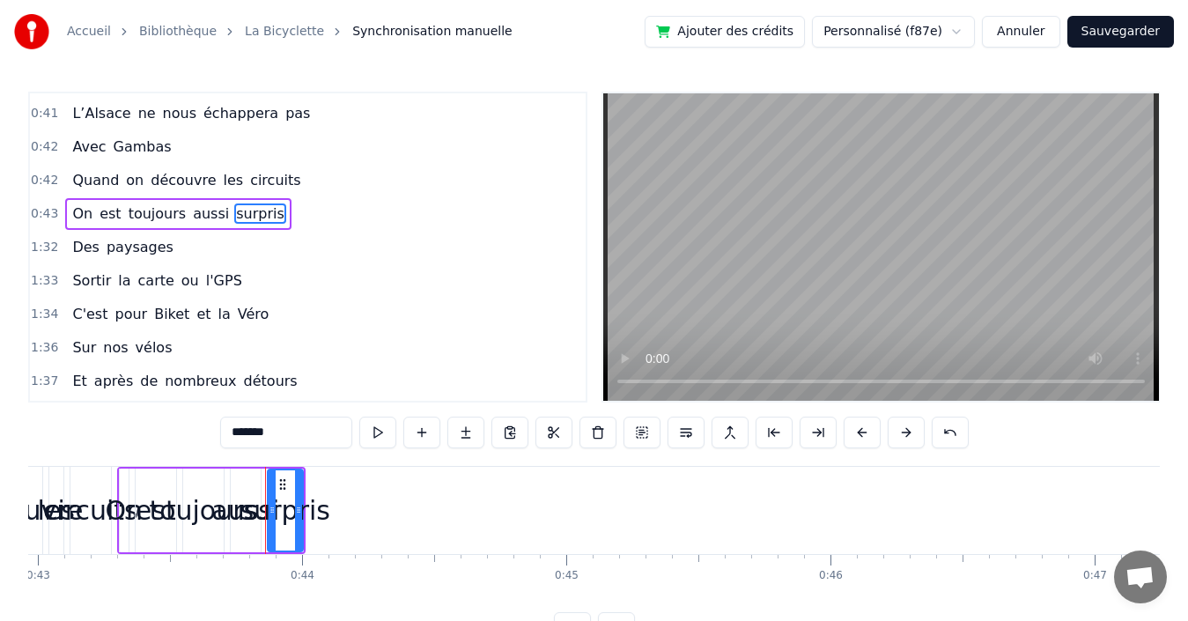
scroll to position [632, 0]
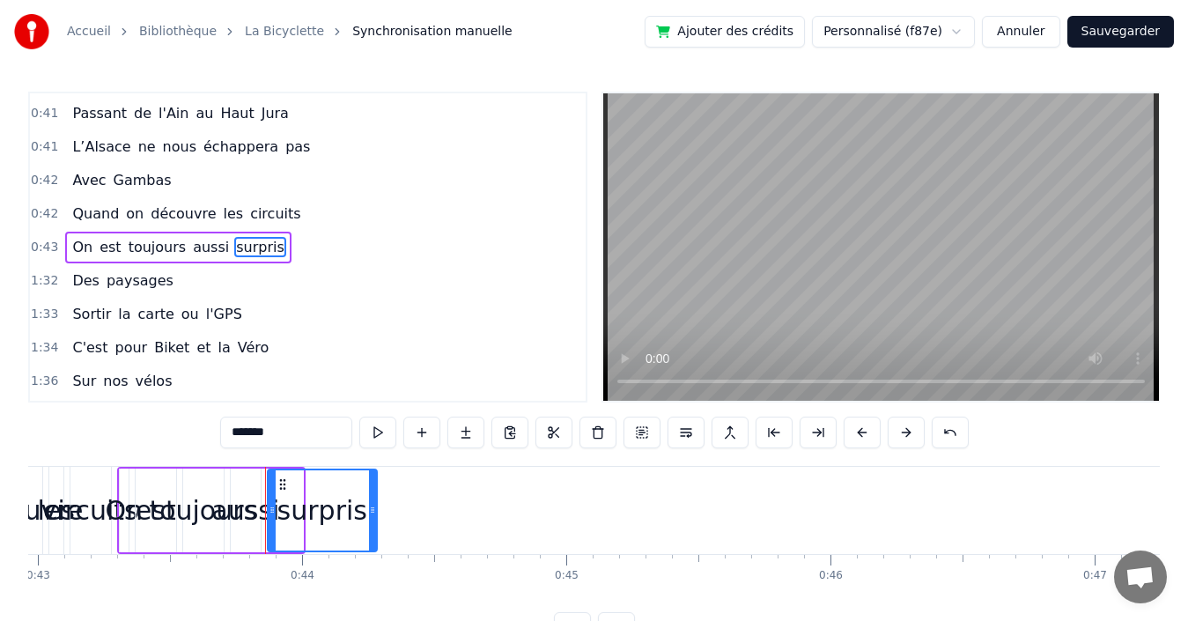
drag, startPoint x: 299, startPoint y: 518, endPoint x: 373, endPoint y: 511, distance: 74.3
click at [373, 511] on div at bounding box center [372, 510] width 7 height 80
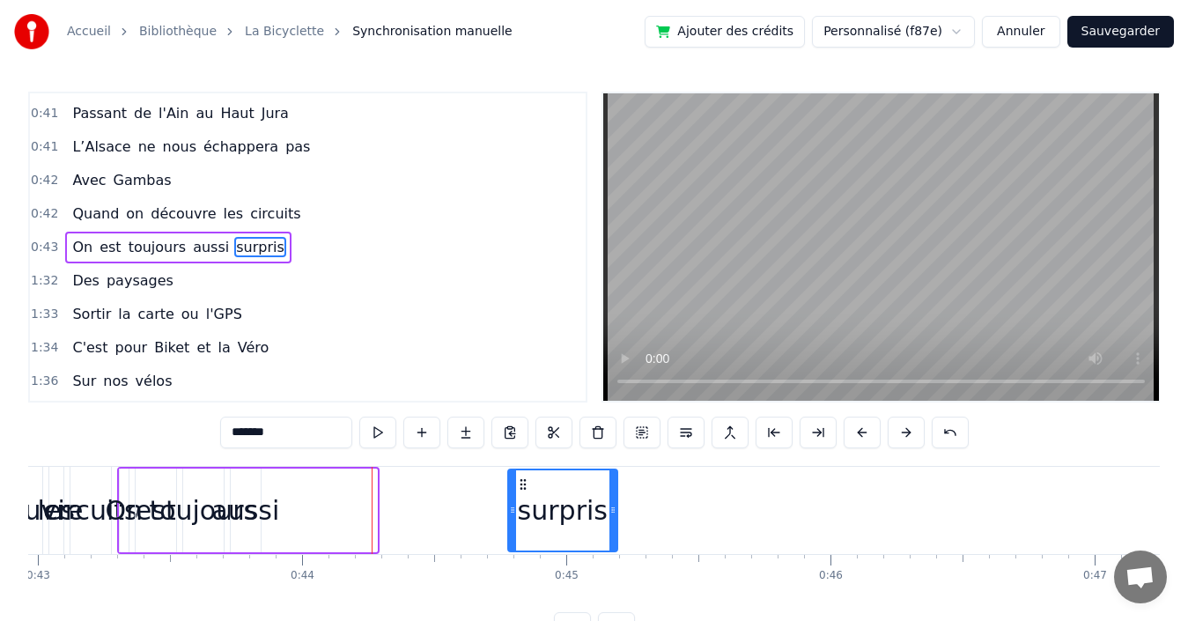
drag, startPoint x: 280, startPoint y: 481, endPoint x: 528, endPoint y: 476, distance: 248.4
click at [528, 476] on div "surpris" at bounding box center [562, 510] width 107 height 80
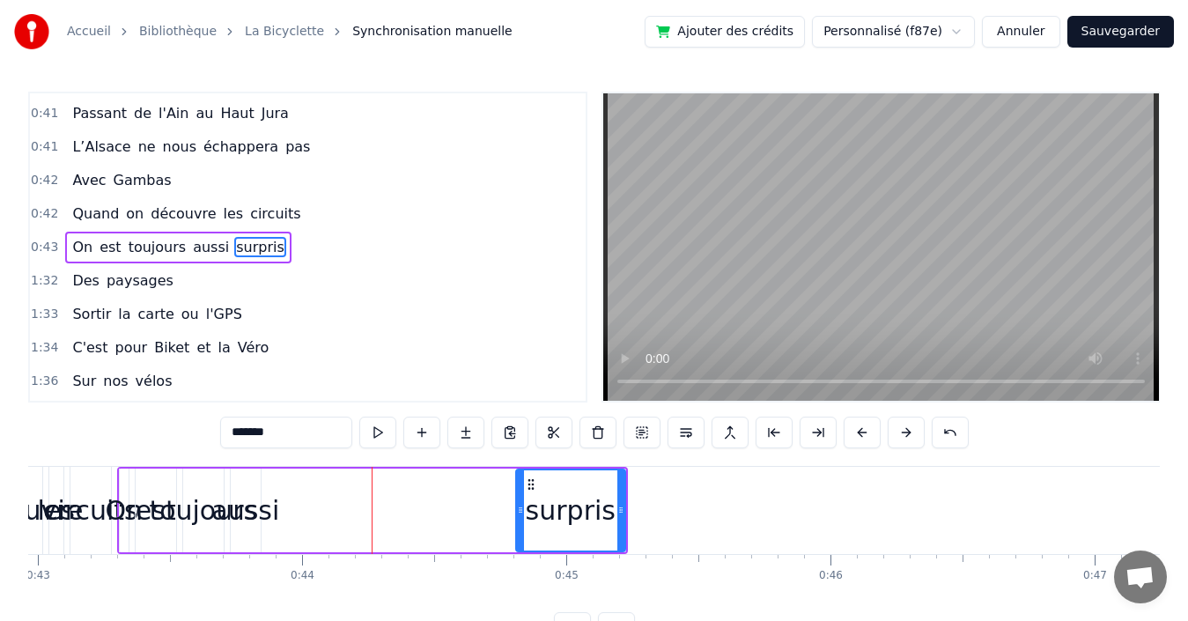
click at [191, 244] on span "aussi" at bounding box center [211, 247] width 40 height 20
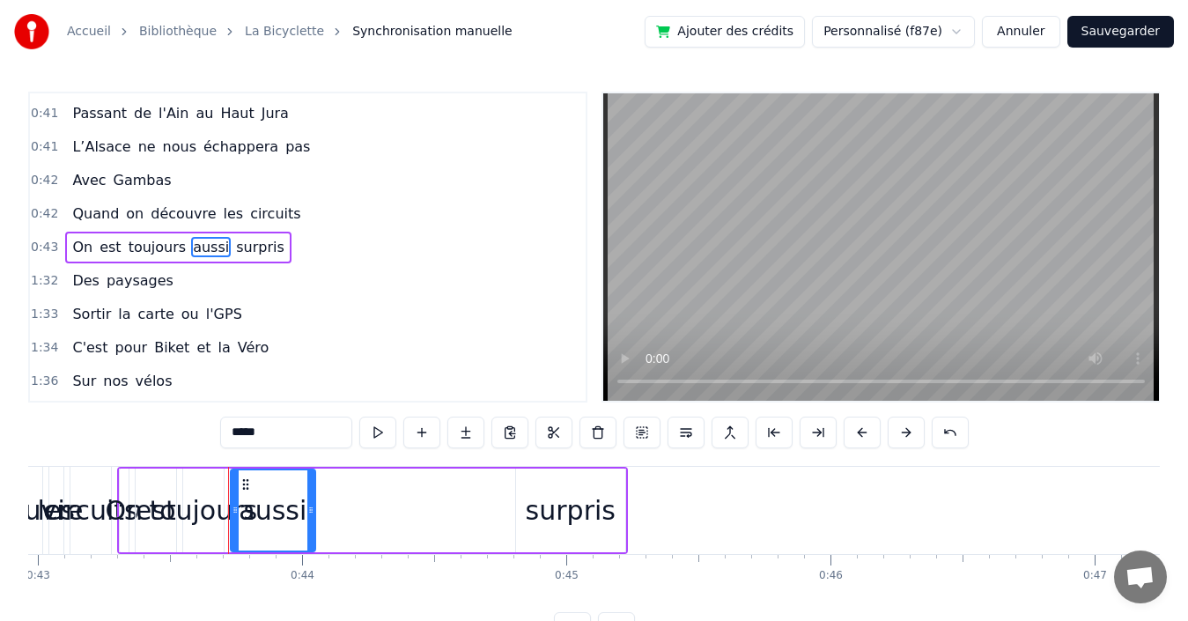
drag, startPoint x: 258, startPoint y: 493, endPoint x: 313, endPoint y: 484, distance: 55.3
click at [313, 484] on div at bounding box center [310, 510] width 7 height 80
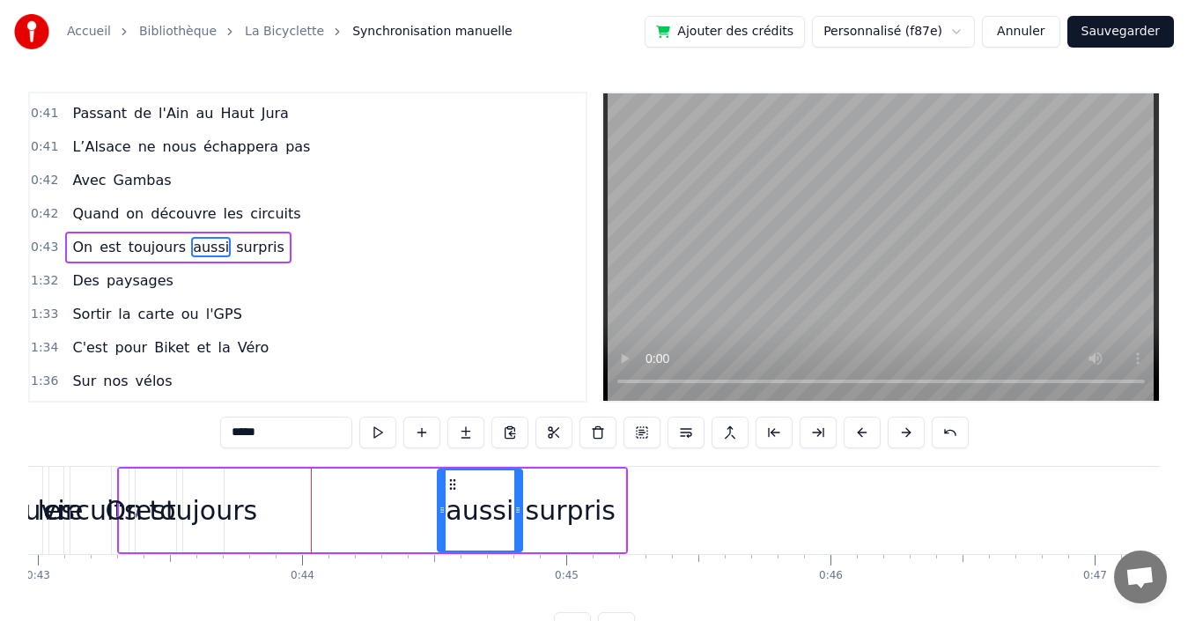
drag, startPoint x: 242, startPoint y: 483, endPoint x: 449, endPoint y: 475, distance: 207.1
click at [449, 475] on div "aussi" at bounding box center [480, 510] width 83 height 80
click at [210, 513] on div "toujours" at bounding box center [203, 510] width 108 height 40
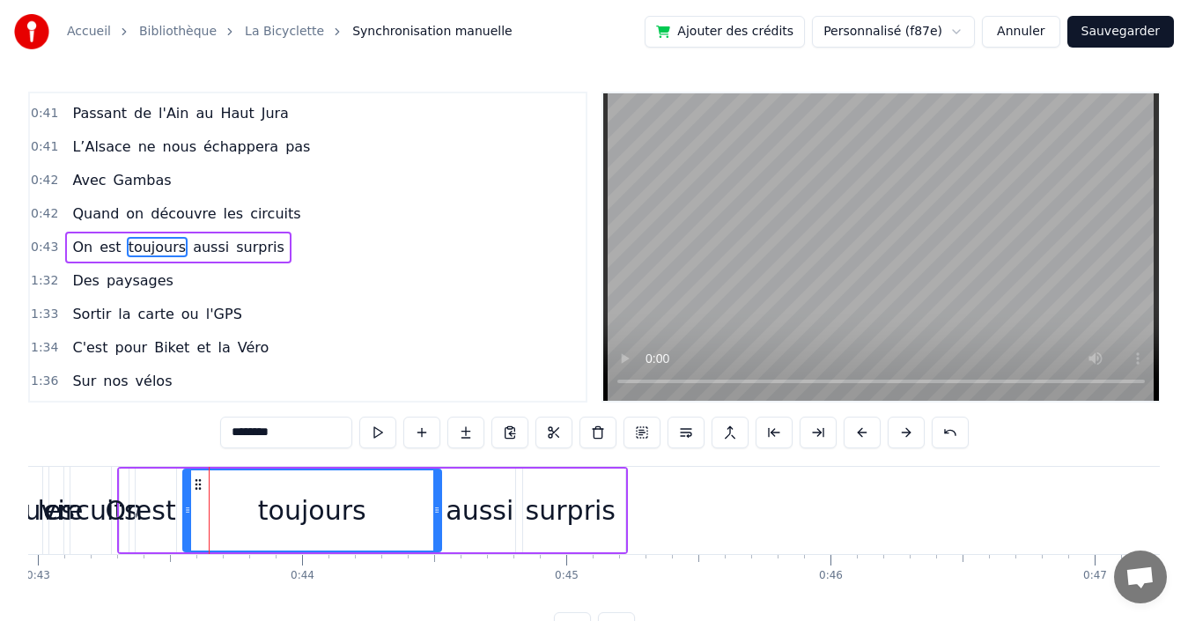
drag, startPoint x: 218, startPoint y: 513, endPoint x: 435, endPoint y: 504, distance: 217.7
click at [435, 504] on icon at bounding box center [436, 510] width 7 height 14
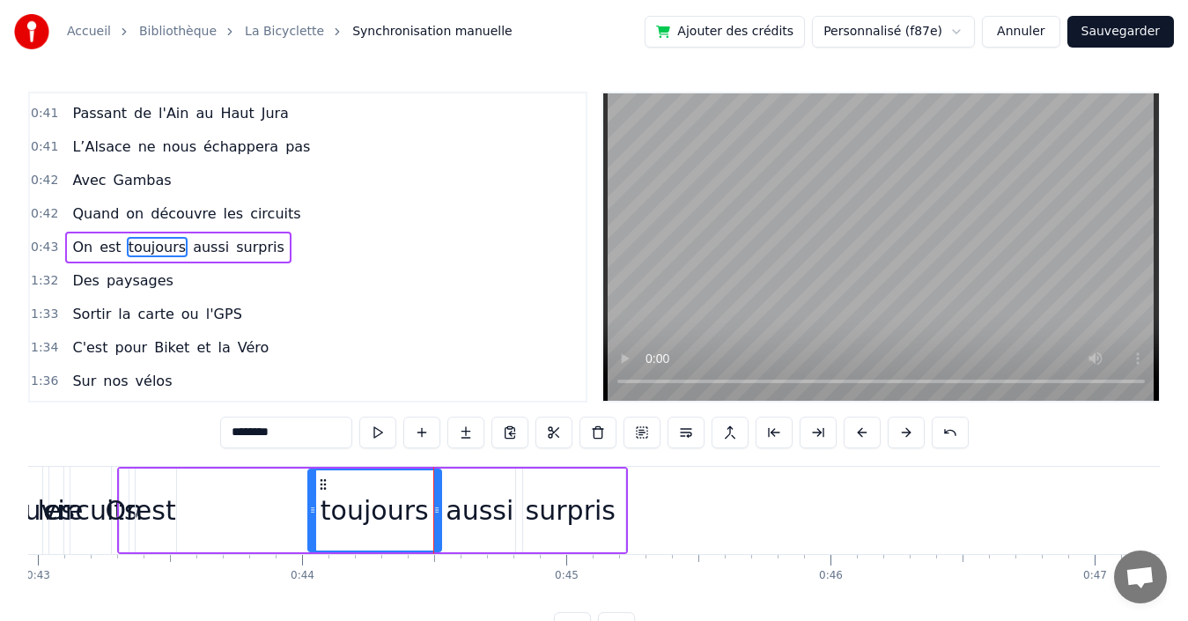
drag, startPoint x: 195, startPoint y: 500, endPoint x: 310, endPoint y: 496, distance: 115.4
click at [310, 496] on div at bounding box center [312, 510] width 7 height 80
click at [152, 513] on div "est" at bounding box center [156, 510] width 41 height 40
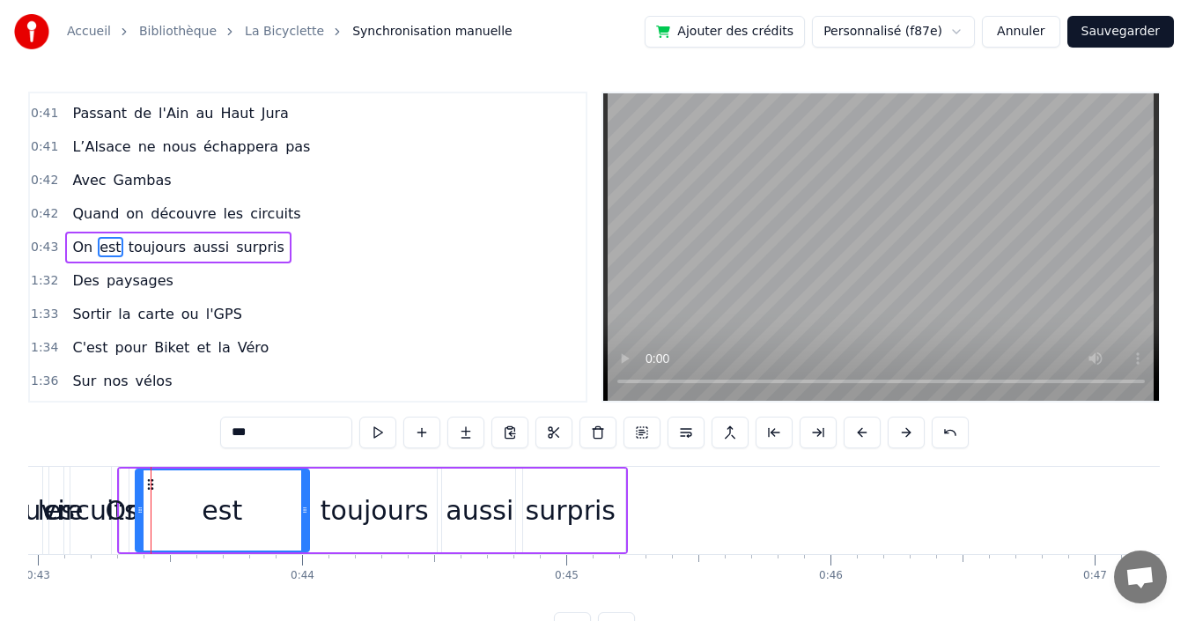
drag, startPoint x: 170, startPoint y: 507, endPoint x: 303, endPoint y: 498, distance: 133.3
click at [303, 498] on div at bounding box center [304, 510] width 7 height 80
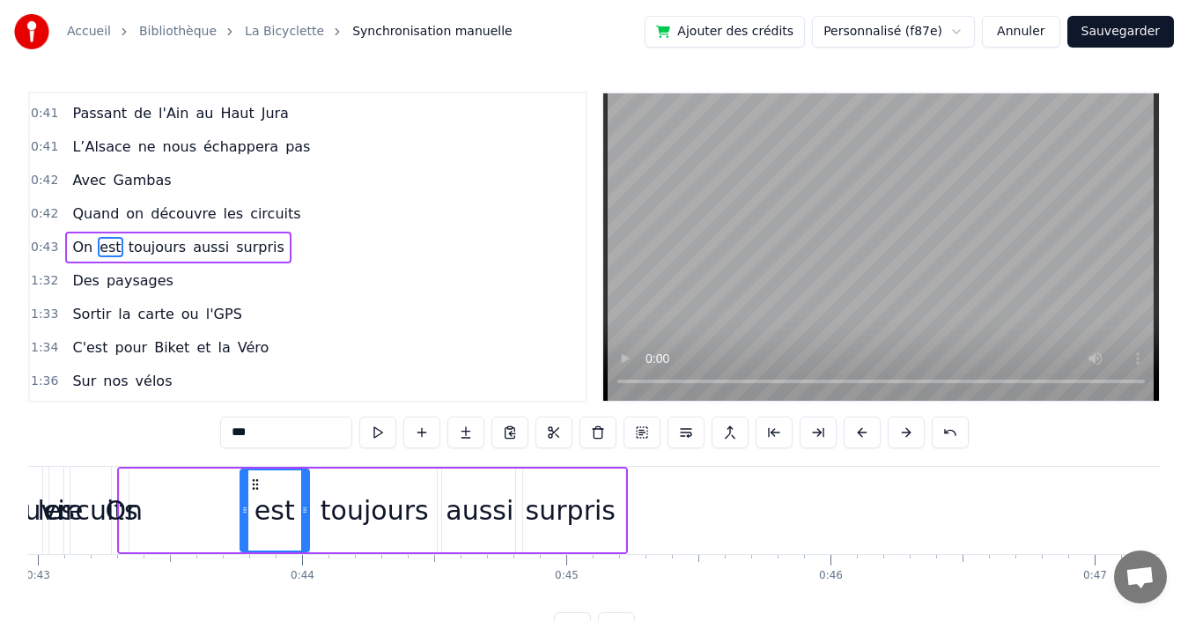
drag, startPoint x: 138, startPoint y: 506, endPoint x: 243, endPoint y: 503, distance: 104.9
click at [243, 503] on icon at bounding box center [244, 510] width 7 height 14
click at [114, 511] on div "On" at bounding box center [124, 510] width 38 height 40
type input "**"
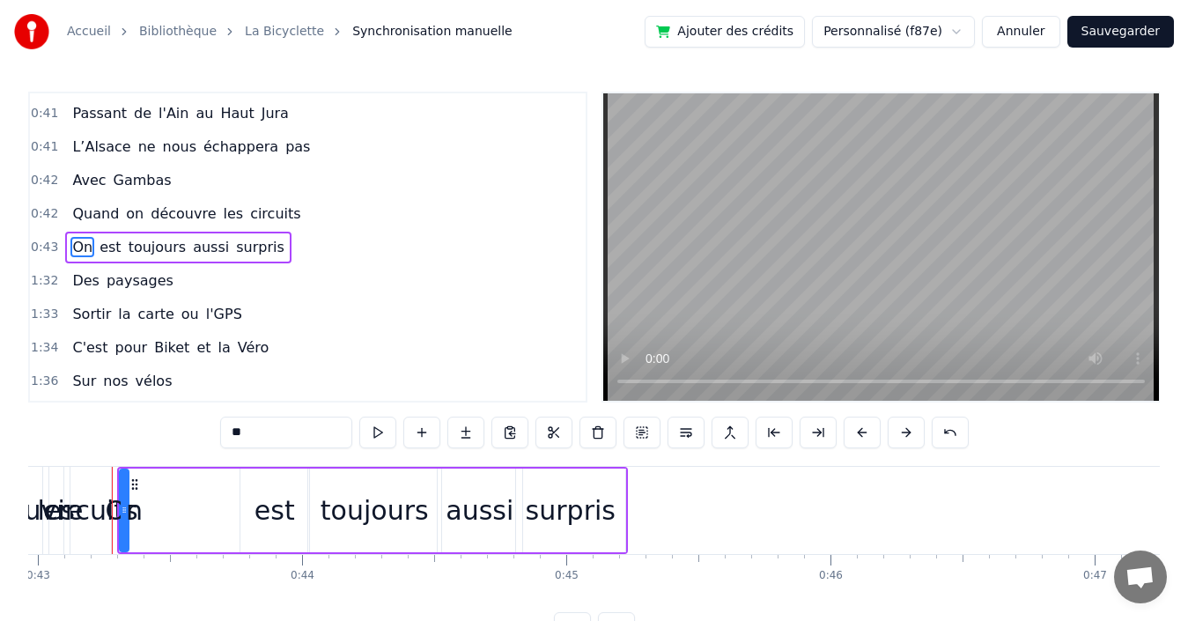
scroll to position [0, 11346]
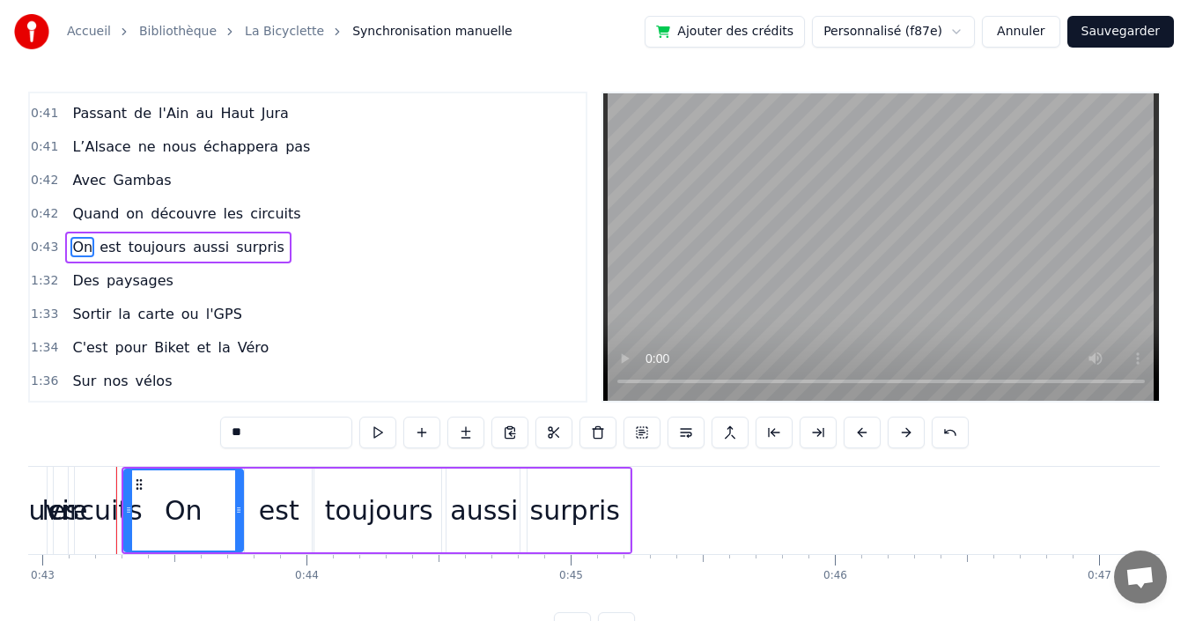
drag, startPoint x: 129, startPoint y: 511, endPoint x: 240, endPoint y: 508, distance: 110.1
click at [240, 508] on icon at bounding box center [238, 510] width 7 height 14
drag, startPoint x: 130, startPoint y: 506, endPoint x: 194, endPoint y: 505, distance: 63.4
click at [194, 505] on icon at bounding box center [191, 510] width 7 height 14
drag, startPoint x: 286, startPoint y: 209, endPoint x: 293, endPoint y: 224, distance: 16.5
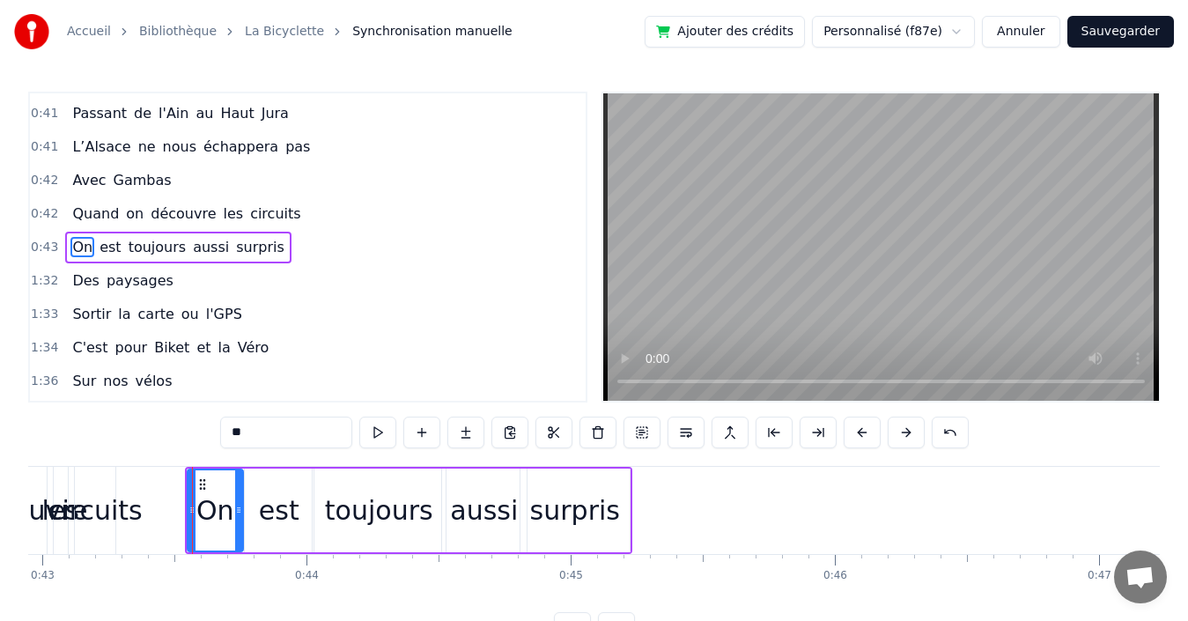
click at [287, 209] on div "0:42 Quand on découvre les circuits" at bounding box center [308, 213] width 556 height 33
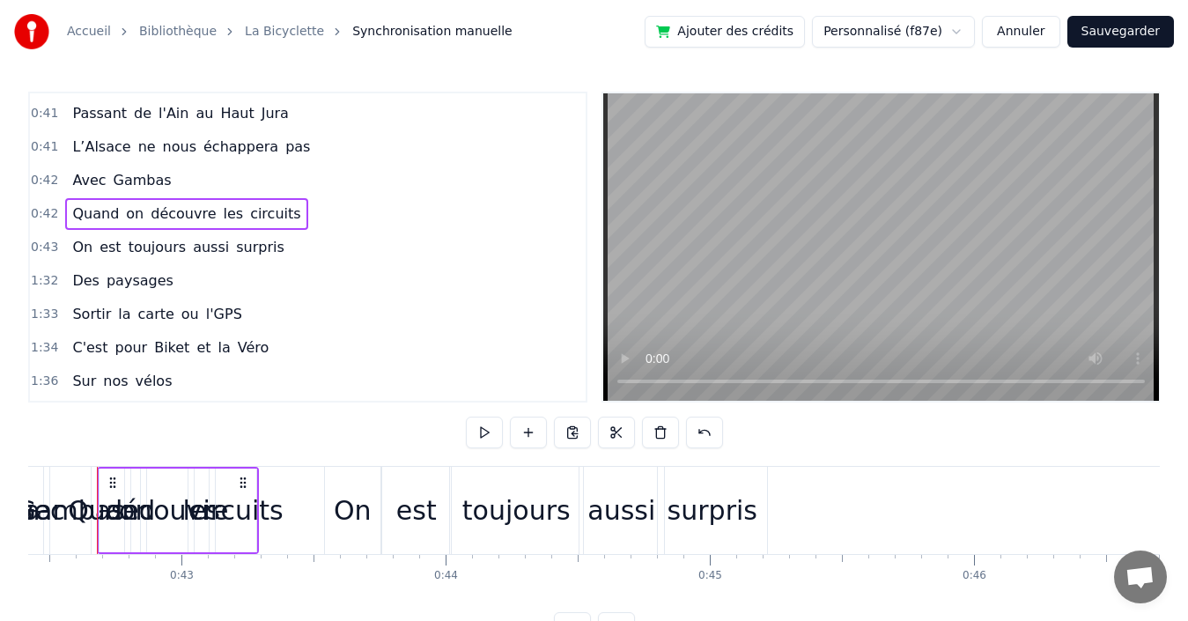
scroll to position [0, 11186]
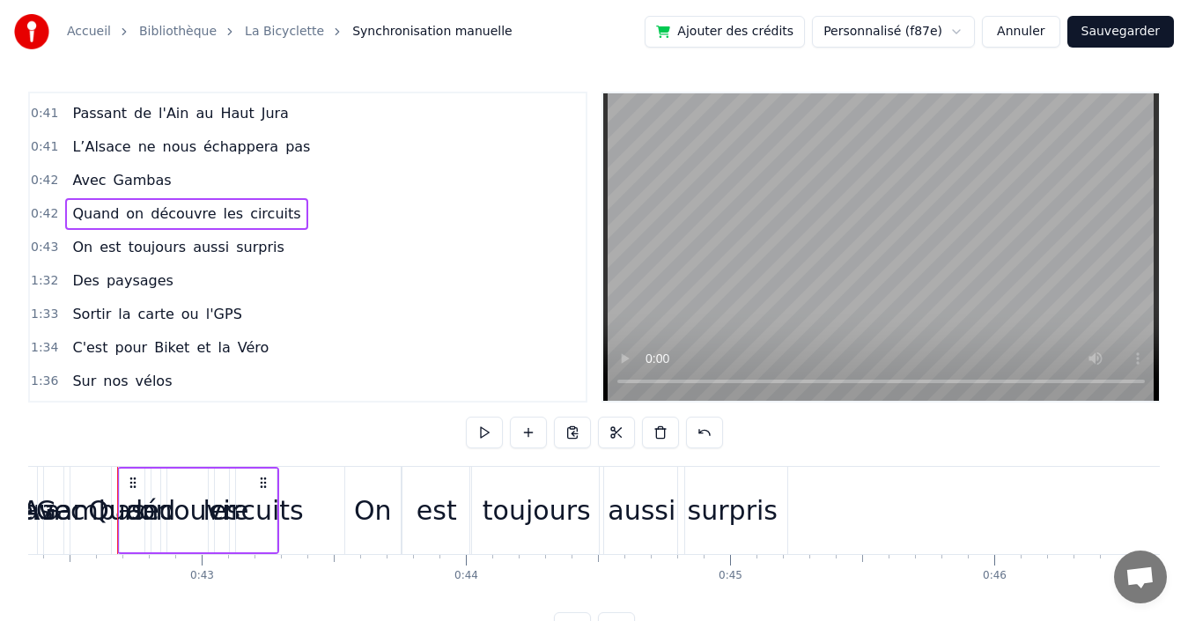
click at [284, 246] on div "0:43 On est toujours aussi surpris" at bounding box center [308, 247] width 556 height 33
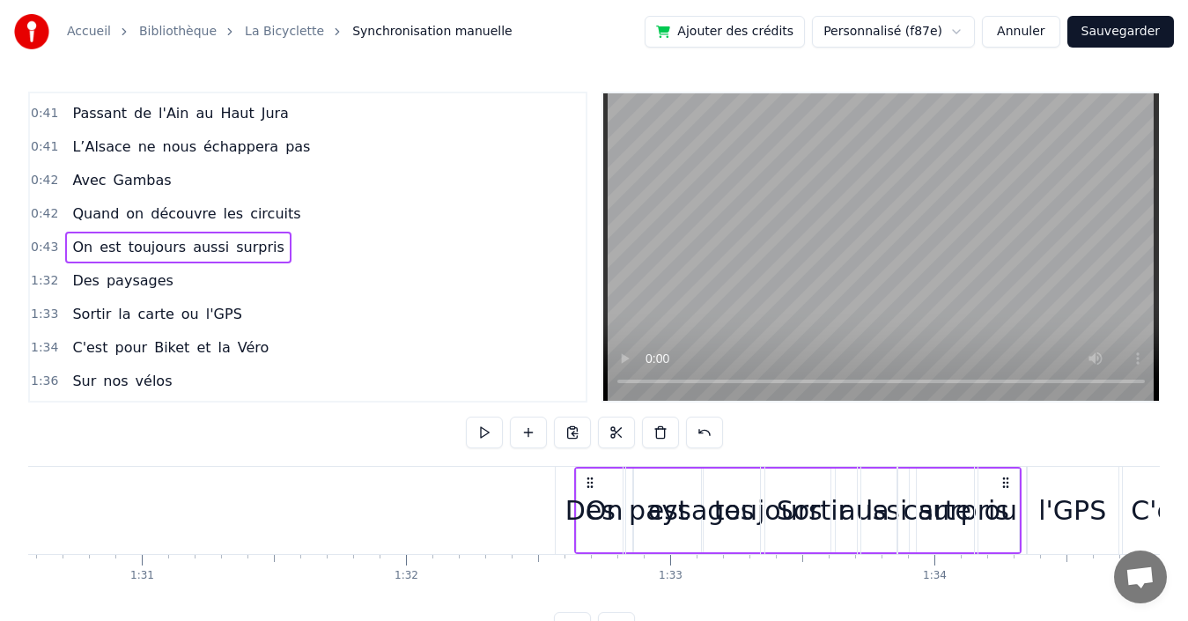
scroll to position [0, 23927]
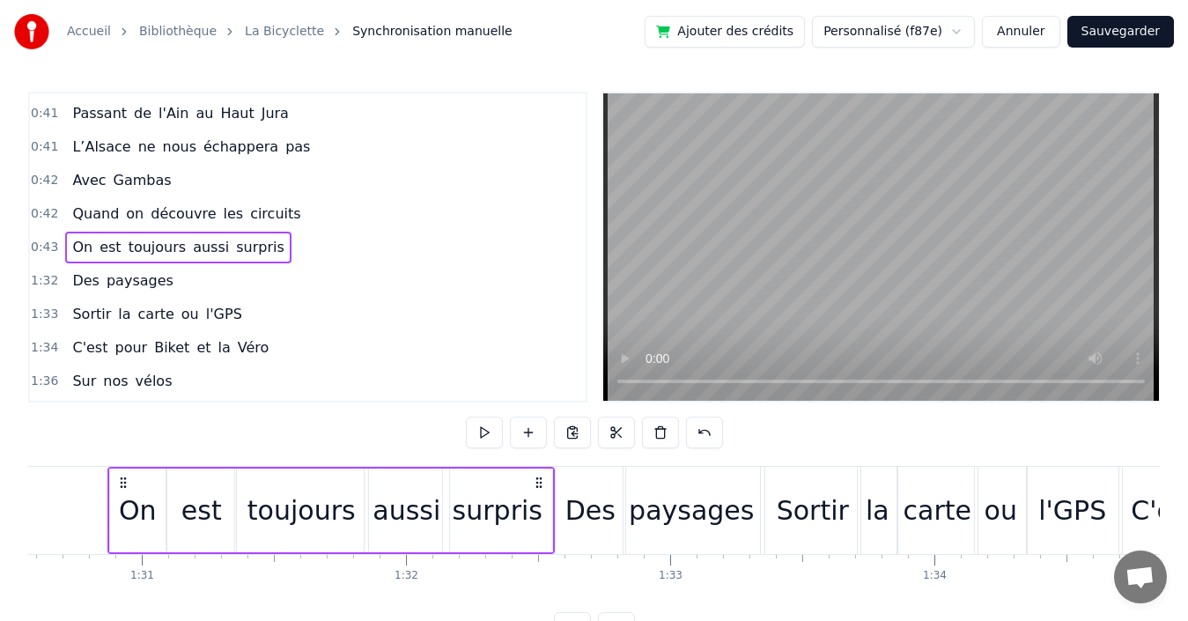
drag, startPoint x: 773, startPoint y: 477, endPoint x: 536, endPoint y: 465, distance: 237.2
click at [720, 517] on div "paysages" at bounding box center [691, 510] width 125 height 40
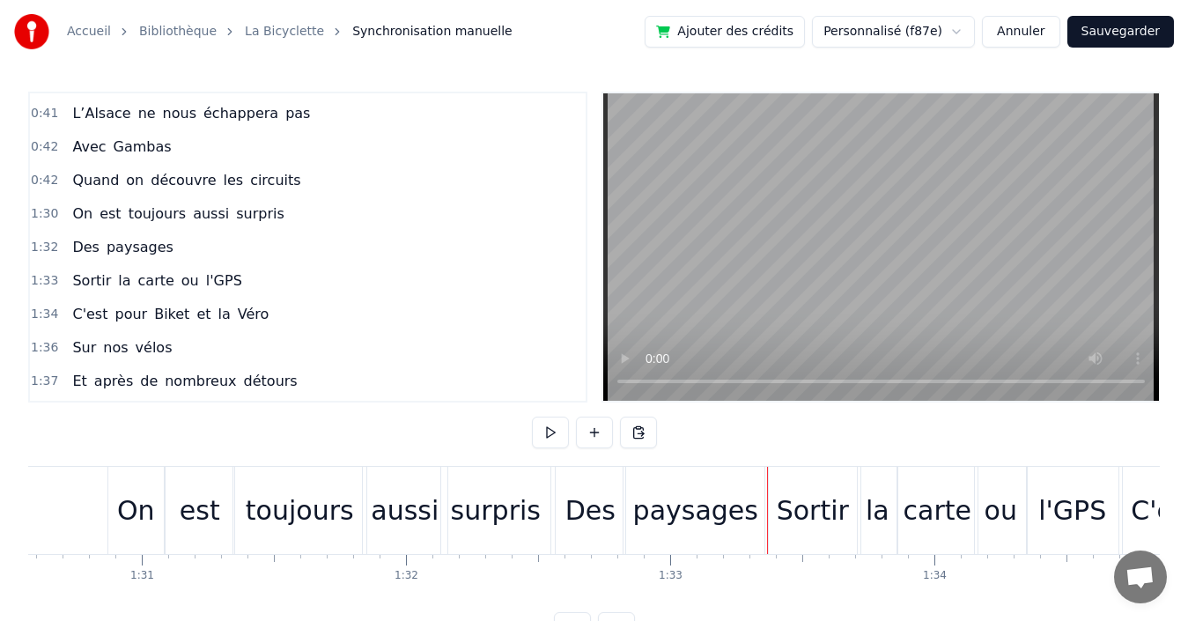
click at [287, 179] on div "0:42 Quand on découvre les circuits" at bounding box center [308, 180] width 556 height 33
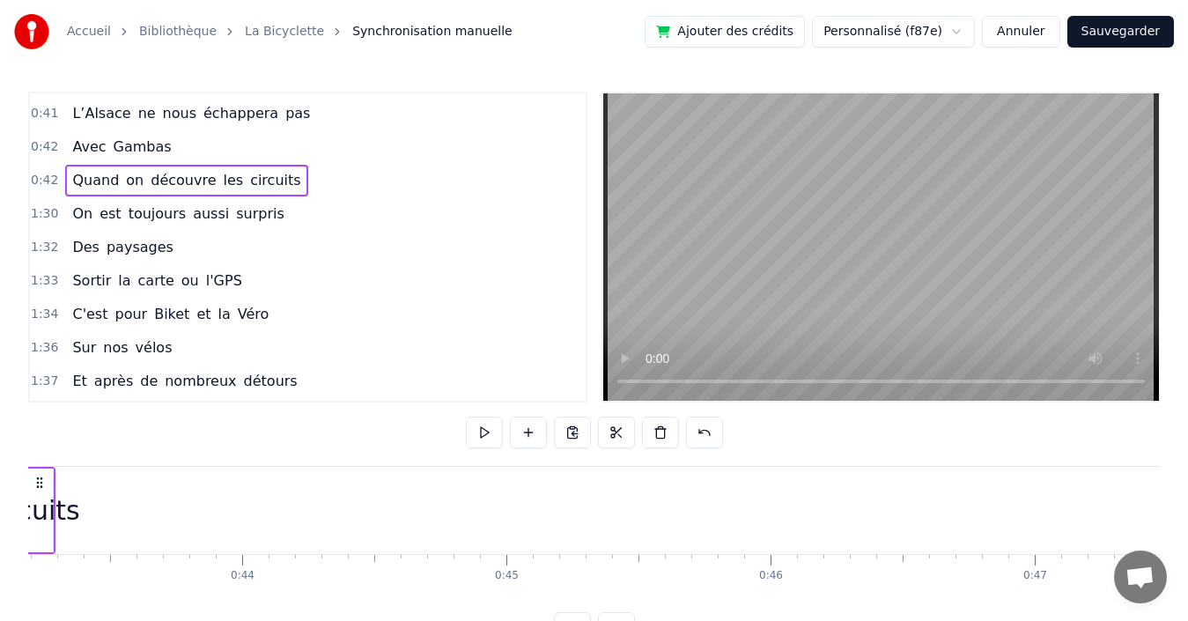
scroll to position [0, 11186]
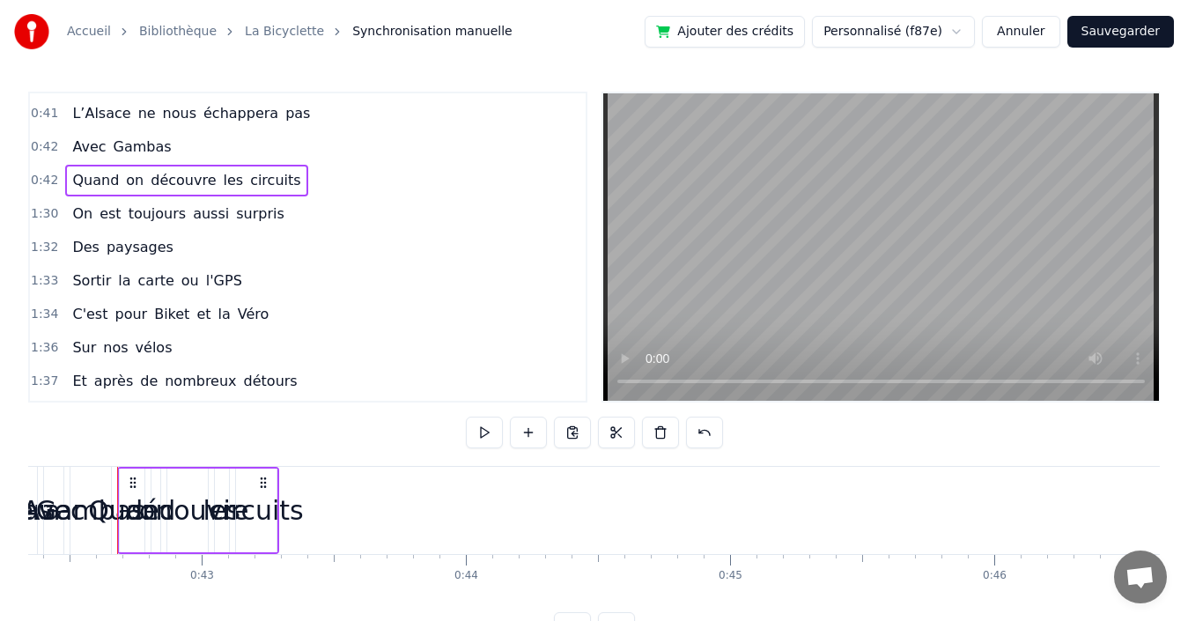
click at [257, 509] on div "circuits" at bounding box center [256, 510] width 95 height 40
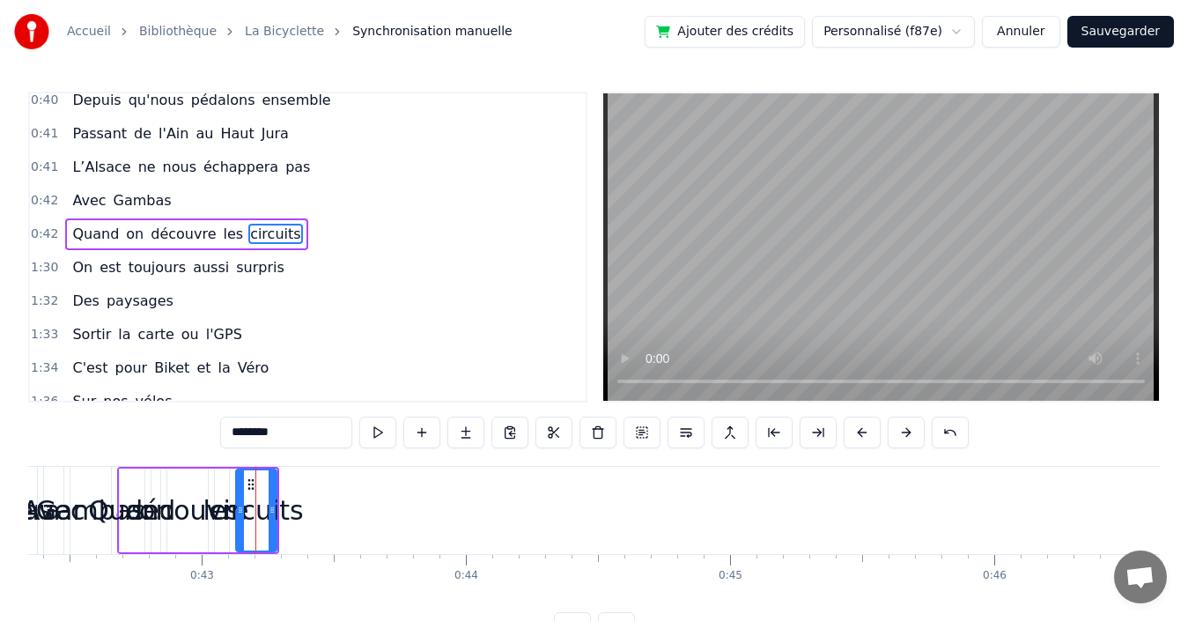
scroll to position [599, 0]
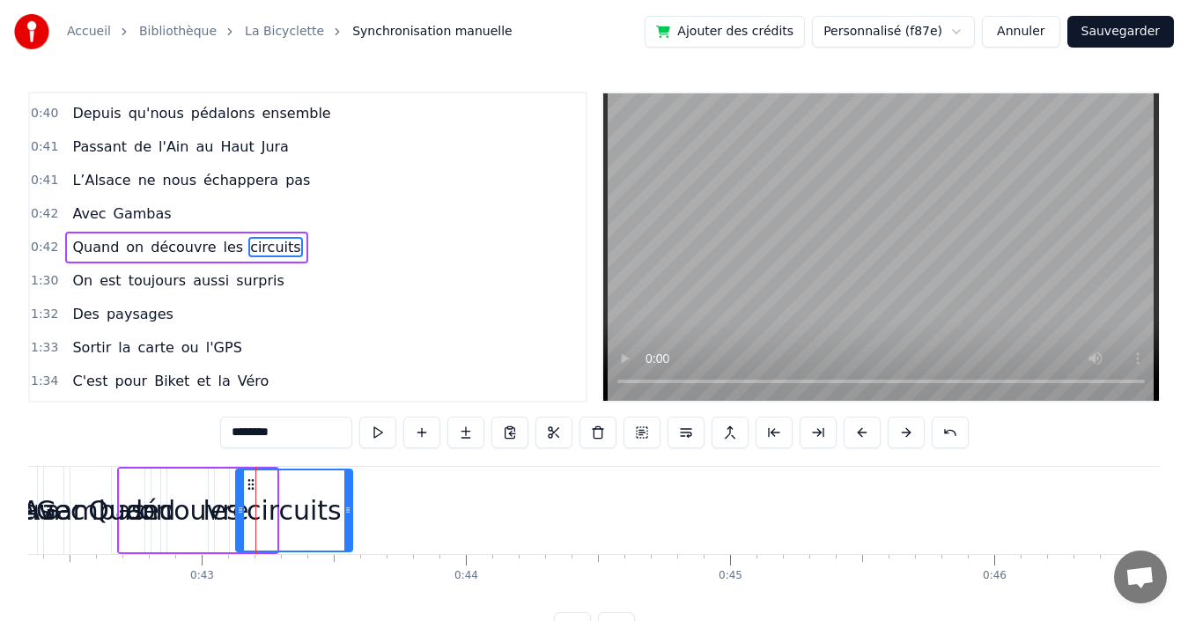
drag, startPoint x: 272, startPoint y: 514, endPoint x: 348, endPoint y: 509, distance: 75.9
click at [348, 509] on icon at bounding box center [347, 510] width 7 height 14
click at [222, 249] on span "les" at bounding box center [234, 247] width 24 height 20
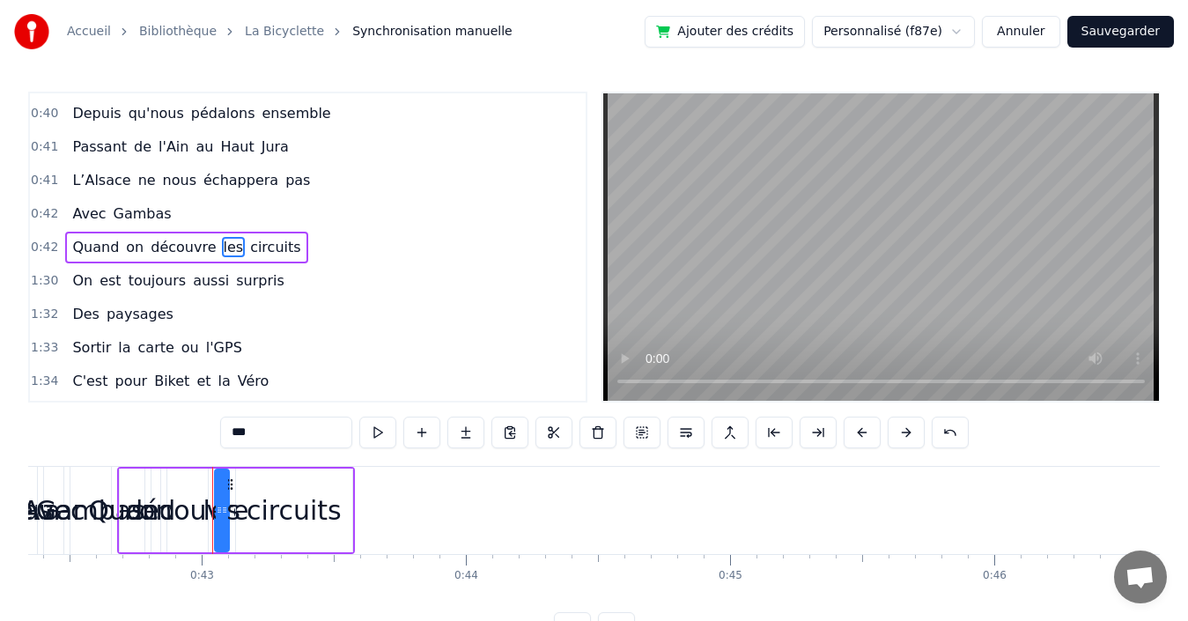
click at [305, 502] on div "circuits" at bounding box center [294, 510] width 95 height 40
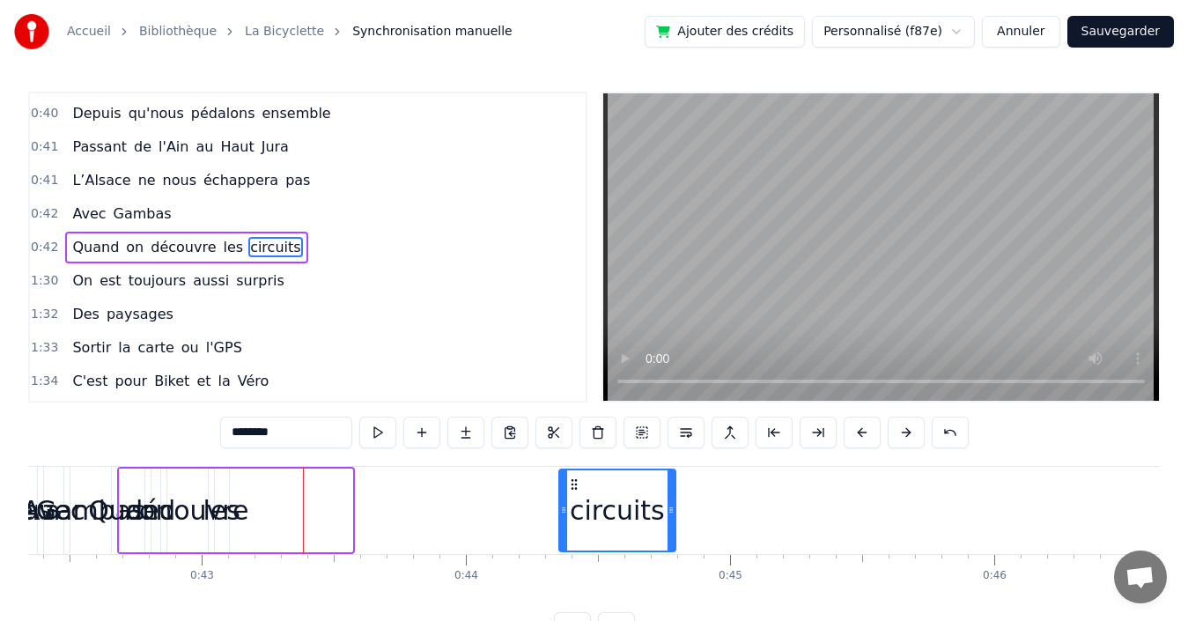
click at [222, 251] on span "les" at bounding box center [234, 247] width 24 height 20
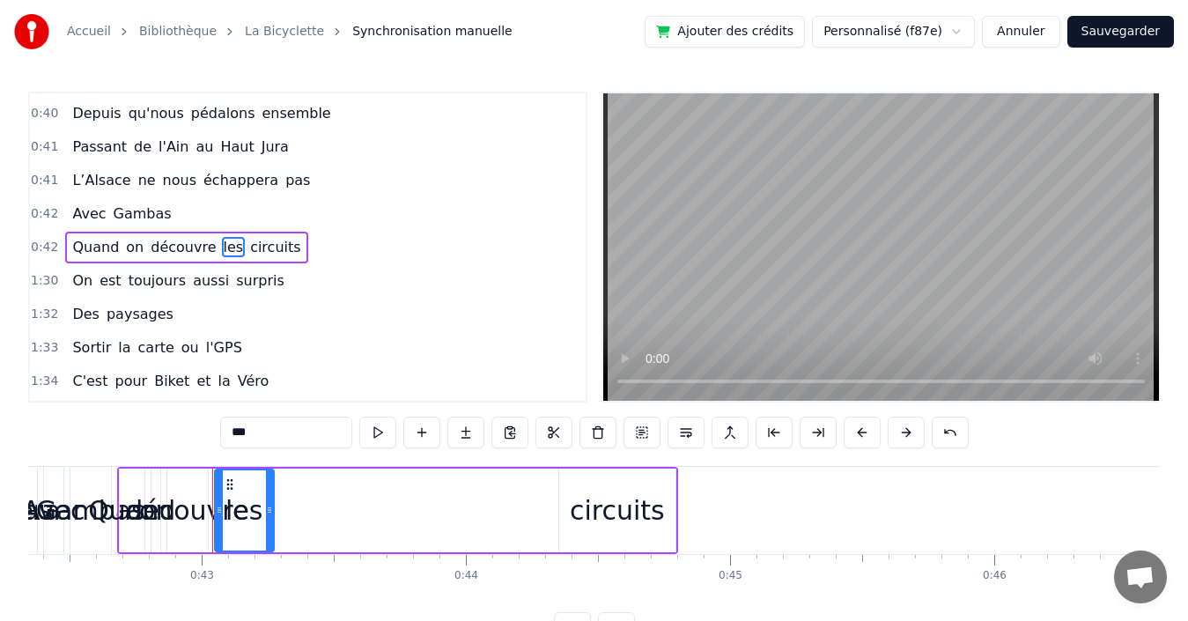
drag, startPoint x: 225, startPoint y: 513, endPoint x: 270, endPoint y: 513, distance: 44.9
click at [270, 513] on icon at bounding box center [269, 510] width 7 height 14
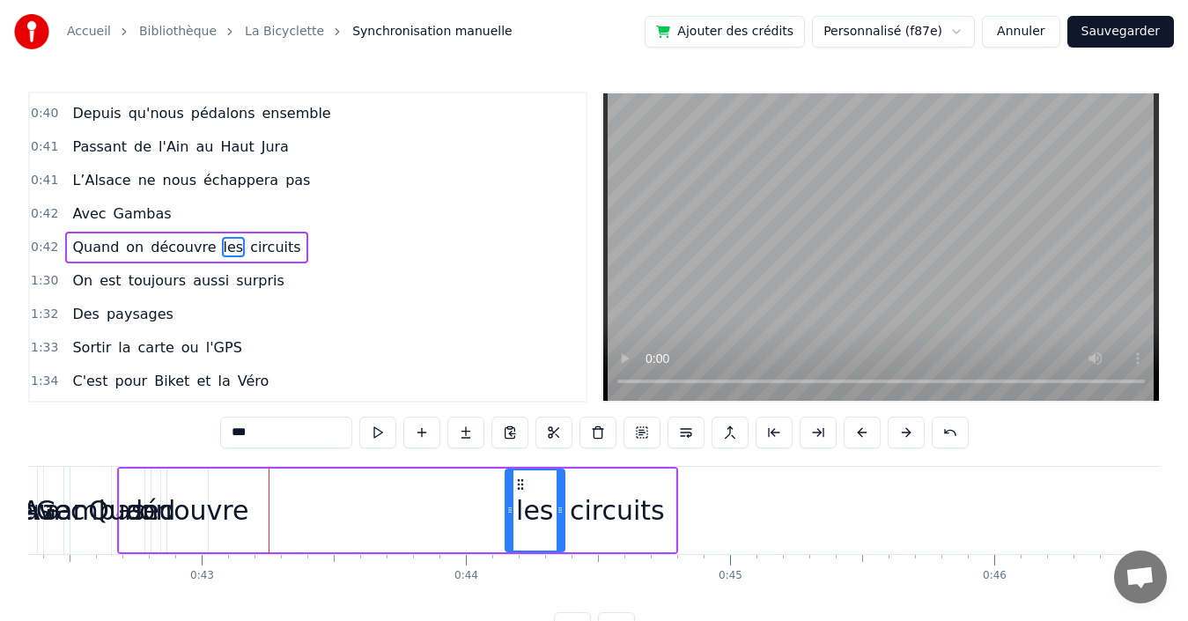
drag, startPoint x: 229, startPoint y: 483, endPoint x: 520, endPoint y: 490, distance: 290.7
click at [520, 490] on icon at bounding box center [520, 484] width 14 height 14
click at [207, 506] on div "découvre" at bounding box center [187, 510] width 122 height 40
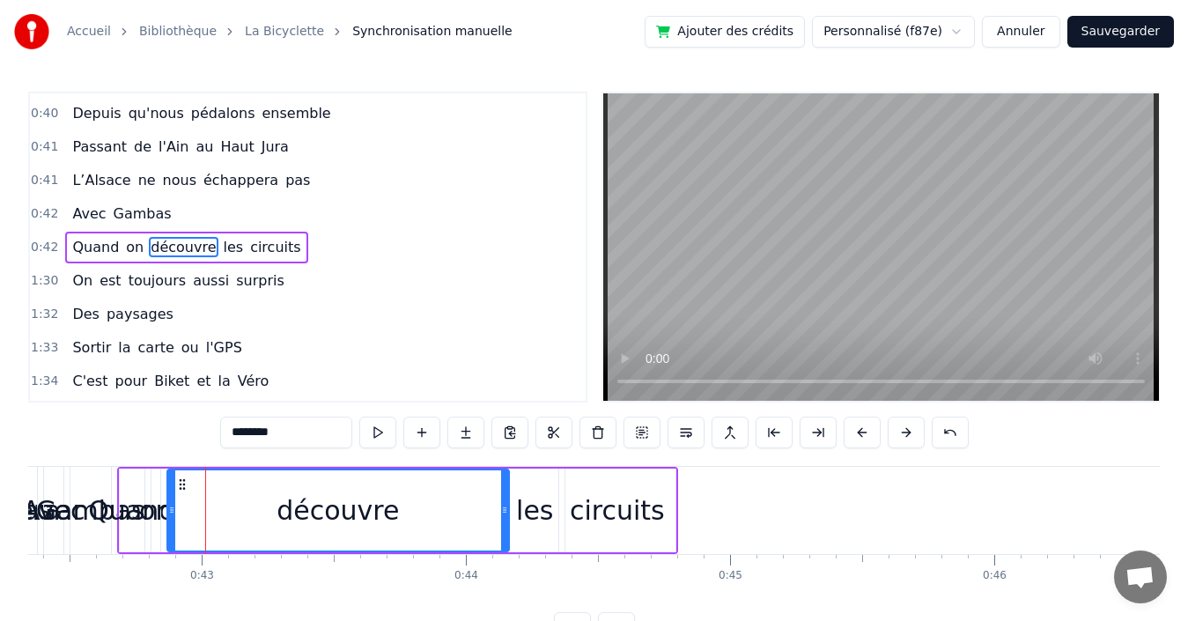
drag, startPoint x: 200, startPoint y: 506, endPoint x: 501, endPoint y: 492, distance: 301.5
click at [501, 492] on div at bounding box center [504, 510] width 7 height 80
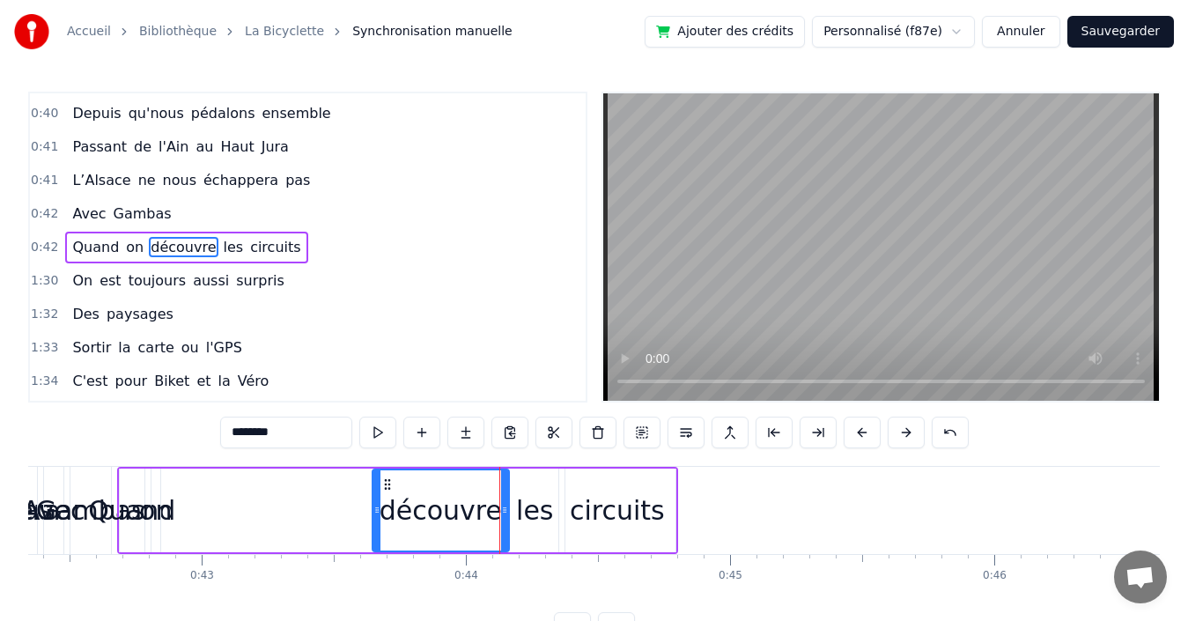
drag, startPoint x: 170, startPoint y: 502, endPoint x: 375, endPoint y: 500, distance: 205.2
click at [375, 500] on div at bounding box center [376, 510] width 7 height 80
click at [538, 521] on div "les" at bounding box center [534, 510] width 37 height 40
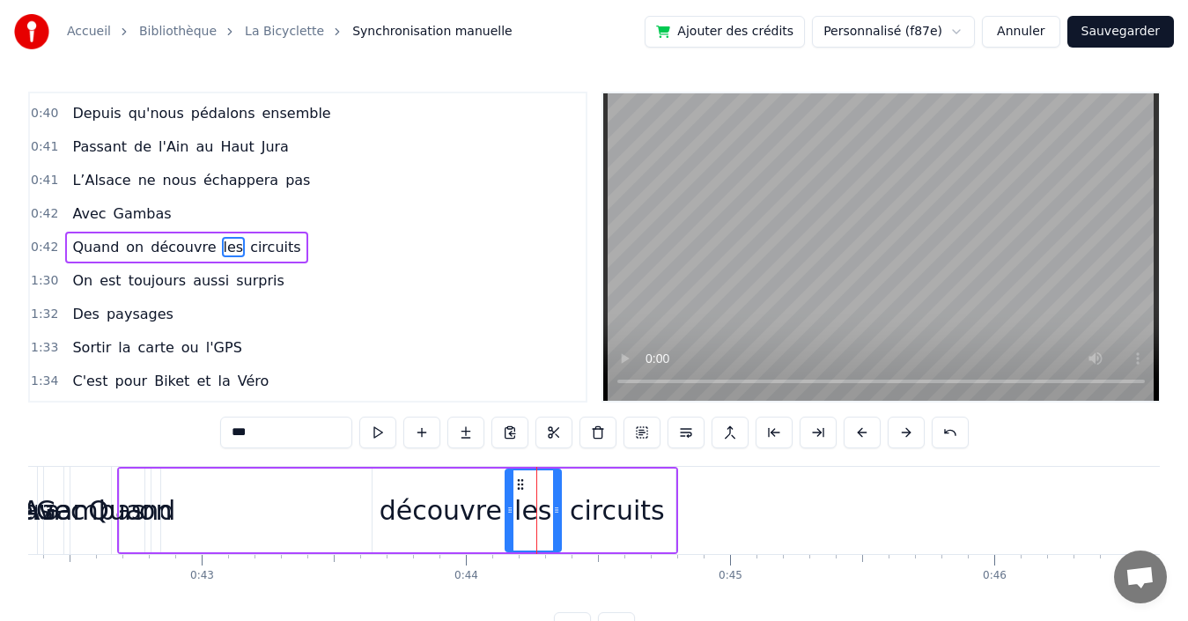
click at [557, 514] on icon at bounding box center [556, 510] width 7 height 14
click at [159, 511] on div "on" at bounding box center [155, 510] width 33 height 40
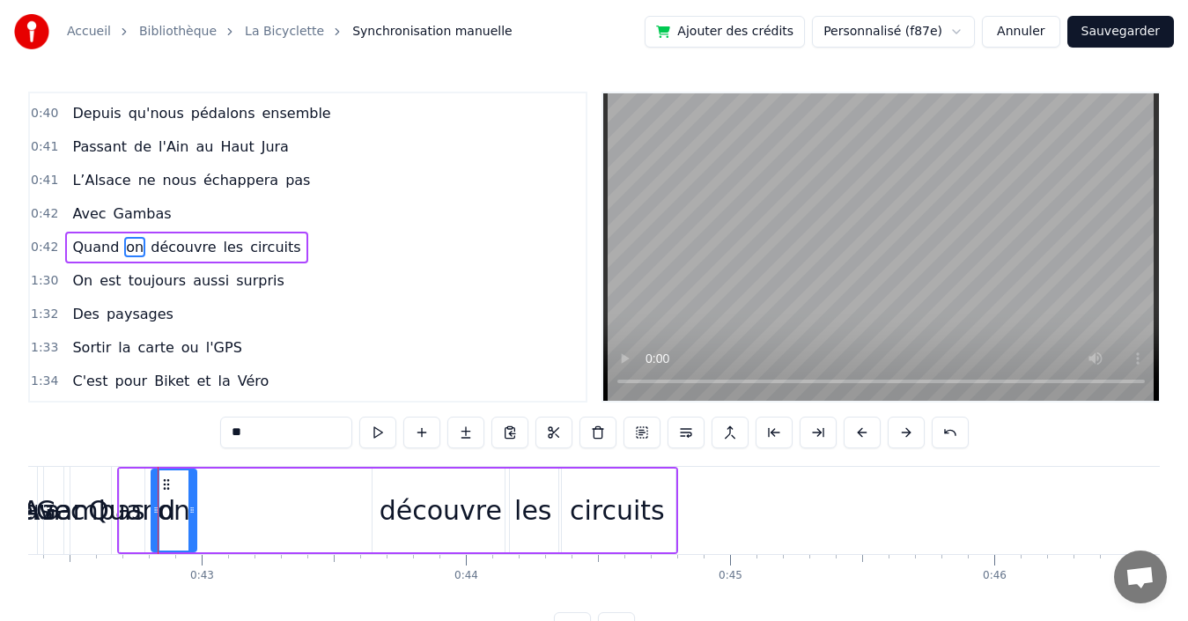
drag, startPoint x: 157, startPoint y: 511, endPoint x: 193, endPoint y: 507, distance: 36.3
click at [193, 507] on icon at bounding box center [191, 510] width 7 height 14
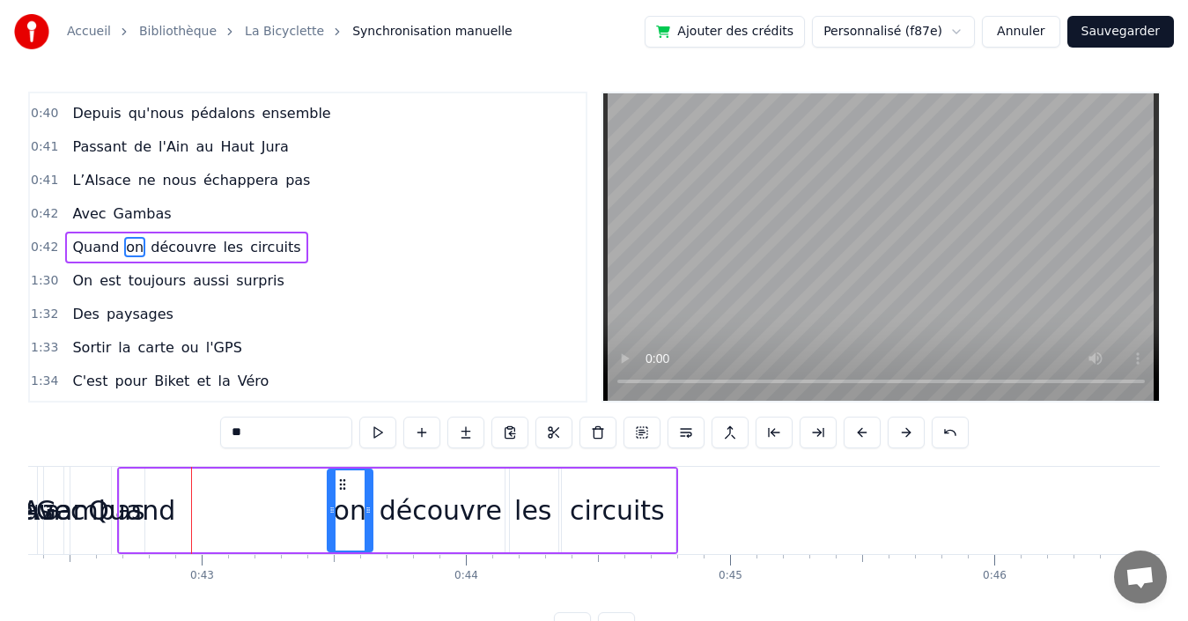
drag, startPoint x: 168, startPoint y: 483, endPoint x: 340, endPoint y: 487, distance: 171.8
click at [340, 487] on icon at bounding box center [343, 484] width 14 height 14
click at [143, 509] on div "Quand" at bounding box center [131, 510] width 87 height 40
type input "*****"
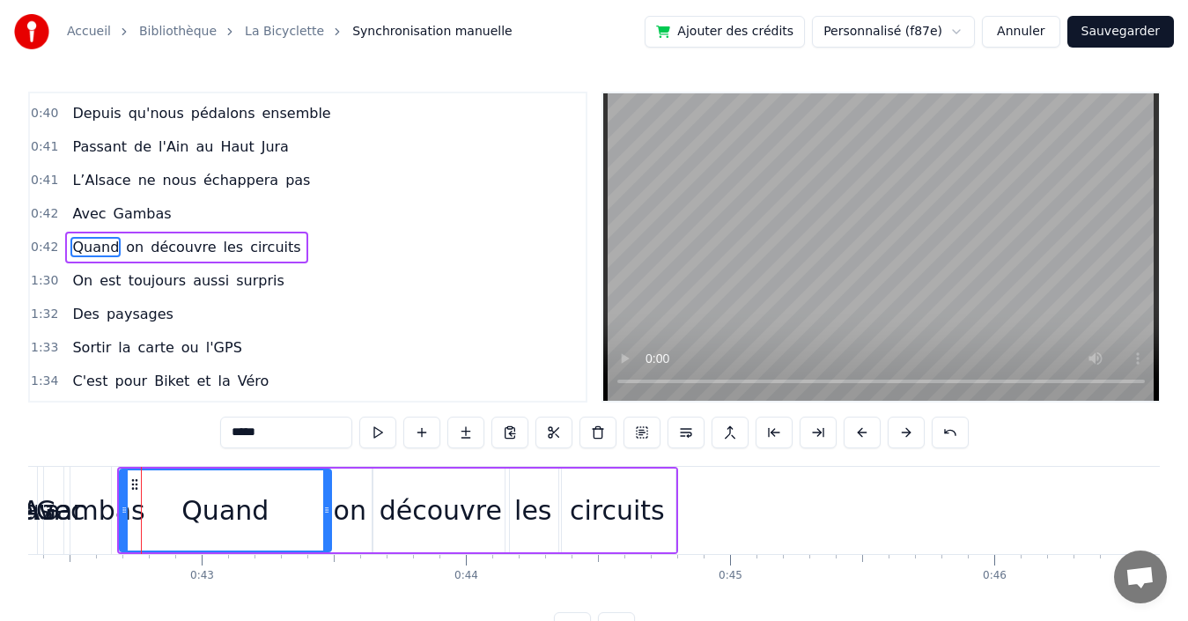
drag, startPoint x: 138, startPoint y: 509, endPoint x: 325, endPoint y: 499, distance: 186.9
click at [325, 499] on div at bounding box center [326, 510] width 7 height 80
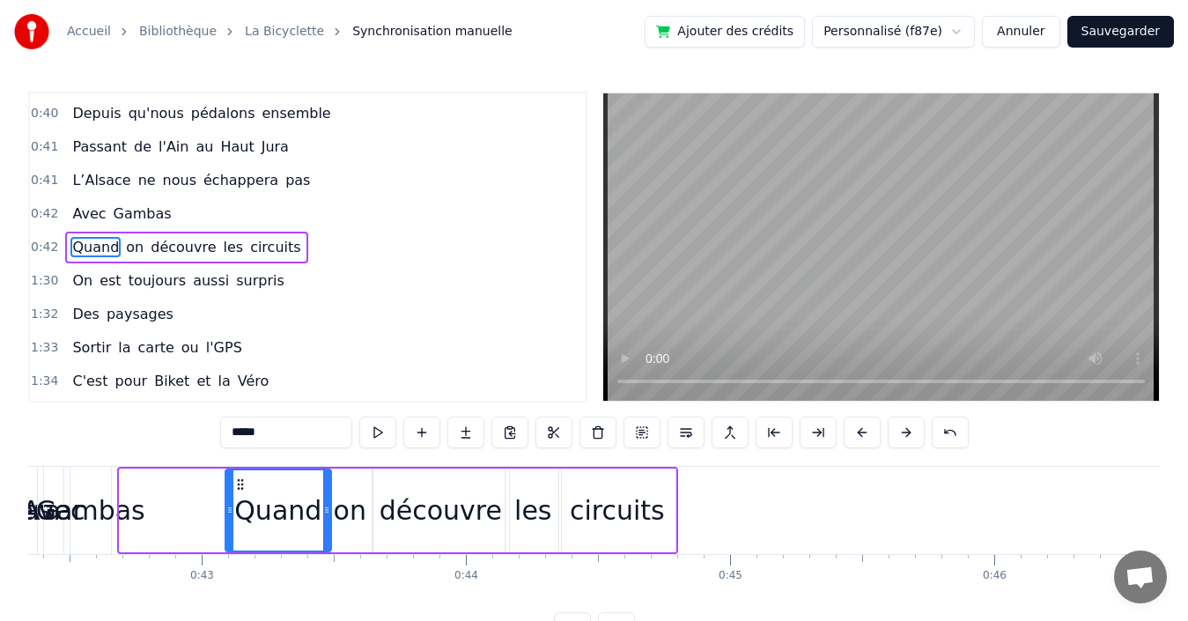
drag, startPoint x: 123, startPoint y: 505, endPoint x: 229, endPoint y: 502, distance: 105.7
click at [229, 502] on div at bounding box center [229, 510] width 7 height 80
click at [181, 214] on div "0:42 Avec Gambas" at bounding box center [308, 213] width 556 height 33
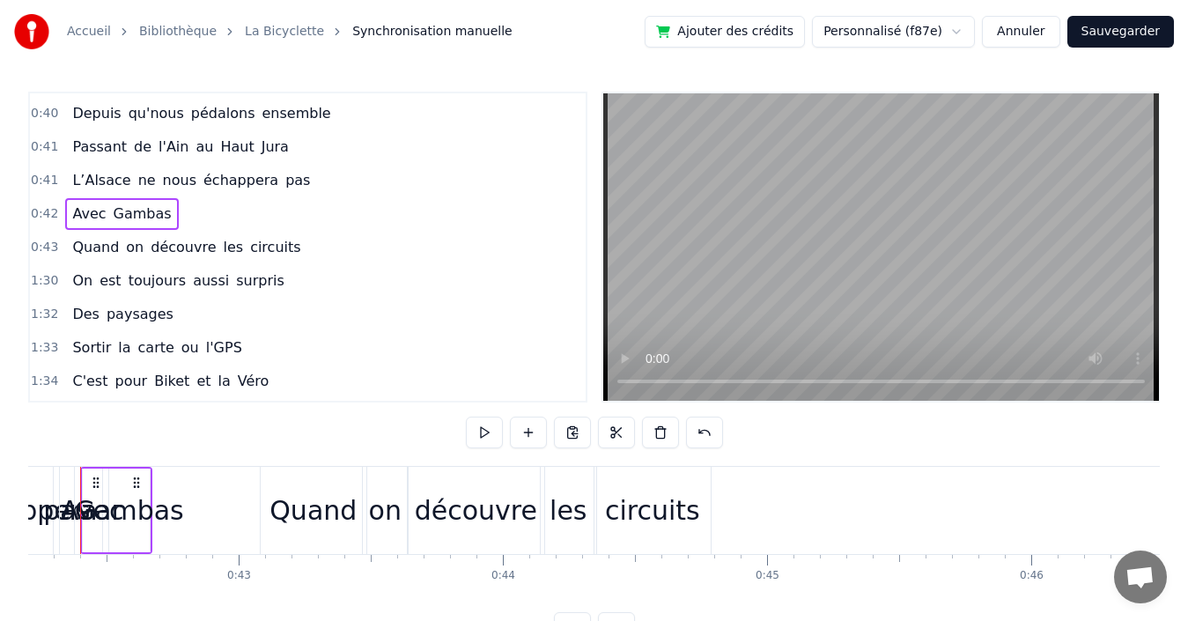
scroll to position [0, 11112]
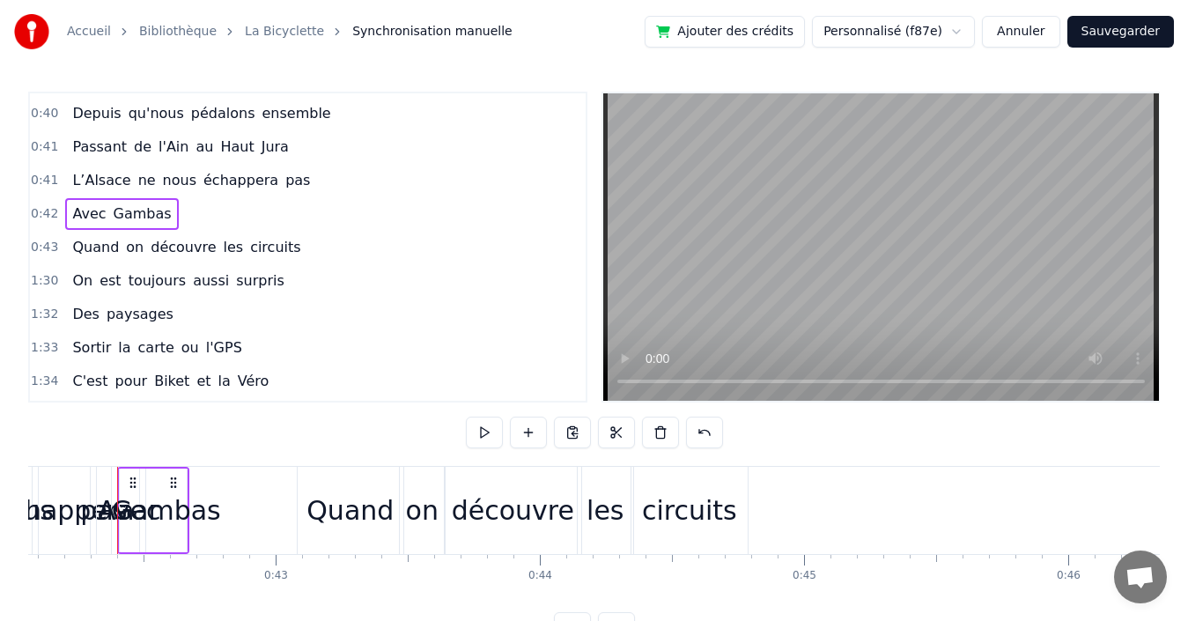
click at [264, 245] on span "circuits" at bounding box center [275, 247] width 54 height 20
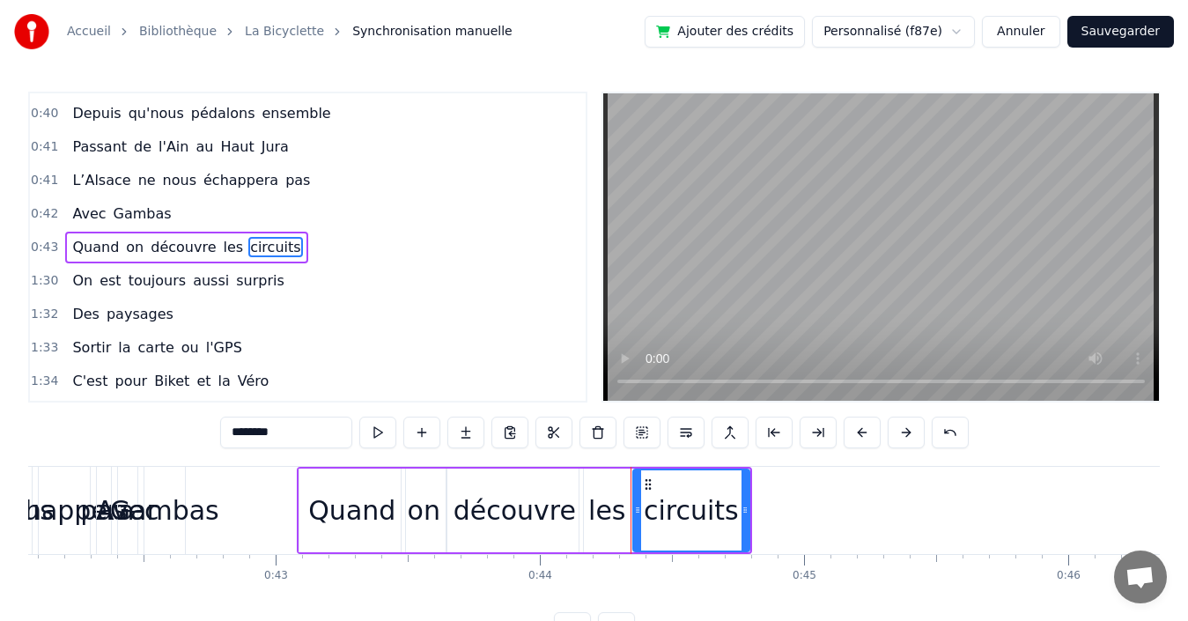
click at [324, 258] on div "0:43 Quand on découvre les circuits" at bounding box center [308, 247] width 556 height 33
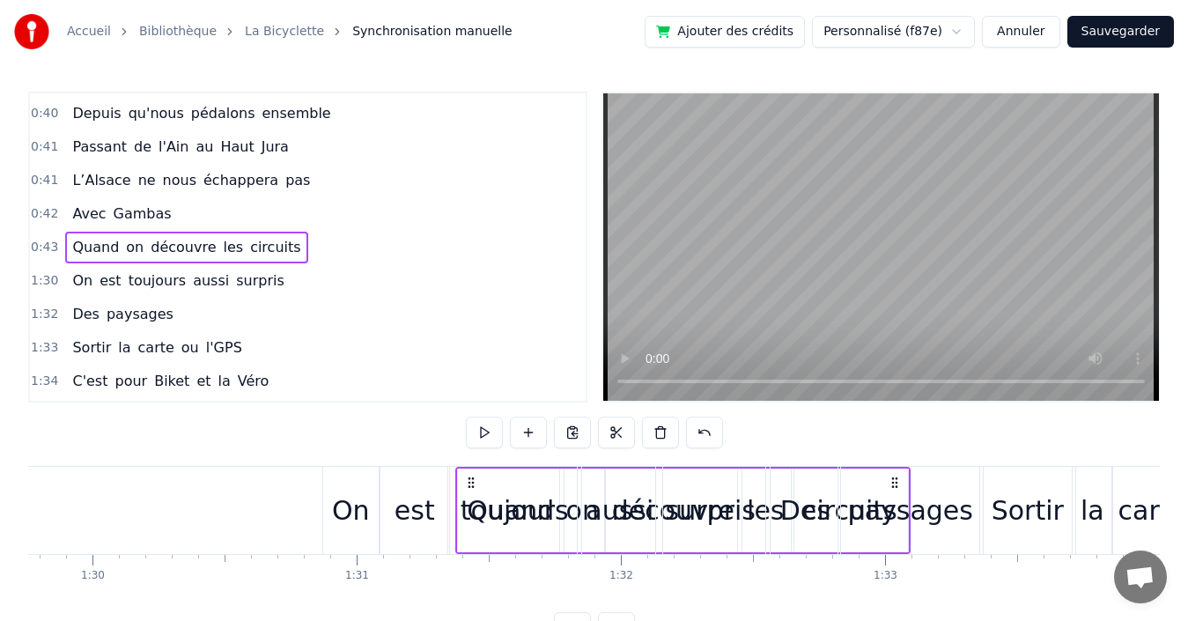
scroll to position [0, 23716]
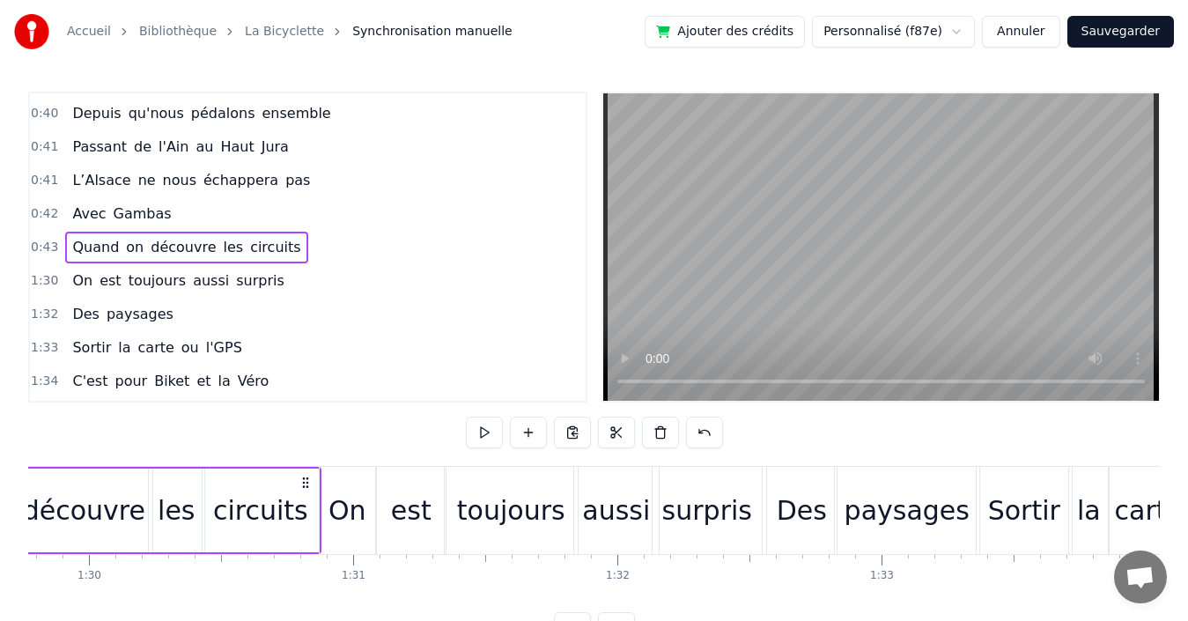
drag, startPoint x: 733, startPoint y: 480, endPoint x: 302, endPoint y: 488, distance: 430.7
click at [302, 488] on icon at bounding box center [306, 483] width 14 height 14
click at [287, 212] on div "0:42 Avec Gambas" at bounding box center [308, 213] width 556 height 33
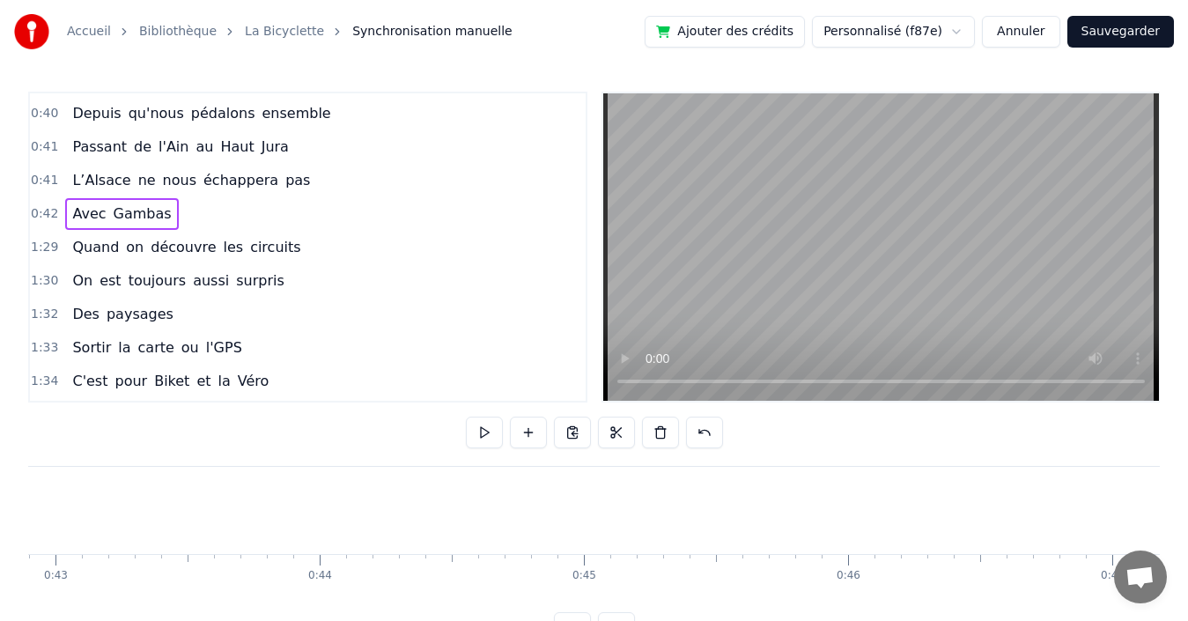
scroll to position [0, 11112]
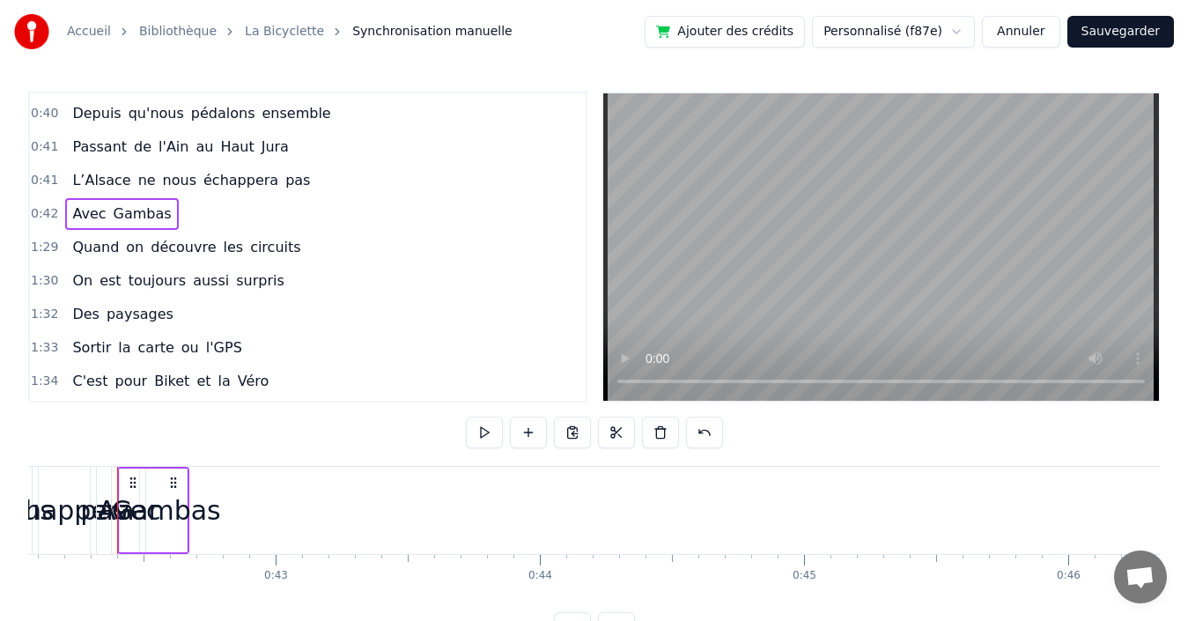
click at [171, 538] on div "Gambas" at bounding box center [166, 510] width 41 height 84
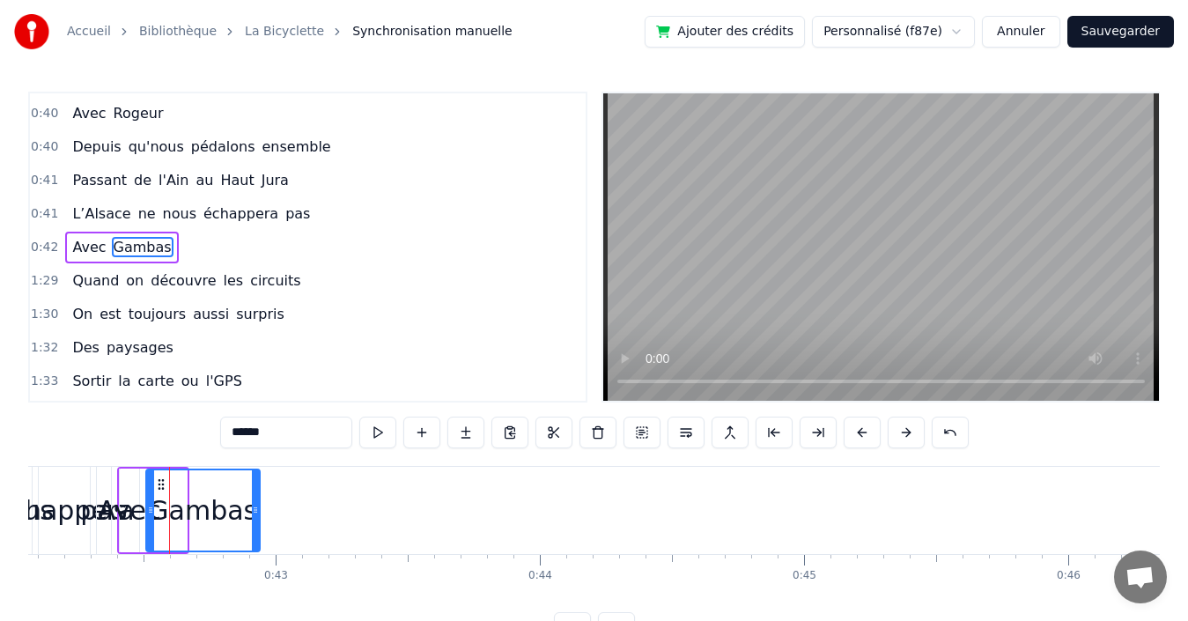
drag, startPoint x: 182, startPoint y: 518, endPoint x: 253, endPoint y: 515, distance: 70.5
click at [255, 515] on div at bounding box center [255, 510] width 7 height 80
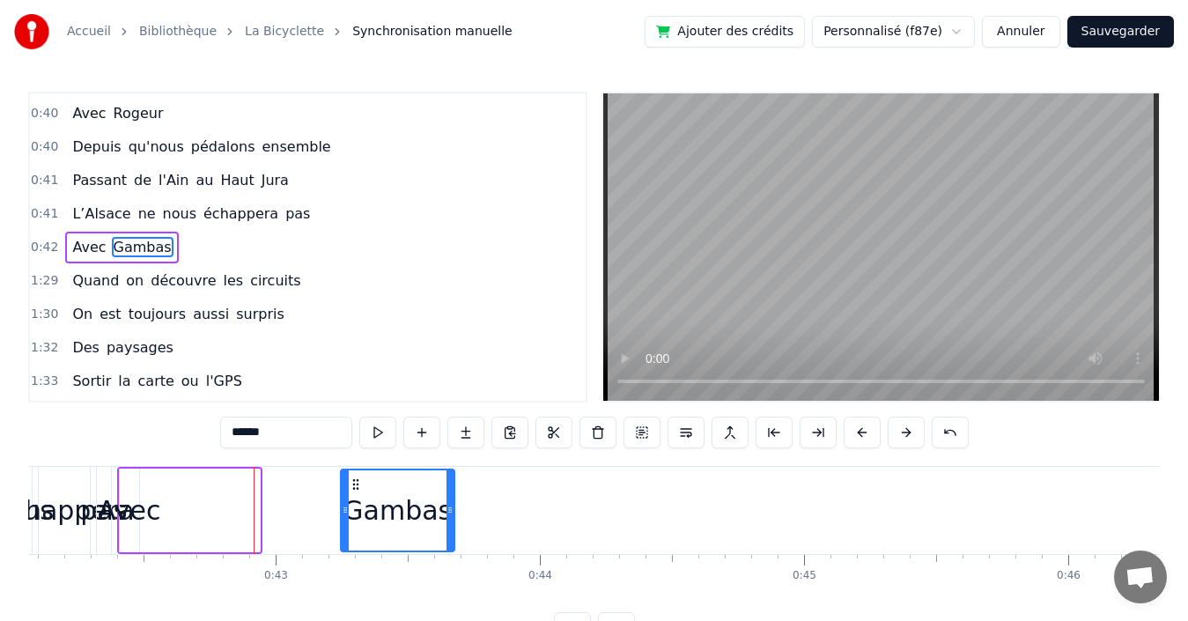
drag, startPoint x: 197, startPoint y: 484, endPoint x: 355, endPoint y: 477, distance: 157.8
click at [355, 477] on icon at bounding box center [356, 484] width 14 height 14
click at [140, 512] on div "Avec" at bounding box center [129, 510] width 63 height 40
type input "****"
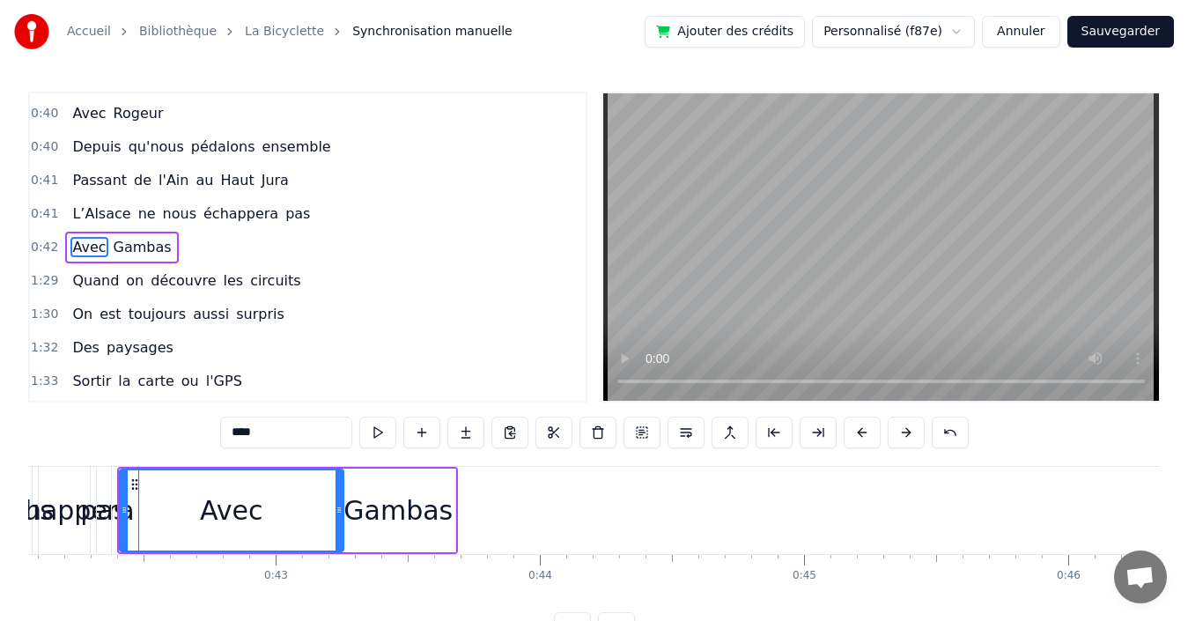
drag, startPoint x: 137, startPoint y: 509, endPoint x: 279, endPoint y: 508, distance: 141.8
click at [340, 506] on icon at bounding box center [339, 510] width 7 height 14
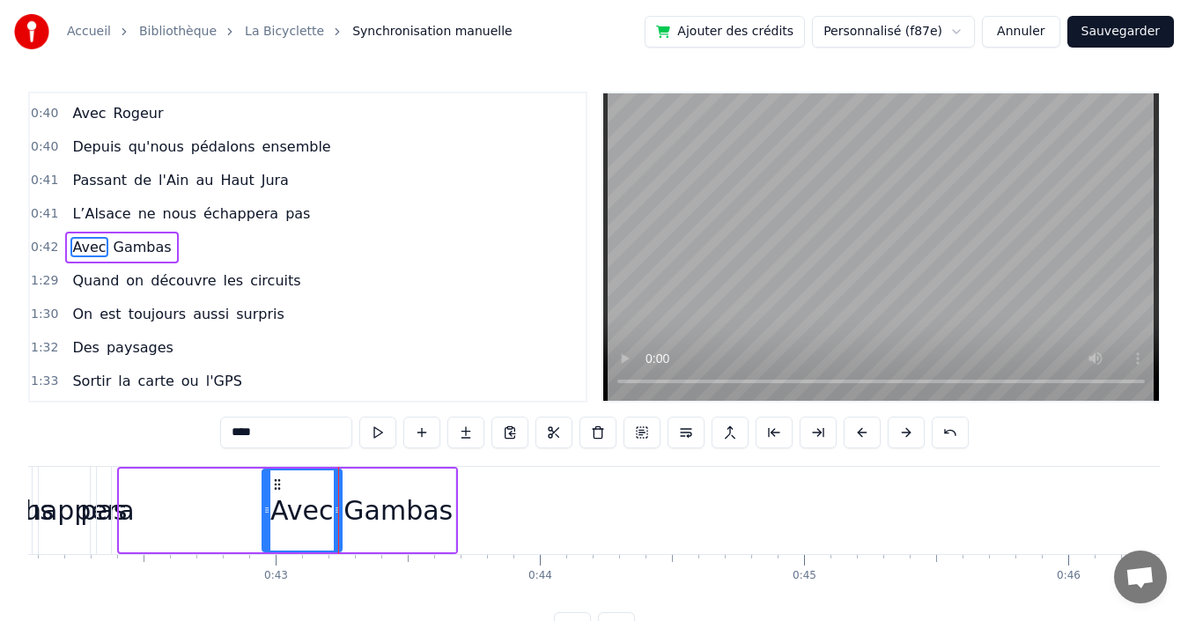
drag, startPoint x: 125, startPoint y: 510, endPoint x: 266, endPoint y: 513, distance: 140.9
click at [266, 513] on icon at bounding box center [266, 510] width 7 height 14
click at [307, 215] on div "0:41 L’Alsace ne nous échappera pas" at bounding box center [308, 213] width 556 height 33
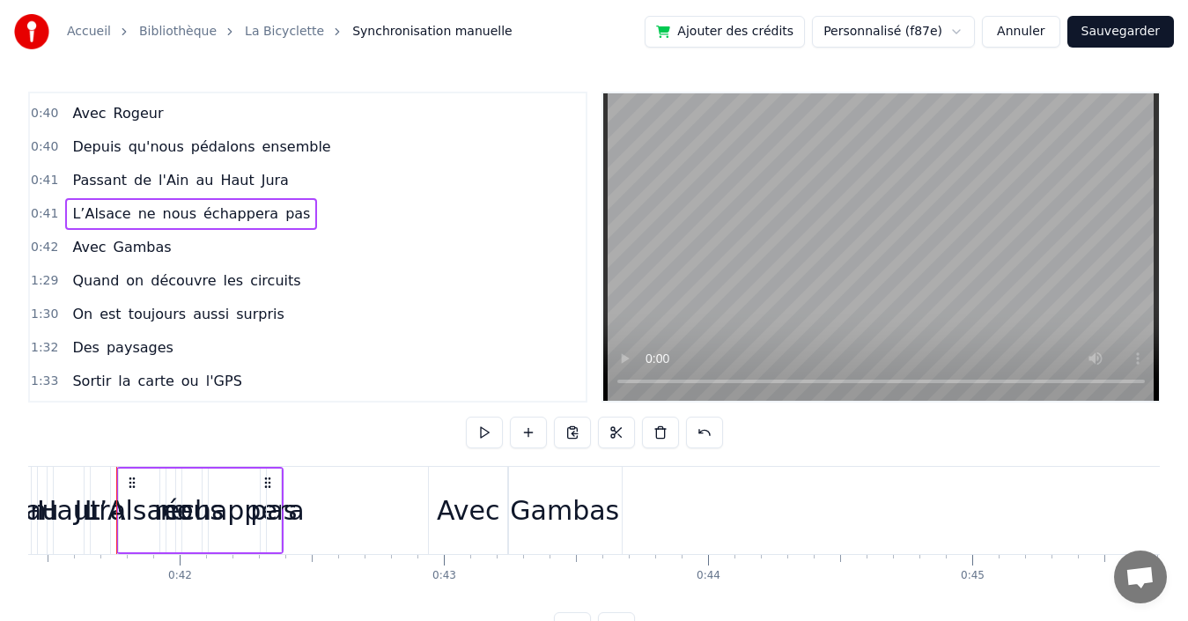
scroll to position [0, 10943]
click at [278, 247] on div "0:42 Avec Gambas" at bounding box center [308, 247] width 556 height 33
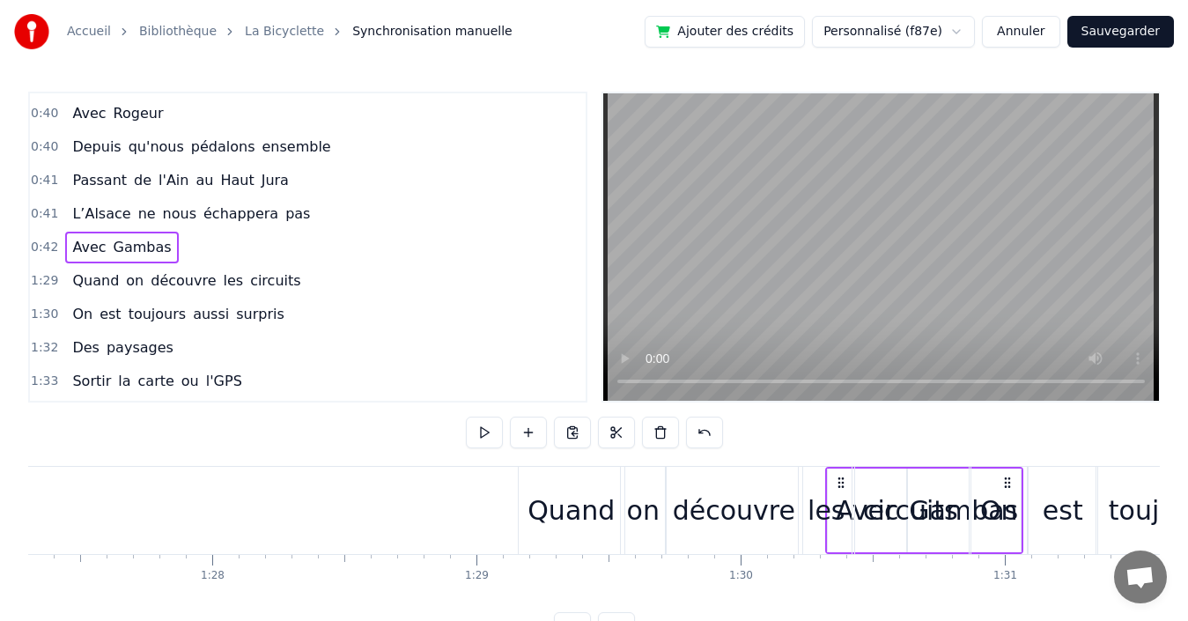
scroll to position [0, 23075]
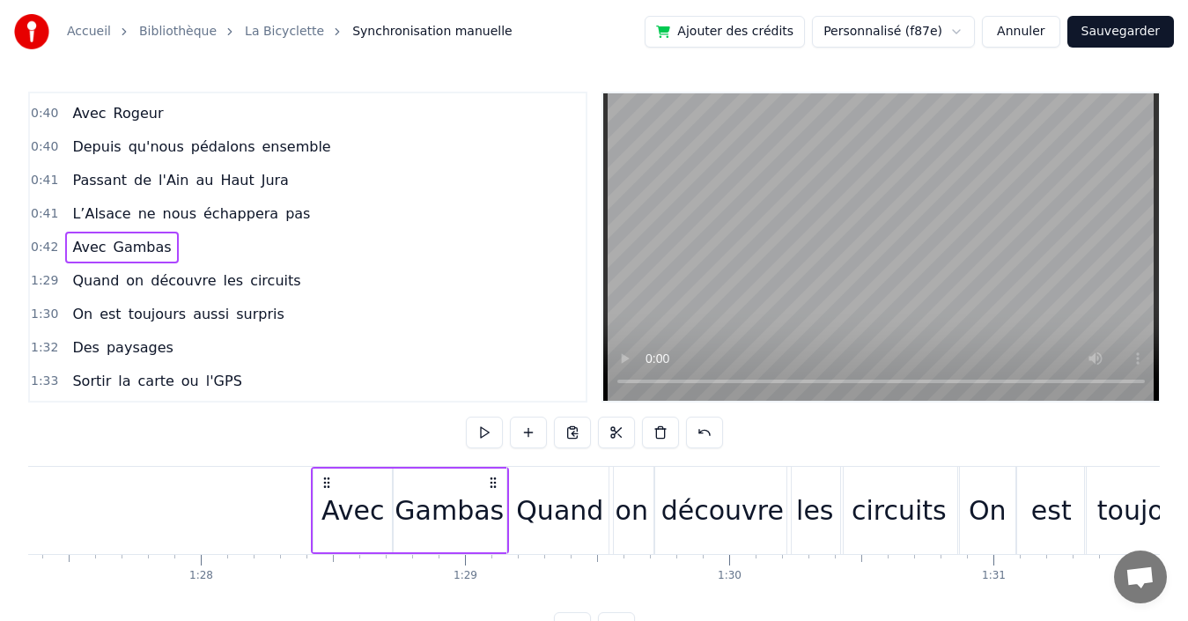
drag, startPoint x: 609, startPoint y: 481, endPoint x: 491, endPoint y: 488, distance: 118.2
click at [491, 488] on icon at bounding box center [493, 483] width 14 height 14
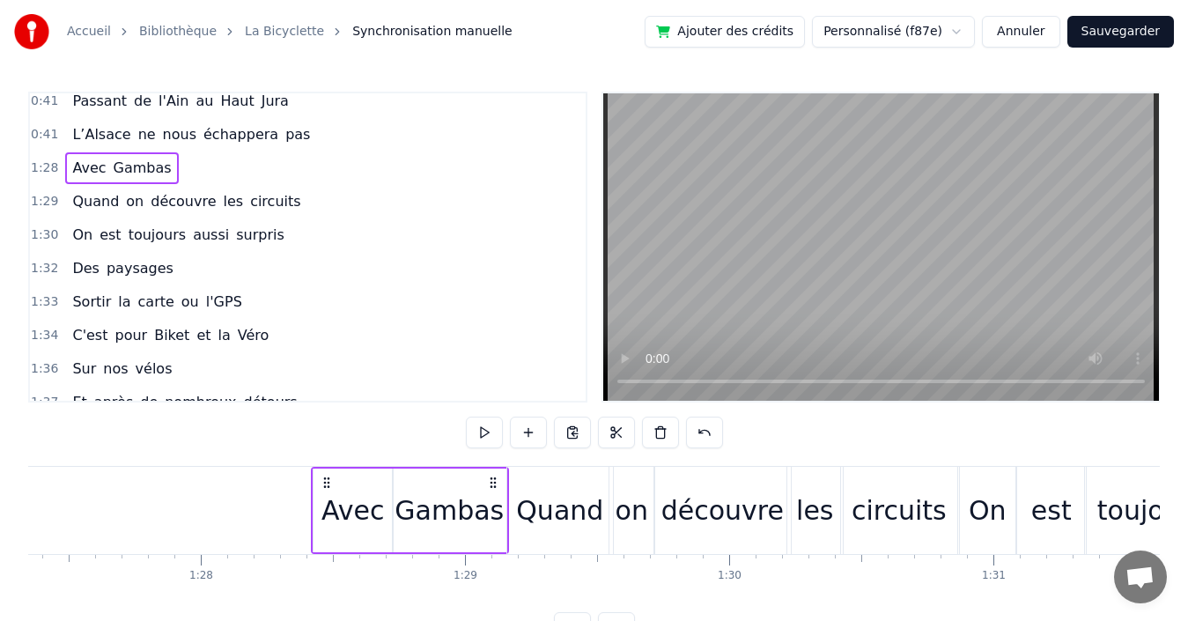
scroll to position [616, 0]
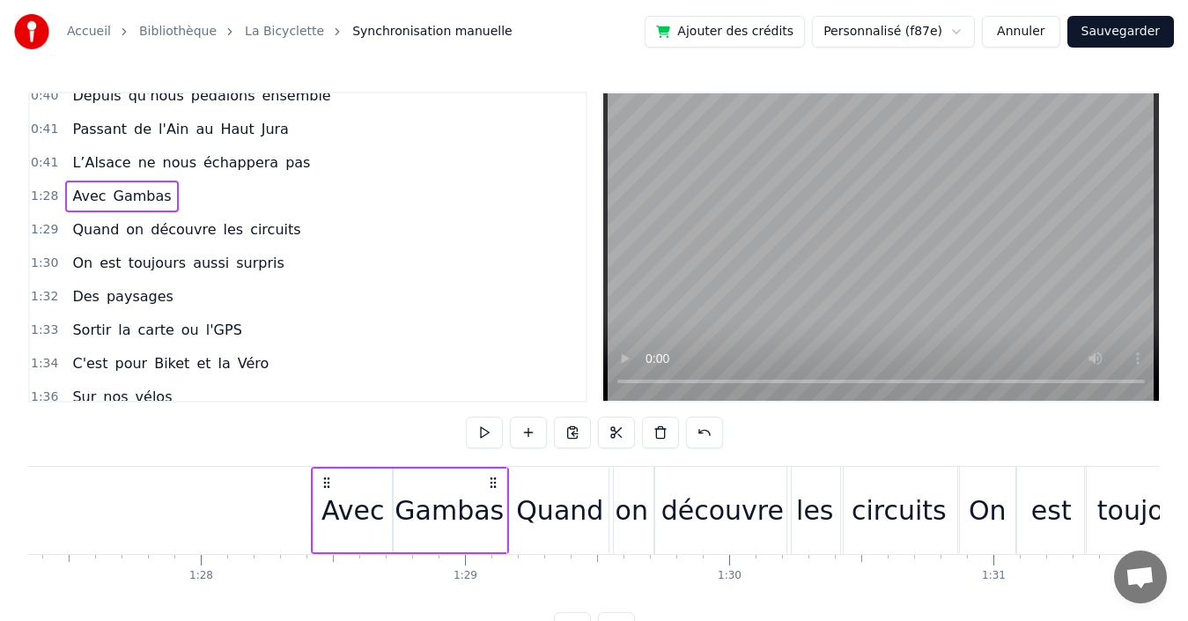
click at [324, 159] on div "0:41 L’Alsace ne nous échappera pas" at bounding box center [308, 162] width 556 height 33
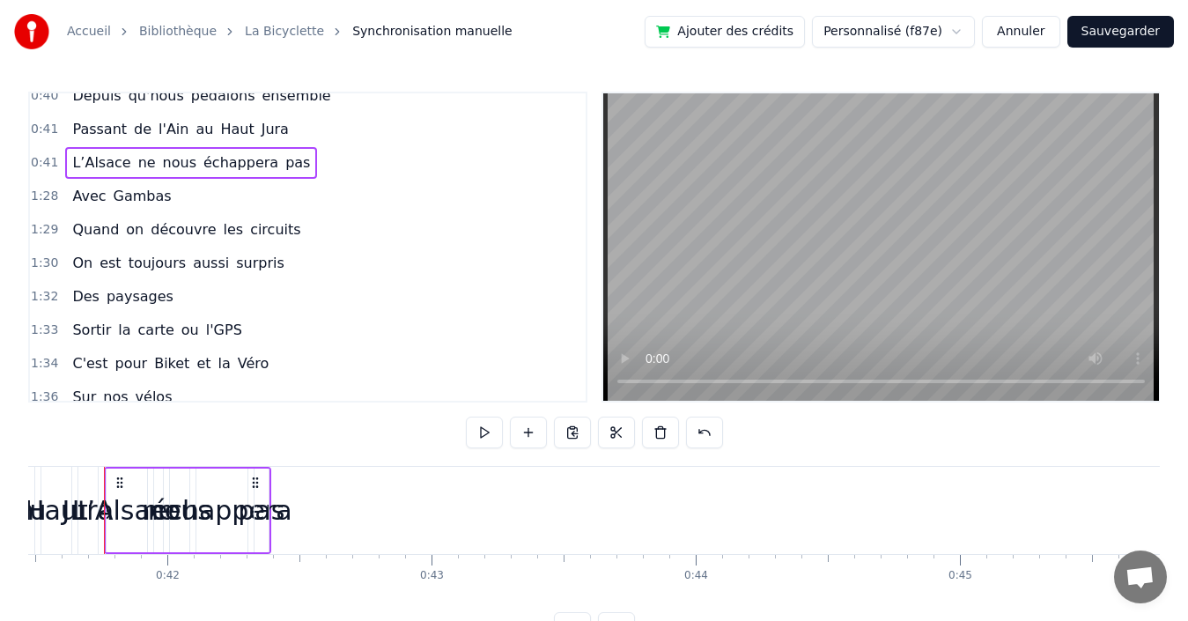
scroll to position [0, 10943]
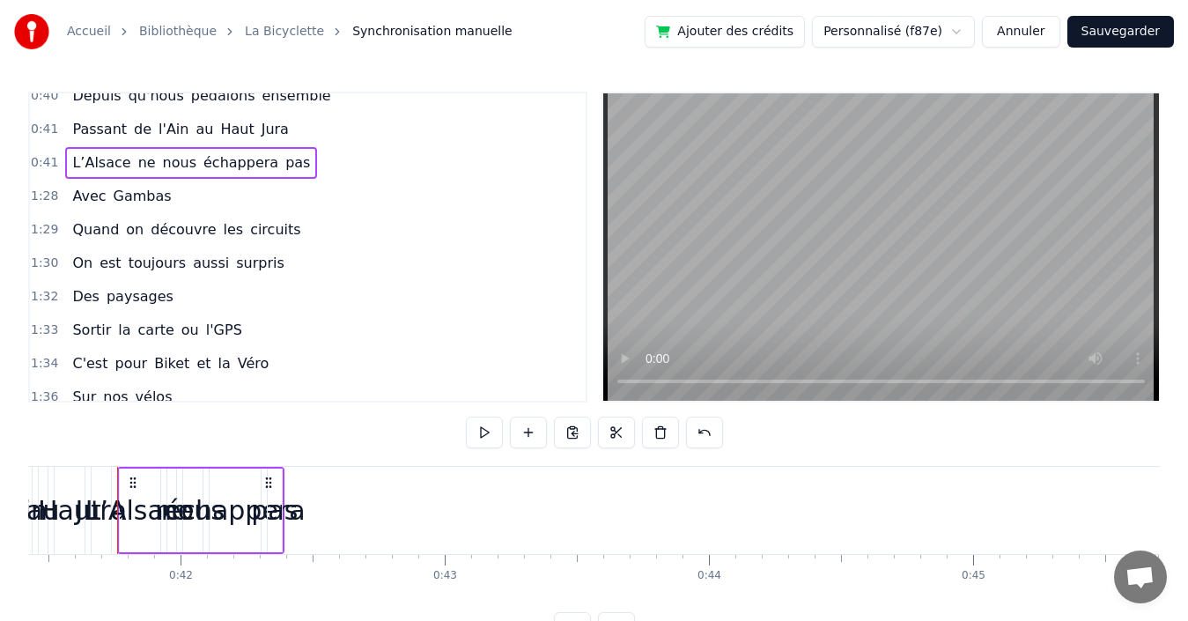
drag, startPoint x: 262, startPoint y: 159, endPoint x: 271, endPoint y: 164, distance: 9.8
click at [284, 159] on span "pas" at bounding box center [298, 162] width 28 height 20
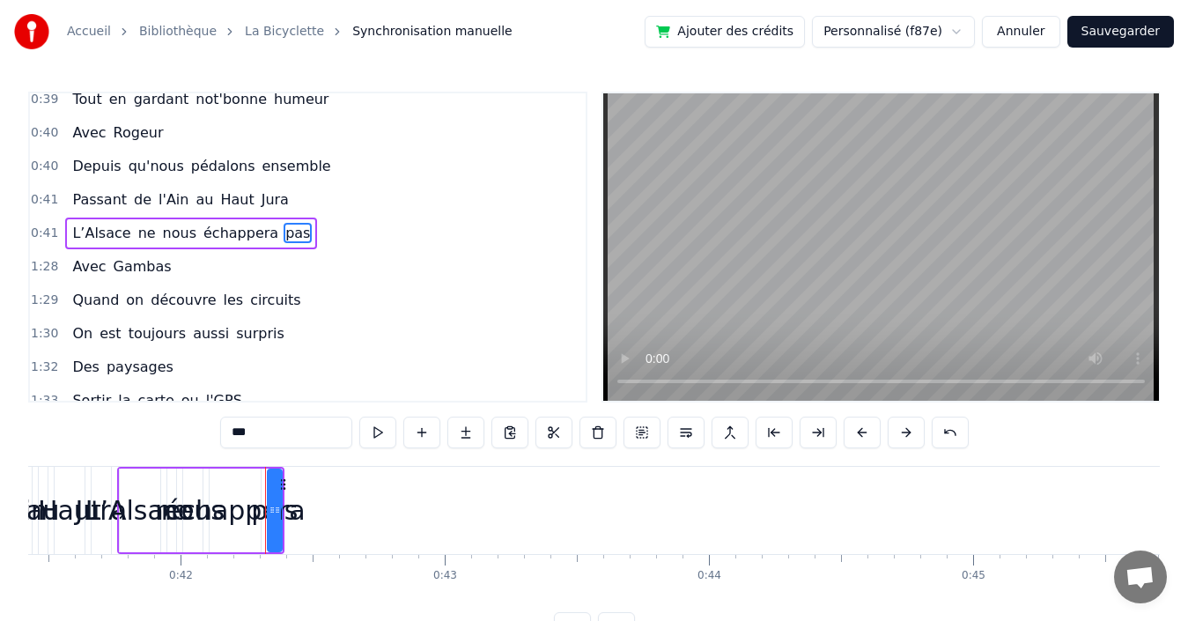
scroll to position [532, 0]
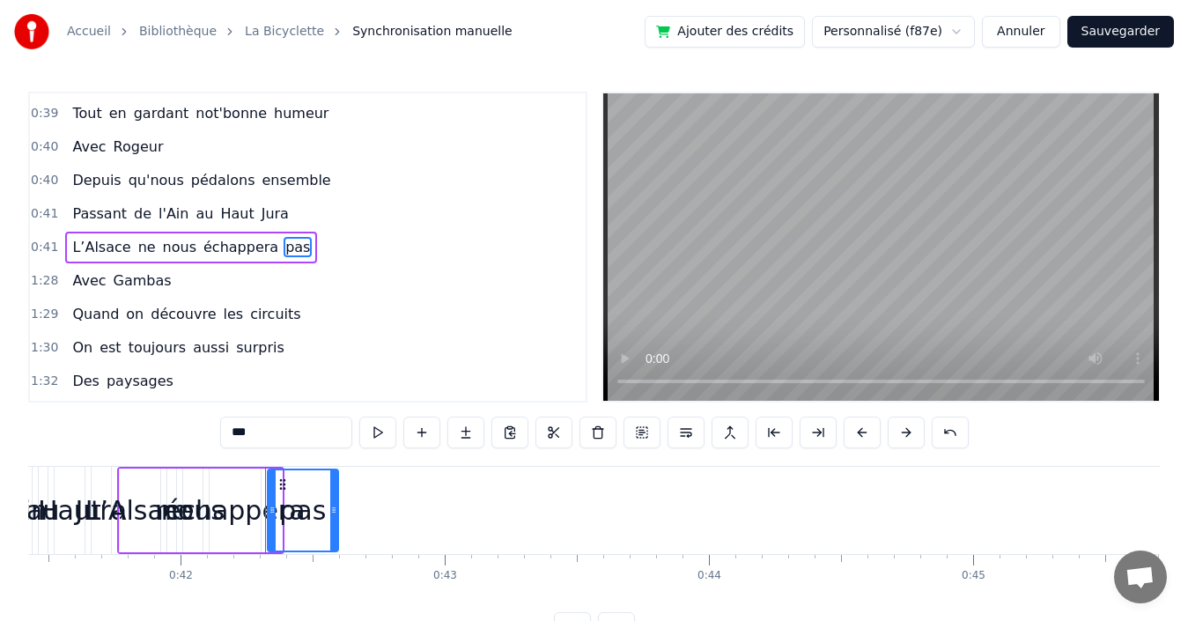
drag, startPoint x: 280, startPoint y: 509, endPoint x: 336, endPoint y: 508, distance: 56.4
click at [336, 508] on icon at bounding box center [333, 510] width 7 height 14
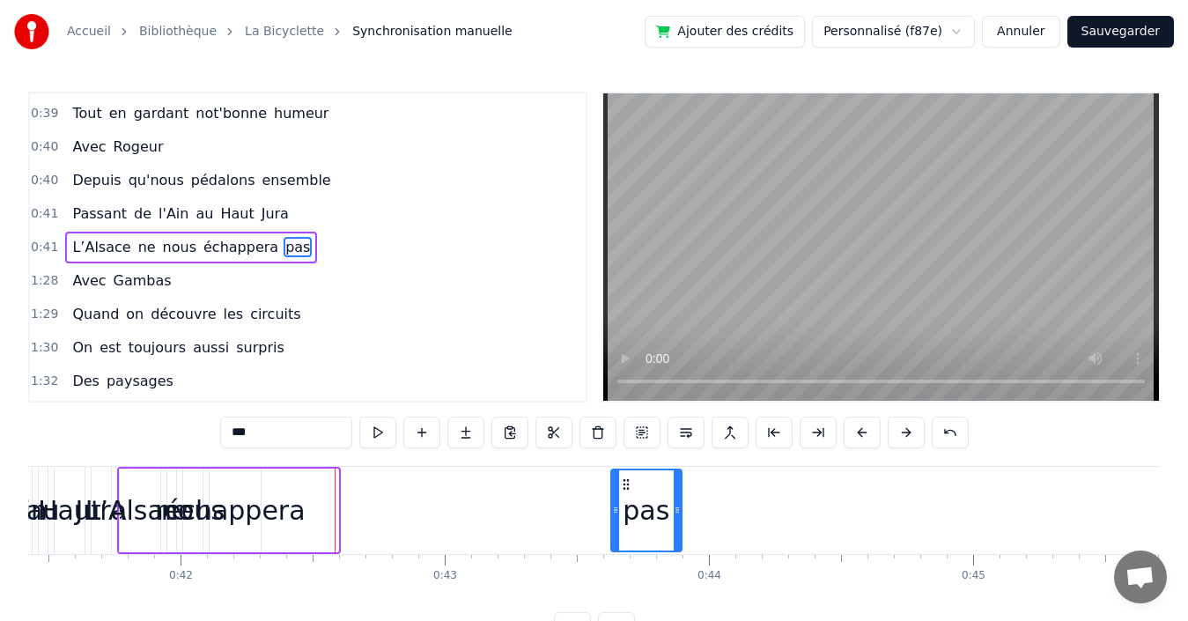
drag, startPoint x: 282, startPoint y: 482, endPoint x: 625, endPoint y: 500, distance: 343.9
click at [625, 500] on div "pas" at bounding box center [646, 510] width 69 height 80
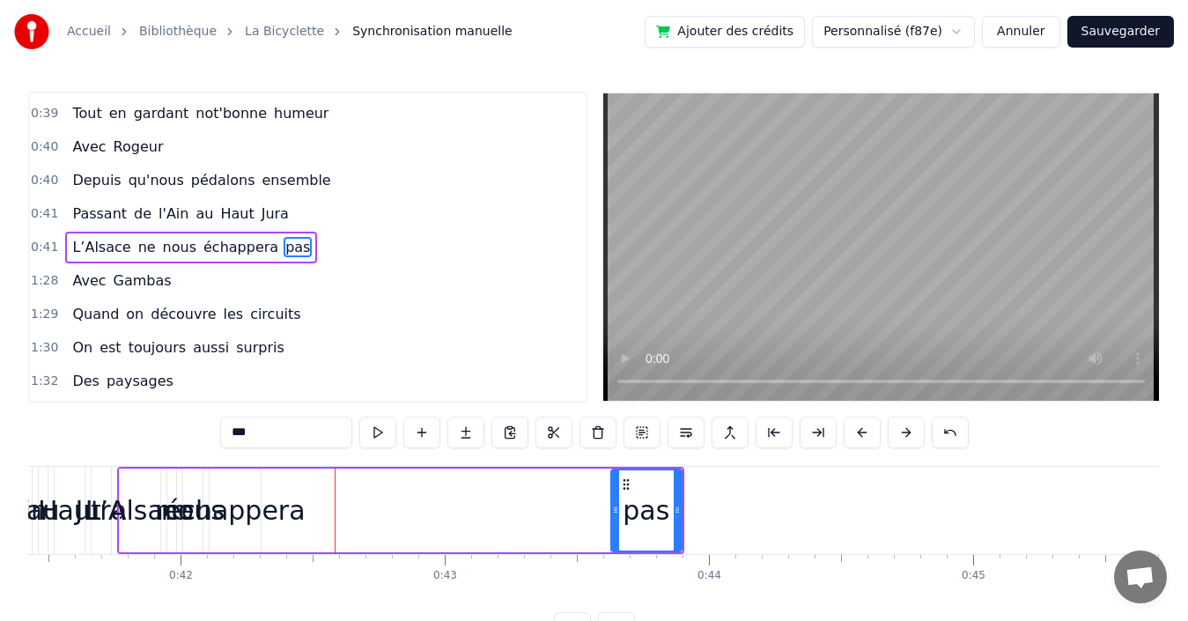
click at [241, 513] on div "échappera" at bounding box center [235, 510] width 141 height 40
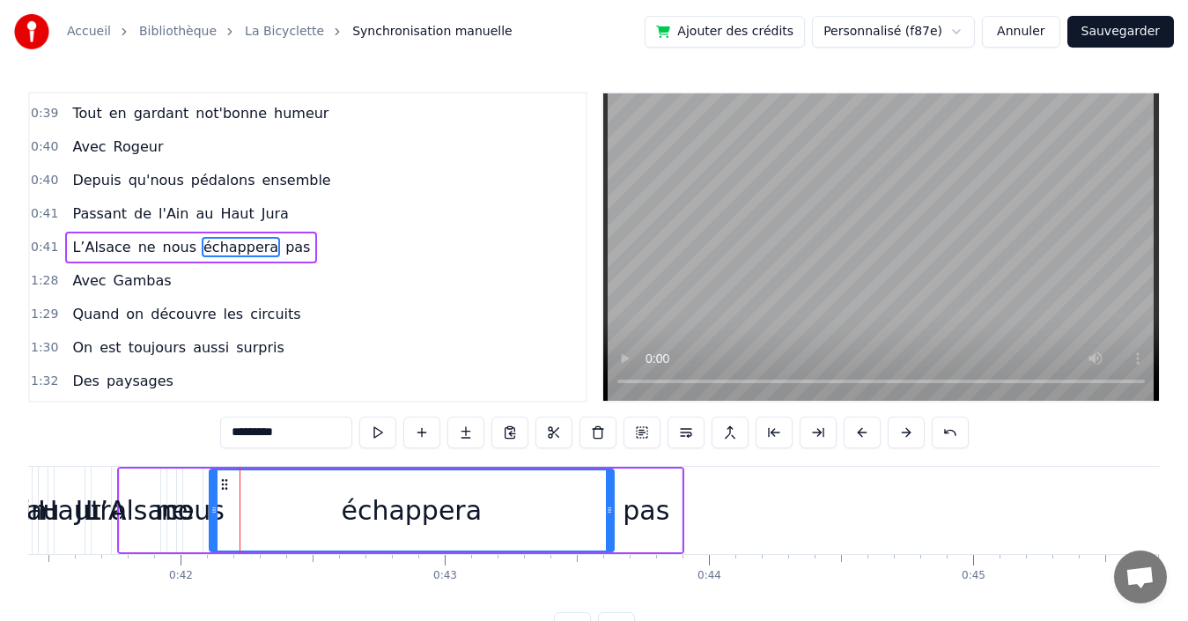
drag, startPoint x: 254, startPoint y: 502, endPoint x: 608, endPoint y: 521, distance: 353.7
click at [608, 521] on div at bounding box center [609, 510] width 7 height 80
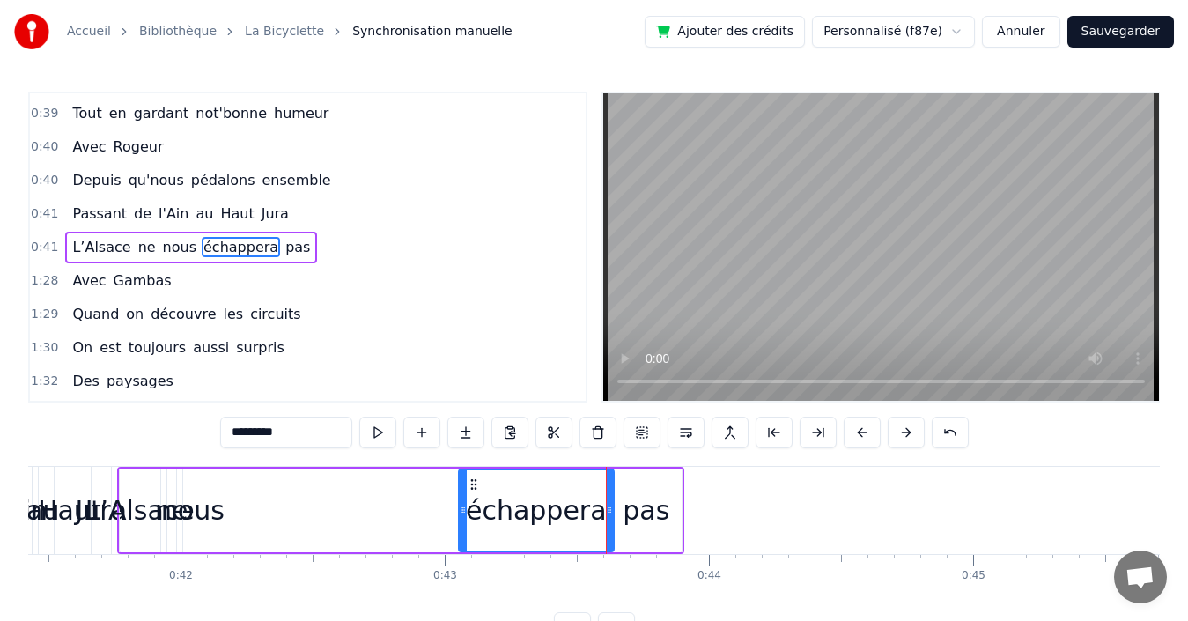
drag, startPoint x: 213, startPoint y: 513, endPoint x: 462, endPoint y: 511, distance: 249.2
click at [462, 511] on icon at bounding box center [463, 510] width 7 height 14
click at [161, 244] on span "nous" at bounding box center [179, 247] width 37 height 20
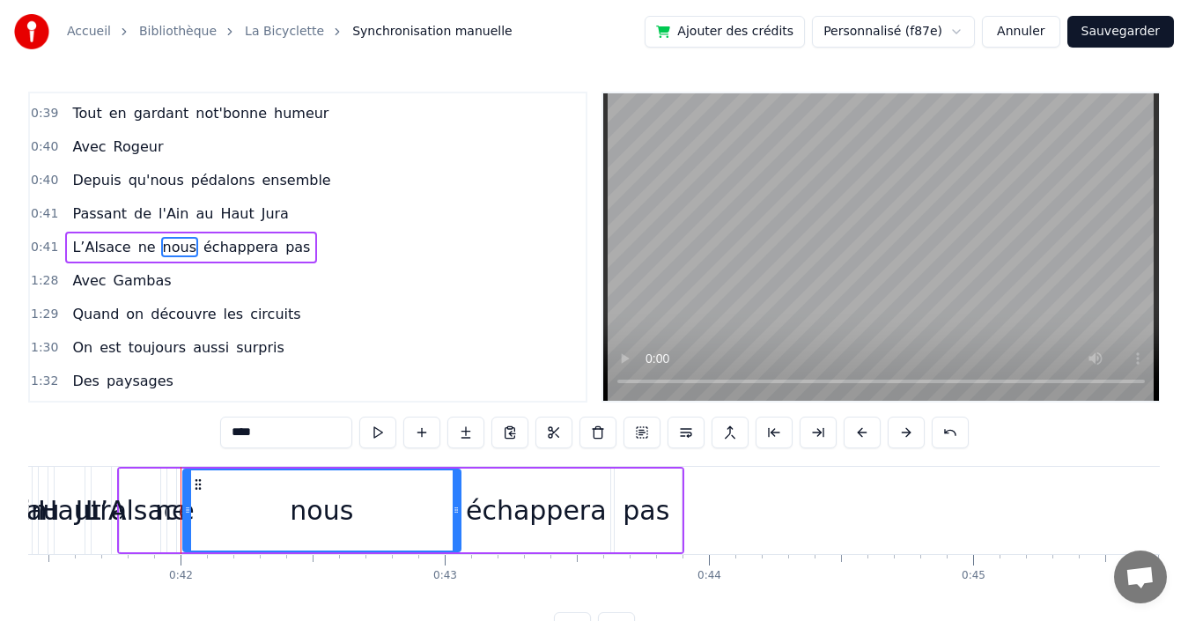
drag, startPoint x: 198, startPoint y: 505, endPoint x: 456, endPoint y: 505, distance: 258.0
click at [456, 505] on icon at bounding box center [456, 510] width 7 height 14
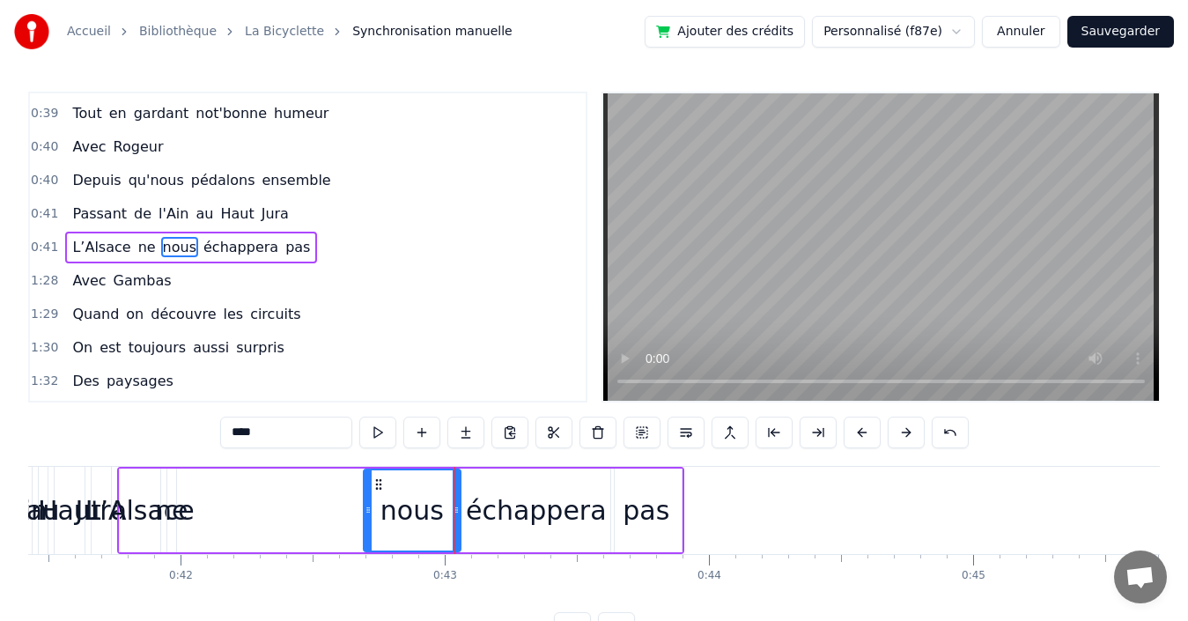
drag, startPoint x: 188, startPoint y: 495, endPoint x: 369, endPoint y: 510, distance: 181.1
click at [369, 510] on div at bounding box center [368, 510] width 7 height 80
click at [168, 490] on div "ne" at bounding box center [171, 510] width 33 height 40
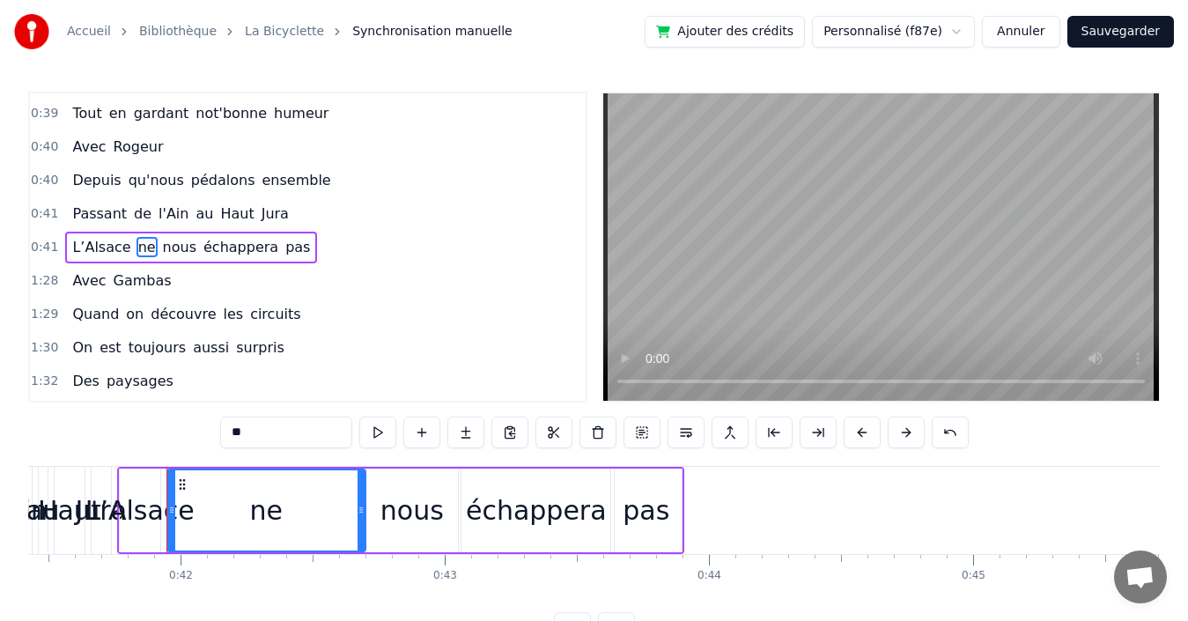
drag, startPoint x: 173, startPoint y: 506, endPoint x: 363, endPoint y: 513, distance: 189.5
click at [363, 513] on icon at bounding box center [361, 510] width 7 height 14
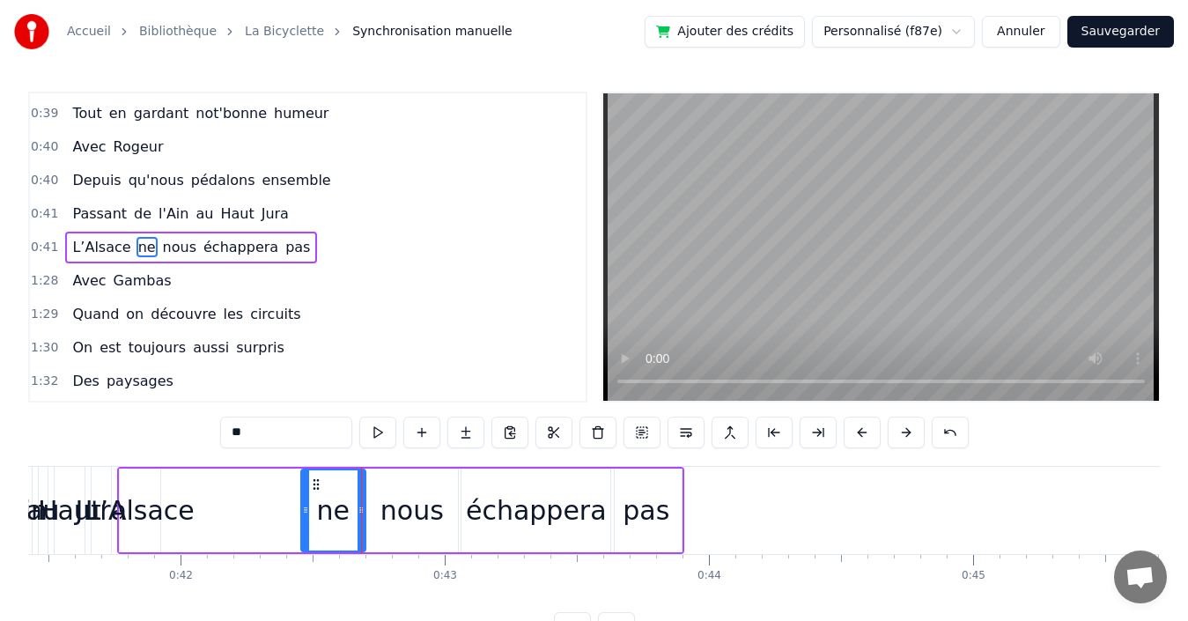
drag, startPoint x: 170, startPoint y: 505, endPoint x: 304, endPoint y: 500, distance: 133.9
click at [304, 500] on div at bounding box center [305, 510] width 7 height 80
click at [162, 514] on div "L’Alsace" at bounding box center [139, 510] width 109 height 40
type input "********"
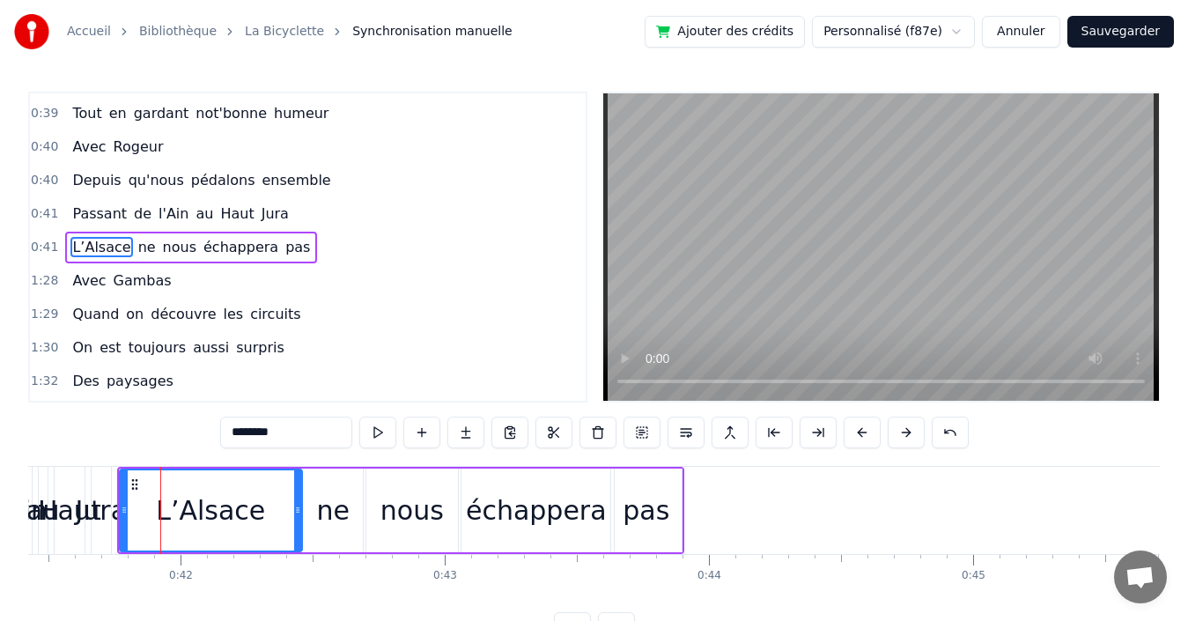
drag, startPoint x: 159, startPoint y: 515, endPoint x: 300, endPoint y: 510, distance: 141.9
click at [300, 510] on icon at bounding box center [297, 510] width 7 height 14
drag, startPoint x: 121, startPoint y: 498, endPoint x: 183, endPoint y: 497, distance: 62.5
click at [183, 497] on div at bounding box center [186, 510] width 7 height 80
click at [354, 248] on div "0:41 L’Alsace ne nous échappera pas" at bounding box center [308, 247] width 556 height 33
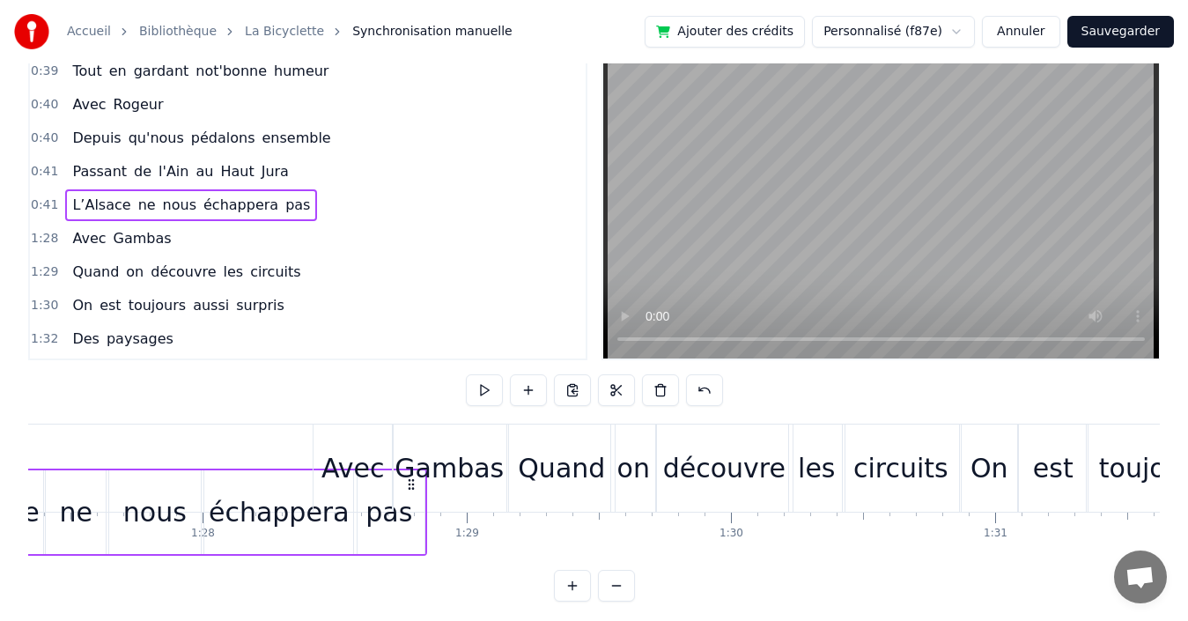
scroll to position [44, 0]
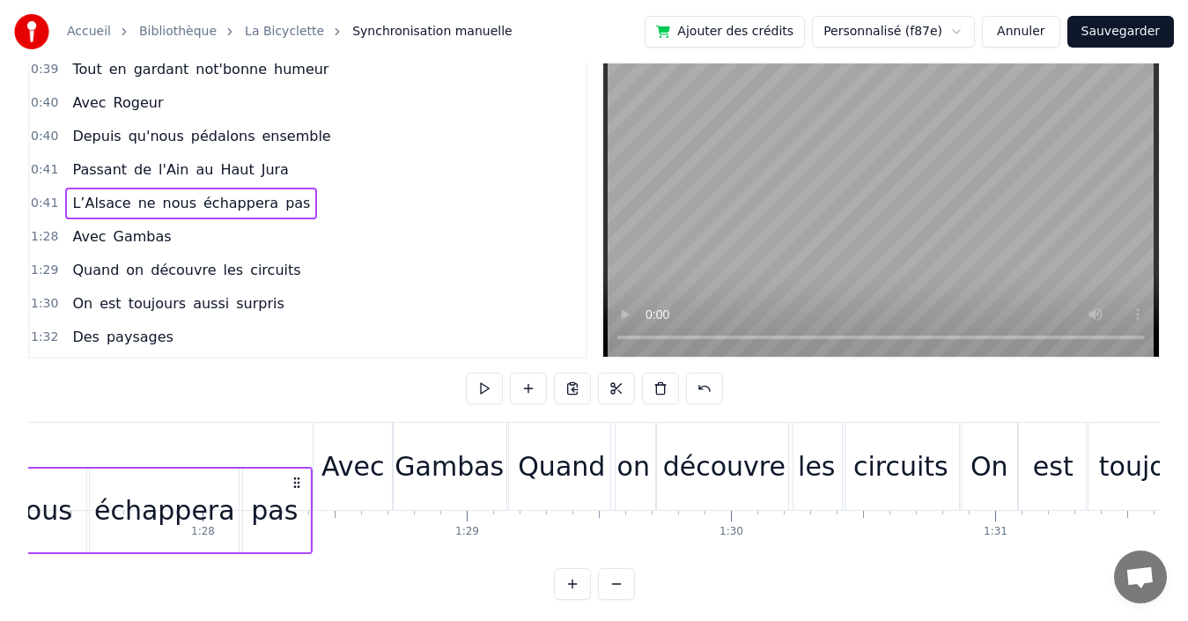
drag, startPoint x: 665, startPoint y: 480, endPoint x: 293, endPoint y: 415, distance: 377.3
click at [293, 415] on div "0:03 Quand 0:03 nous partons tous les printemps 0:09 Quand nous partons dans to…" at bounding box center [594, 324] width 1132 height 552
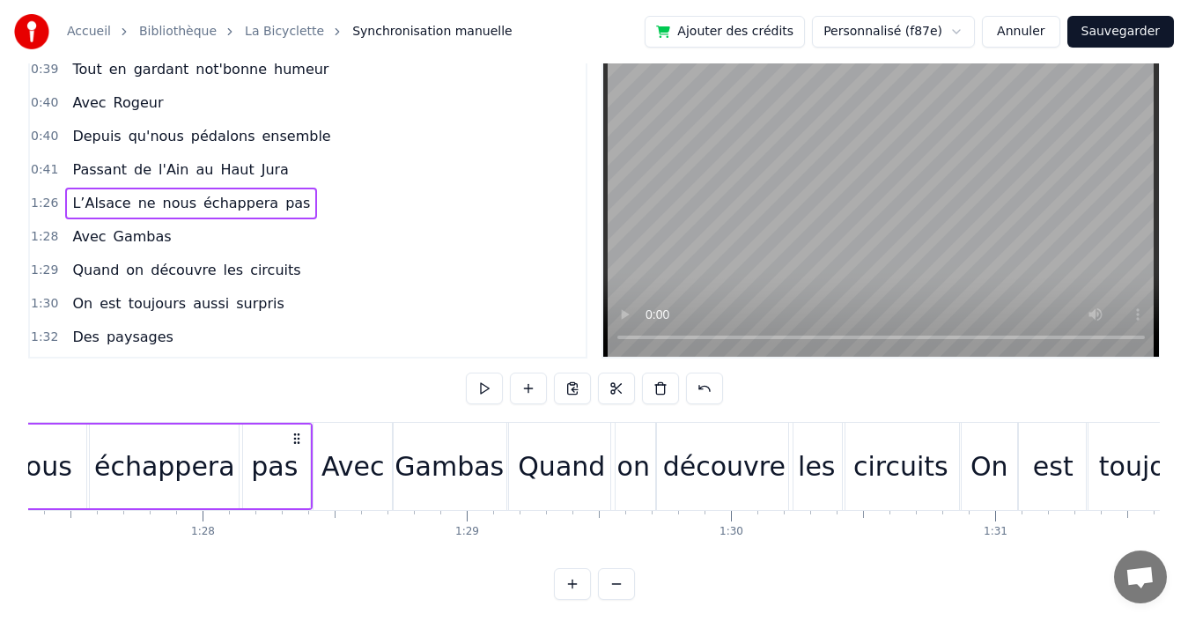
click at [299, 166] on div "0:41 Passant de l'Ain au [GEOGRAPHIC_DATA]" at bounding box center [308, 169] width 556 height 33
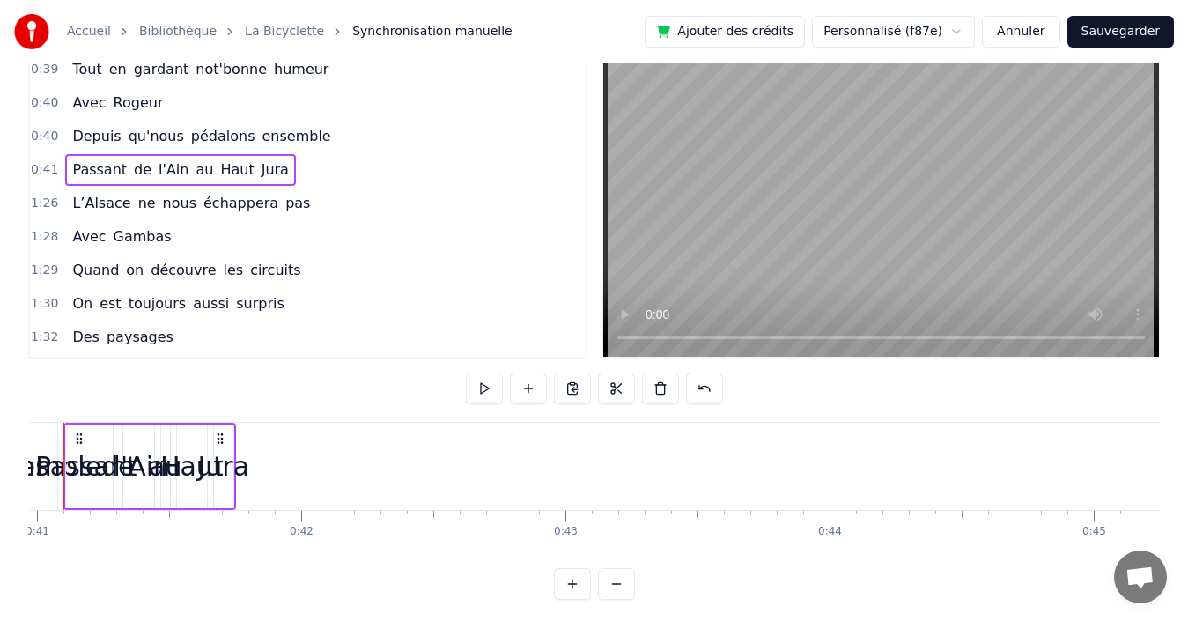
scroll to position [0, 10769]
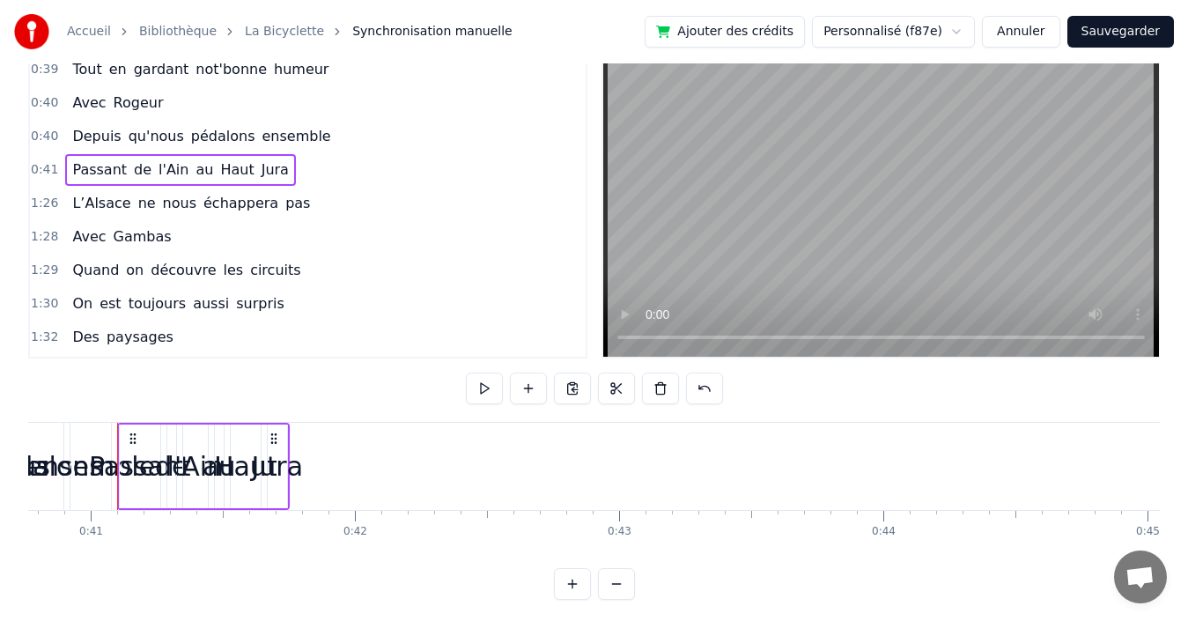
click at [260, 172] on span "Jura" at bounding box center [275, 169] width 31 height 20
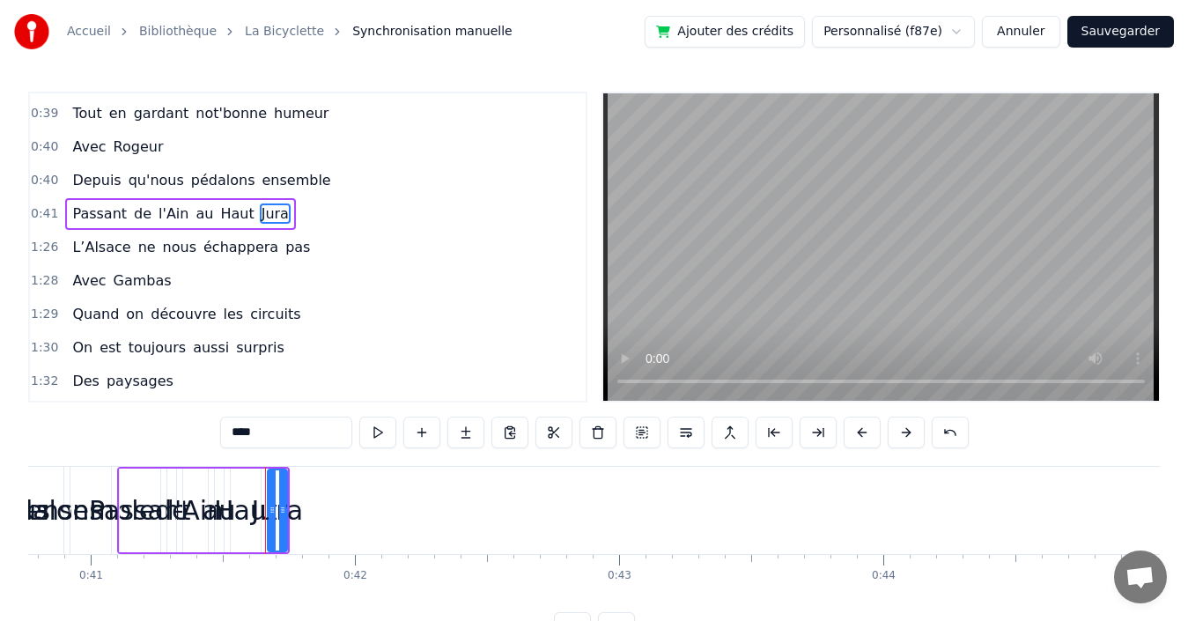
scroll to position [498, 0]
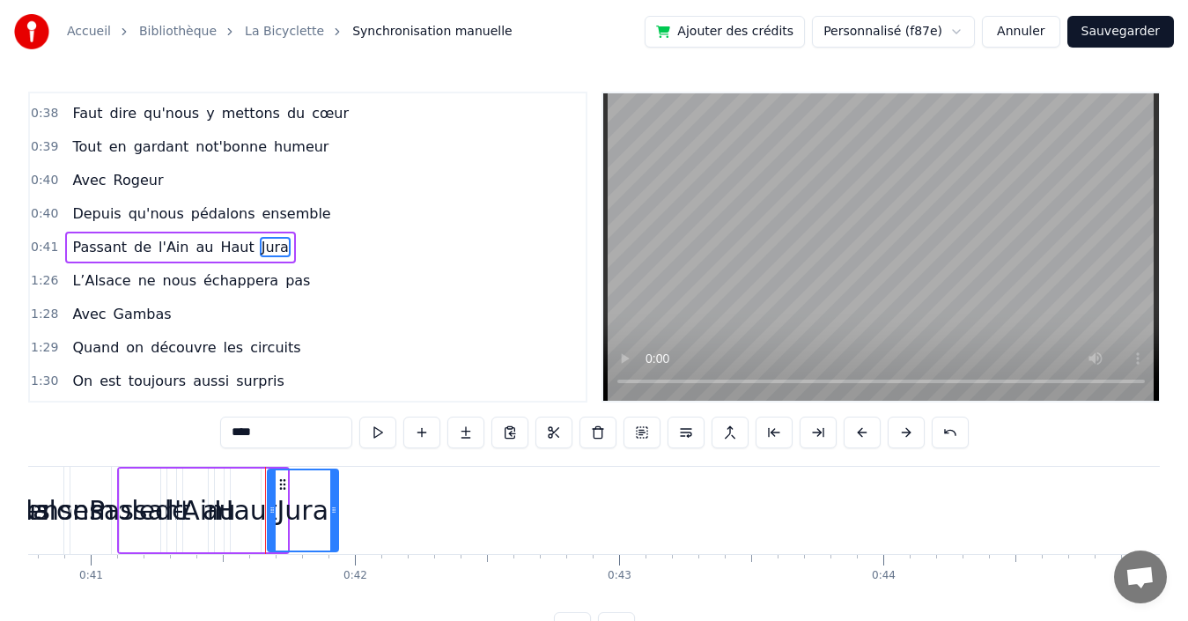
drag, startPoint x: 284, startPoint y: 517, endPoint x: 336, endPoint y: 513, distance: 51.2
click at [336, 513] on div at bounding box center [333, 510] width 7 height 80
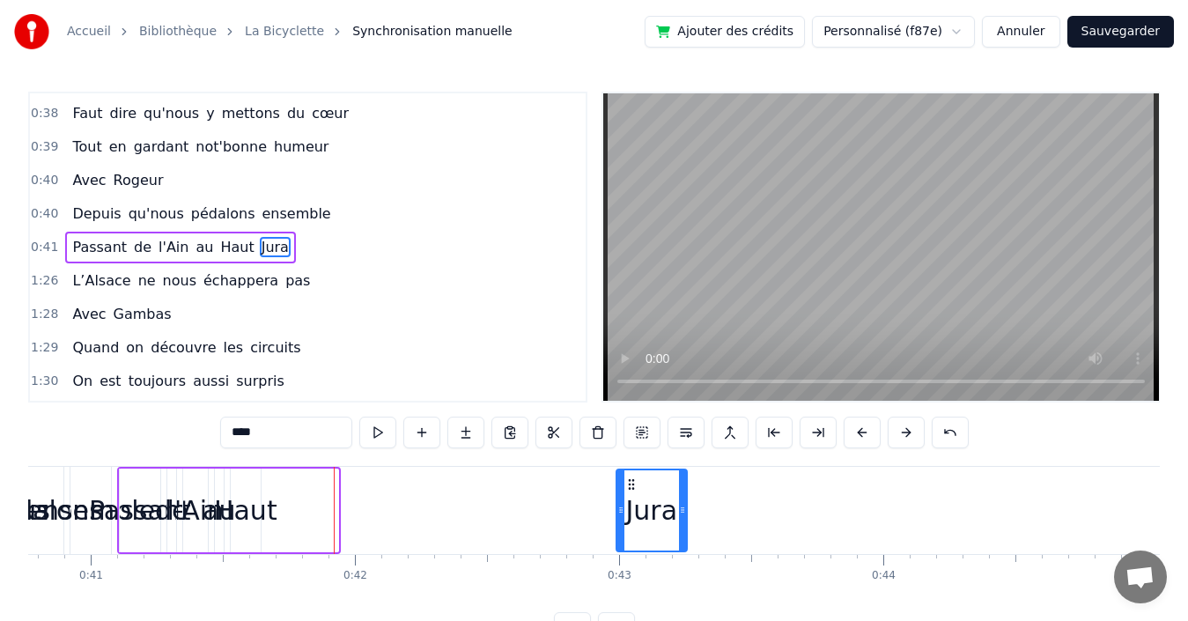
drag, startPoint x: 281, startPoint y: 480, endPoint x: 630, endPoint y: 489, distance: 348.8
click at [630, 489] on icon at bounding box center [631, 484] width 14 height 14
click at [242, 514] on div "Haut" at bounding box center [245, 510] width 63 height 40
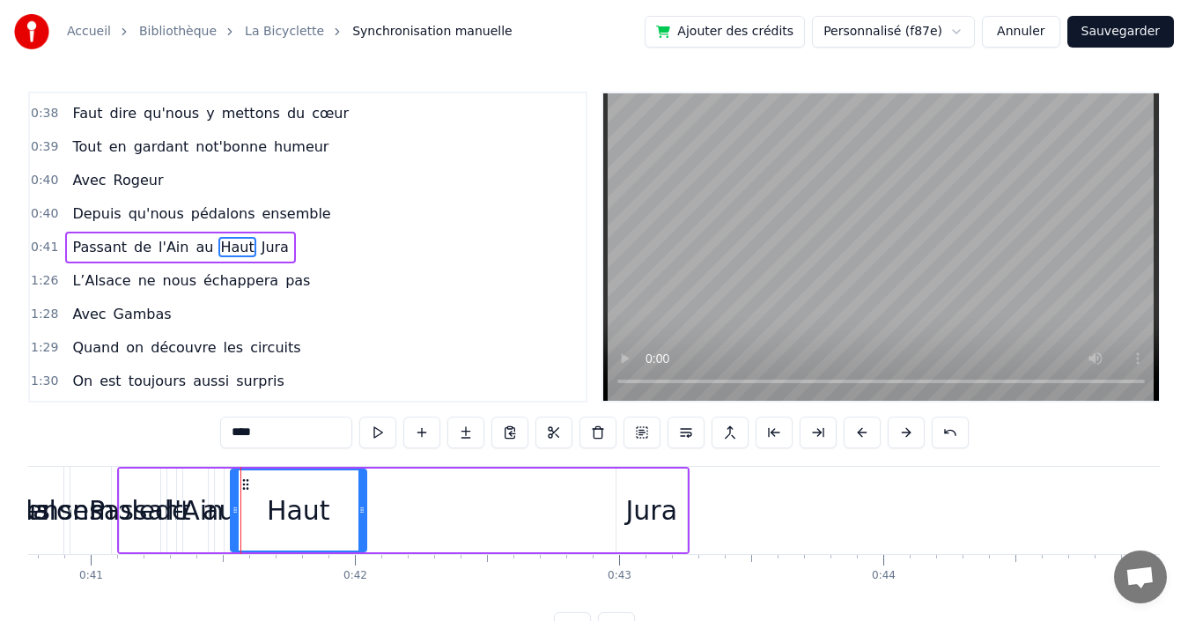
drag, startPoint x: 263, startPoint y: 486, endPoint x: 361, endPoint y: 486, distance: 97.7
click at [361, 486] on div at bounding box center [361, 510] width 7 height 80
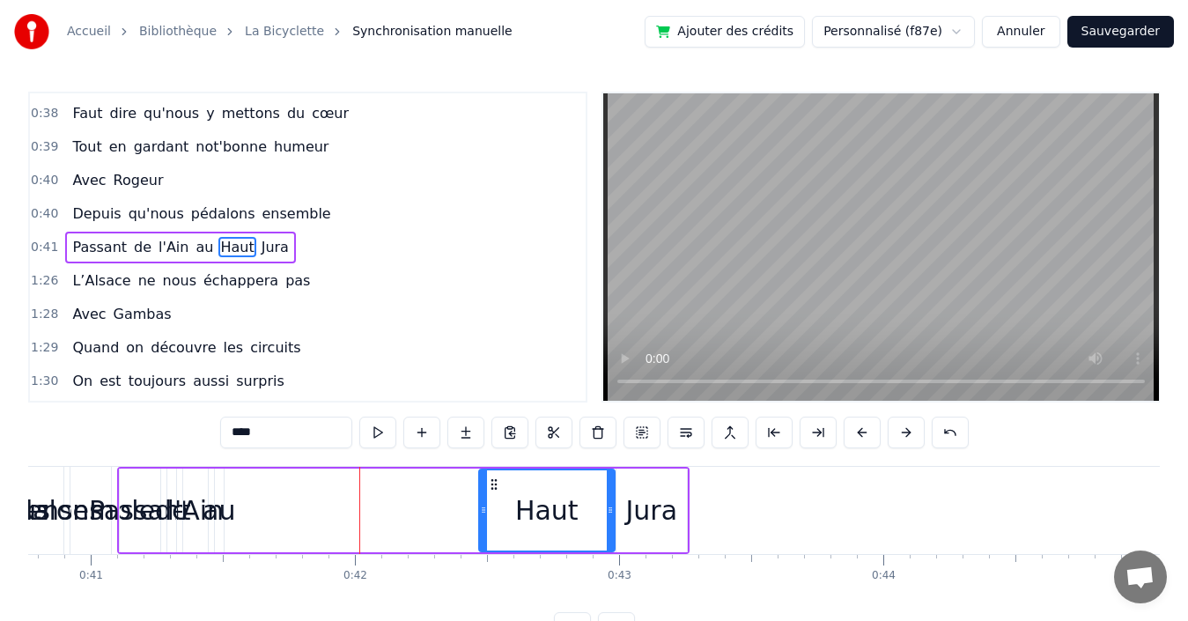
drag, startPoint x: 246, startPoint y: 480, endPoint x: 494, endPoint y: 484, distance: 248.4
click at [494, 484] on icon at bounding box center [494, 484] width 14 height 14
drag, startPoint x: 483, startPoint y: 508, endPoint x: 528, endPoint y: 504, distance: 46.0
click at [528, 504] on icon at bounding box center [529, 510] width 7 height 14
click at [194, 248] on span "au" at bounding box center [204, 247] width 21 height 20
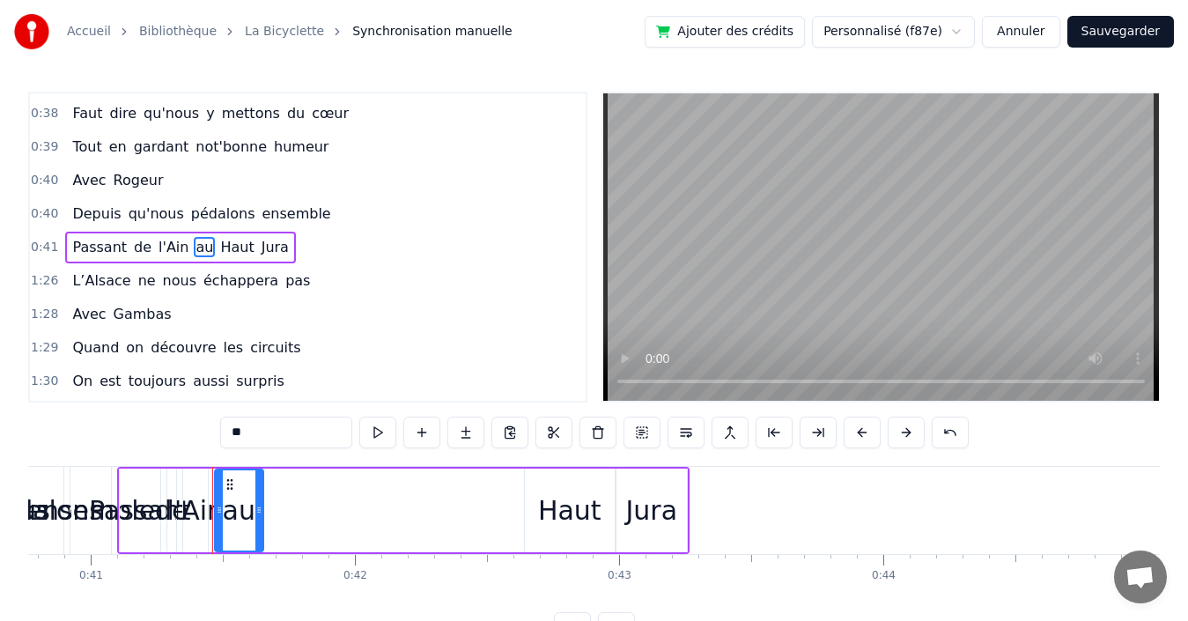
drag, startPoint x: 237, startPoint y: 510, endPoint x: 259, endPoint y: 510, distance: 22.0
click at [259, 510] on icon at bounding box center [258, 510] width 7 height 14
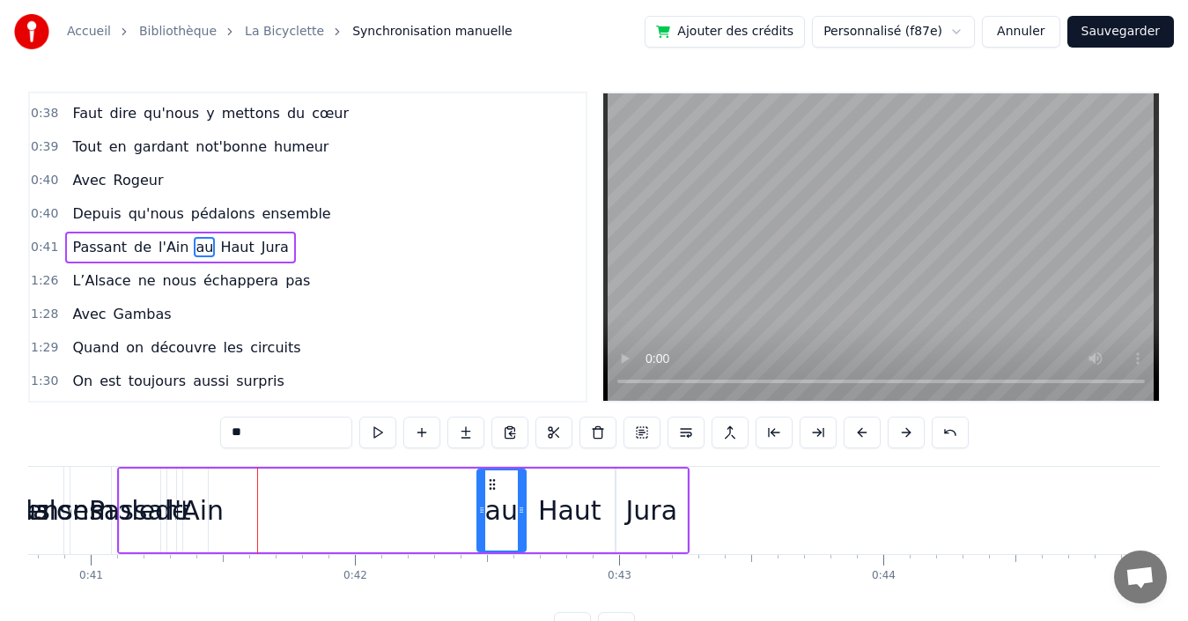
drag, startPoint x: 227, startPoint y: 483, endPoint x: 490, endPoint y: 498, distance: 262.8
click at [490, 498] on div "au" at bounding box center [501, 510] width 47 height 80
click at [157, 244] on span "l'Ain" at bounding box center [173, 247] width 33 height 20
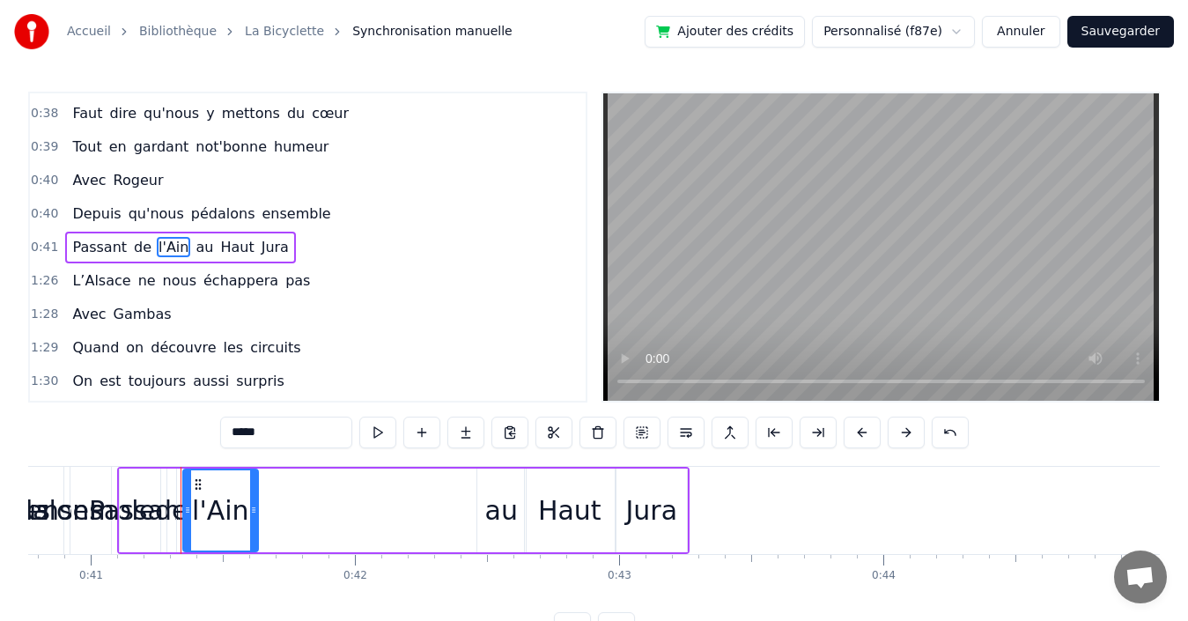
drag, startPoint x: 203, startPoint y: 498, endPoint x: 253, endPoint y: 499, distance: 50.2
click at [253, 499] on div at bounding box center [253, 510] width 7 height 80
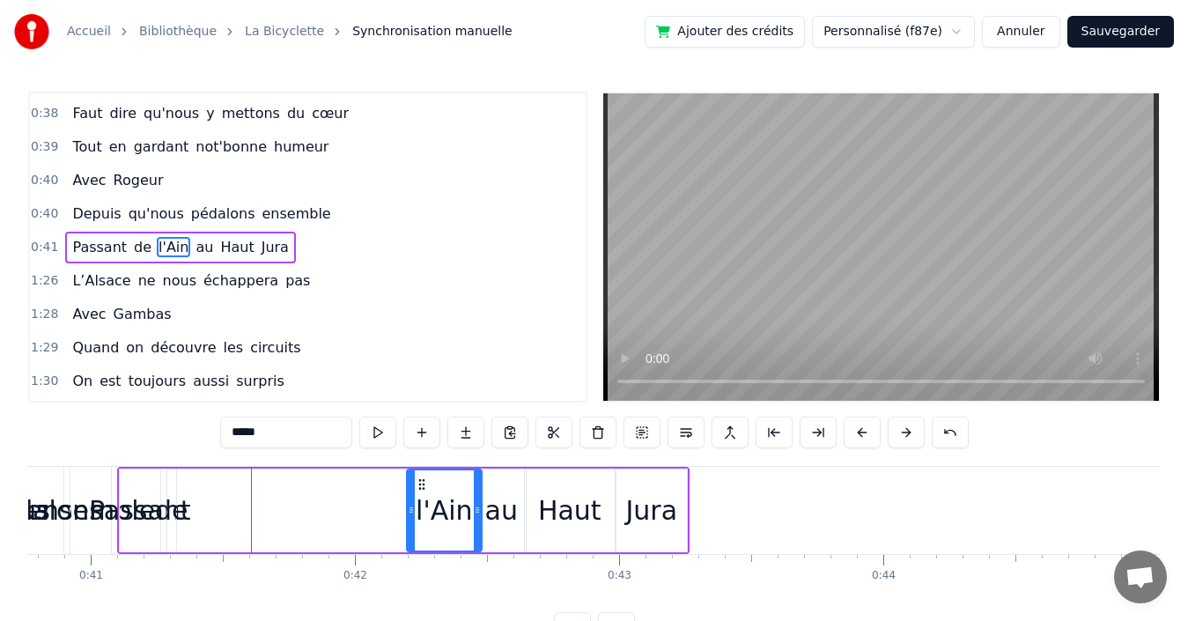
drag, startPoint x: 195, startPoint y: 482, endPoint x: 418, endPoint y: 498, distance: 224.3
click at [418, 498] on div "l'Ain" at bounding box center [444, 510] width 73 height 80
click at [132, 246] on span "de" at bounding box center [142, 247] width 21 height 20
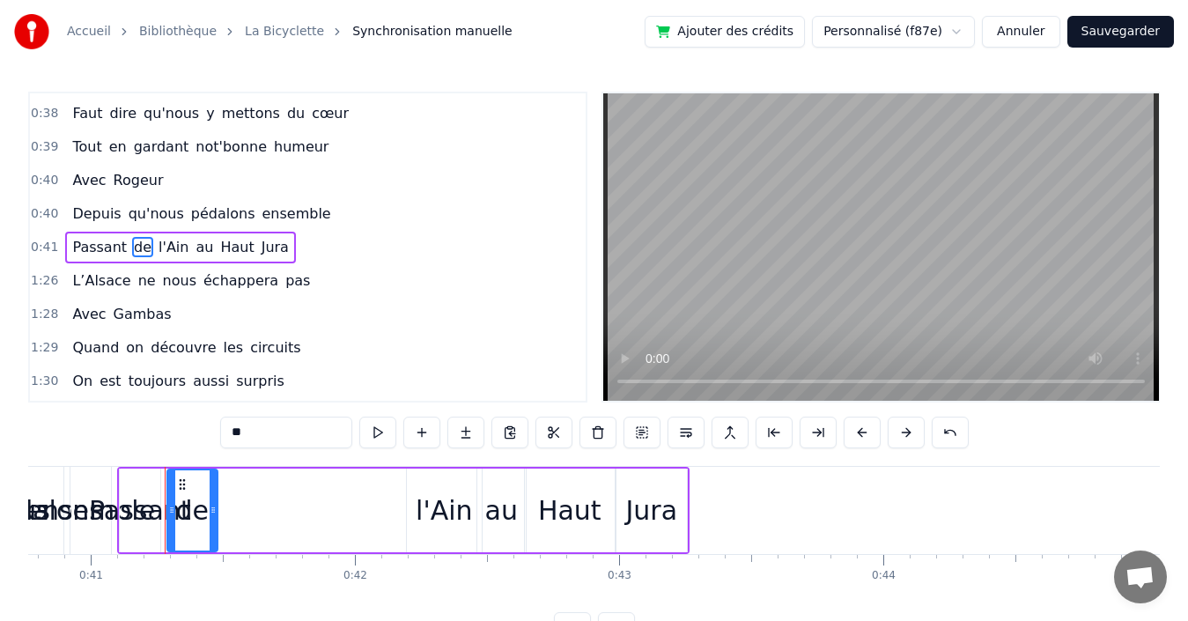
drag, startPoint x: 173, startPoint y: 519, endPoint x: 215, endPoint y: 518, distance: 41.4
click at [215, 518] on div at bounding box center [213, 510] width 7 height 80
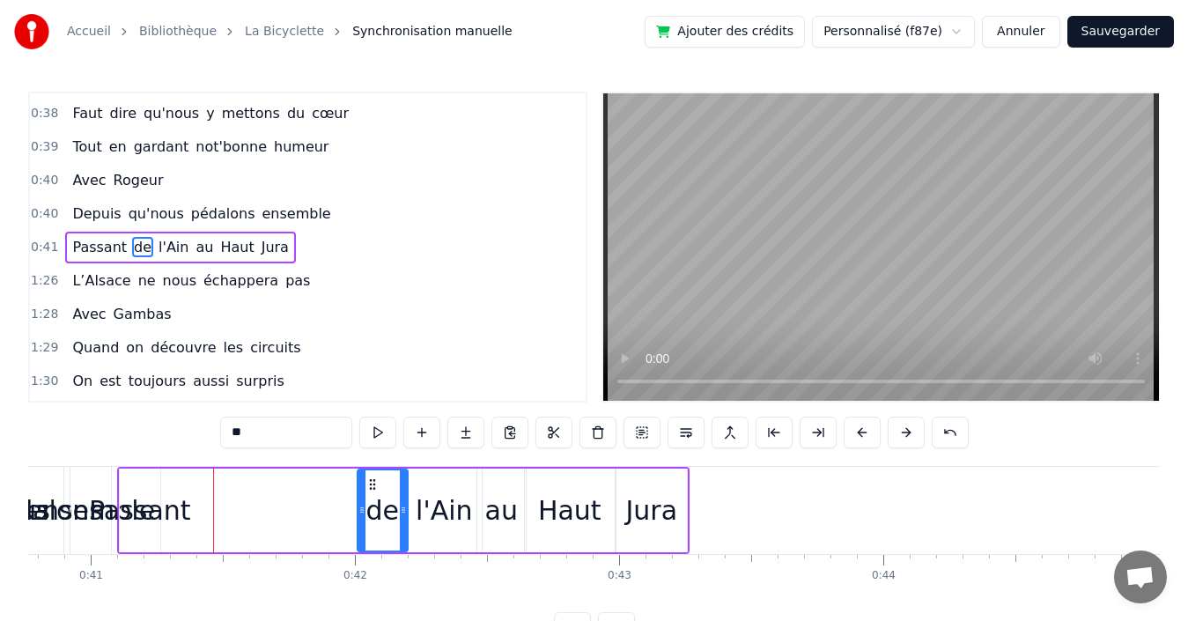
drag, startPoint x: 181, startPoint y: 484, endPoint x: 372, endPoint y: 490, distance: 191.2
click at [372, 490] on icon at bounding box center [372, 484] width 14 height 14
click at [159, 513] on div "Passant" at bounding box center [140, 510] width 102 height 40
type input "*******"
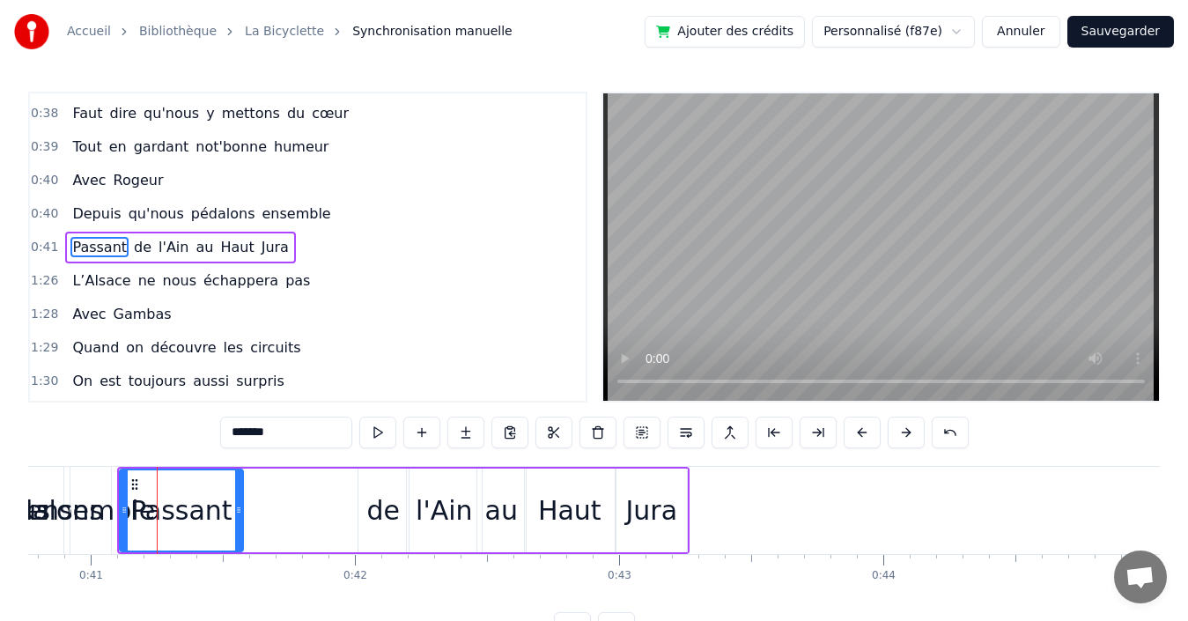
drag, startPoint x: 156, startPoint y: 513, endPoint x: 239, endPoint y: 516, distance: 82.8
click at [239, 516] on icon at bounding box center [238, 510] width 7 height 14
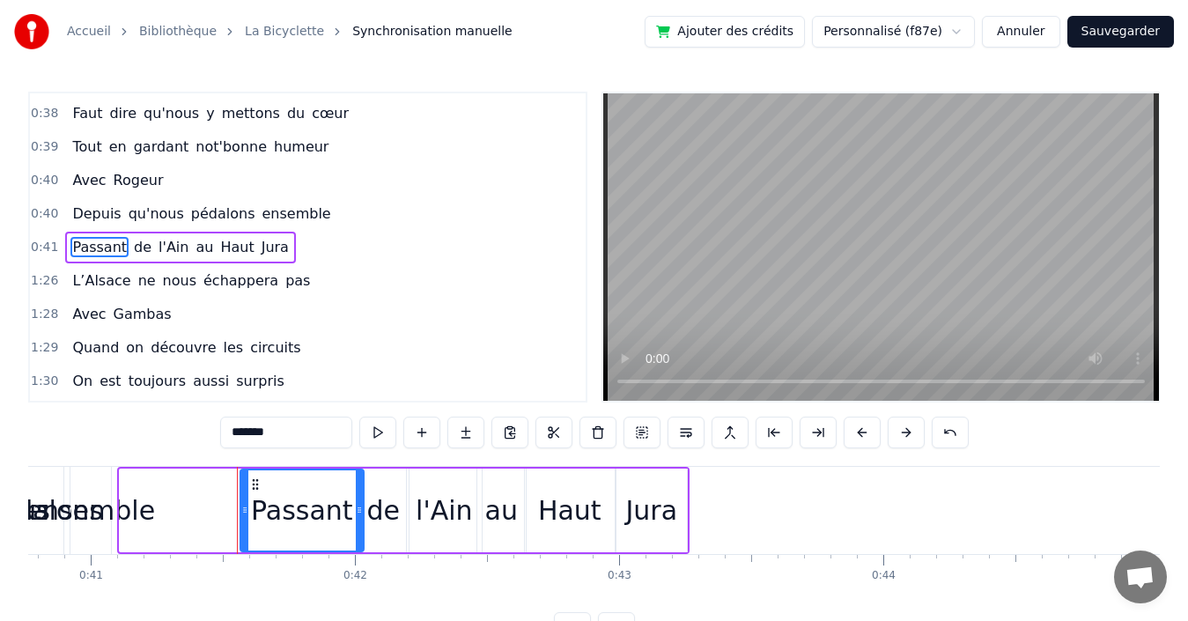
drag, startPoint x: 132, startPoint y: 484, endPoint x: 253, endPoint y: 488, distance: 120.7
click at [253, 488] on icon at bounding box center [255, 484] width 14 height 14
click at [322, 210] on div "0:40 Depuis qu'nous pédalons ensemble" at bounding box center [308, 213] width 556 height 33
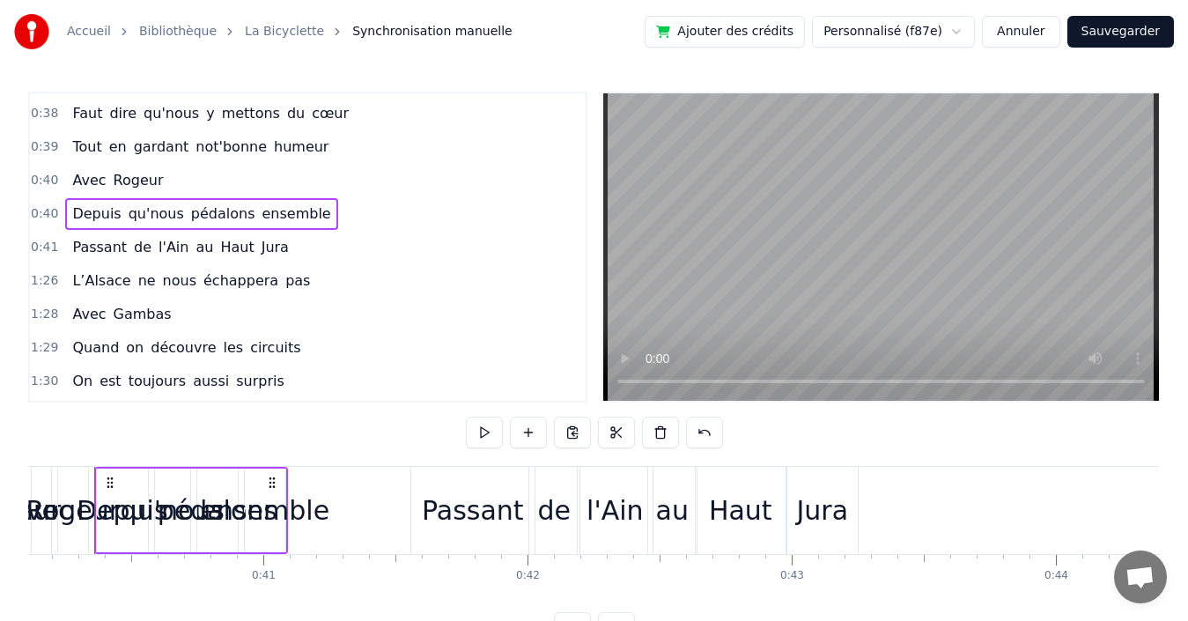
scroll to position [0, 10573]
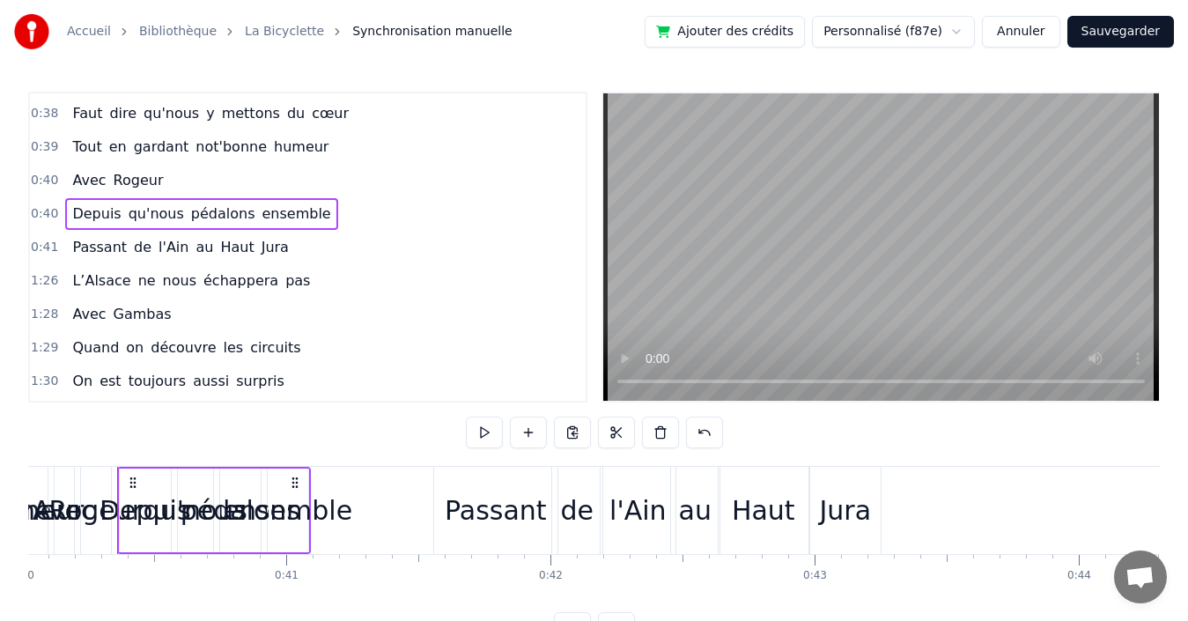
click at [311, 249] on div "0:41 Passant de l'Ain au [GEOGRAPHIC_DATA]" at bounding box center [308, 247] width 556 height 33
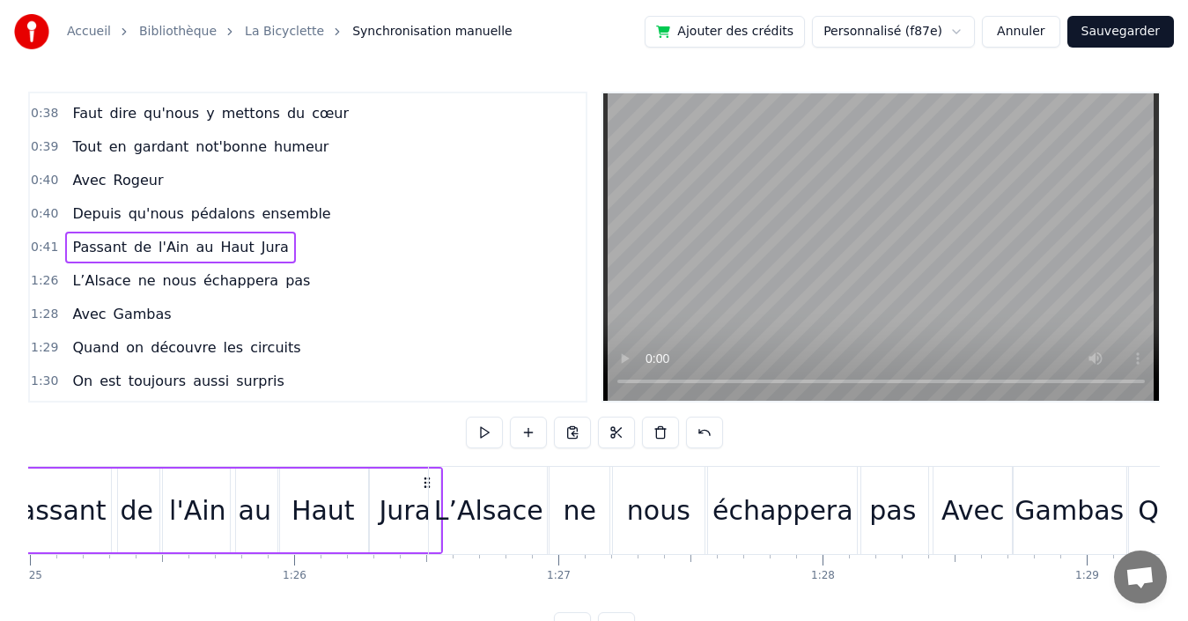
scroll to position [0, 22454]
drag, startPoint x: 867, startPoint y: 486, endPoint x: 305, endPoint y: 445, distance: 564.2
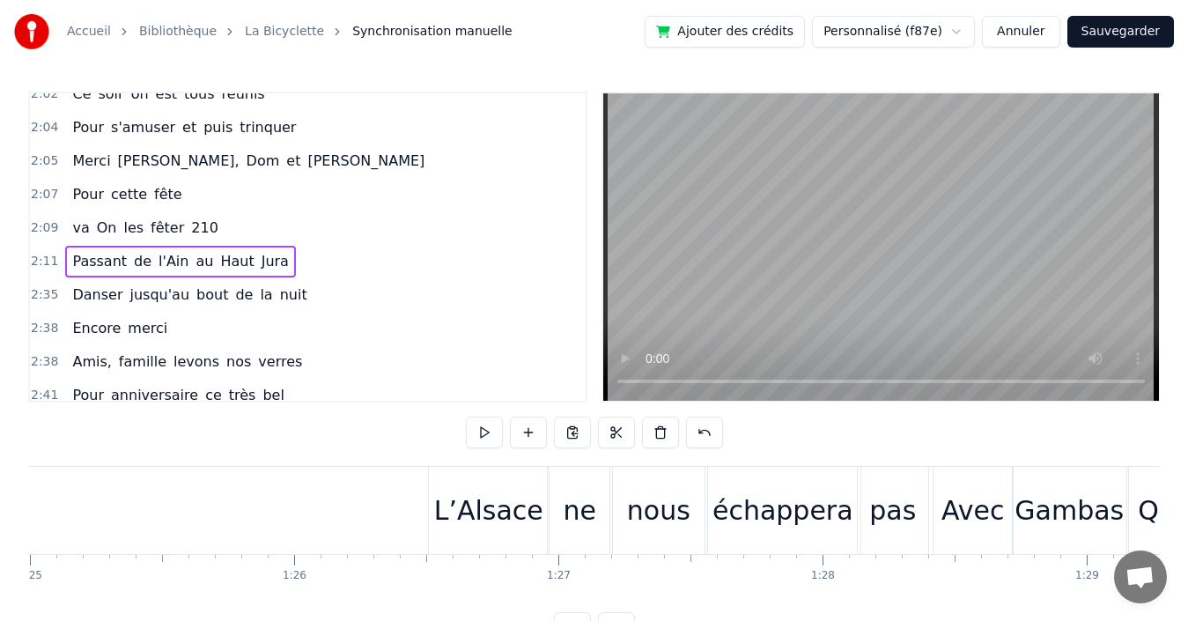
scroll to position [1497, 0]
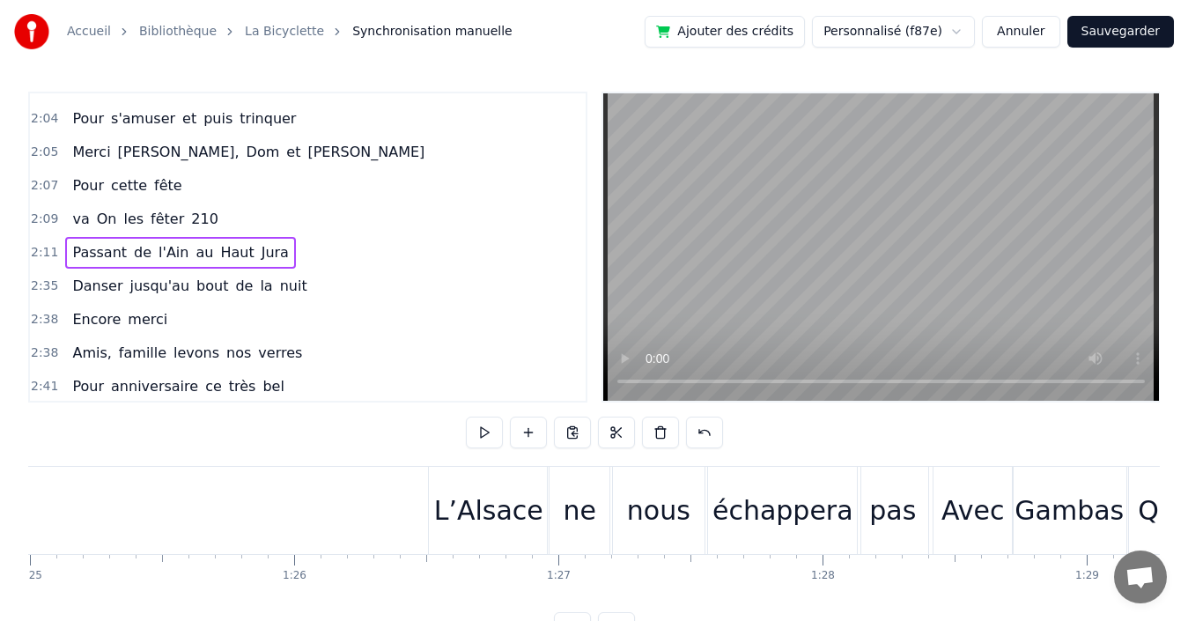
click at [353, 249] on div "2:11 Passant de l'Ain au [GEOGRAPHIC_DATA]" at bounding box center [308, 252] width 556 height 33
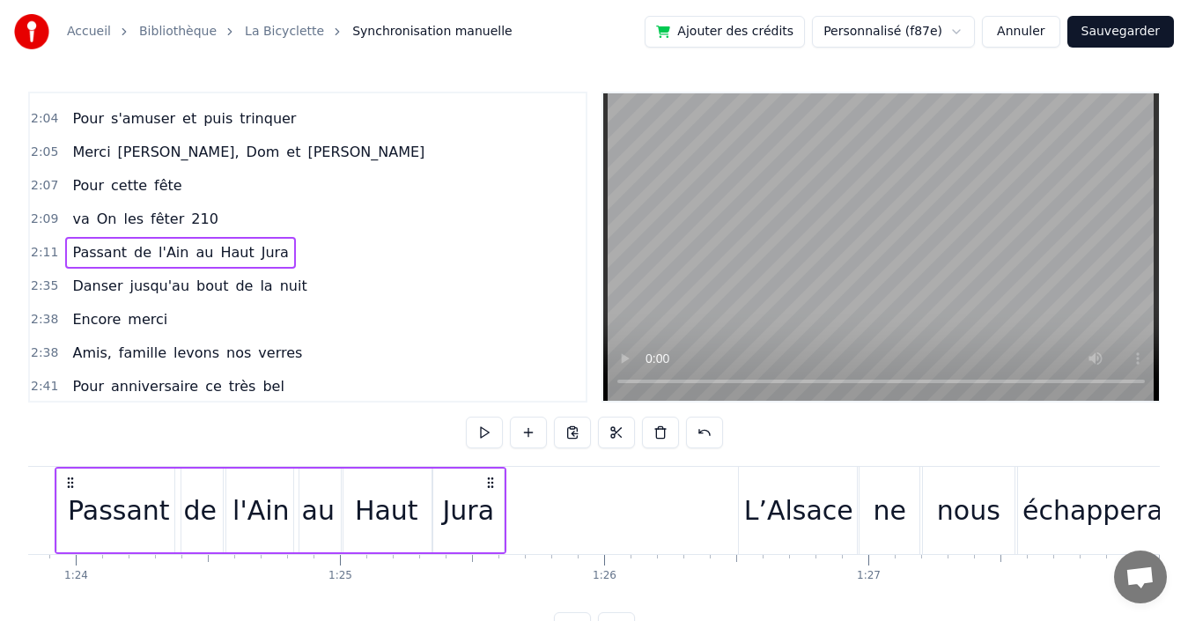
scroll to position [0, 22128]
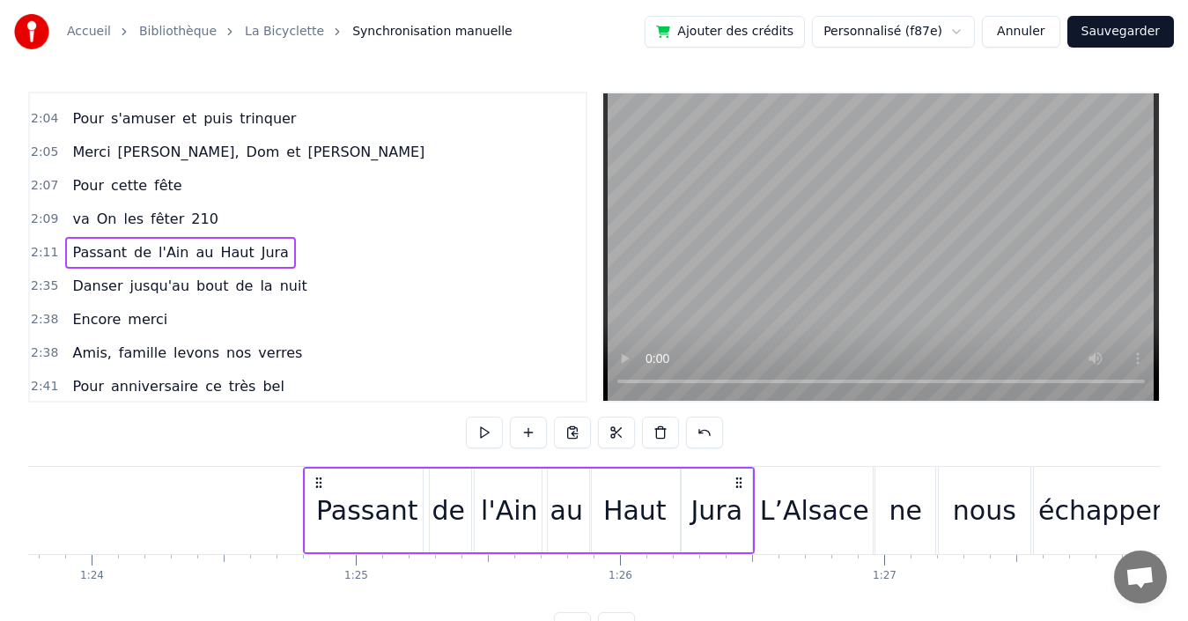
drag, startPoint x: 554, startPoint y: 477, endPoint x: 447, endPoint y: 405, distance: 128.7
click at [447, 405] on div "0:03 Quand 0:03 nous partons tous les printemps 0:09 Quand nous partons dans to…" at bounding box center [594, 368] width 1132 height 552
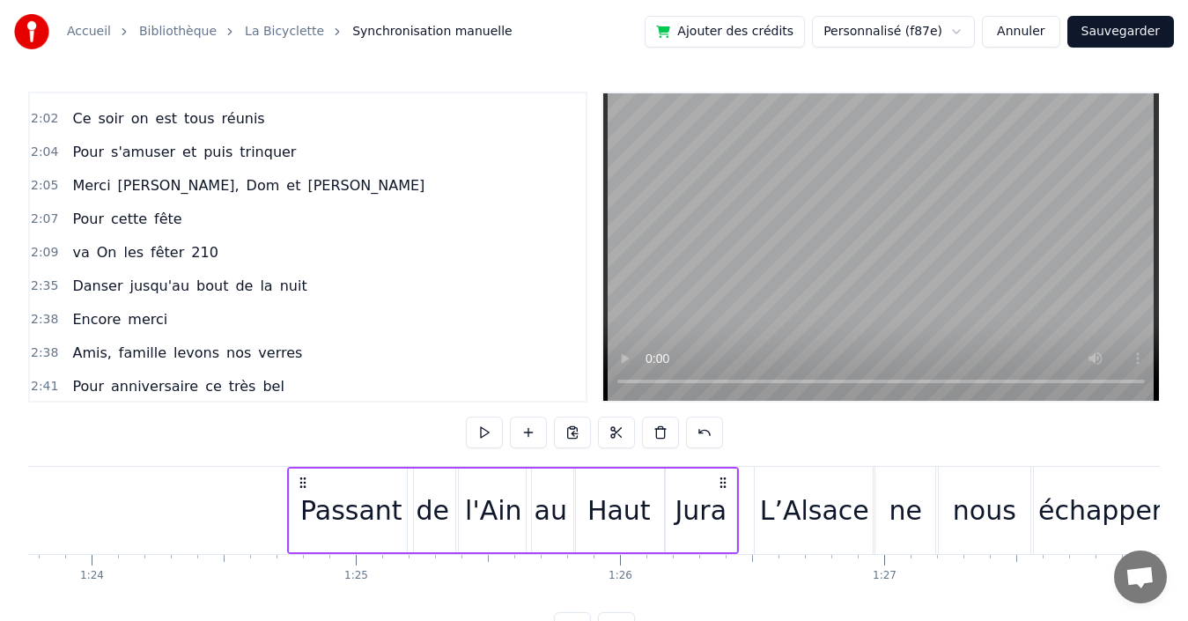
scroll to position [493, 0]
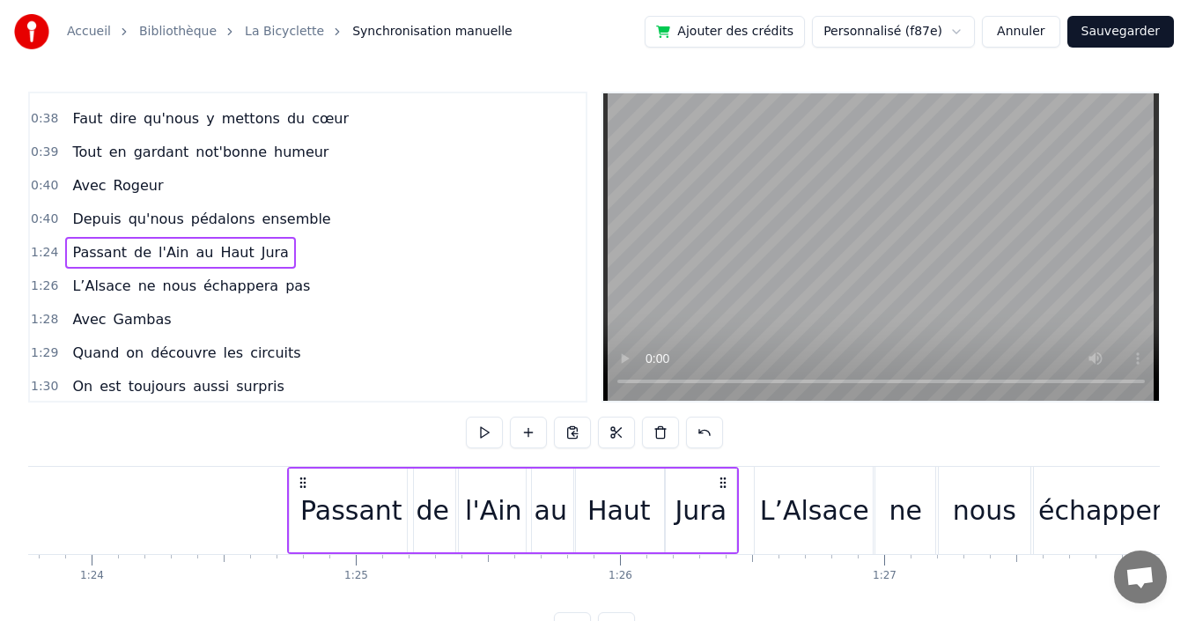
click at [331, 219] on div "0:40 Depuis qu'nous pédalons ensemble" at bounding box center [308, 219] width 556 height 33
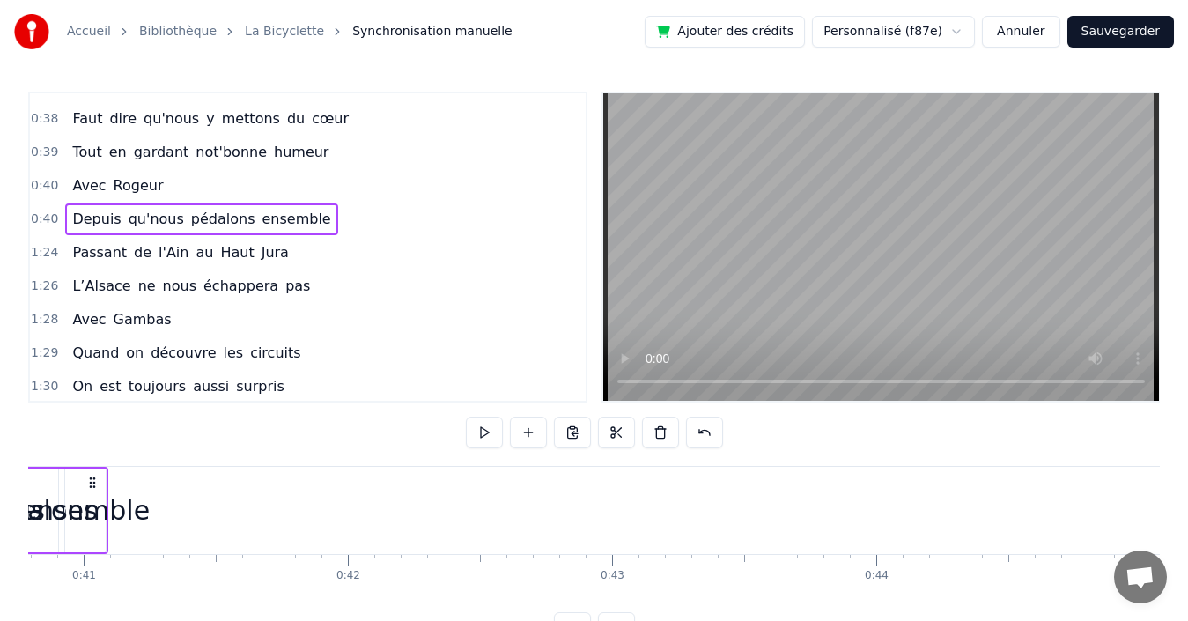
scroll to position [0, 10573]
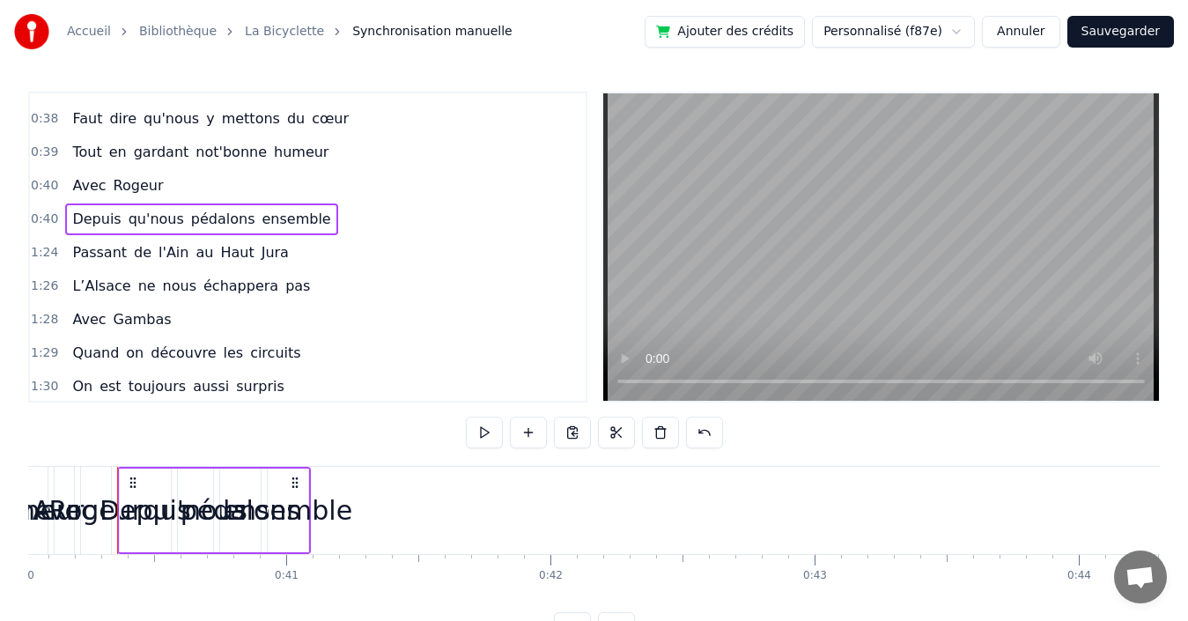
click at [307, 513] on div "ensemble" at bounding box center [287, 510] width 129 height 40
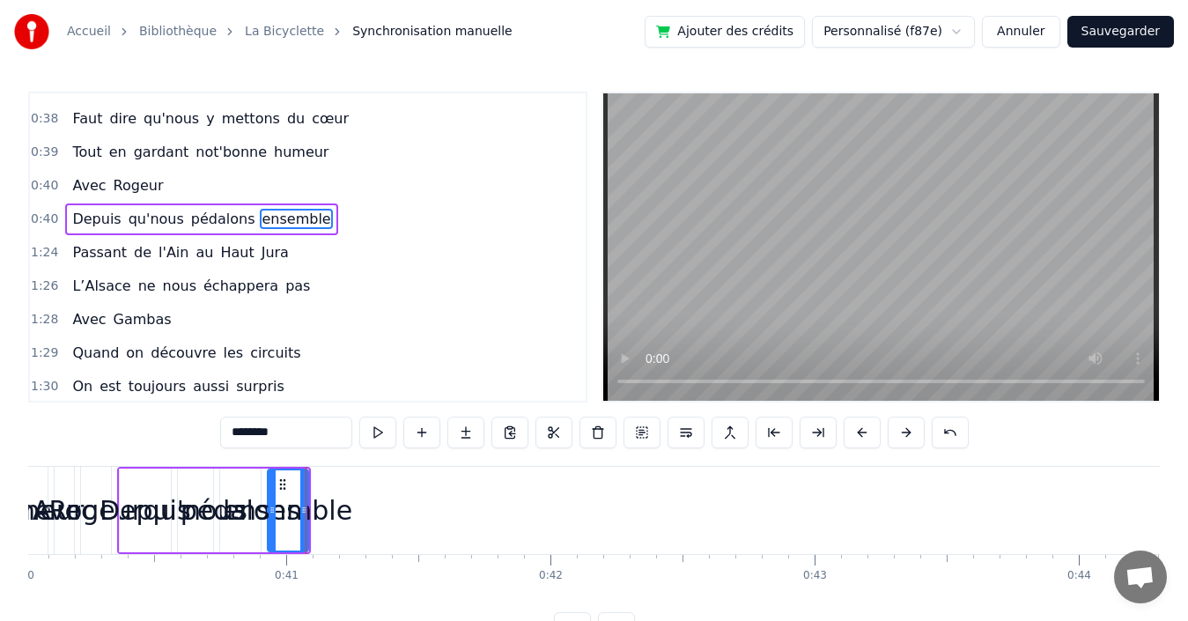
scroll to position [465, 0]
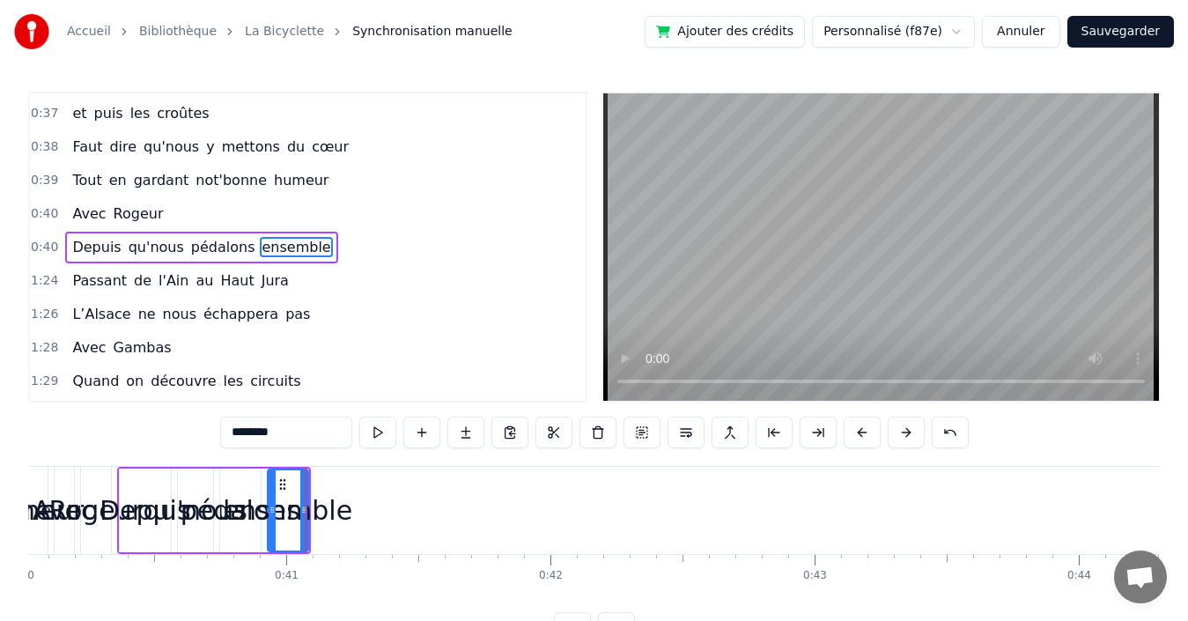
drag, startPoint x: 306, startPoint y: 514, endPoint x: 321, endPoint y: 515, distance: 14.1
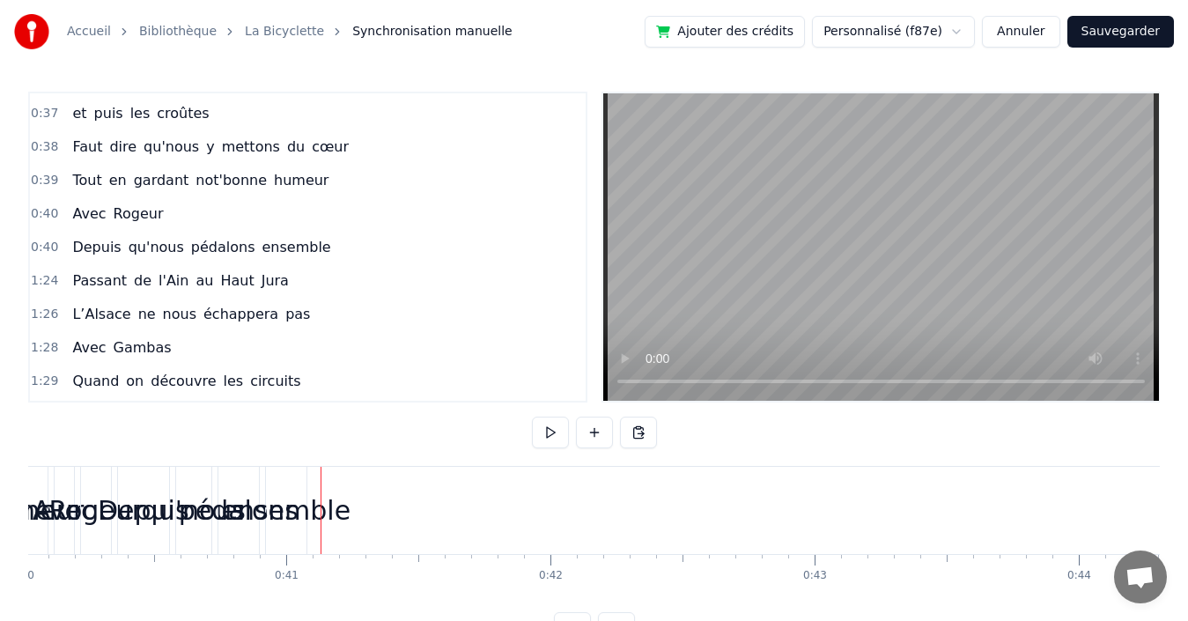
click at [303, 510] on div "ensemble" at bounding box center [285, 510] width 129 height 40
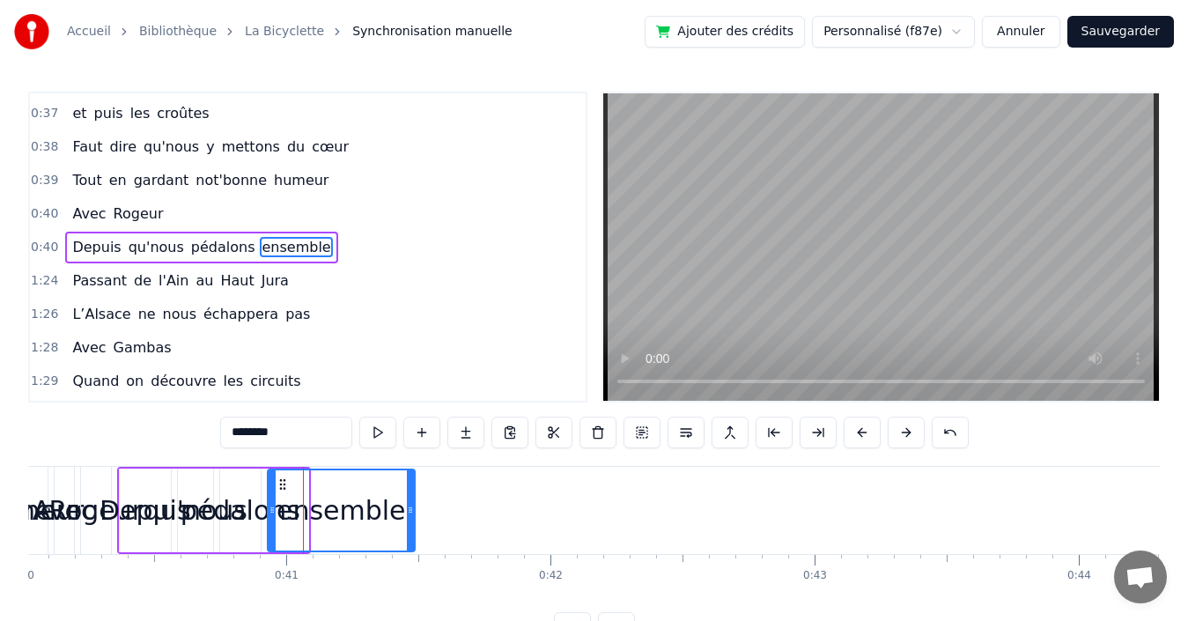
drag, startPoint x: 301, startPoint y: 510, endPoint x: 408, endPoint y: 513, distance: 106.6
click at [408, 513] on icon at bounding box center [410, 510] width 7 height 14
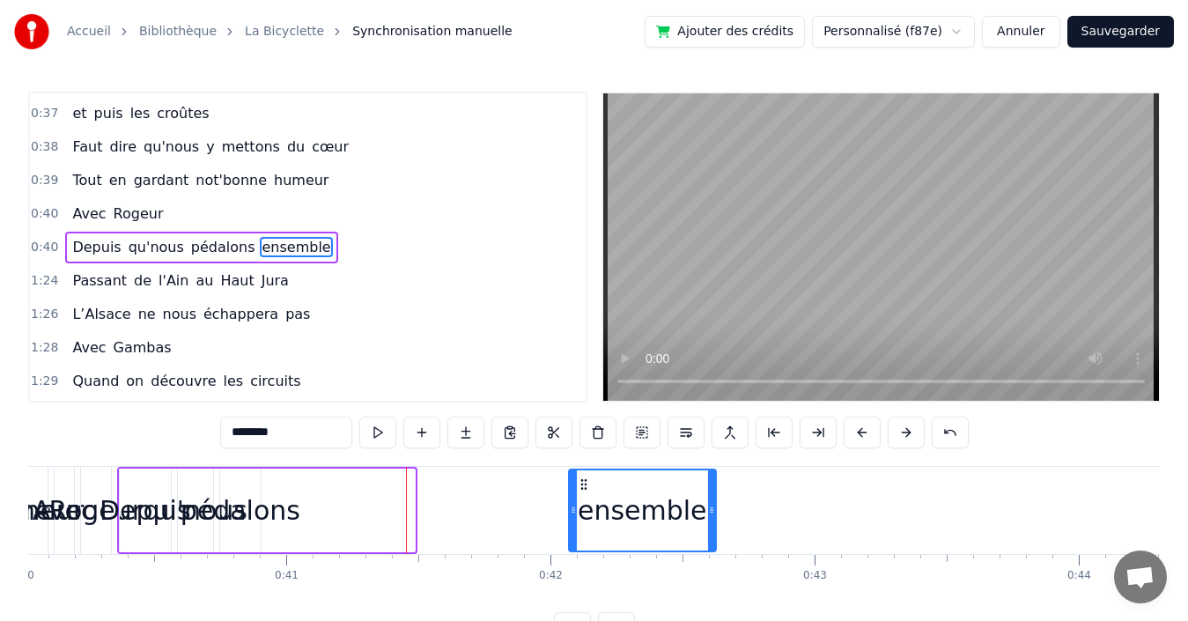
drag, startPoint x: 279, startPoint y: 483, endPoint x: 580, endPoint y: 490, distance: 301.3
click at [580, 490] on icon at bounding box center [584, 484] width 14 height 14
click at [256, 513] on div "pédalons" at bounding box center [241, 510] width 120 height 40
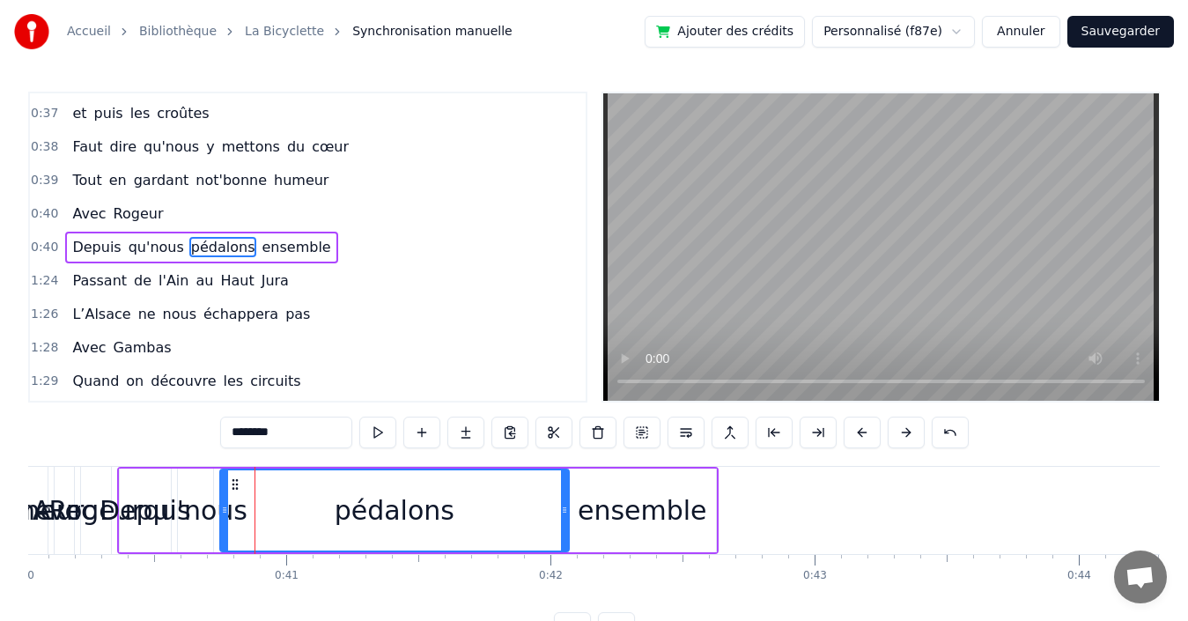
drag, startPoint x: 256, startPoint y: 492, endPoint x: 564, endPoint y: 491, distance: 308.2
click at [564, 491] on div at bounding box center [564, 510] width 7 height 80
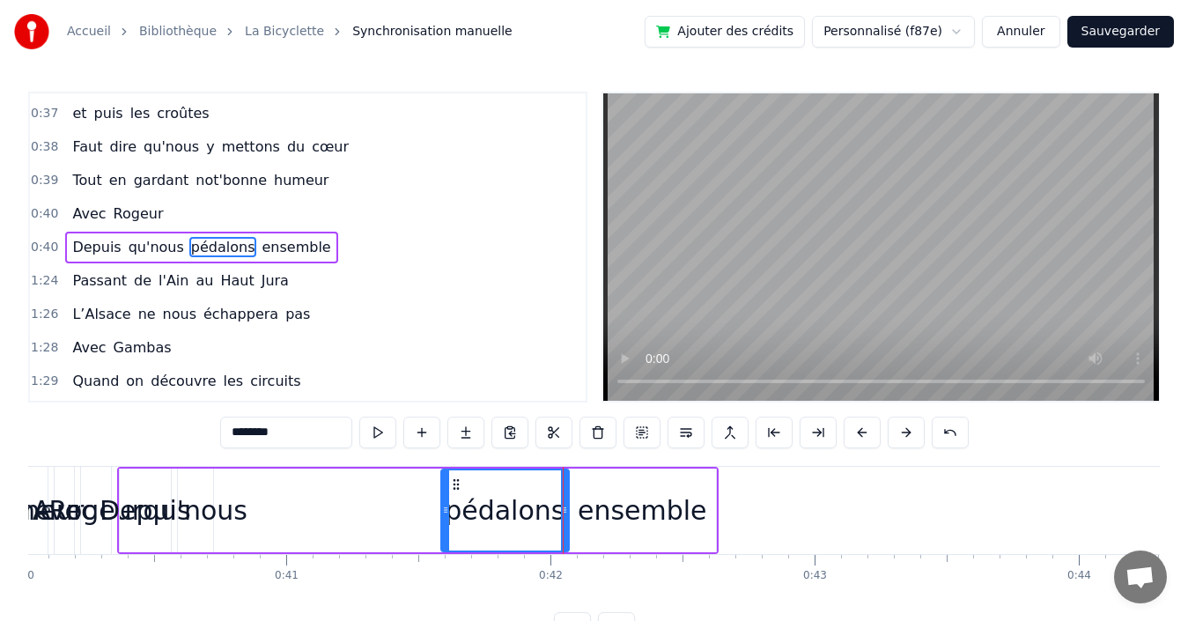
drag, startPoint x: 225, startPoint y: 497, endPoint x: 446, endPoint y: 504, distance: 221.1
click at [446, 504] on div at bounding box center [445, 510] width 7 height 80
click at [224, 512] on div "qu'nous" at bounding box center [196, 510] width 104 height 40
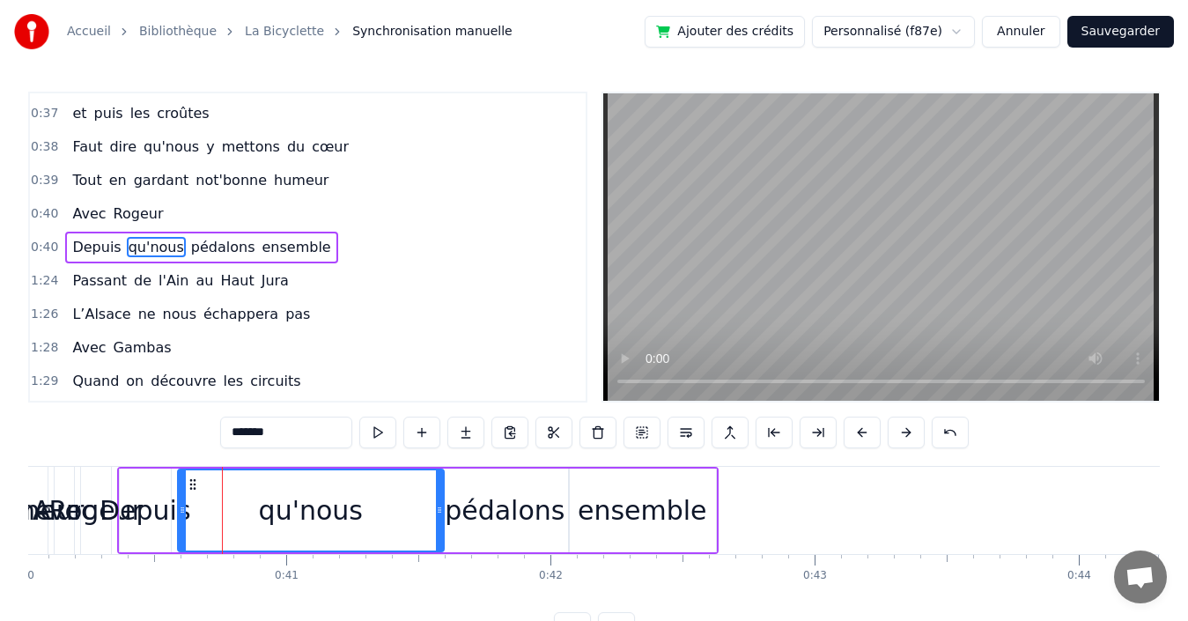
drag, startPoint x: 210, startPoint y: 514, endPoint x: 441, endPoint y: 514, distance: 230.7
click at [441, 514] on icon at bounding box center [439, 510] width 7 height 14
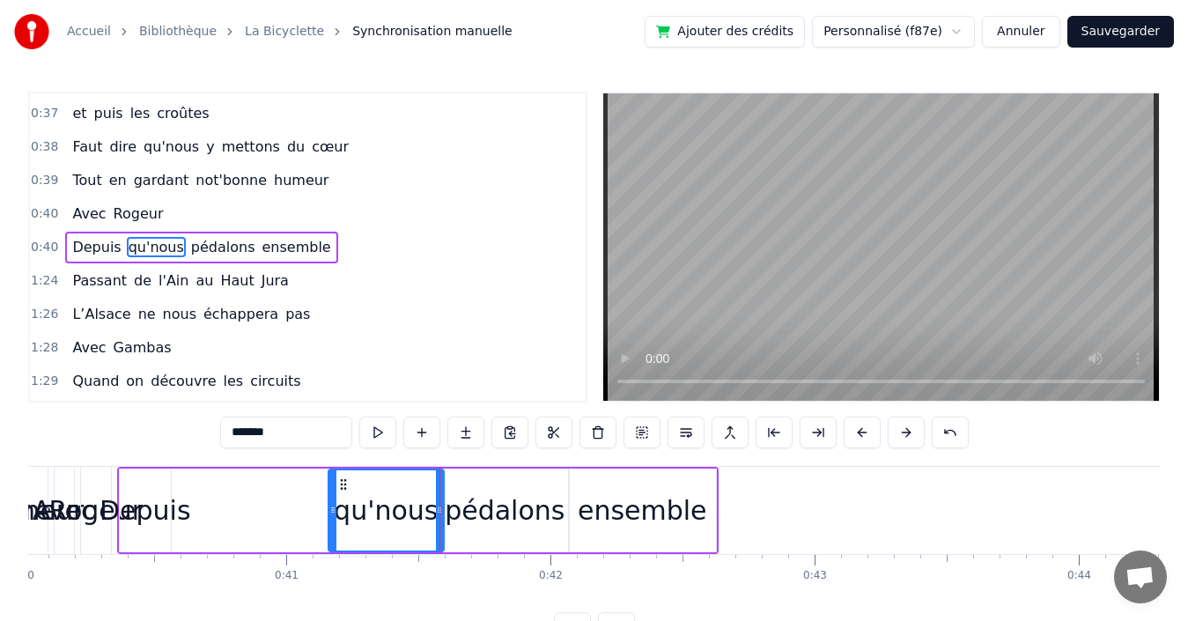
drag, startPoint x: 189, startPoint y: 508, endPoint x: 329, endPoint y: 502, distance: 140.2
click at [329, 502] on div at bounding box center [332, 510] width 7 height 80
click at [166, 506] on div "Depuis" at bounding box center [146, 510] width 92 height 40
type input "******"
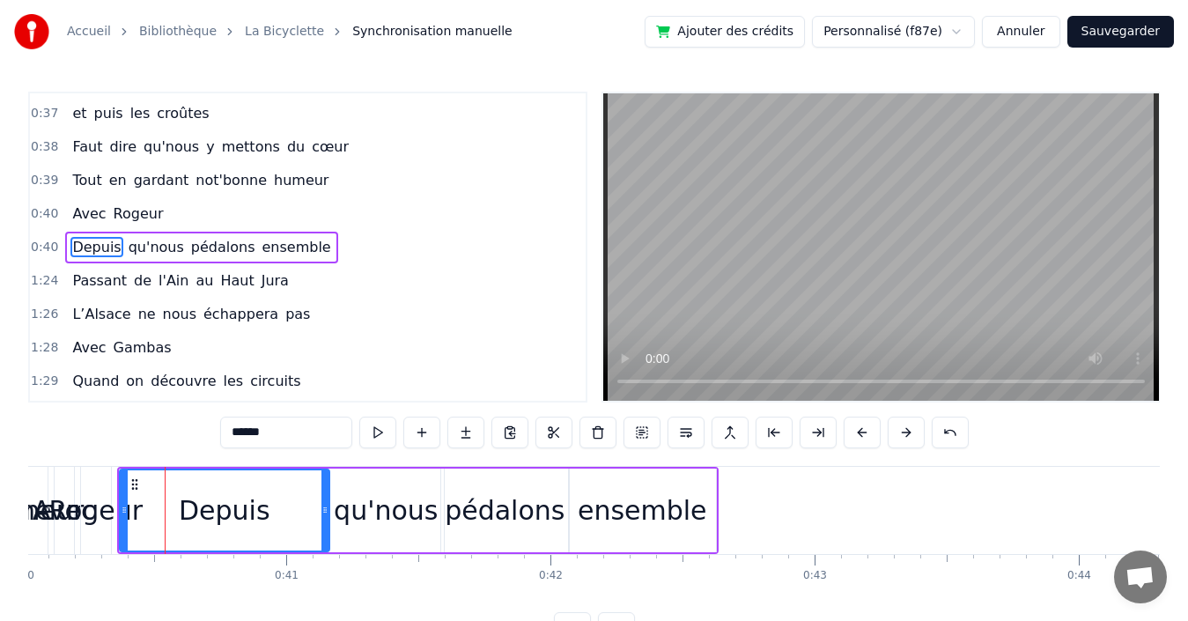
drag, startPoint x: 167, startPoint y: 513, endPoint x: 326, endPoint y: 513, distance: 158.5
click at [326, 513] on icon at bounding box center [324, 510] width 7 height 14
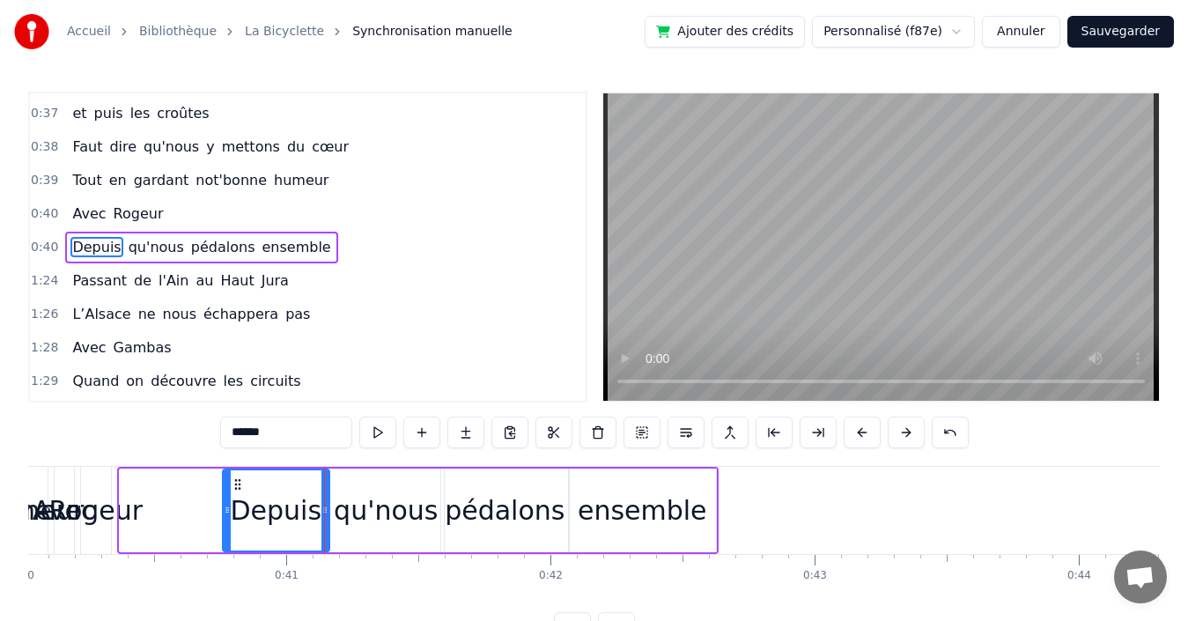
drag, startPoint x: 128, startPoint y: 499, endPoint x: 225, endPoint y: 503, distance: 96.9
click at [225, 503] on div at bounding box center [227, 510] width 7 height 80
click at [323, 212] on div "0:40 Avec [PERSON_NAME]" at bounding box center [308, 213] width 556 height 33
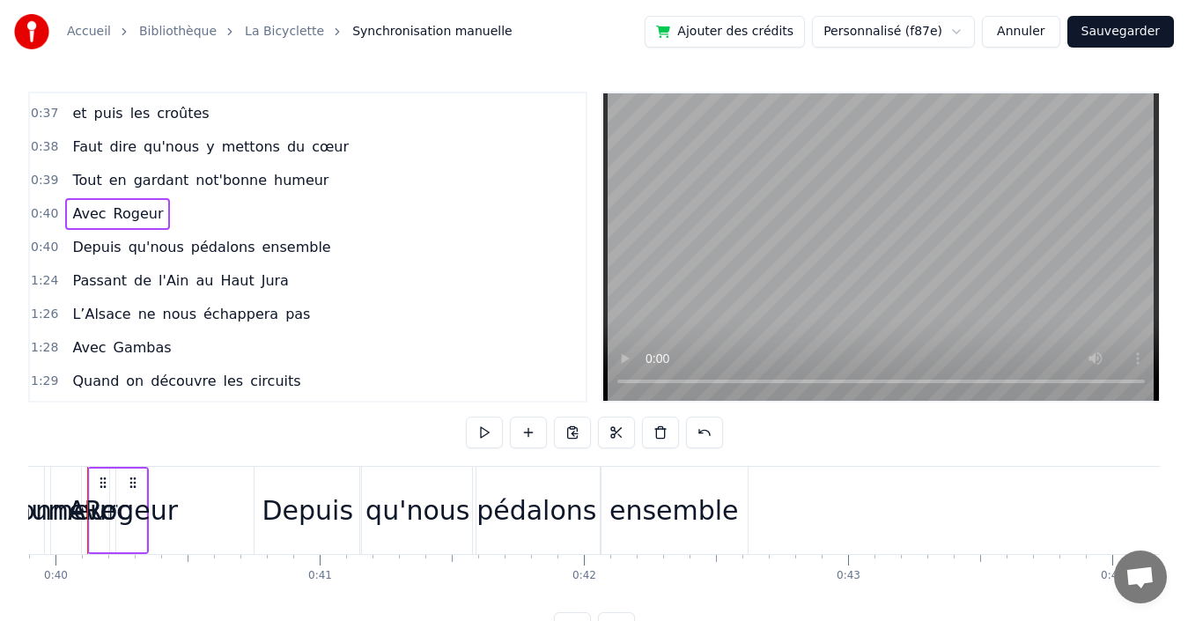
scroll to position [0, 10510]
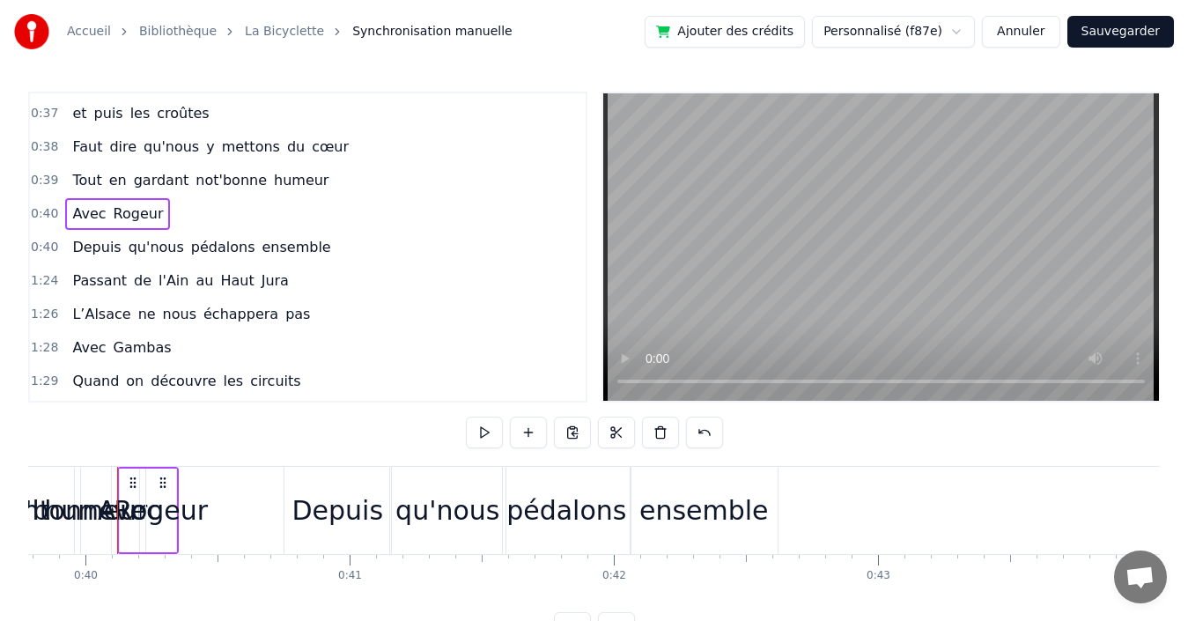
click at [146, 505] on div "Rogeur" at bounding box center [161, 510] width 94 height 40
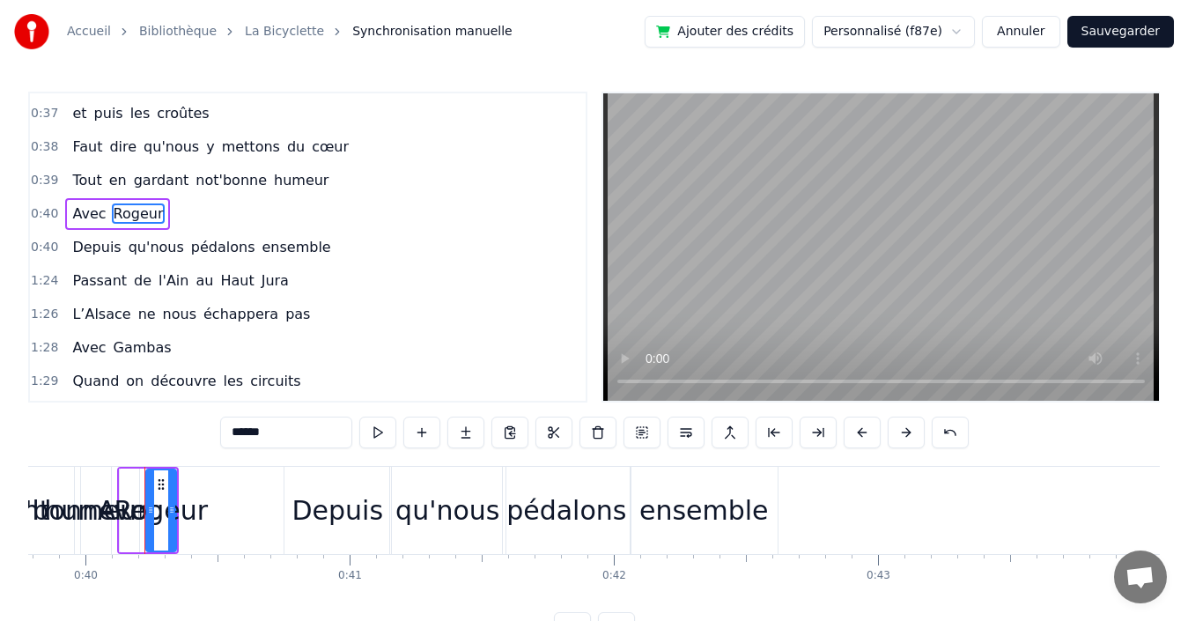
scroll to position [431, 0]
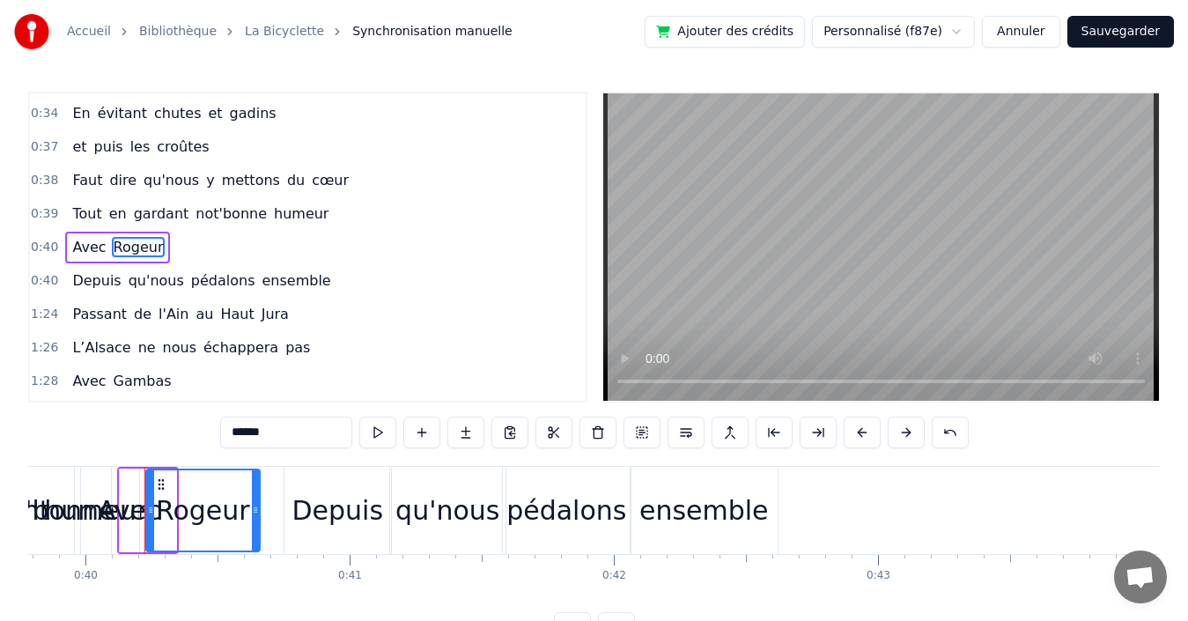
drag, startPoint x: 172, startPoint y: 512, endPoint x: 255, endPoint y: 509, distance: 83.7
click at [255, 509] on icon at bounding box center [255, 510] width 7 height 14
click at [123, 508] on div "Avec" at bounding box center [129, 510] width 63 height 40
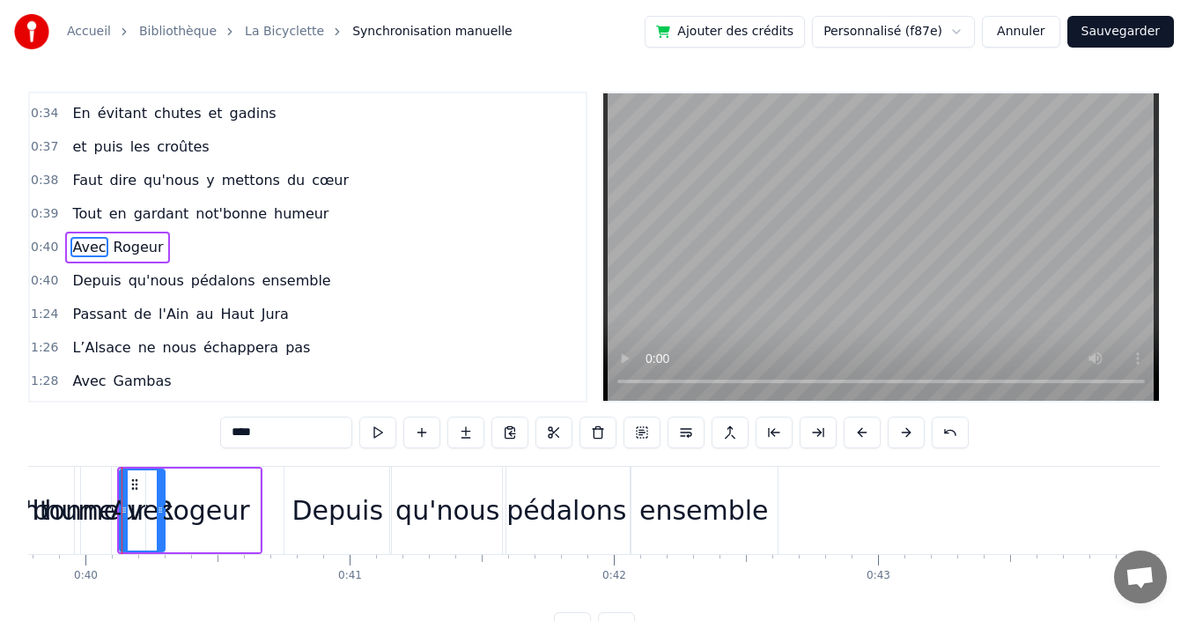
drag, startPoint x: 131, startPoint y: 506, endPoint x: 157, endPoint y: 505, distance: 25.6
click at [157, 505] on icon at bounding box center [160, 510] width 7 height 14
click at [238, 509] on div "Rogeur" at bounding box center [203, 510] width 94 height 40
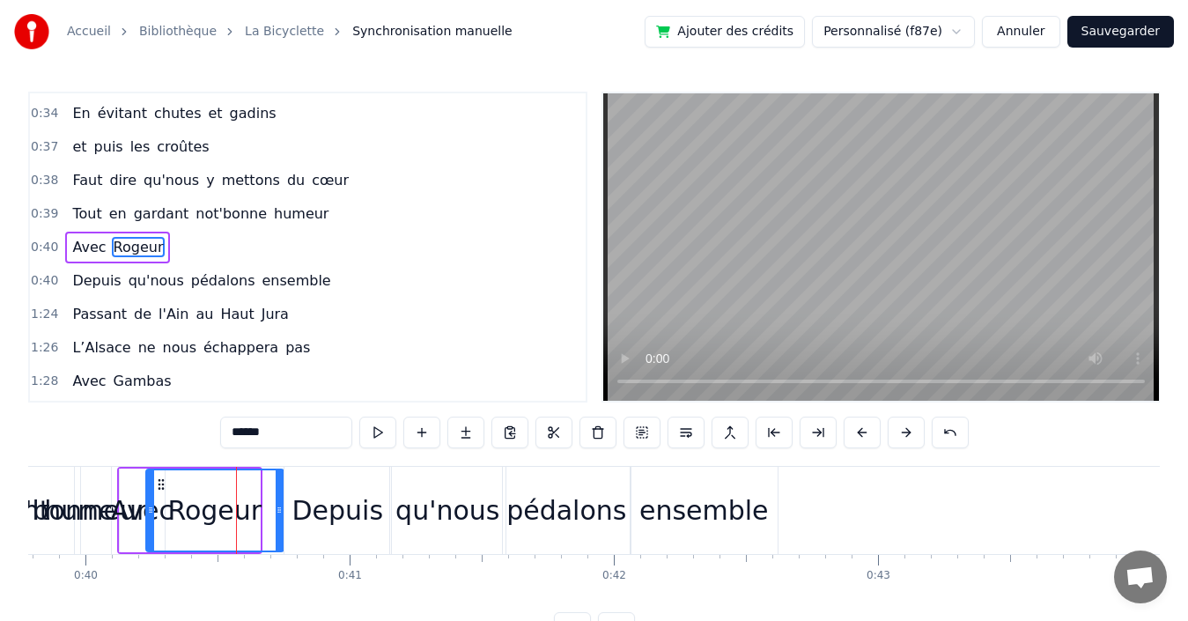
drag, startPoint x: 256, startPoint y: 509, endPoint x: 280, endPoint y: 509, distance: 23.8
click at [280, 509] on icon at bounding box center [279, 510] width 7 height 14
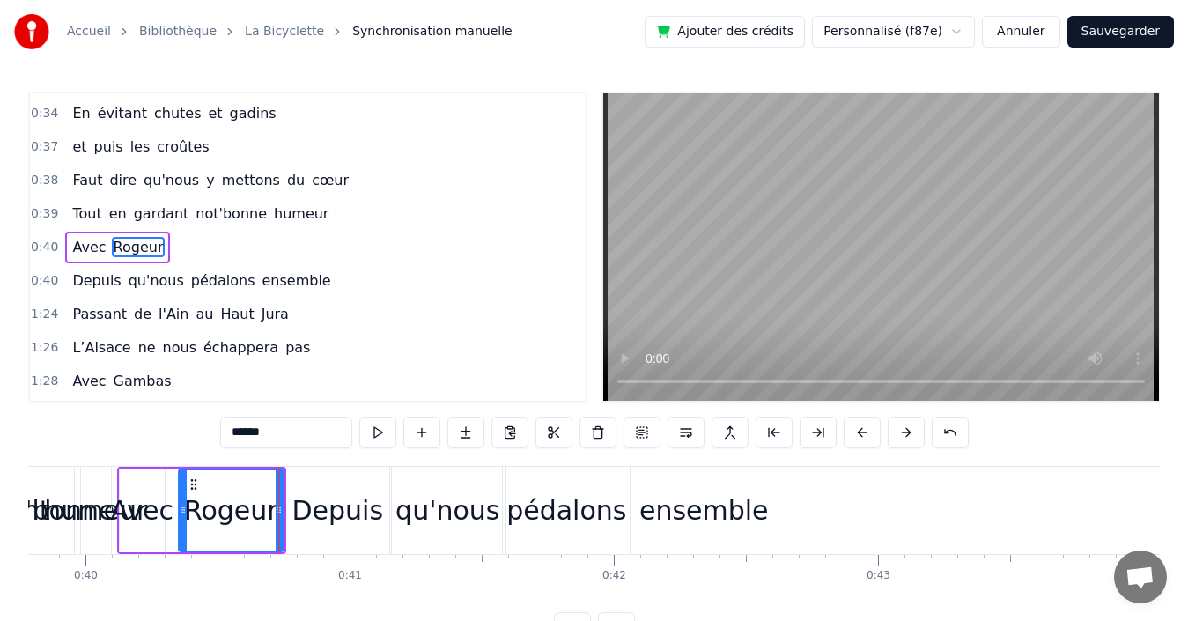
drag, startPoint x: 150, startPoint y: 508, endPoint x: 169, endPoint y: 507, distance: 19.4
click at [181, 506] on icon at bounding box center [183, 510] width 7 height 14
click at [145, 516] on div "Avec" at bounding box center [142, 510] width 63 height 40
type input "****"
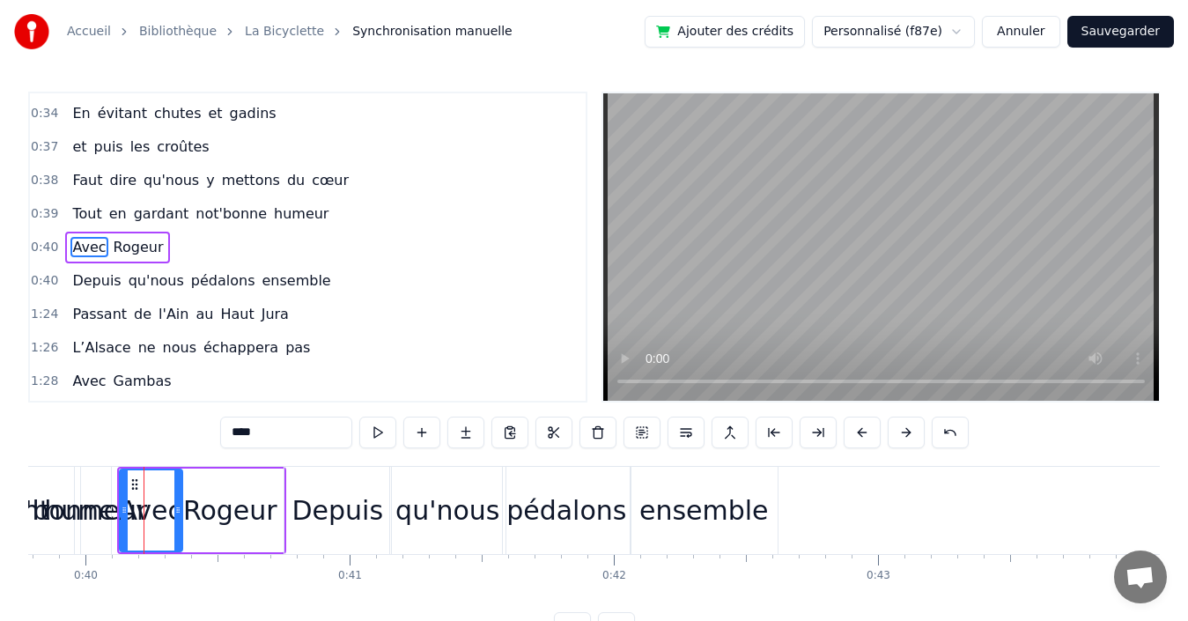
drag, startPoint x: 160, startPoint y: 513, endPoint x: 178, endPoint y: 513, distance: 17.6
click at [178, 513] on icon at bounding box center [177, 510] width 7 height 14
click at [365, 276] on div "0:40 Depuis qu'nous pédalons ensemble" at bounding box center [308, 280] width 556 height 33
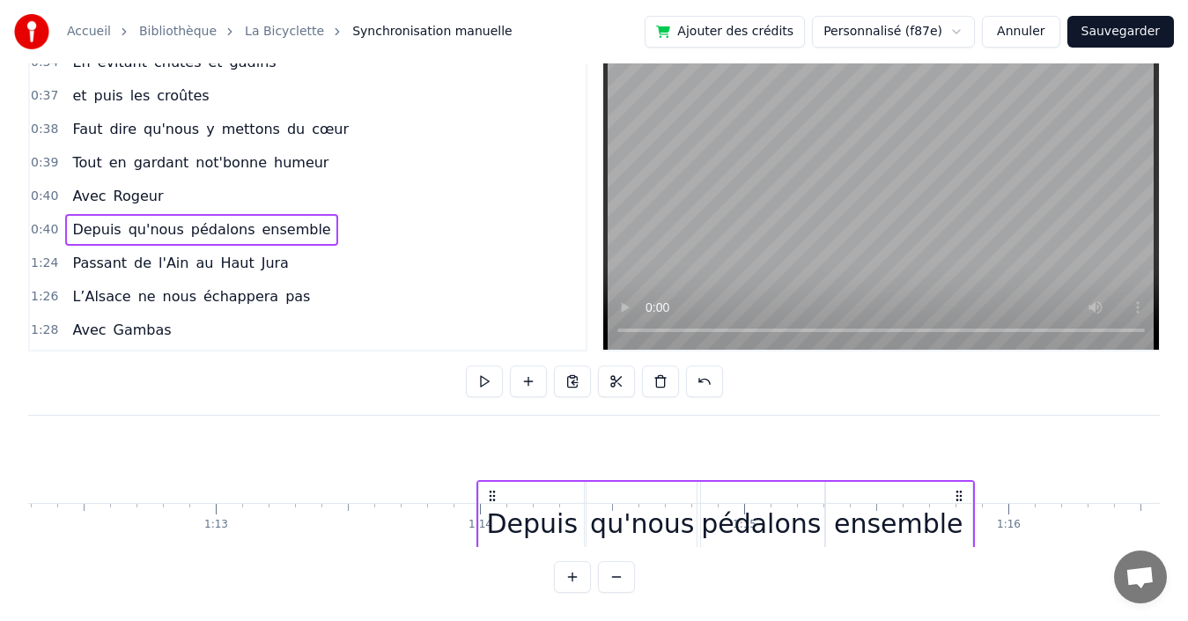
scroll to position [64, 0]
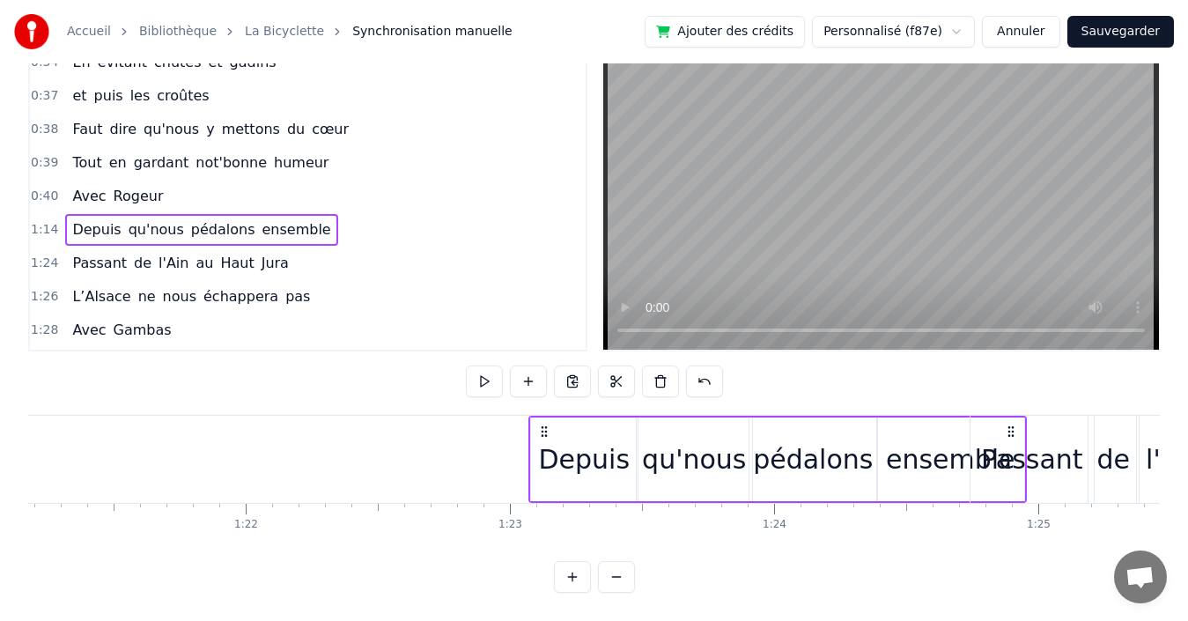
scroll to position [0, 21475]
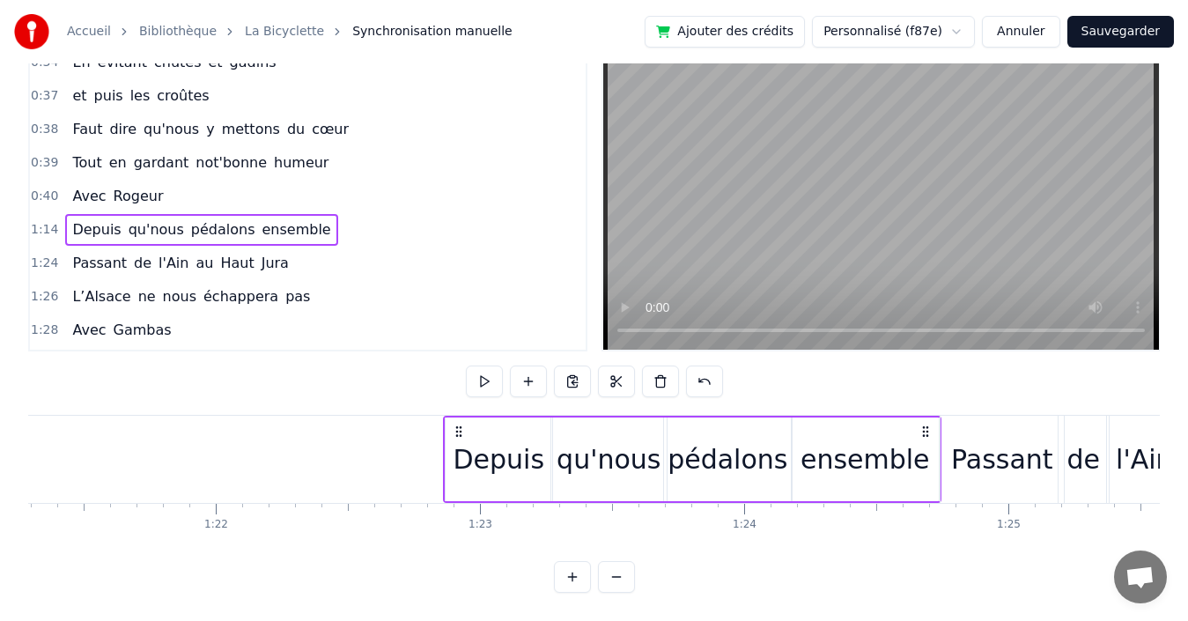
drag, startPoint x: 959, startPoint y: 416, endPoint x: 921, endPoint y: 440, distance: 45.2
click at [921, 440] on div "Depuis qu'nous pédalons ensemble" at bounding box center [692, 459] width 498 height 87
click at [384, 254] on div "1:24 Passant de l'Ain au [GEOGRAPHIC_DATA]" at bounding box center [308, 263] width 556 height 33
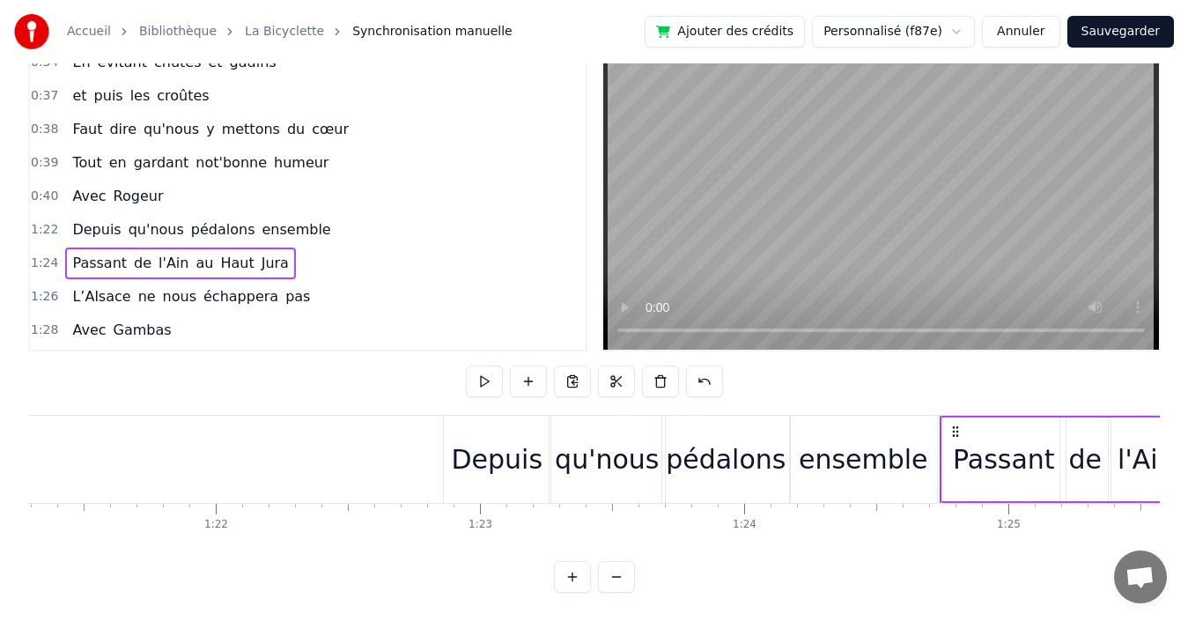
click at [399, 217] on div "1:22 Depuis qu'nous pédalons ensemble" at bounding box center [308, 229] width 556 height 33
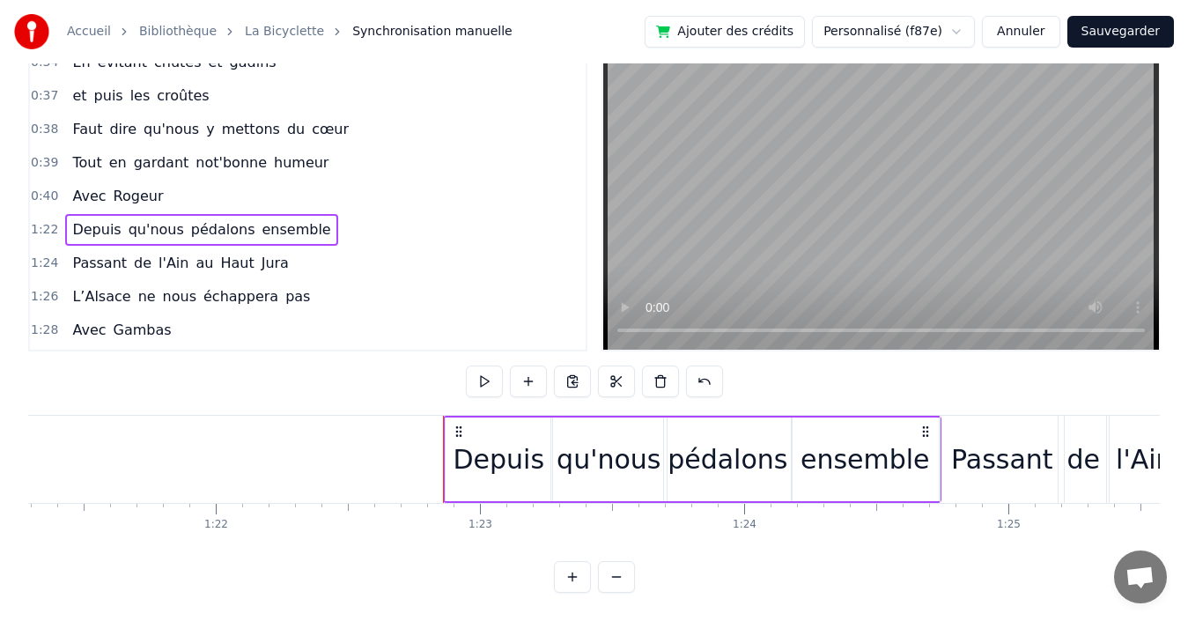
click at [382, 250] on div "1:24 Passant de l'Ain au [GEOGRAPHIC_DATA]" at bounding box center [308, 263] width 556 height 33
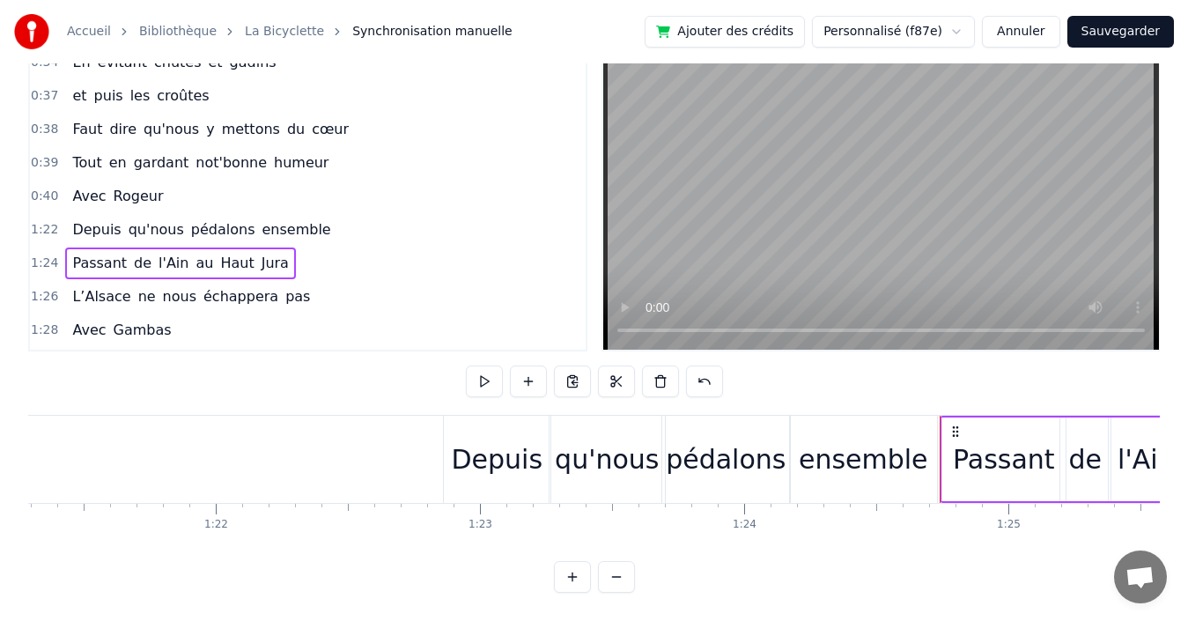
click at [329, 181] on div "0:40 Avec [PERSON_NAME]" at bounding box center [308, 196] width 556 height 33
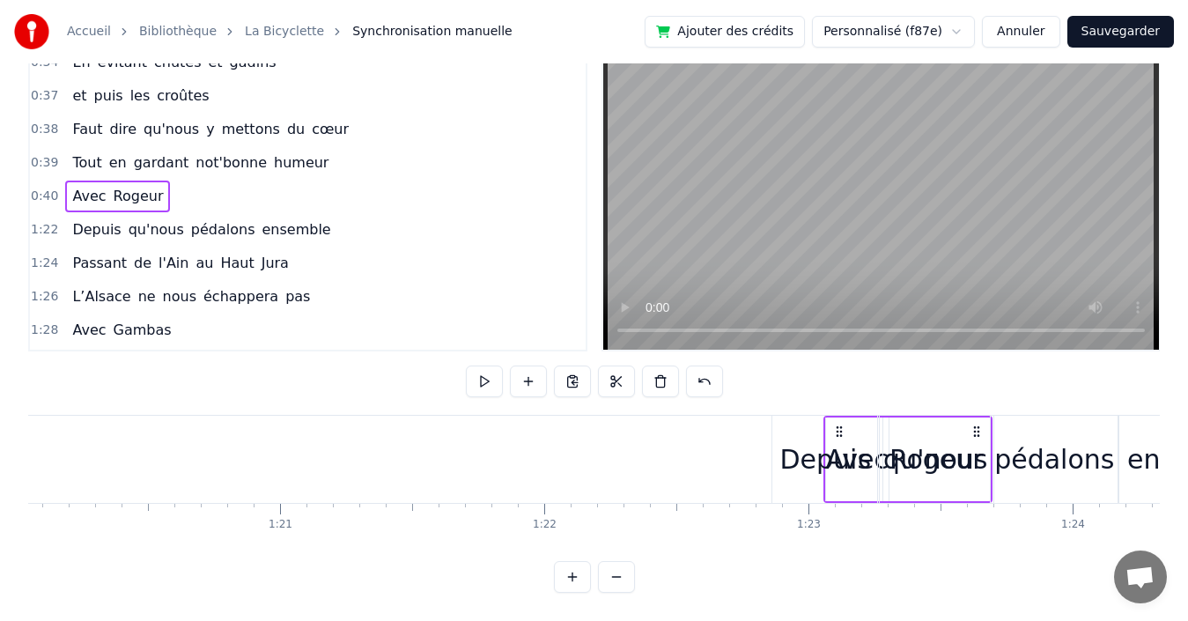
scroll to position [0, 21147]
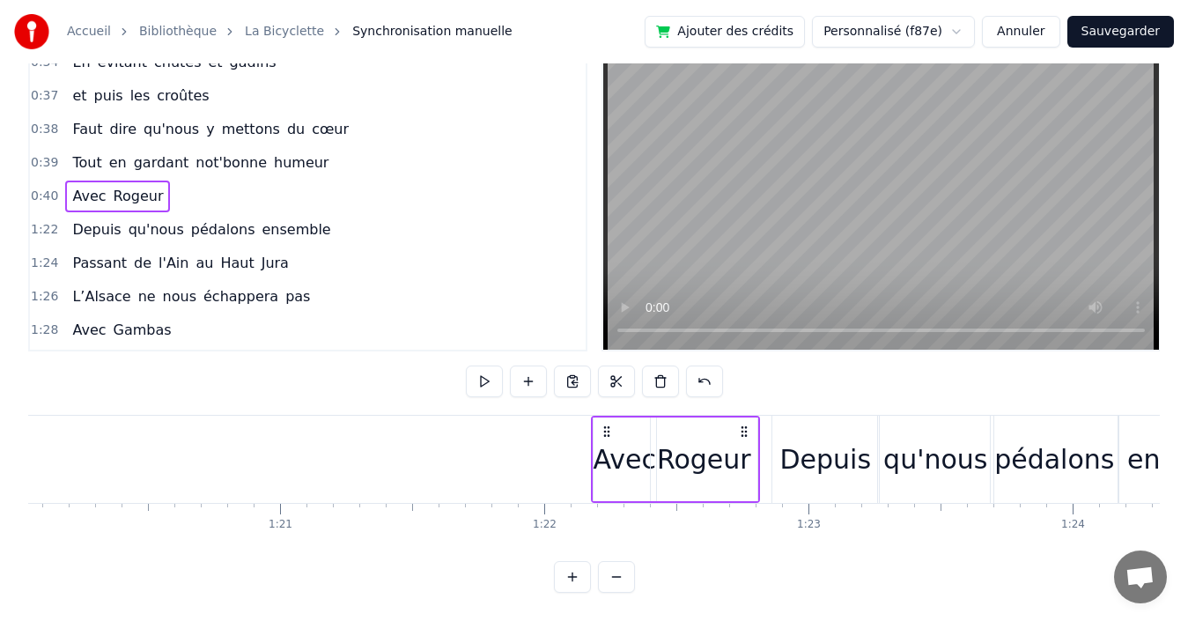
drag, startPoint x: 270, startPoint y: 417, endPoint x: 744, endPoint y: 458, distance: 475.5
click at [744, 458] on div "Avec [PERSON_NAME]" at bounding box center [675, 459] width 169 height 87
click at [724, 458] on div "Rogeur" at bounding box center [704, 459] width 94 height 40
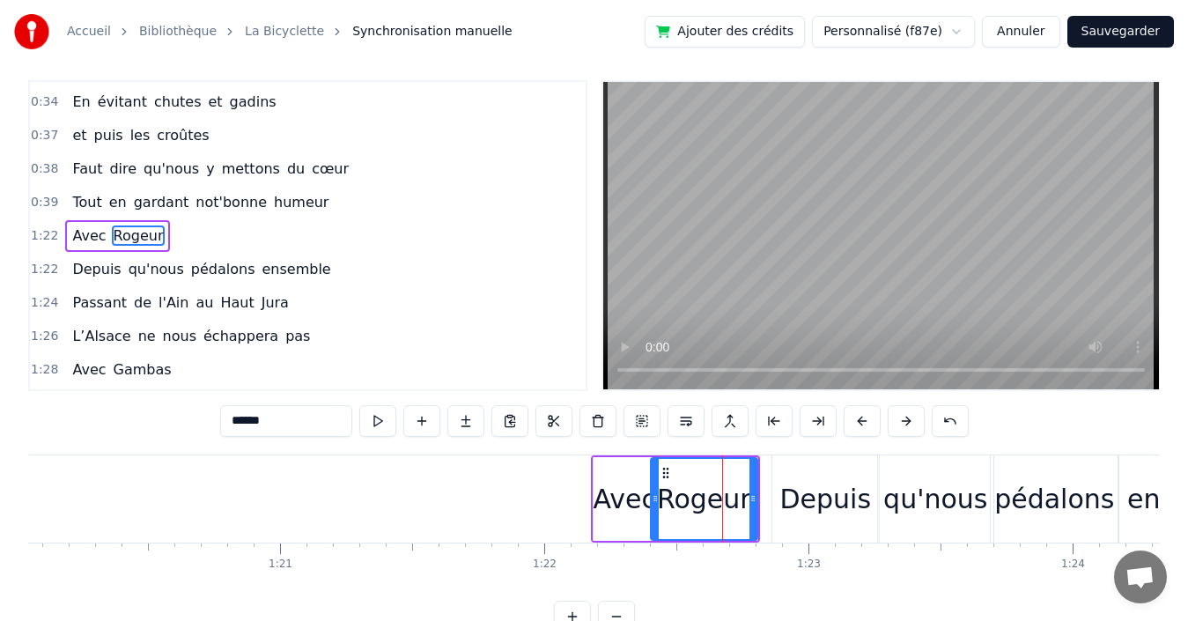
scroll to position [0, 0]
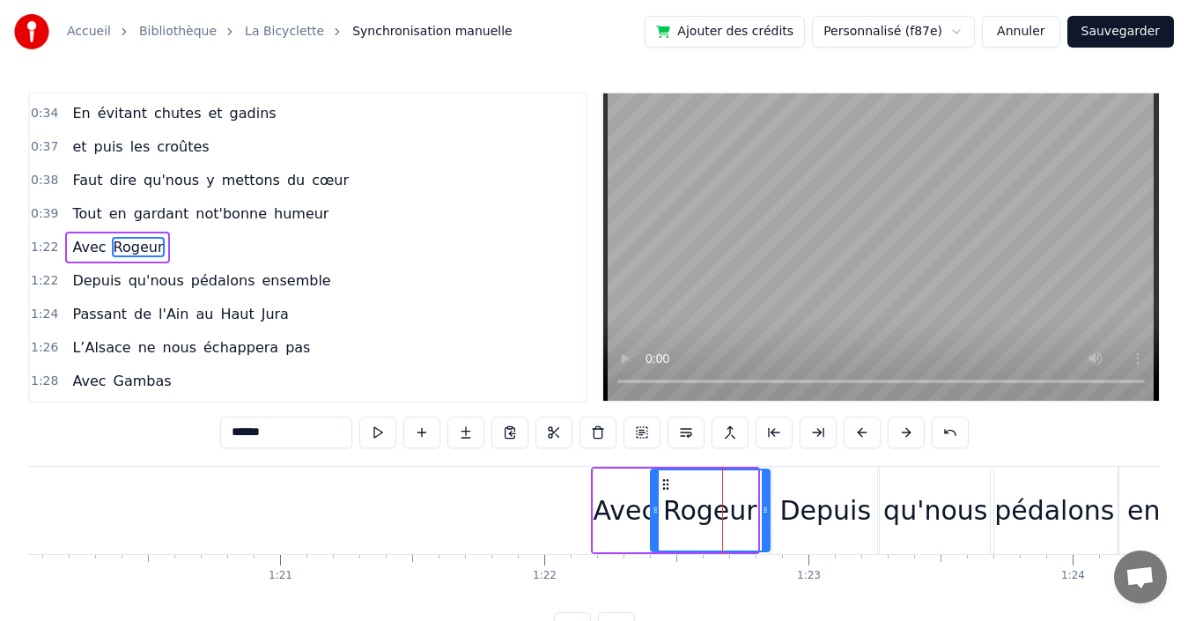
drag, startPoint x: 756, startPoint y: 496, endPoint x: 768, endPoint y: 493, distance: 11.7
click at [768, 493] on div at bounding box center [765, 510] width 7 height 80
click at [634, 517] on div "Avec" at bounding box center [625, 510] width 63 height 40
type input "****"
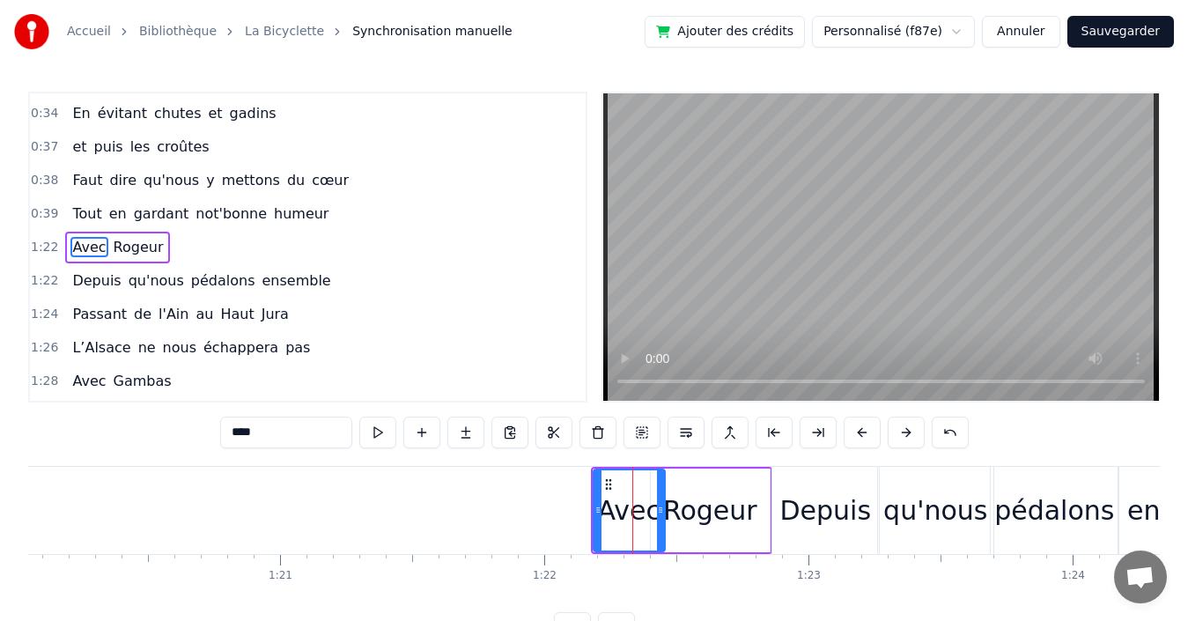
click at [659, 512] on icon at bounding box center [660, 510] width 7 height 14
click at [337, 218] on div "0:39 Tout en gardant not'bonne humeur" at bounding box center [308, 213] width 556 height 33
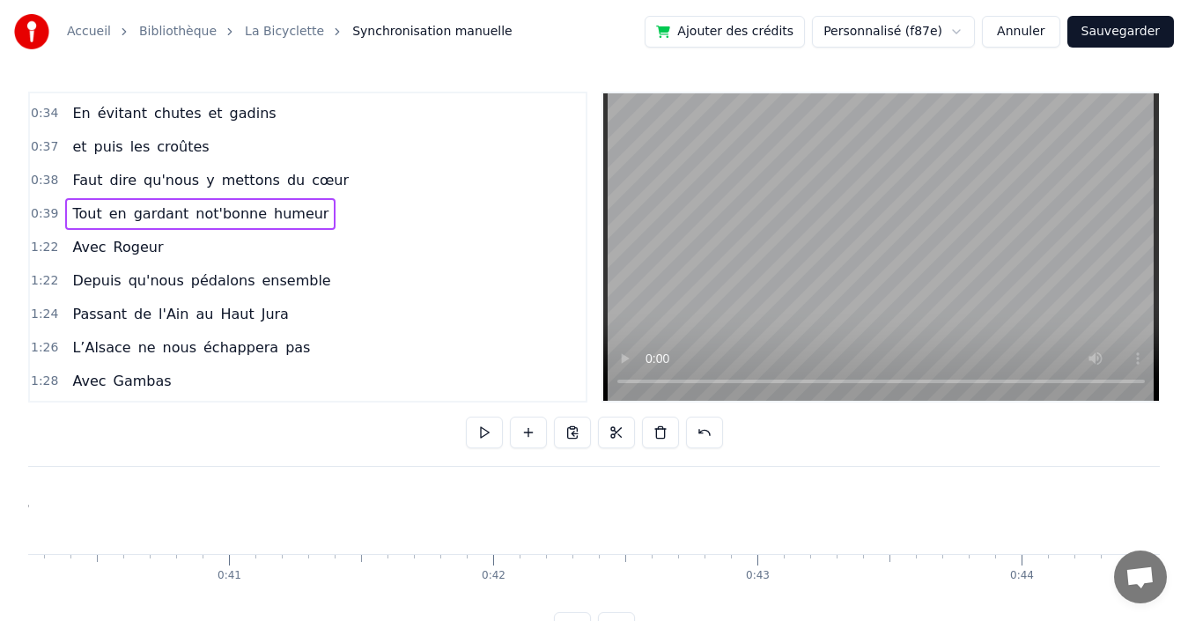
scroll to position [0, 10330]
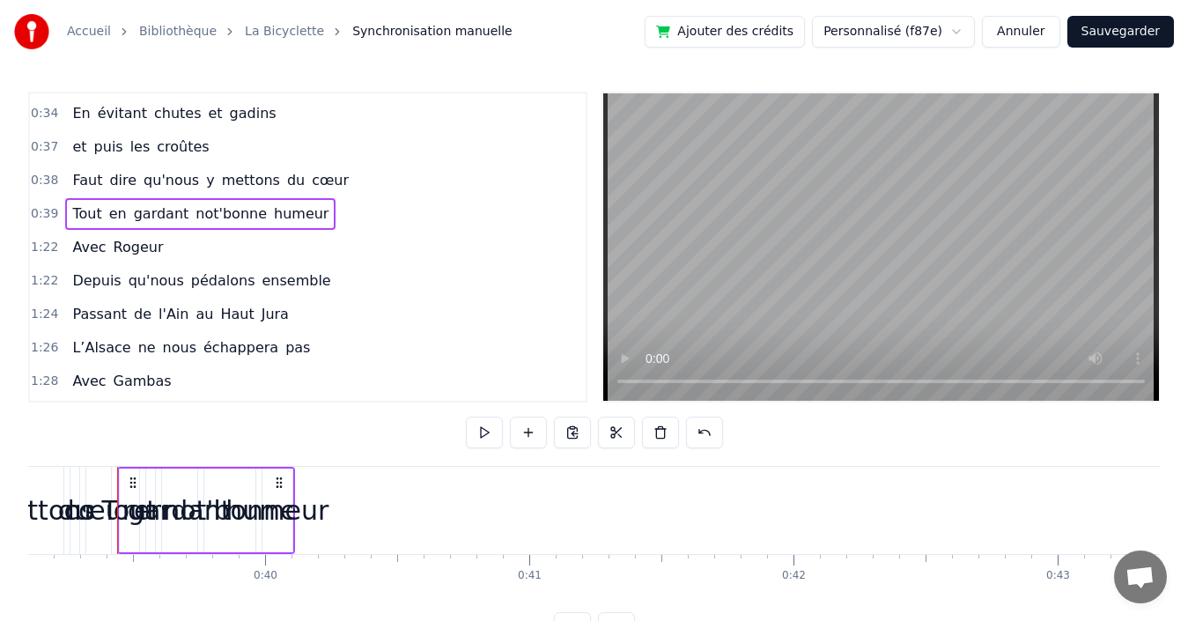
click at [272, 213] on span "humeur" at bounding box center [301, 213] width 58 height 20
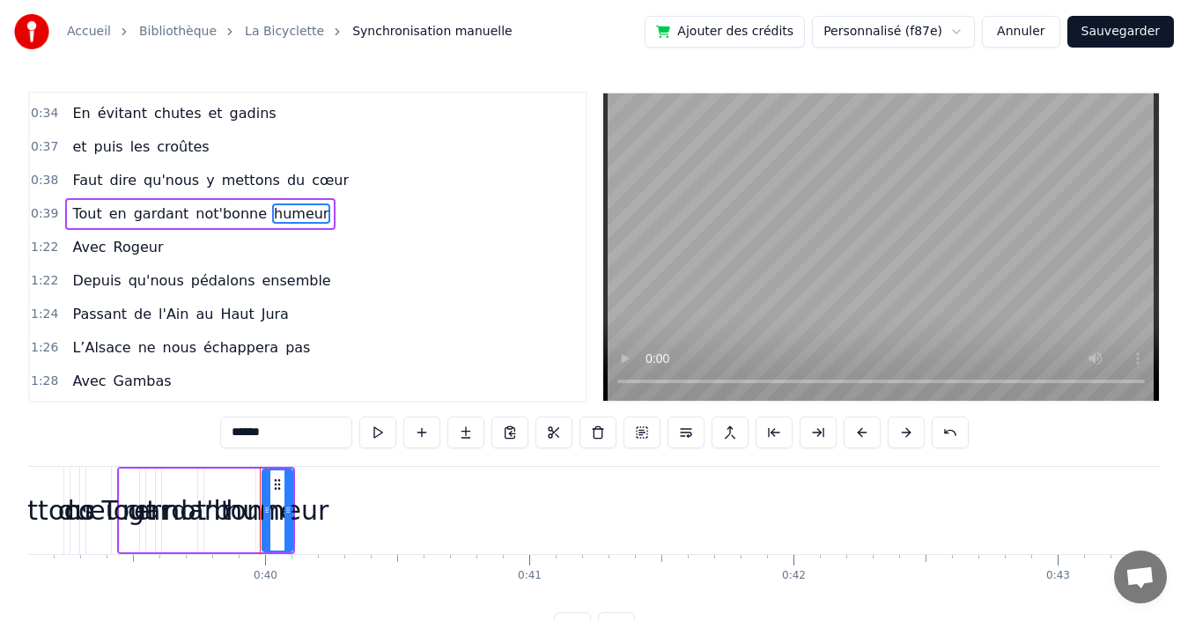
scroll to position [398, 0]
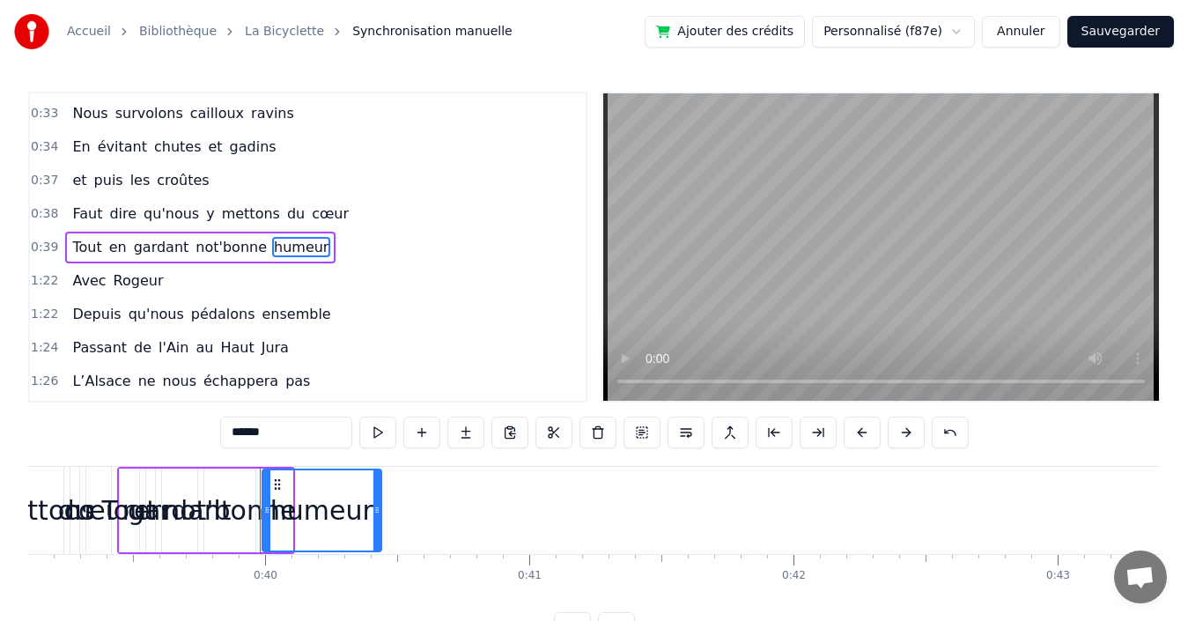
drag, startPoint x: 289, startPoint y: 489, endPoint x: 378, endPoint y: 491, distance: 89.0
click at [378, 491] on div at bounding box center [376, 510] width 7 height 80
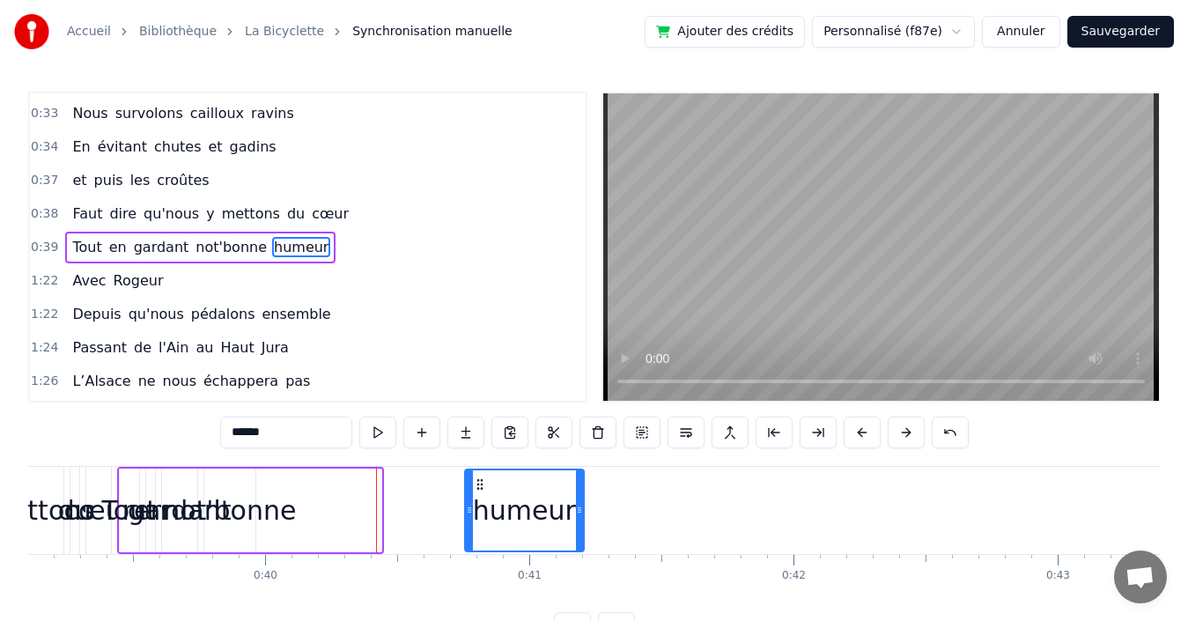
drag, startPoint x: 277, startPoint y: 484, endPoint x: 479, endPoint y: 470, distance: 203.0
click at [479, 470] on div "humeur" at bounding box center [524, 510] width 117 height 80
click at [251, 513] on div "not'bonne" at bounding box center [229, 510] width 133 height 40
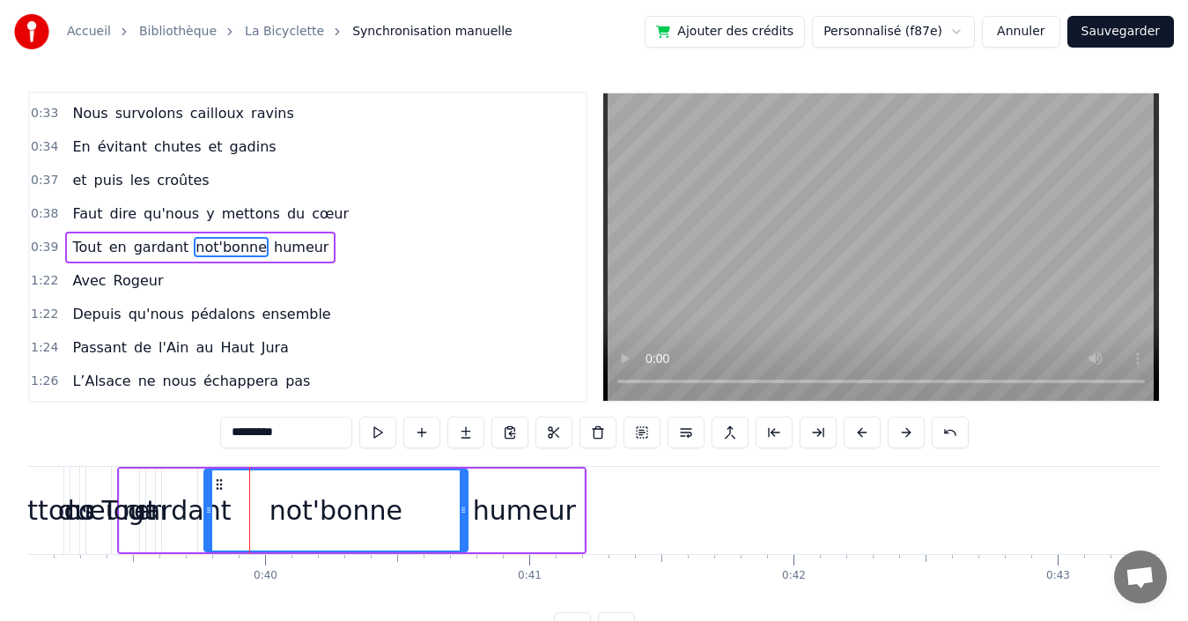
drag, startPoint x: 252, startPoint y: 506, endPoint x: 464, endPoint y: 500, distance: 212.3
click at [464, 500] on div at bounding box center [463, 510] width 7 height 80
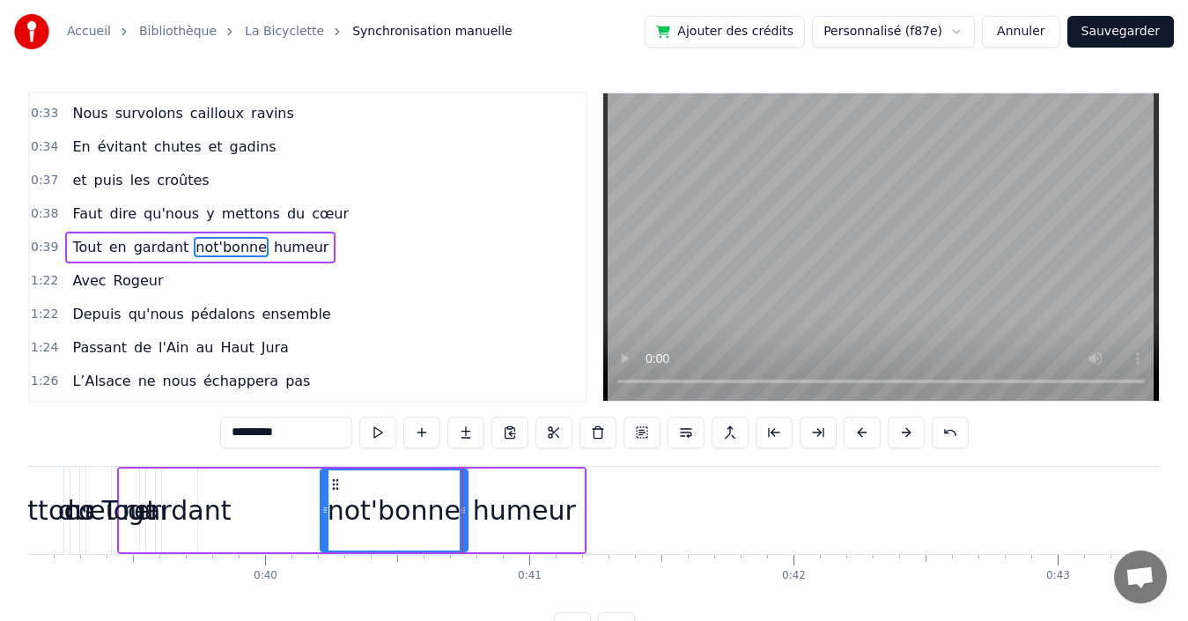
drag, startPoint x: 205, startPoint y: 504, endPoint x: 321, endPoint y: 504, distance: 116.2
click at [321, 504] on icon at bounding box center [324, 510] width 7 height 14
click at [195, 509] on div "gardant" at bounding box center [179, 510] width 103 height 40
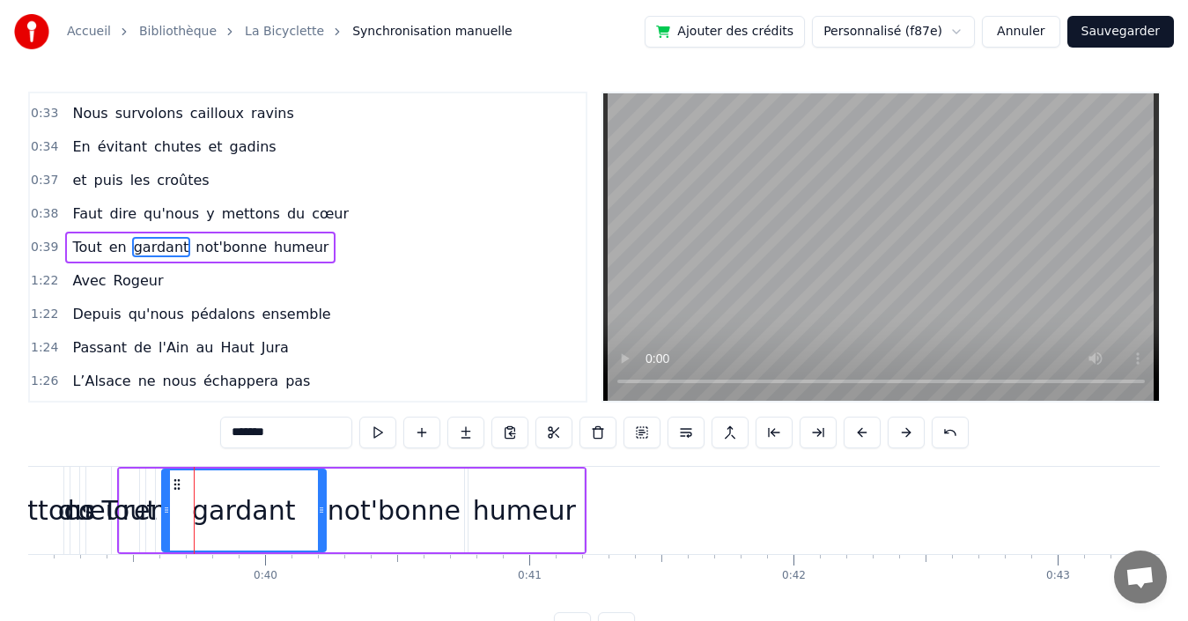
drag, startPoint x: 190, startPoint y: 511, endPoint x: 319, endPoint y: 496, distance: 129.4
click at [319, 496] on div at bounding box center [321, 510] width 7 height 80
drag, startPoint x: 167, startPoint y: 498, endPoint x: 216, endPoint y: 497, distance: 48.5
click at [216, 497] on div at bounding box center [214, 510] width 7 height 80
click at [107, 248] on span "en" at bounding box center [117, 247] width 21 height 20
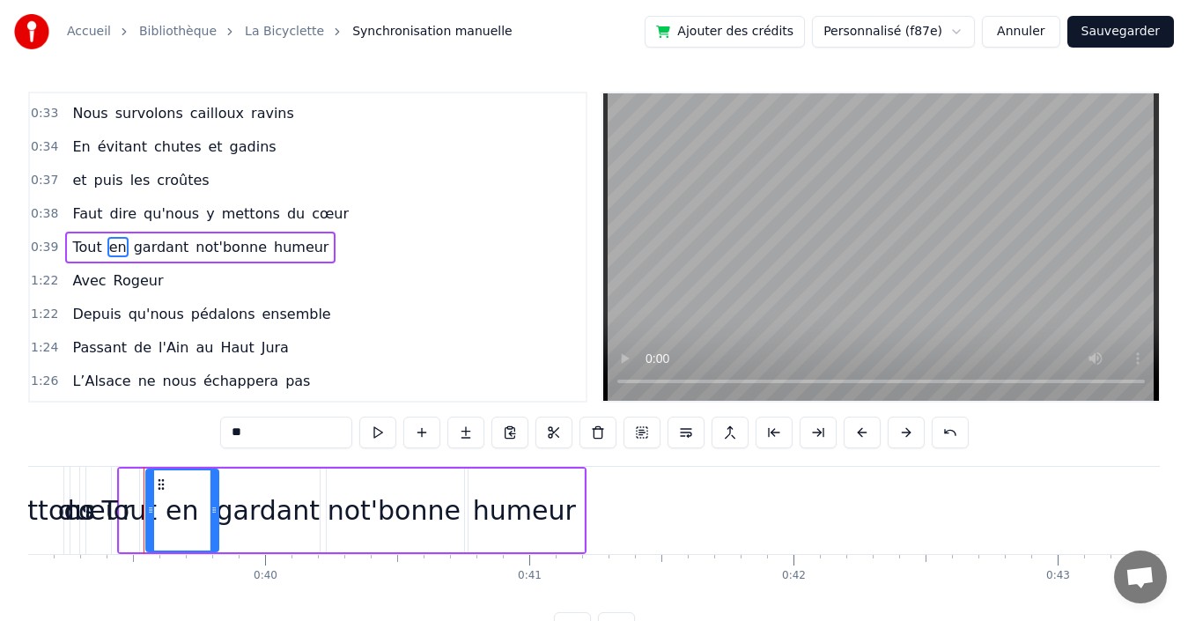
drag, startPoint x: 153, startPoint y: 517, endPoint x: 188, endPoint y: 520, distance: 34.4
click at [214, 520] on div at bounding box center [213, 510] width 7 height 80
drag, startPoint x: 151, startPoint y: 520, endPoint x: 175, endPoint y: 519, distance: 24.7
click at [175, 519] on div at bounding box center [175, 510] width 7 height 80
click at [122, 513] on div "Tout" at bounding box center [129, 510] width 55 height 40
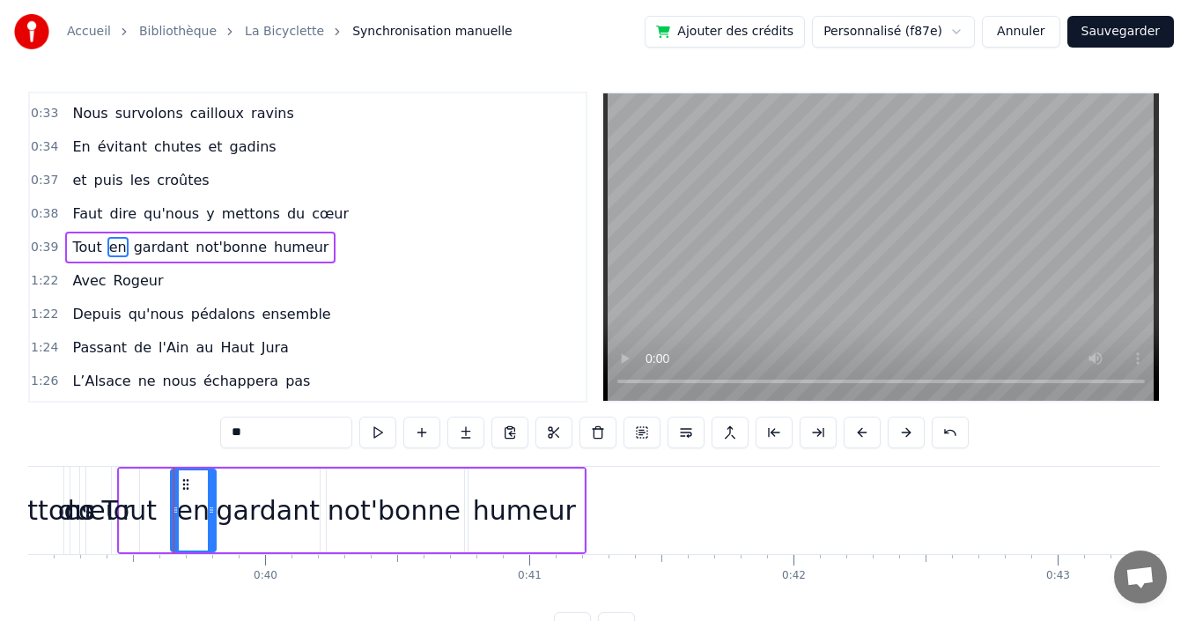
type input "****"
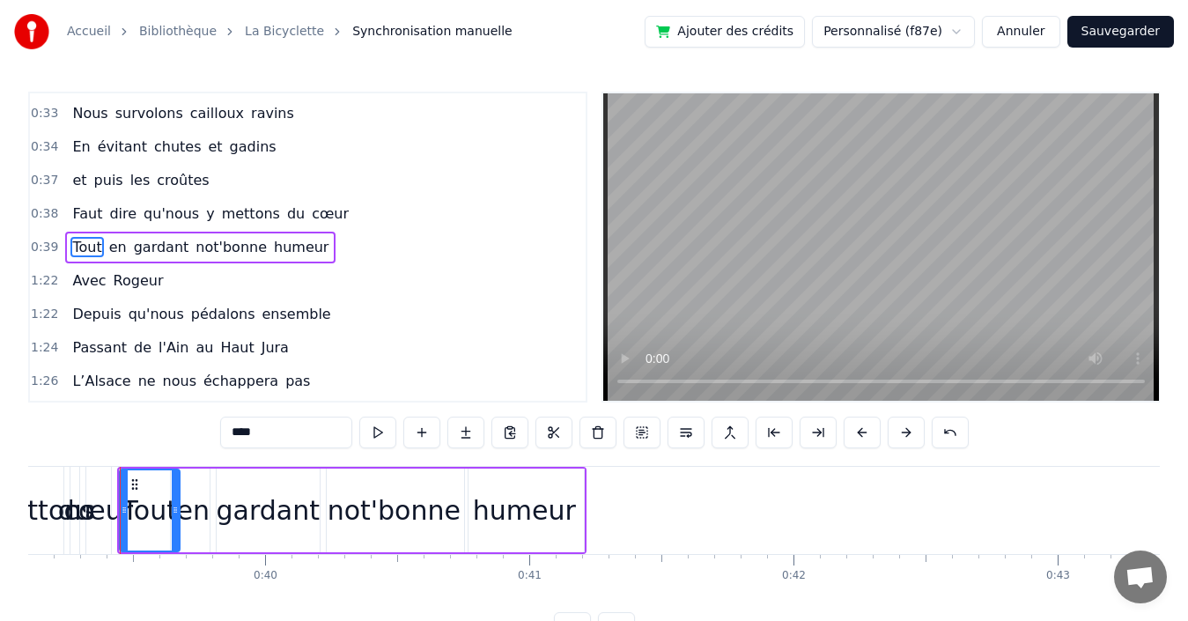
drag, startPoint x: 136, startPoint y: 514, endPoint x: 176, endPoint y: 512, distance: 40.6
click at [176, 512] on icon at bounding box center [175, 510] width 7 height 14
click at [479, 324] on div "1:22 Depuis qu'nous pédalons ensemble" at bounding box center [308, 314] width 556 height 33
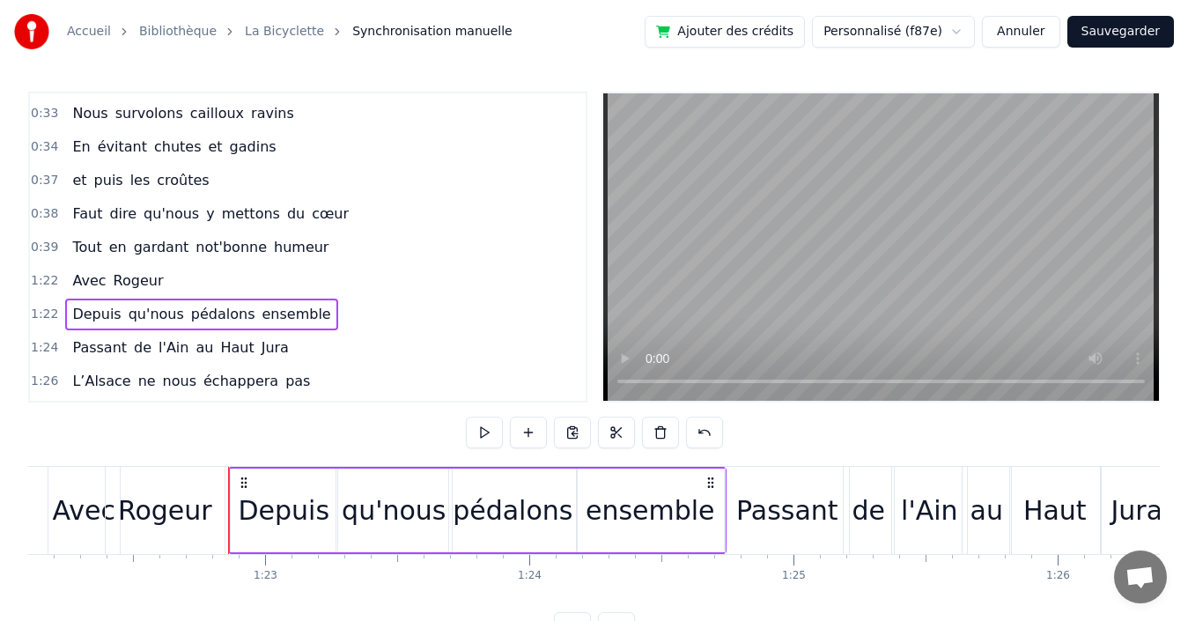
scroll to position [0, 21801]
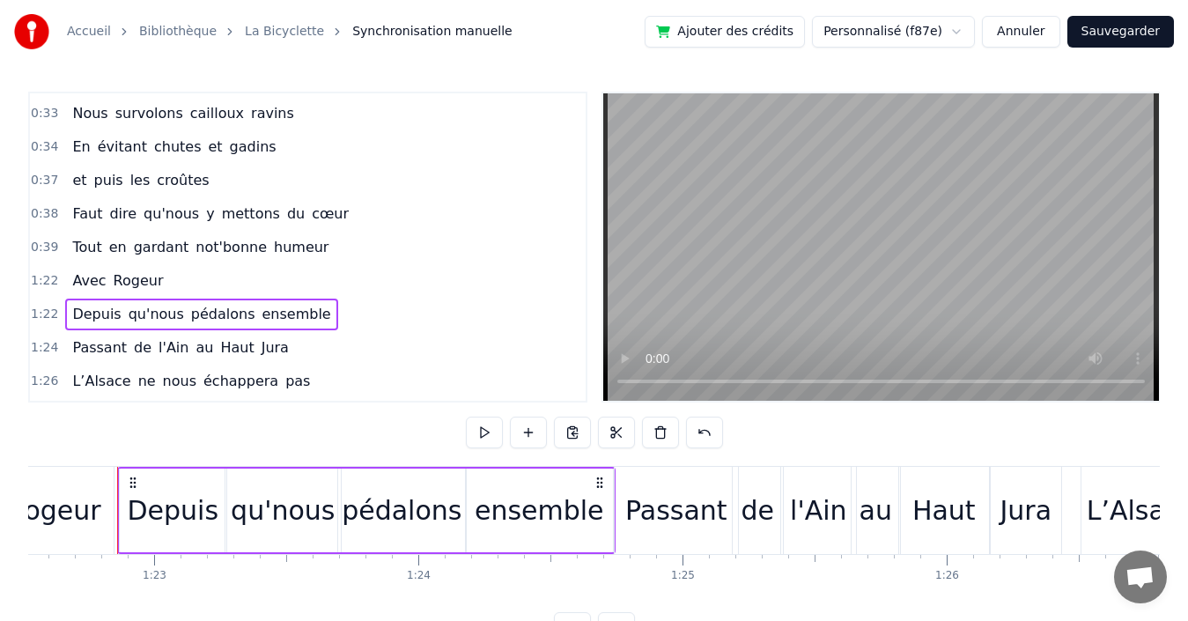
click at [280, 246] on span "humeur" at bounding box center [301, 247] width 58 height 20
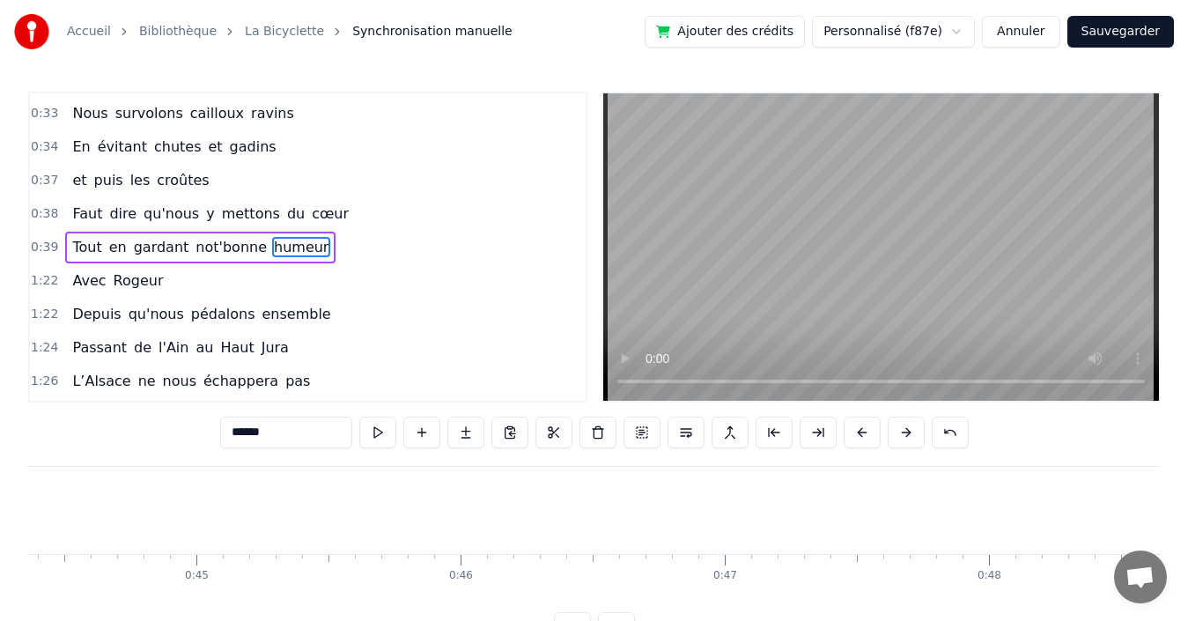
click at [362, 244] on div "0:39 Tout en gardant not'bonne humeur" at bounding box center [308, 247] width 556 height 33
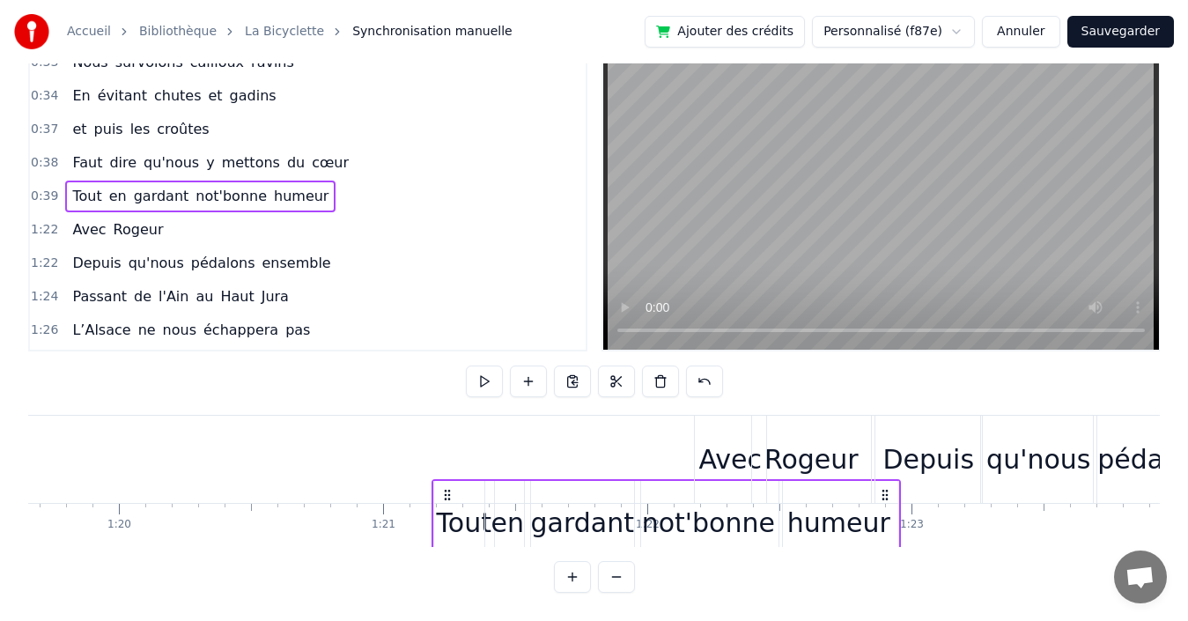
scroll to position [0, 21044]
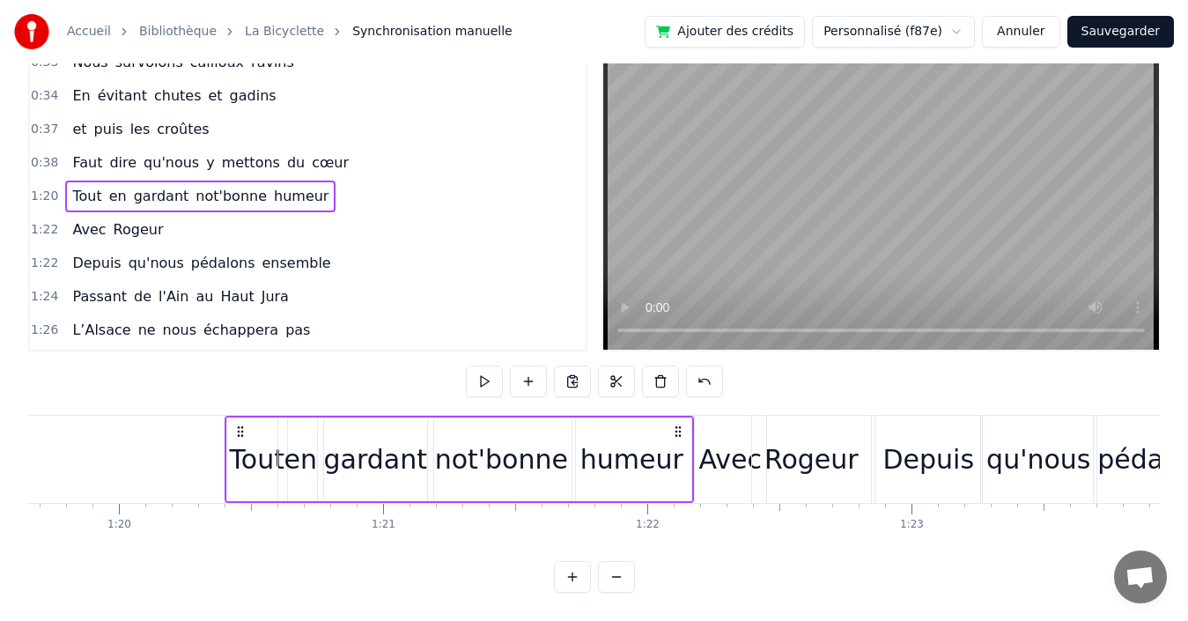
drag, startPoint x: 602, startPoint y: 416, endPoint x: 678, endPoint y: 410, distance: 75.9
click at [678, 416] on div "Tout en gardant not'bonne humeur" at bounding box center [459, 459] width 469 height 87
click at [357, 153] on div "0:38 Faut dire qu'nous y mettons du cœur" at bounding box center [308, 162] width 556 height 33
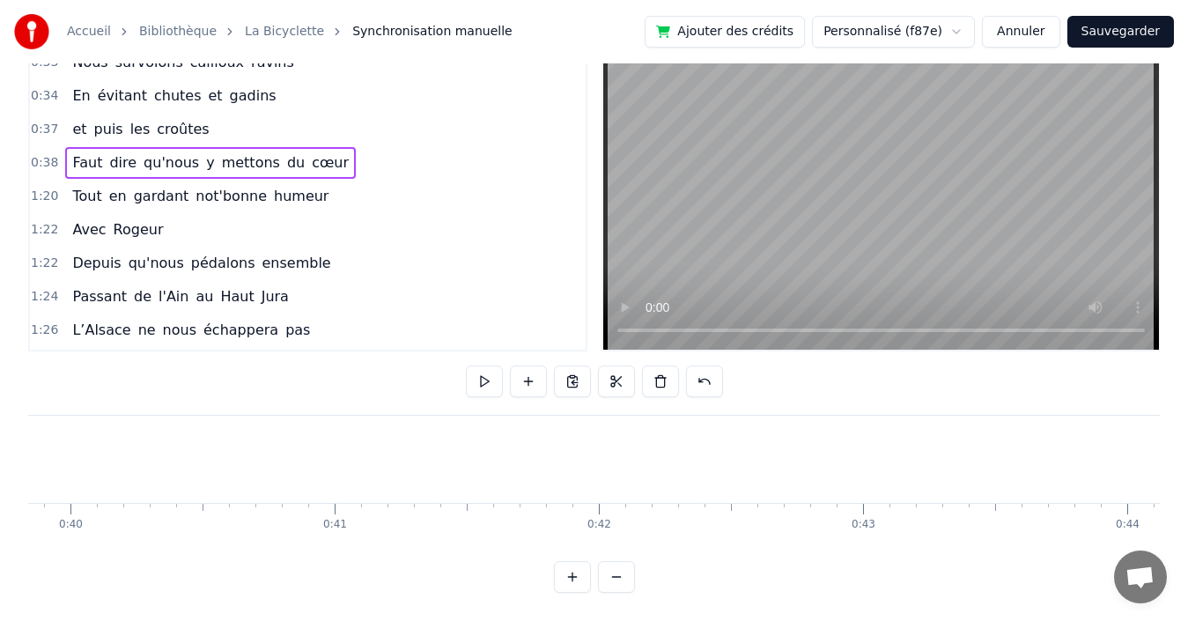
scroll to position [0, 10093]
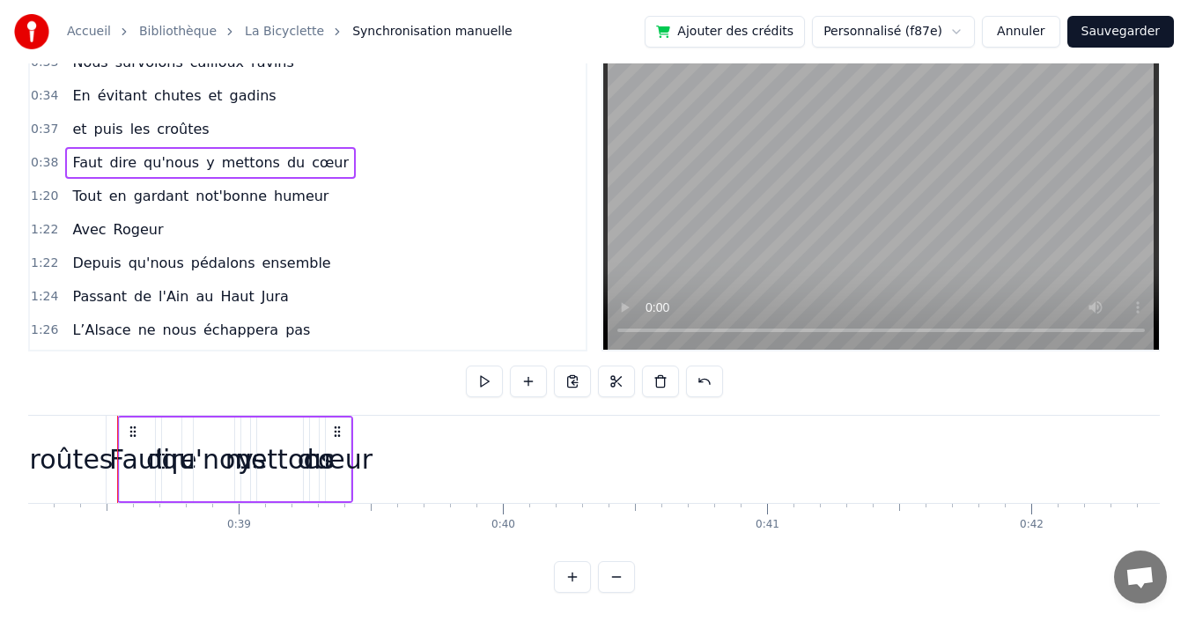
click at [336, 452] on div "cœur" at bounding box center [339, 459] width 70 height 40
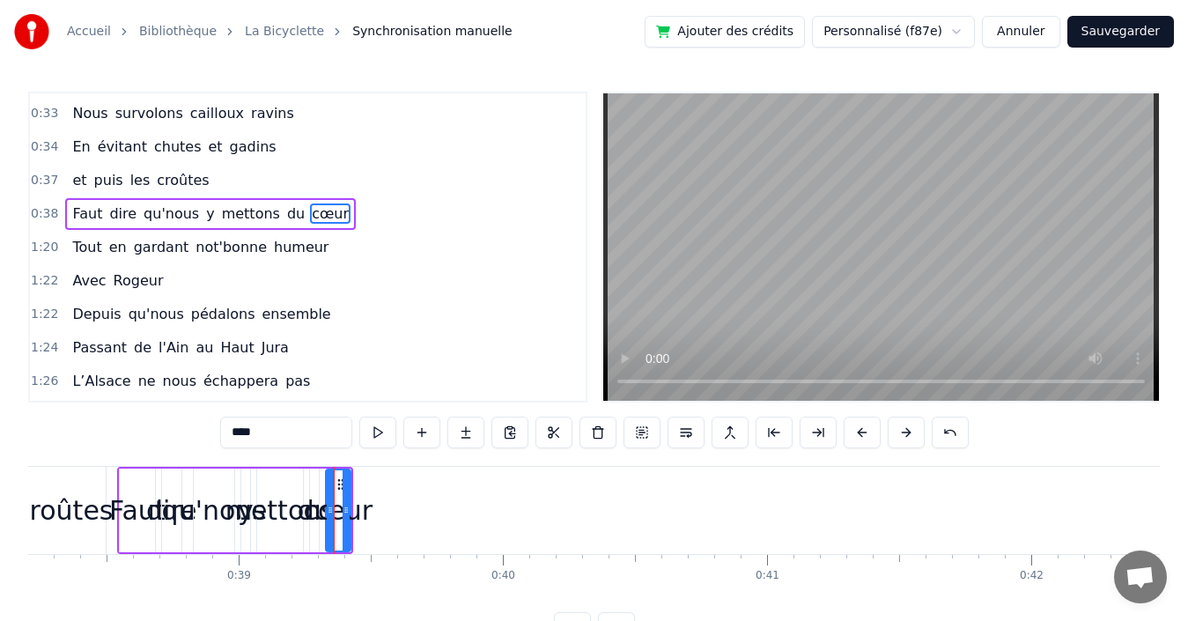
scroll to position [365, 0]
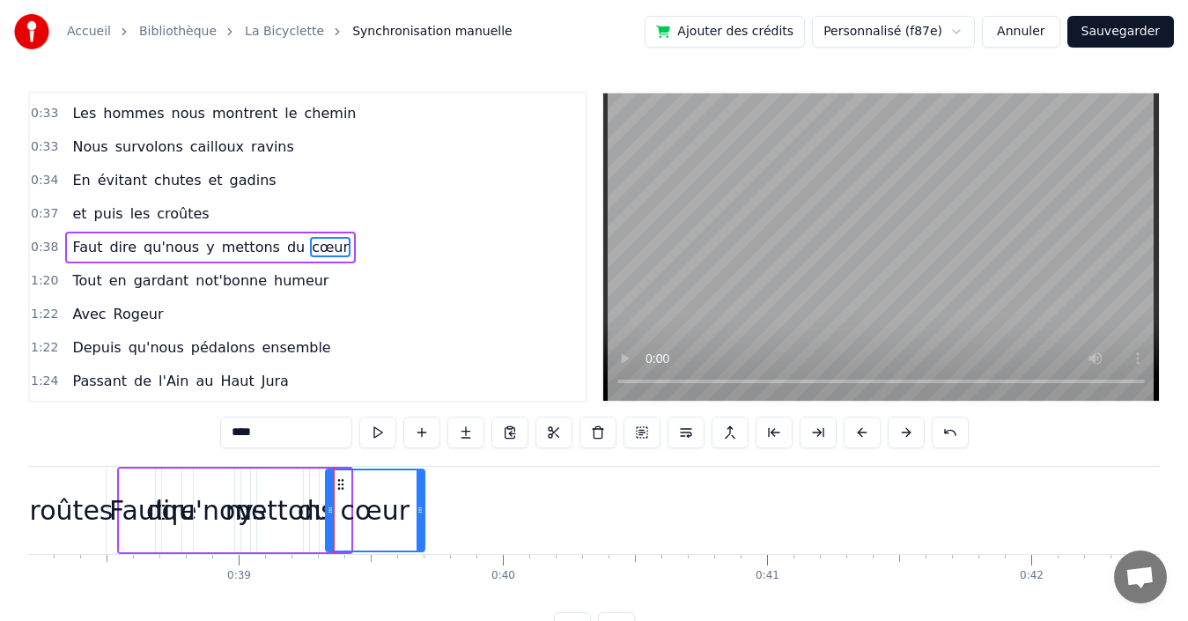
drag, startPoint x: 348, startPoint y: 505, endPoint x: 422, endPoint y: 500, distance: 74.1
click at [422, 500] on div at bounding box center [420, 510] width 7 height 80
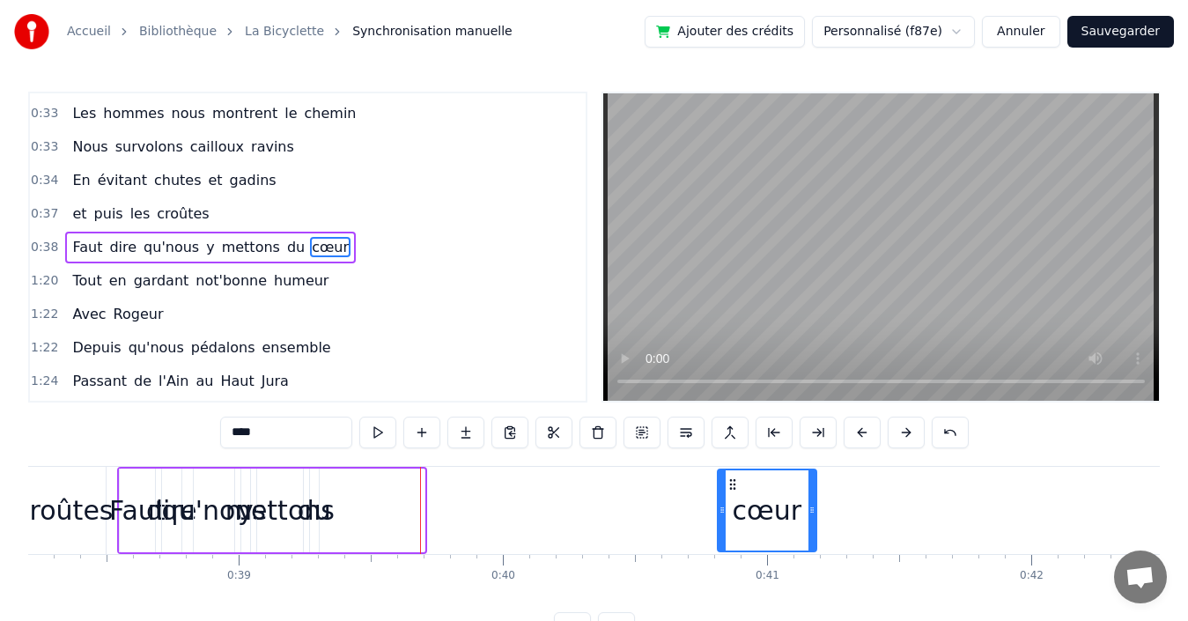
drag, startPoint x: 339, startPoint y: 483, endPoint x: 731, endPoint y: 484, distance: 391.9
click at [731, 484] on circle at bounding box center [730, 483] width 1 height 1
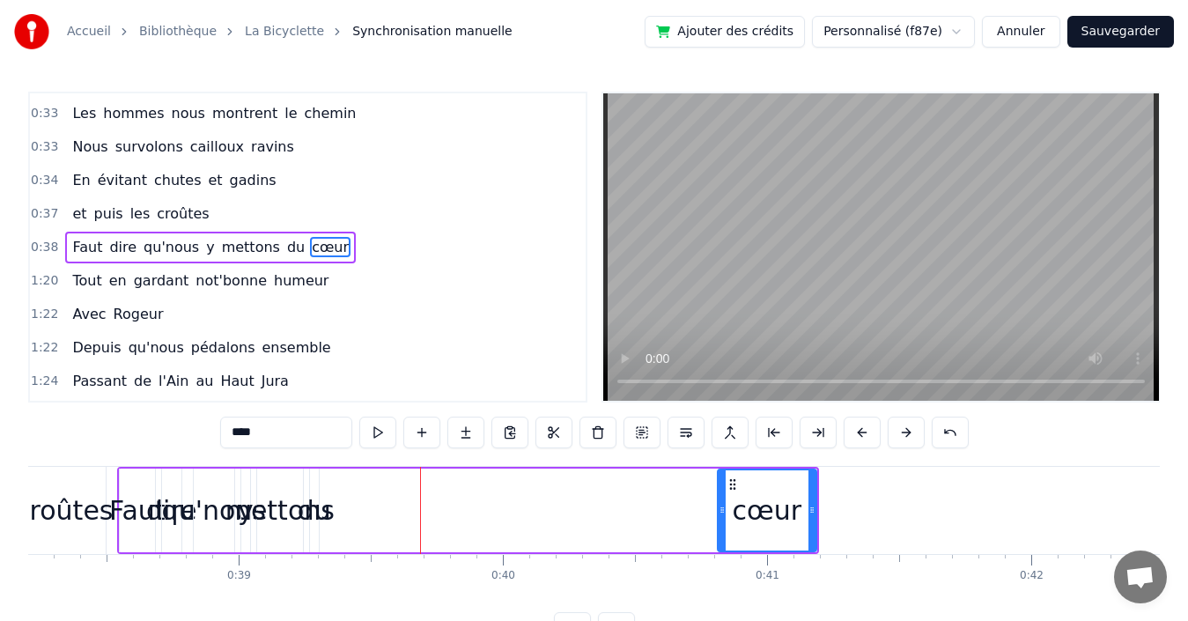
click at [285, 244] on span "du" at bounding box center [295, 247] width 21 height 20
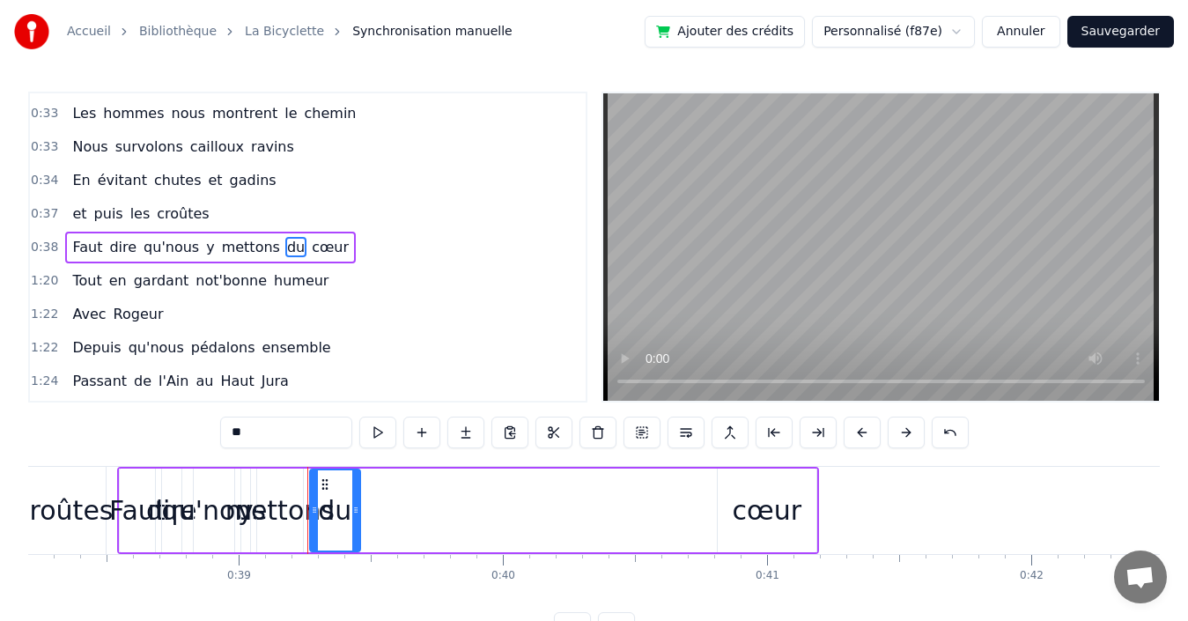
drag, startPoint x: 316, startPoint y: 489, endPoint x: 358, endPoint y: 487, distance: 41.4
click at [358, 487] on div at bounding box center [355, 510] width 7 height 80
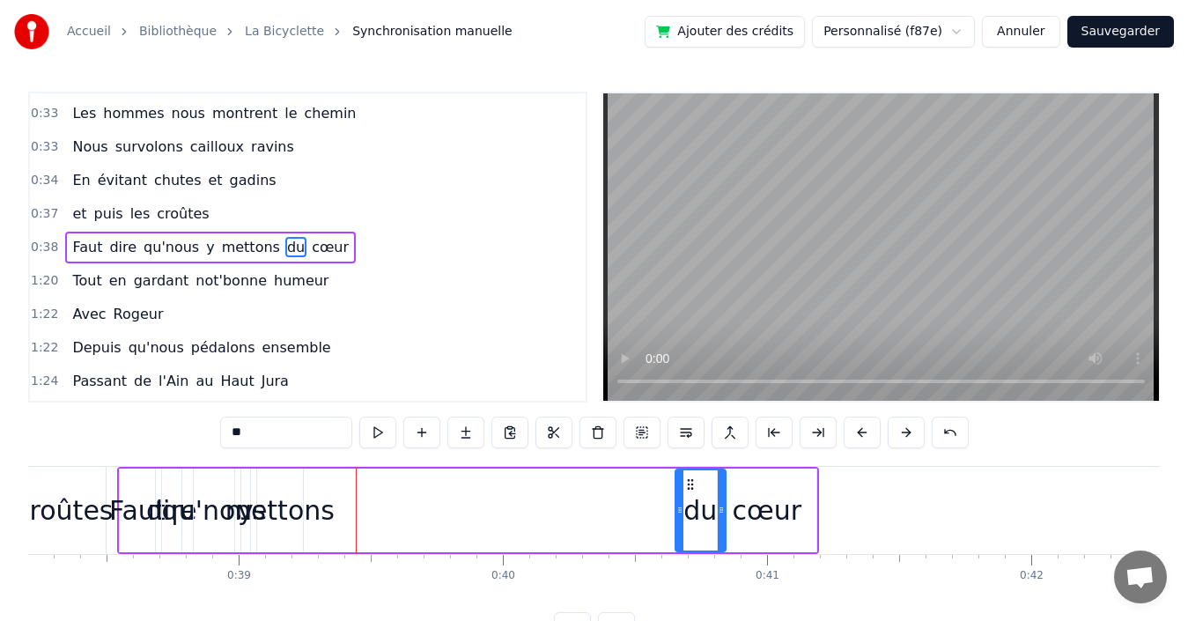
drag, startPoint x: 330, startPoint y: 485, endPoint x: 689, endPoint y: 483, distance: 358.4
click at [689, 483] on icon at bounding box center [690, 484] width 14 height 14
click at [292, 509] on div "mettons" at bounding box center [279, 510] width 109 height 40
type input "*******"
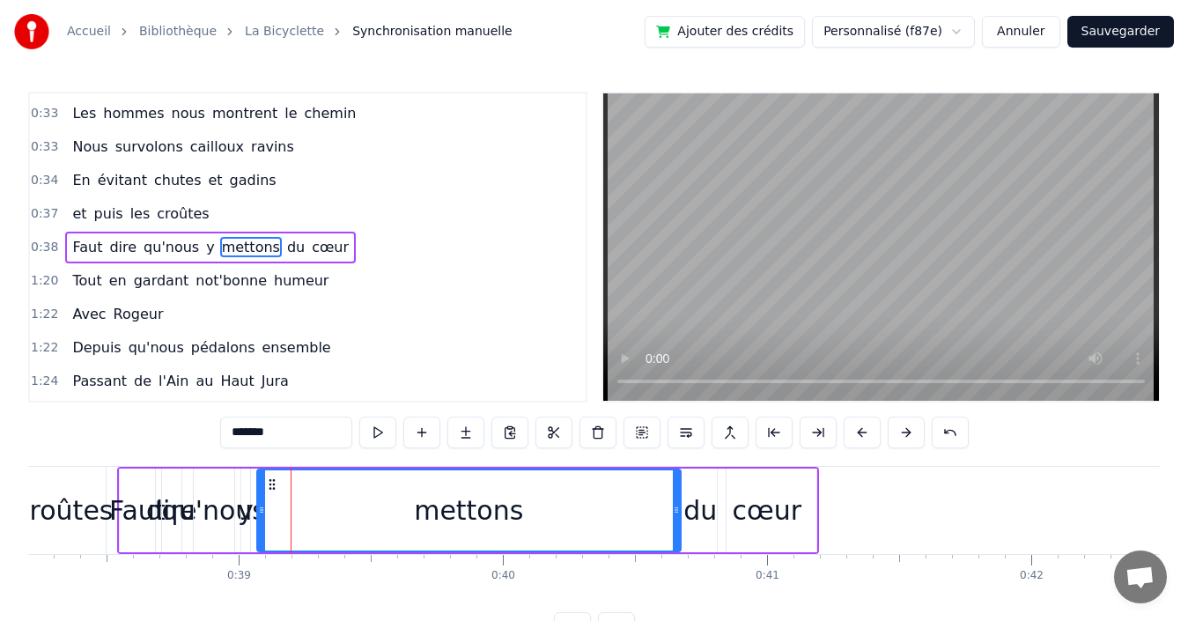
drag, startPoint x: 299, startPoint y: 492, endPoint x: 677, endPoint y: 490, distance: 377.8
click at [677, 490] on div at bounding box center [676, 510] width 7 height 80
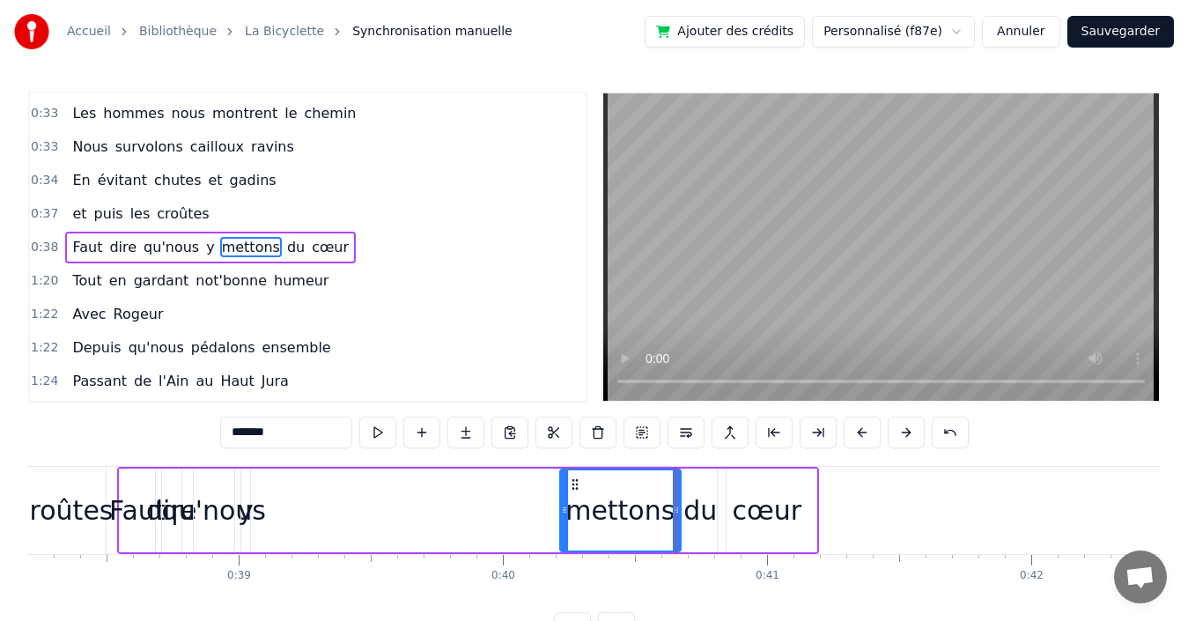
drag, startPoint x: 259, startPoint y: 507, endPoint x: 562, endPoint y: 516, distance: 303.1
click at [562, 516] on icon at bounding box center [564, 510] width 7 height 14
click at [186, 245] on div "Faut dire qu'nous y mettons du cœur" at bounding box center [210, 248] width 291 height 32
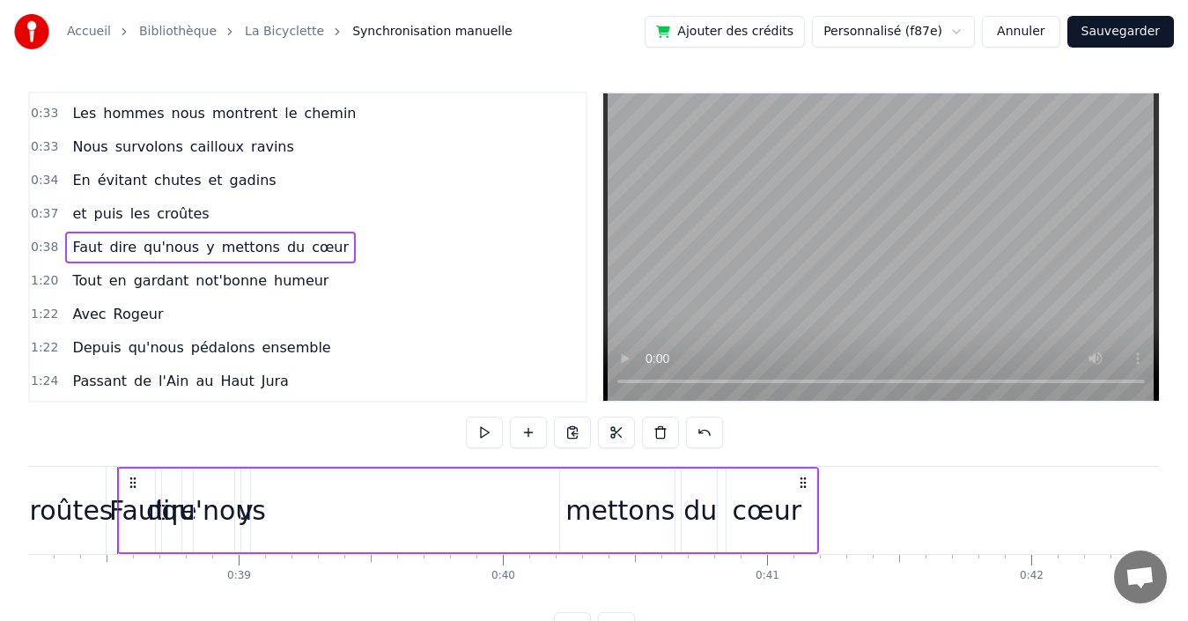
click at [204, 254] on span "y" at bounding box center [209, 247] width 11 height 20
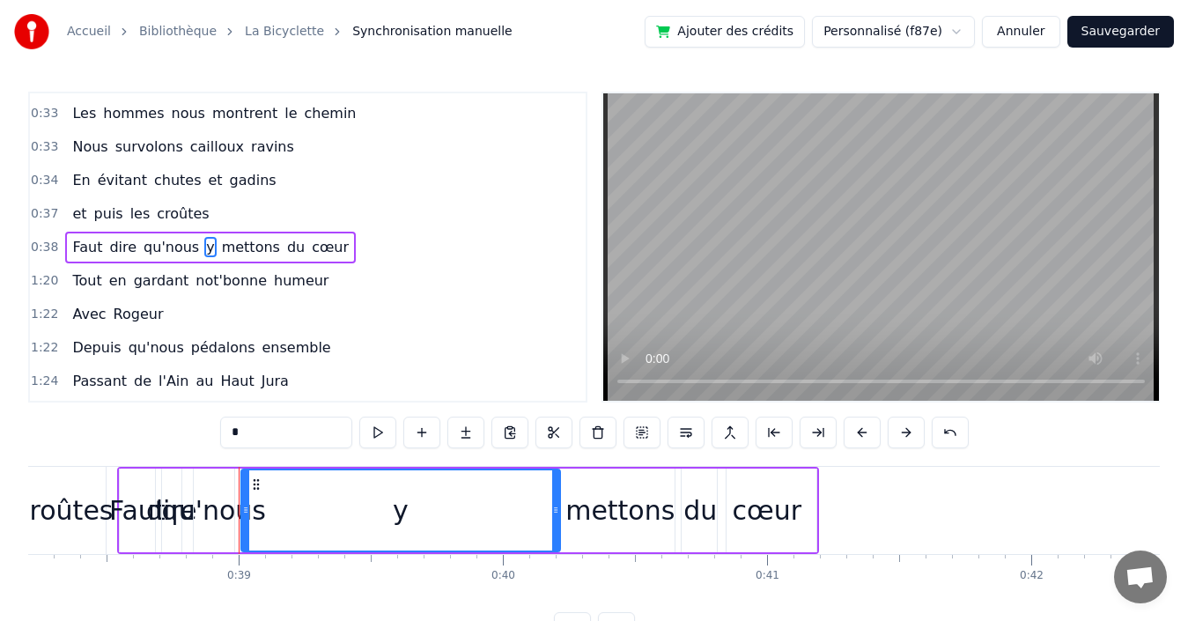
drag, startPoint x: 245, startPoint y: 521, endPoint x: 555, endPoint y: 532, distance: 310.2
click at [555, 532] on div at bounding box center [555, 510] width 7 height 80
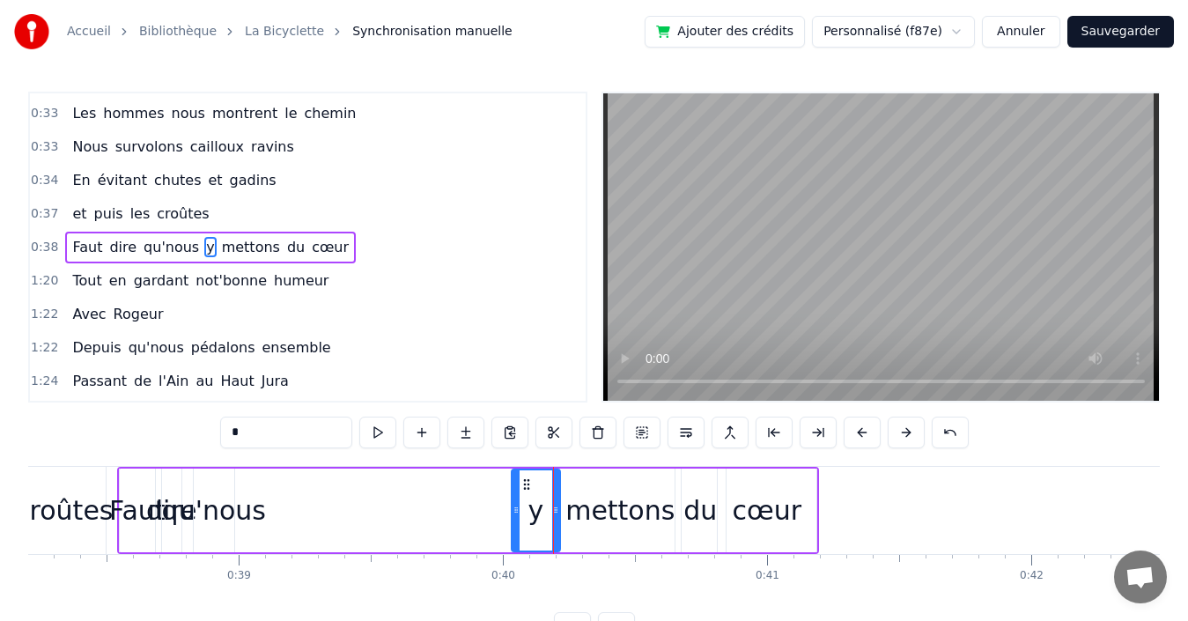
drag, startPoint x: 244, startPoint y: 508, endPoint x: 514, endPoint y: 513, distance: 270.4
click at [514, 513] on icon at bounding box center [516, 510] width 7 height 14
click at [188, 515] on div "qu'nous" at bounding box center [214, 510] width 104 height 40
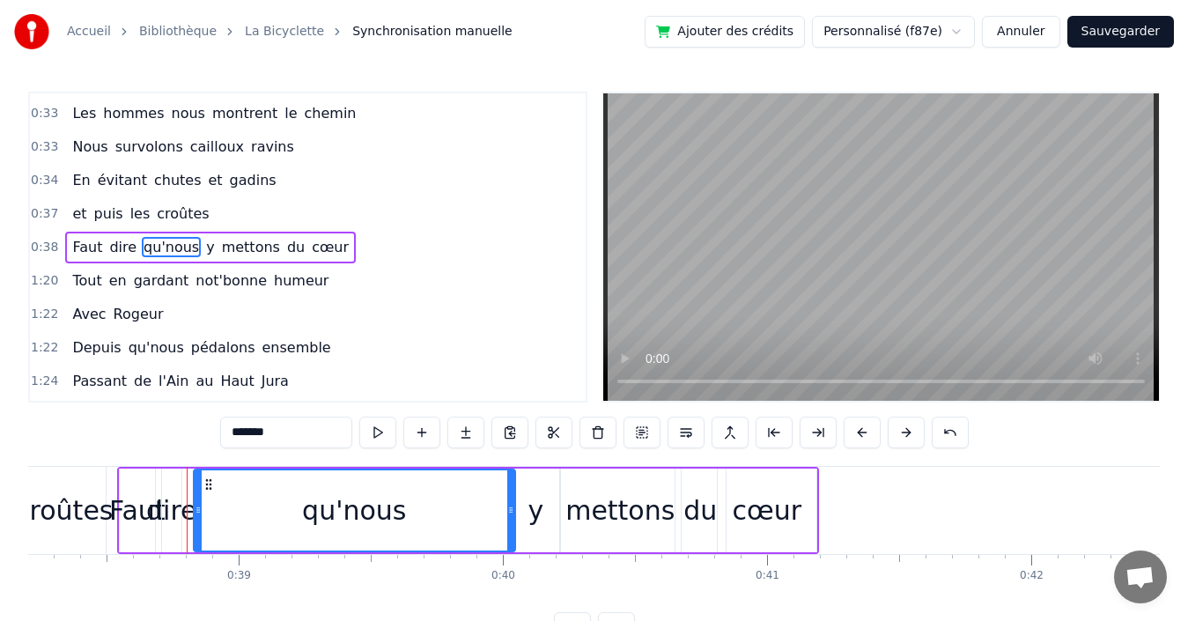
drag, startPoint x: 232, startPoint y: 513, endPoint x: 463, endPoint y: 505, distance: 230.9
click at [507, 510] on icon at bounding box center [510, 510] width 7 height 14
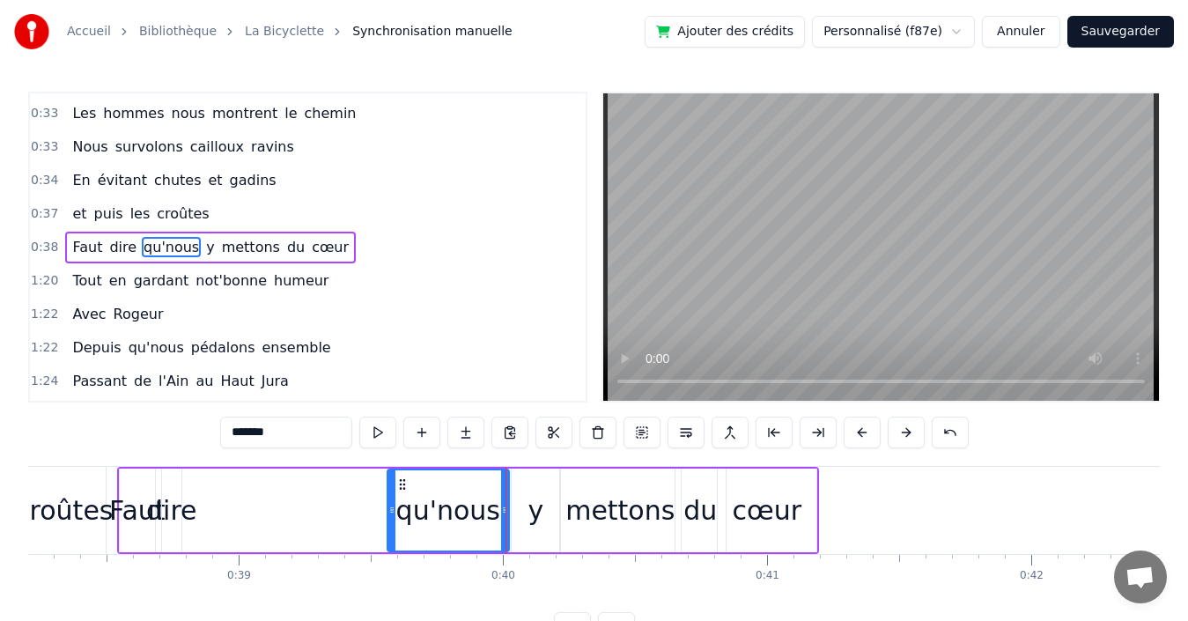
drag, startPoint x: 197, startPoint y: 511, endPoint x: 391, endPoint y: 520, distance: 193.9
click at [391, 520] on div at bounding box center [391, 510] width 7 height 80
click at [173, 511] on div "dire" at bounding box center [171, 510] width 51 height 40
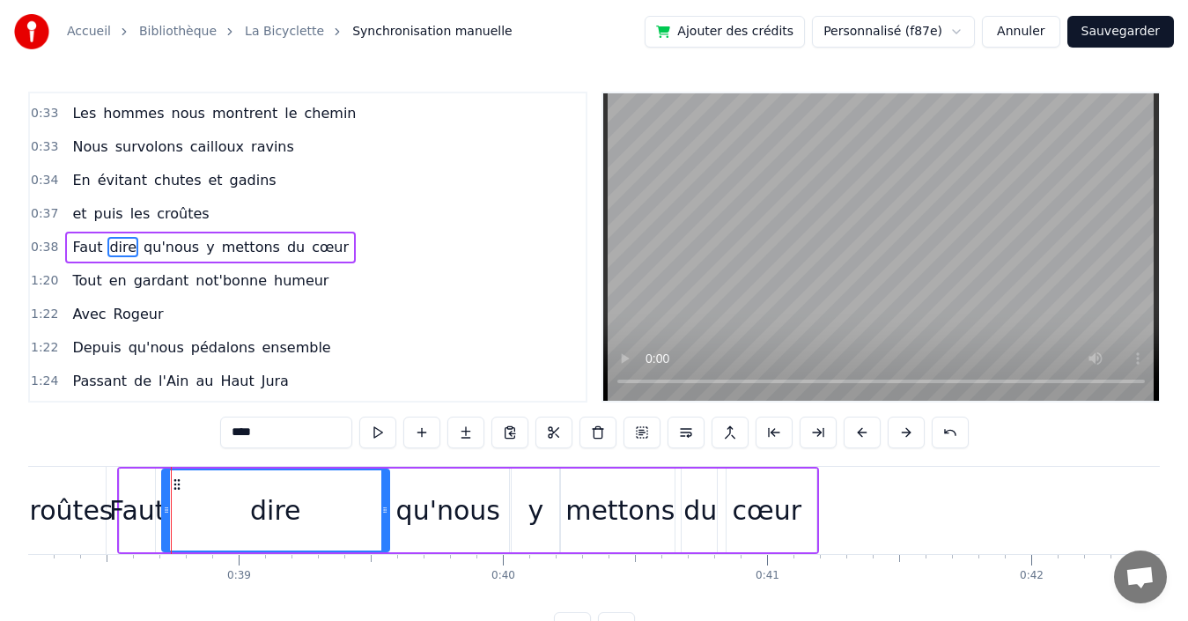
drag, startPoint x: 177, startPoint y: 510, endPoint x: 385, endPoint y: 506, distance: 207.9
click at [385, 506] on icon at bounding box center [384, 510] width 7 height 14
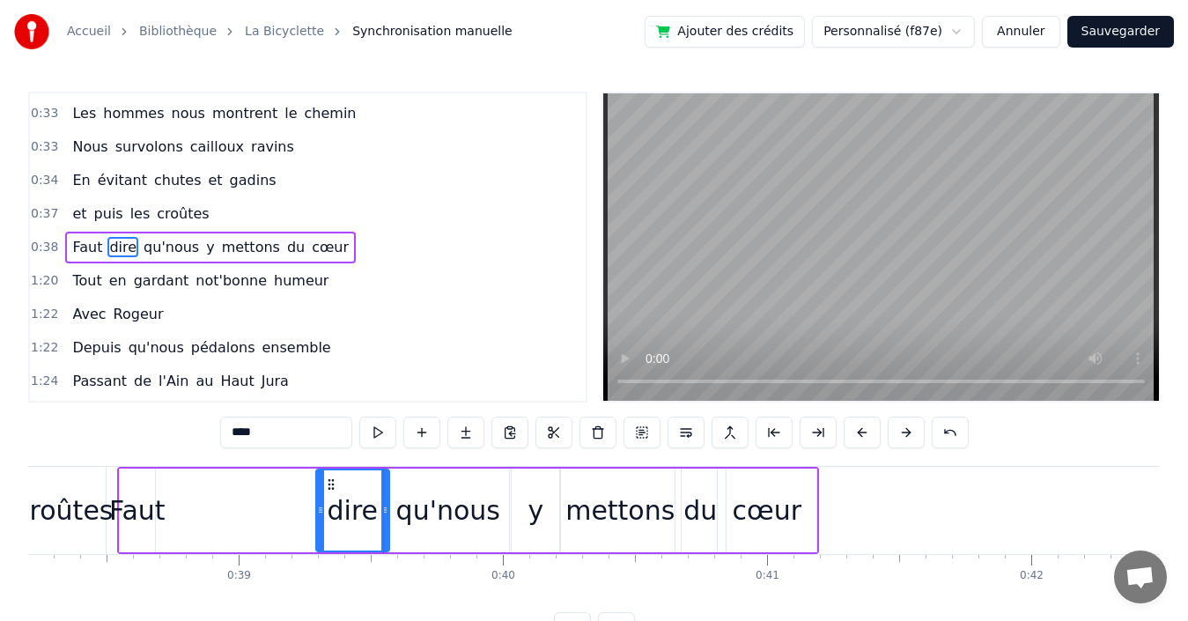
drag, startPoint x: 165, startPoint y: 507, endPoint x: 319, endPoint y: 510, distance: 154.1
click at [319, 510] on icon at bounding box center [320, 510] width 7 height 14
click at [135, 504] on div "Faut" at bounding box center [137, 510] width 56 height 40
type input "****"
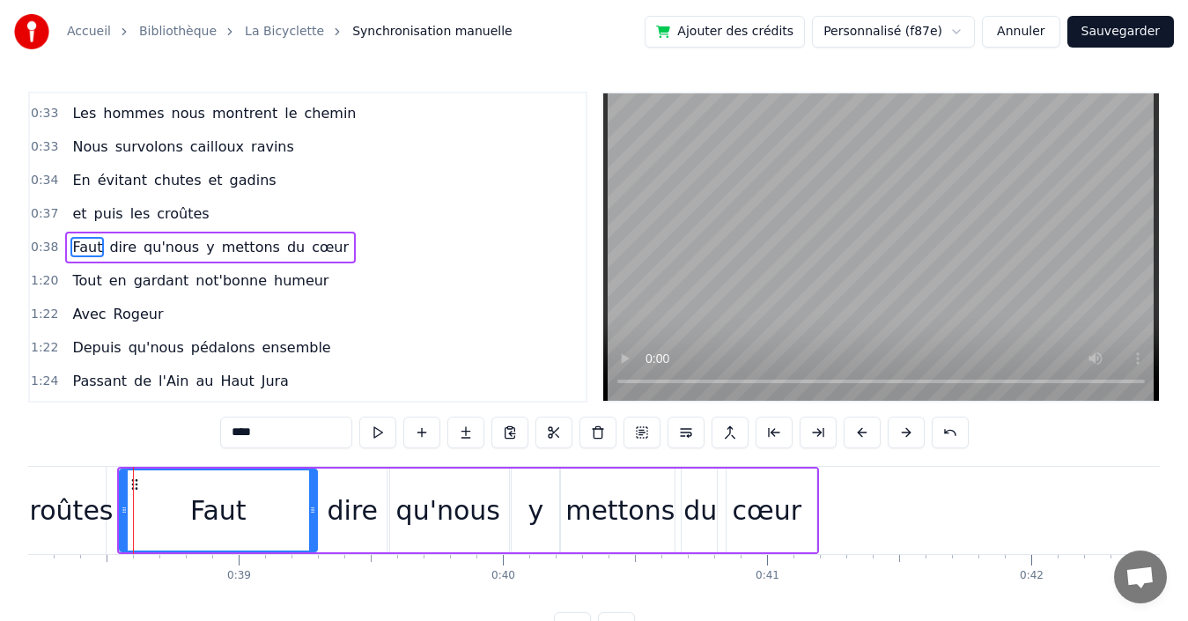
drag, startPoint x: 153, startPoint y: 513, endPoint x: 315, endPoint y: 511, distance: 162.0
click at [315, 511] on icon at bounding box center [312, 510] width 7 height 14
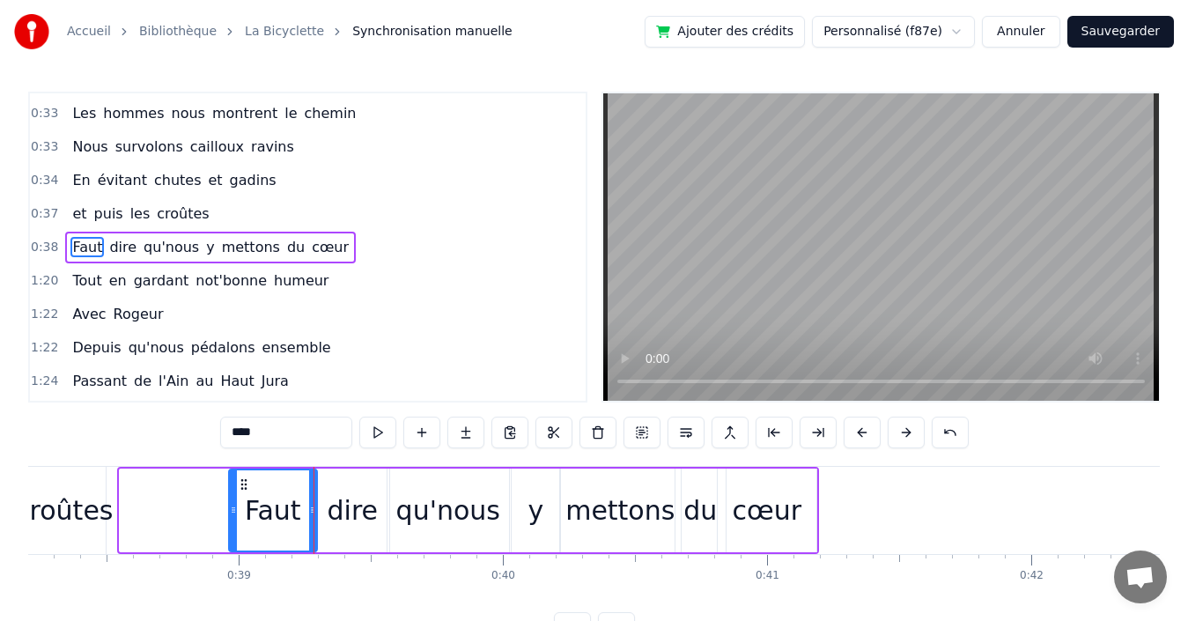
drag, startPoint x: 128, startPoint y: 509, endPoint x: 229, endPoint y: 515, distance: 101.5
click at [230, 515] on icon at bounding box center [233, 510] width 7 height 14
click at [340, 288] on div "1:20 Tout en gardant not'bonne humeur" at bounding box center [308, 280] width 556 height 33
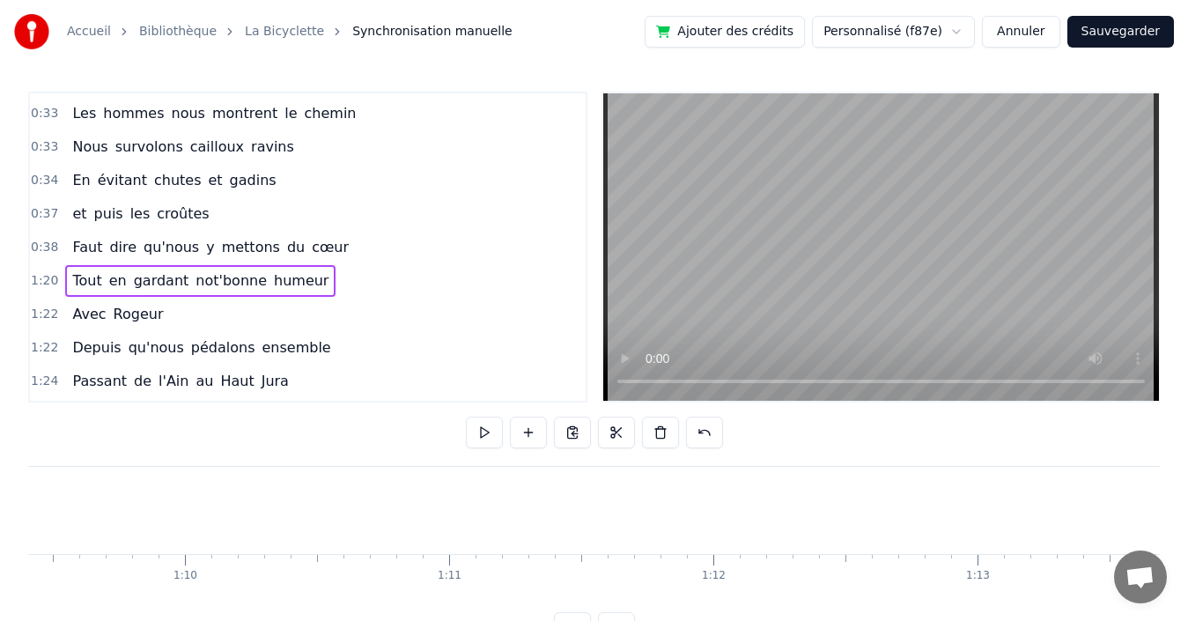
click at [383, 247] on div "0:38 Faut dire qu'nous y mettons du cœur" at bounding box center [308, 247] width 556 height 33
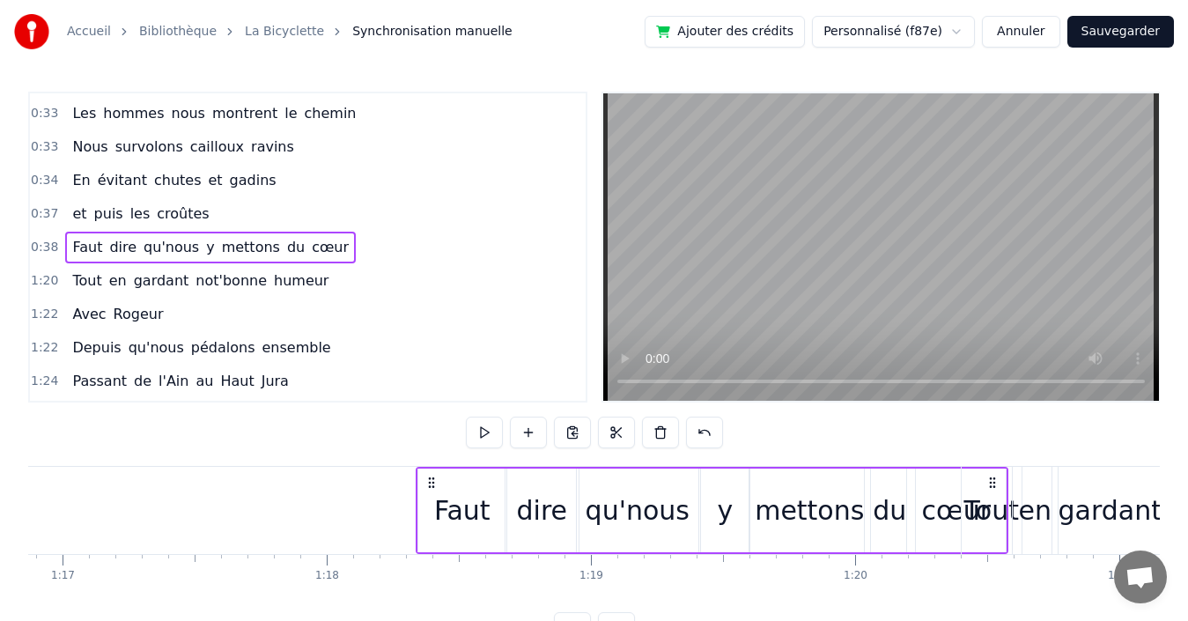
scroll to position [0, 20318]
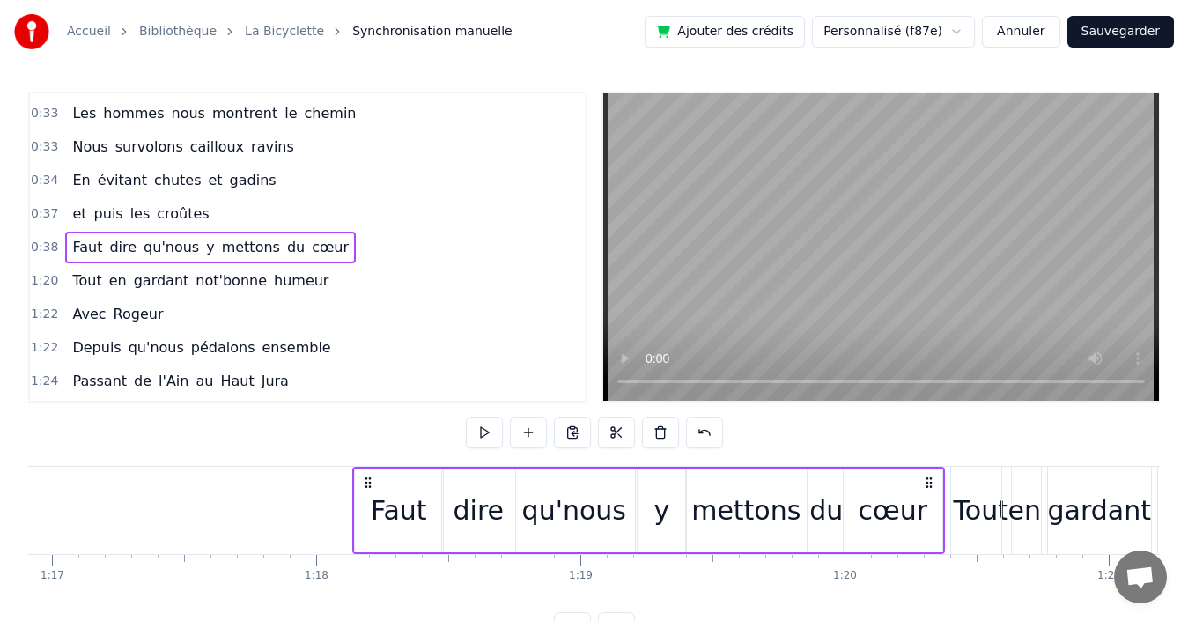
drag, startPoint x: 692, startPoint y: 481, endPoint x: 927, endPoint y: 484, distance: 235.1
click at [927, 484] on icon at bounding box center [929, 483] width 14 height 14
click at [269, 212] on div "0:37 et puis les croûtes" at bounding box center [308, 213] width 556 height 33
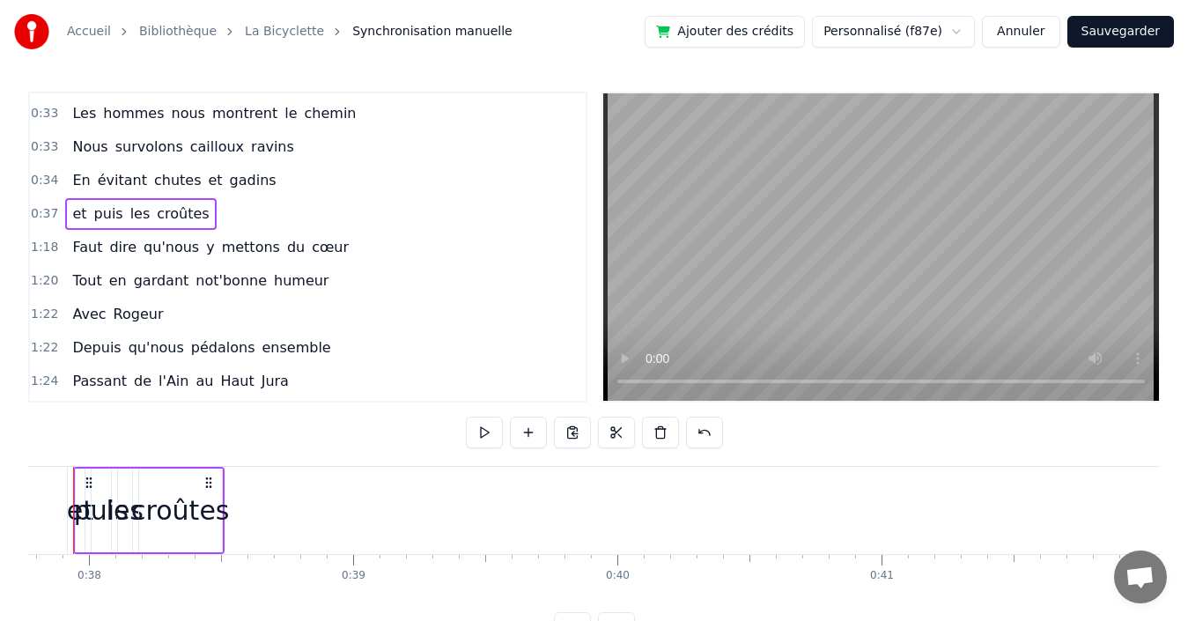
scroll to position [0, 9934]
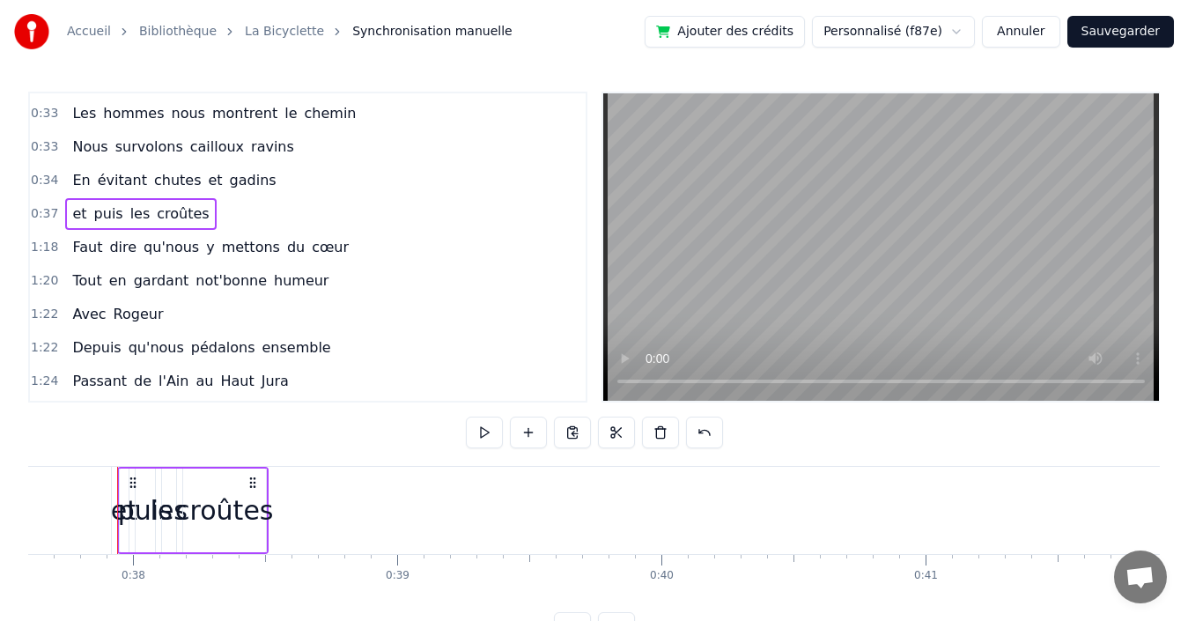
click at [211, 515] on div "croûtes" at bounding box center [224, 510] width 98 height 40
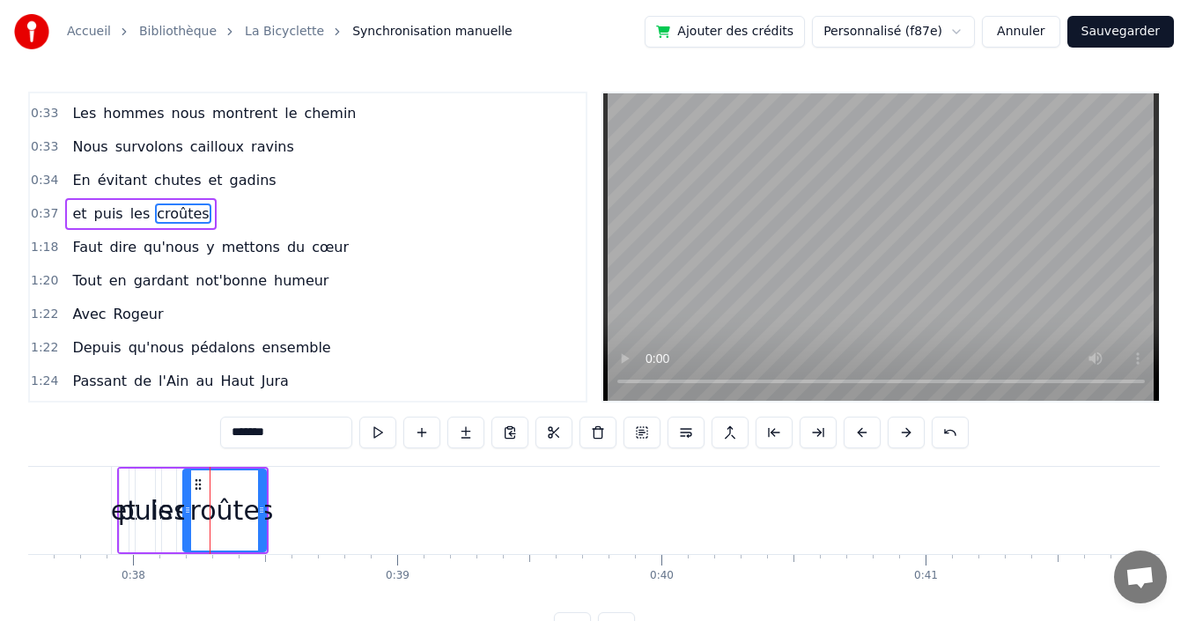
scroll to position [331, 0]
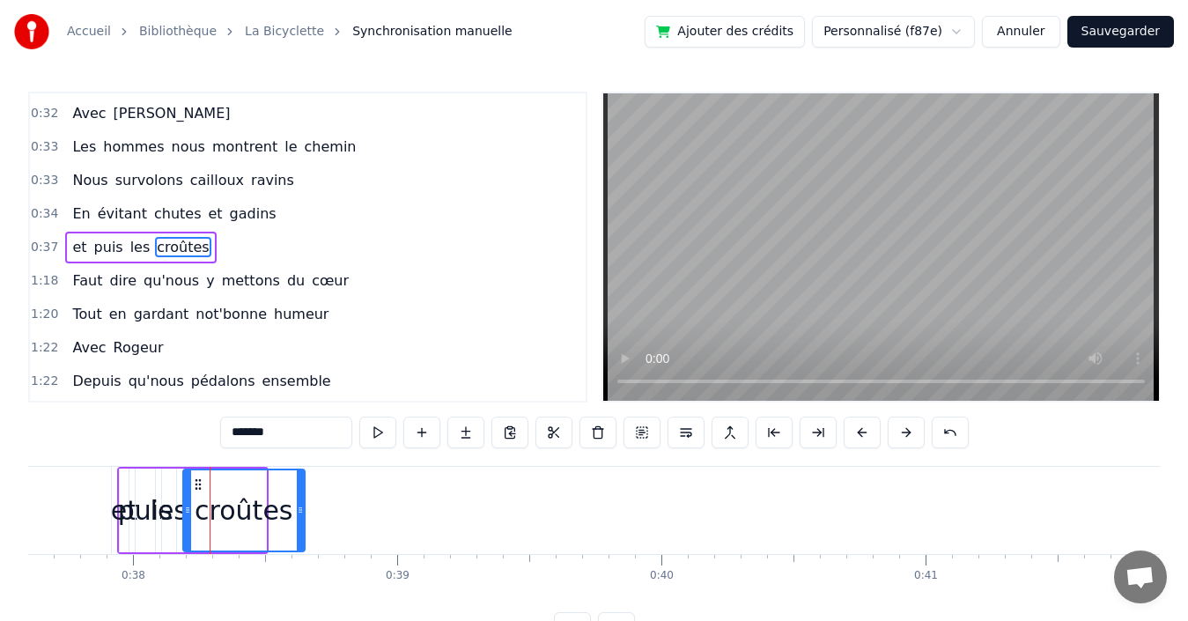
drag, startPoint x: 262, startPoint y: 511, endPoint x: 301, endPoint y: 513, distance: 38.8
click at [301, 513] on icon at bounding box center [300, 510] width 7 height 14
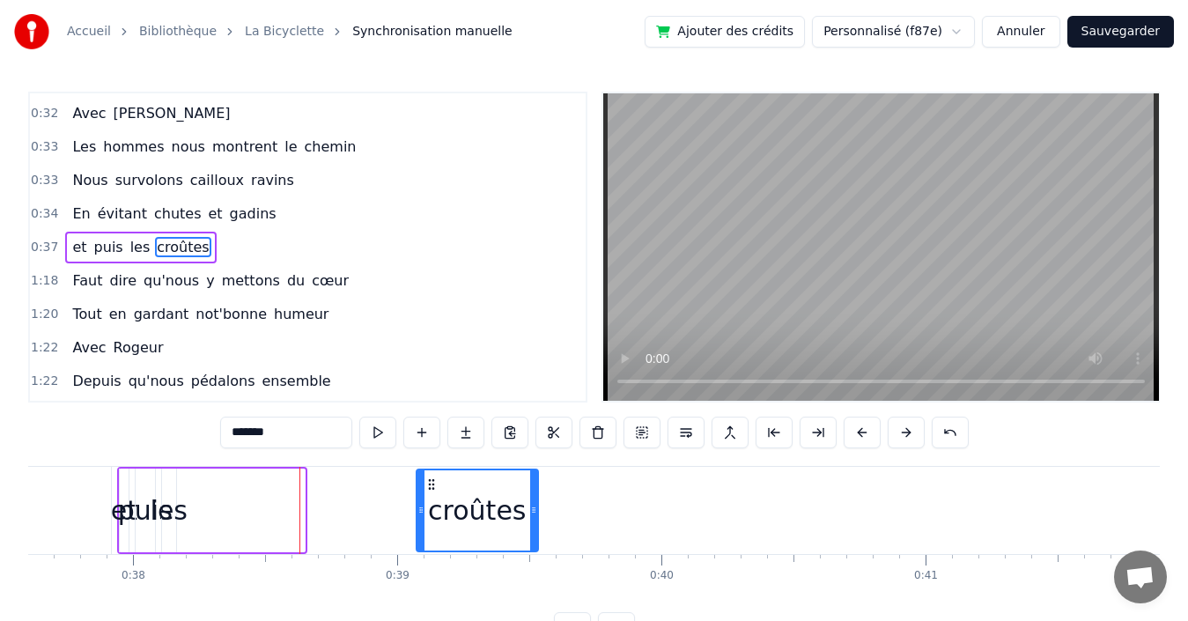
drag, startPoint x: 196, startPoint y: 483, endPoint x: 430, endPoint y: 498, distance: 233.9
click at [430, 498] on div "croûtes" at bounding box center [477, 510] width 120 height 80
click at [171, 512] on div "les" at bounding box center [169, 510] width 37 height 40
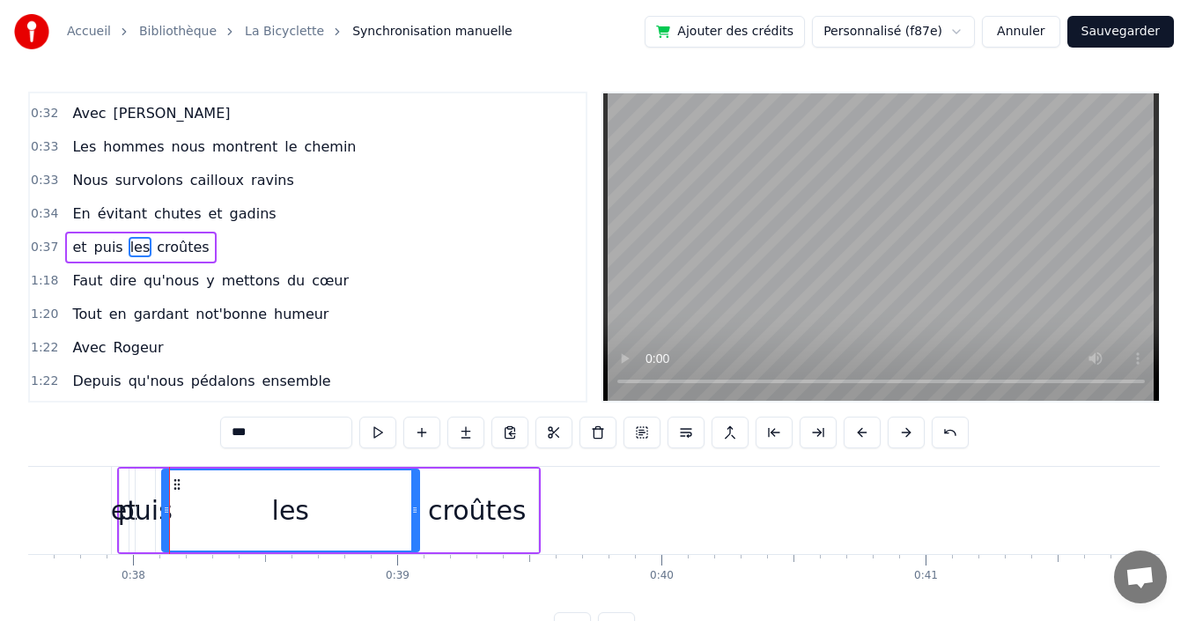
drag, startPoint x: 173, startPoint y: 510, endPoint x: 417, endPoint y: 506, distance: 243.1
click at [417, 506] on icon at bounding box center [414, 510] width 7 height 14
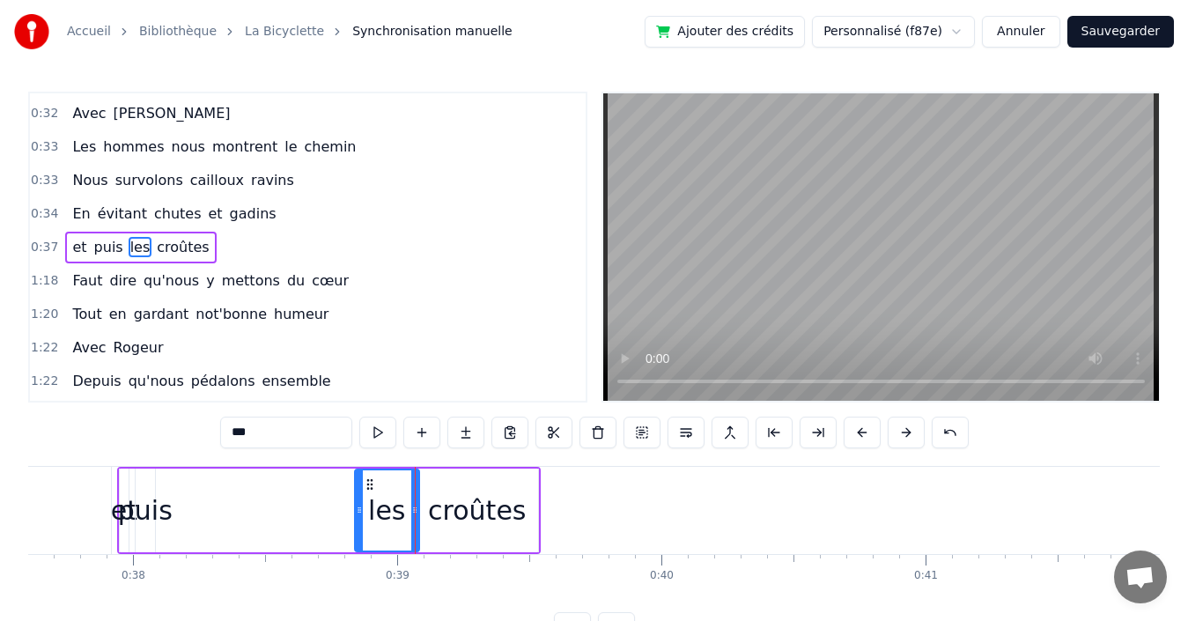
drag, startPoint x: 163, startPoint y: 498, endPoint x: 356, endPoint y: 501, distance: 192.9
click at [356, 501] on div at bounding box center [359, 510] width 7 height 80
click at [144, 507] on div "puis" at bounding box center [145, 510] width 55 height 40
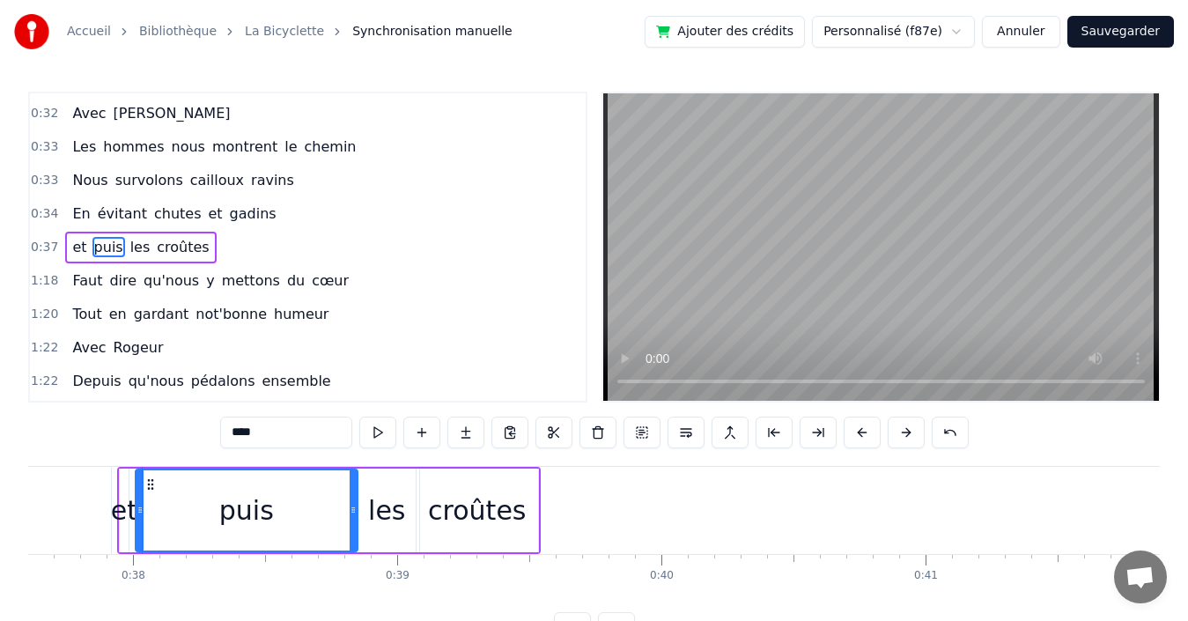
drag, startPoint x: 151, startPoint y: 507, endPoint x: 354, endPoint y: 504, distance: 202.6
click at [354, 504] on icon at bounding box center [353, 510] width 7 height 14
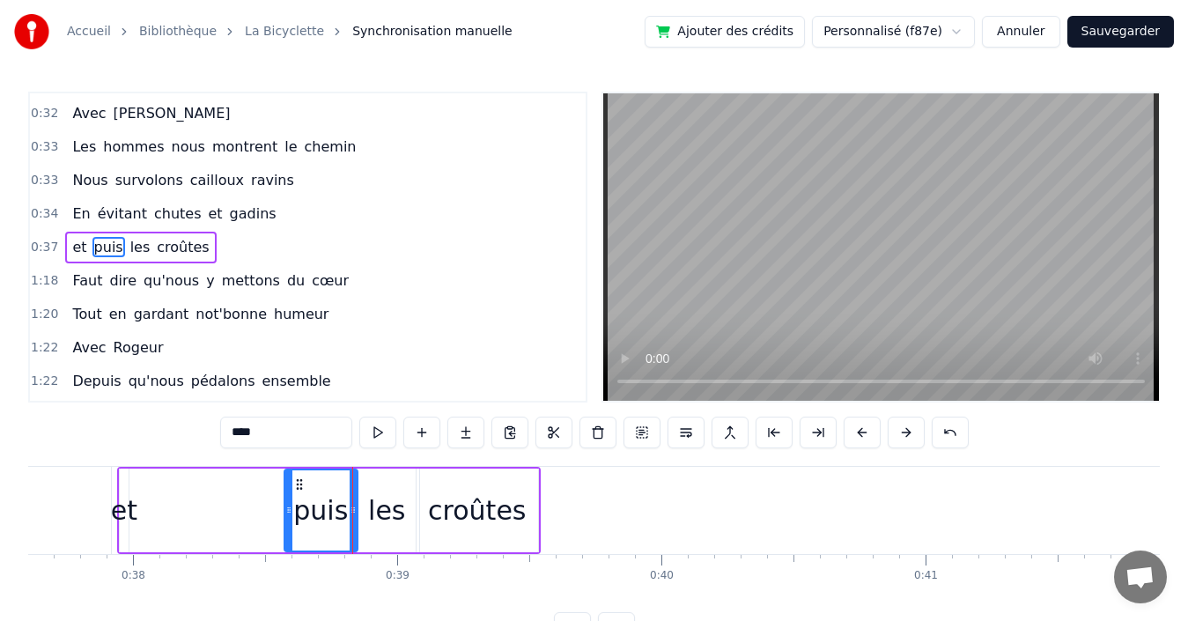
drag, startPoint x: 138, startPoint y: 504, endPoint x: 225, endPoint y: 505, distance: 87.2
click at [286, 500] on div at bounding box center [288, 510] width 7 height 80
click at [130, 511] on div "et" at bounding box center [124, 510] width 26 height 40
type input "**"
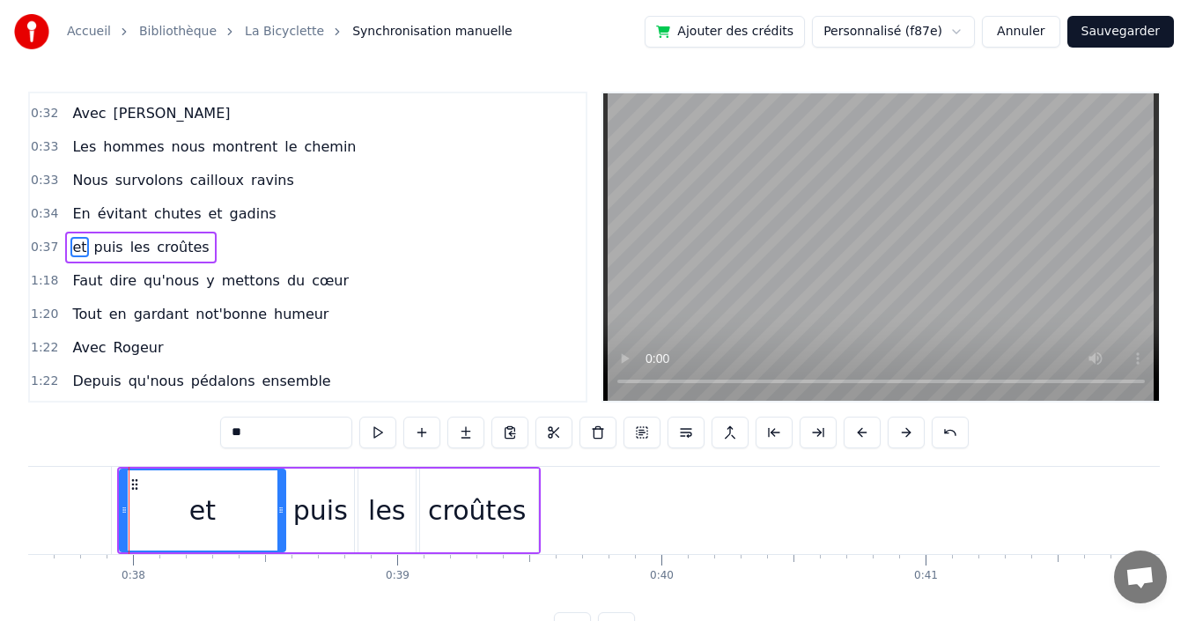
drag, startPoint x: 125, startPoint y: 508, endPoint x: 282, endPoint y: 504, distance: 156.8
click at [282, 504] on icon at bounding box center [280, 510] width 7 height 14
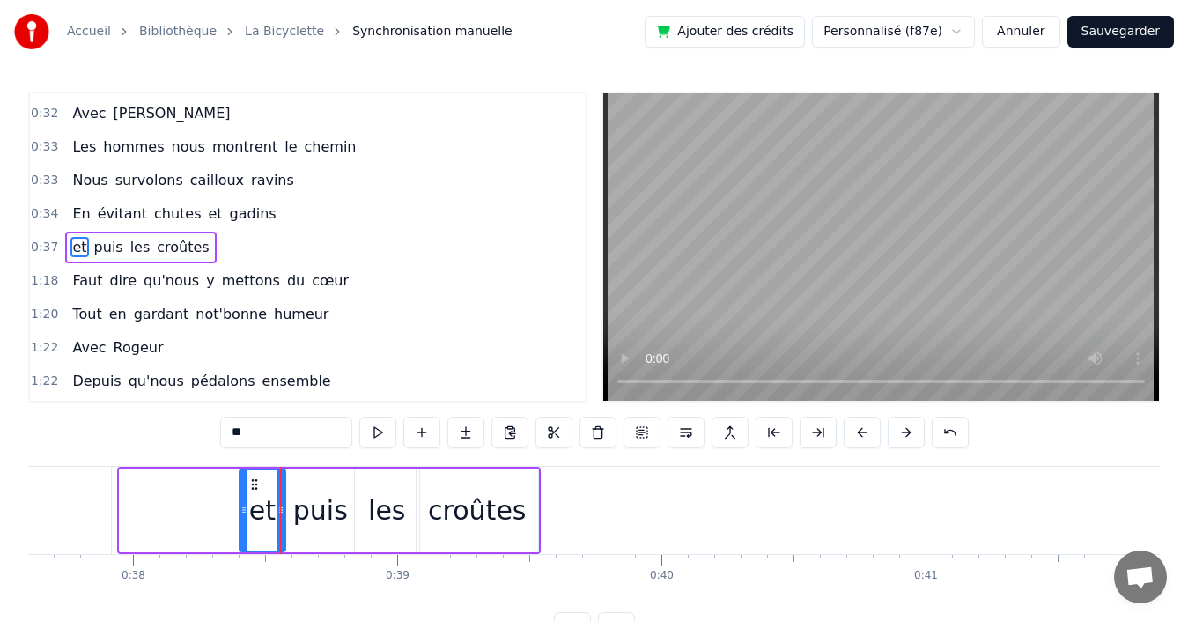
drag, startPoint x: 121, startPoint y: 511, endPoint x: 240, endPoint y: 507, distance: 119.8
click at [240, 507] on icon at bounding box center [243, 510] width 7 height 14
drag, startPoint x: 357, startPoint y: 287, endPoint x: 359, endPoint y: 277, distance: 10.9
click at [357, 286] on div "1:18 Faut dire qu'nous y mettons du cœur" at bounding box center [308, 280] width 556 height 33
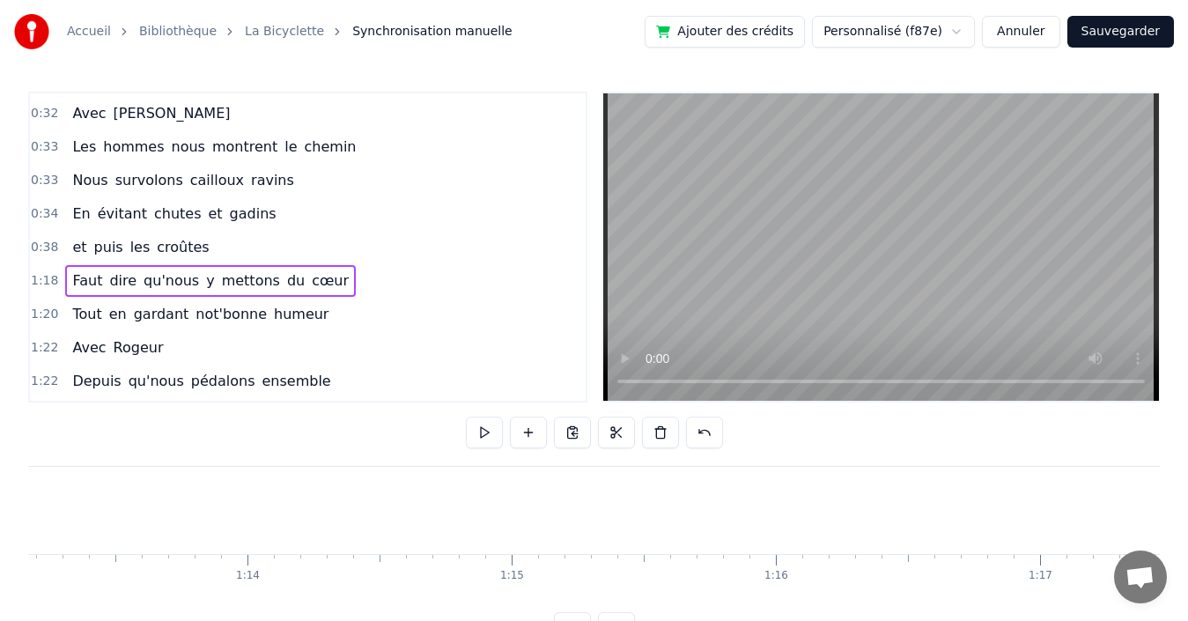
click at [370, 231] on div "0:38 et puis les croûtes" at bounding box center [308, 247] width 556 height 33
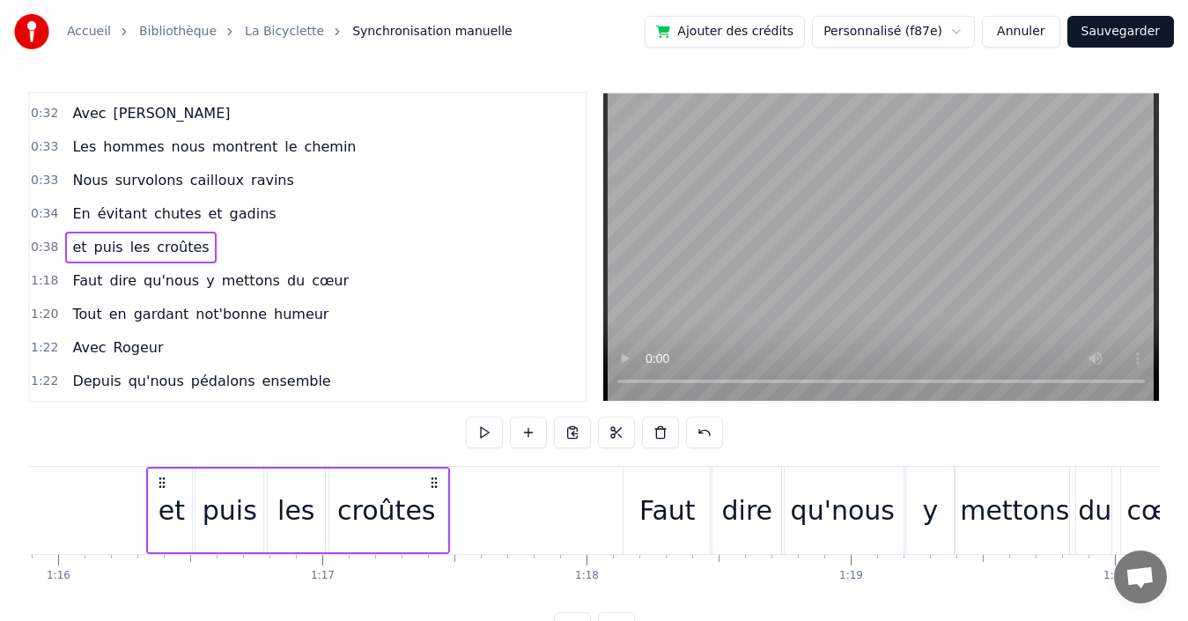
scroll to position [0, 20034]
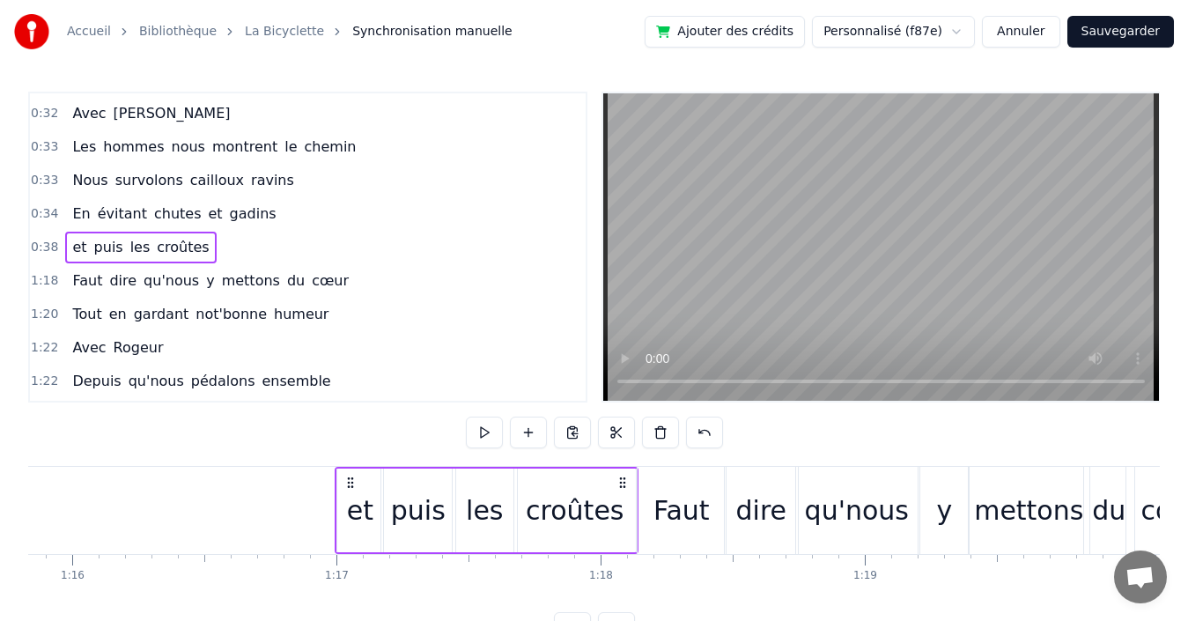
drag, startPoint x: 402, startPoint y: 479, endPoint x: 386, endPoint y: 485, distance: 17.8
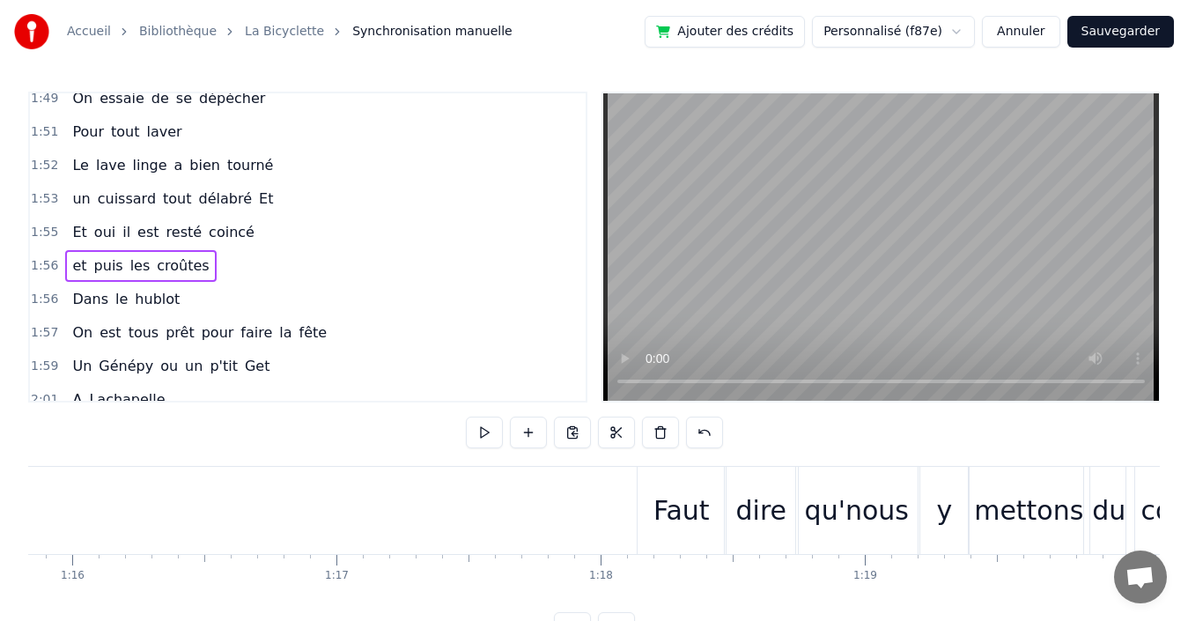
scroll to position [1212, 0]
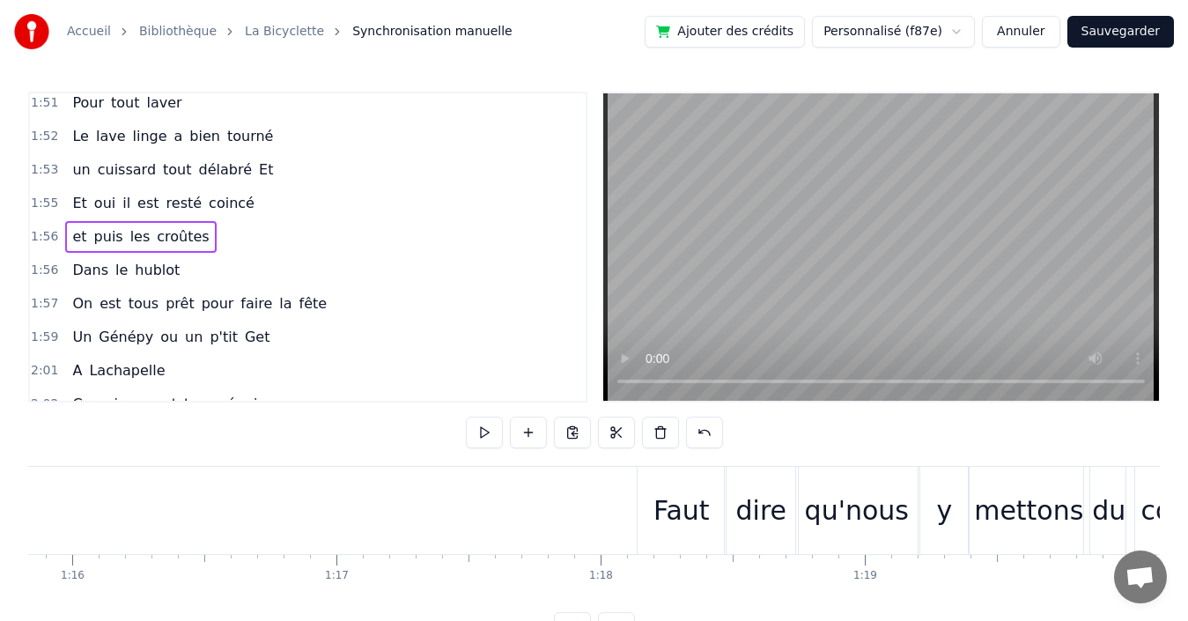
click at [282, 201] on div "1:55 Et oui il est resté coincé" at bounding box center [308, 203] width 556 height 33
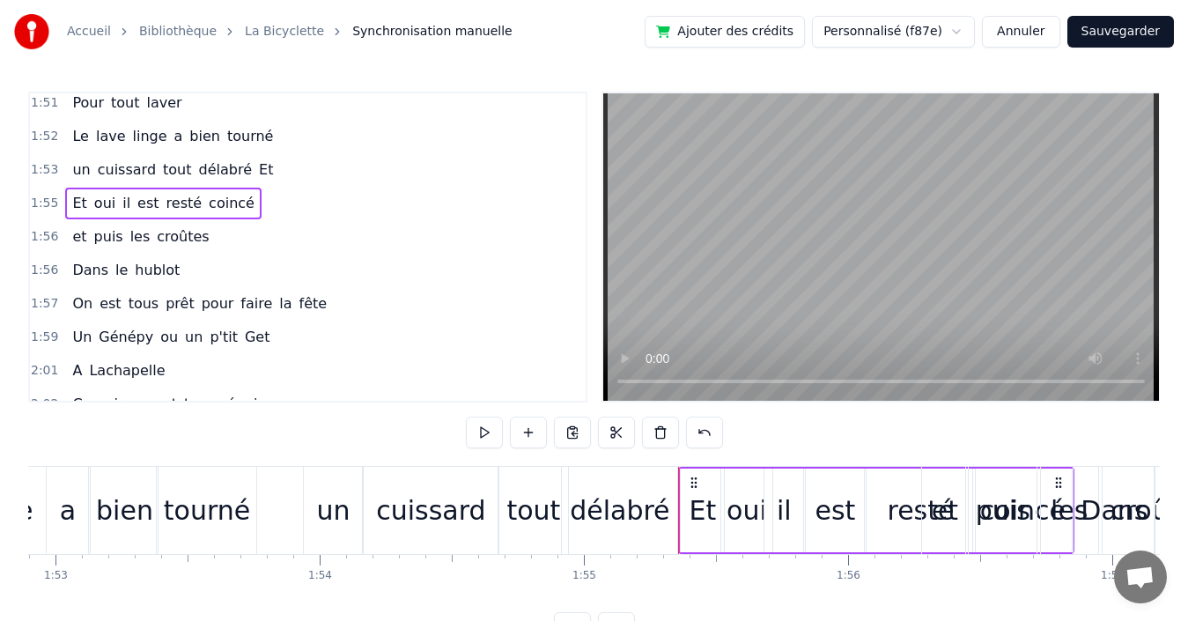
scroll to position [0, 30387]
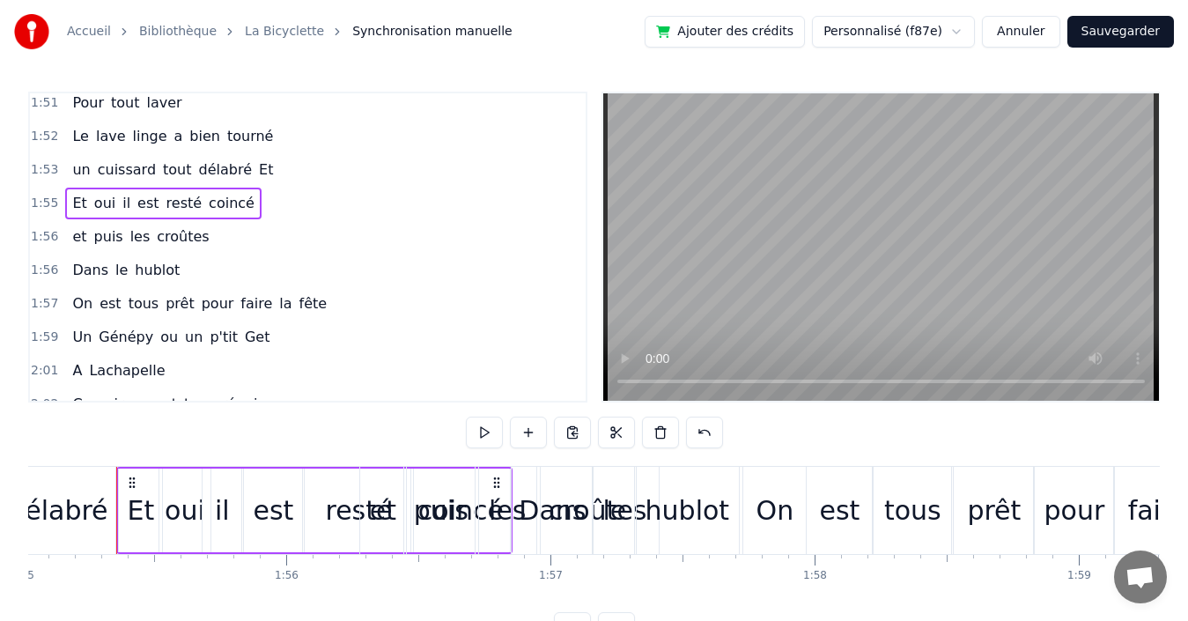
click at [248, 237] on div "1:56 et puis les croûtes" at bounding box center [308, 236] width 556 height 33
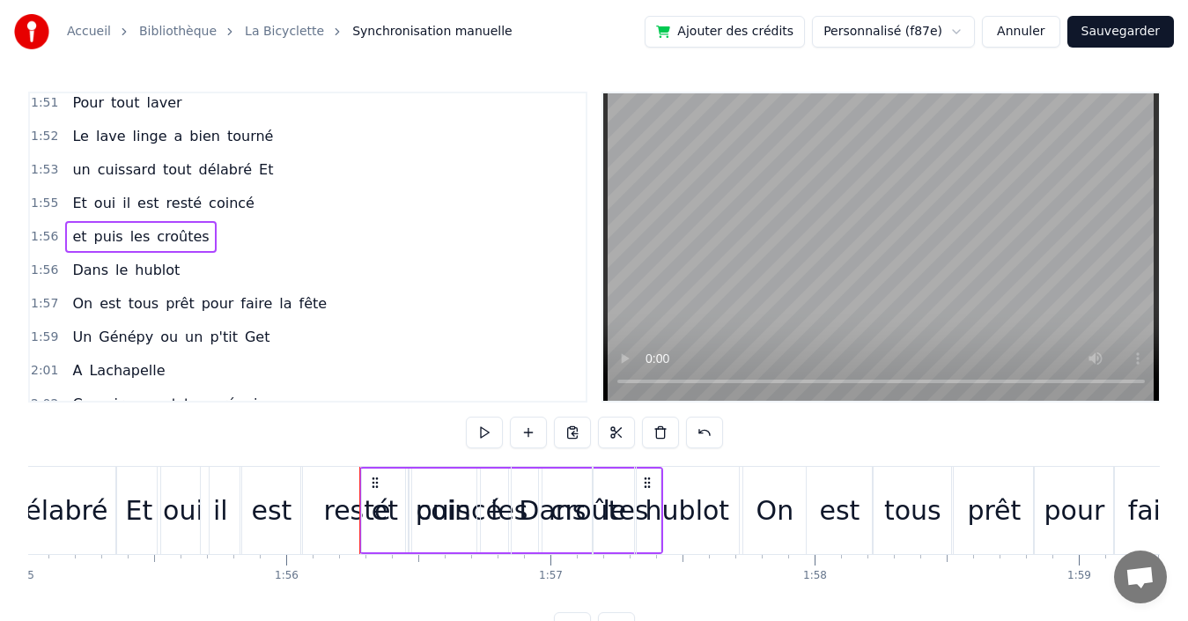
drag, startPoint x: 645, startPoint y: 479, endPoint x: 698, endPoint y: 476, distance: 52.9
click at [698, 476] on div "hublot" at bounding box center [687, 510] width 104 height 87
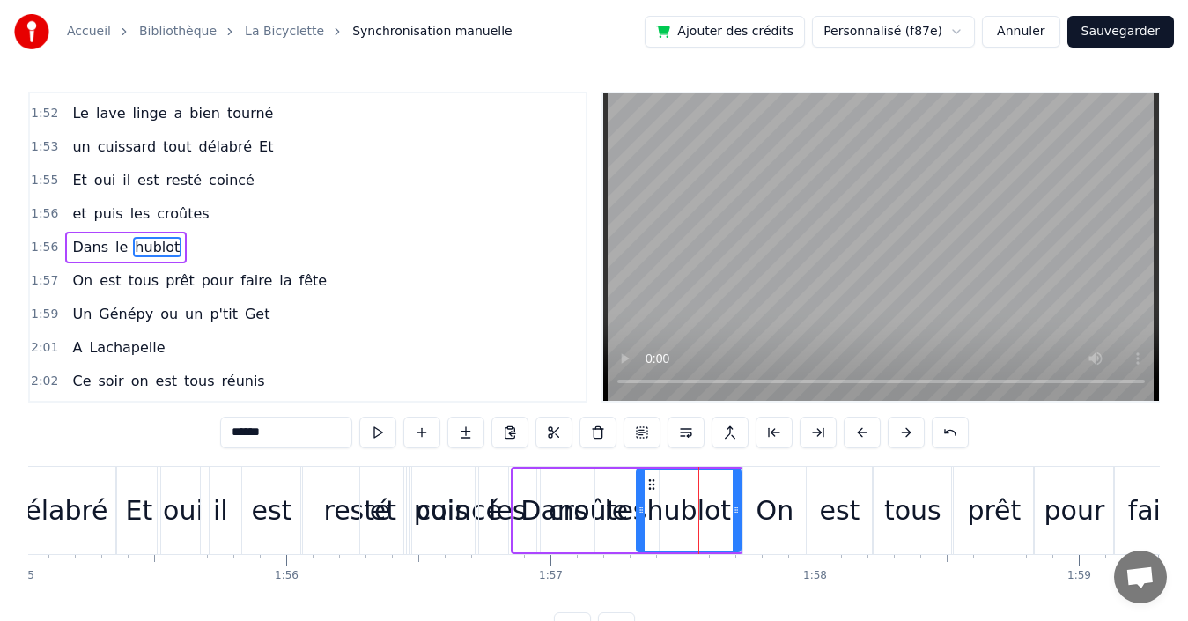
click at [291, 214] on div "1:56 et puis les croûtes" at bounding box center [308, 213] width 556 height 33
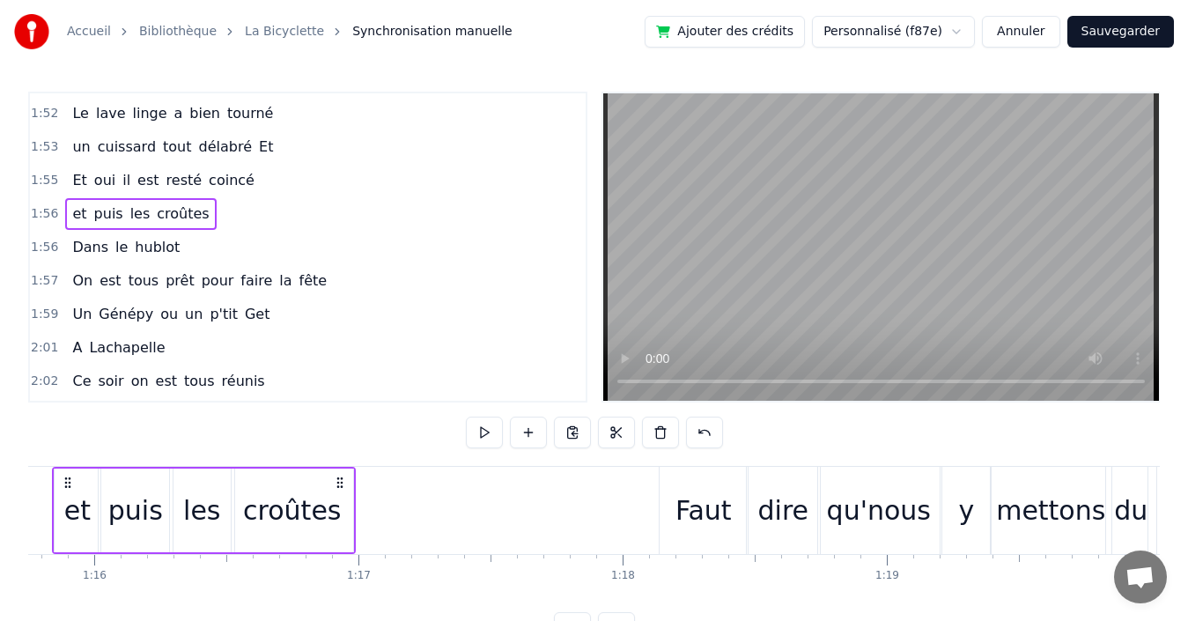
scroll to position [0, 19949]
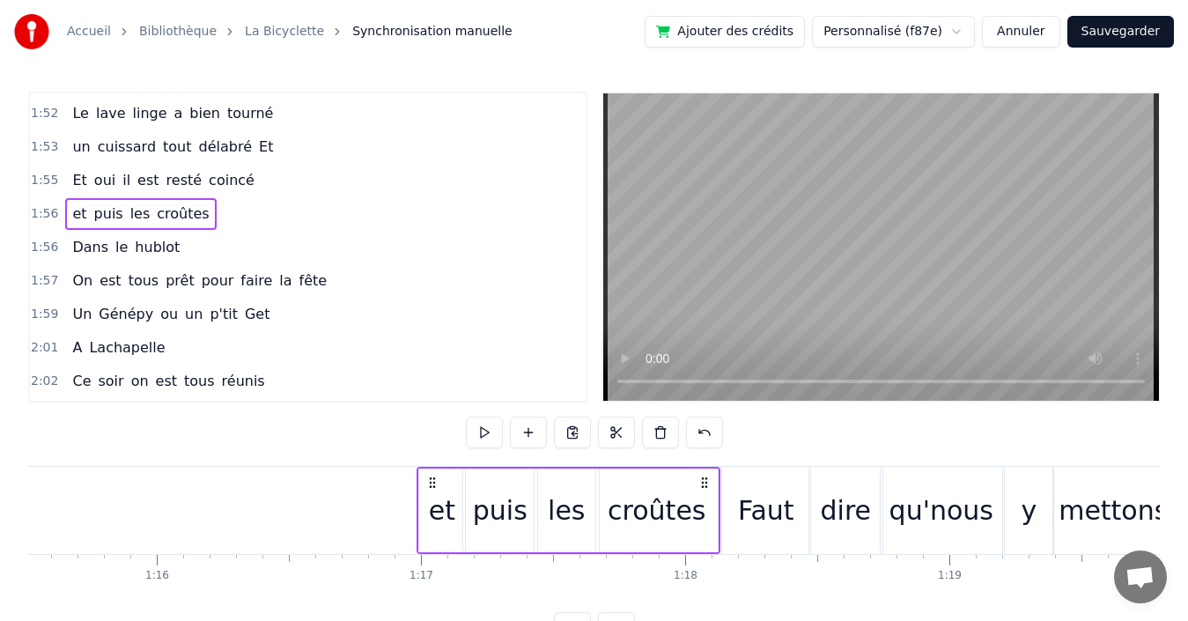
drag, startPoint x: 374, startPoint y: 479, endPoint x: 431, endPoint y: 490, distance: 58.2
click at [431, 490] on div "et puis les croûtes" at bounding box center [569, 510] width 304 height 87
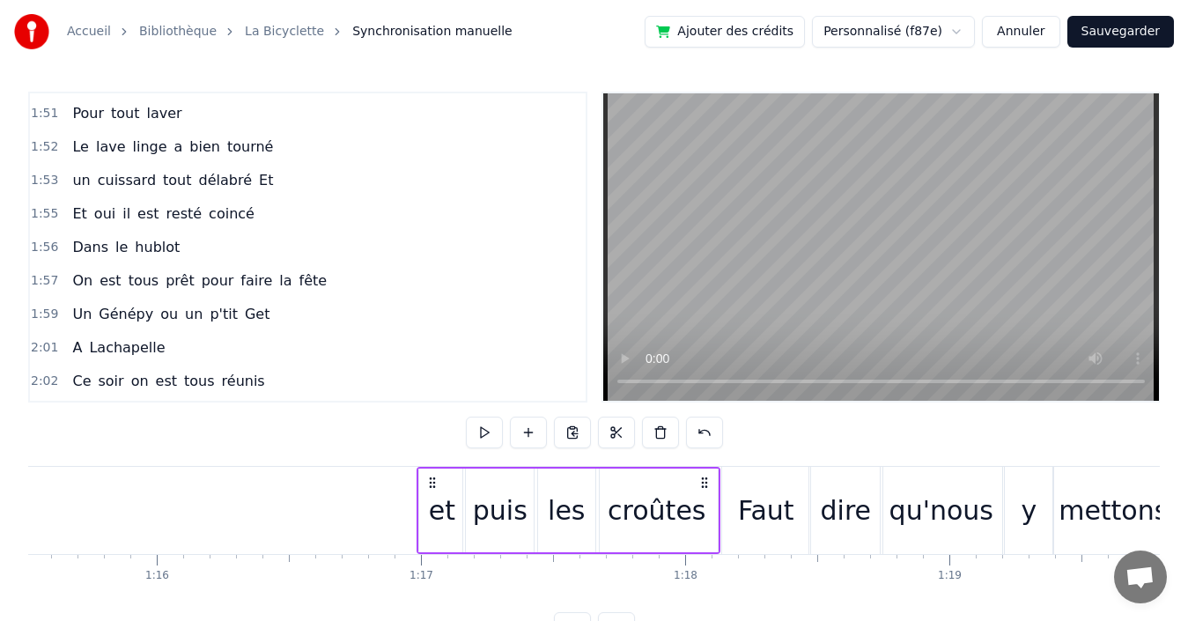
scroll to position [365, 0]
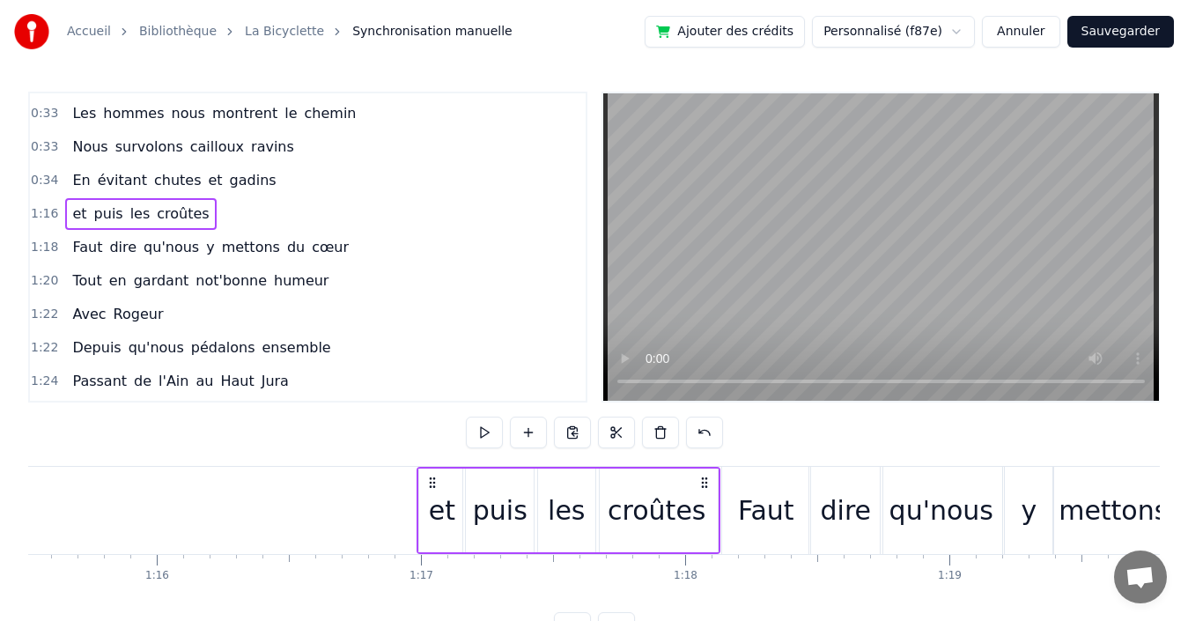
click at [288, 181] on div "0:34 En évitant chutes et gadins" at bounding box center [308, 180] width 556 height 33
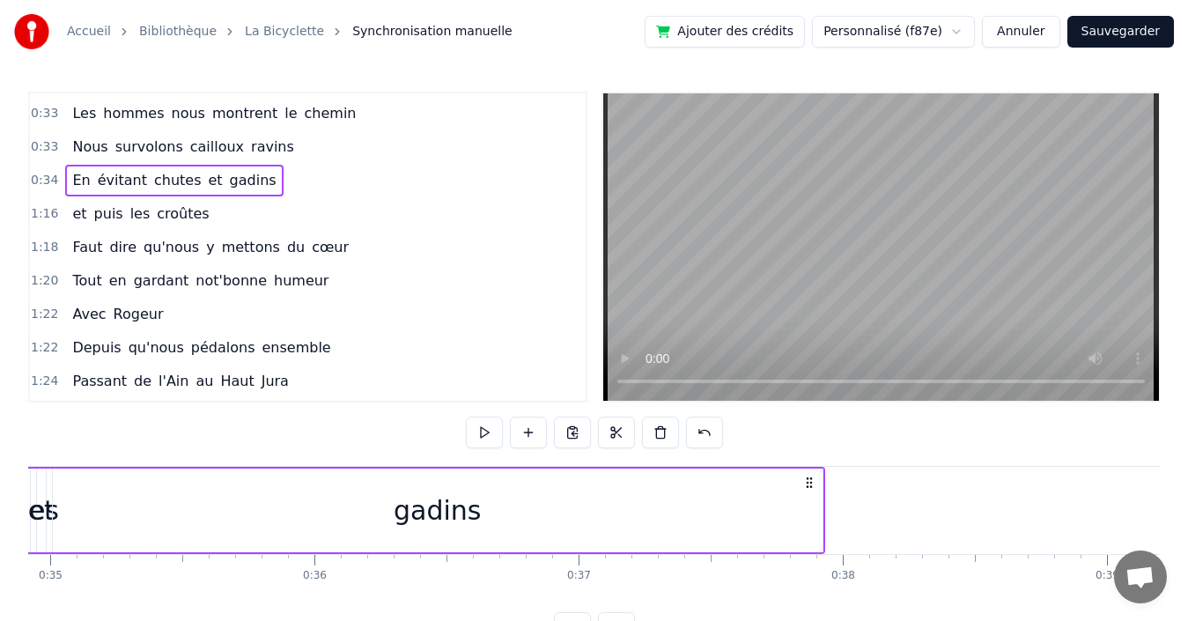
scroll to position [0, 9046]
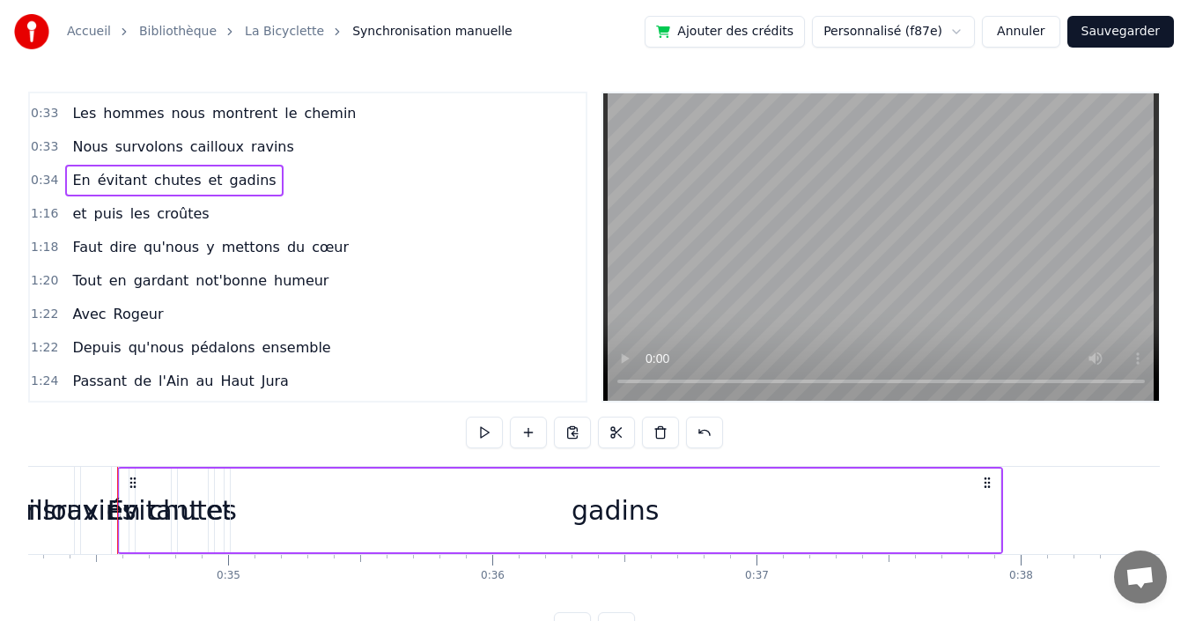
drag, startPoint x: 338, startPoint y: 508, endPoint x: 321, endPoint y: 505, distance: 17.1
click at [337, 508] on div "gadins" at bounding box center [616, 510] width 770 height 84
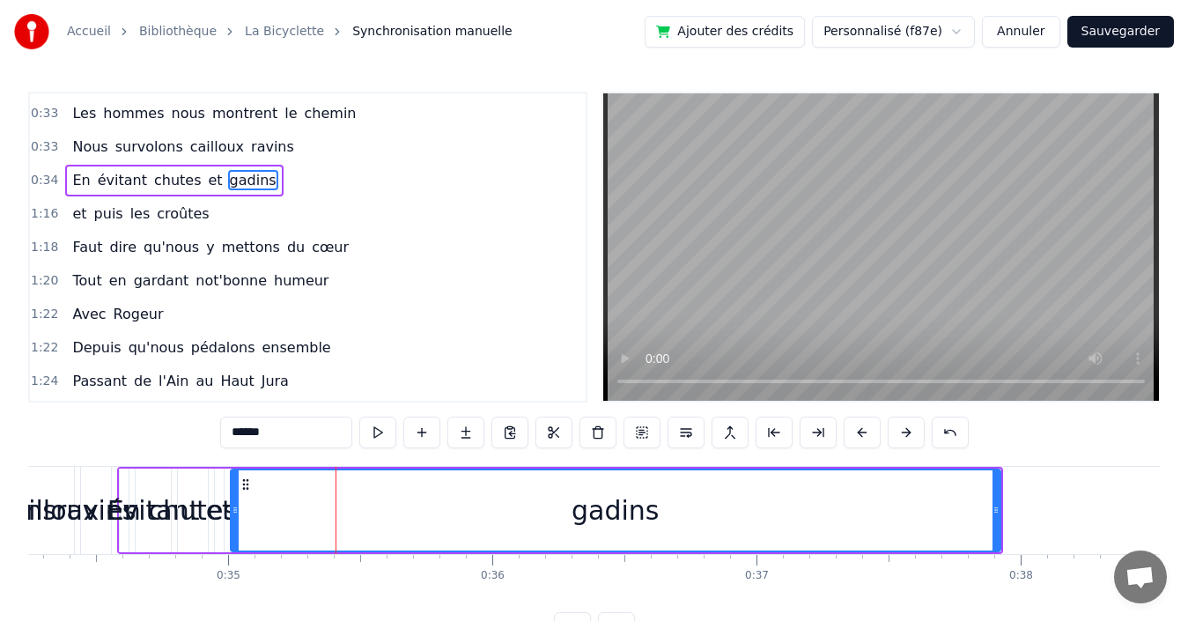
scroll to position [298, 0]
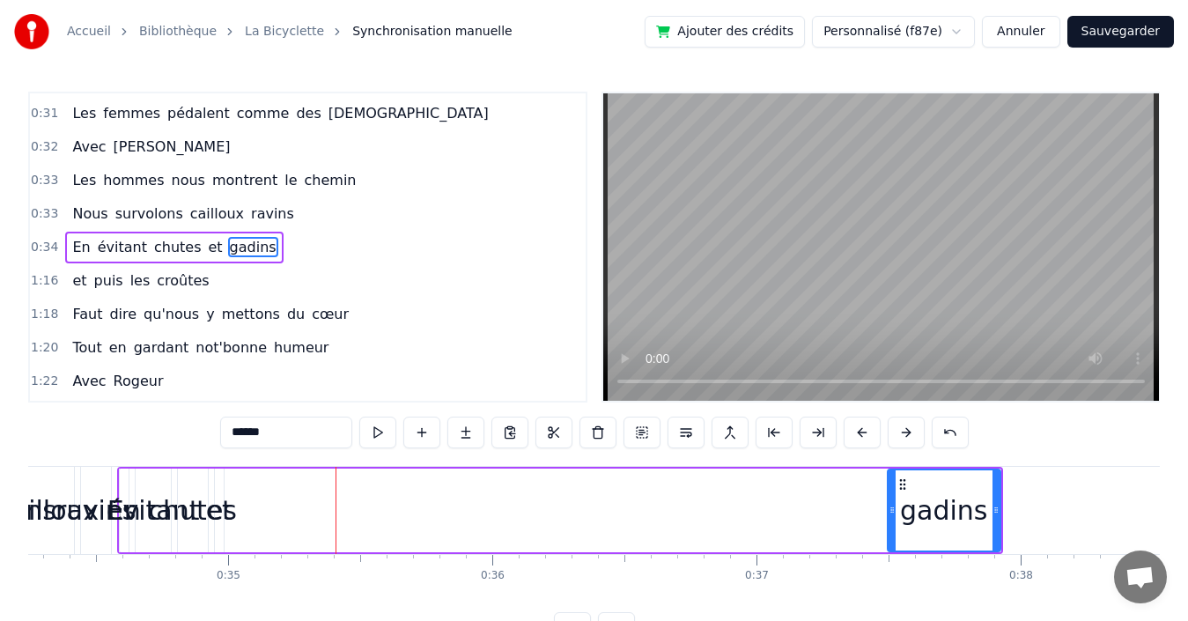
drag, startPoint x: 233, startPoint y: 508, endPoint x: 890, endPoint y: 508, distance: 656.9
click at [890, 508] on icon at bounding box center [892, 510] width 7 height 14
click at [206, 247] on span "et" at bounding box center [215, 247] width 18 height 20
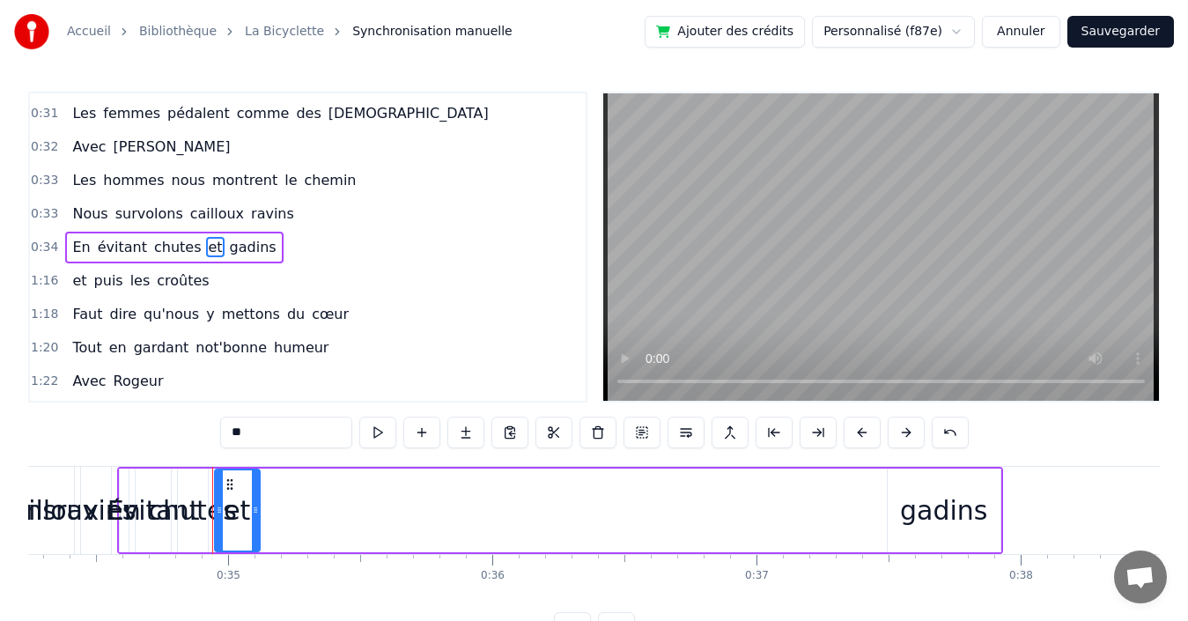
drag, startPoint x: 221, startPoint y: 495, endPoint x: 257, endPoint y: 496, distance: 36.1
click at [257, 496] on div at bounding box center [255, 510] width 7 height 80
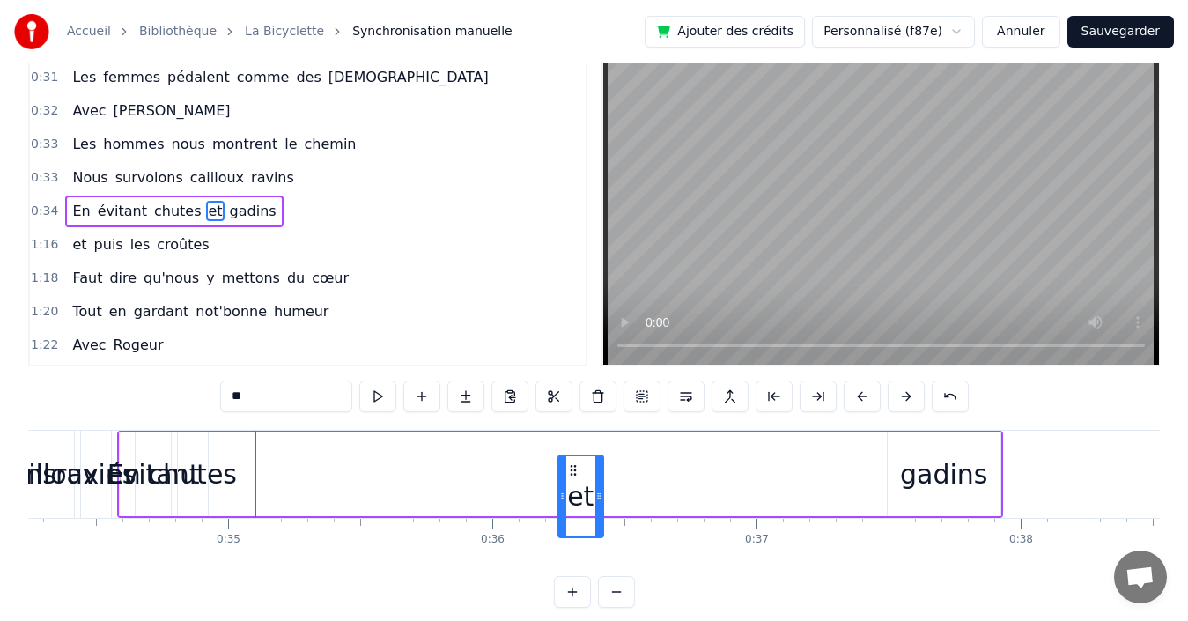
scroll to position [49, 0]
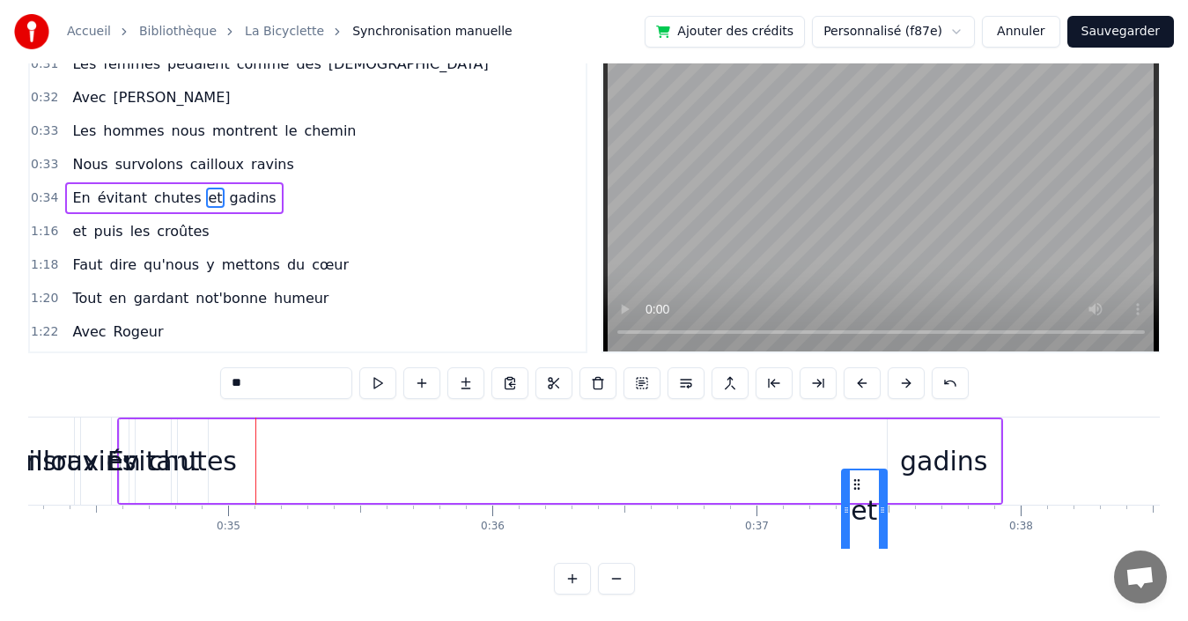
drag, startPoint x: 229, startPoint y: 484, endPoint x: 856, endPoint y: 402, distance: 632.3
click at [856, 402] on div "0:03 Quand 0:03 nous partons tous les printemps 0:09 Quand nous partons dans to…" at bounding box center [594, 318] width 1132 height 552
click at [224, 461] on div "chutes" at bounding box center [193, 461] width 88 height 40
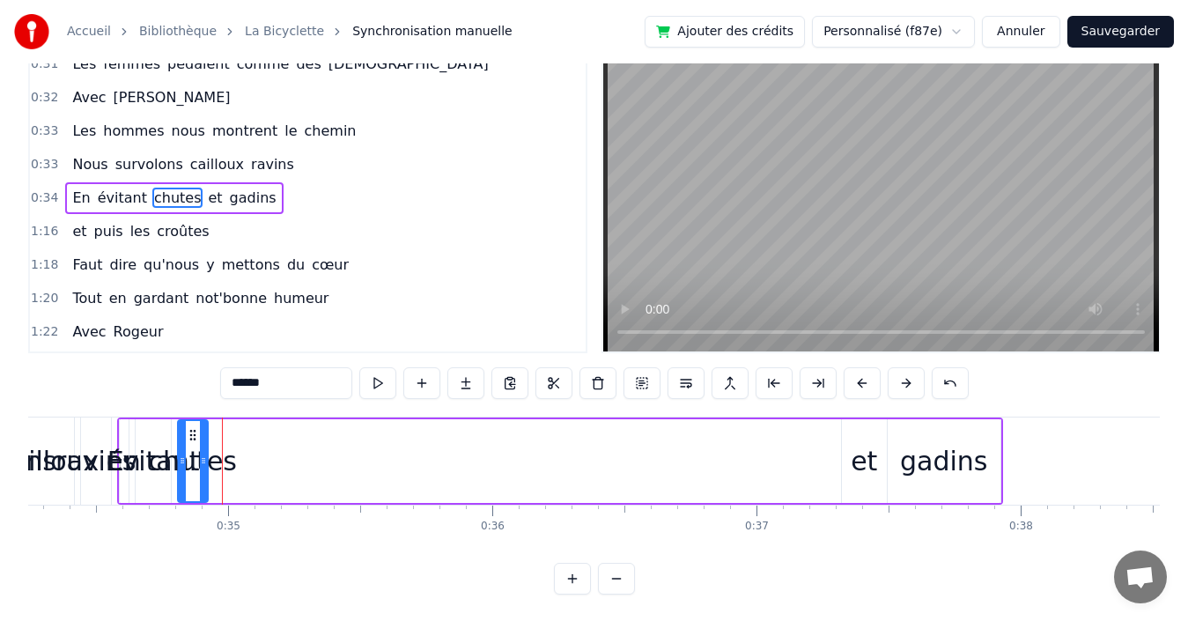
scroll to position [0, 0]
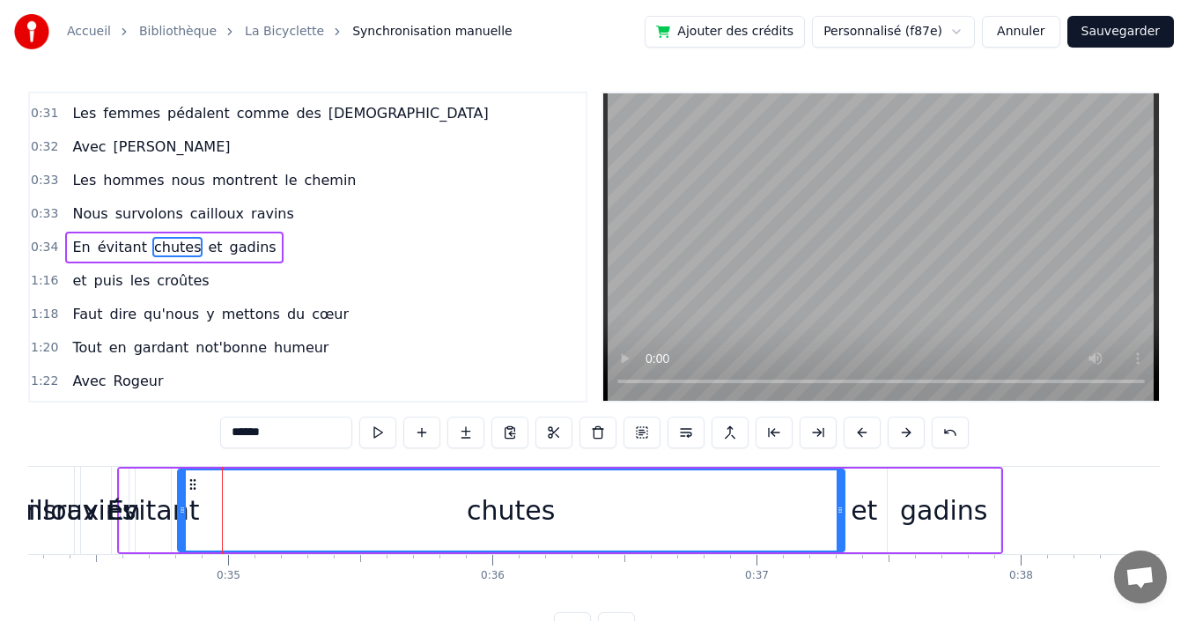
drag, startPoint x: 203, startPoint y: 488, endPoint x: 840, endPoint y: 497, distance: 636.7
click at [840, 497] on div at bounding box center [840, 510] width 7 height 80
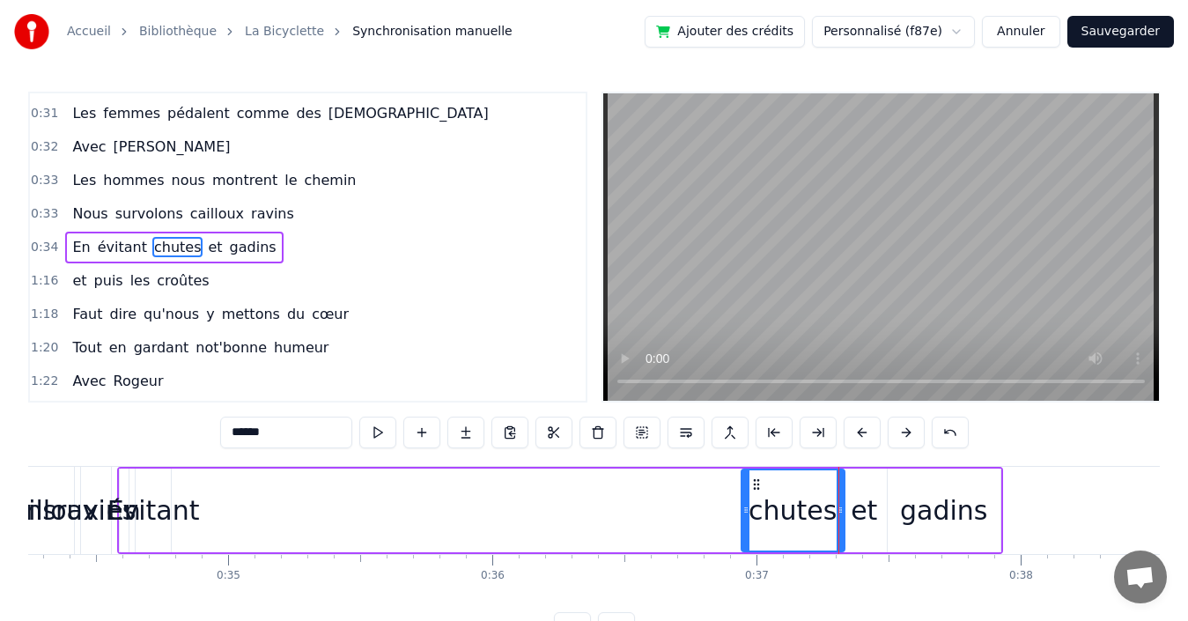
drag, startPoint x: 178, startPoint y: 487, endPoint x: 741, endPoint y: 485, distance: 563.6
click at [742, 485] on div at bounding box center [745, 510] width 7 height 80
click at [158, 513] on div "évitant" at bounding box center [153, 510] width 92 height 40
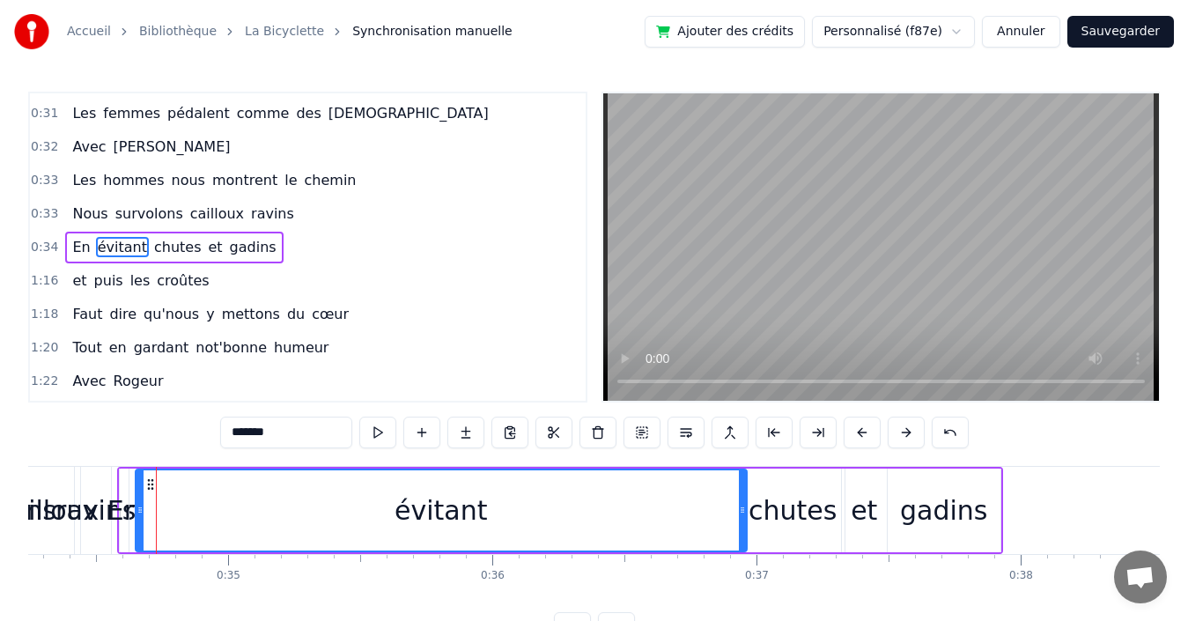
drag, startPoint x: 166, startPoint y: 499, endPoint x: 742, endPoint y: 485, distance: 576.1
click at [742, 485] on div at bounding box center [742, 510] width 7 height 80
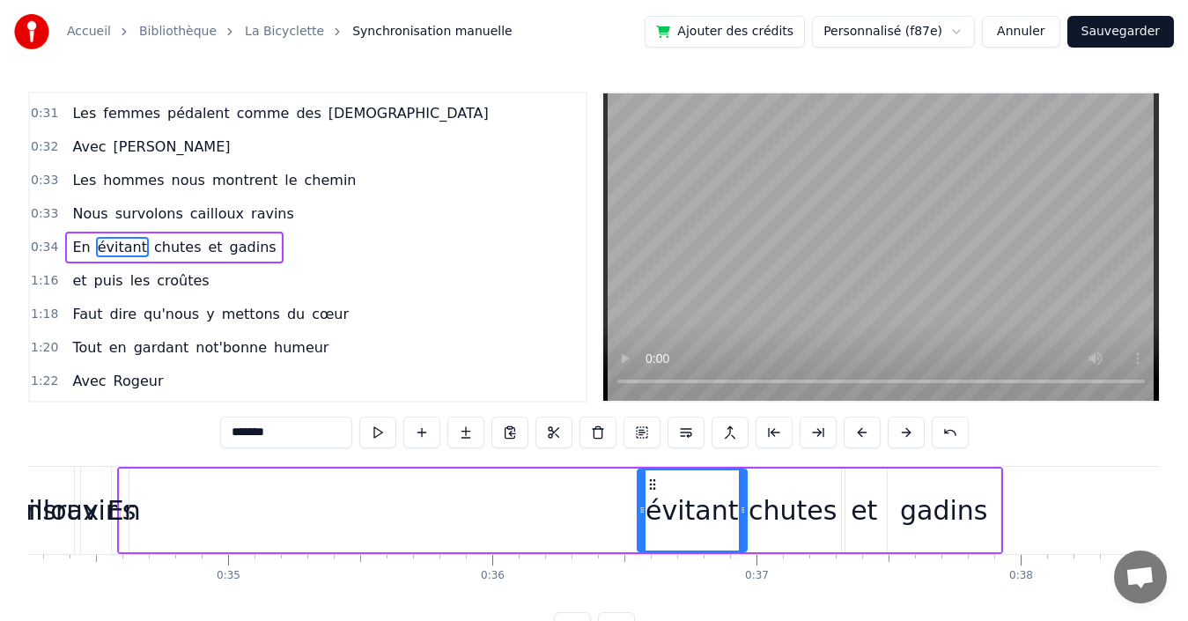
drag, startPoint x: 142, startPoint y: 501, endPoint x: 644, endPoint y: 533, distance: 502.9
click at [644, 533] on div at bounding box center [641, 510] width 7 height 80
click at [129, 506] on div "En" at bounding box center [123, 510] width 33 height 40
type input "**"
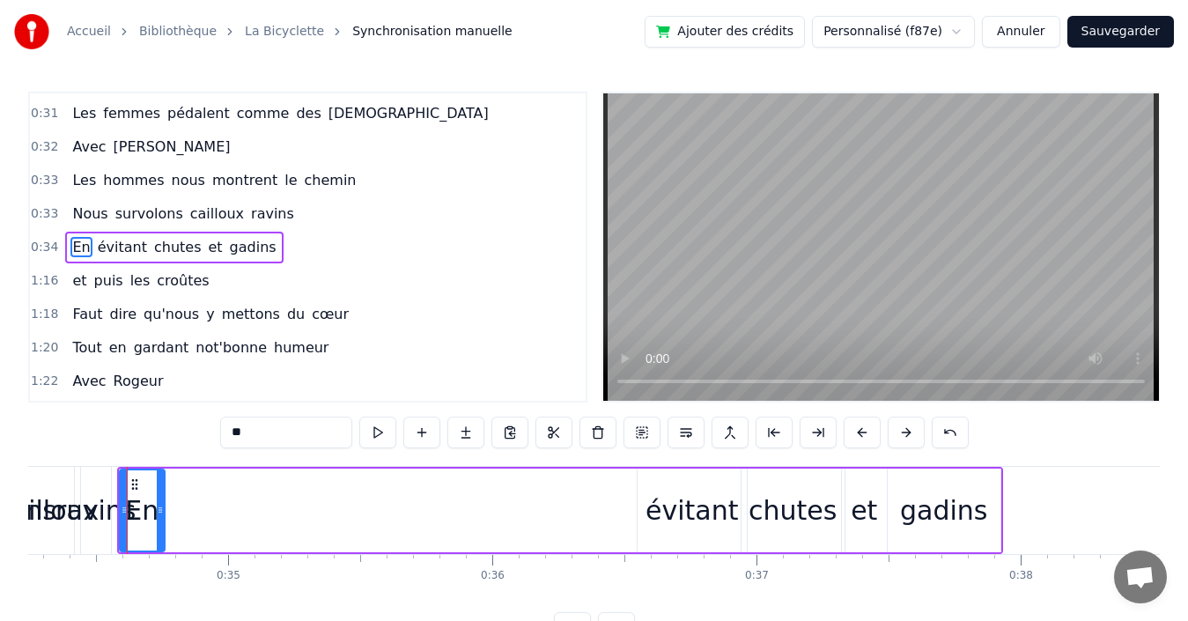
drag, startPoint x: 123, startPoint y: 506, endPoint x: 159, endPoint y: 502, distance: 36.4
click at [159, 502] on div at bounding box center [160, 510] width 7 height 80
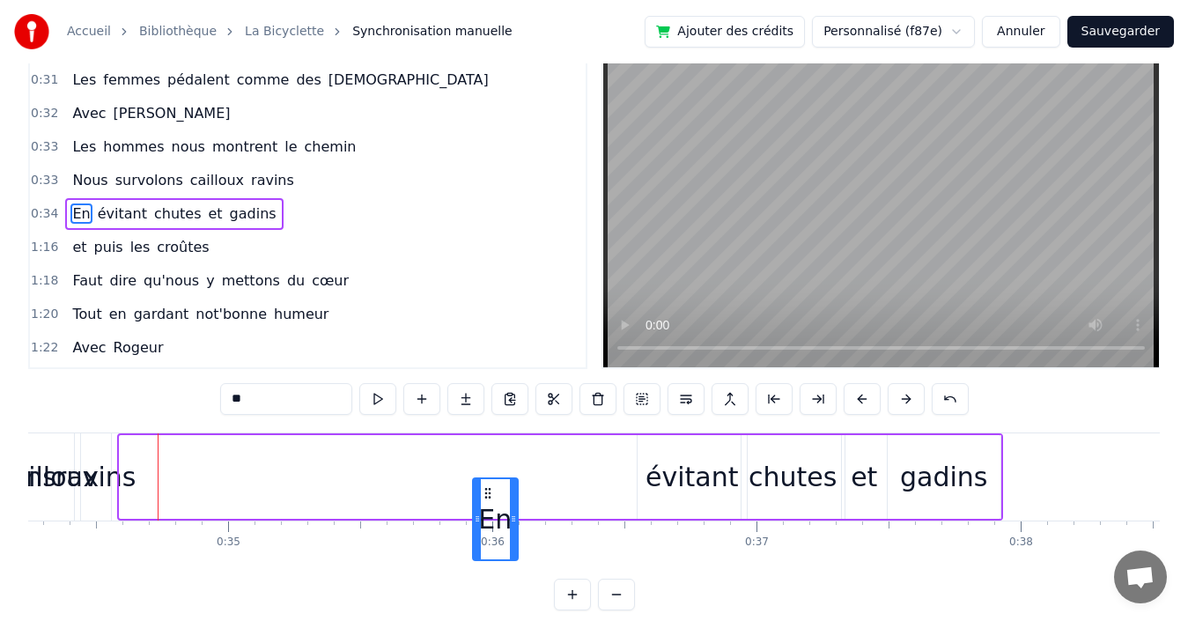
scroll to position [44, 0]
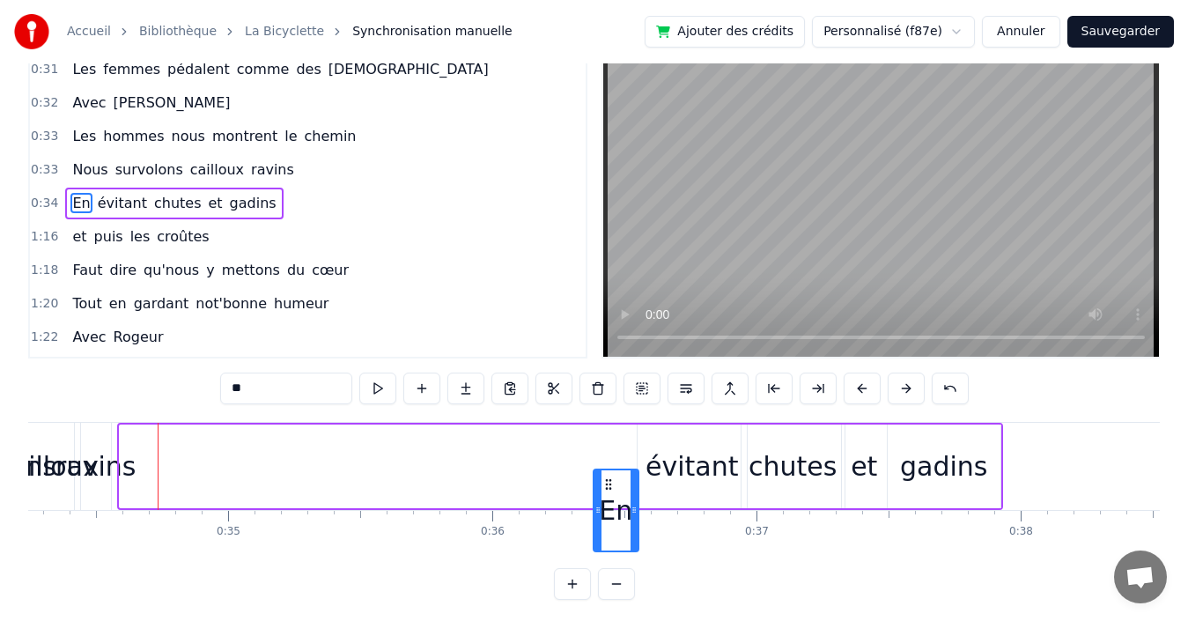
drag, startPoint x: 133, startPoint y: 483, endPoint x: 607, endPoint y: 443, distance: 475.5
click at [607, 443] on div "En évitant chutes et gadins" at bounding box center [560, 466] width 886 height 87
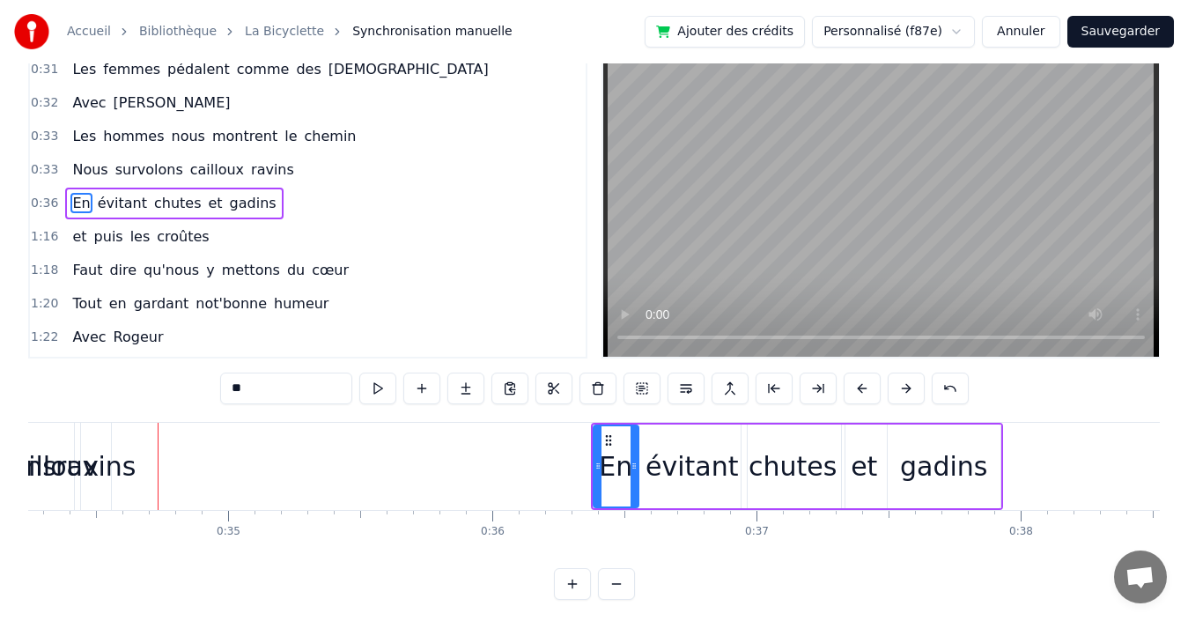
click at [403, 195] on div "0:36 En évitant chutes et gadins" at bounding box center [308, 203] width 556 height 33
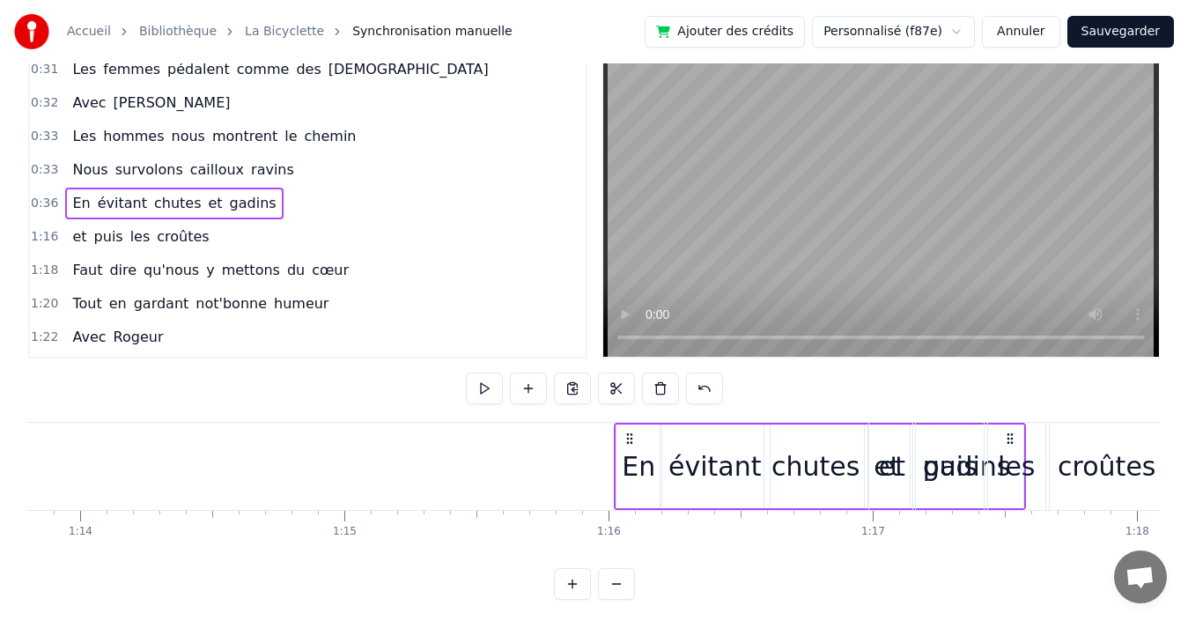
scroll to position [0, 19512]
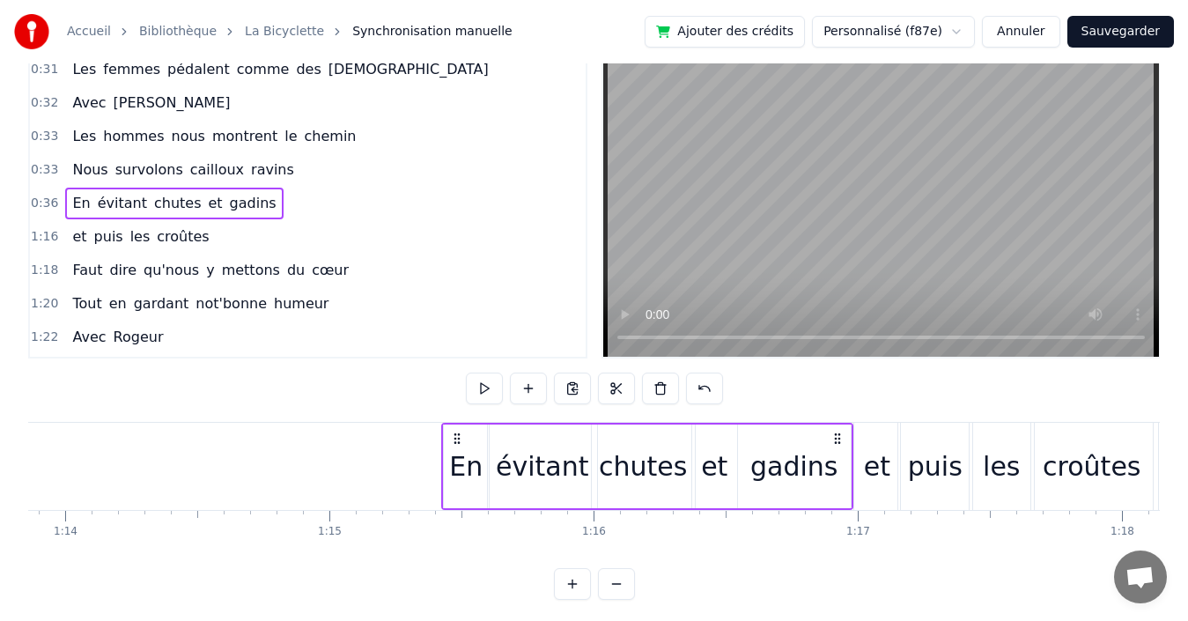
drag, startPoint x: 984, startPoint y: 437, endPoint x: 834, endPoint y: 421, distance: 150.5
click at [331, 176] on div "0:33 Nous survolons cailloux ravins" at bounding box center [308, 169] width 556 height 33
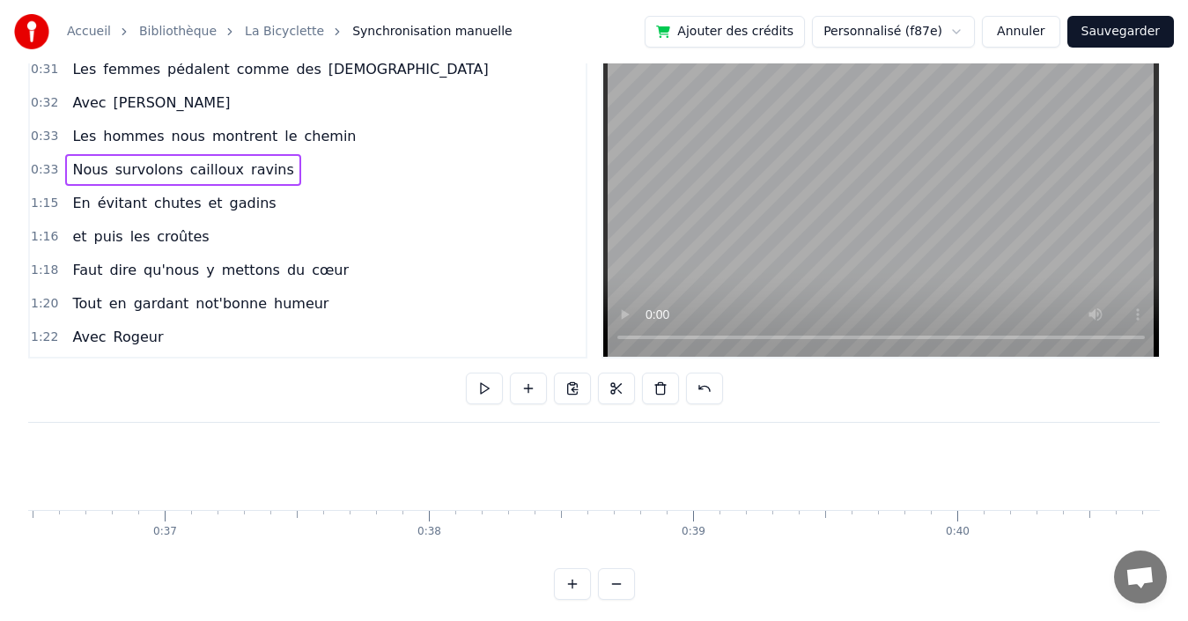
scroll to position [0, 8872]
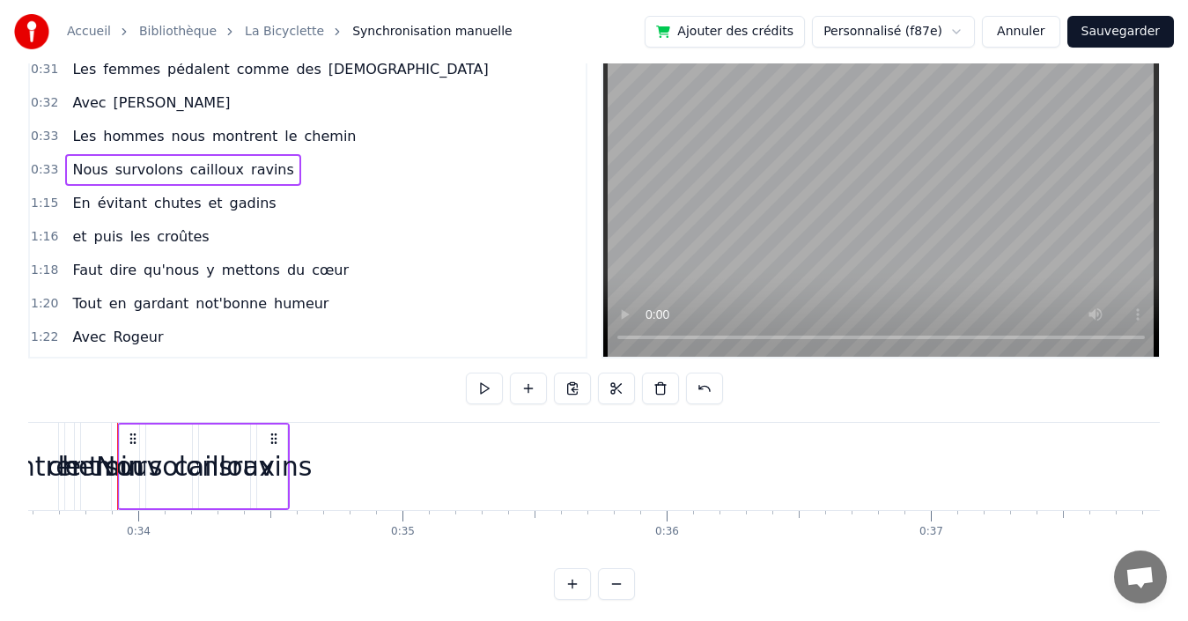
click at [249, 166] on span "ravins" at bounding box center [272, 169] width 47 height 20
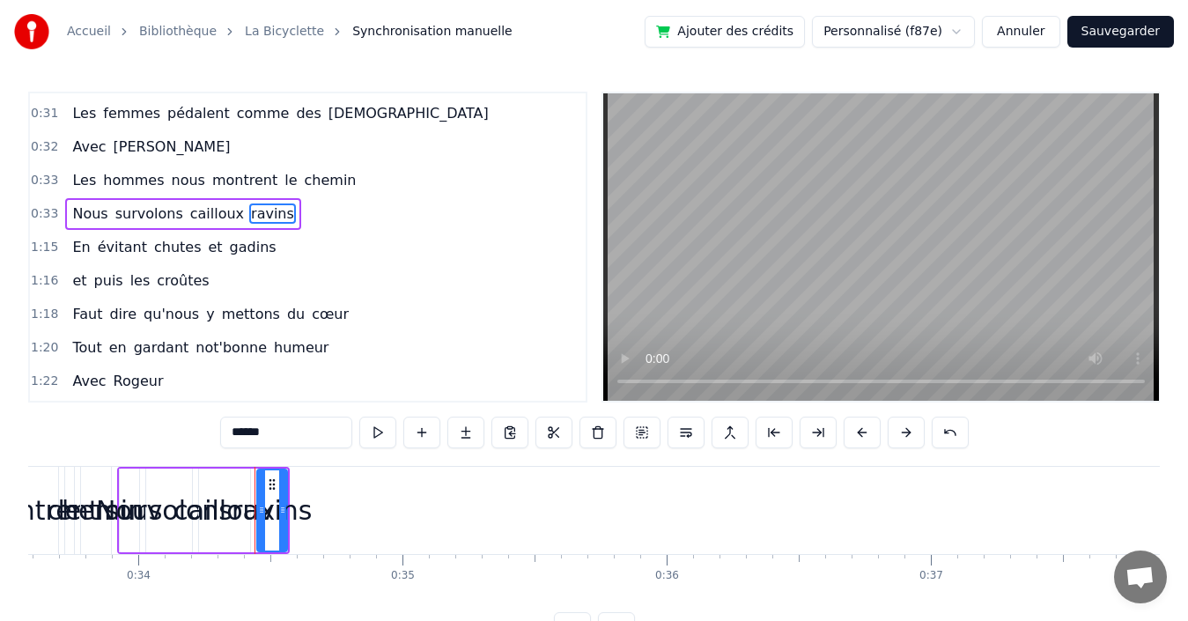
scroll to position [264, 0]
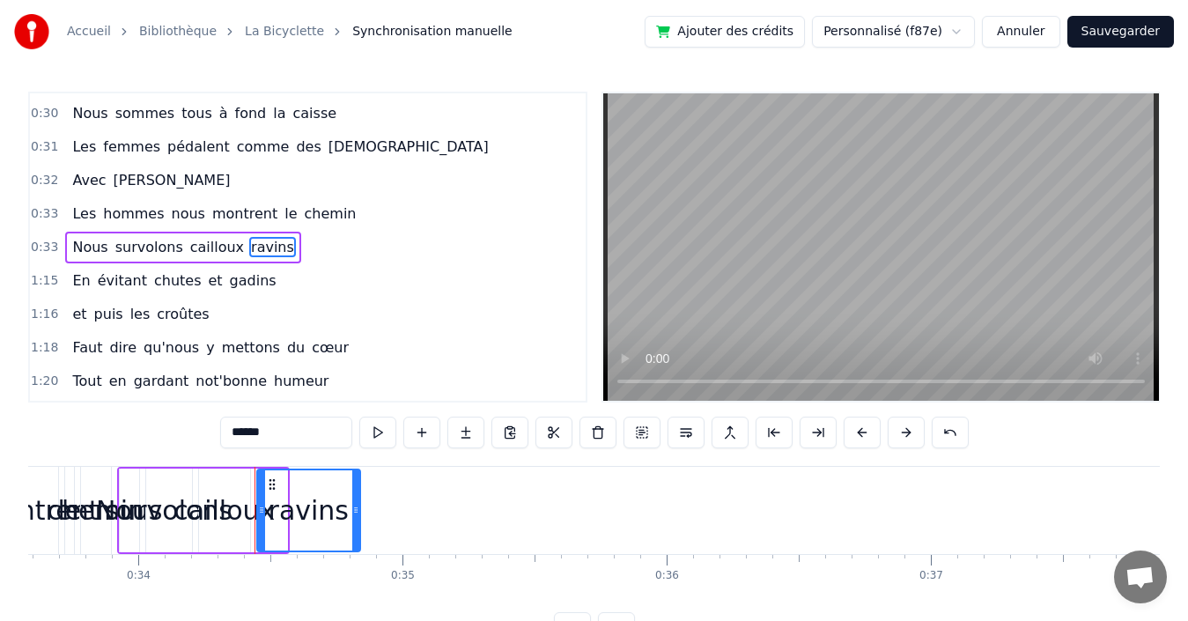
drag, startPoint x: 285, startPoint y: 519, endPoint x: 358, endPoint y: 519, distance: 73.1
click at [358, 519] on div at bounding box center [355, 510] width 7 height 80
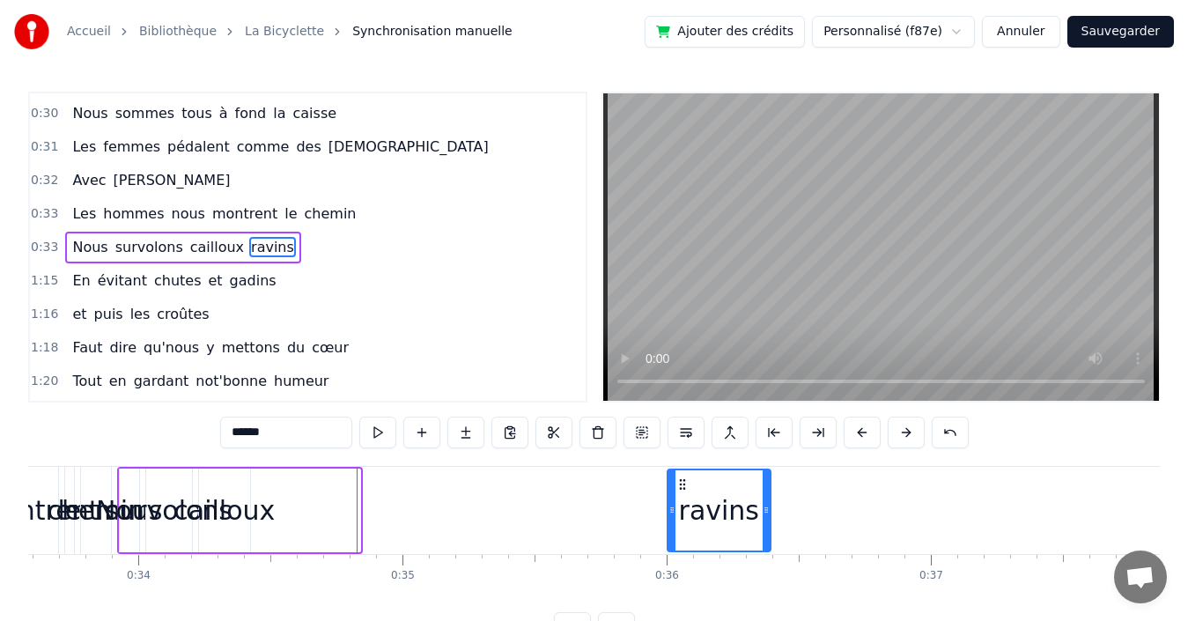
drag, startPoint x: 269, startPoint y: 485, endPoint x: 682, endPoint y: 495, distance: 412.2
click at [682, 495] on div "ravins" at bounding box center [718, 510] width 101 height 80
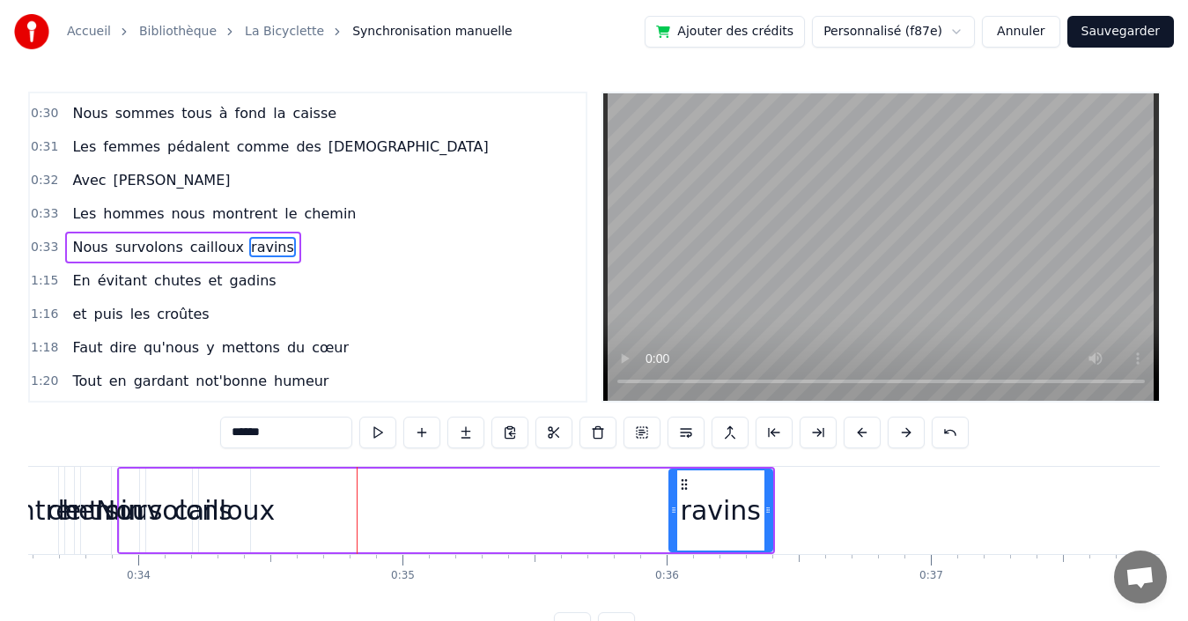
click at [244, 510] on div "cailloux" at bounding box center [223, 510] width 101 height 40
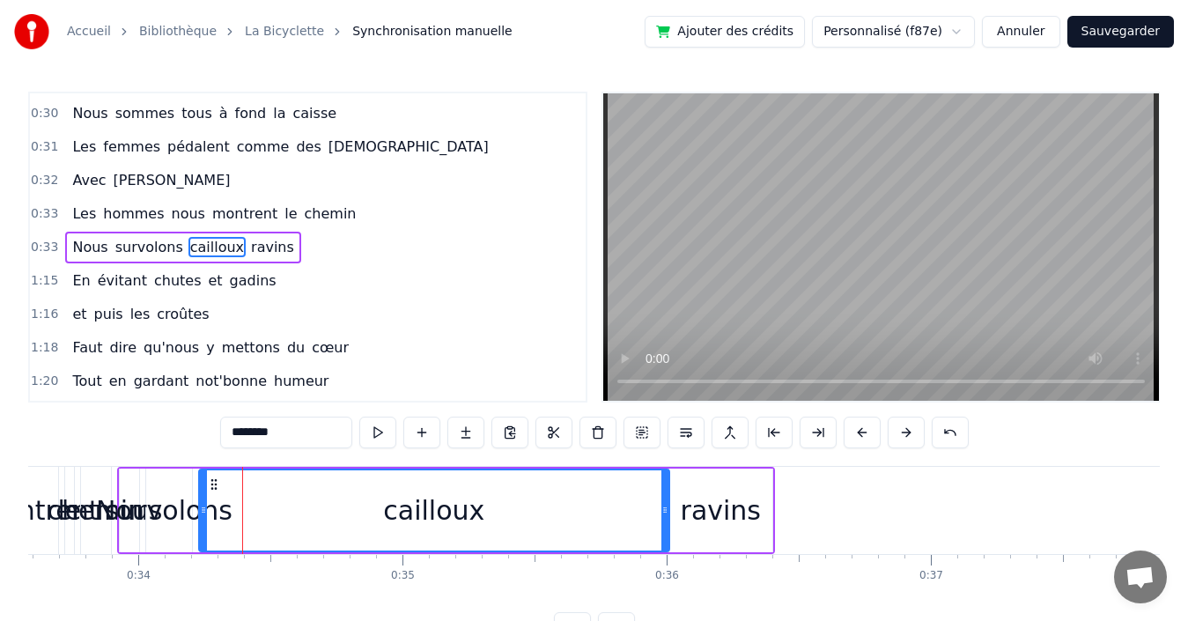
drag, startPoint x: 246, startPoint y: 484, endPoint x: 665, endPoint y: 468, distance: 419.5
click at [665, 468] on div "cailloux" at bounding box center [434, 510] width 472 height 84
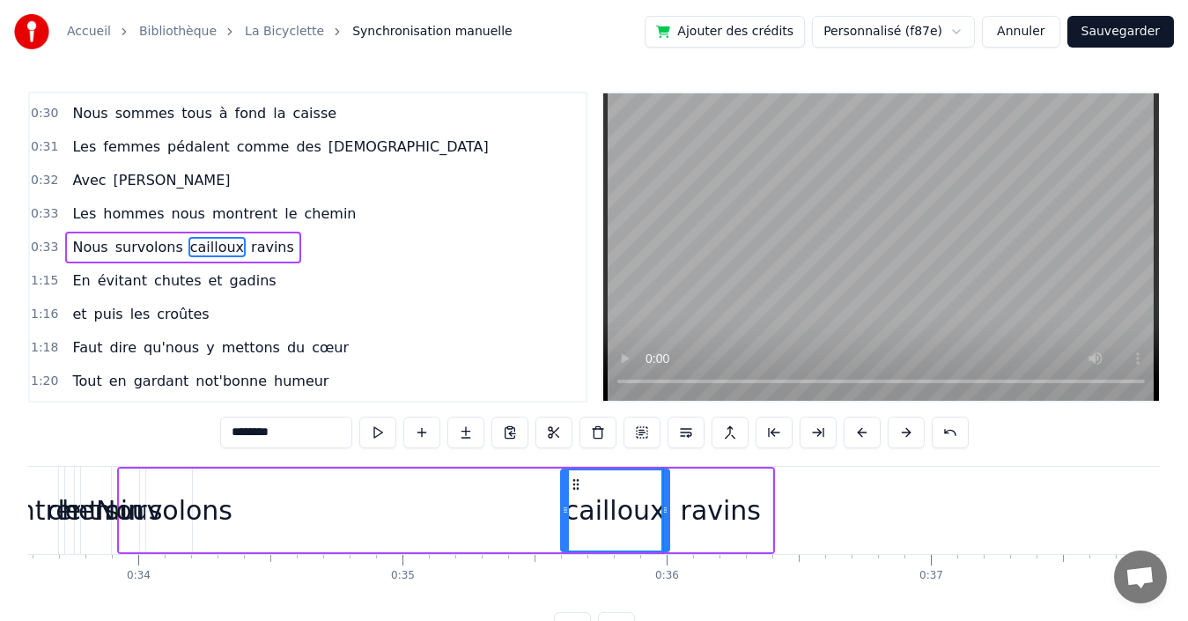
drag, startPoint x: 203, startPoint y: 491, endPoint x: 564, endPoint y: 484, distance: 362.0
click at [564, 484] on div at bounding box center [565, 510] width 7 height 80
click at [173, 513] on div "survolons" at bounding box center [169, 510] width 127 height 40
type input "*********"
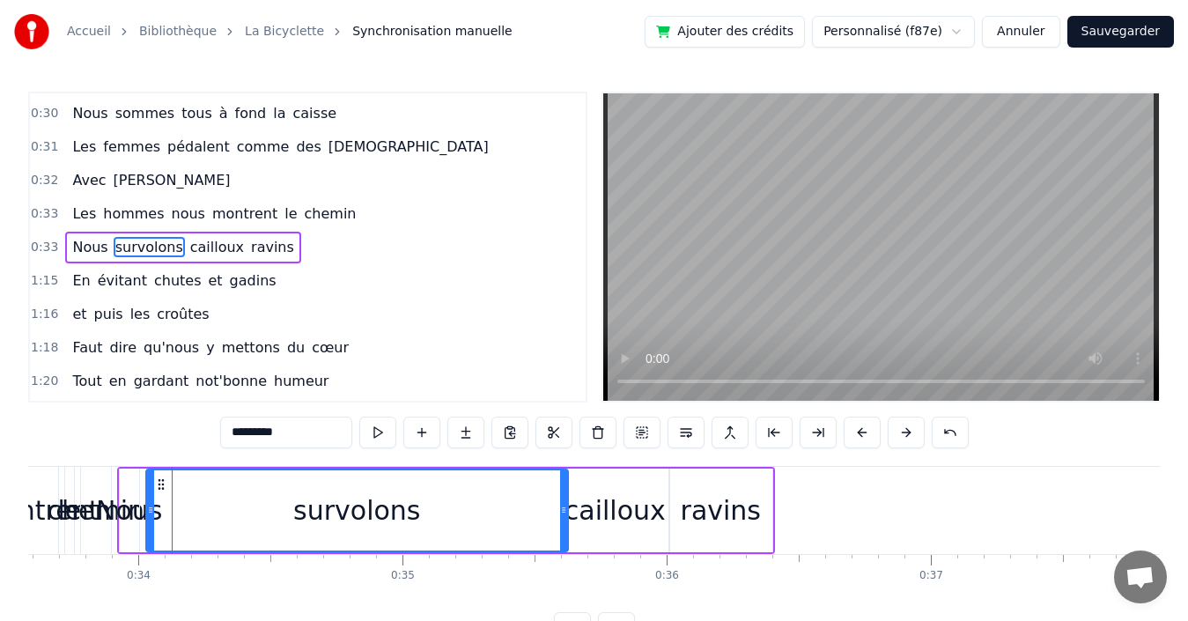
drag, startPoint x: 187, startPoint y: 495, endPoint x: 563, endPoint y: 466, distance: 377.1
click at [563, 467] on div "Nous survolons cailloux ravins" at bounding box center [446, 510] width 658 height 87
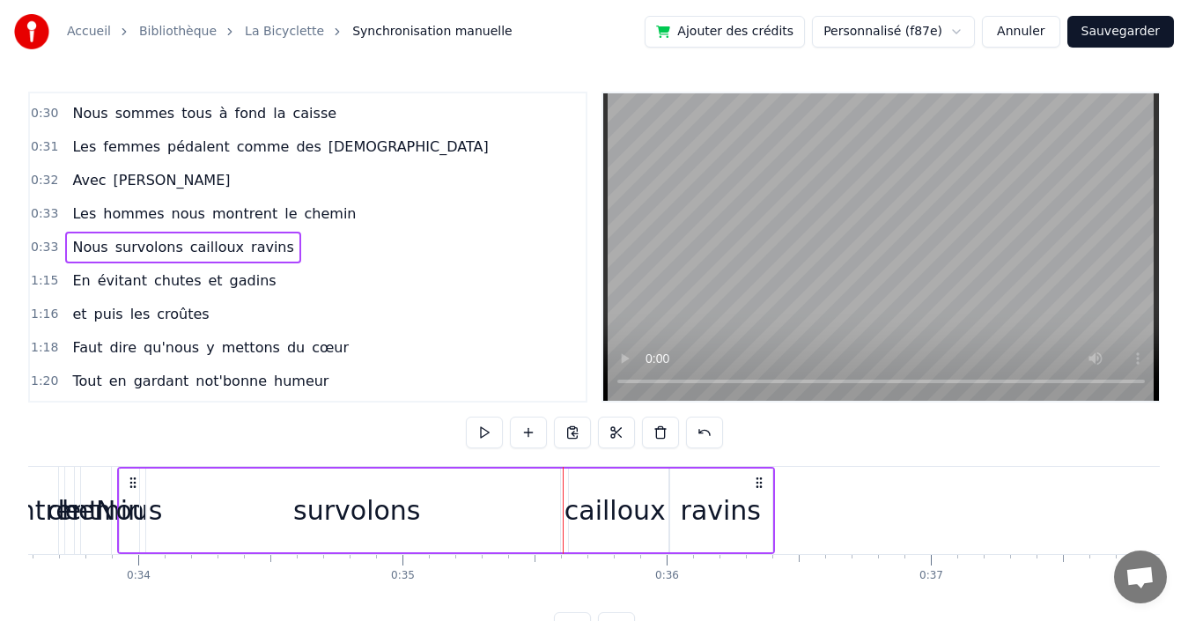
click at [195, 490] on div "survolons" at bounding box center [357, 510] width 422 height 84
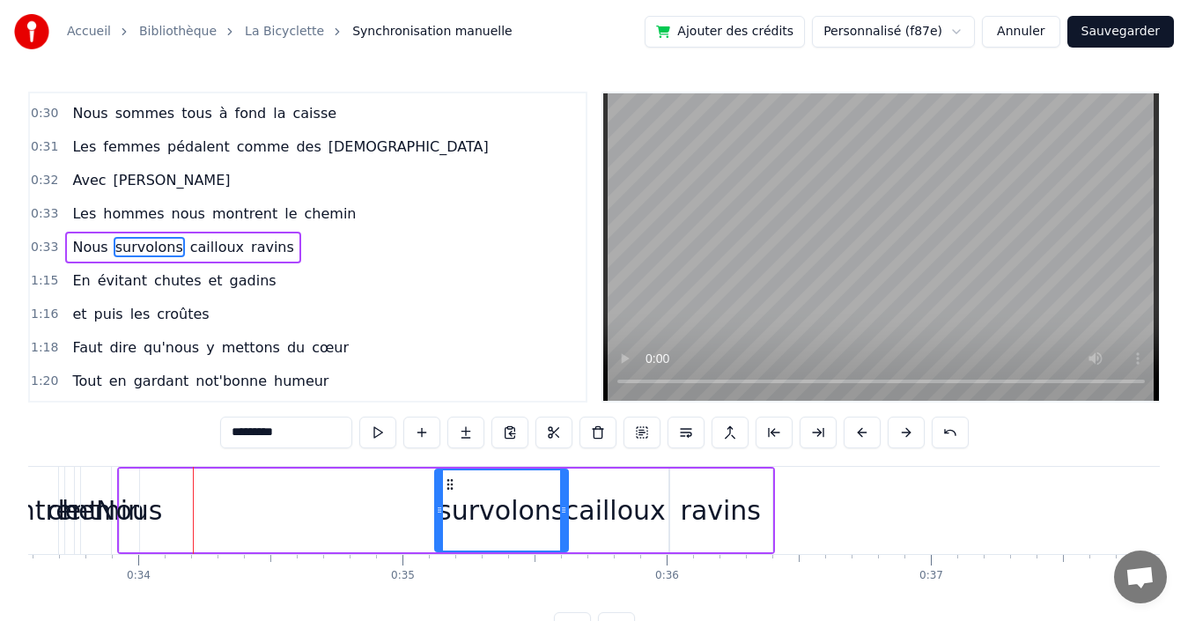
drag, startPoint x: 147, startPoint y: 497, endPoint x: 436, endPoint y: 483, distance: 289.1
click at [436, 483] on div at bounding box center [439, 510] width 7 height 80
click at [128, 508] on div "Nous" at bounding box center [129, 510] width 66 height 40
type input "****"
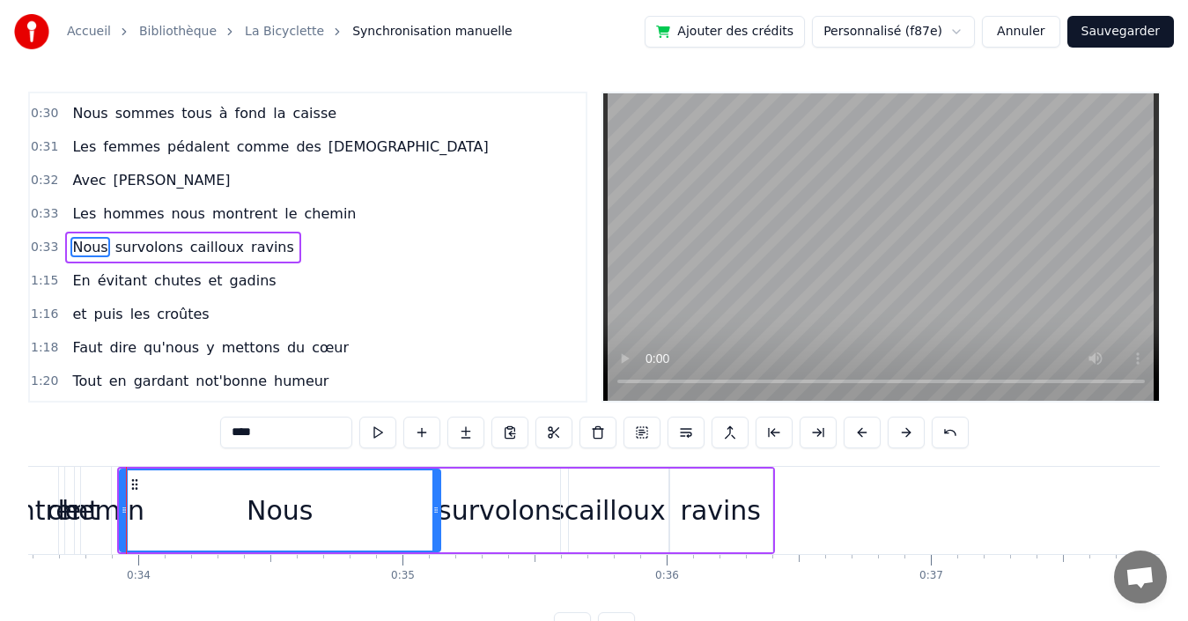
drag, startPoint x: 136, startPoint y: 500, endPoint x: 438, endPoint y: 485, distance: 301.5
click at [438, 485] on div at bounding box center [435, 510] width 7 height 80
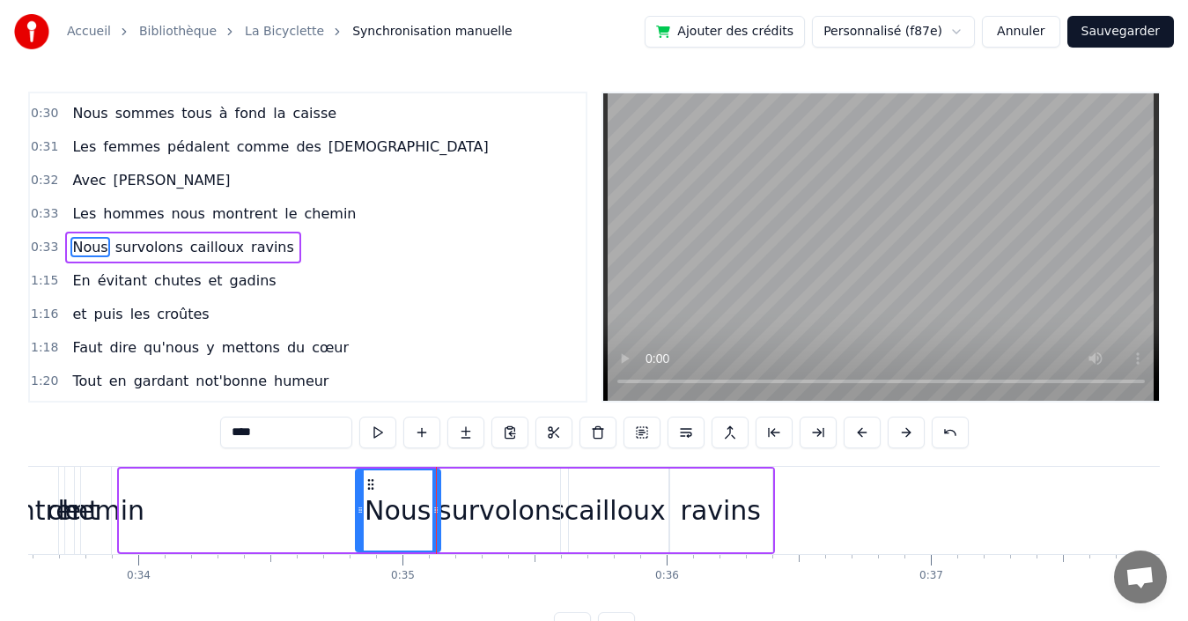
drag, startPoint x: 122, startPoint y: 490, endPoint x: 358, endPoint y: 483, distance: 236.1
click at [358, 483] on div at bounding box center [360, 510] width 7 height 80
click at [352, 212] on div "0:33 Les hommes nous montrent le chemin" at bounding box center [308, 213] width 556 height 33
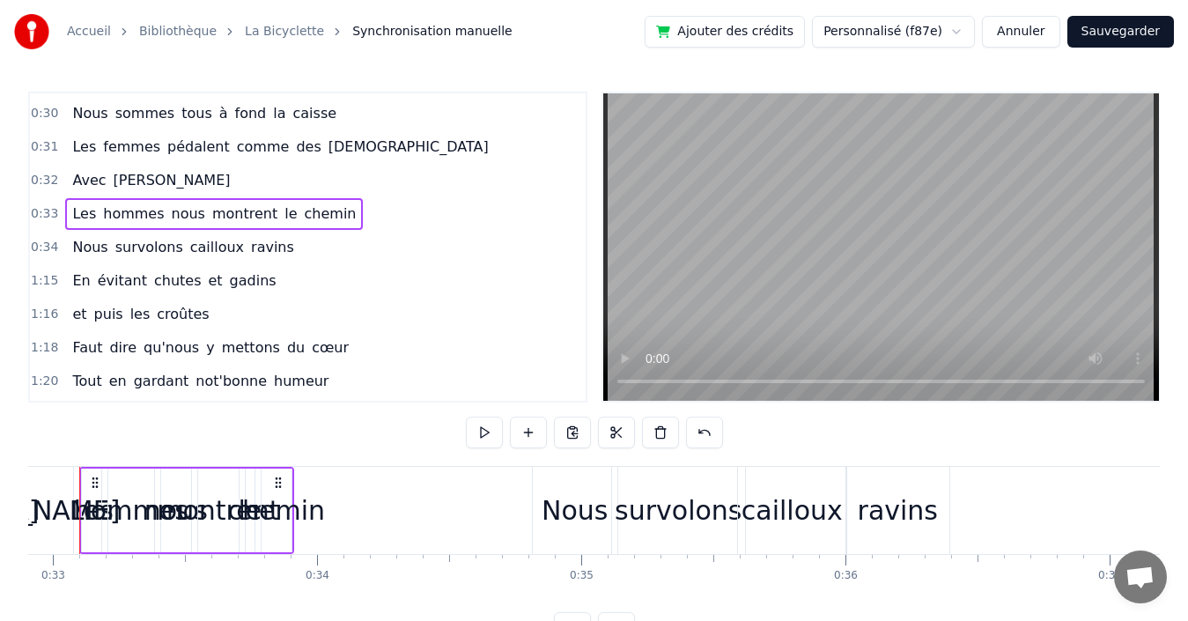
scroll to position [0, 8655]
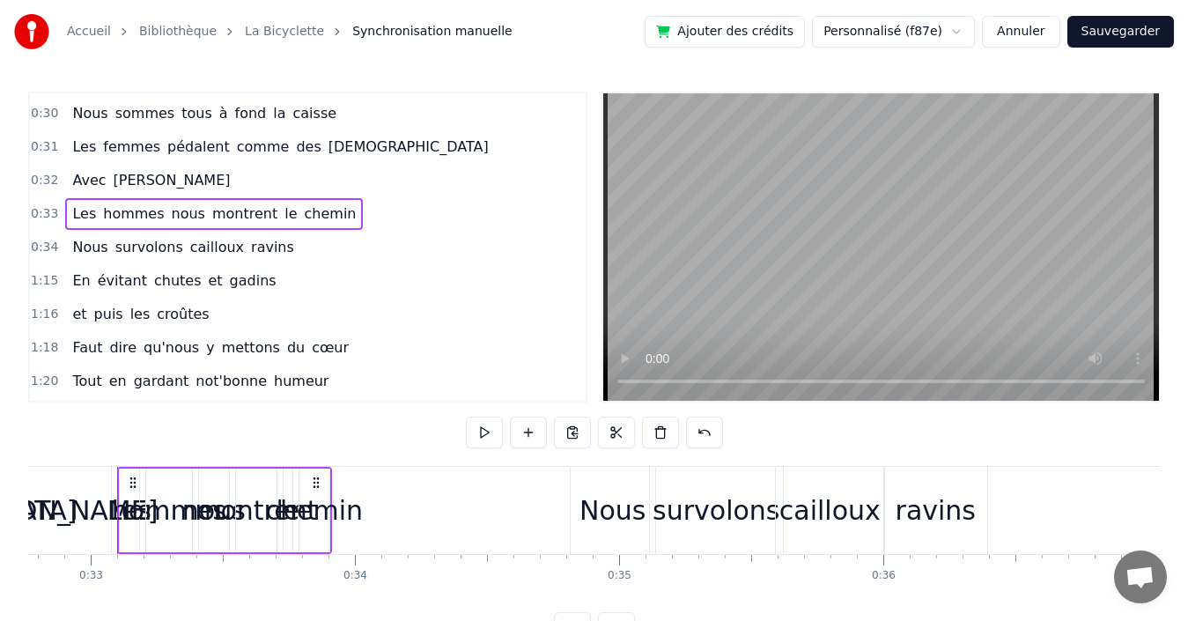
click at [313, 247] on div "0:34 Nous survolons cailloux ravins" at bounding box center [308, 247] width 556 height 33
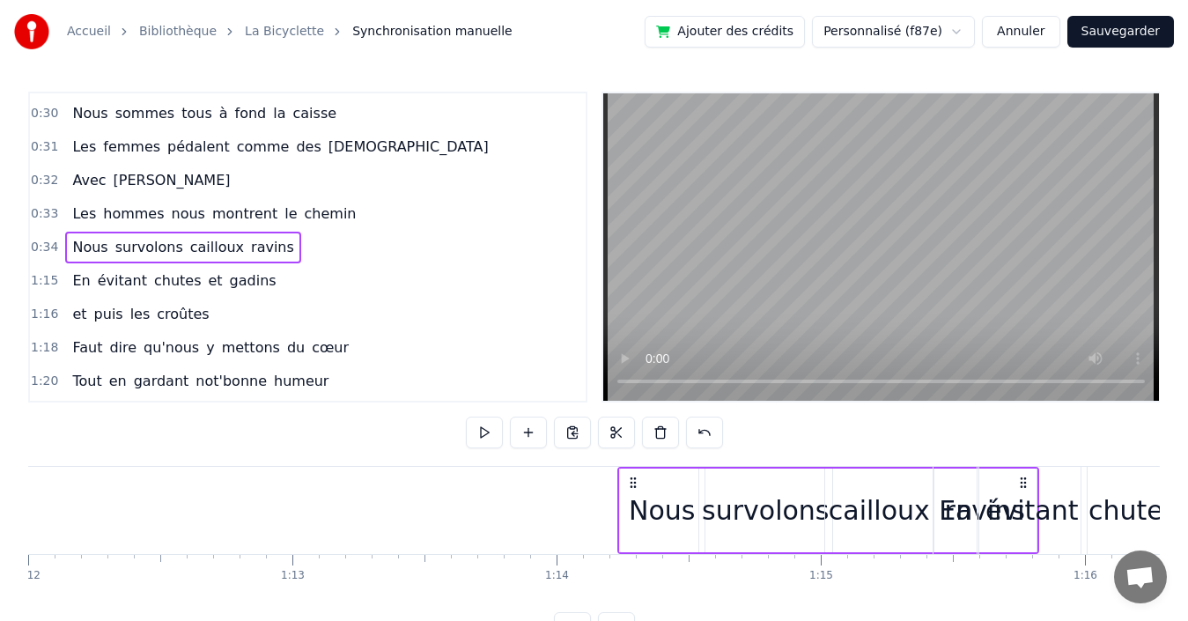
scroll to position [0, 19028]
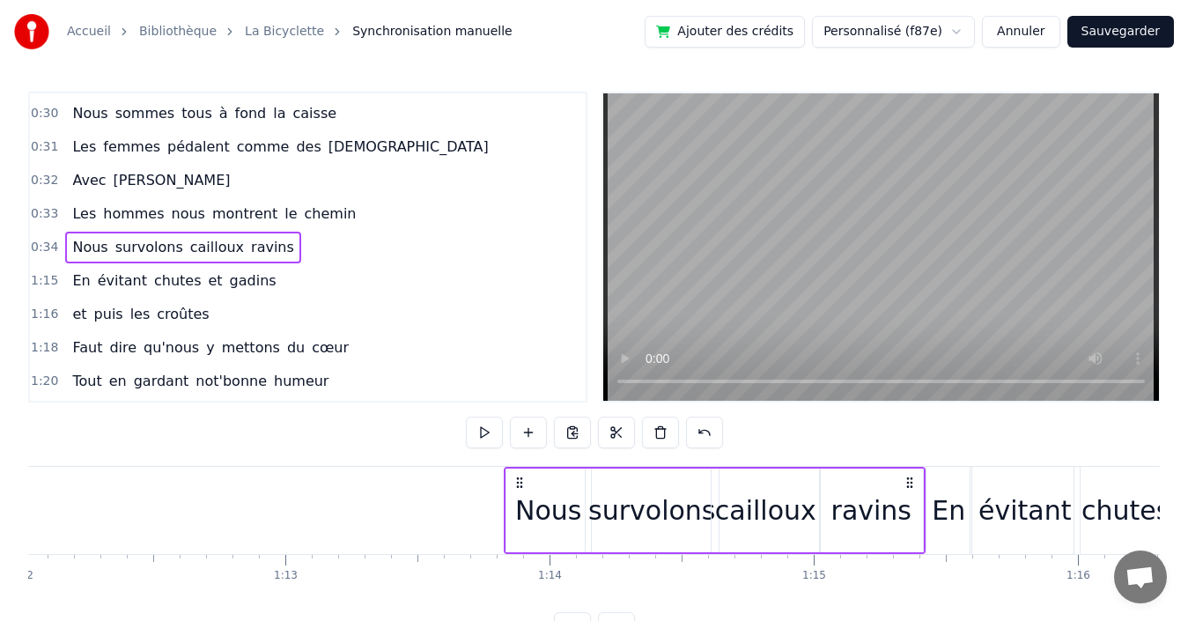
drag, startPoint x: 973, startPoint y: 479, endPoint x: 907, endPoint y: 474, distance: 66.3
click at [907, 474] on div "Nous survolons cailloux ravins" at bounding box center [715, 510] width 422 height 87
click at [359, 212] on div "0:33 Les hommes nous montrent le chemin" at bounding box center [308, 213] width 556 height 33
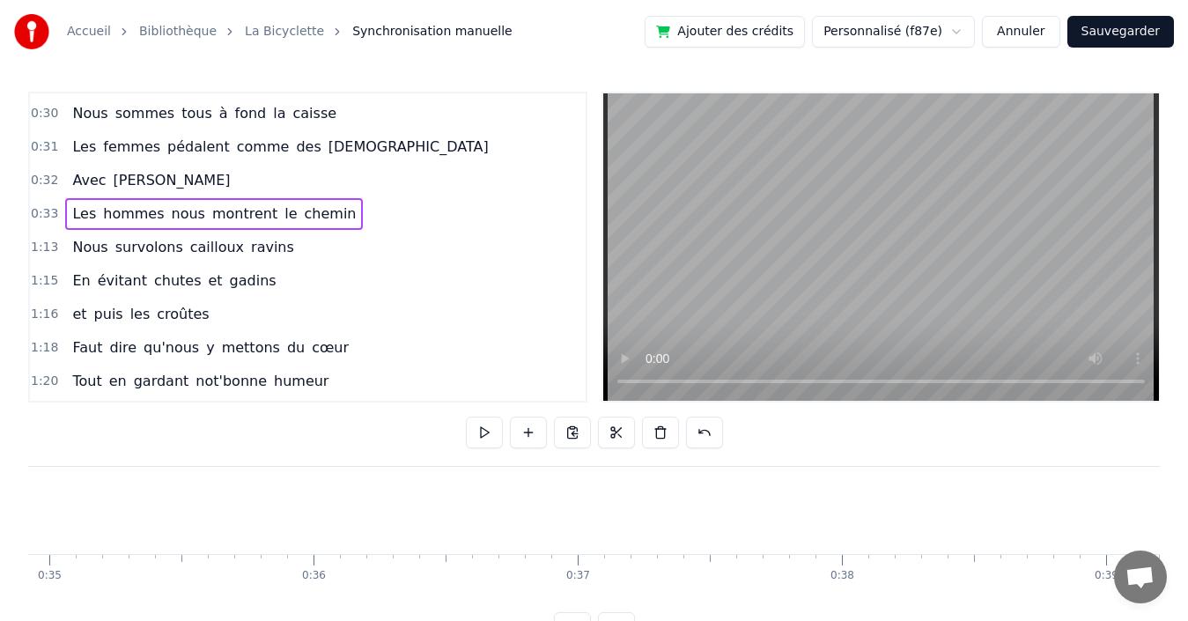
scroll to position [0, 8655]
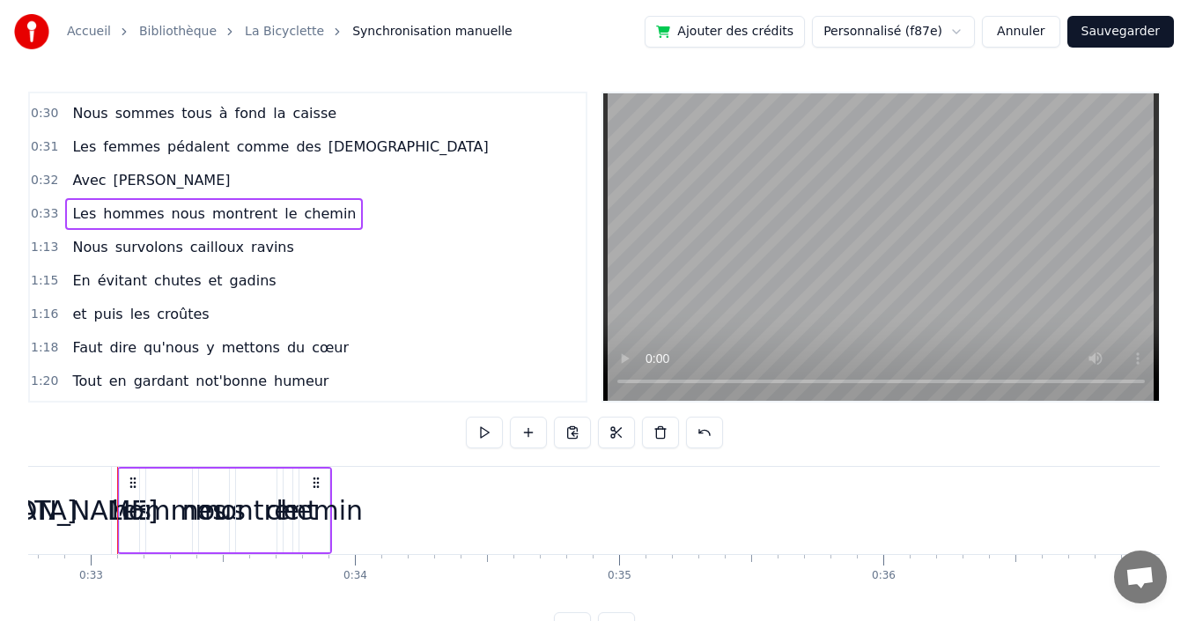
click at [321, 513] on div "chemin" at bounding box center [315, 510] width 98 height 40
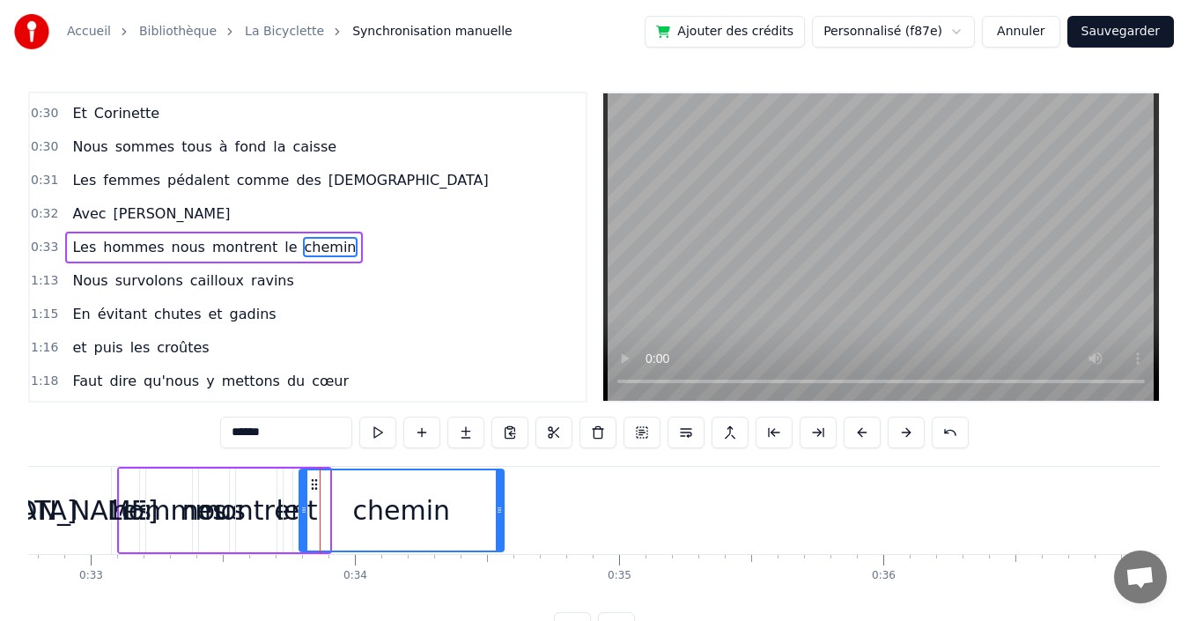
drag, startPoint x: 326, startPoint y: 509, endPoint x: 500, endPoint y: 513, distance: 174.4
click at [500, 513] on icon at bounding box center [499, 510] width 7 height 14
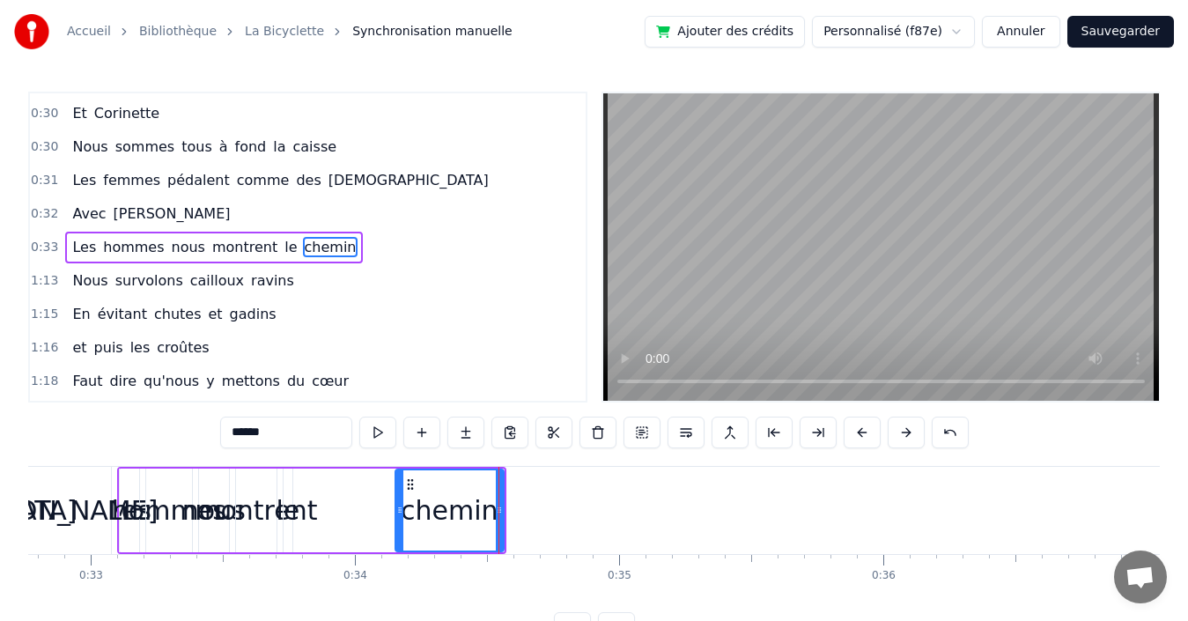
drag, startPoint x: 300, startPoint y: 501, endPoint x: 396, endPoint y: 495, distance: 96.2
click at [396, 495] on div at bounding box center [399, 510] width 7 height 80
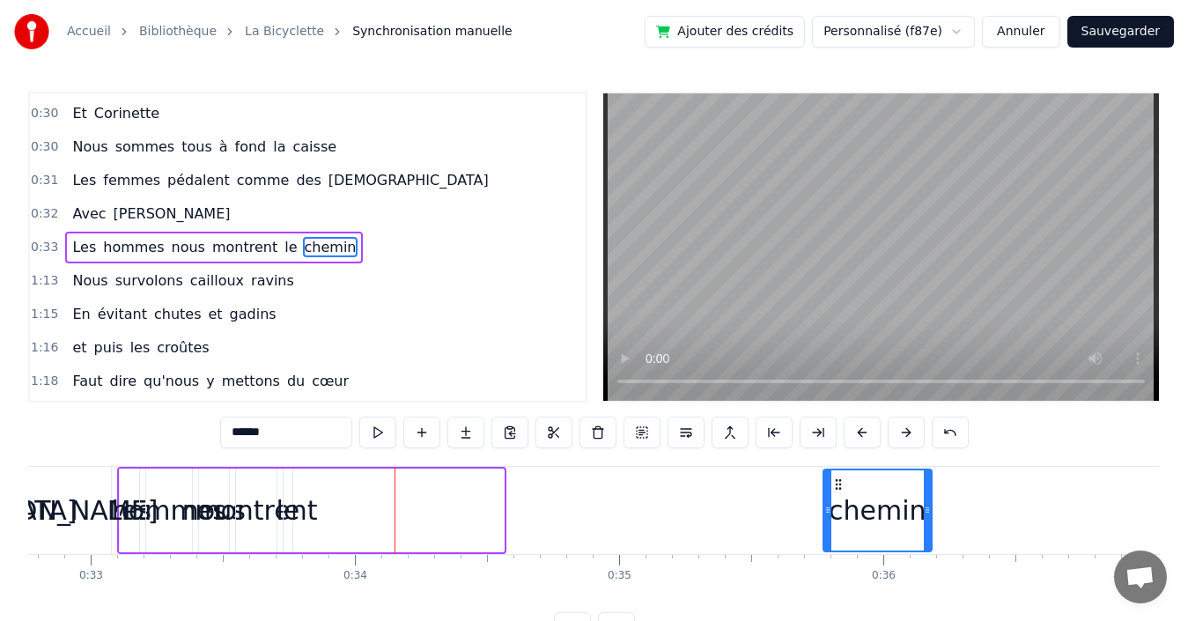
drag, startPoint x: 407, startPoint y: 484, endPoint x: 835, endPoint y: 476, distance: 428.1
click at [835, 476] on div "chemin" at bounding box center [877, 510] width 107 height 80
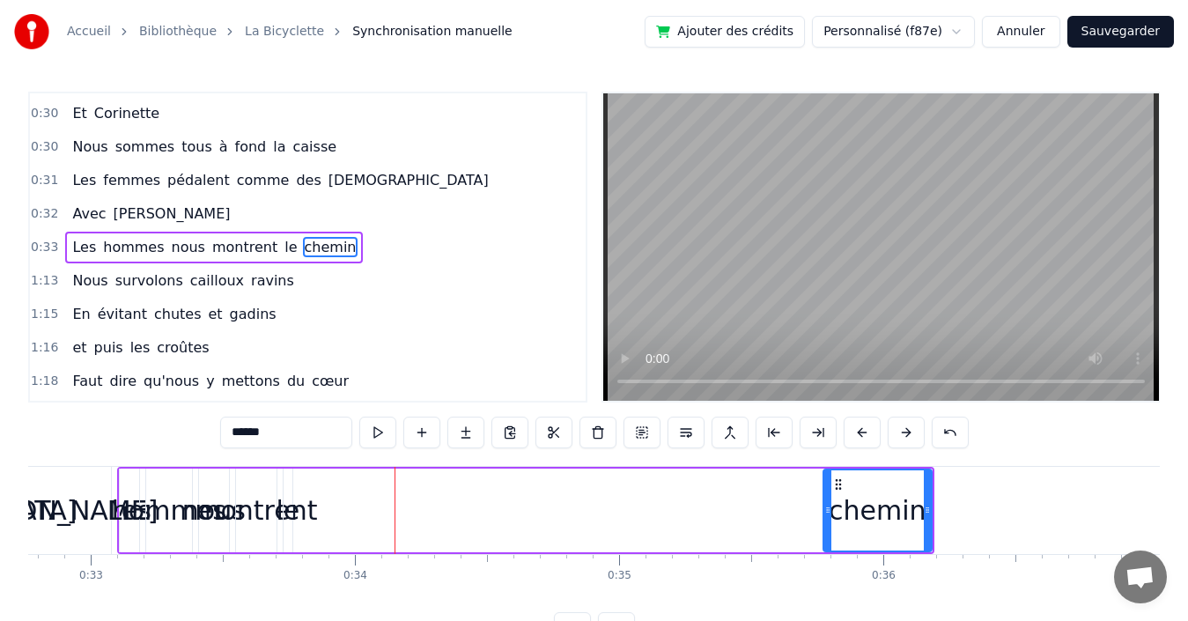
click at [283, 248] on span "le" at bounding box center [291, 247] width 16 height 20
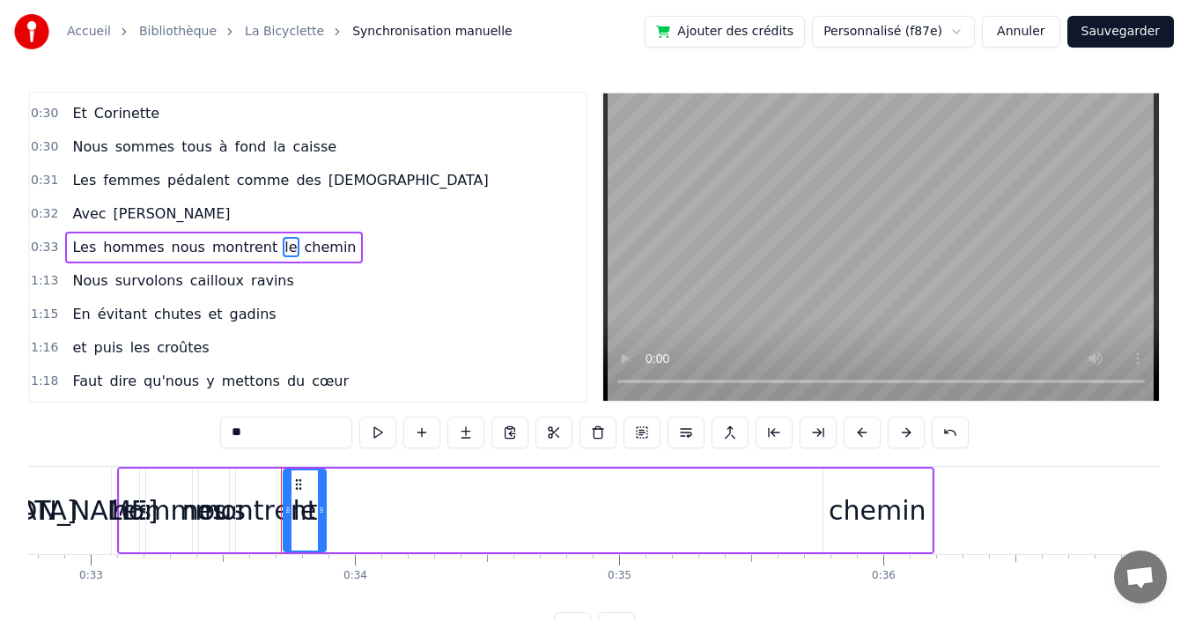
drag, startPoint x: 290, startPoint y: 498, endPoint x: 323, endPoint y: 494, distance: 33.6
click at [323, 494] on div at bounding box center [321, 510] width 7 height 80
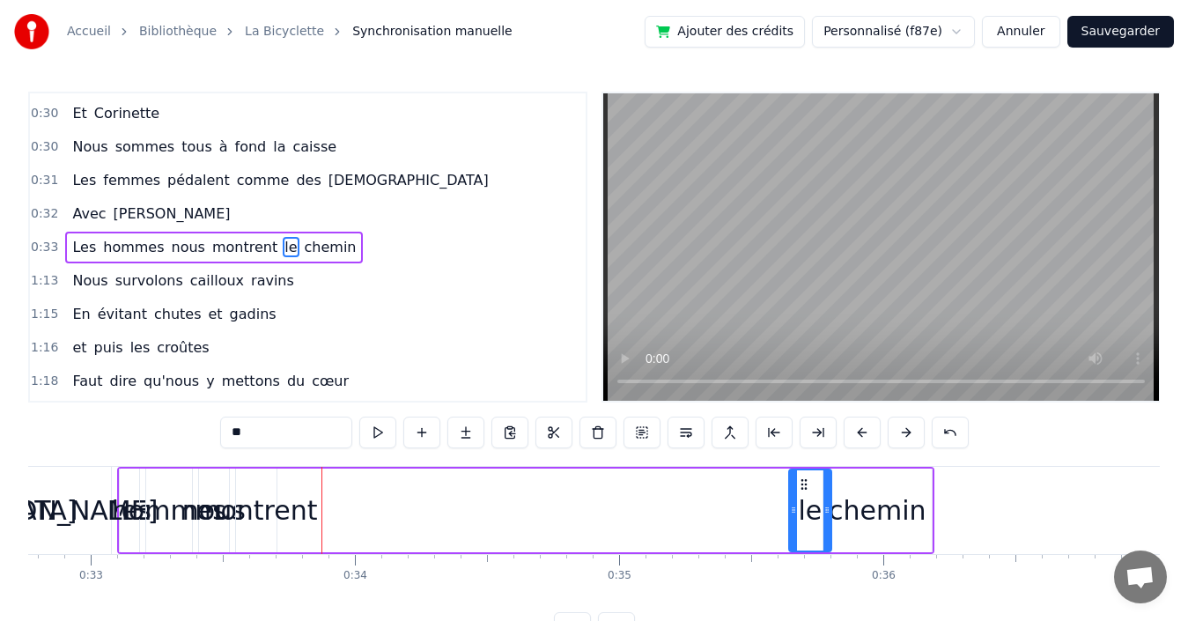
drag, startPoint x: 298, startPoint y: 485, endPoint x: 780, endPoint y: 483, distance: 482.6
click at [801, 483] on icon at bounding box center [804, 484] width 14 height 14
click at [224, 248] on span "montrent" at bounding box center [244, 247] width 69 height 20
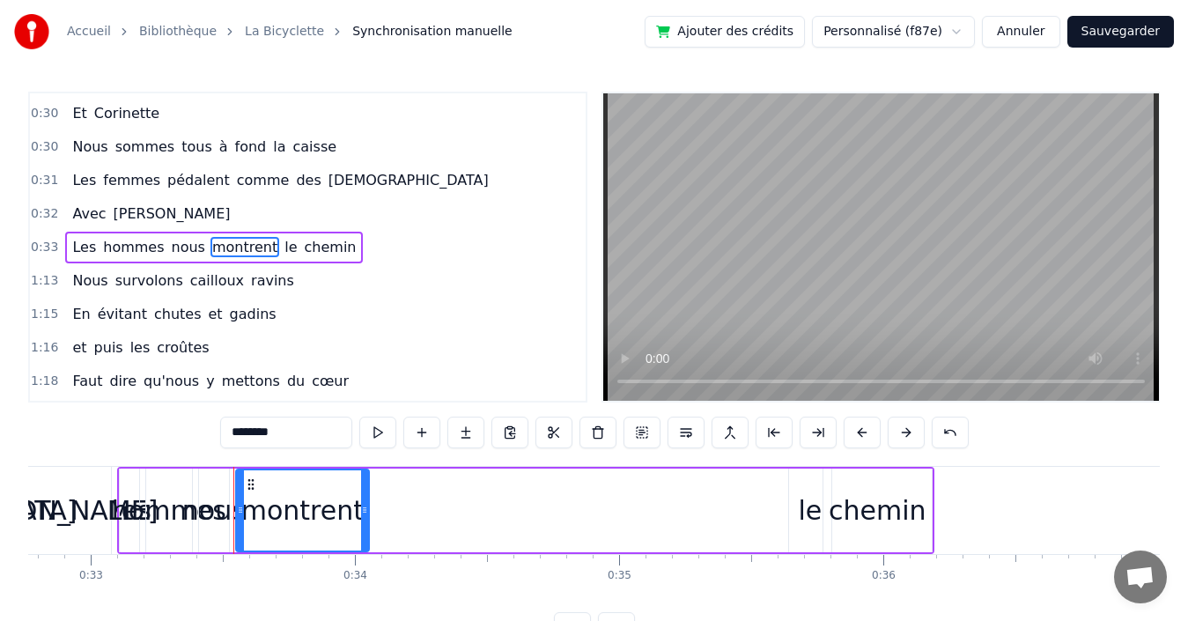
drag, startPoint x: 274, startPoint y: 490, endPoint x: 366, endPoint y: 481, distance: 92.9
click at [366, 481] on div at bounding box center [364, 510] width 7 height 80
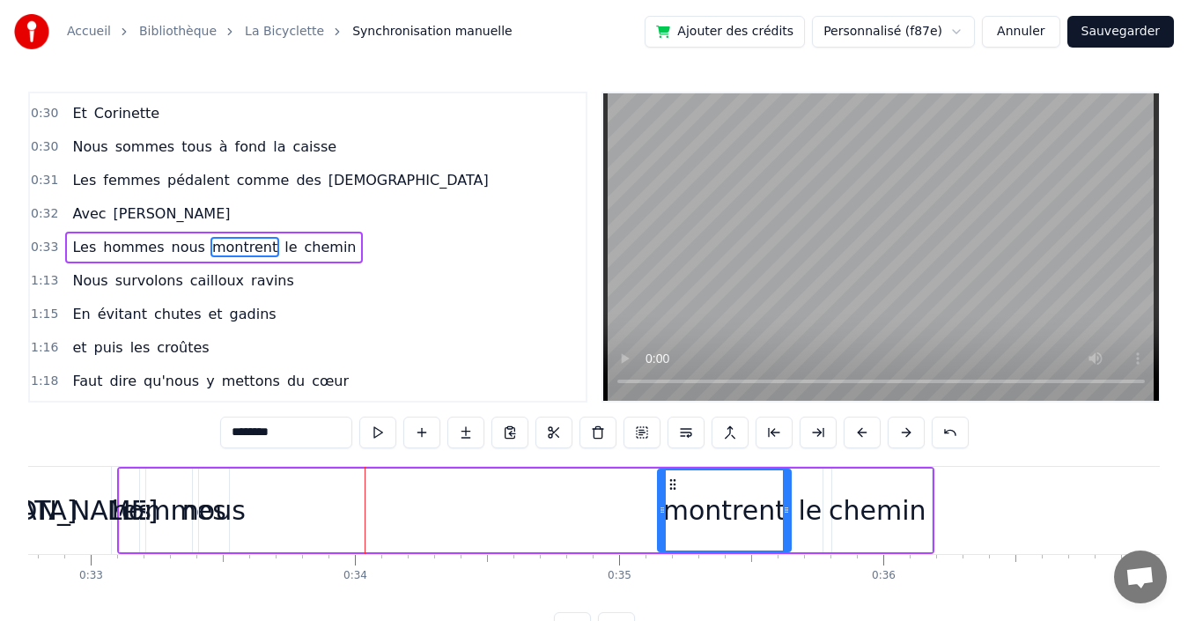
drag, startPoint x: 250, startPoint y: 482, endPoint x: 667, endPoint y: 471, distance: 416.7
click at [672, 470] on div "montrent" at bounding box center [724, 510] width 131 height 80
click at [219, 513] on div "nous" at bounding box center [213, 510] width 63 height 40
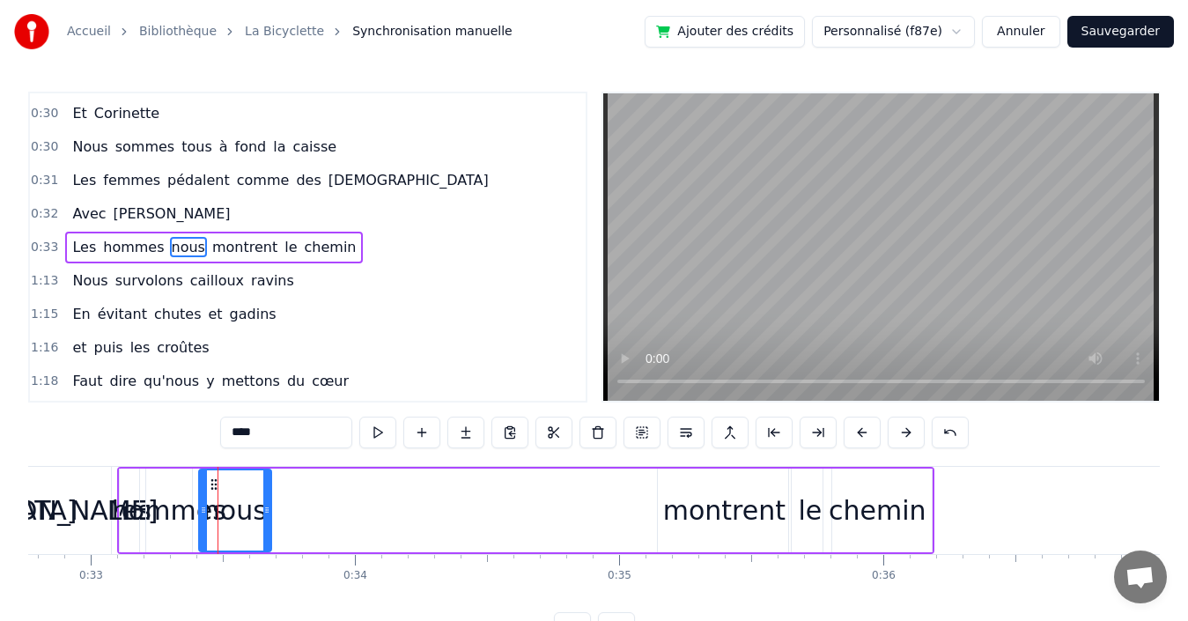
drag, startPoint x: 227, startPoint y: 503, endPoint x: 269, endPoint y: 500, distance: 42.4
click at [269, 500] on div at bounding box center [266, 510] width 7 height 80
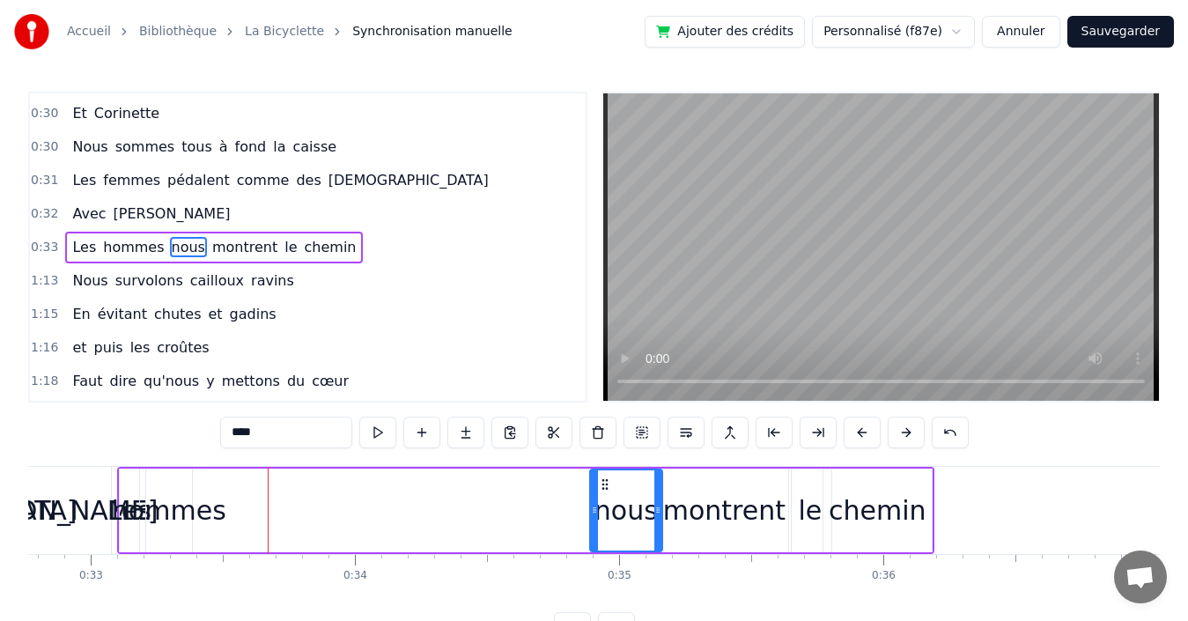
drag, startPoint x: 214, startPoint y: 483, endPoint x: 605, endPoint y: 503, distance: 391.5
click at [605, 503] on div "nous" at bounding box center [626, 510] width 70 height 80
click at [181, 513] on div "hommes" at bounding box center [169, 510] width 114 height 40
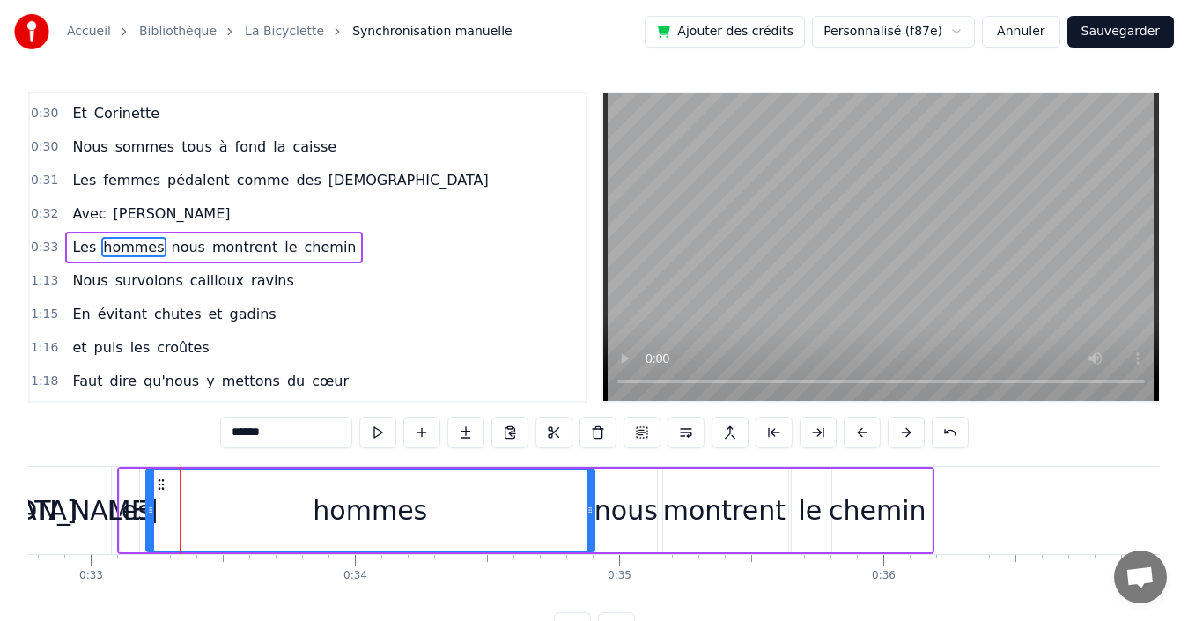
drag, startPoint x: 187, startPoint y: 502, endPoint x: 589, endPoint y: 507, distance: 402.5
click at [589, 507] on div at bounding box center [589, 510] width 7 height 80
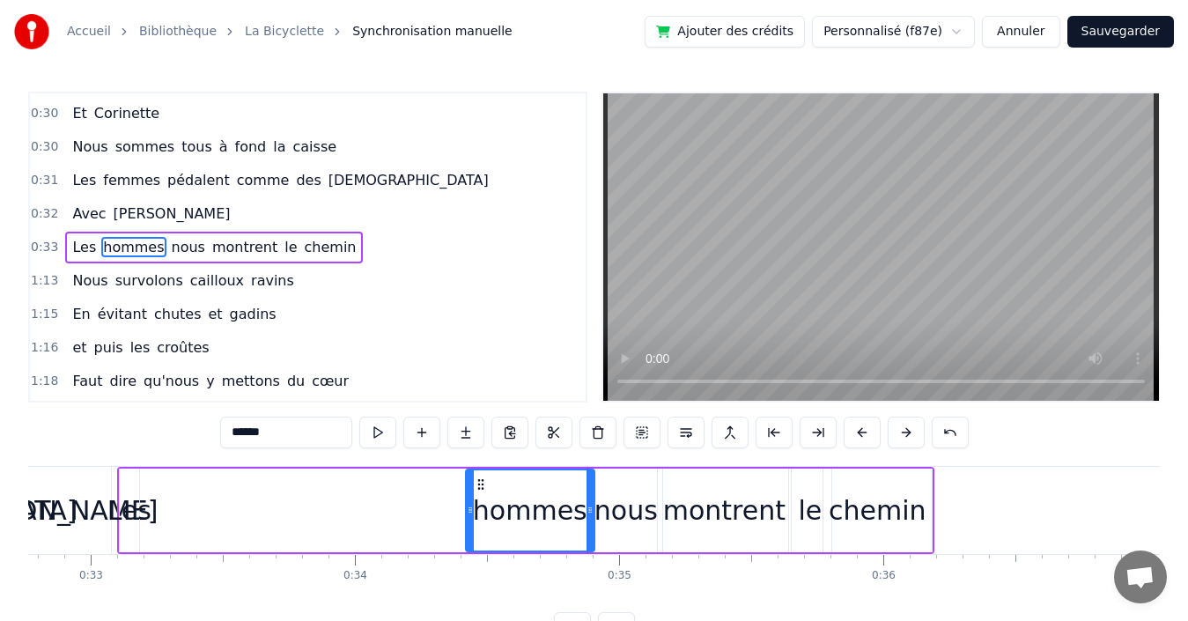
drag, startPoint x: 147, startPoint y: 497, endPoint x: 467, endPoint y: 503, distance: 319.7
click at [467, 503] on div at bounding box center [470, 510] width 7 height 80
click at [128, 516] on div "Les" at bounding box center [129, 510] width 44 height 40
type input "***"
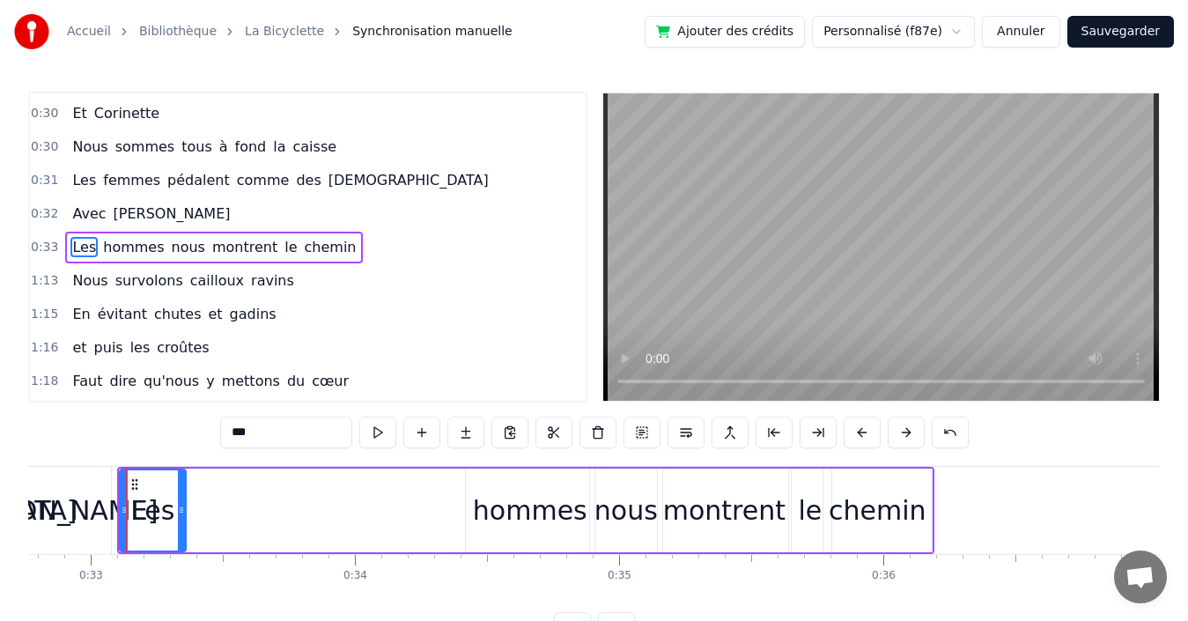
drag, startPoint x: 136, startPoint y: 490, endPoint x: 162, endPoint y: 490, distance: 26.4
click at [178, 489] on div at bounding box center [181, 510] width 7 height 80
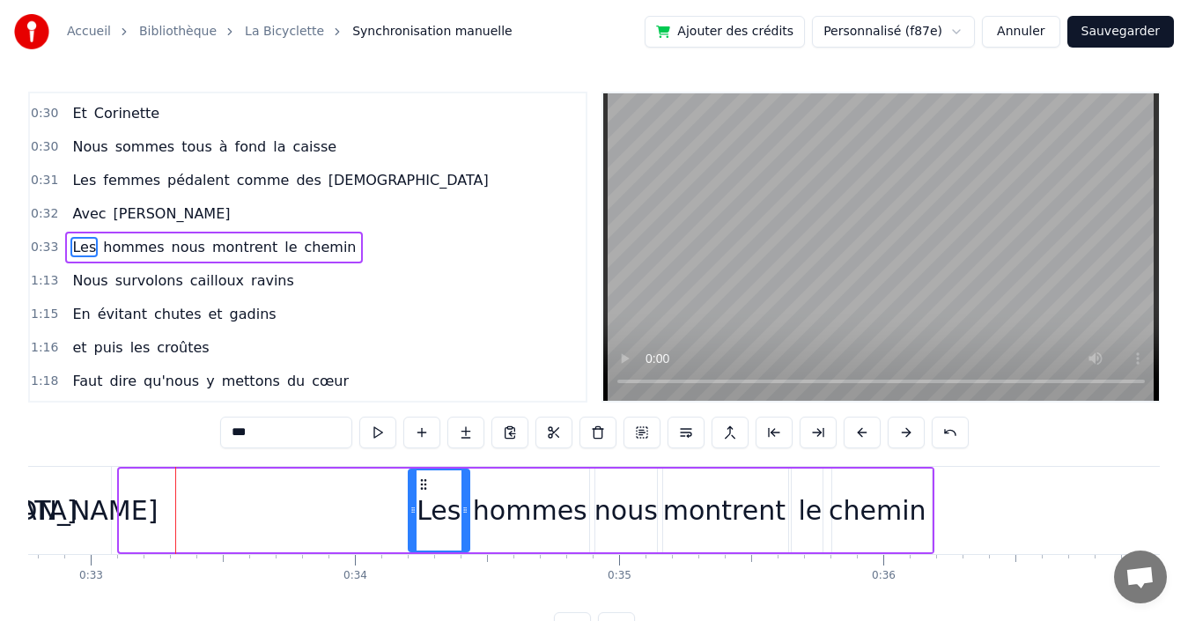
drag, startPoint x: 133, startPoint y: 480, endPoint x: 422, endPoint y: 487, distance: 288.9
click at [422, 487] on icon at bounding box center [424, 484] width 14 height 14
click at [371, 211] on div "0:32 Avec [PERSON_NAME]" at bounding box center [308, 213] width 556 height 33
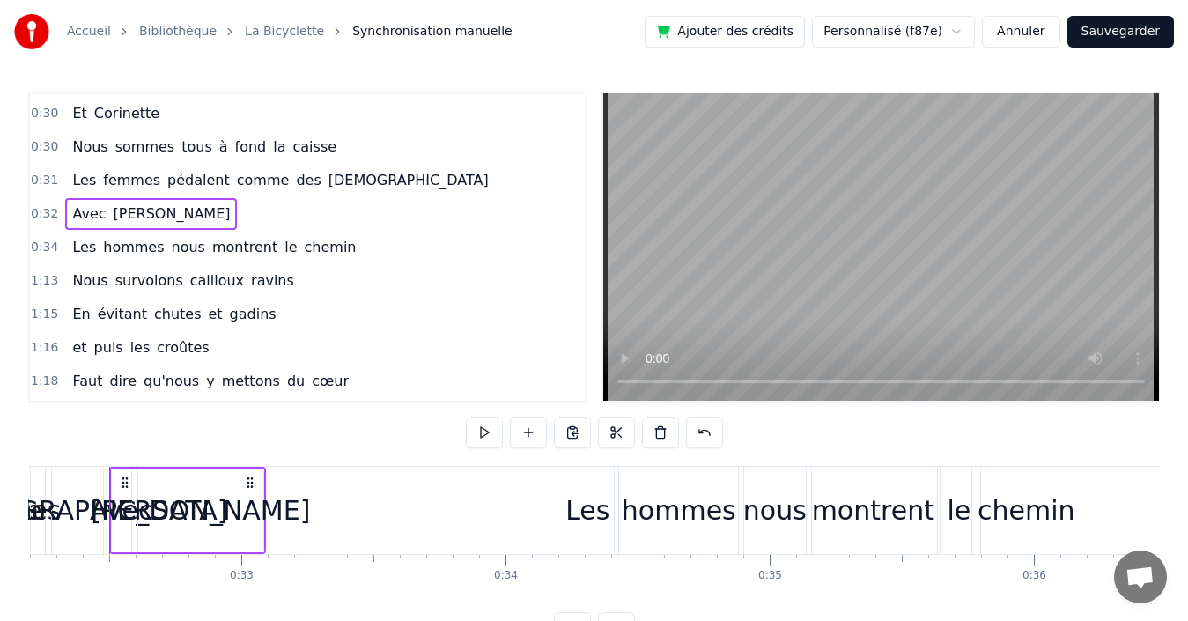
scroll to position [0, 8497]
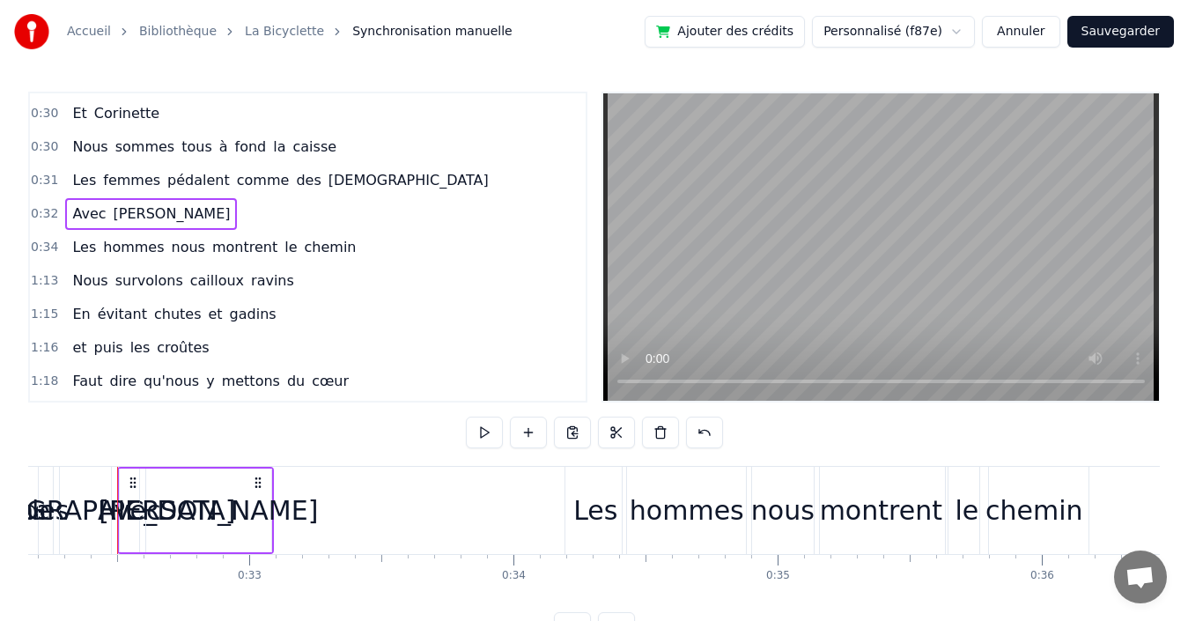
click at [211, 493] on div "[PERSON_NAME]" at bounding box center [208, 510] width 219 height 40
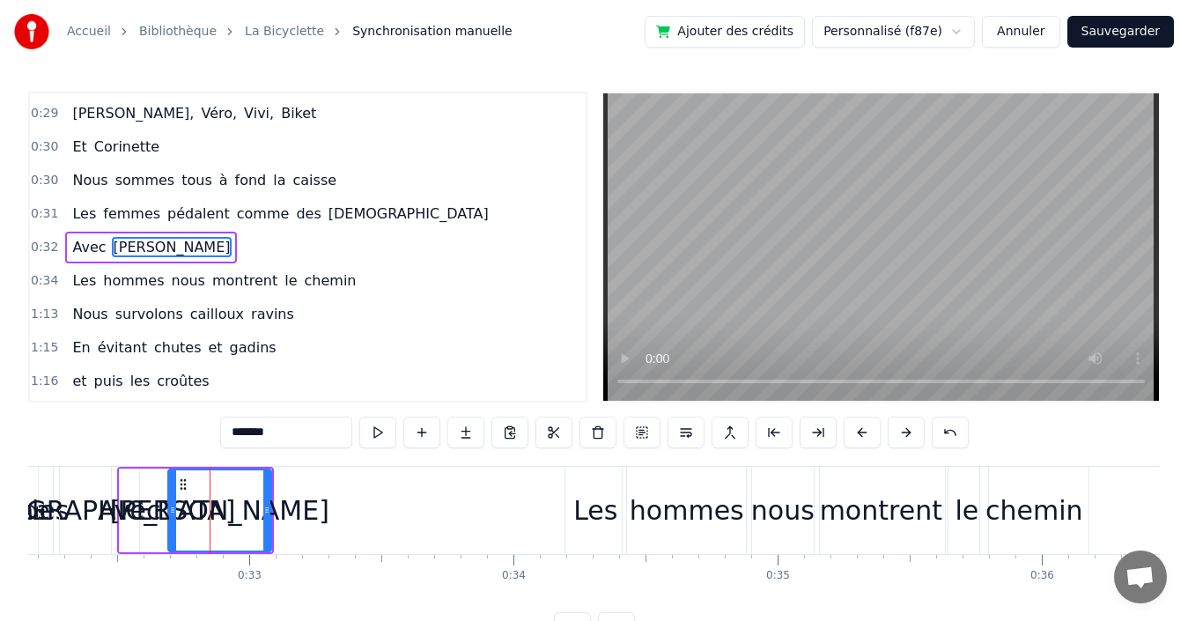
drag, startPoint x: 151, startPoint y: 494, endPoint x: 173, endPoint y: 490, distance: 22.5
click at [173, 490] on div at bounding box center [172, 510] width 7 height 80
drag, startPoint x: 269, startPoint y: 493, endPoint x: 284, endPoint y: 489, distance: 15.6
click at [284, 489] on div at bounding box center [285, 510] width 7 height 80
click at [144, 508] on div "Avec" at bounding box center [129, 510] width 63 height 40
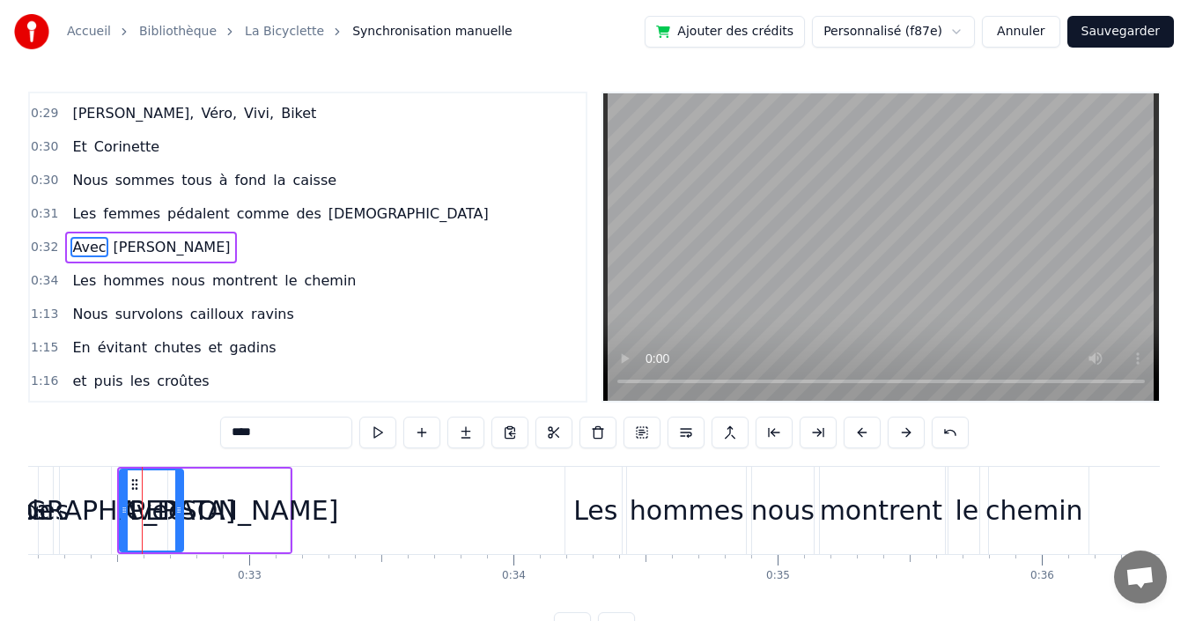
drag, startPoint x: 136, startPoint y: 495, endPoint x: 181, endPoint y: 492, distance: 44.1
click at [181, 492] on div at bounding box center [178, 510] width 7 height 80
click at [255, 514] on div "[PERSON_NAME]" at bounding box center [228, 510] width 219 height 40
type input "*******"
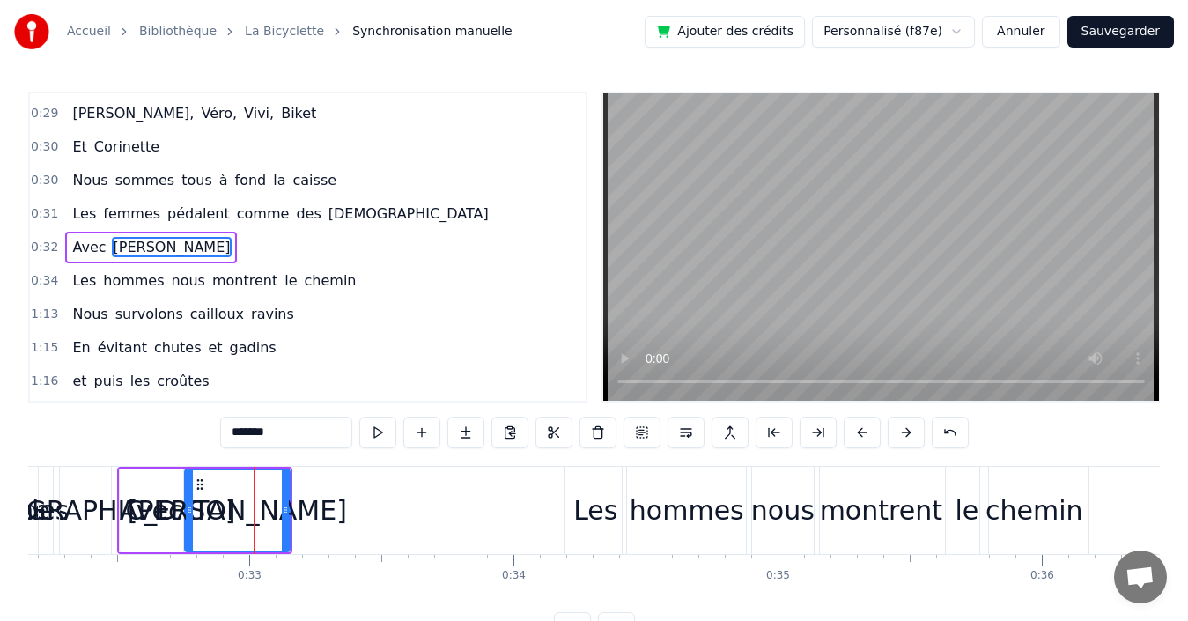
drag, startPoint x: 172, startPoint y: 500, endPoint x: 188, endPoint y: 500, distance: 16.7
click at [188, 500] on div at bounding box center [189, 510] width 7 height 80
click at [359, 278] on div "0:34 Les hommes nous montrent le chemin" at bounding box center [308, 280] width 556 height 33
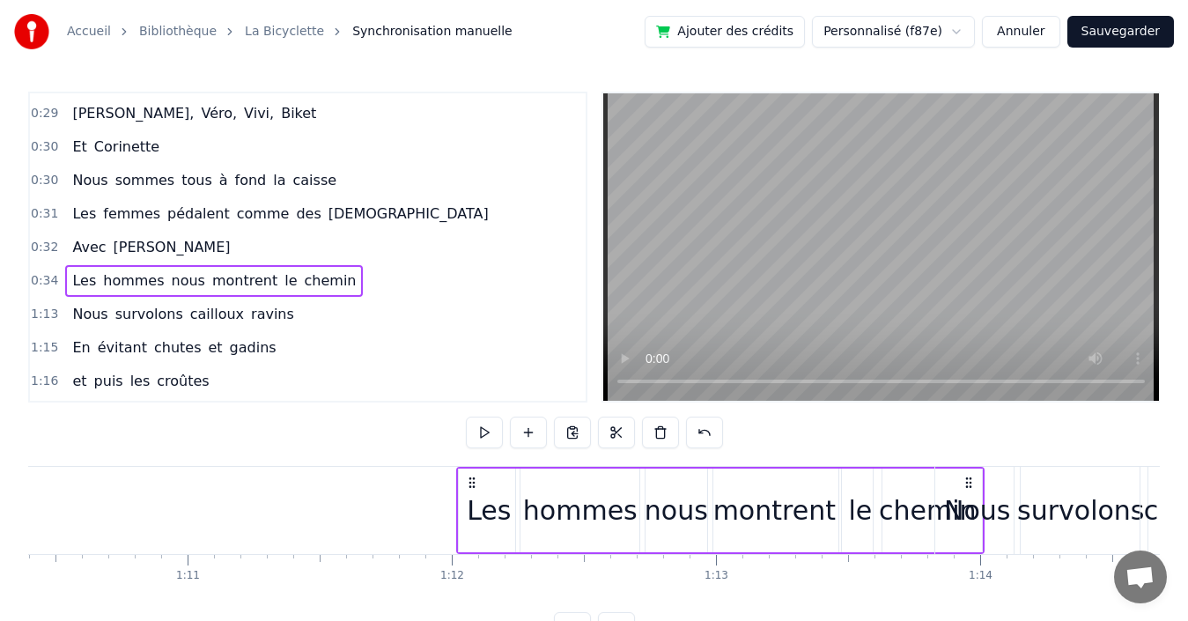
scroll to position [0, 18615]
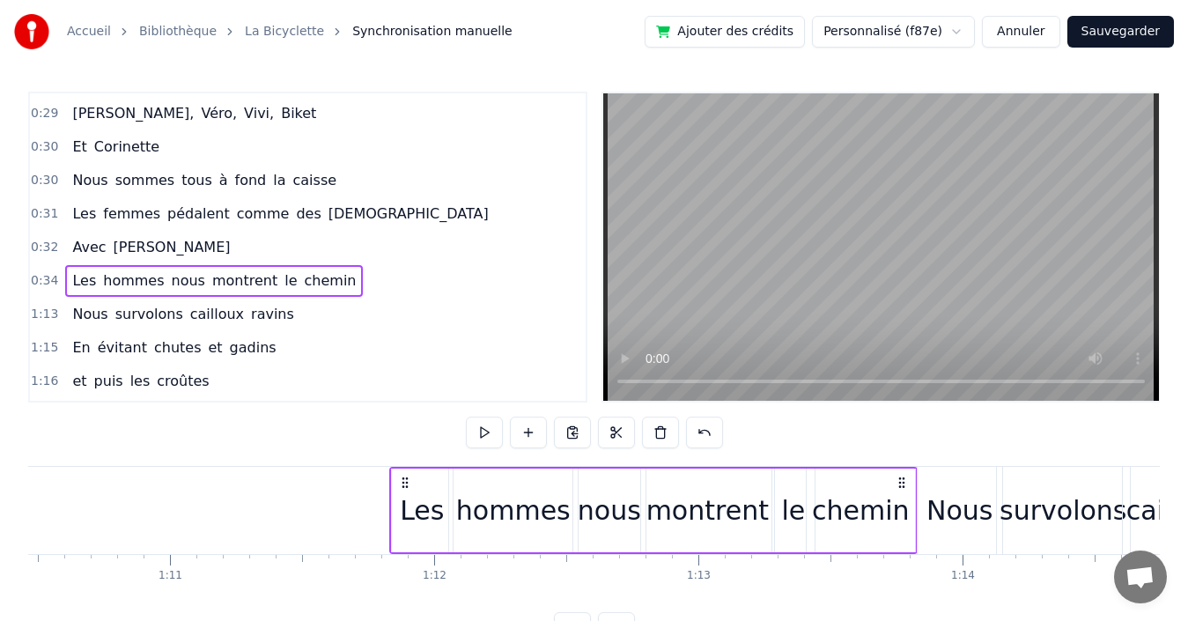
drag, startPoint x: 1075, startPoint y: 478, endPoint x: 900, endPoint y: 505, distance: 177.4
click at [900, 505] on div "Les hommes nous montrent le chemin" at bounding box center [653, 510] width 528 height 87
click at [373, 254] on div "0:32 Avec [PERSON_NAME]" at bounding box center [308, 247] width 556 height 33
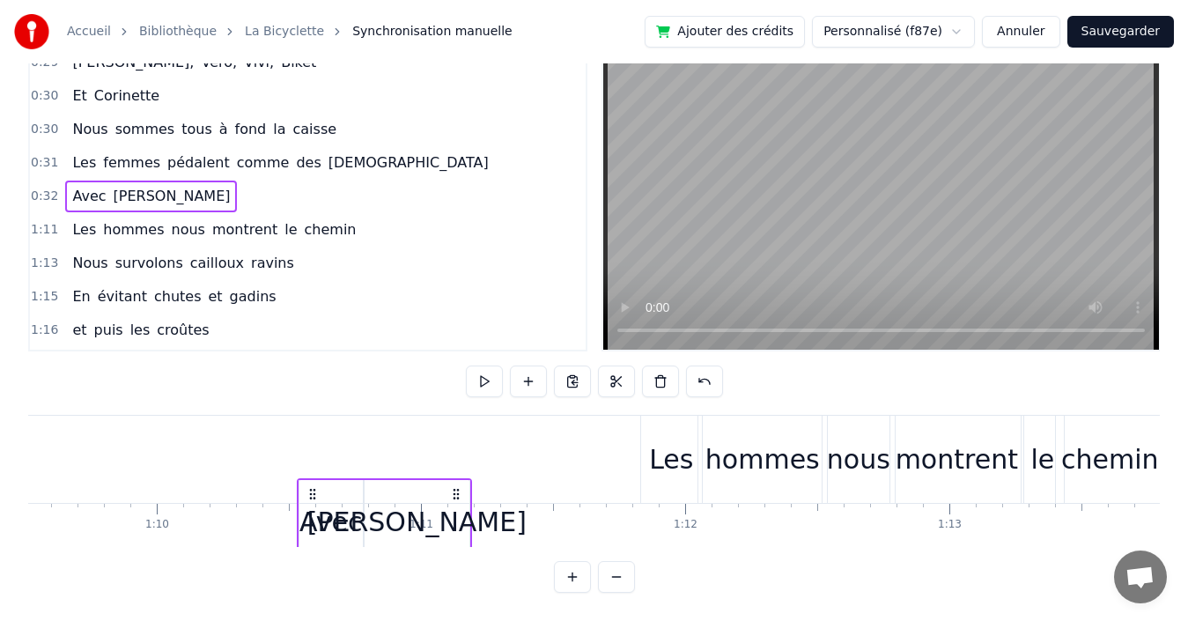
scroll to position [40, 18364]
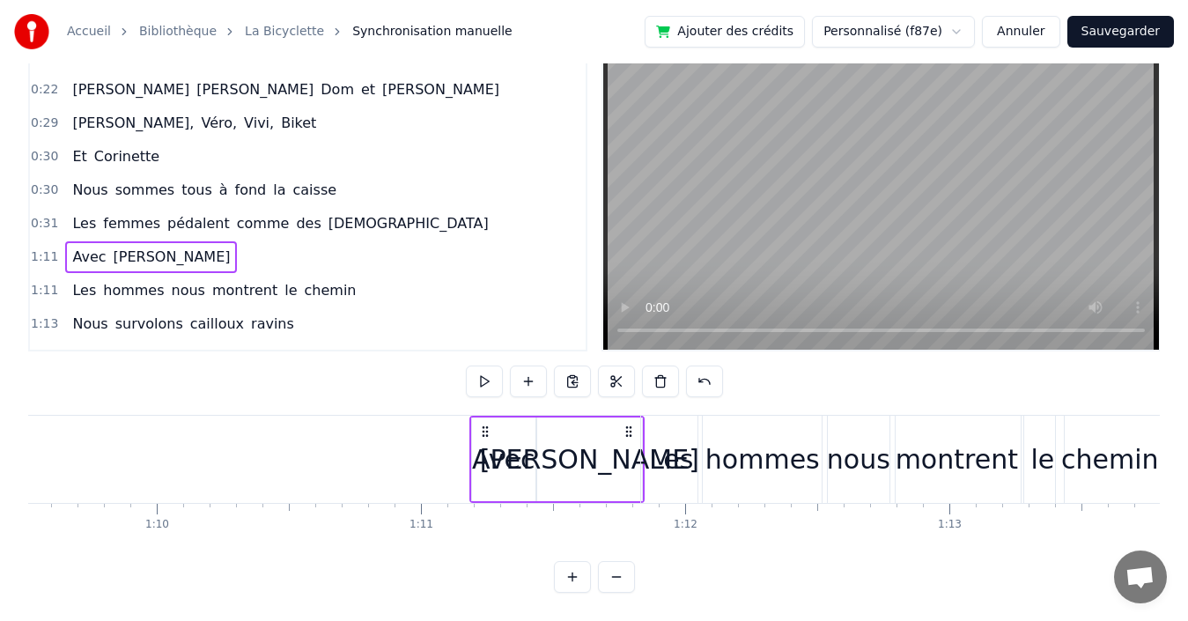
scroll to position [109, 0]
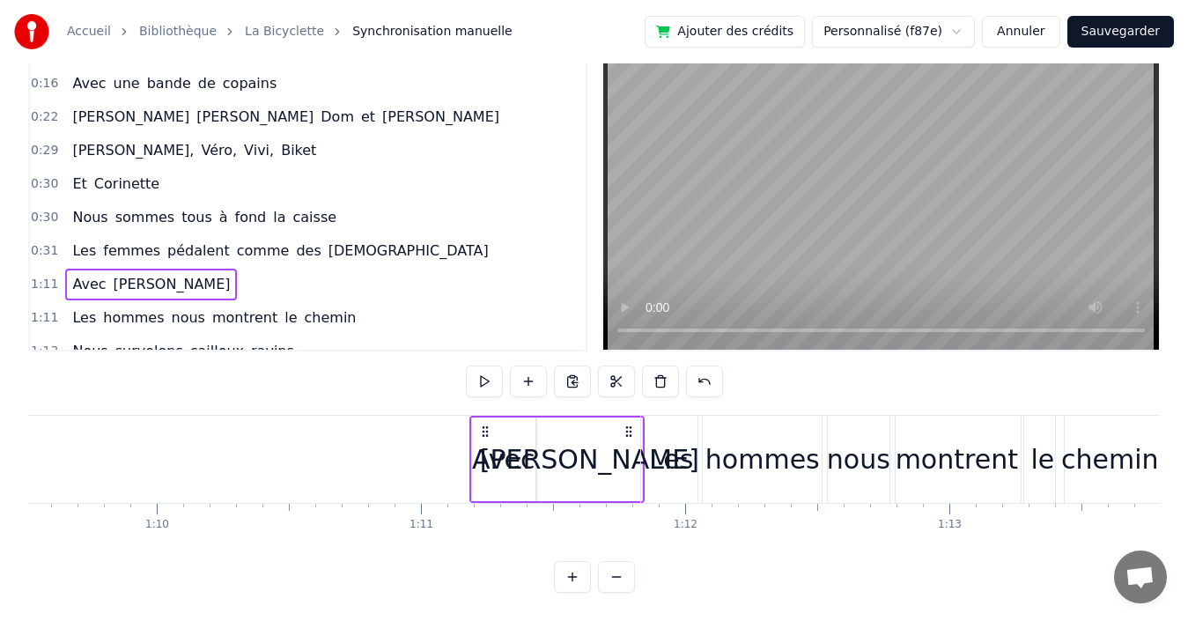
click at [1107, 31] on button "Sauvegarder" at bounding box center [1120, 32] width 107 height 32
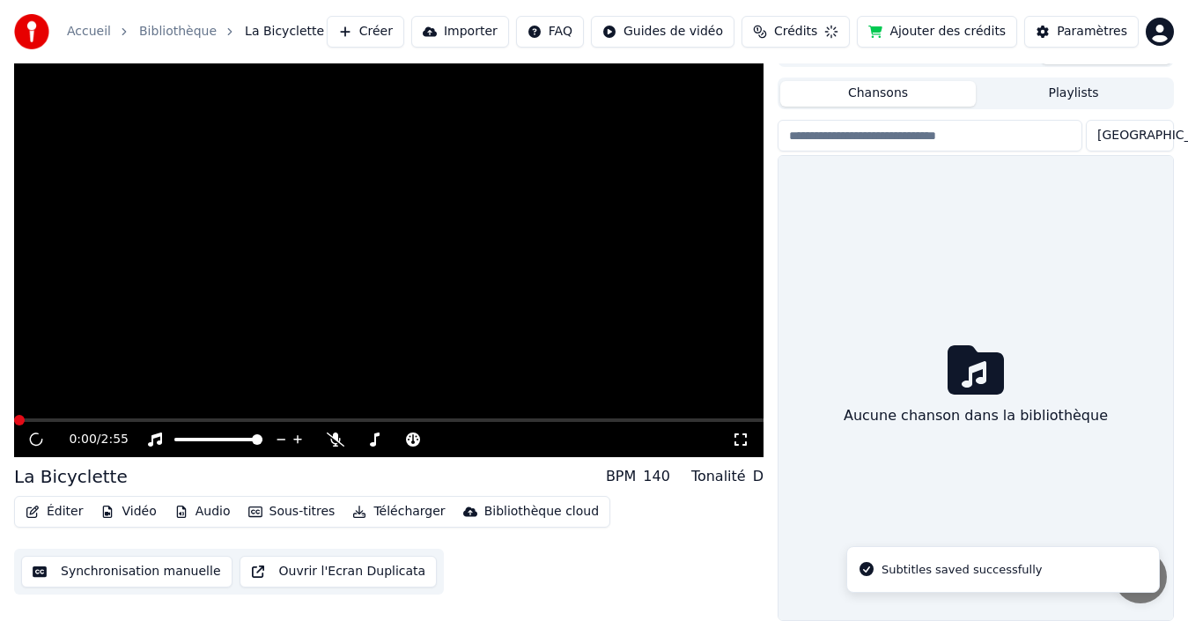
scroll to position [28, 0]
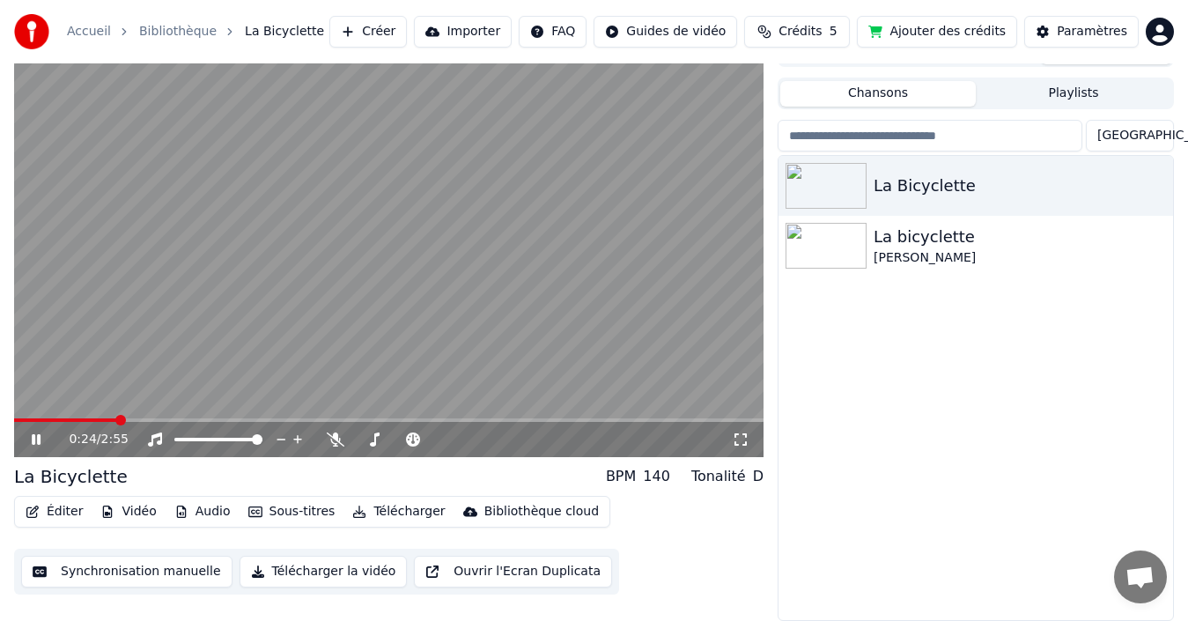
click at [151, 570] on button "Synchronisation manuelle" at bounding box center [126, 572] width 211 height 32
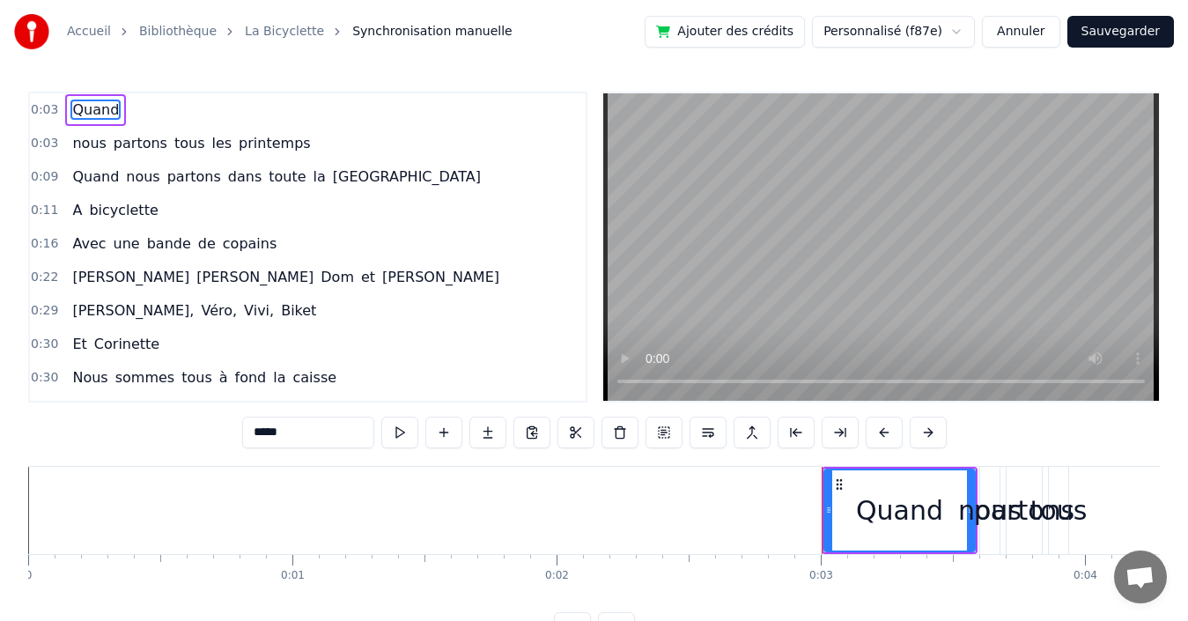
scroll to position [352, 0]
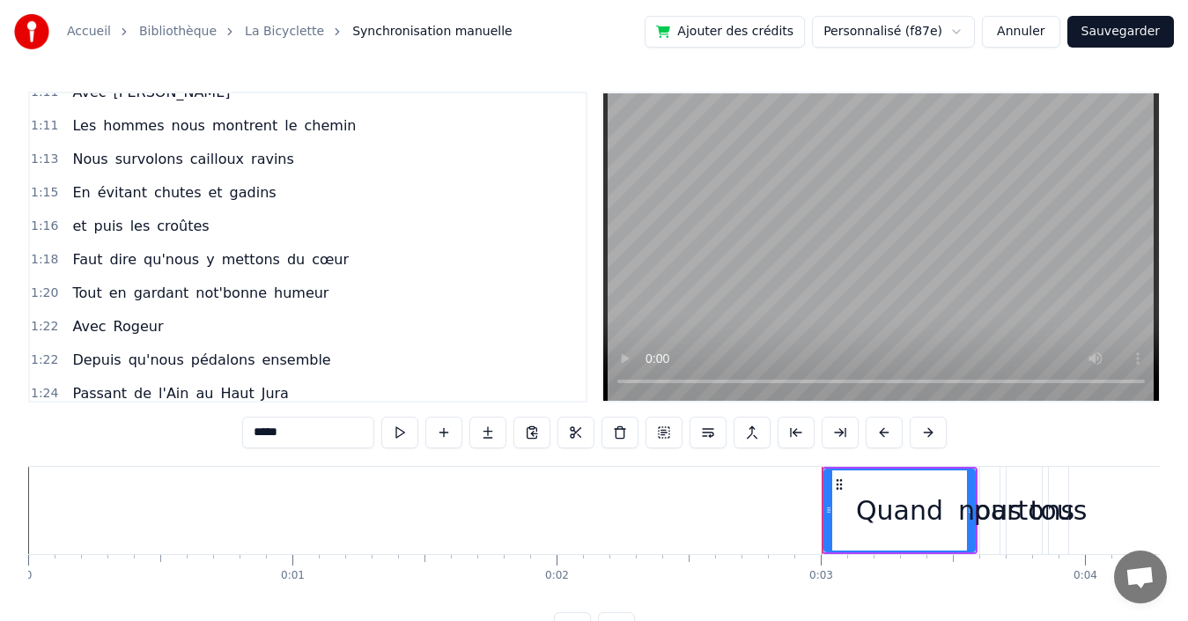
click at [362, 124] on div "1:11 Les hommes nous montrent le chemin" at bounding box center [308, 125] width 556 height 33
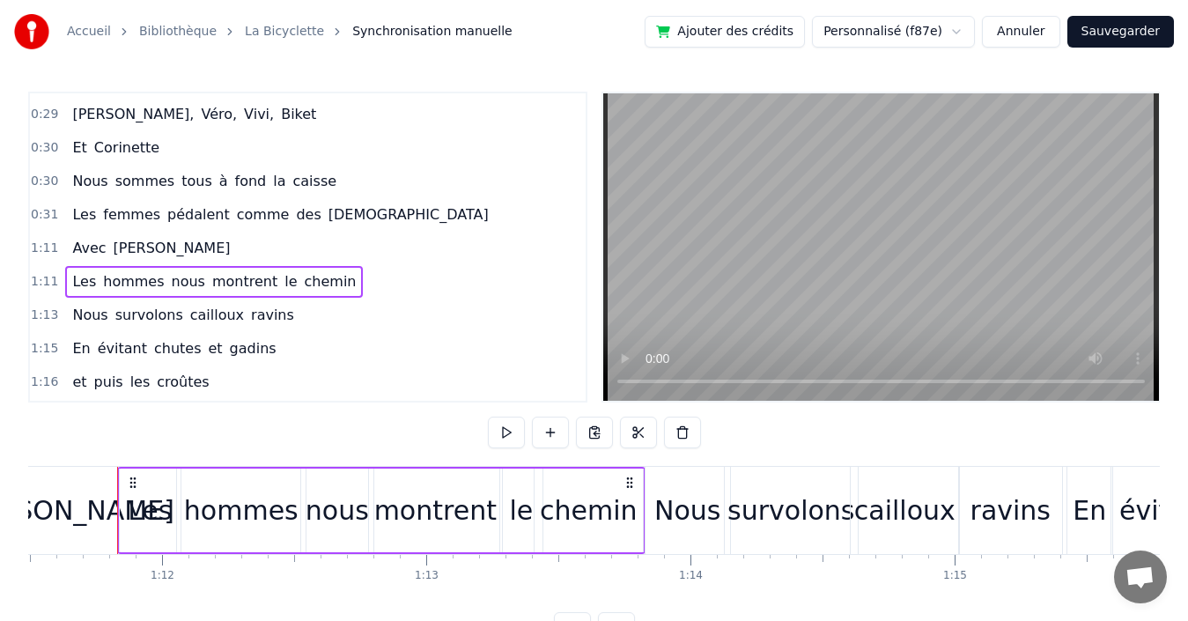
scroll to position [176, 0]
